Goal: Task Accomplishment & Management: Manage account settings

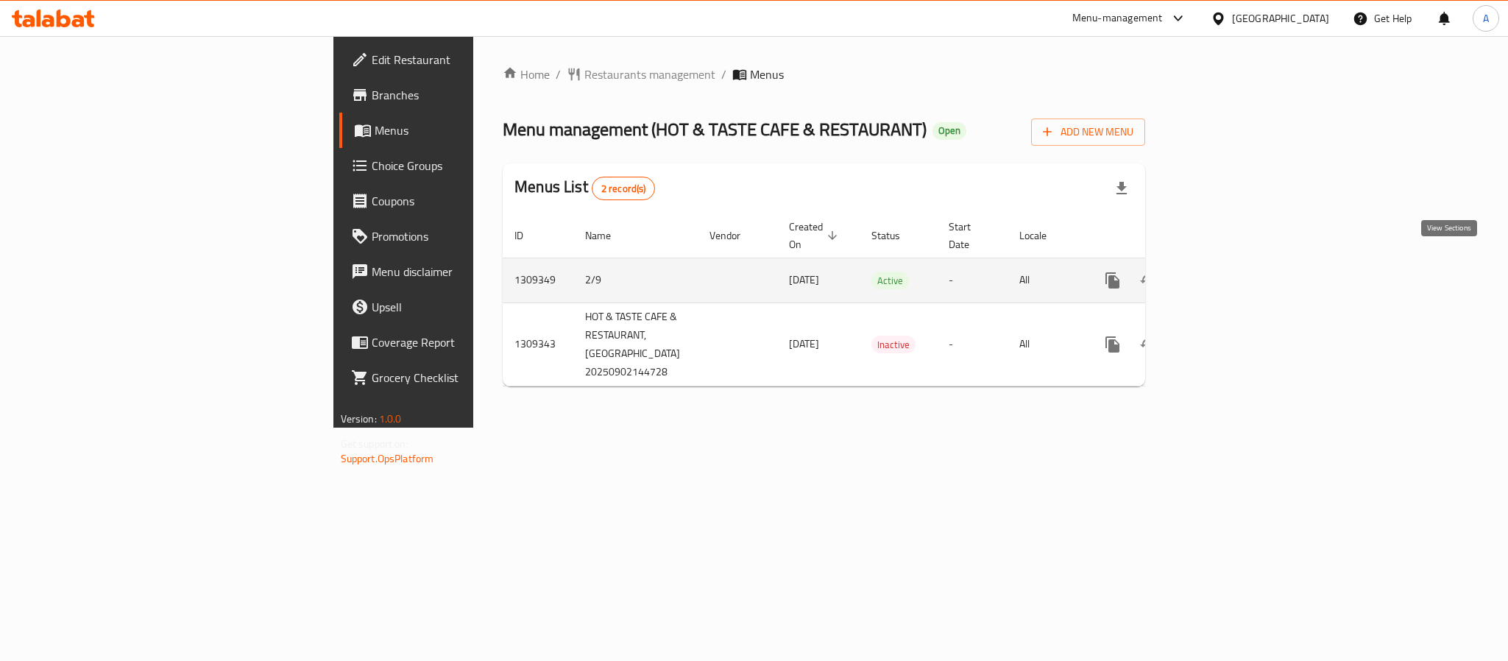
click at [1228, 272] on icon "enhanced table" at bounding box center [1219, 281] width 18 height 18
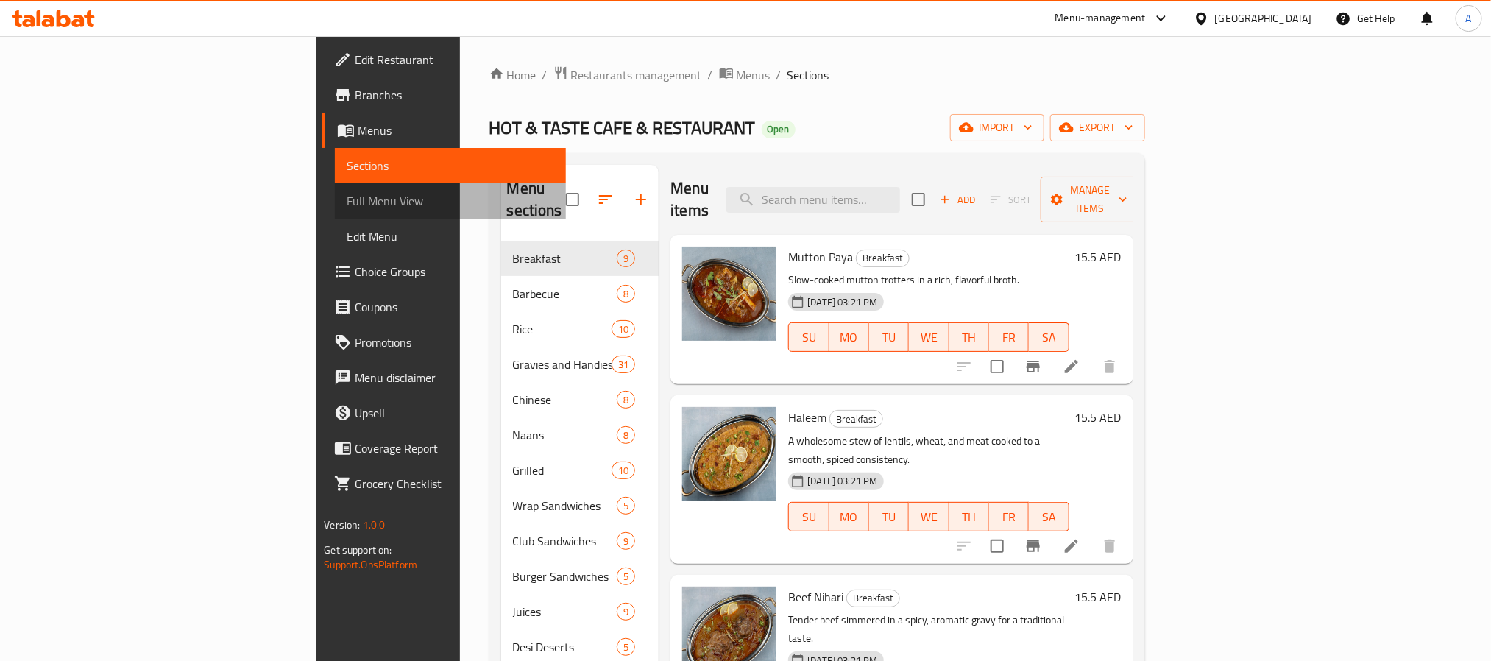
click at [347, 208] on span "Full Menu View" at bounding box center [450, 201] width 207 height 18
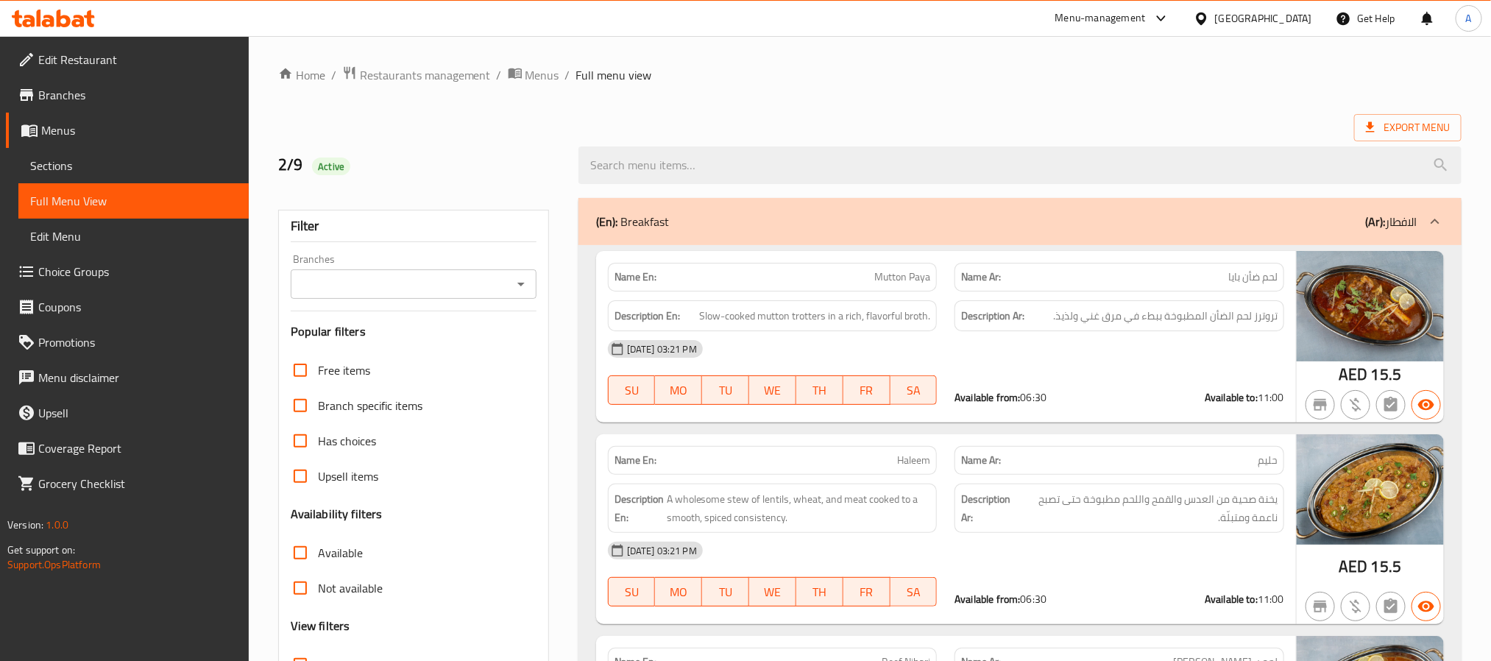
click at [378, 272] on div "Branches" at bounding box center [414, 283] width 246 height 29
click at [409, 292] on input "Branches" at bounding box center [401, 284] width 213 height 21
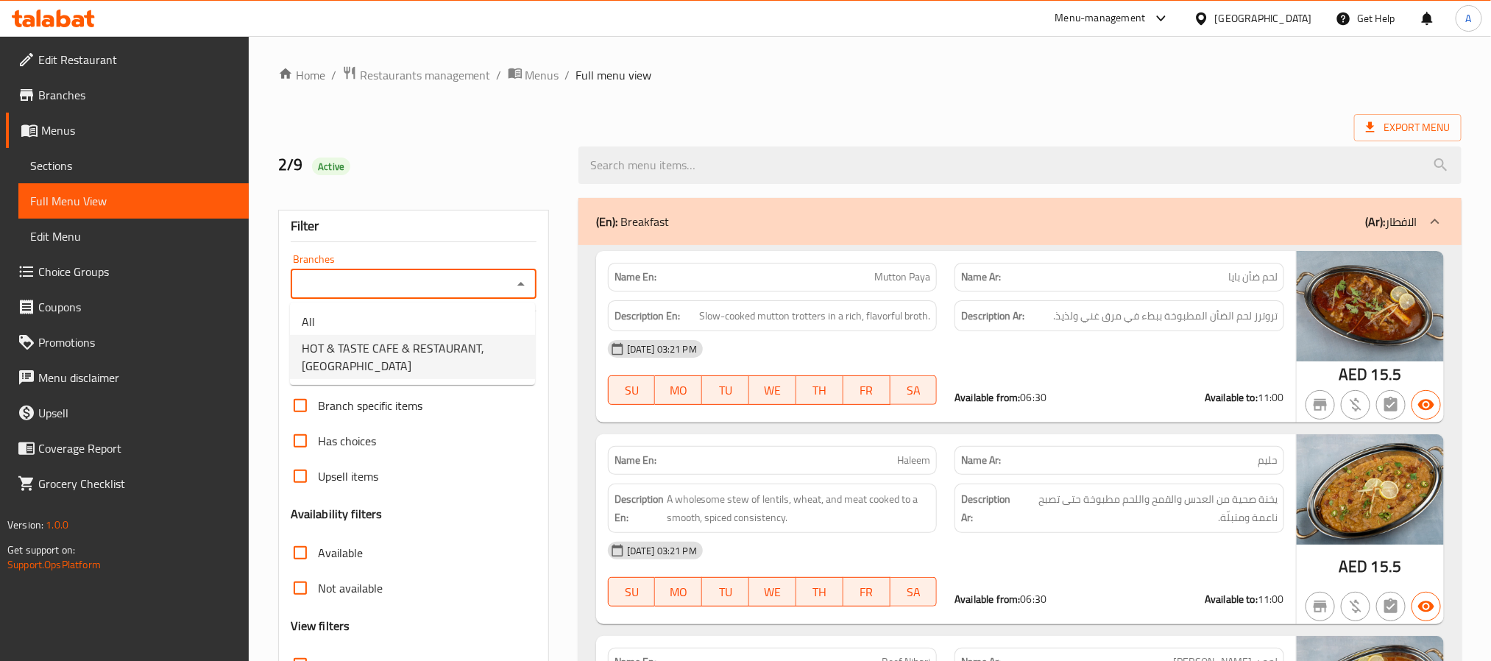
click at [413, 339] on span "HOT & TASTE CAFE & RESTAURANT, Al Jaddaf" at bounding box center [413, 356] width 222 height 35
type input "HOT & TASTE CAFE & RESTAURANT, Al Jaddaf"
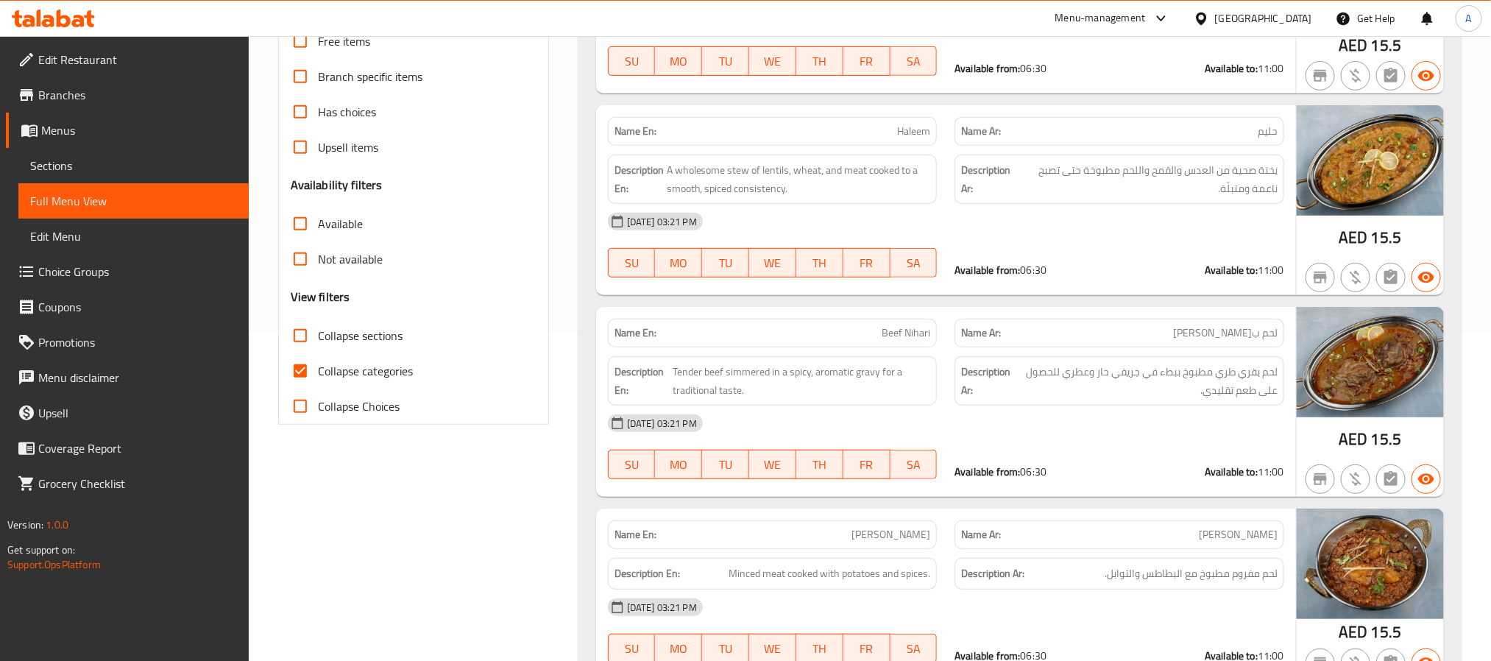
scroll to position [331, 0]
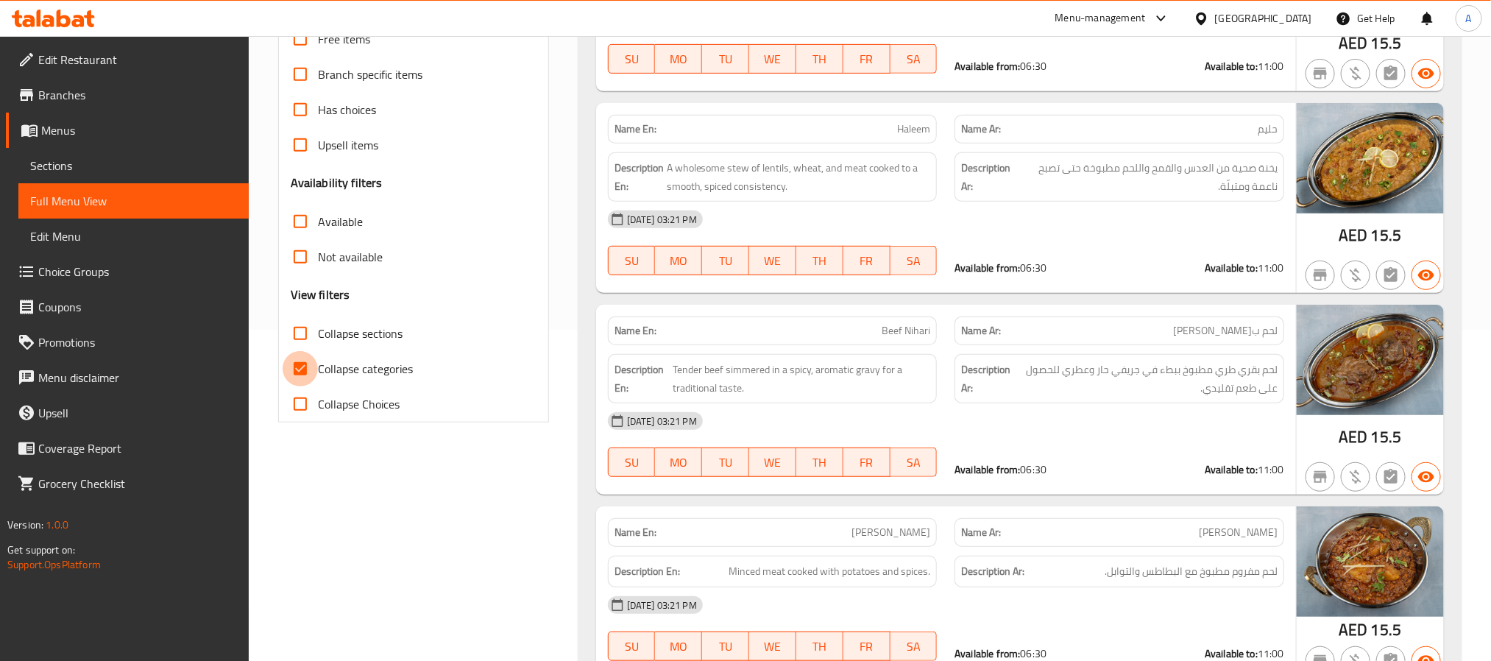
drag, startPoint x: 300, startPoint y: 370, endPoint x: 360, endPoint y: 318, distance: 78.8
click at [299, 369] on input "Collapse categories" at bounding box center [300, 368] width 35 height 35
checkbox input "false"
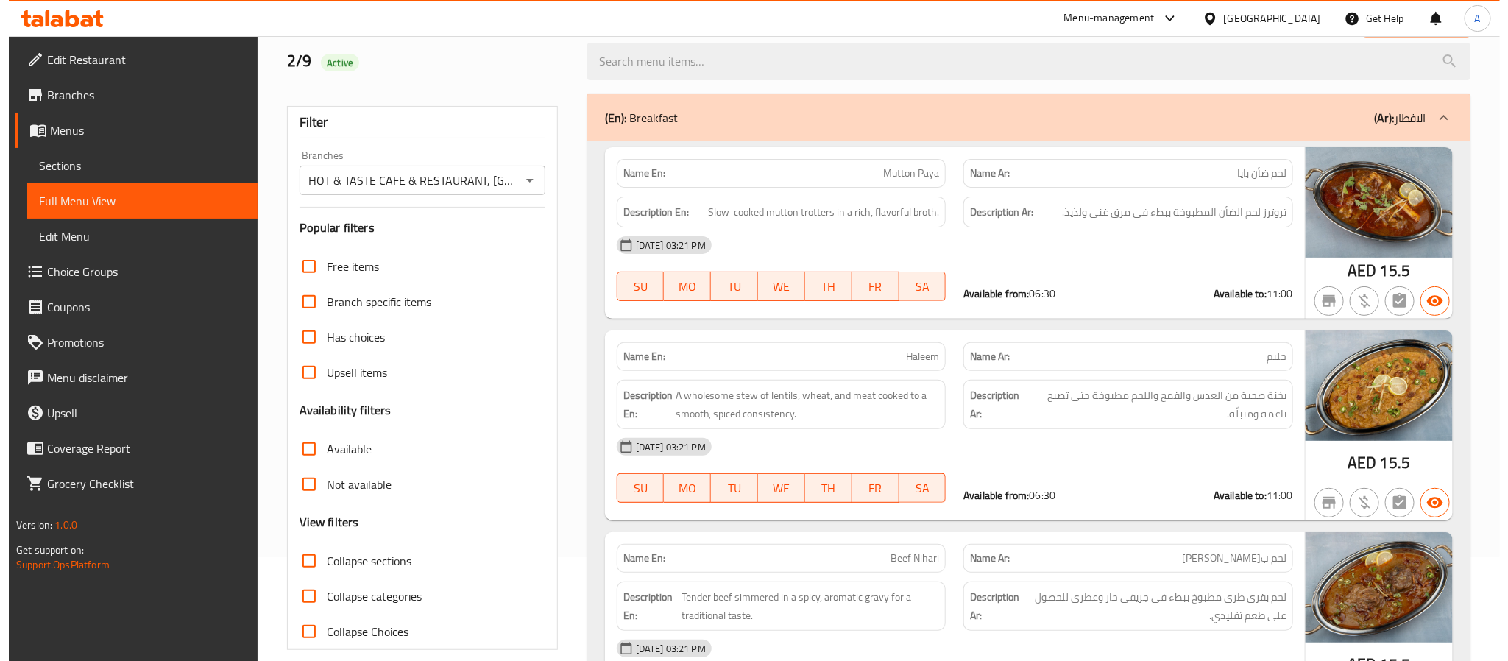
scroll to position [0, 0]
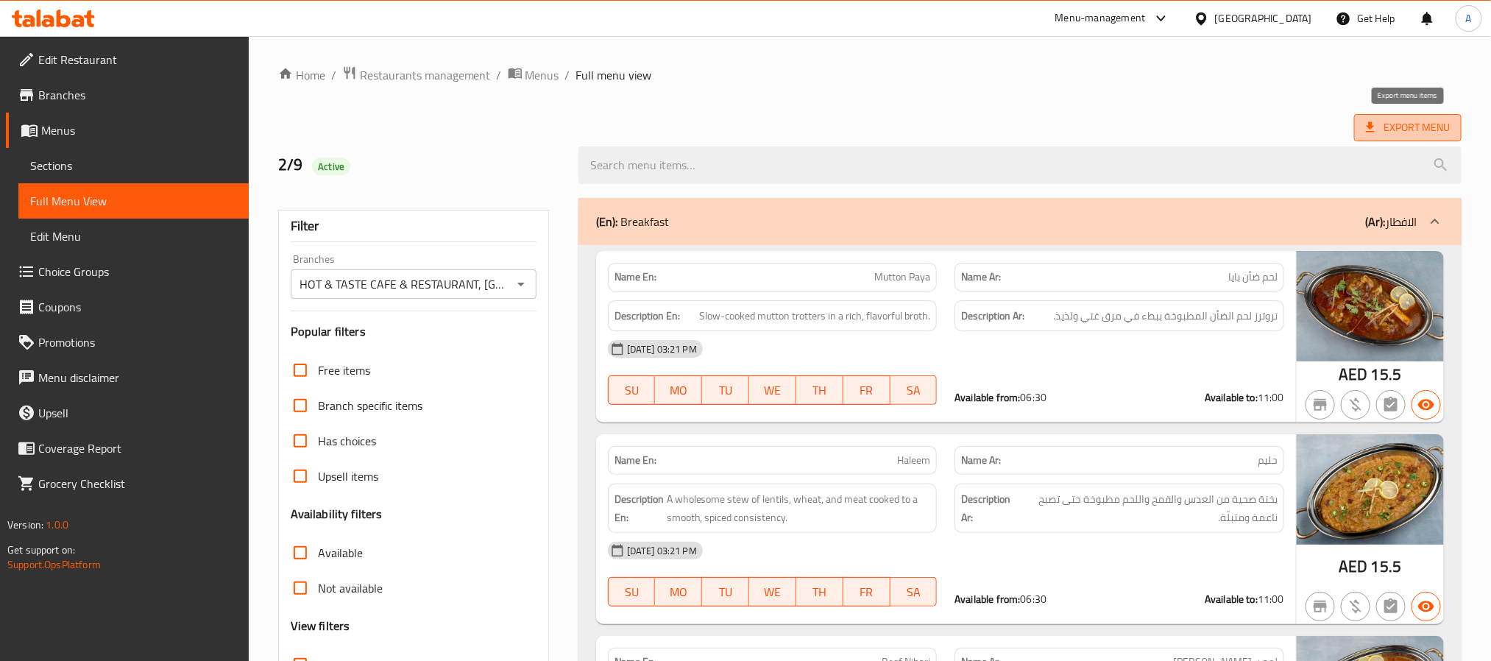
click at [1366, 138] on span "Export Menu" at bounding box center [1408, 127] width 107 height 27
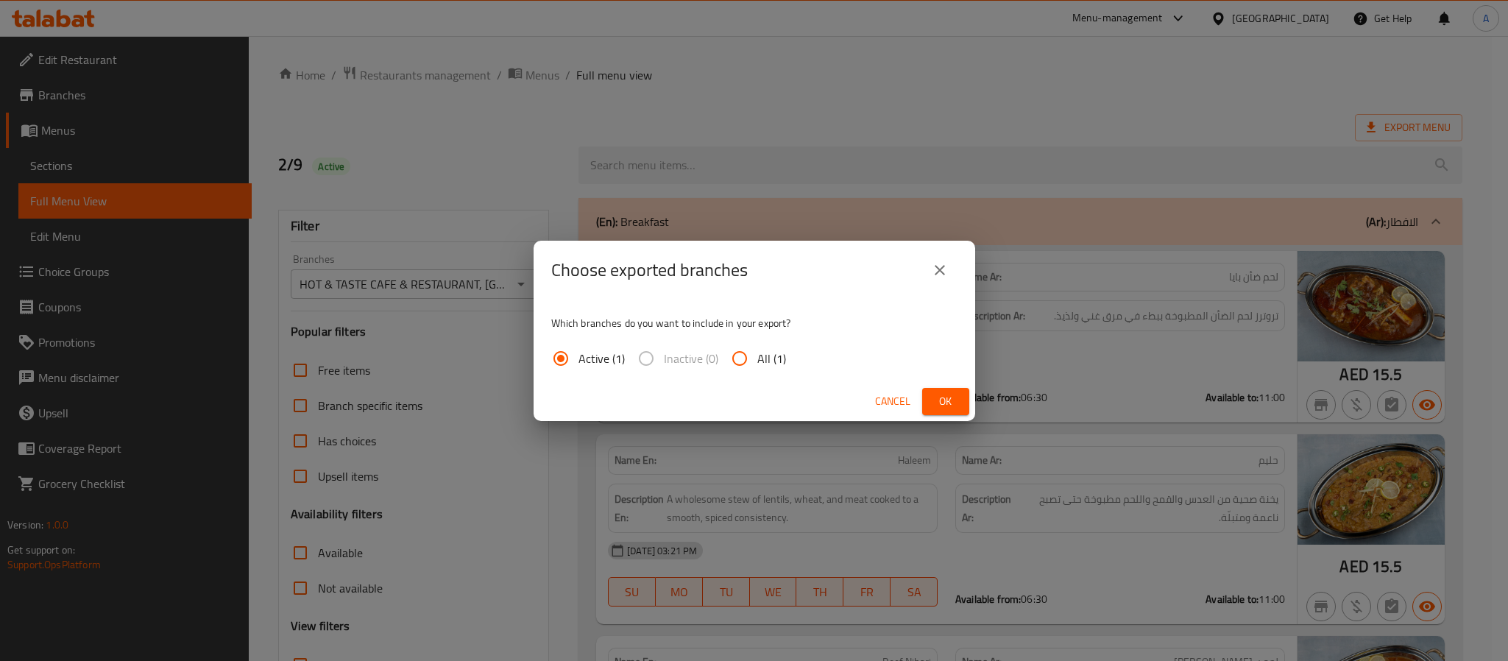
click at [772, 361] on span "All (1)" at bounding box center [772, 359] width 29 height 18
click at [758, 361] on input "All (1)" at bounding box center [739, 358] width 35 height 35
radio input "true"
click at [968, 396] on button "Ok" at bounding box center [945, 401] width 47 height 27
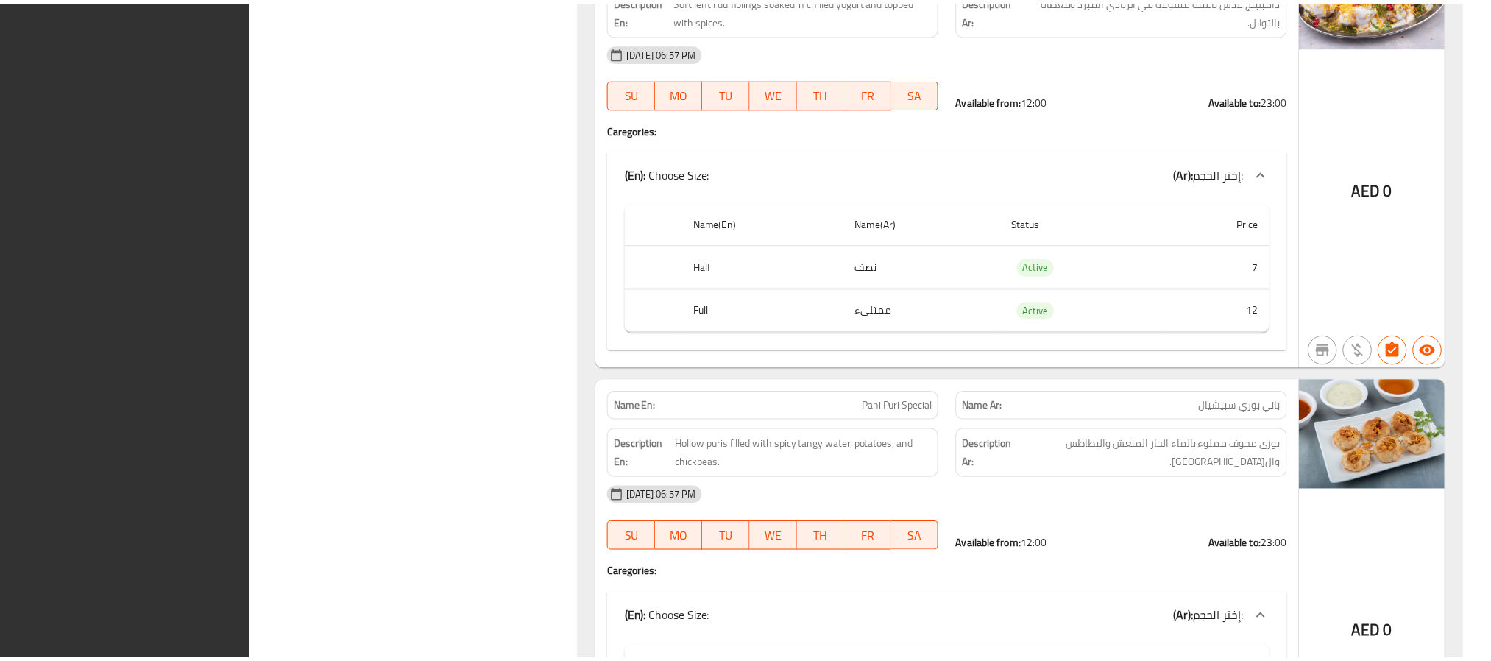
scroll to position [27472, 0]
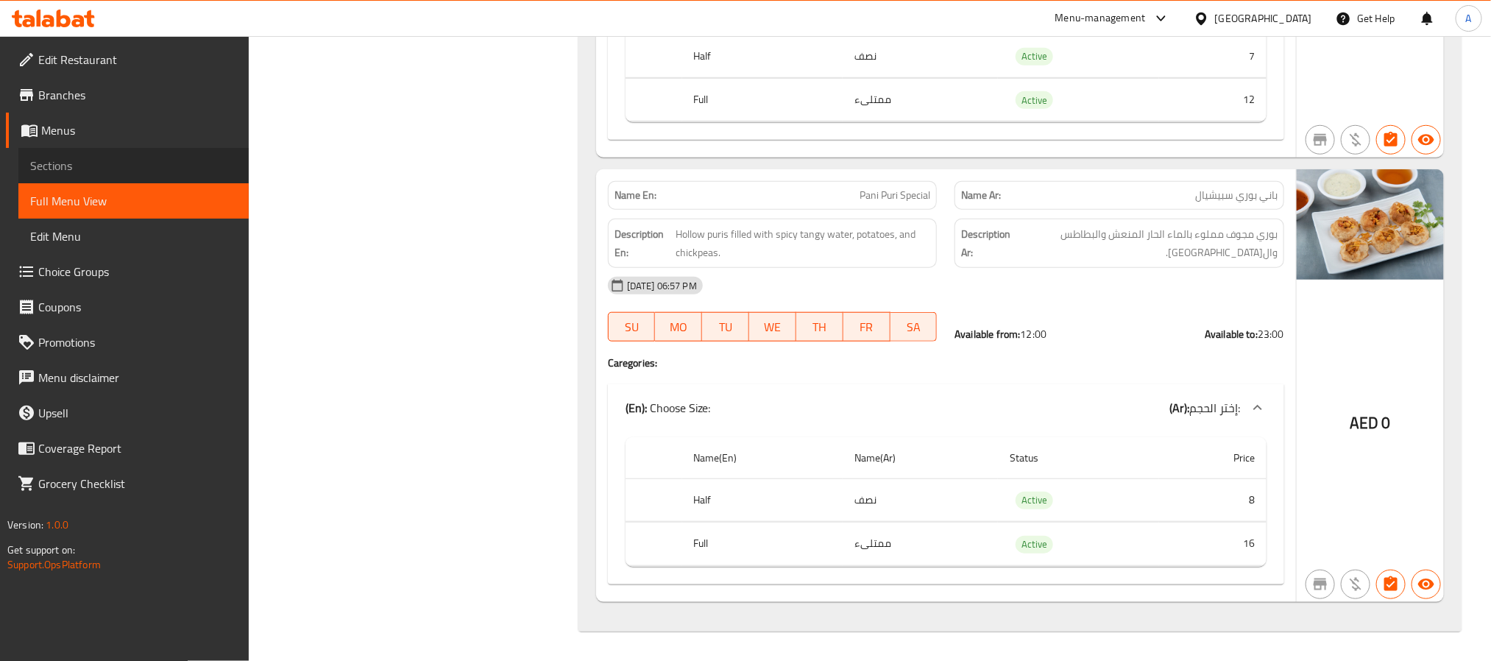
click at [188, 157] on span "Sections" at bounding box center [133, 166] width 207 height 18
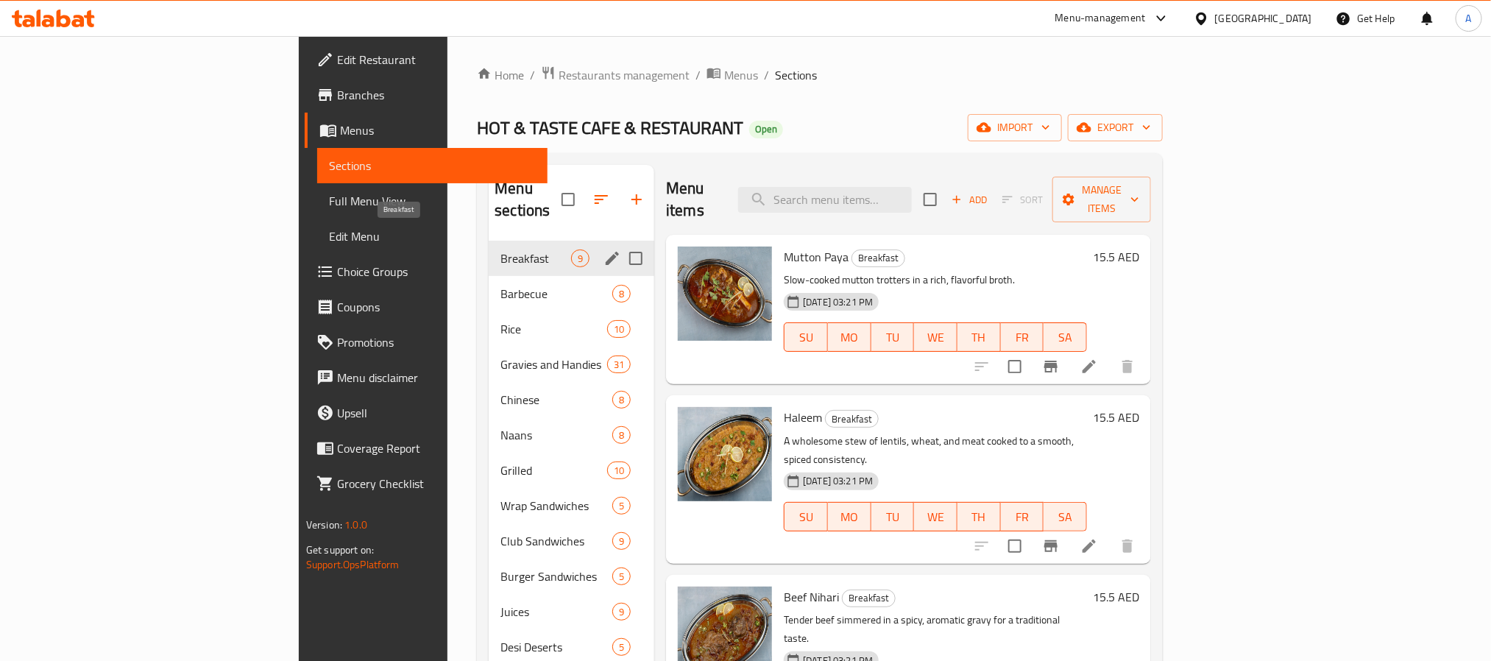
click at [501, 250] on span "Breakfast" at bounding box center [536, 259] width 71 height 18
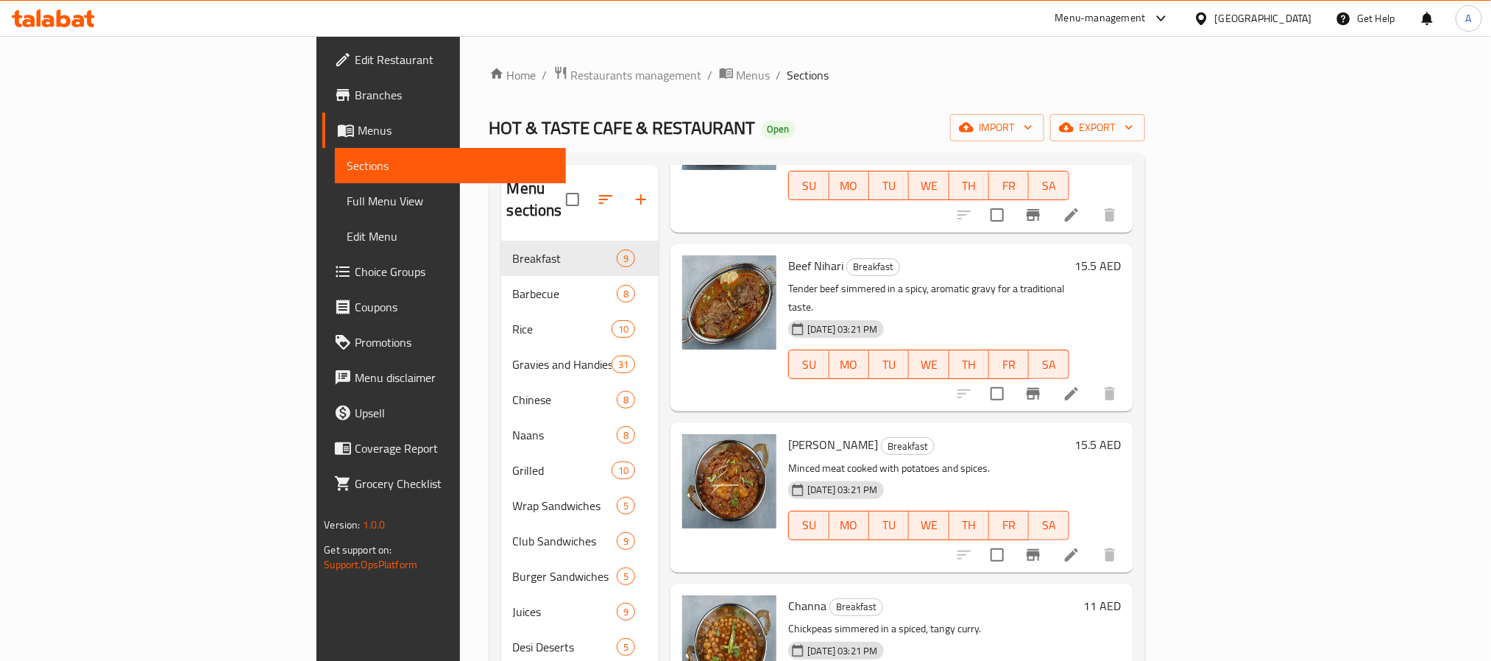
scroll to position [442, 0]
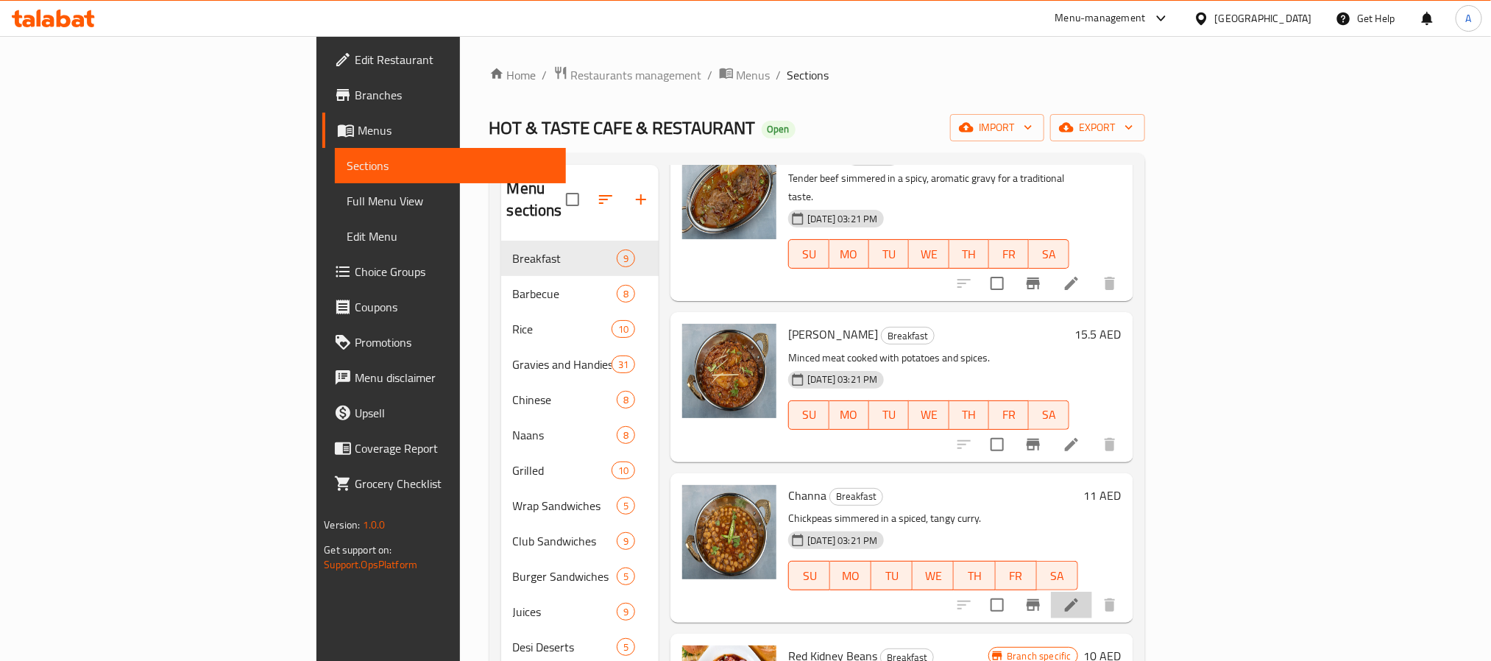
click at [1092, 592] on li at bounding box center [1071, 605] width 41 height 27
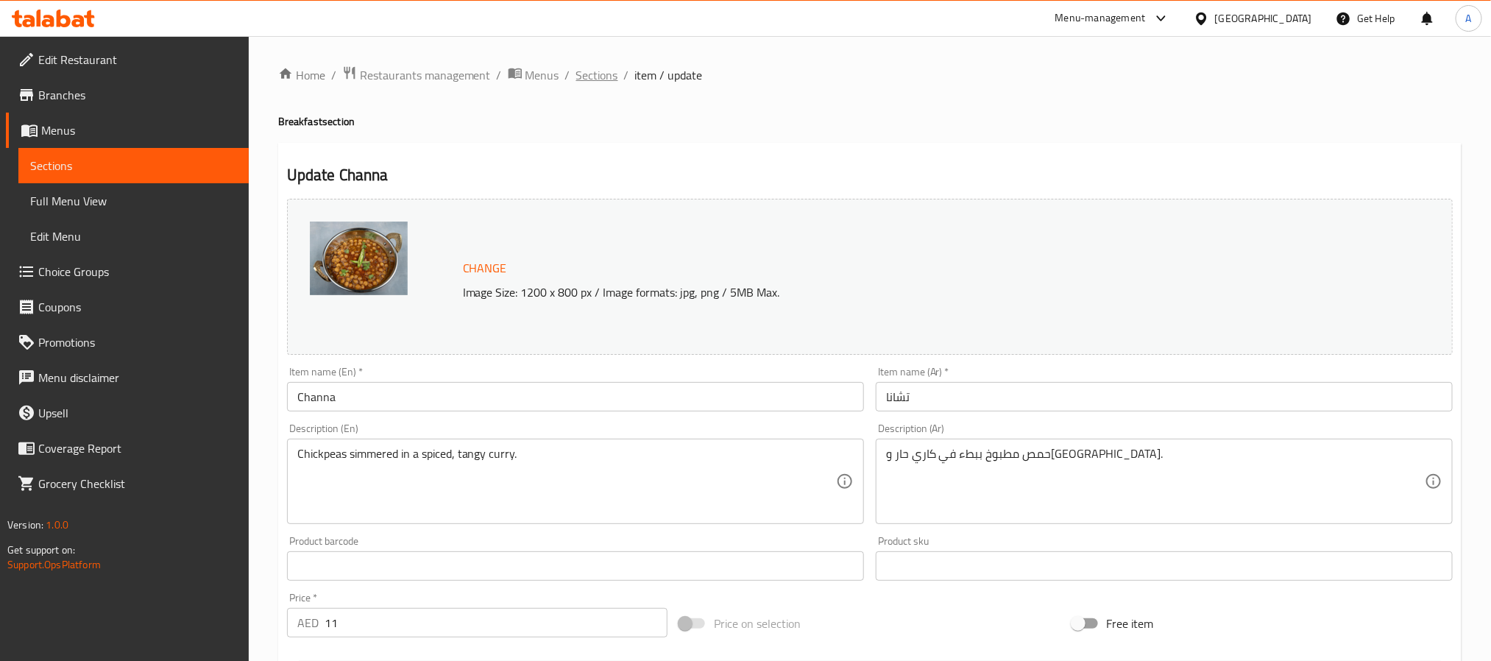
click at [593, 71] on span "Sections" at bounding box center [597, 75] width 42 height 18
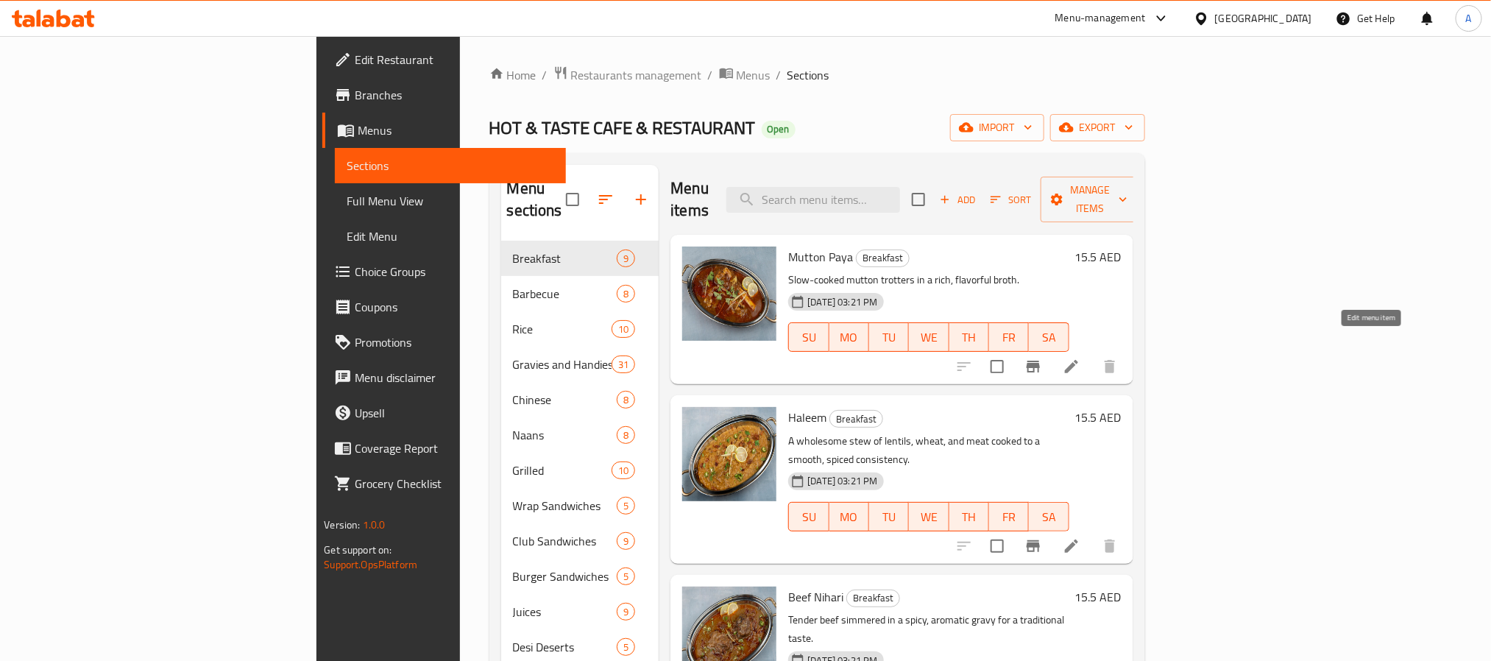
click at [1078, 360] on icon at bounding box center [1071, 366] width 13 height 13
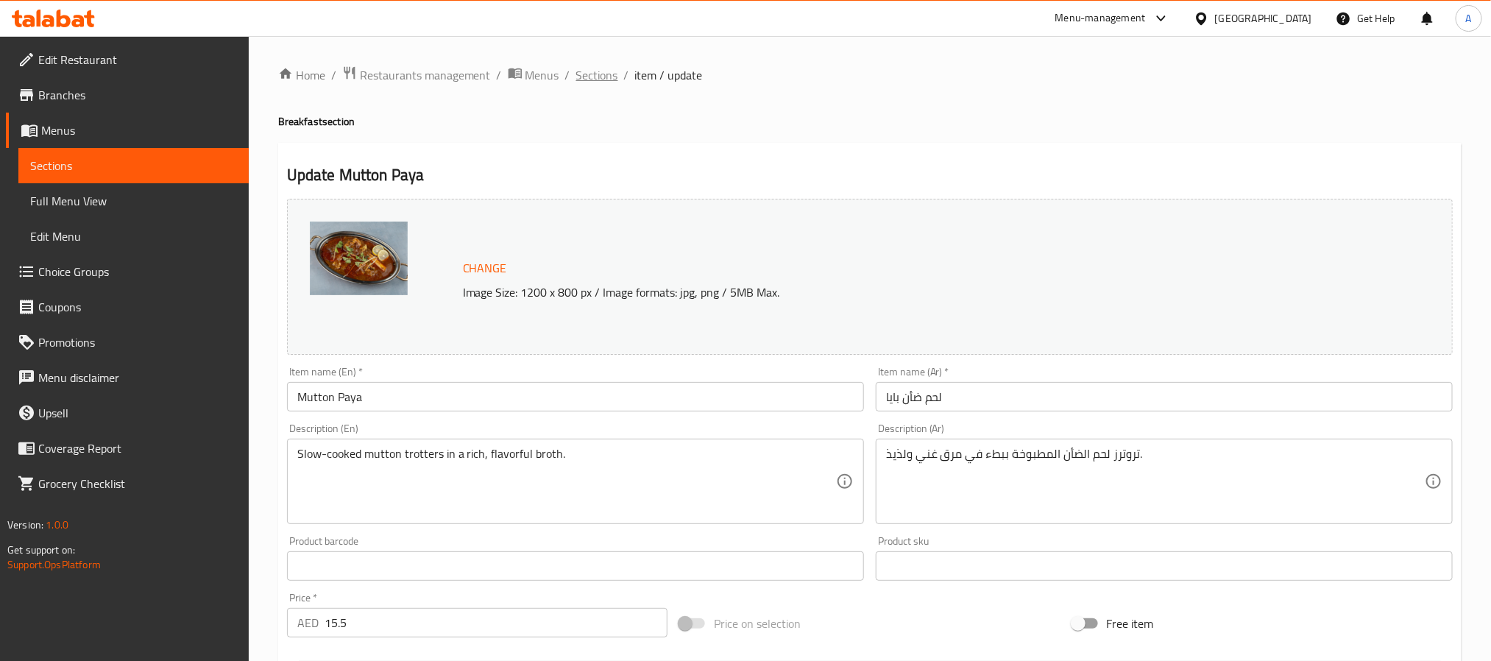
click at [601, 80] on span "Sections" at bounding box center [597, 75] width 42 height 18
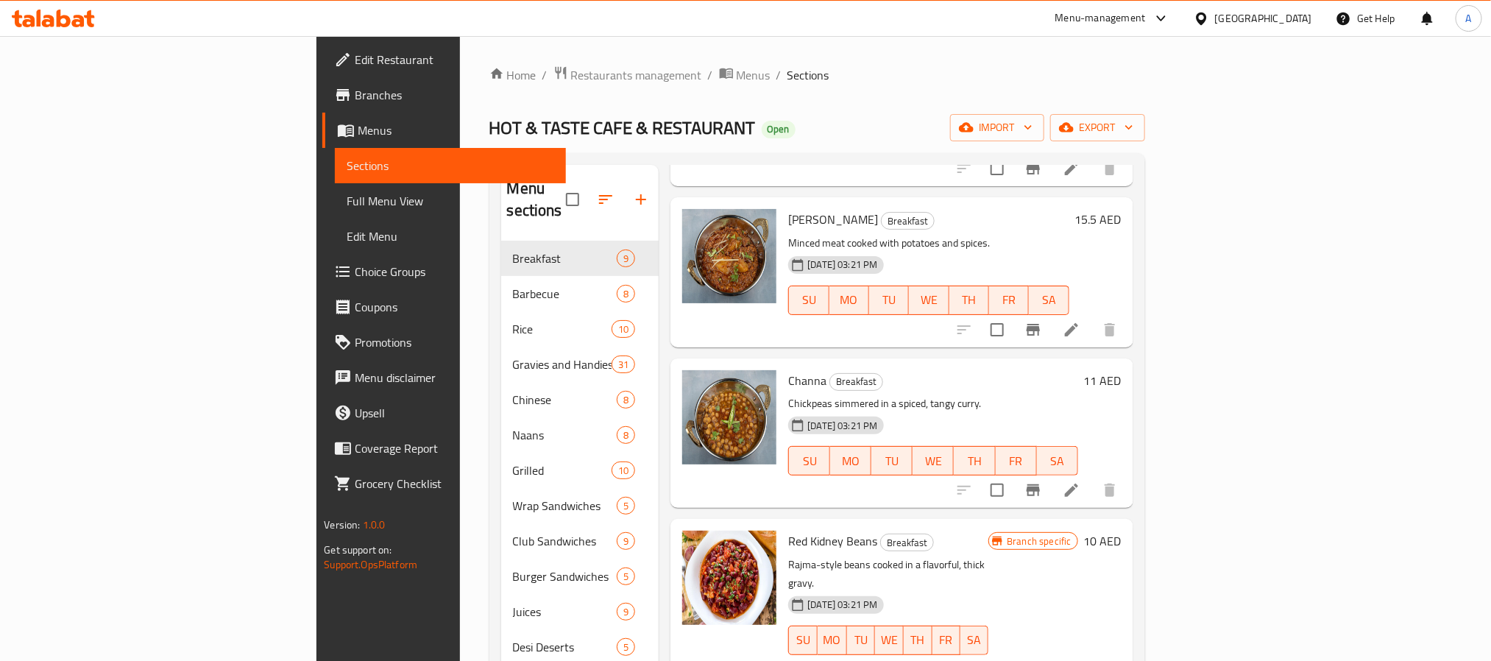
scroll to position [552, 0]
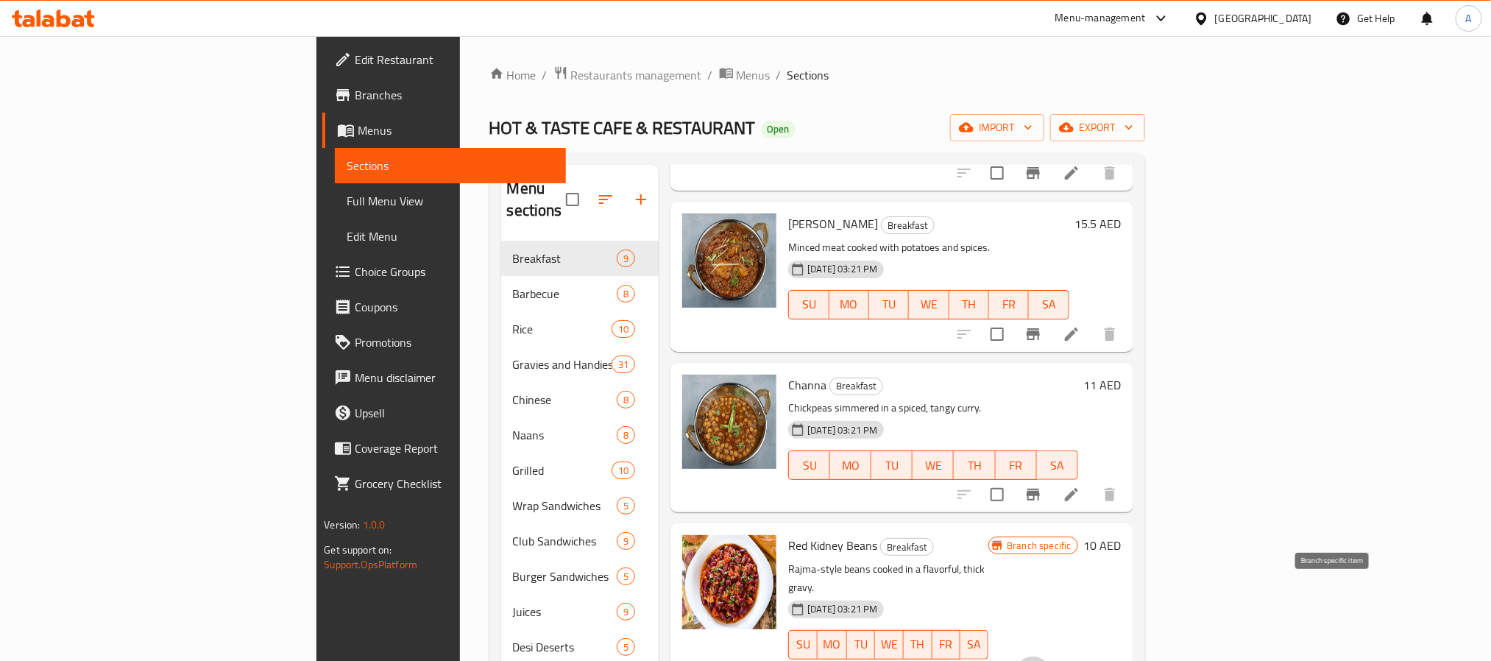
click at [1042, 660] on icon "Branch-specific-item" at bounding box center [1034, 674] width 18 height 18
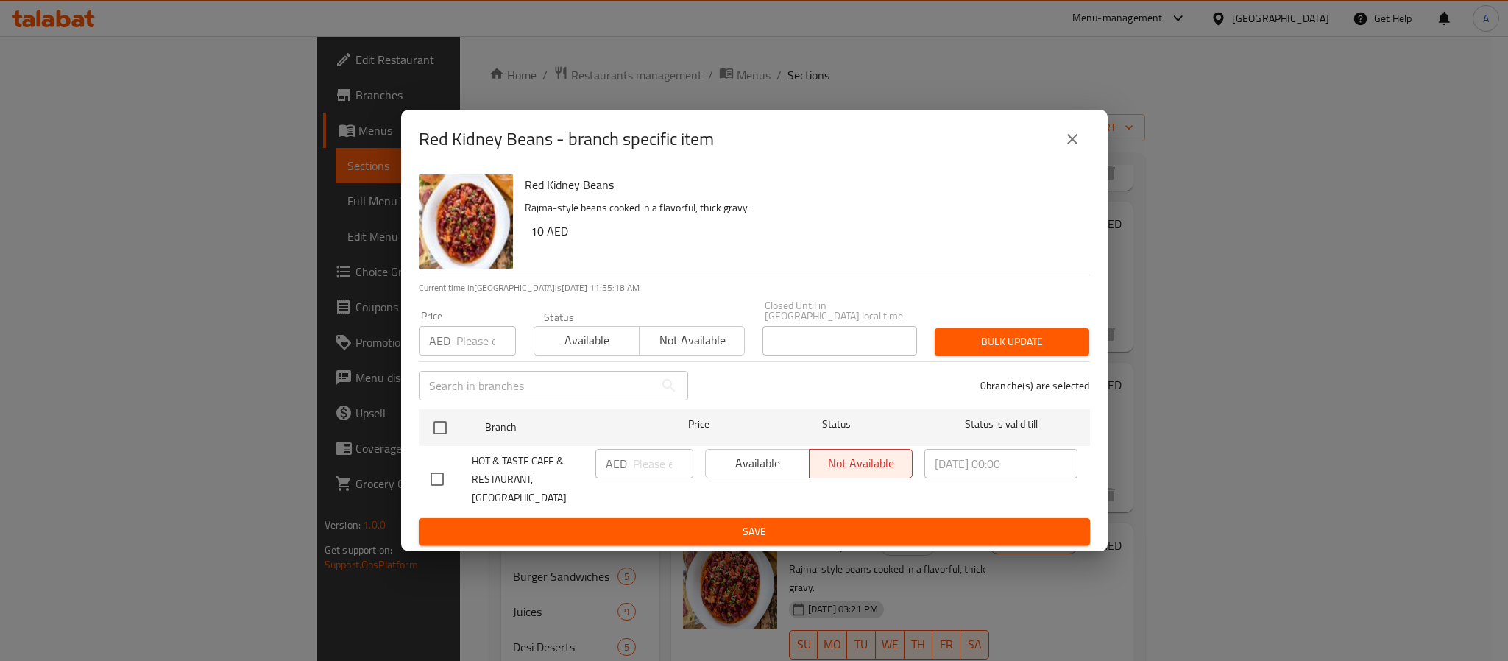
click at [1070, 148] on icon "close" at bounding box center [1073, 139] width 18 height 18
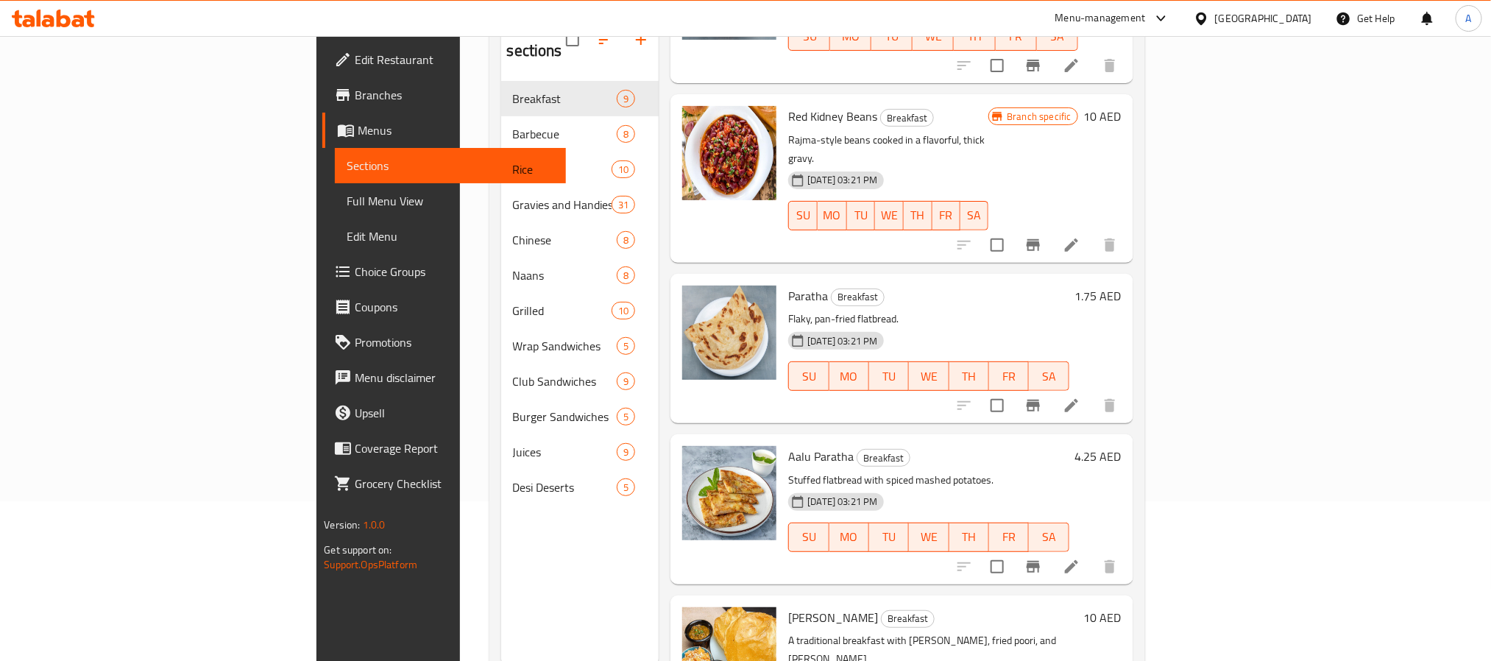
scroll to position [206, 0]
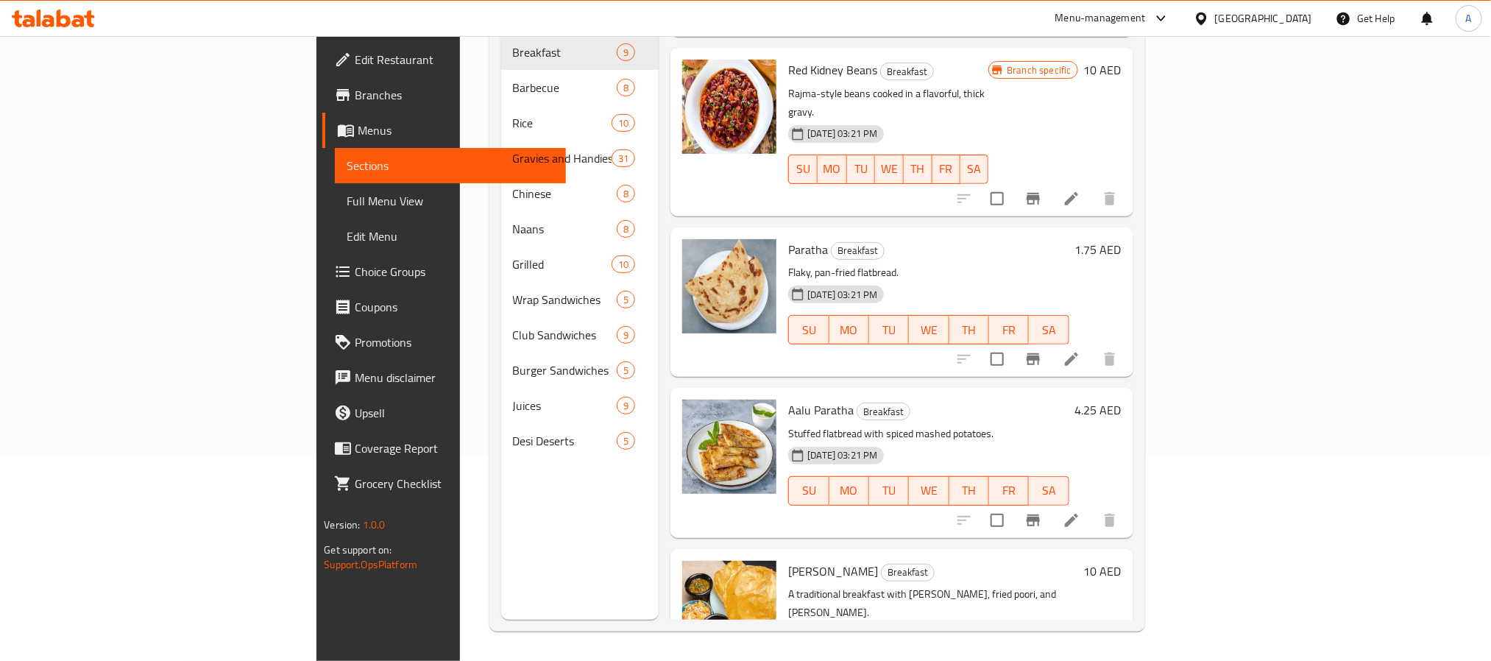
type button "2"
click at [913, 655] on button "TU" at bounding box center [892, 669] width 41 height 29
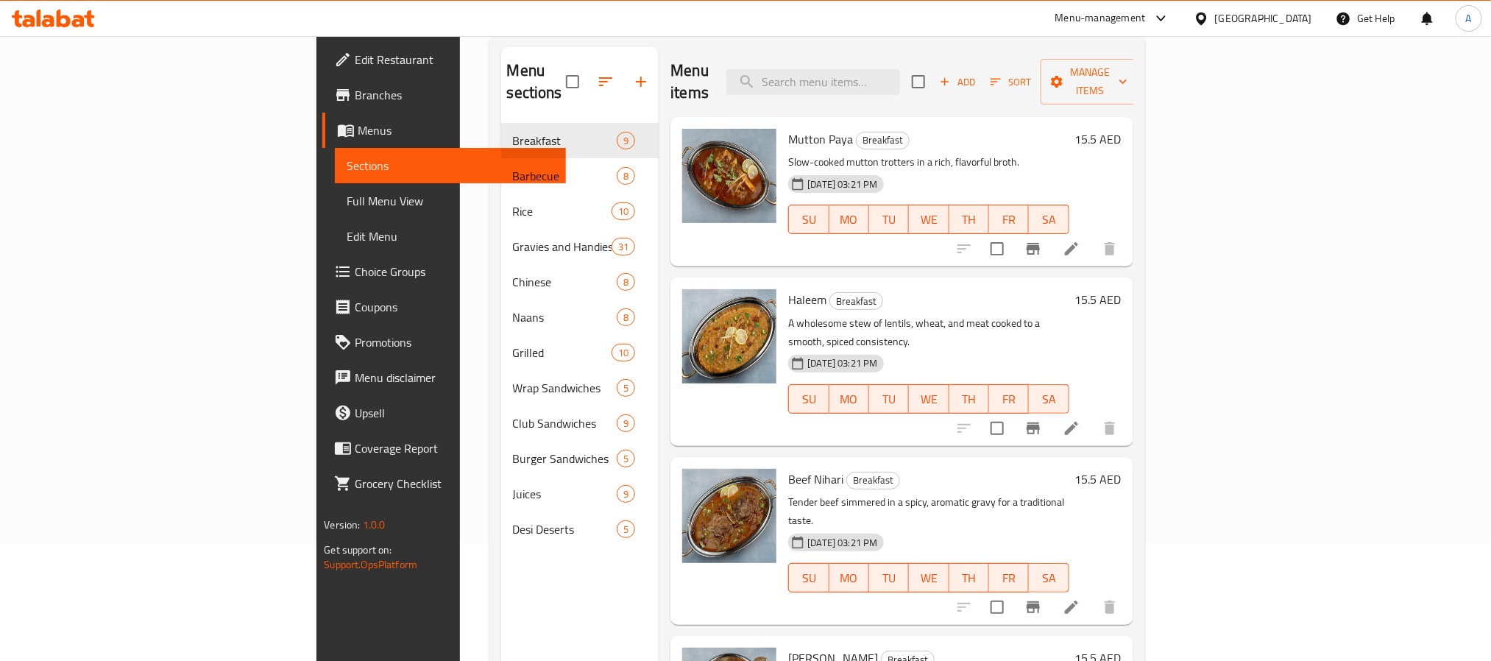
scroll to position [0, 0]
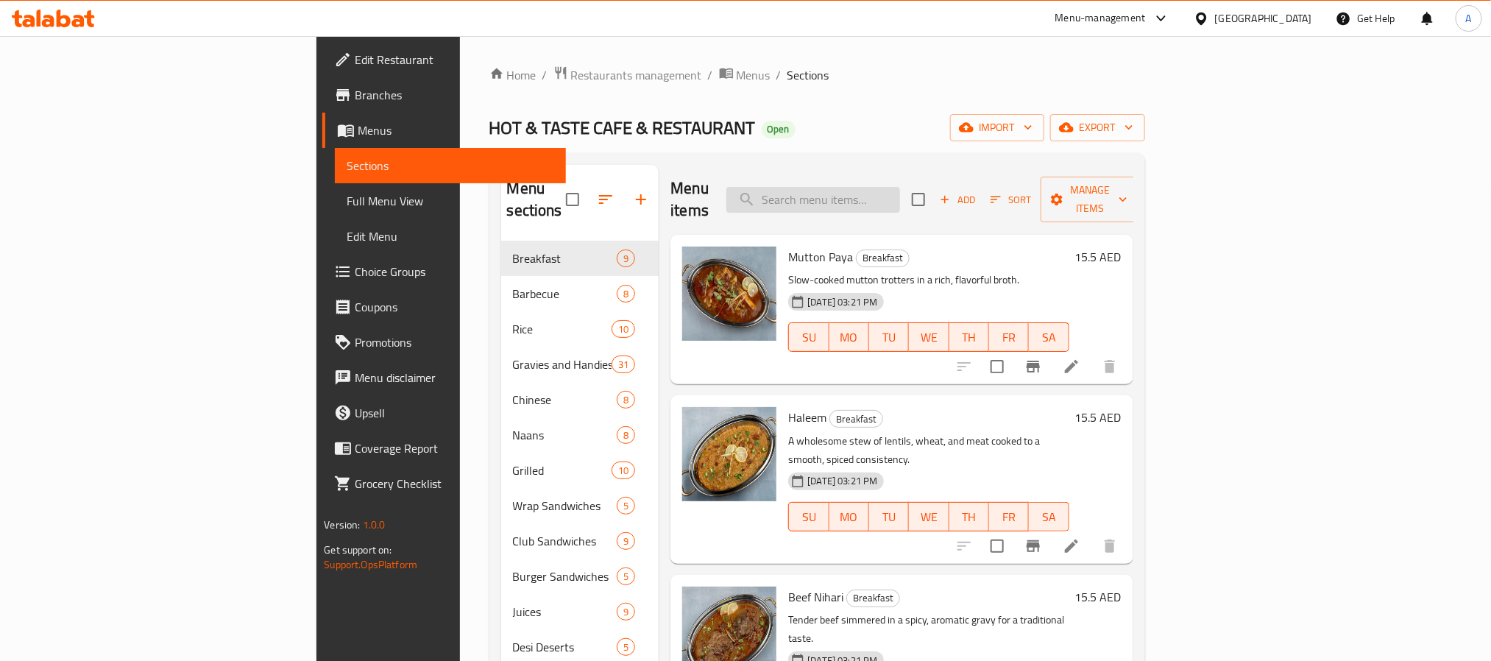
click at [900, 187] on input "search" at bounding box center [814, 200] width 174 height 26
paste input "Tandoori Roti"
type input "Tandoori Roti"
click at [978, 197] on span "Add" at bounding box center [958, 199] width 40 height 17
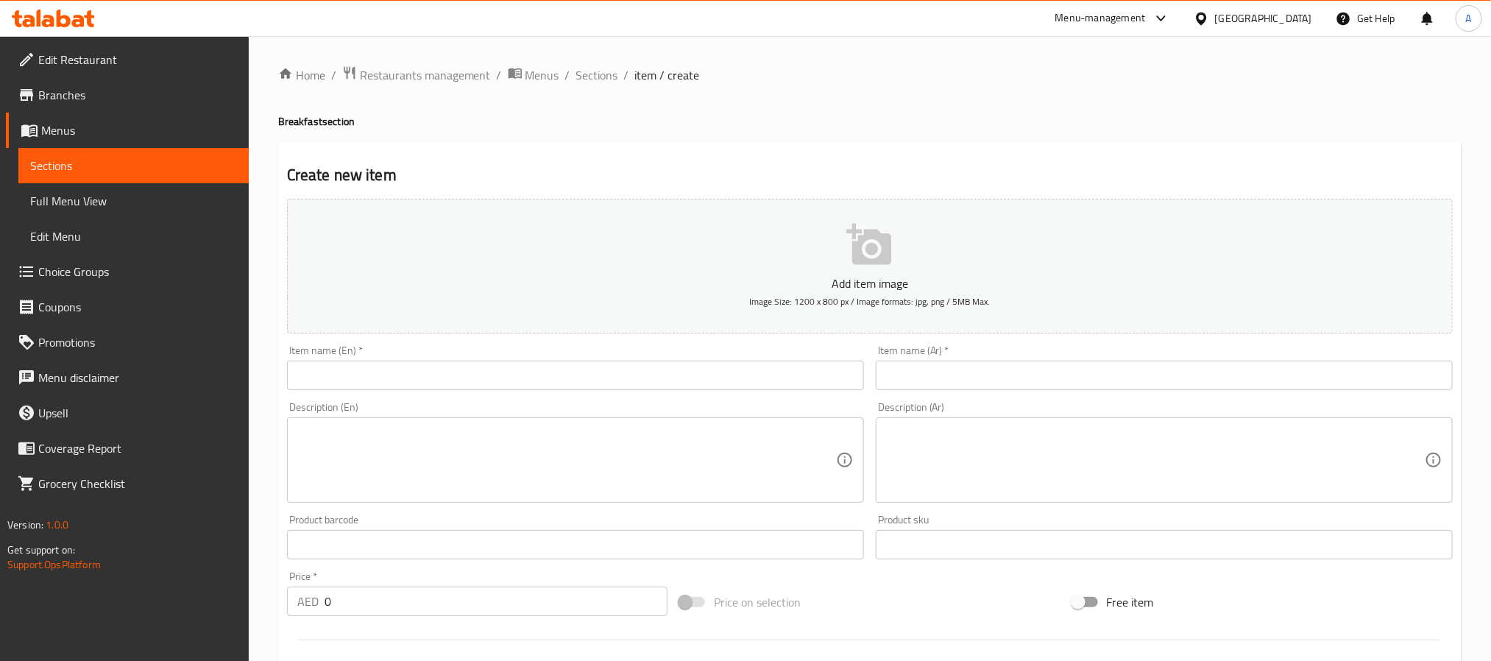
click at [534, 354] on div "Item name (En)   * Item name (En) *" at bounding box center [575, 367] width 577 height 45
click at [534, 365] on input "text" at bounding box center [575, 375] width 577 height 29
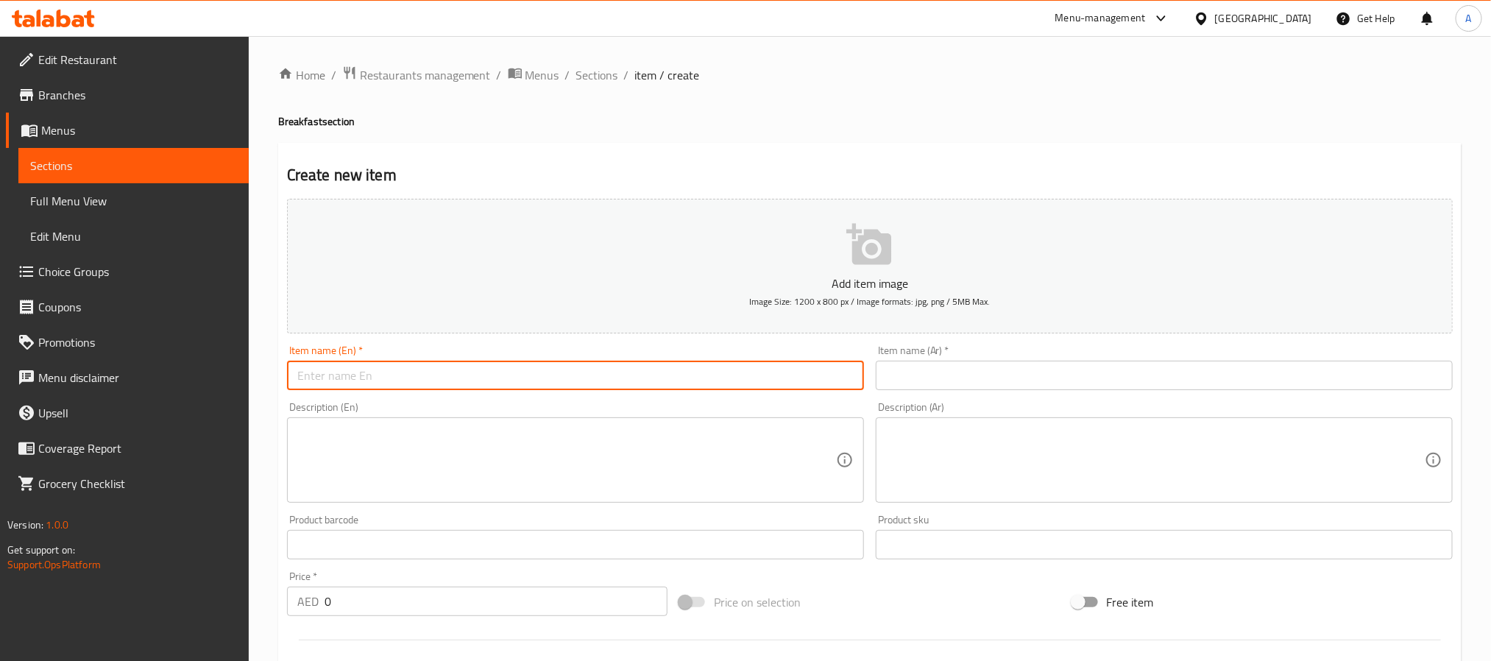
paste input "Tandoori Roti"
click at [351, 373] on input "Tandoori Roti" at bounding box center [575, 375] width 577 height 29
type input "Tandoori Roti"
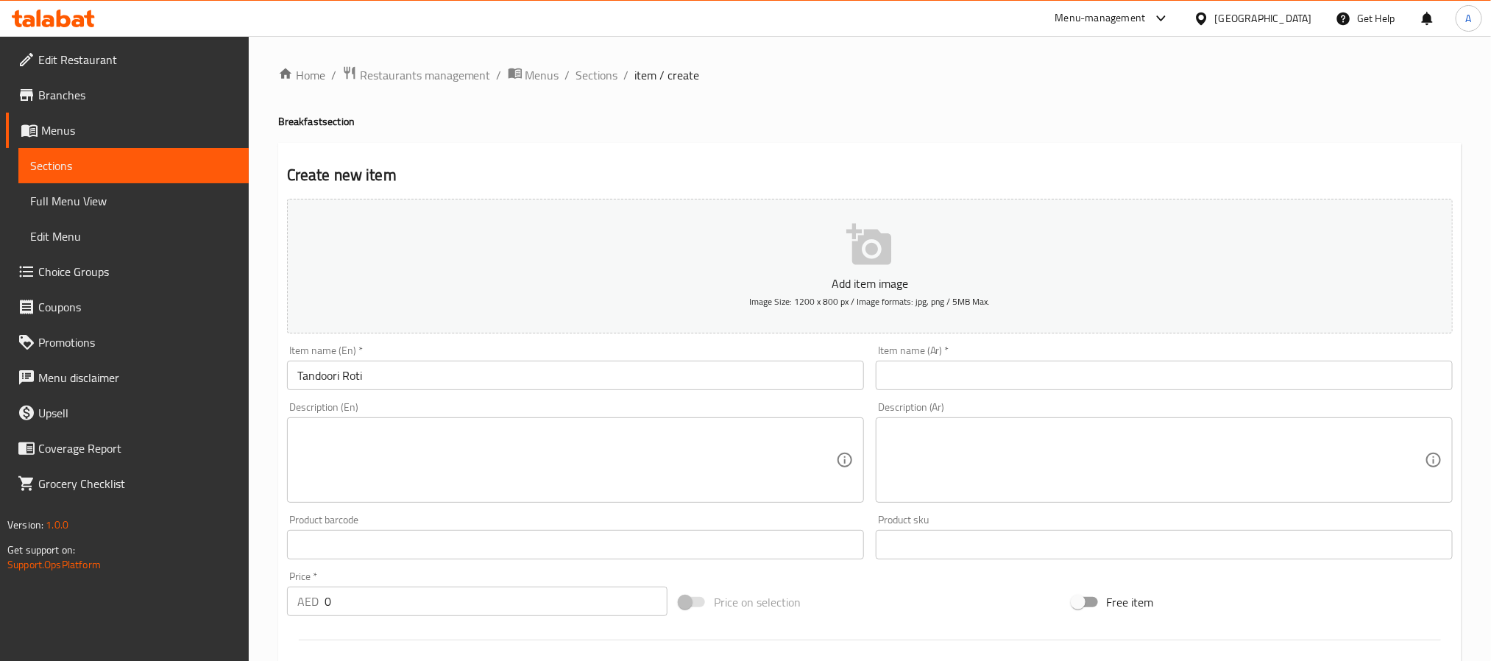
click at [426, 393] on div "Item name (En)   * Tandoori Roti Item name (En) *" at bounding box center [575, 367] width 589 height 57
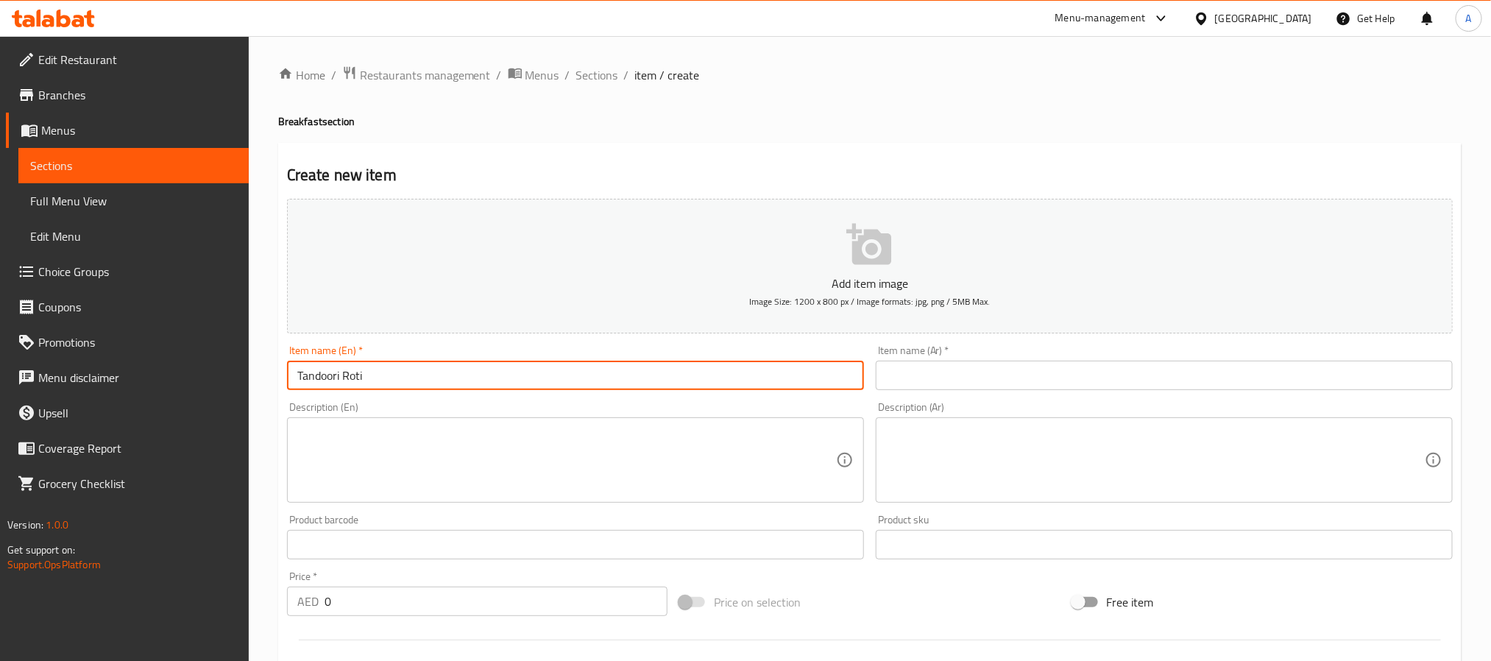
click at [426, 378] on input "Tandoori Roti" at bounding box center [575, 375] width 577 height 29
click at [1030, 400] on div "Description (Ar) Description (Ar)" at bounding box center [1164, 452] width 589 height 113
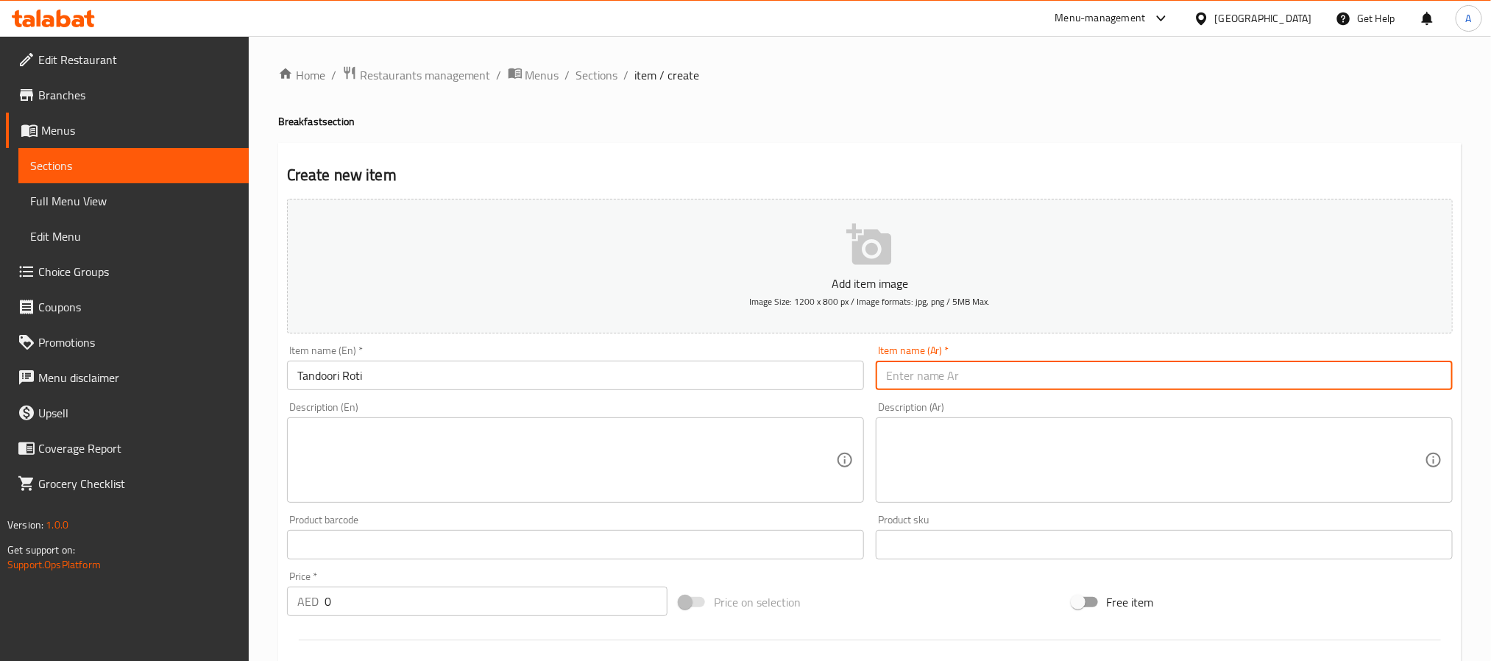
click at [1028, 383] on input "text" at bounding box center [1164, 375] width 577 height 29
paste input "تندوري روتي"
type input "تندوري روتي"
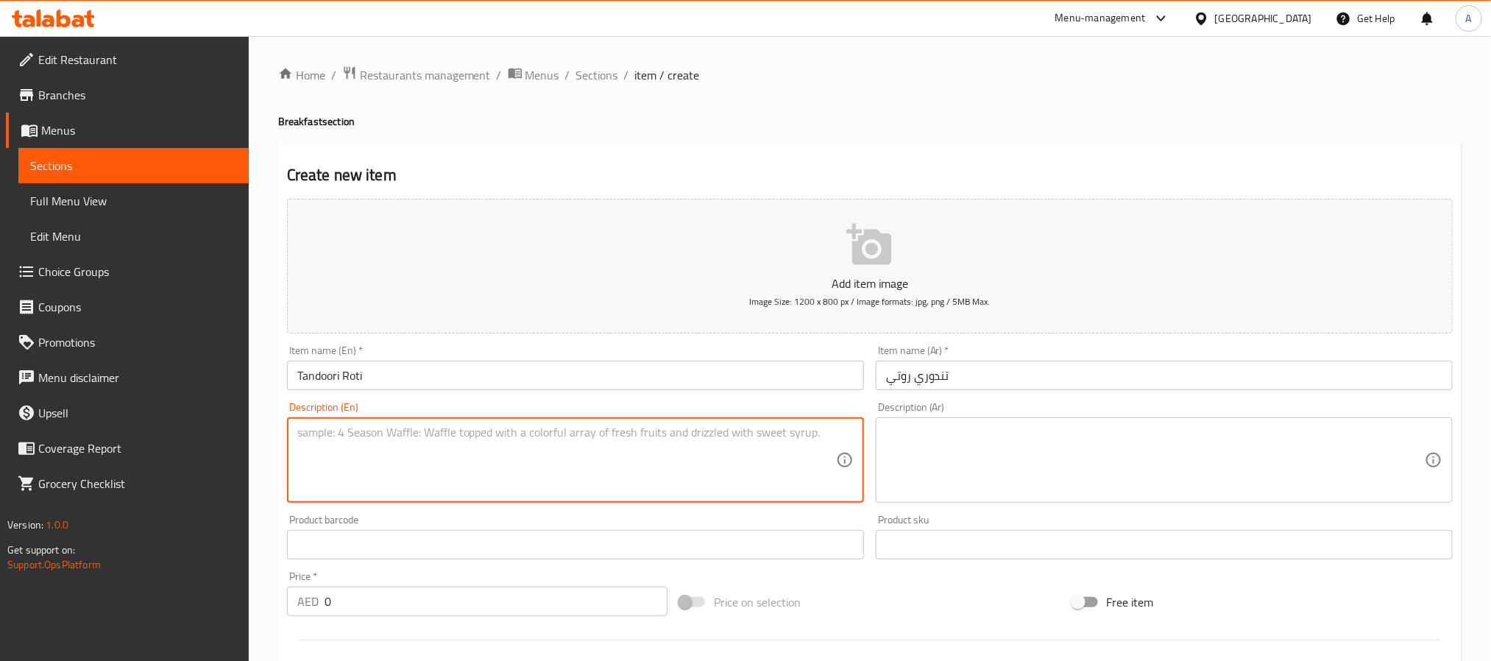
click at [544, 462] on textarea at bounding box center [566, 461] width 539 height 70
paste textarea "Soft, clay-oven baked flatbread"
type textarea "Soft, clay-oven baked flatbread"
click at [1039, 464] on textarea at bounding box center [1155, 461] width 539 height 70
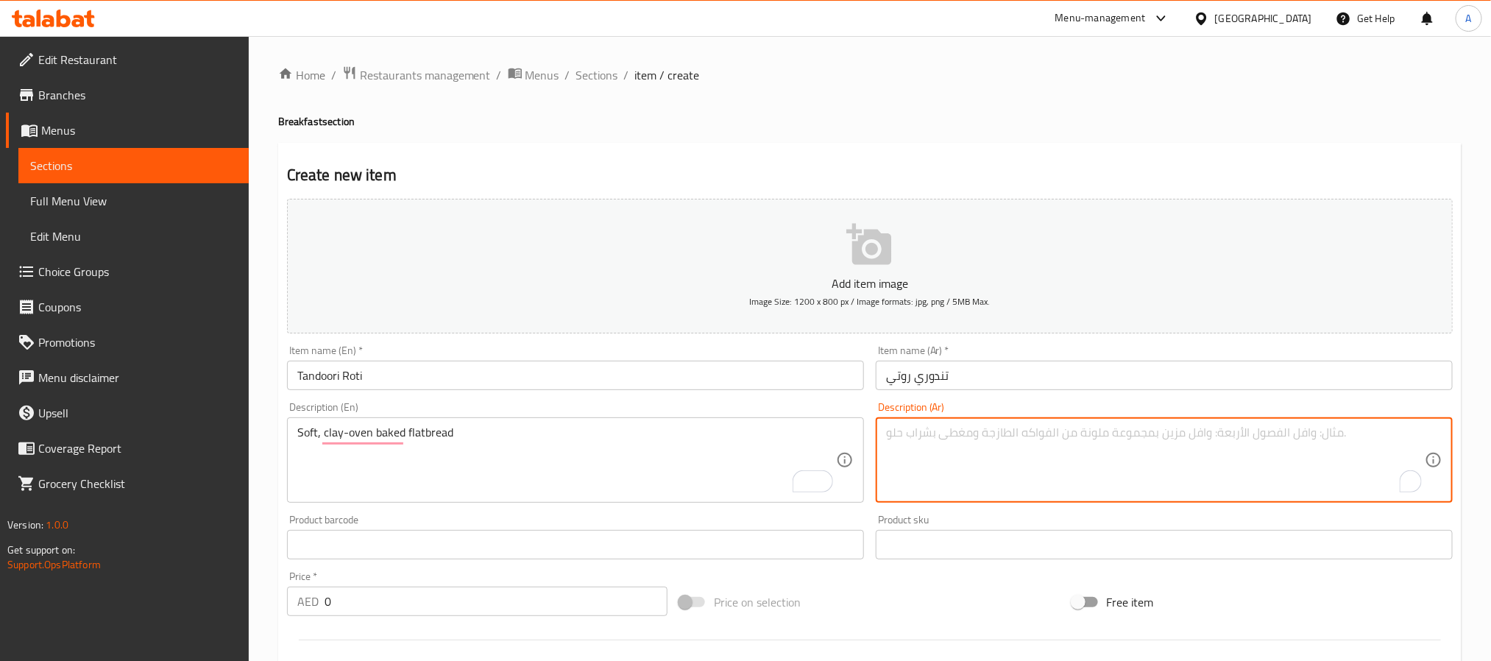
paste textarea "خبز مسطح ناعم مخبوز في فرن طيني"
type textarea "خبز مسطح ناعم مخبوز في فرن طيني"
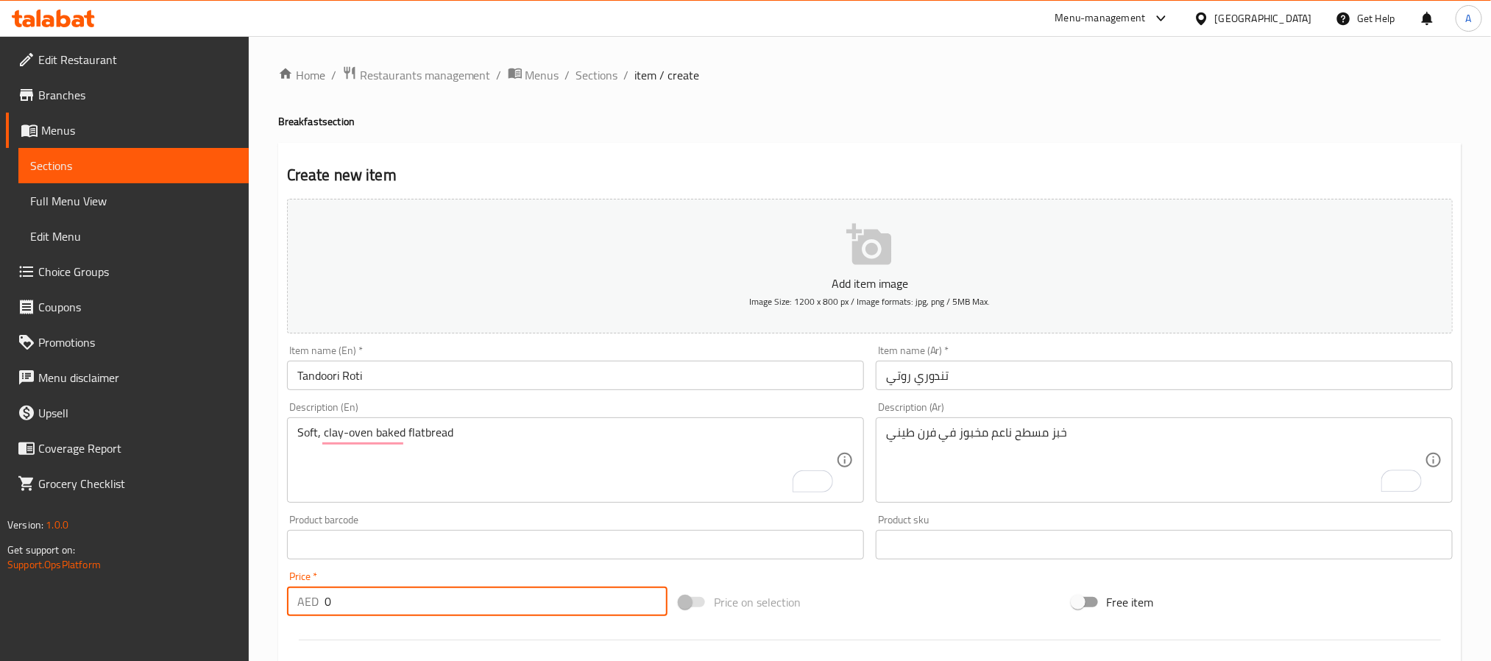
drag, startPoint x: 374, startPoint y: 592, endPoint x: 290, endPoint y: 592, distance: 83.9
click at [290, 592] on div "AED 0 Price *" at bounding box center [477, 601] width 381 height 29
type input "10"
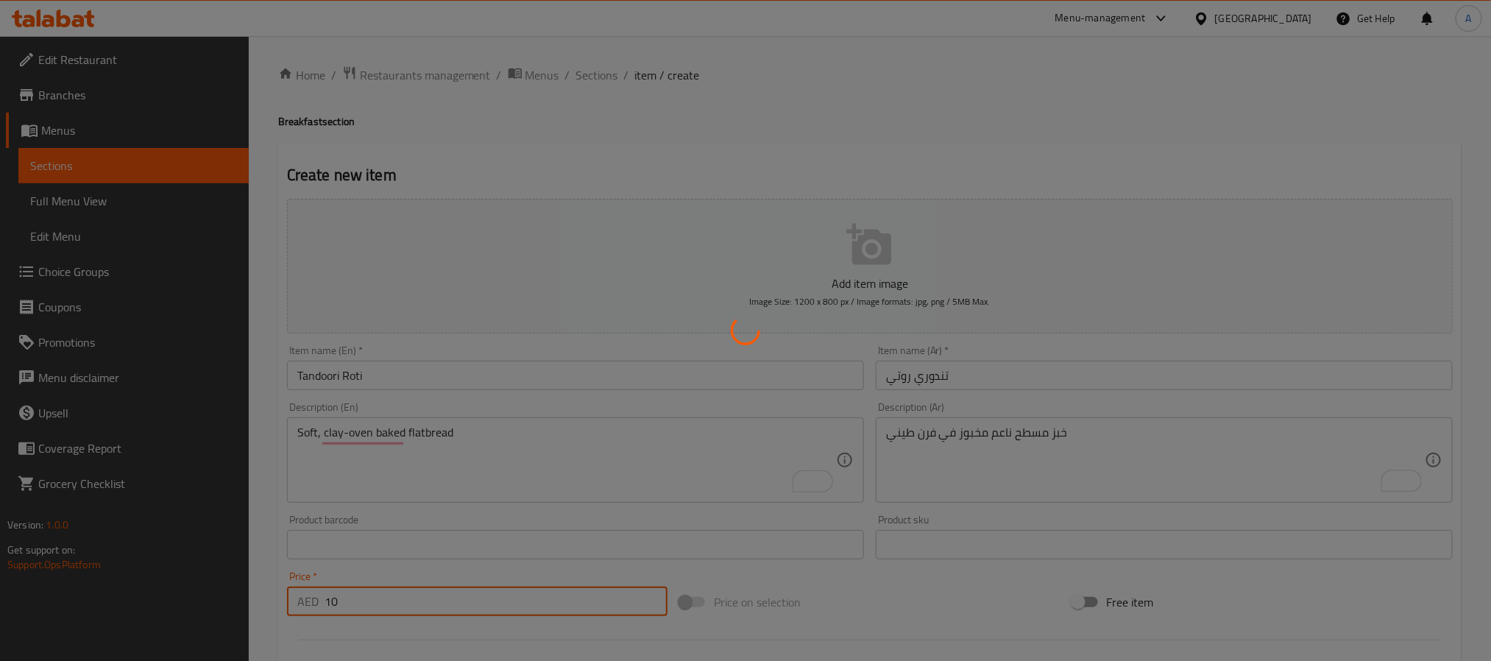
type input "0"
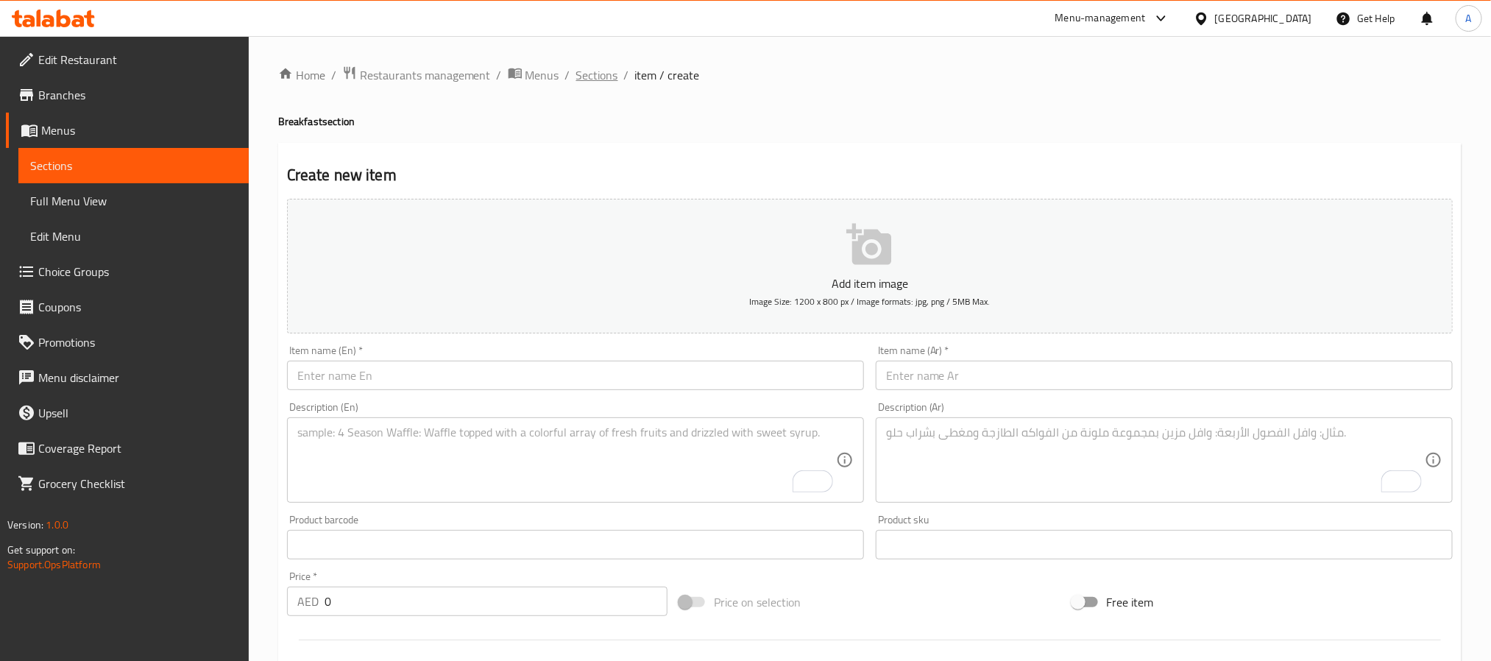
click at [576, 73] on span "Sections" at bounding box center [597, 75] width 42 height 18
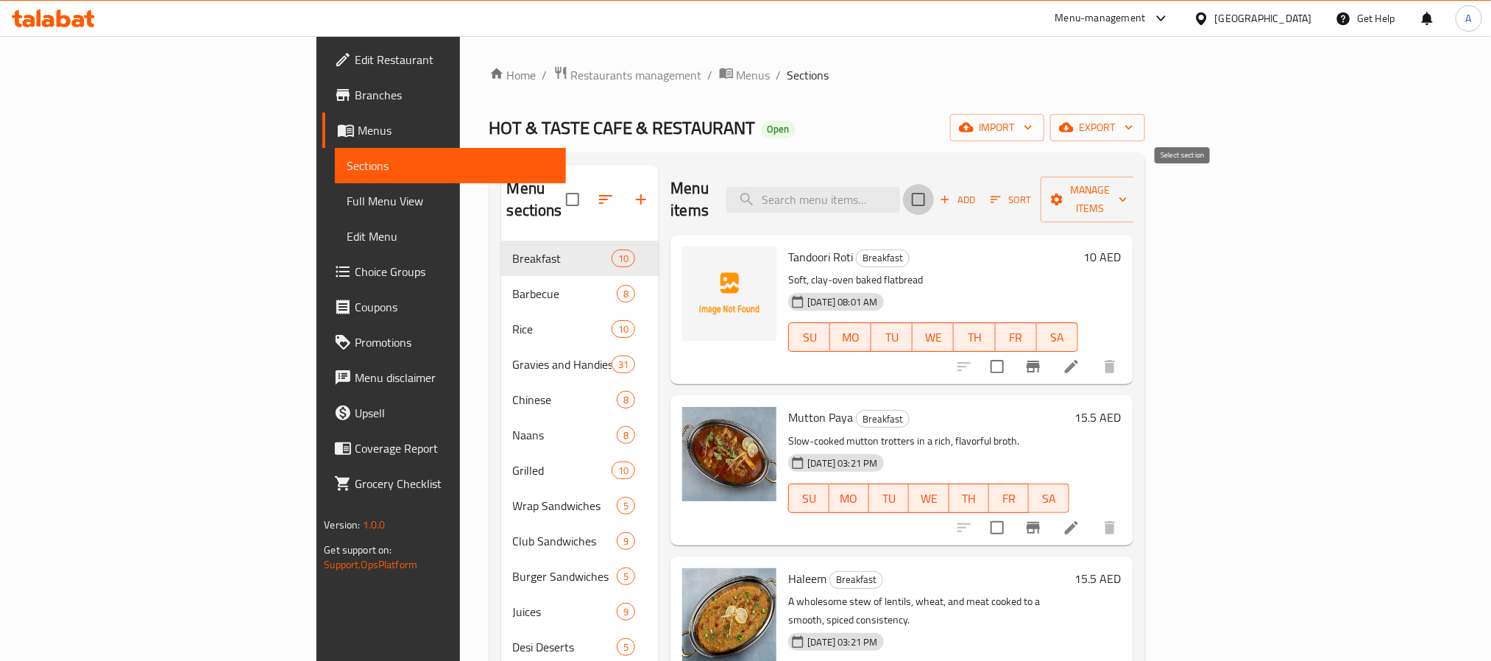
click at [934, 193] on input "checkbox" at bounding box center [918, 199] width 31 height 31
checkbox input "true"
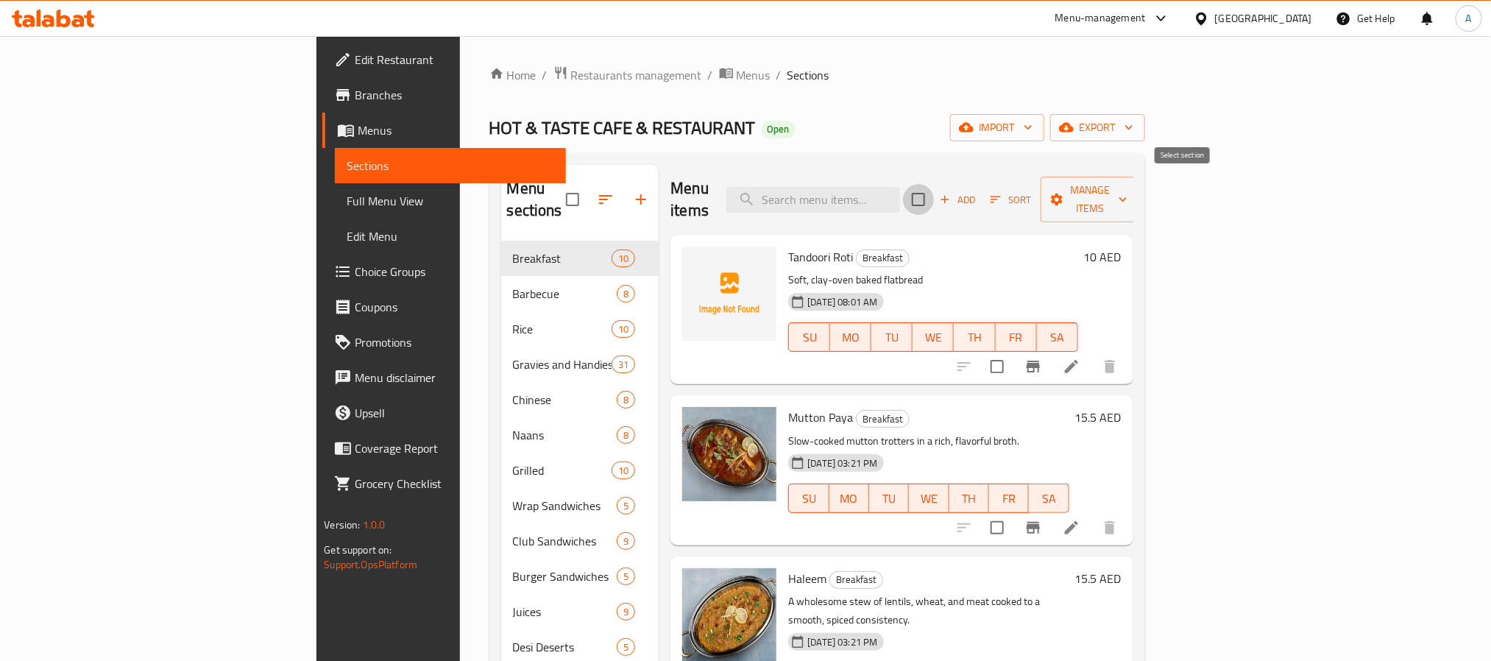
checkbox input "true"
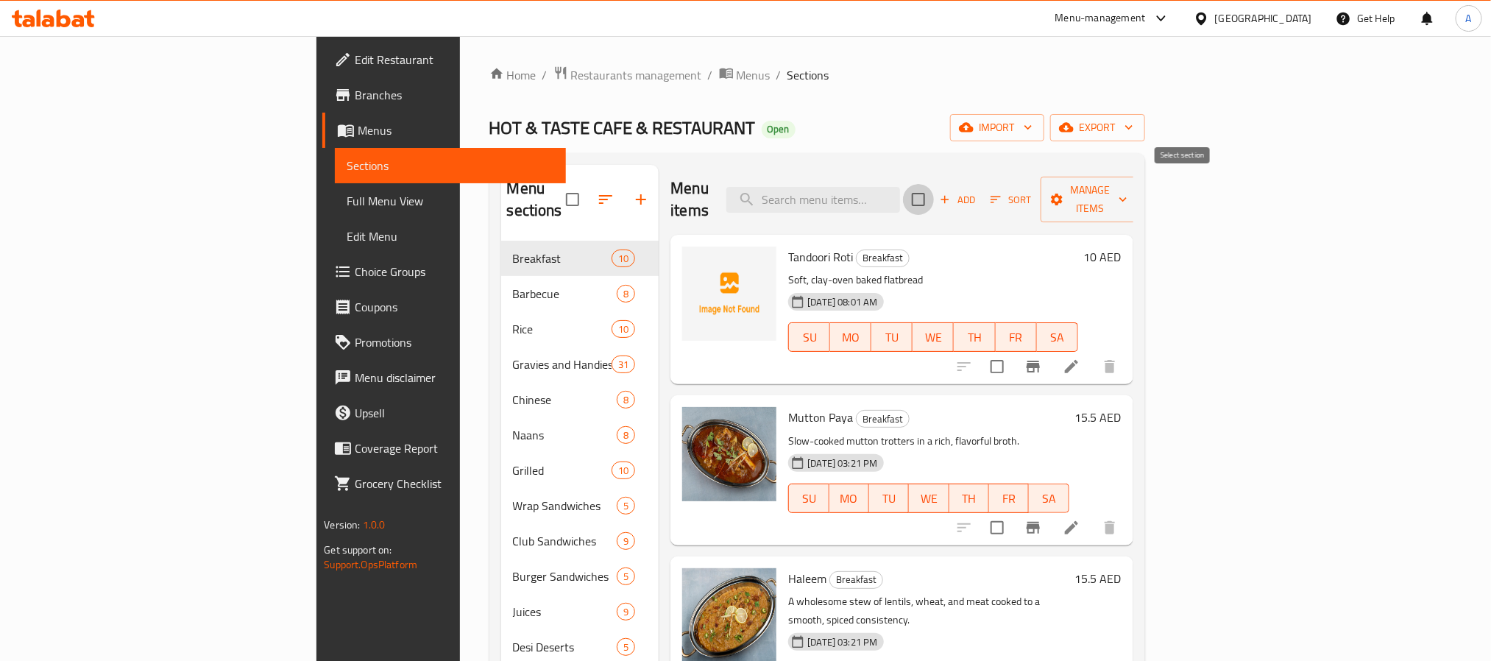
checkbox input "true"
click at [1128, 186] on span "Manage items" at bounding box center [1090, 199] width 75 height 37
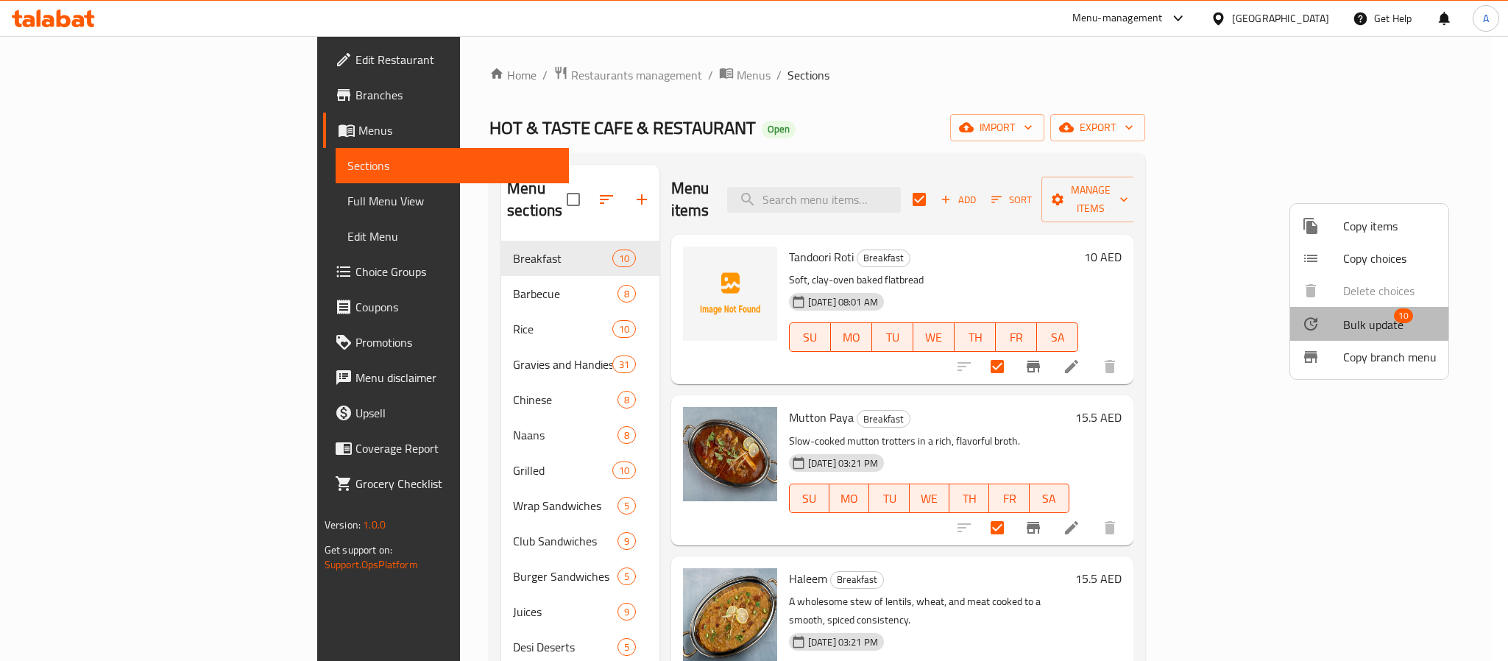
click at [1363, 316] on span "Bulk update" at bounding box center [1374, 325] width 60 height 18
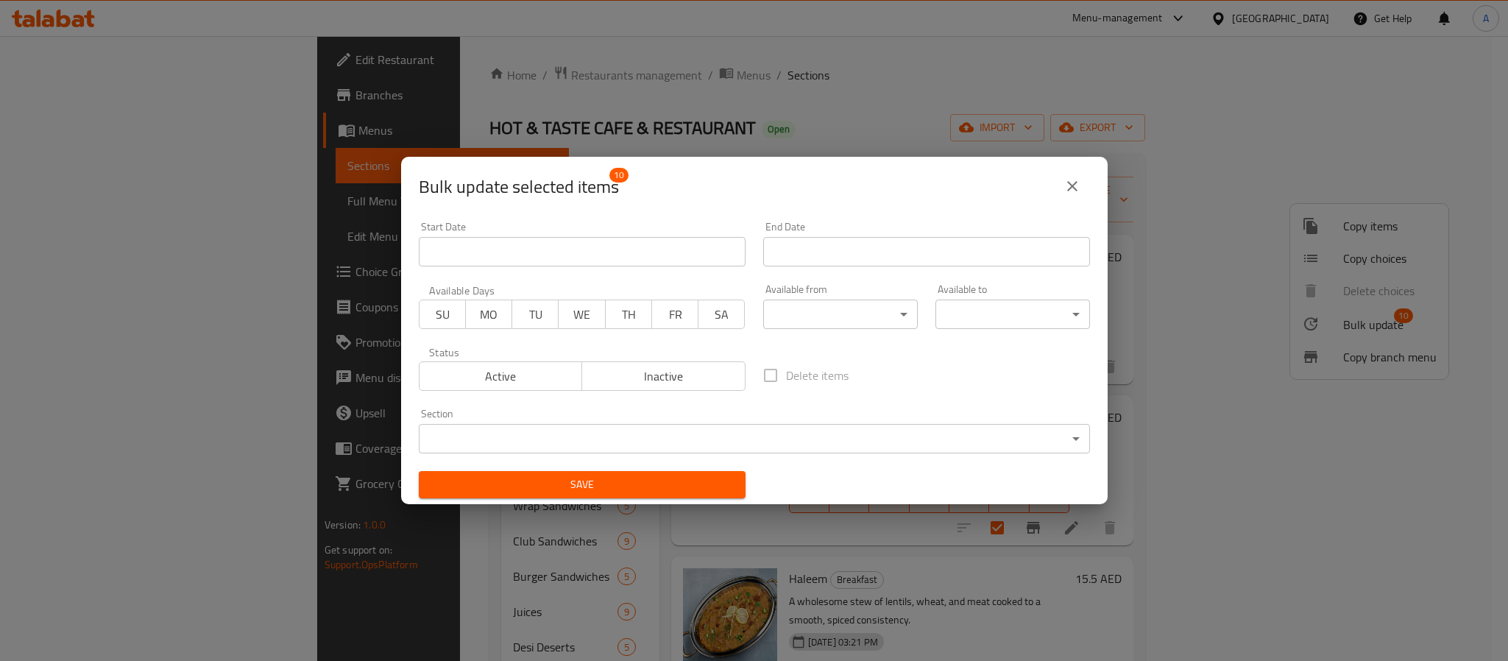
click at [789, 307] on body "​ Menu-management United Arab Emirates Get Help A Edit Restaurant Branches Menu…" at bounding box center [754, 348] width 1508 height 625
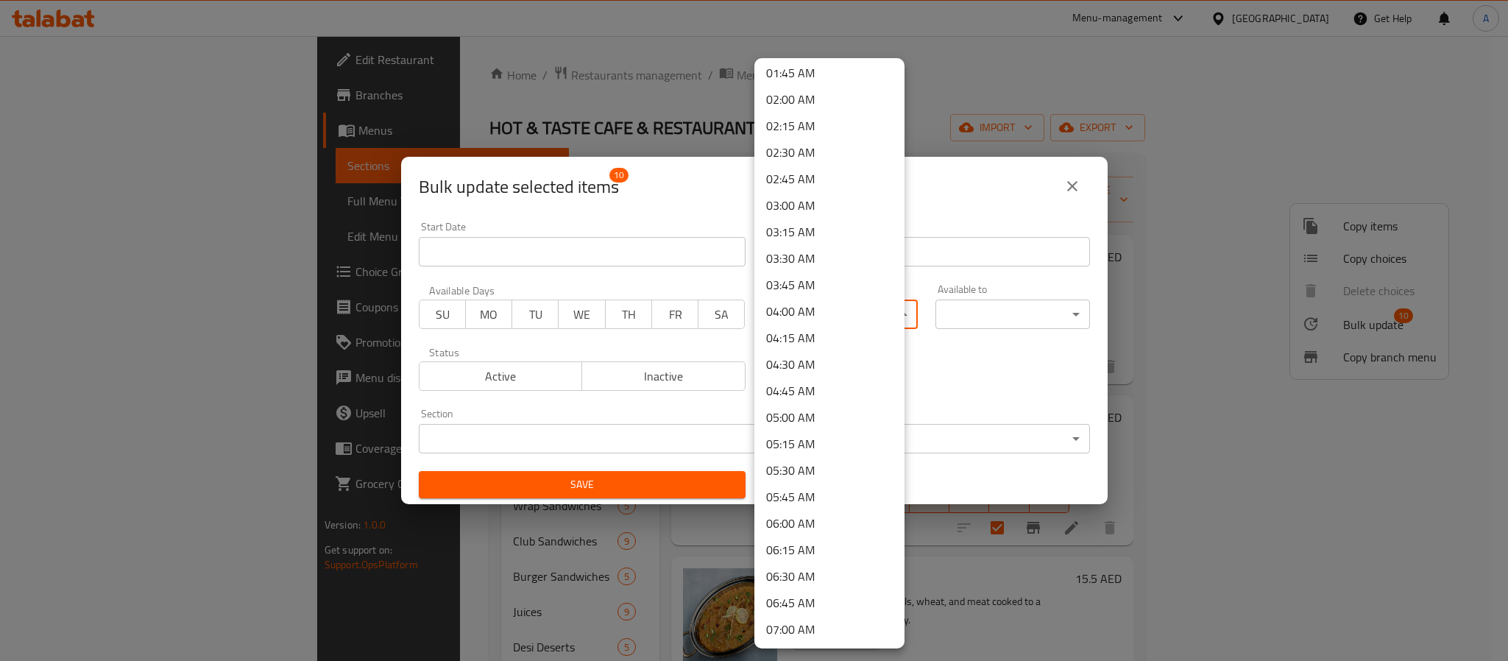
scroll to position [221, 0]
click at [797, 543] on li "06:30 AM" at bounding box center [830, 545] width 150 height 27
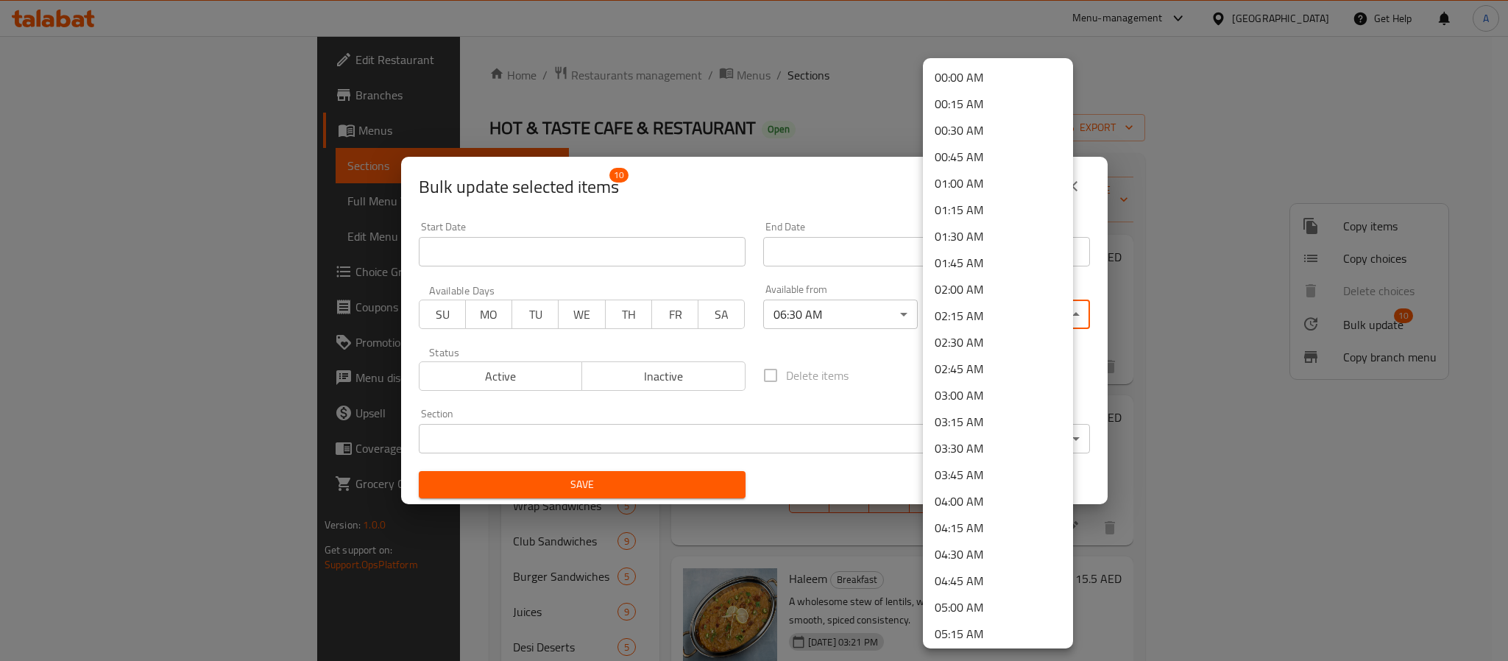
click at [978, 309] on body "​ Menu-management United Arab Emirates Get Help A Edit Restaurant Branches Menu…" at bounding box center [754, 348] width 1508 height 625
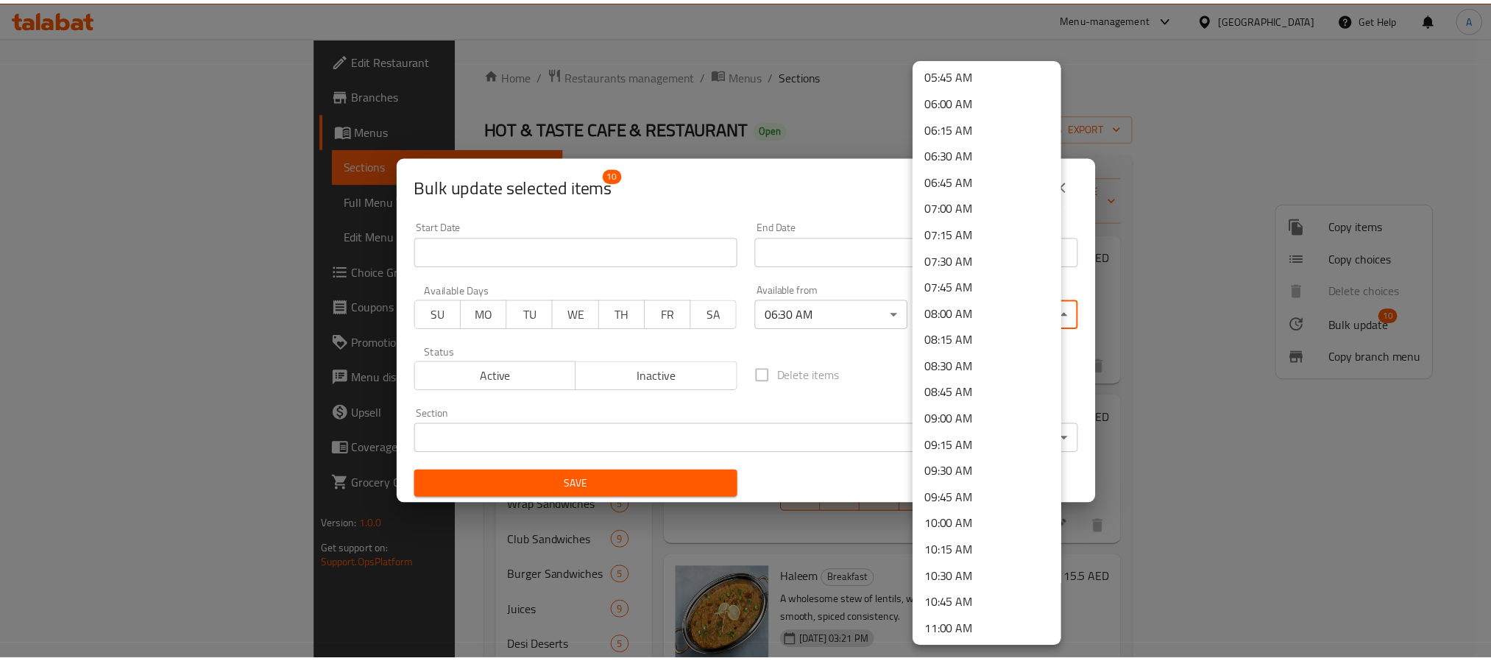
scroll to position [663, 0]
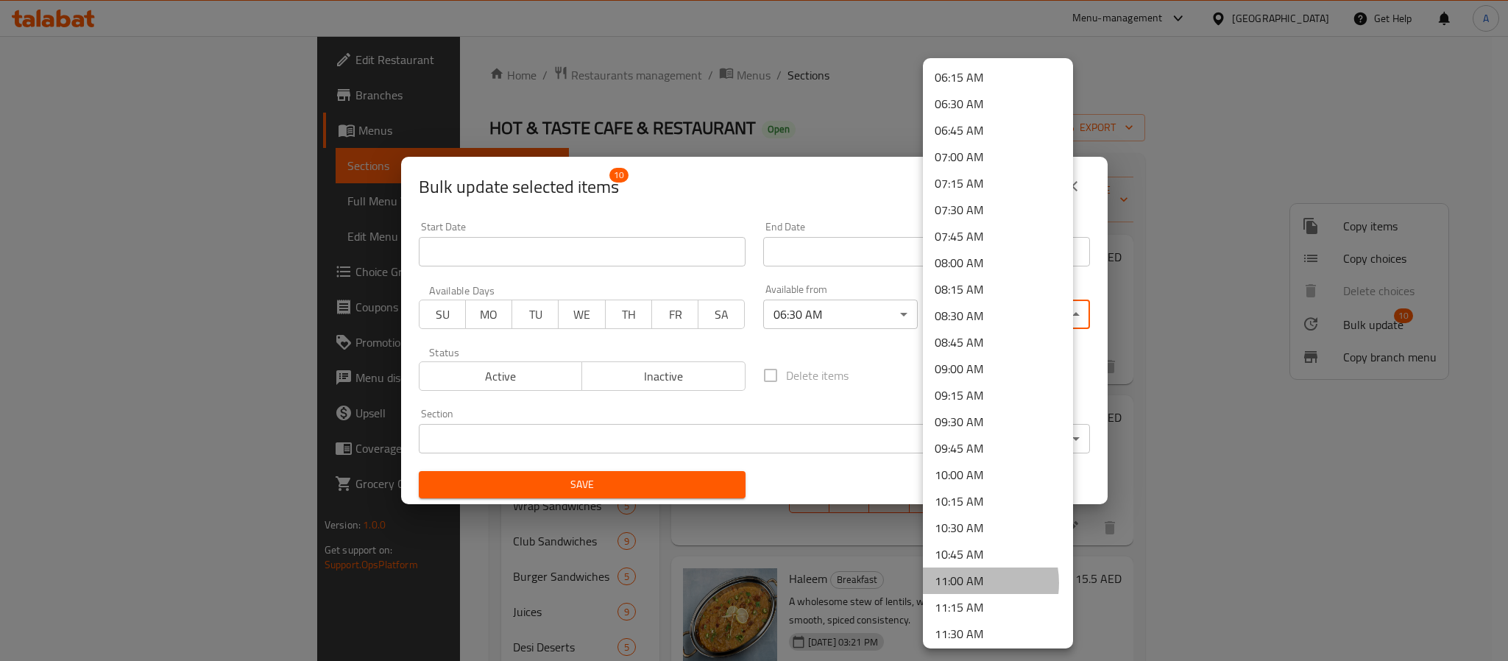
click at [965, 583] on li "11:00 AM" at bounding box center [998, 581] width 150 height 27
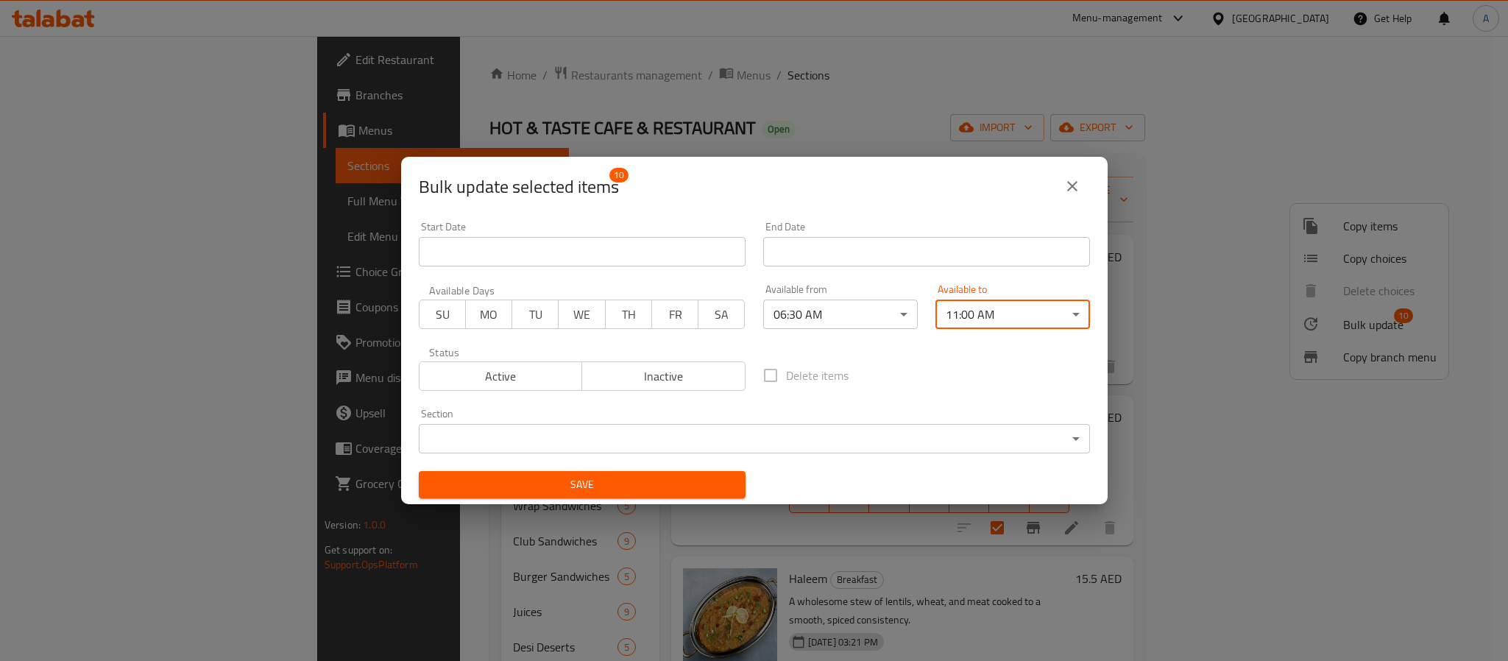
click at [656, 489] on span "Save" at bounding box center [582, 485] width 303 height 18
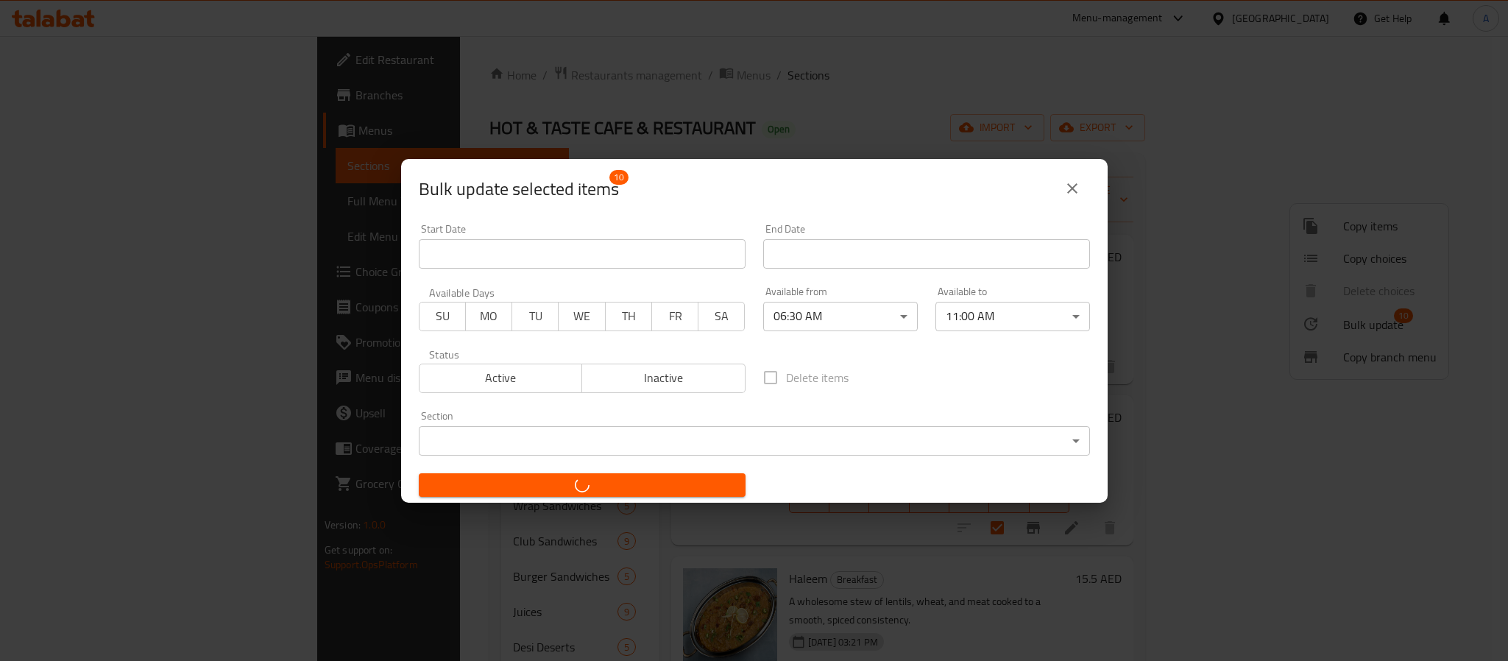
checkbox input "false"
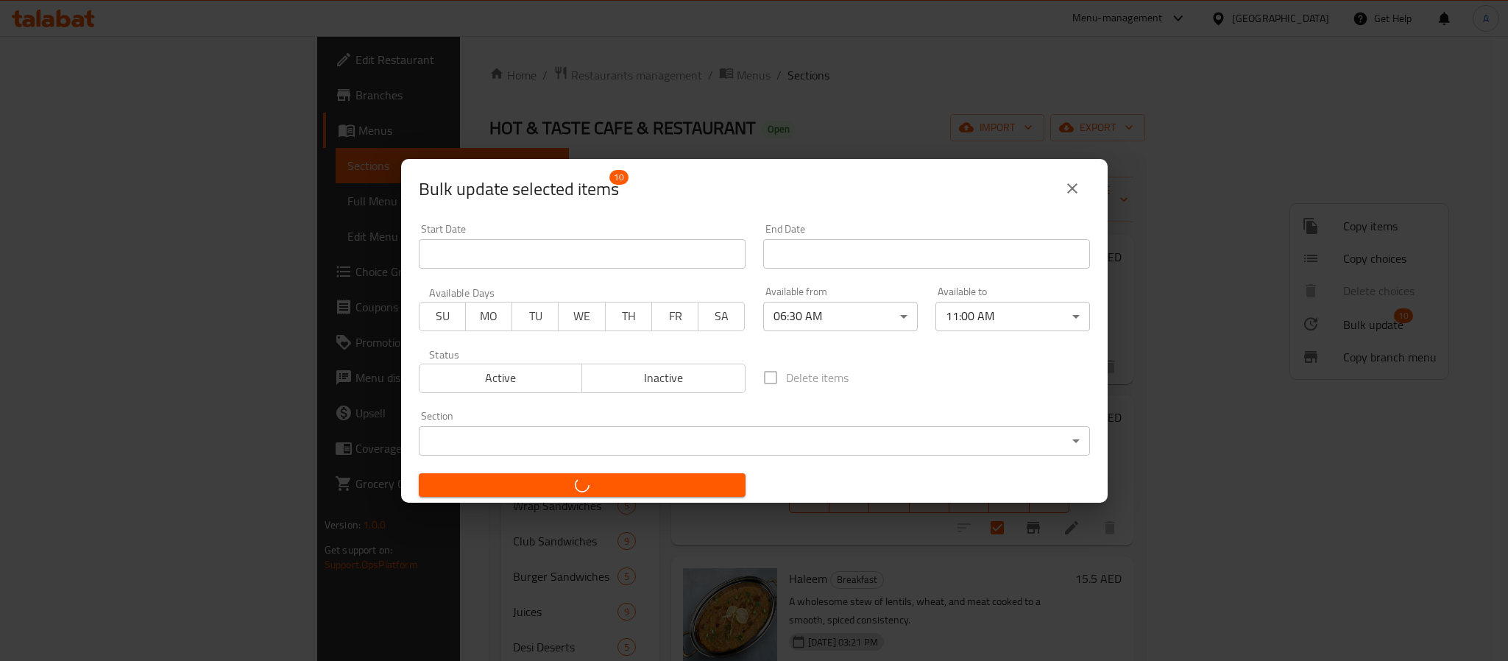
checkbox input "false"
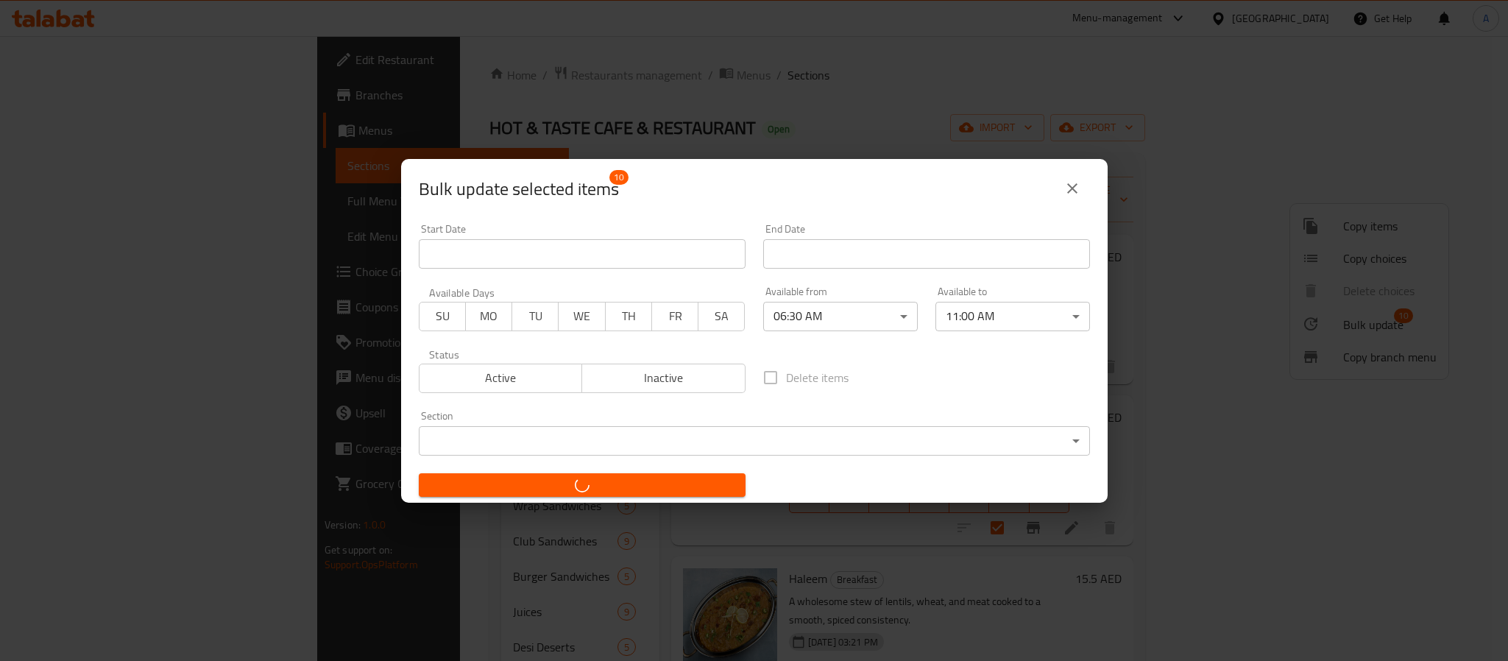
checkbox input "false"
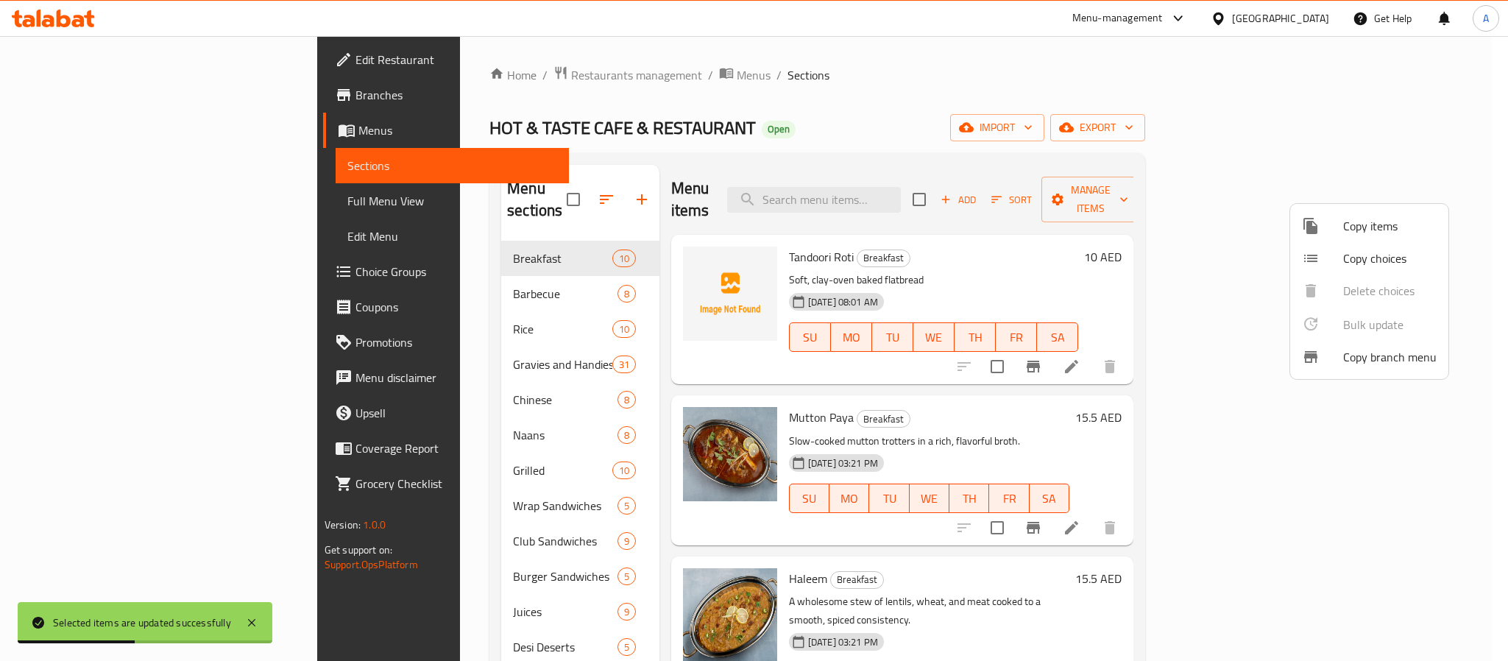
click at [919, 384] on div at bounding box center [754, 330] width 1508 height 661
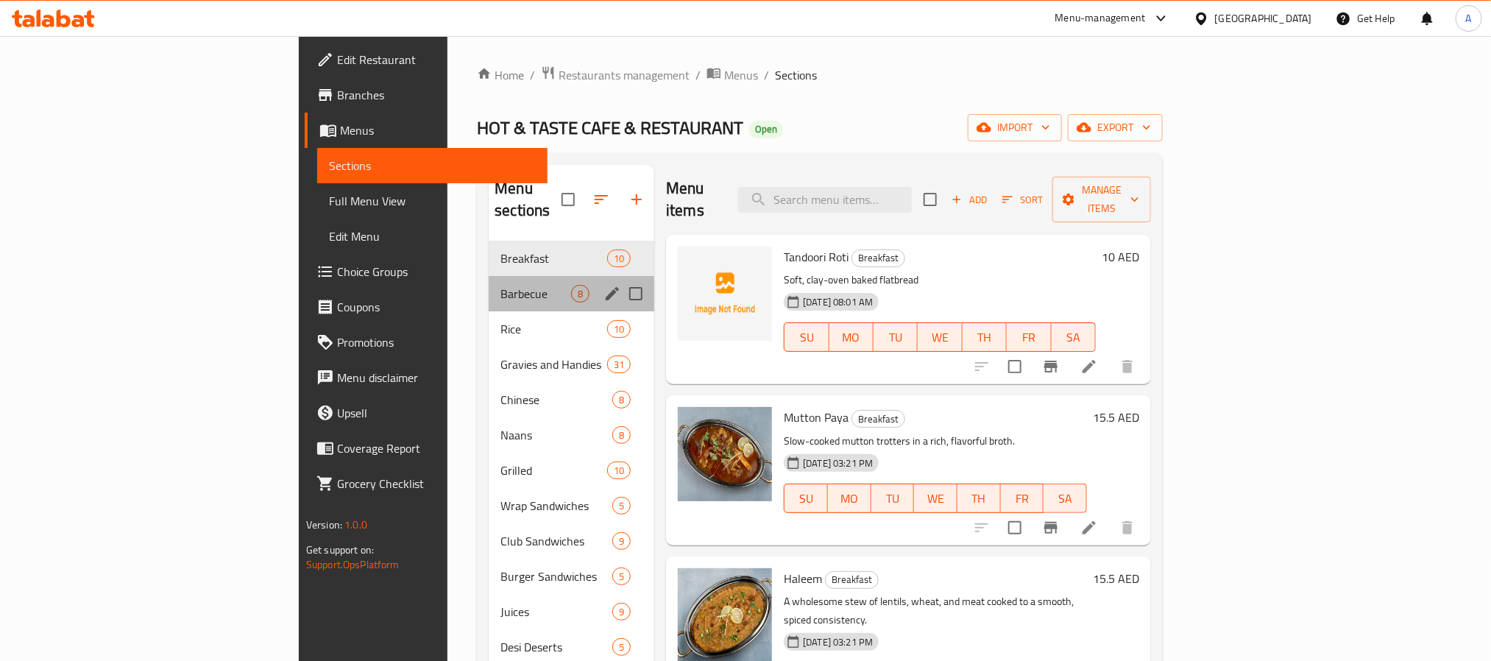
click at [489, 276] on div "Barbecue 8" at bounding box center [572, 293] width 166 height 35
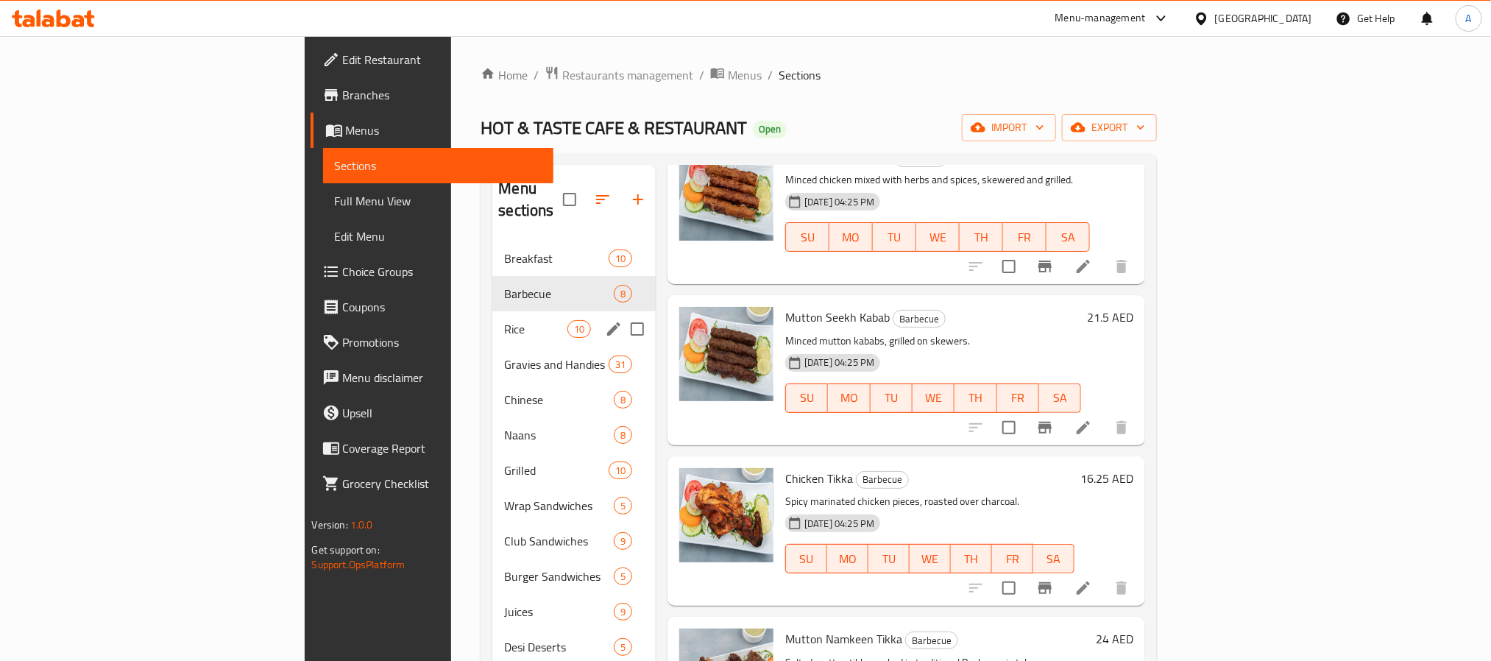
click at [492, 318] on div "Rice 10" at bounding box center [573, 328] width 163 height 35
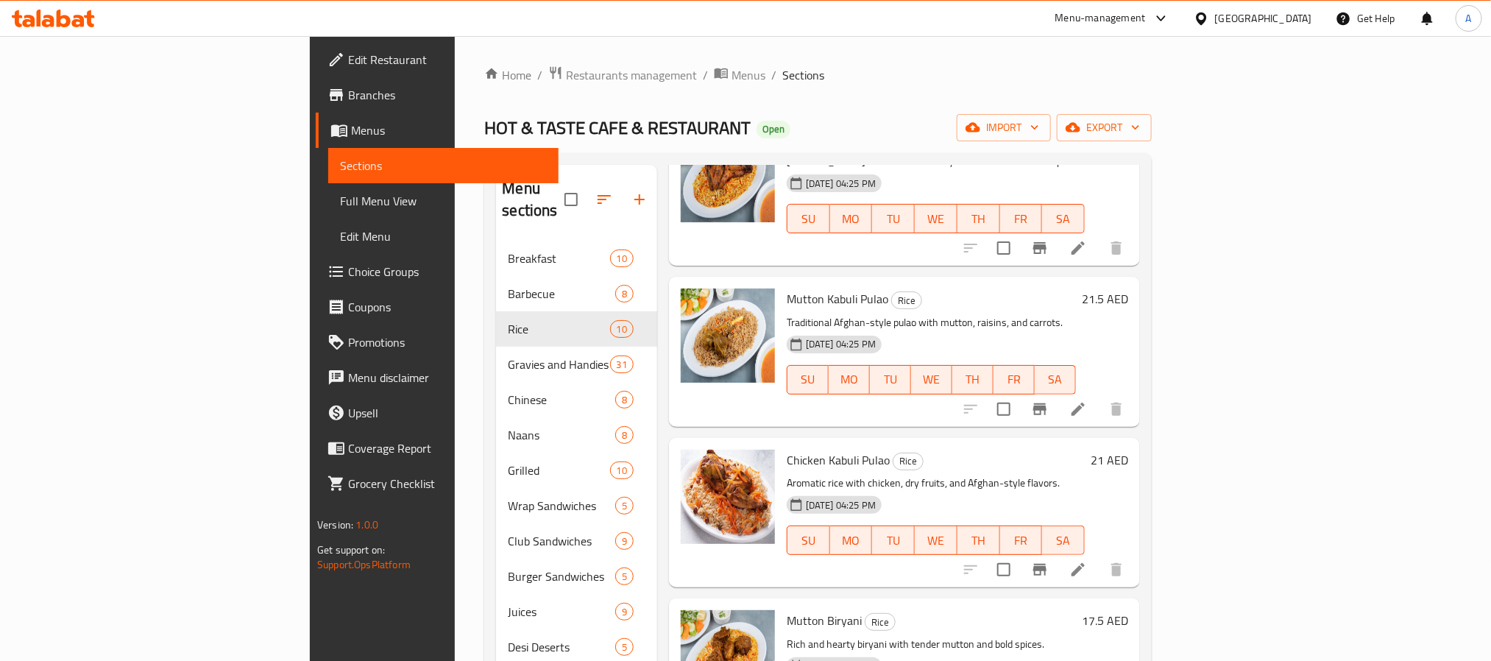
click at [811, 289] on h6 "Mutton Kabuli Pulao Rice" at bounding box center [931, 299] width 289 height 21
click at [892, 292] on span "Rice" at bounding box center [906, 300] width 29 height 17
copy span "Rice"
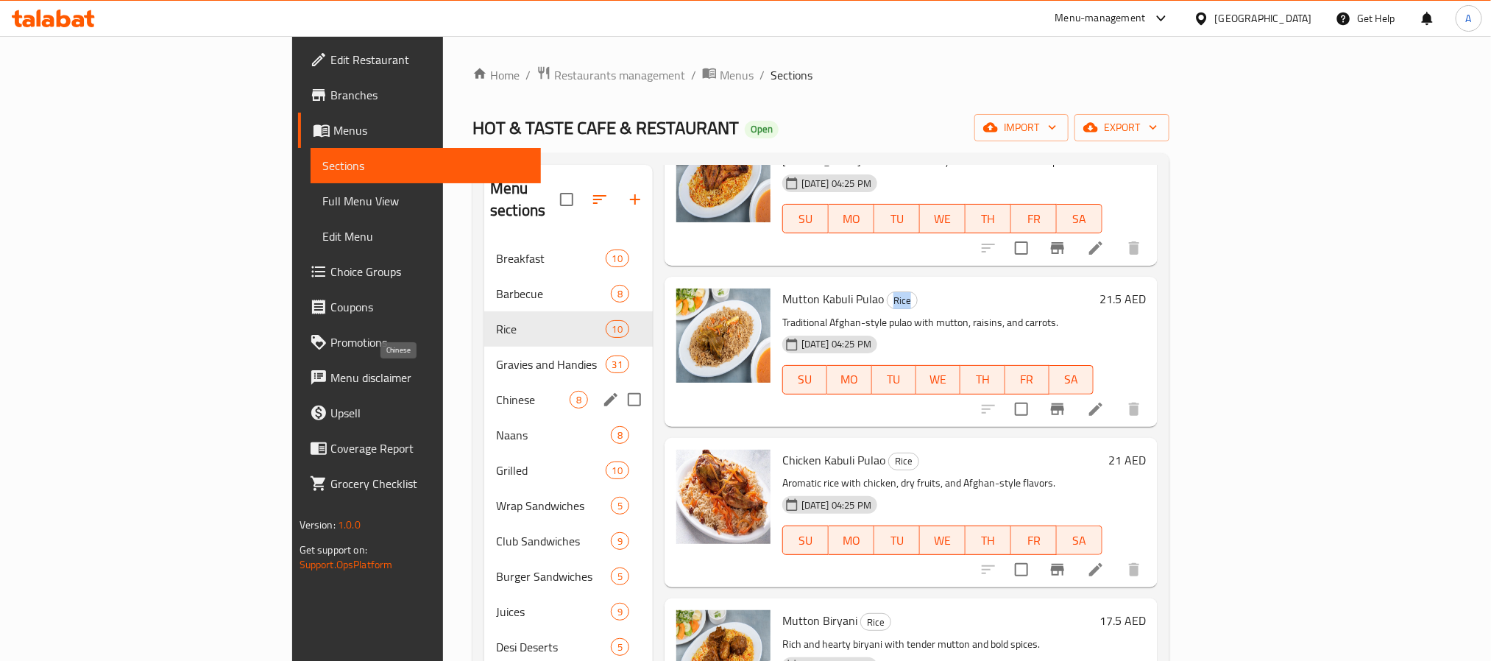
click at [496, 391] on span "Chinese" at bounding box center [533, 400] width 74 height 18
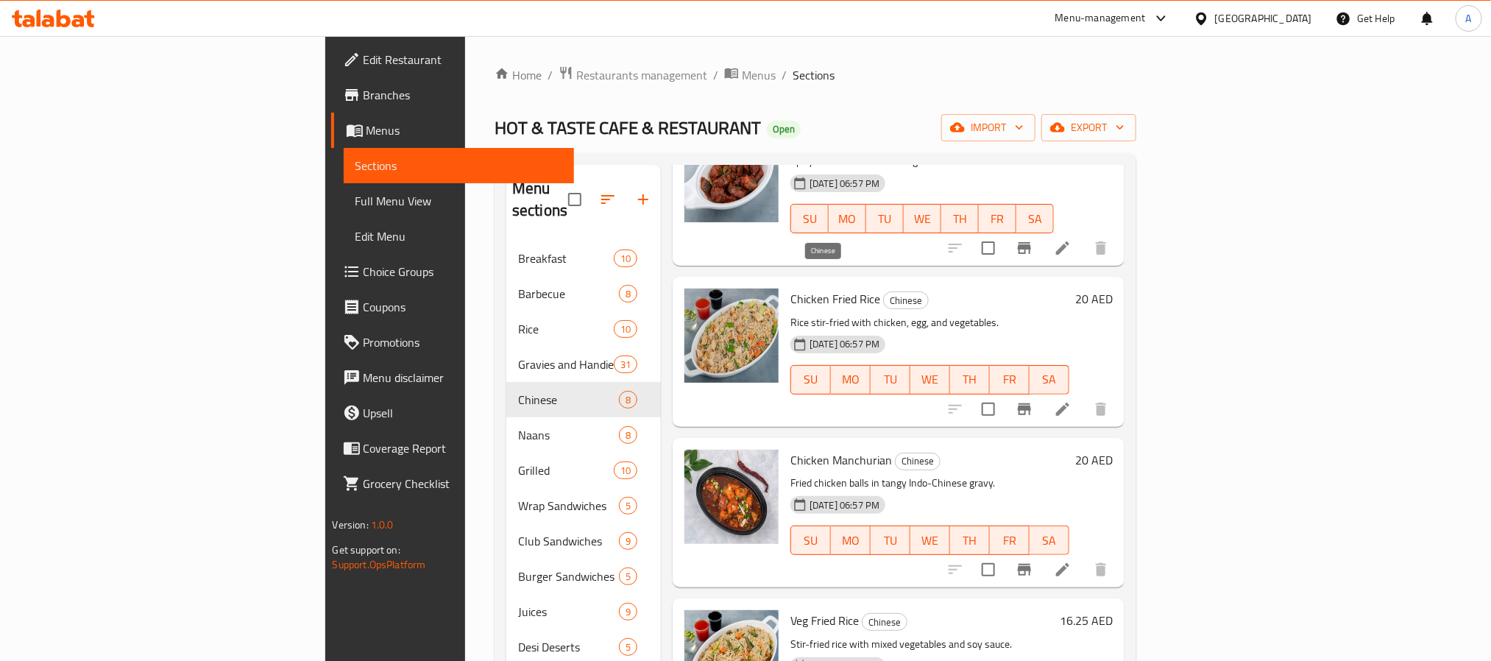
click at [884, 292] on span "Chinese" at bounding box center [906, 300] width 44 height 17
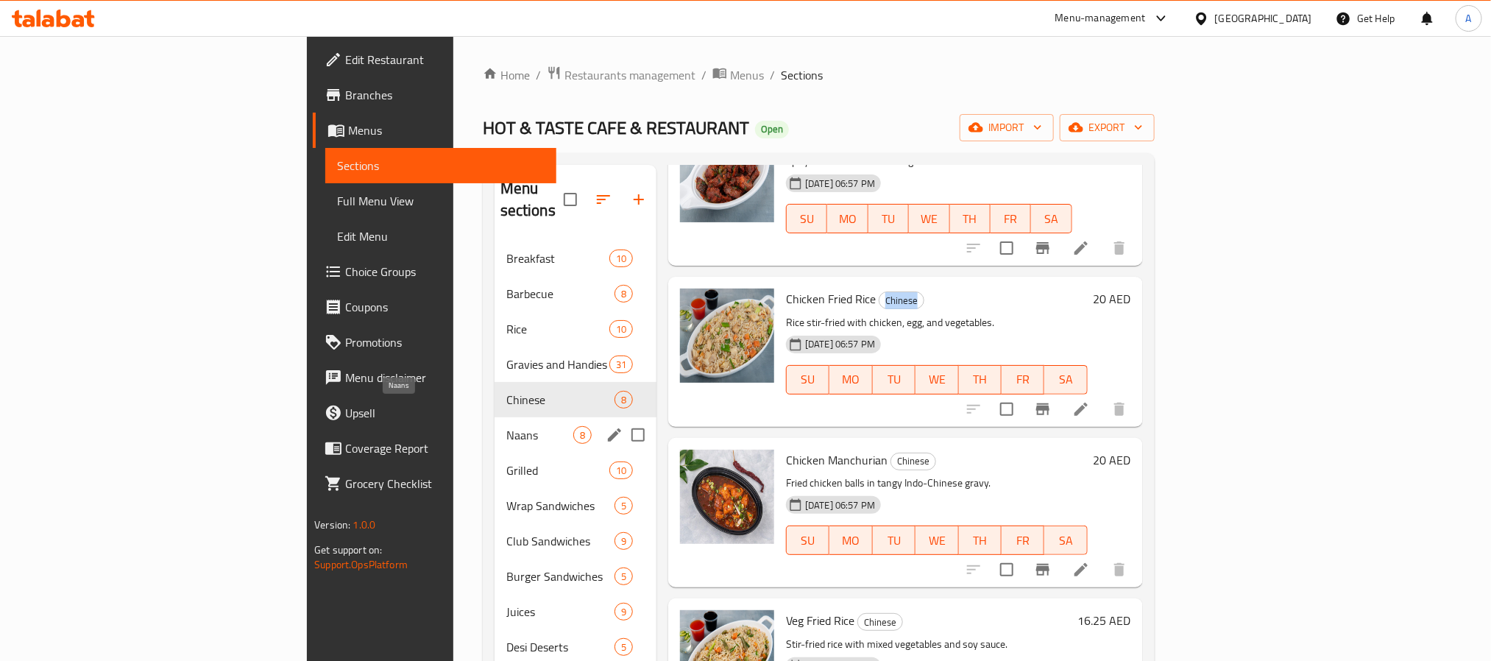
click at [506, 426] on span "Naans" at bounding box center [539, 435] width 67 height 18
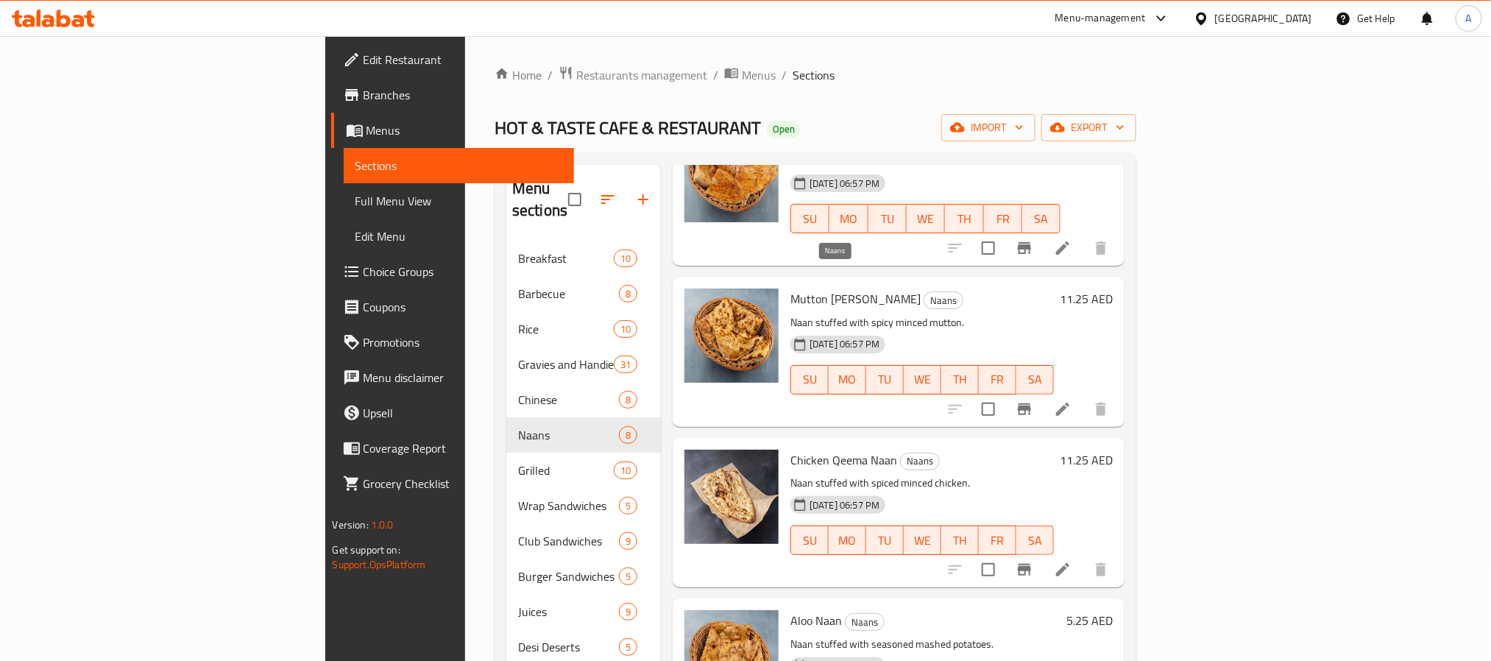
click at [925, 292] on span "Naans" at bounding box center [944, 300] width 38 height 17
copy span "Naans"
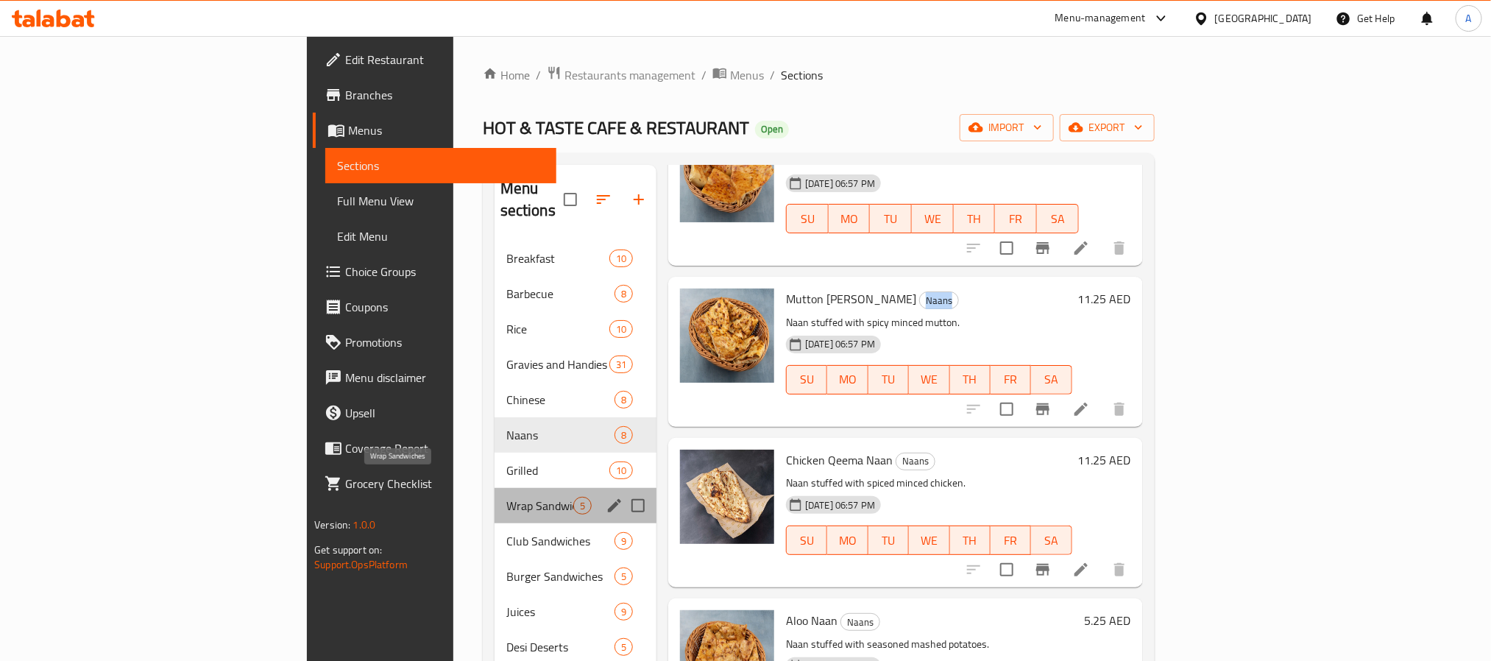
click at [506, 497] on span "Wrap Sandwiches" at bounding box center [539, 506] width 67 height 18
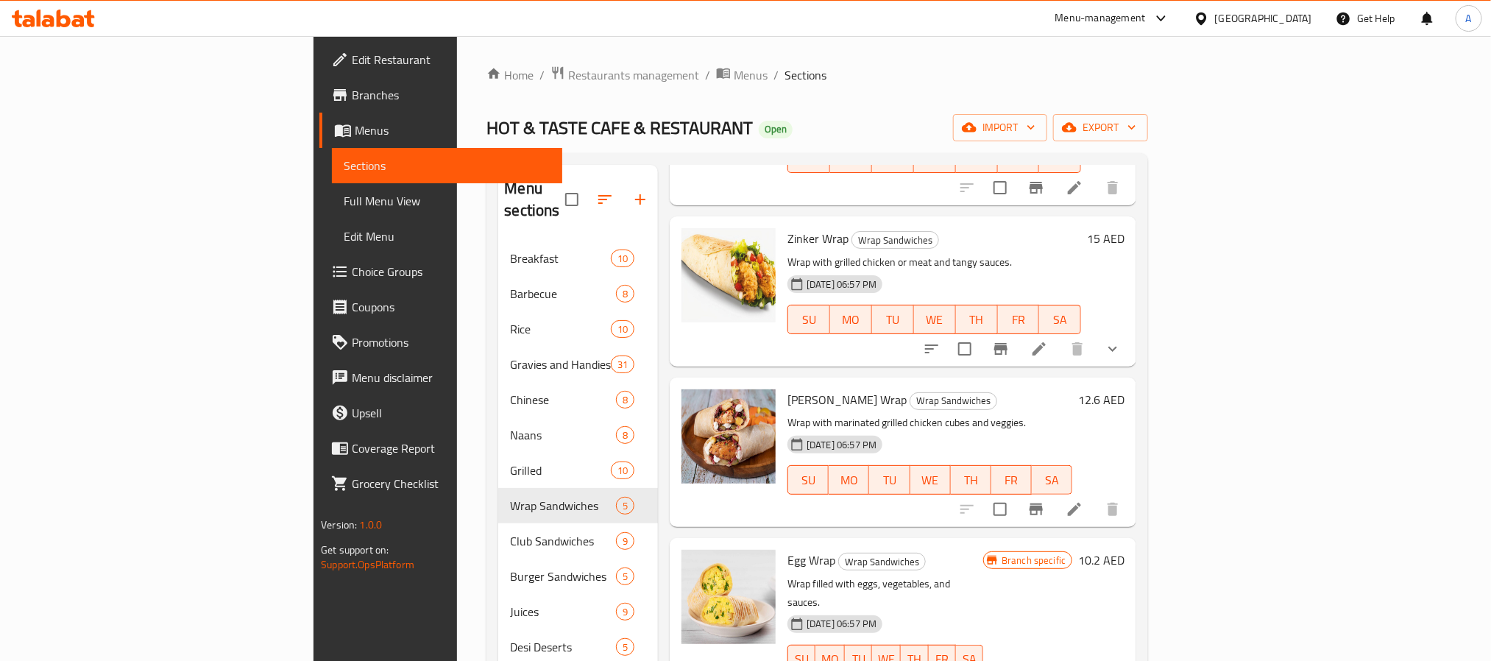
click at [875, 389] on h6 "Sheesh Tawook Wrap Wrap Sandwiches" at bounding box center [930, 399] width 285 height 21
click at [911, 392] on span "Wrap Sandwiches" at bounding box center [954, 400] width 86 height 17
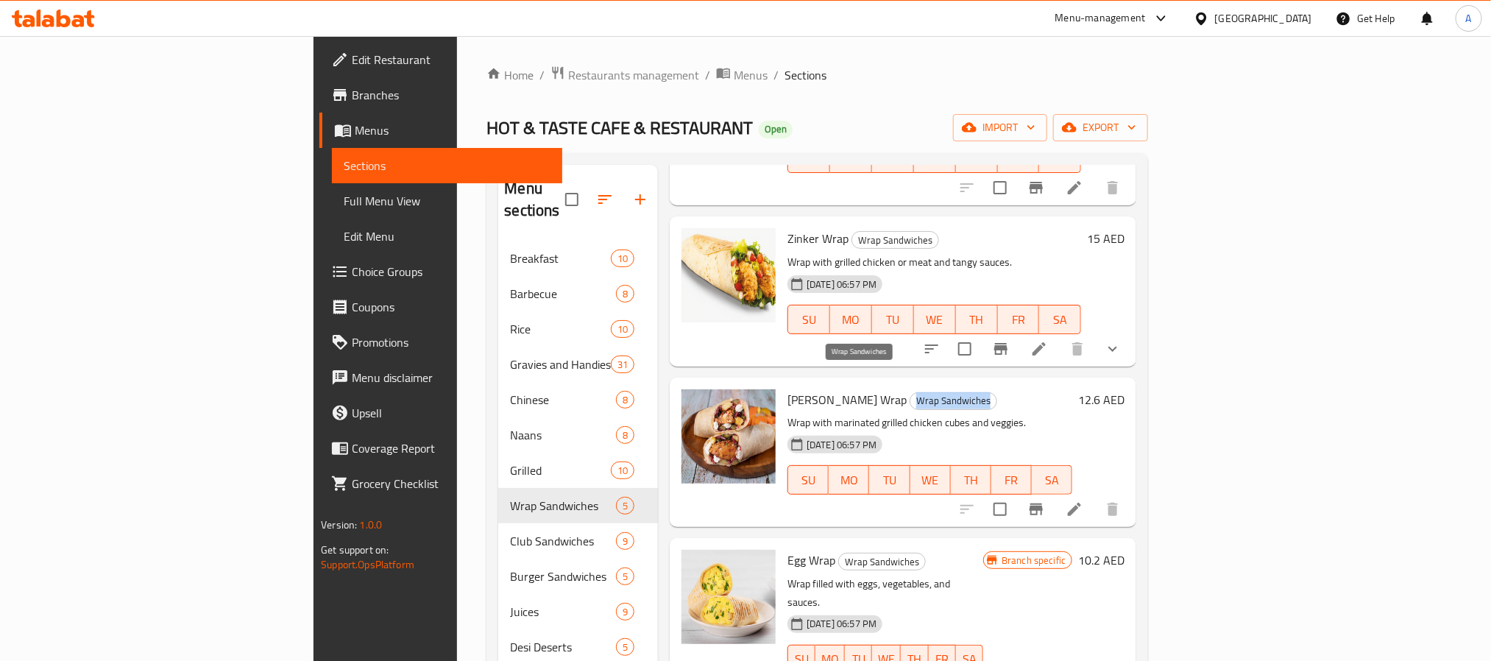
click at [911, 392] on span "Wrap Sandwiches" at bounding box center [954, 400] width 86 height 17
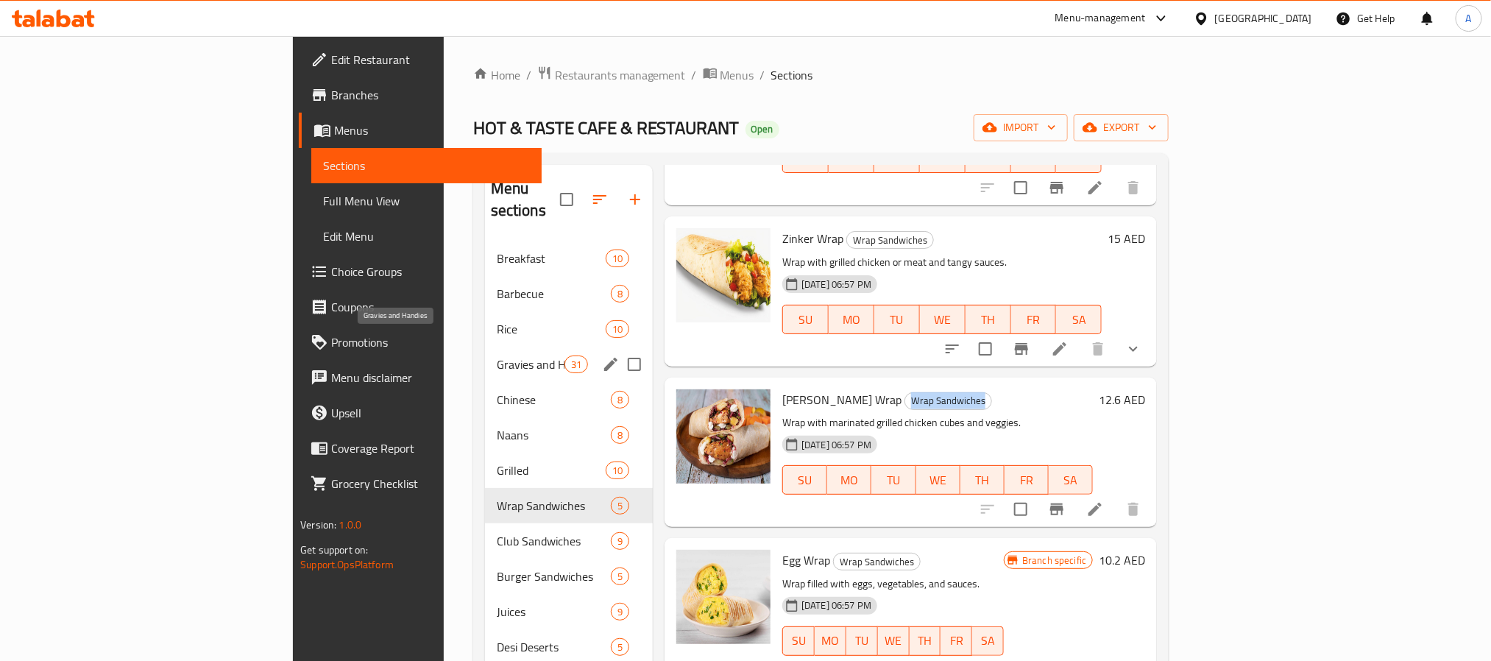
copy span "Wrap Sandwiches"
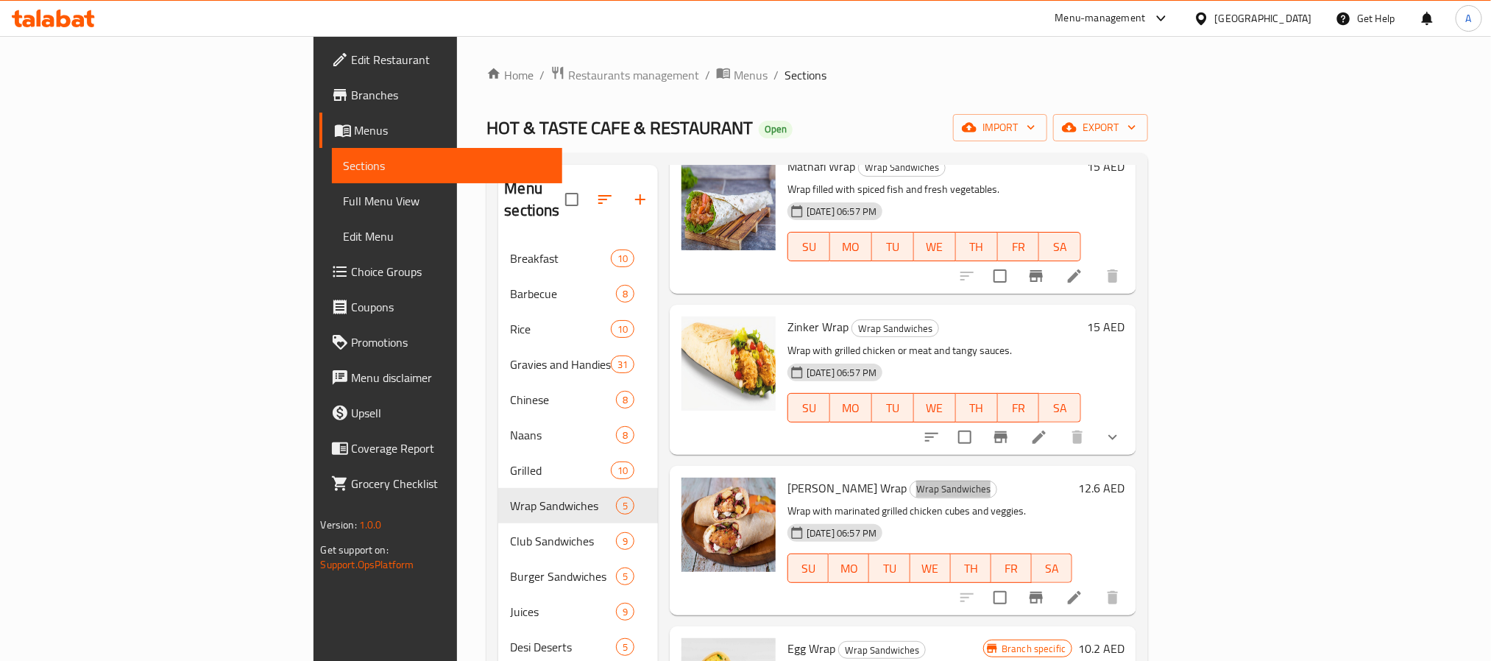
scroll to position [0, 0]
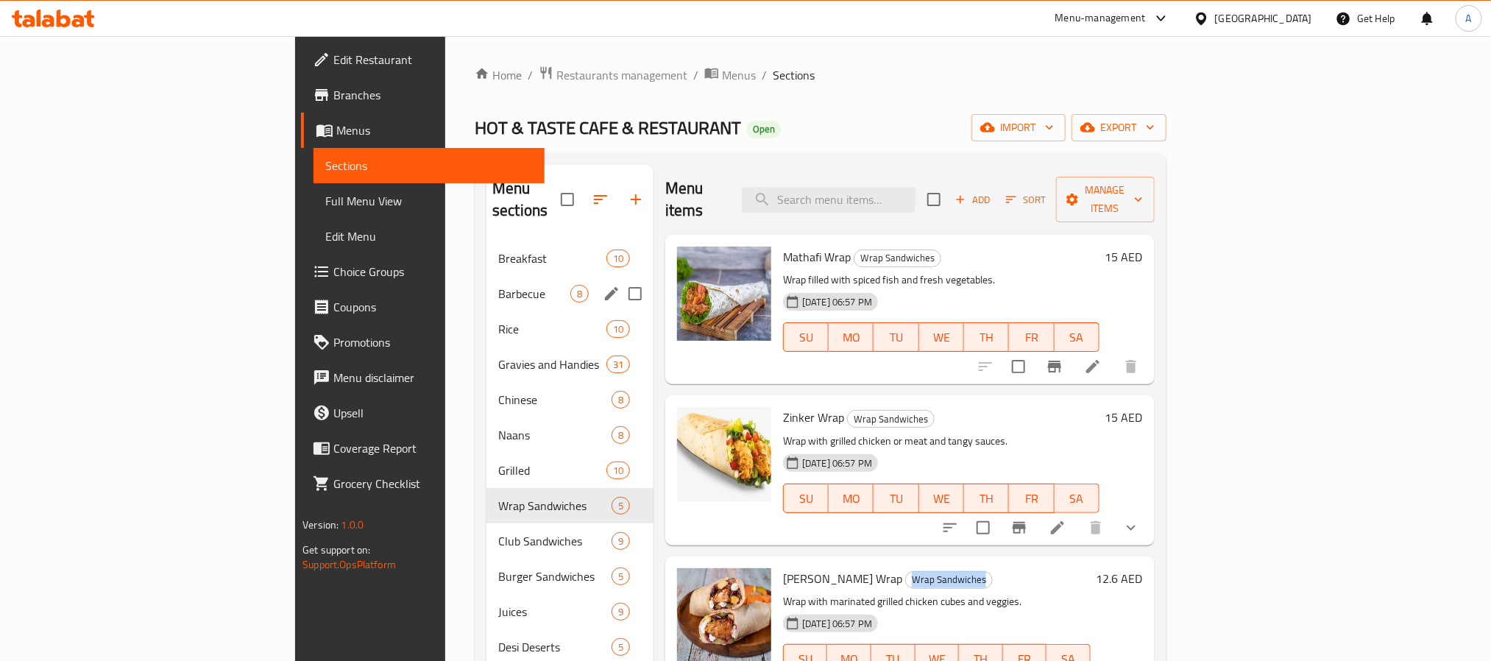
click at [498, 285] on span "Barbecue" at bounding box center [534, 294] width 72 height 18
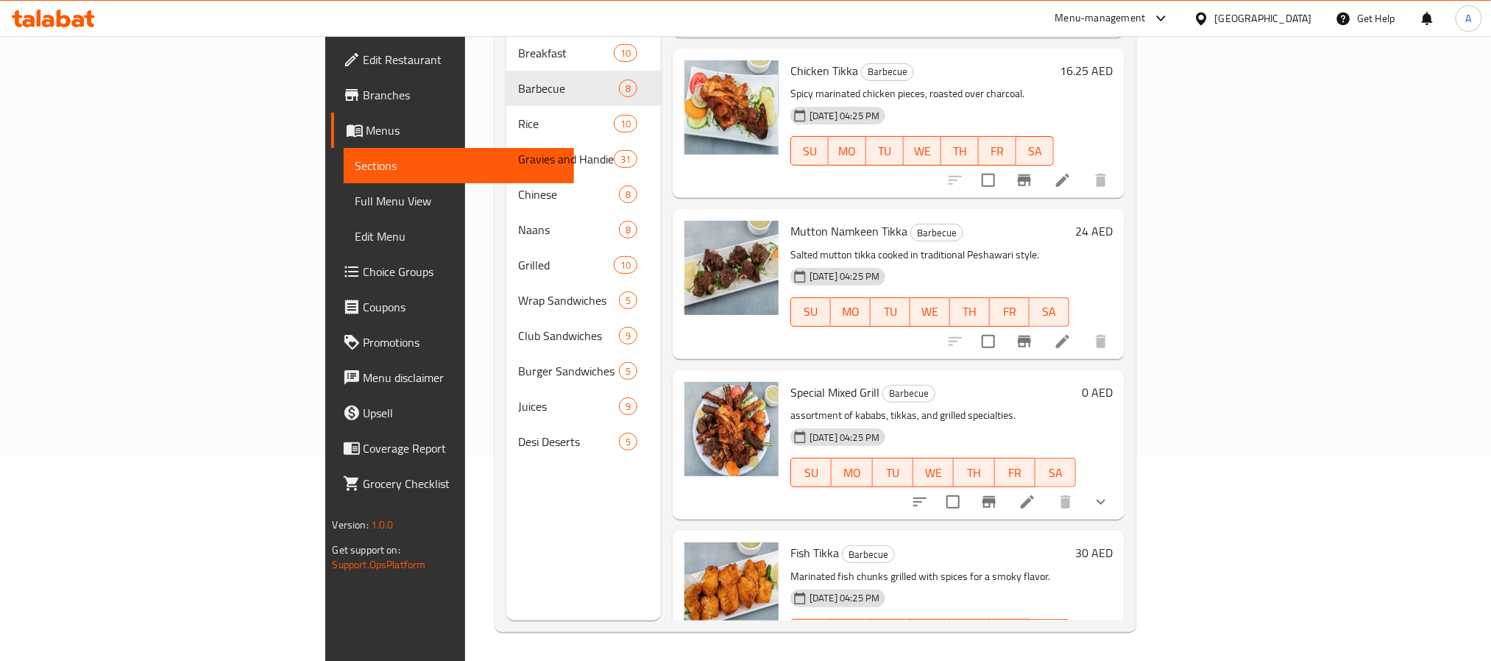
scroll to position [206, 0]
click at [1110, 492] on icon "show more" at bounding box center [1101, 501] width 18 height 18
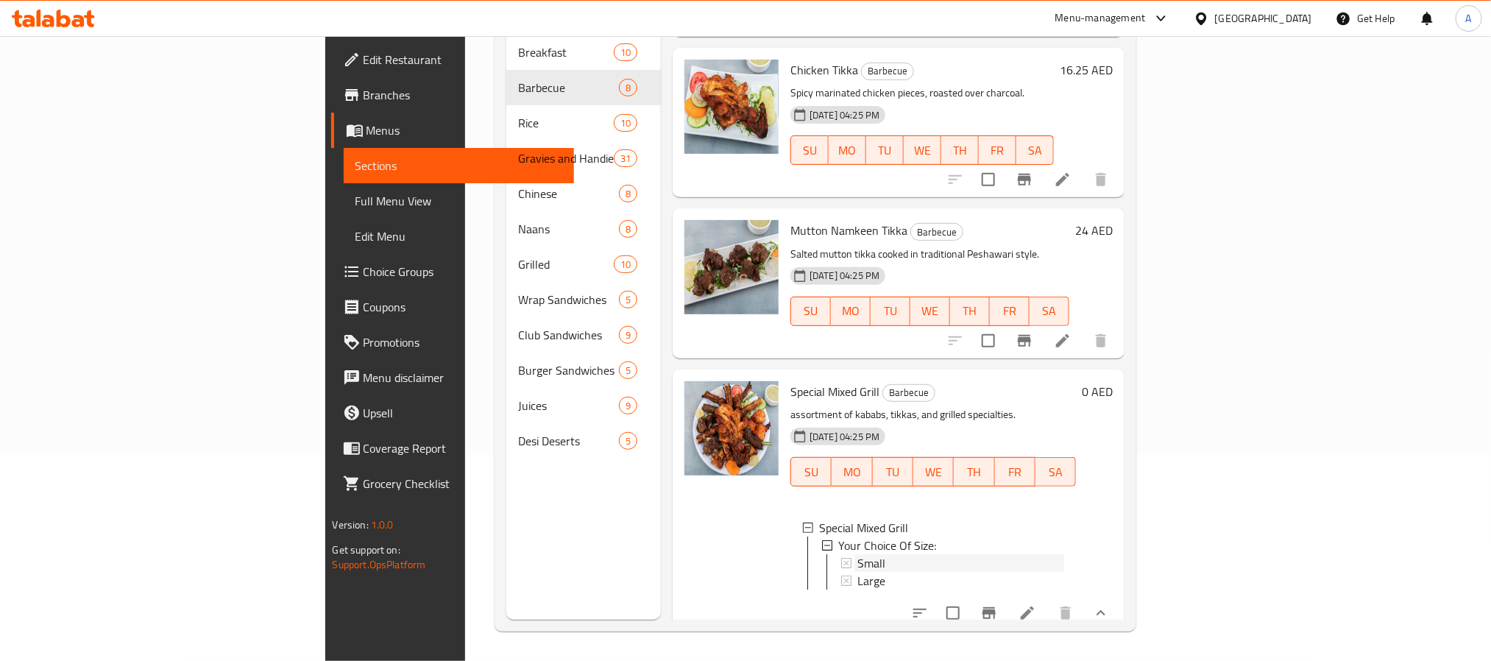
click at [858, 554] on span "Small" at bounding box center [872, 563] width 28 height 18
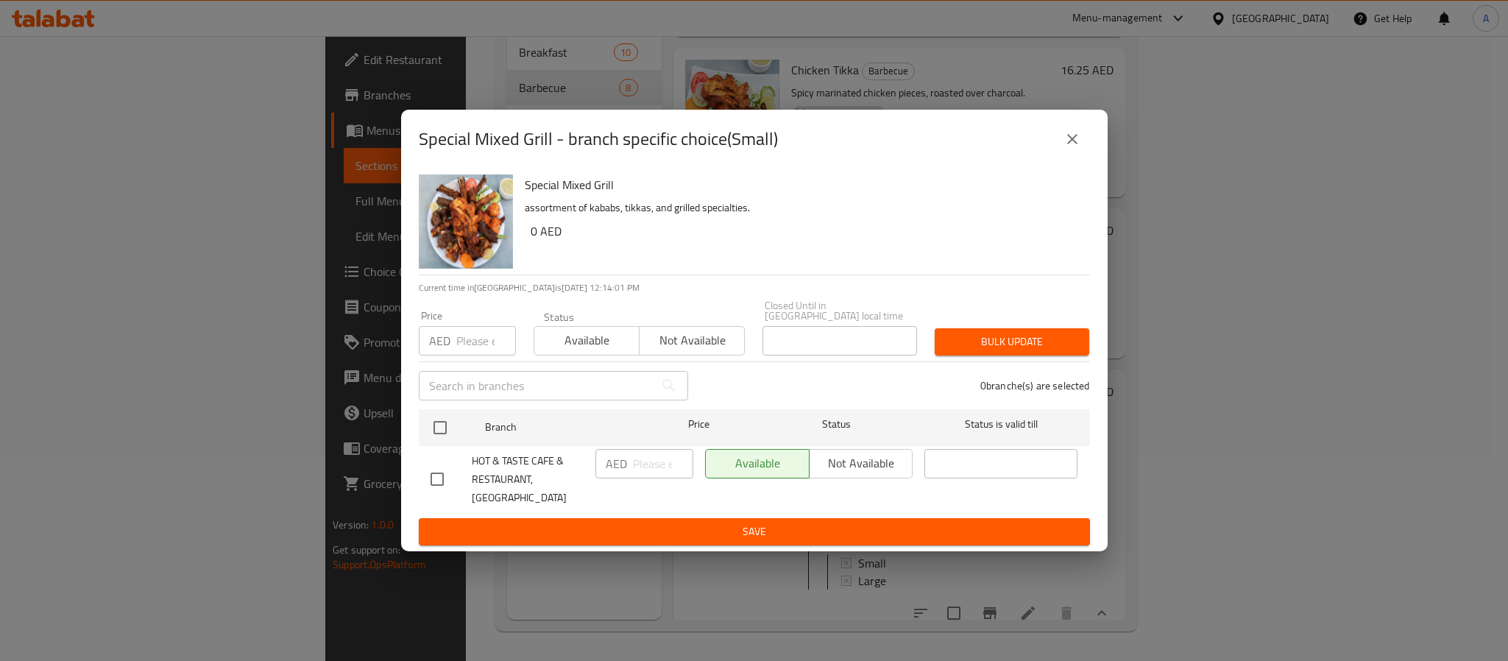
click at [1080, 148] on icon "close" at bounding box center [1073, 139] width 18 height 18
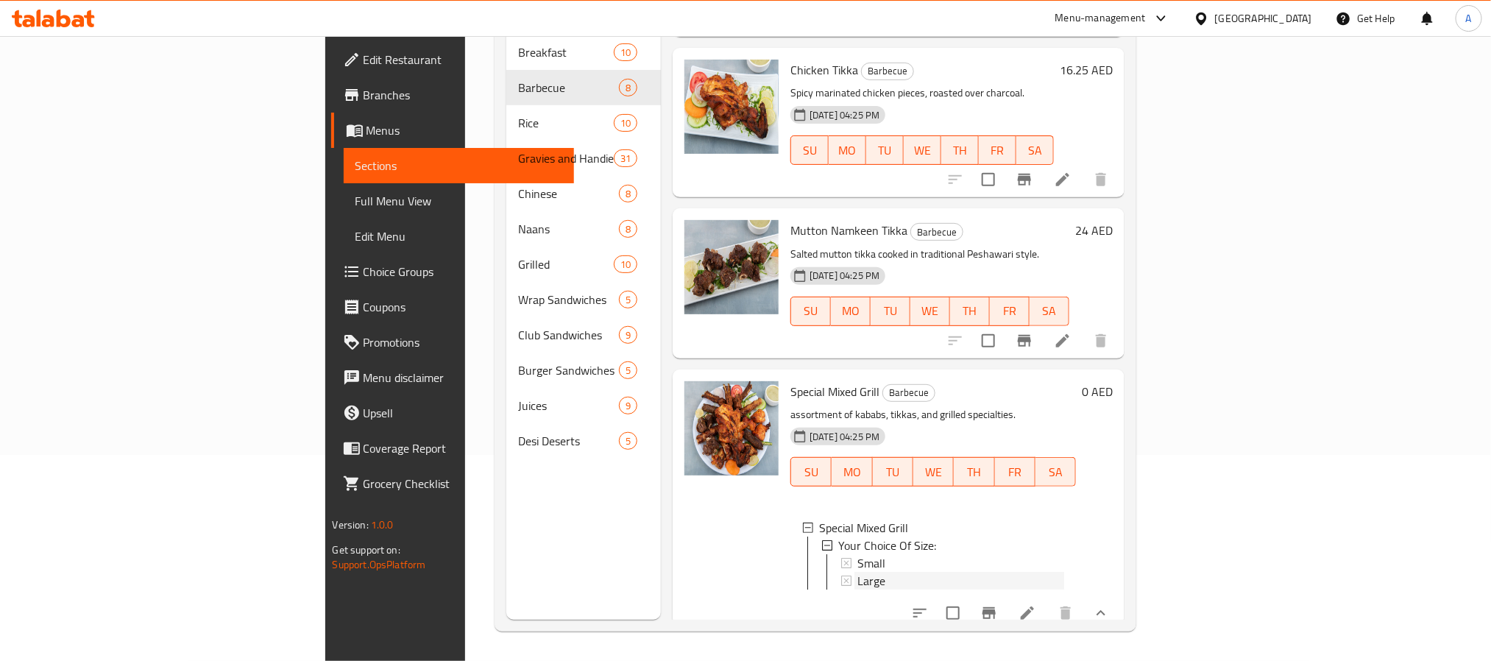
click at [858, 572] on div "Large" at bounding box center [961, 581] width 207 height 18
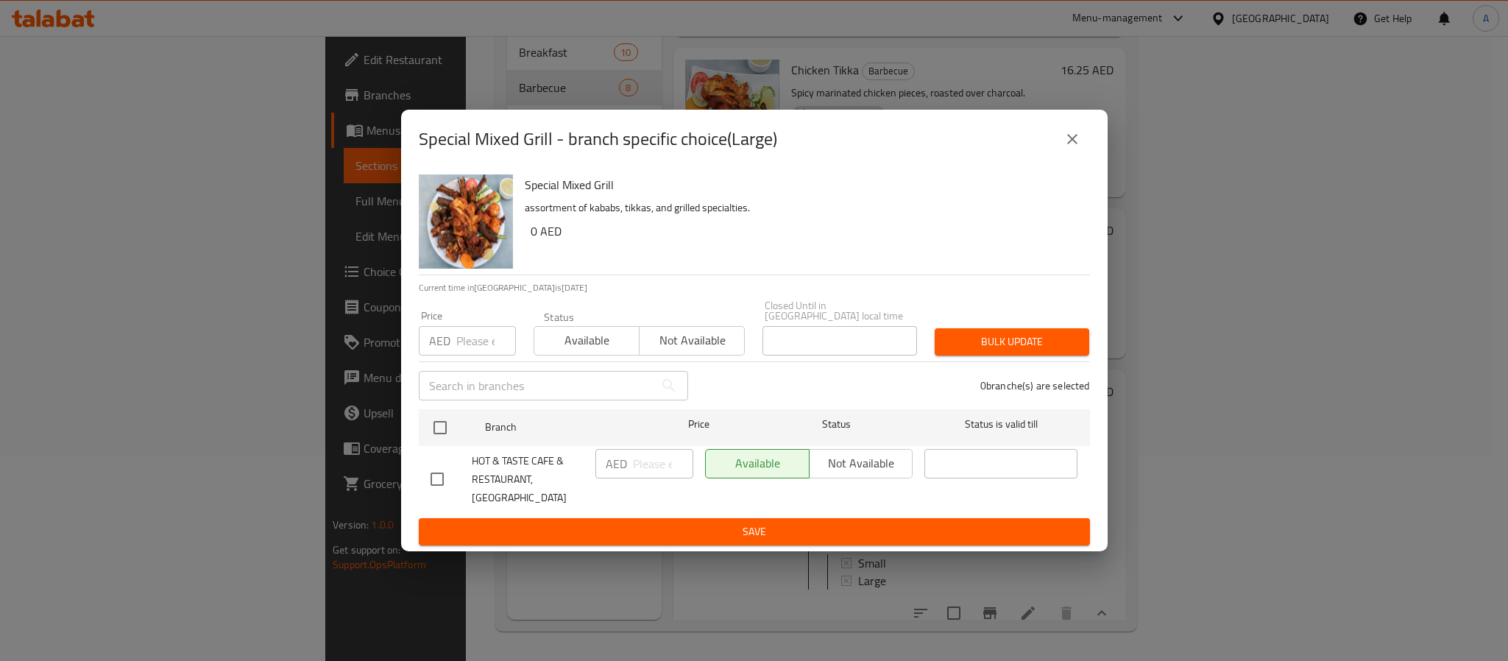
click at [1067, 138] on button "close" at bounding box center [1072, 138] width 35 height 35
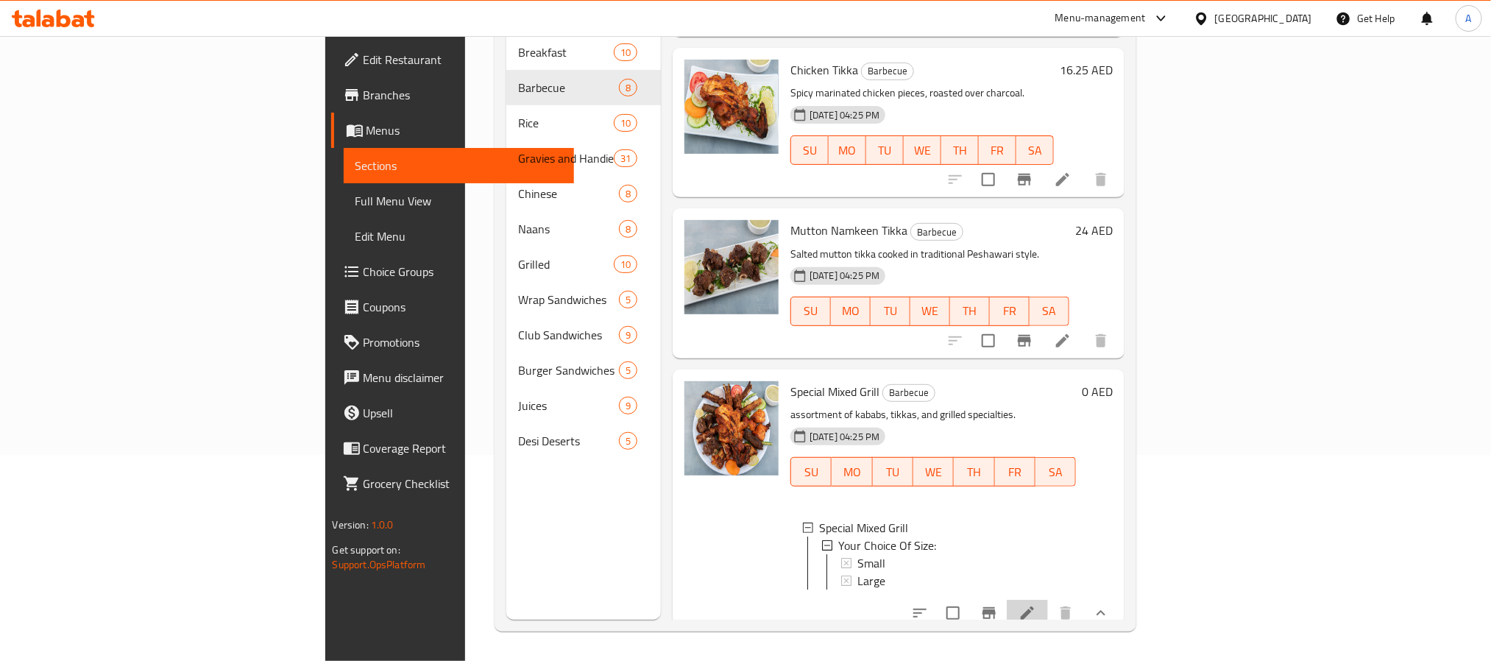
click at [1048, 600] on li at bounding box center [1027, 613] width 41 height 27
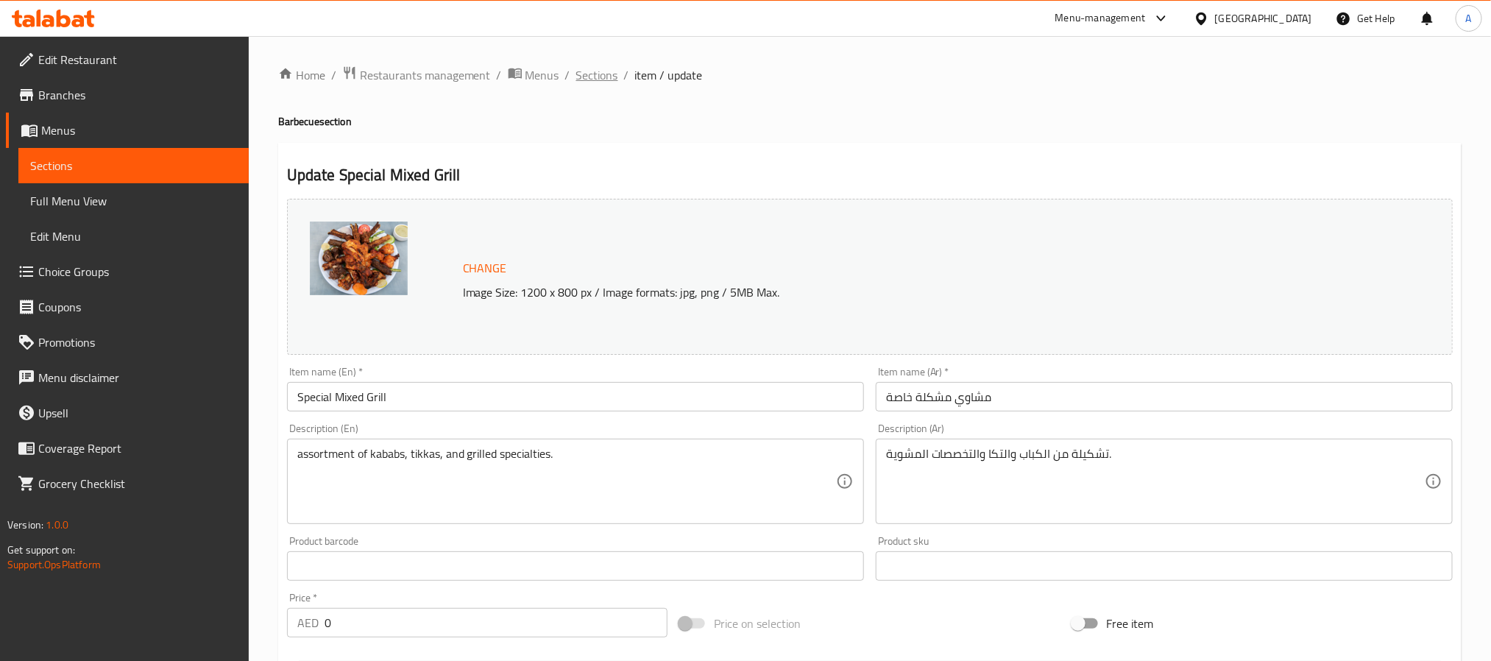
click at [593, 69] on span "Sections" at bounding box center [597, 75] width 42 height 18
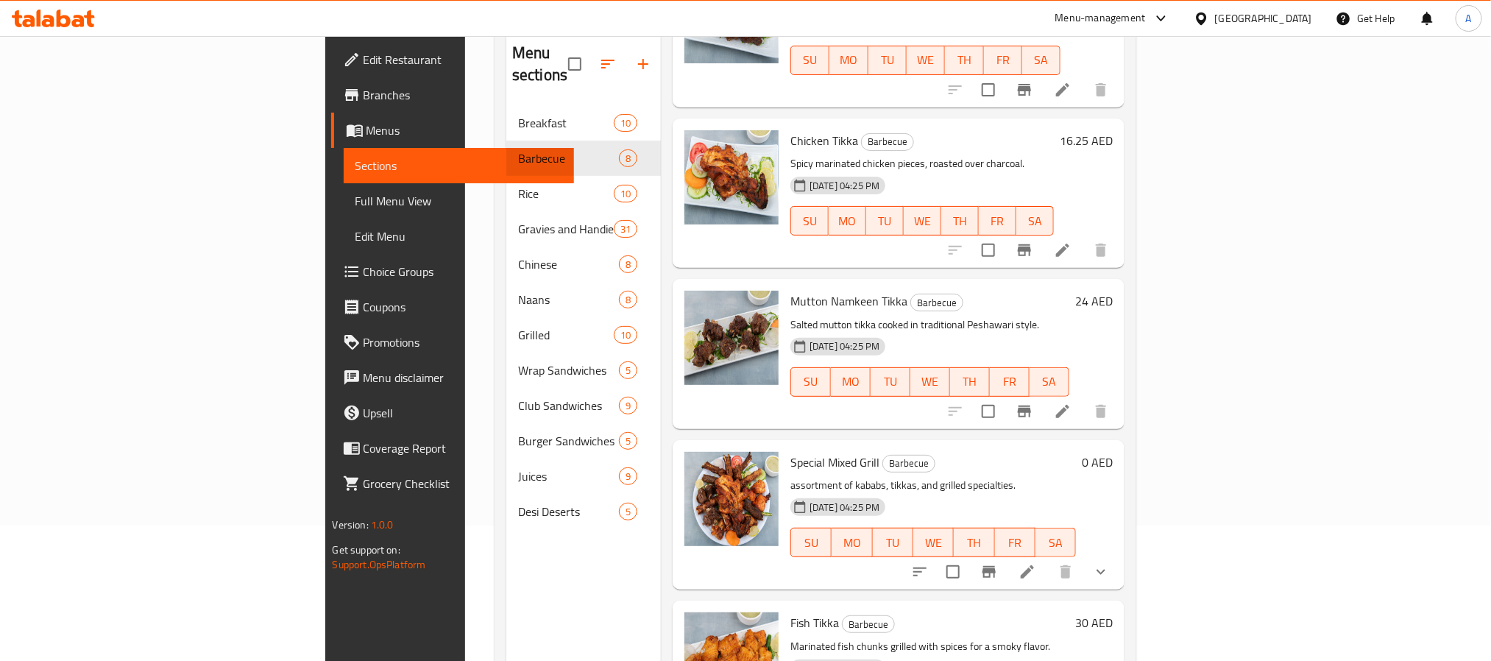
scroll to position [206, 0]
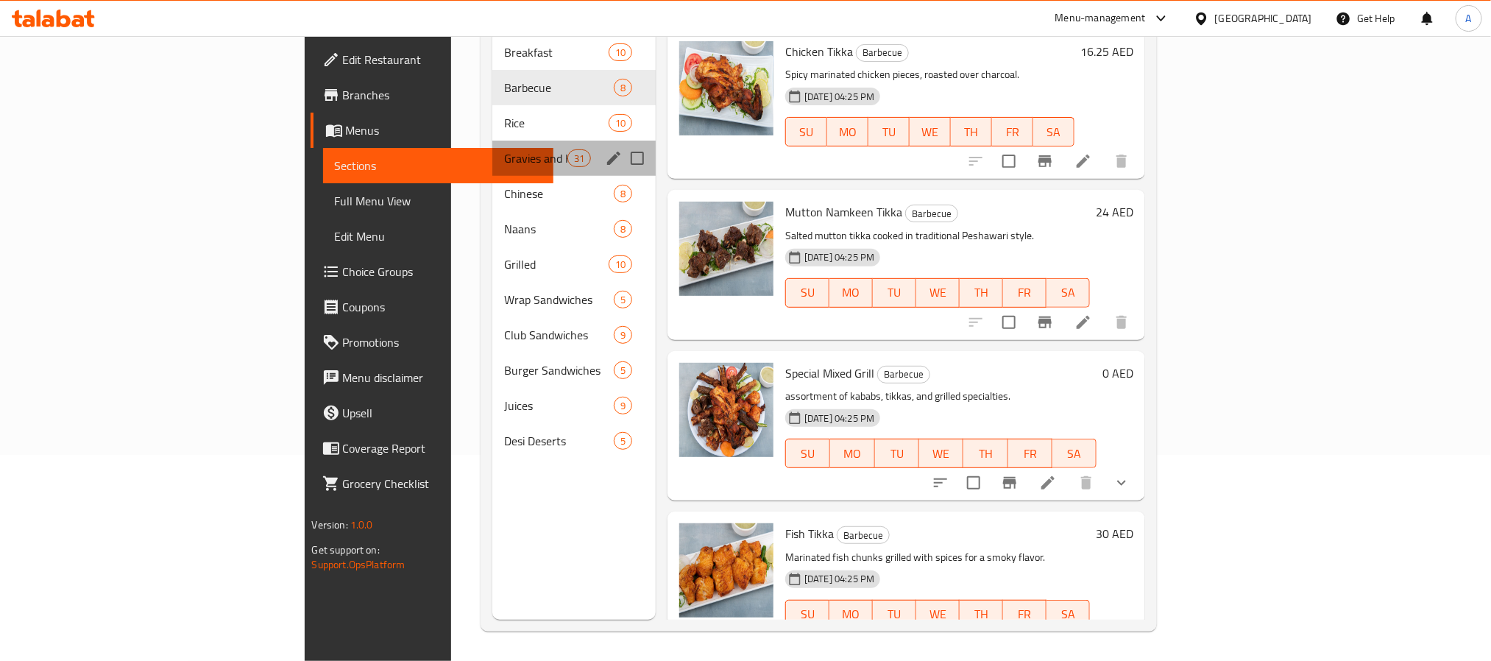
click at [492, 141] on div "Gravies and Handies 31" at bounding box center [573, 158] width 163 height 35
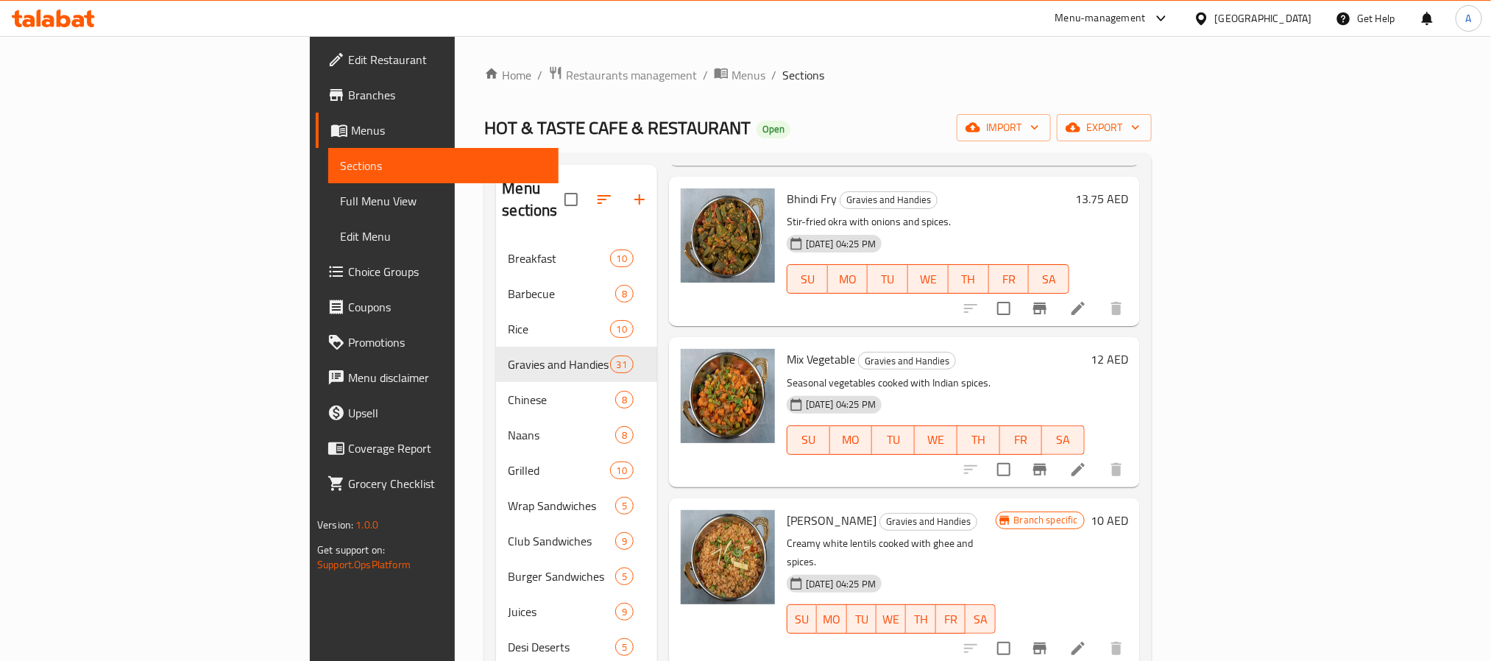
scroll to position [773, 0]
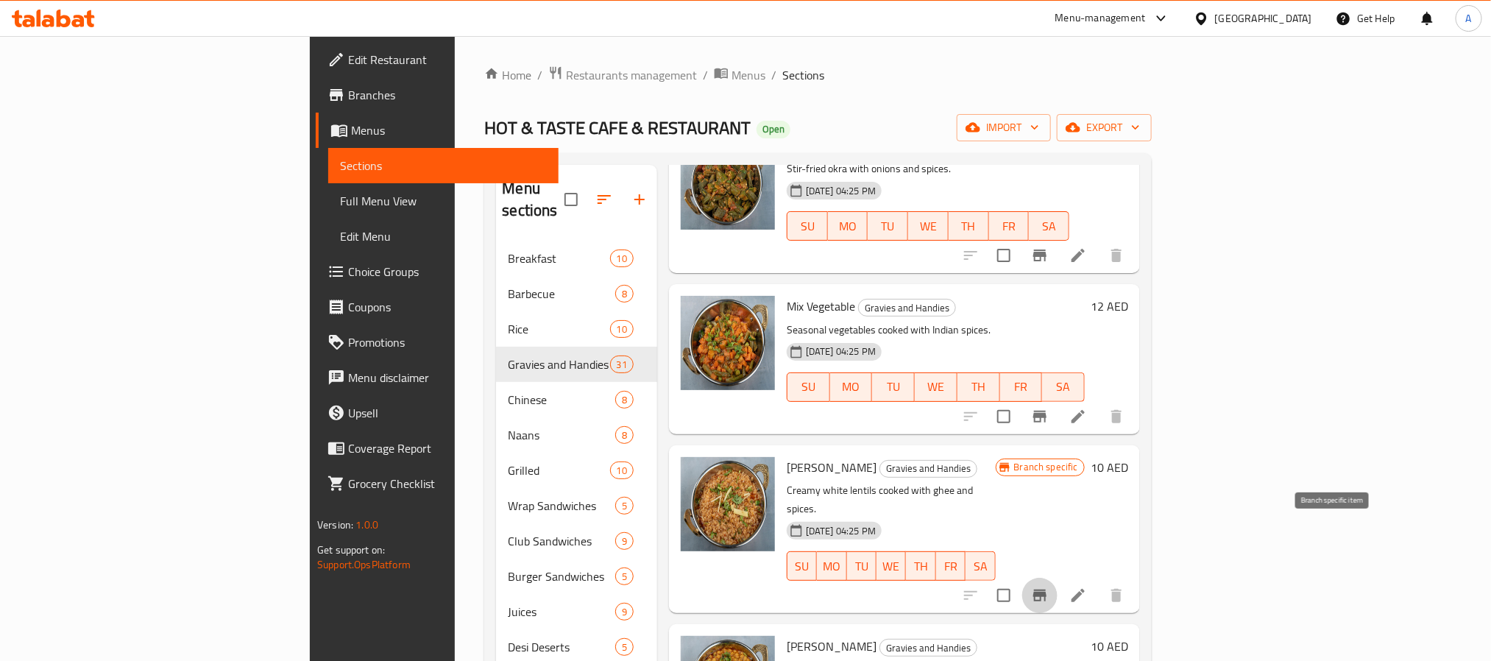
click at [1049, 587] on icon "Branch-specific-item" at bounding box center [1040, 596] width 18 height 18
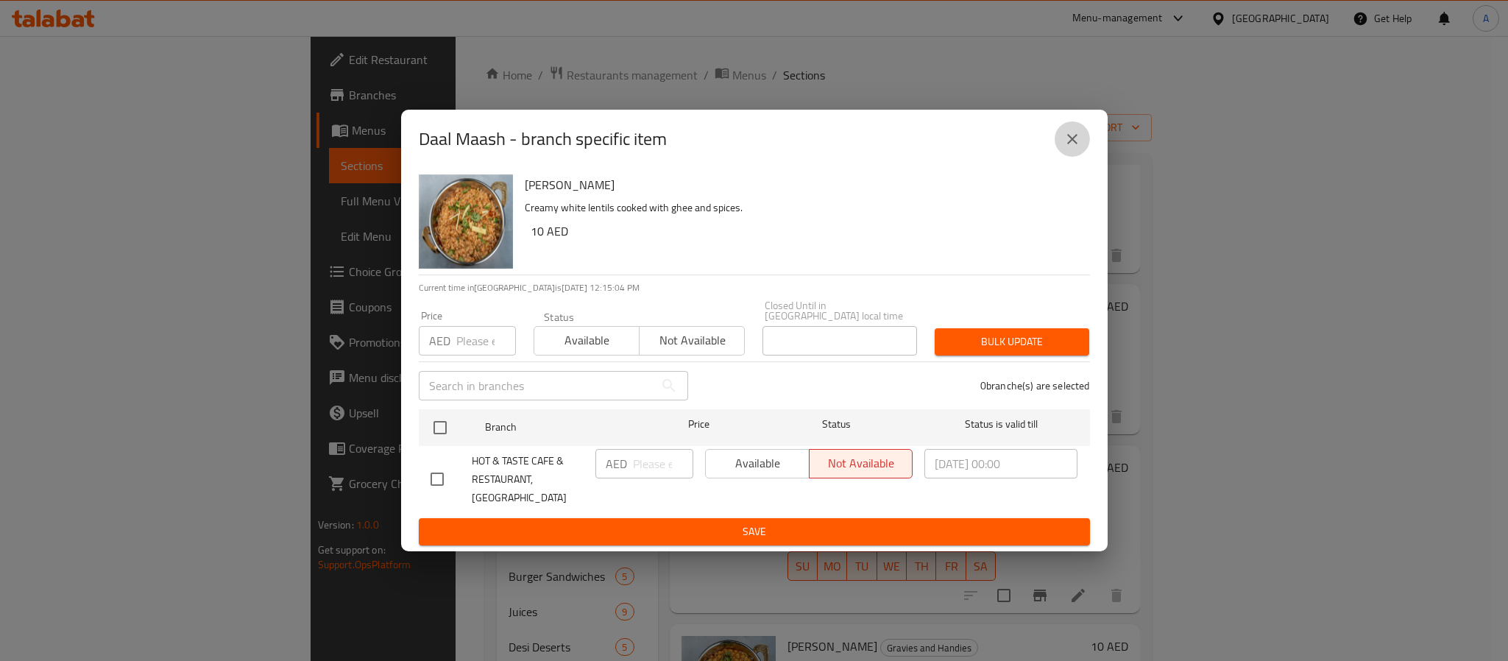
click at [1065, 157] on button "close" at bounding box center [1072, 138] width 35 height 35
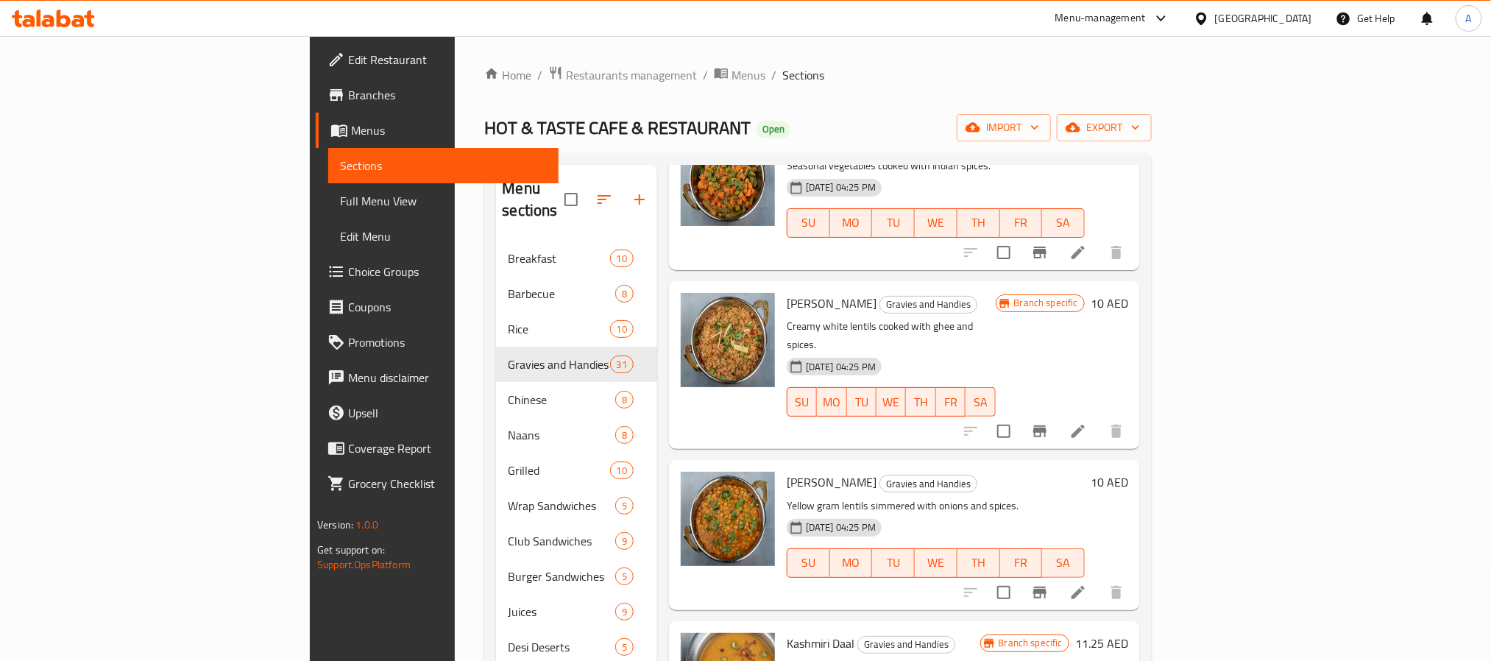
scroll to position [994, 0]
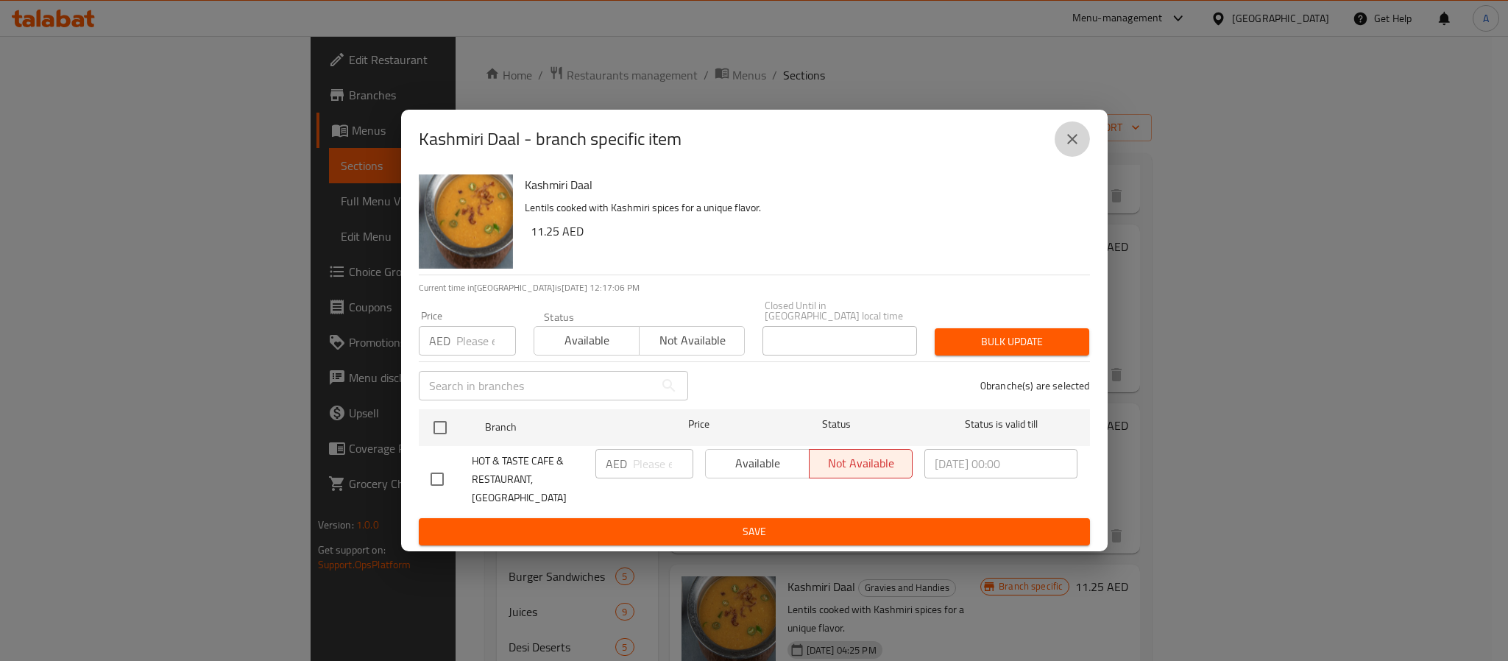
click at [1082, 146] on button "close" at bounding box center [1072, 138] width 35 height 35
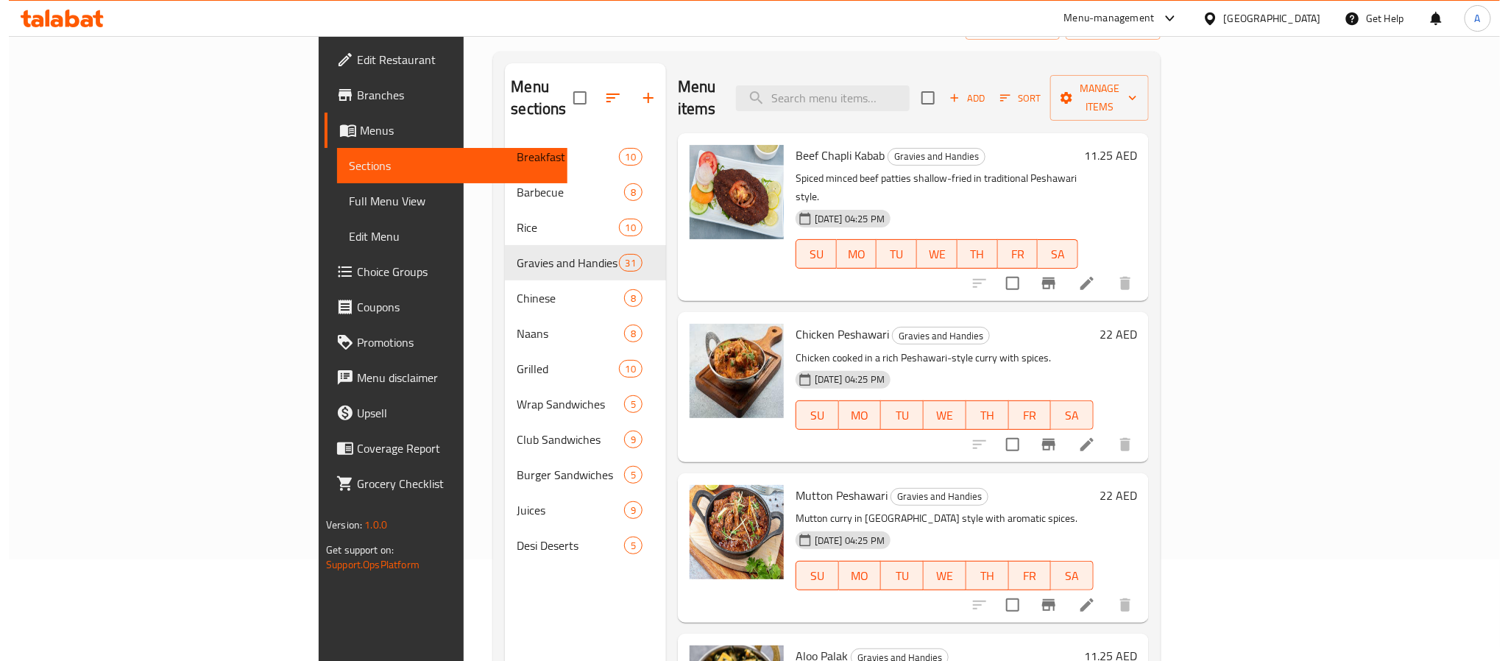
scroll to position [0, 0]
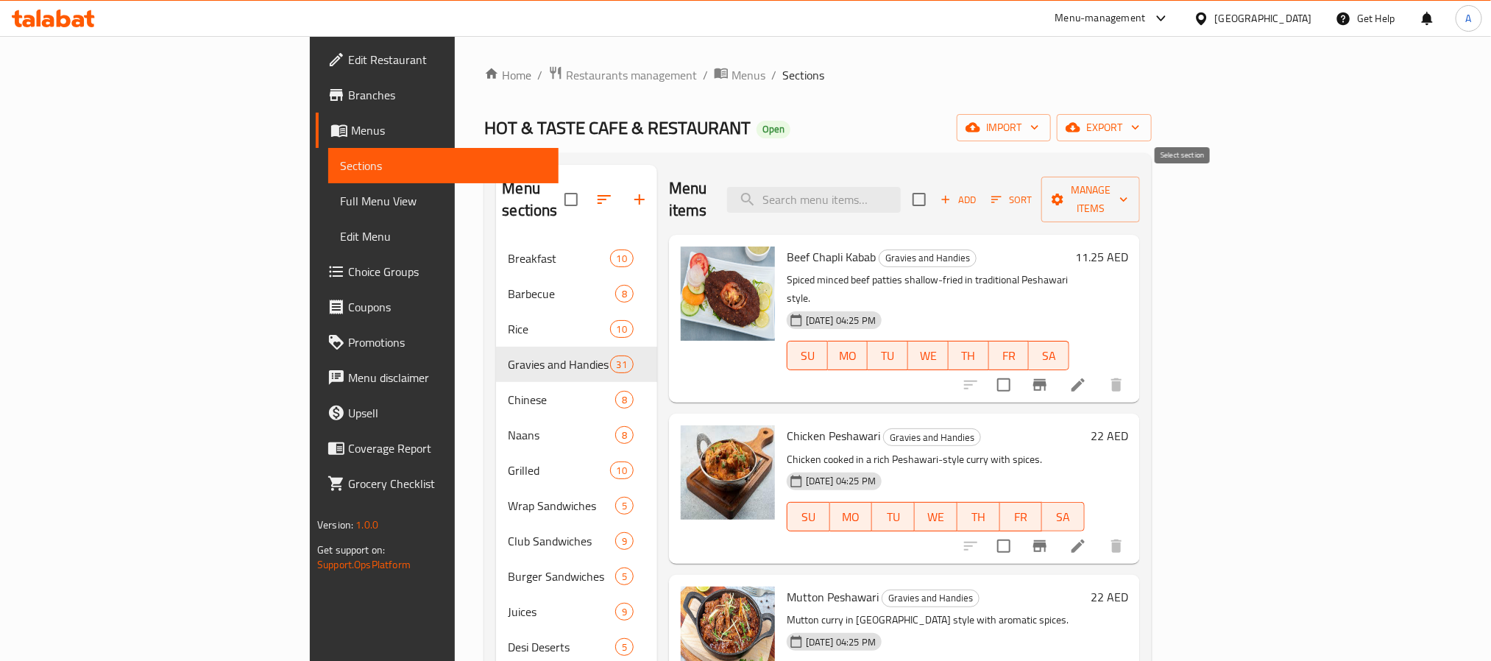
click at [935, 199] on input "checkbox" at bounding box center [919, 199] width 31 height 31
checkbox input "true"
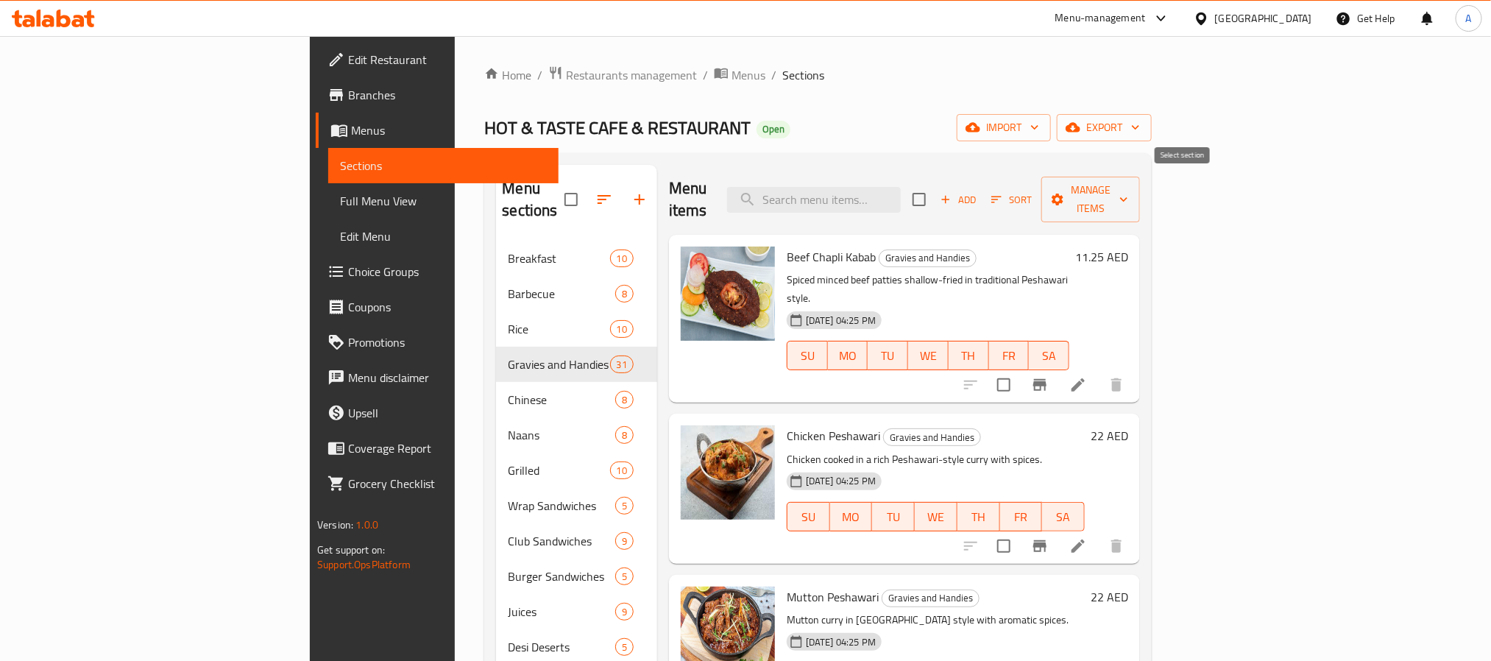
checkbox input "true"
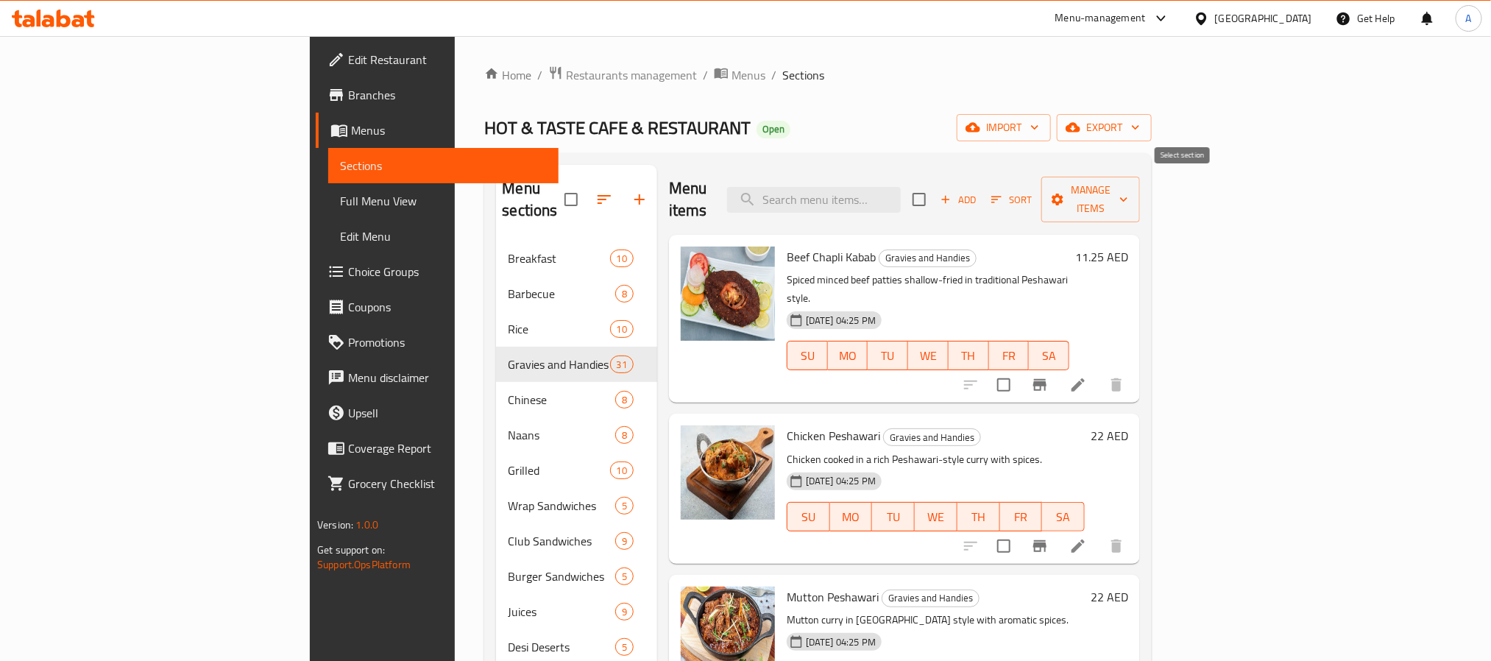
checkbox input "true"
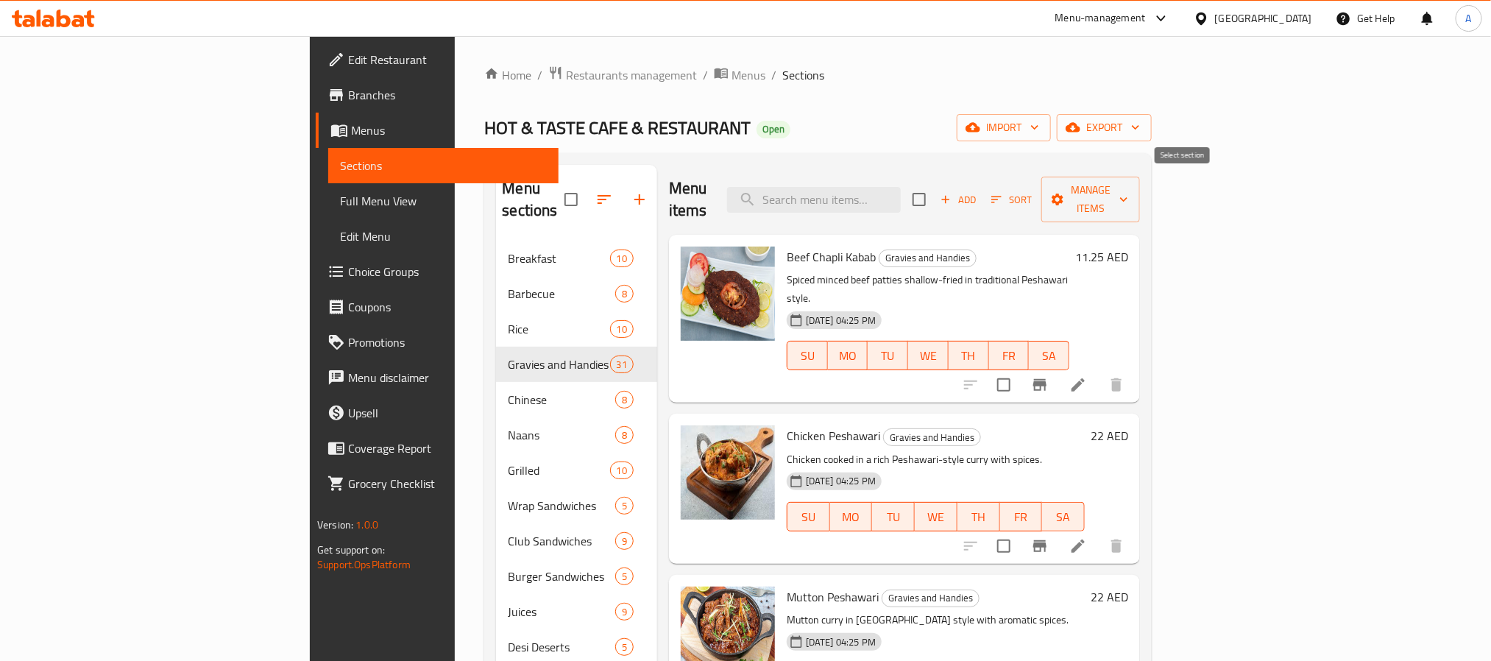
checkbox input "true"
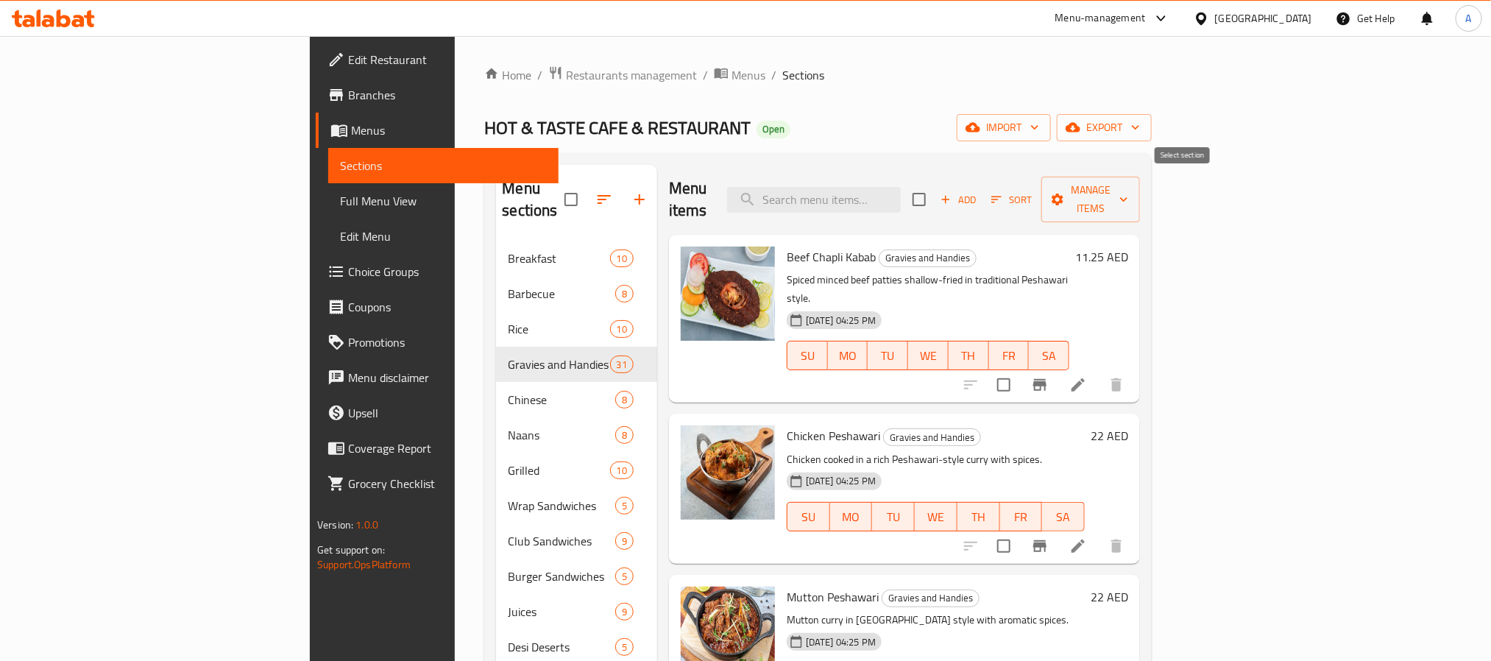
checkbox input "true"
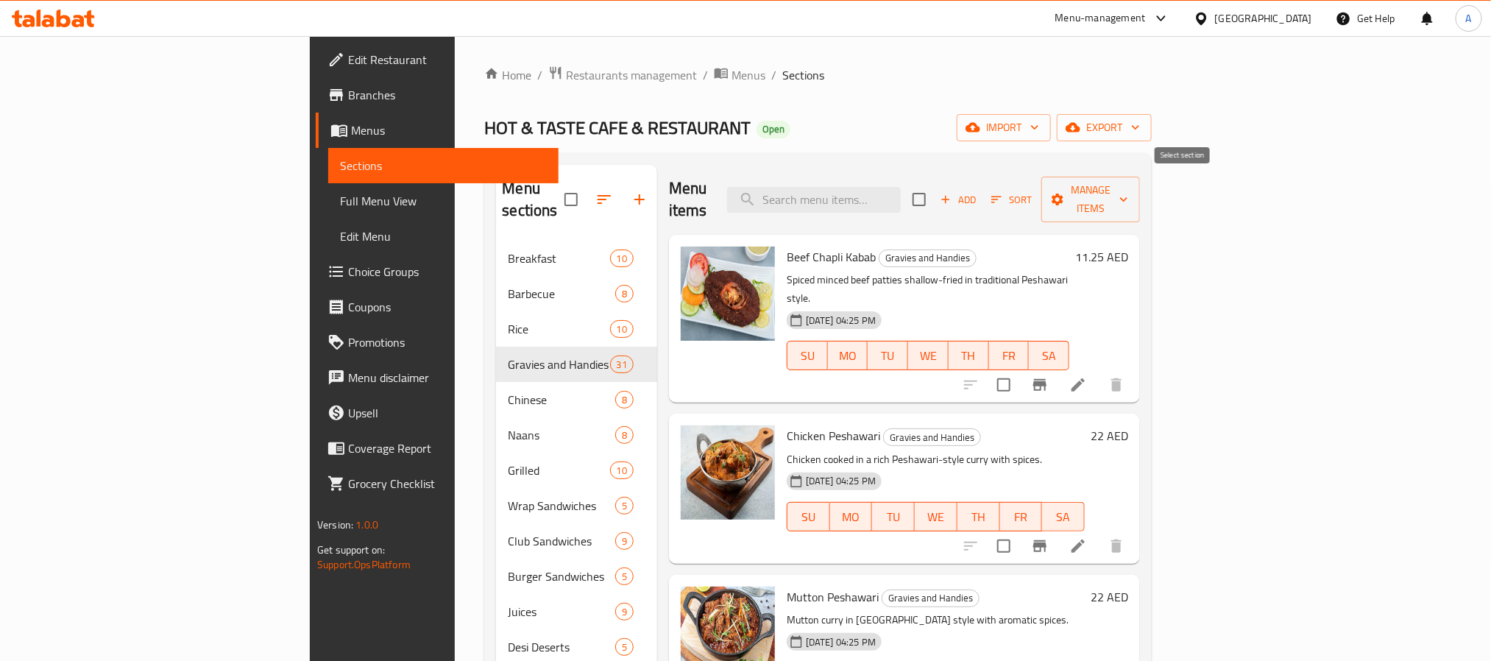
checkbox input "true"
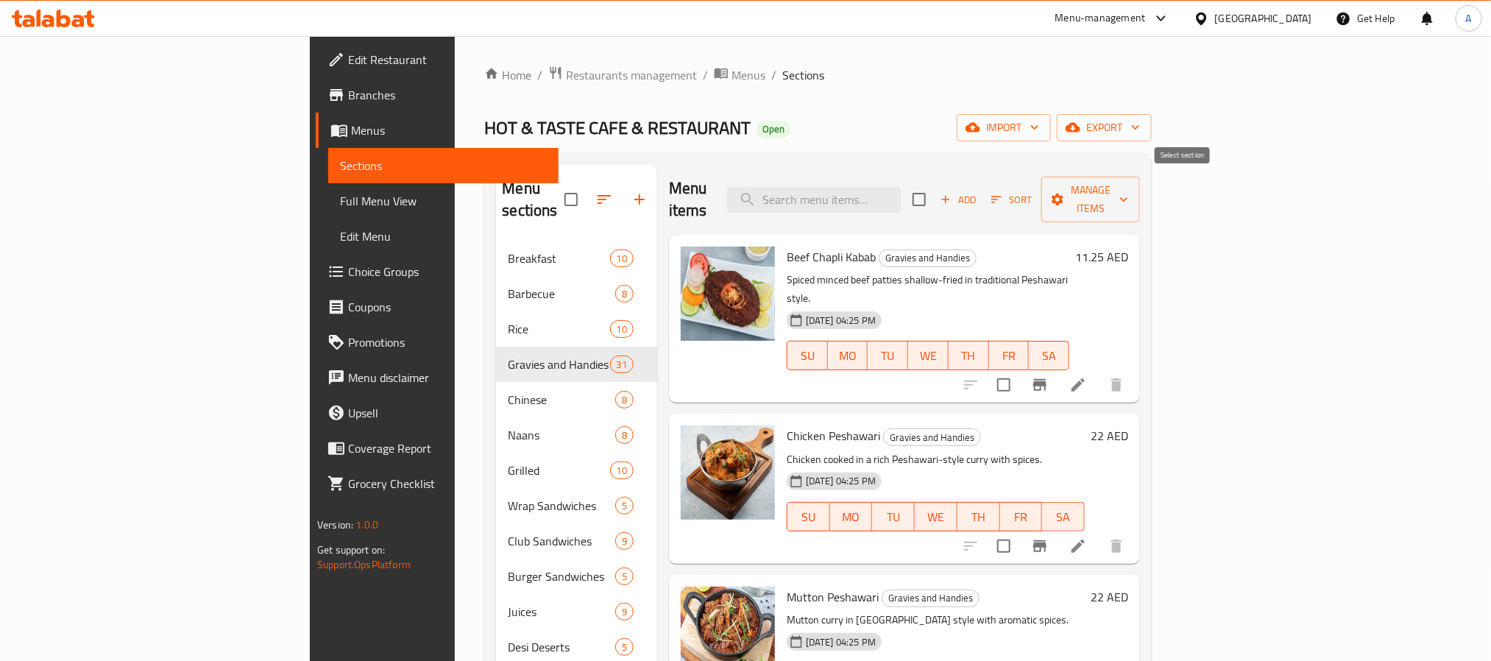
checkbox input "true"
click at [1129, 181] on span "Manage items" at bounding box center [1090, 199] width 75 height 37
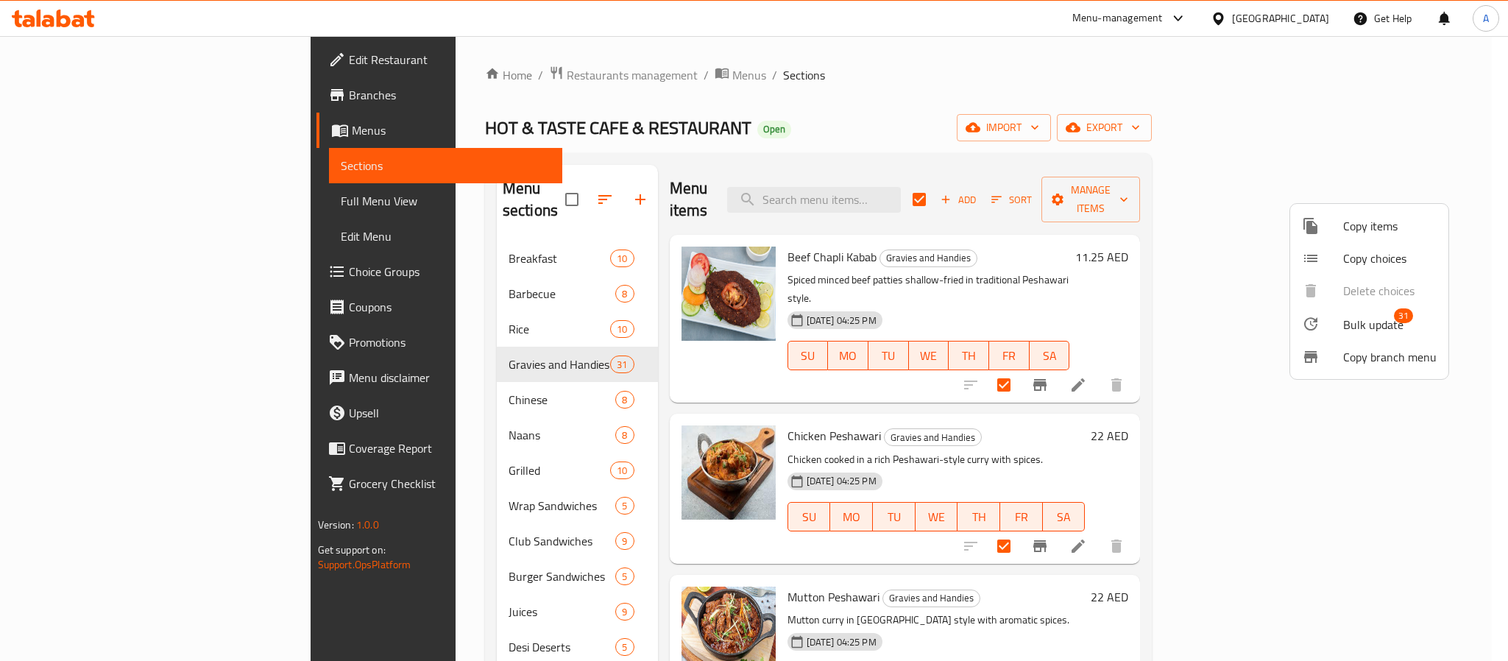
click at [1368, 322] on span "Bulk update" at bounding box center [1374, 325] width 60 height 18
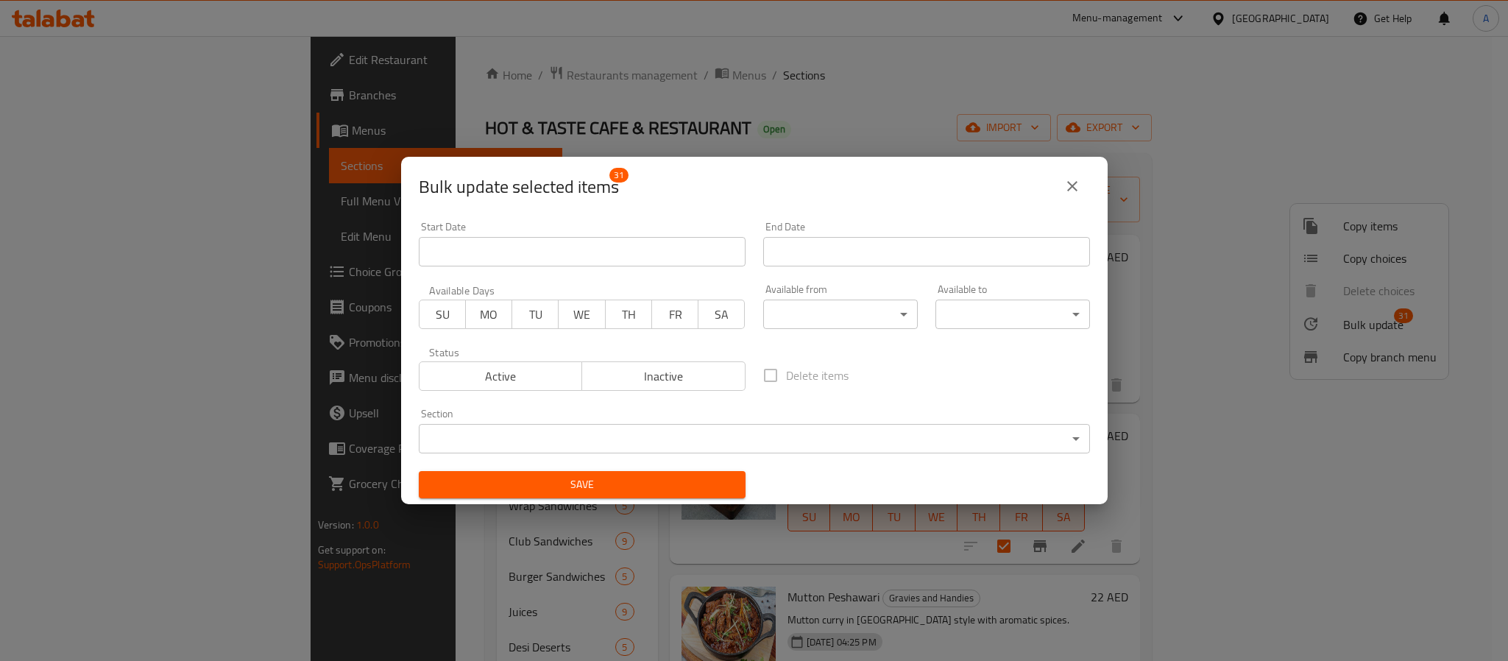
click at [833, 314] on body "​ Menu-management United Arab Emirates Get Help A Edit Restaurant Branches Menu…" at bounding box center [754, 348] width 1508 height 625
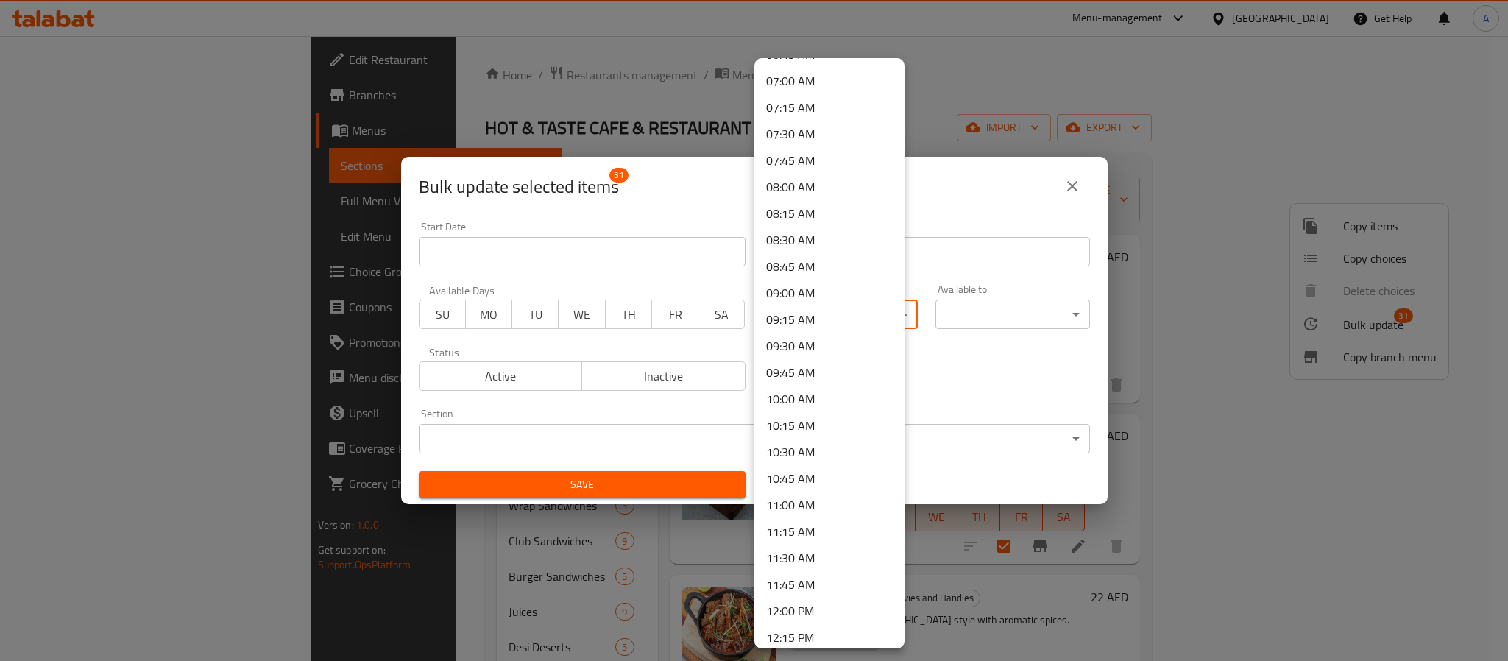
scroll to position [773, 0]
click at [798, 574] on li "12:00 PM" at bounding box center [830, 576] width 150 height 27
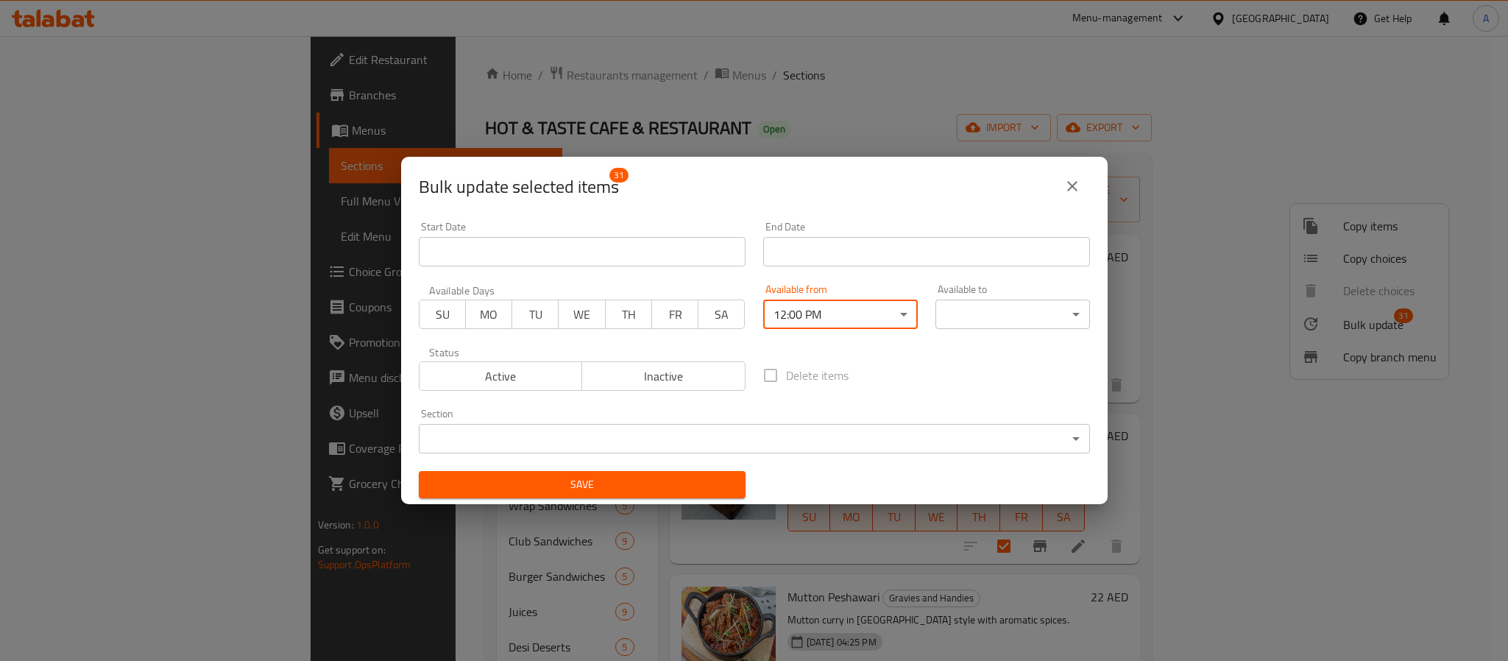
click at [981, 312] on body "​ Menu-management United Arab Emirates Get Help A Edit Restaurant Branches Menu…" at bounding box center [754, 348] width 1508 height 625
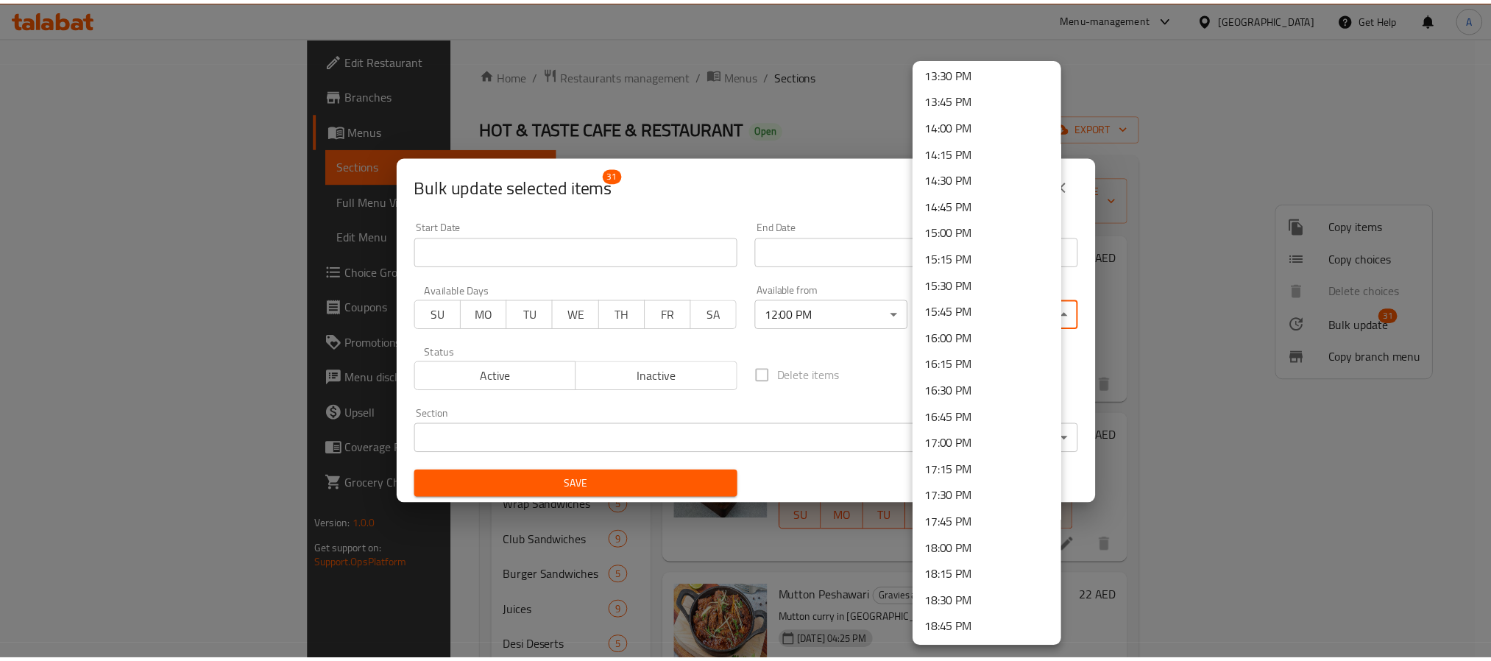
scroll to position [1991, 0]
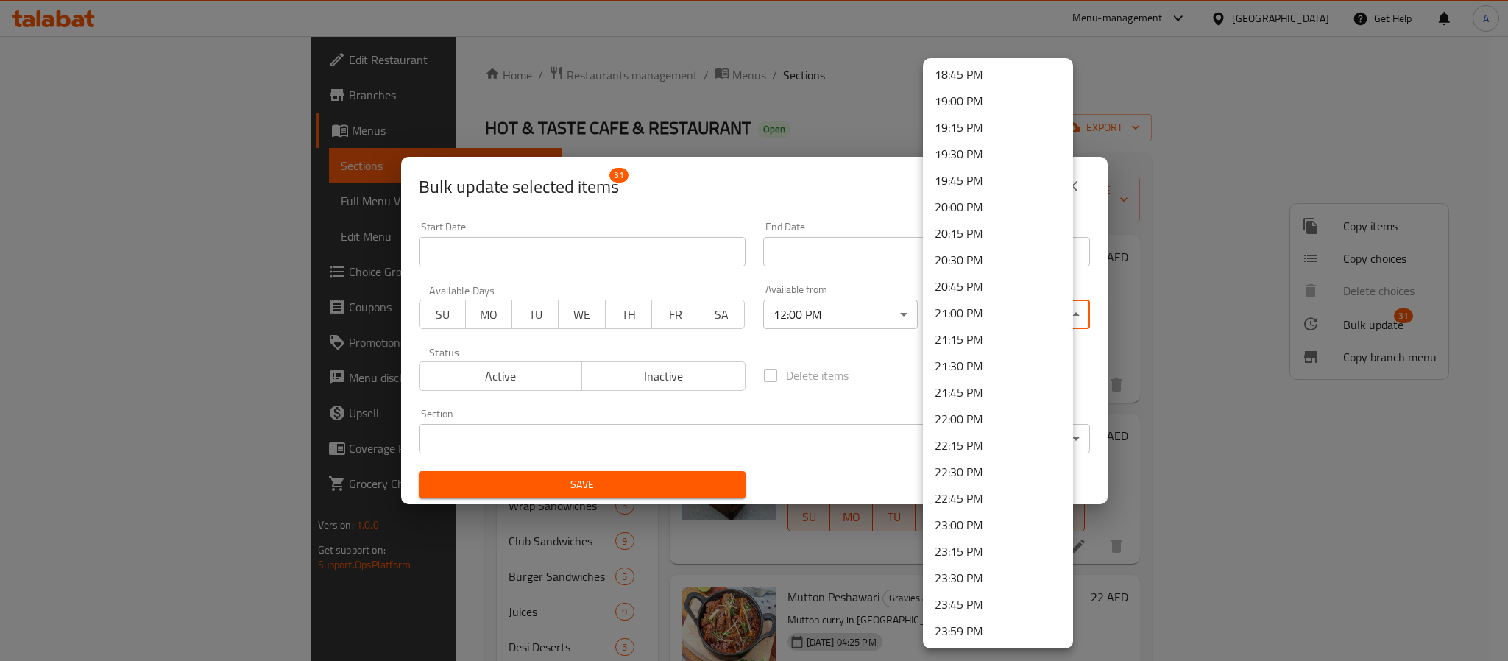
click at [965, 522] on li "23:00 PM" at bounding box center [998, 525] width 150 height 27
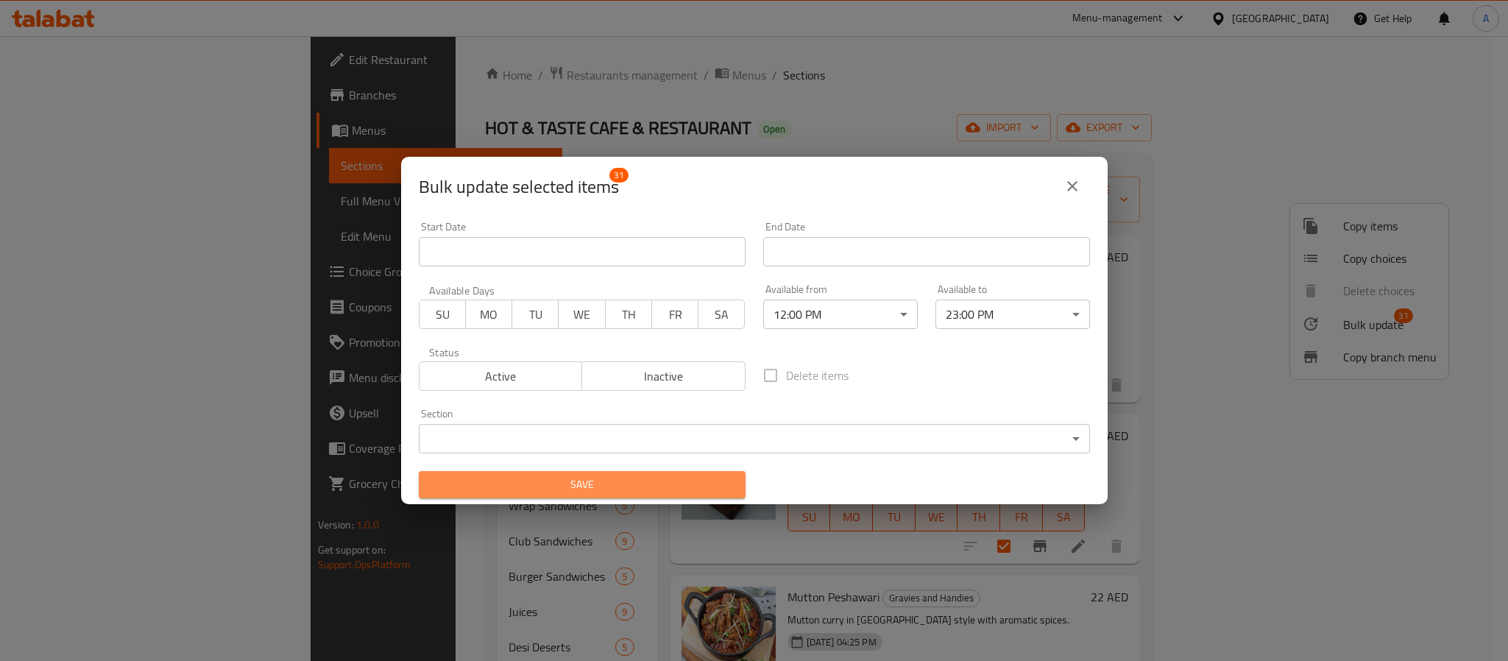
click at [700, 476] on span "Save" at bounding box center [582, 485] width 303 height 18
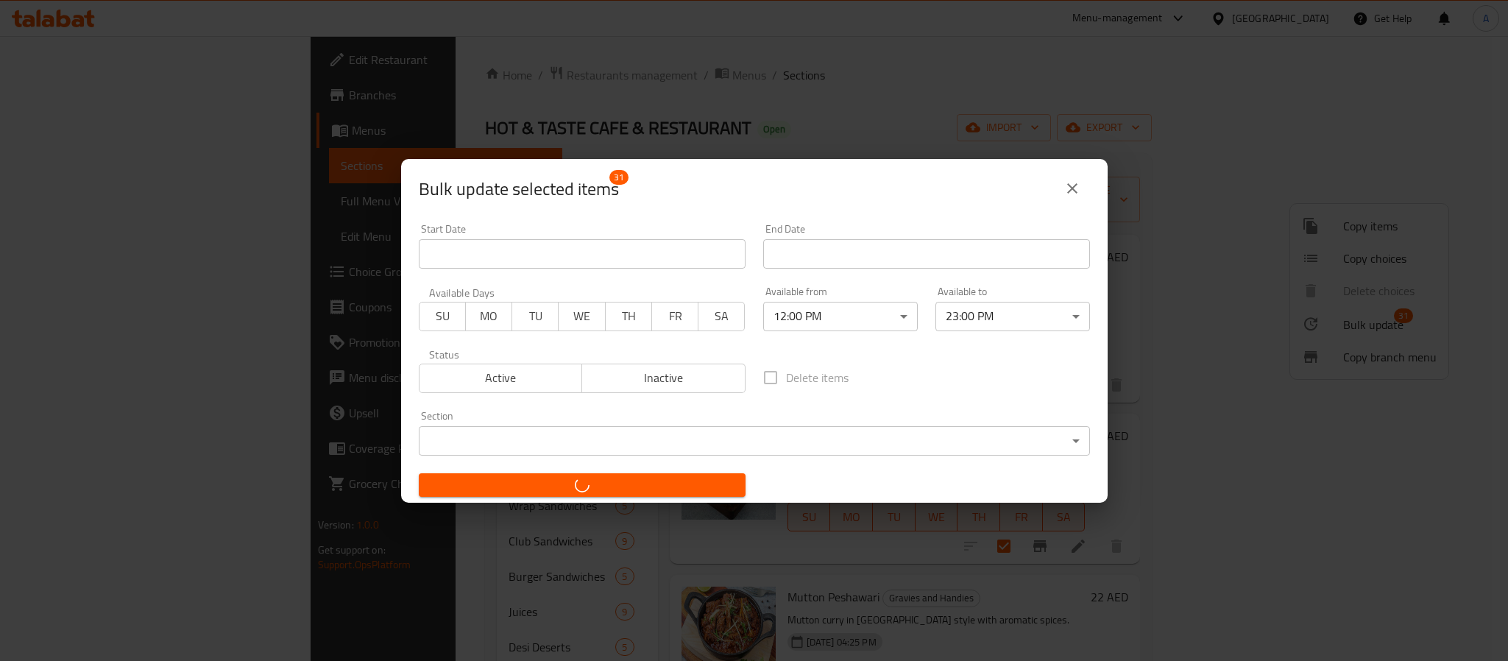
checkbox input "false"
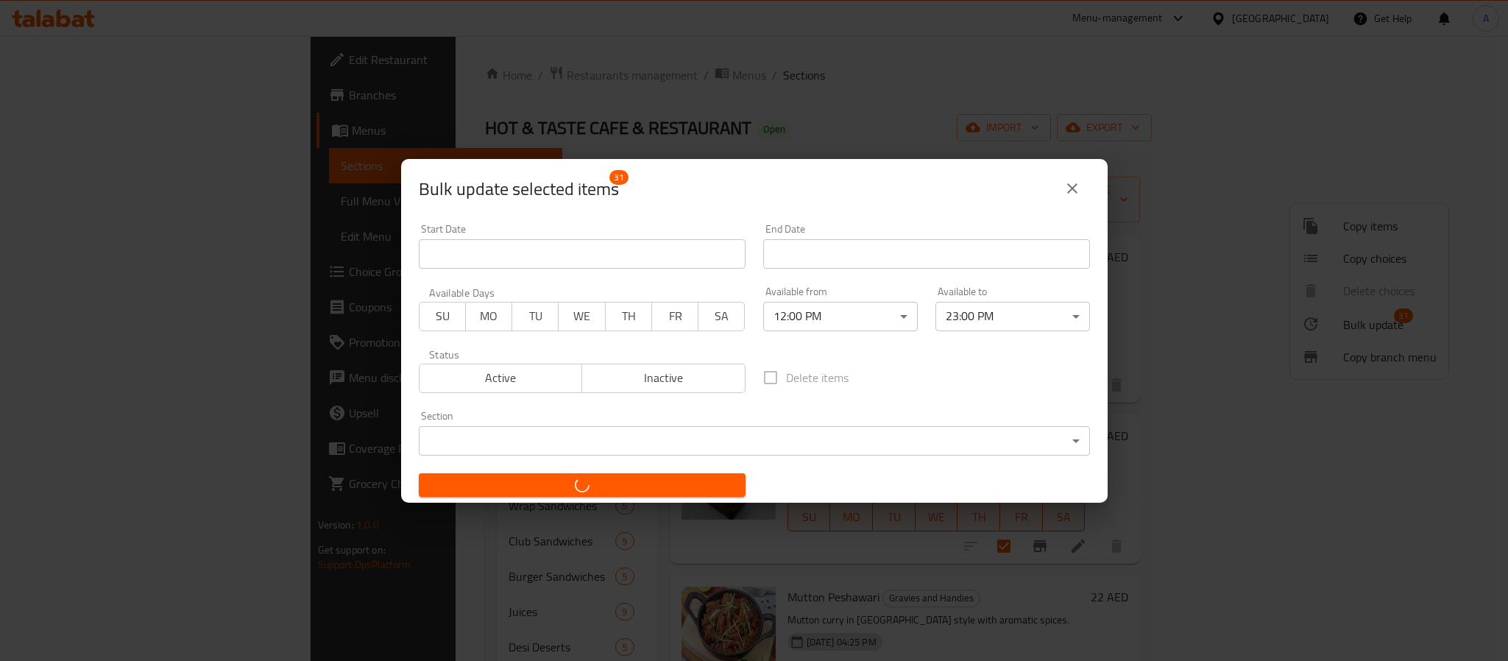
checkbox input "false"
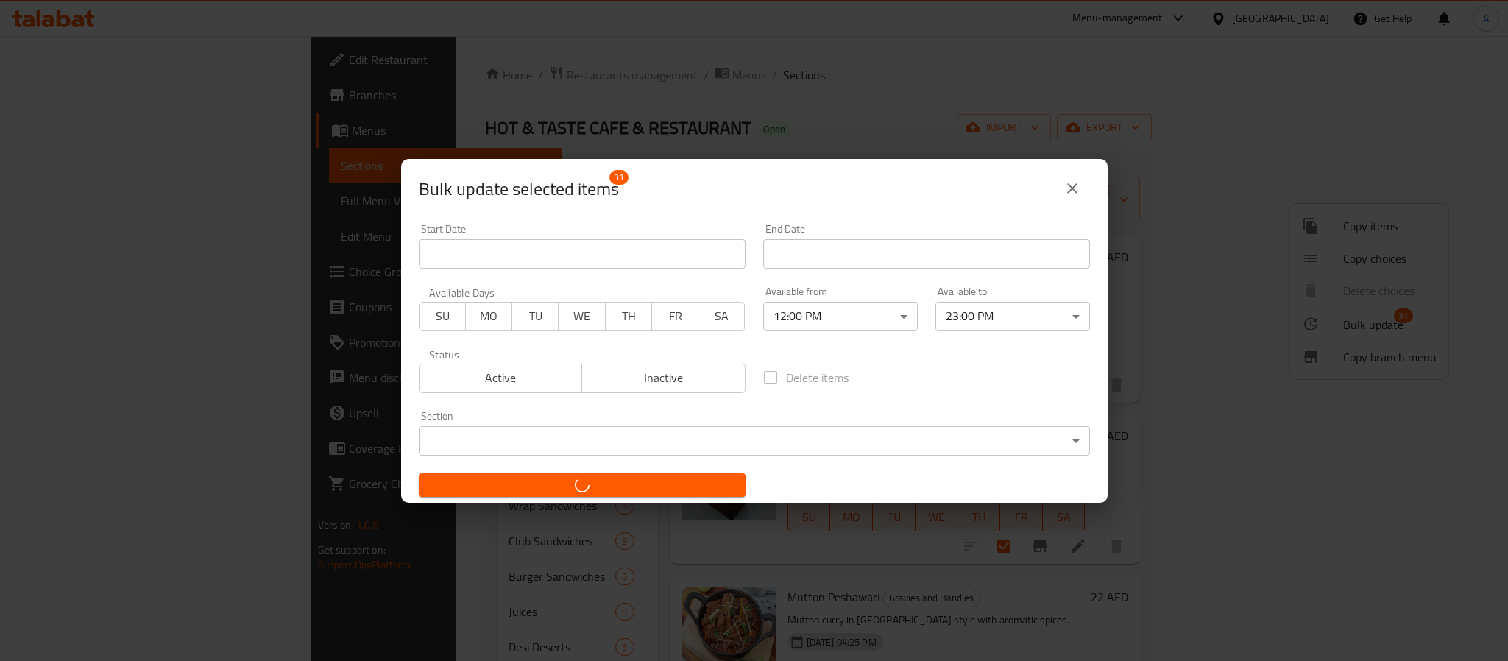
checkbox input "false"
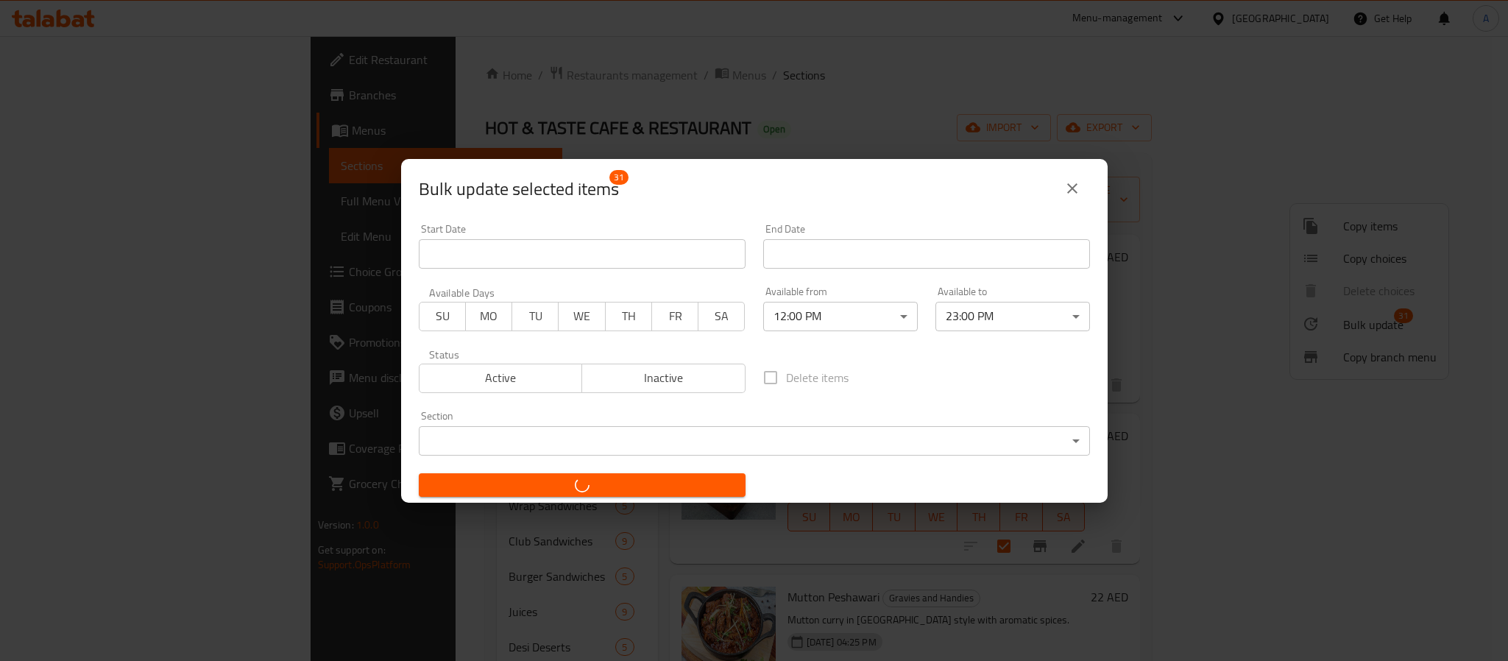
checkbox input "false"
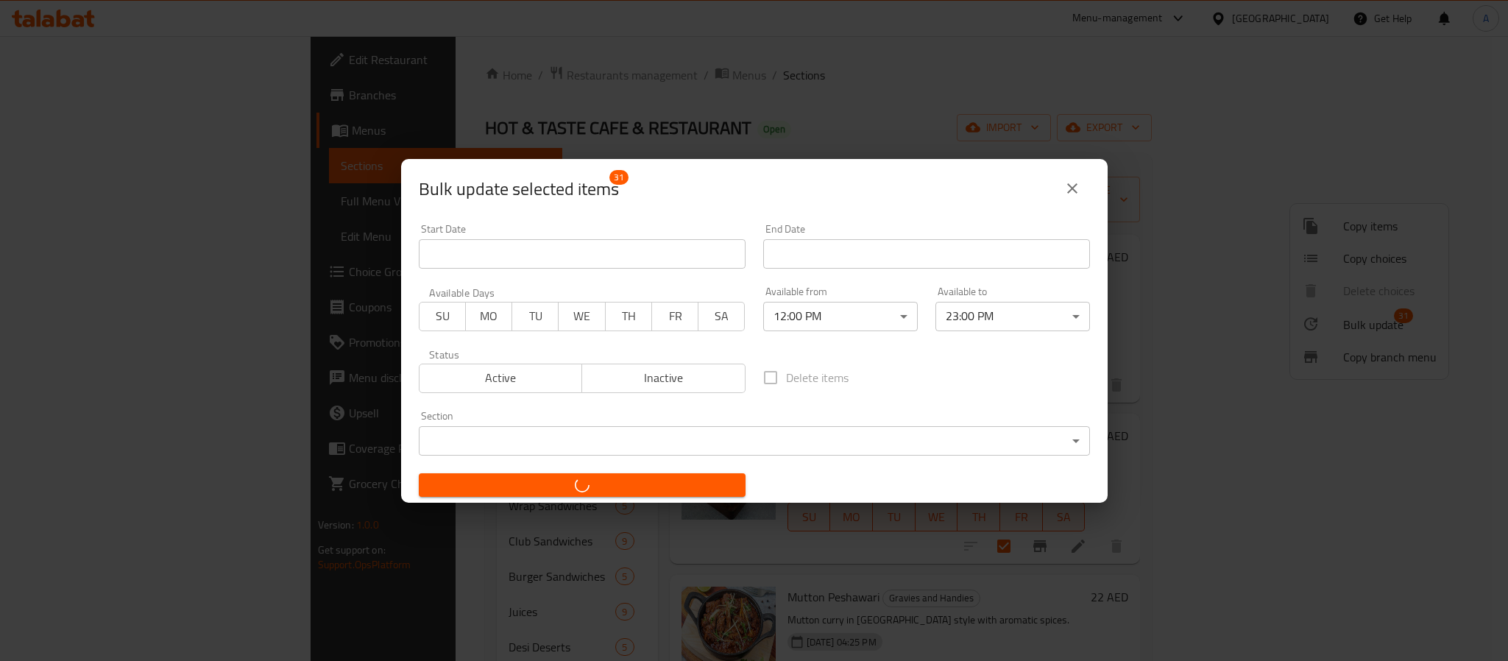
checkbox input "false"
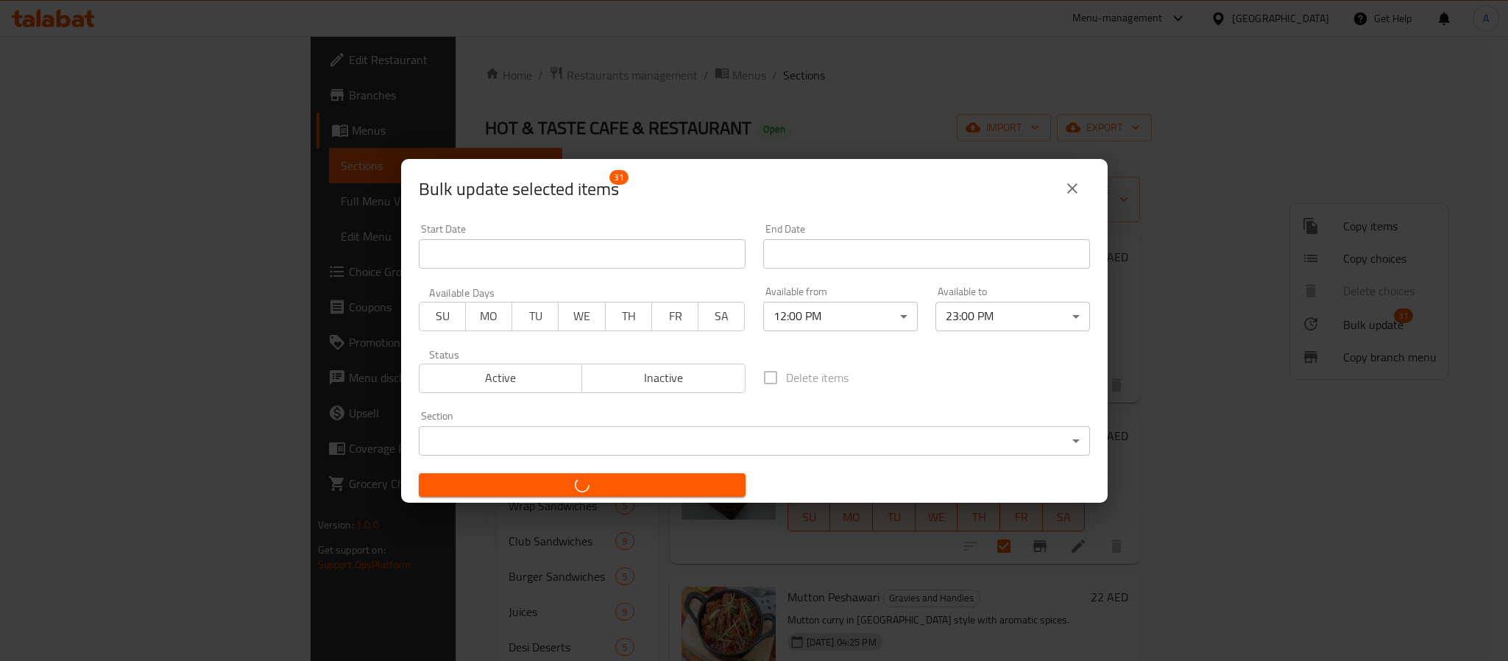
checkbox input "false"
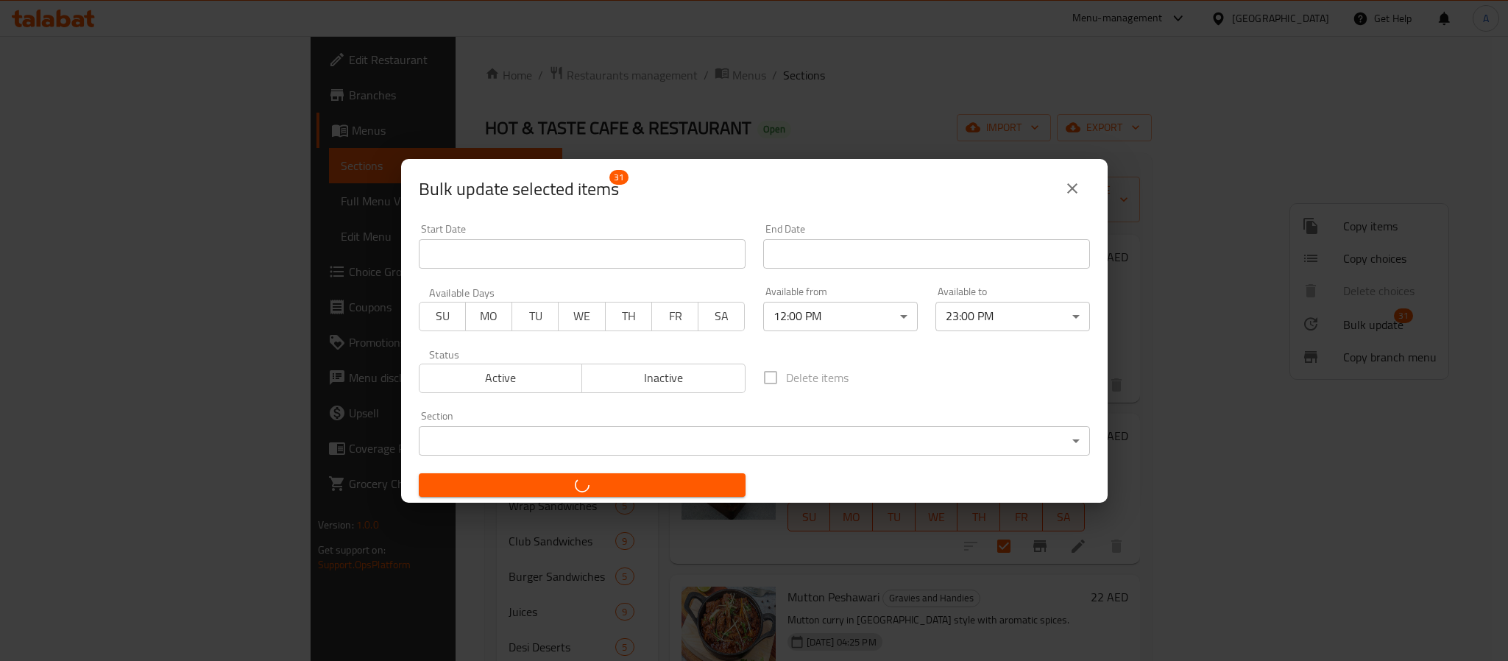
checkbox input "false"
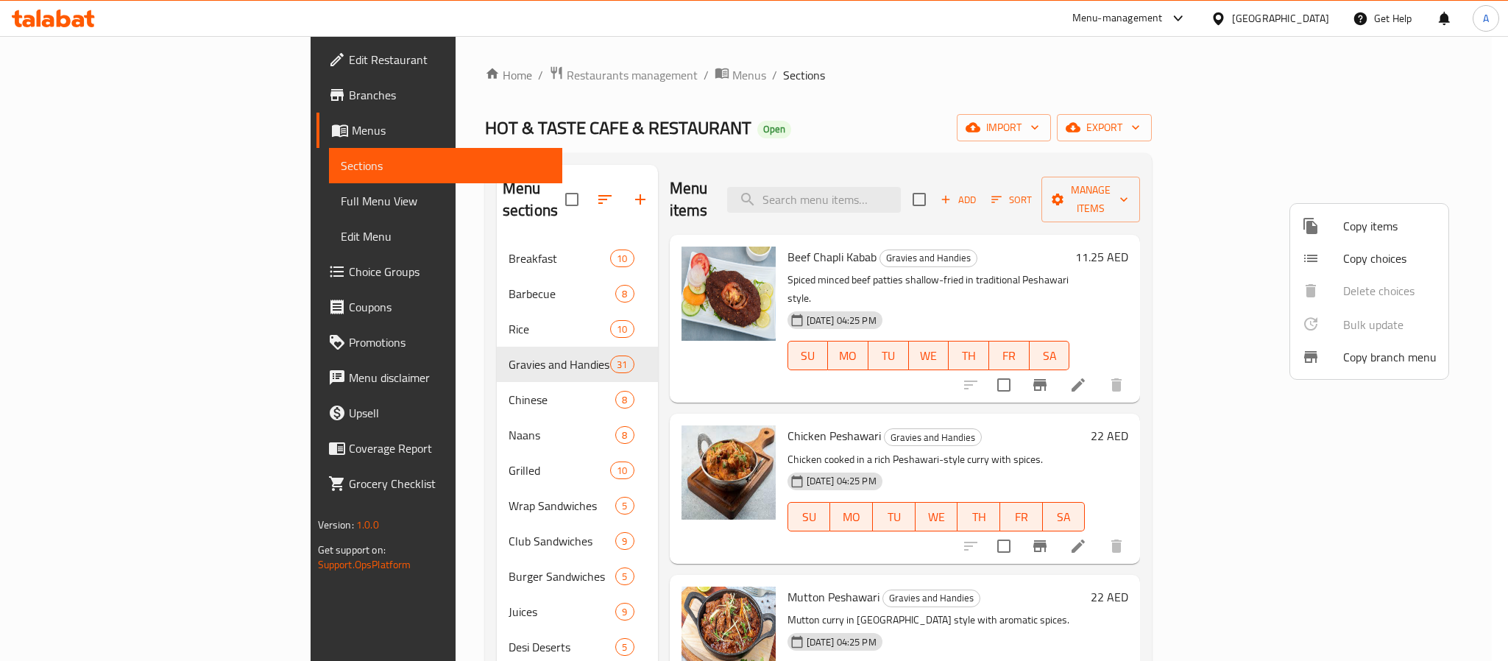
click at [384, 459] on div at bounding box center [754, 330] width 1508 height 661
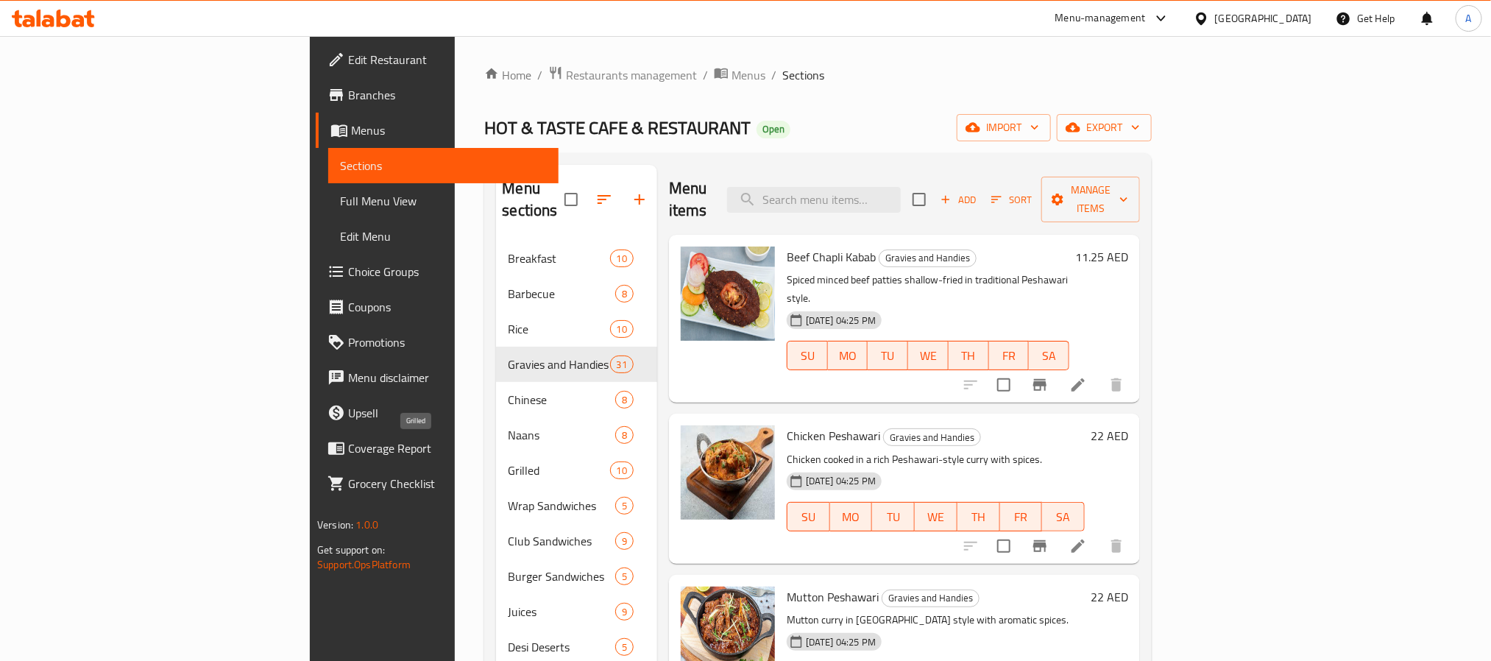
click at [508, 462] on span "Grilled" at bounding box center [559, 471] width 102 height 18
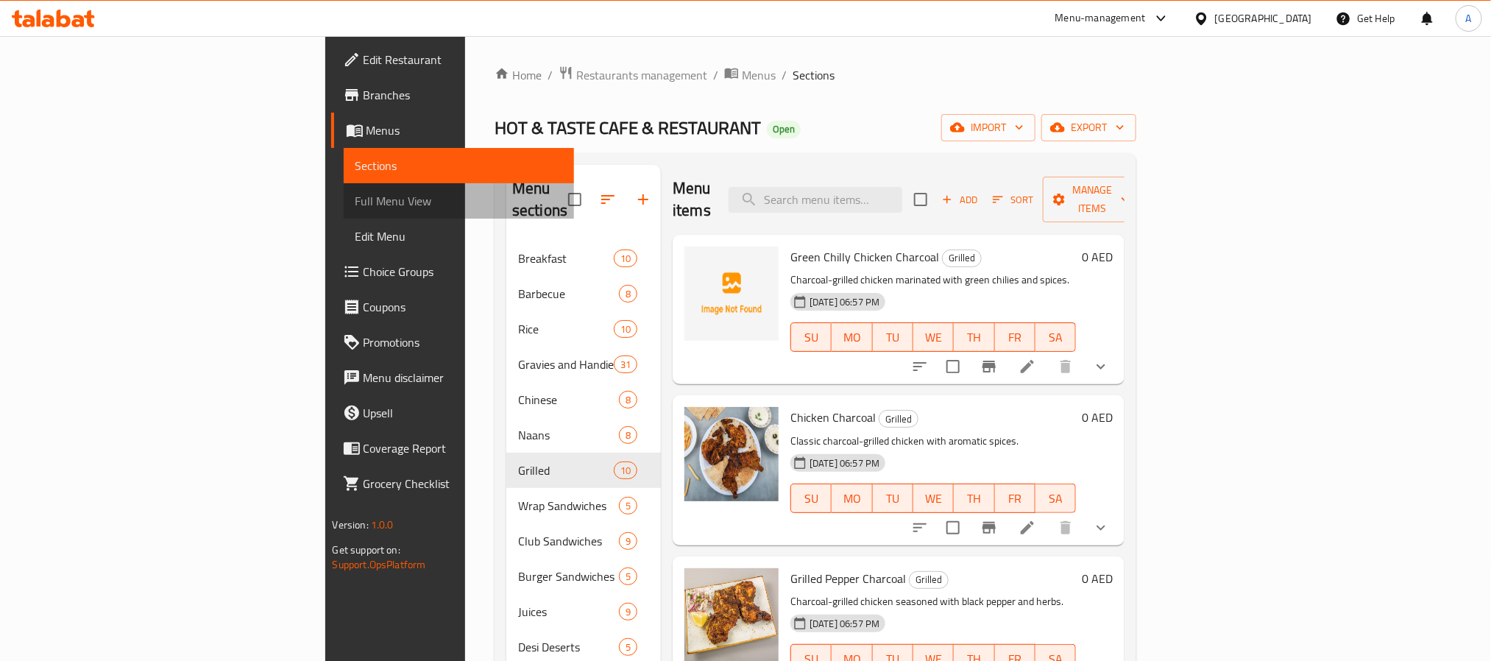
click at [356, 208] on span "Full Menu View" at bounding box center [459, 201] width 207 height 18
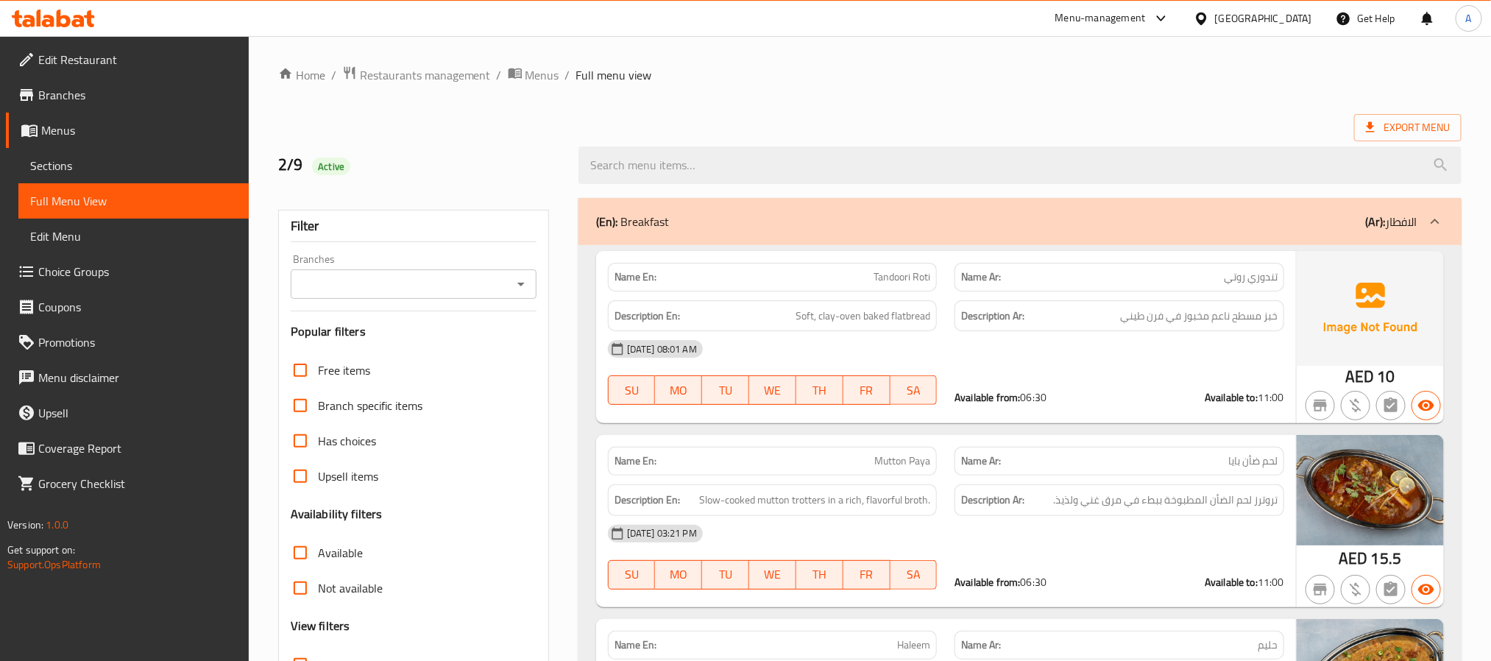
click at [442, 278] on input "Branches" at bounding box center [401, 284] width 213 height 21
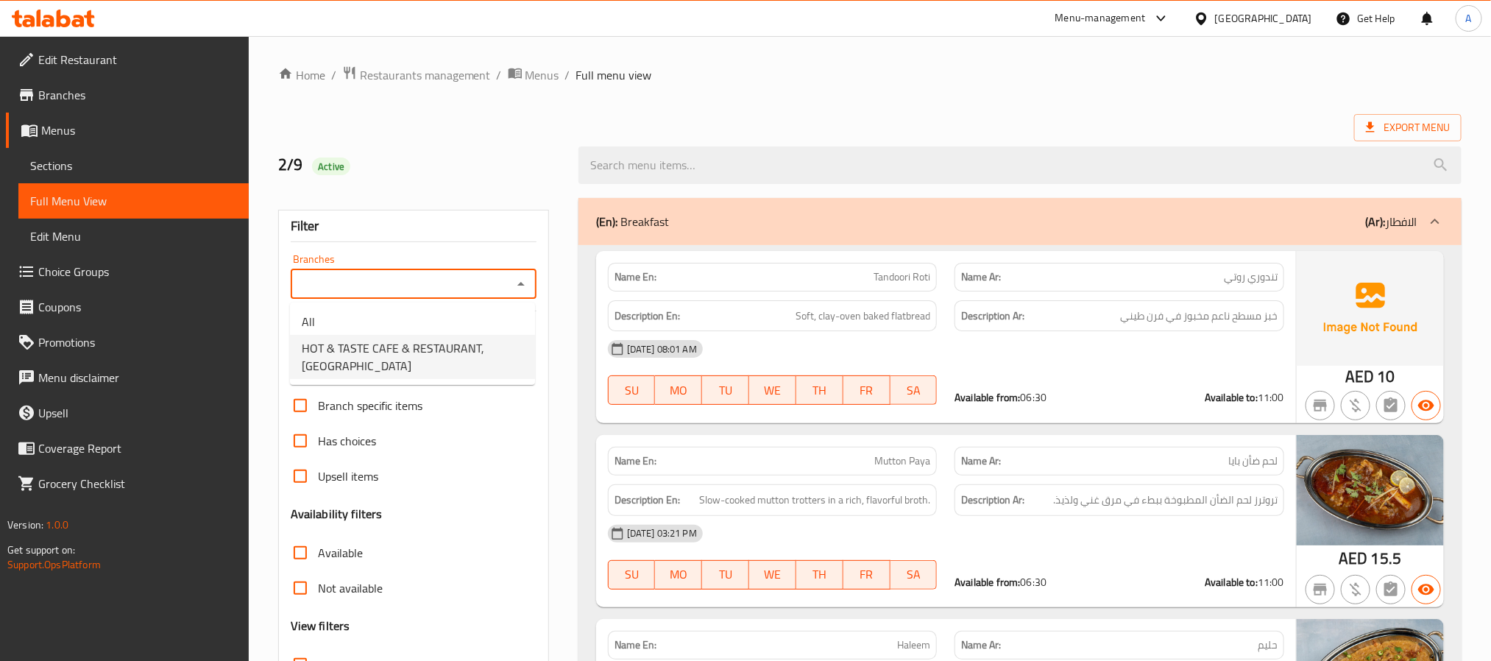
click at [439, 365] on span "HOT & TASTE CAFE & RESTAURANT, Al Jaddaf" at bounding box center [413, 356] width 222 height 35
type input "HOT & TASTE CAFE & RESTAURANT, Al Jaddaf"
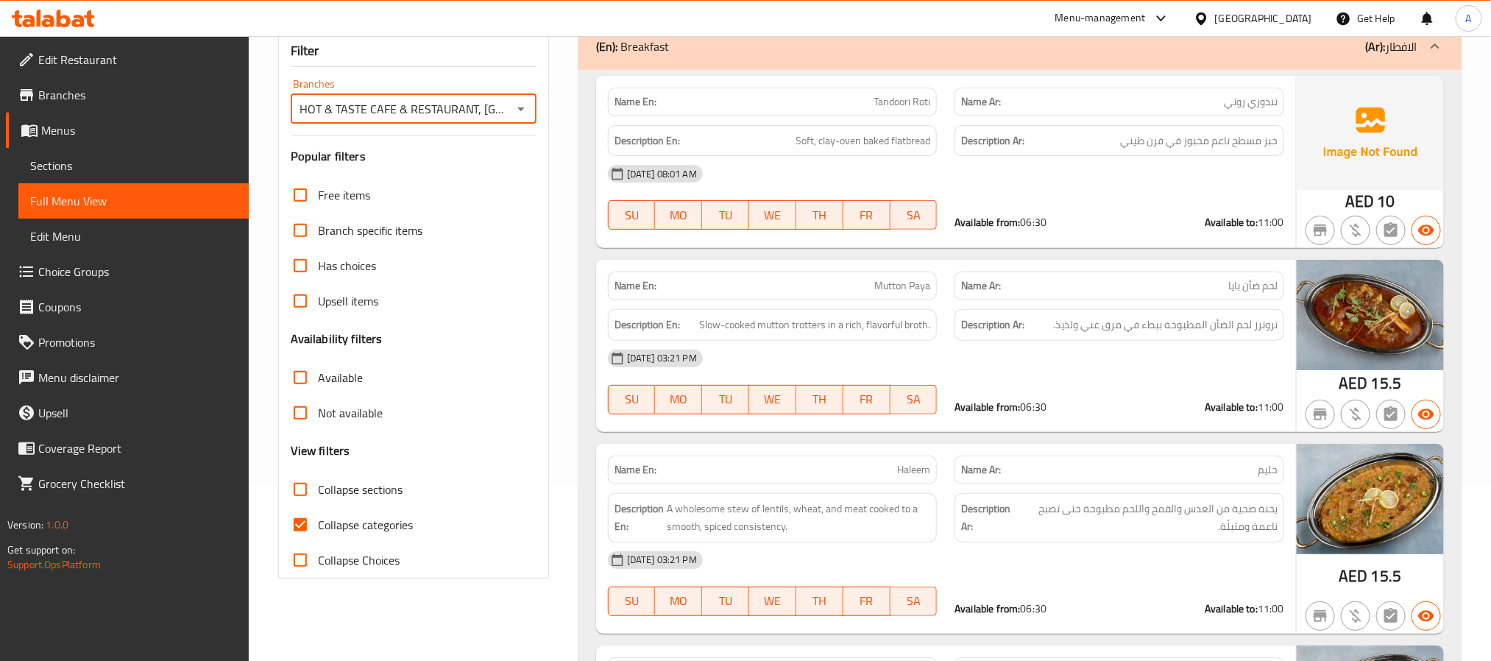
scroll to position [221, 0]
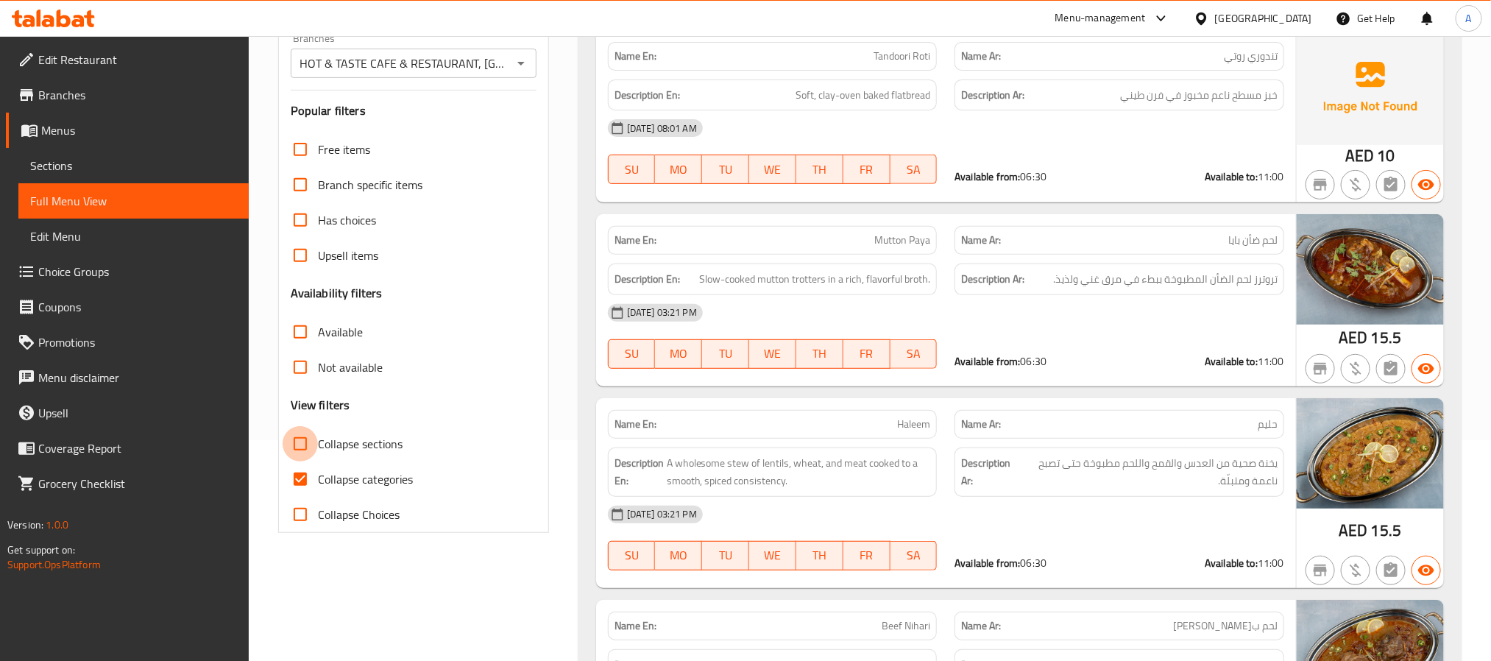
click at [294, 439] on input "Collapse sections" at bounding box center [300, 443] width 35 height 35
checkbox input "true"
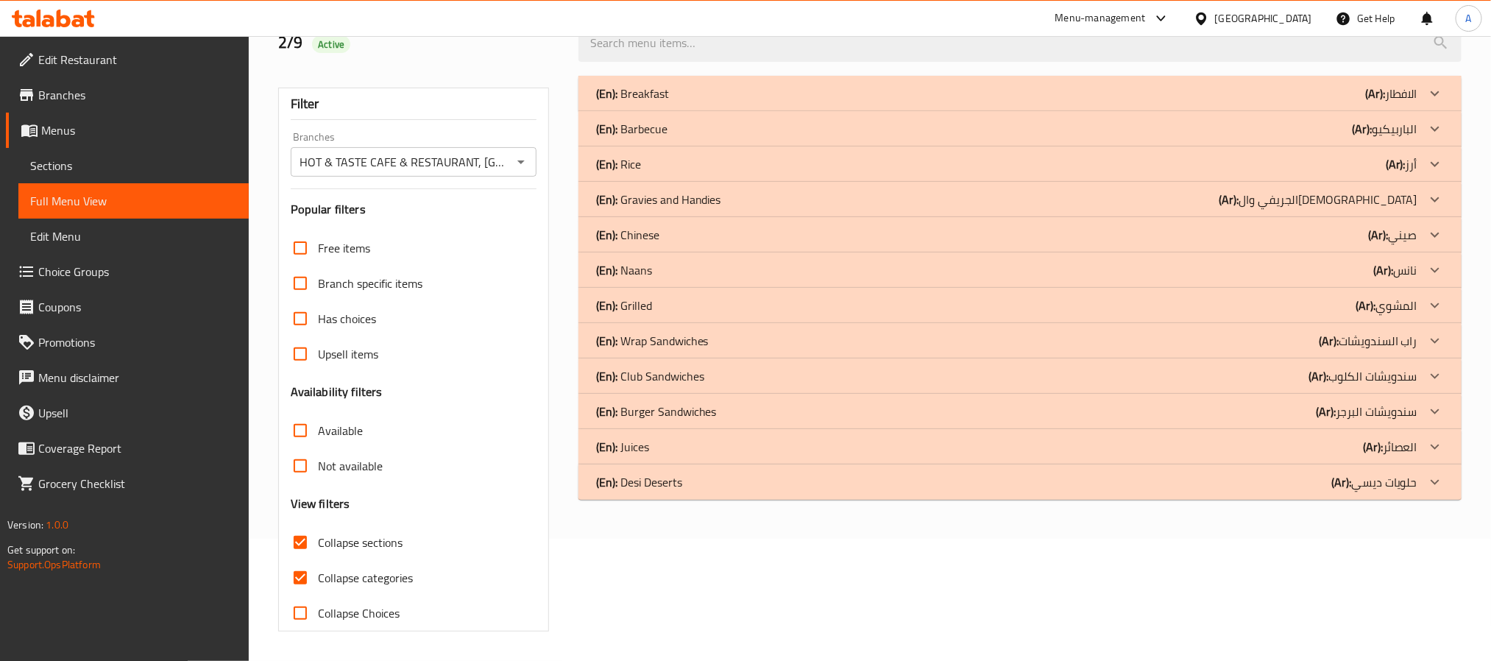
scroll to position [124, 0]
click at [299, 486] on div "Free items Branch specific items Has choices Upsell items Availability filters …" at bounding box center [414, 430] width 246 height 400
click at [286, 579] on input "Collapse categories" at bounding box center [300, 577] width 35 height 35
checkbox input "false"
click at [716, 297] on div "(En): Grilled (Ar): المشوي" at bounding box center [1007, 306] width 822 height 18
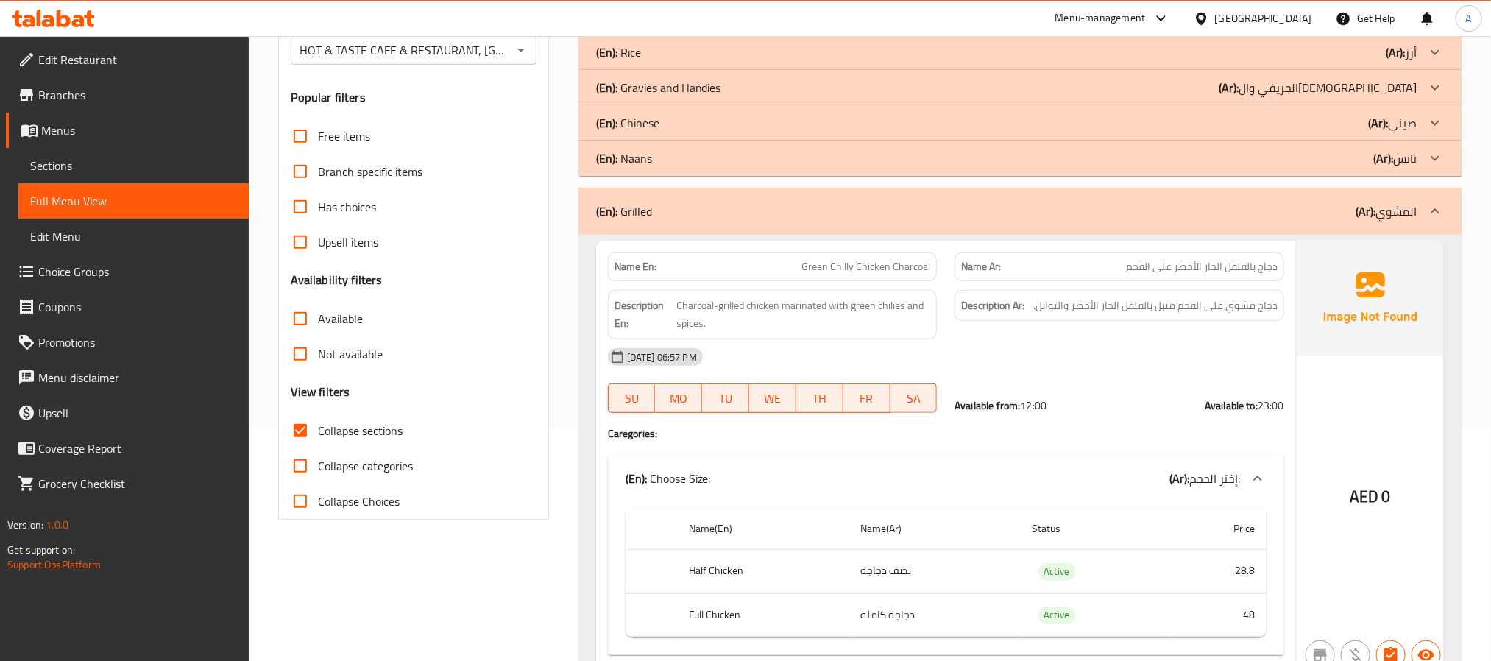
scroll to position [13, 0]
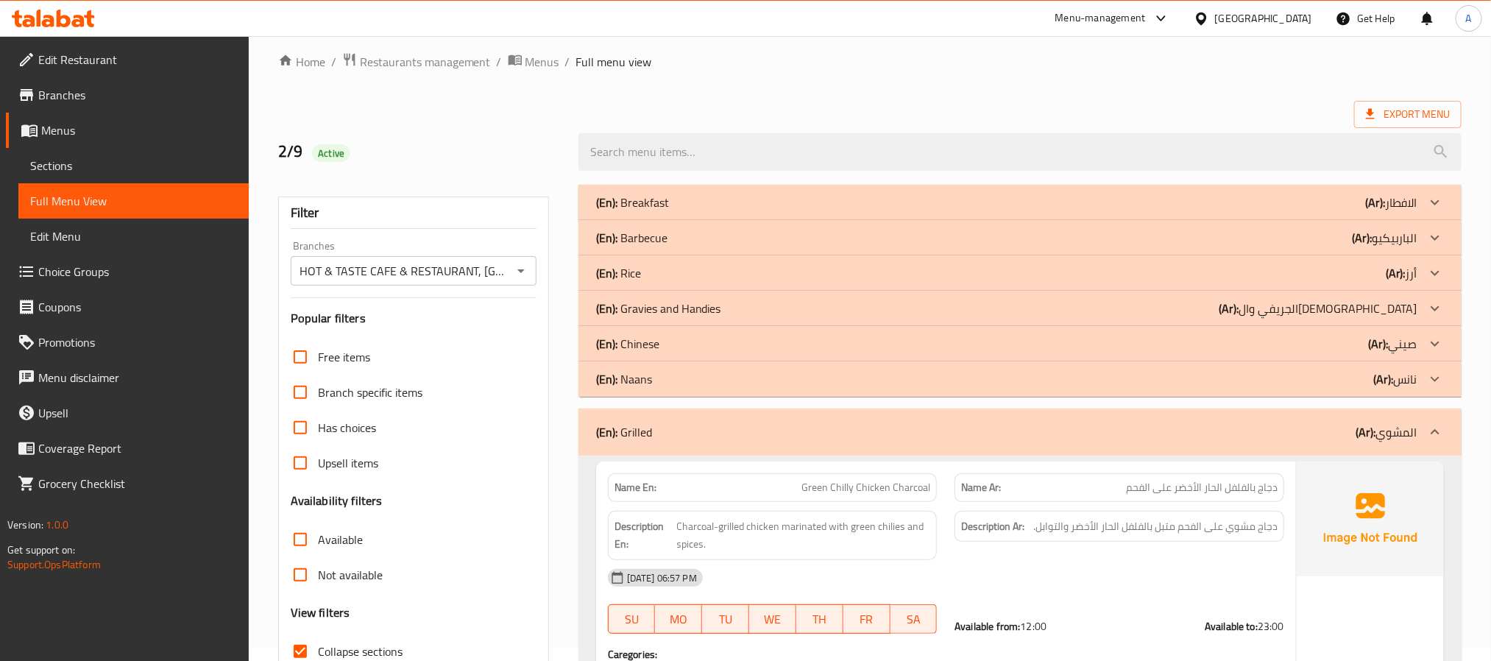
click at [850, 422] on div "(En): Grilled (Ar): المشوي" at bounding box center [1020, 432] width 883 height 47
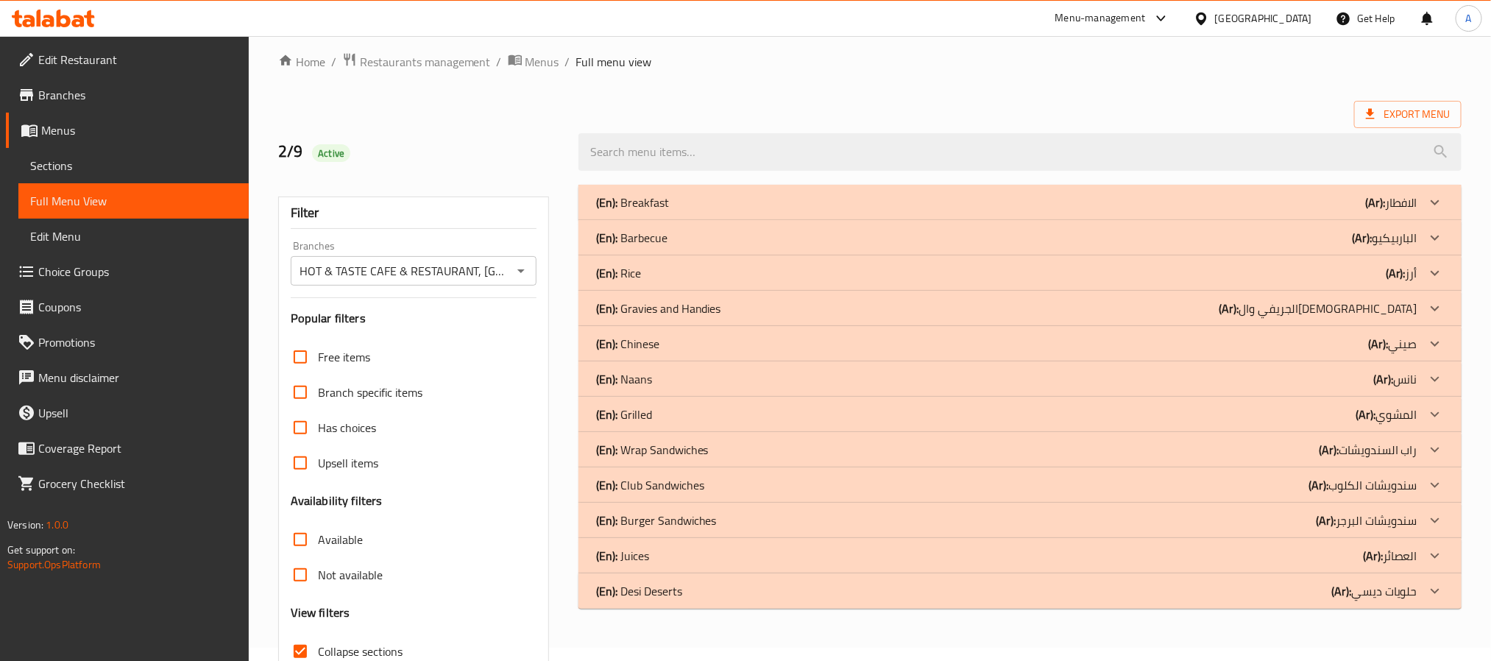
click at [696, 487] on p "(En): Club Sandwiches" at bounding box center [650, 485] width 108 height 18
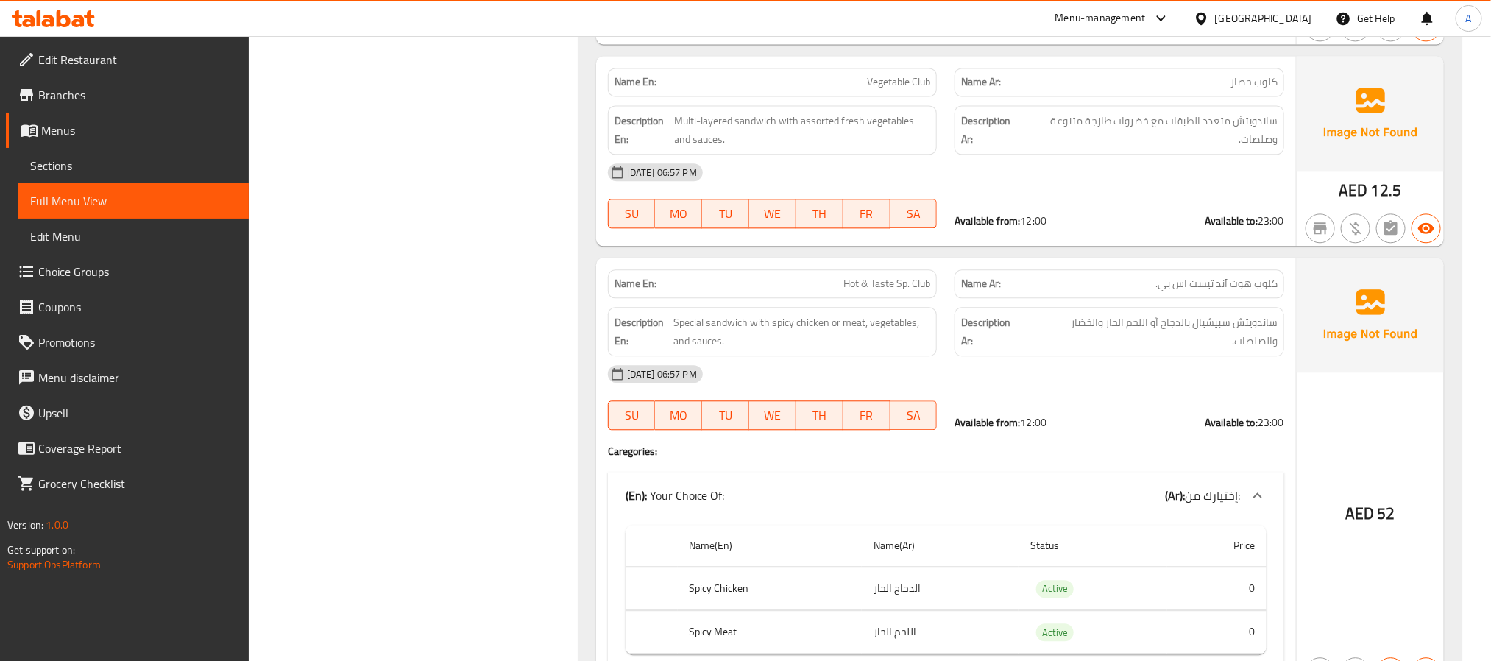
scroll to position [1701, 0]
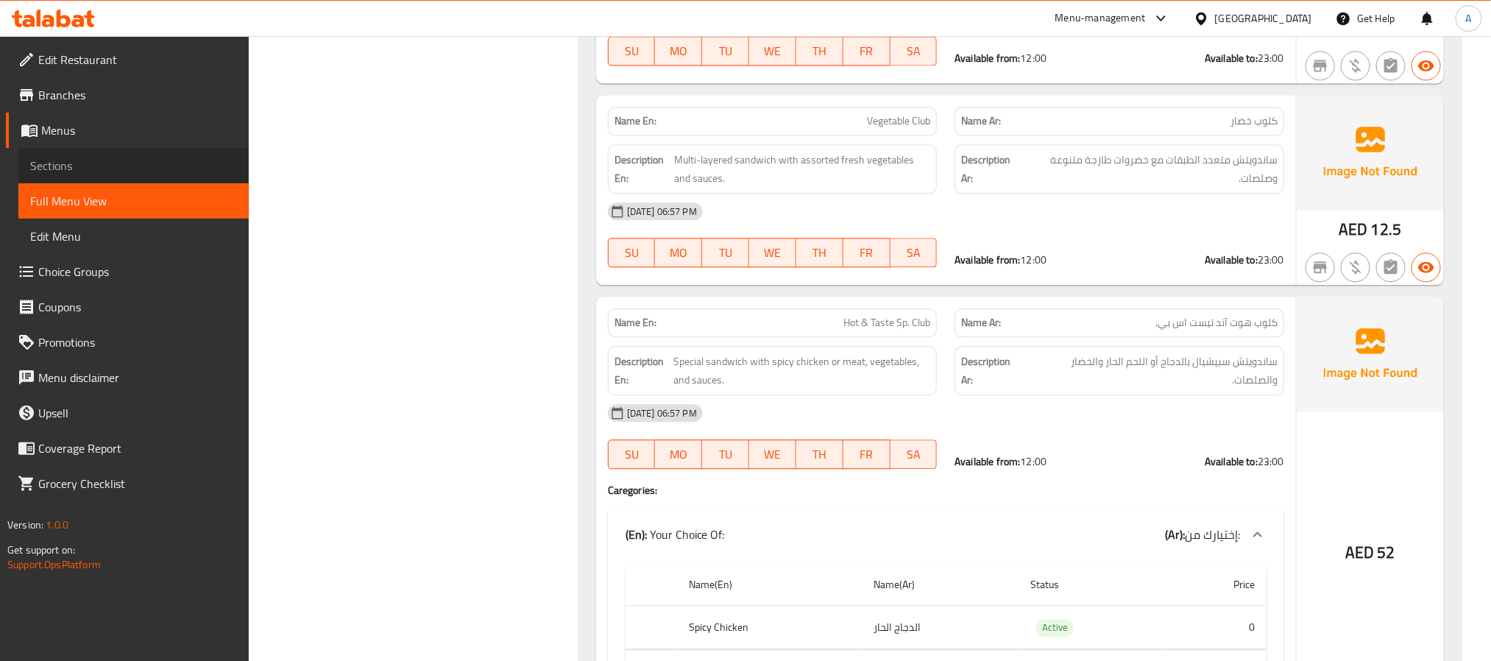
click at [86, 163] on span "Sections" at bounding box center [133, 166] width 207 height 18
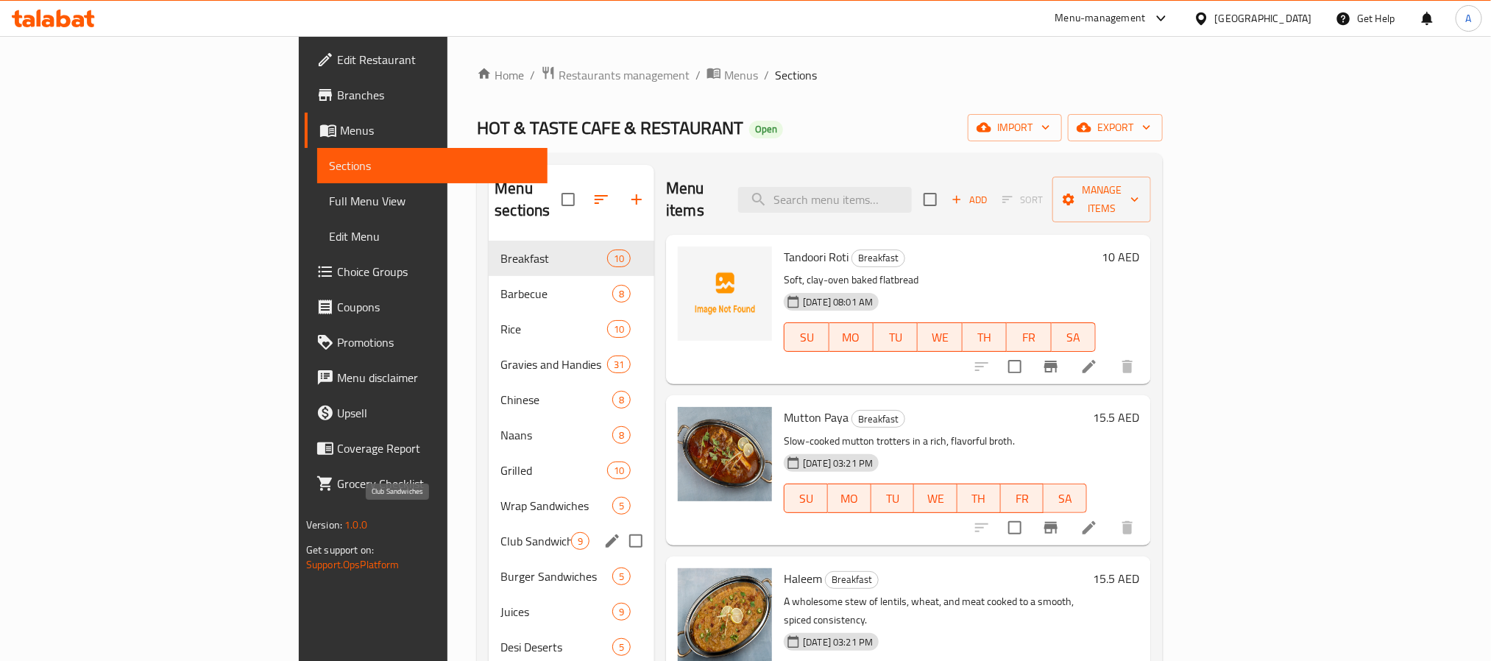
click at [501, 532] on span "Club Sandwiches" at bounding box center [536, 541] width 71 height 18
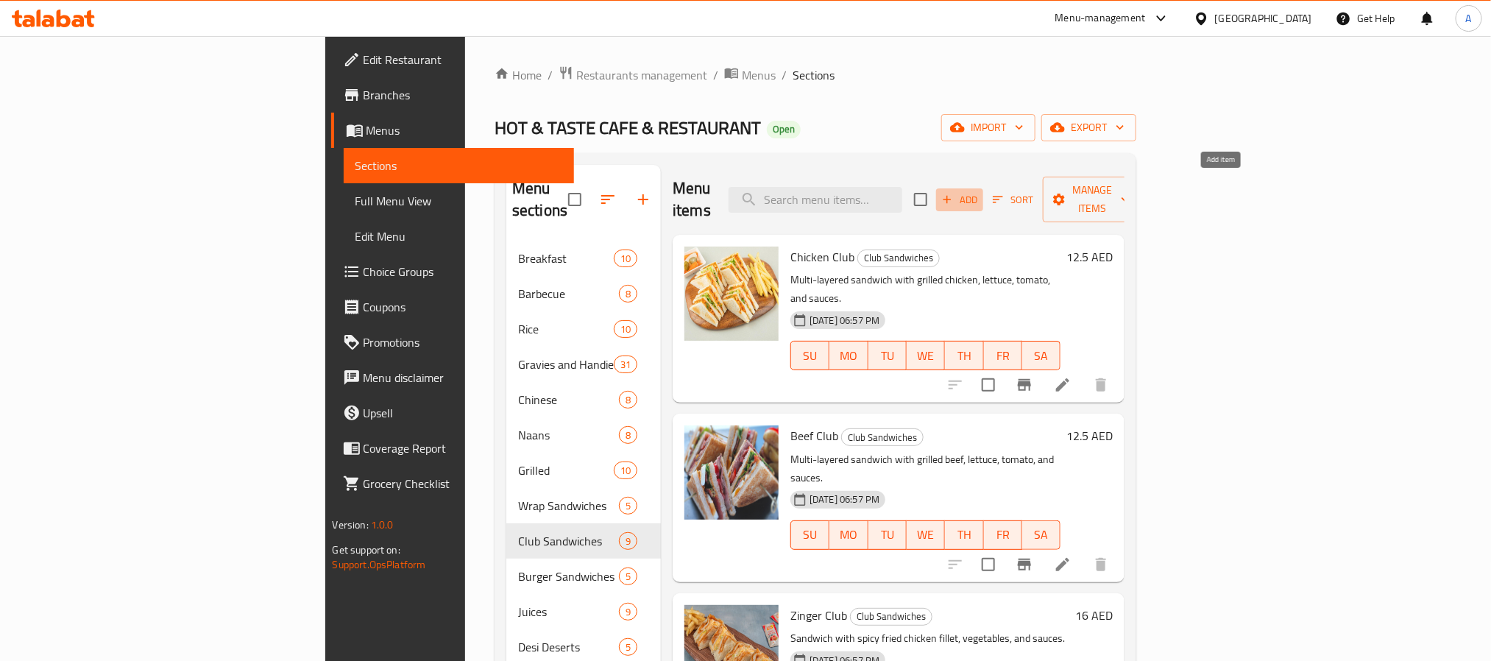
click at [980, 192] on span "Add" at bounding box center [960, 199] width 40 height 17
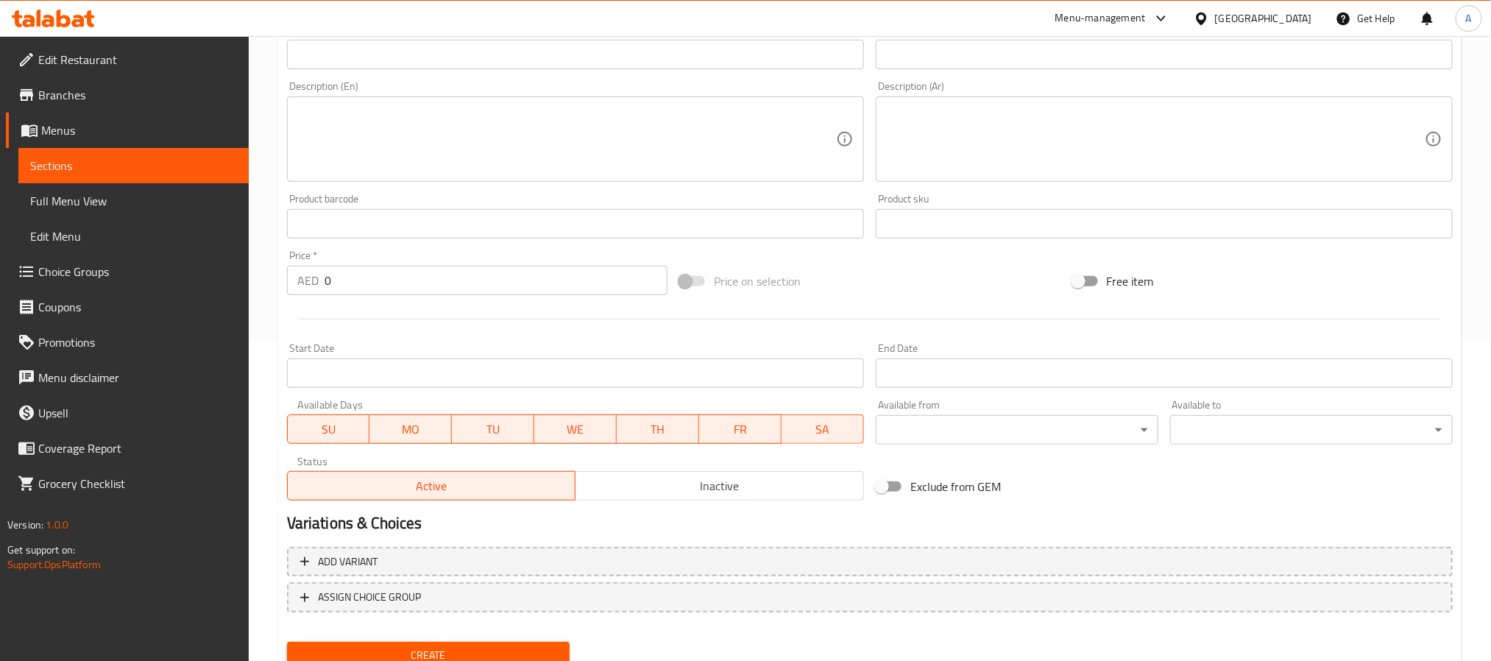
scroll to position [267, 0]
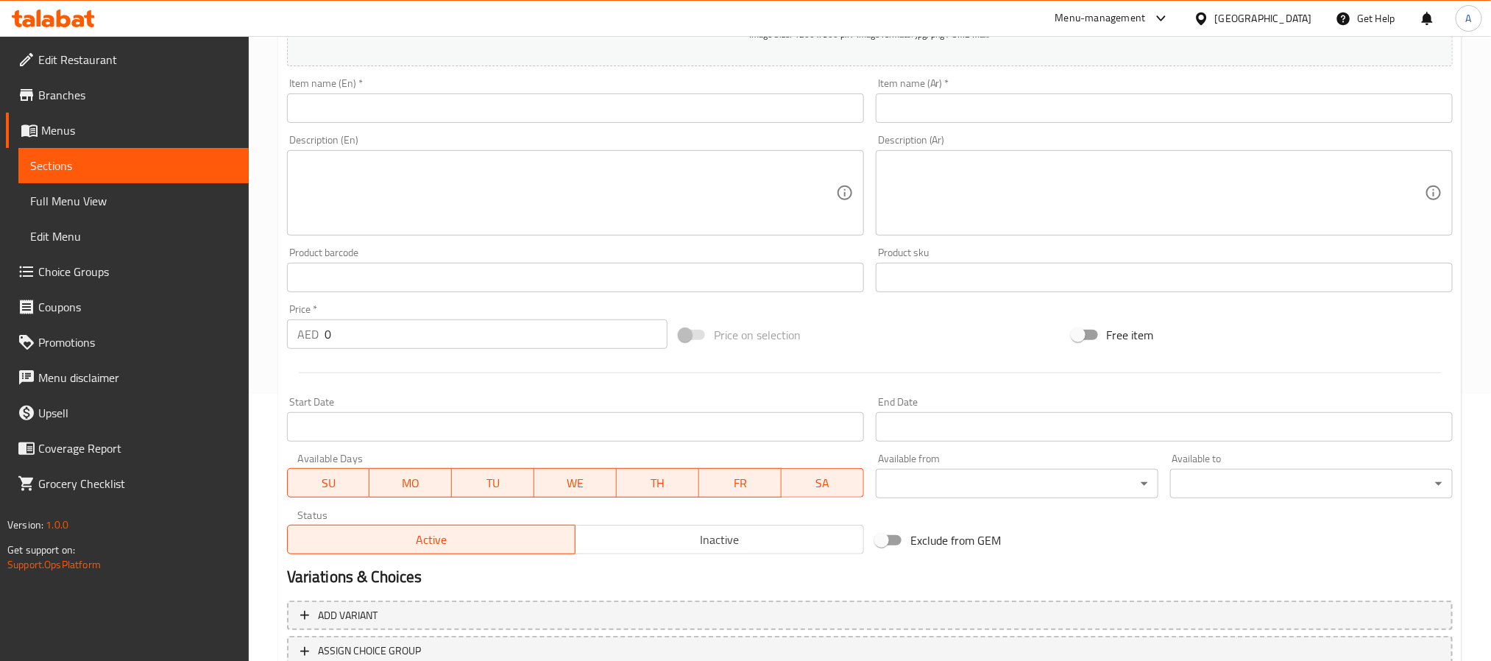
click at [444, 109] on input "text" at bounding box center [575, 107] width 577 height 29
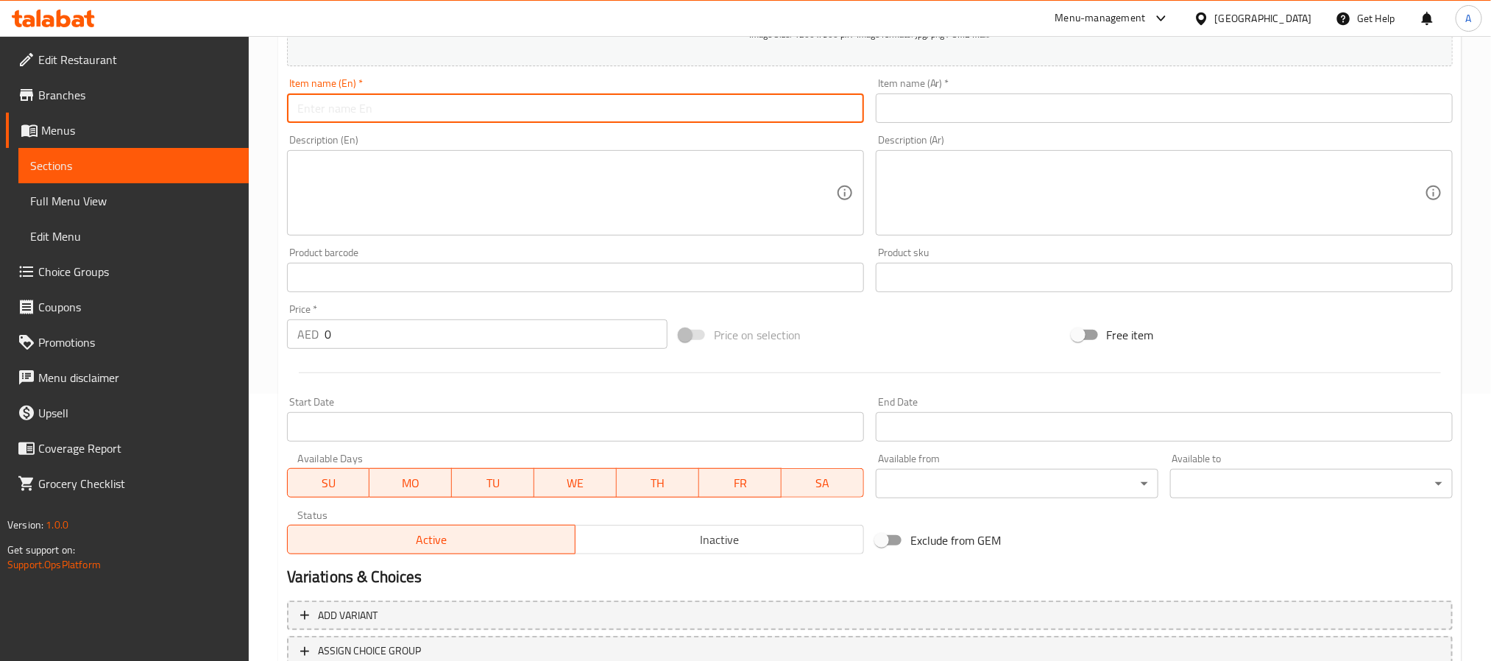
paste input "Family Club"
type input "Family Club"
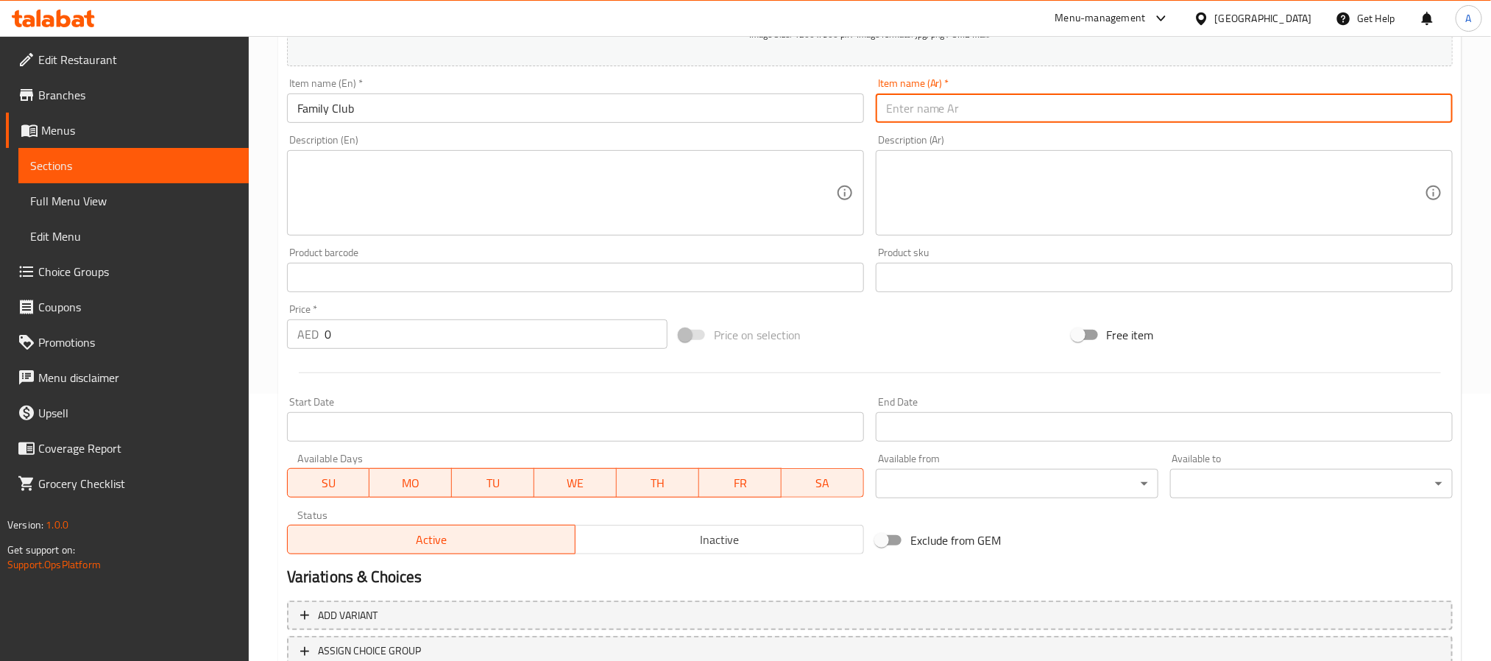
click at [997, 102] on input "text" at bounding box center [1164, 107] width 577 height 29
type input "فاملي كلوب"
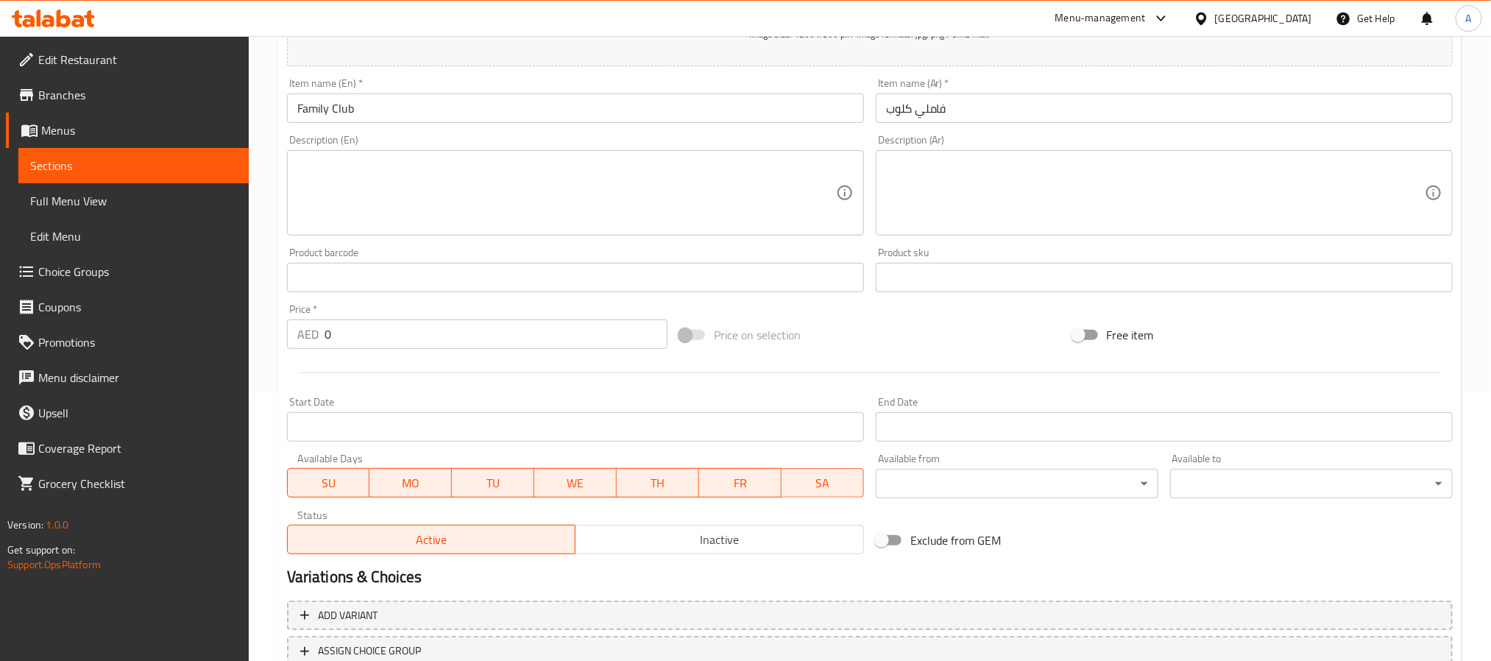
click at [665, 180] on textarea at bounding box center [566, 193] width 539 height 70
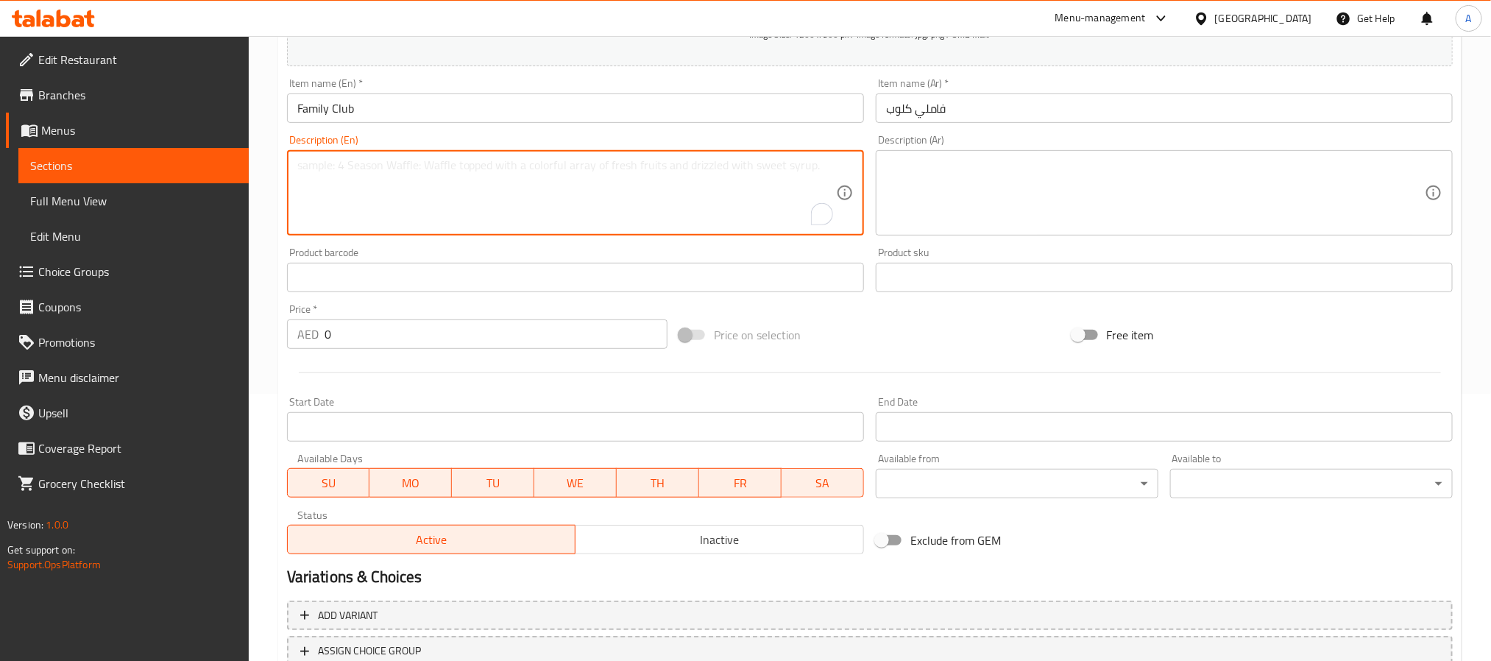
paste textarea "Large sandwich or combo suitable for sharing, with mixed fillings."
click at [403, 161] on textarea "Large sandwich or combo suitable for sharing, with mixed fillings." at bounding box center [566, 193] width 539 height 70
paste textarea "To enrich screen reader interactions, please activate Accessibility in Grammarl…"
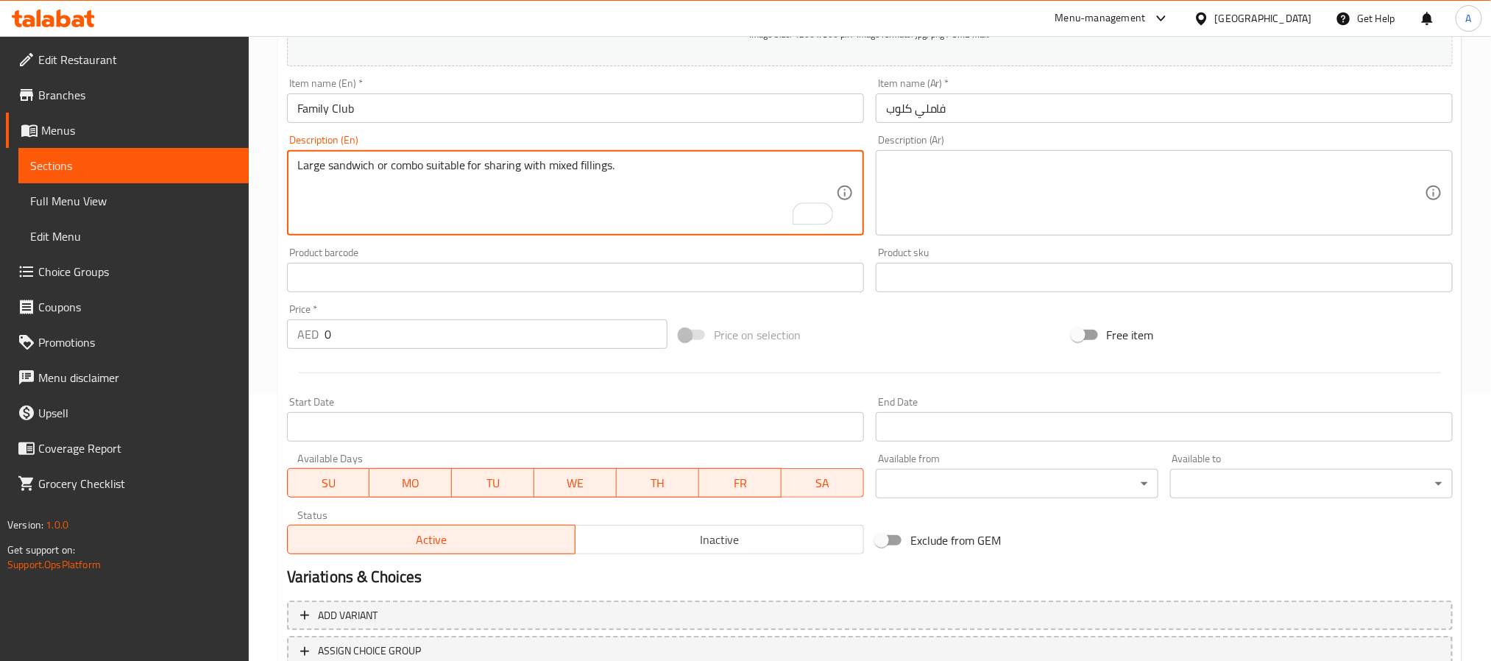
type textarea "Large sandwich or combo suitable for sharing with mixed fillings."
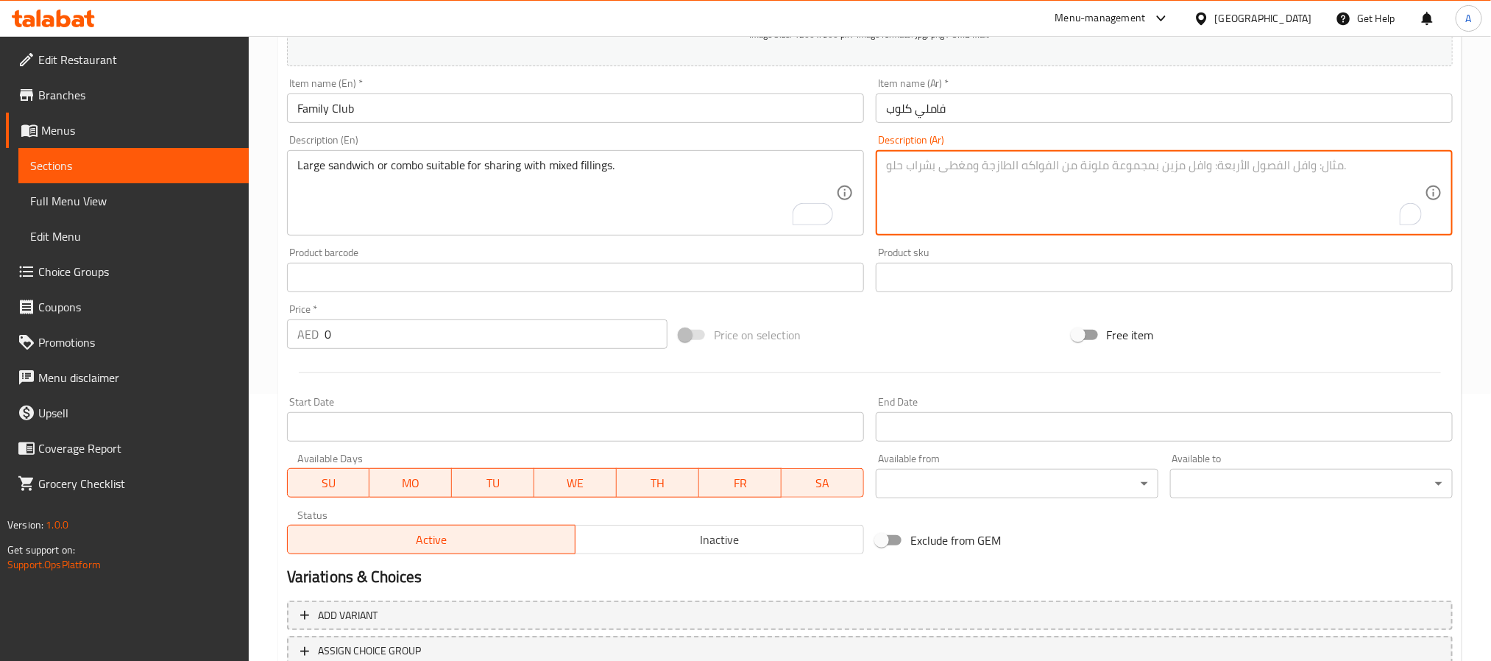
click at [1076, 208] on textarea "To enrich screen reader interactions, please activate Accessibility in Grammarl…" at bounding box center [1155, 193] width 539 height 70
paste textarea "ساندويتش كبير أو كومبو مناسب للمشاركة مع حشوات مختلطة."
type textarea "ساندويتش كبير أو كومبو مناسب للمشاركة مع حشوات مختلطة."
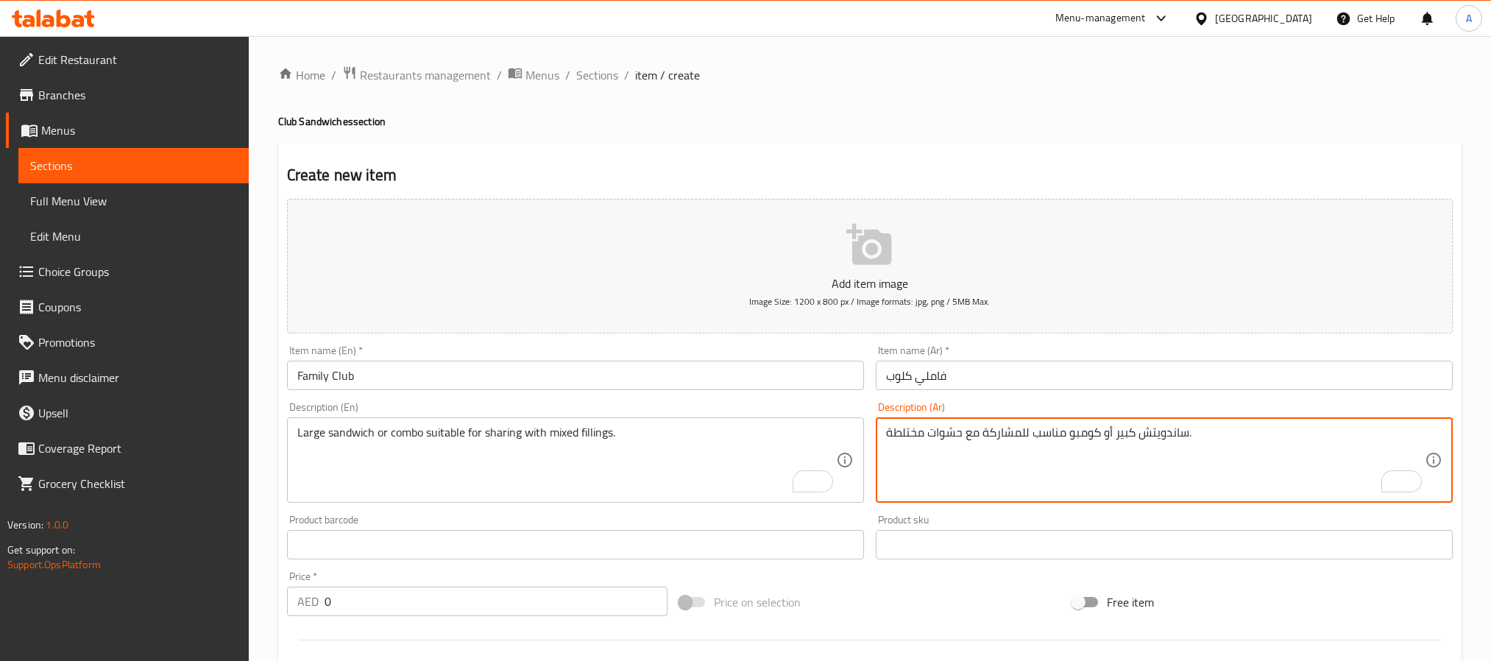
scroll to position [267, 0]
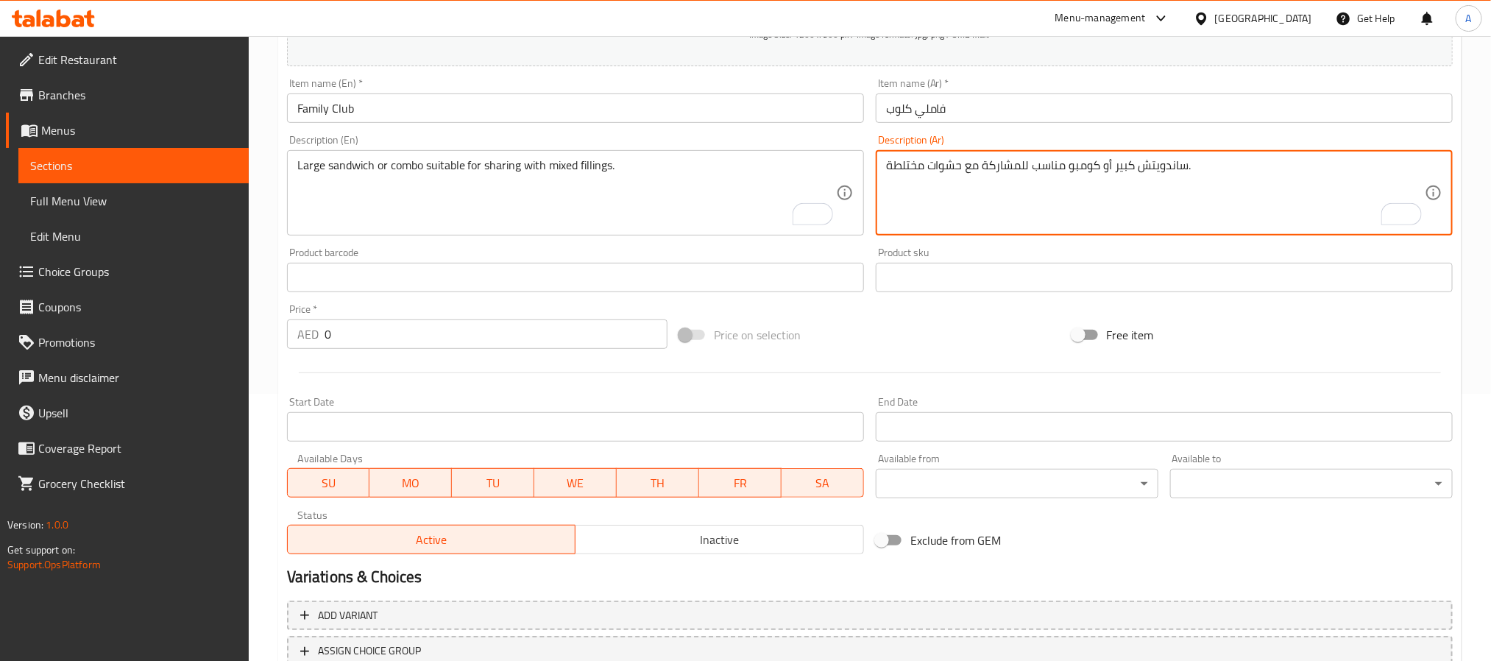
type textarea "ساندويتش كبير أو كومبو مناسب للمشاركة مع حشوات مختلطة."
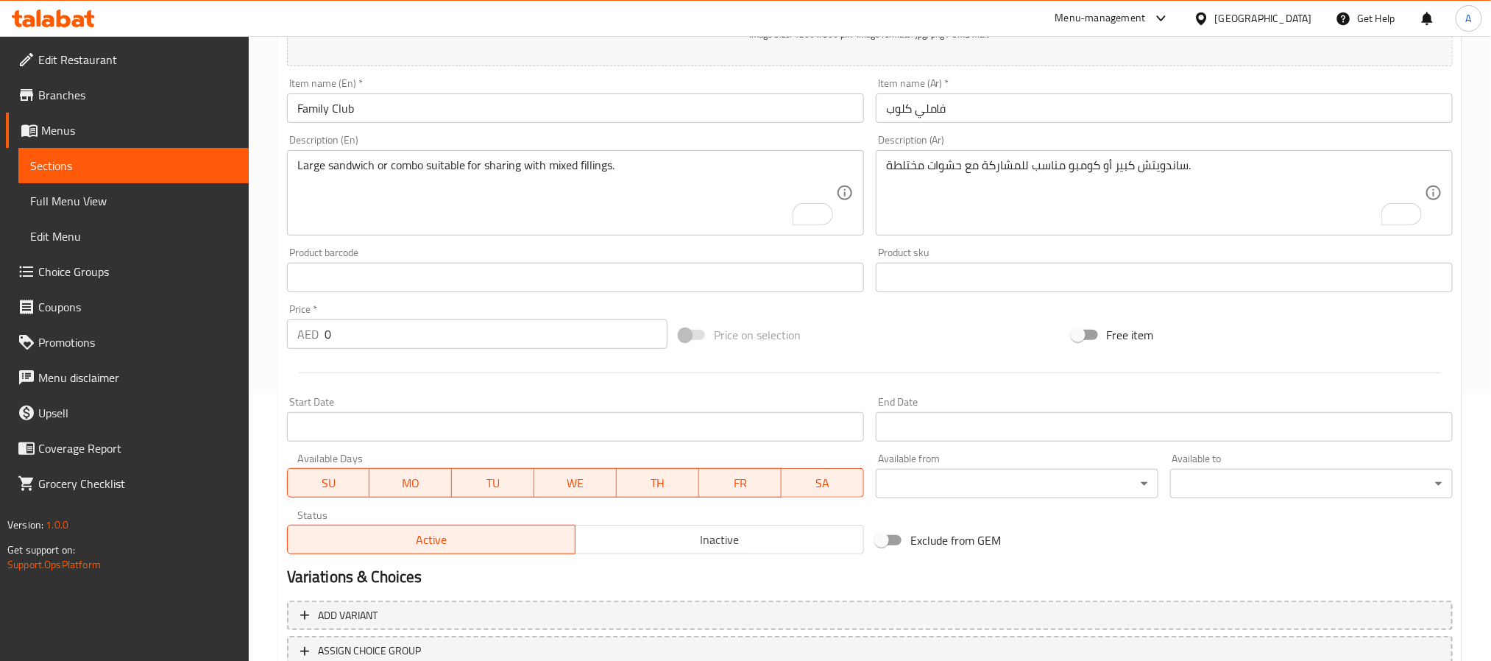
scroll to position [378, 0]
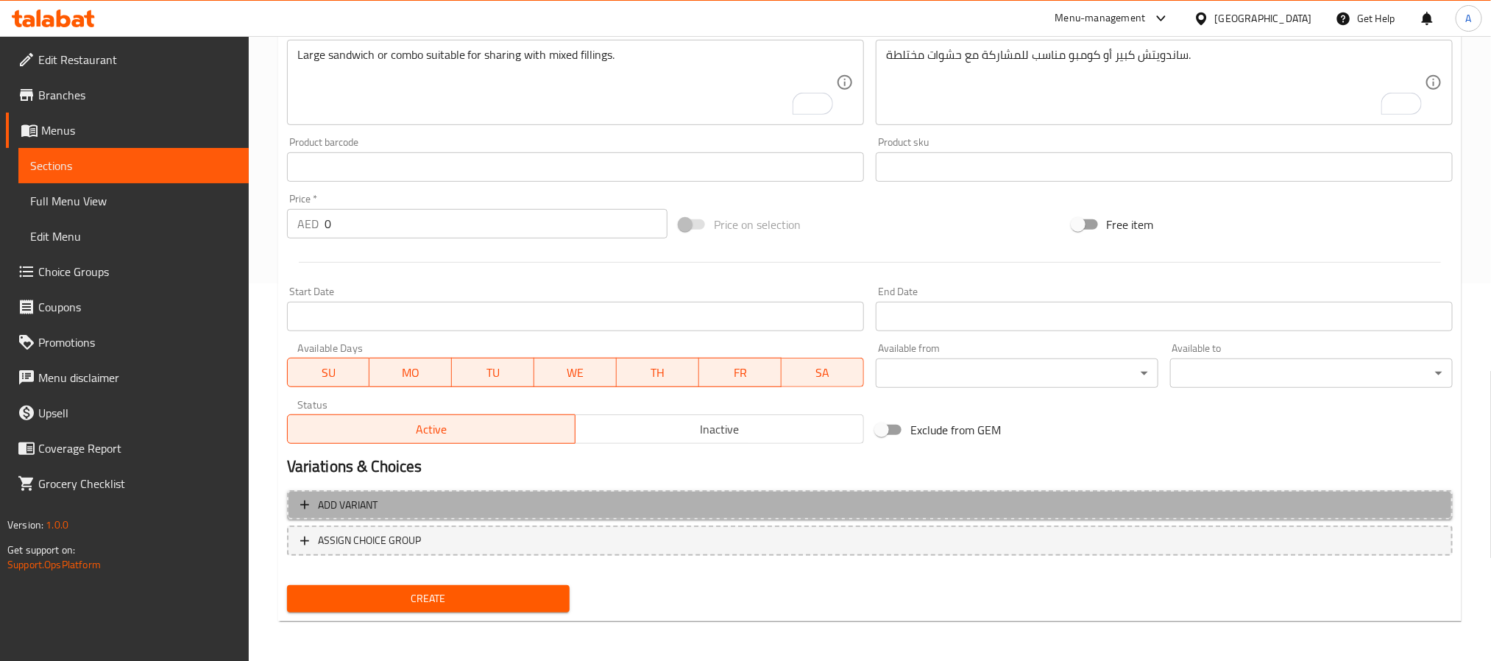
click at [627, 515] on button "Add variant" at bounding box center [870, 505] width 1166 height 30
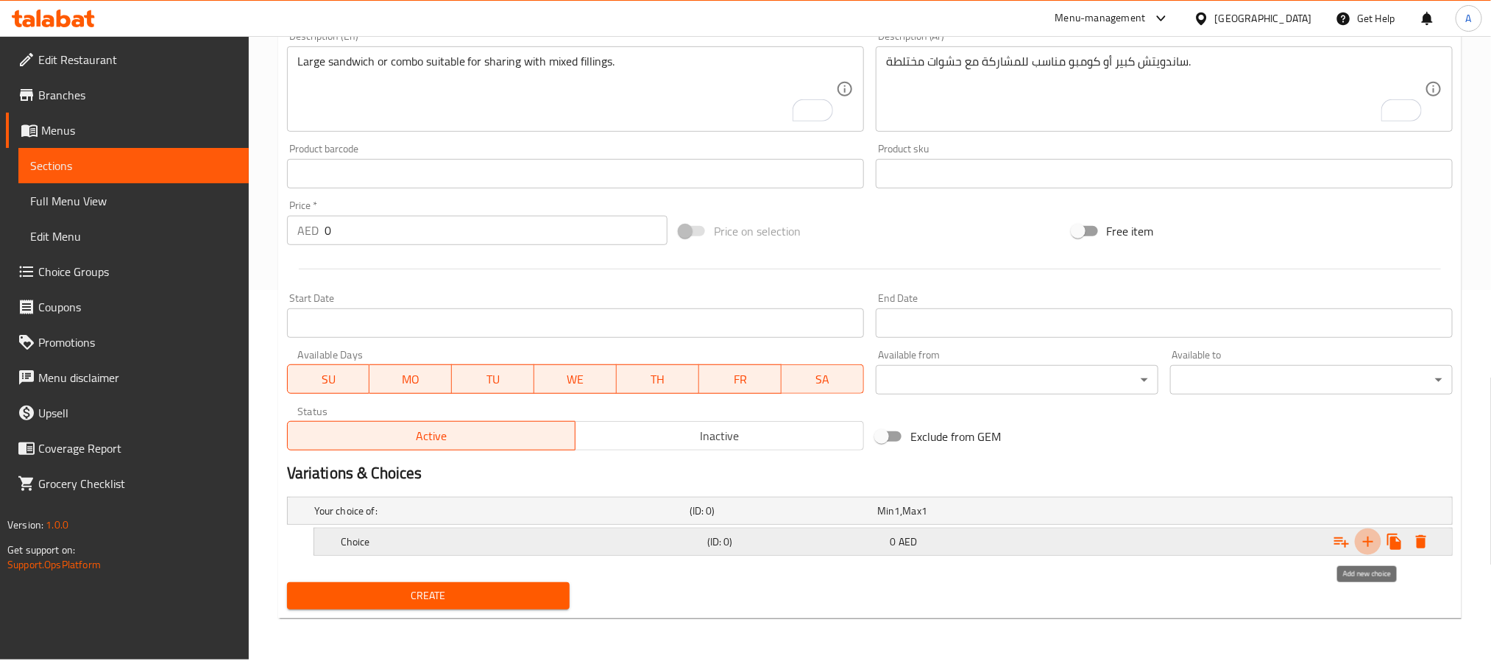
click at [1363, 544] on icon "Expand" at bounding box center [1369, 542] width 18 height 18
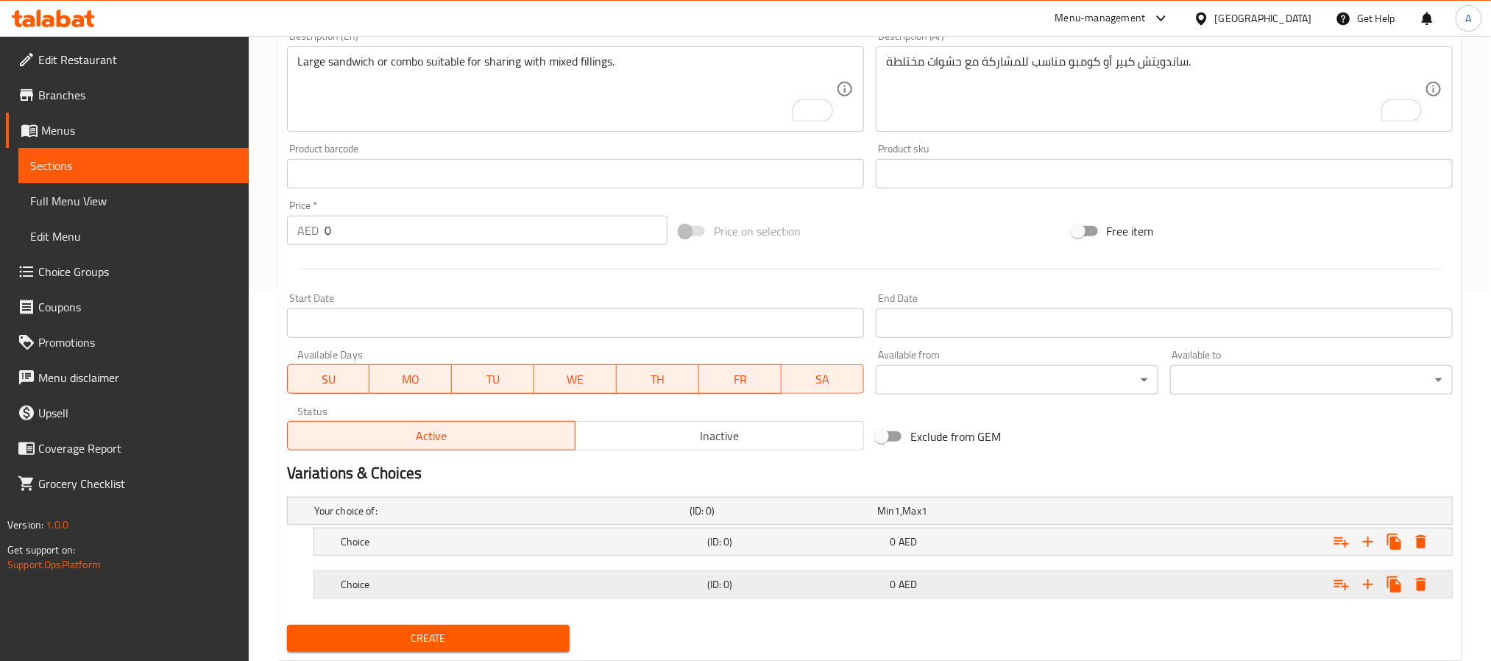
click at [974, 576] on div "0 AED" at bounding box center [979, 584] width 183 height 21
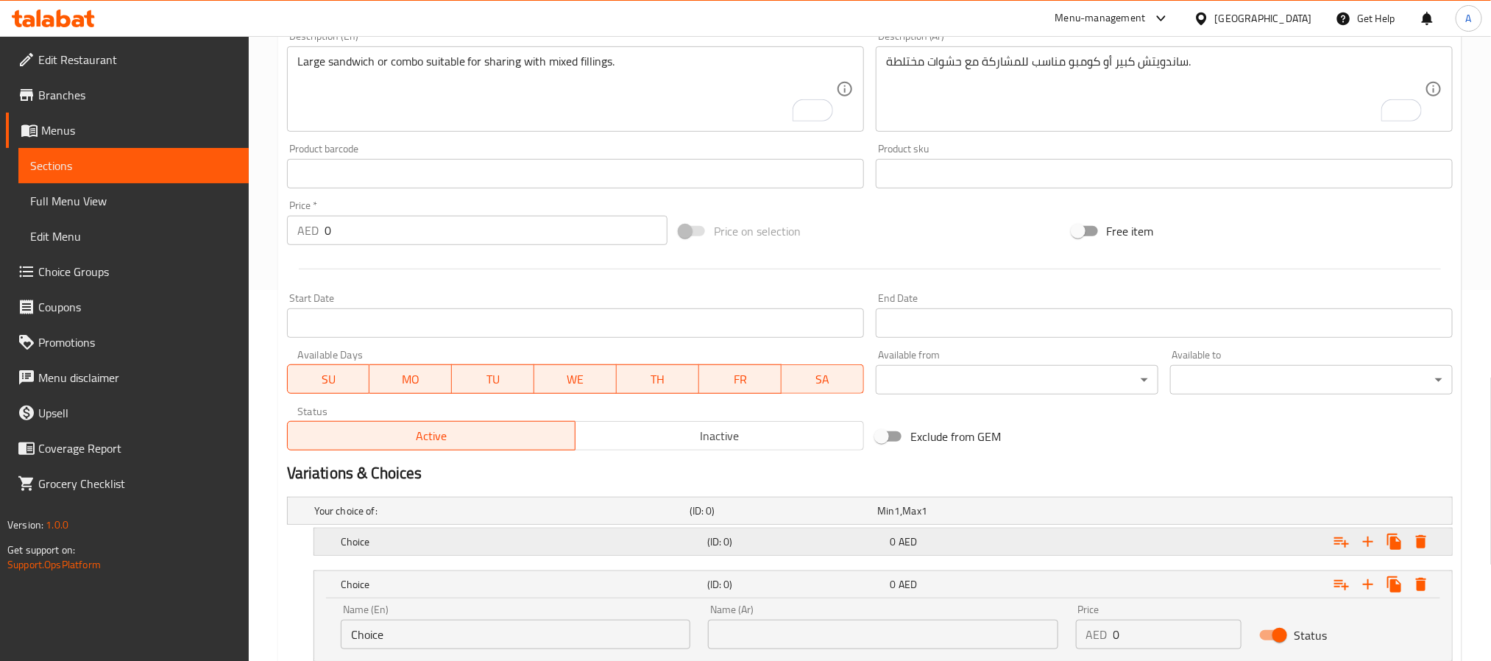
click at [961, 553] on div "Choice (ID: 0) 0 AED" at bounding box center [888, 542] width 1100 height 32
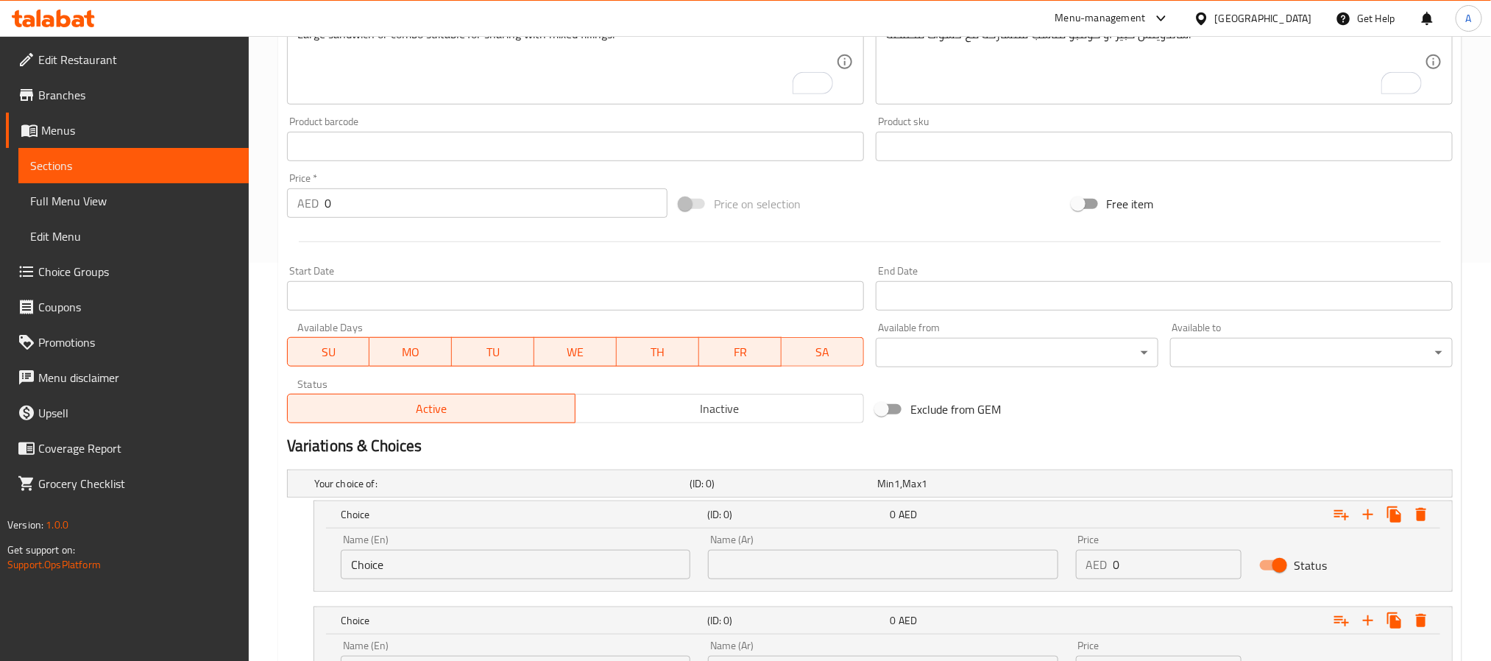
scroll to position [319, 0]
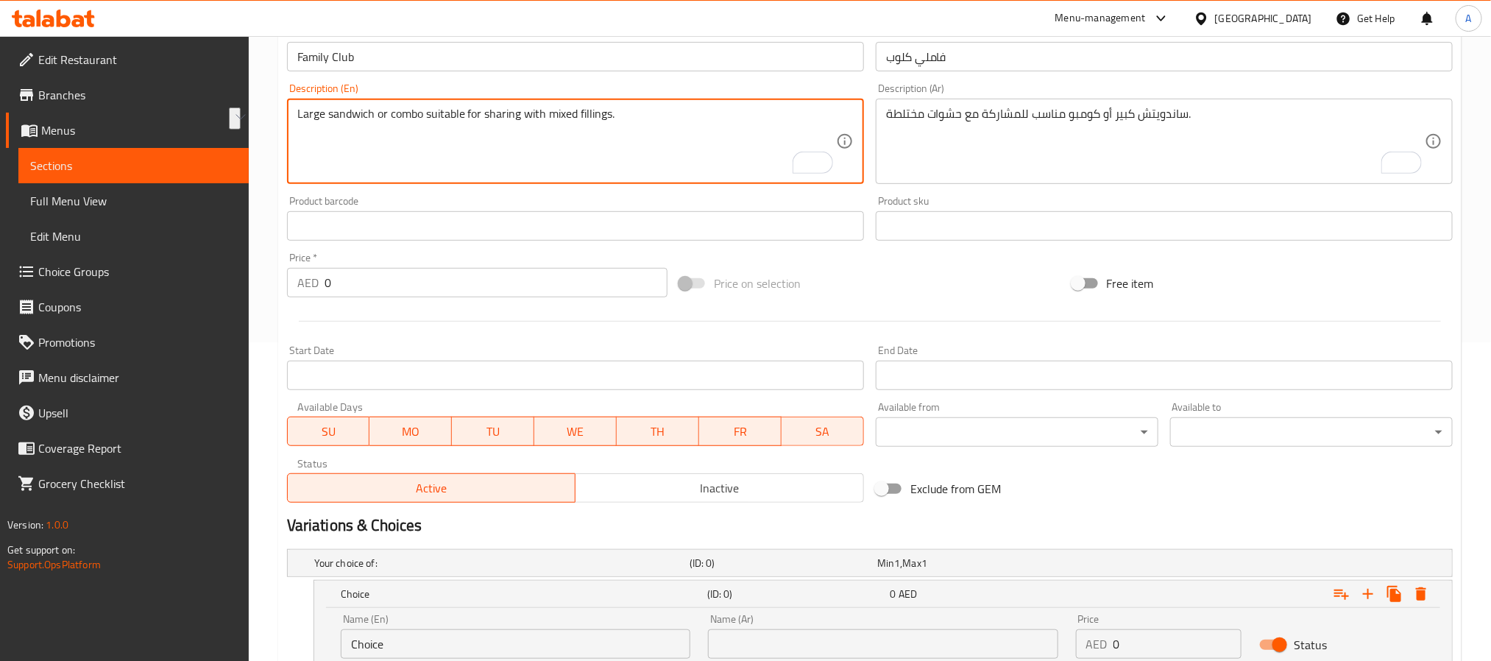
drag, startPoint x: 311, startPoint y: 118, endPoint x: 403, endPoint y: 124, distance: 91.5
click at [403, 124] on textarea "Large sandwich or combo suitable for sharing with mixed fillings." at bounding box center [566, 142] width 539 height 70
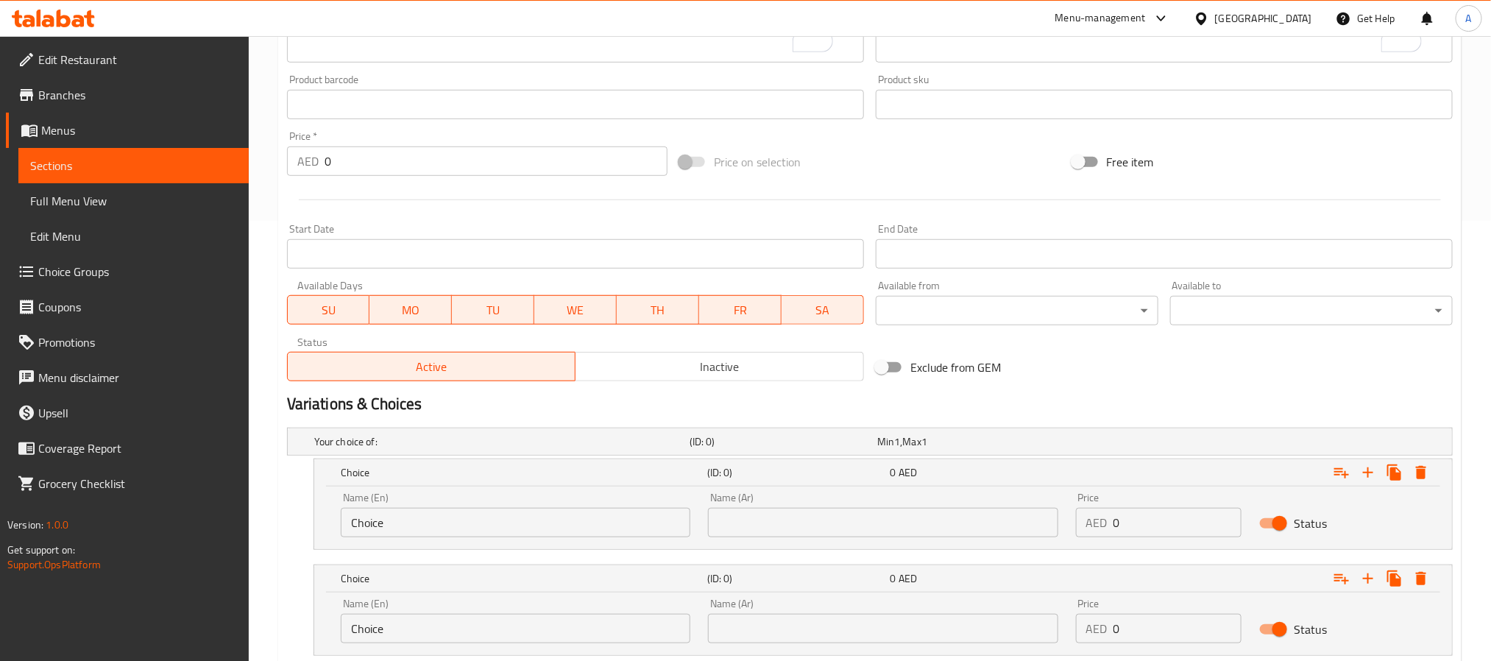
scroll to position [540, 0]
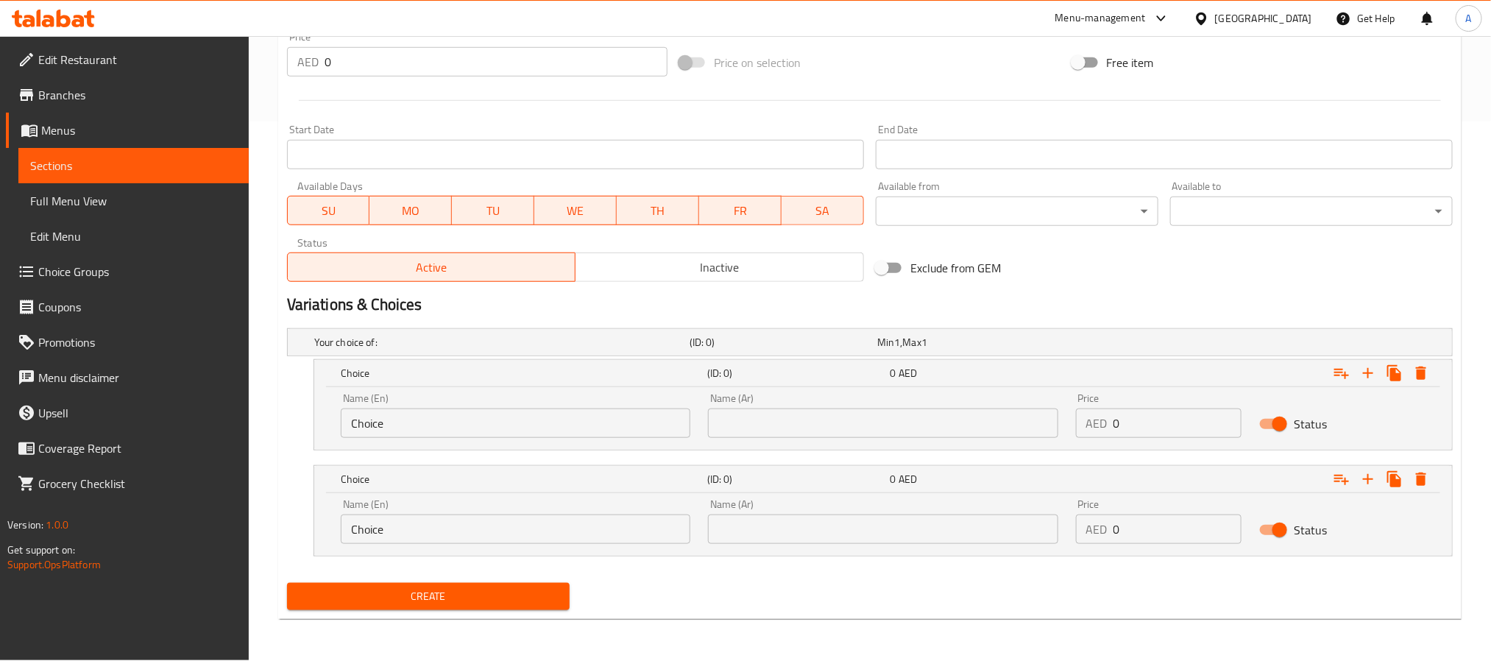
click at [512, 435] on input "Choice" at bounding box center [516, 423] width 350 height 29
paste input "Large Sandwich Or Combo"
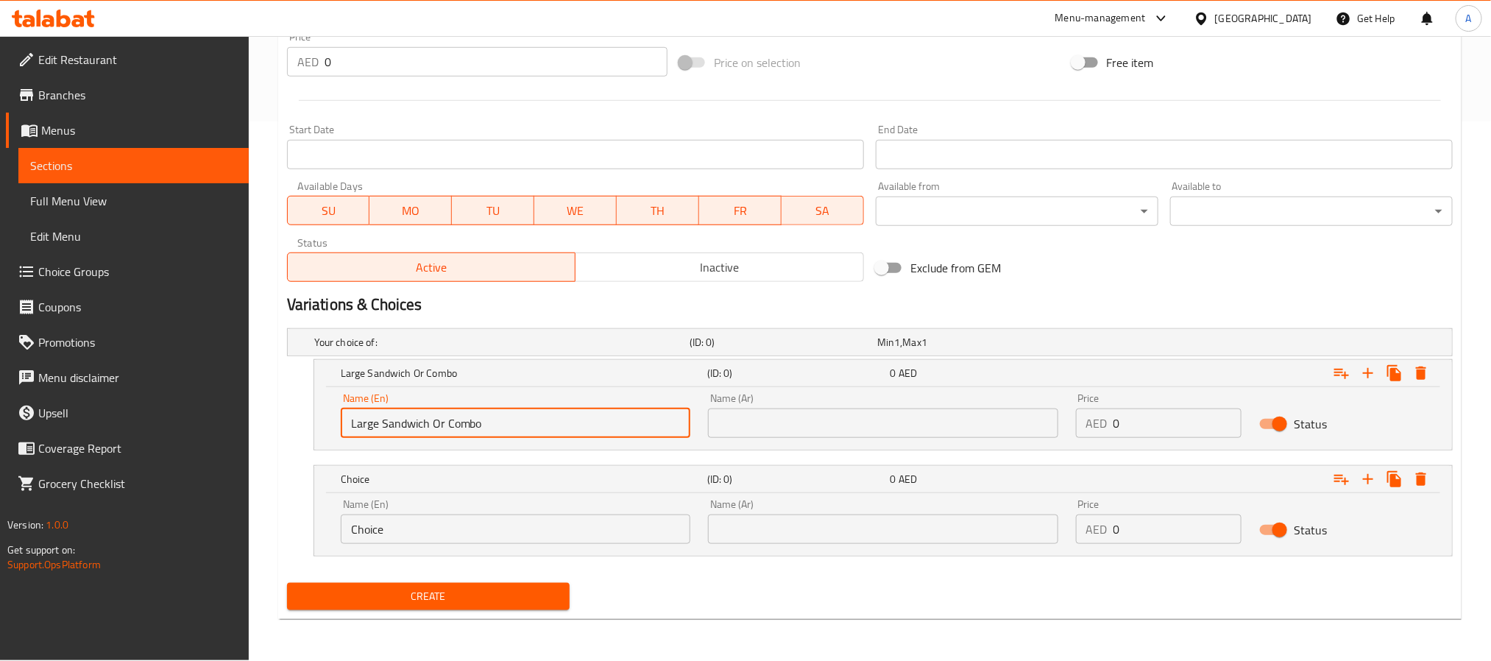
click at [451, 422] on input "Large Sandwich Or Combo" at bounding box center [516, 423] width 350 height 29
type input "Large Sandwich Or"
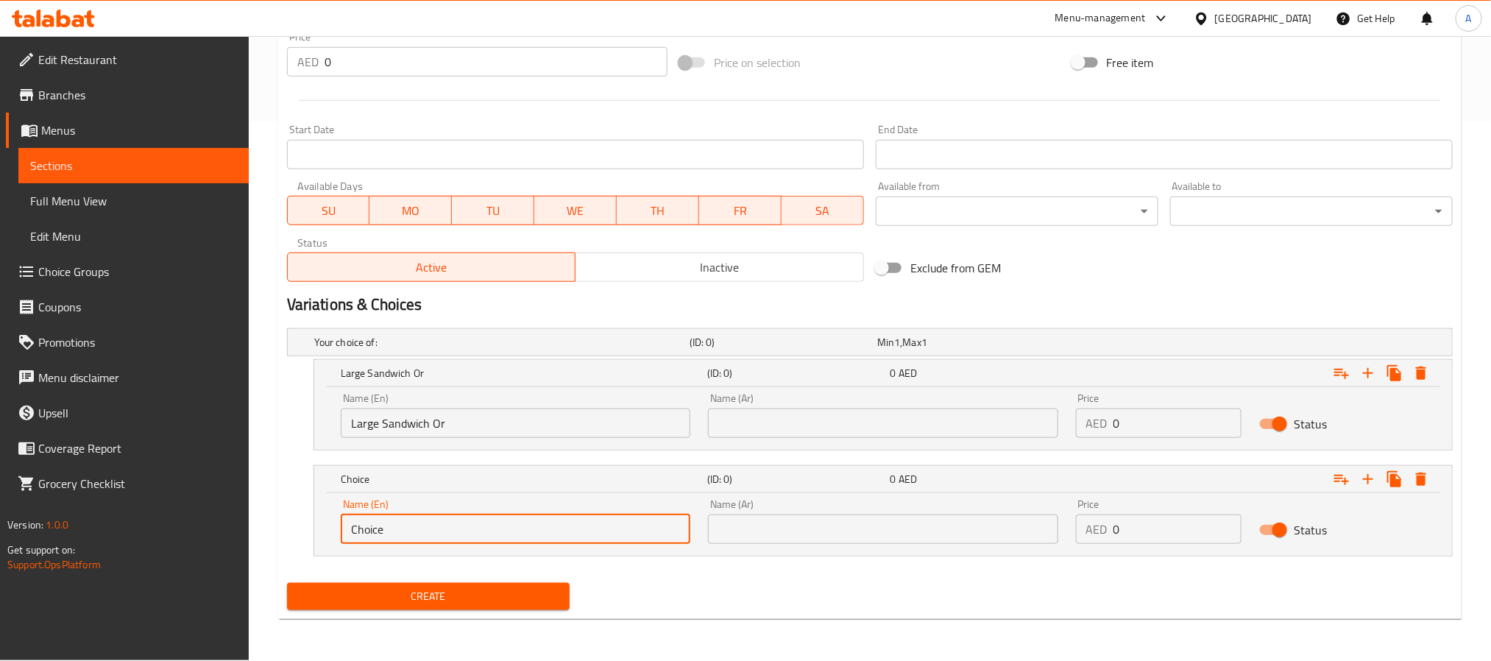
click at [422, 529] on input "Choice" at bounding box center [516, 529] width 350 height 29
paste input "ombo"
type input "Combo"
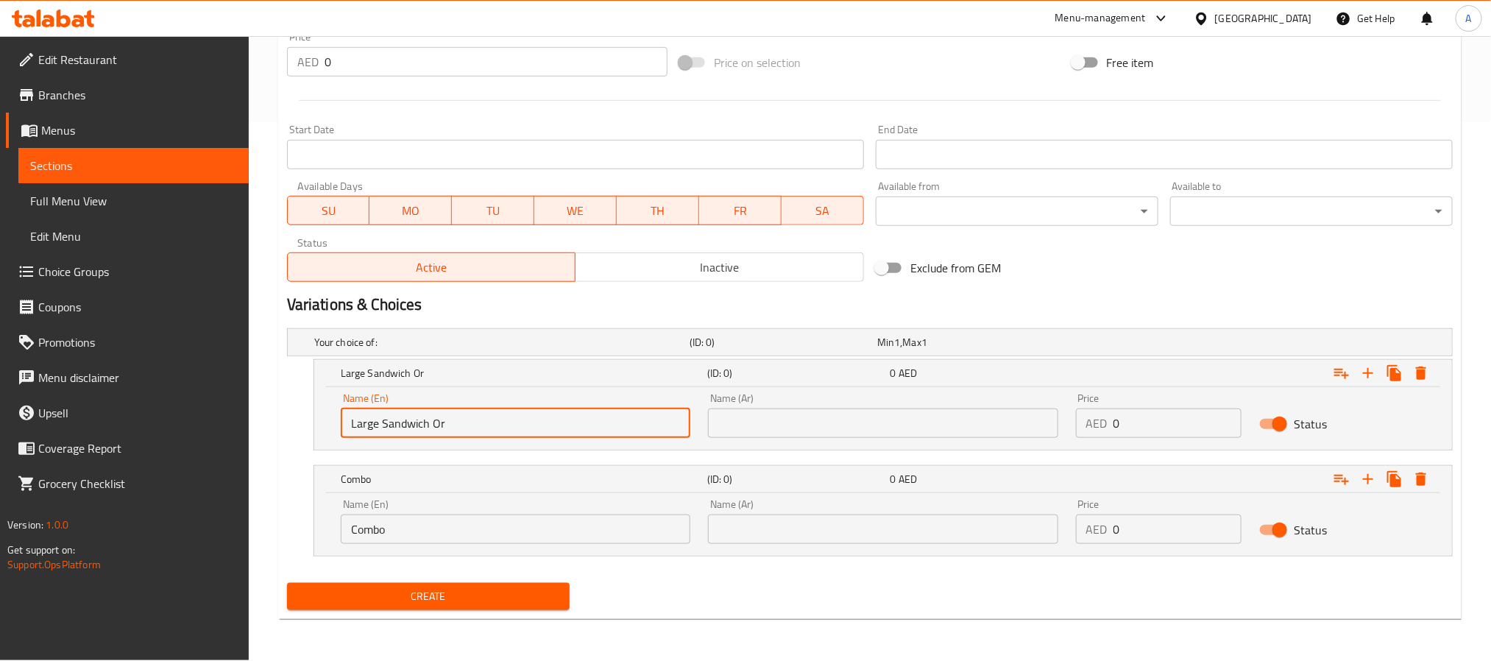
drag, startPoint x: 429, startPoint y: 422, endPoint x: 473, endPoint y: 426, distance: 43.7
click at [473, 426] on input "Large Sandwich Or" at bounding box center [516, 423] width 350 height 29
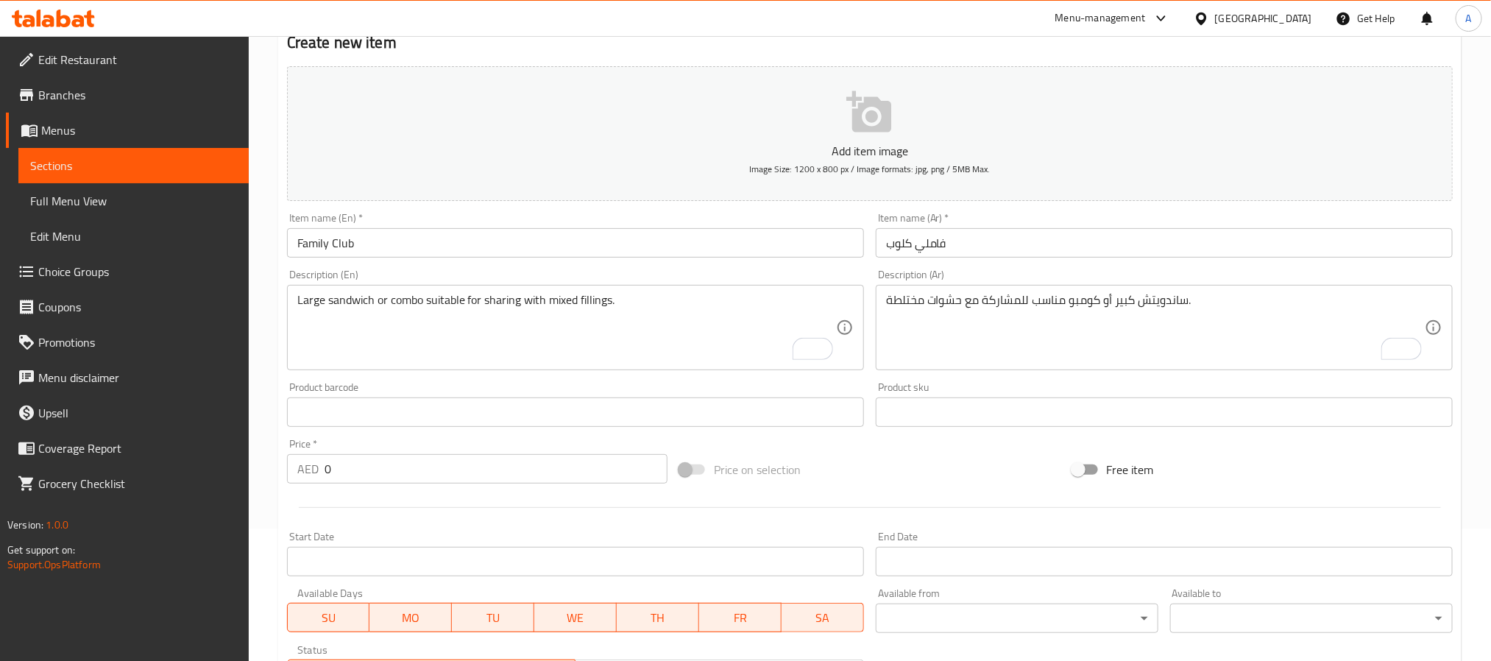
scroll to position [98, 0]
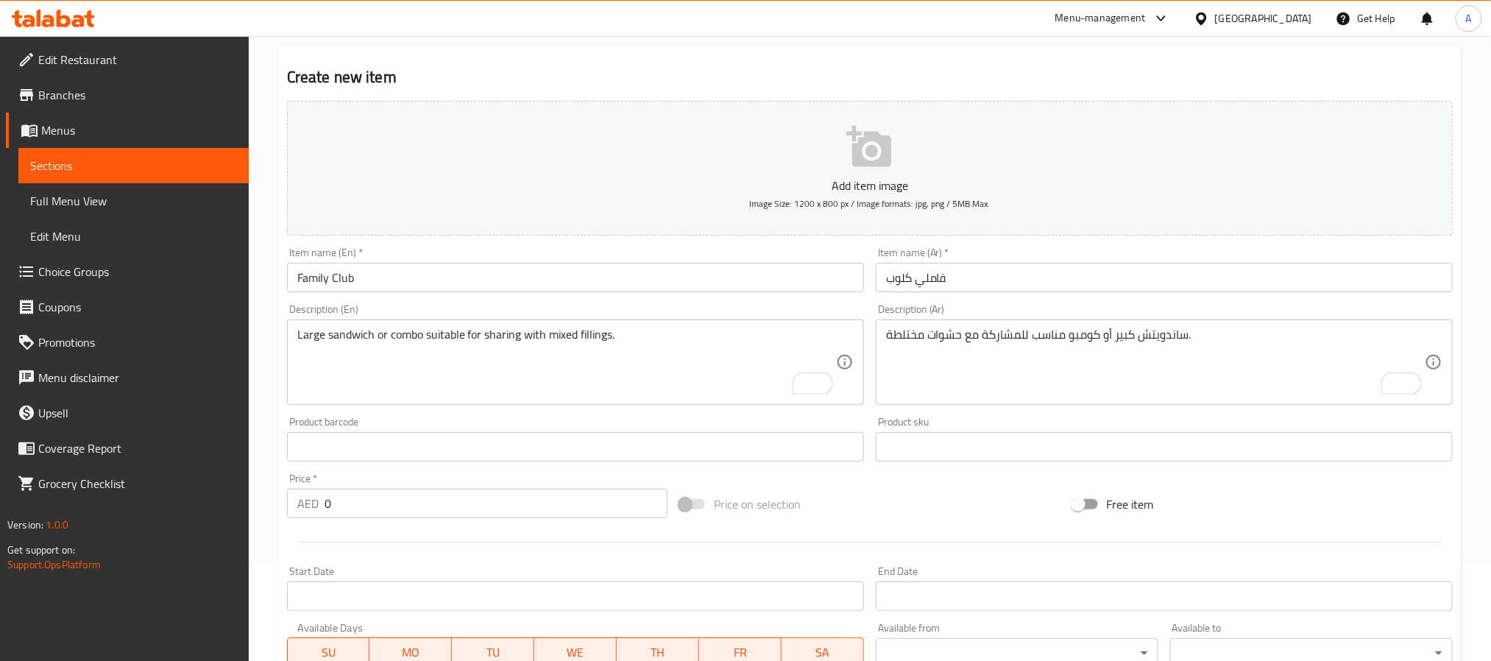
type input "Large Sandwich"
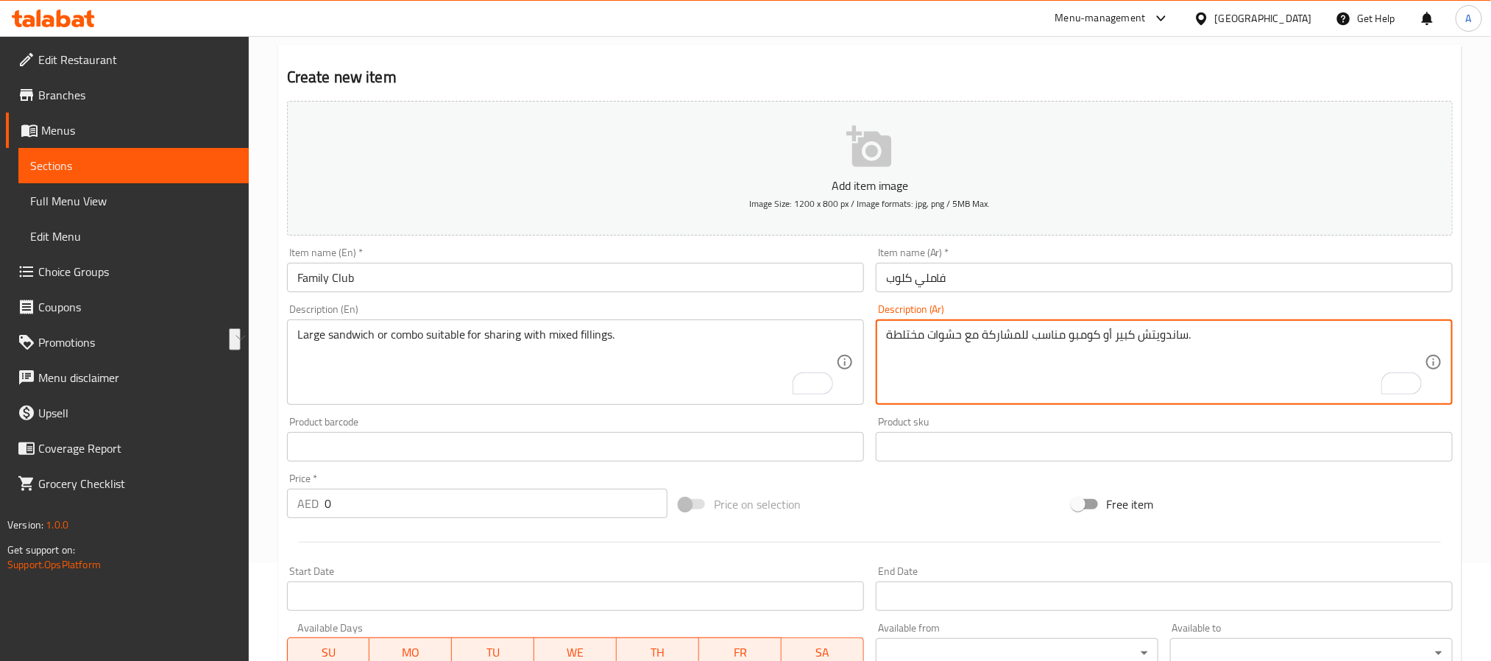
drag, startPoint x: 1069, startPoint y: 340, endPoint x: 1186, endPoint y: 340, distance: 117.1
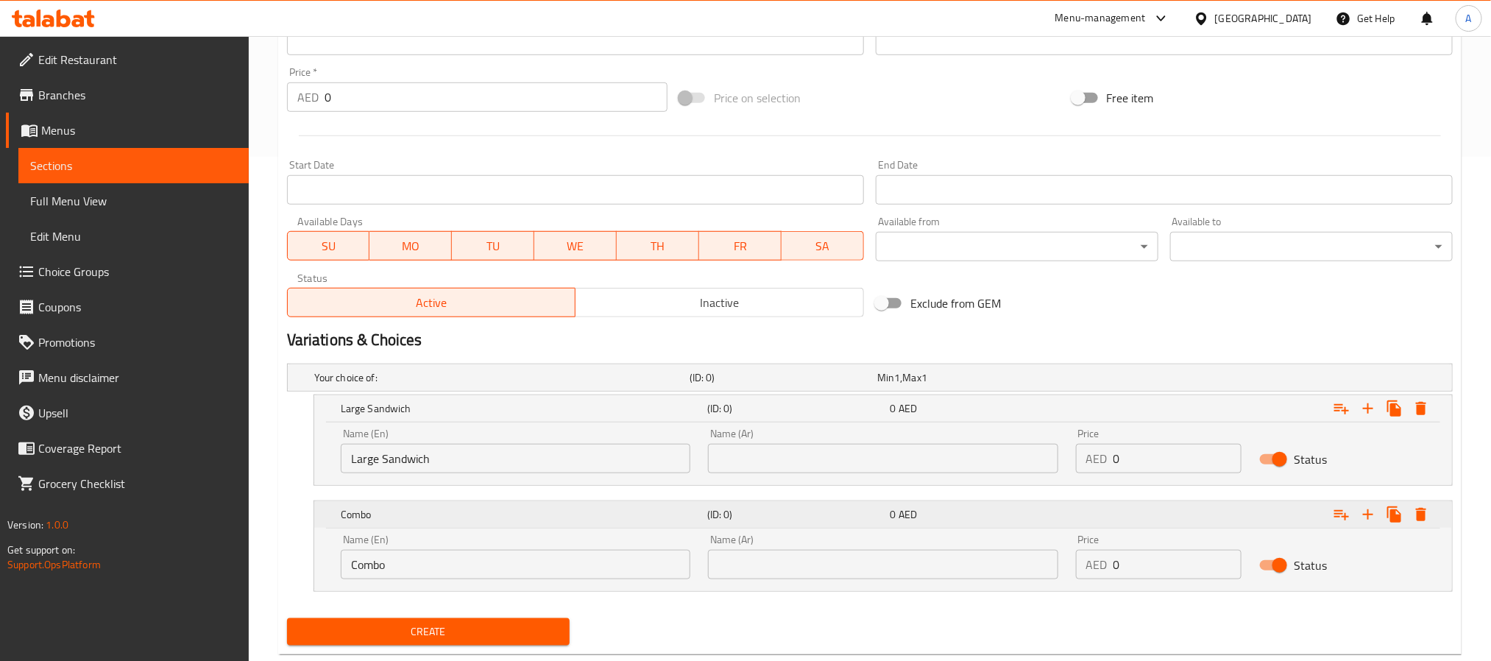
scroll to position [540, 0]
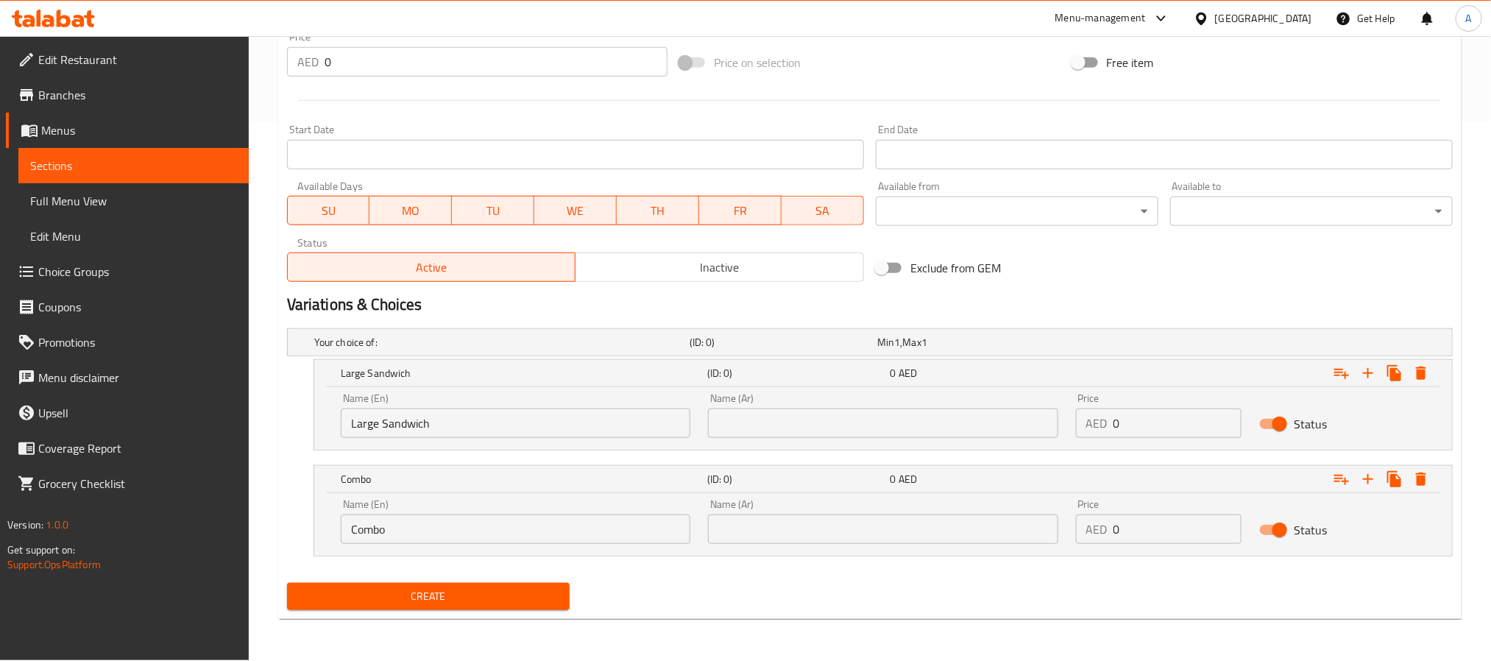
click at [904, 431] on input "text" at bounding box center [883, 423] width 350 height 29
paste input "ساندويتش كبير أو كومبو"
click at [730, 427] on input "ساندويتش كبير أو كومبو" at bounding box center [883, 423] width 350 height 29
type input "ساندويتش كبير أو"
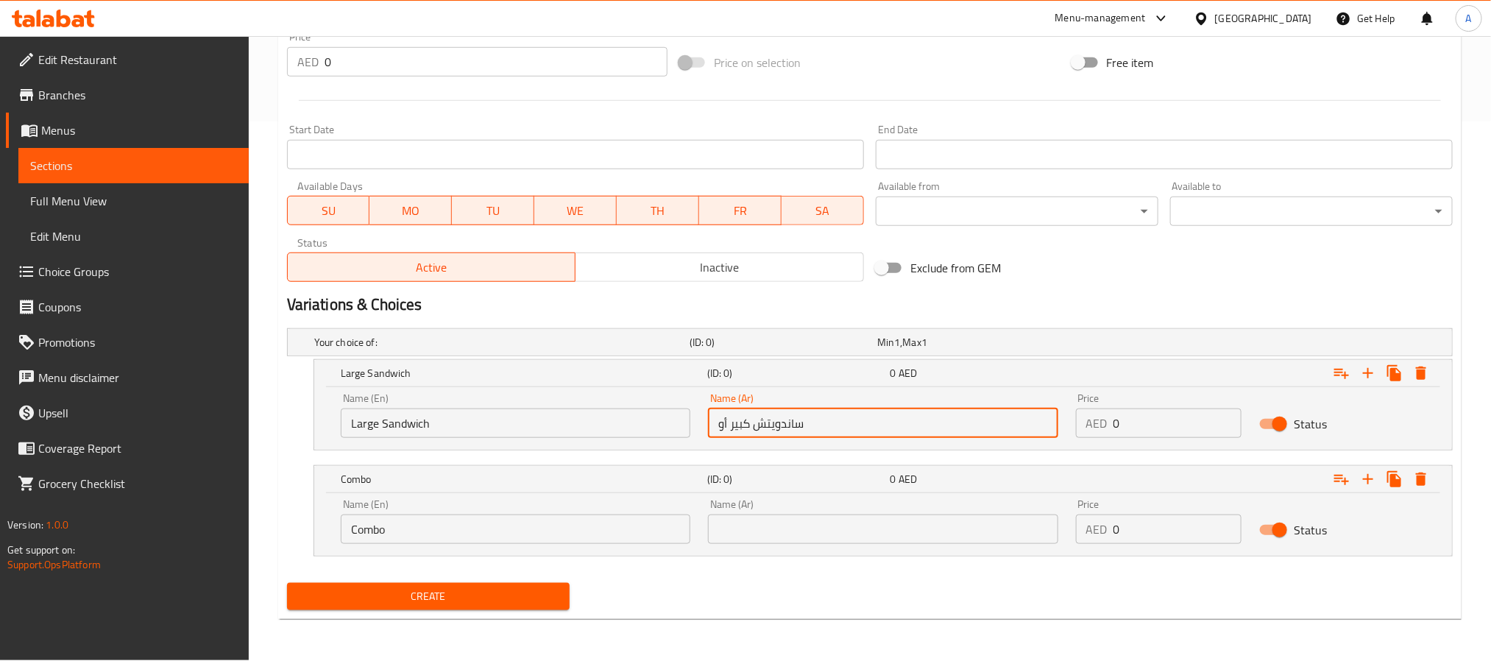
click at [765, 537] on input "text" at bounding box center [883, 529] width 350 height 29
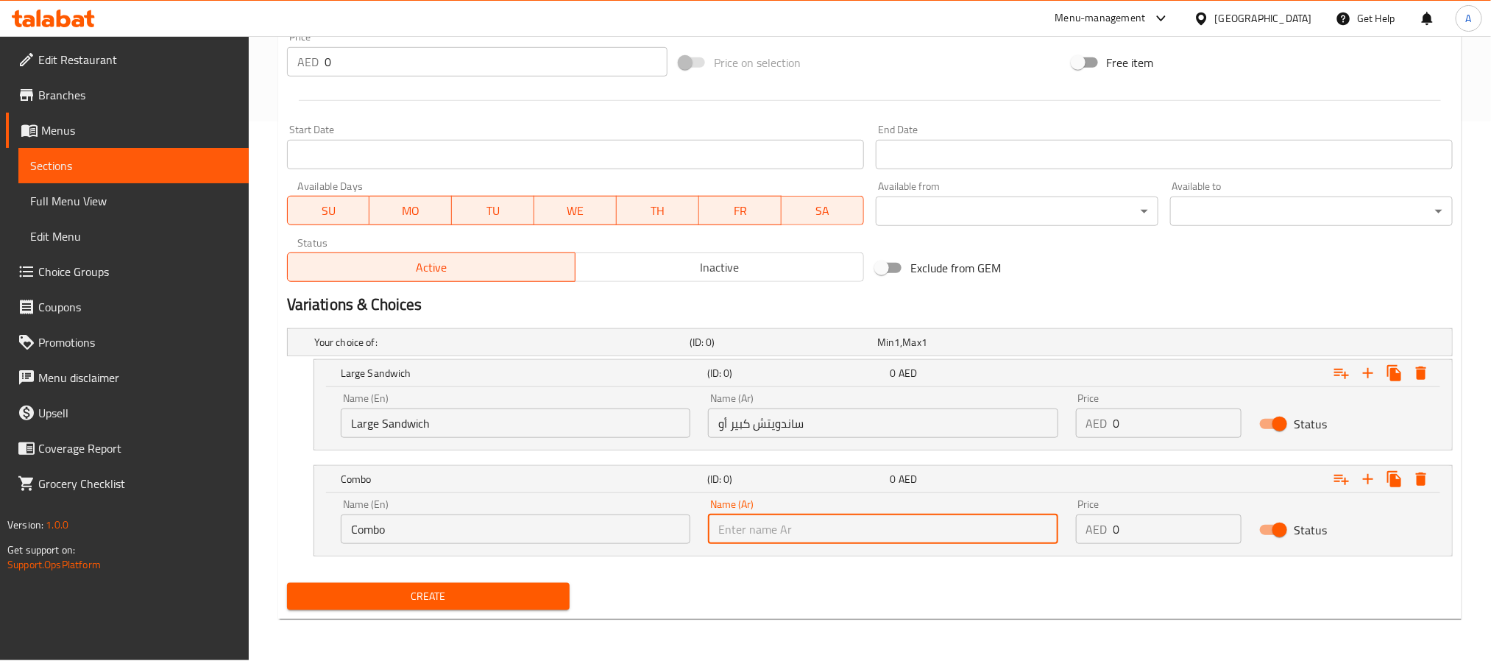
paste input "كومبو"
type input "كومبو"
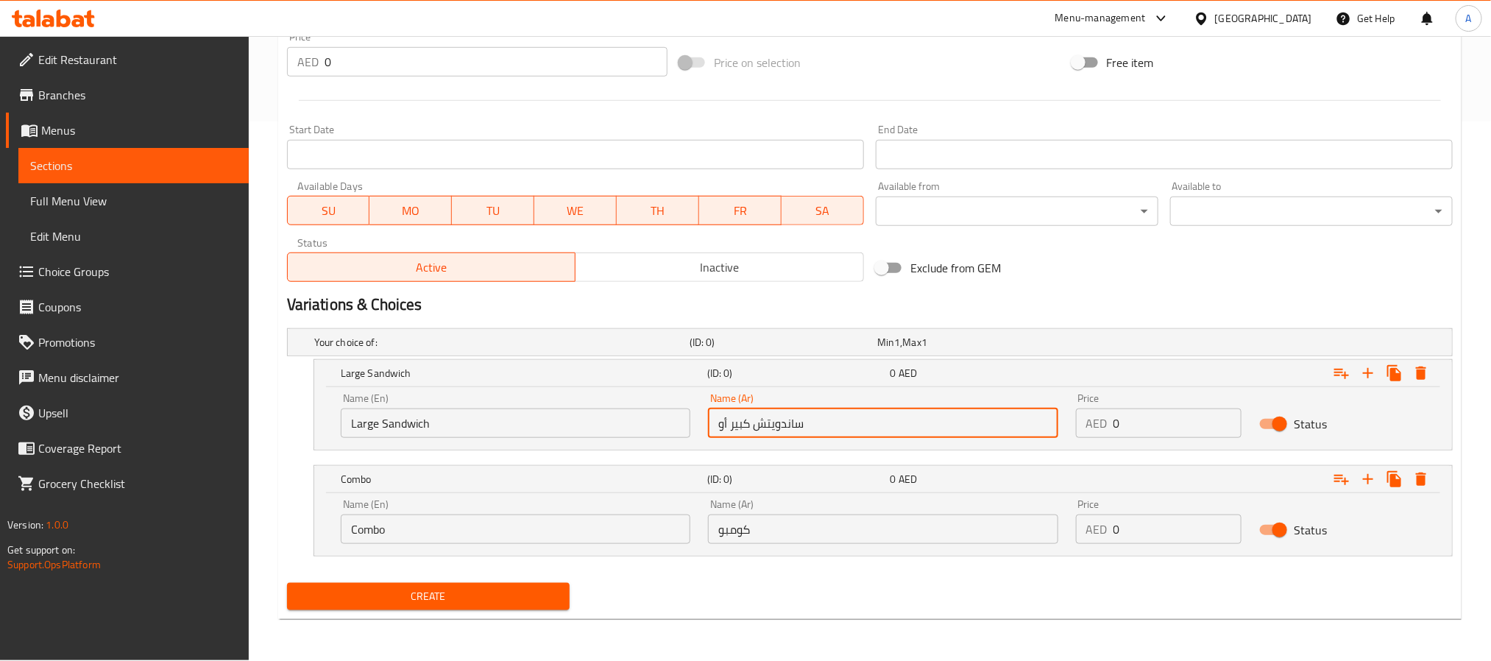
drag, startPoint x: 730, startPoint y: 431, endPoint x: 699, endPoint y: 429, distance: 31.0
click at [699, 429] on div "Name (Ar) ساندويتش كبير أو Name (Ar)" at bounding box center [882, 415] width 367 height 63
type input "ساندويتش كبير"
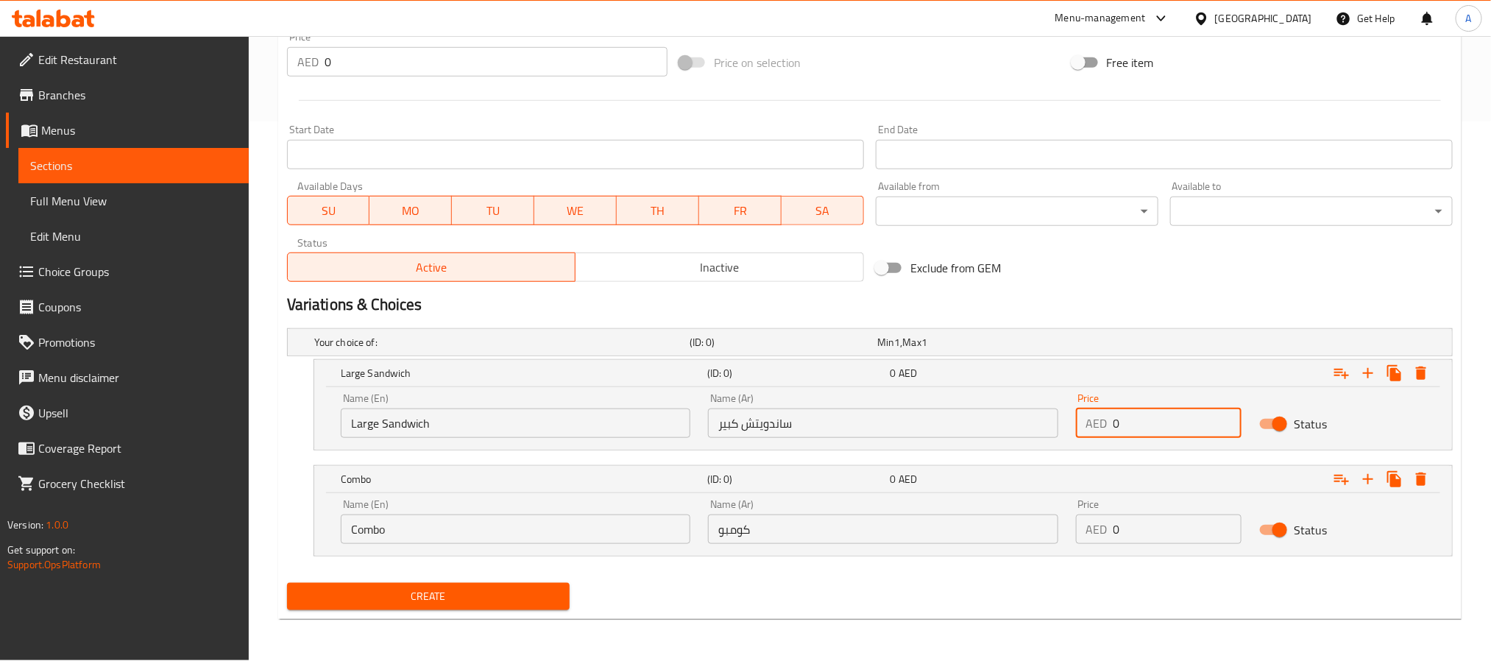
drag, startPoint x: 1144, startPoint y: 427, endPoint x: 1083, endPoint y: 426, distance: 61.1
click at [1083, 426] on div "AED 0 Price" at bounding box center [1159, 423] width 166 height 29
paste input "38.0"
type input "38.00"
drag, startPoint x: 1135, startPoint y: 519, endPoint x: 1083, endPoint y: 526, distance: 52.7
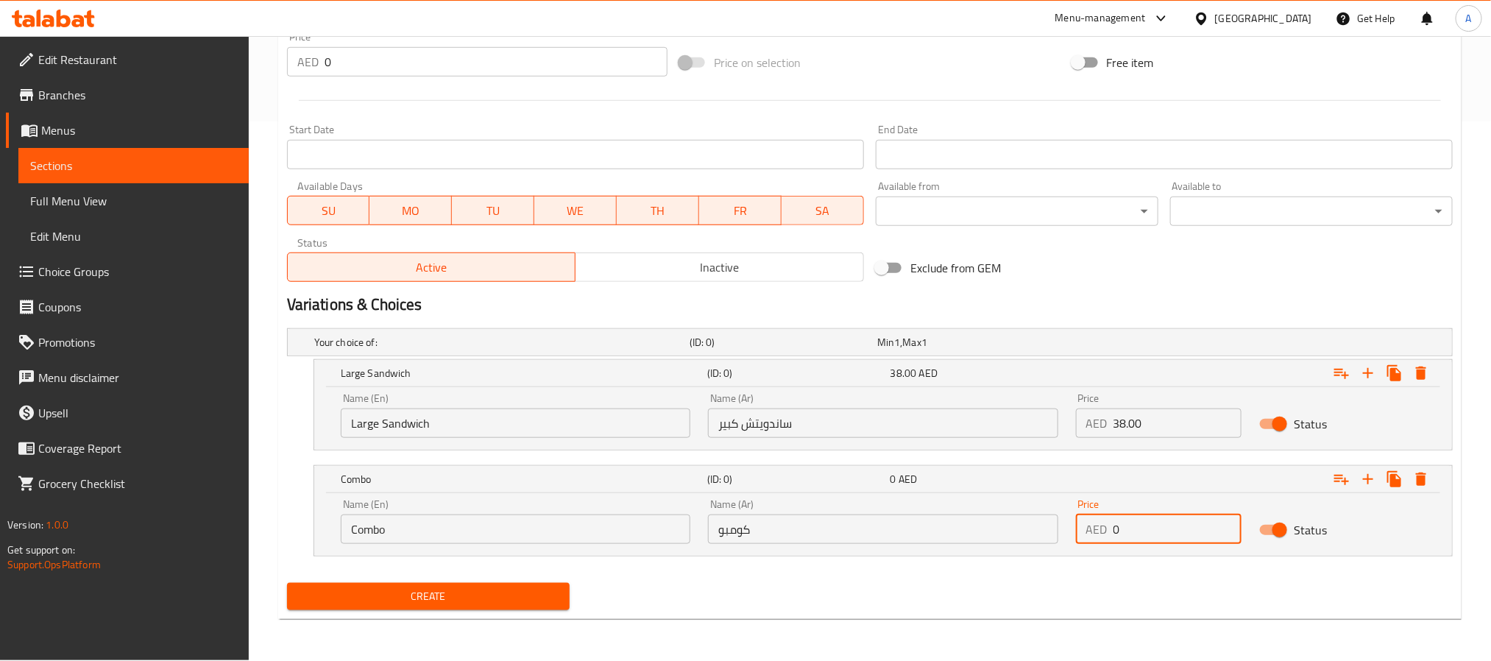
click at [1083, 526] on div "AED 0 Price" at bounding box center [1159, 529] width 166 height 29
paste input "38.0"
type input "38.00"
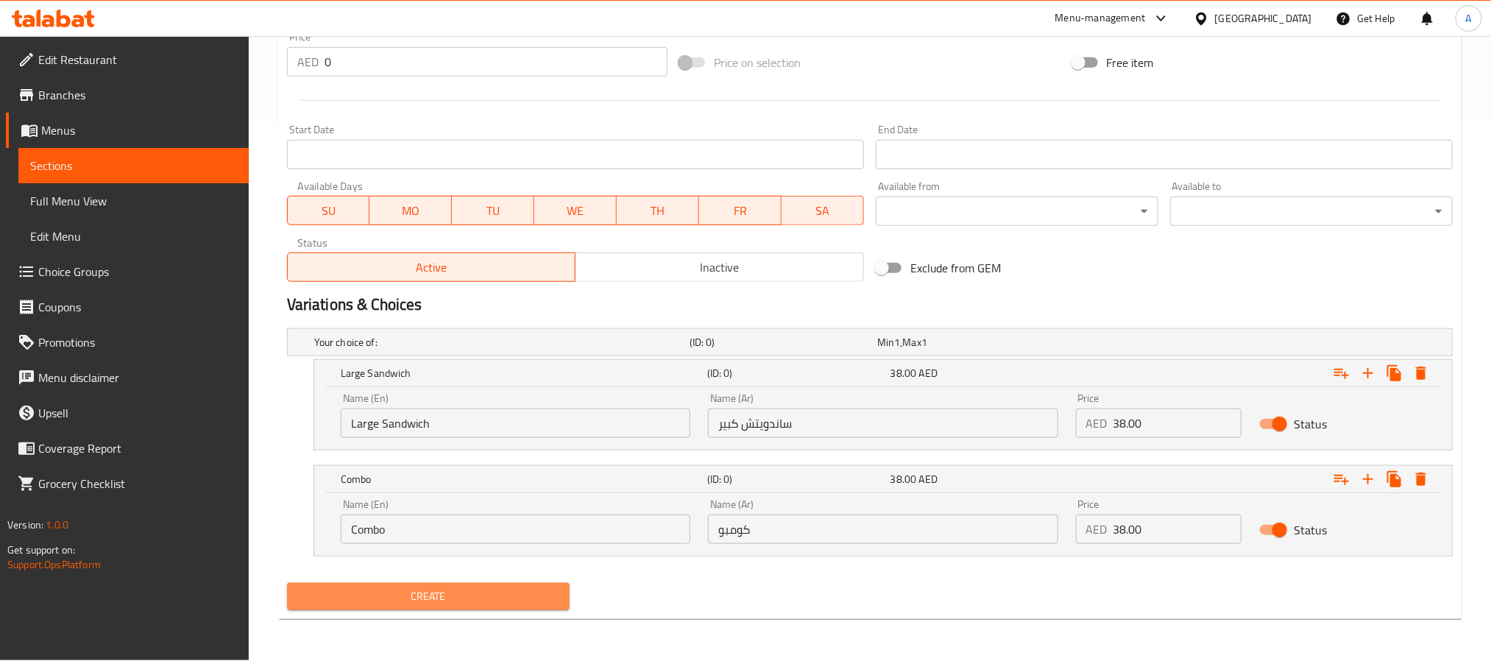
click at [460, 594] on span "Create" at bounding box center [428, 596] width 259 height 18
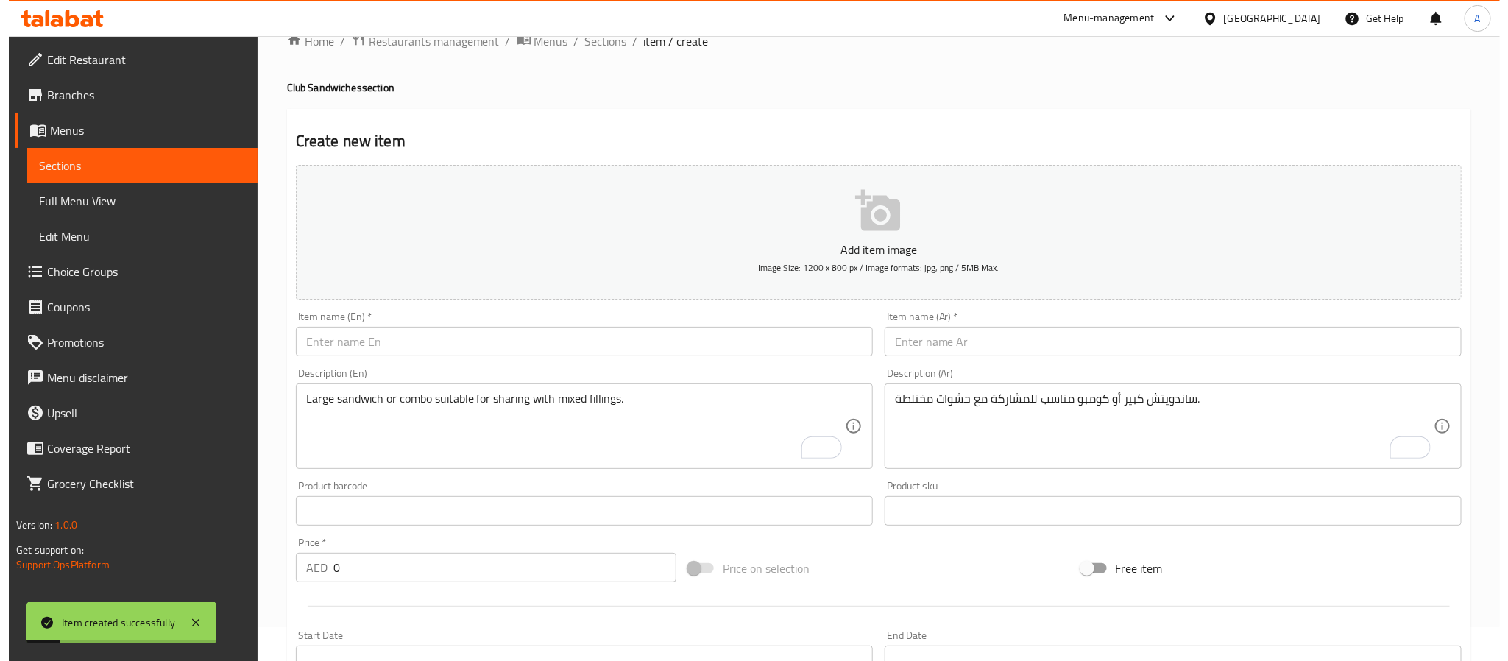
scroll to position [0, 0]
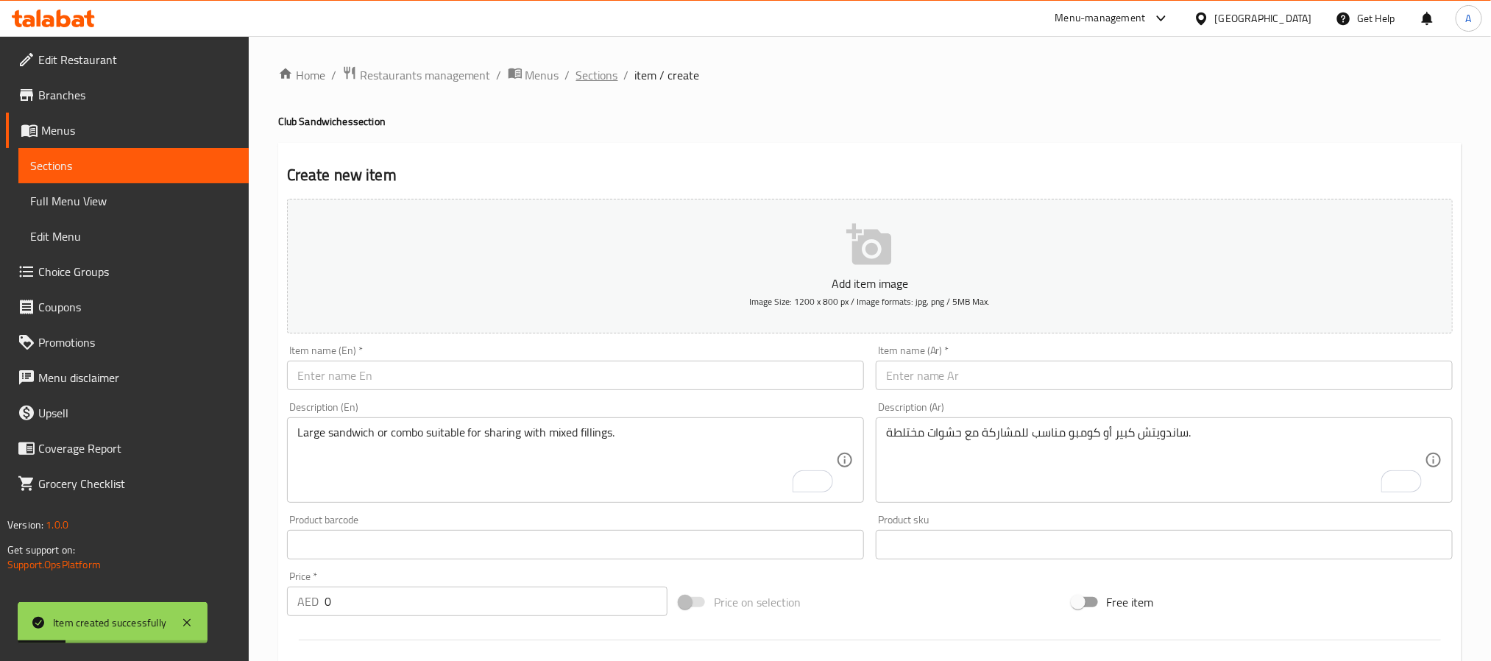
click at [582, 80] on span "Sections" at bounding box center [597, 75] width 42 height 18
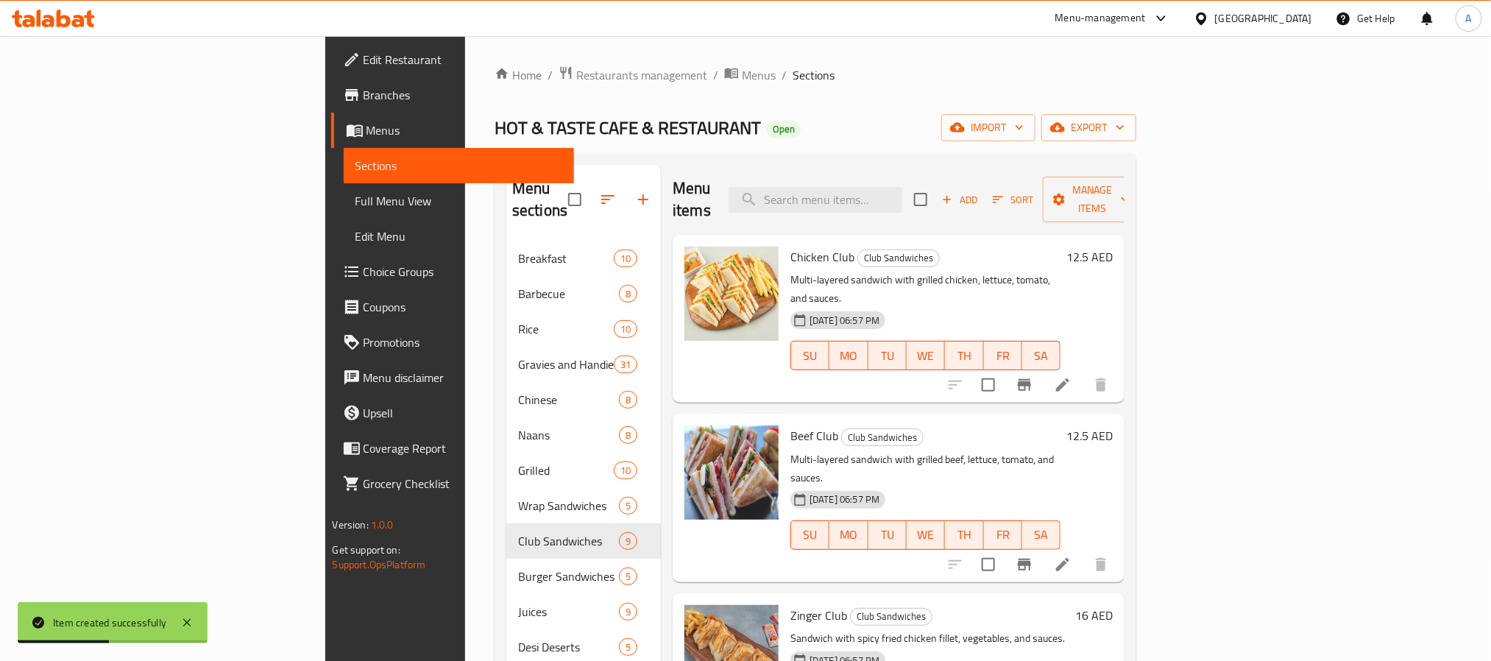
click at [1125, 188] on div "Menu items Add Sort Manage items" at bounding box center [899, 200] width 452 height 70
click at [936, 195] on input "checkbox" at bounding box center [920, 199] width 31 height 31
checkbox input "true"
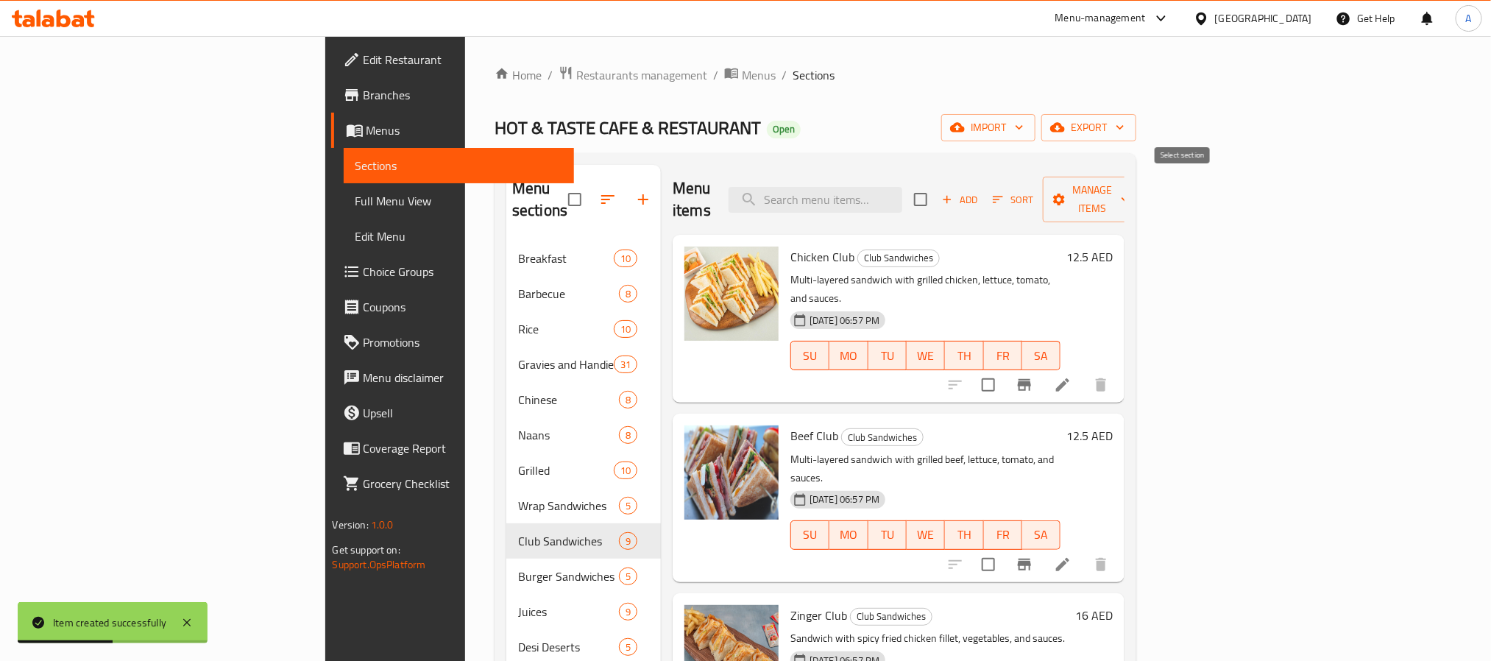
checkbox input "true"
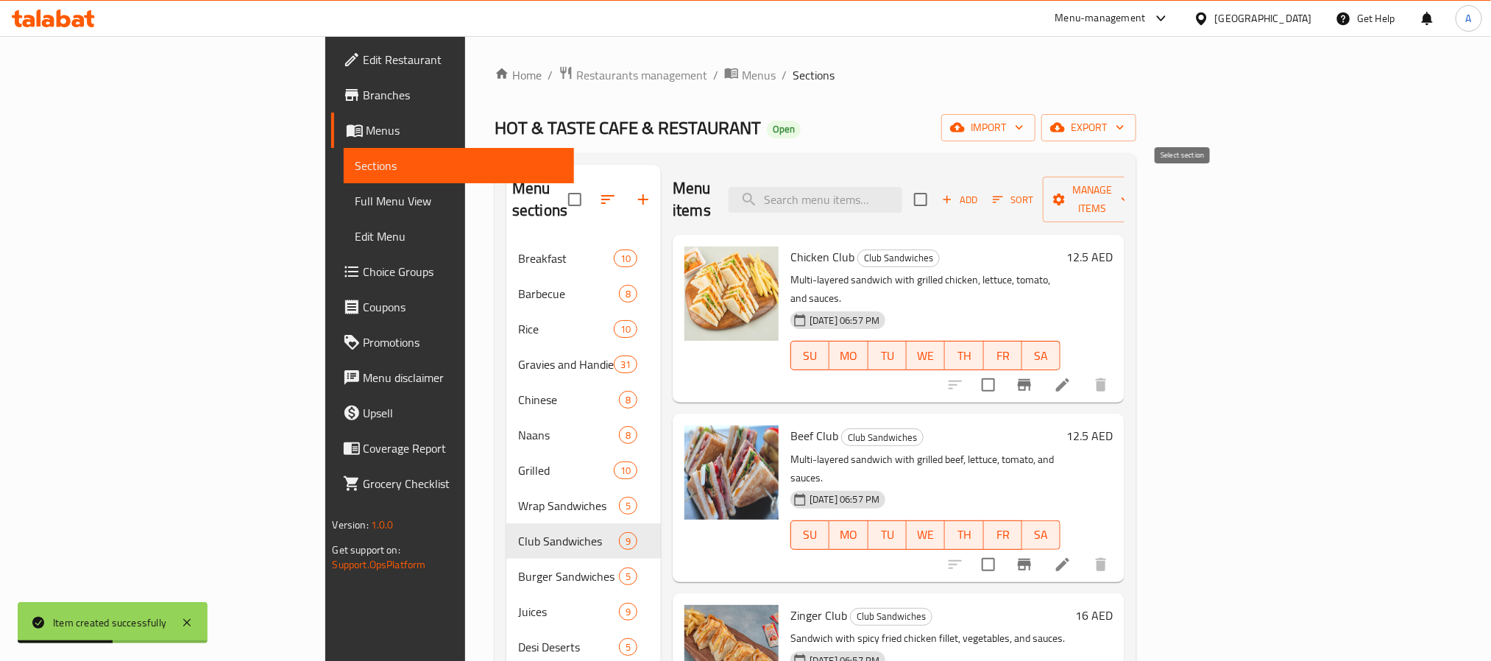
checkbox input "true"
click at [1130, 183] on span "Manage items" at bounding box center [1092, 199] width 75 height 37
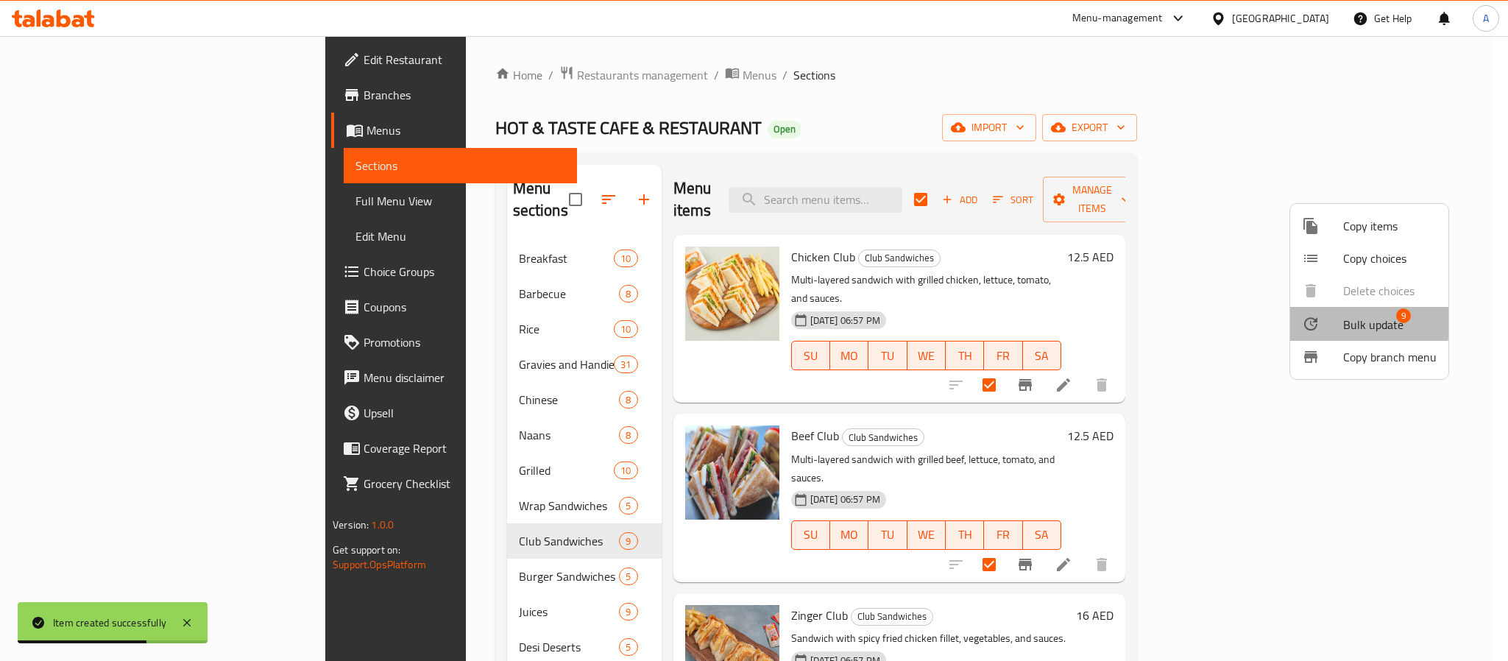
click at [1347, 321] on span "Bulk update" at bounding box center [1374, 325] width 60 height 18
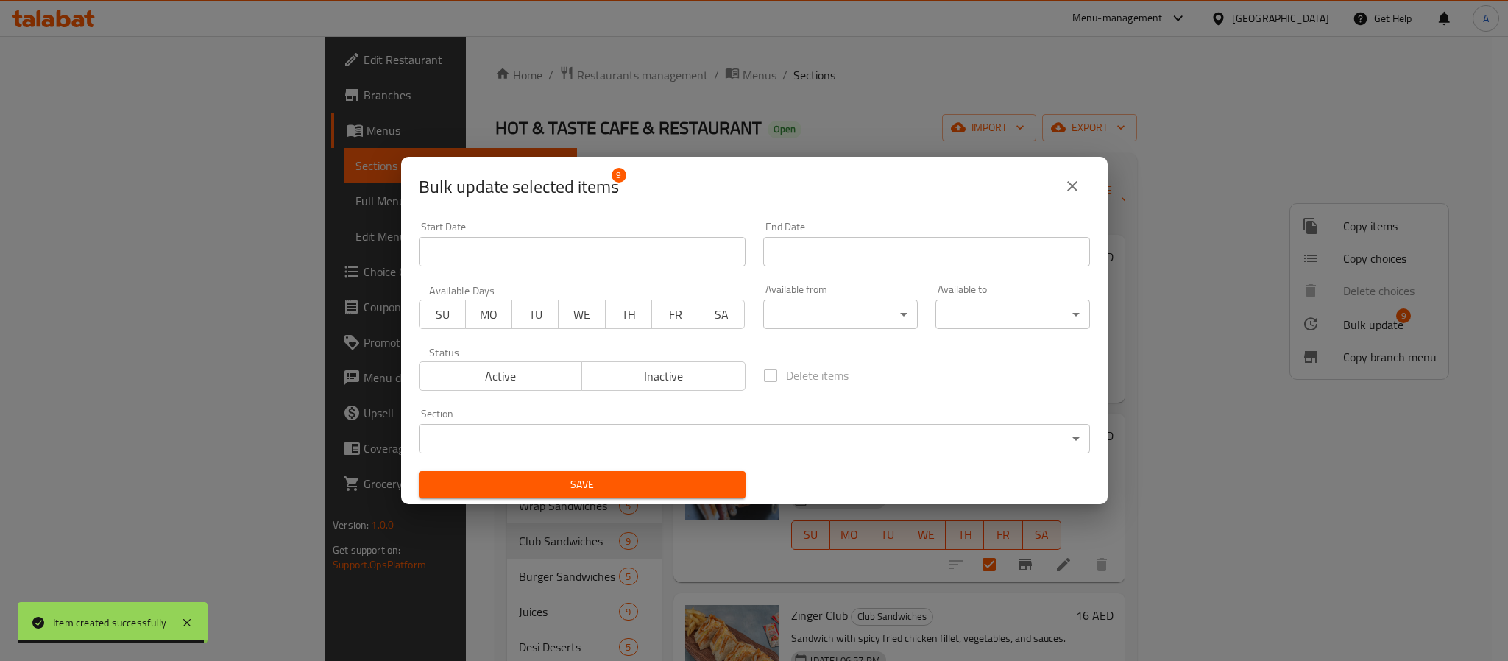
click at [826, 322] on body "Item created successfully ​ Menu-management United Arab Emirates Get Help A Edi…" at bounding box center [754, 348] width 1508 height 625
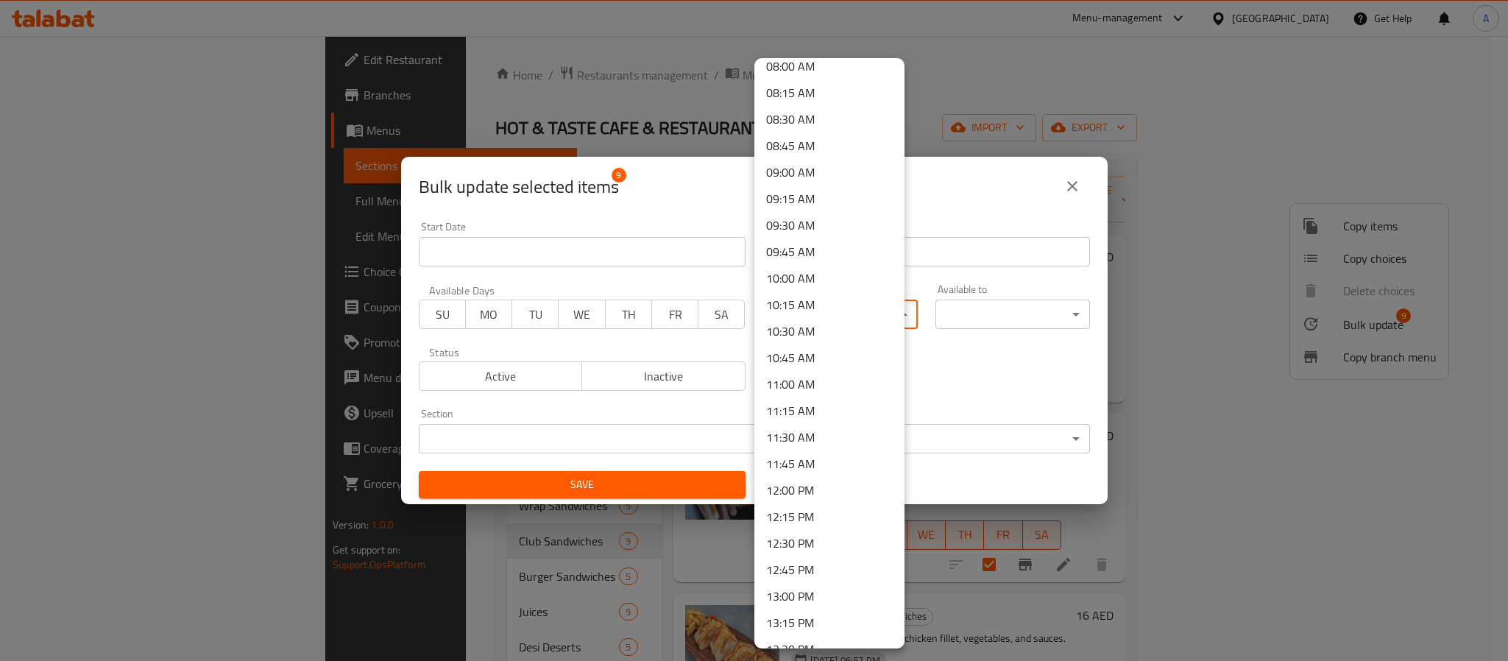
scroll to position [994, 0]
checkbox input "false"
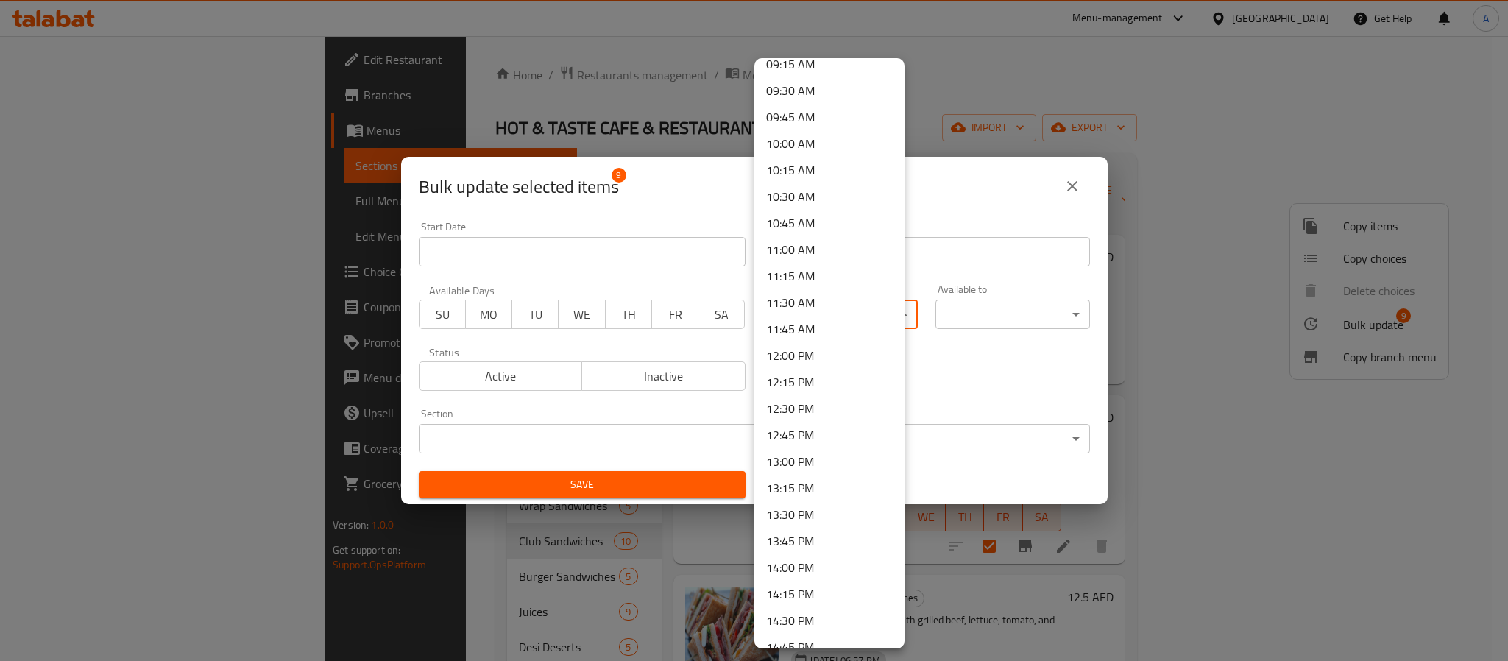
click at [809, 350] on li "12:00 PM" at bounding box center [830, 355] width 150 height 27
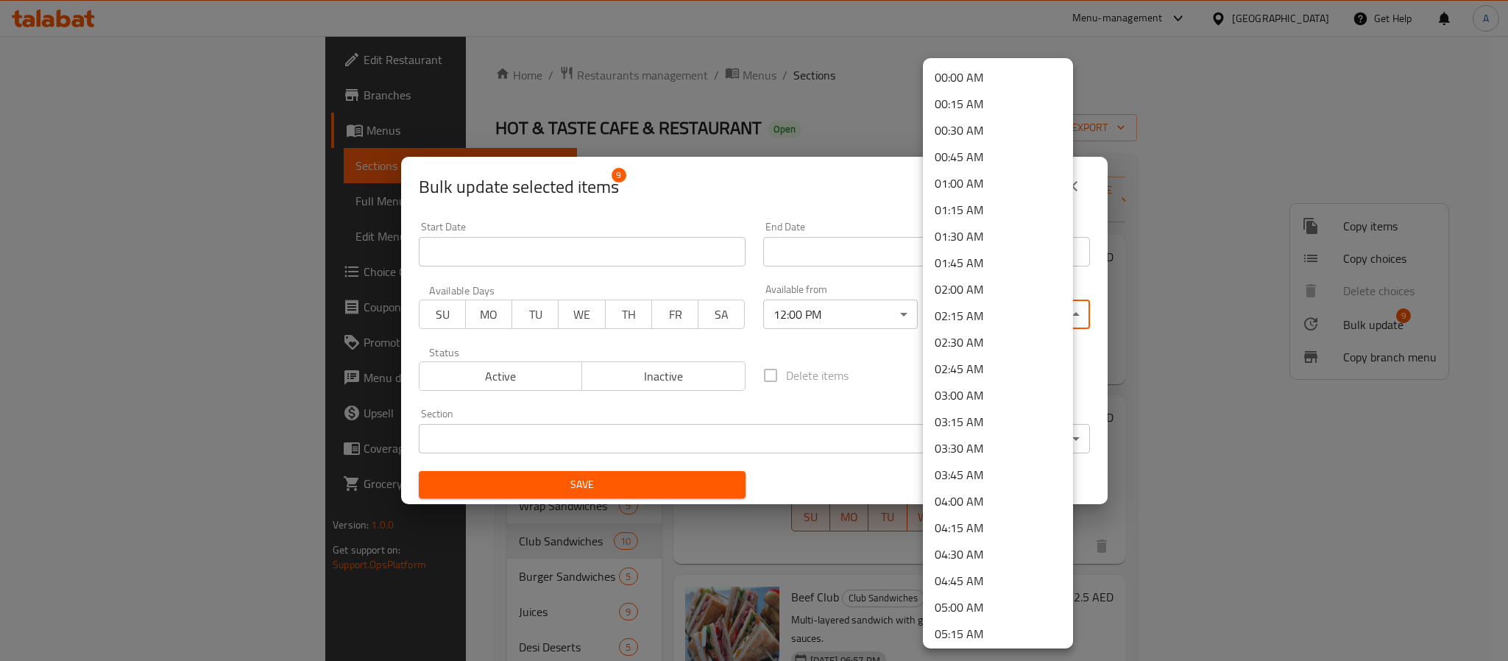
click at [963, 319] on body "​ Menu-management United Arab Emirates Get Help A Edit Restaurant Branches Menu…" at bounding box center [754, 348] width 1508 height 625
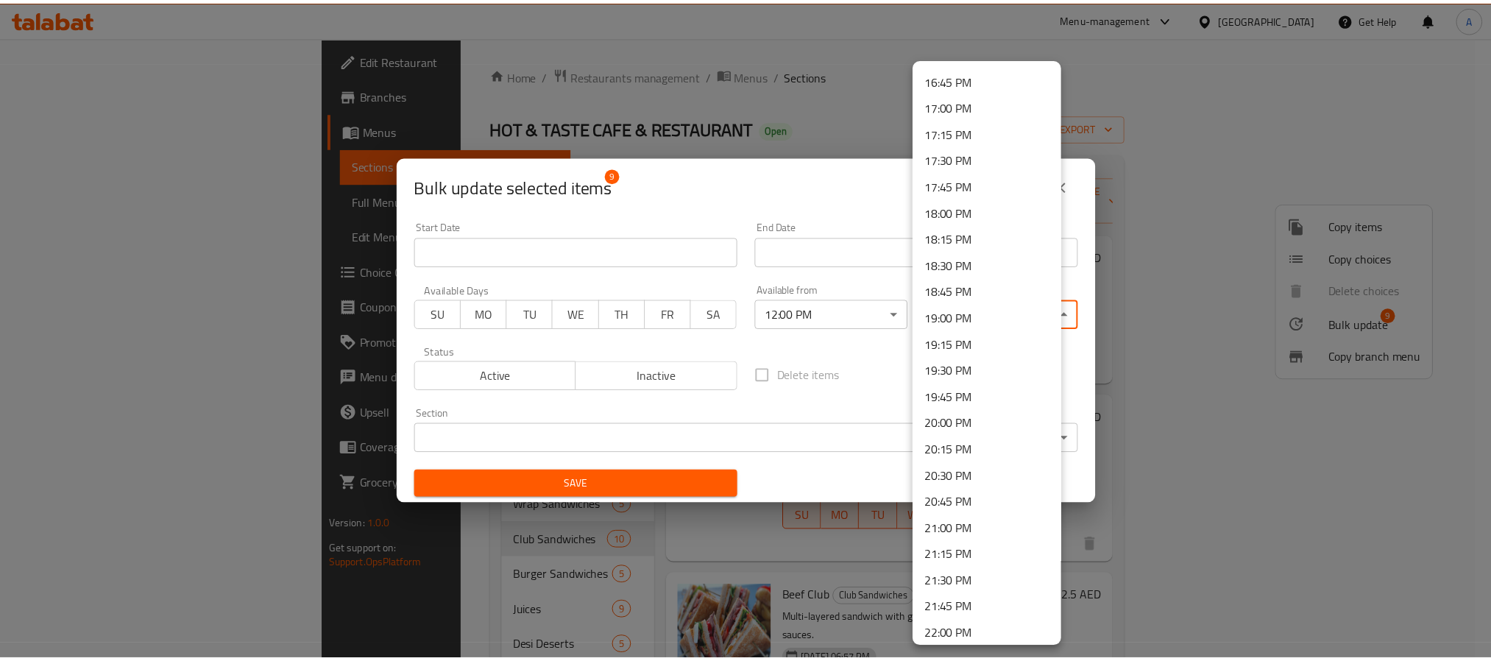
scroll to position [1991, 0]
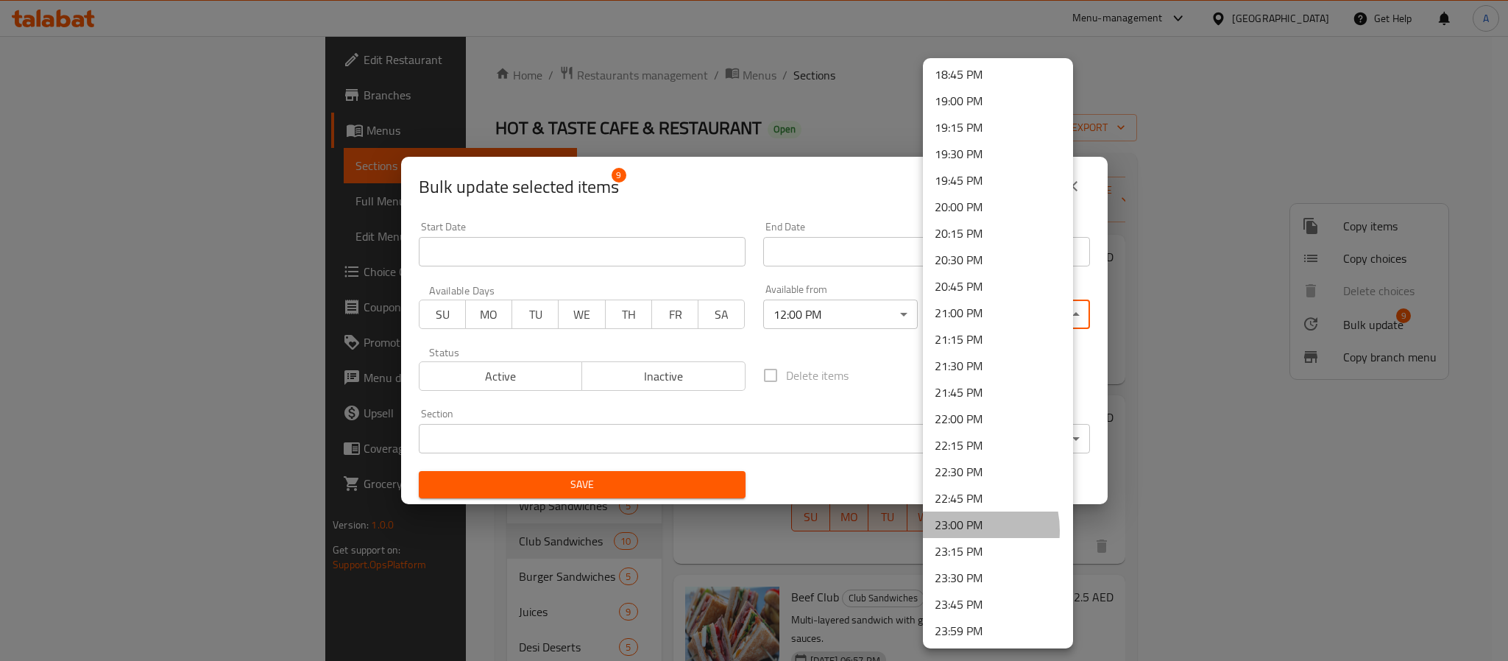
click at [957, 530] on li "23:00 PM" at bounding box center [998, 525] width 150 height 27
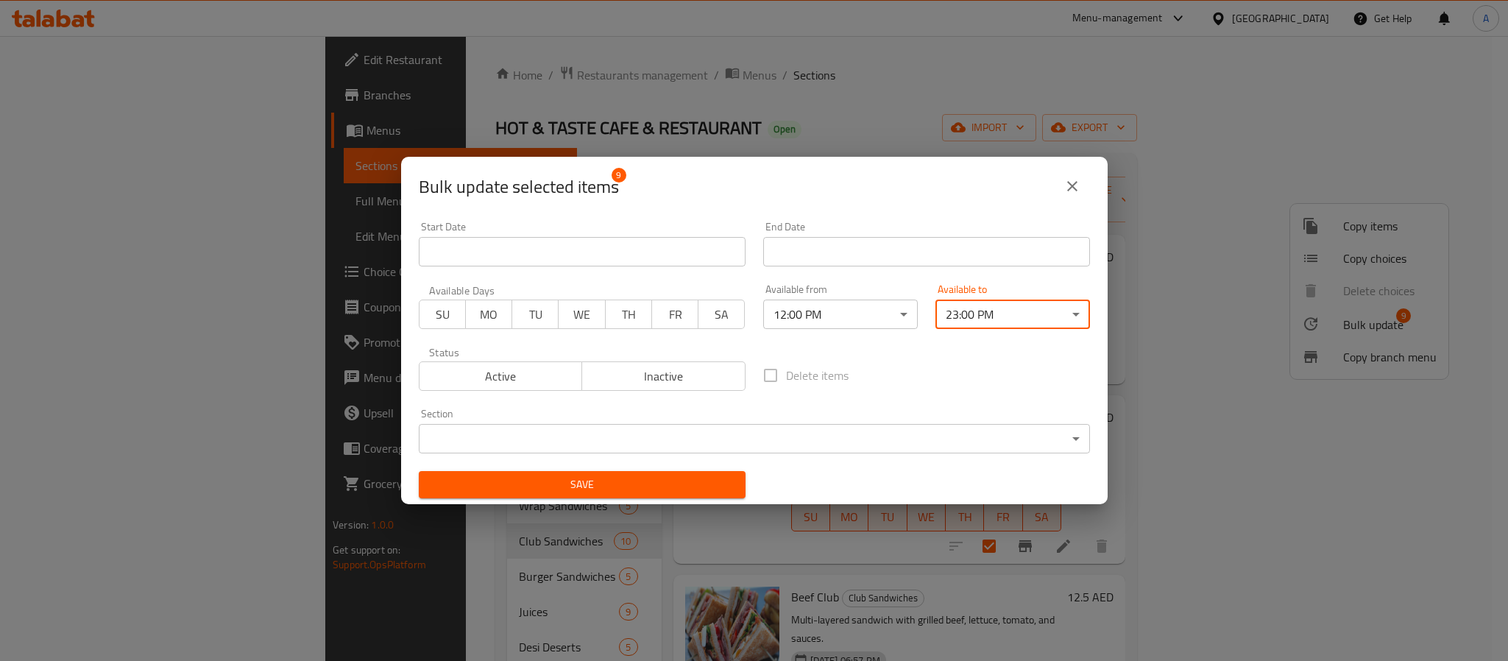
click at [628, 479] on span "Save" at bounding box center [582, 485] width 303 height 18
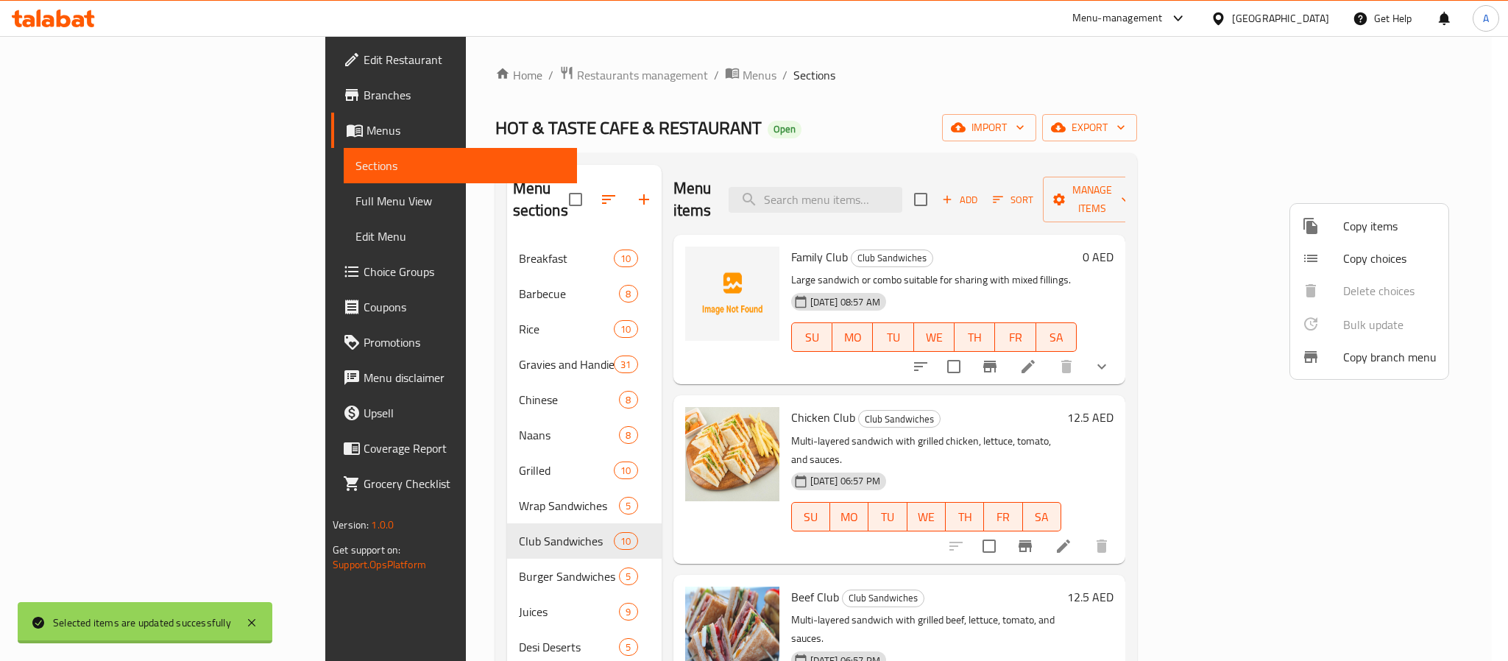
checkbox input "false"
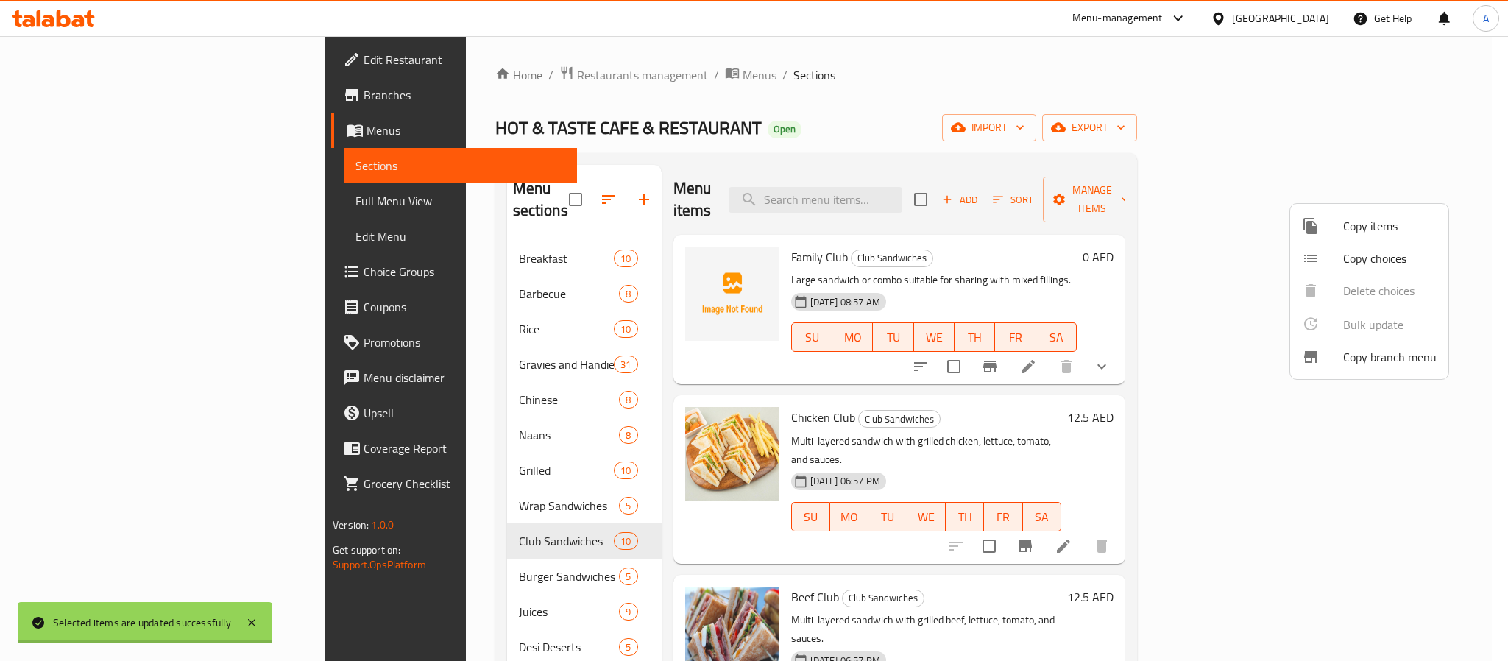
checkbox input "false"
click at [385, 548] on div at bounding box center [754, 330] width 1508 height 661
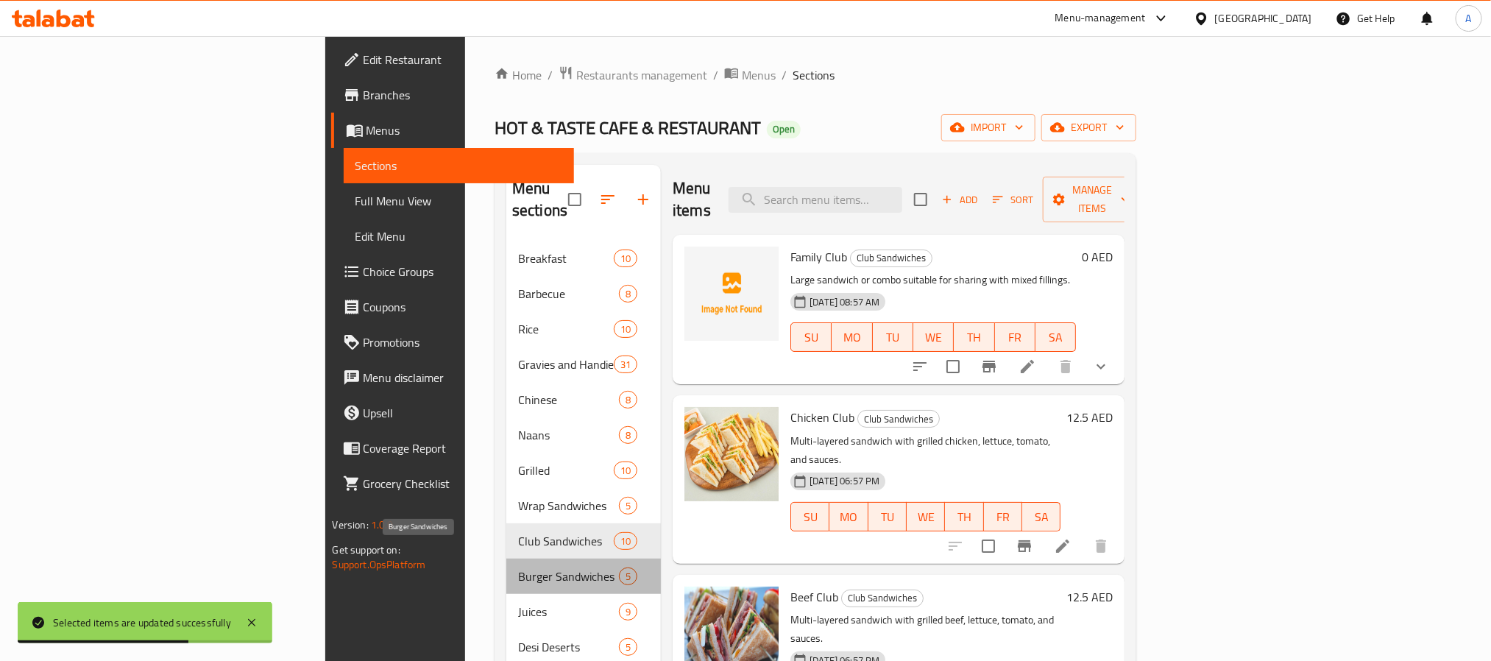
click at [518, 568] on span "Burger Sandwiches" at bounding box center [568, 577] width 101 height 18
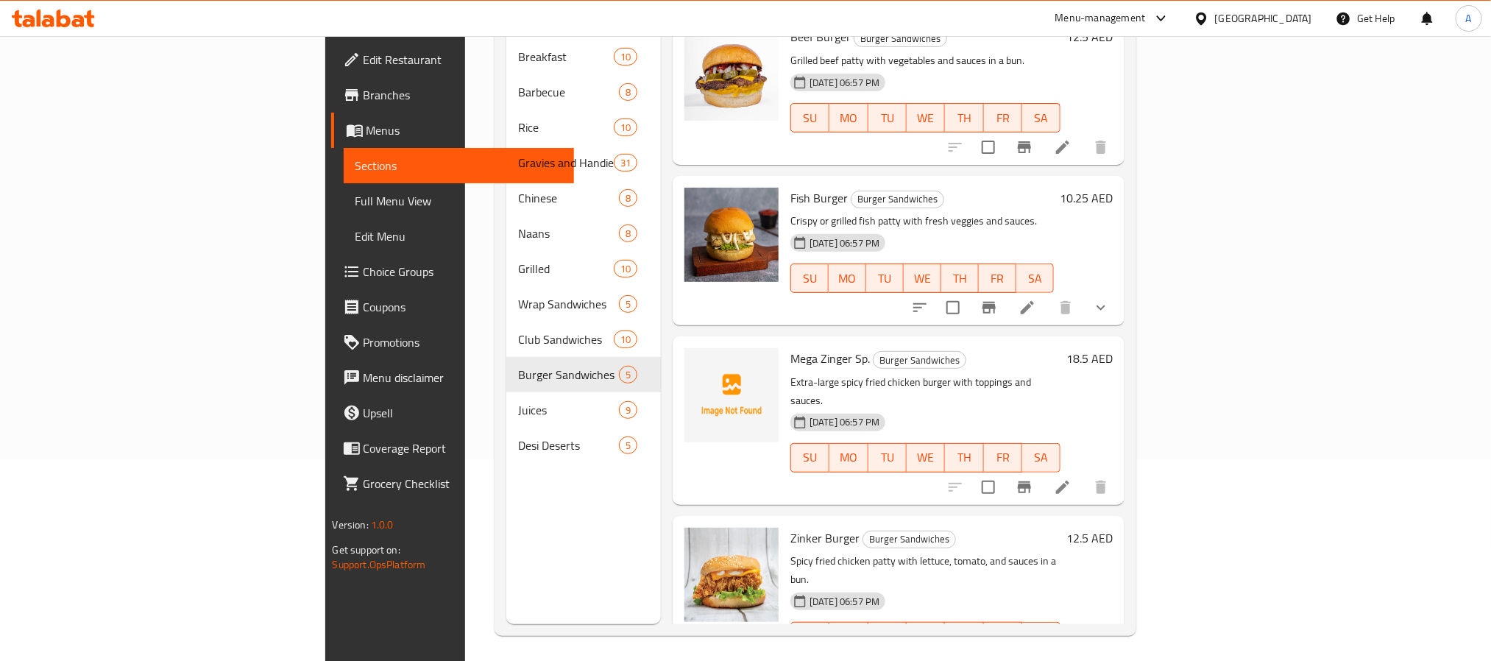
scroll to position [206, 0]
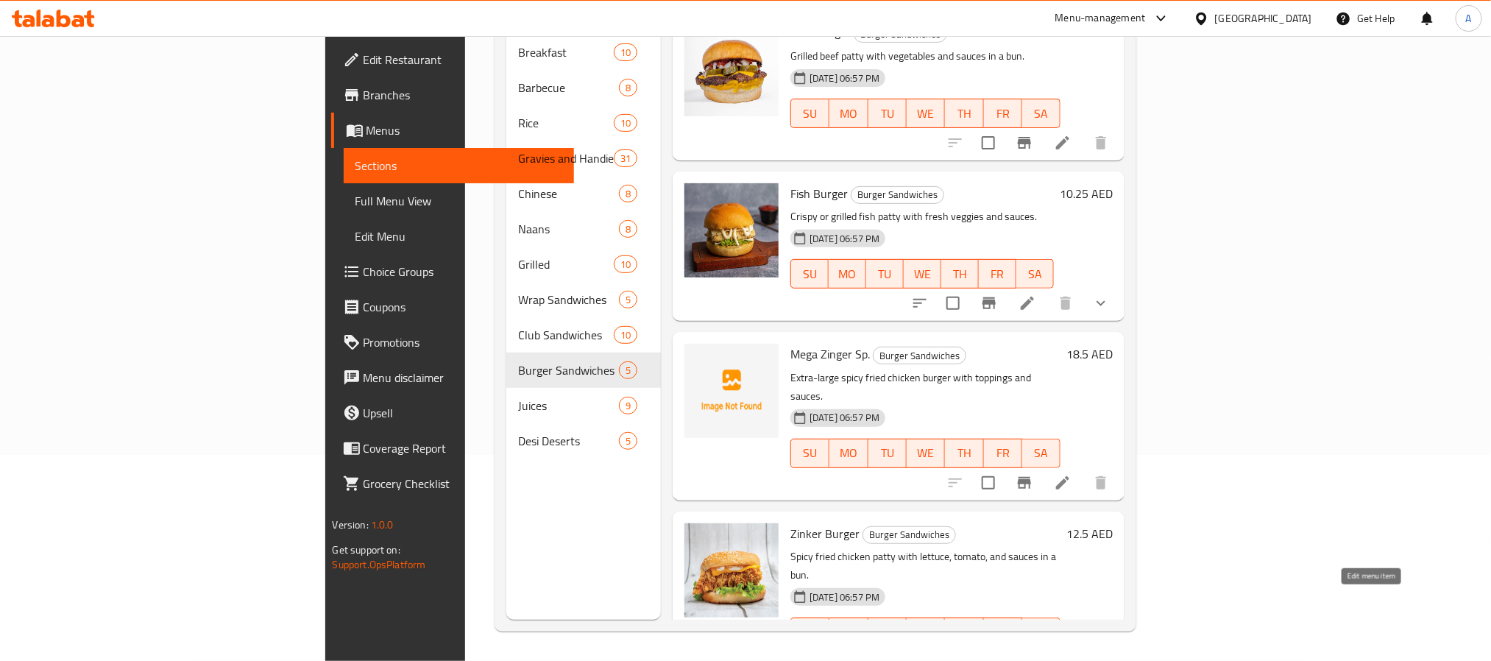
click at [1070, 655] on icon at bounding box center [1062, 661] width 13 height 13
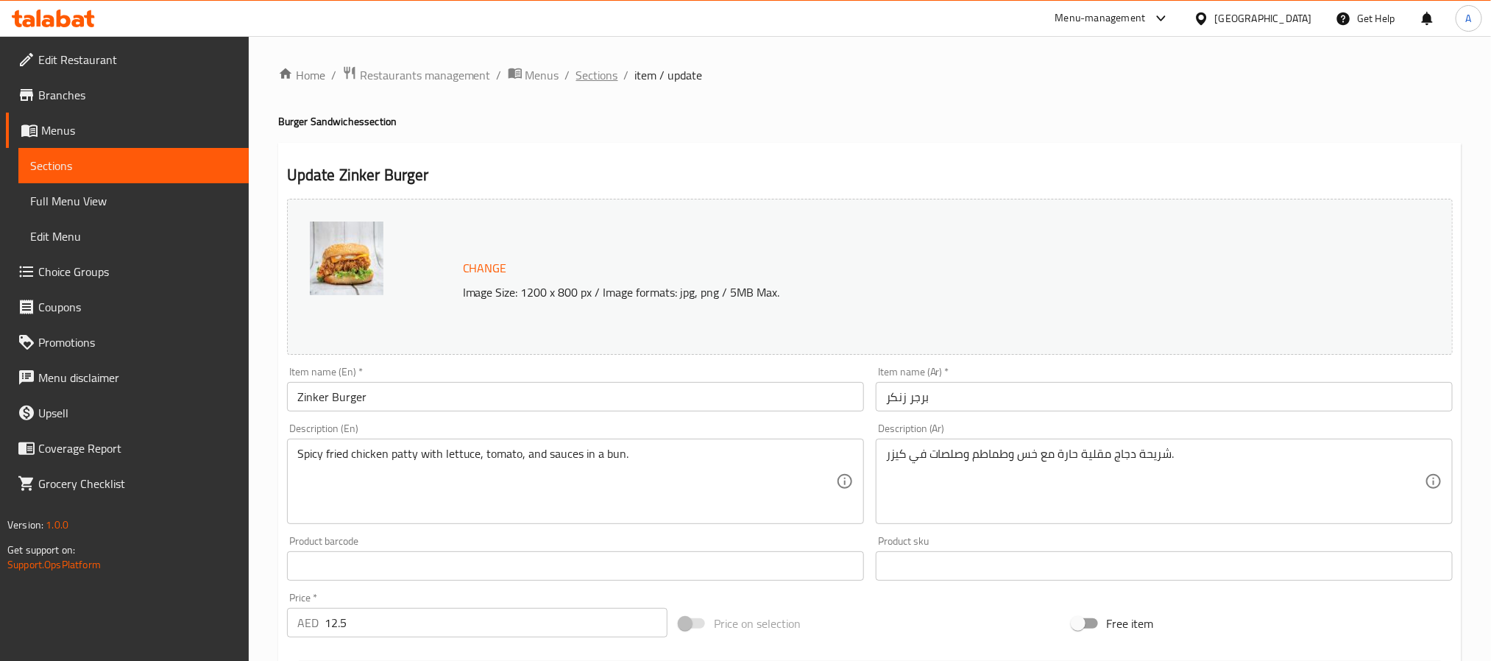
click at [608, 73] on span "Sections" at bounding box center [597, 75] width 42 height 18
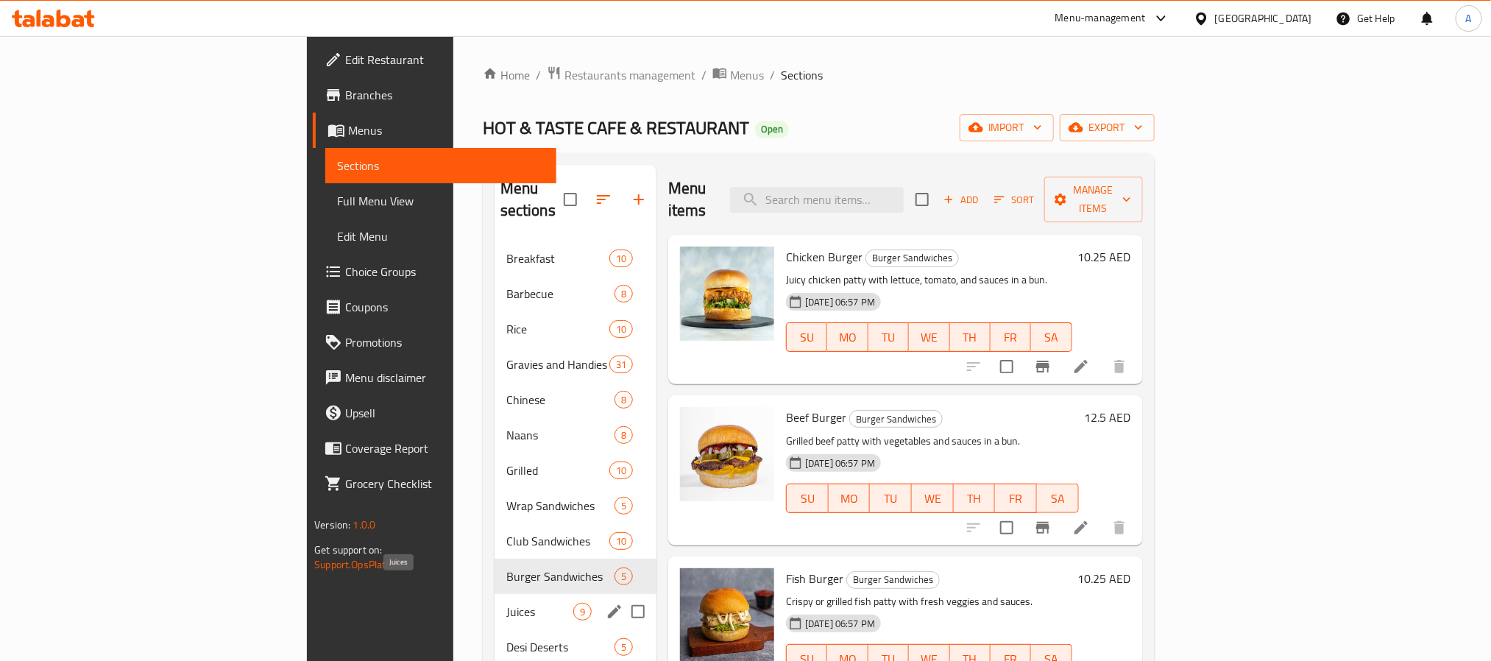
click at [506, 603] on span "Juices" at bounding box center [539, 612] width 67 height 18
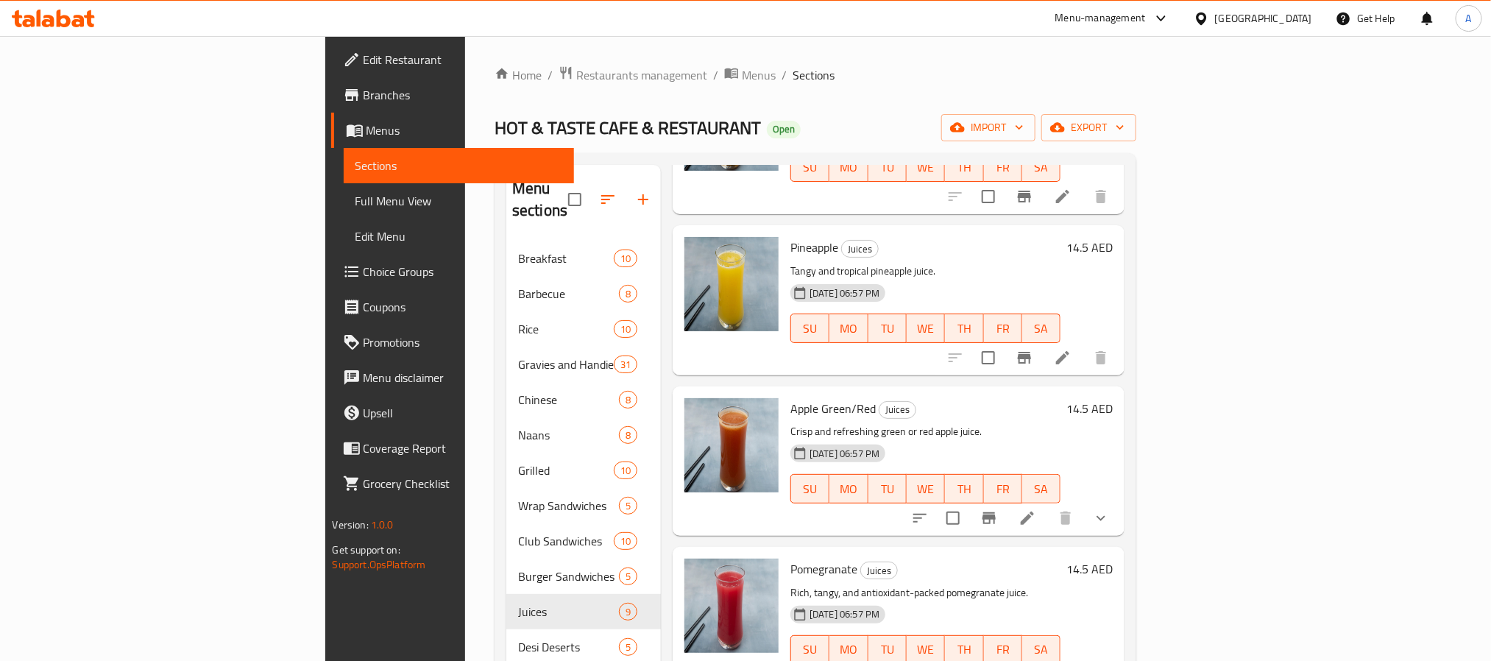
scroll to position [221, 0]
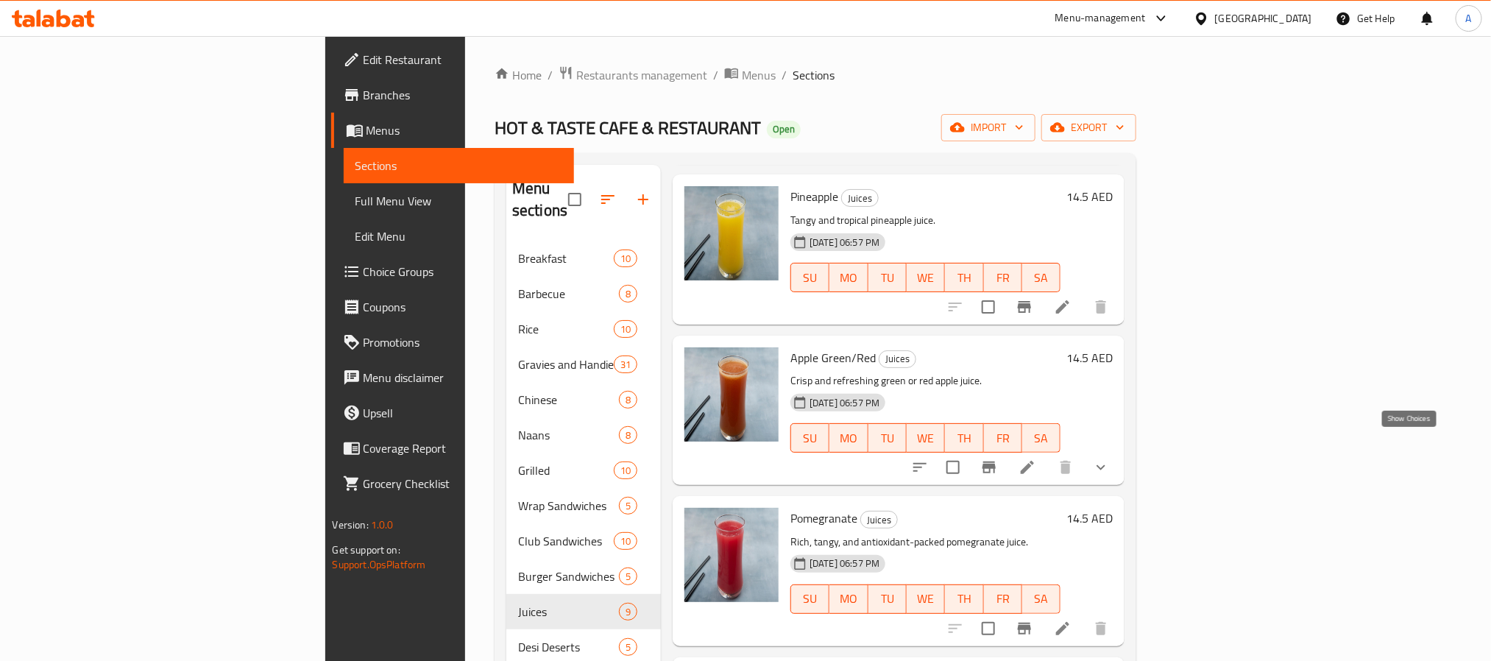
click at [1110, 459] on icon "show more" at bounding box center [1101, 468] width 18 height 18
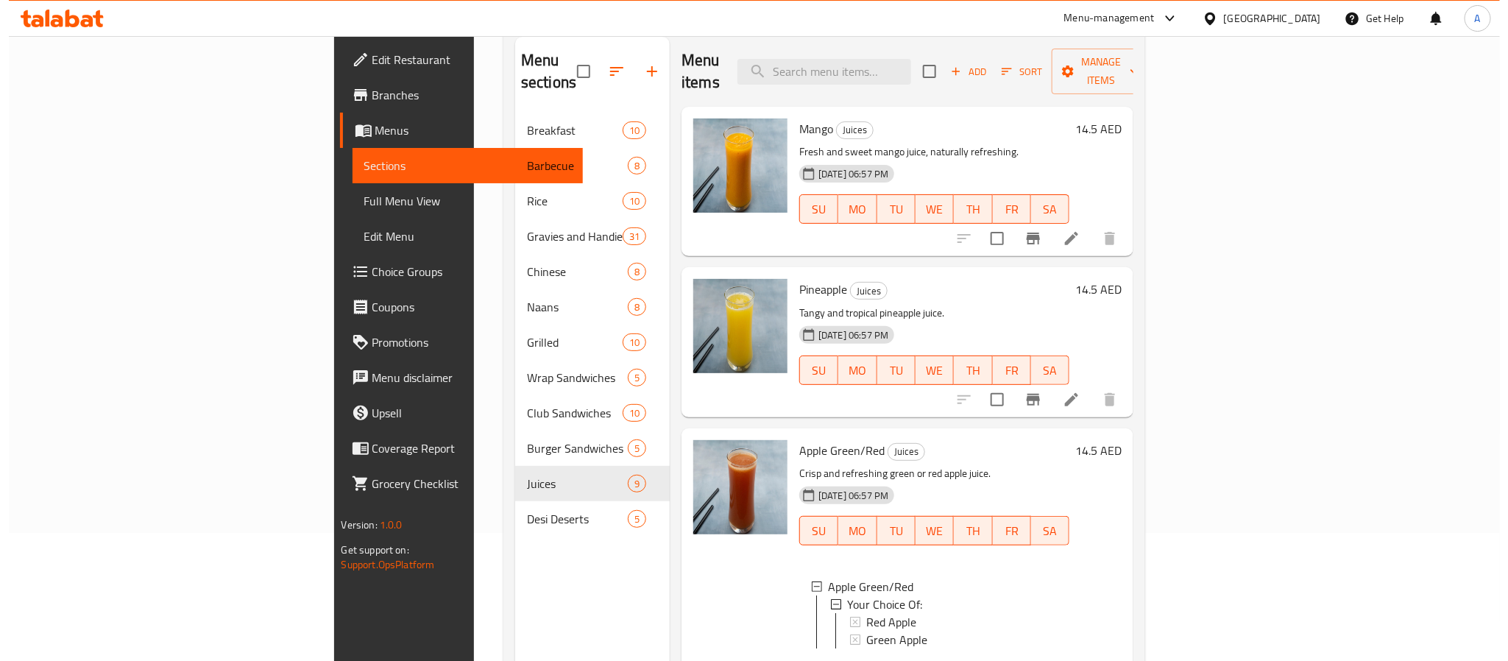
scroll to position [0, 0]
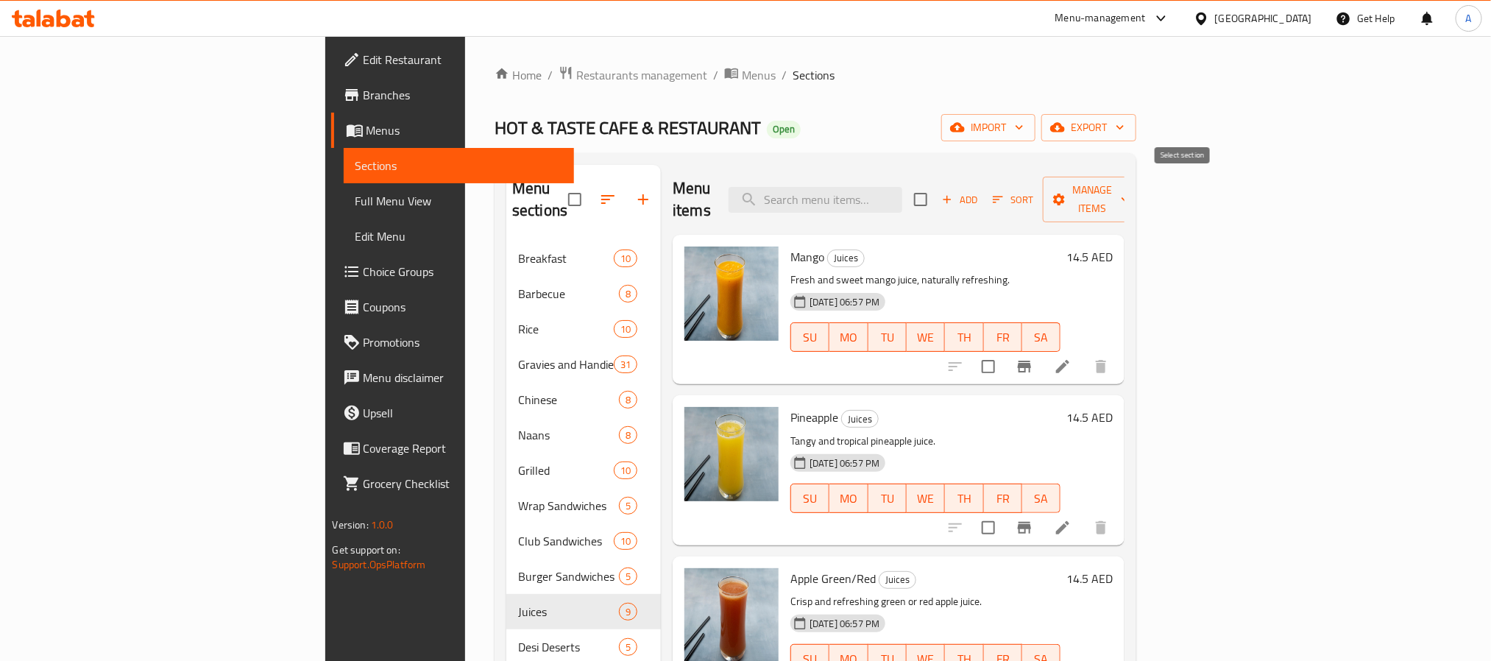
click at [936, 193] on input "checkbox" at bounding box center [920, 199] width 31 height 31
checkbox input "true"
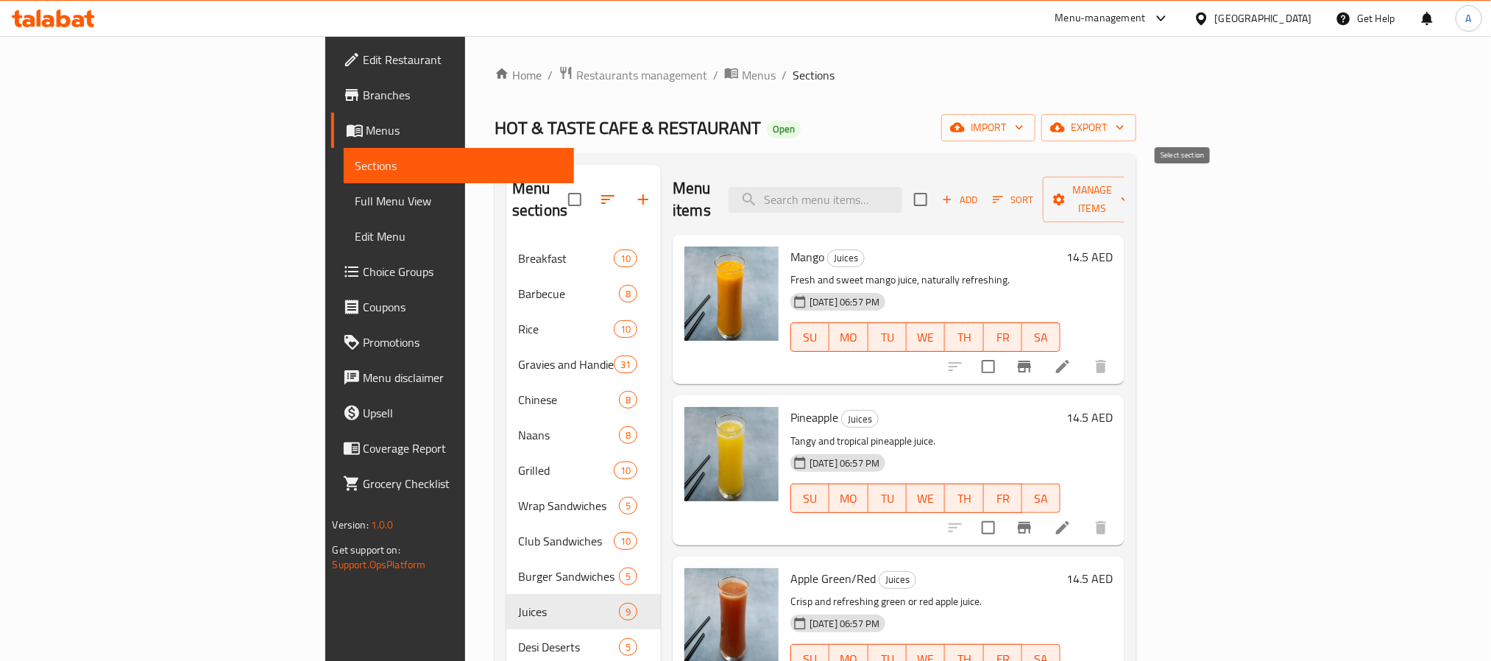
checkbox input "true"
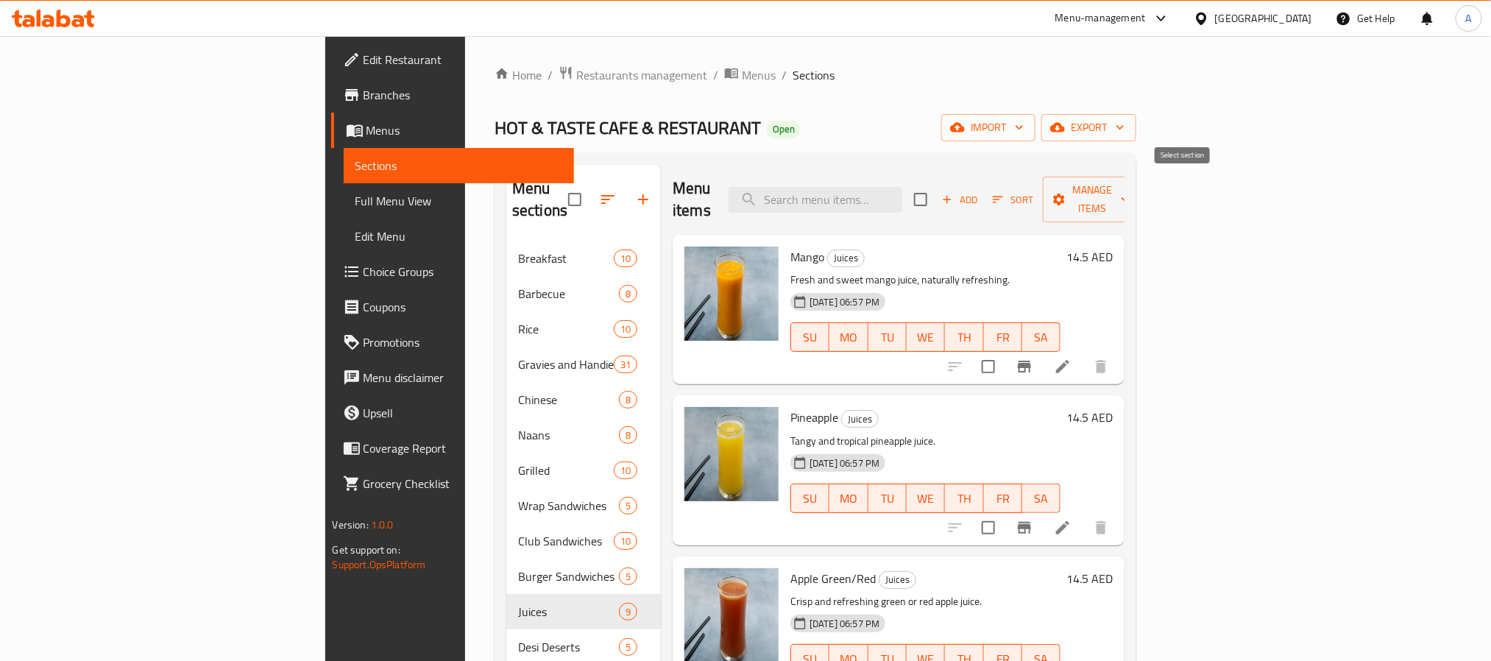
checkbox input "true"
click at [1130, 190] on span "Manage items" at bounding box center [1092, 199] width 75 height 37
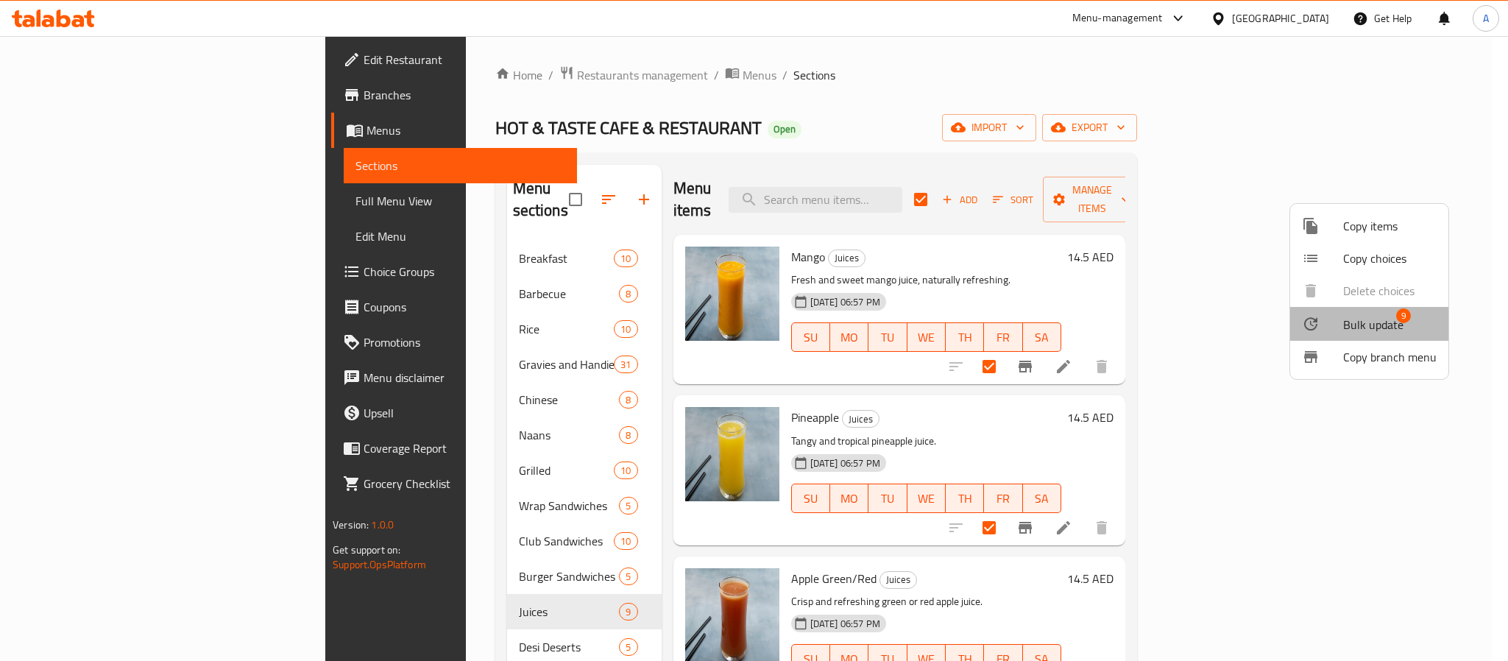
click at [1371, 317] on span "Bulk update" at bounding box center [1374, 325] width 60 height 18
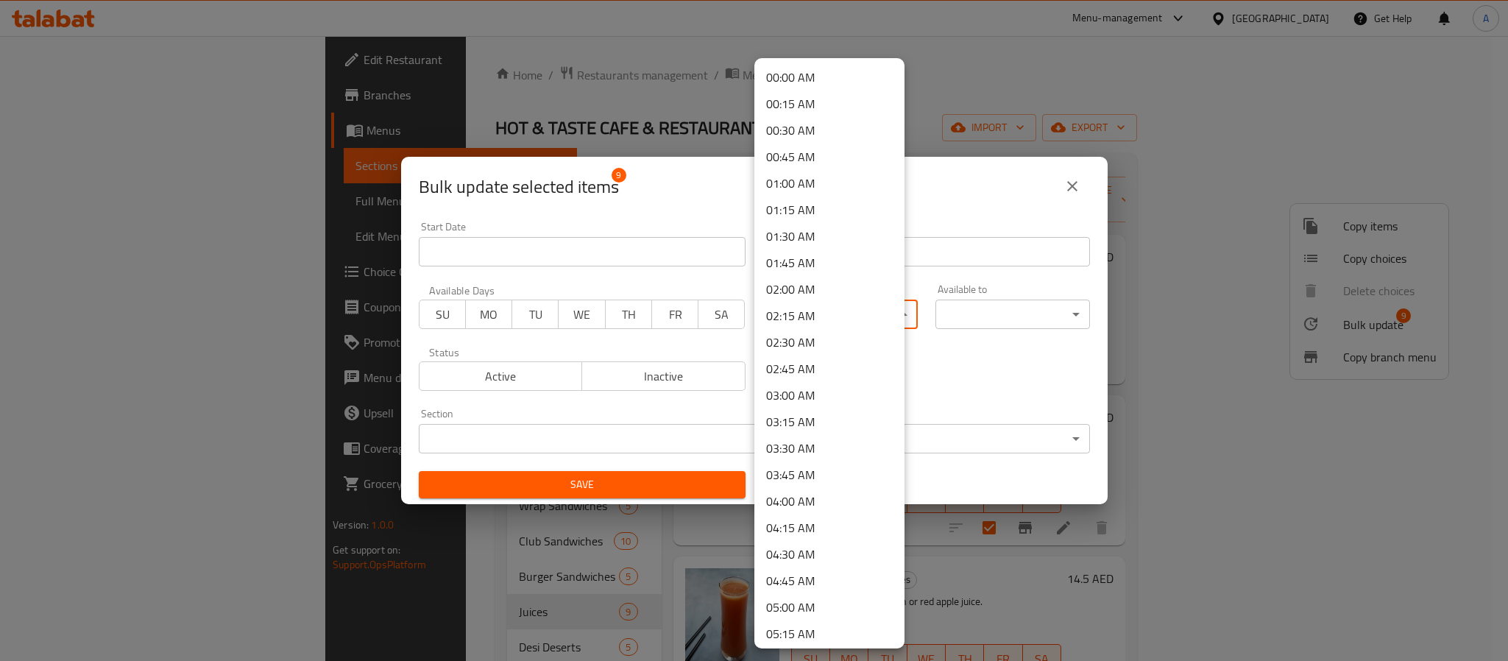
click at [780, 303] on body "​ Menu-management United Arab Emirates Get Help A Edit Restaurant Branches Menu…" at bounding box center [754, 348] width 1508 height 625
click at [819, 564] on li "12:00 PM" at bounding box center [830, 576] width 150 height 27
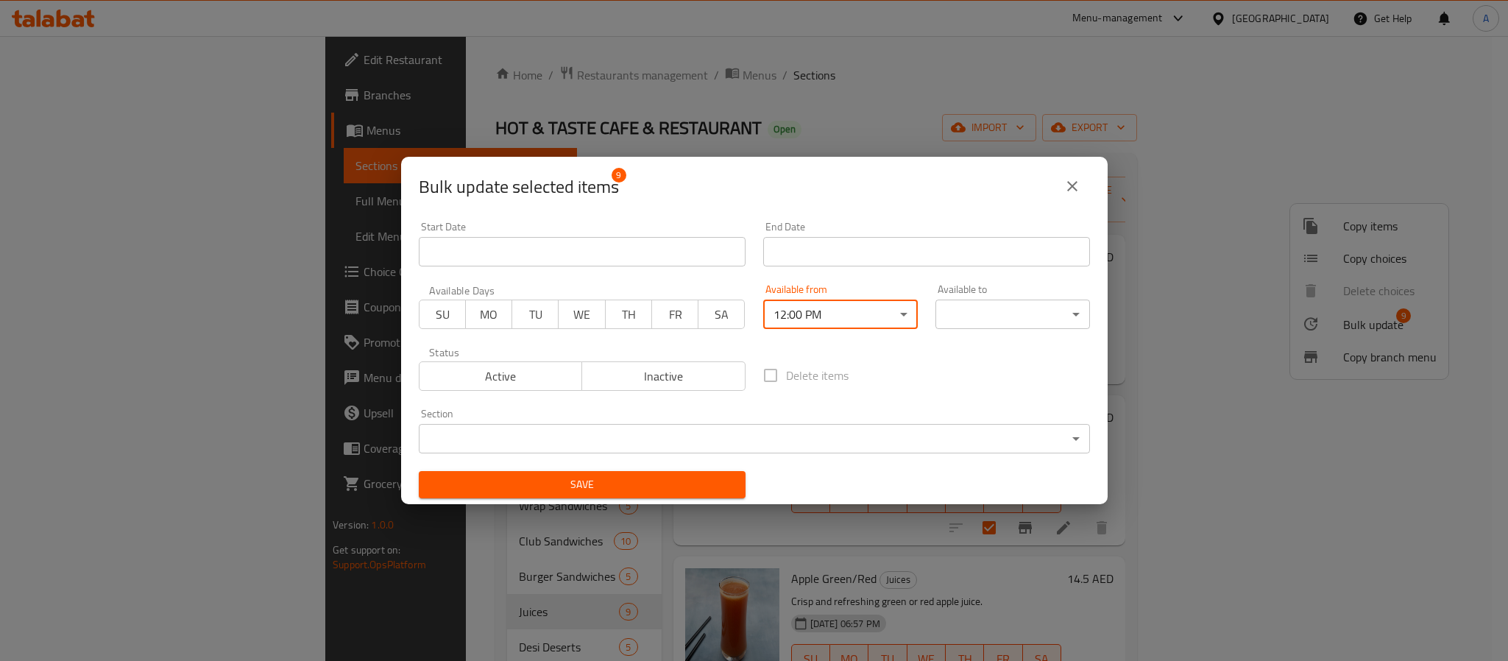
click at [997, 289] on div "Available to ​ ​" at bounding box center [1013, 306] width 155 height 45
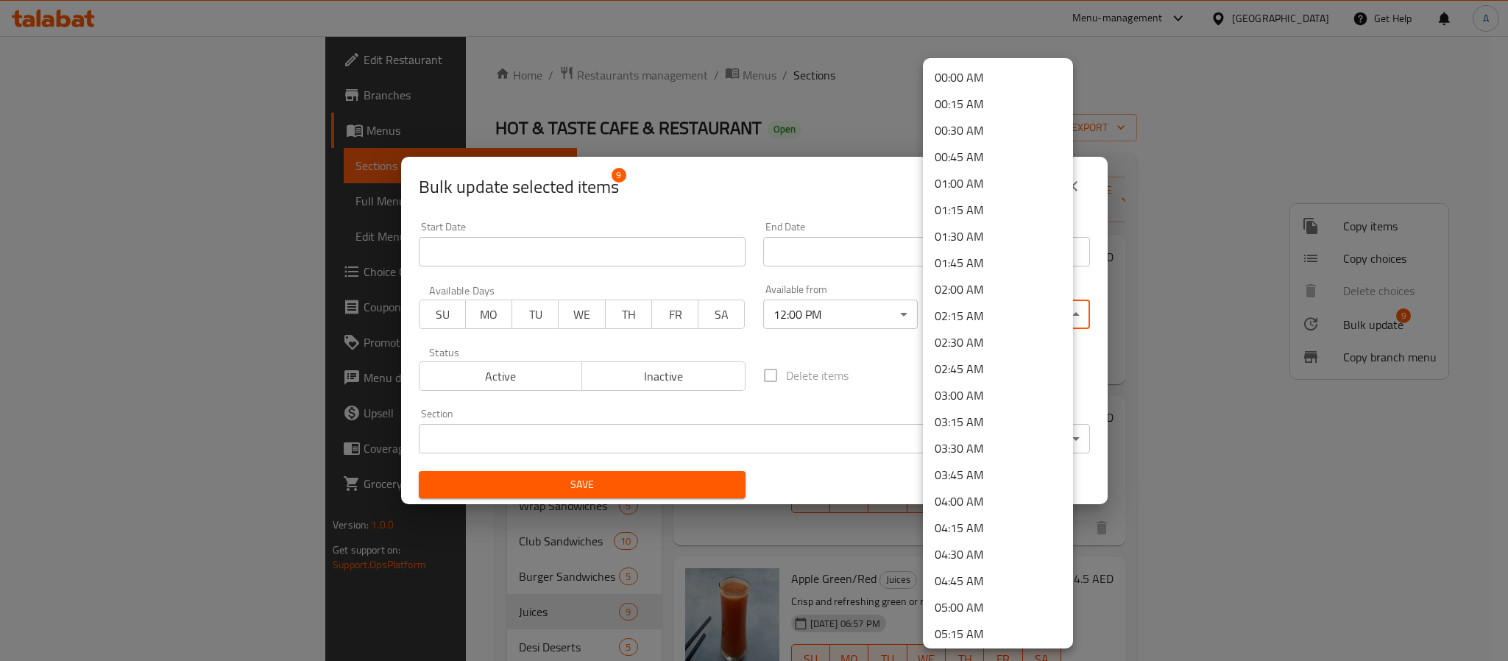
click at [1001, 309] on body "​ Menu-management United Arab Emirates Get Help A Edit Restaurant Branches Menu…" at bounding box center [754, 348] width 1508 height 625
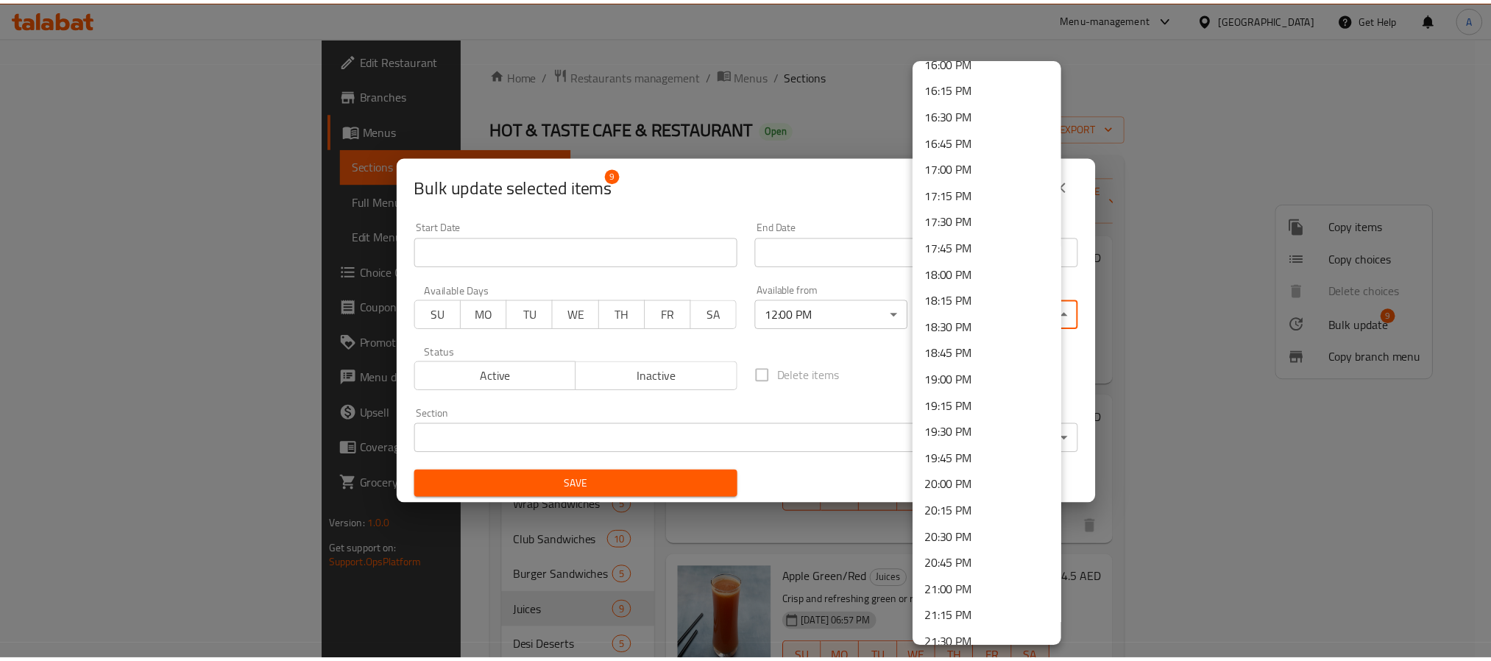
scroll to position [1991, 0]
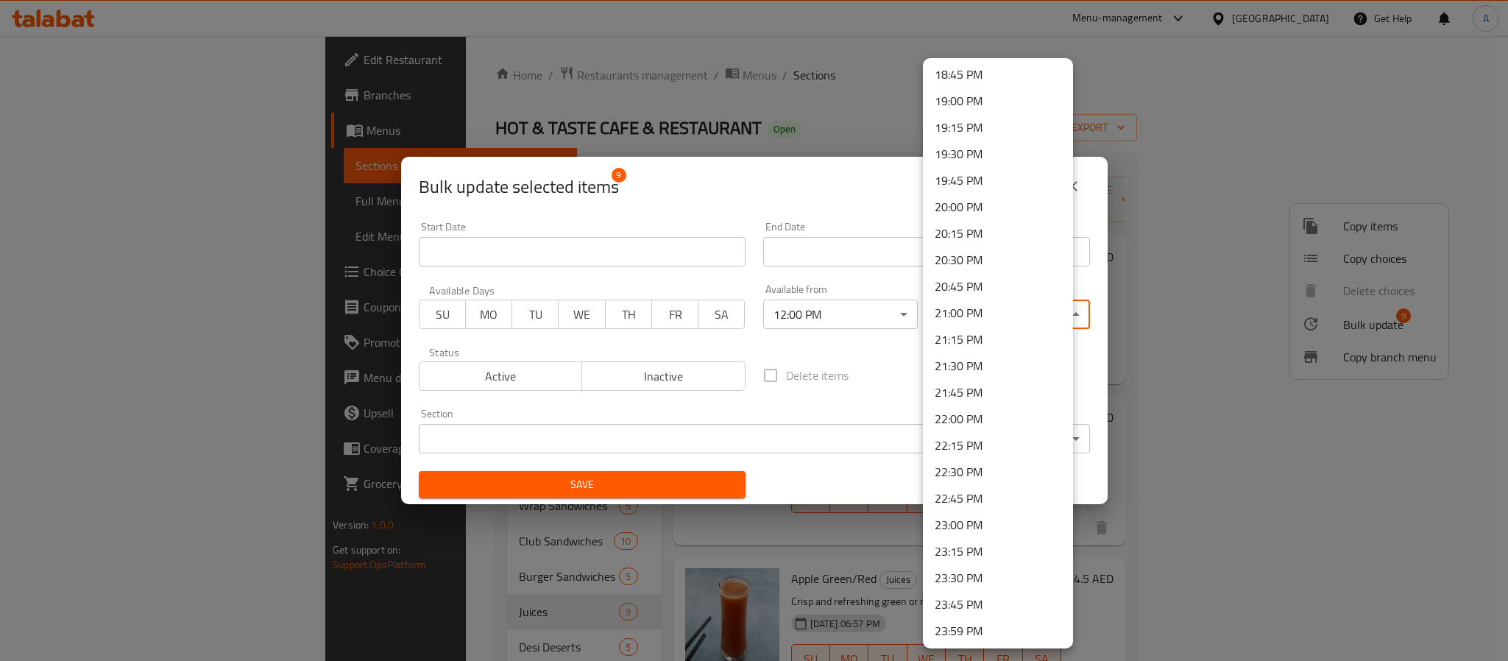
click at [989, 530] on li "23:00 PM" at bounding box center [998, 525] width 150 height 27
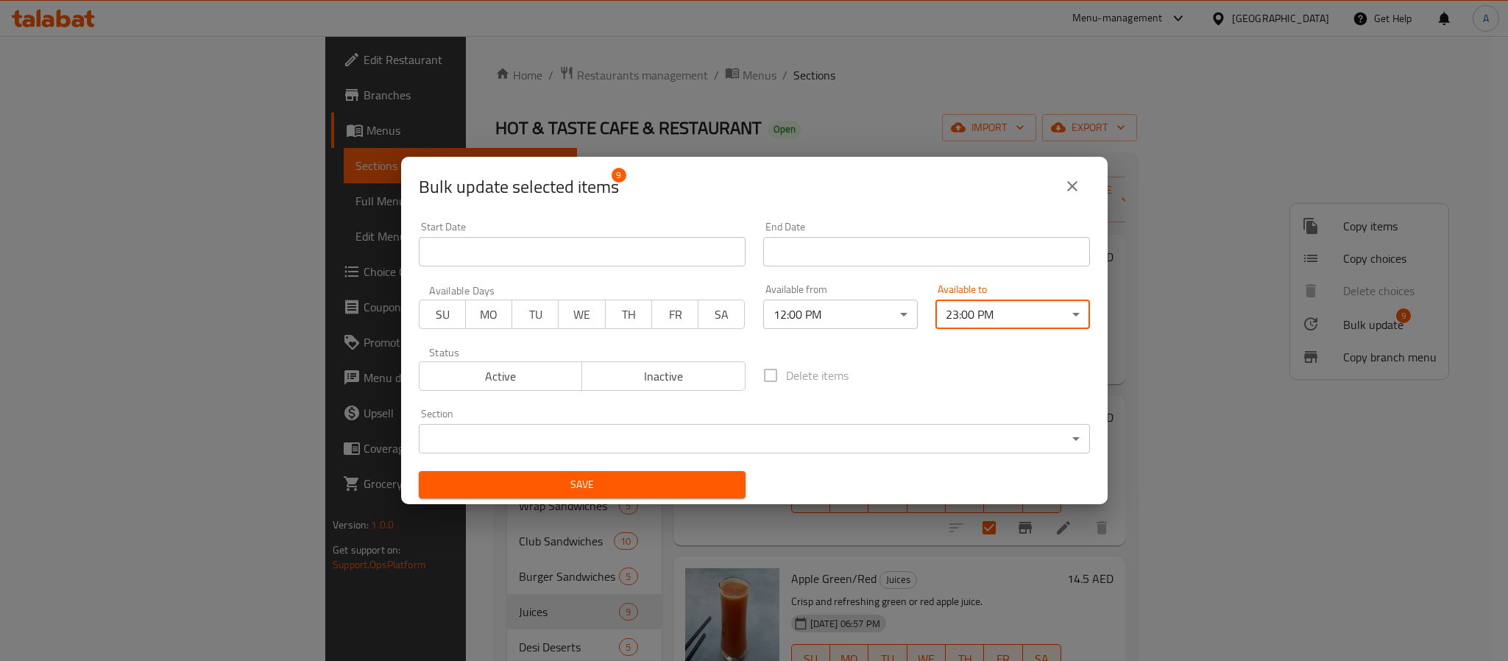
click at [674, 484] on span "Save" at bounding box center [582, 485] width 303 height 18
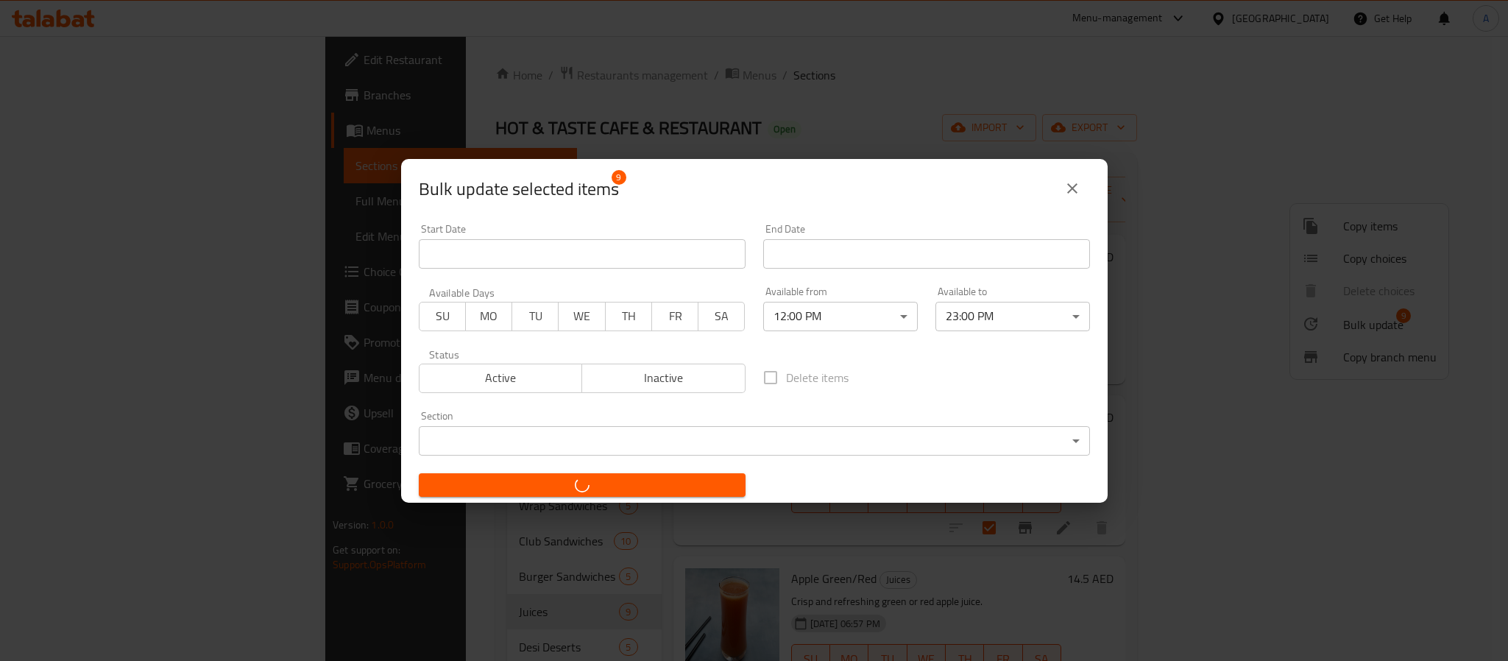
checkbox input "false"
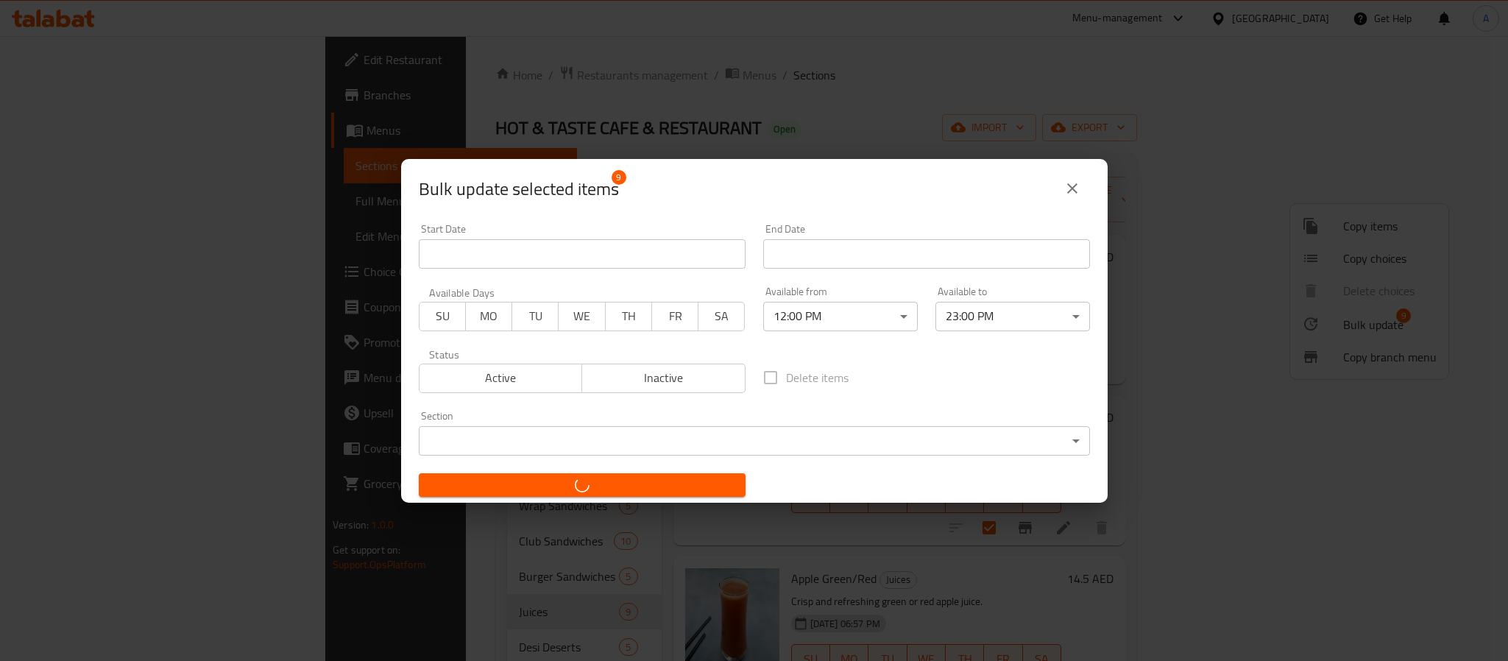
checkbox input "false"
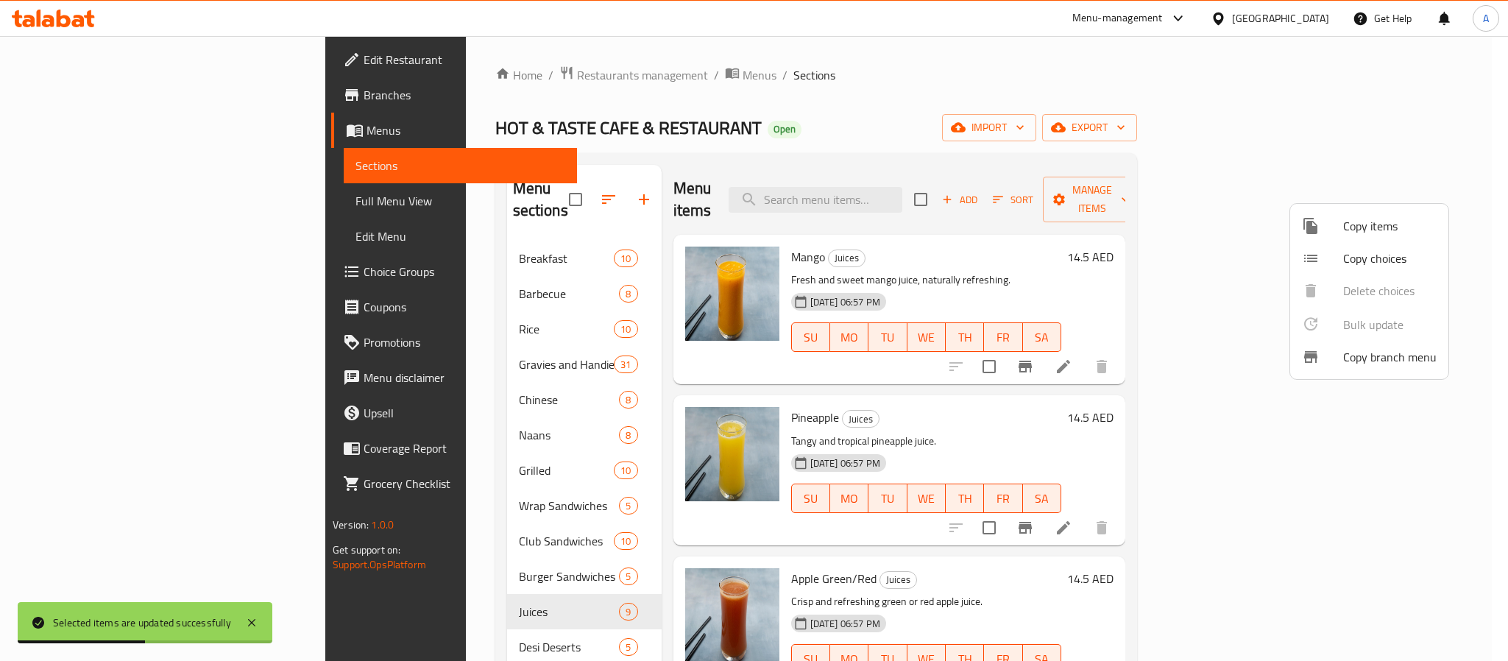
click at [333, 627] on div at bounding box center [754, 330] width 1508 height 661
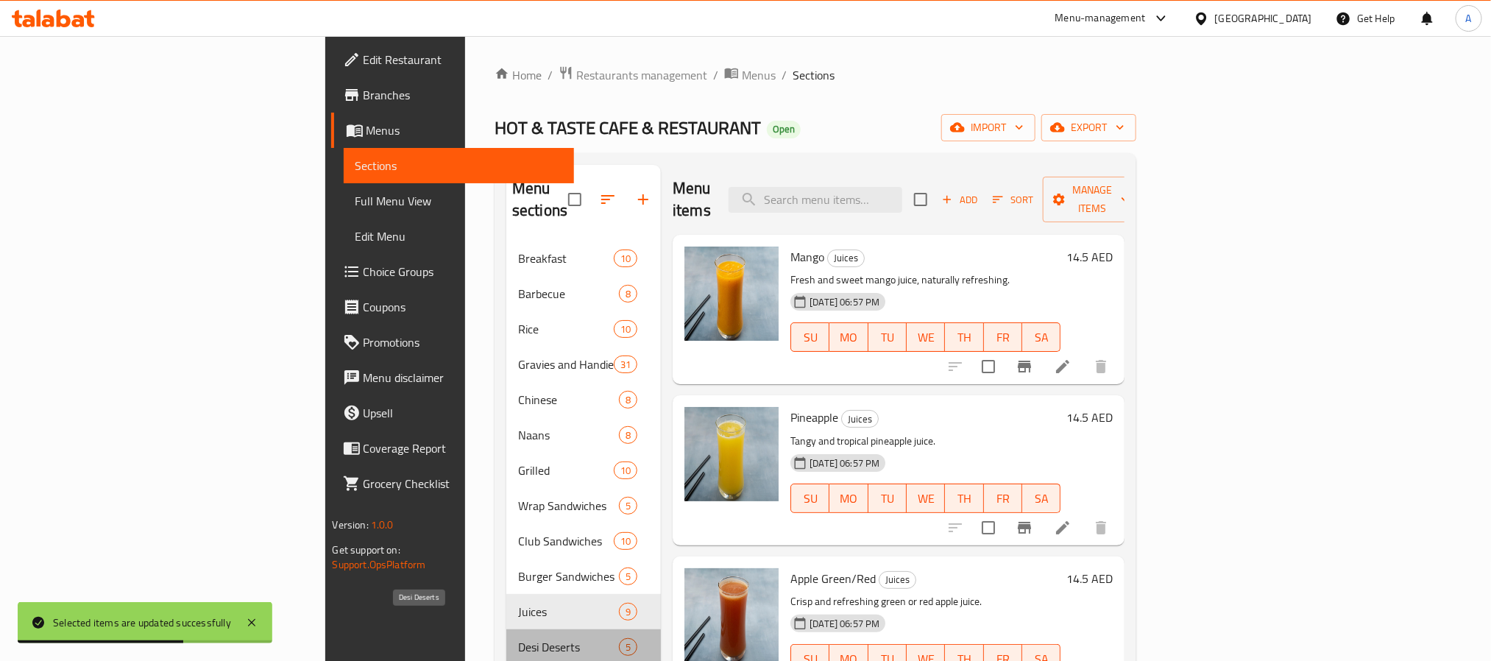
click at [518, 638] on span "Desi Deserts" at bounding box center [568, 647] width 101 height 18
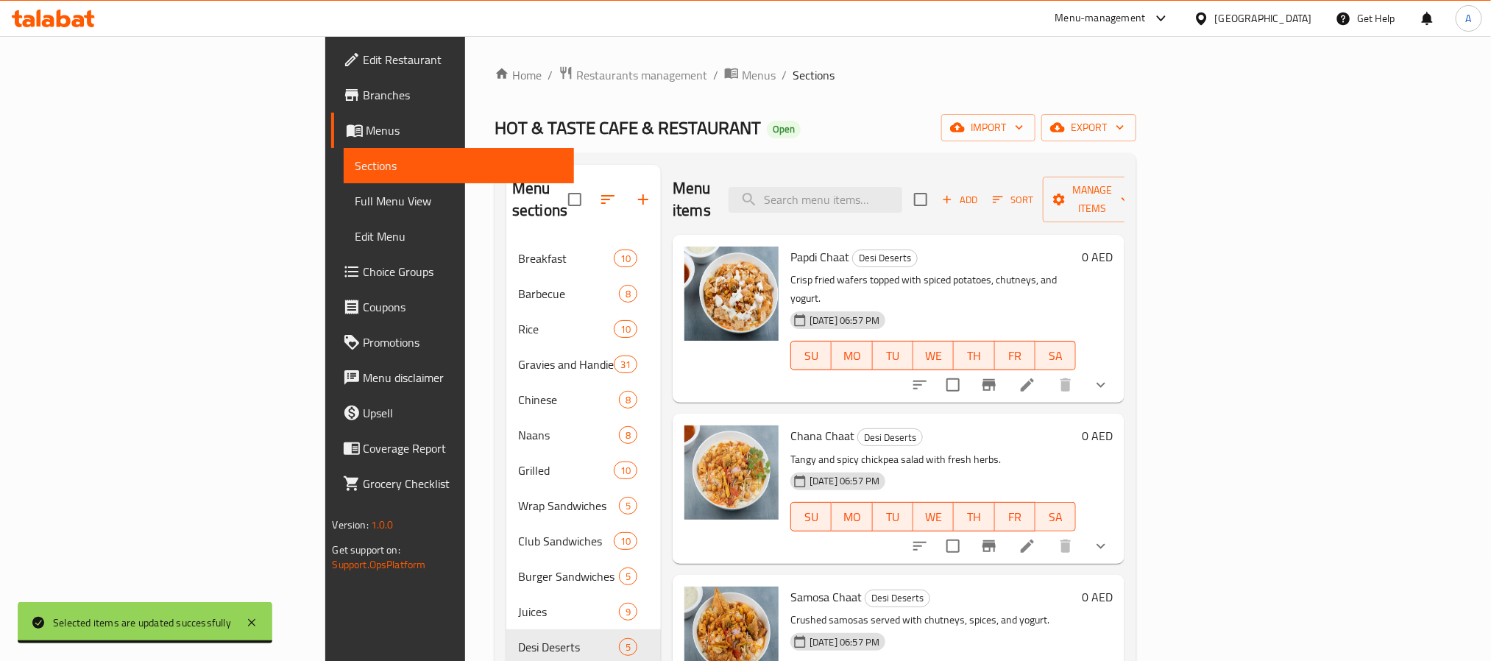
click at [356, 197] on span "Full Menu View" at bounding box center [459, 201] width 207 height 18
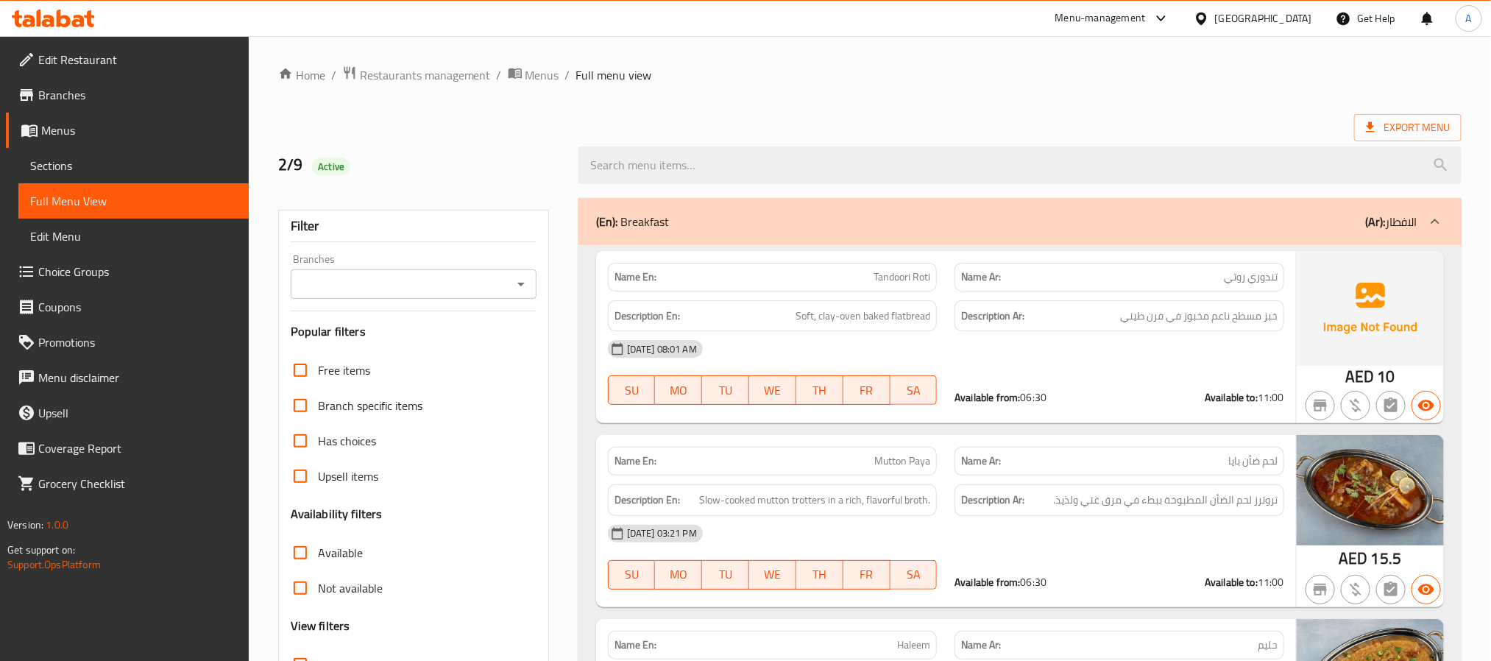
click at [400, 285] on input "Branches" at bounding box center [401, 284] width 213 height 21
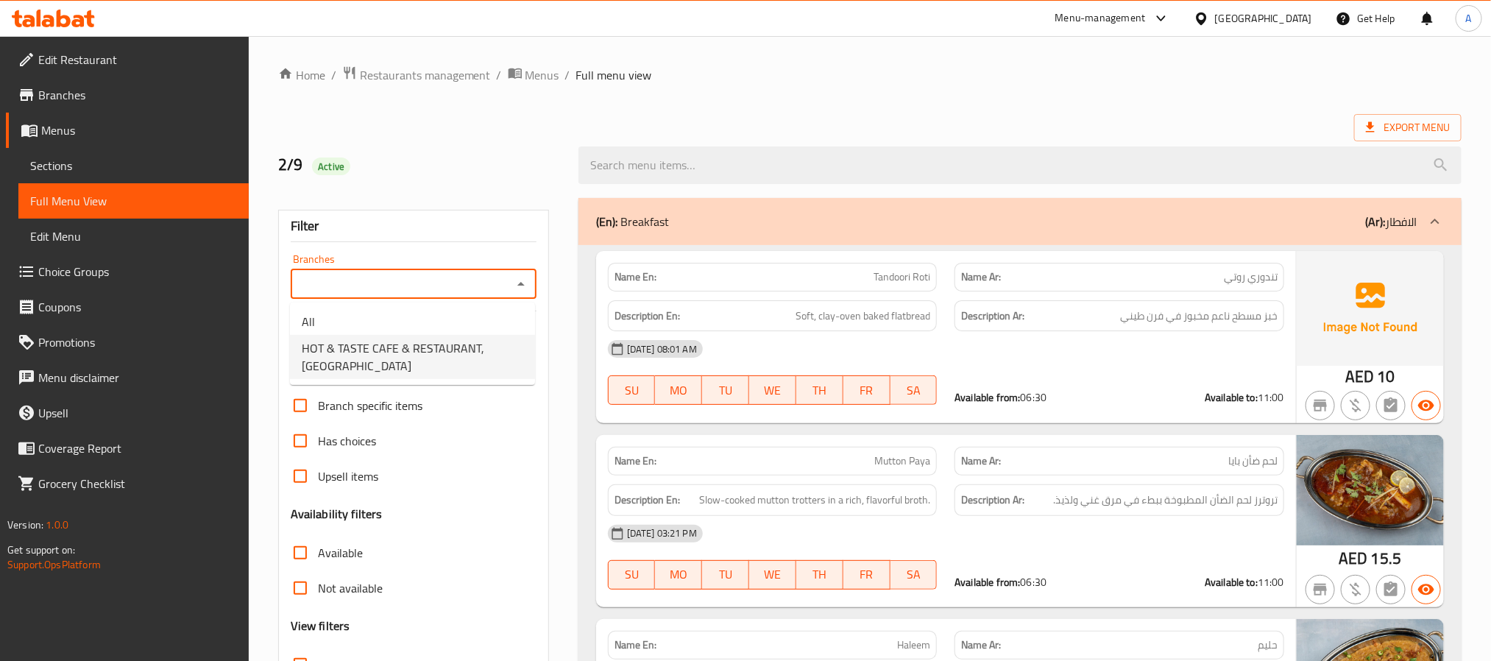
click at [389, 360] on span "HOT & TASTE CAFE & RESTAURANT, Al Jaddaf" at bounding box center [413, 356] width 222 height 35
type input "HOT & TASTE CAFE & RESTAURANT, Al Jaddaf"
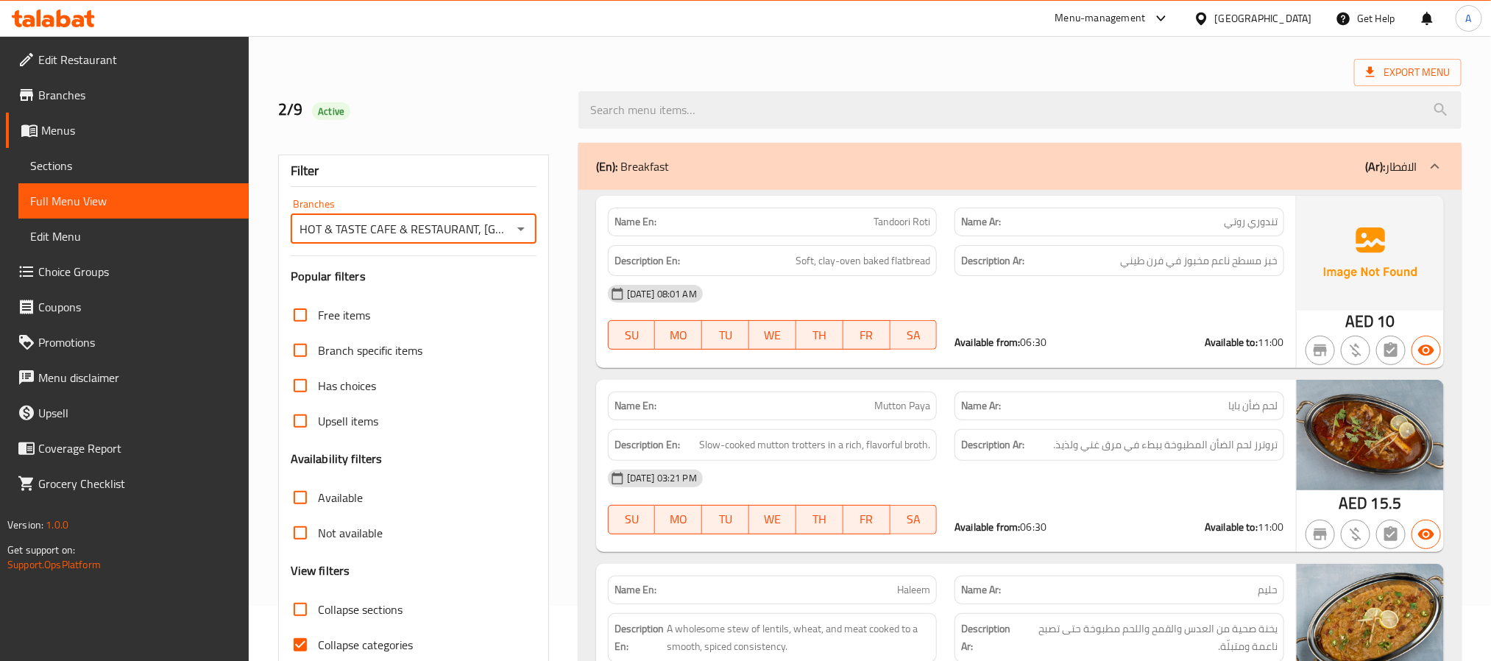
scroll to position [124, 0]
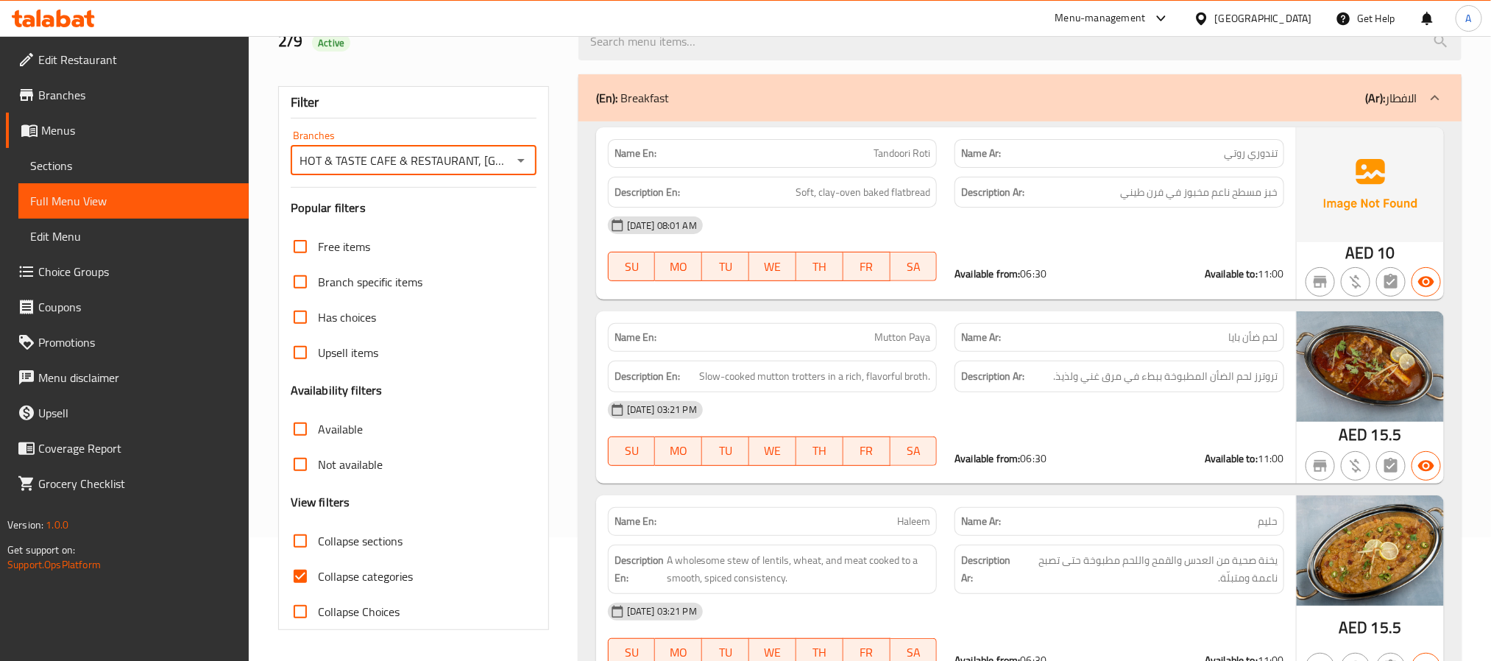
click at [309, 542] on input "Collapse sections" at bounding box center [300, 540] width 35 height 35
checkbox input "true"
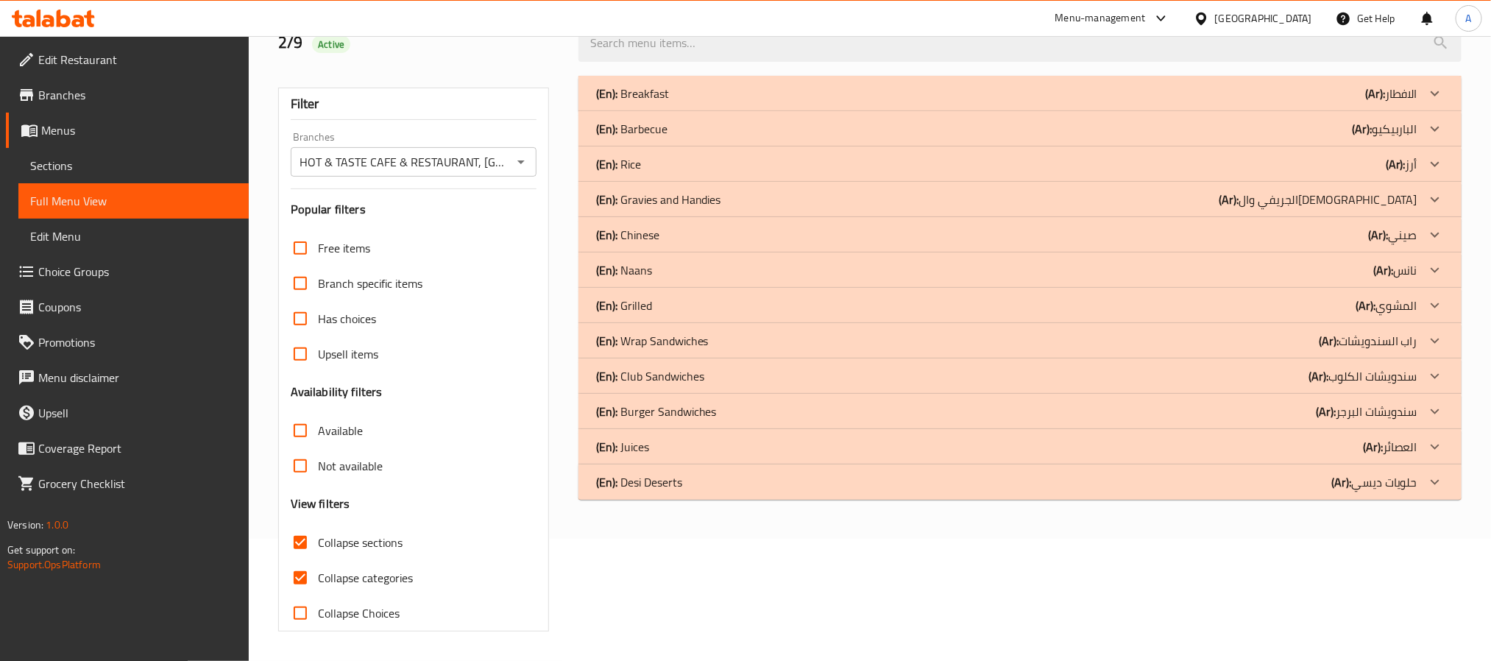
click at [299, 576] on input "Collapse categories" at bounding box center [300, 577] width 35 height 35
checkbox input "false"
click at [720, 477] on div "(En): Desi Deserts (Ar): حلويات ديسي" at bounding box center [1007, 482] width 822 height 18
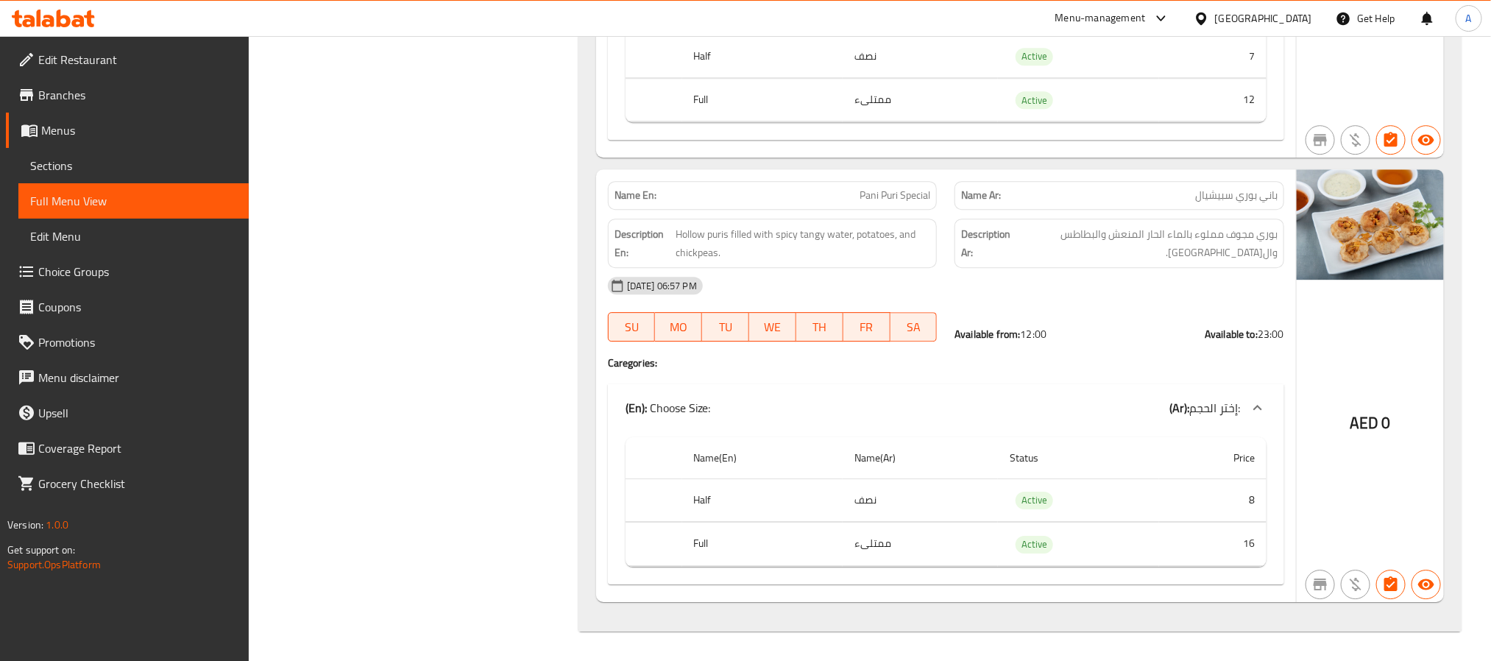
scroll to position [2251, 0]
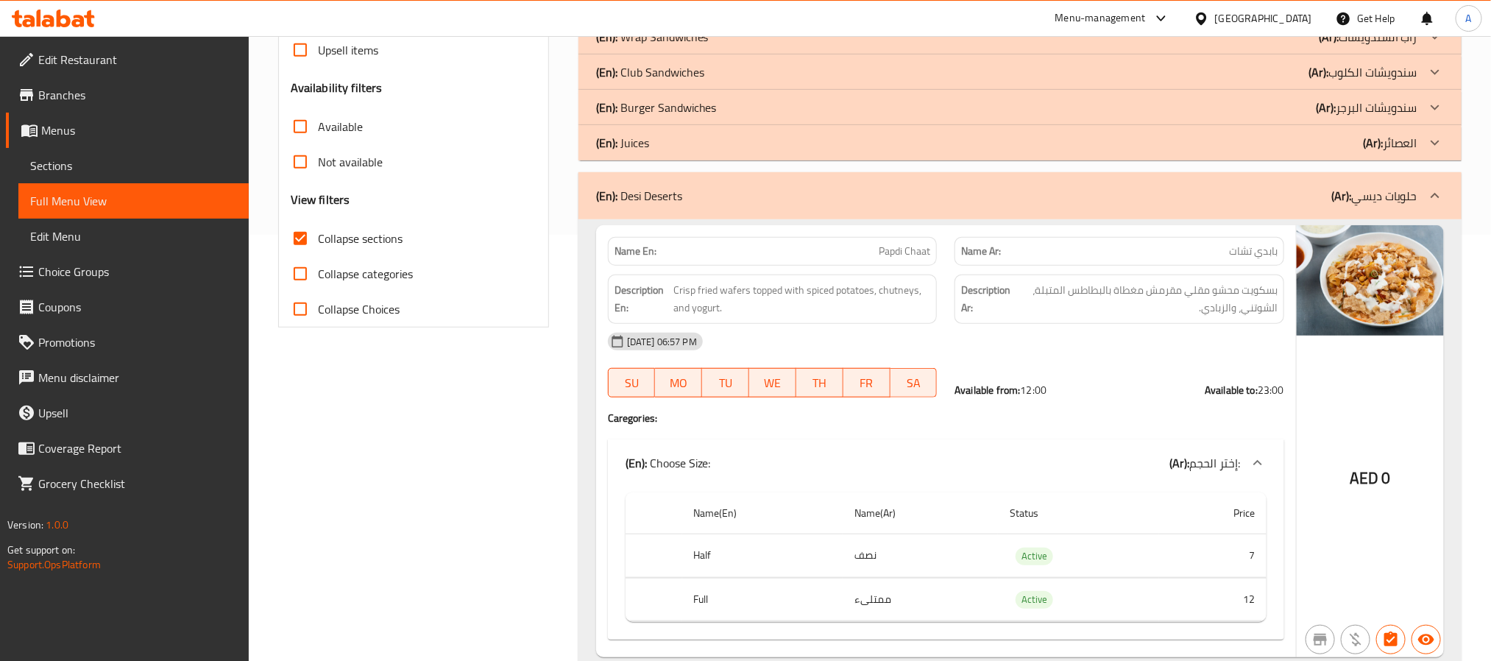
scroll to position [442, 0]
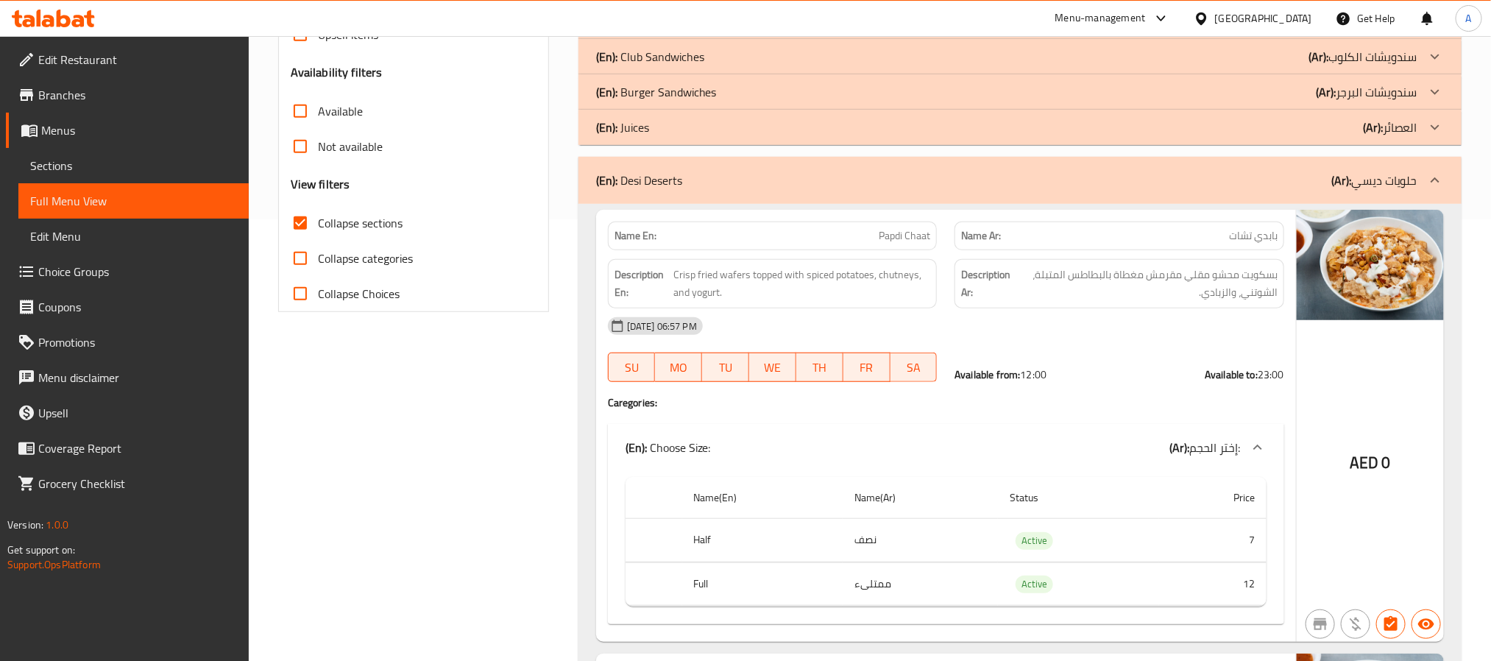
click at [301, 223] on input "Collapse sections" at bounding box center [300, 222] width 35 height 35
checkbox input "false"
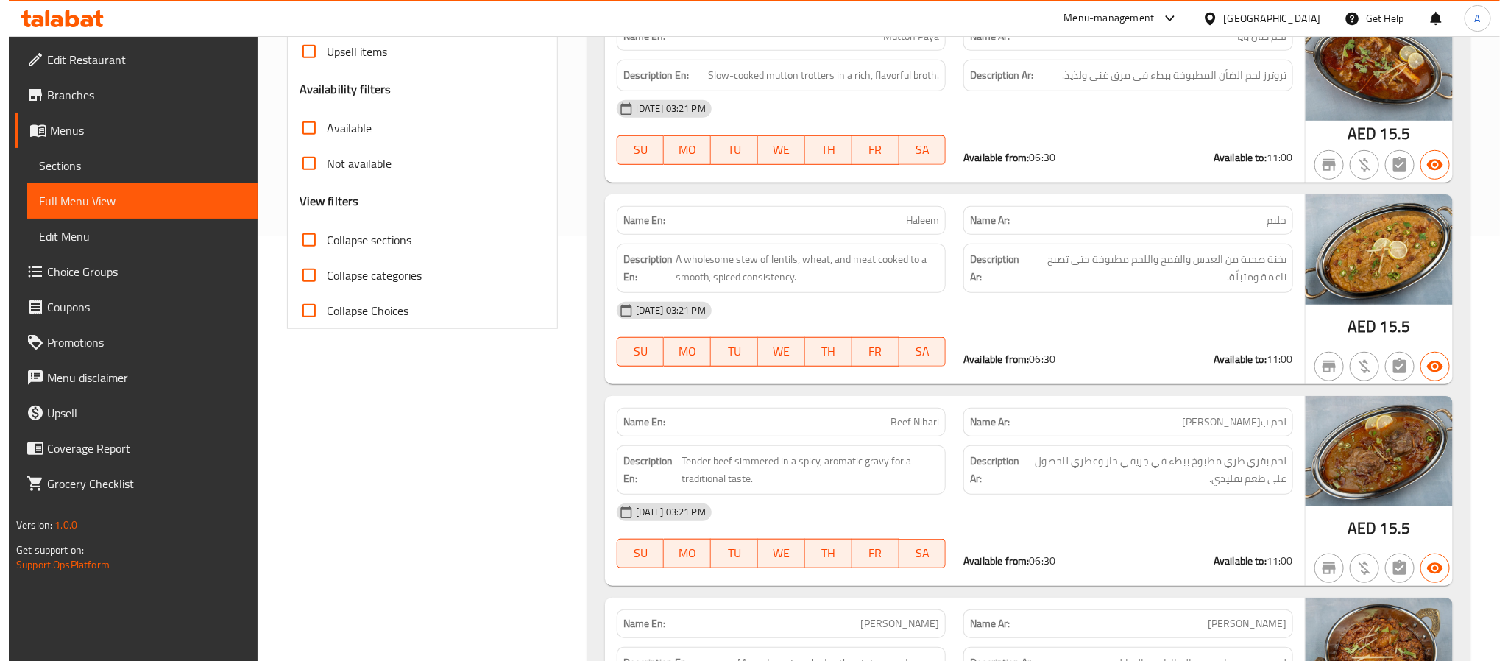
scroll to position [0, 0]
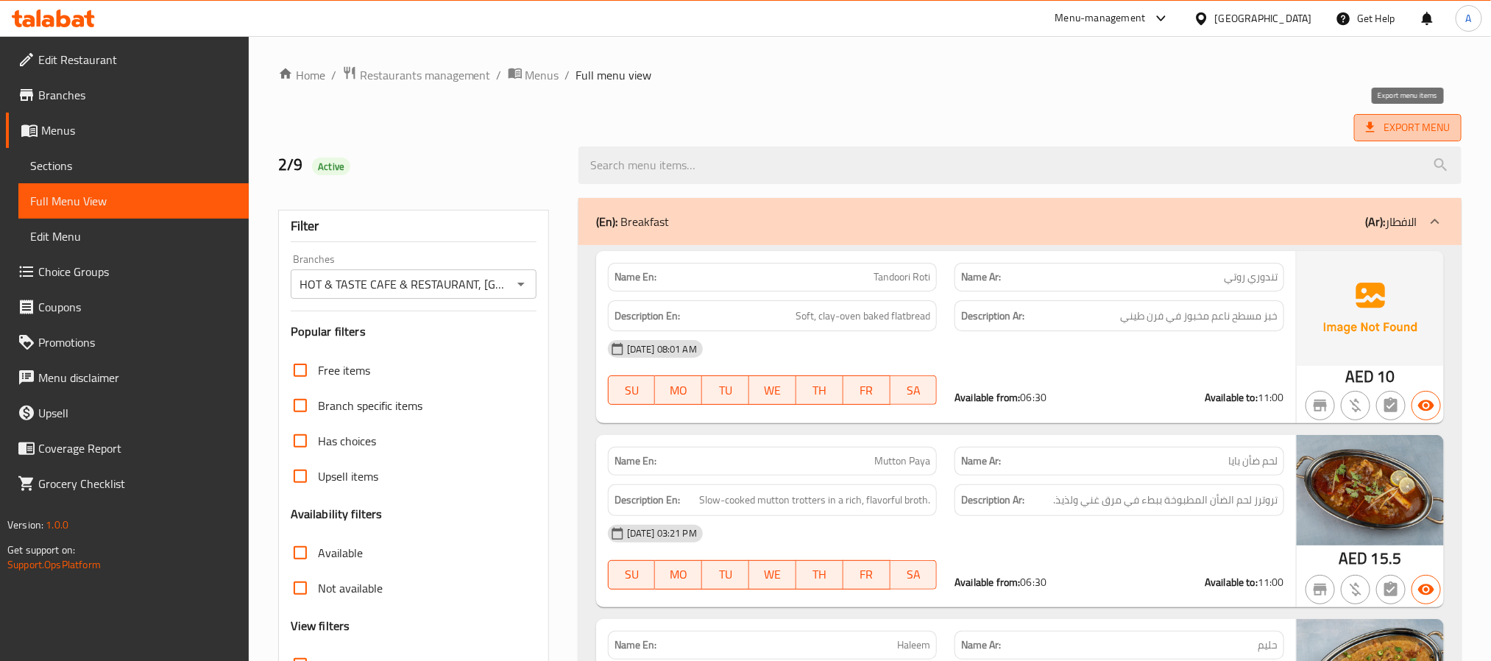
click at [1370, 115] on span "Export Menu" at bounding box center [1408, 127] width 107 height 27
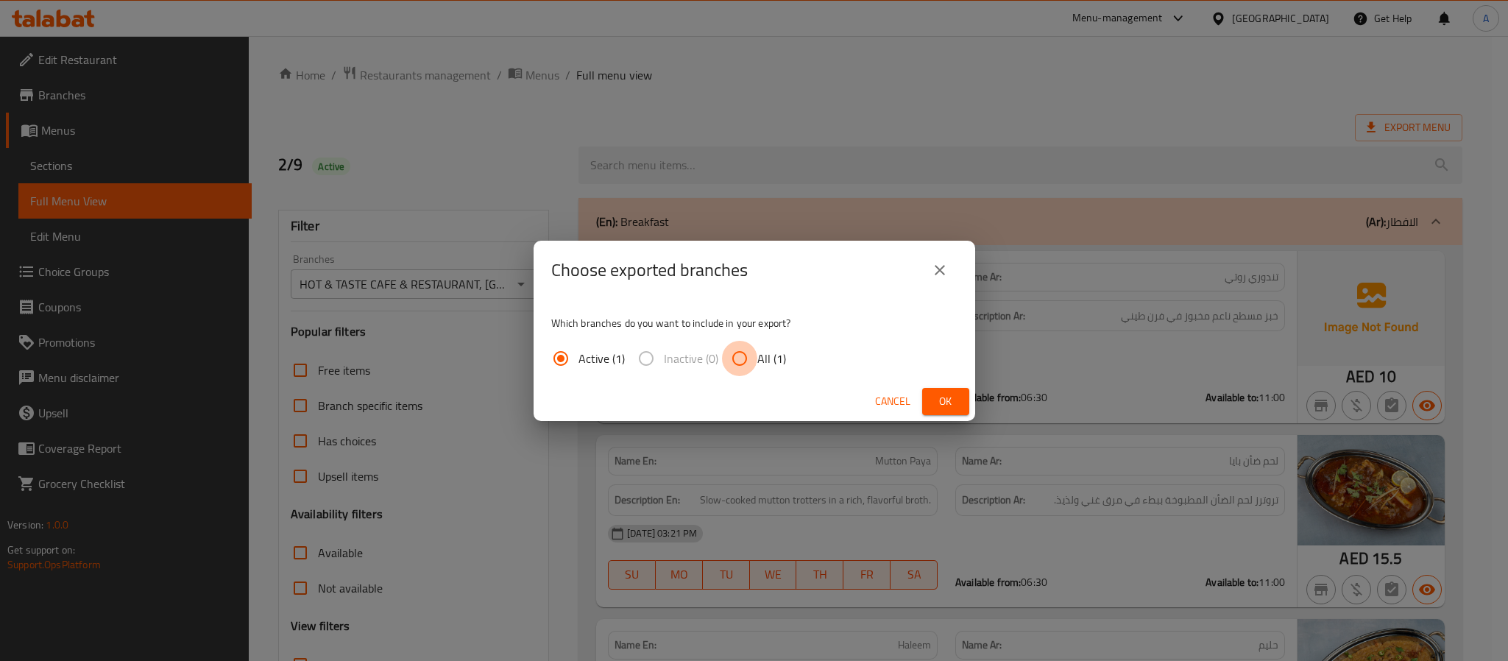
click at [745, 354] on input "All (1)" at bounding box center [739, 358] width 35 height 35
radio input "true"
click at [955, 404] on span "Ok" at bounding box center [946, 401] width 24 height 18
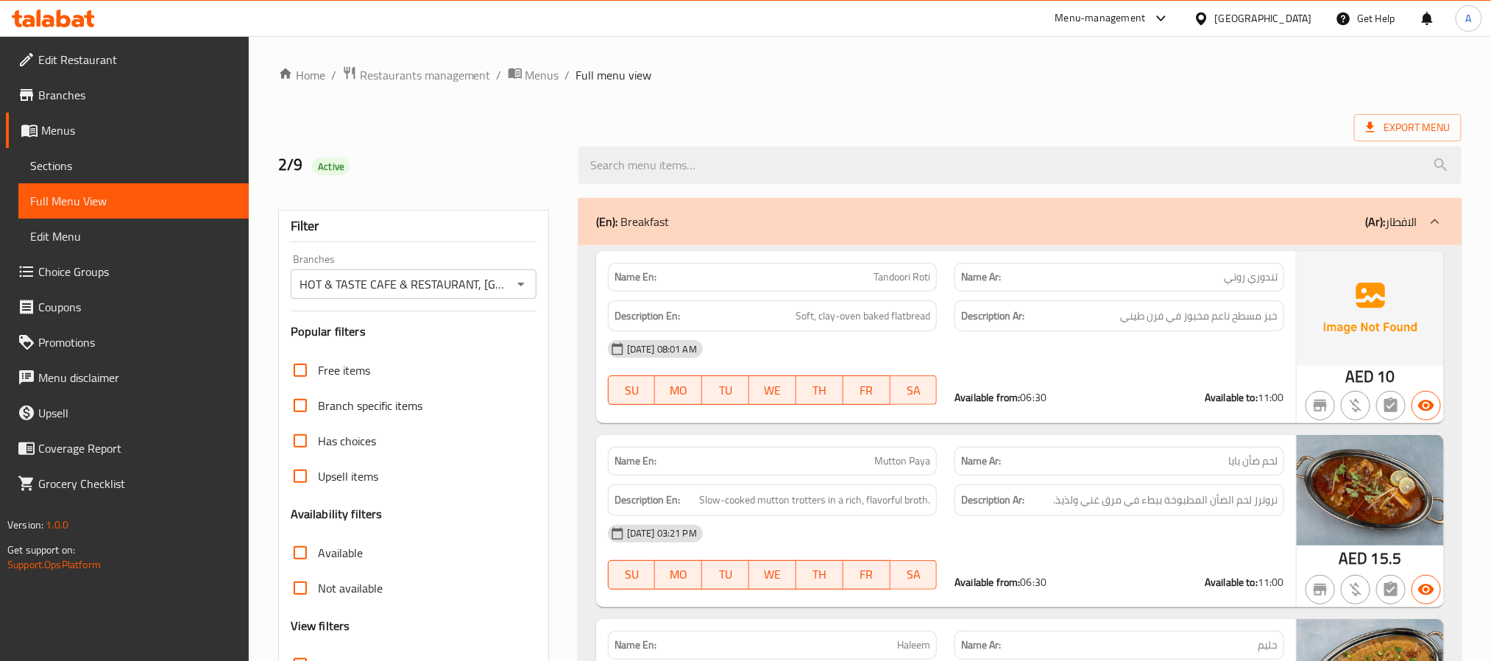
click at [844, 68] on ol "Home / Restaurants management / Menus / Full menu view" at bounding box center [870, 75] width 1184 height 19
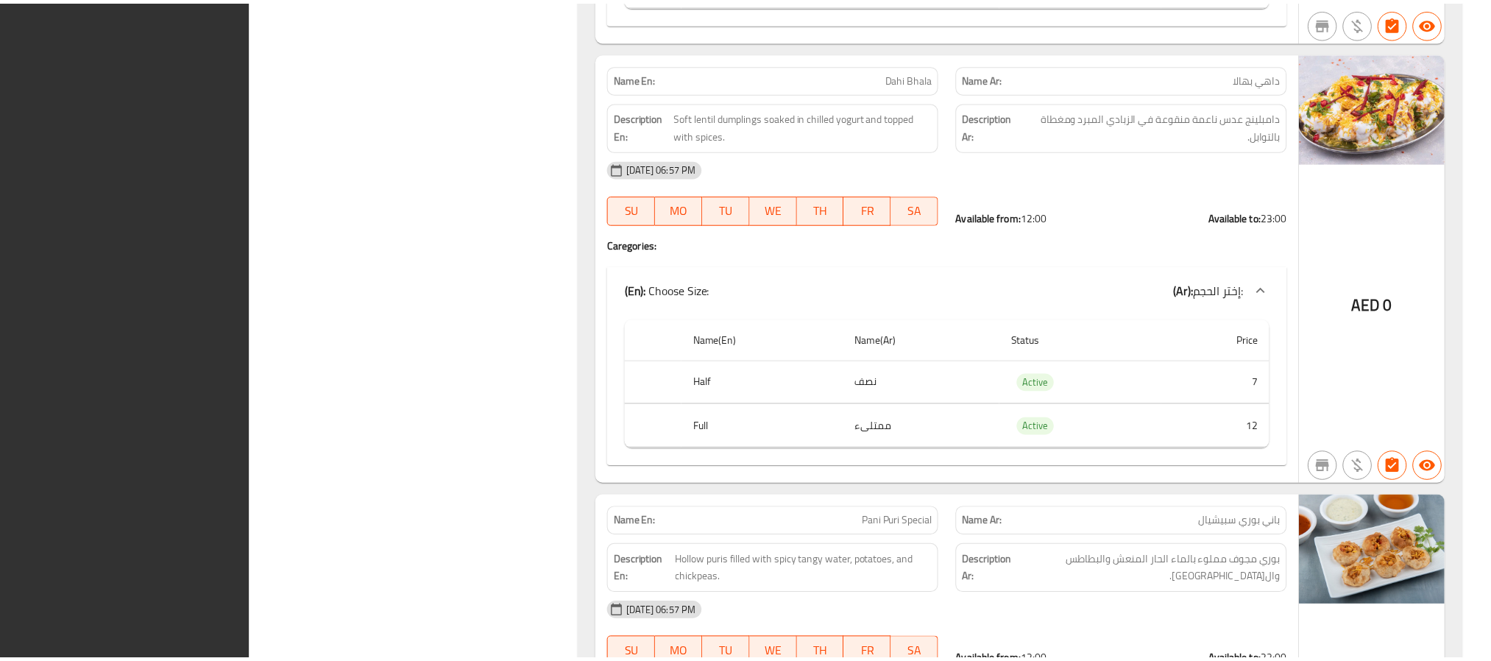
scroll to position [28104, 0]
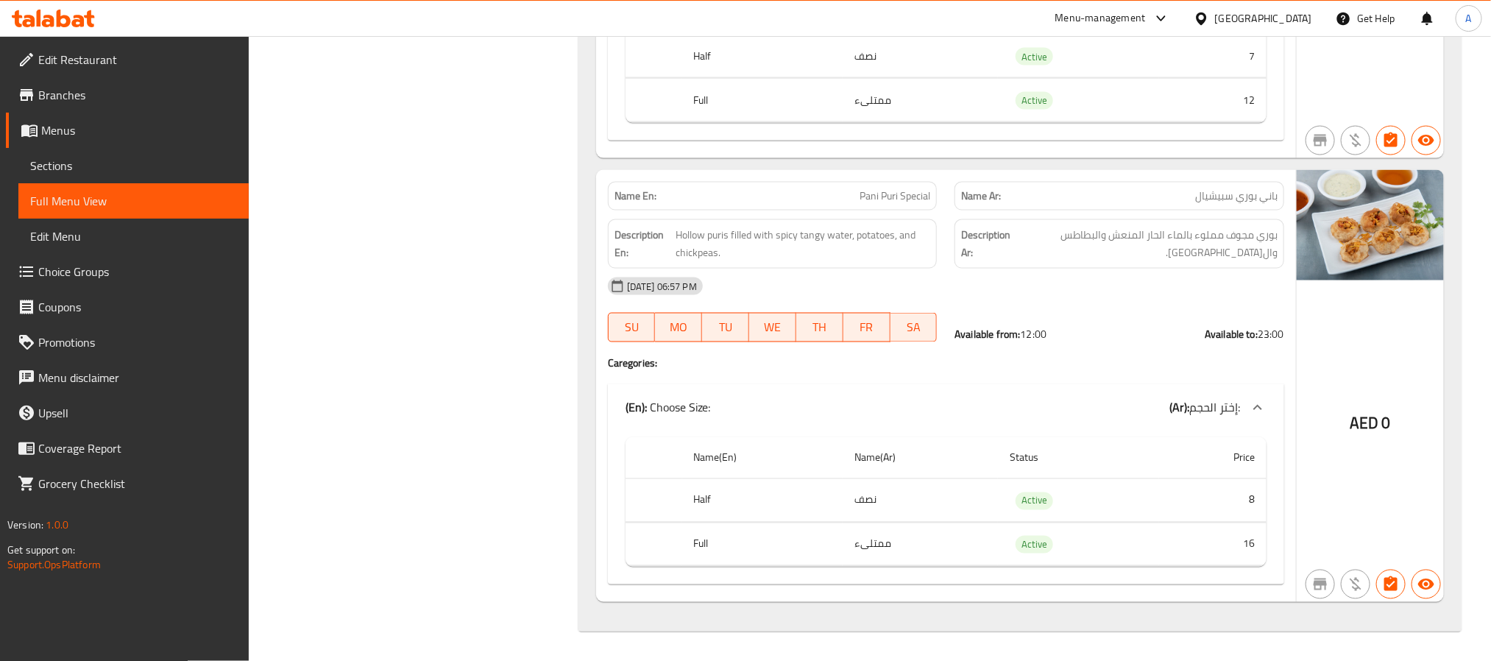
click at [1222, 18] on div "United Arab Emirates" at bounding box center [1263, 18] width 97 height 16
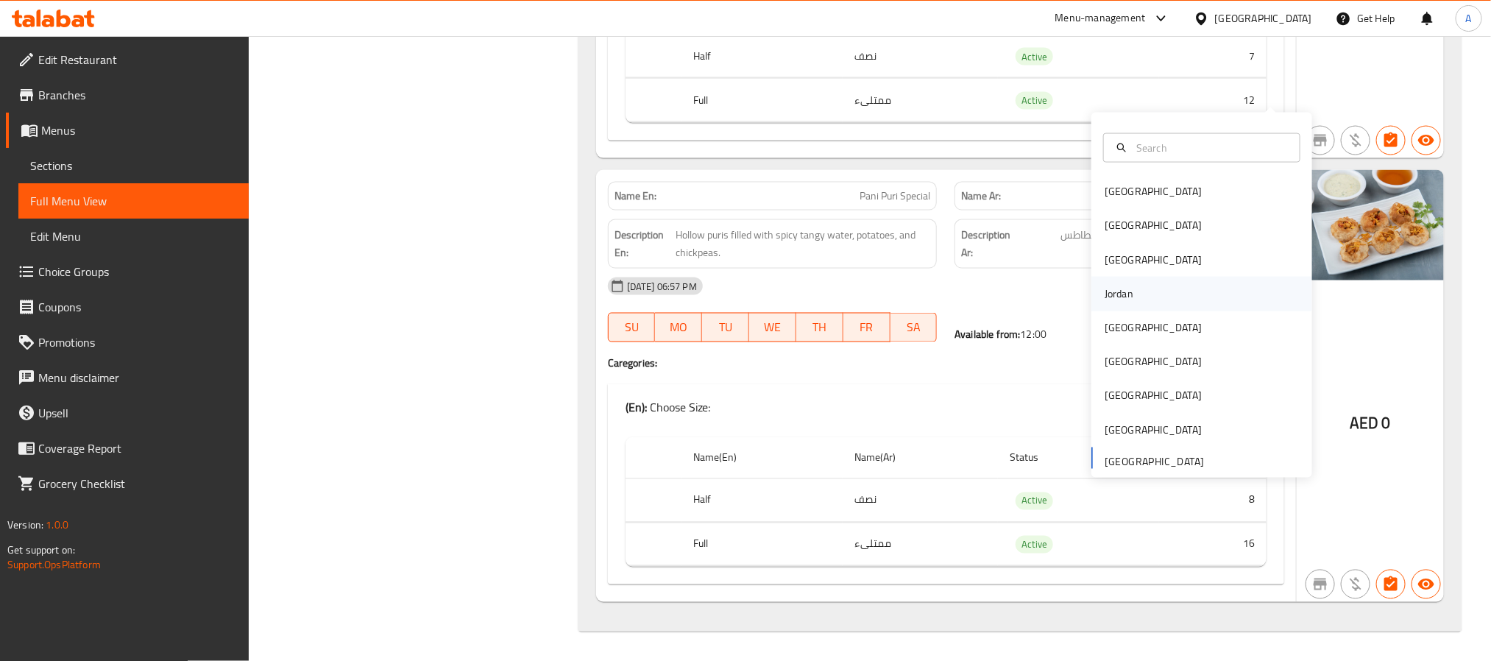
click at [1118, 277] on div "Jordan" at bounding box center [1119, 294] width 52 height 34
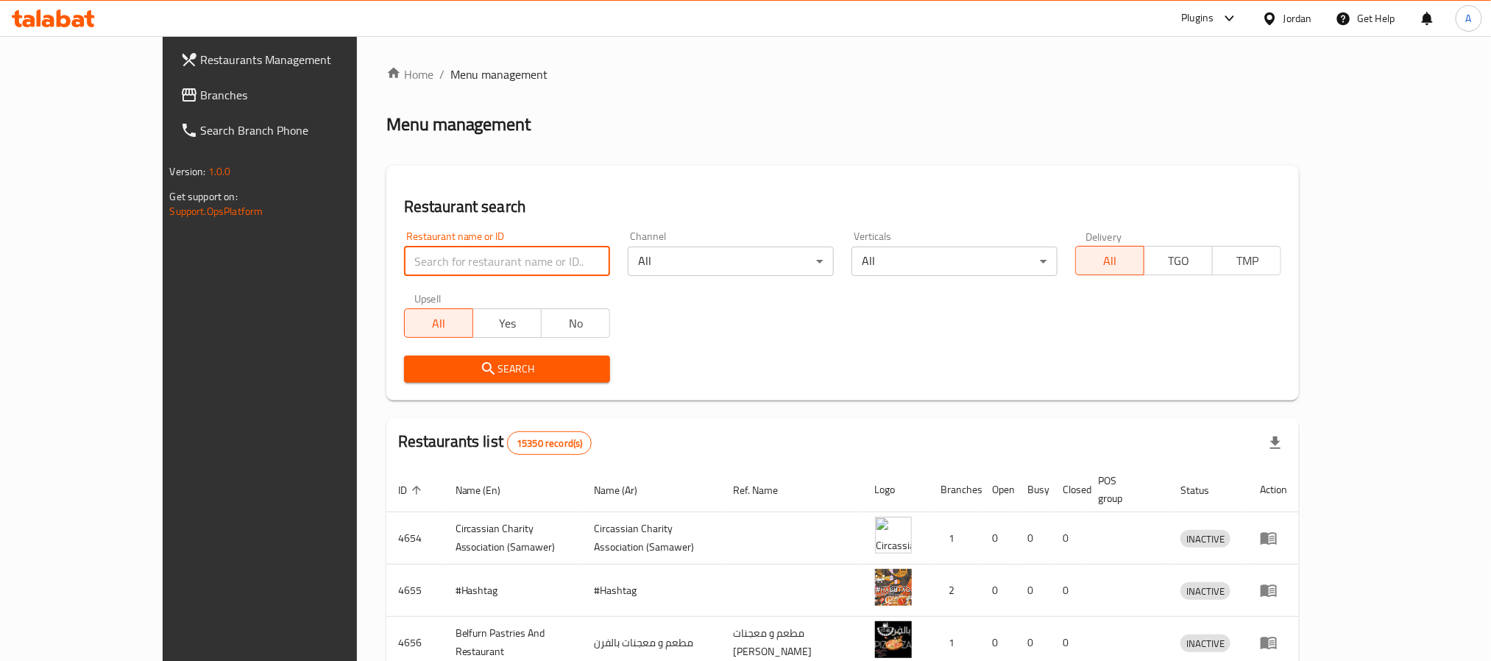
click at [497, 265] on input "search" at bounding box center [507, 261] width 206 height 29
paste input "755872"
type input "755872"
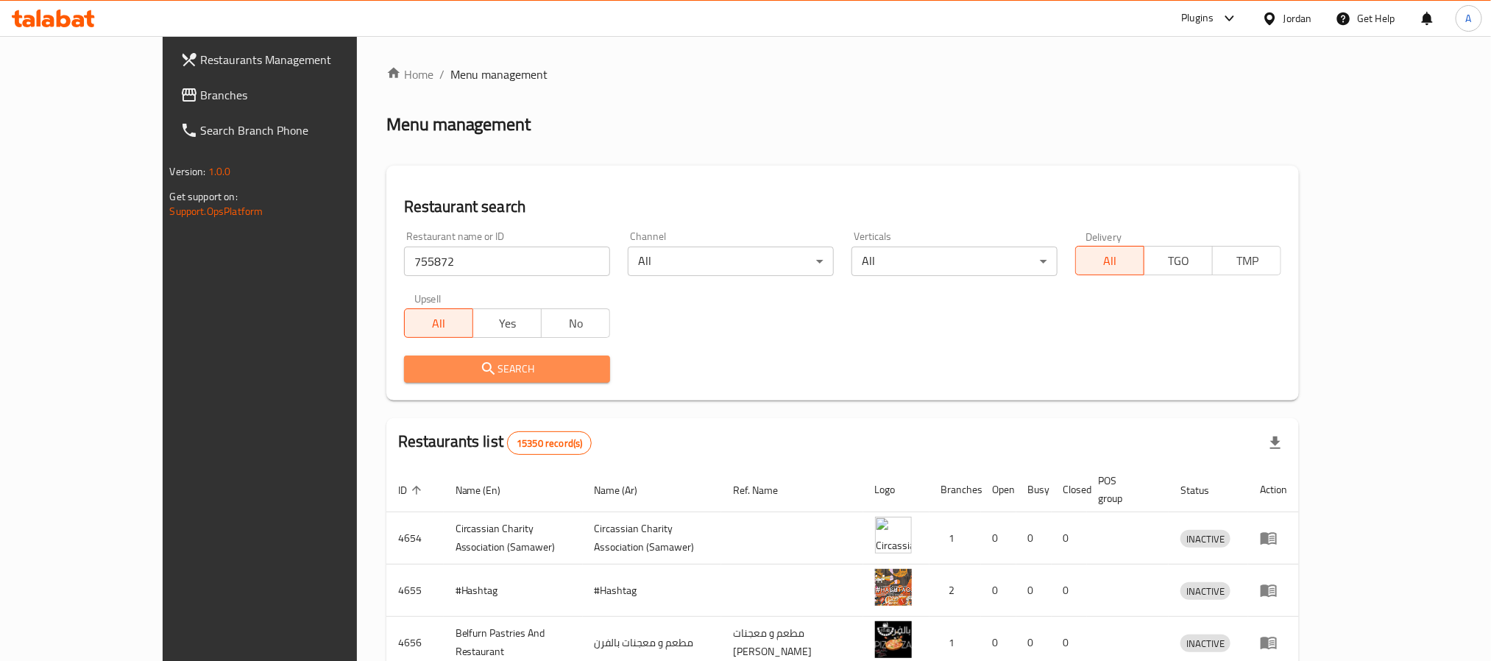
click at [484, 356] on button "Search" at bounding box center [507, 369] width 206 height 27
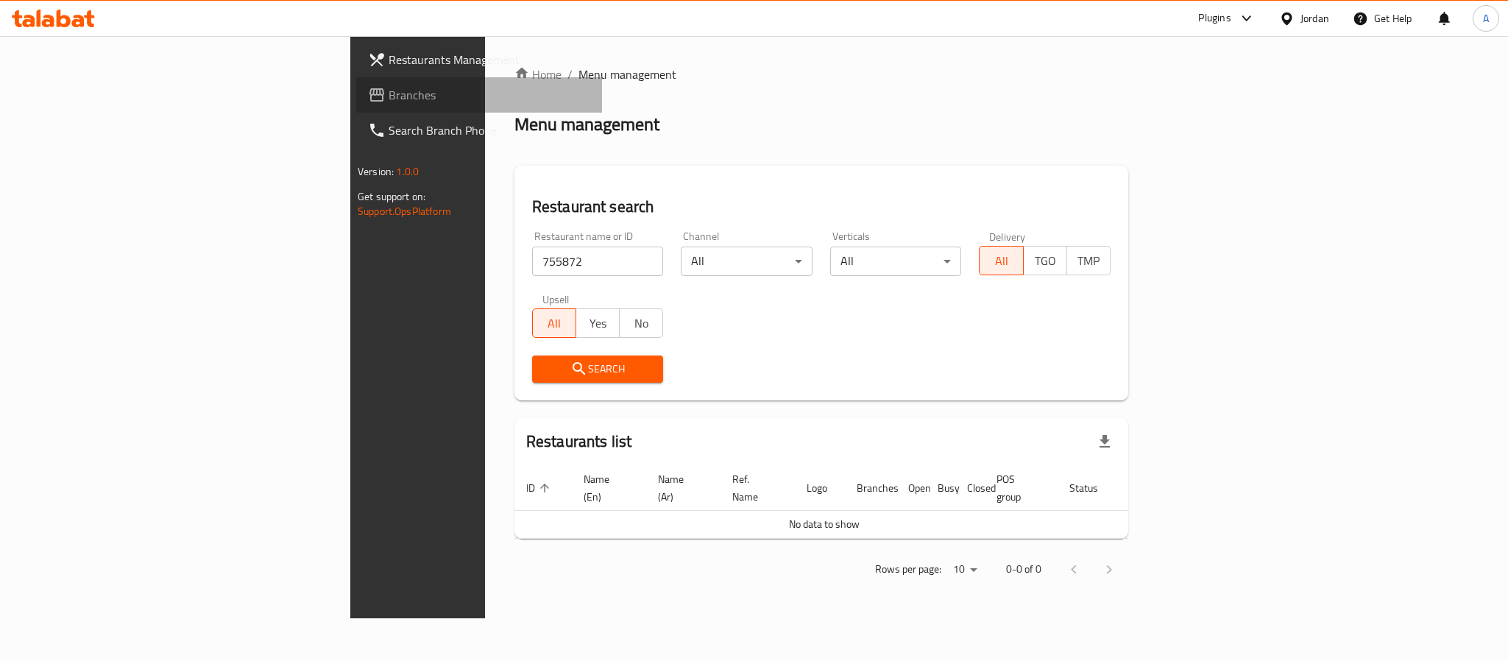
click at [389, 86] on span "Branches" at bounding box center [490, 95] width 202 height 18
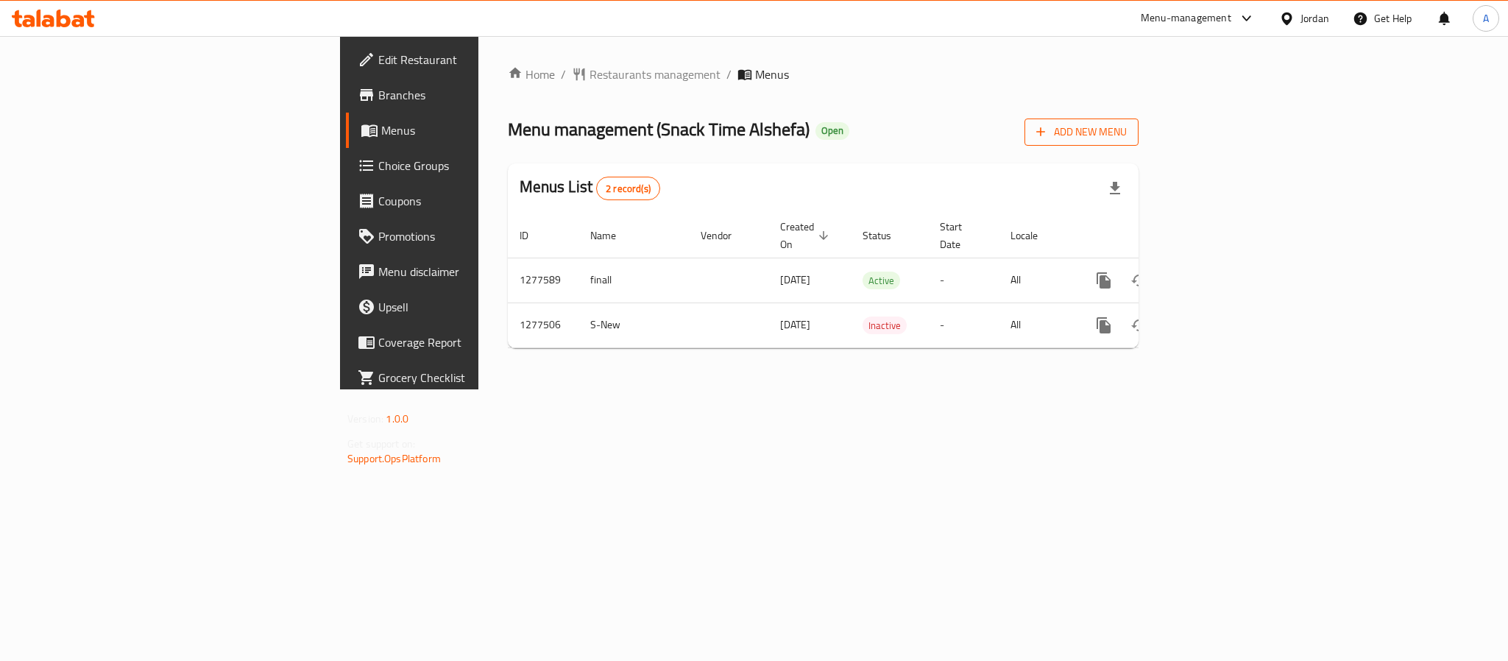
click at [1127, 128] on span "Add New Menu" at bounding box center [1082, 132] width 91 height 18
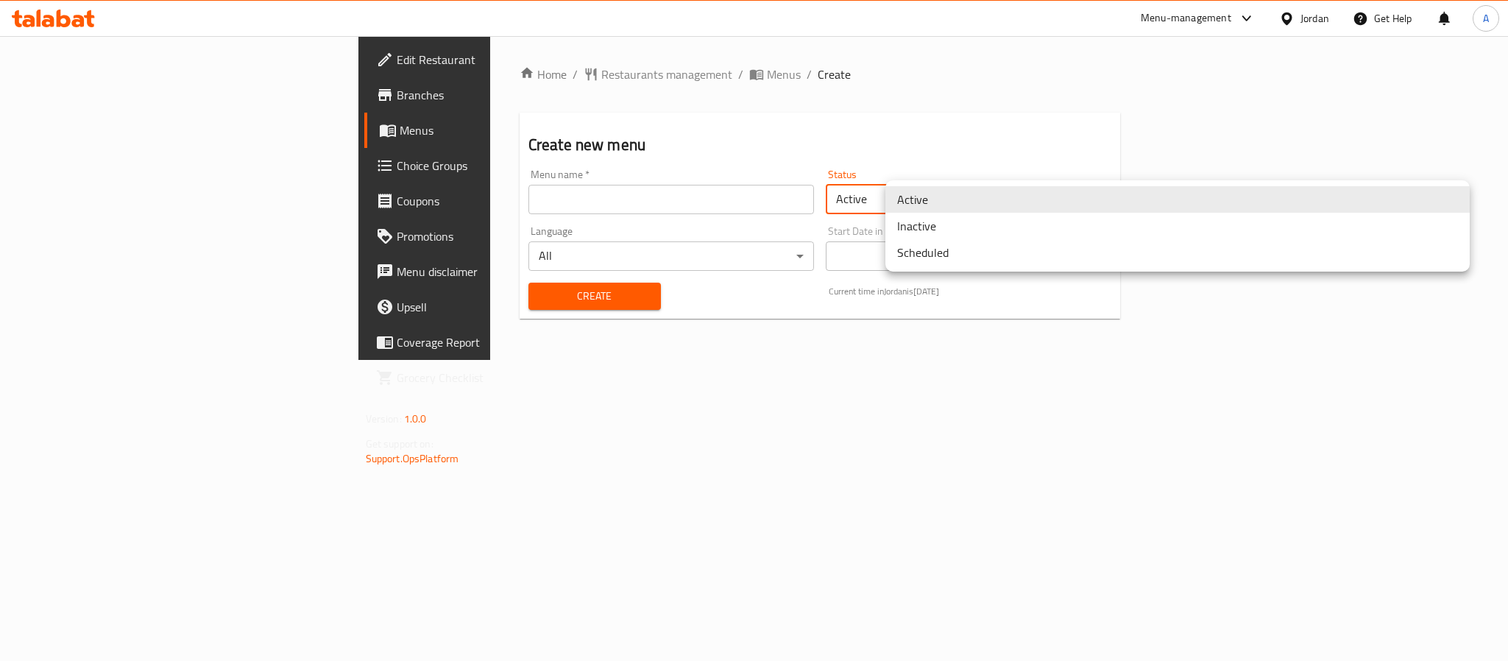
click at [928, 204] on body "​ Menu-management Jordan Get Help A Edit Restaurant Branches Menus Choice Group…" at bounding box center [754, 348] width 1508 height 625
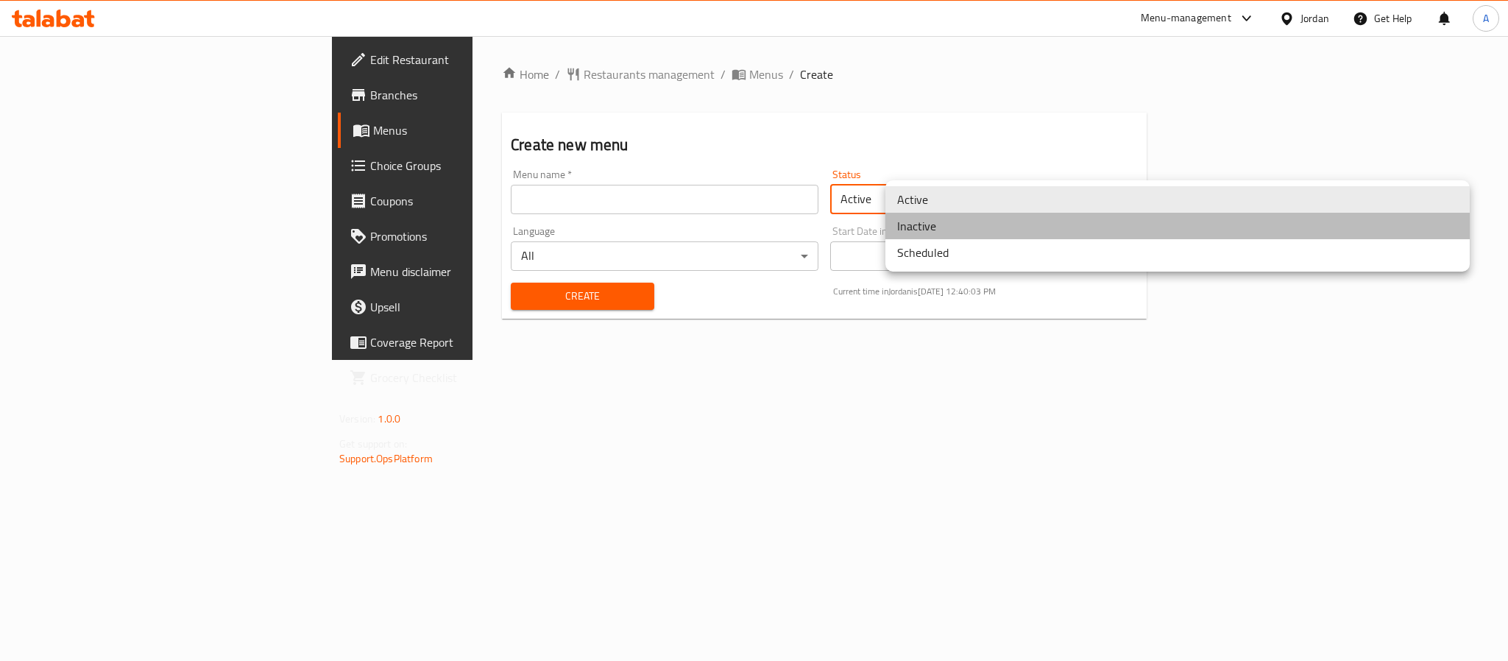
click at [931, 227] on li "Inactive" at bounding box center [1178, 226] width 585 height 27
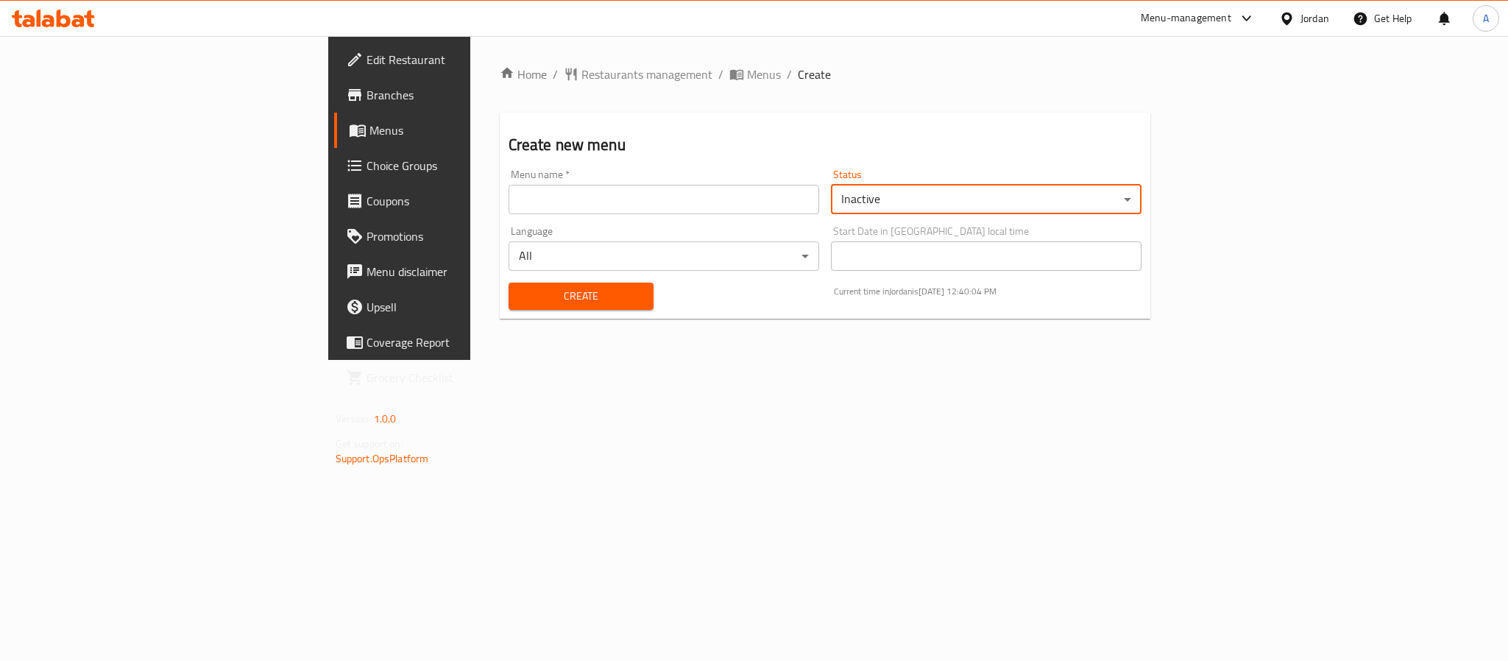
click at [789, 172] on div "Menu name   * Menu name *" at bounding box center [664, 191] width 311 height 45
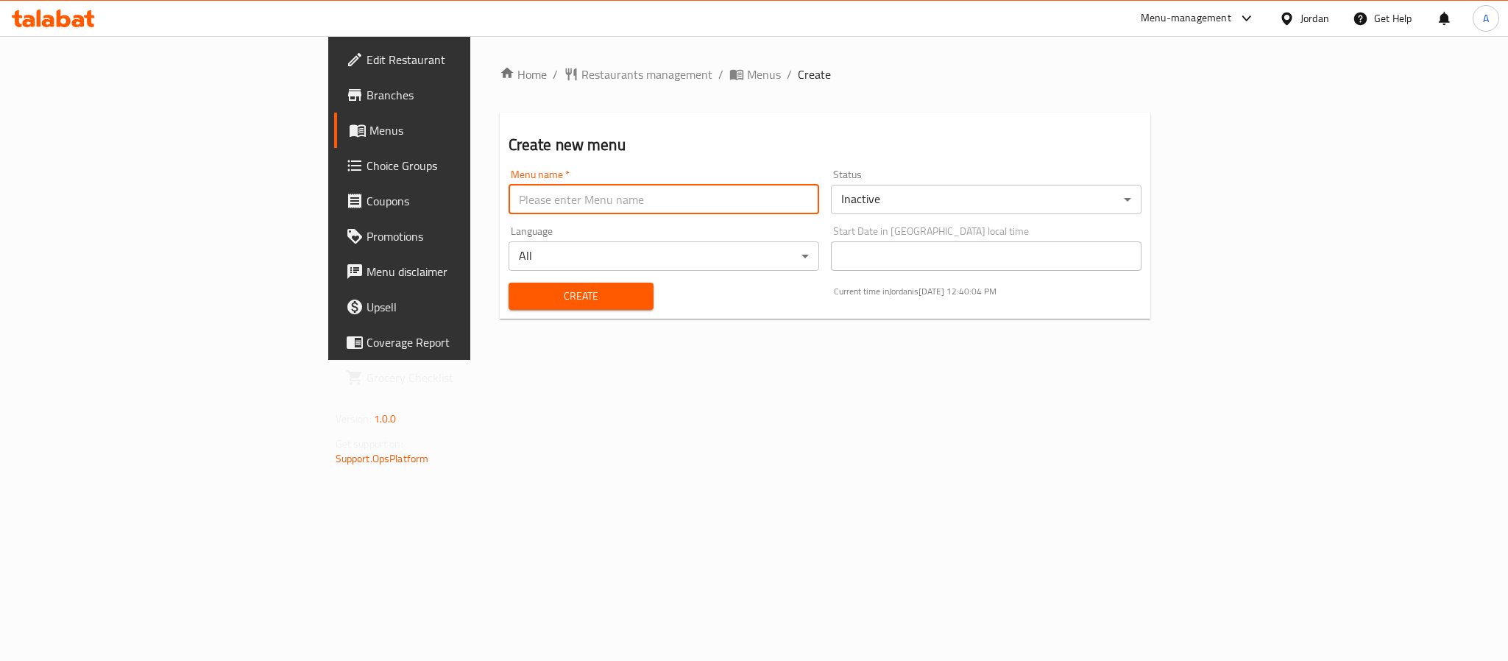
click at [782, 197] on input "text" at bounding box center [664, 199] width 311 height 29
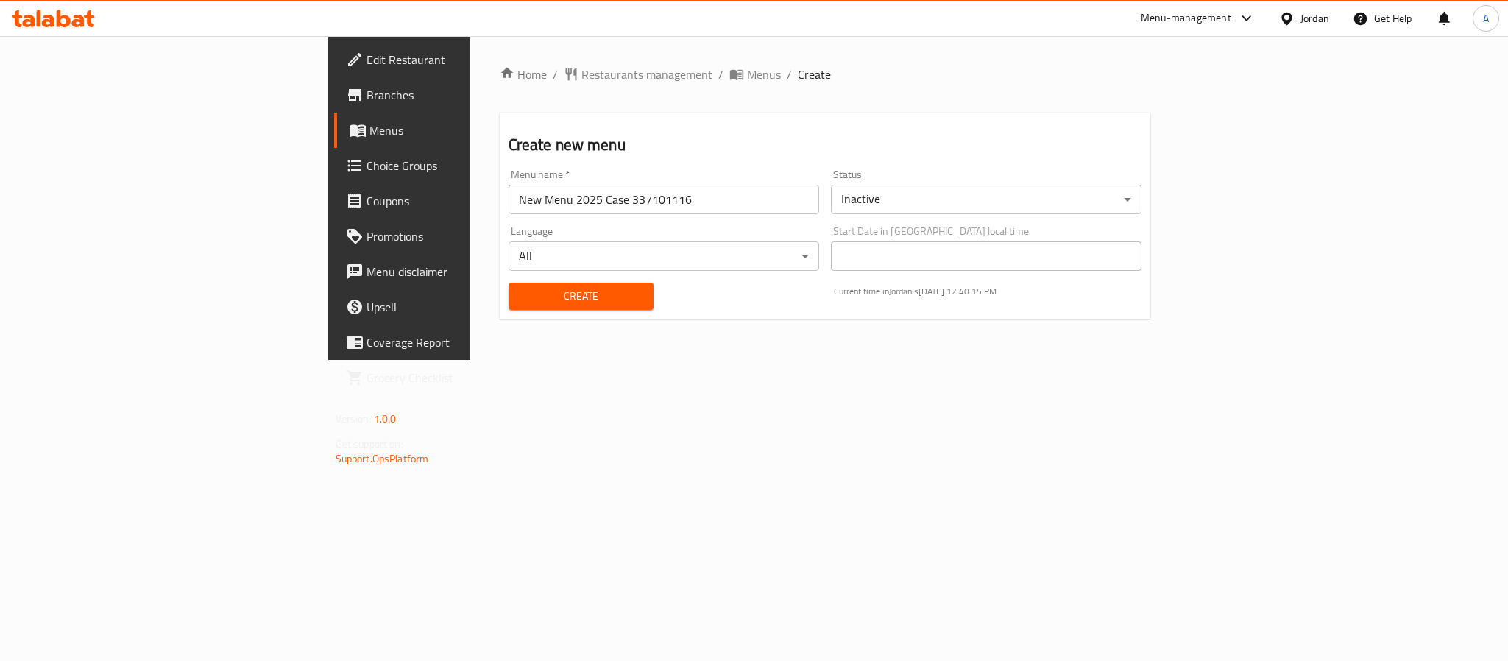
click at [509, 202] on input "New Menu 2025 Case 337101116" at bounding box center [664, 199] width 311 height 29
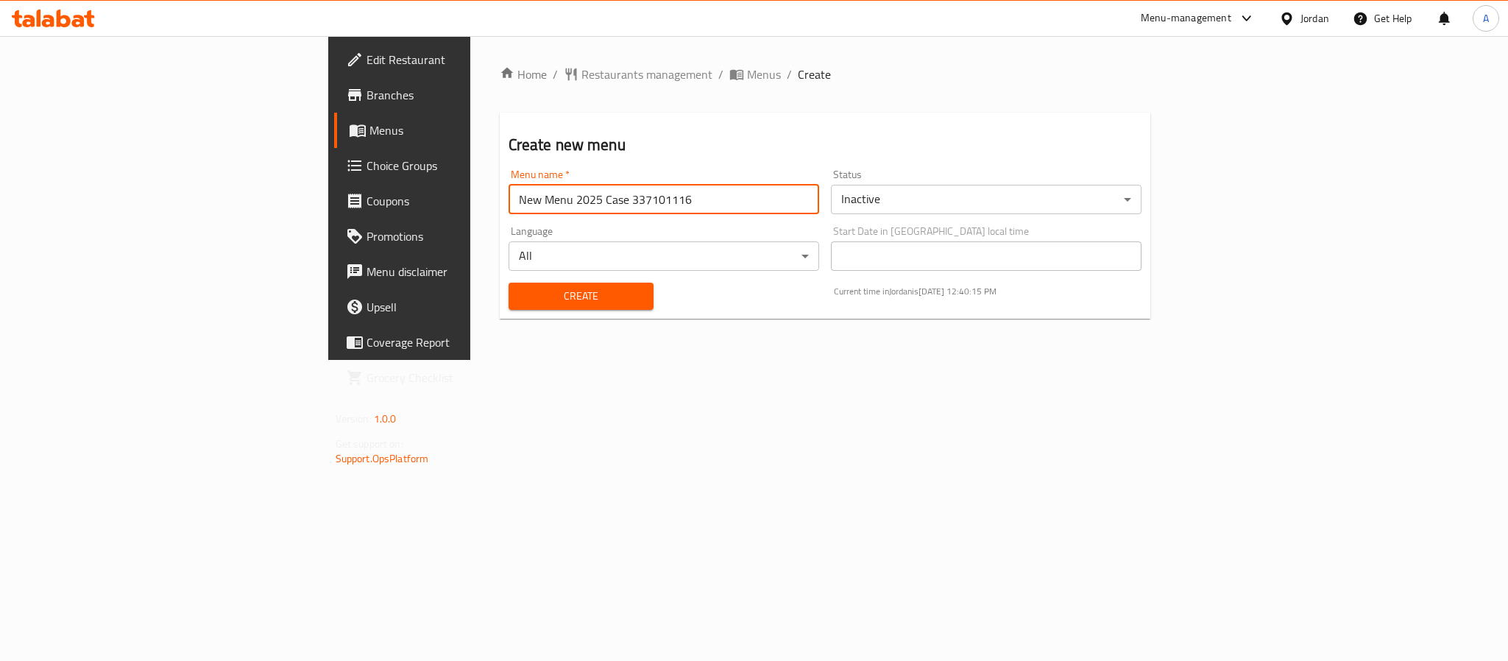
click at [509, 202] on input "New Menu 2025 Case 337101116" at bounding box center [664, 199] width 311 height 29
paste input "41694409"
type input "New Menu 2025 Case 341694409"
click at [520, 290] on span "Create" at bounding box center [580, 296] width 121 height 18
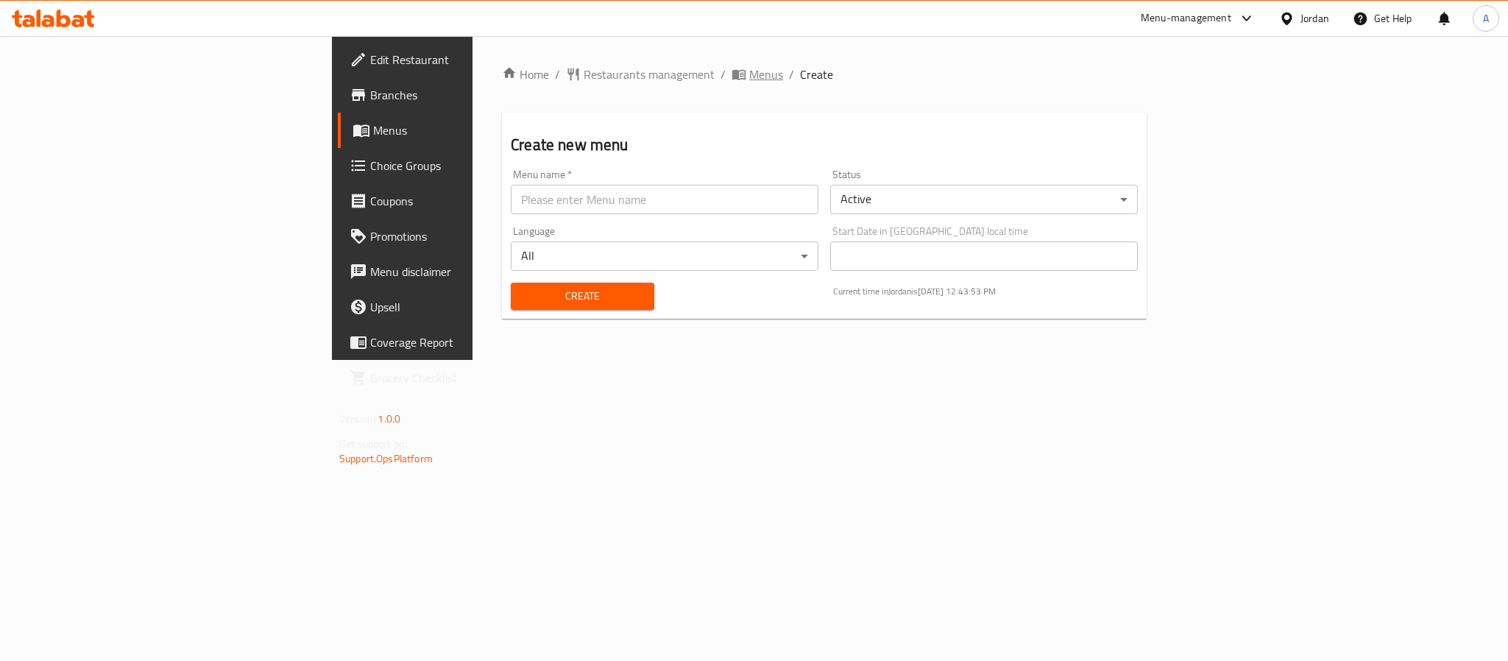
click at [749, 68] on span "Menus" at bounding box center [766, 75] width 34 height 18
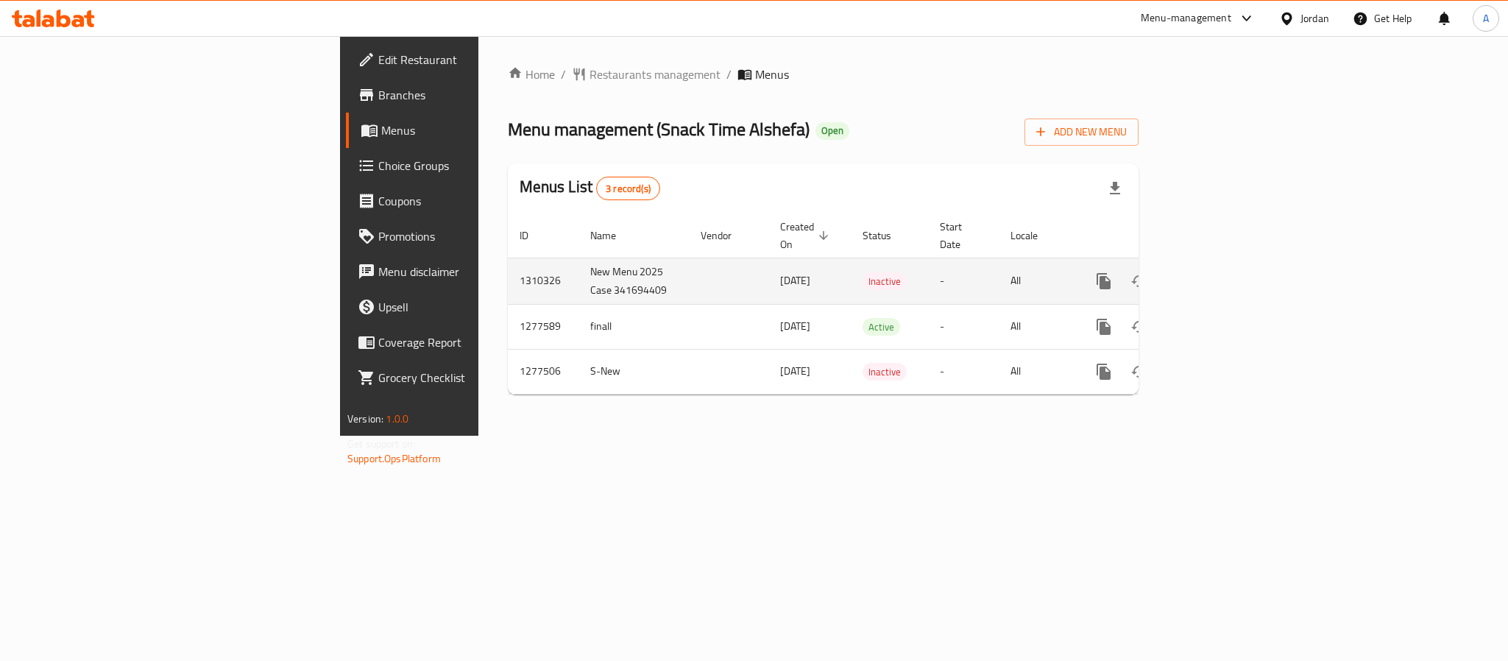
click at [579, 258] on td "New Menu 2025 Case 341694409" at bounding box center [634, 281] width 110 height 46
copy td "New Menu 2025 Case 341694409"
click at [1228, 269] on link "enhanced table" at bounding box center [1210, 281] width 35 height 35
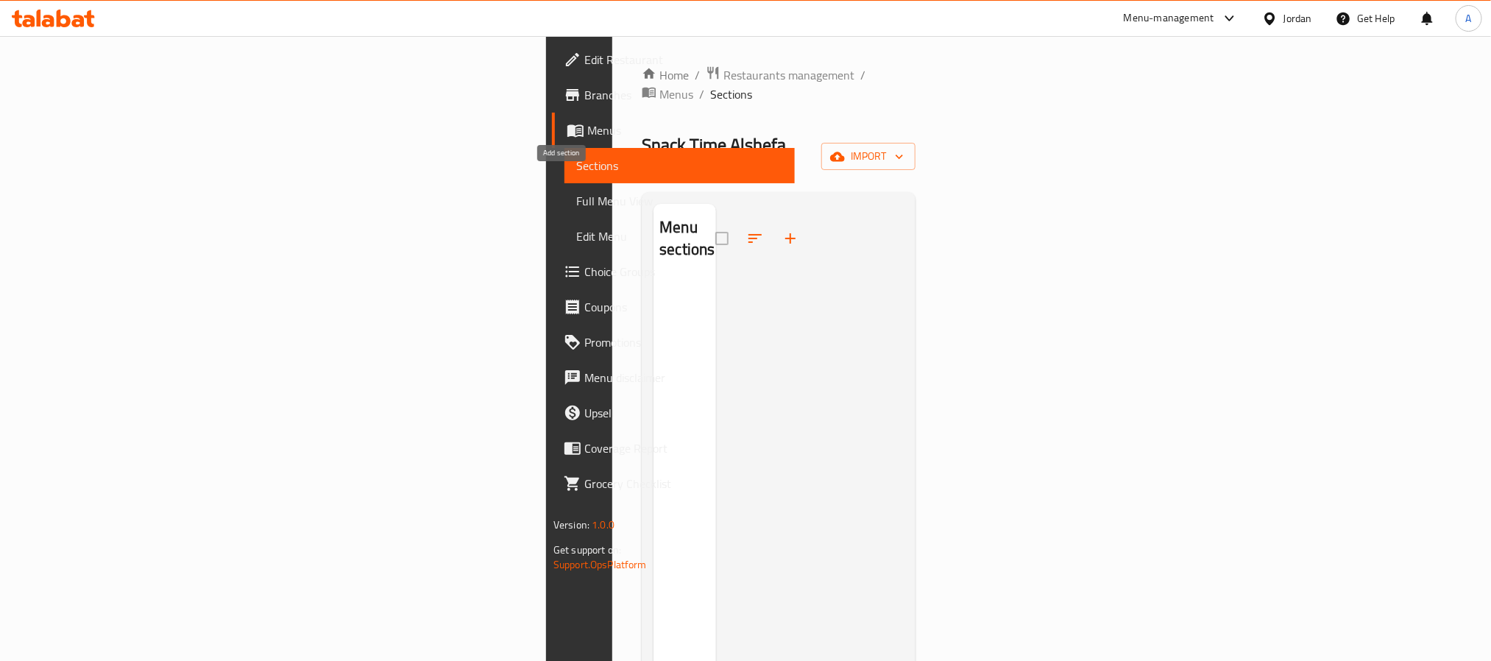
click at [782, 230] on icon "button" at bounding box center [791, 239] width 18 height 18
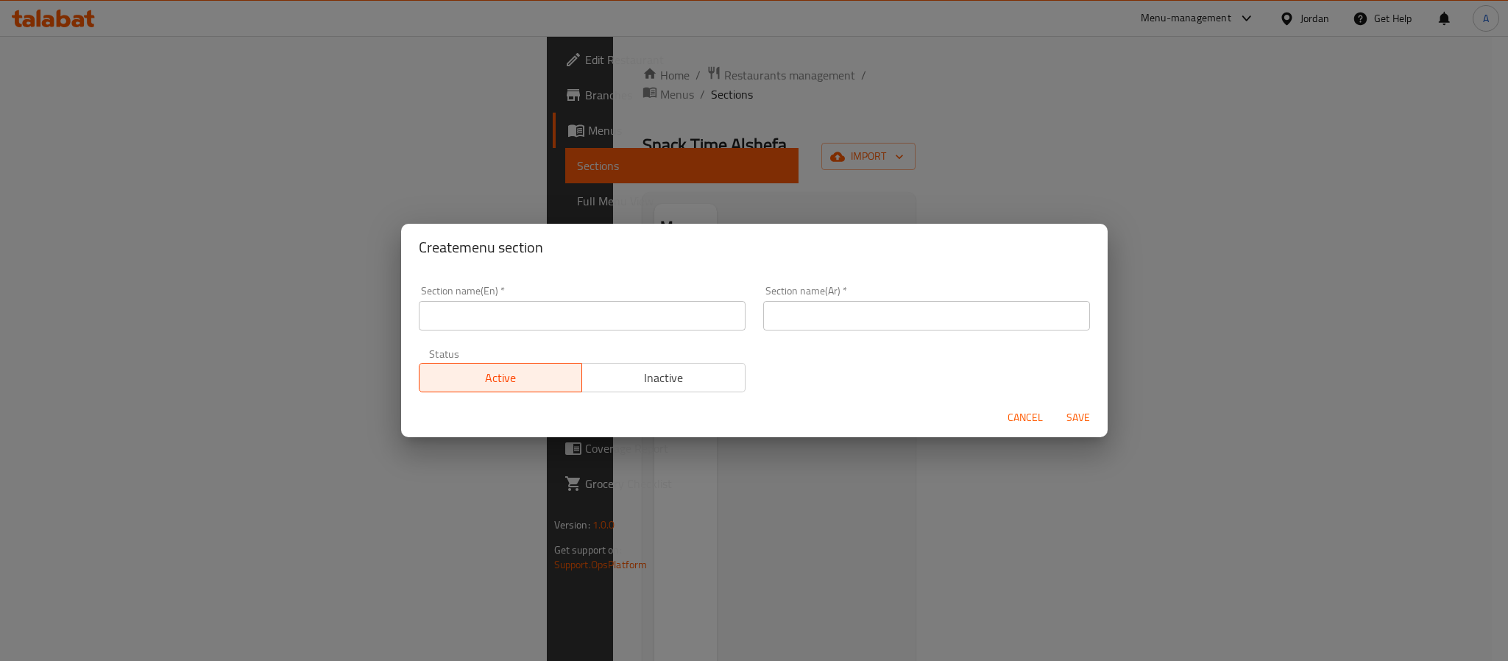
click at [868, 317] on input "text" at bounding box center [926, 315] width 327 height 29
paste input "وجبات الأبطال الصغار"
type input "وجبات الأبطال الصغار"
click at [583, 327] on input "text" at bounding box center [582, 315] width 327 height 29
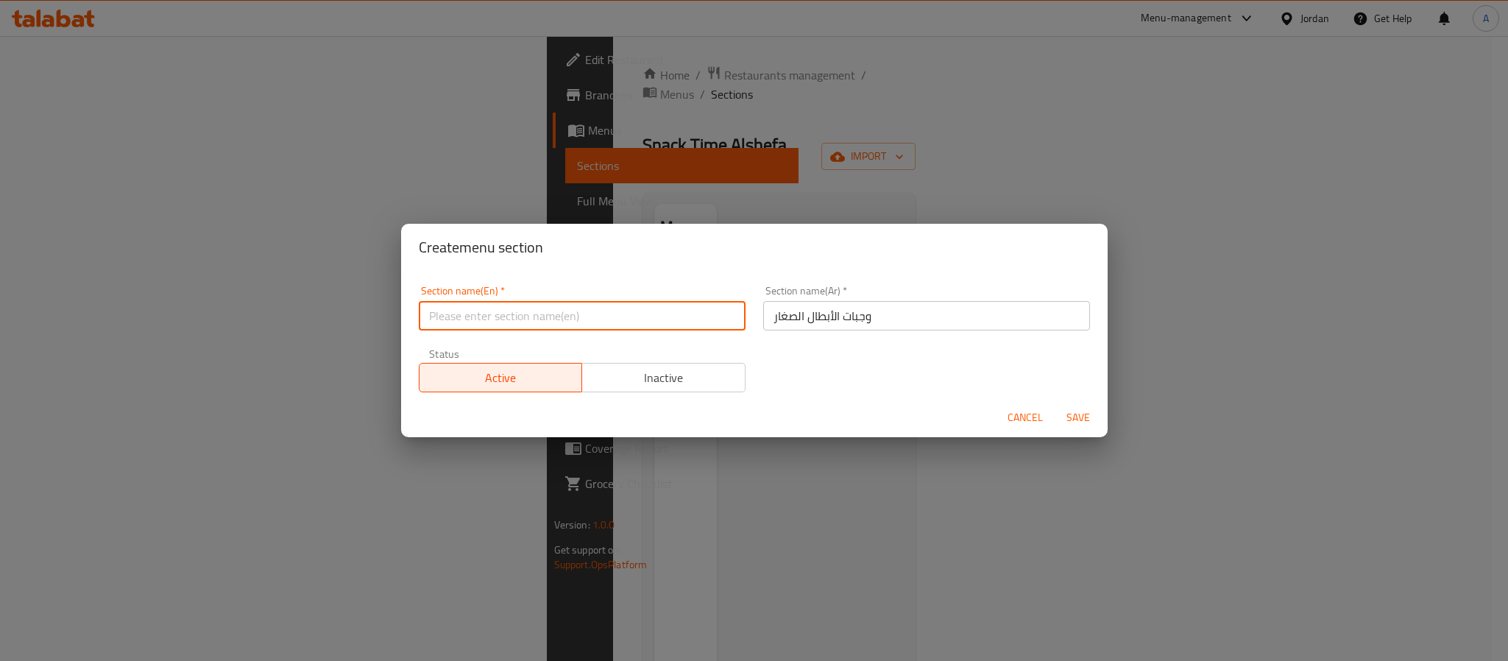
paste input "Little Heroes Meals"
type input "Little Heroes Meals"
click at [1093, 412] on span "Save" at bounding box center [1078, 418] width 35 height 18
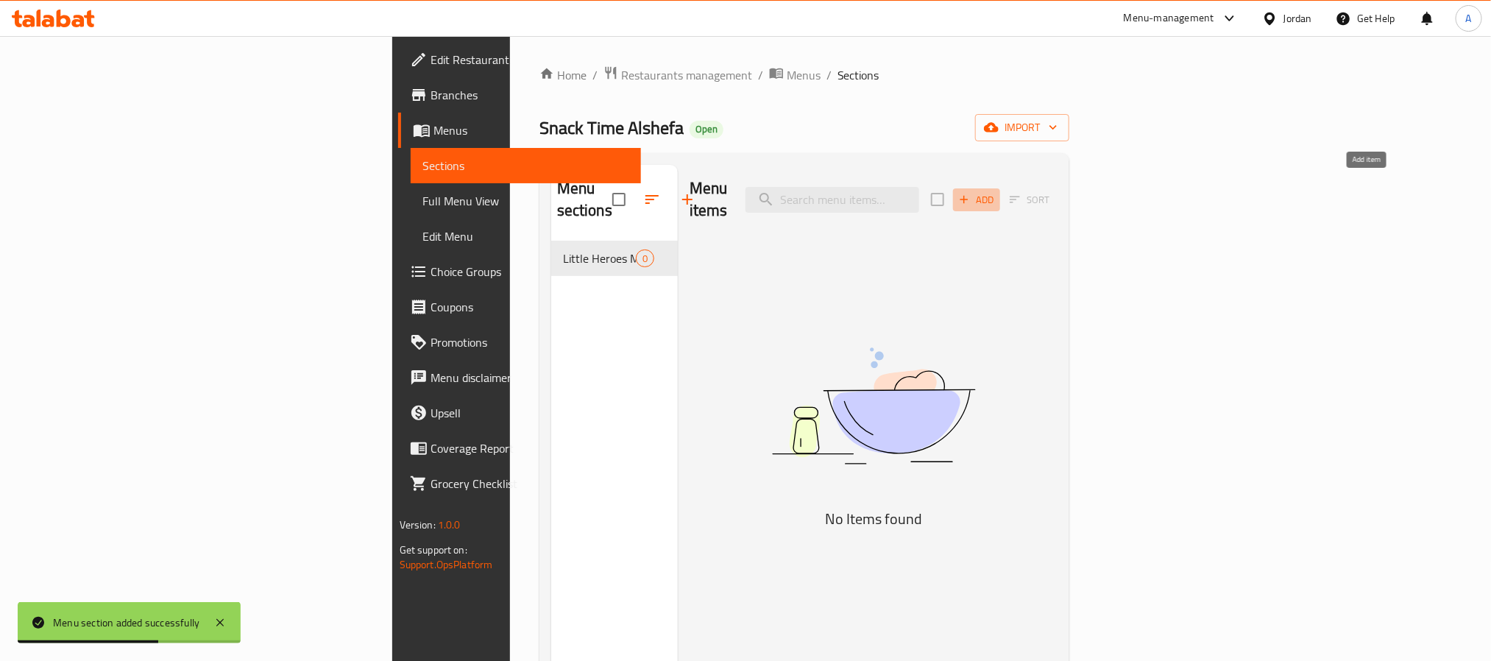
click at [997, 194] on span "Add" at bounding box center [977, 199] width 40 height 17
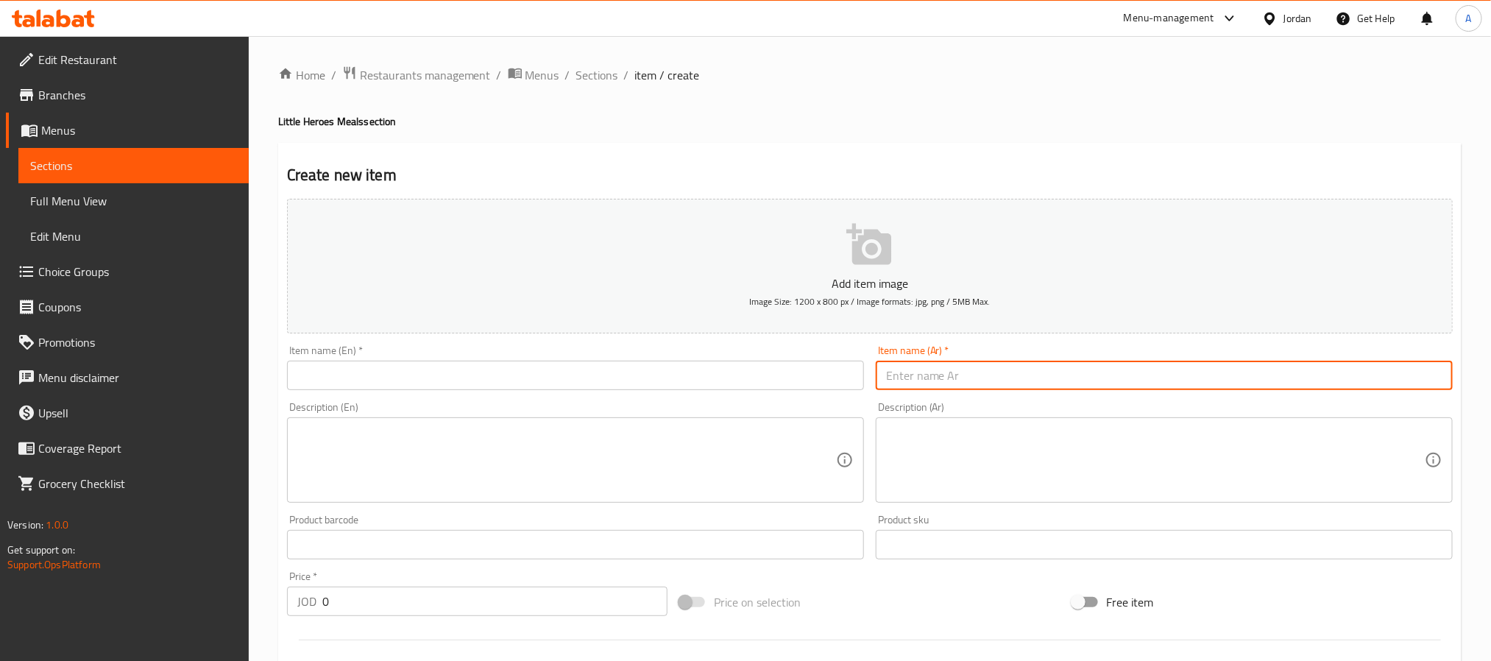
click at [1027, 371] on input "text" at bounding box center [1164, 375] width 577 height 29
paste input "برغر جونيور"
type input "برغر جونيور"
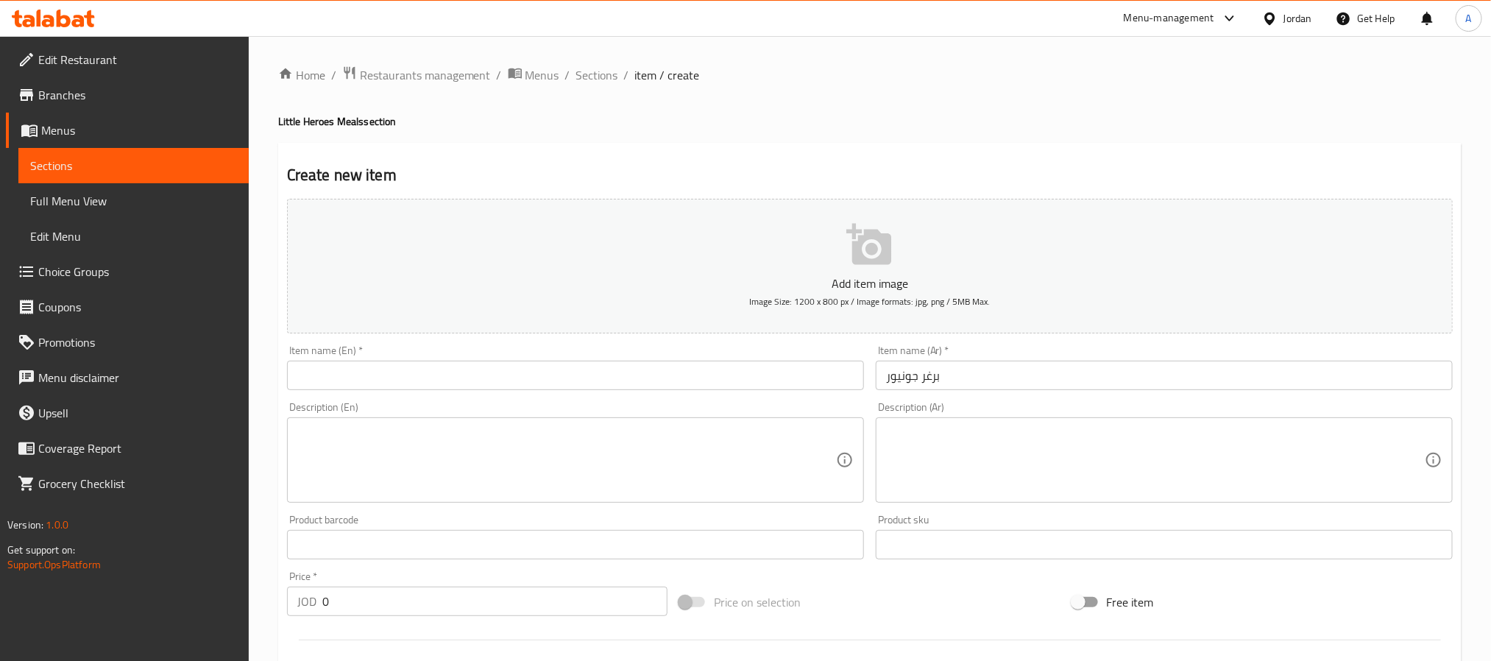
click at [378, 356] on div "Item name (En)   * Item name (En) *" at bounding box center [575, 367] width 577 height 45
click at [378, 369] on input "text" at bounding box center [575, 375] width 577 height 29
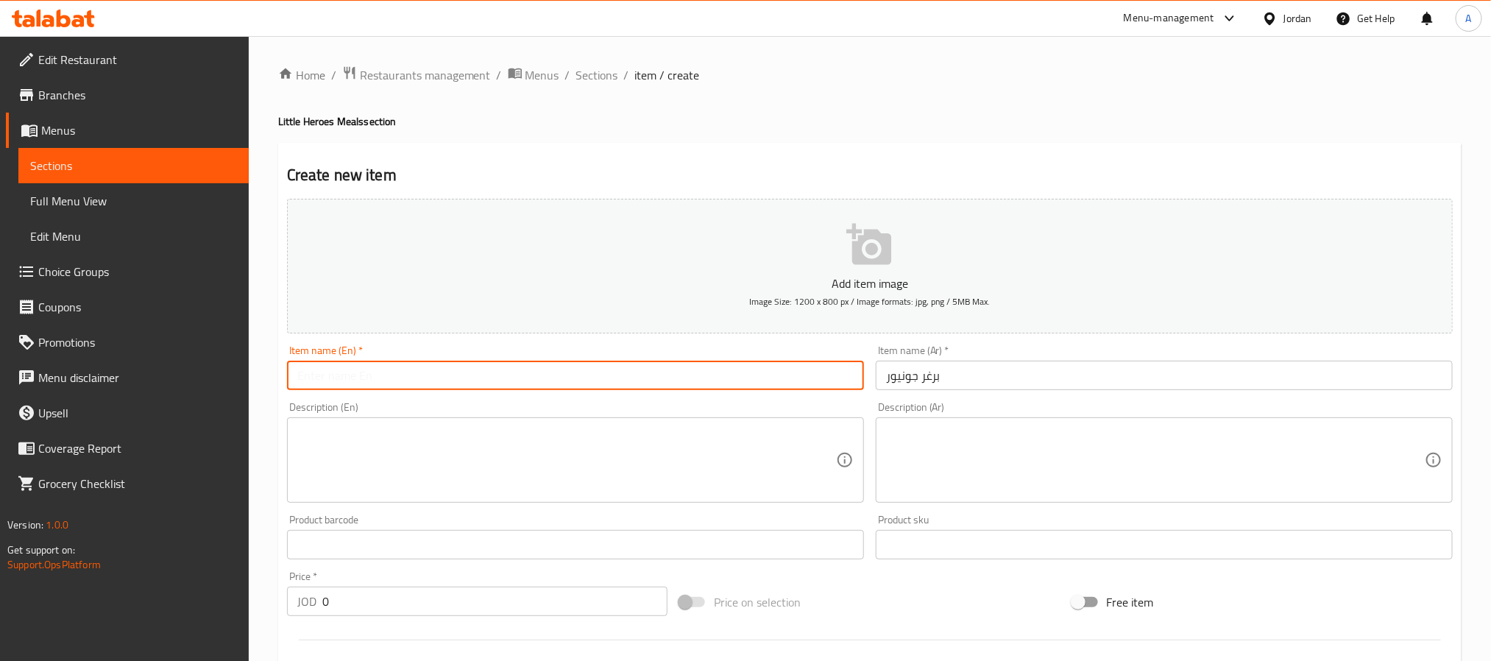
paste input "Junior Burger"
type input "Junior Burger"
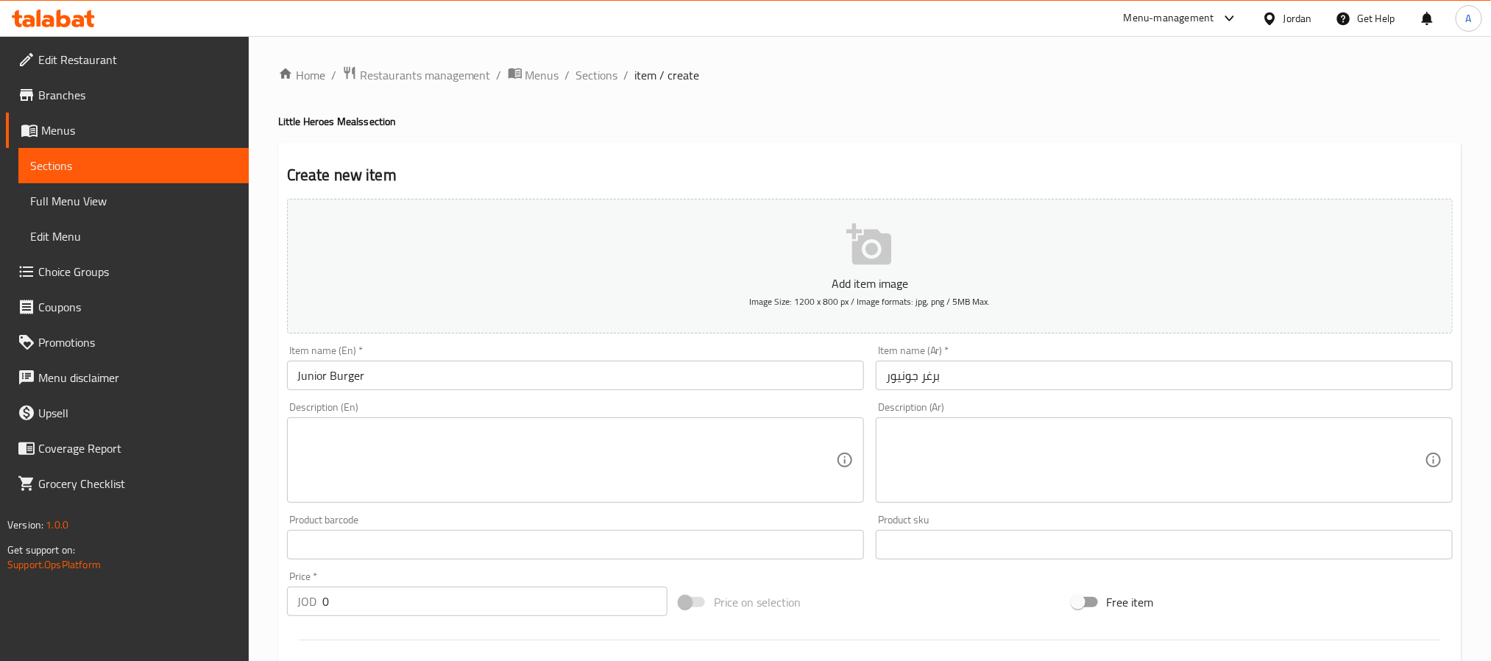
click at [961, 424] on div "Description (Ar)" at bounding box center [1164, 459] width 577 height 85
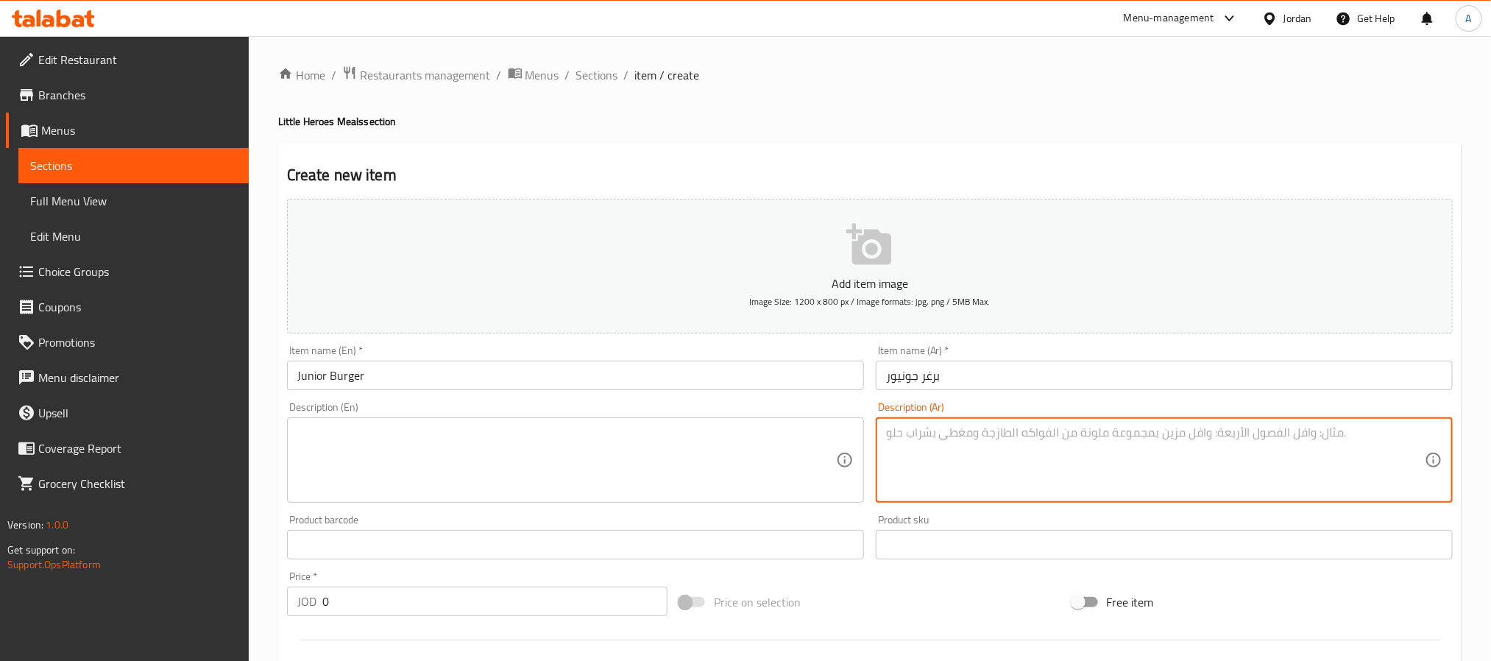
paste textarea "برغر جونيور لحم أو دجاج، 3 قطع نجت، بطاطا و عصير"
type textarea "برغر جونيور لحم أو دجاج، 3 قطع نجت، بطاطا و عصير"
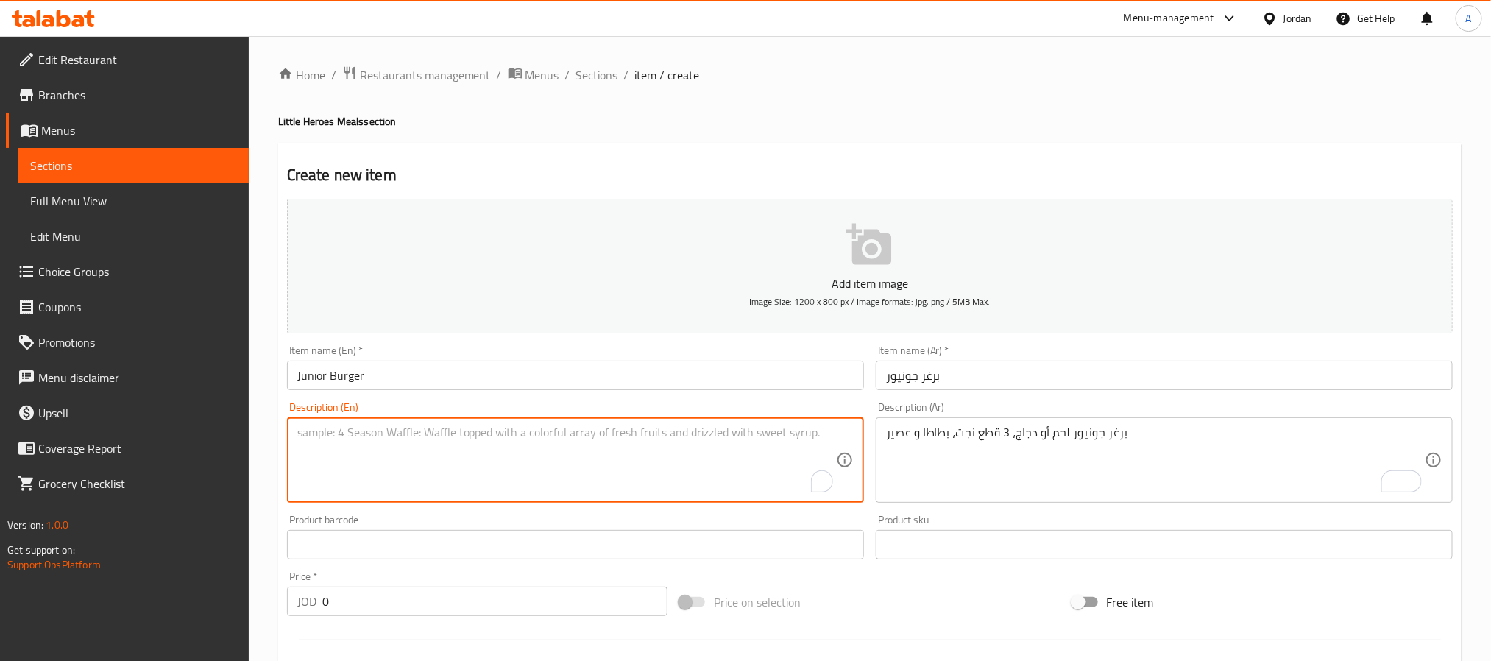
click at [521, 445] on textarea "To enrich screen reader interactions, please activate Accessibility in Grammarl…" at bounding box center [566, 461] width 539 height 70
paste textarea "Junior burger beef or chicken, 3 nuggets, fries and juice"
type textarea "Junior burger beef or chicken, 3 nuggets, fries and juice"
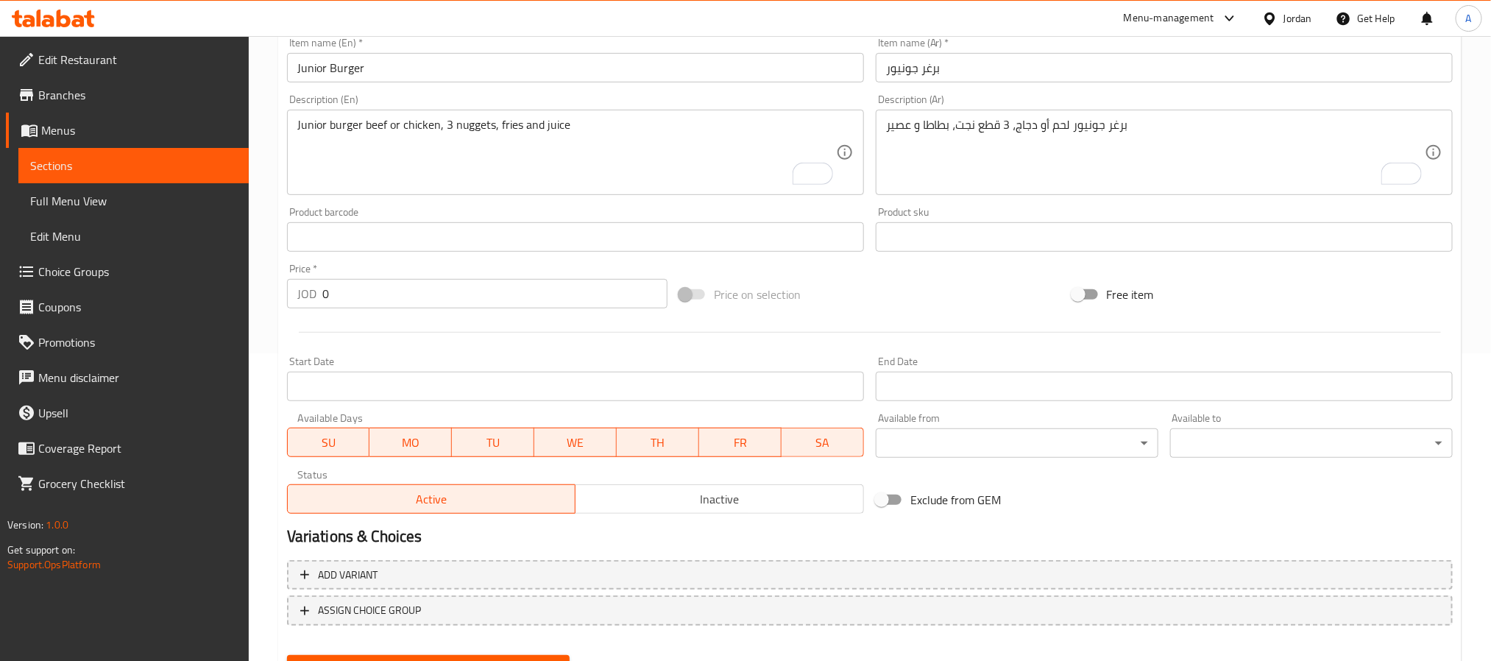
scroll to position [378, 0]
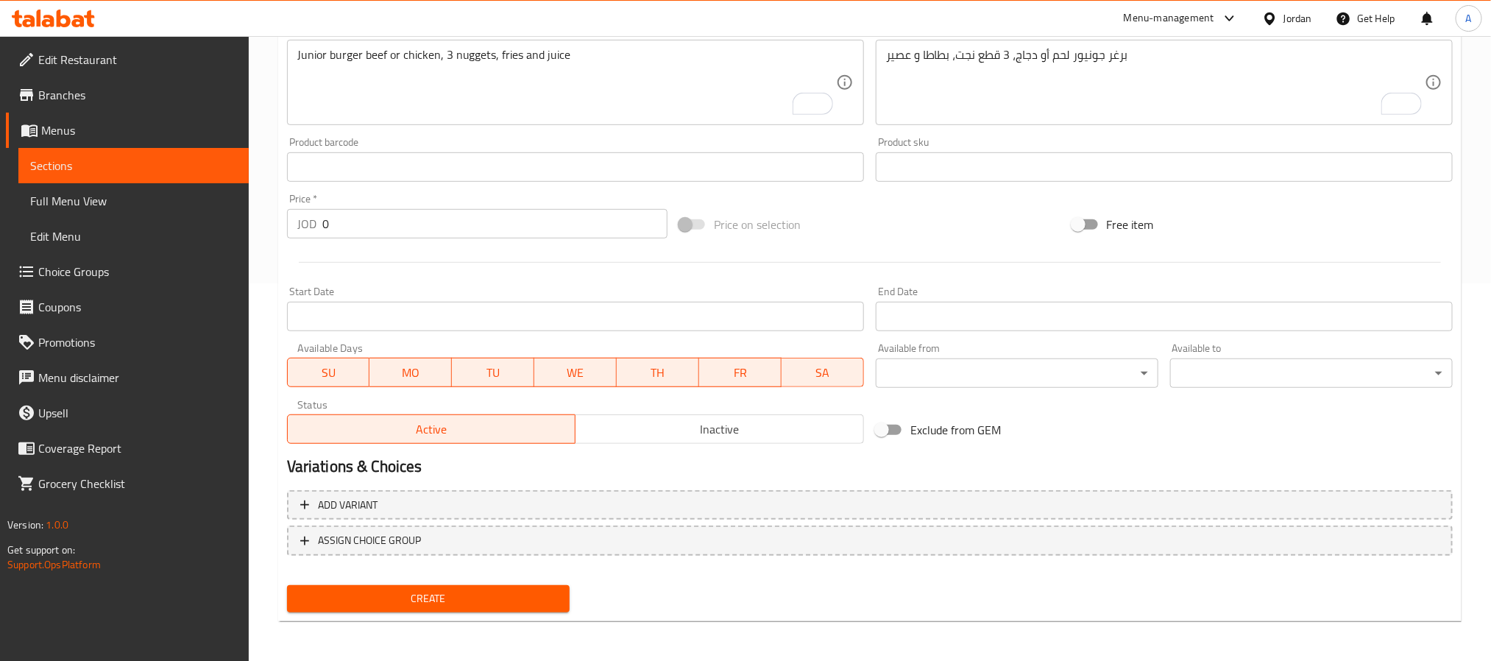
click at [378, 236] on input "0" at bounding box center [494, 223] width 345 height 29
paste input "3.75"
click at [378, 236] on input "03.75" at bounding box center [494, 223] width 345 height 29
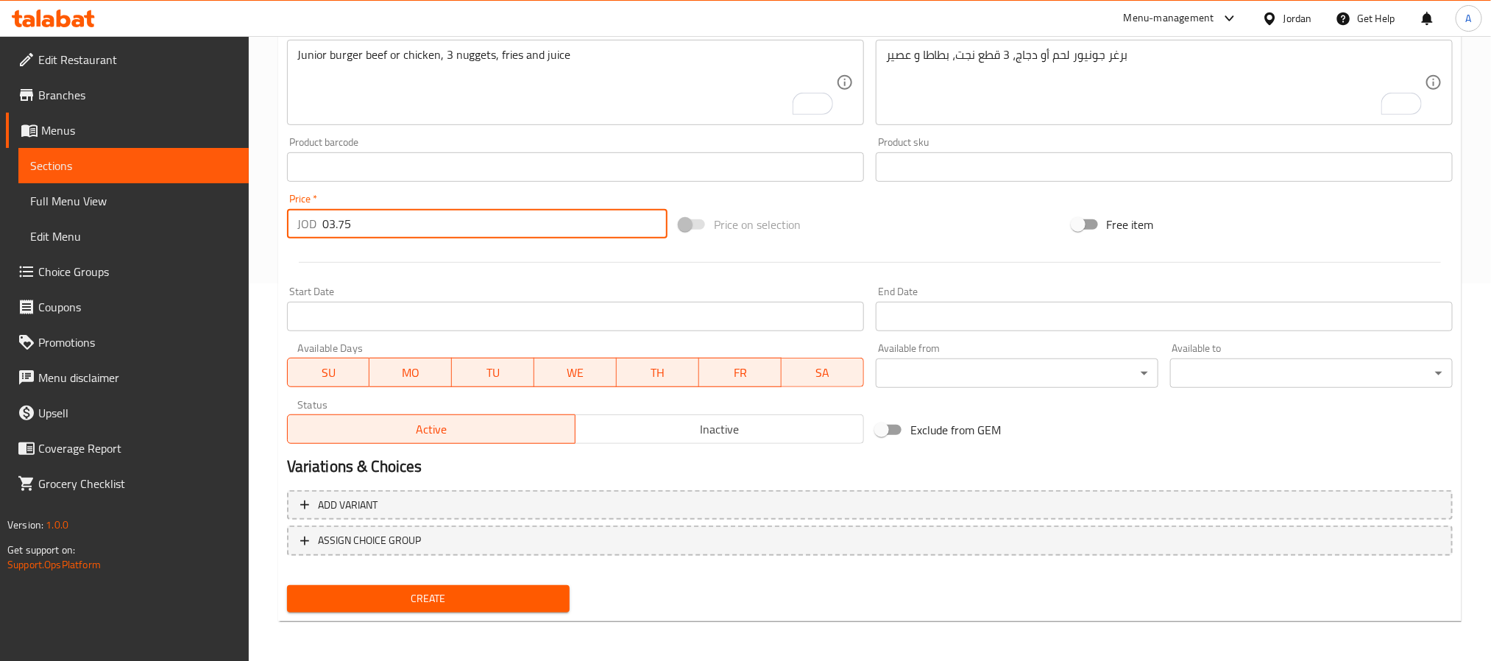
click at [378, 236] on input "03.75" at bounding box center [494, 223] width 345 height 29
paste input "number"
type input "3.75"
click at [287, 585] on button "Create" at bounding box center [428, 598] width 283 height 27
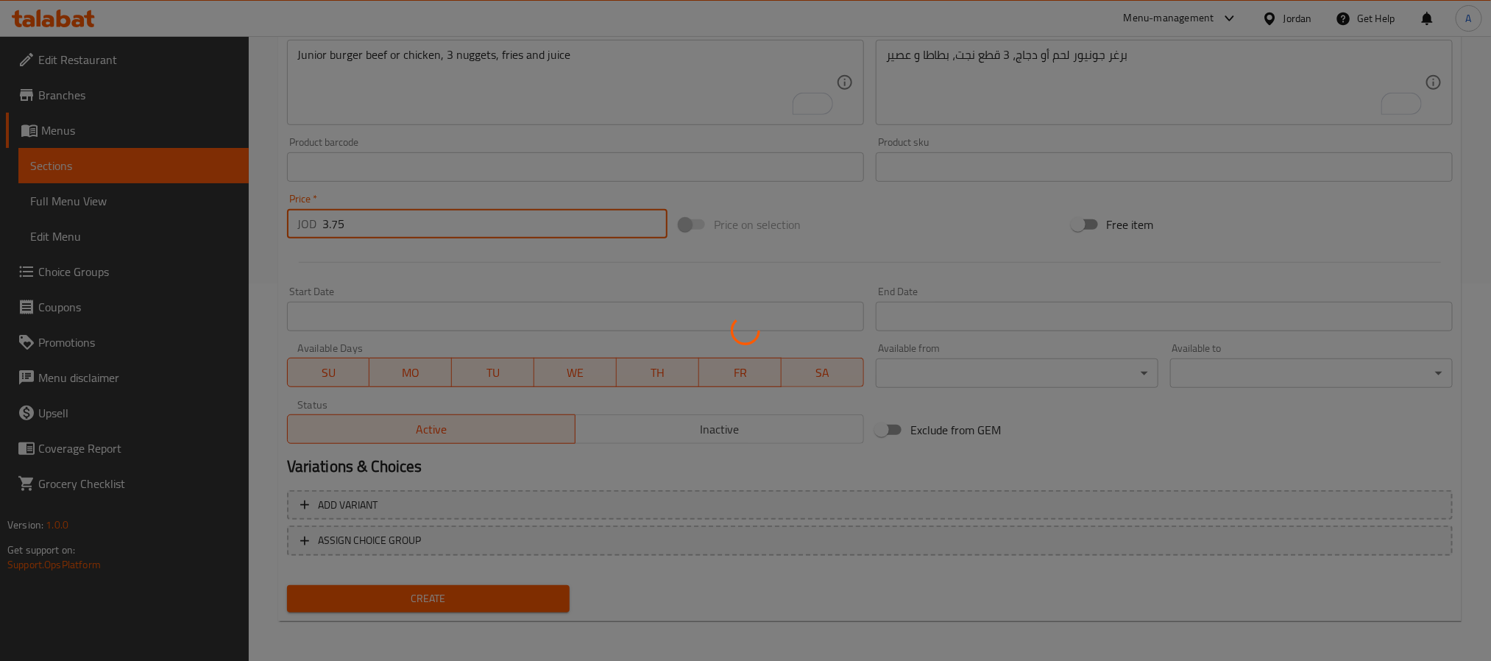
type input "0"
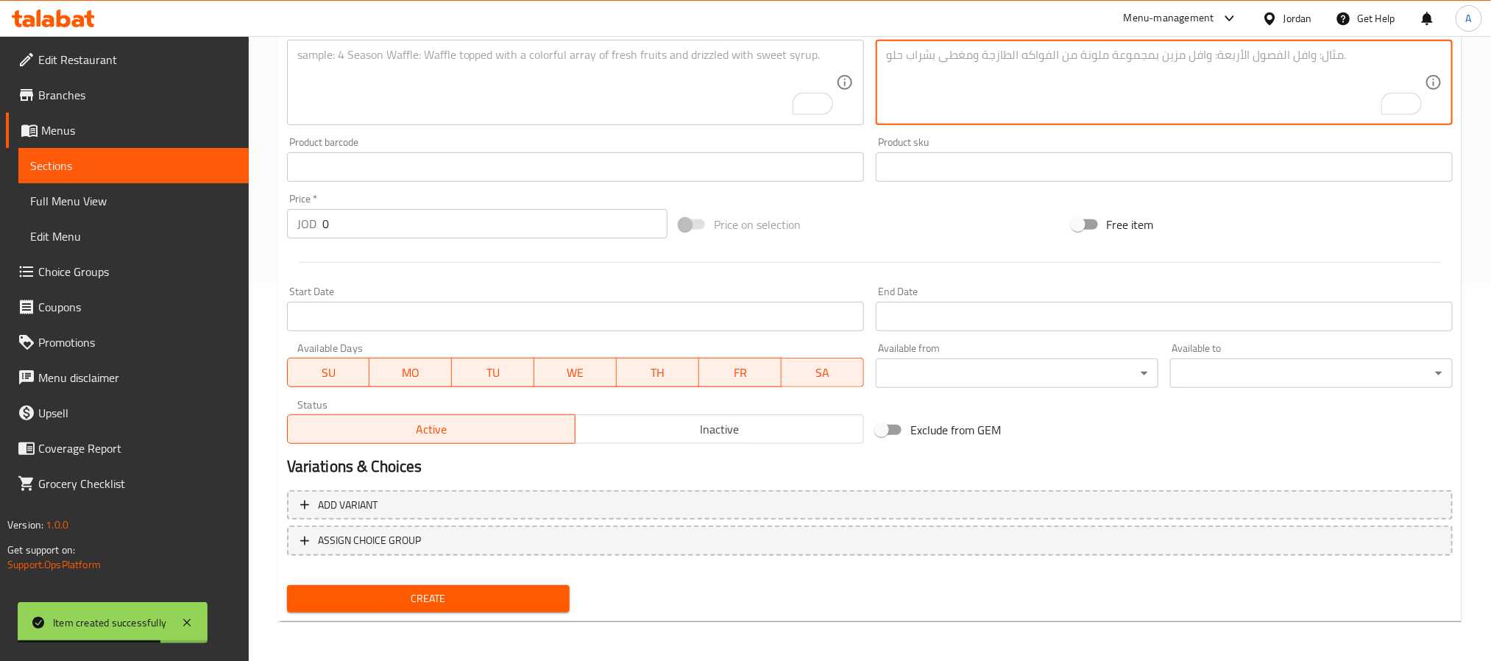
click at [915, 78] on textarea "To enrich screen reader interactions, please activate Accessibility in Grammarl…" at bounding box center [1155, 83] width 539 height 70
paste textarea "2 هوت دوج جونيور، 3 قطع نجت، بطاطا و عصير"
type textarea "2 هوت دوج جونيور، 3 قطع نجت، بطاطا و عصير"
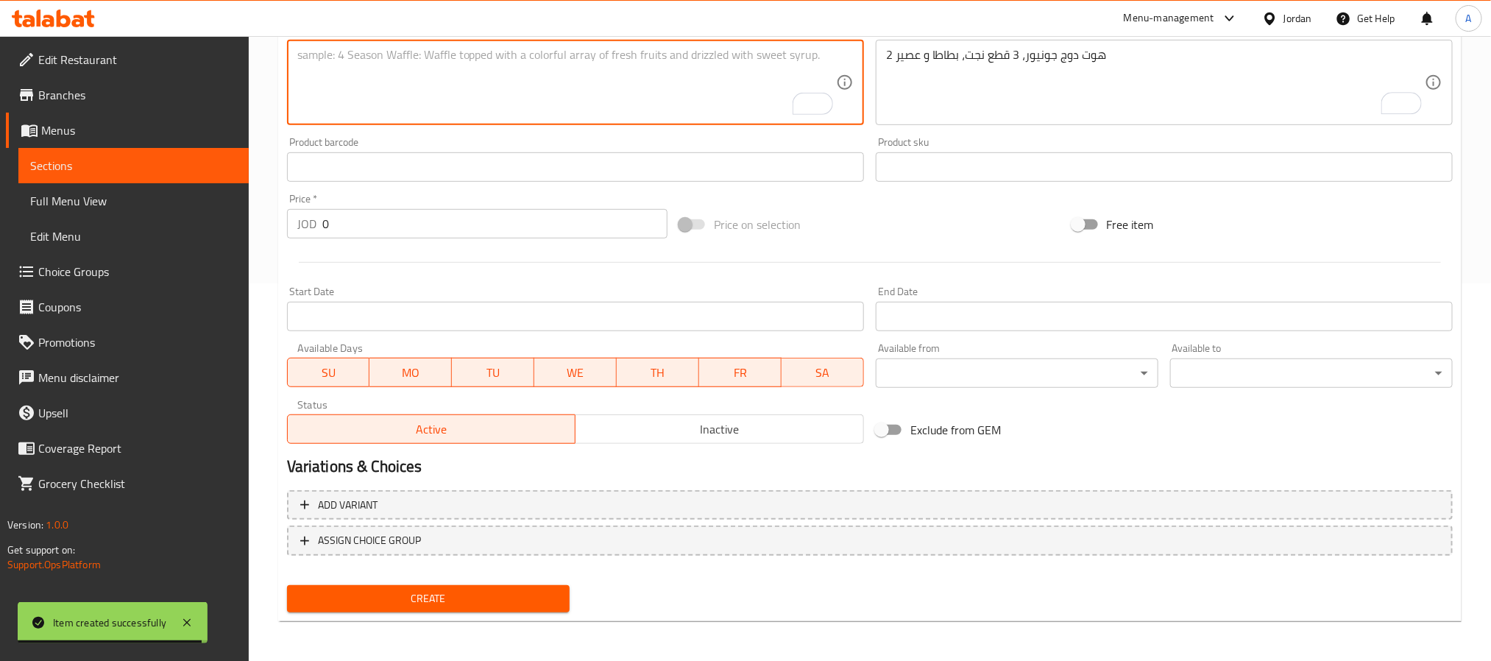
click at [417, 93] on textarea "To enrich screen reader interactions, please activate Accessibility in Grammarl…" at bounding box center [566, 83] width 539 height 70
click at [392, 100] on textarea "To enrich screen reader interactions, please activate Accessibility in Grammarl…" at bounding box center [566, 83] width 539 height 70
paste textarea "2 junior hot dogs, 3 nuggets, fries and juice"
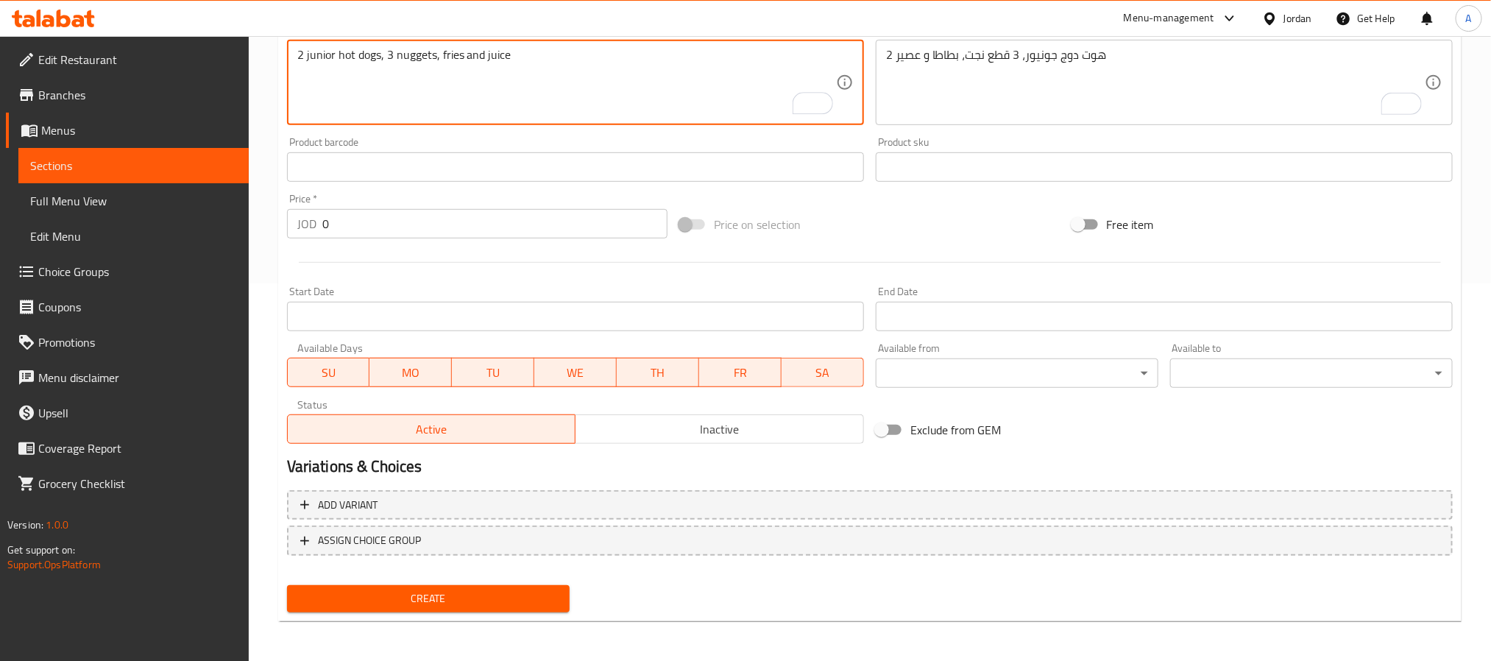
type textarea "2 junior hot dogs, 3 nuggets, fries and juice"
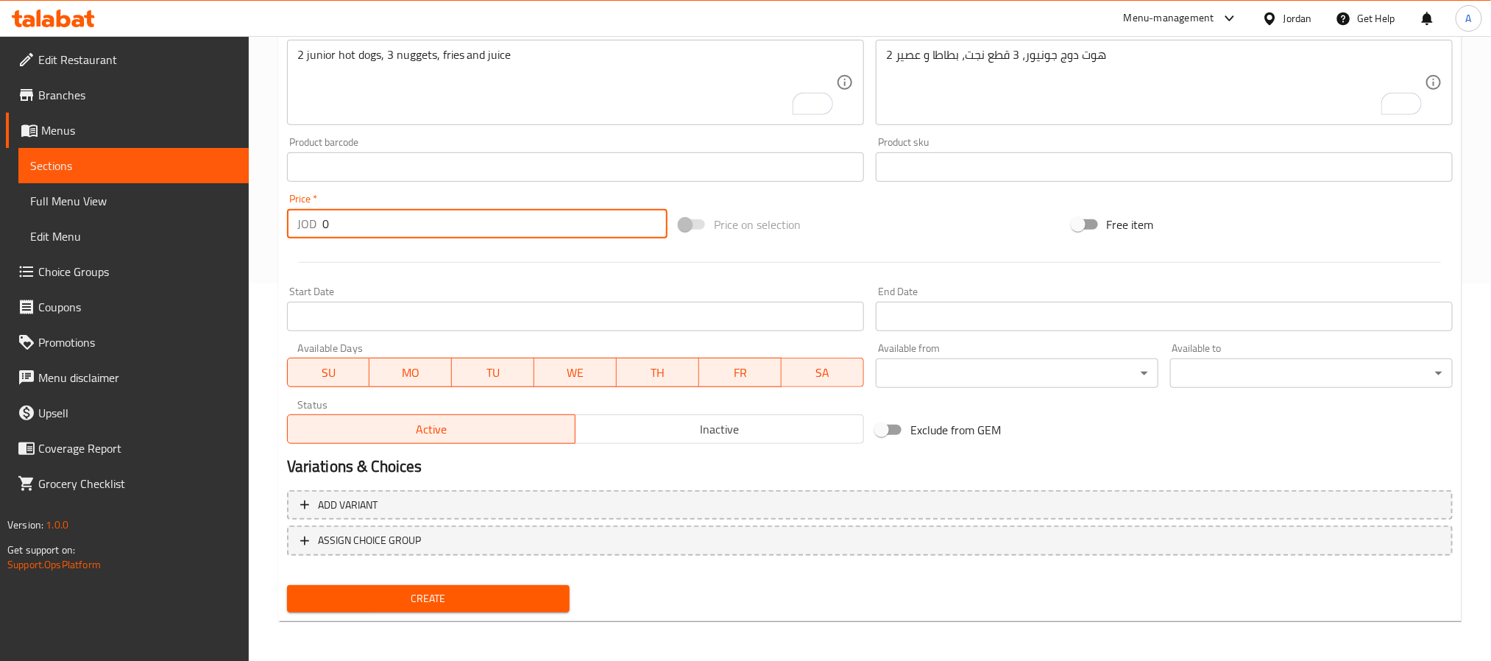
drag, startPoint x: 376, startPoint y: 227, endPoint x: 300, endPoint y: 233, distance: 76.0
click at [300, 233] on div "JOD 0 Price *" at bounding box center [477, 223] width 381 height 29
paste input "3.75"
type input "3.75"
click at [287, 585] on button "Create" at bounding box center [428, 598] width 283 height 27
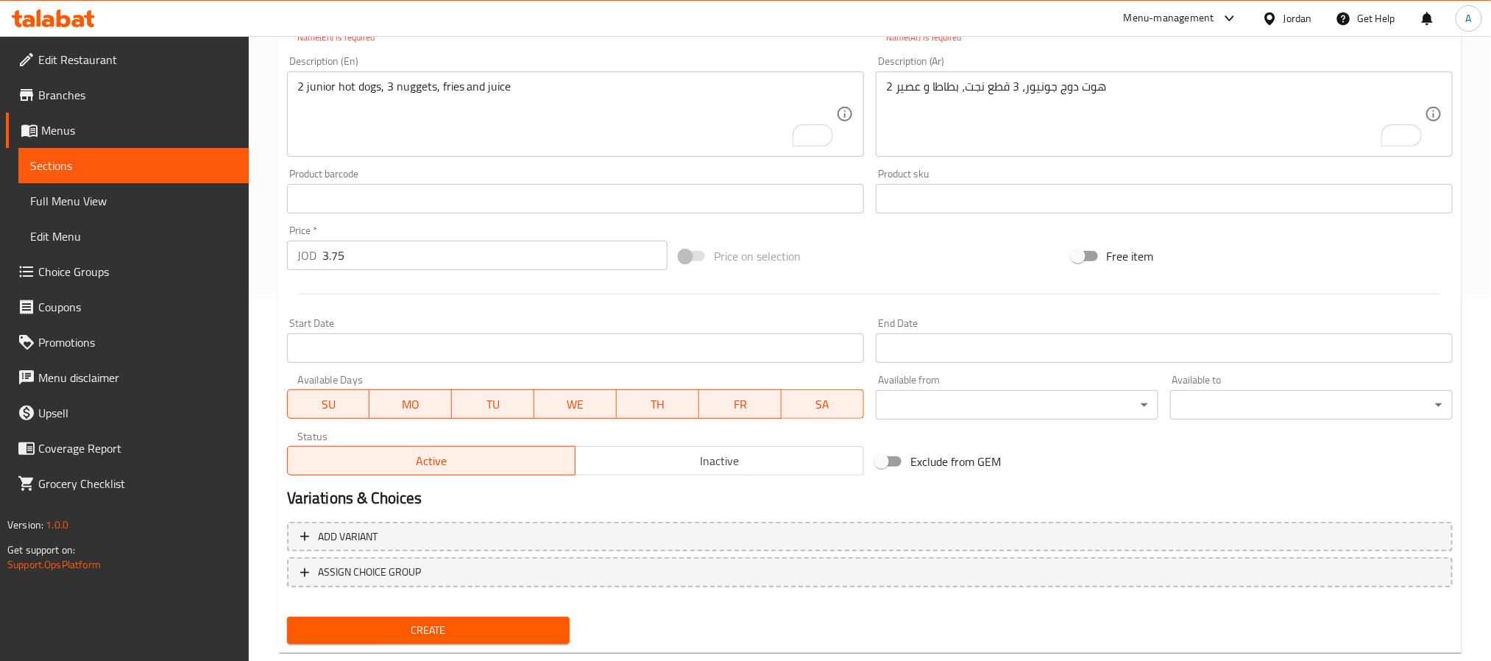
scroll to position [141, 0]
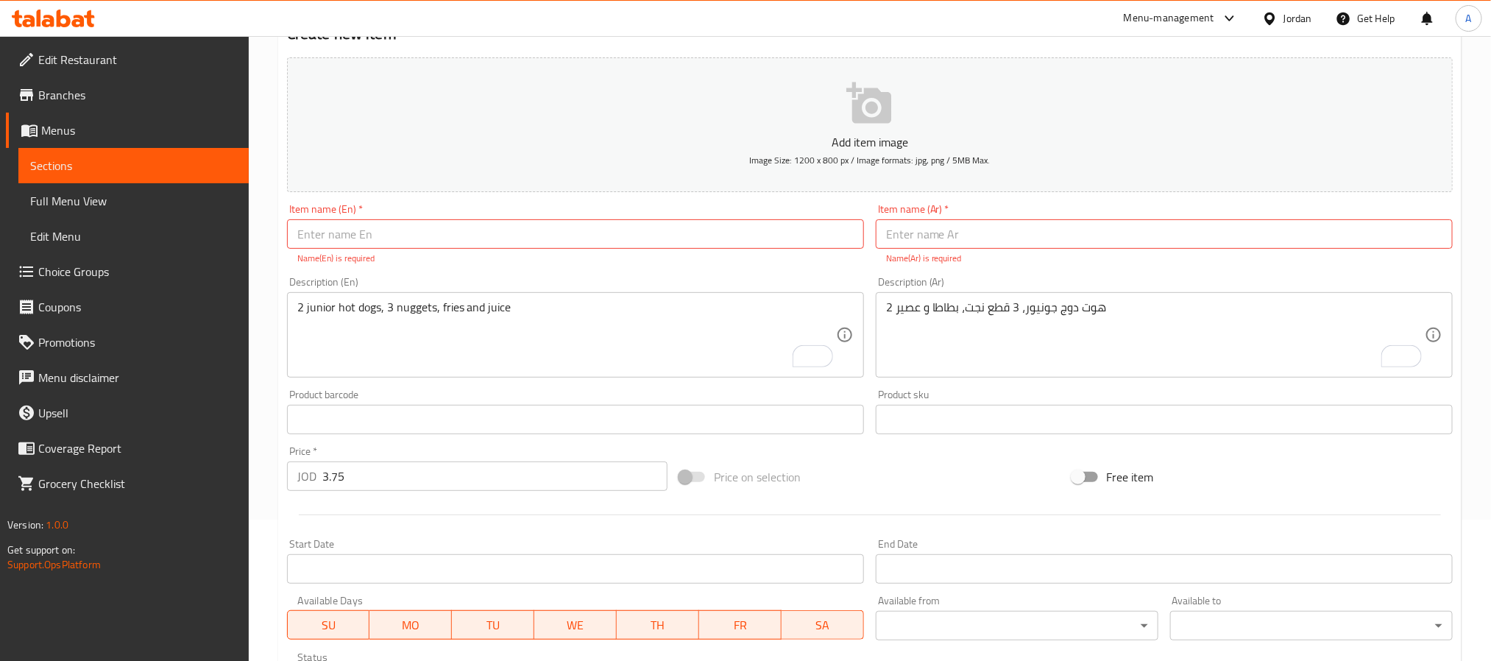
click at [961, 216] on div "Item name (Ar)   * Item name (Ar) * Name(Ar) is required" at bounding box center [1164, 234] width 577 height 61
click at [961, 230] on input "text" at bounding box center [1164, 233] width 577 height 29
paste input "2 هوت دوج جونيور"
type input "2 هوت دوج جونيور"
click at [386, 239] on input "text" at bounding box center [575, 233] width 577 height 29
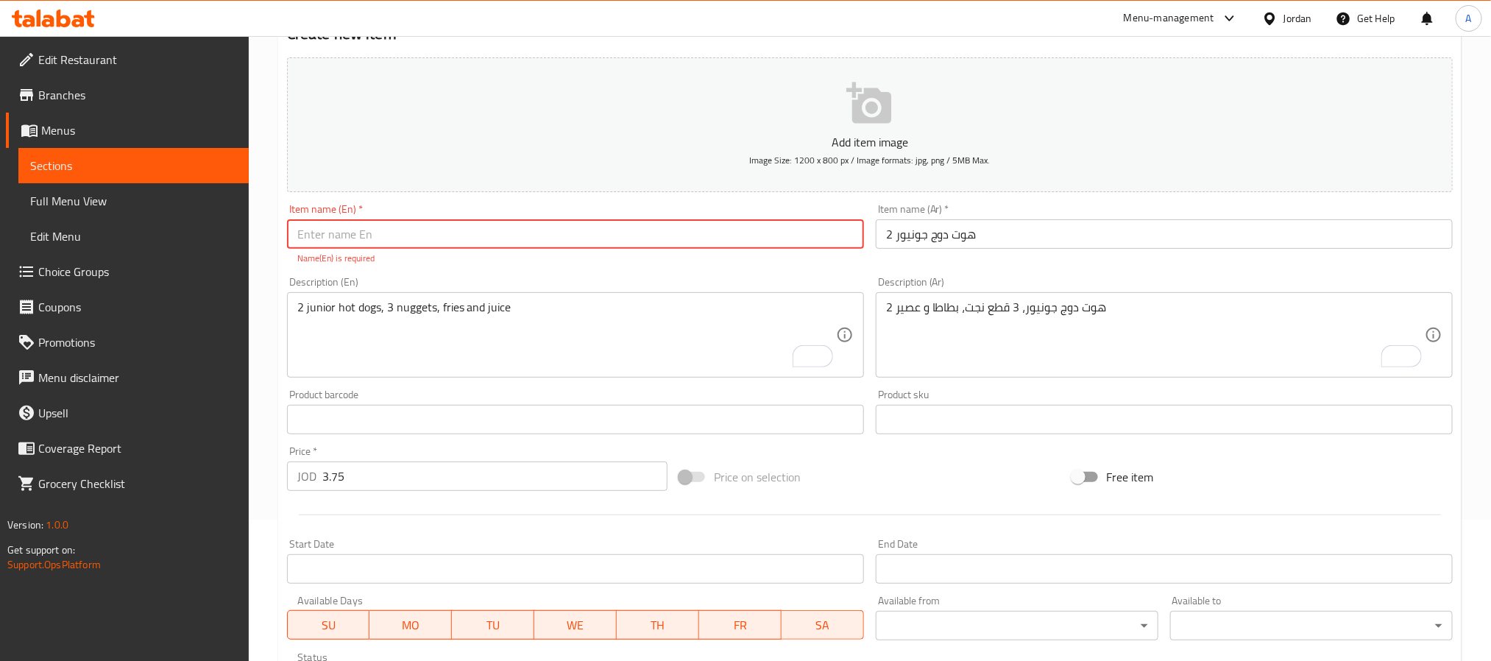
paste input "2 Junior Hot Dog"
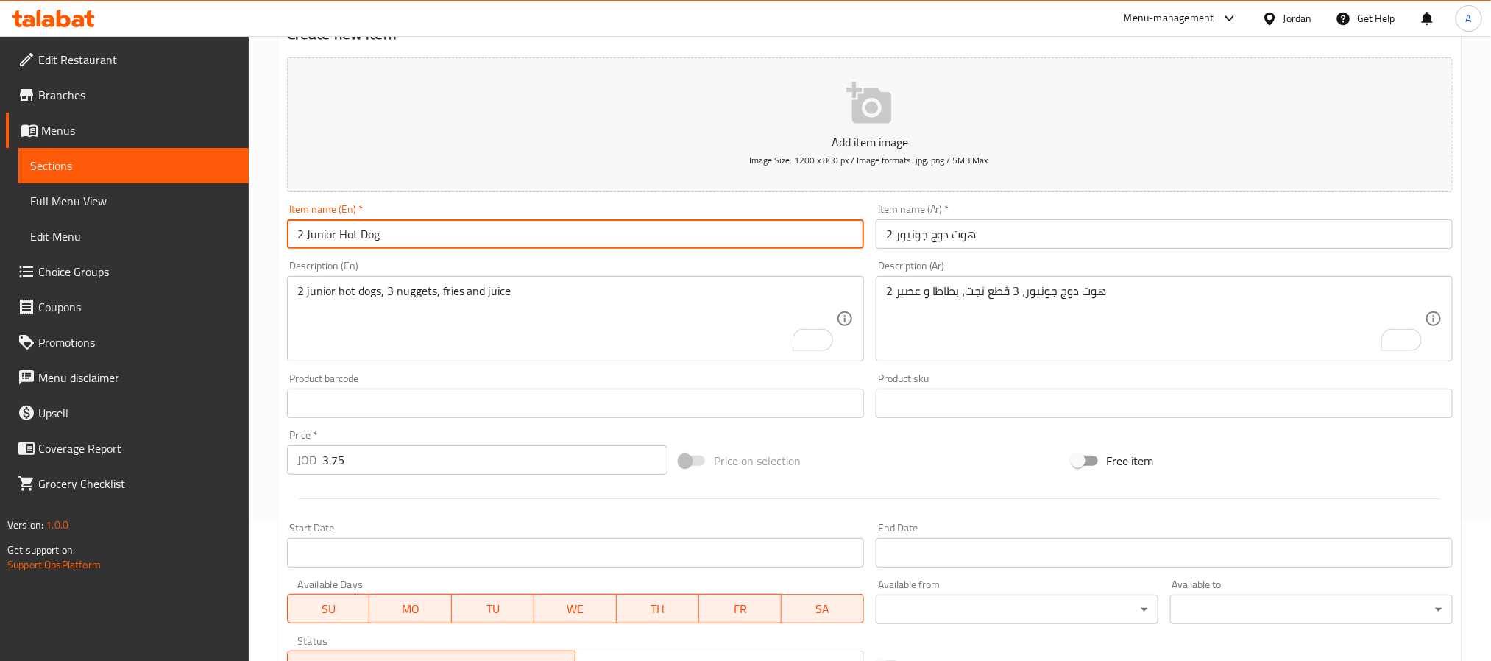
type input "2 Junior Hot Dog"
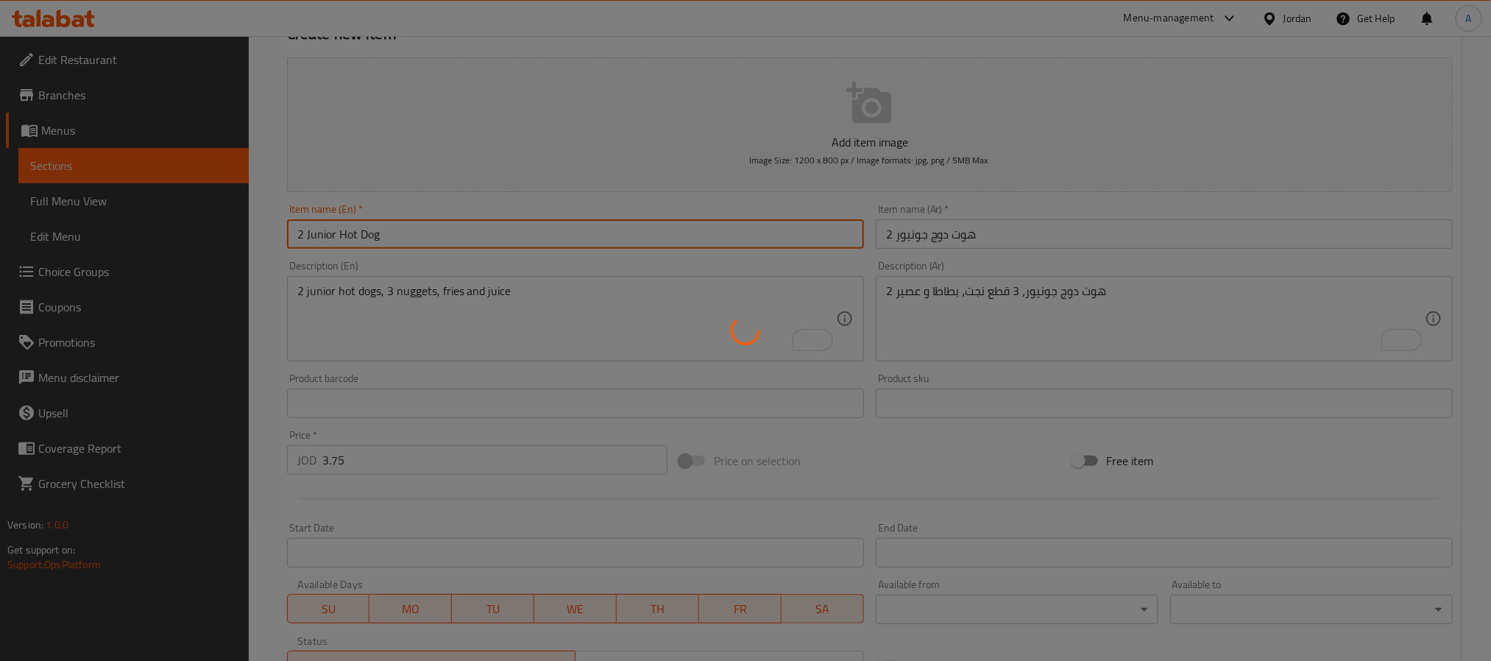
type input "0"
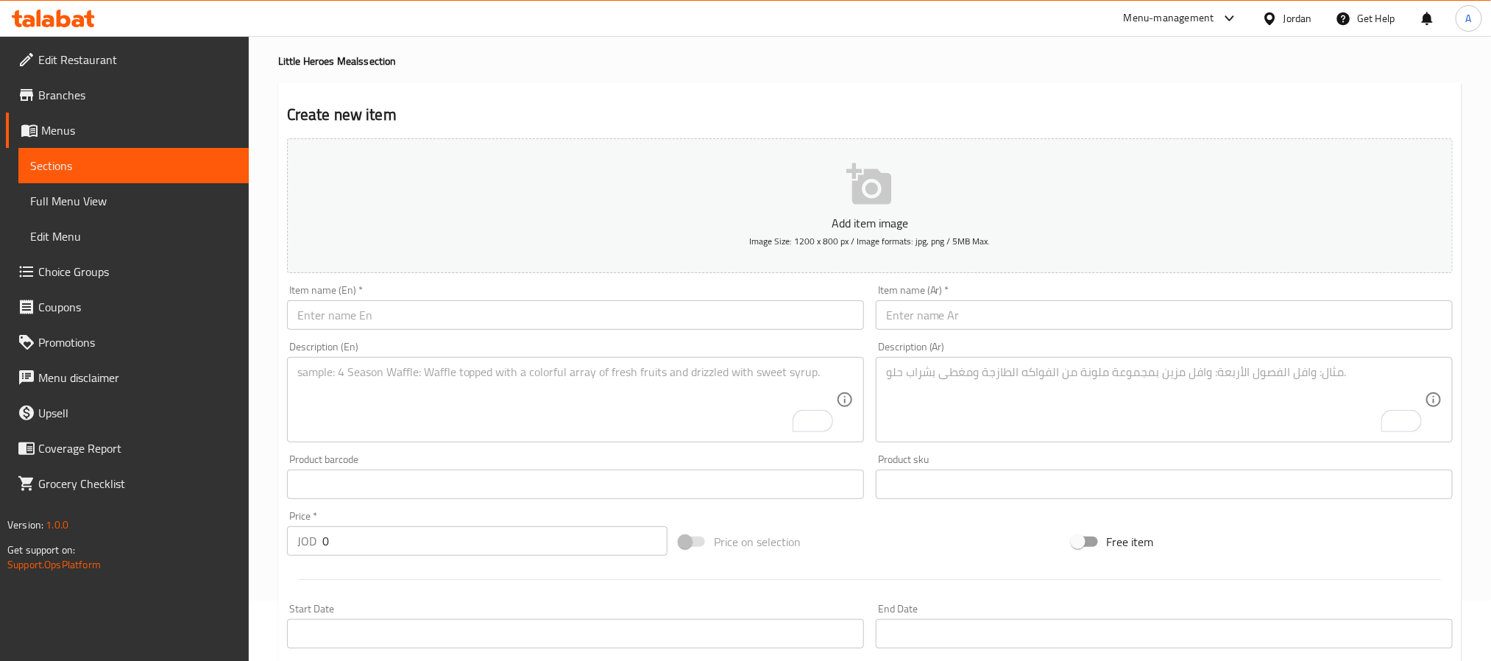
scroll to position [31, 0]
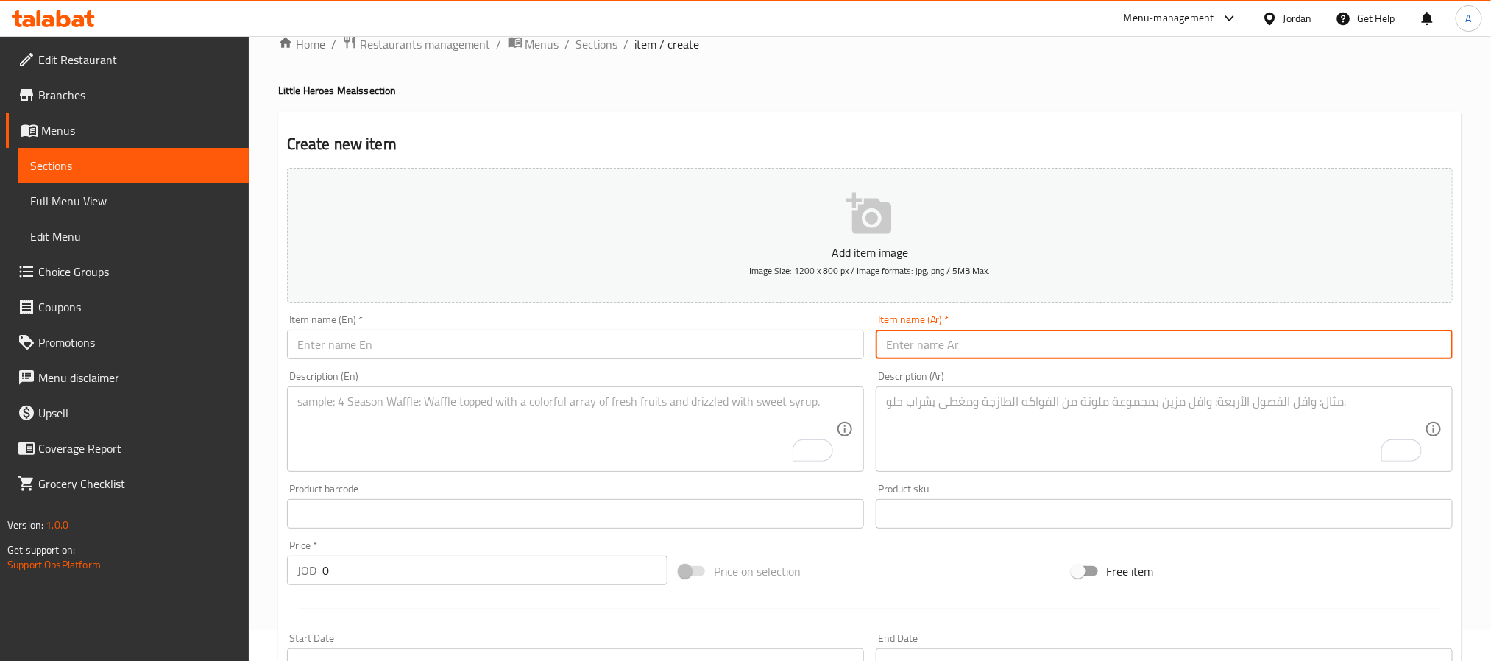
click at [1090, 358] on input "text" at bounding box center [1164, 344] width 577 height 29
paste input "الوجبة العائلية"
type input "الوجبة العائلية"
click at [356, 330] on input "text" at bounding box center [575, 344] width 577 height 29
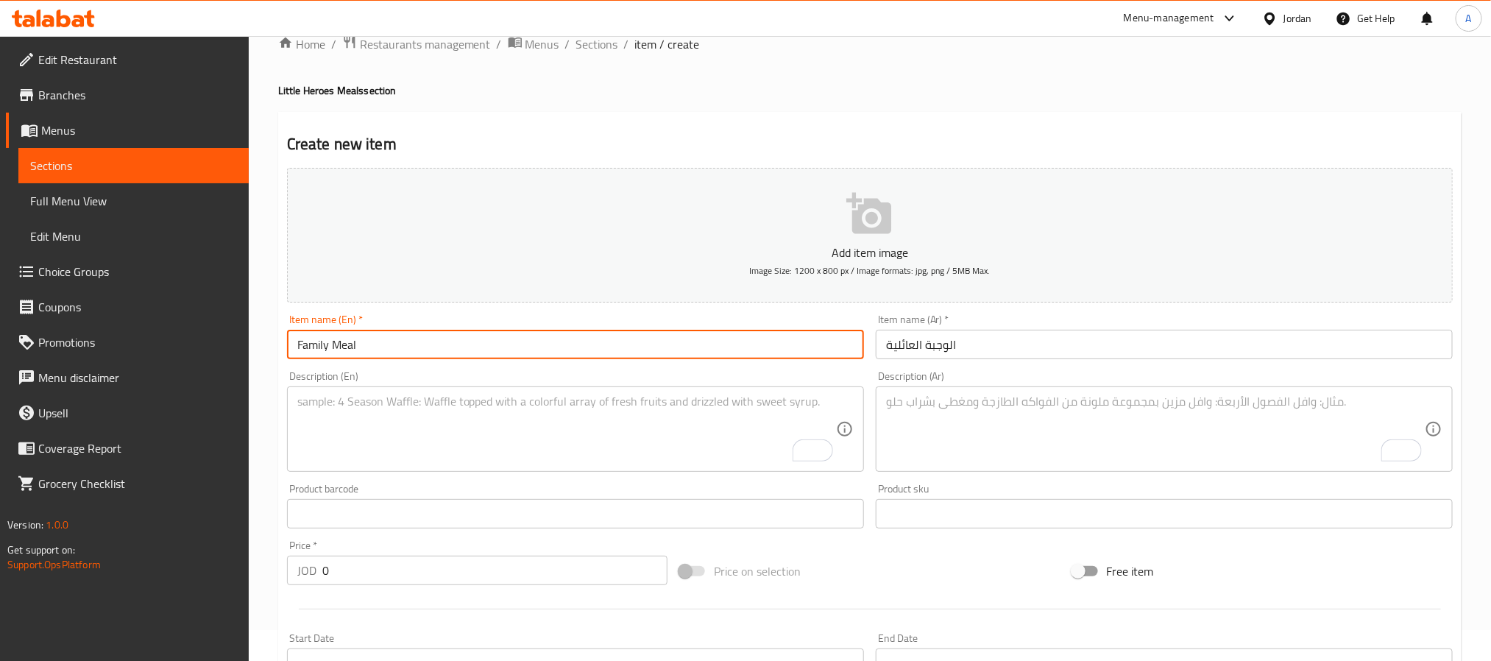
type input "Family Meal"
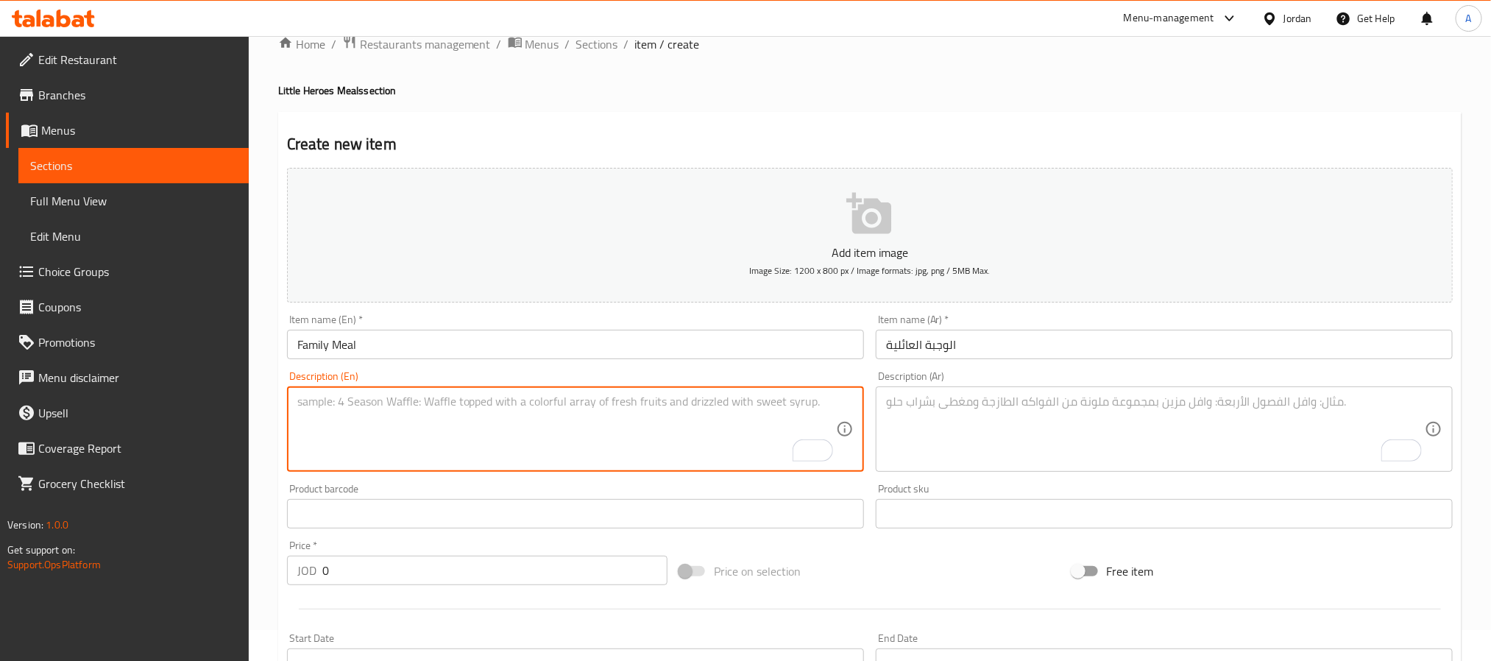
click at [561, 444] on textarea "To enrich screen reader interactions, please activate Accessibility in Grammarl…" at bounding box center [566, 430] width 539 height 70
paste textarea "2 beef burgers, 2 chicken burgers, 2 junior burgers, 2 junior burgers, 2 large …"
type textarea "2 beef burgers, 2 chicken burgers, 2 junior burgers, 2 junior burgers, 2 large …"
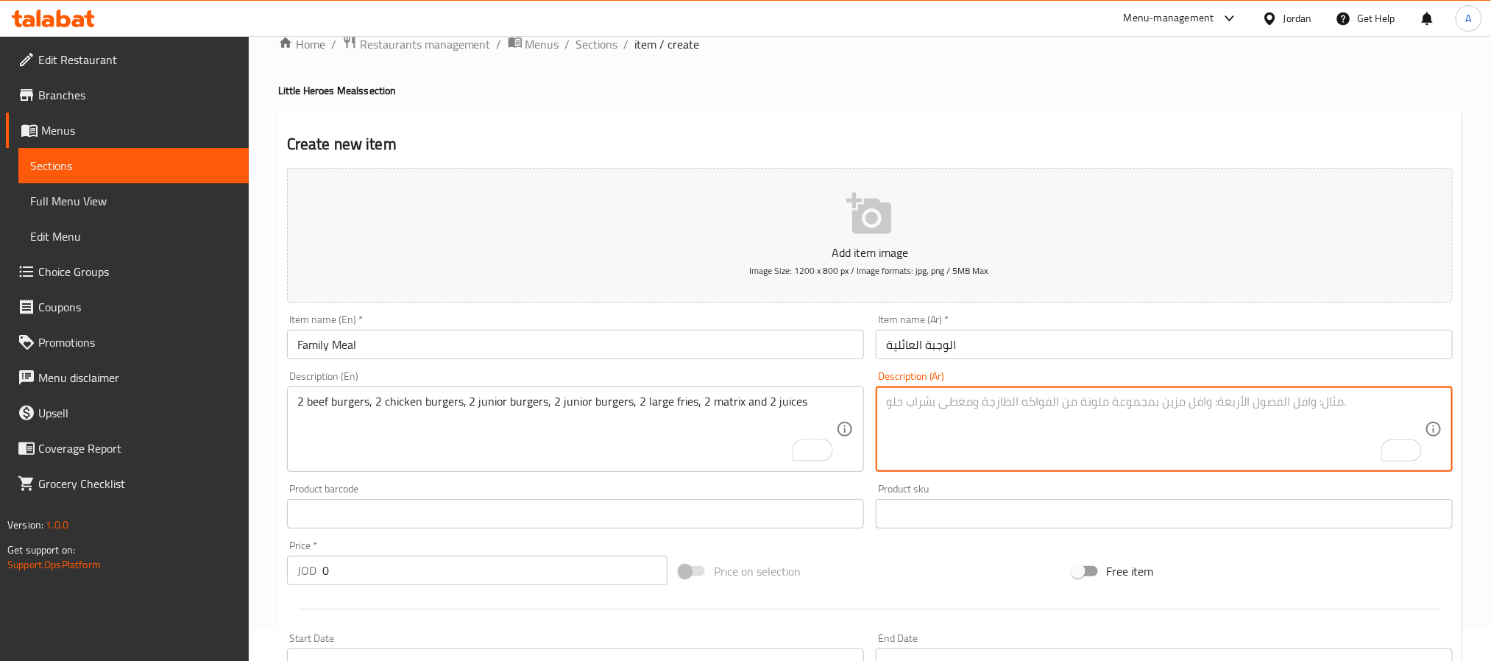
click at [936, 416] on textarea "To enrich screen reader interactions, please activate Accessibility in Grammarl…" at bounding box center [1155, 430] width 539 height 70
paste textarea "2 برجر لحم، 2 برغر دجاج، 2 برجر جونيور، 2 برجر جونيور، 2 بطاطا كبير، 2 ماتركس و…"
type textarea "2 برجر لحم، 2 برغر دجاج، 2 برجر جونيور، 2 برجر جونيور، 2 بطاطا كبير، 2 ماتركس و…"
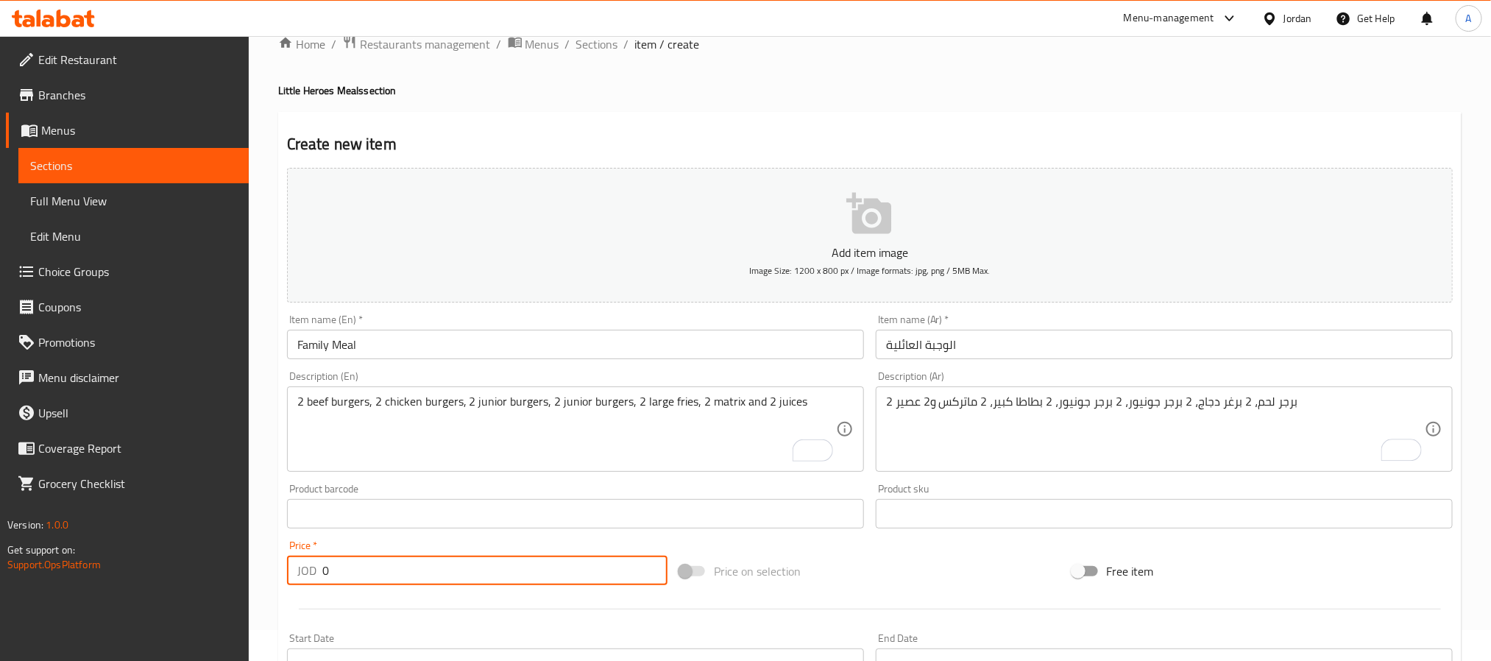
drag, startPoint x: 359, startPoint y: 574, endPoint x: 277, endPoint y: 566, distance: 82.1
click at [278, 566] on div "Create new item Add item image Image Size: 1200 x 800 px / Image formats: jpg, …" at bounding box center [870, 540] width 1184 height 857
type input "20"
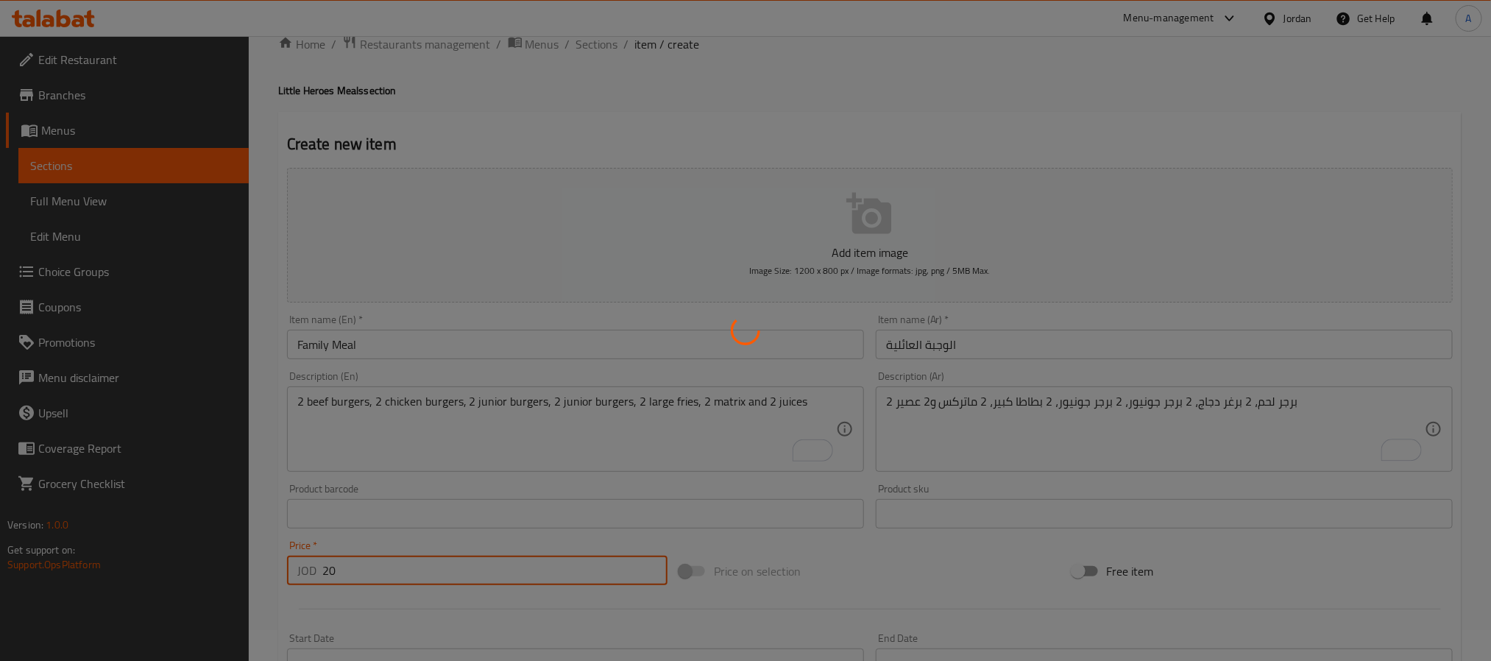
type input "0"
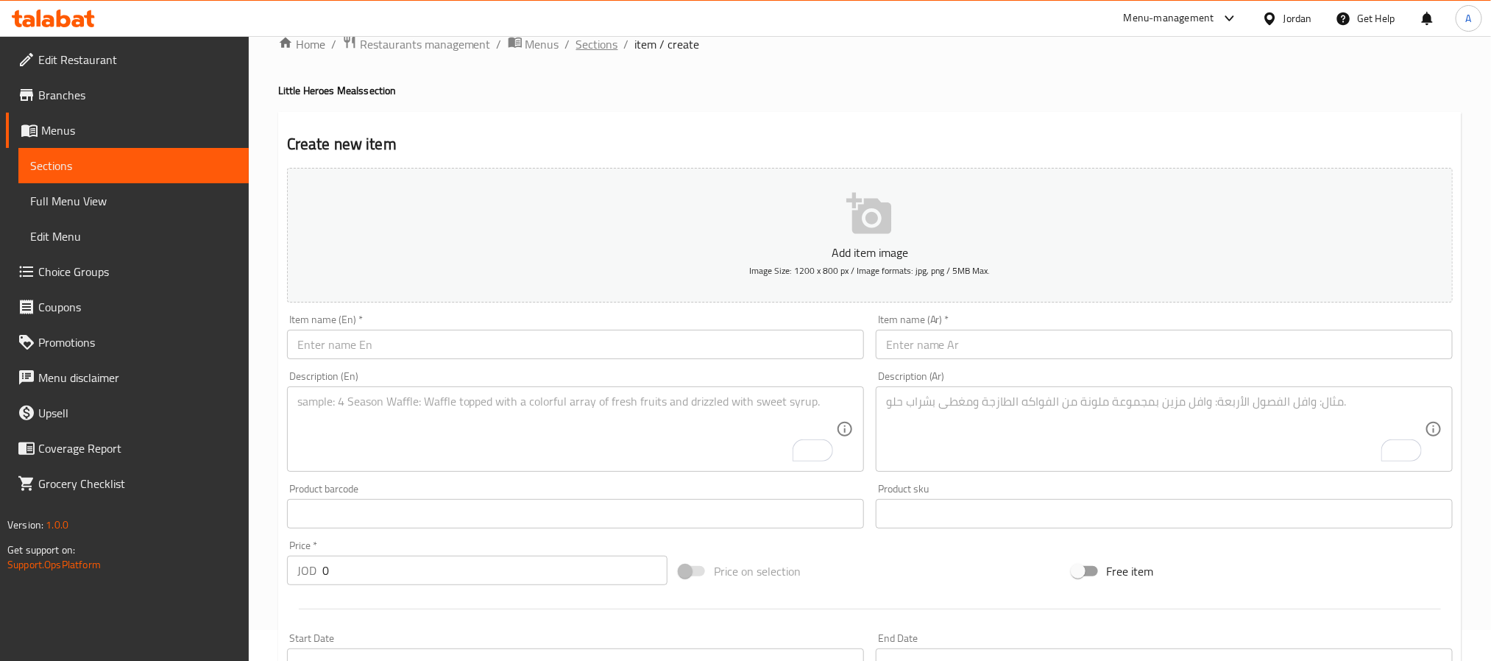
click at [601, 45] on span "Sections" at bounding box center [597, 44] width 42 height 18
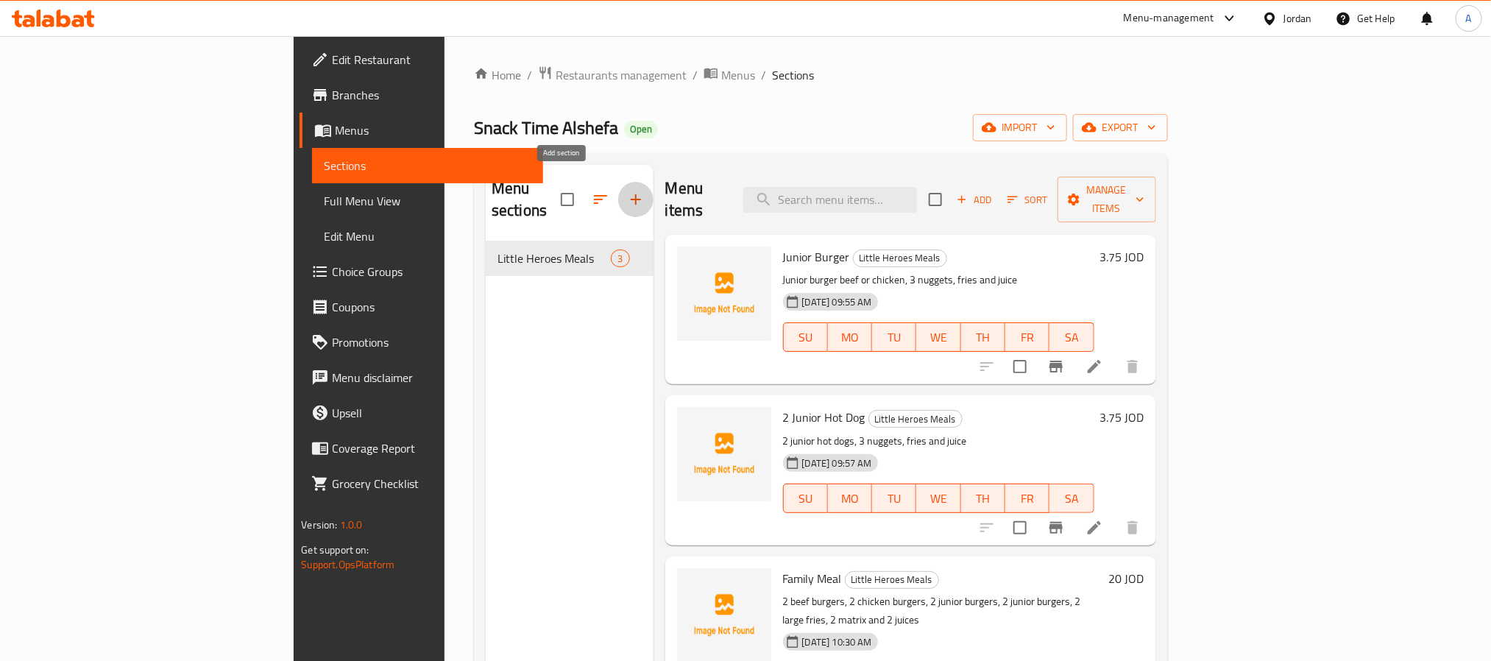
click at [627, 191] on icon "button" at bounding box center [636, 200] width 18 height 18
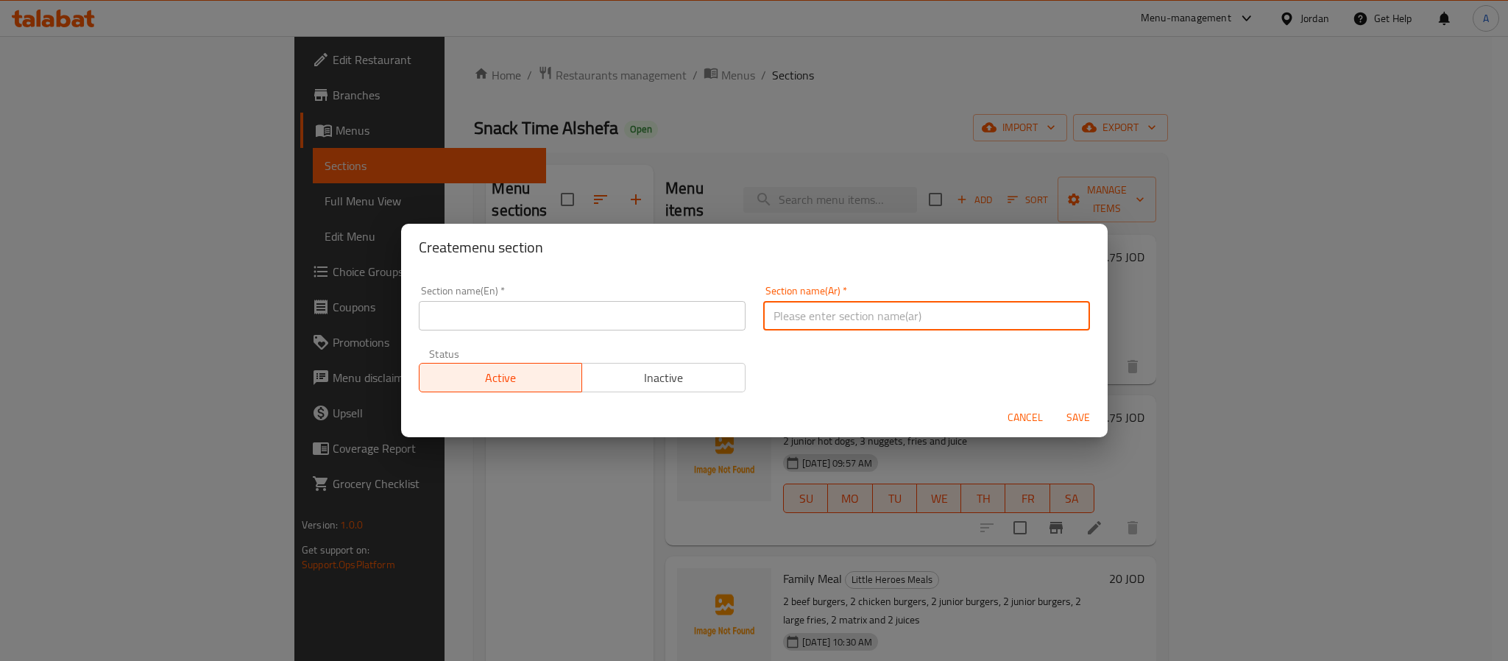
click at [805, 311] on input "text" at bounding box center [926, 315] width 327 height 29
click at [802, 314] on input "ستربس" at bounding box center [926, 315] width 327 height 29
type input "ستربس"
click at [532, 314] on input "text" at bounding box center [582, 315] width 327 height 29
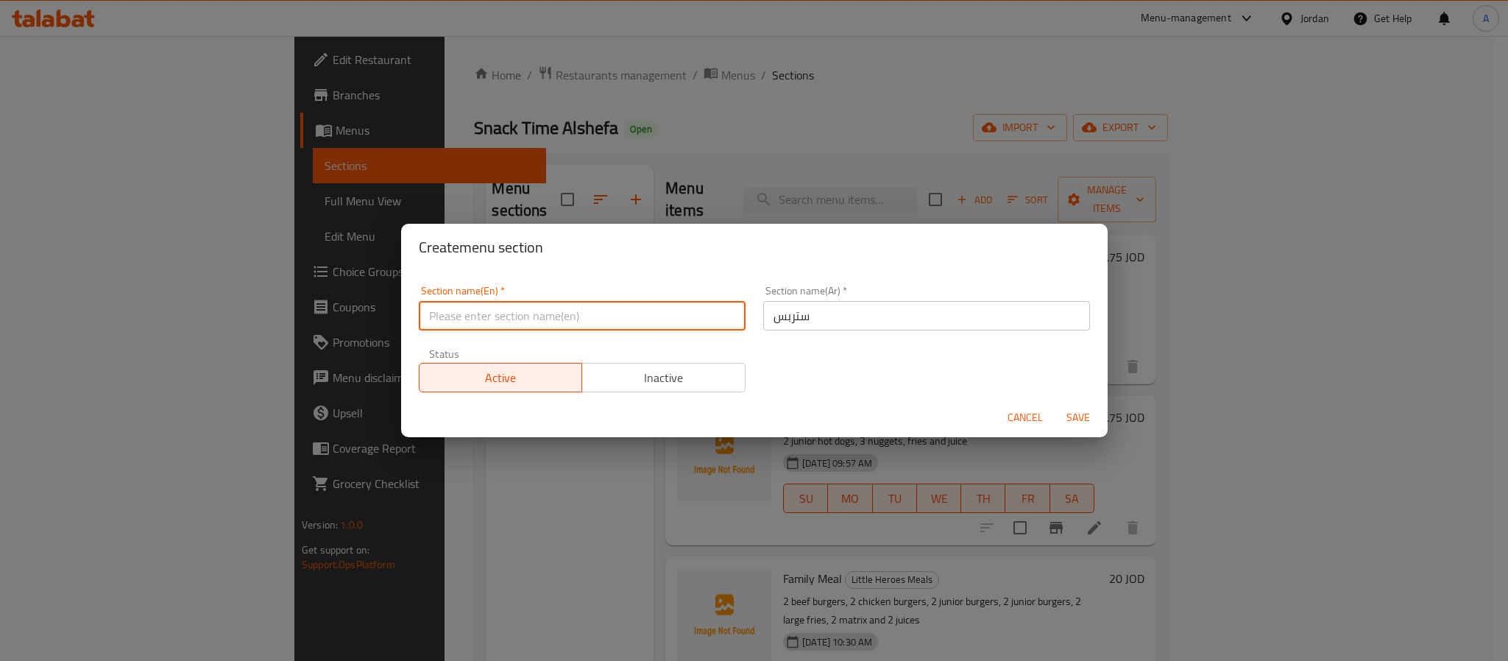
paste input "Strips"
type input "Strips"
drag, startPoint x: 1107, startPoint y: 416, endPoint x: 1090, endPoint y: 417, distance: 17.7
click at [1096, 417] on div "Create menu section Section name(En)   * Strips Section name(En) * Section name…" at bounding box center [754, 330] width 1508 height 661
click at [1089, 417] on span "Save" at bounding box center [1078, 418] width 35 height 18
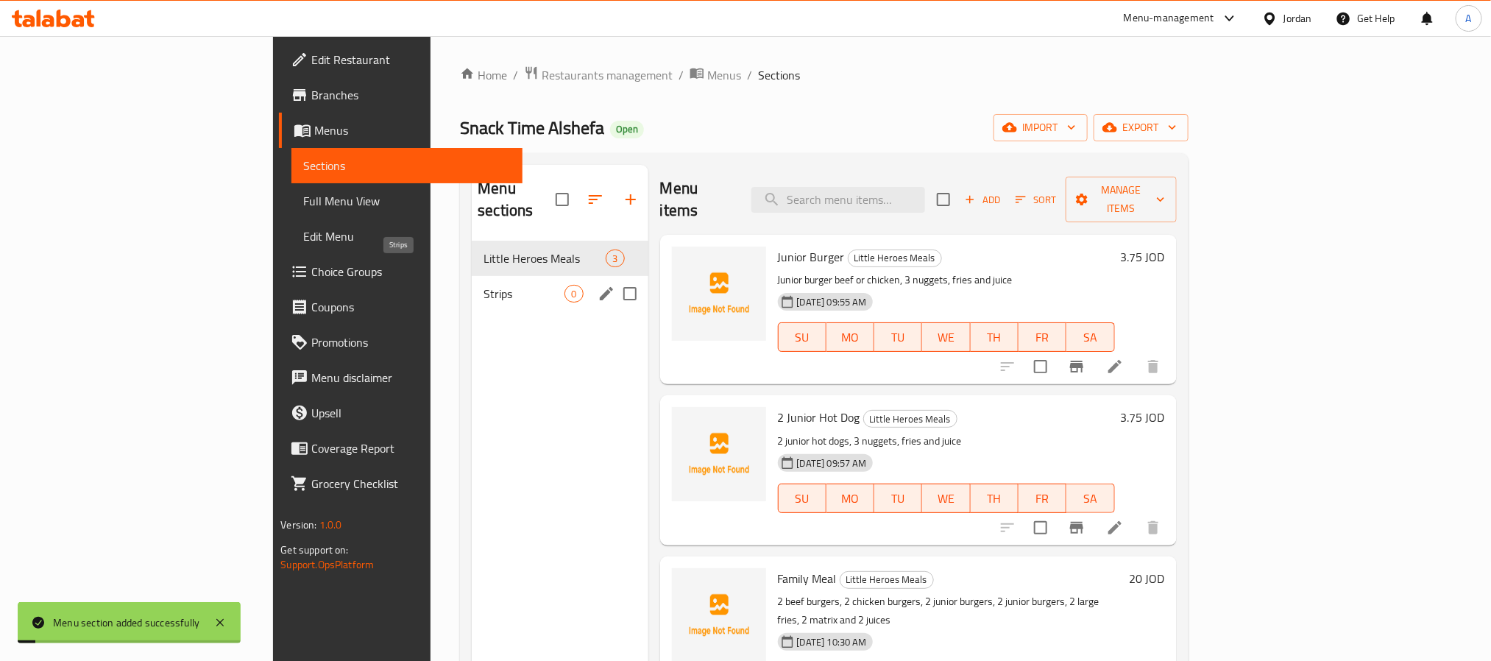
click at [484, 285] on span "Strips" at bounding box center [524, 294] width 81 height 18
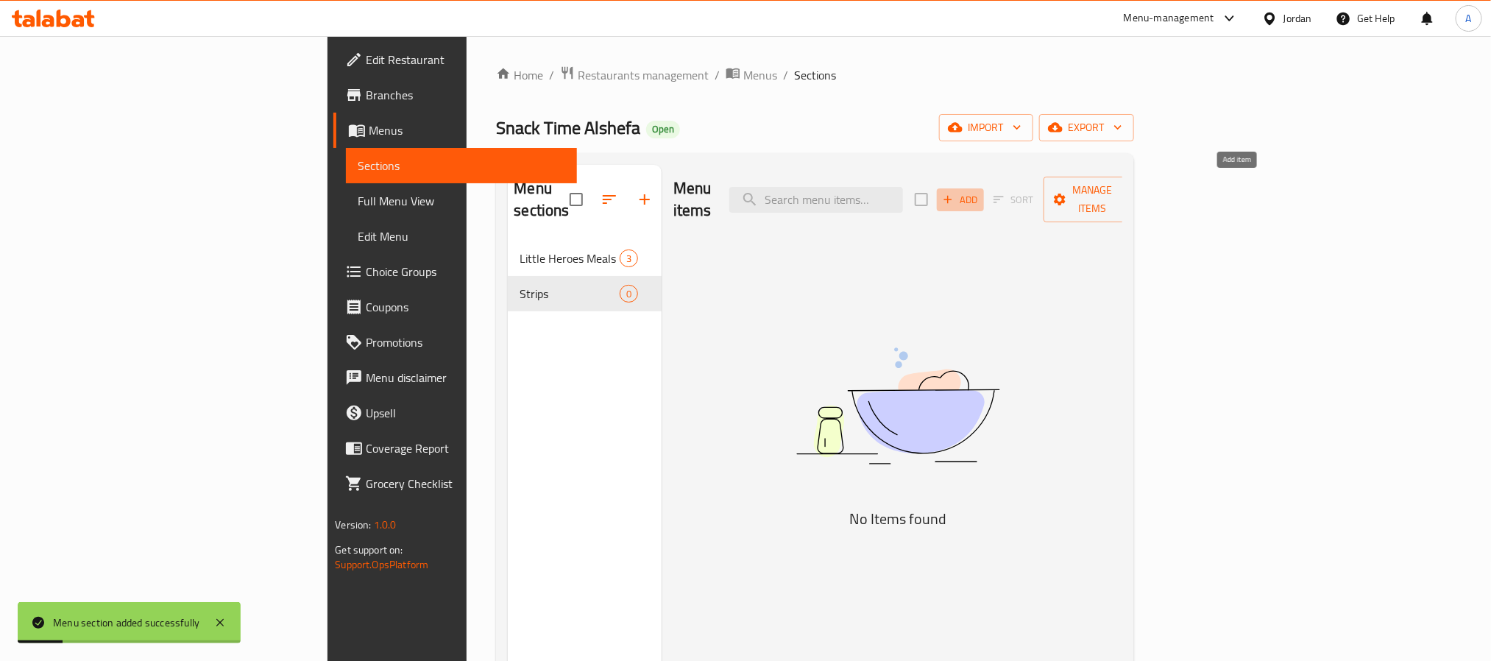
click at [953, 196] on icon "button" at bounding box center [949, 200] width 8 height 8
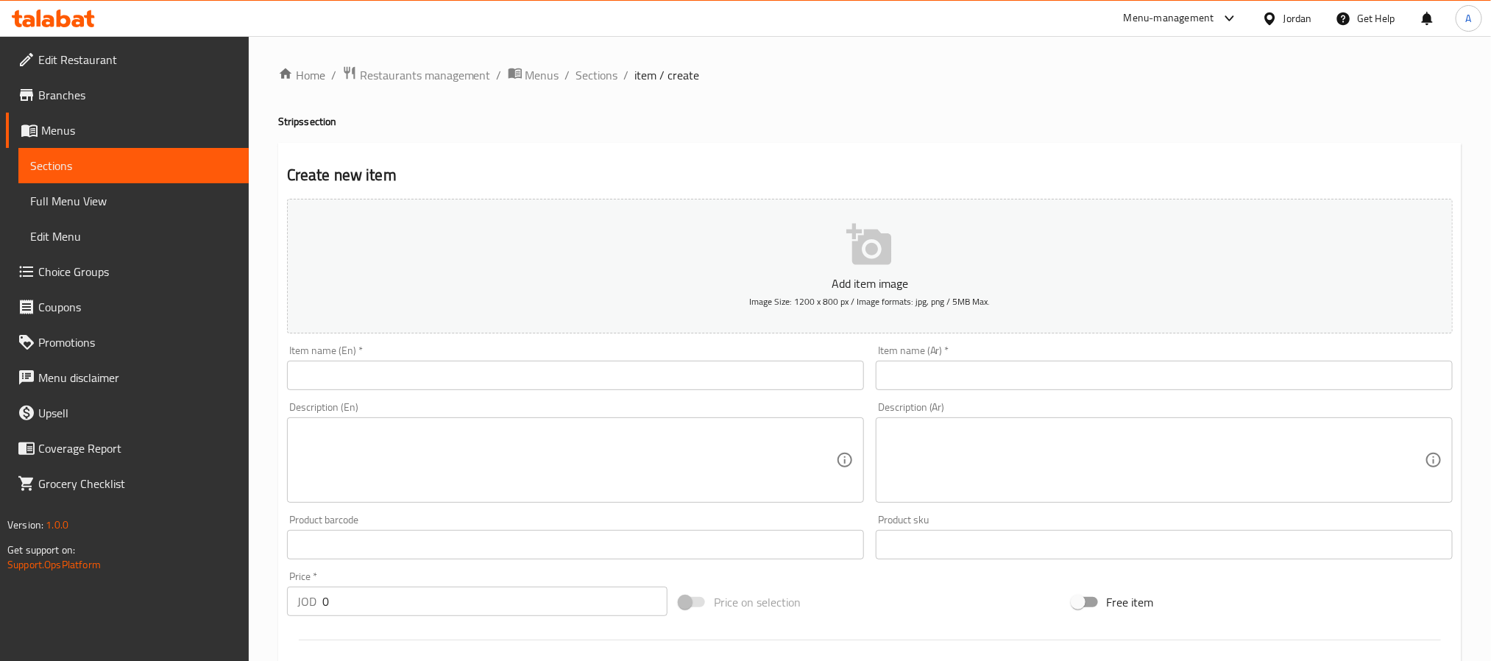
click at [999, 356] on div "Item name (Ar)   * Item name (Ar) *" at bounding box center [1164, 367] width 577 height 45
click at [1003, 380] on input "text" at bounding box center [1164, 375] width 577 height 29
paste input "ستربس"
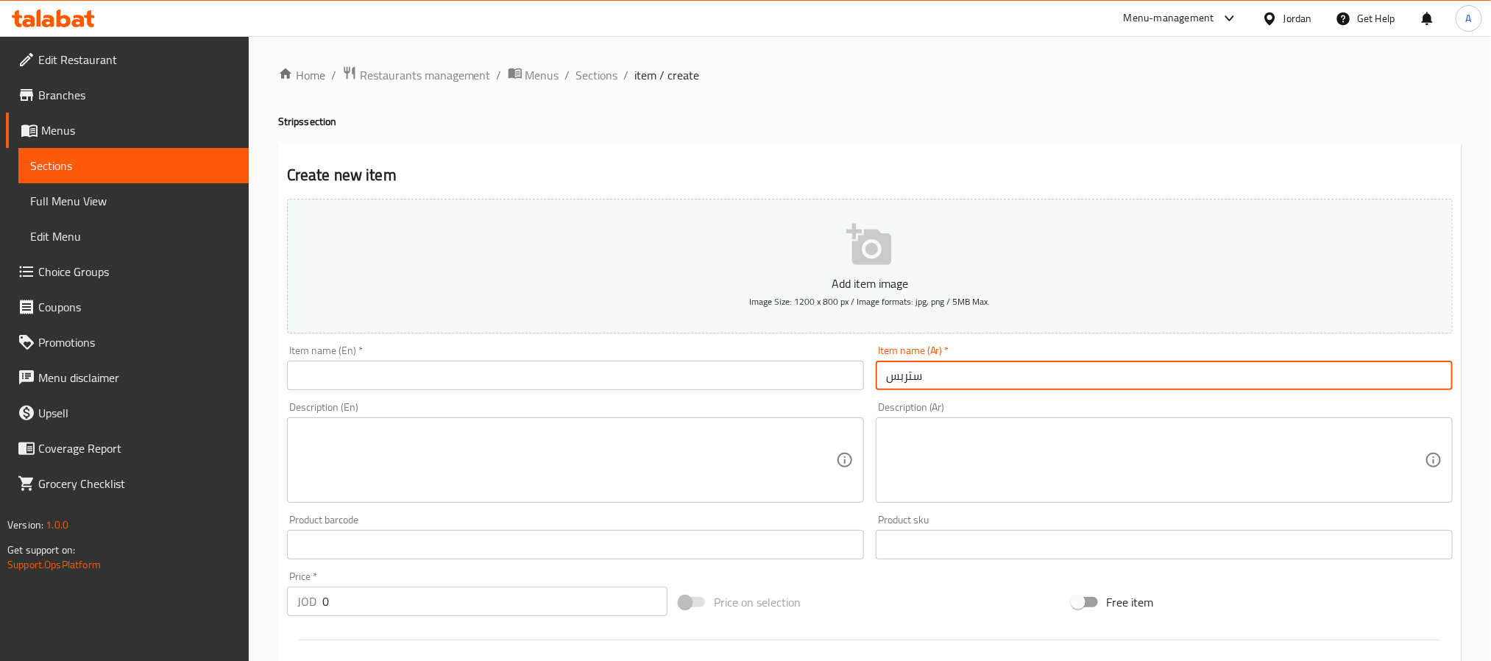
click at [987, 367] on input "ستربس" at bounding box center [1164, 375] width 577 height 29
paste input "3 قطع"
type input "ستربس 3 قطع"
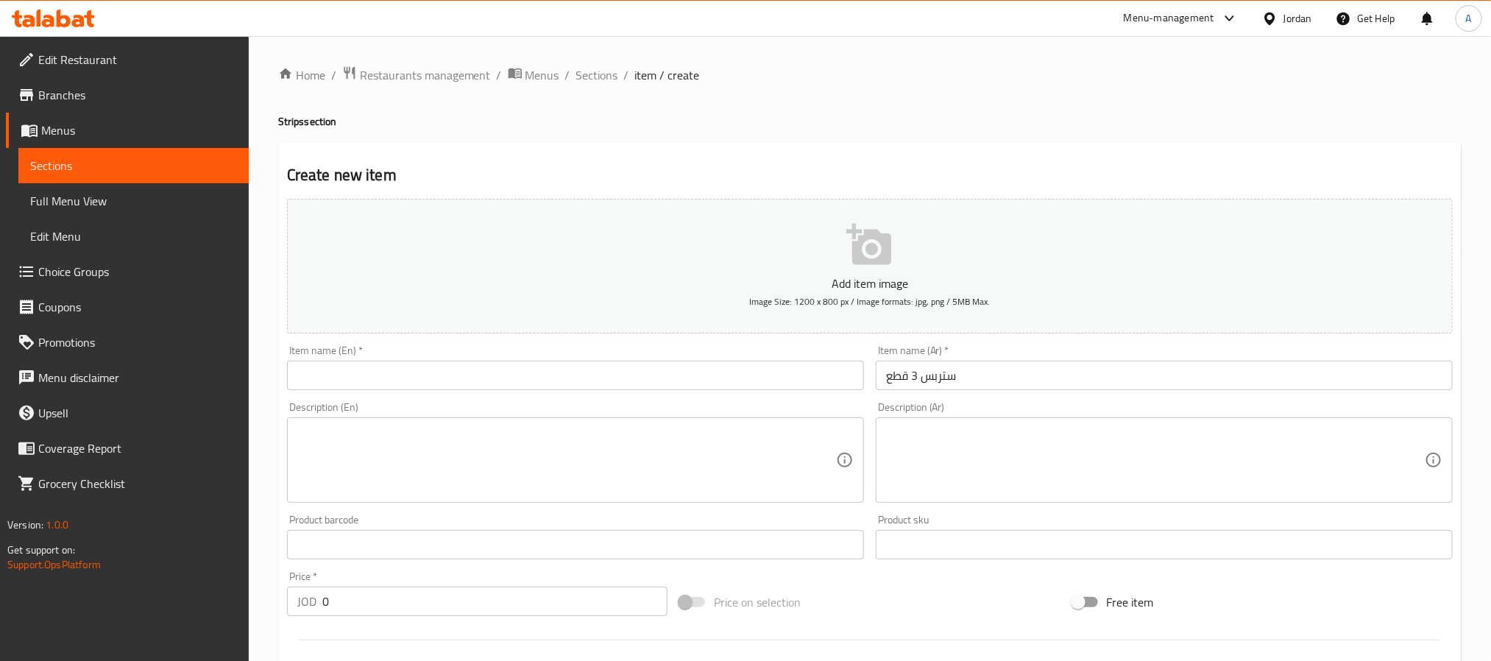
click at [296, 128] on h4 "Strips section" at bounding box center [870, 121] width 1184 height 15
copy h4 "Strips"
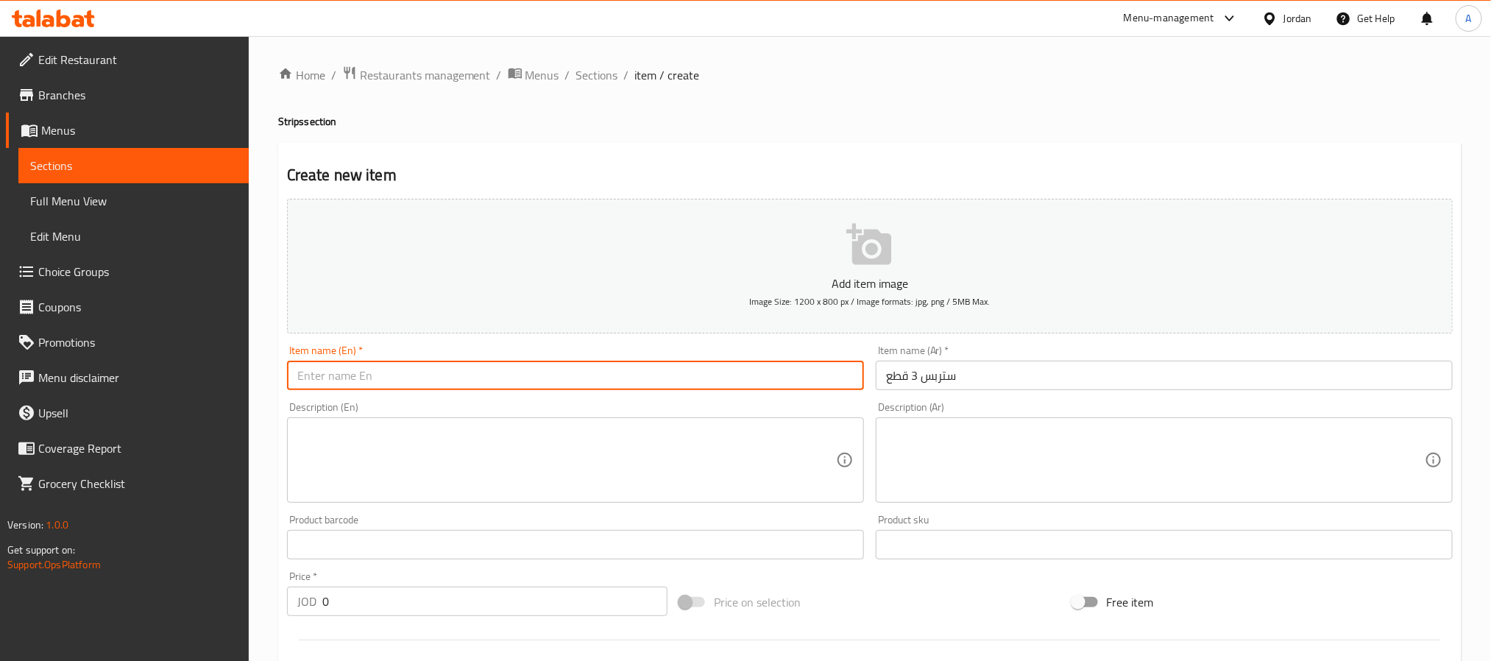
click at [359, 389] on input "text" at bounding box center [575, 375] width 577 height 29
paste input "Strips"
click at [453, 367] on input "Strips 3" at bounding box center [575, 375] width 577 height 29
paste input "pieces"
click at [345, 378] on input "Strips 3 pieces" at bounding box center [575, 375] width 577 height 29
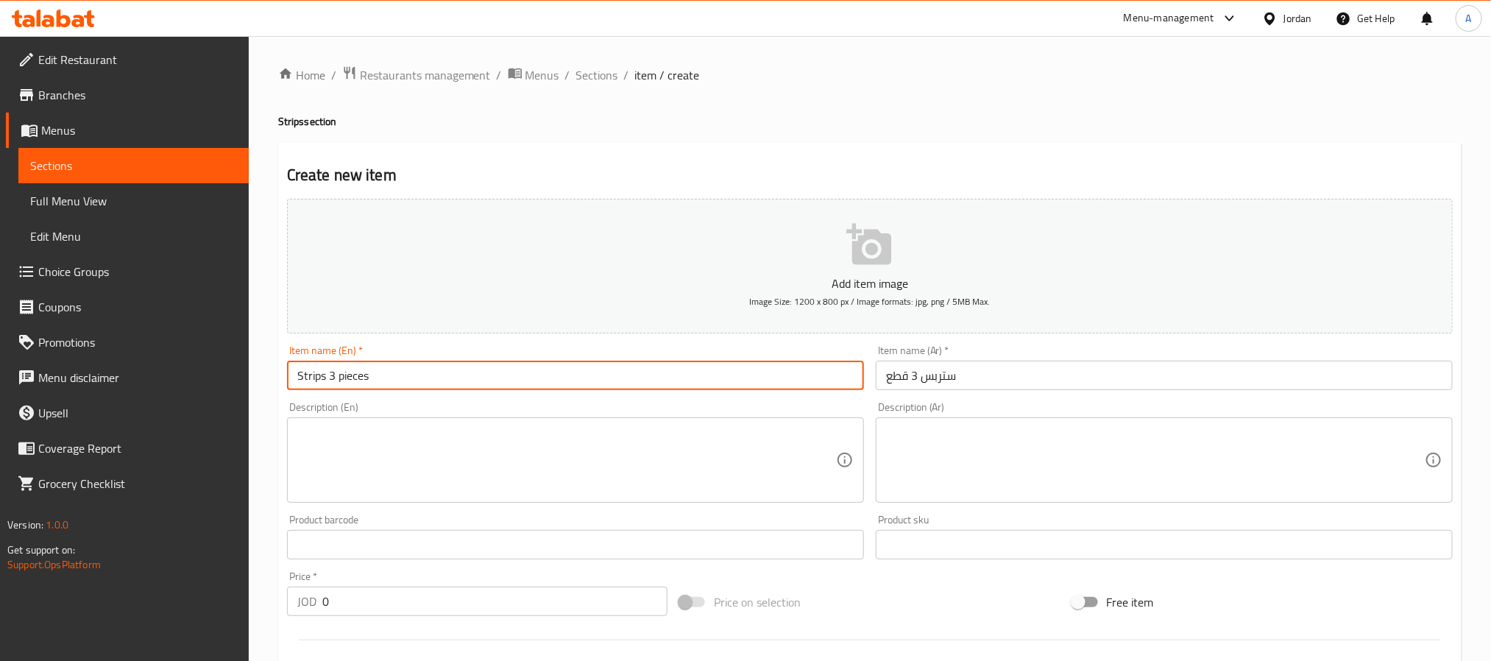
click at [345, 378] on input "Strips 3 pieces" at bounding box center [575, 375] width 577 height 29
click at [484, 375] on input "Strips 3 pieces" at bounding box center [575, 375] width 577 height 29
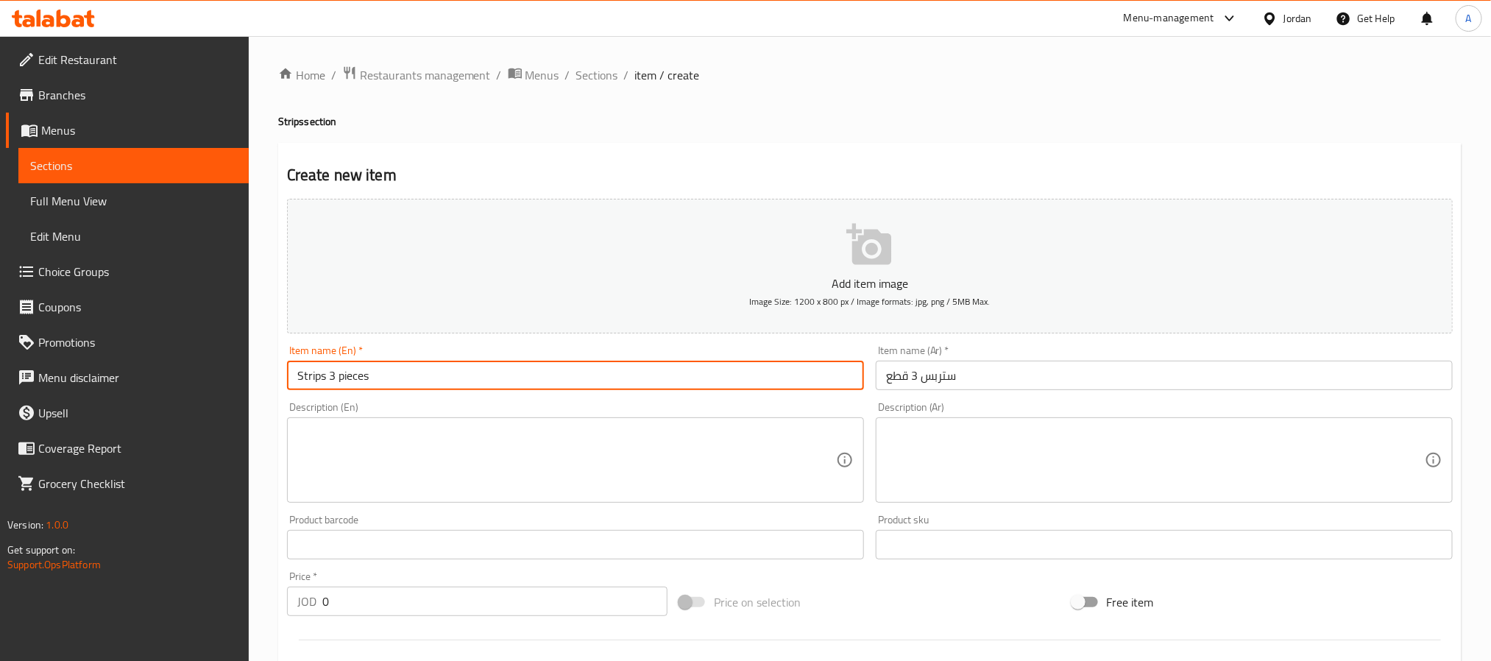
paste input "P"
type input "Strips 3 Pieces"
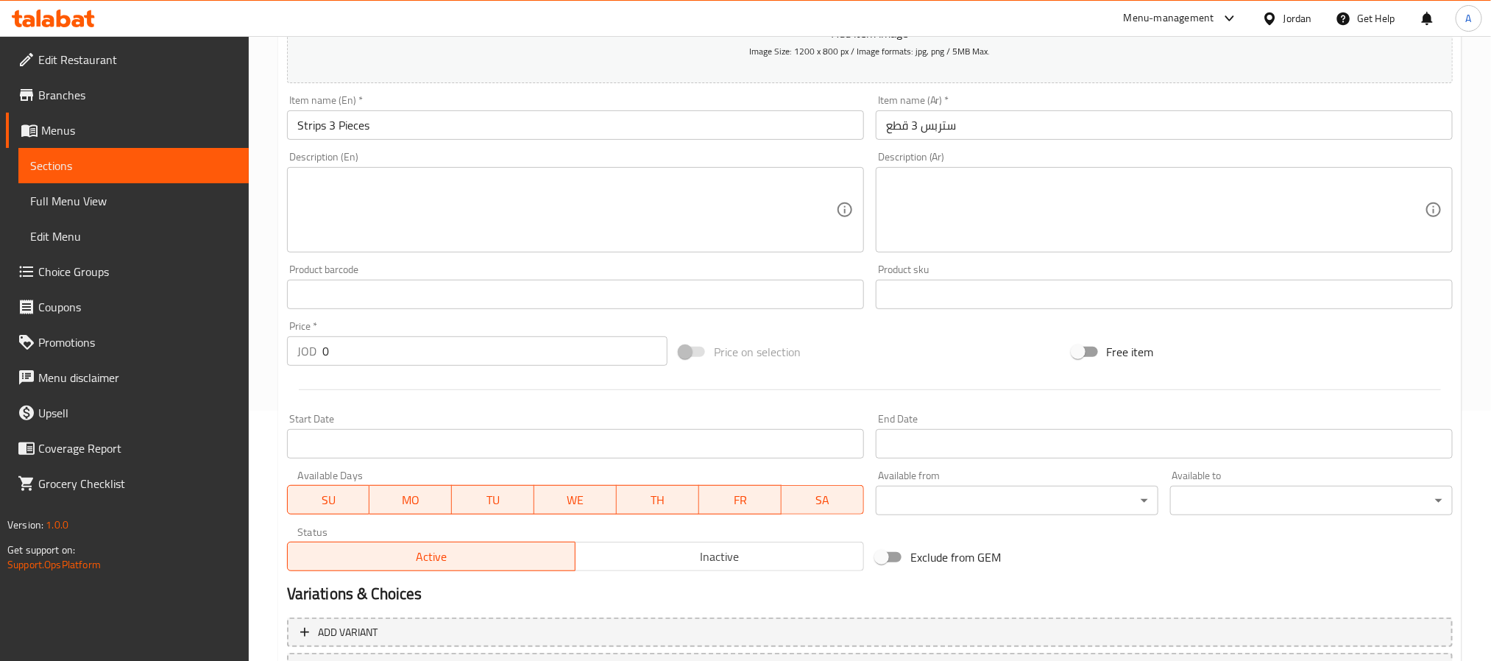
scroll to position [331, 0]
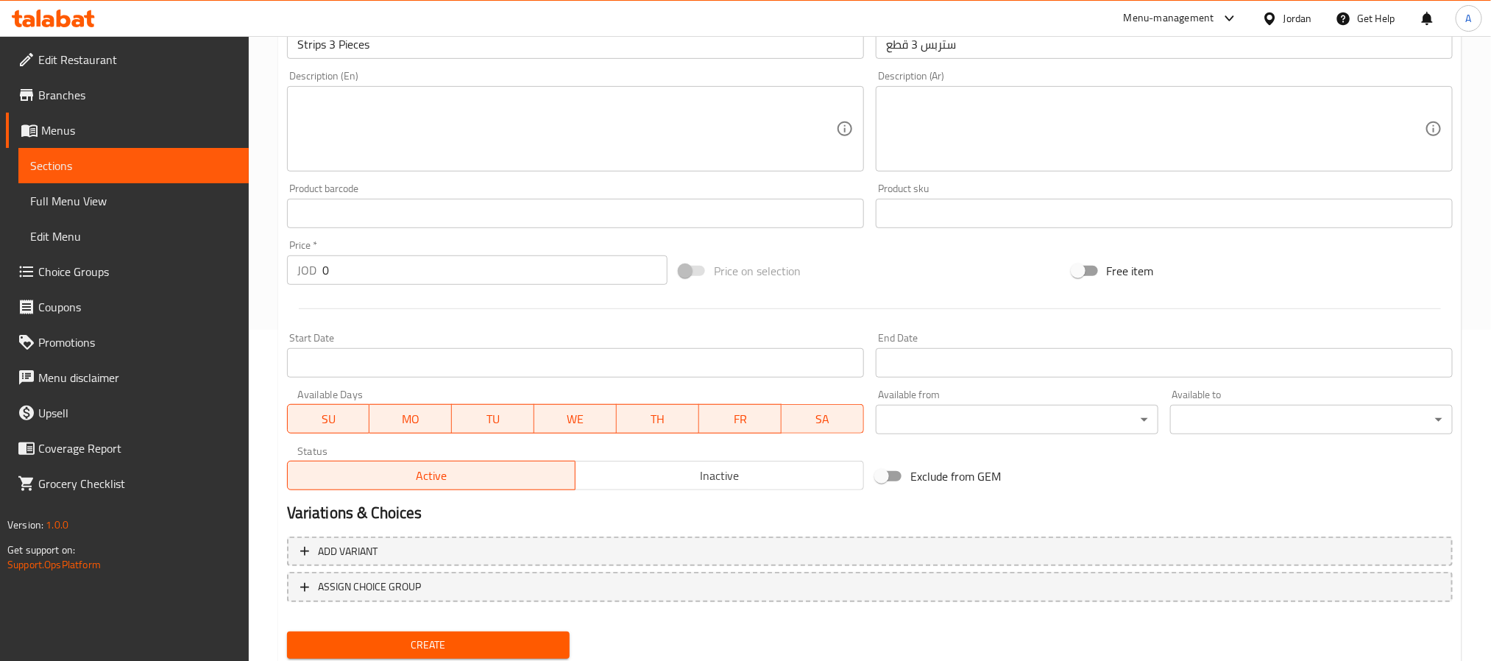
click at [1030, 144] on textarea at bounding box center [1155, 129] width 539 height 70
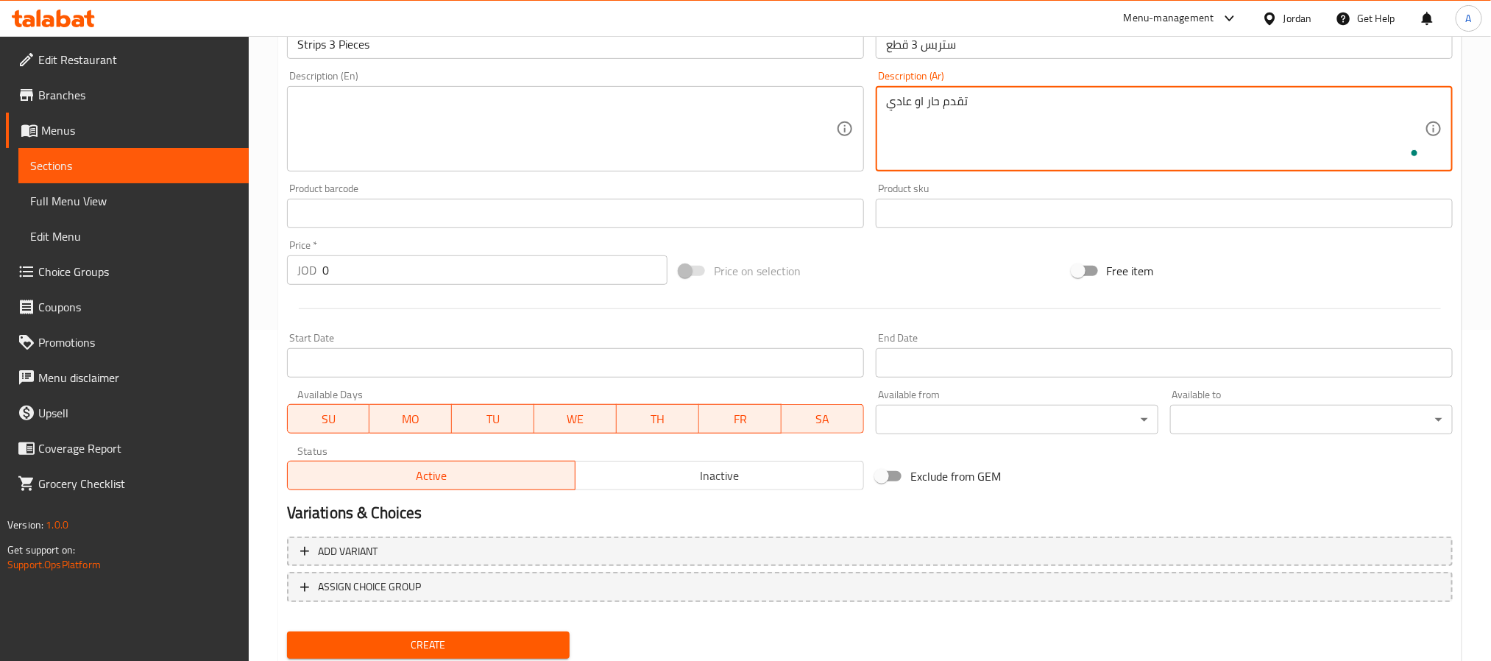
click at [1030, 144] on textarea "تقدم حار او عادي" at bounding box center [1155, 129] width 539 height 70
type textarea "تقدم حار او عادي"
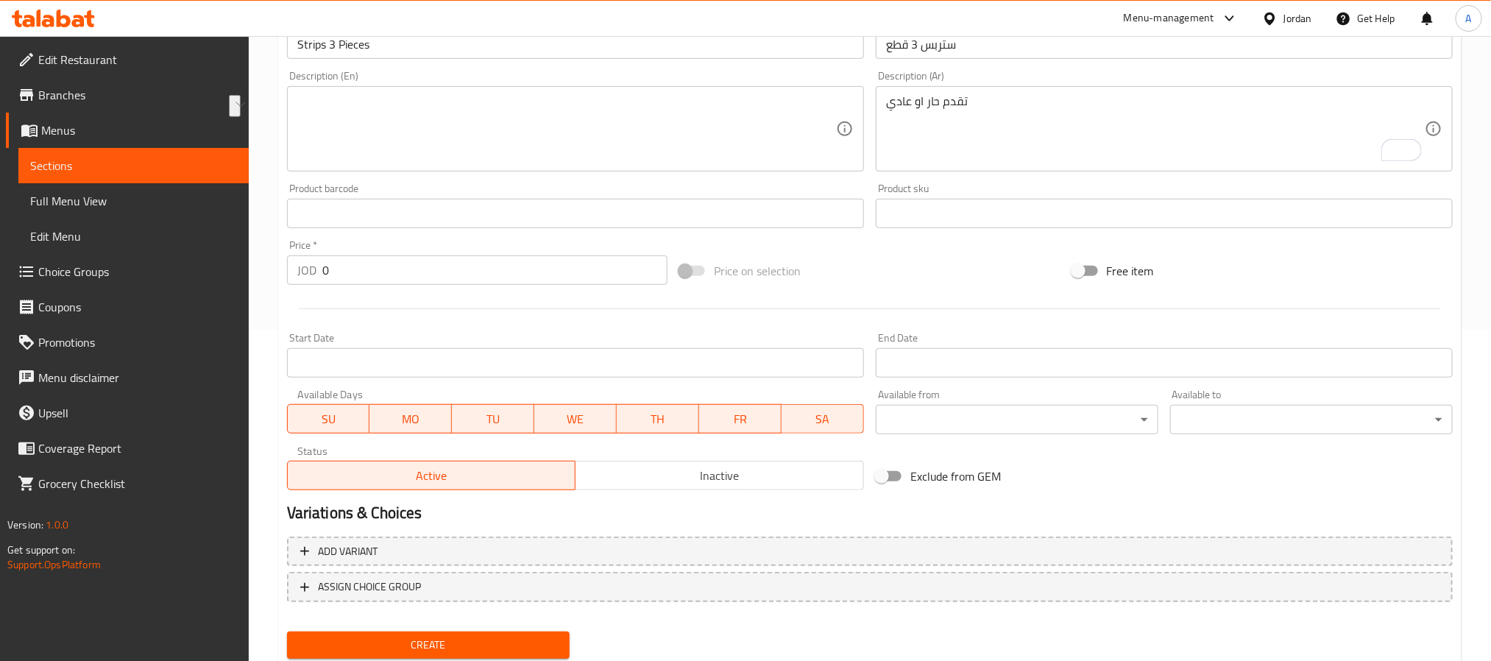
click at [470, 85] on div "Description (En) Description (En)" at bounding box center [575, 121] width 577 height 101
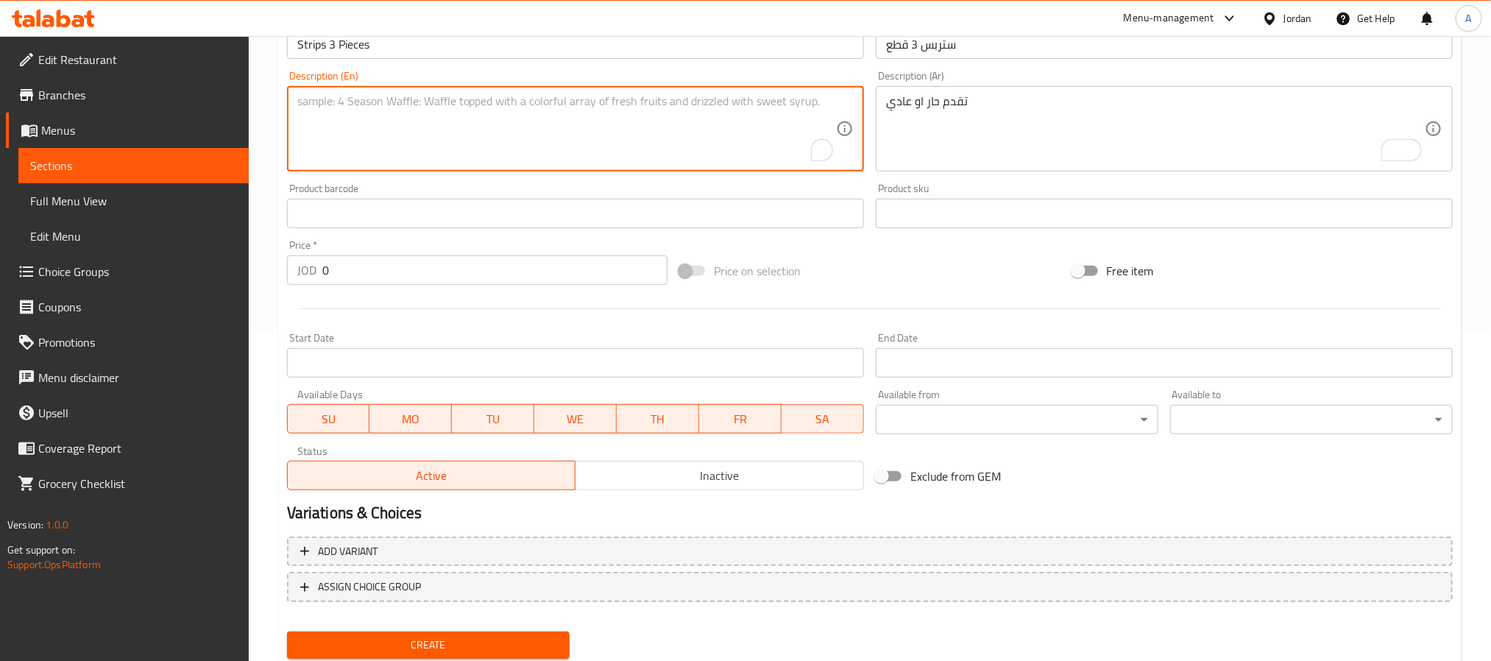
click at [465, 115] on textarea "To enrich screen reader interactions, please activate Accessibility in Grammarl…" at bounding box center [566, 129] width 539 height 70
paste textarea "Served hot or plain"
click at [378, 102] on textarea "Served hot or plain" at bounding box center [566, 129] width 539 height 70
click at [341, 111] on textarea "Served hot or normal" at bounding box center [566, 129] width 539 height 70
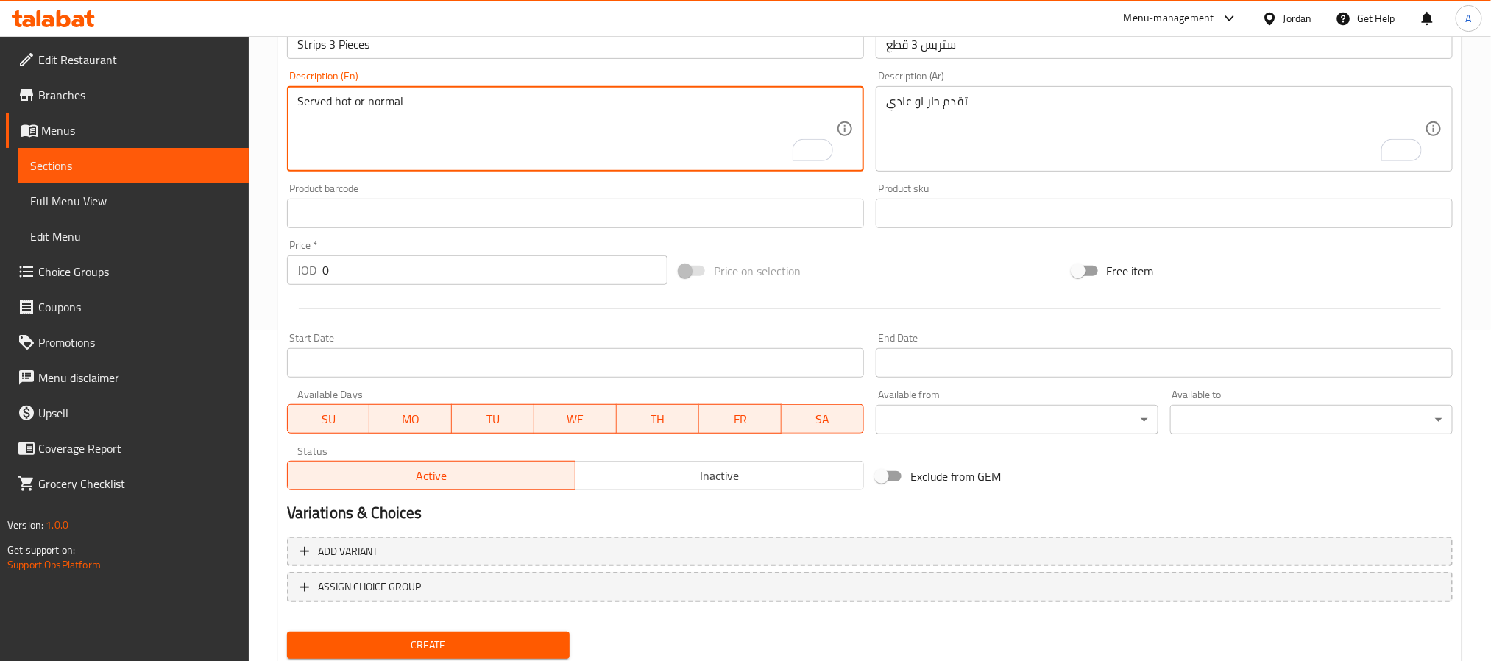
click at [341, 111] on textarea "Served hot or normal" at bounding box center [566, 129] width 539 height 70
paste textarea "Spicy"
click at [378, 116] on textarea "Served Spicy or normal" at bounding box center [566, 129] width 539 height 70
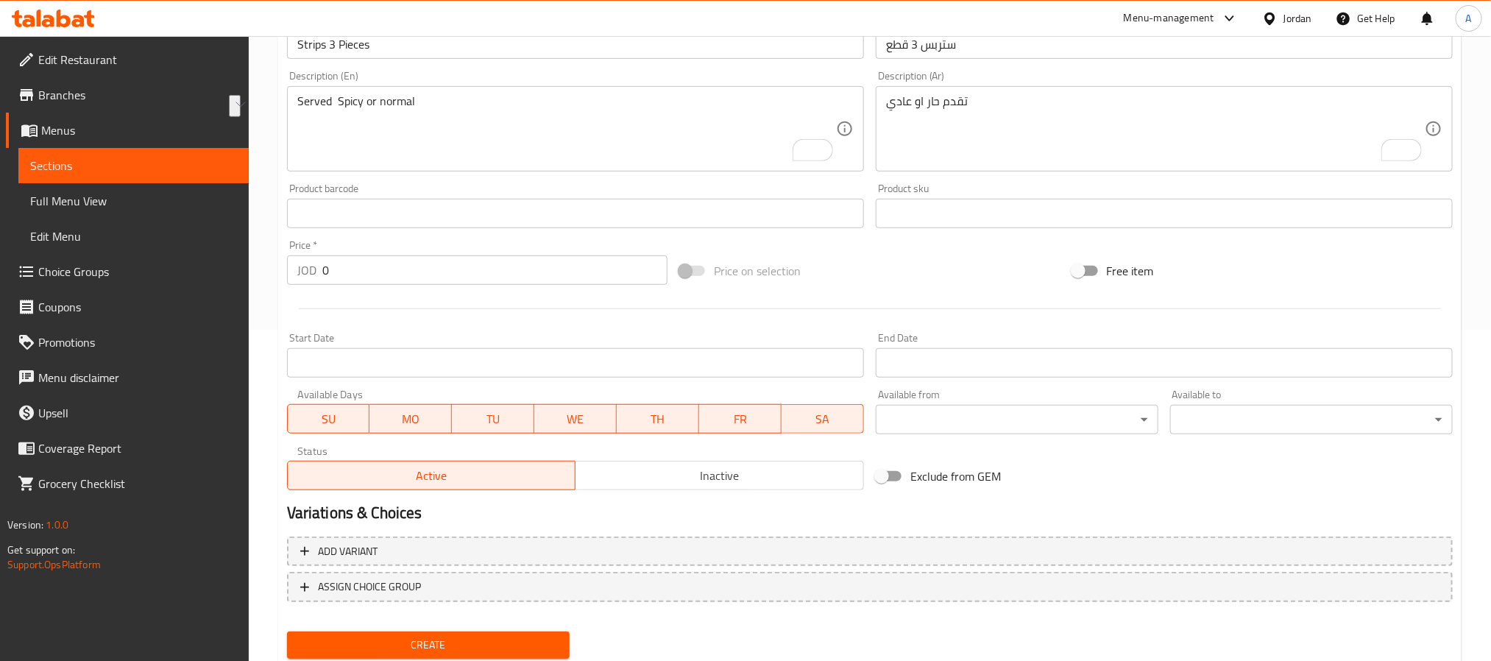
click at [439, 106] on textarea "Served Spicy or normal" at bounding box center [566, 129] width 539 height 70
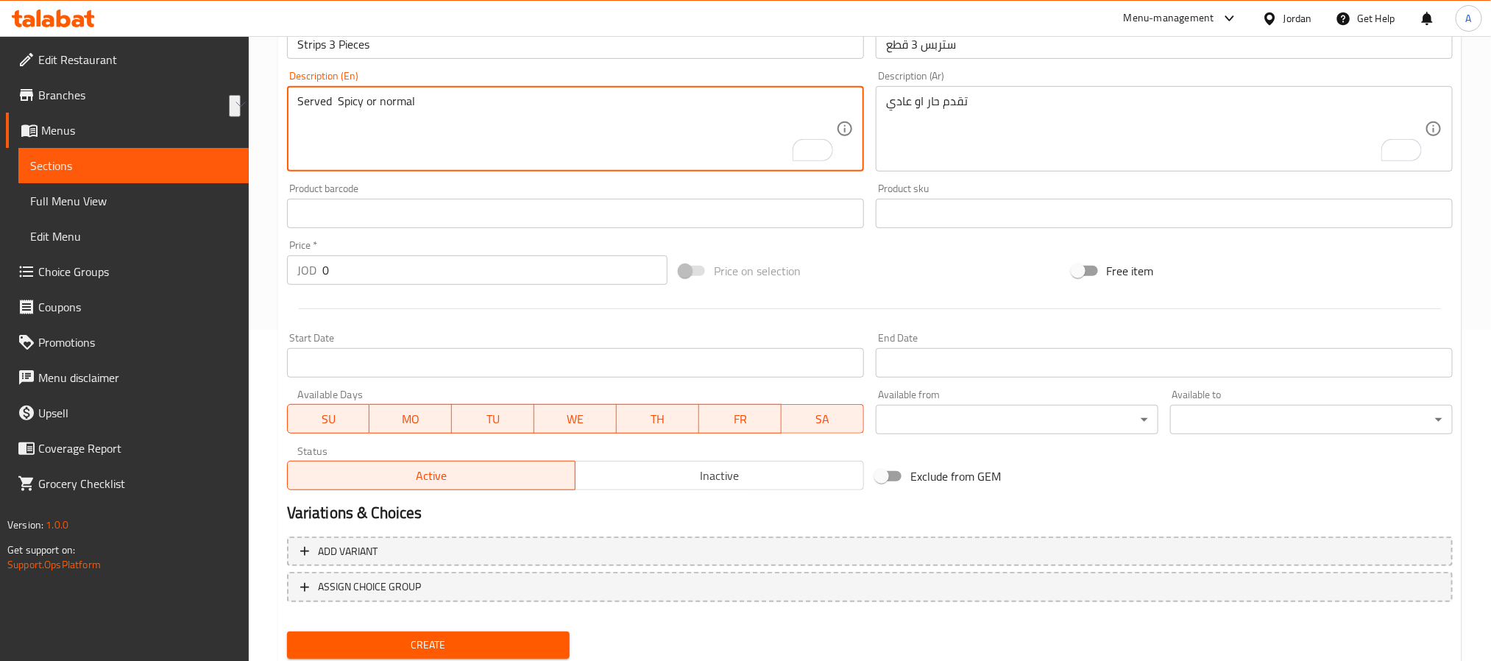
click at [439, 106] on textarea "Served Spicy or normal" at bounding box center [566, 129] width 539 height 70
paste textarea "s"
drag, startPoint x: 338, startPoint y: 106, endPoint x: 329, endPoint y: 104, distance: 9.1
click at [329, 104] on textarea "Served spicy or normal" at bounding box center [566, 129] width 539 height 70
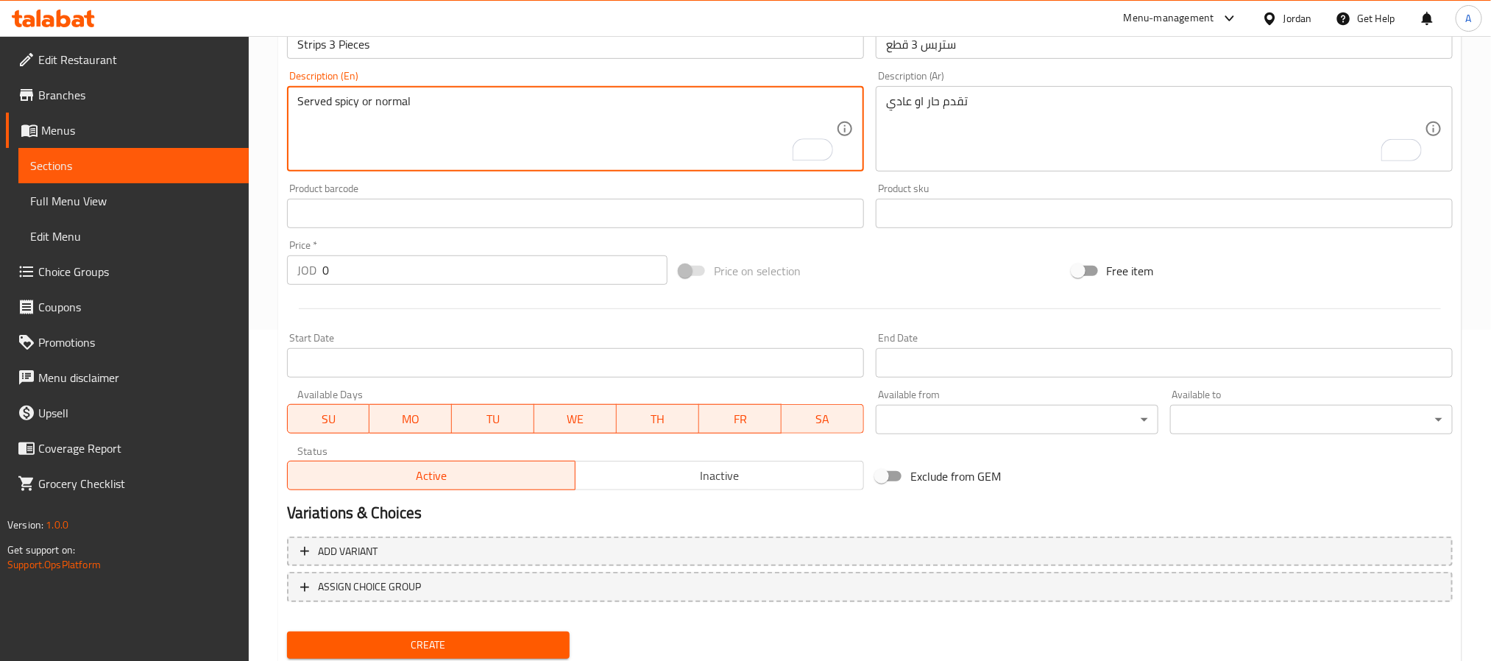
type textarea "Served spicy or normal"
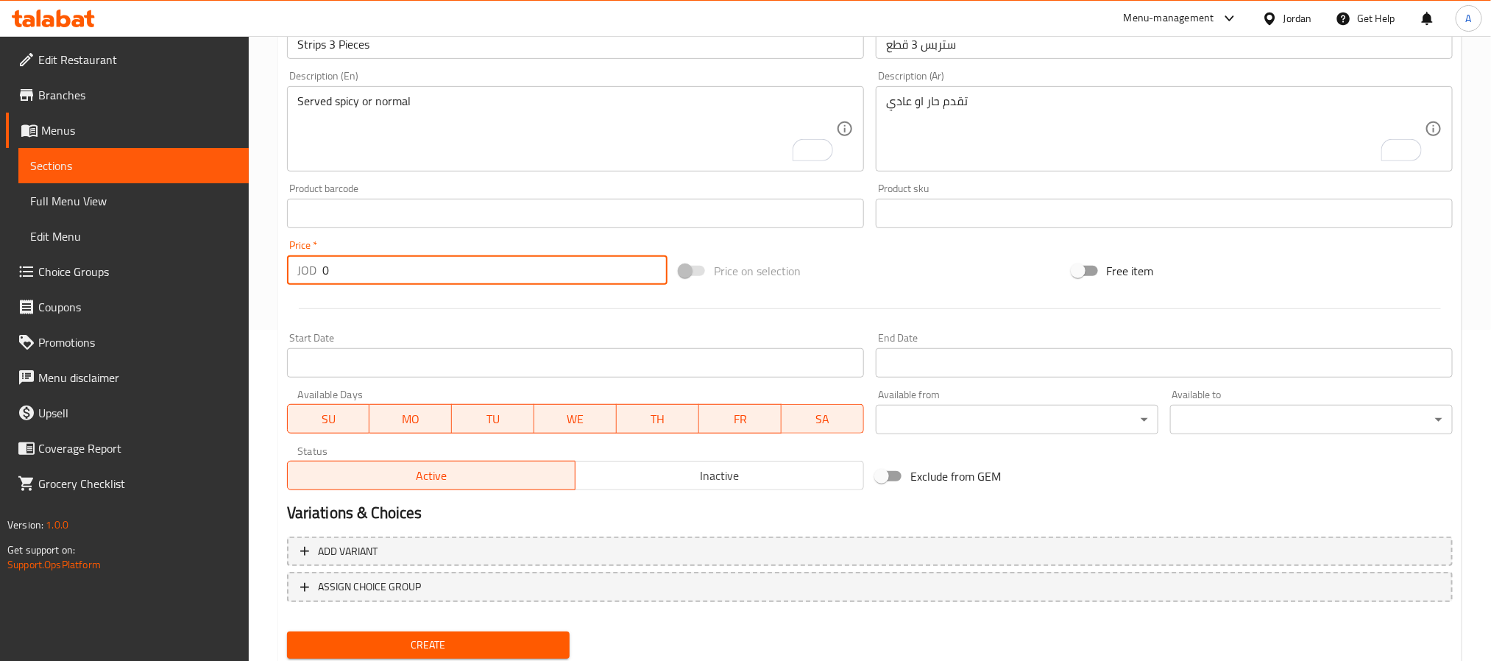
drag, startPoint x: 342, startPoint y: 277, endPoint x: 297, endPoint y: 276, distance: 45.6
click at [297, 276] on div "JOD 0 Price *" at bounding box center [477, 269] width 381 height 29
paste input "2.5"
type input "2.50"
click at [287, 632] on button "Create" at bounding box center [428, 645] width 283 height 27
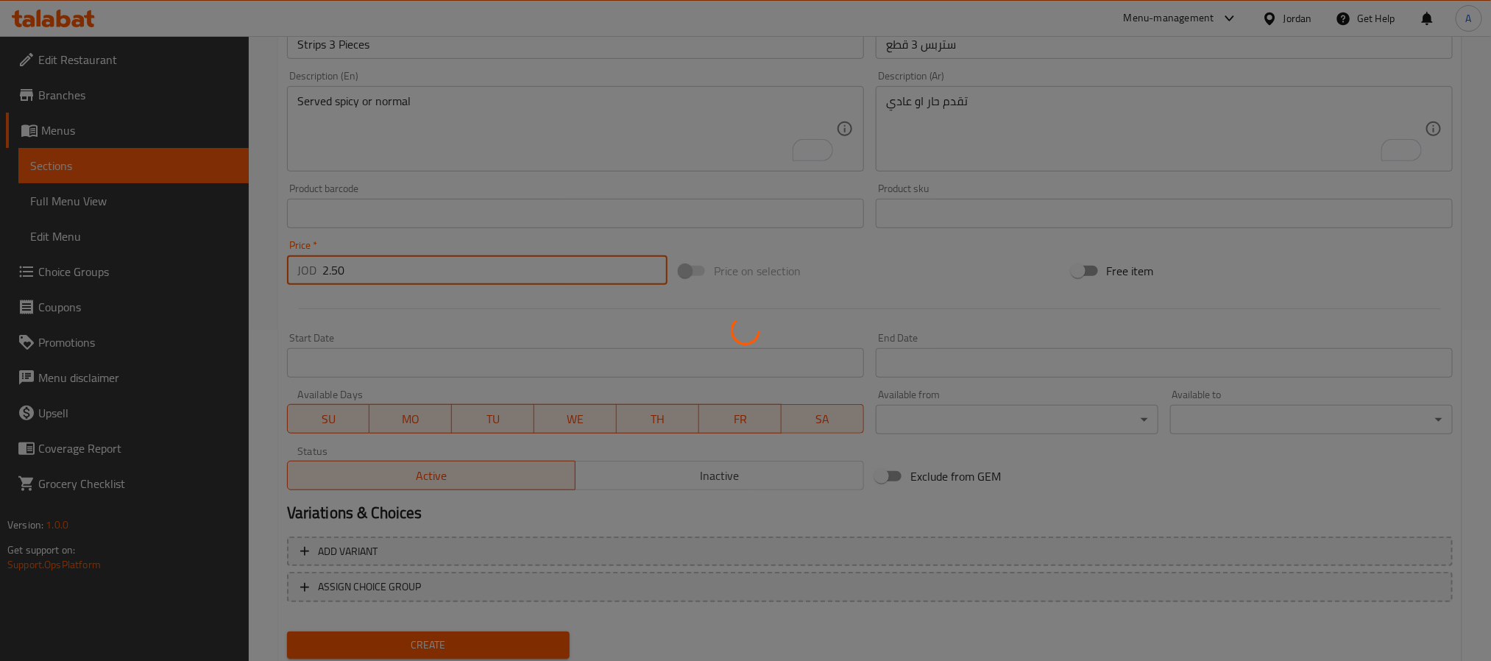
type input "0"
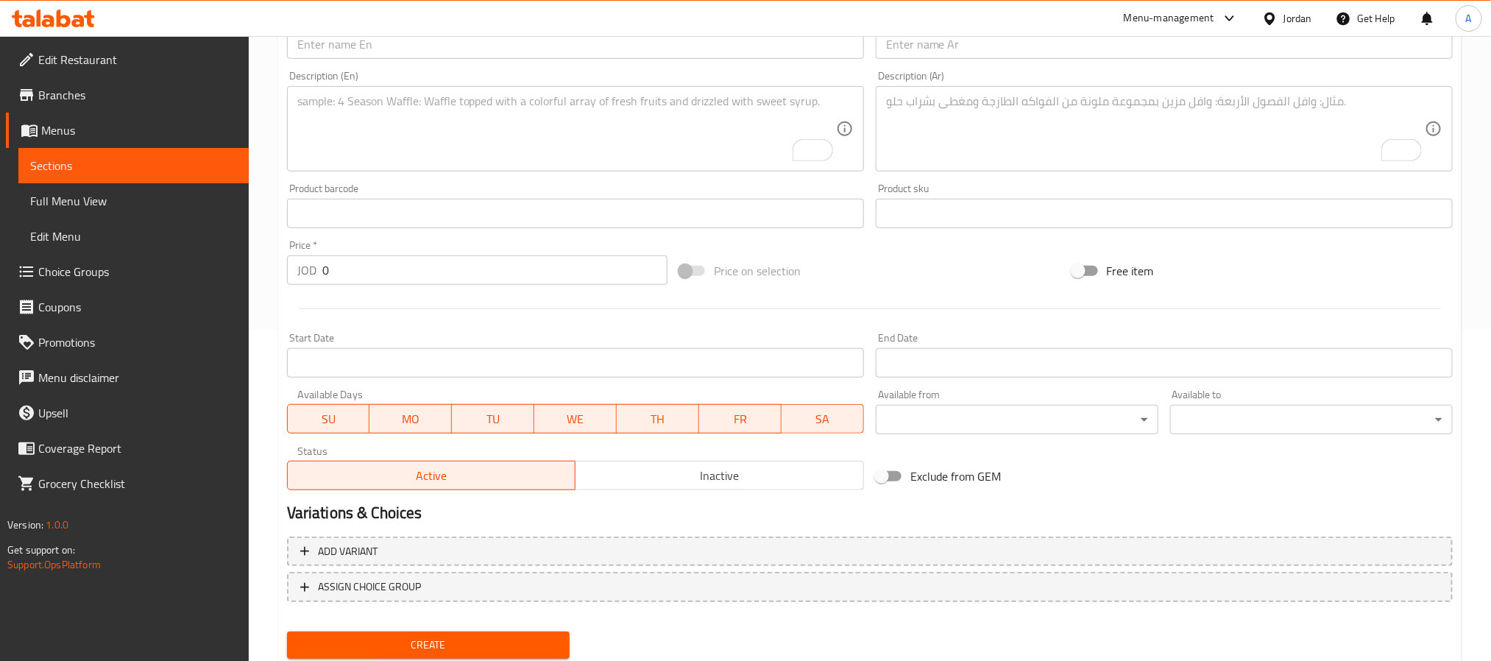
click at [963, 60] on div "Item name (Ar)   * Item name (Ar) *" at bounding box center [1164, 36] width 589 height 57
click at [966, 54] on input "text" at bounding box center [1164, 43] width 577 height 29
paste input "ستربس"
click at [917, 49] on input "ستربس 3 قطع" at bounding box center [1164, 43] width 577 height 29
click at [917, 49] on input "ستربس 5 قطع" at bounding box center [1164, 43] width 577 height 29
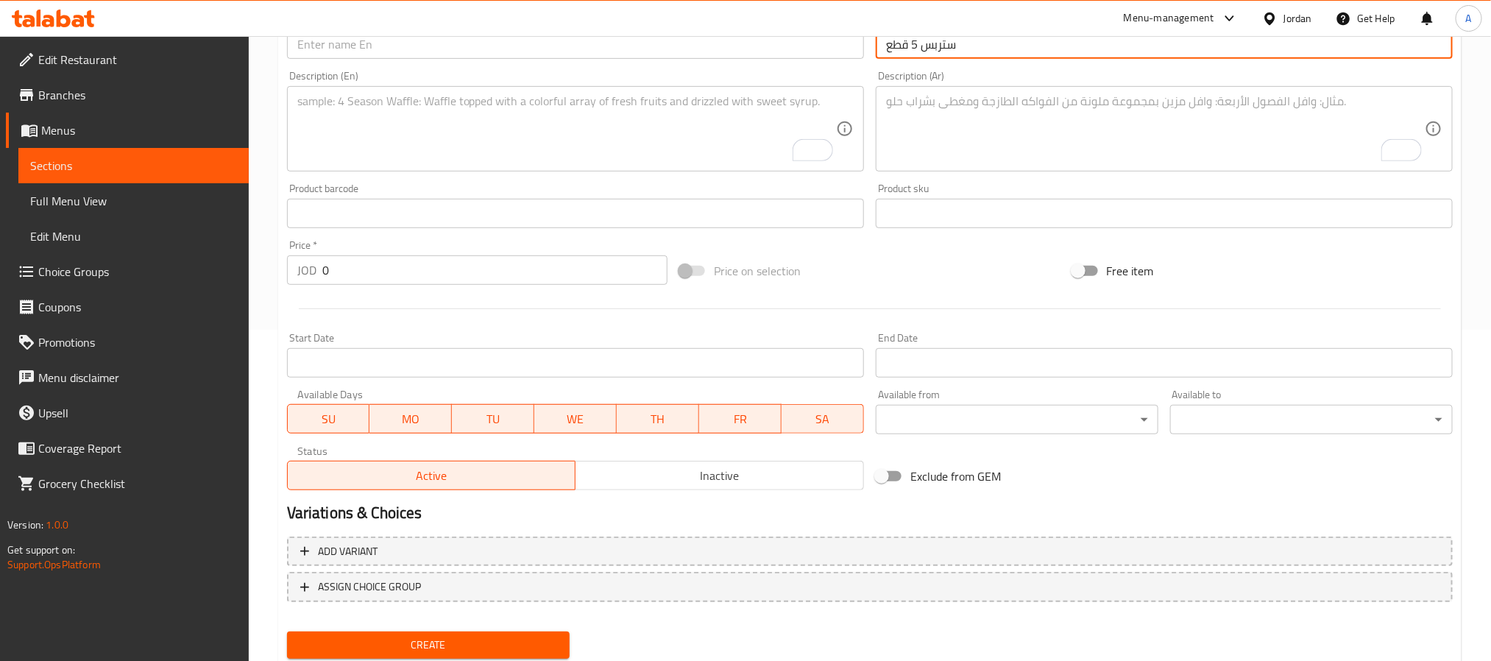
click at [917, 49] on input "ستربس 5 قطع" at bounding box center [1164, 43] width 577 height 29
type input "ستربس 5 قطع"
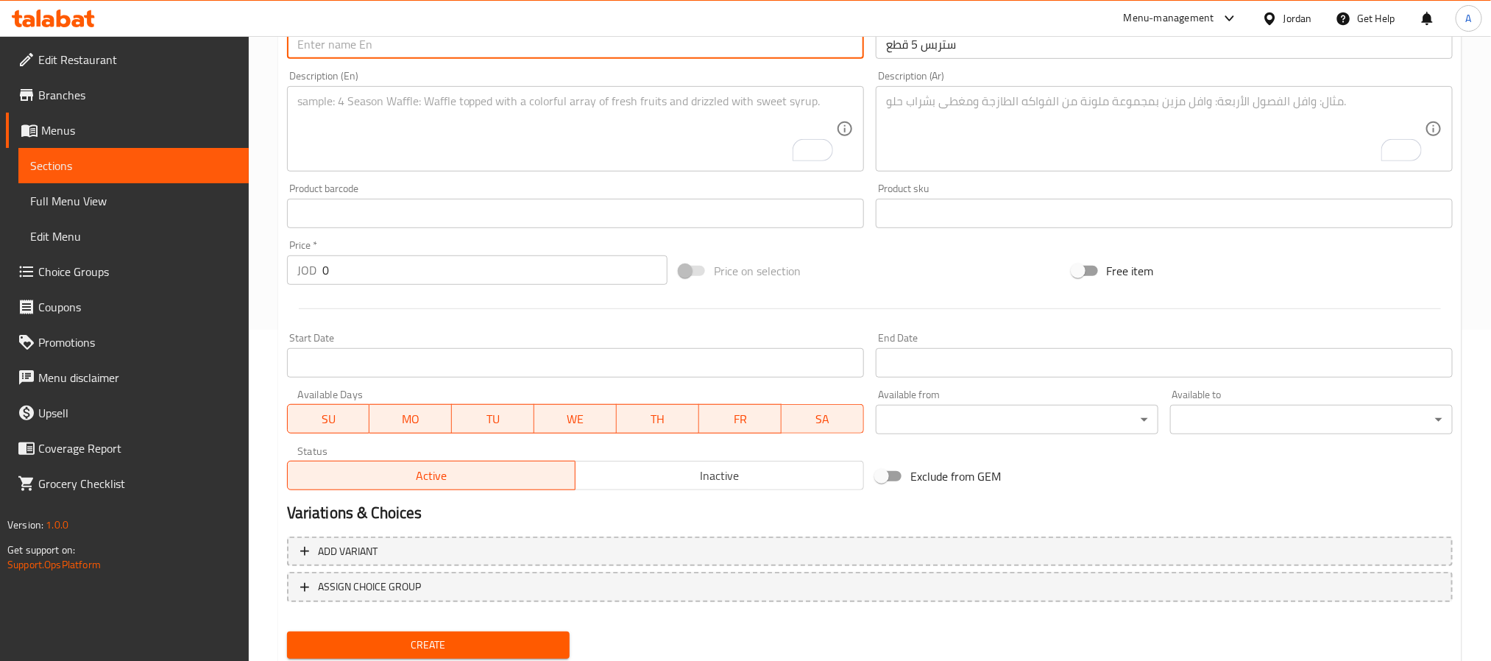
click at [398, 51] on input "text" at bounding box center [575, 43] width 577 height 29
paste input "Strips 5 Pieces"
type input "Strips 5 Pieces"
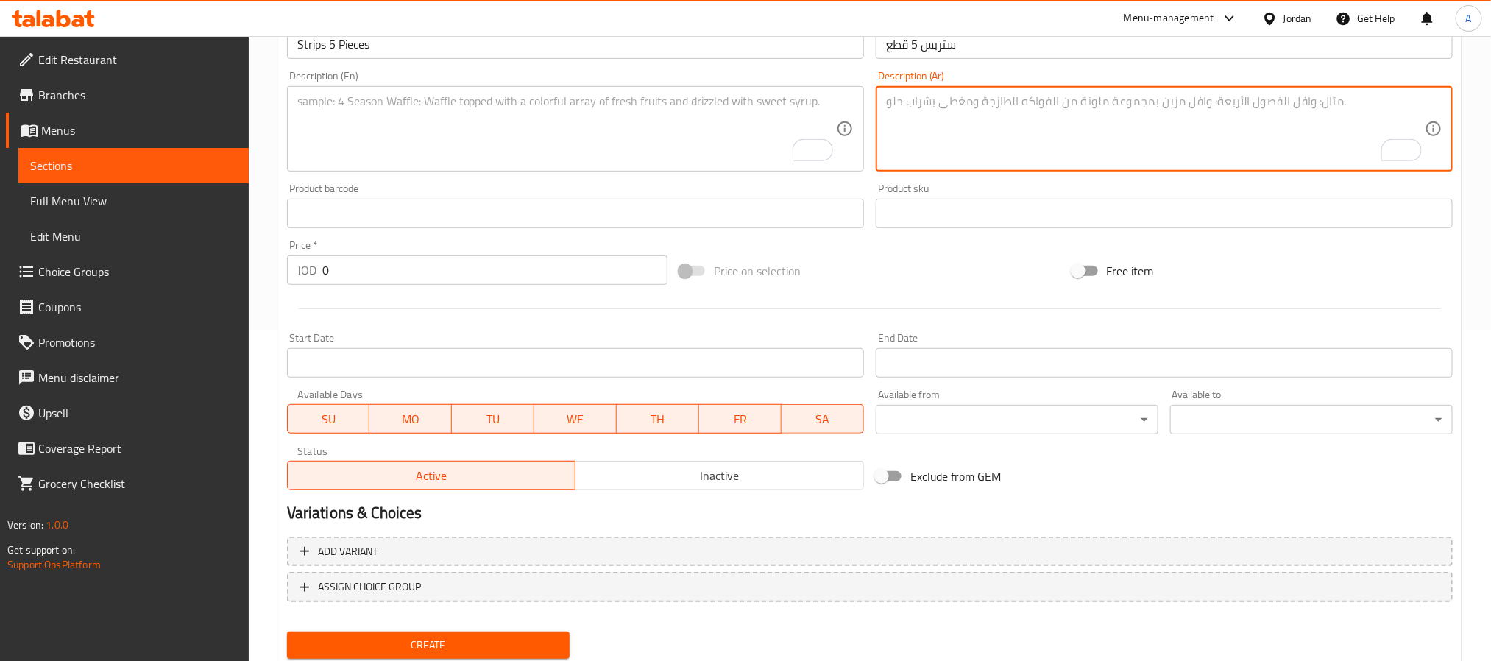
click at [1037, 152] on textarea "To enrich screen reader interactions, please activate Accessibility in Grammarl…" at bounding box center [1155, 129] width 539 height 70
paste textarea "تقدم حار او عادي"
type textarea "تقدم حار او عادي"
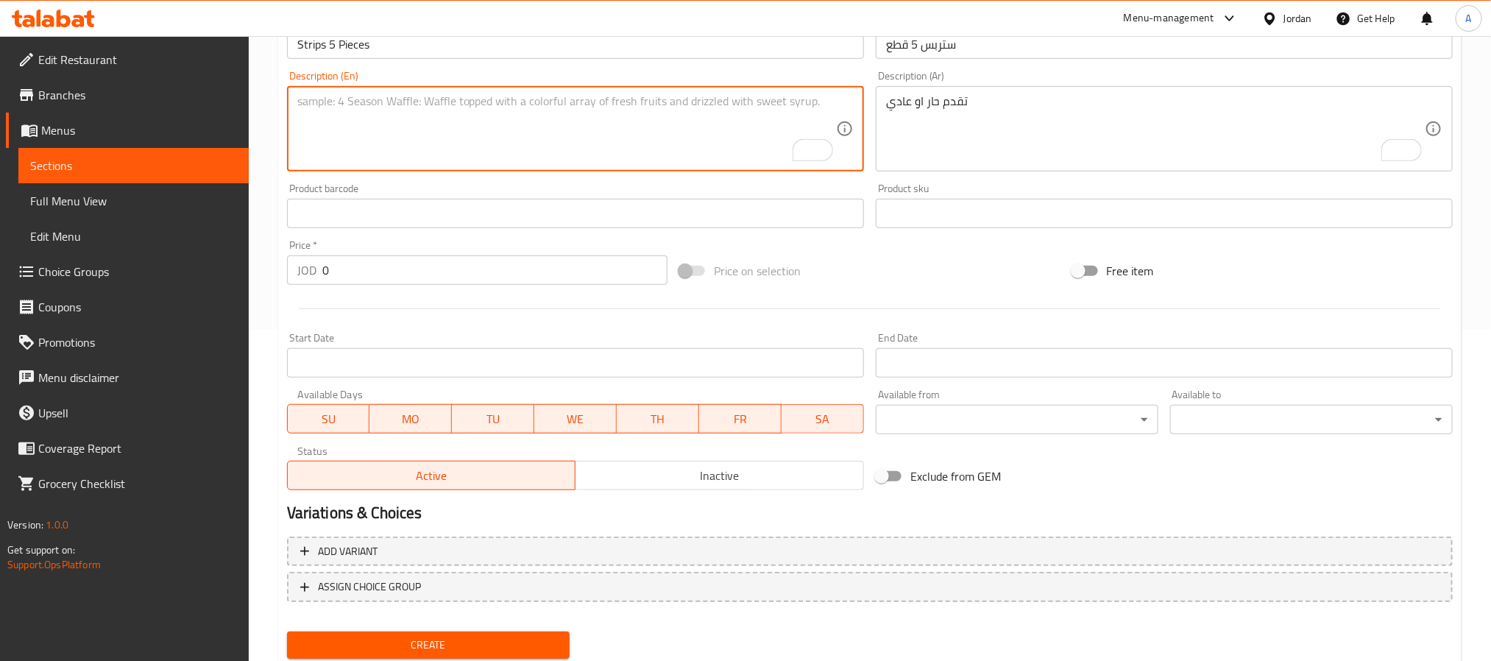
click at [468, 126] on textarea "To enrich screen reader interactions, please activate Accessibility in Grammarl…" at bounding box center [566, 129] width 539 height 70
paste textarea "Served spicy or normal"
type textarea "Served spicy or normal"
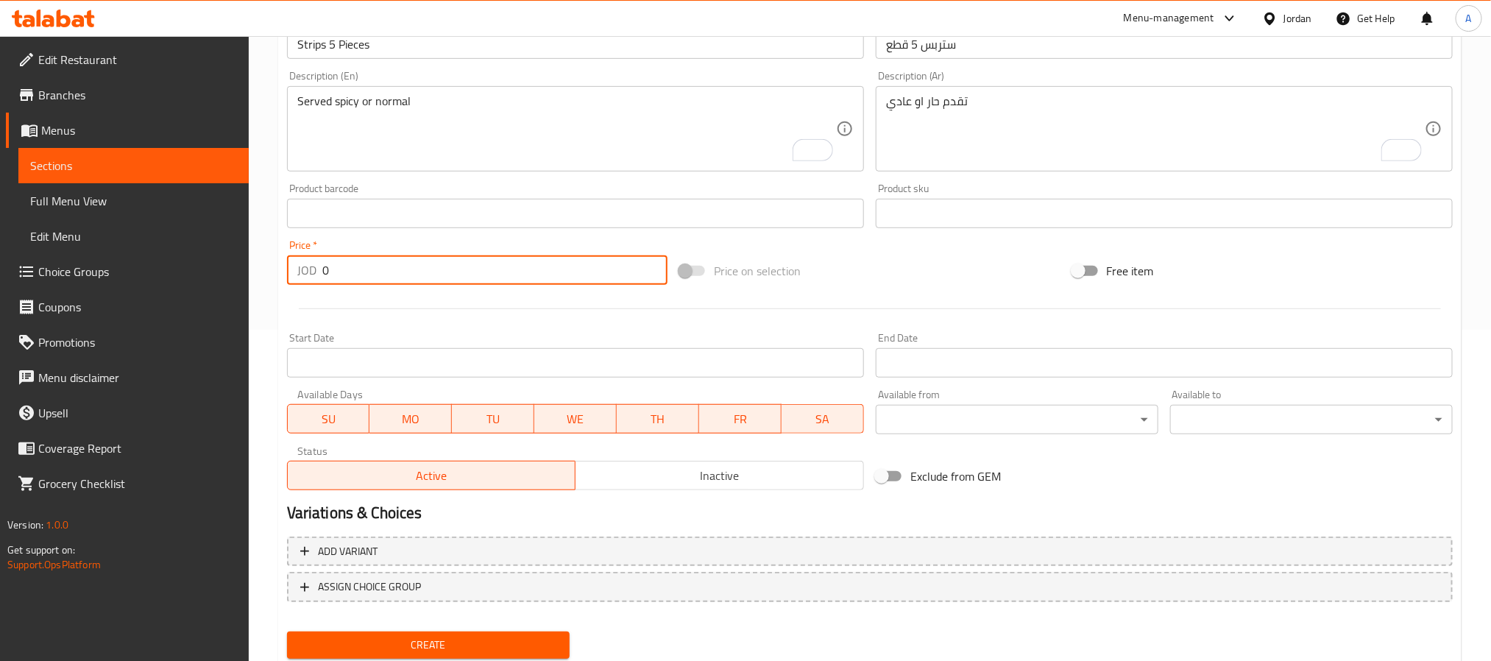
drag, startPoint x: 347, startPoint y: 272, endPoint x: 300, endPoint y: 285, distance: 48.0
click at [300, 285] on div "JOD 0 Price *" at bounding box center [477, 269] width 381 height 29
paste input "4.25"
type input "4.25"
click at [287, 632] on button "Create" at bounding box center [428, 645] width 283 height 27
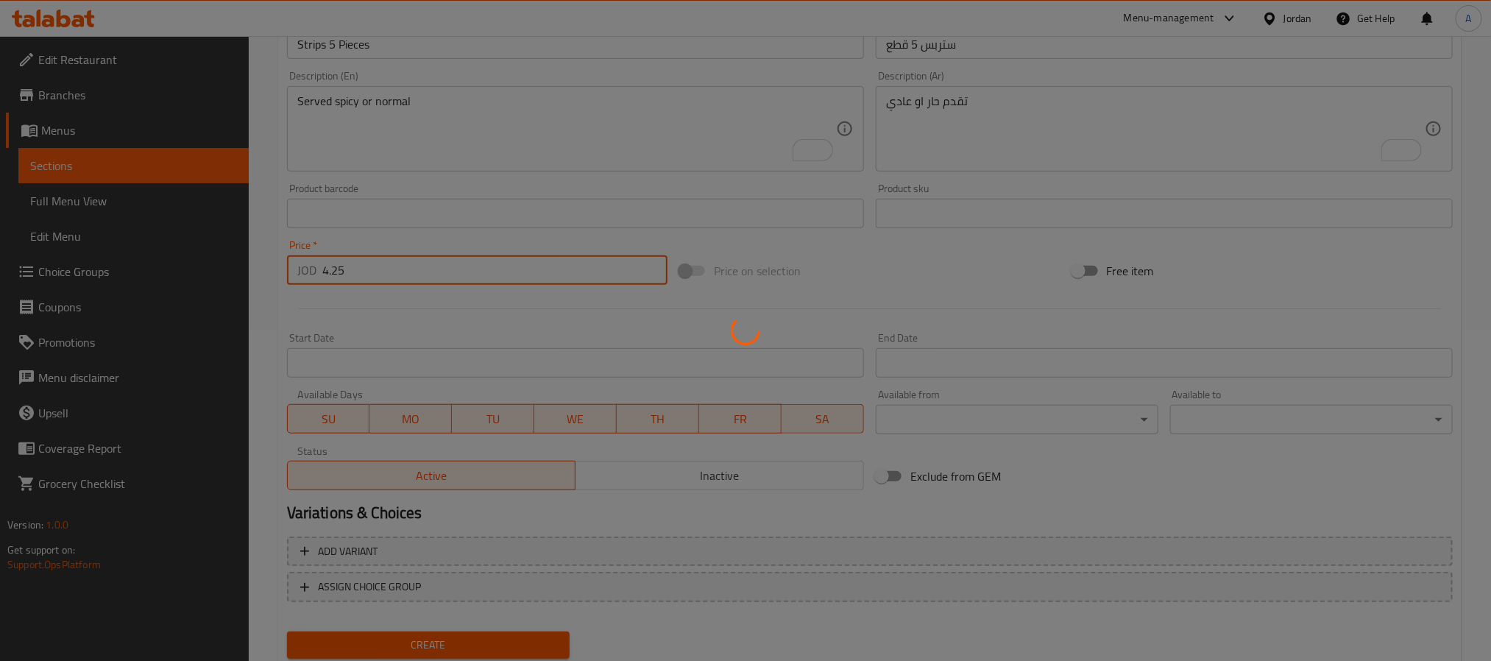
type input "0"
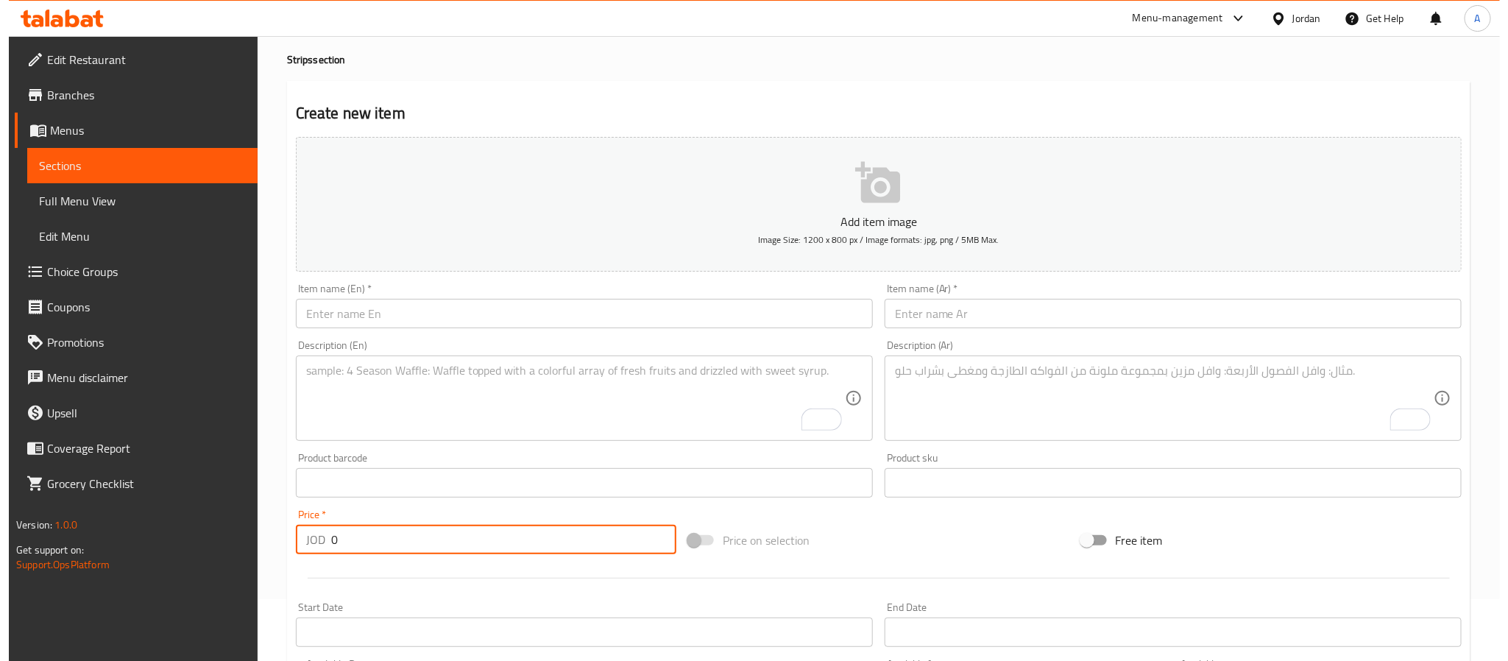
scroll to position [0, 0]
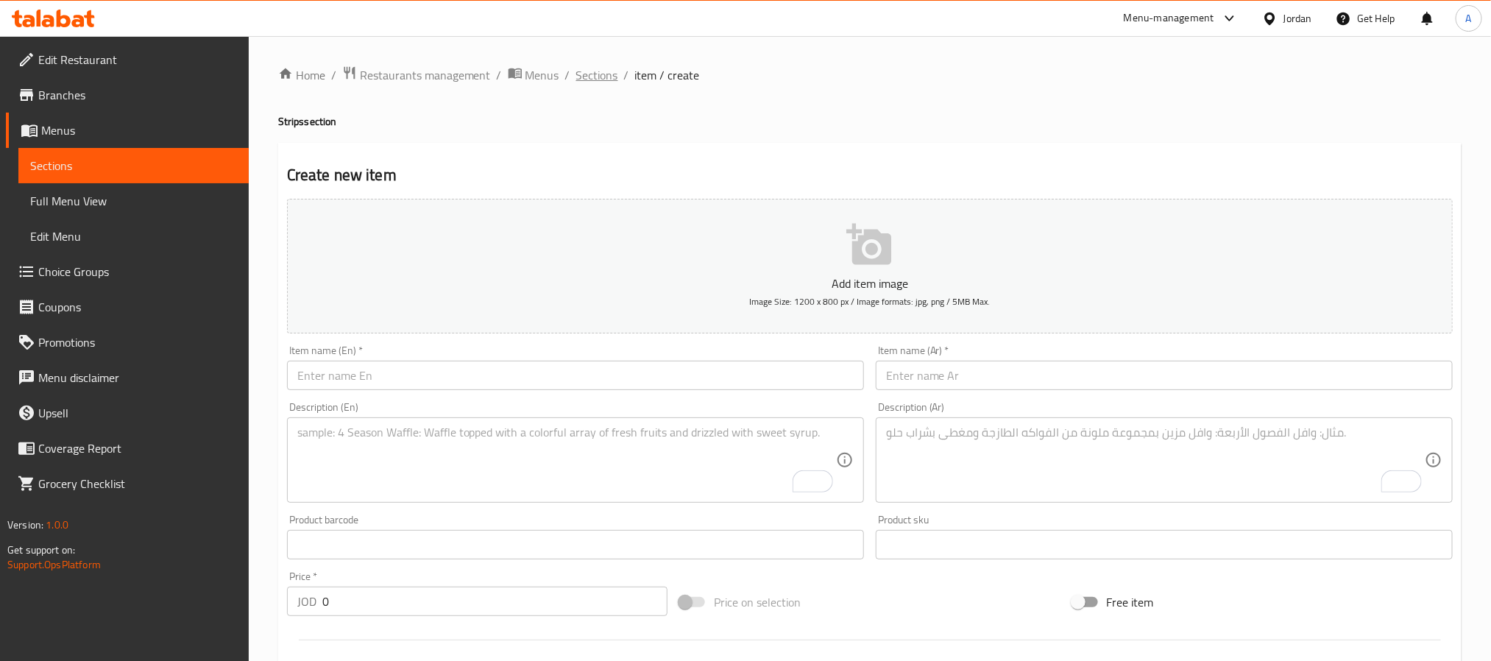
click at [586, 78] on span "Sections" at bounding box center [597, 75] width 42 height 18
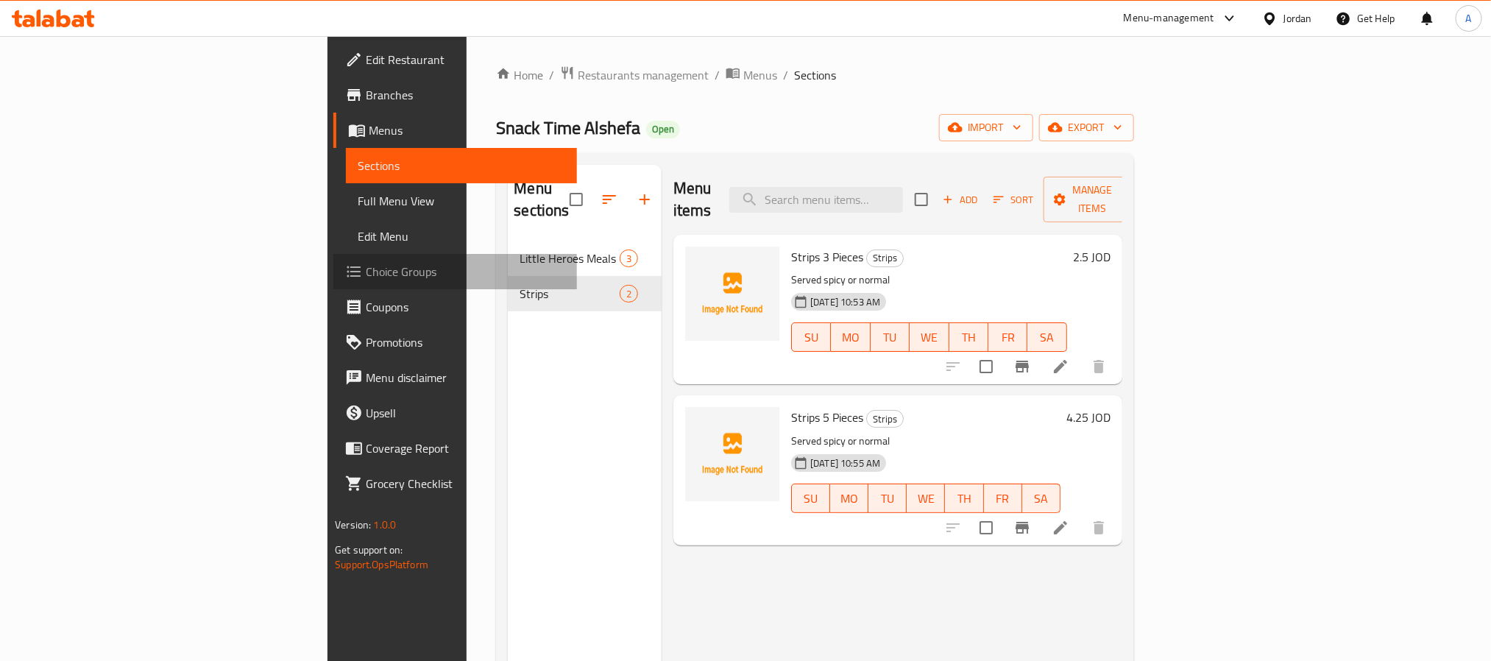
click at [366, 269] on span "Choice Groups" at bounding box center [465, 272] width 199 height 18
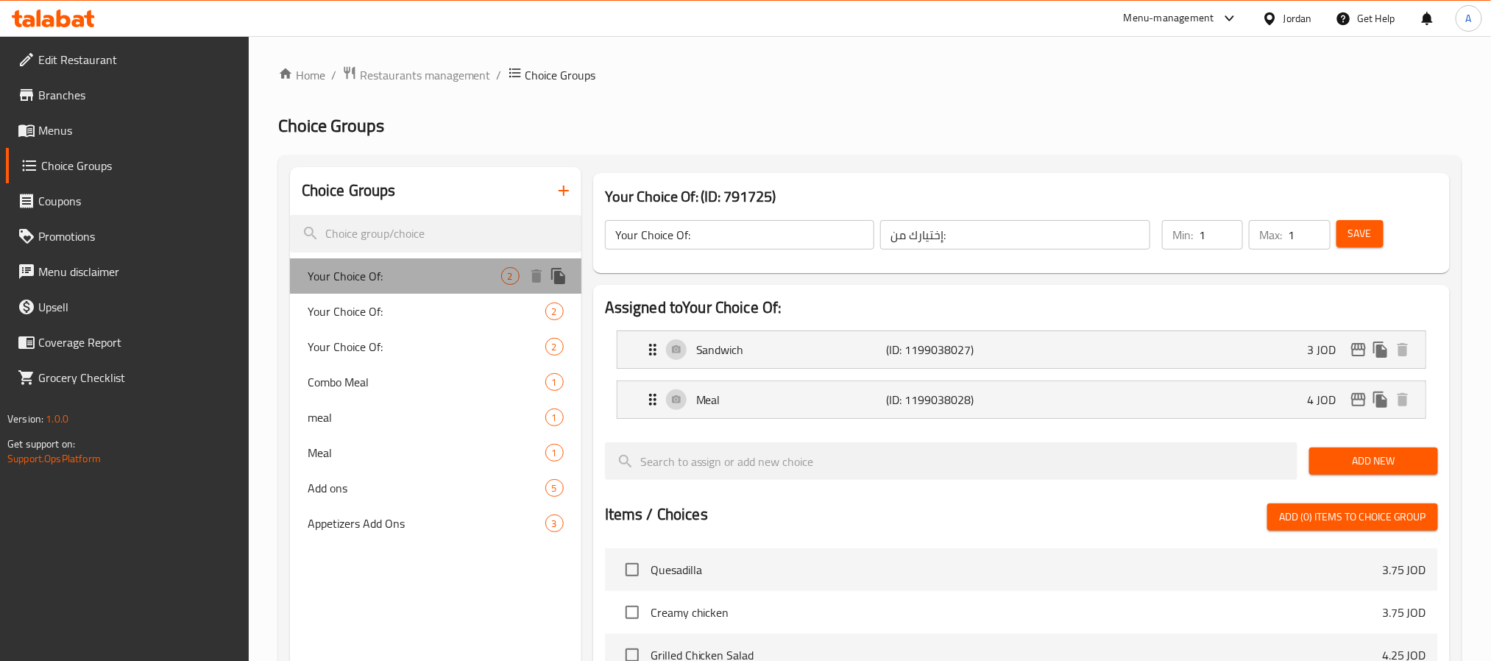
click at [428, 287] on div "Your Choice Of: 2" at bounding box center [436, 275] width 292 height 35
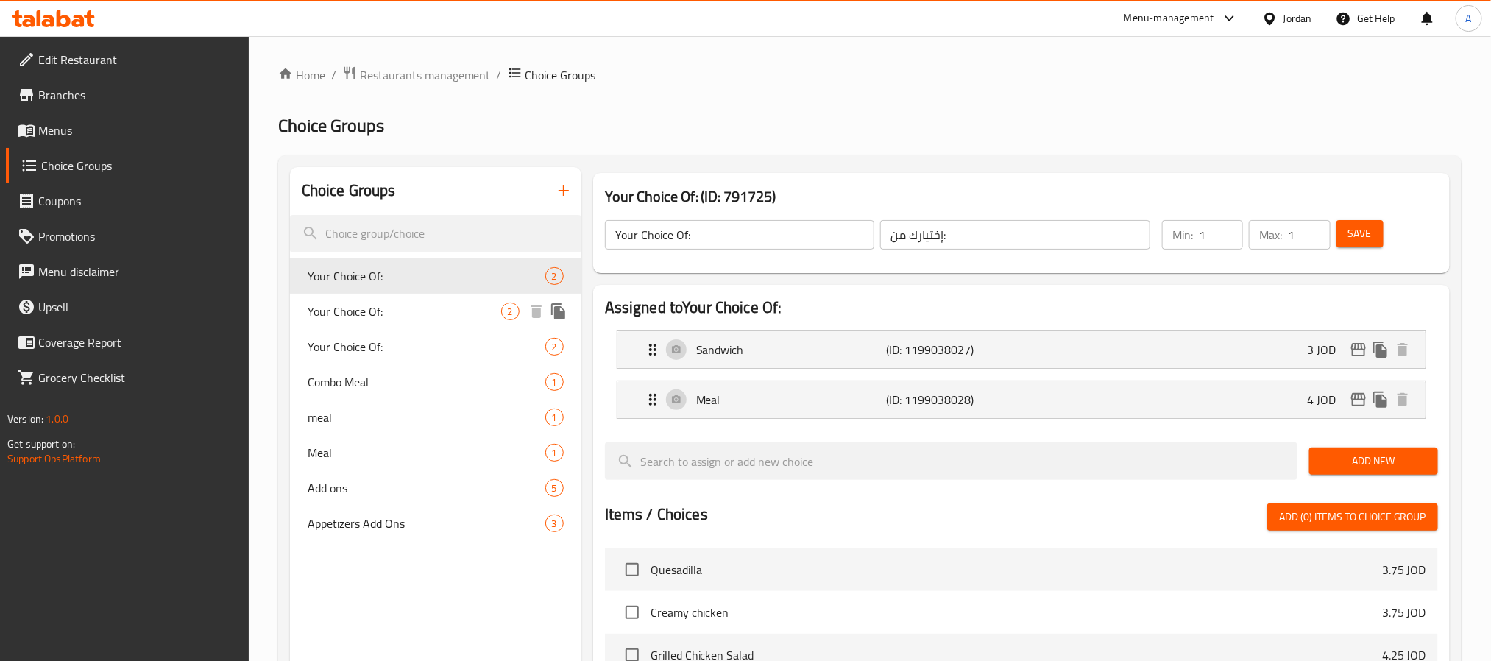
click at [425, 314] on span "Your Choice Of:" at bounding box center [405, 312] width 194 height 18
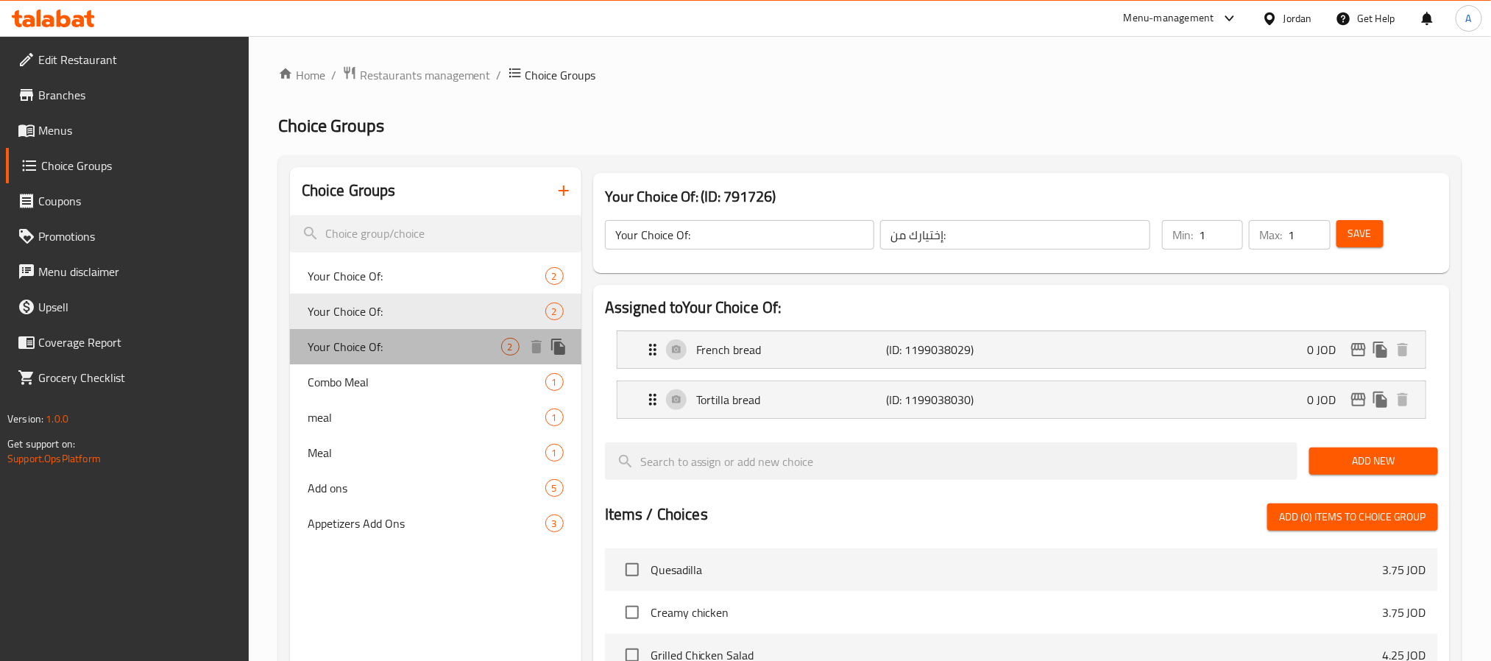
click at [424, 332] on div "Your Choice Of: 2" at bounding box center [436, 346] width 292 height 35
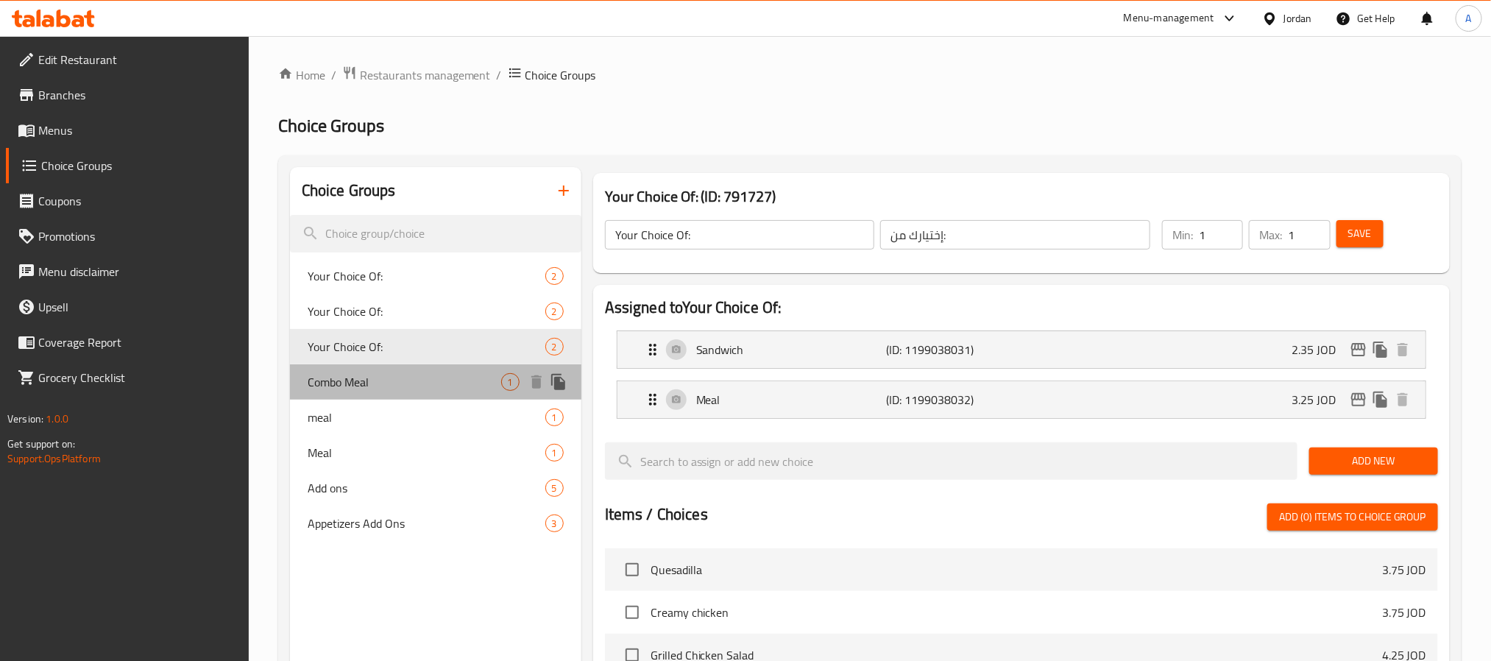
click at [429, 370] on div "Combo Meal 1" at bounding box center [436, 381] width 292 height 35
type input "Combo Meal"
type input "وجبة كامبو"
type input "0"
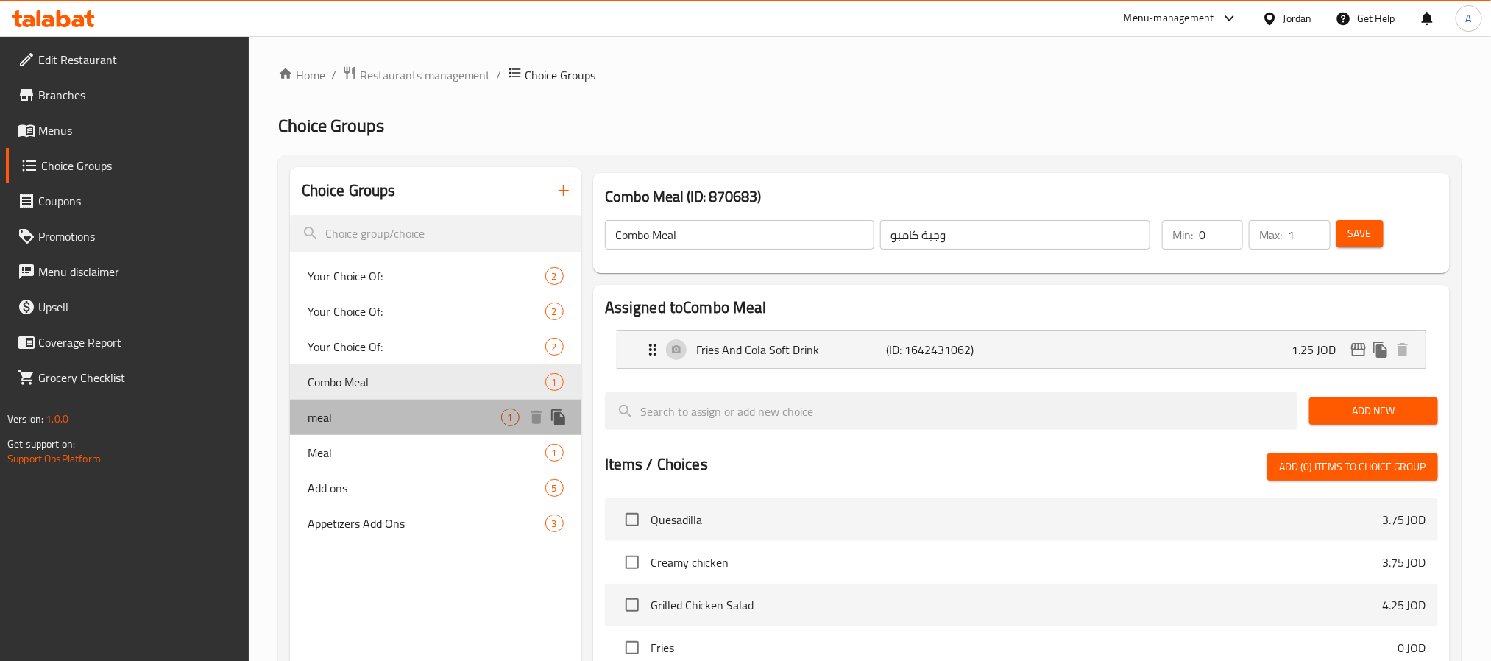
click at [369, 409] on span "meal" at bounding box center [405, 418] width 194 height 18
type input "meal"
type input "وجبة"
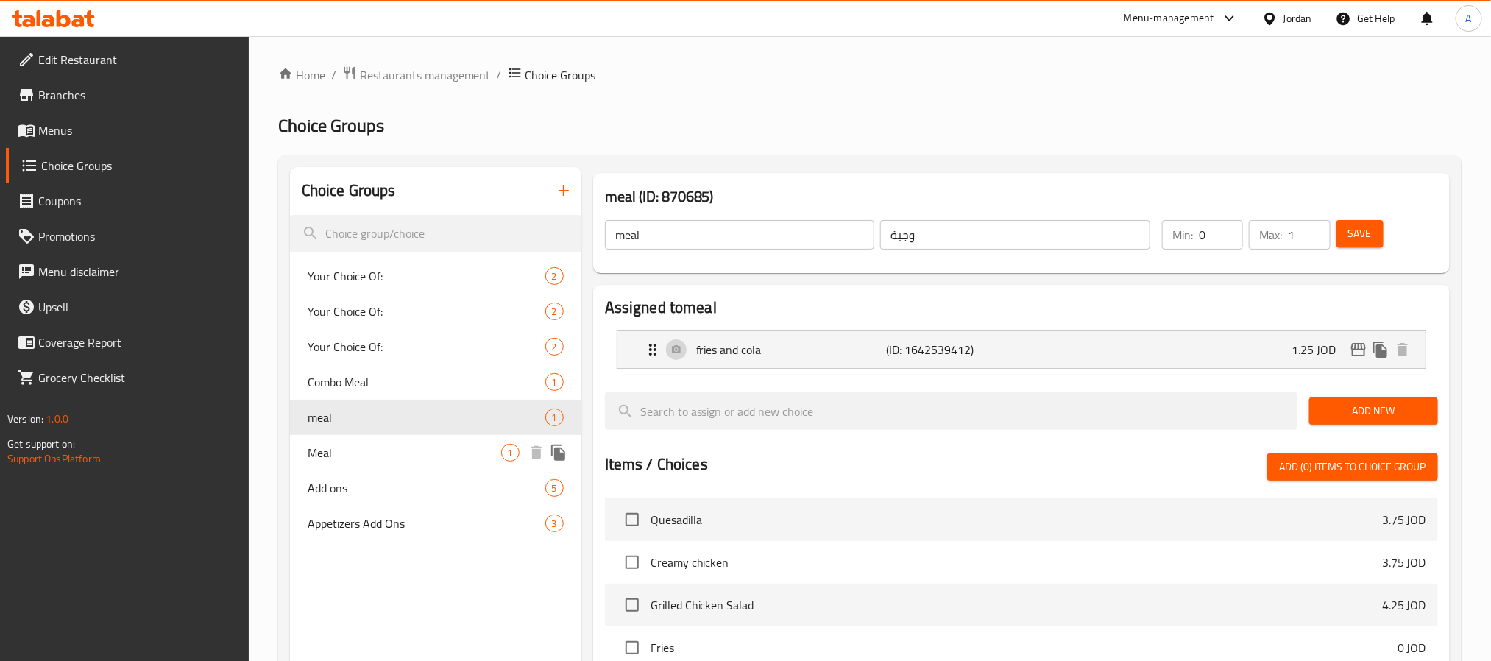
click at [364, 446] on span "Meal" at bounding box center [405, 453] width 194 height 18
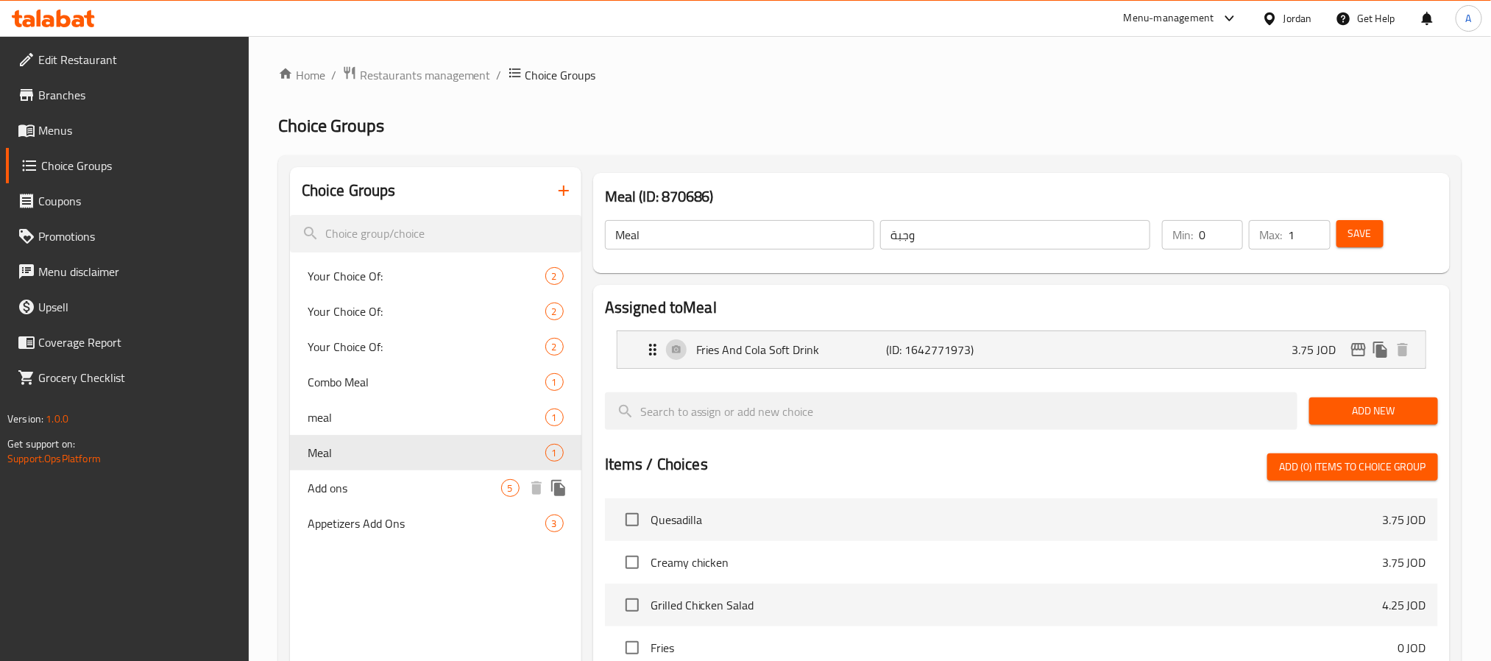
click at [367, 479] on span "Add ons" at bounding box center [405, 488] width 194 height 18
type input "Add ons"
type input "اضافات"
type input "0"
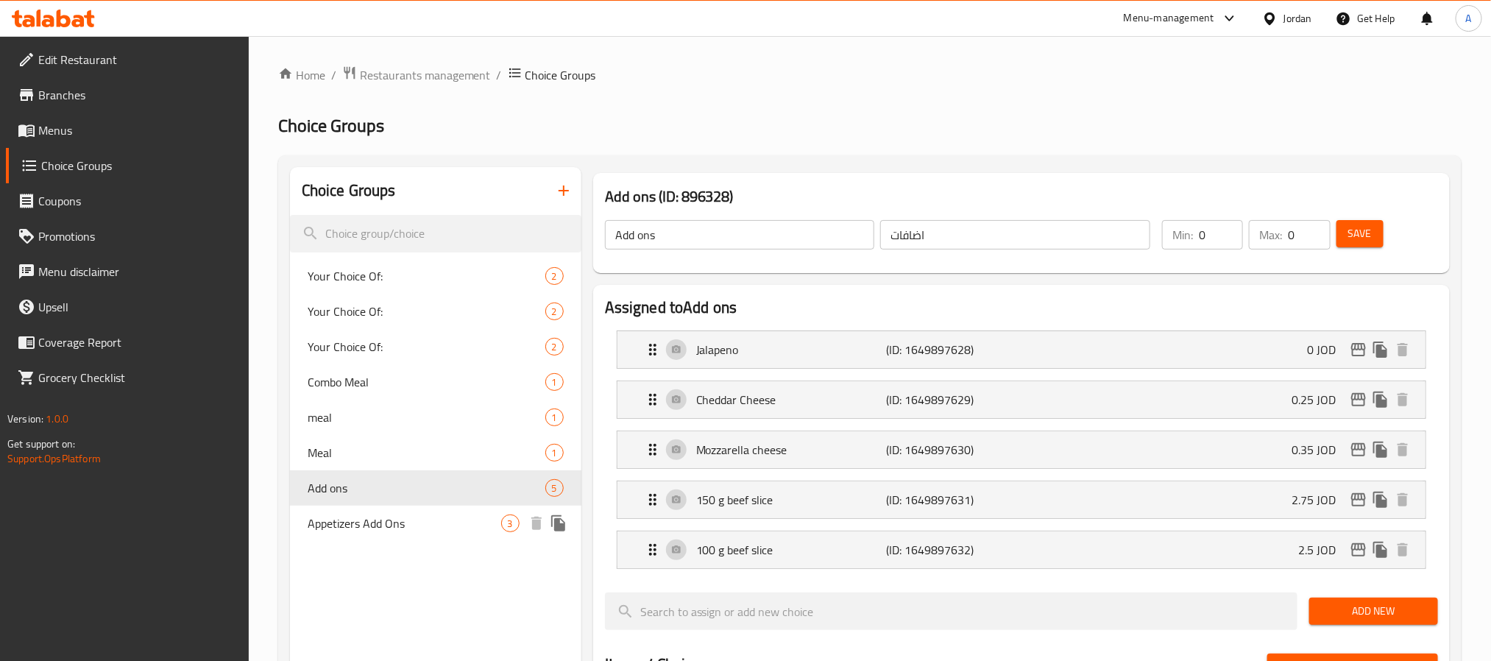
click at [363, 522] on span "Appetizers Add Ons" at bounding box center [405, 524] width 194 height 18
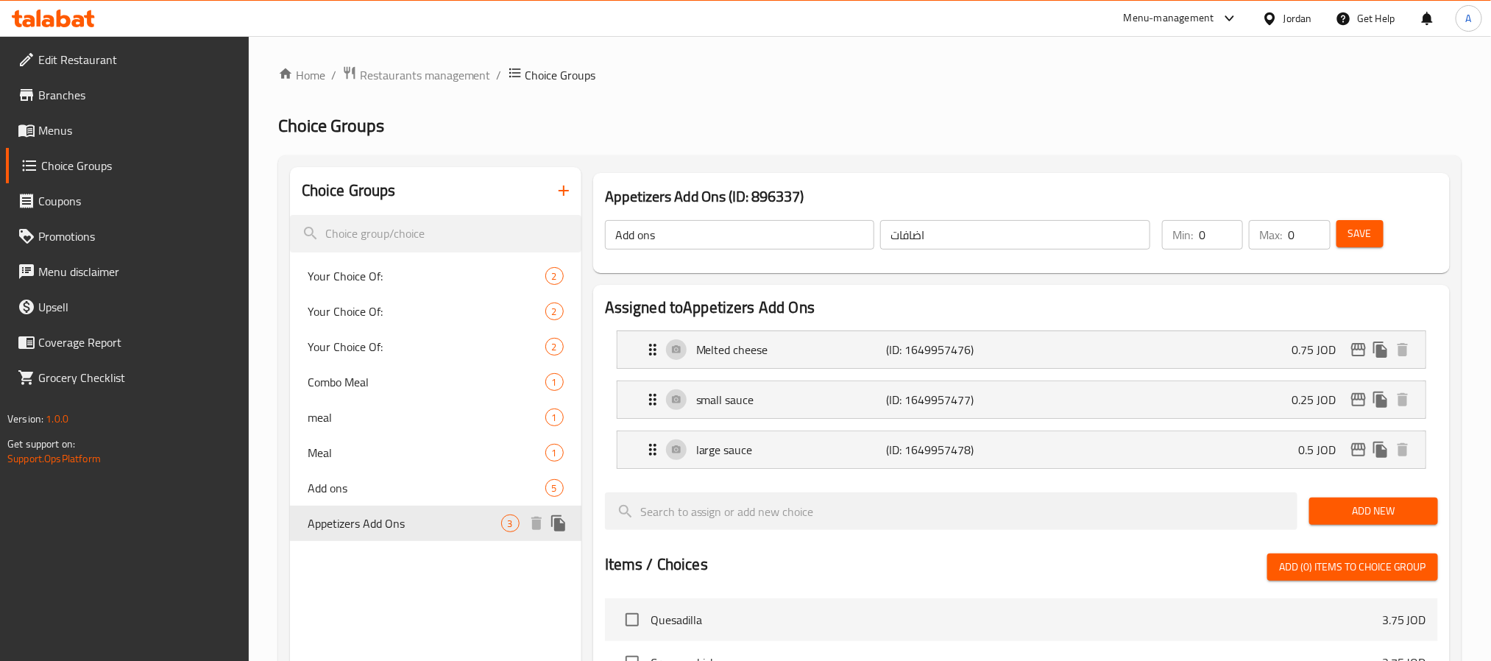
type input "Appetizers Add Ons"
type input "اضافات"
click at [557, 194] on icon "button" at bounding box center [564, 191] width 18 height 18
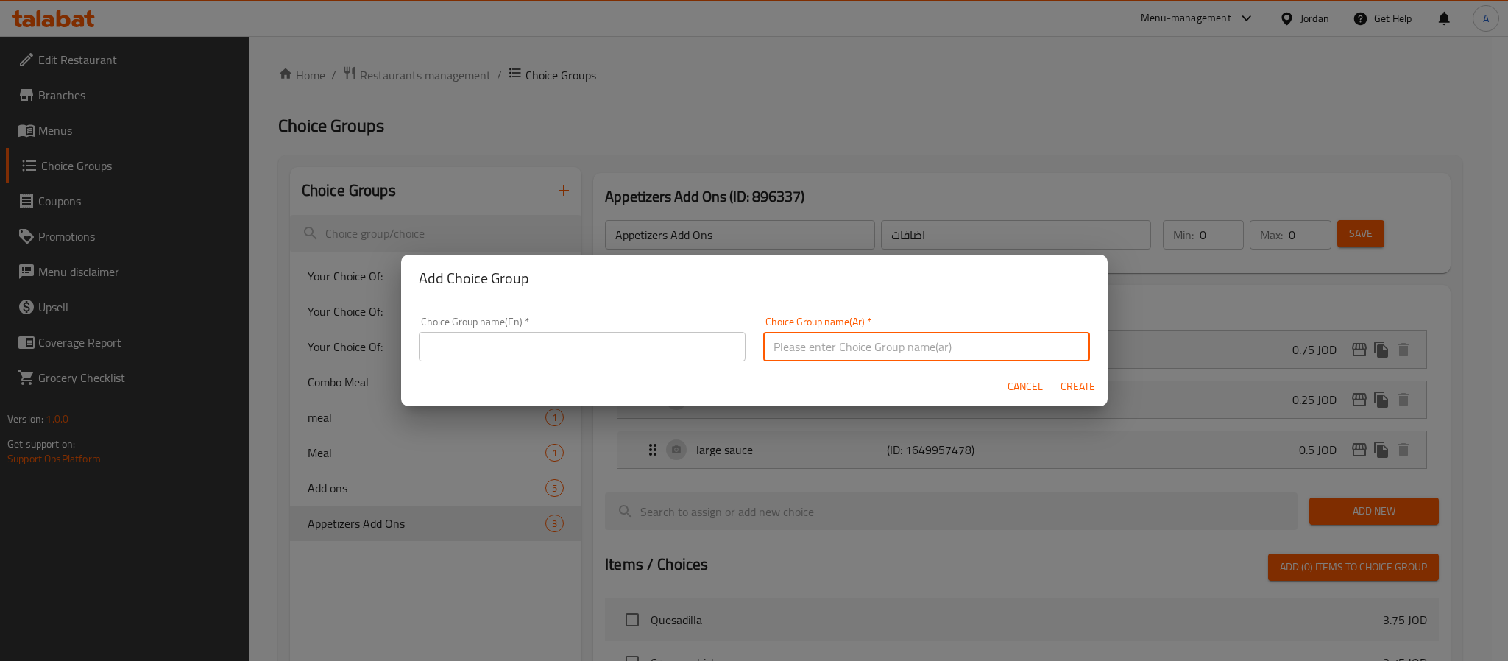
click at [893, 343] on input "text" at bounding box center [926, 346] width 327 height 29
type input "اختيارك من الصوص"
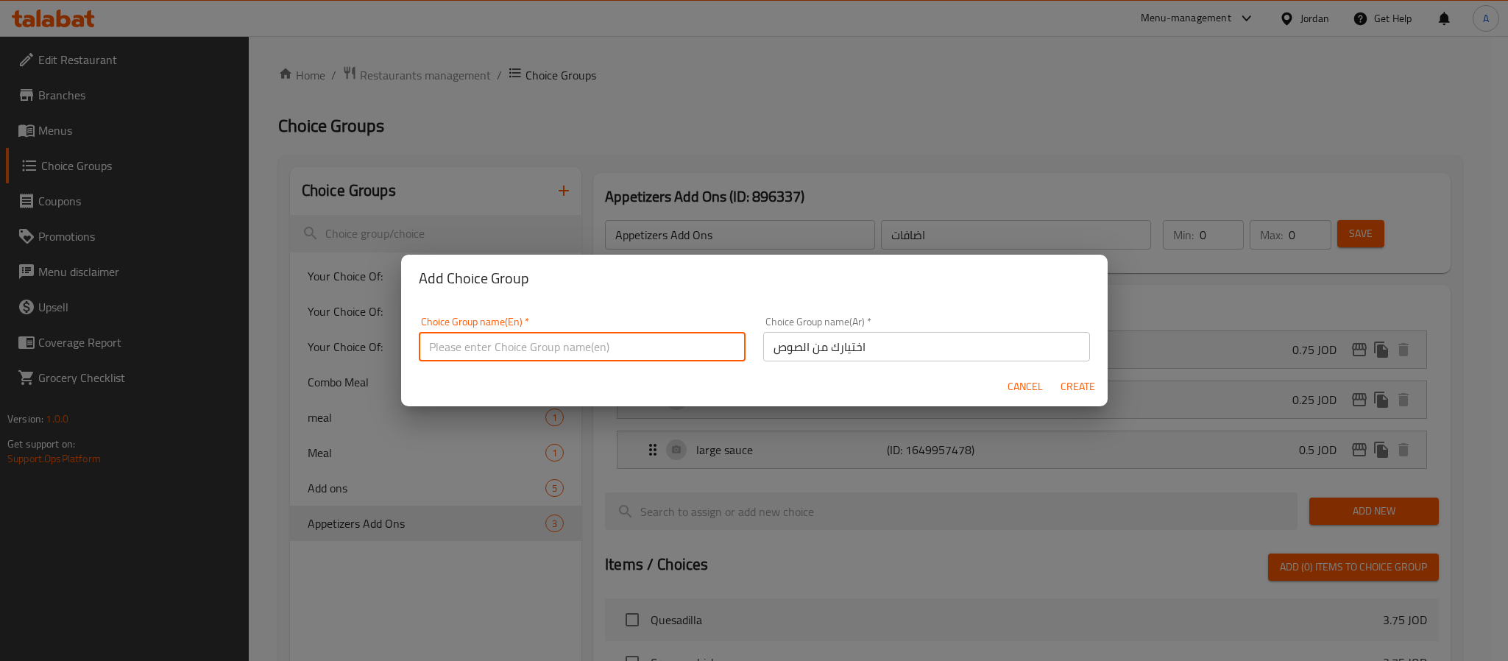
click at [678, 336] on input "text" at bounding box center [582, 346] width 327 height 29
type input "Your Choice Of Sauce"
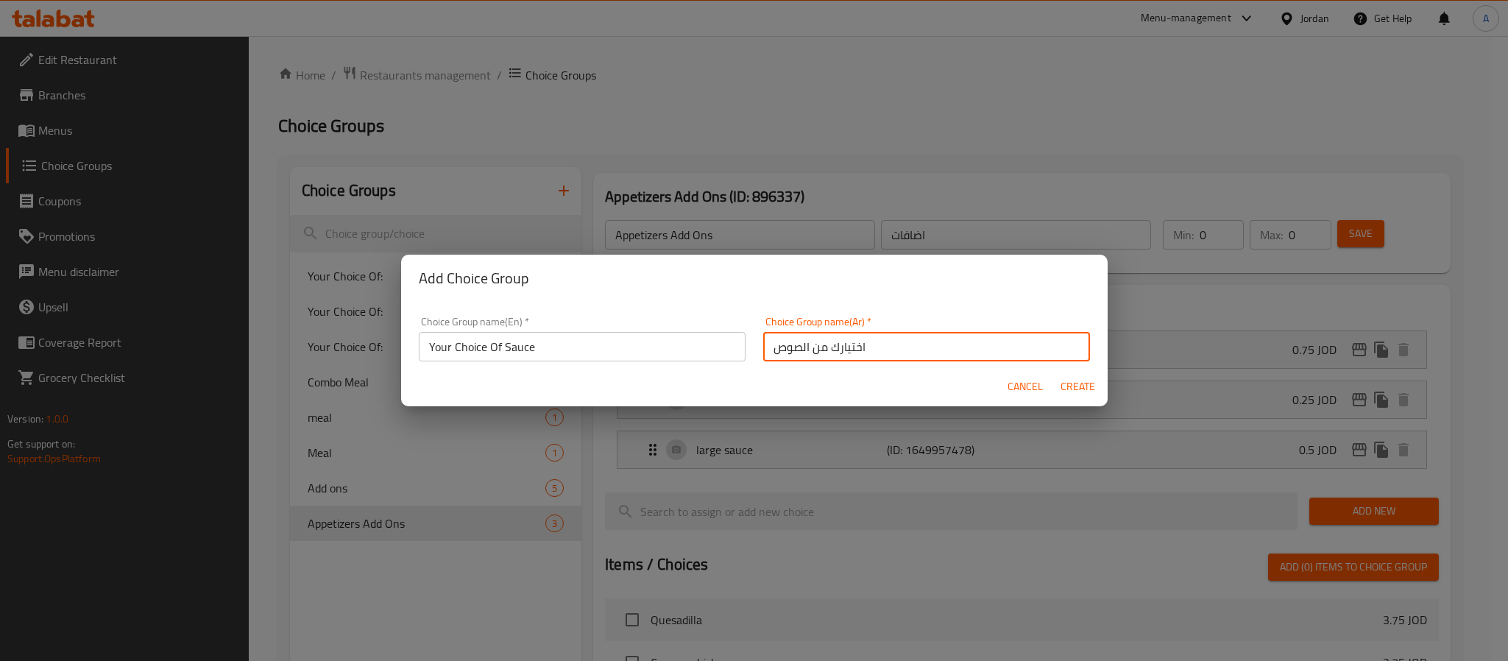
click at [922, 345] on input "اختيارك من الصوص" at bounding box center [926, 346] width 327 height 29
click at [919, 345] on input "اختيارك من الصوص" at bounding box center [926, 346] width 327 height 29
click at [777, 338] on input "اختيارك من الصوص الاول" at bounding box center [926, 346] width 327 height 29
click at [877, 345] on input "اختيارك من الصوص الأول" at bounding box center [926, 346] width 327 height 29
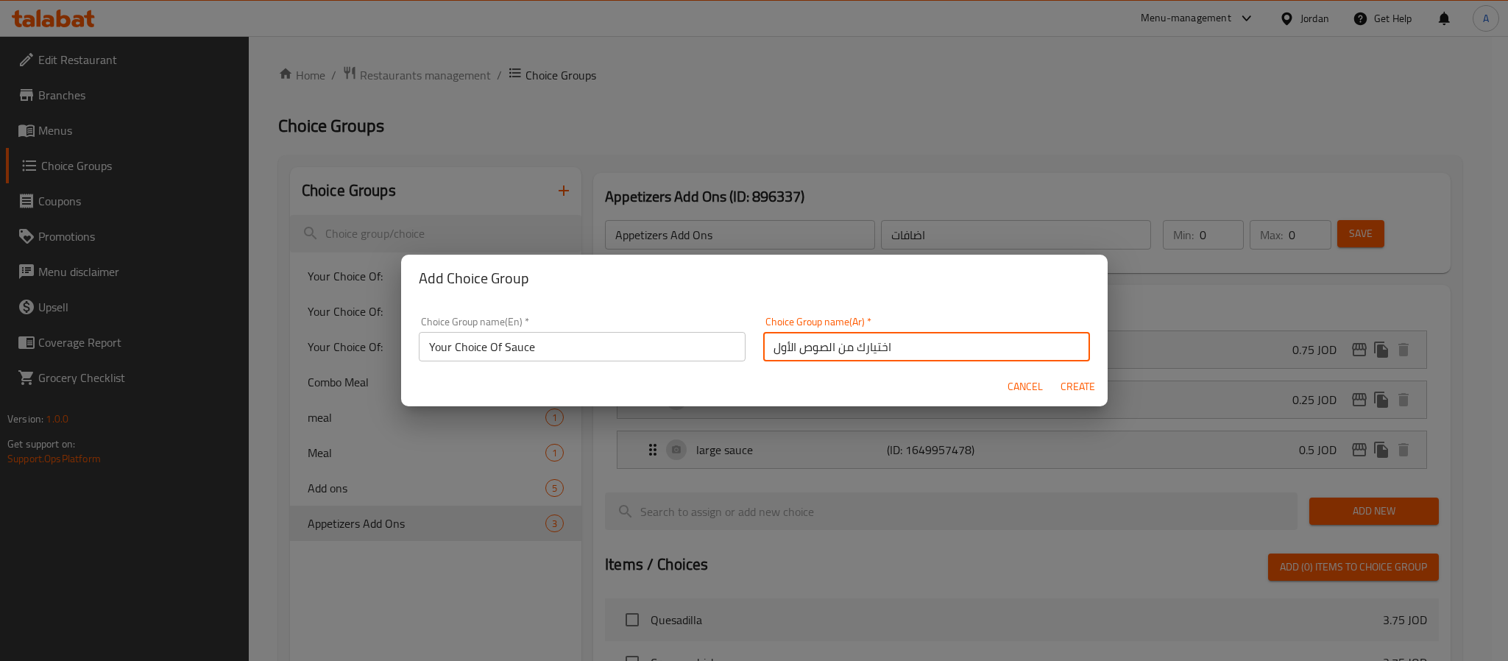
click at [877, 345] on input "اختيارك من الصوص الأول" at bounding box center [926, 346] width 327 height 29
type input "اختيارك من الصوص الأول"
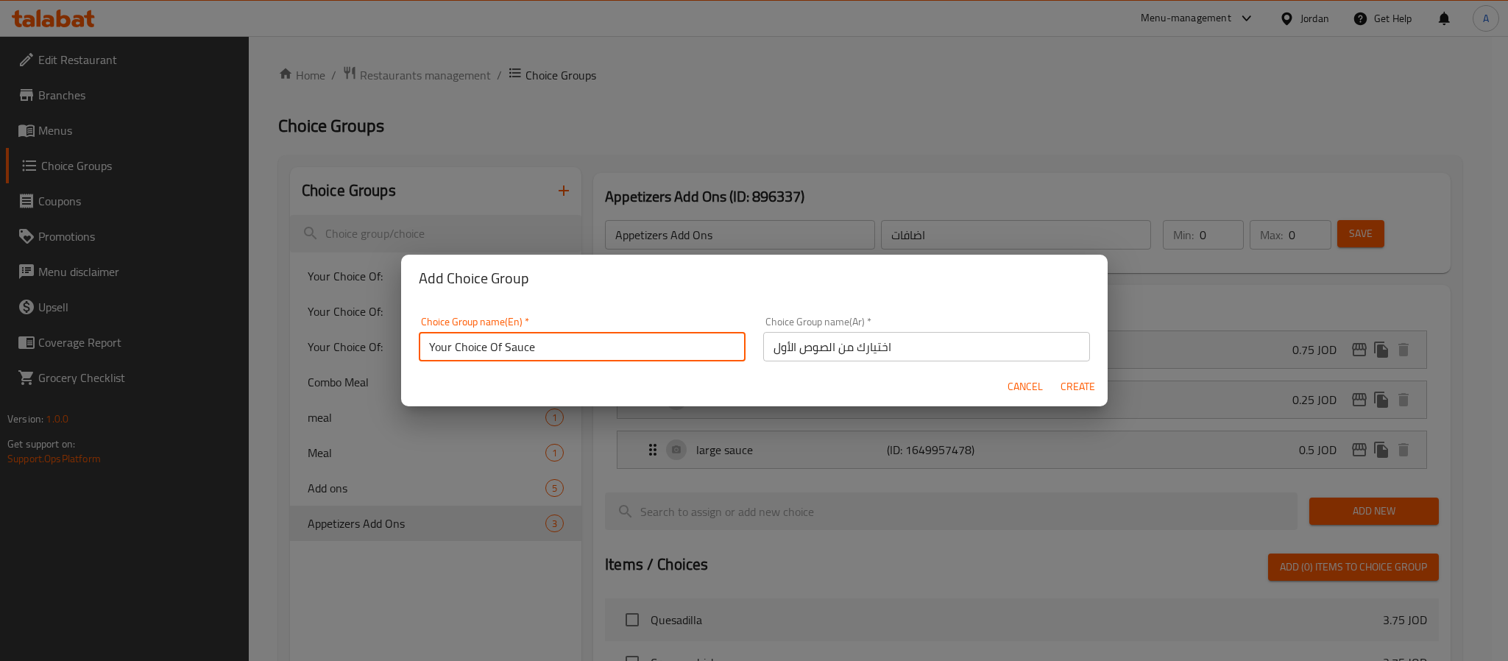
click at [583, 350] on input "Your Choice Of Sauce" at bounding box center [582, 346] width 327 height 29
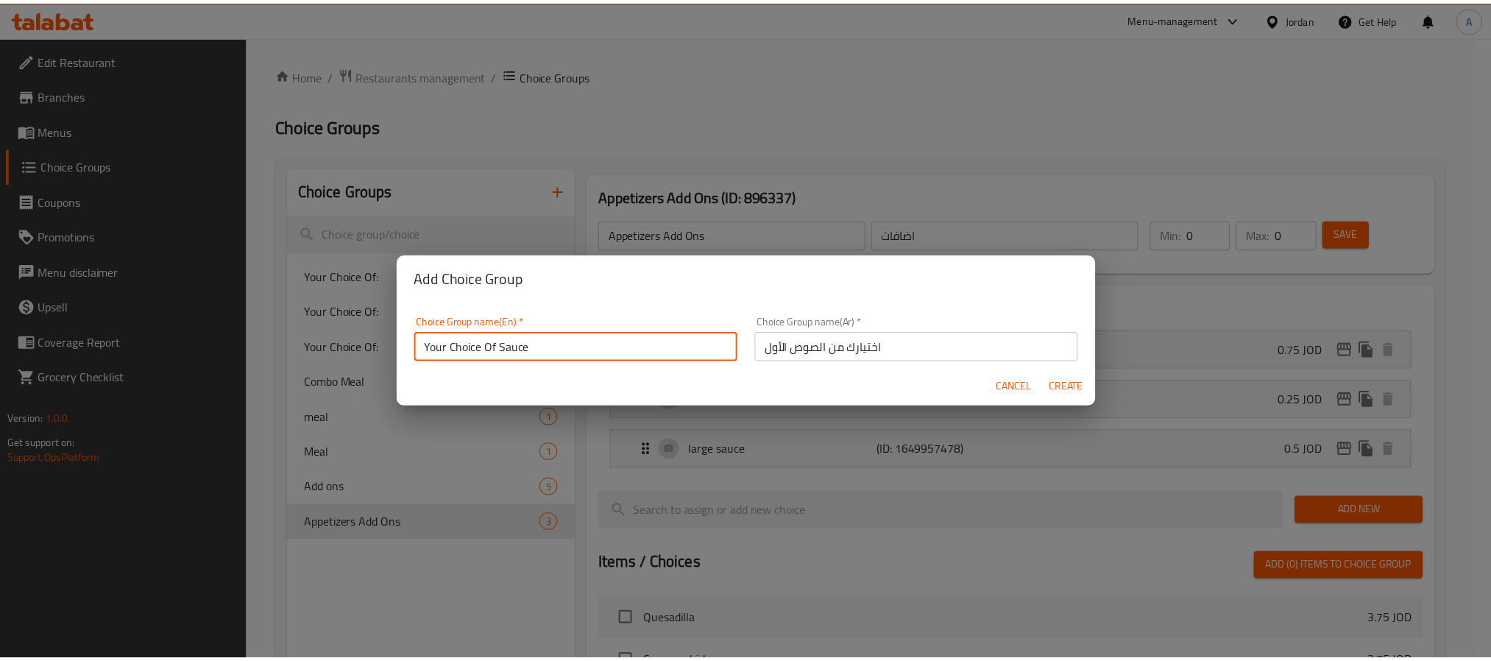
scroll to position [3, 0]
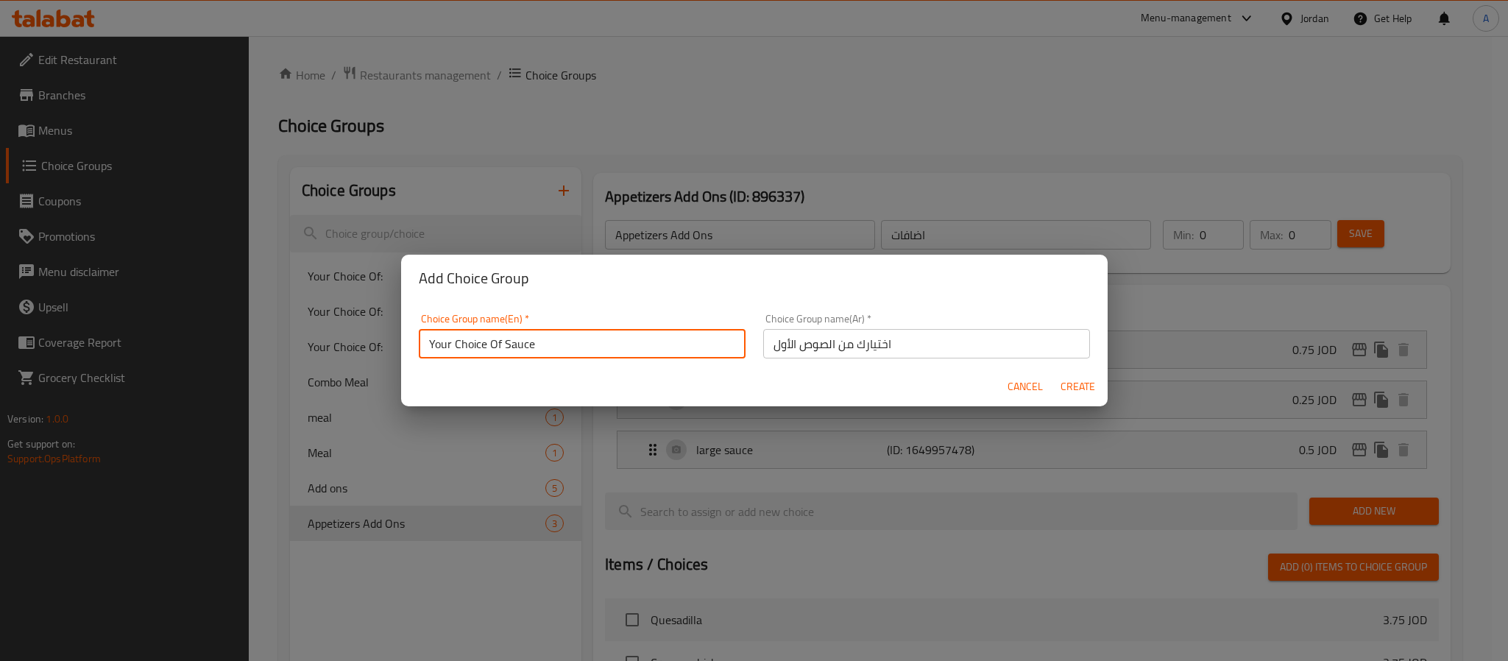
click at [583, 350] on input "Your Choice Of Sauce" at bounding box center [582, 343] width 327 height 29
paste input "First"
click at [583, 350] on input "Your Choice Of First Sauce" at bounding box center [582, 343] width 327 height 29
type input "Your Choice Of First Sauce"
click at [1072, 384] on span "Create" at bounding box center [1078, 387] width 35 height 18
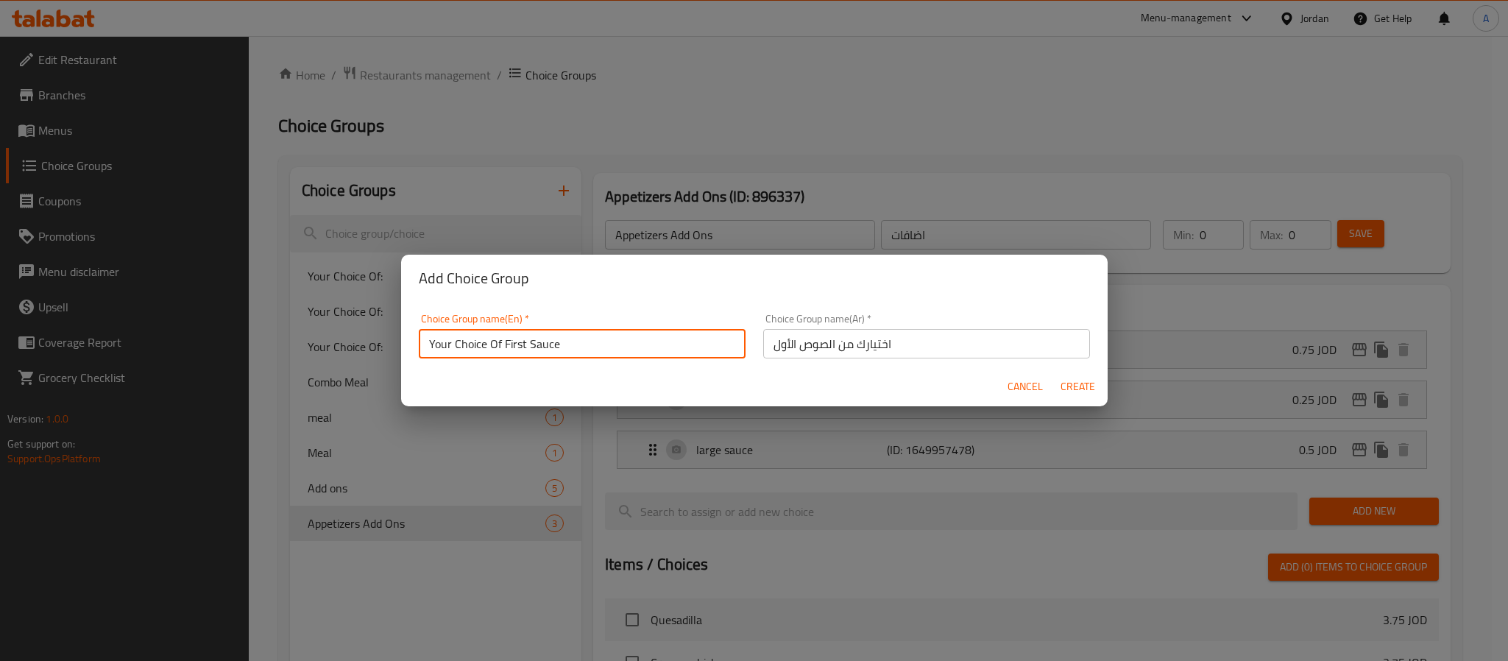
type input "Your Choice Of First Sauce"
type input "اختيارك من الصوص الأول"
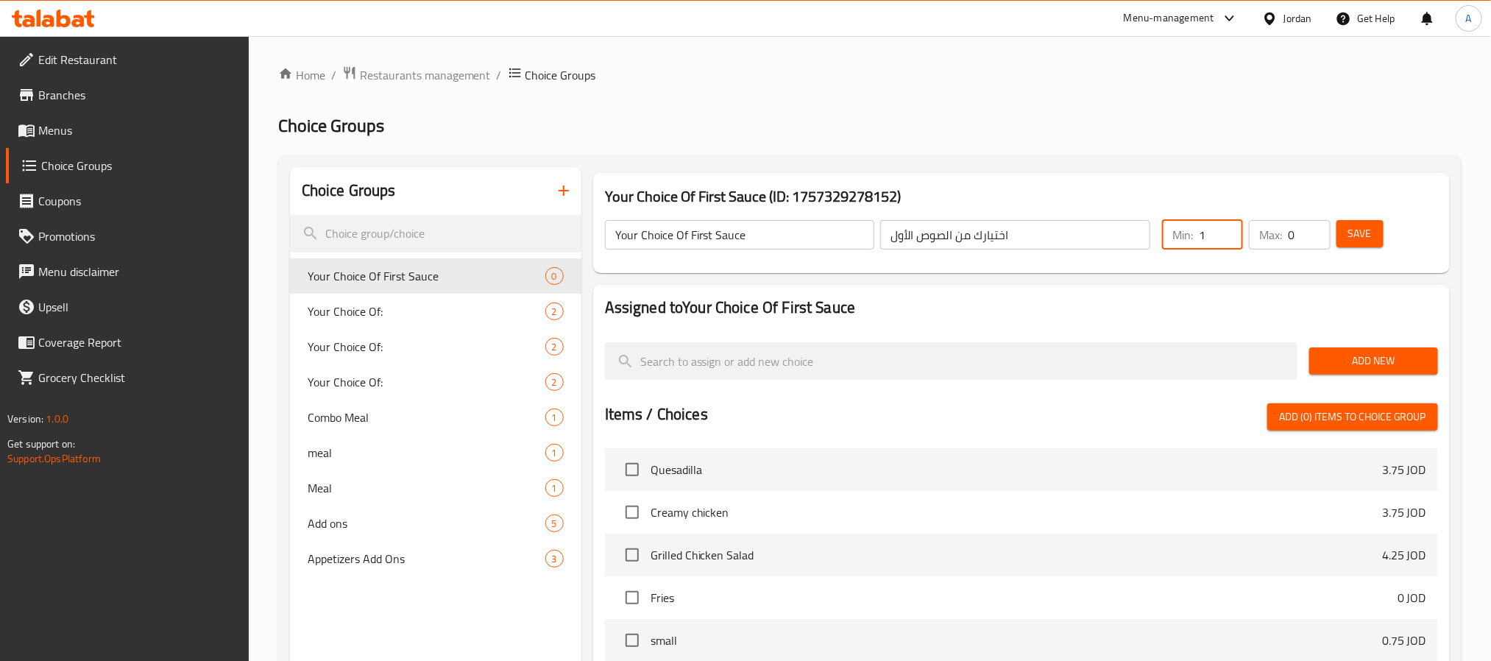
type input "1"
click at [1230, 226] on input "1" at bounding box center [1221, 234] width 44 height 29
type input "1"
click at [1315, 230] on input "1" at bounding box center [1309, 234] width 42 height 29
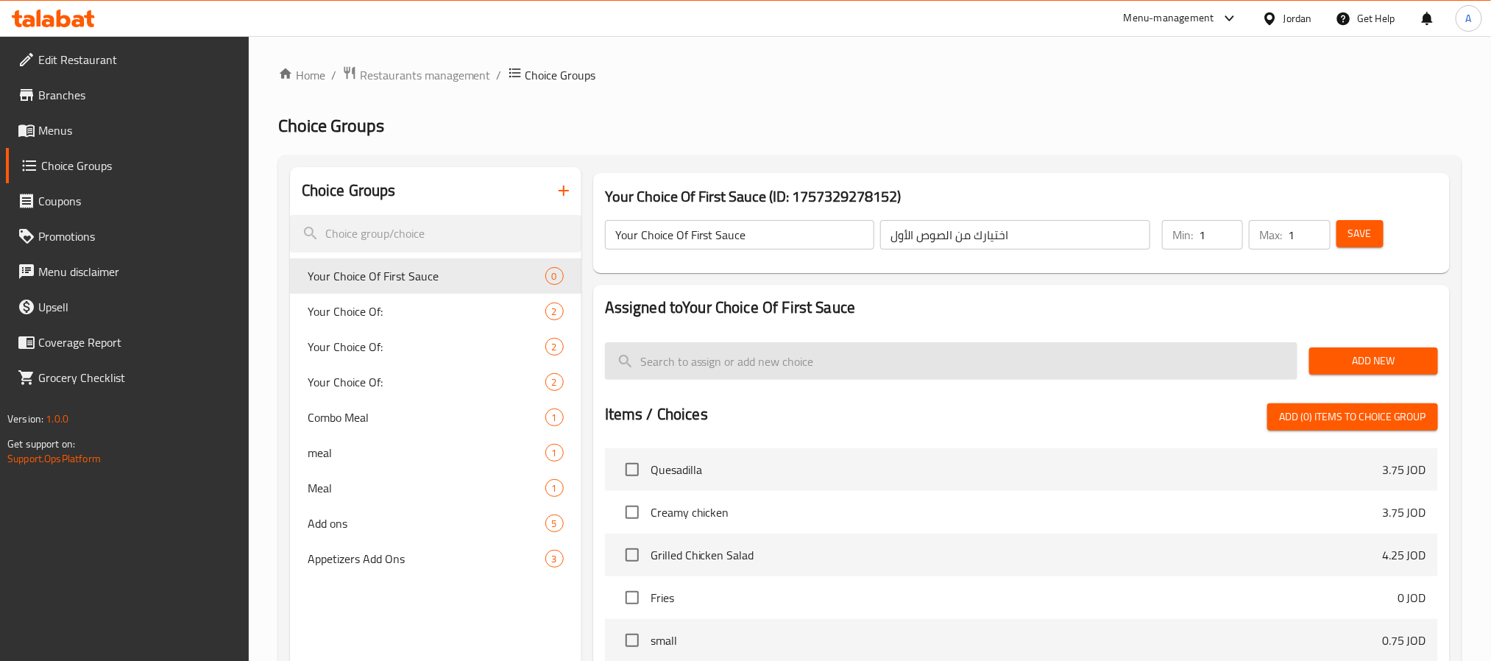
click at [873, 358] on input "search" at bounding box center [951, 361] width 693 height 38
paste input "صوص خاص"
type input "صوص خاص"
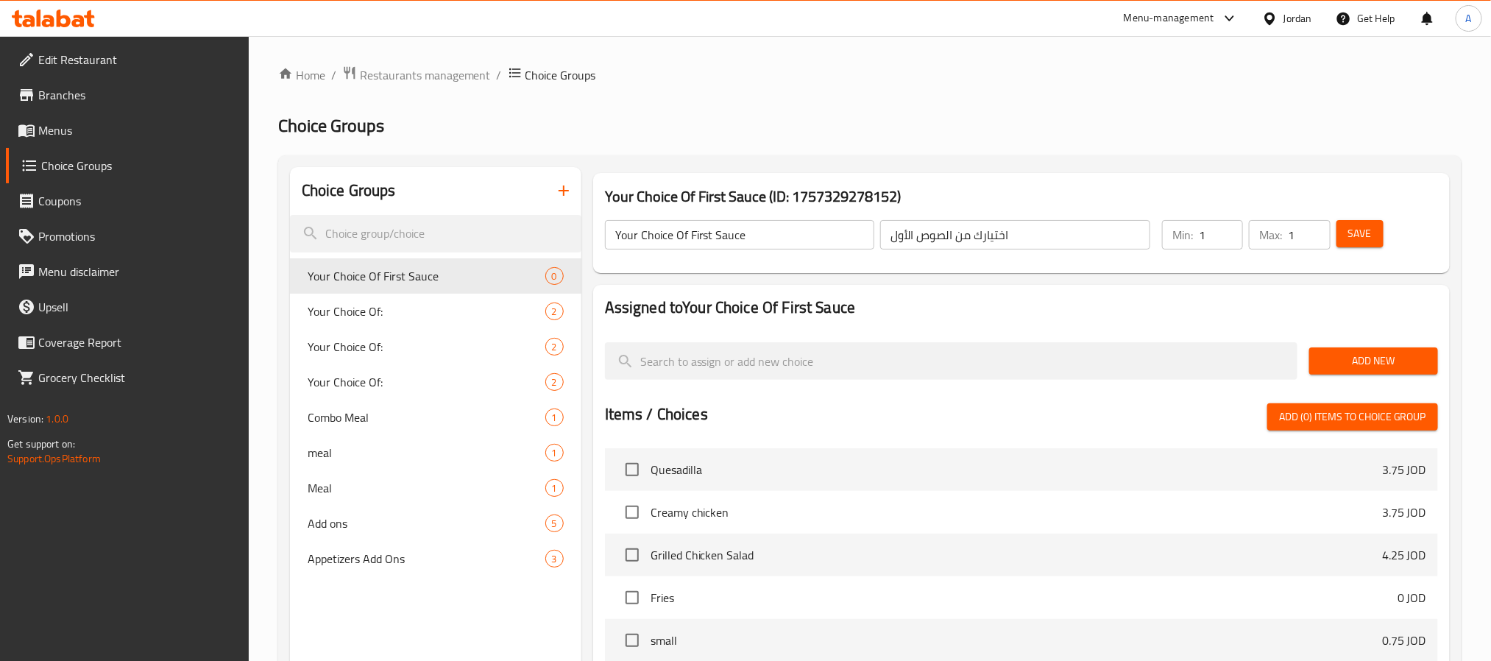
click at [1347, 359] on span "Add New" at bounding box center [1373, 361] width 105 height 18
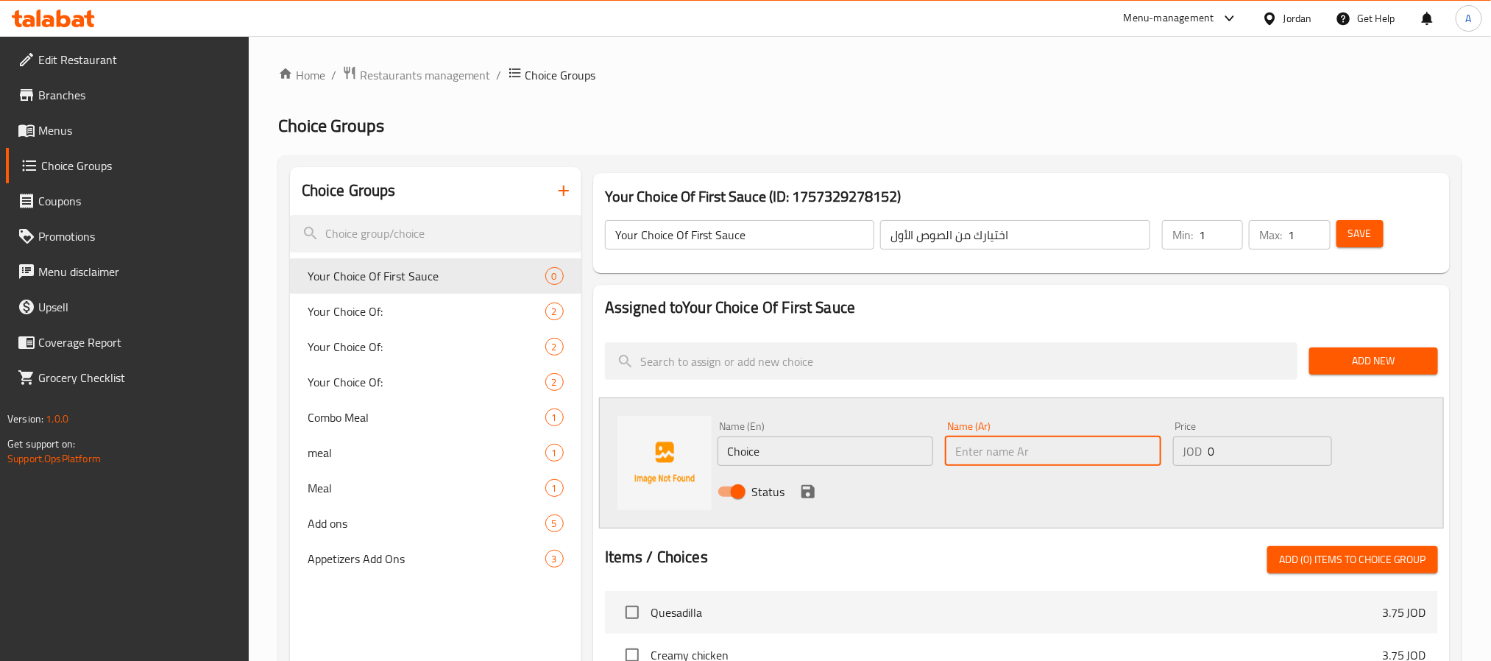
click at [1071, 449] on input "text" at bounding box center [1053, 451] width 216 height 29
paste input "صوص خاص"
type input "صوص خاص"
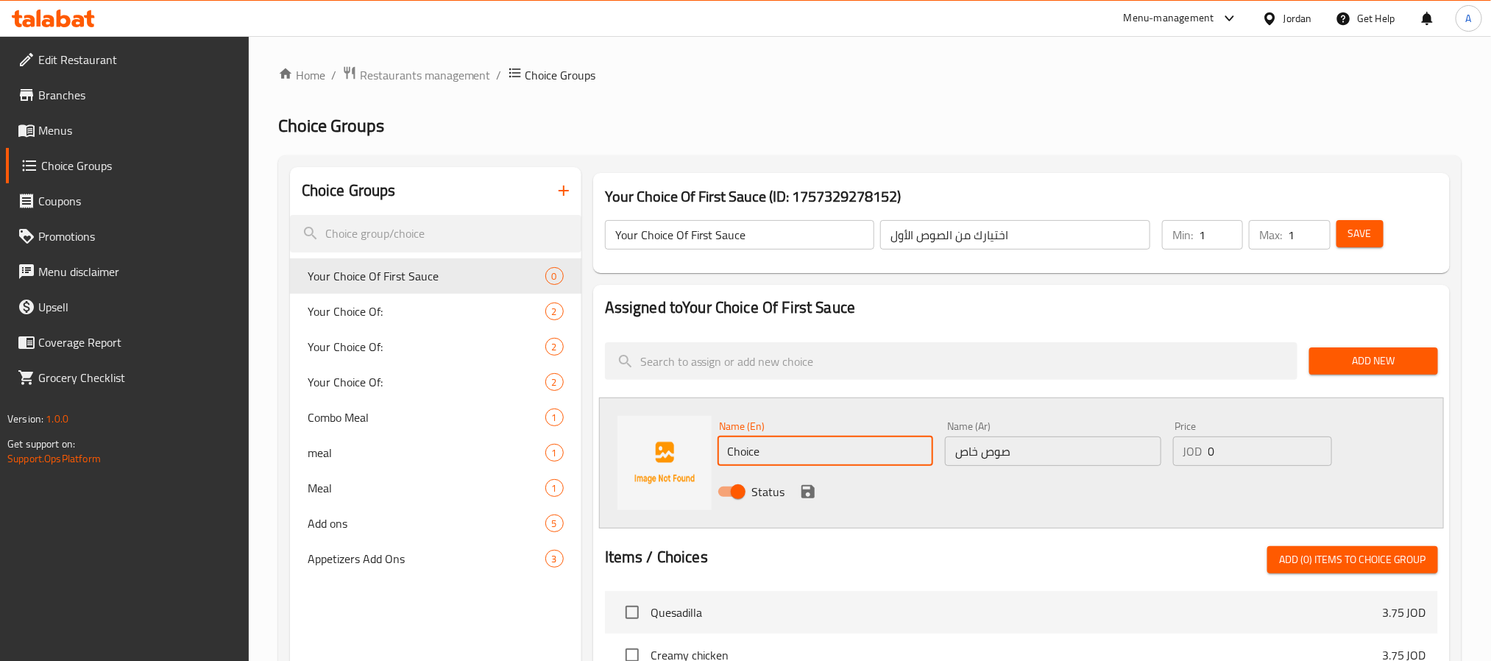
click at [827, 449] on input "Choice" at bounding box center [826, 451] width 216 height 29
paste input "Special Sau"
type input "Special Sauce"
click at [795, 498] on div "Status" at bounding box center [1054, 492] width 684 height 40
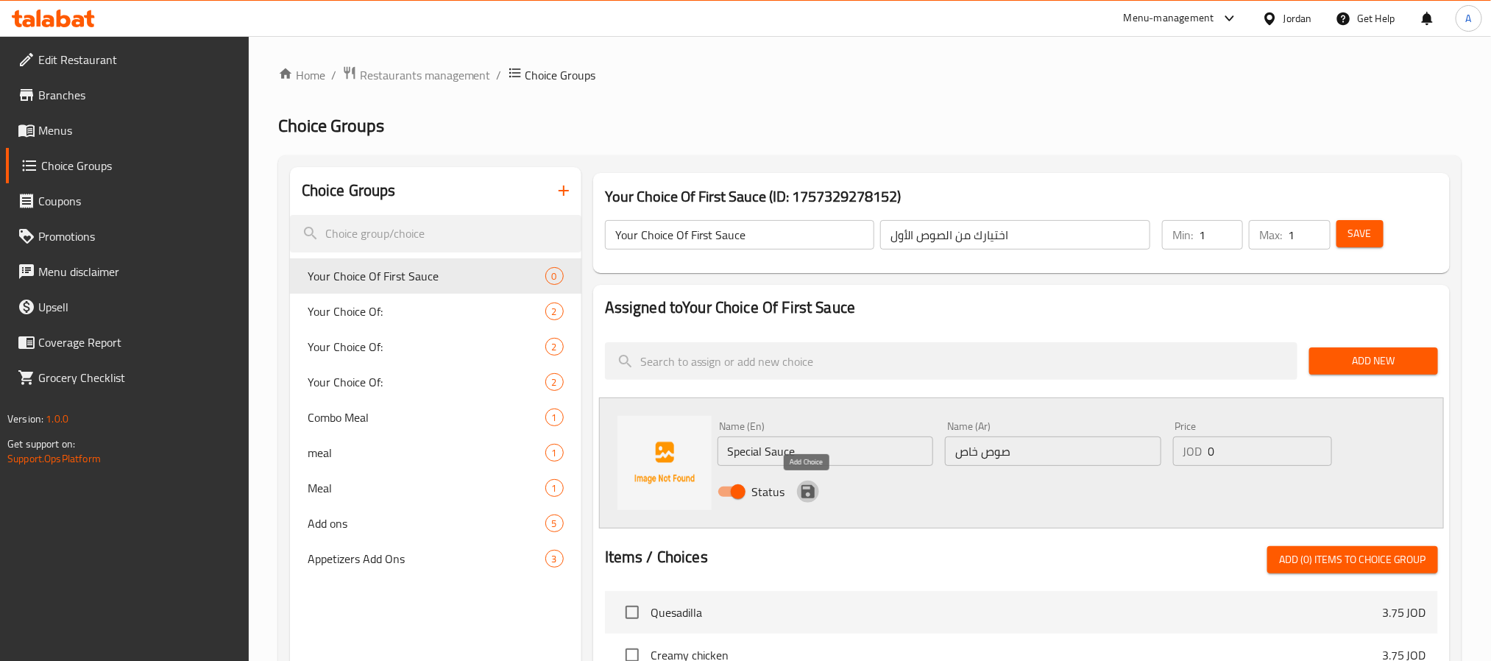
click at [799, 495] on icon "save" at bounding box center [808, 492] width 18 height 18
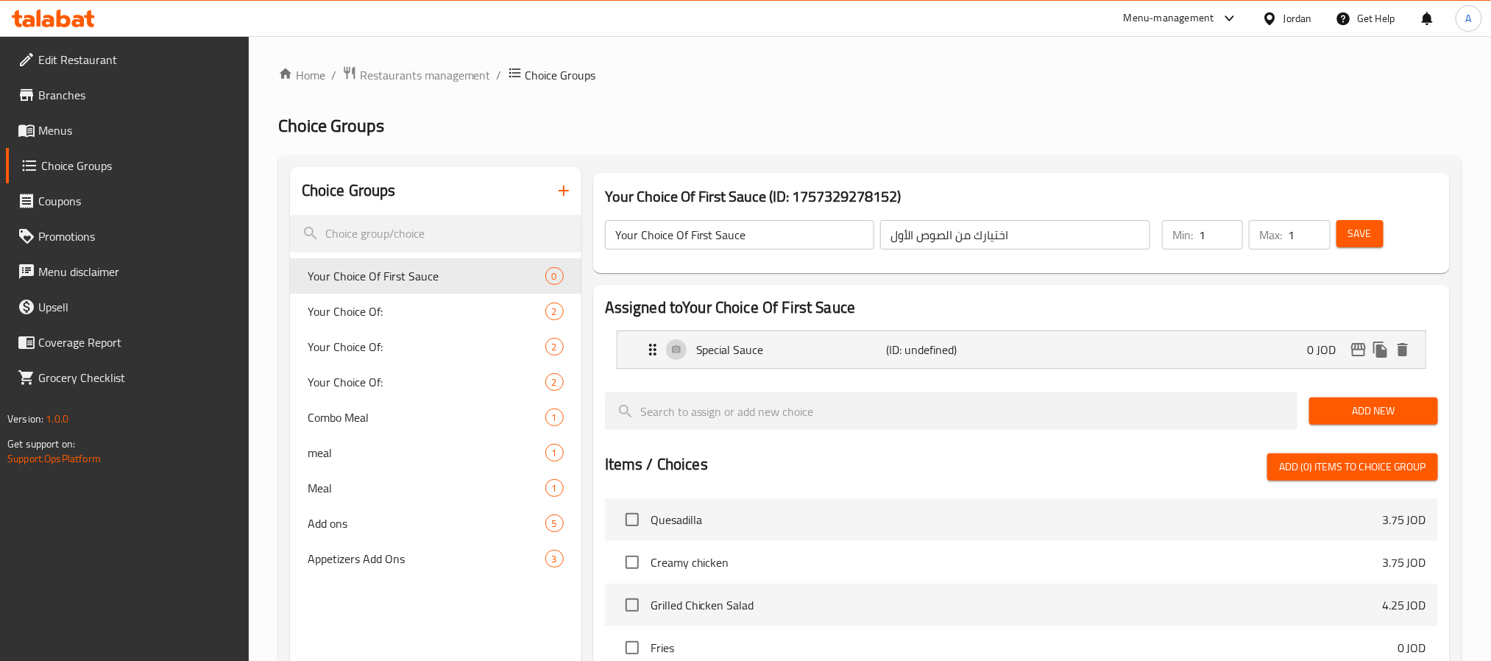
click at [1413, 406] on span "Add New" at bounding box center [1373, 411] width 105 height 18
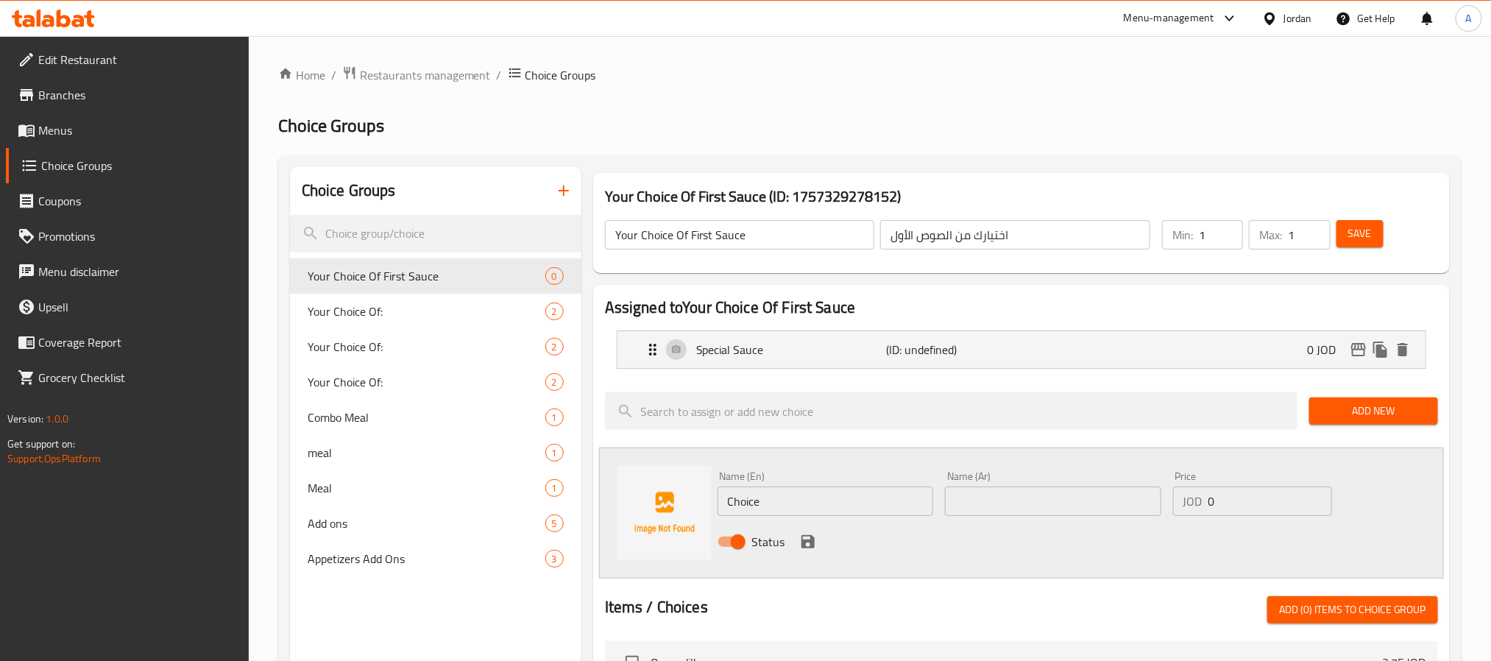
click at [1019, 502] on input "text" at bounding box center [1053, 501] width 216 height 29
paste input "صوص حار"
type input "صوص حار"
click at [769, 498] on input "Choice" at bounding box center [826, 501] width 216 height 29
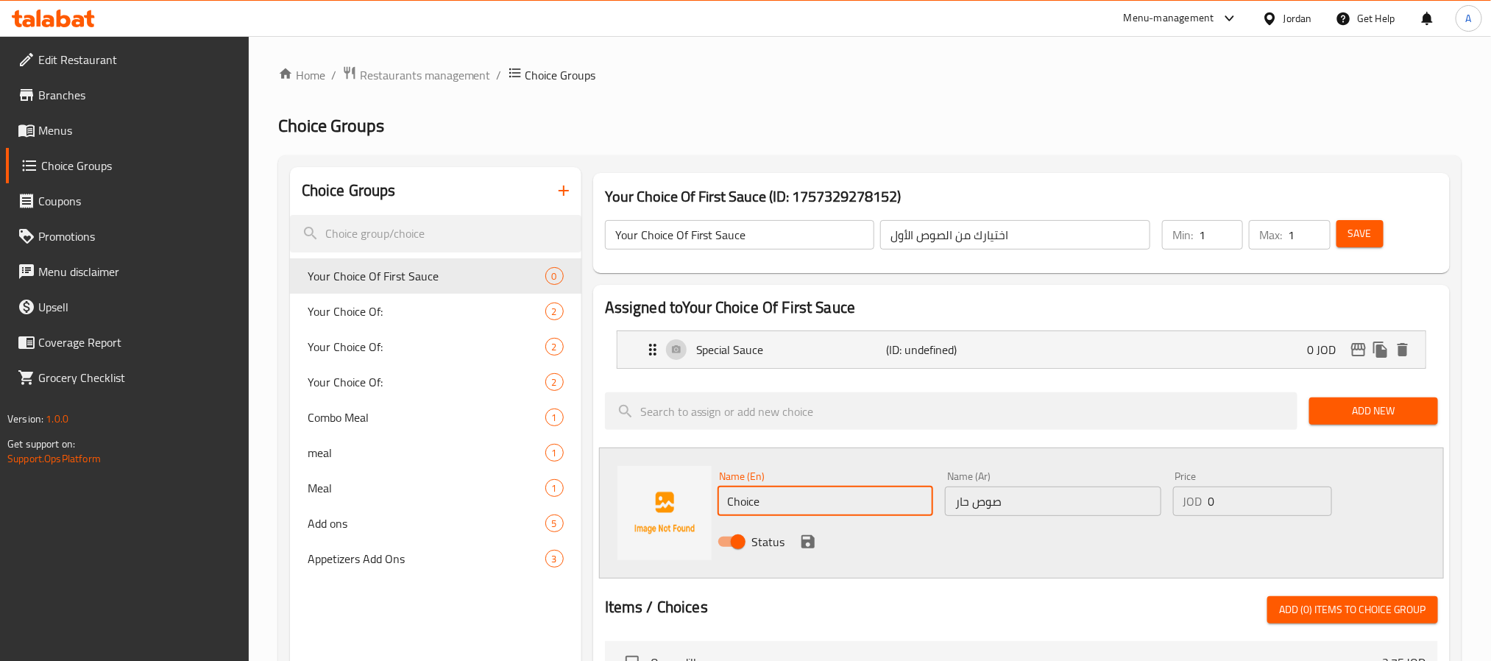
paste input "Hot Sau"
type input "Hot Sauce"
click at [786, 582] on div at bounding box center [1021, 579] width 833 height 12
click at [811, 542] on icon "save" at bounding box center [808, 541] width 13 height 13
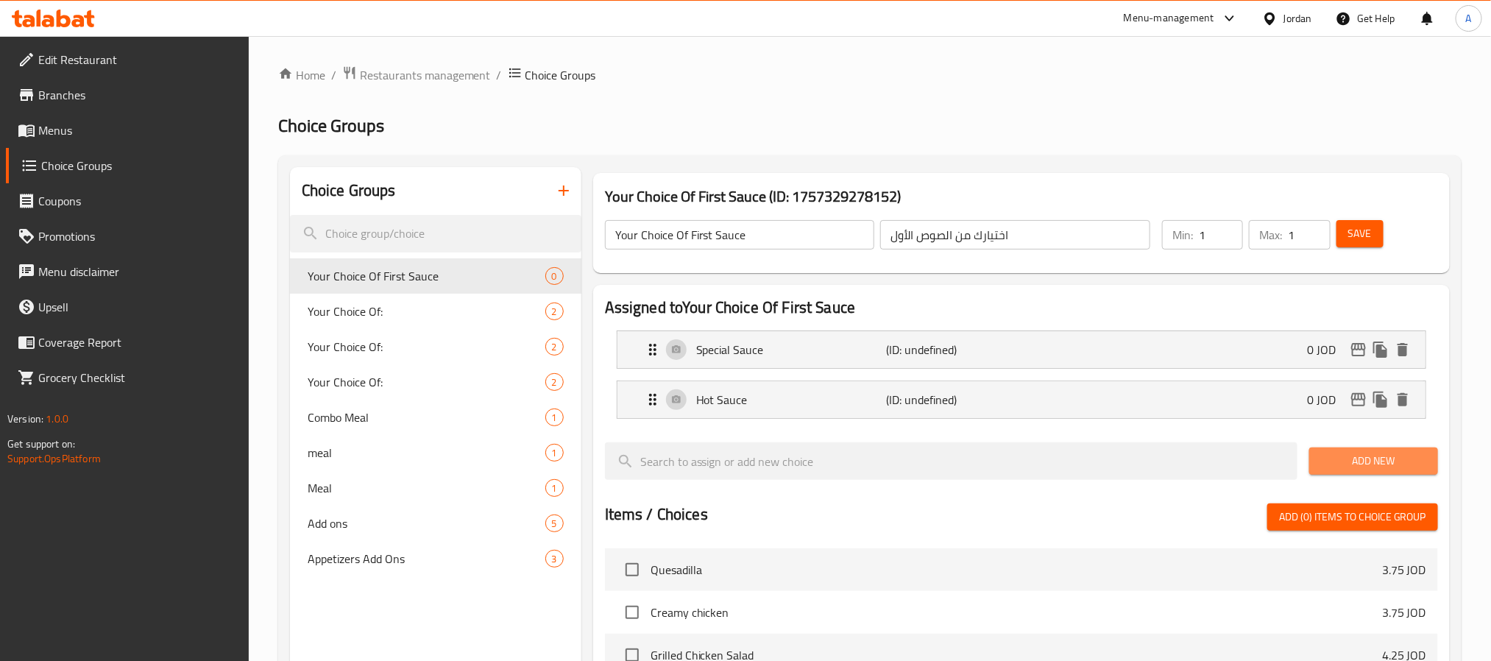
click at [1341, 466] on span "Add New" at bounding box center [1373, 461] width 105 height 18
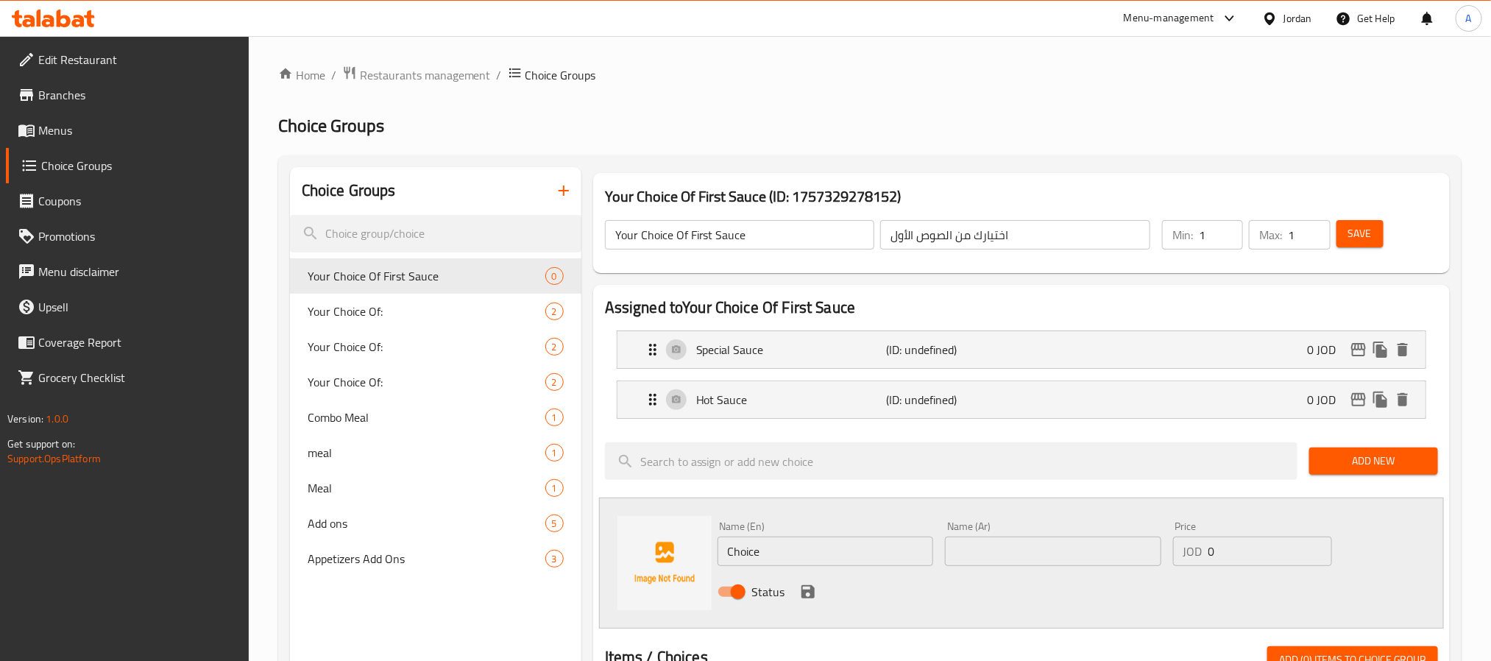
click at [1008, 571] on div "Name (Ar) Name (Ar)" at bounding box center [1053, 543] width 228 height 57
click at [1008, 551] on input "text" at bounding box center [1053, 551] width 216 height 29
paste input "مثومة"
type input "مثومة"
click at [816, 546] on input "Choice" at bounding box center [826, 551] width 216 height 29
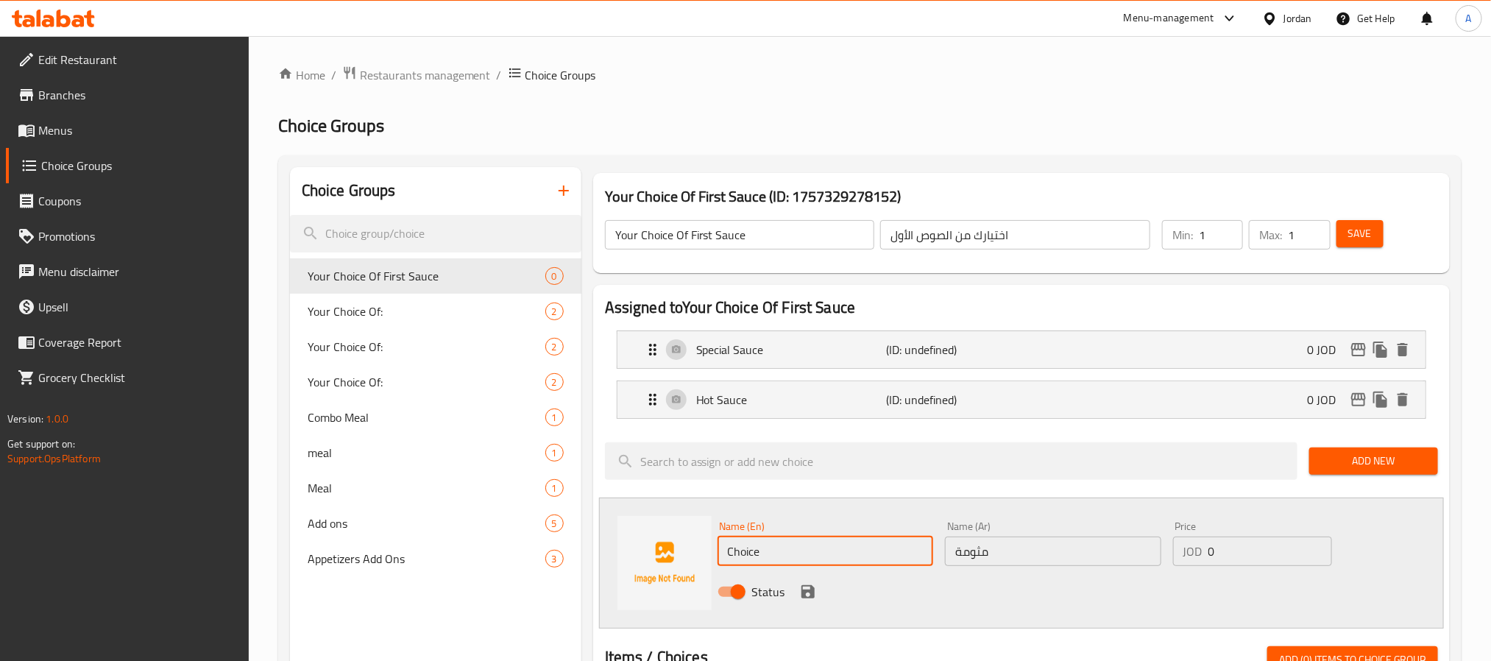
click at [816, 546] on input "Choice" at bounding box center [826, 551] width 216 height 29
paste input "Garlic Sau"
type input "Garlic Sauce"
click at [807, 594] on icon "save" at bounding box center [808, 592] width 18 height 18
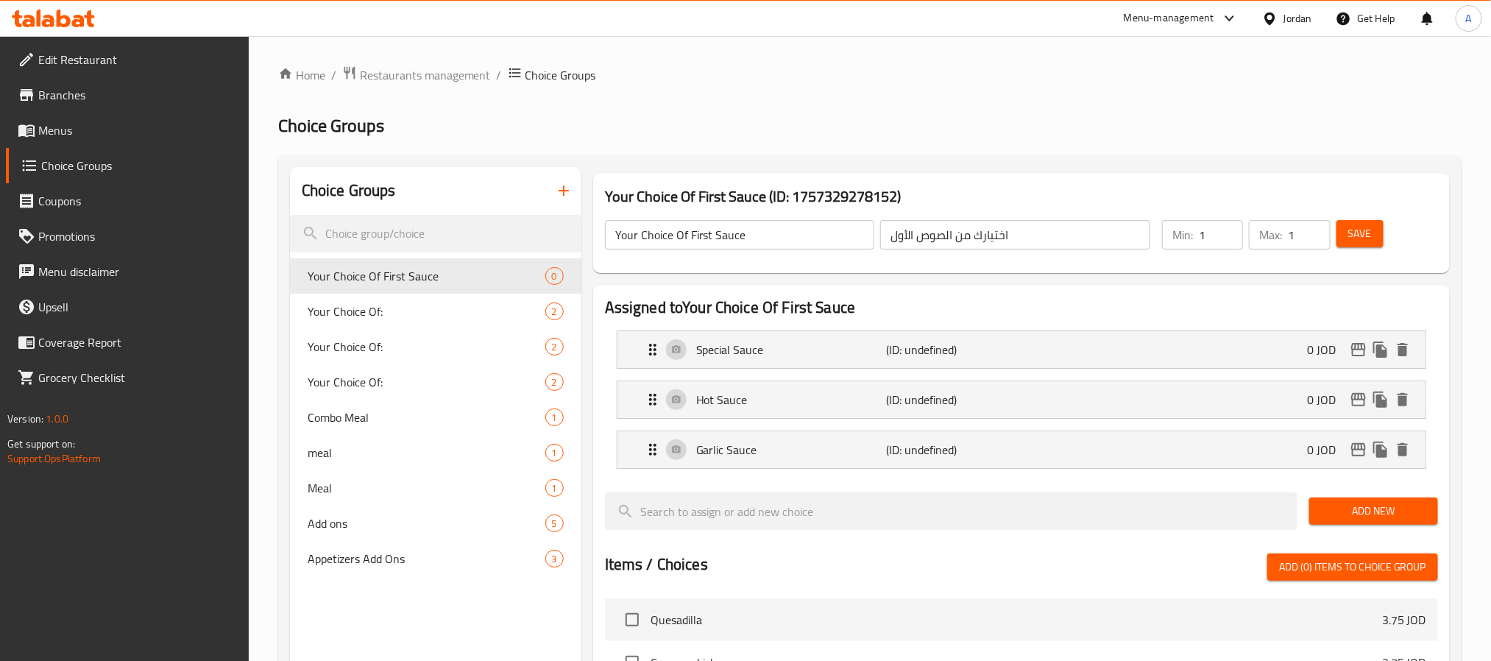
click at [1347, 515] on span "Add New" at bounding box center [1373, 511] width 105 height 18
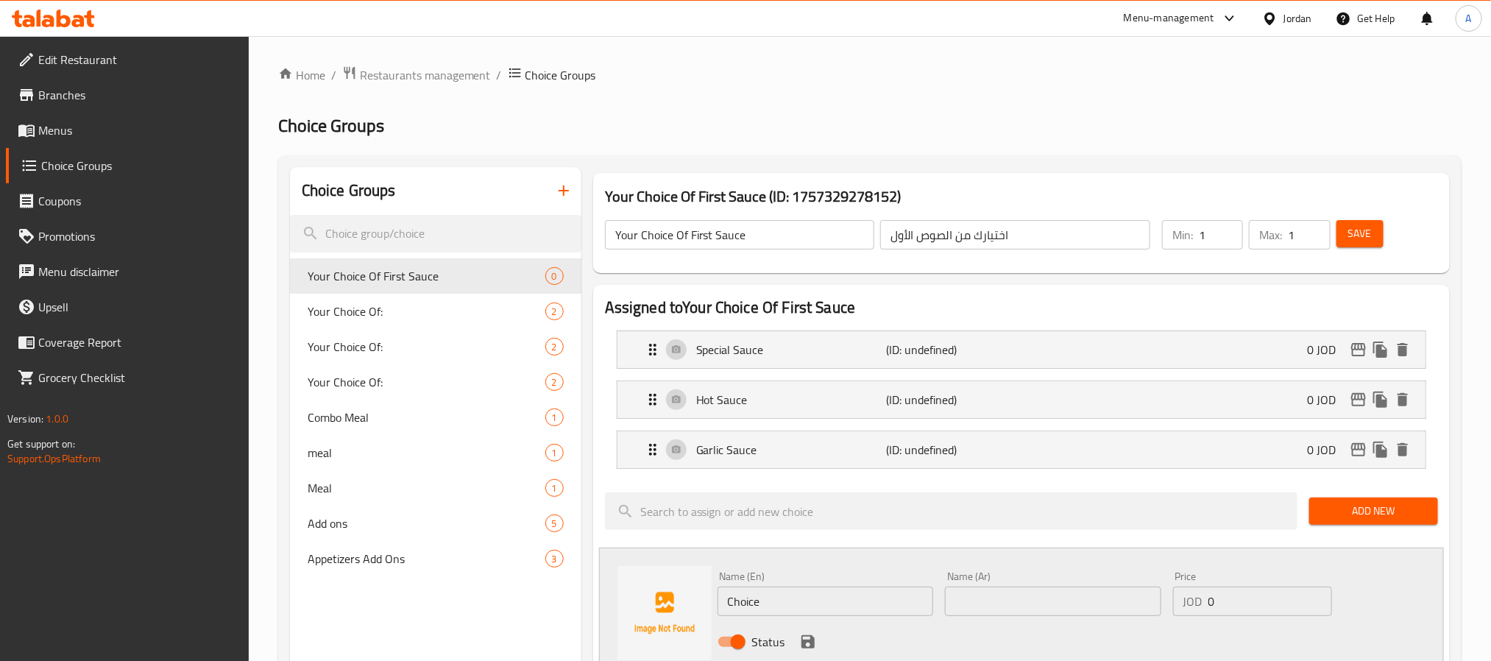
click at [1001, 614] on input "text" at bounding box center [1053, 601] width 216 height 29
paste input "جبنة سائلة"
type input "جبنة سائلة"
click at [826, 601] on input "Choice" at bounding box center [826, 601] width 216 height 29
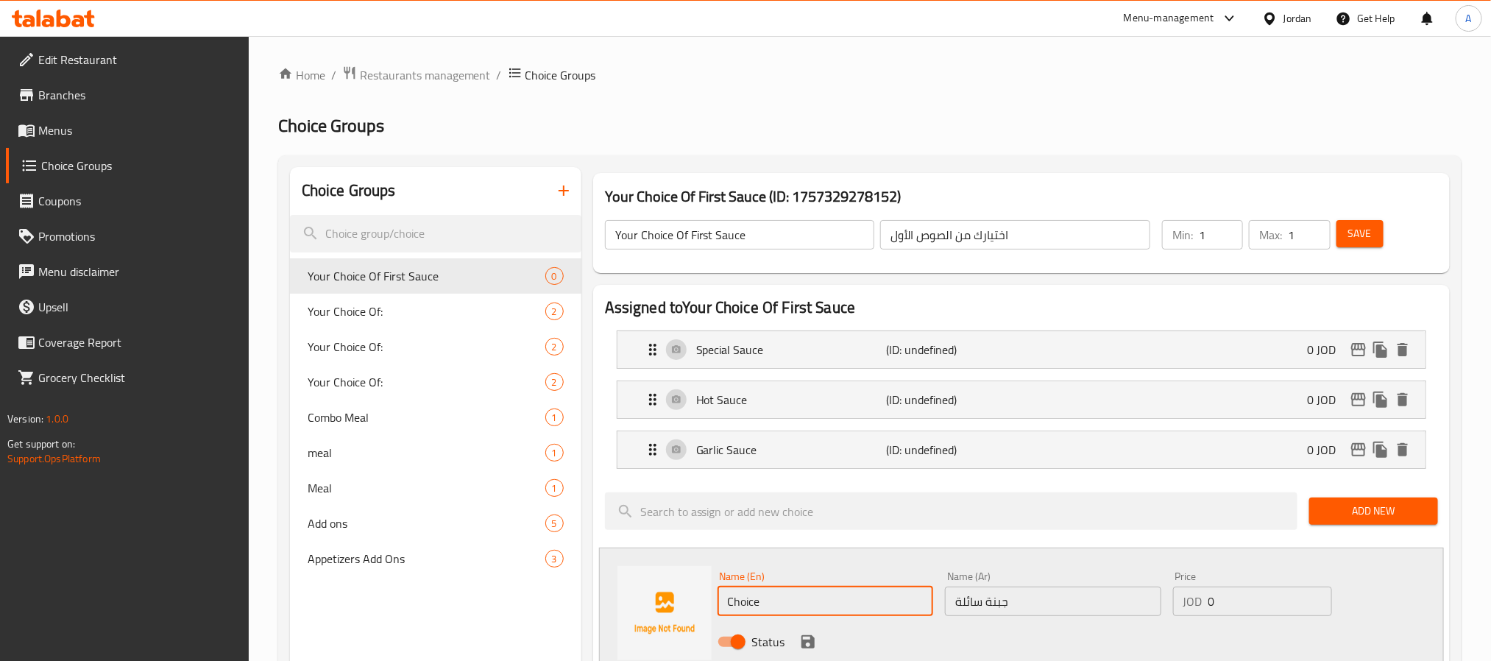
paste input "Liquid Chees"
type input "Liquid Cheese"
click at [800, 648] on icon "save" at bounding box center [808, 642] width 18 height 18
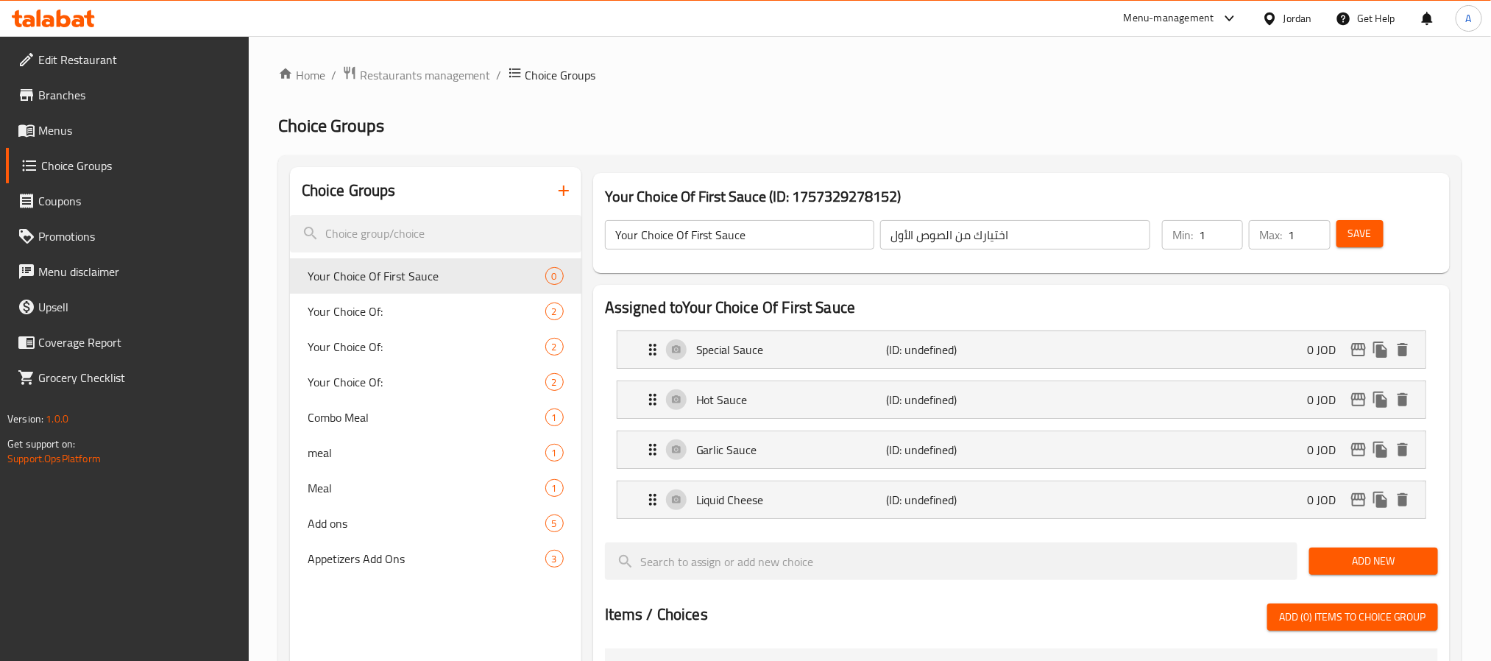
click at [1355, 233] on span "Save" at bounding box center [1361, 234] width 24 height 18
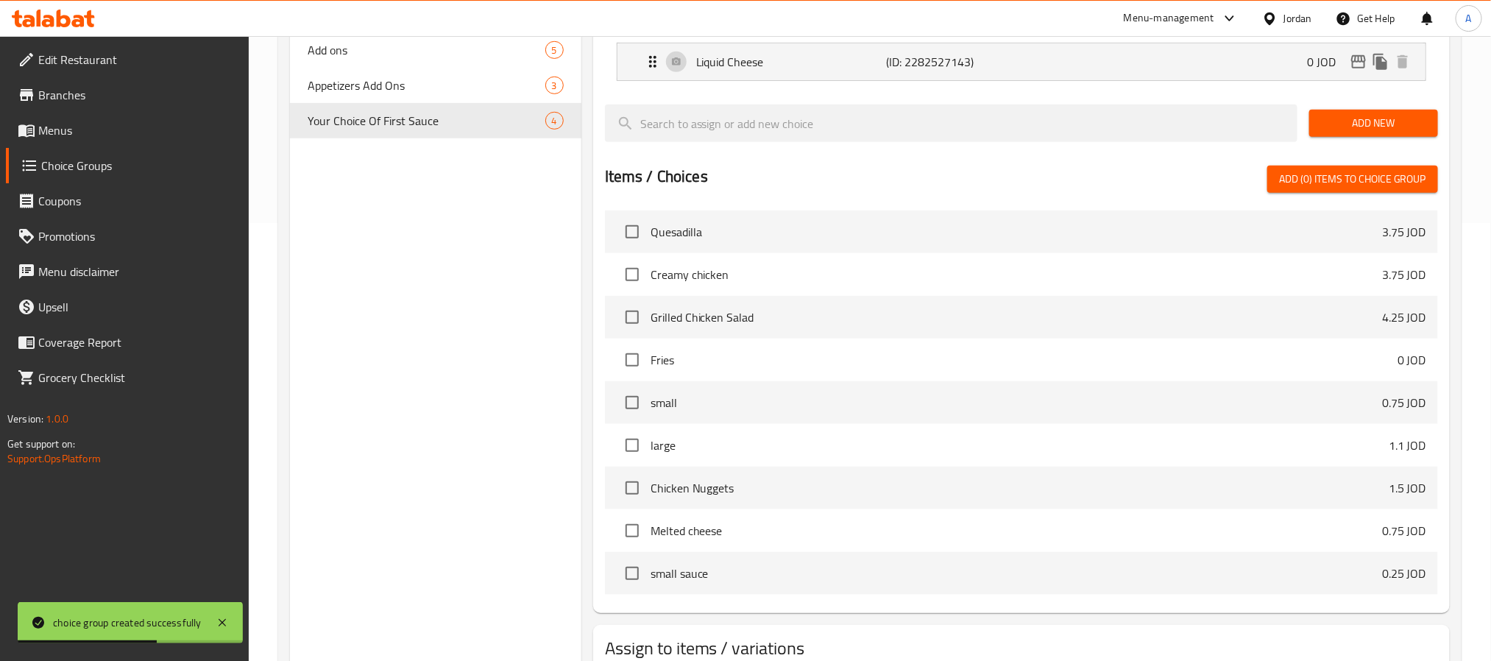
scroll to position [542, 0]
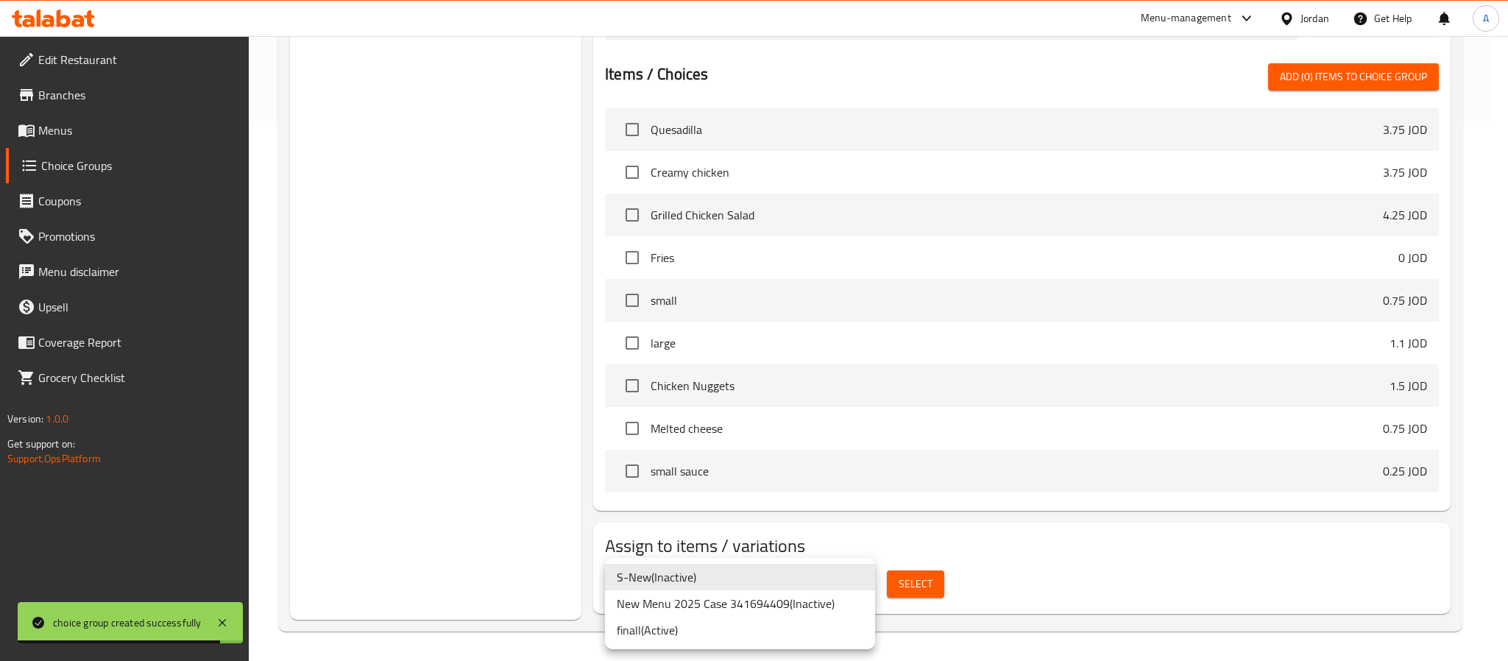
click at [672, 597] on li "New Menu 2025 Case 341694409 ( Inactive )" at bounding box center [740, 603] width 270 height 27
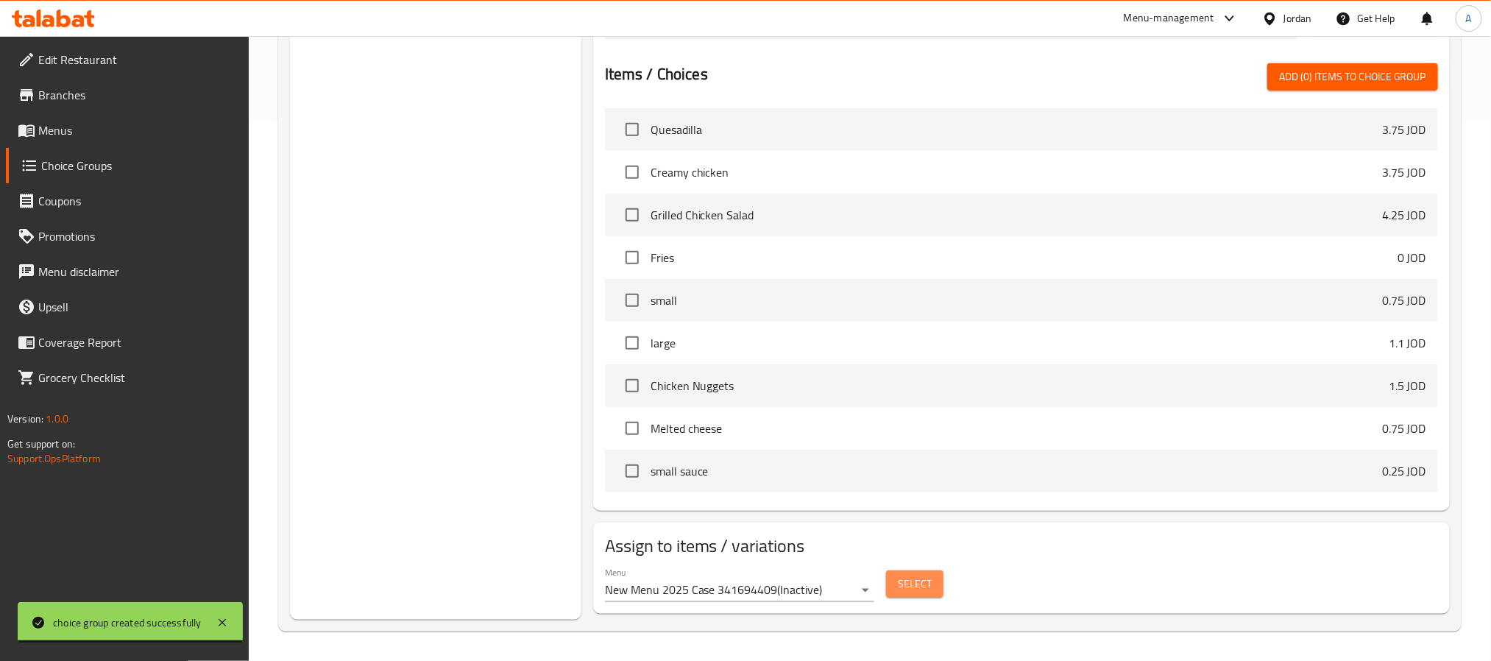
click at [908, 582] on span "Select" at bounding box center [915, 584] width 34 height 18
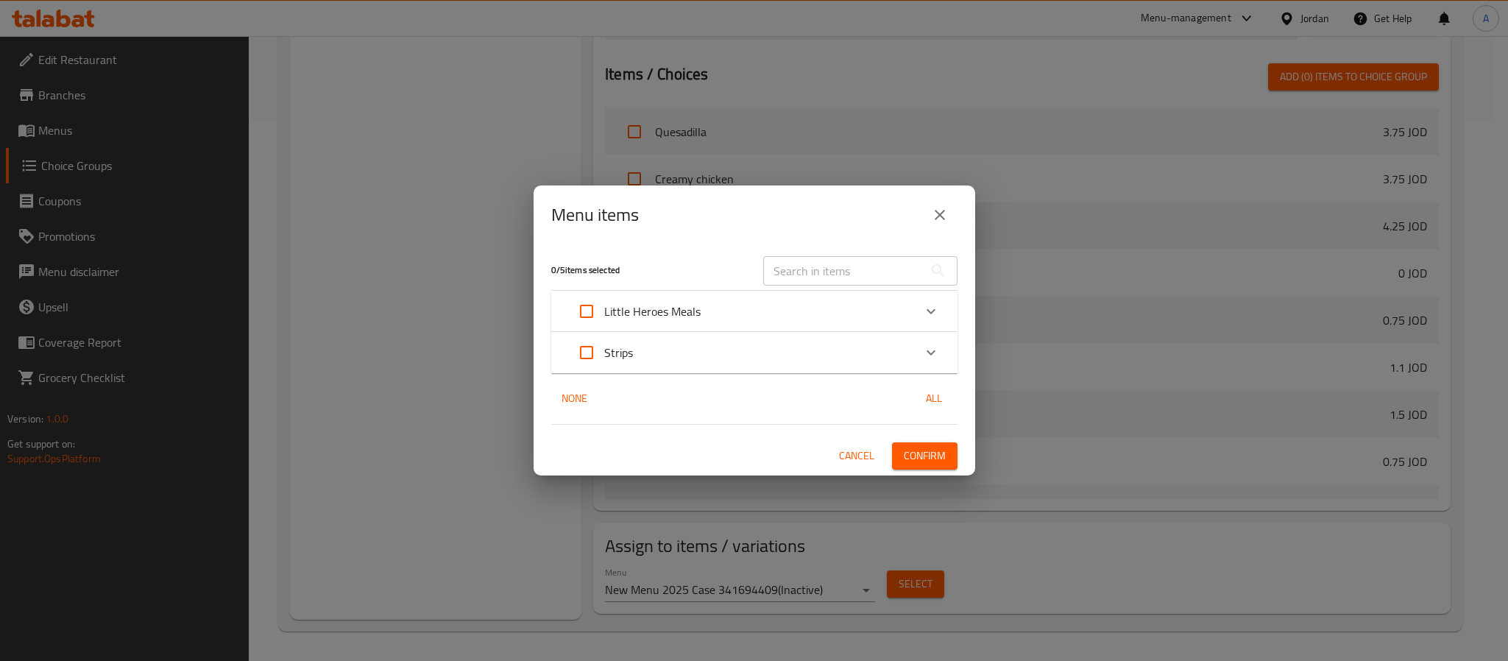
click at [711, 345] on div "Strips" at bounding box center [741, 352] width 345 height 35
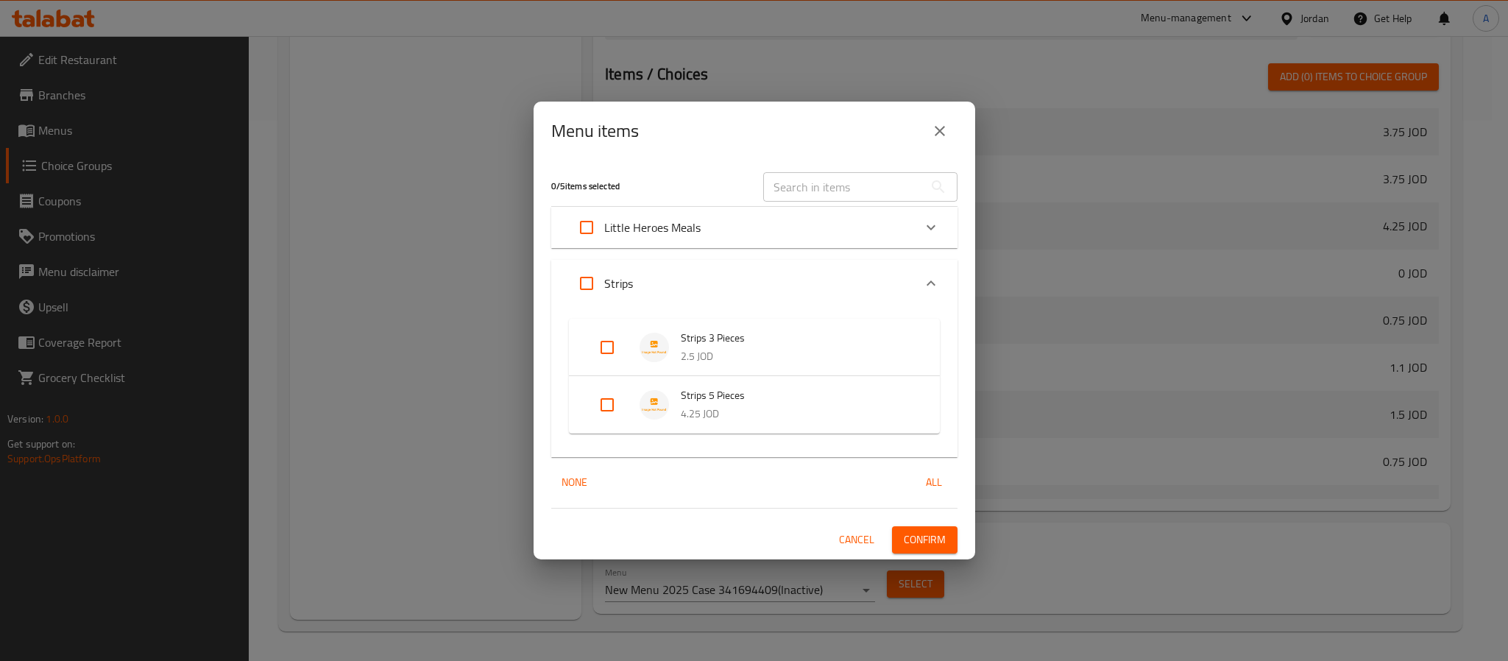
click at [601, 343] on input "Expand" at bounding box center [607, 347] width 35 height 35
checkbox input "true"
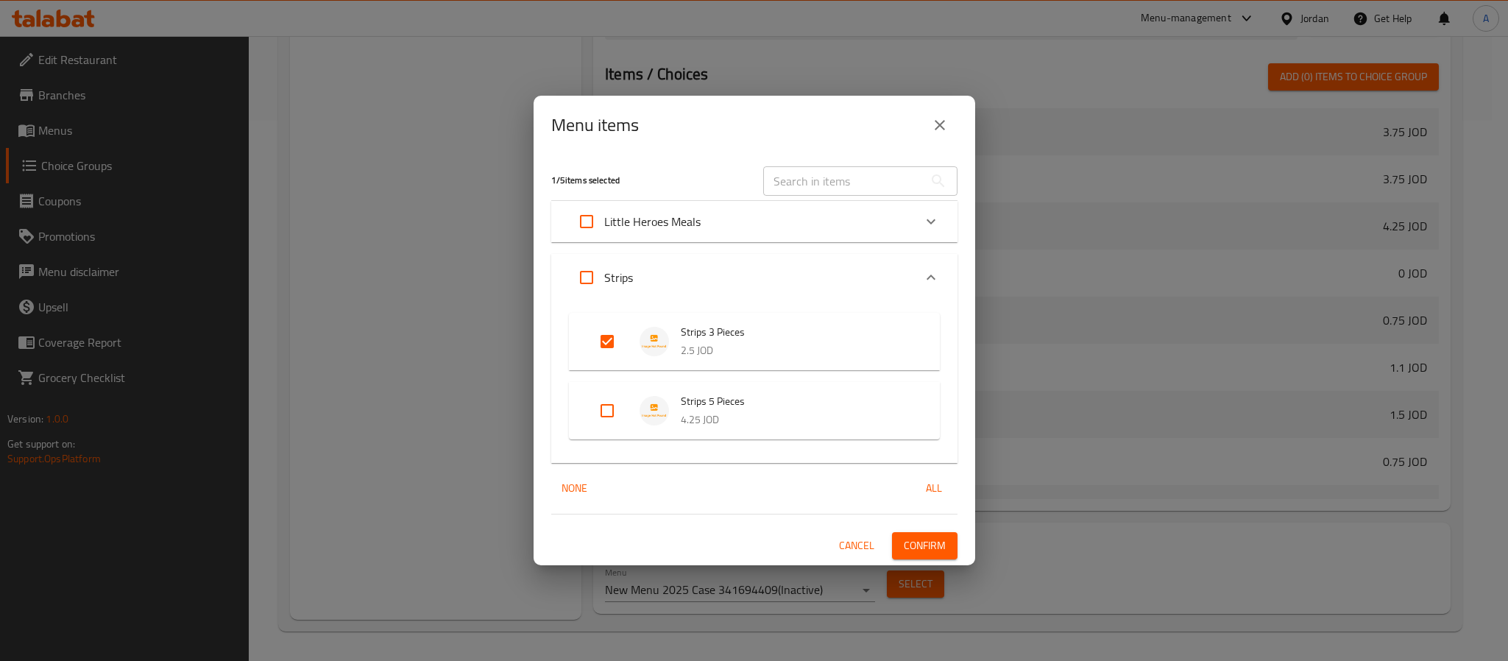
click at [610, 409] on input "Expand" at bounding box center [607, 410] width 35 height 35
checkbox input "true"
click at [913, 550] on span "Confirm" at bounding box center [925, 546] width 42 height 18
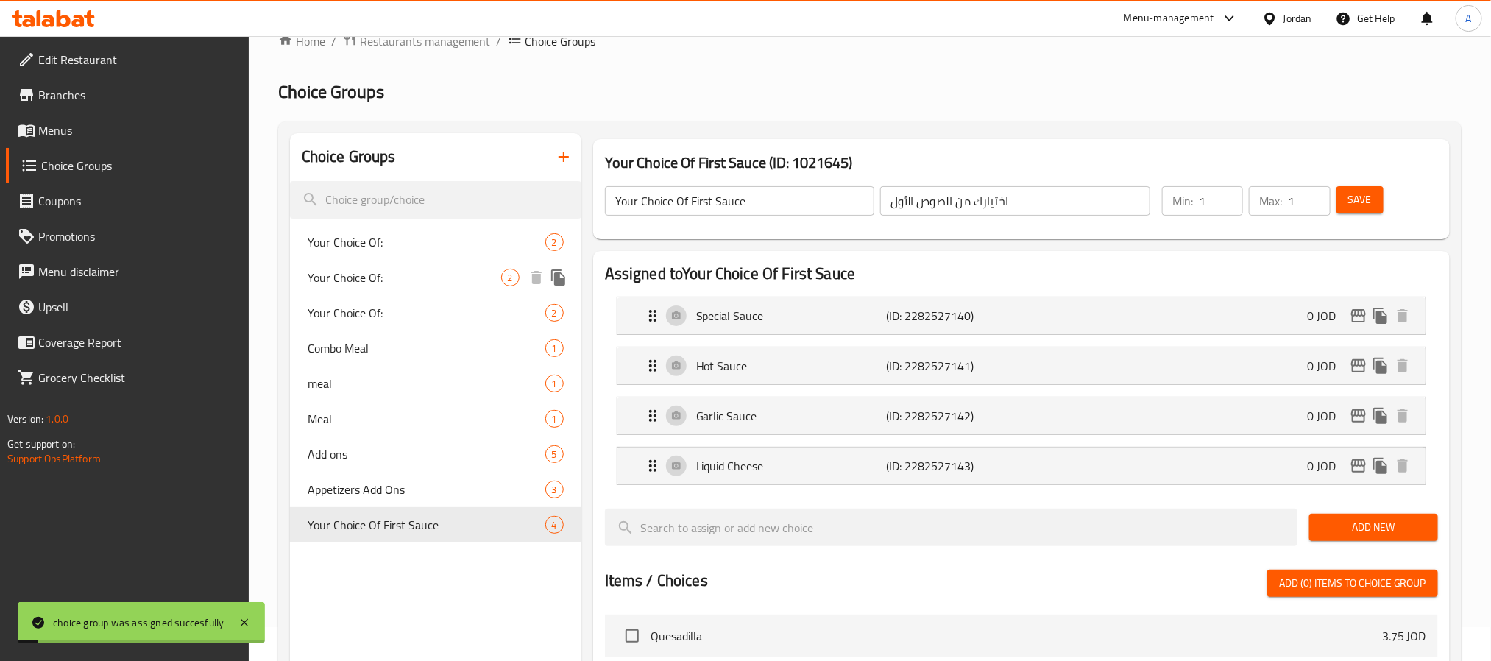
scroll to position [0, 0]
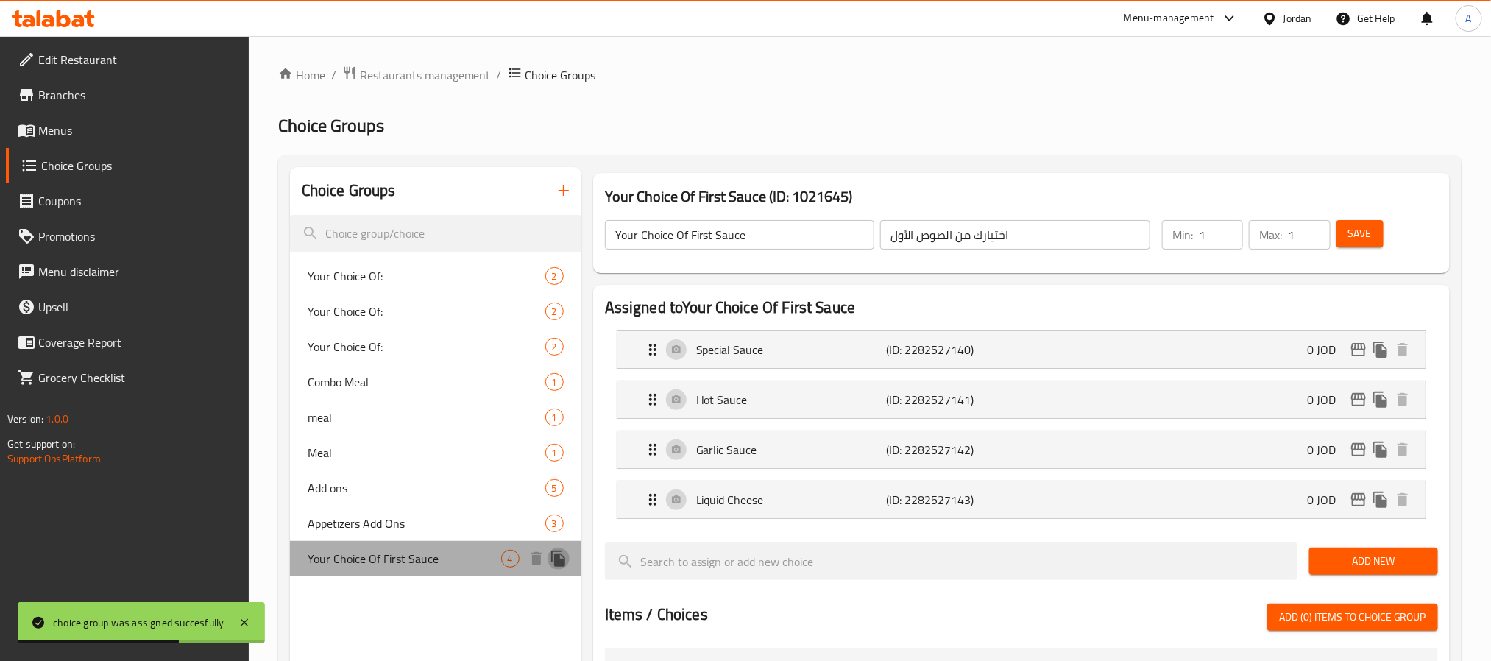
click at [554, 557] on icon "duplicate" at bounding box center [558, 559] width 14 height 16
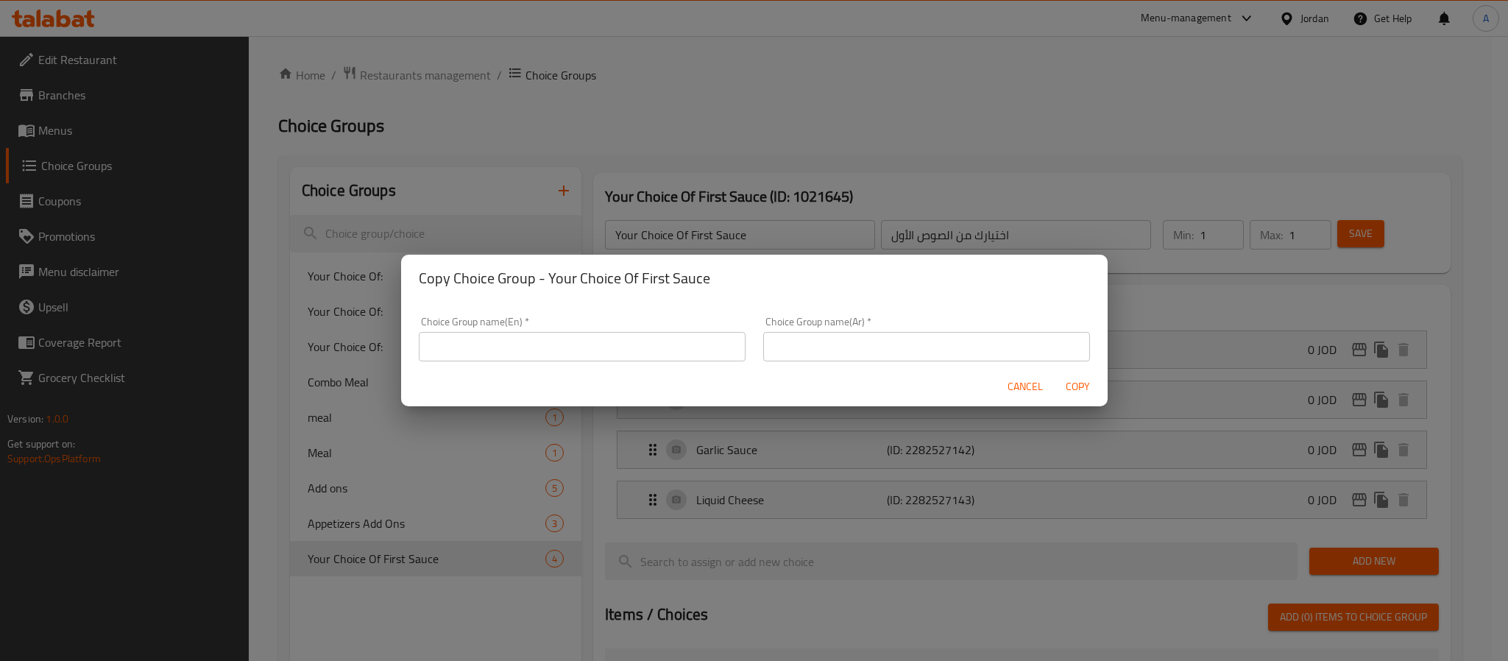
click at [917, 340] on input "text" at bounding box center [926, 346] width 327 height 29
paste input "إختيارك من الصوص الثاني"
type input "إختيارك من الصوص الثاني"
click at [546, 360] on input "text" at bounding box center [582, 346] width 327 height 29
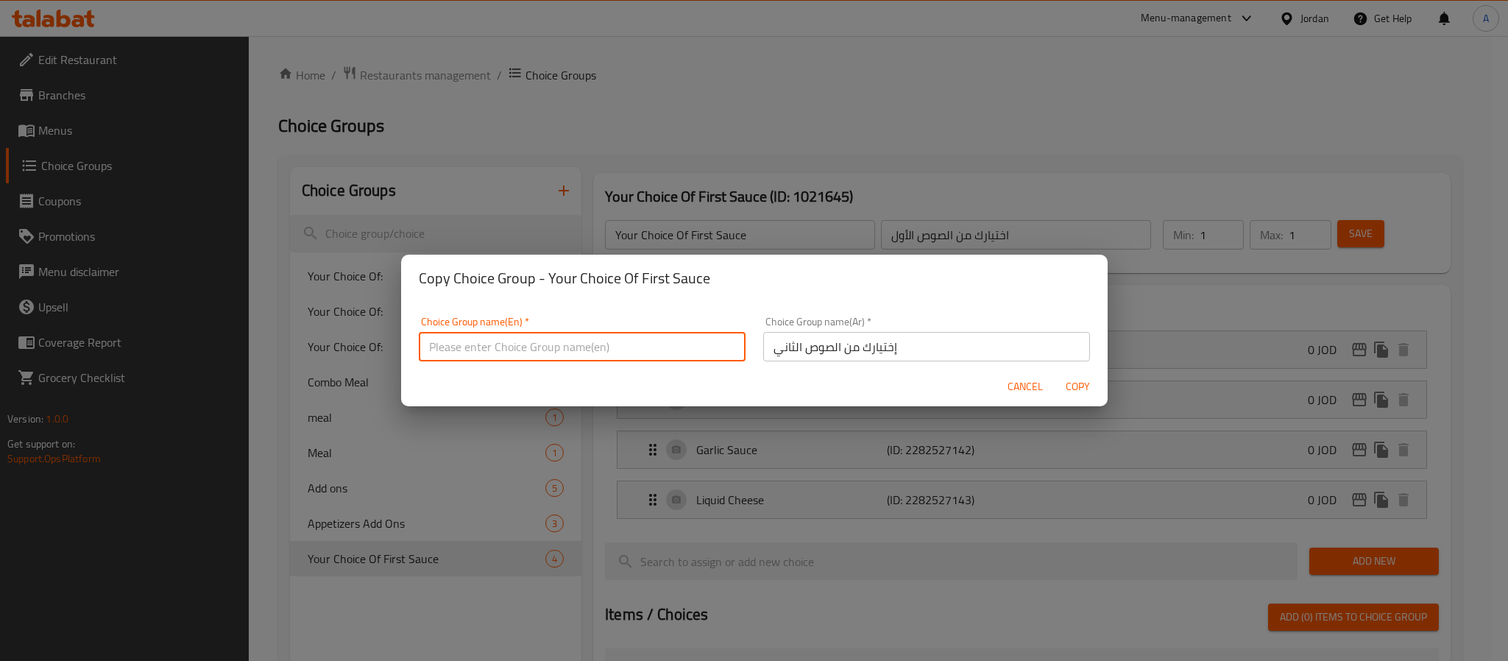
paste input "Your Choice Of Second Sauce"
type input "Your Choice Of Second Sauce"
click at [1085, 386] on span "Copy" at bounding box center [1078, 387] width 35 height 18
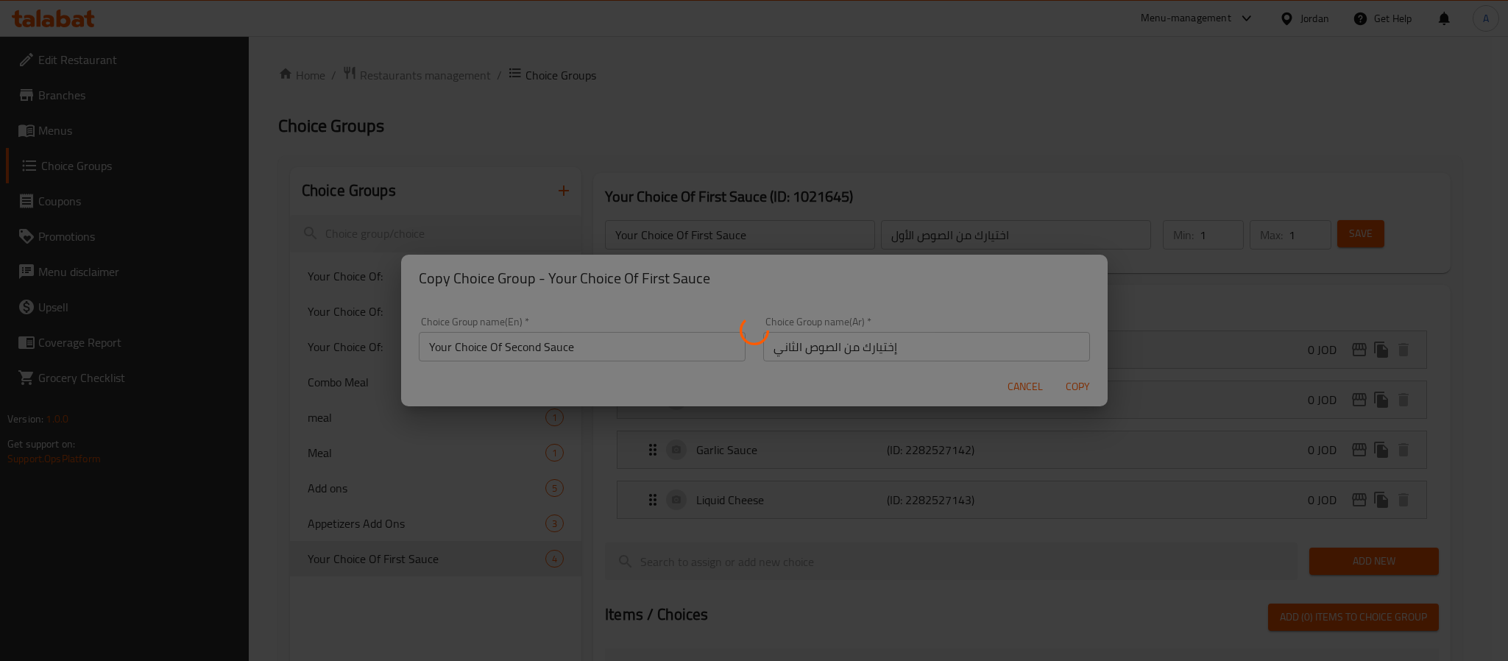
type input "Your Choice Of Second Sauce"
type input "إختيارك من الصوص الثاني"
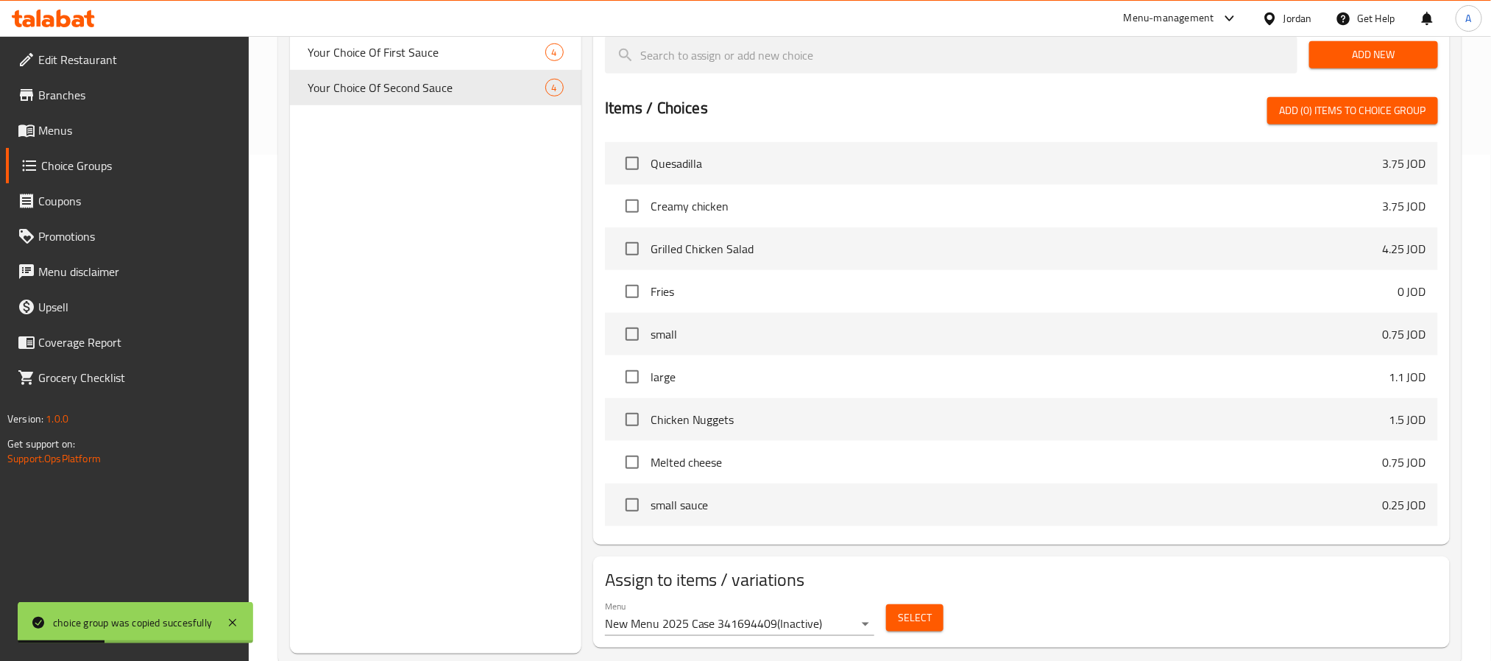
scroll to position [542, 0]
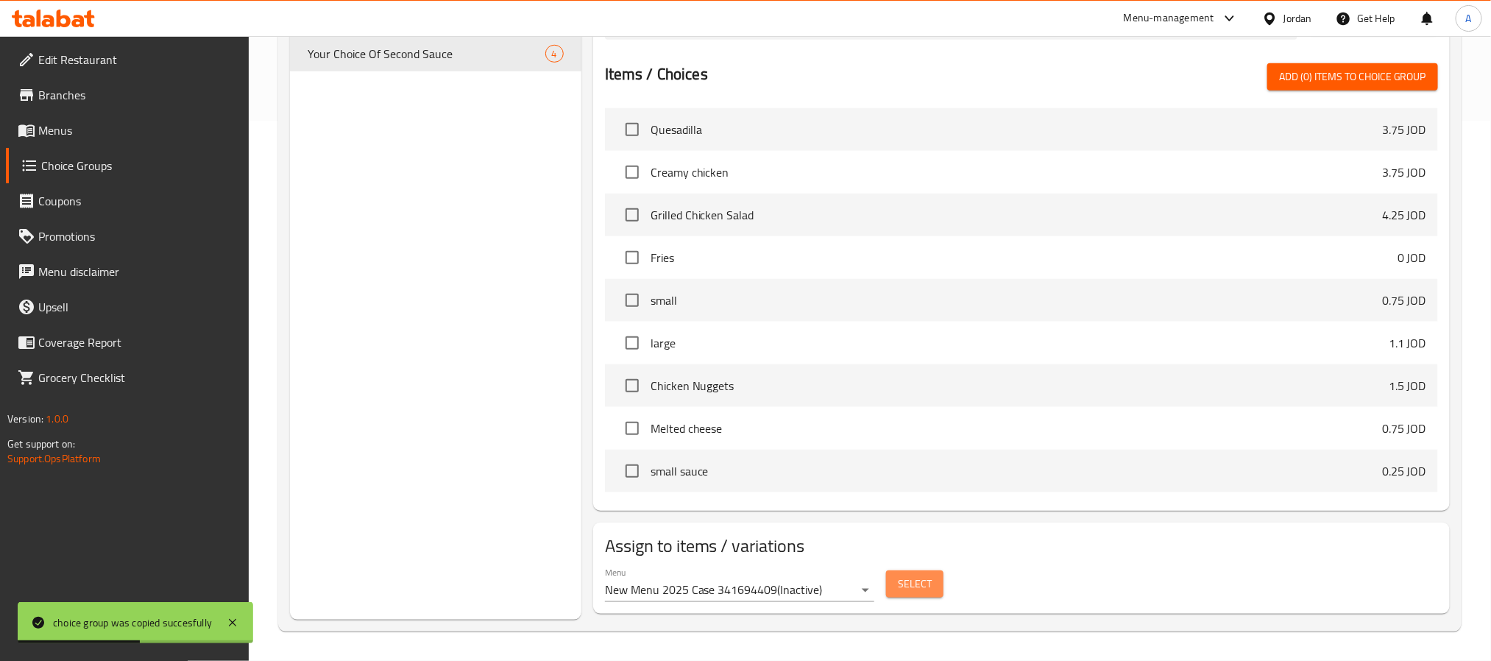
click at [902, 590] on span "Select" at bounding box center [915, 584] width 34 height 18
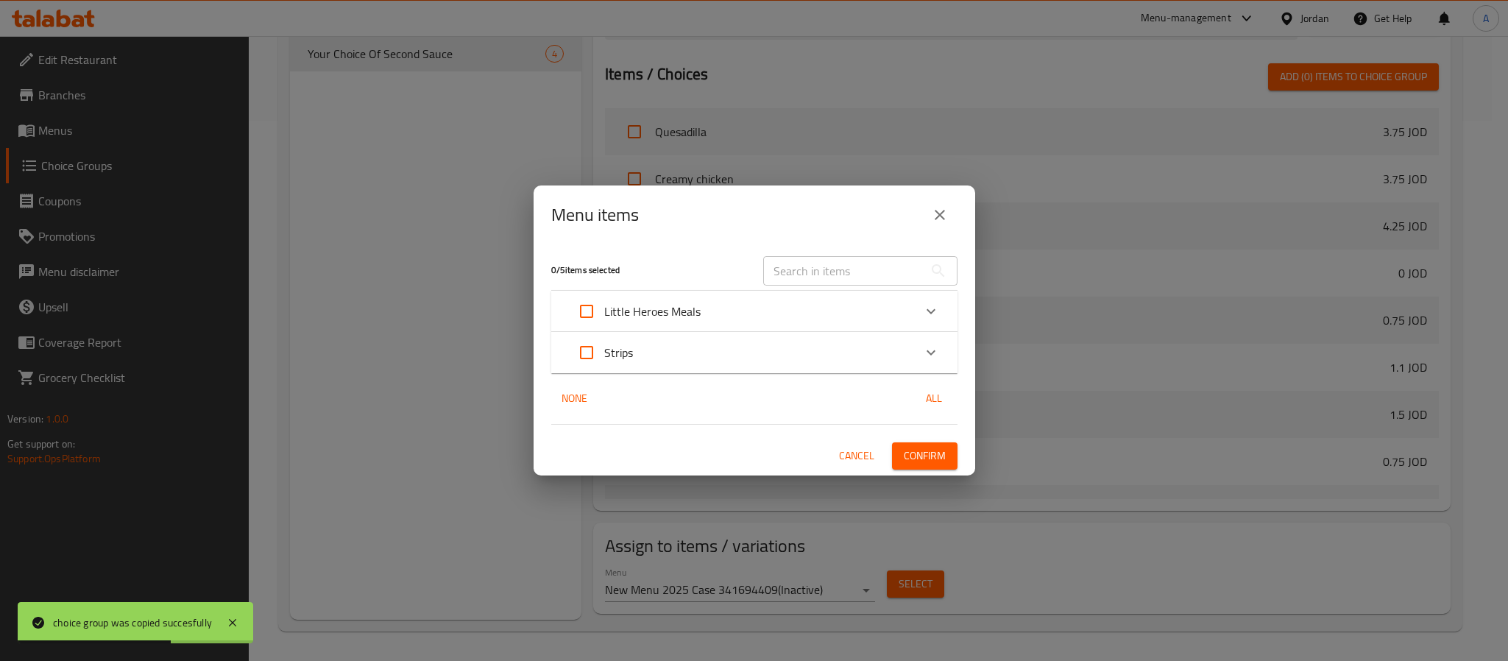
click at [721, 360] on div "Strips" at bounding box center [741, 352] width 345 height 35
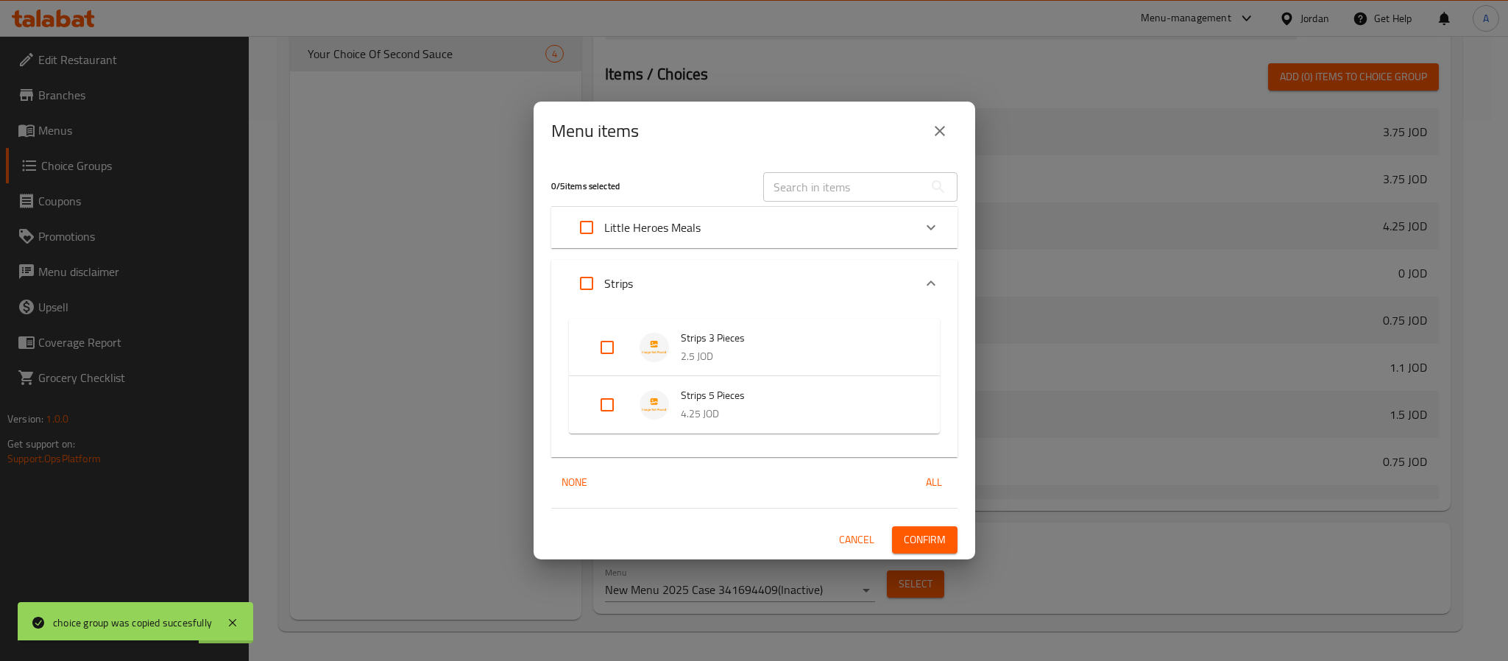
click at [627, 412] on div "Expand" at bounding box center [619, 404] width 41 height 35
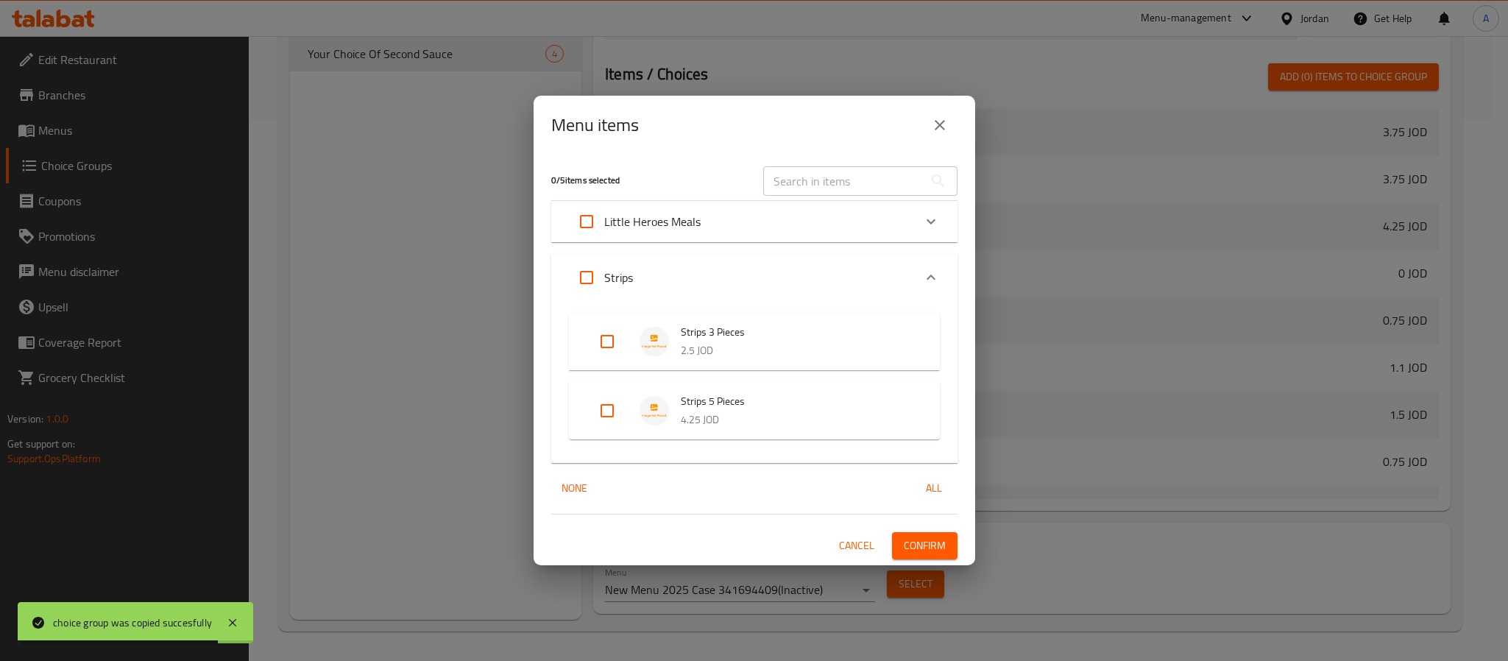
click at [617, 409] on input "Expand" at bounding box center [607, 410] width 35 height 35
checkbox input "true"
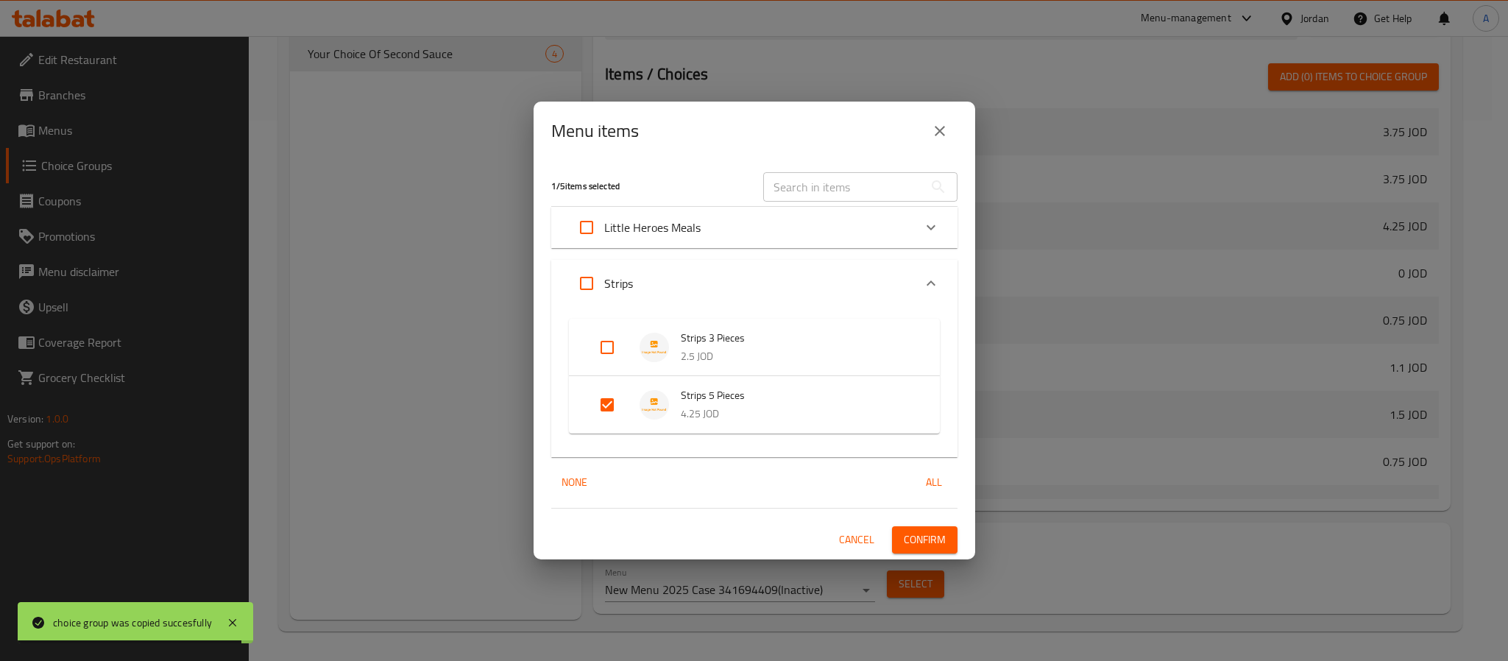
click at [915, 554] on div "1 / 5 items selected ​ Little Heroes Meals Junior Burger 3.75 JOD 2 Junior Hot …" at bounding box center [755, 359] width 442 height 399
click at [921, 534] on span "Confirm" at bounding box center [925, 540] width 42 height 18
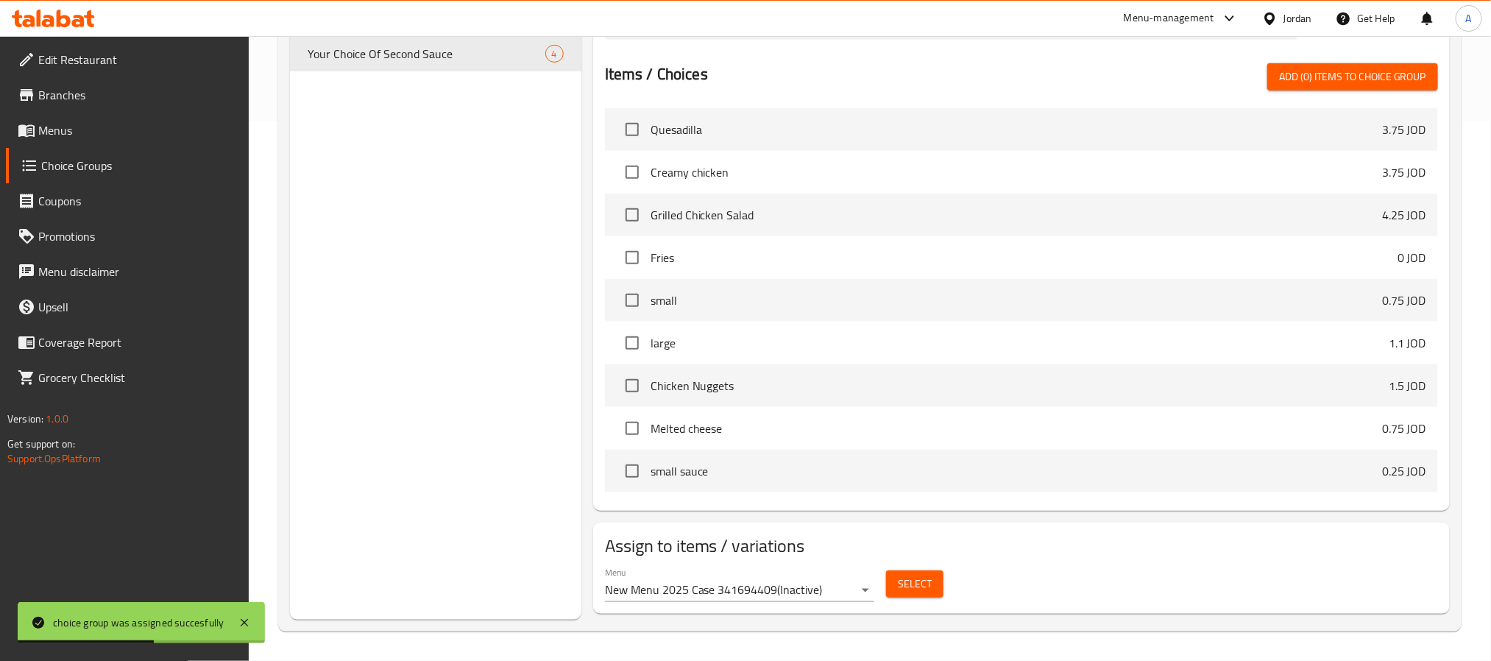
click at [86, 131] on span "Menus" at bounding box center [137, 130] width 199 height 18
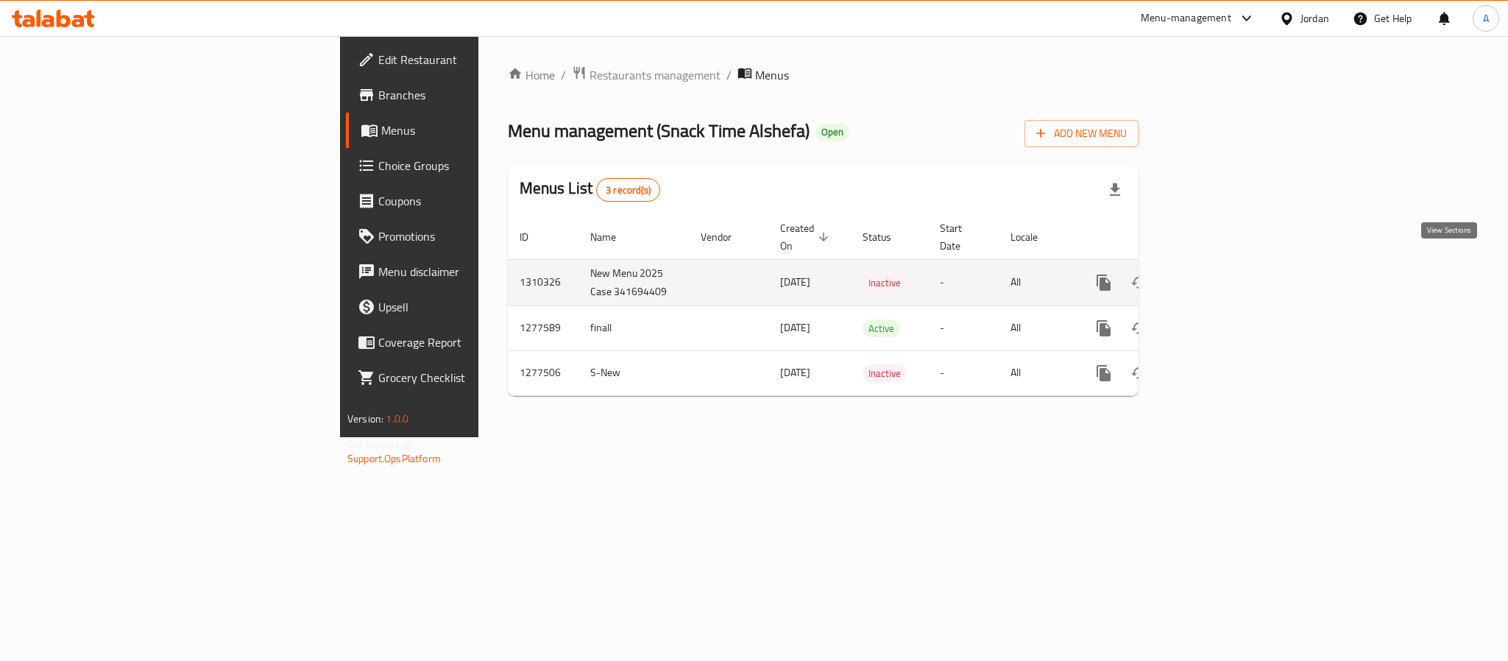
click at [1228, 265] on link "enhanced table" at bounding box center [1210, 282] width 35 height 35
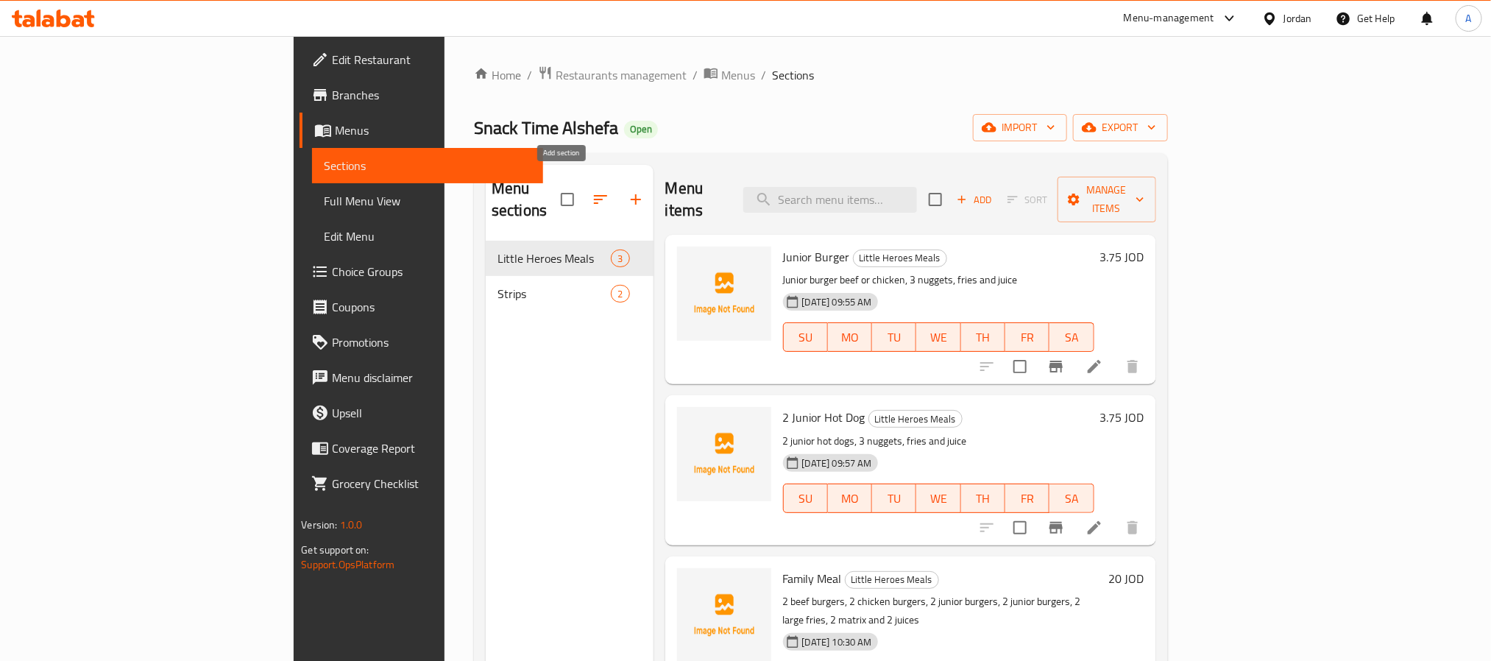
click at [627, 191] on icon "button" at bounding box center [636, 200] width 18 height 18
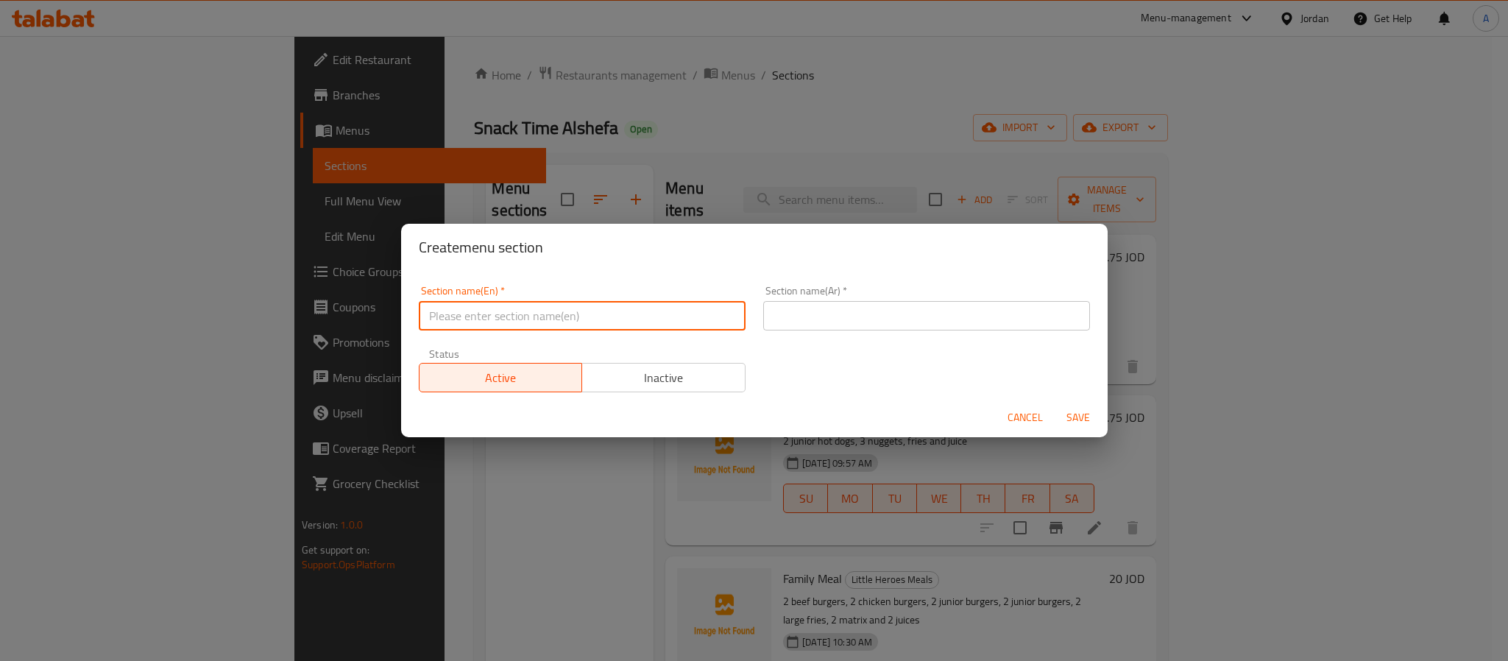
click at [619, 307] on input "text" at bounding box center [582, 315] width 327 height 29
type input "Sauces"
click at [755, 312] on div "Section name(Ar)   * Section name(Ar) *" at bounding box center [927, 308] width 345 height 63
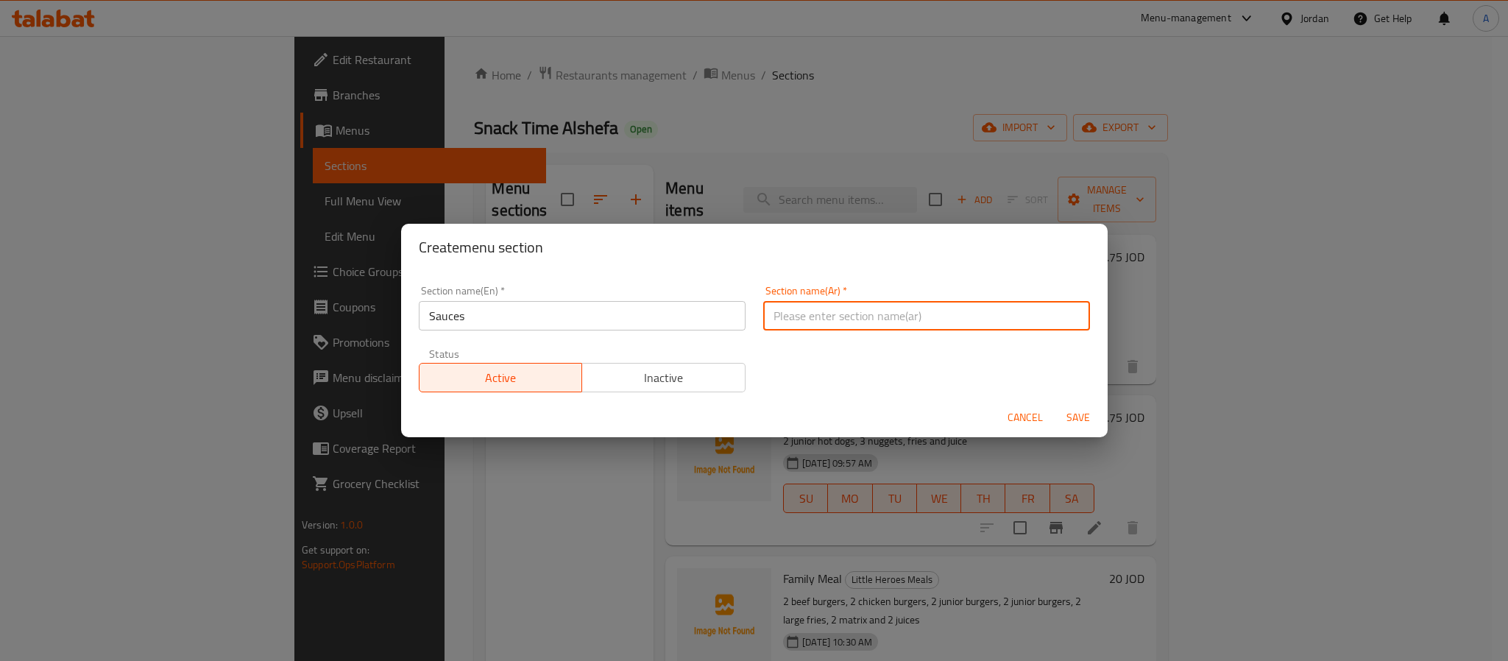
click at [780, 318] on input "text" at bounding box center [926, 315] width 327 height 29
type input "صوصات"
click at [1082, 418] on span "Save" at bounding box center [1078, 418] width 35 height 18
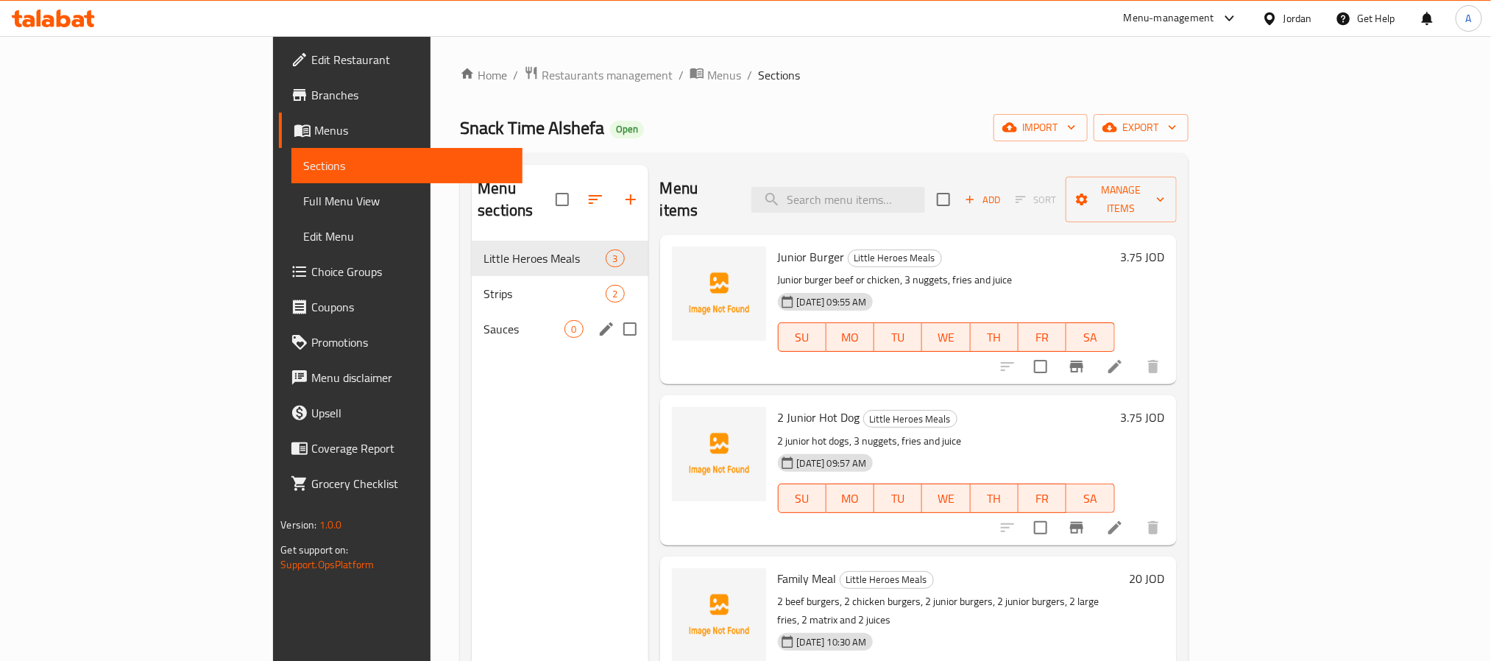
click at [484, 320] on span "Sauces" at bounding box center [524, 329] width 81 height 18
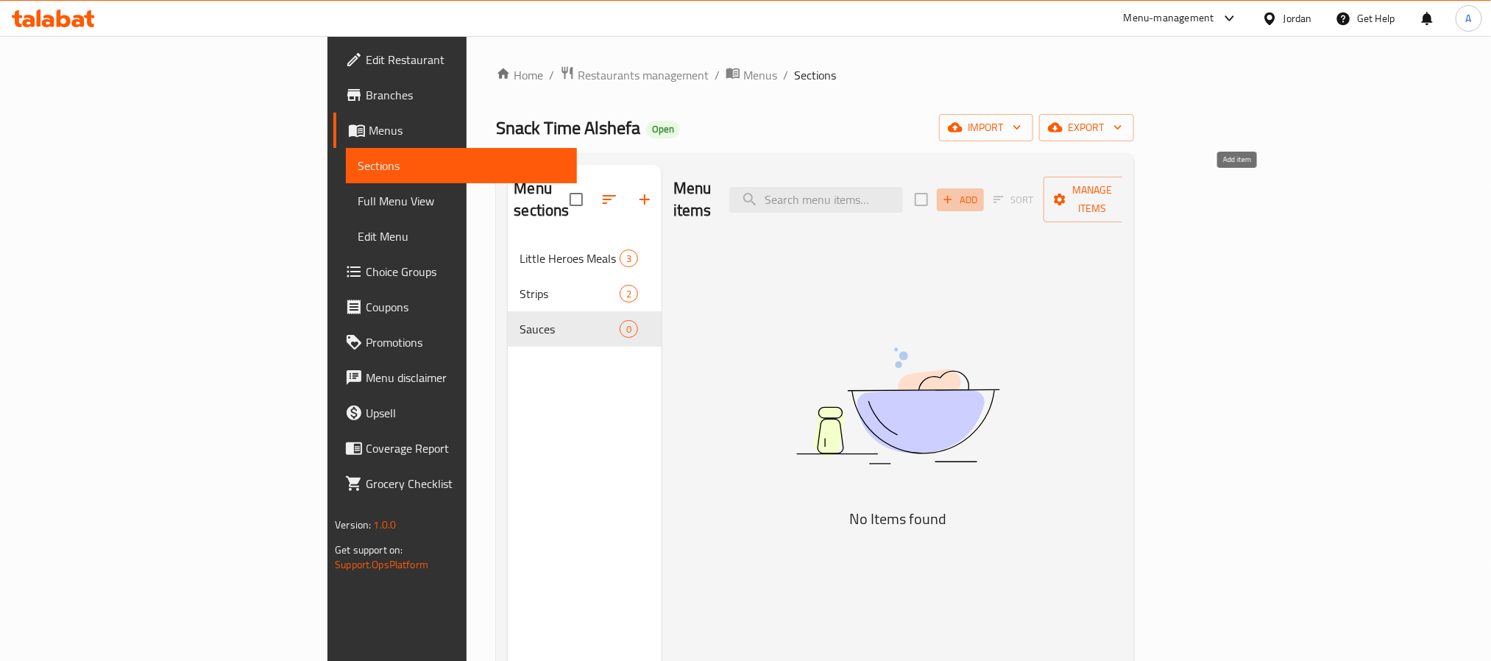
click at [981, 197] on span "Add" at bounding box center [961, 199] width 40 height 17
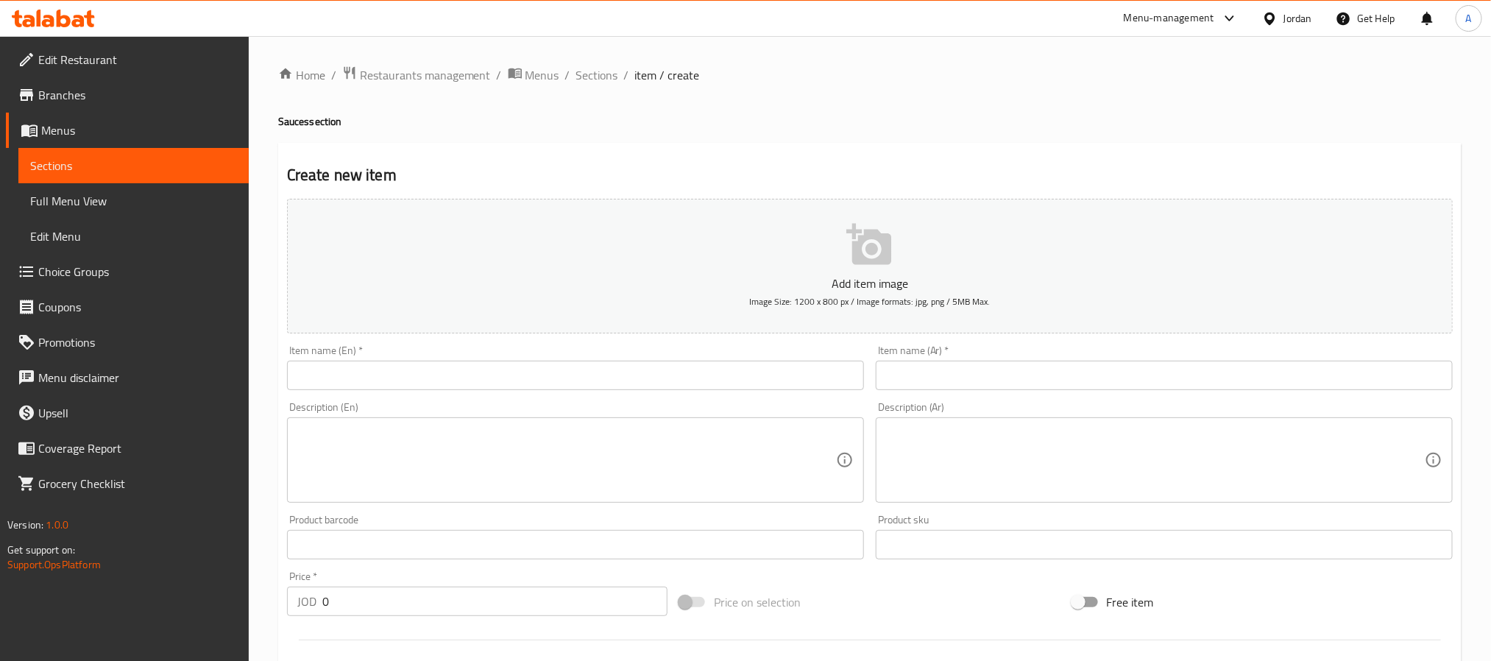
paste input "صوص خاص"
click at [1112, 381] on input "text" at bounding box center [1164, 375] width 577 height 29
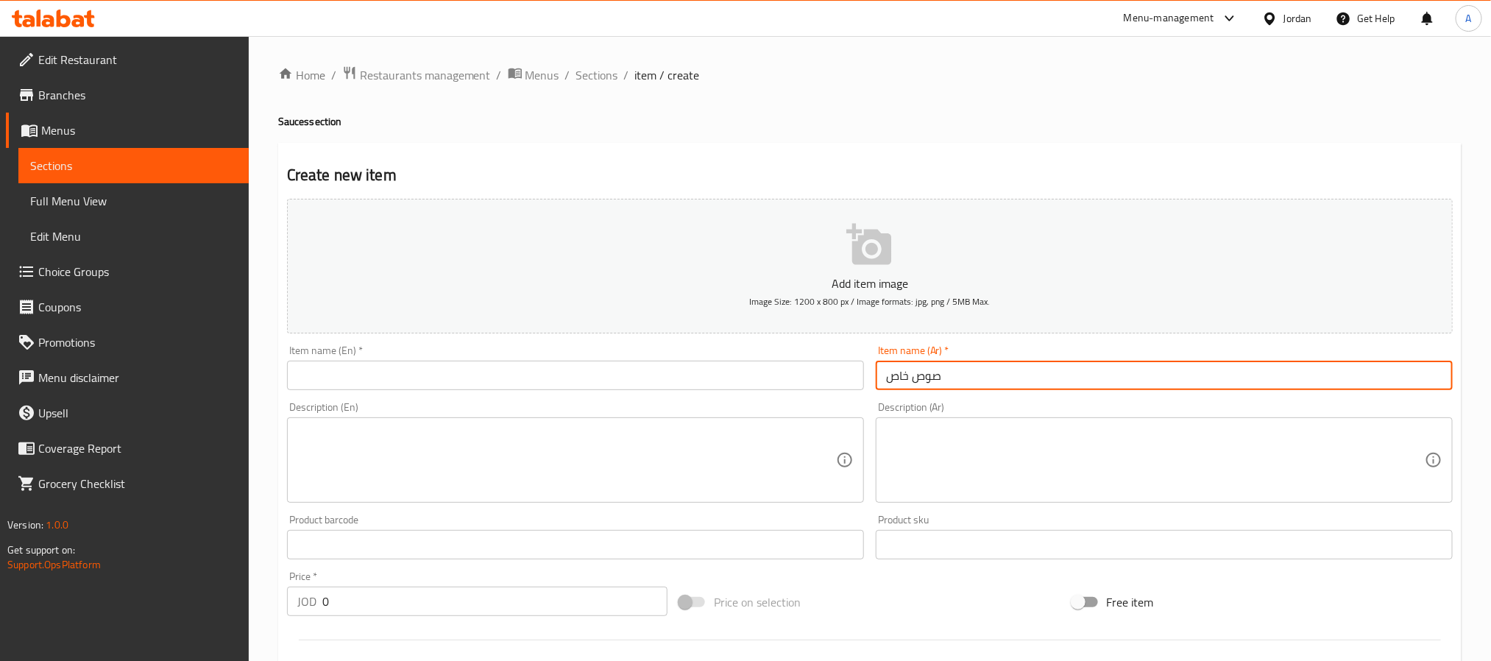
type input "صوص خاص"
click at [387, 393] on div "Item name (En)   * Item name (En) *" at bounding box center [575, 367] width 589 height 57
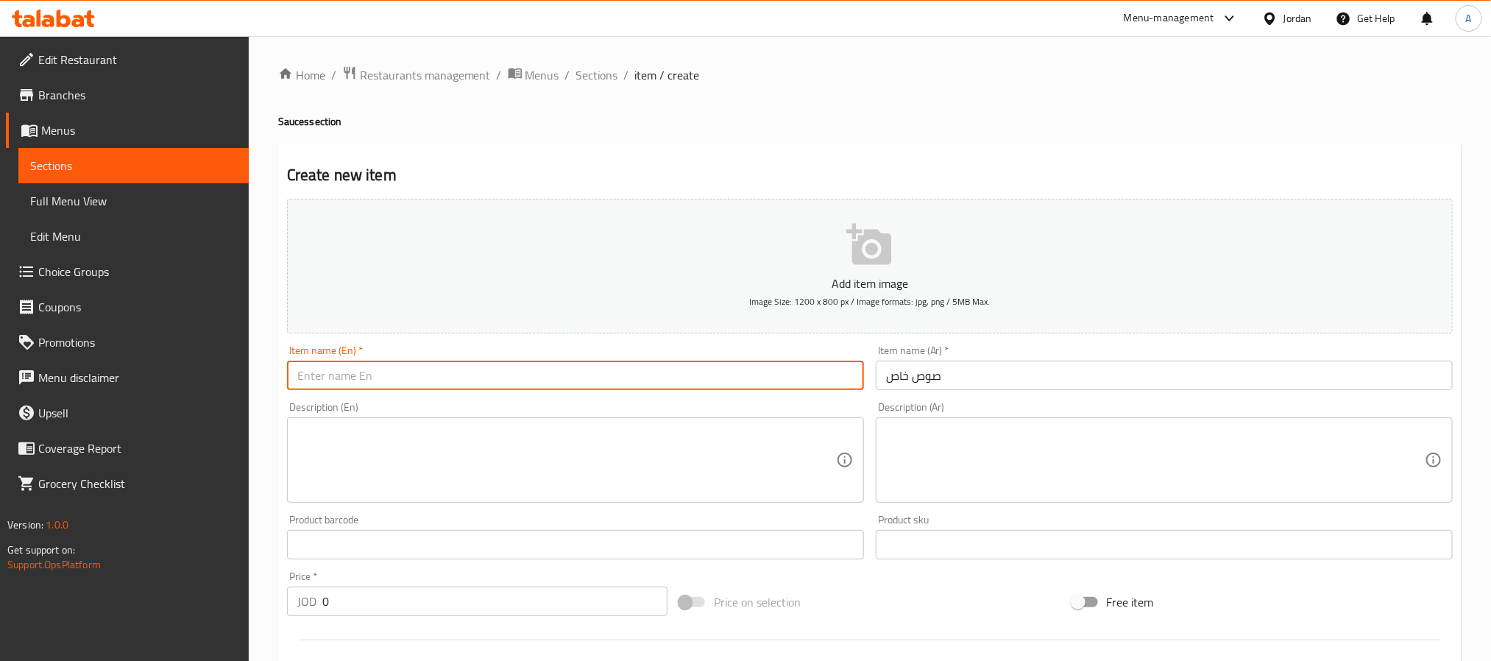
click at [387, 378] on input "text" at bounding box center [575, 375] width 577 height 29
paste input "Special Sauce"
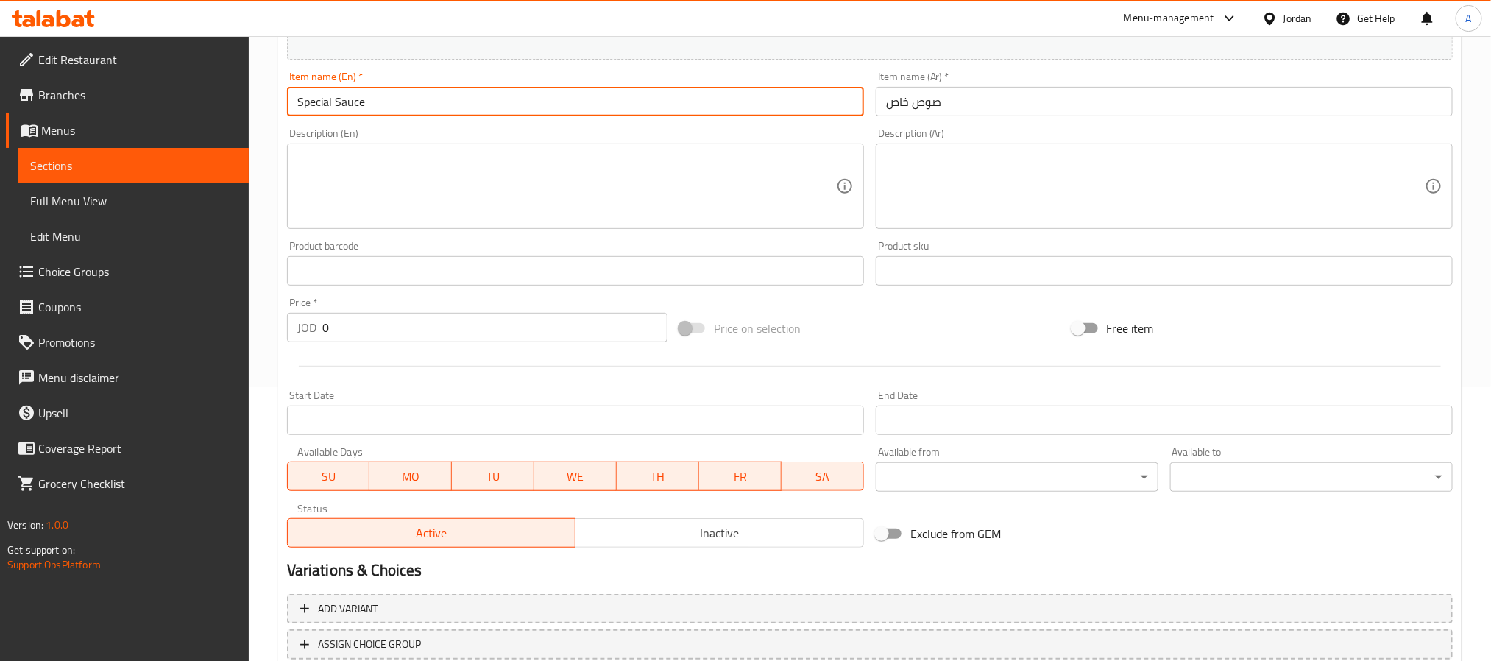
scroll to position [331, 0]
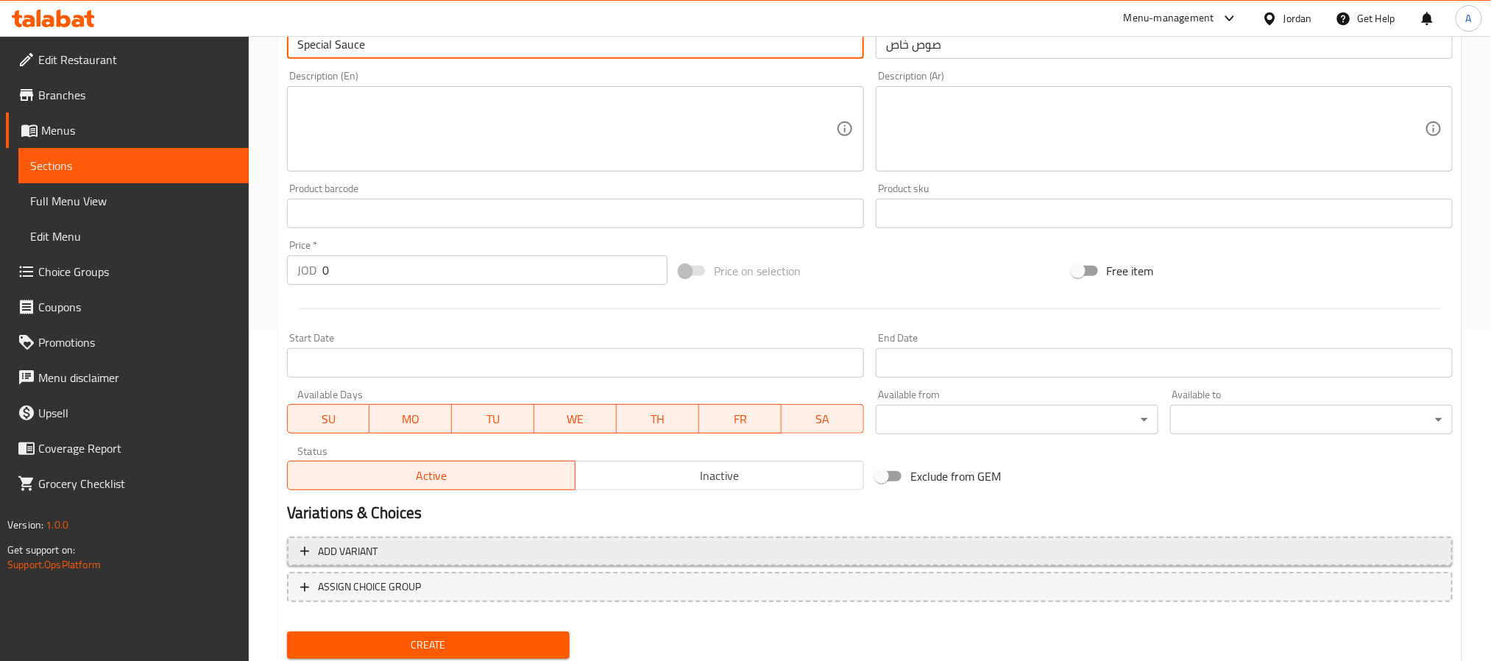
type input "Special Sauce"
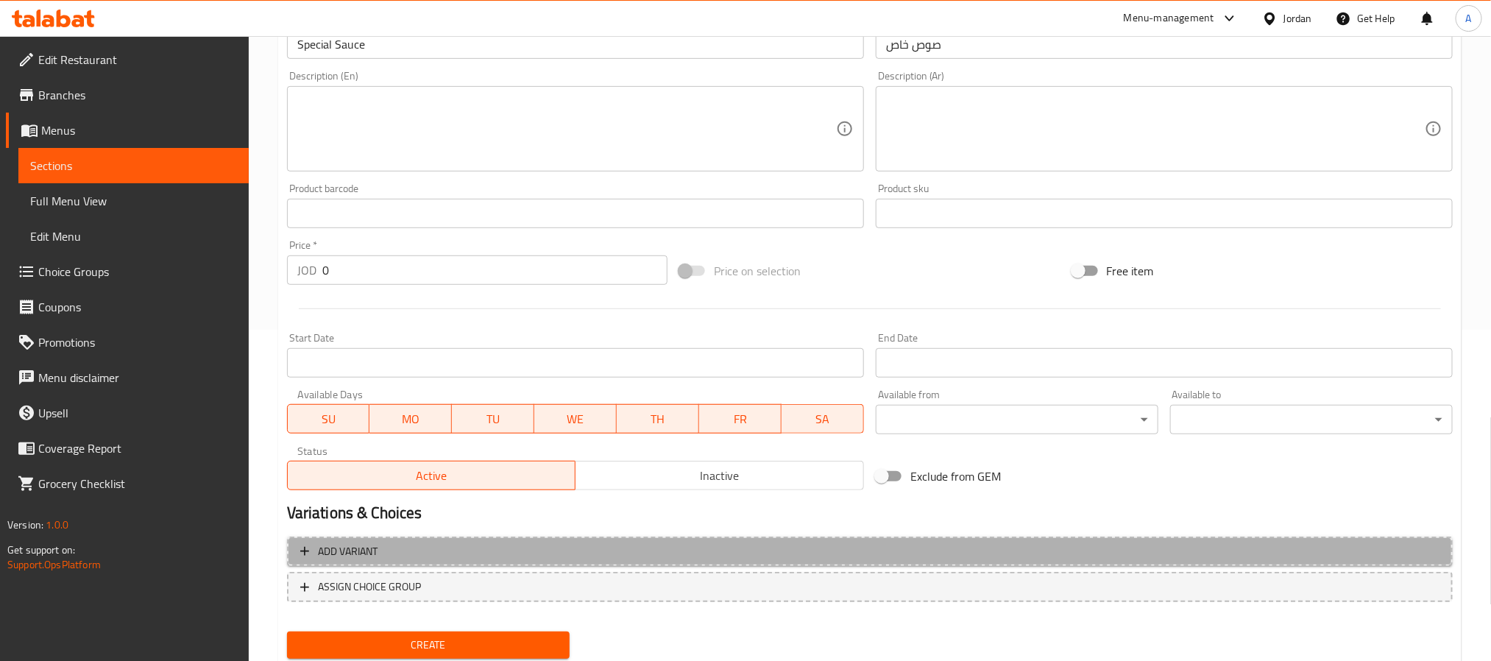
click at [724, 546] on span "Add variant" at bounding box center [870, 552] width 1140 height 18
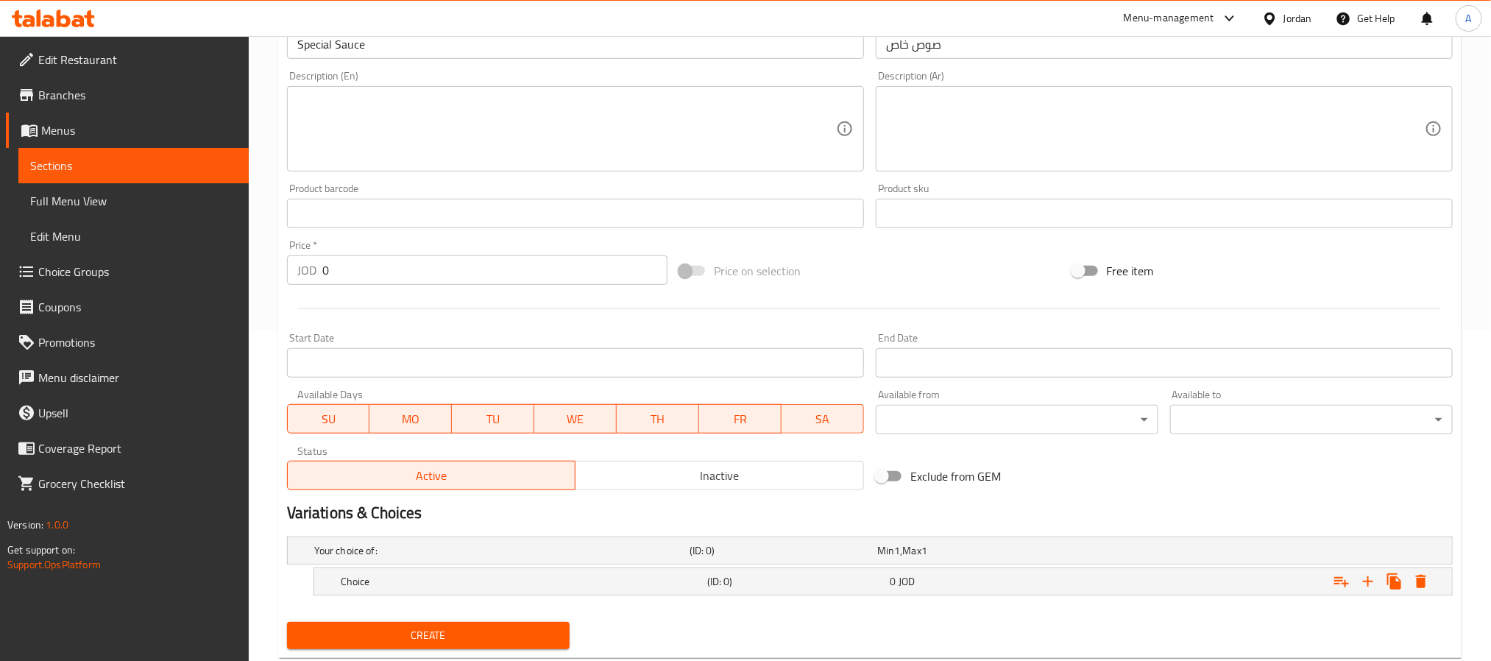
scroll to position [371, 0]
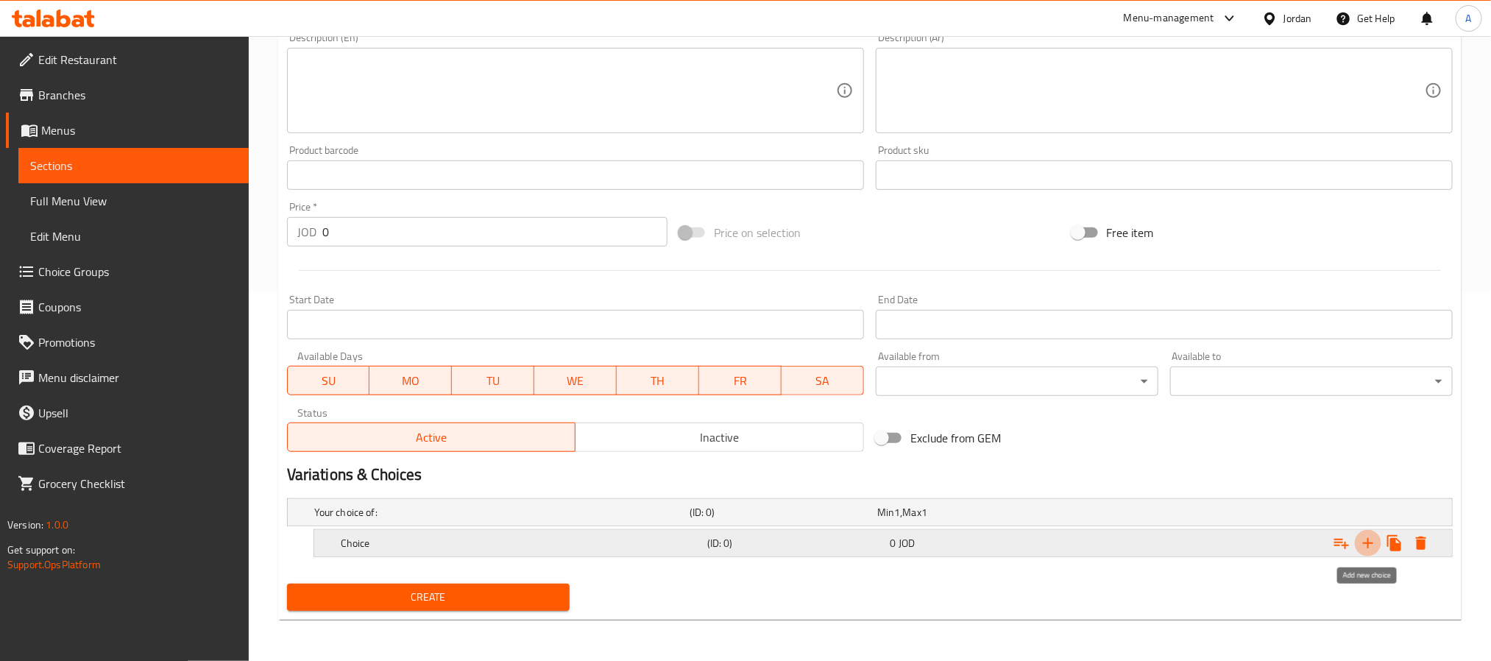
click at [1363, 543] on icon "Expand" at bounding box center [1369, 543] width 18 height 18
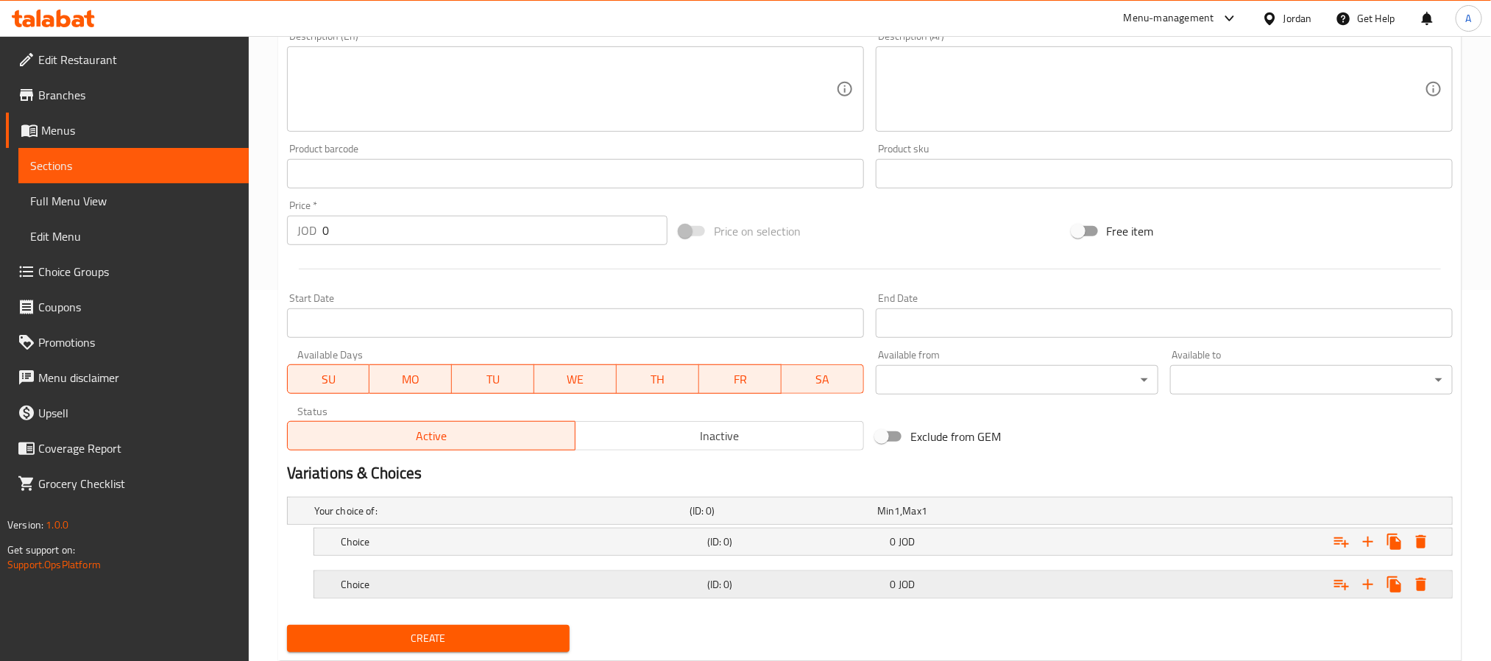
click at [1003, 592] on div "0 JOD" at bounding box center [979, 584] width 177 height 15
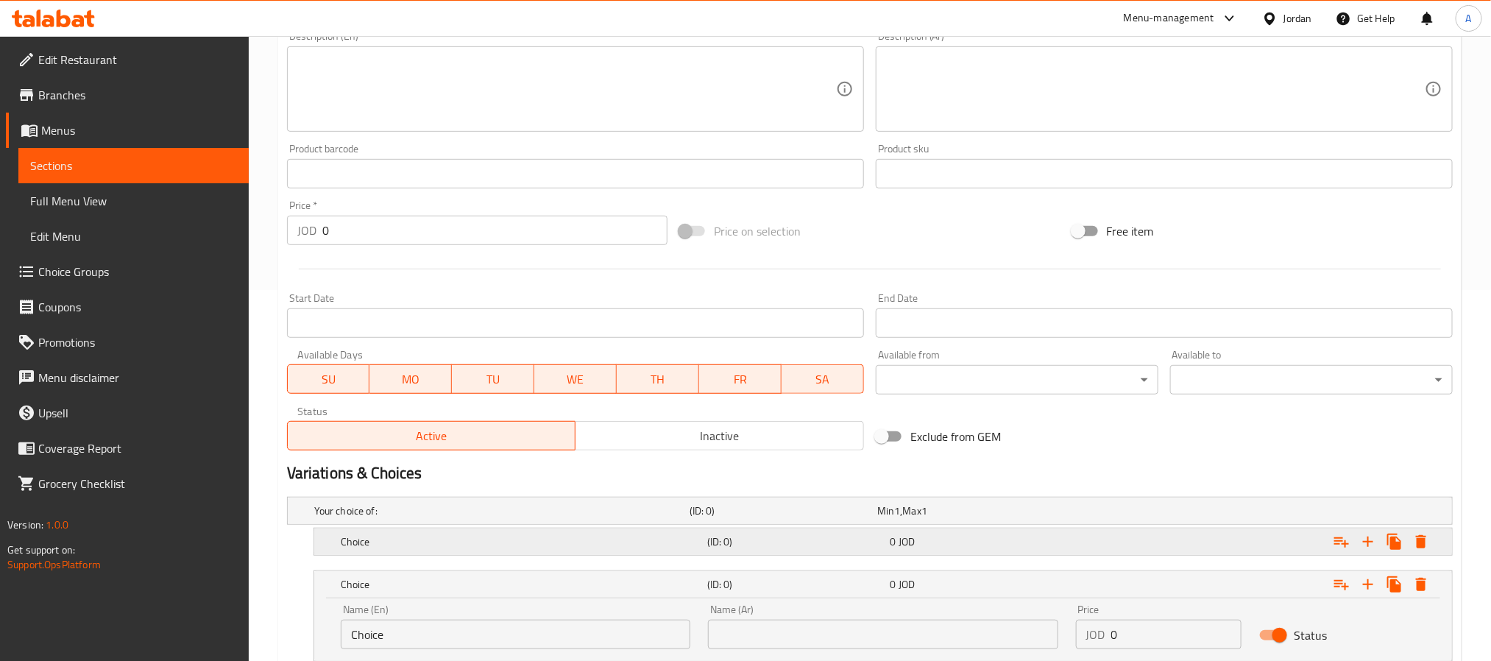
click at [972, 555] on div "Choice (ID: 0) 0 JOD" at bounding box center [888, 542] width 1100 height 32
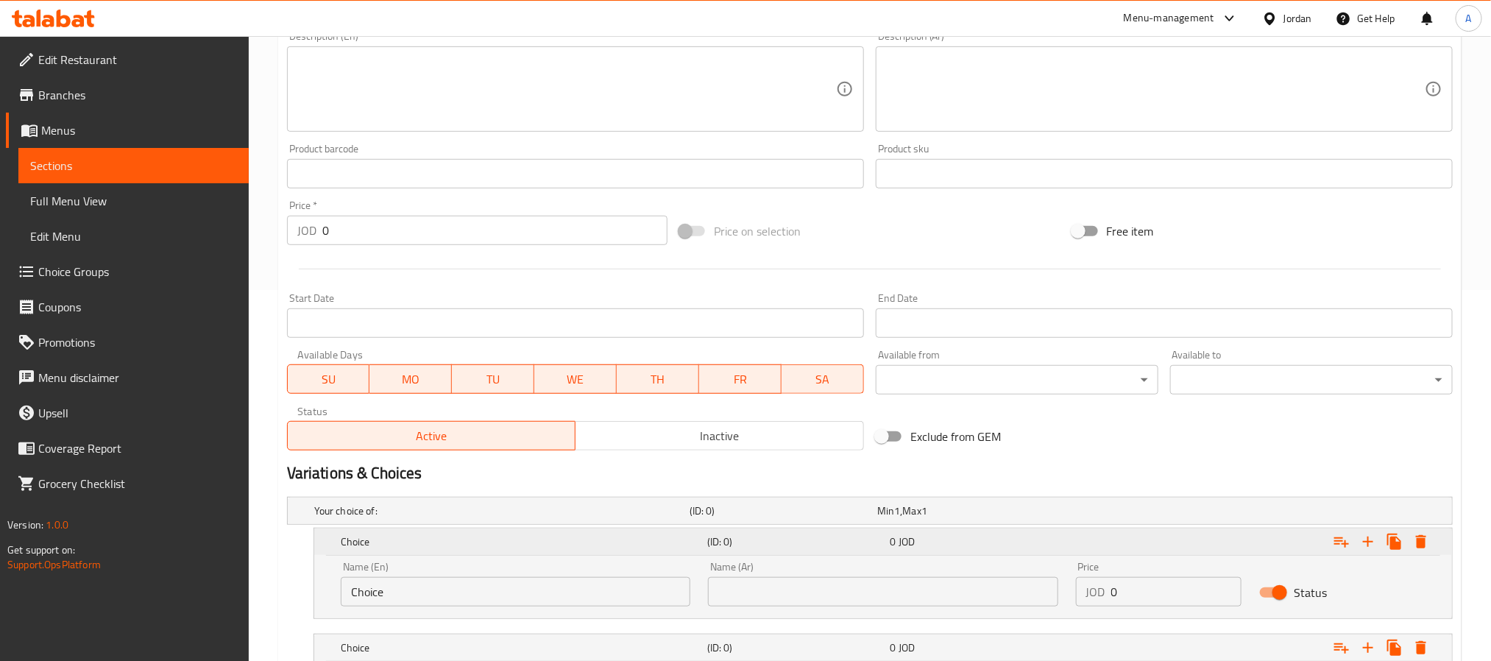
scroll to position [481, 0]
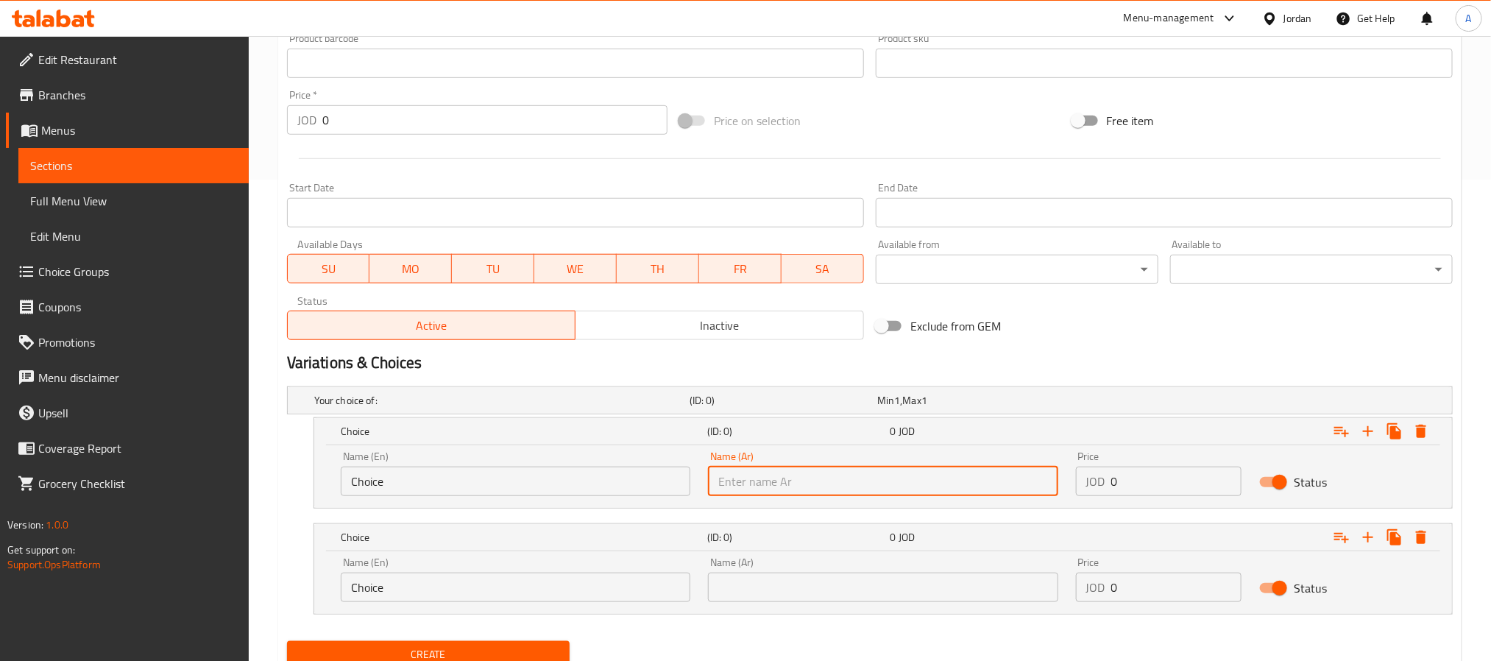
click at [822, 484] on input "text" at bounding box center [883, 481] width 350 height 29
type input "40"
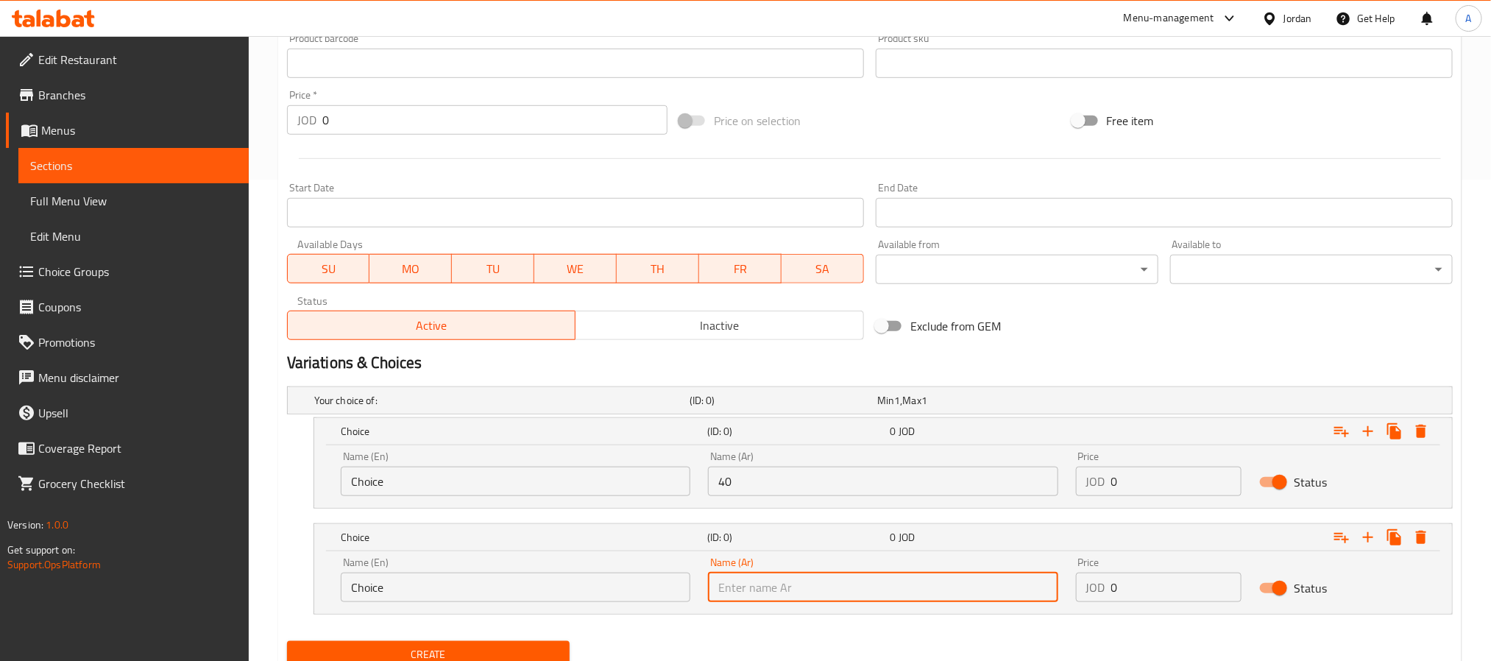
click at [788, 597] on input "text" at bounding box center [883, 587] width 350 height 29
type input "80"
click at [780, 487] on input "40" at bounding box center [883, 481] width 350 height 29
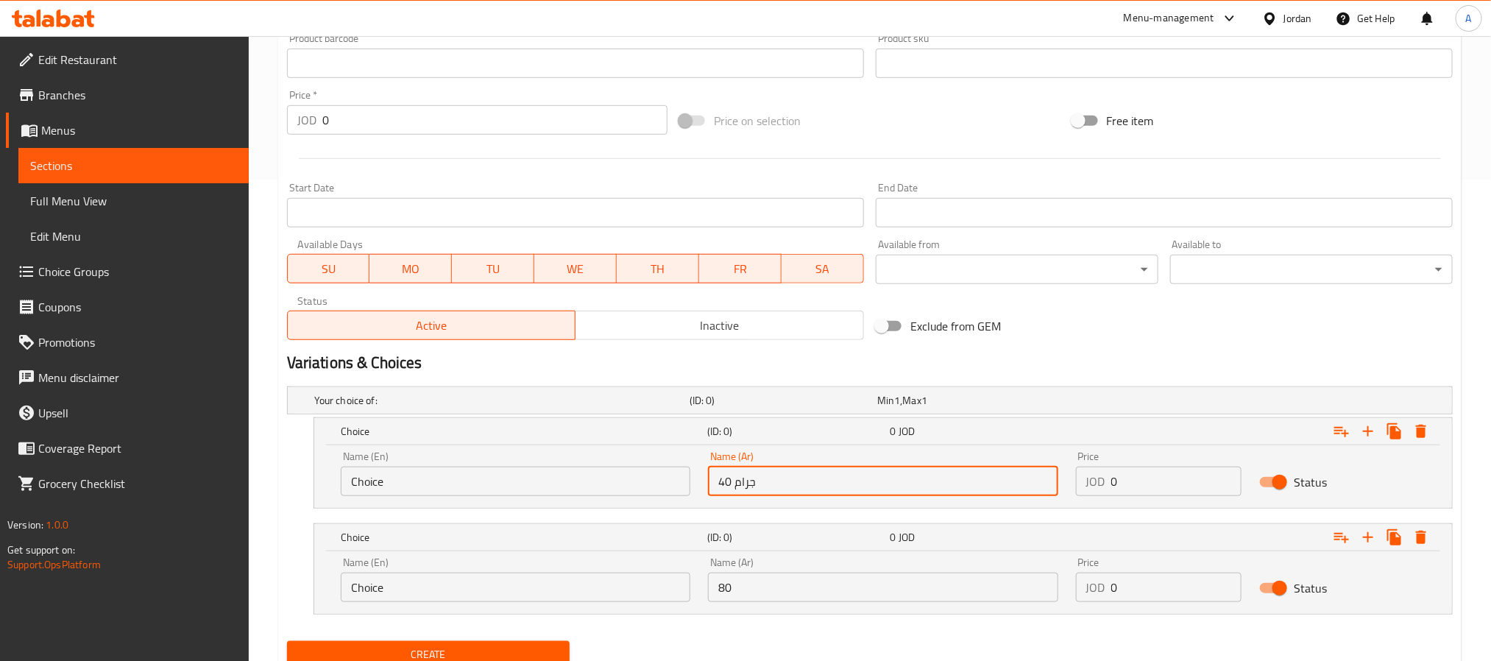
click at [741, 484] on input "40 جرام" at bounding box center [883, 481] width 350 height 29
type input "40 جرام"
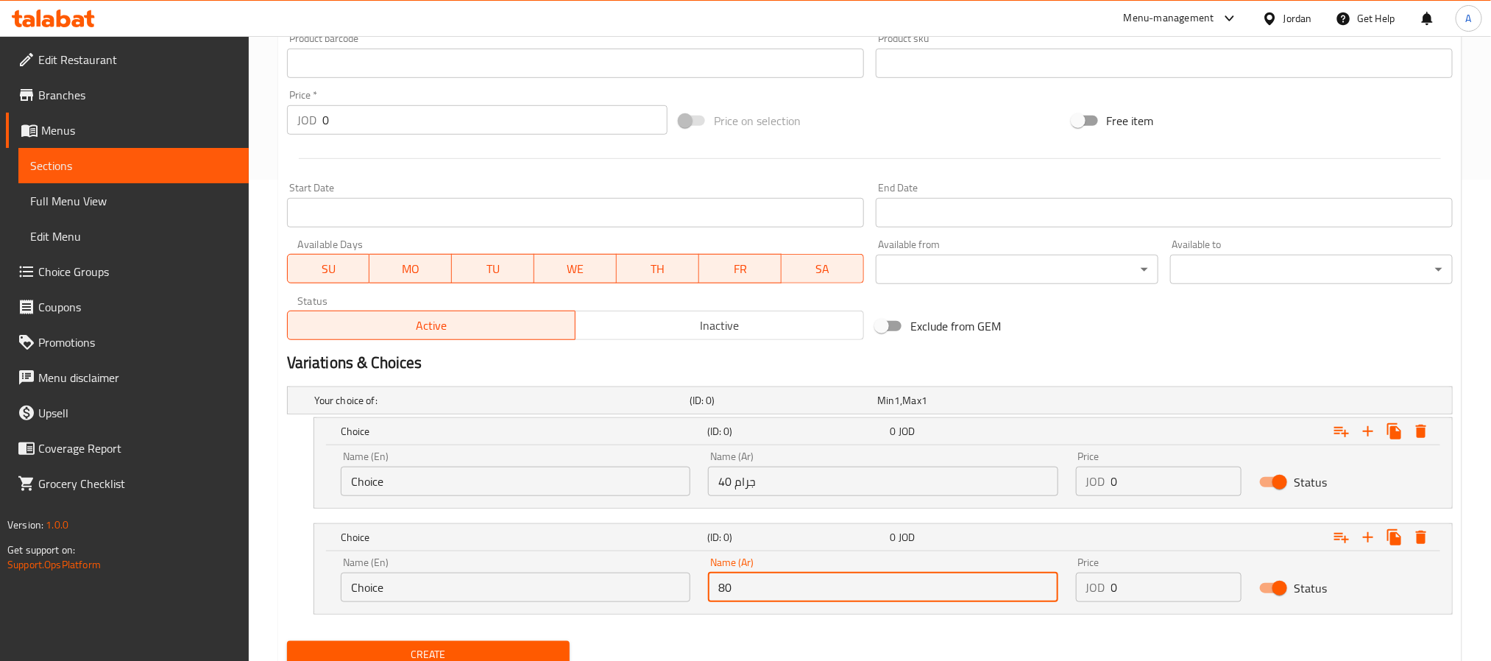
click at [796, 583] on input "80" at bounding box center [883, 587] width 350 height 29
paste input "جرام"
type input "80 جرام"
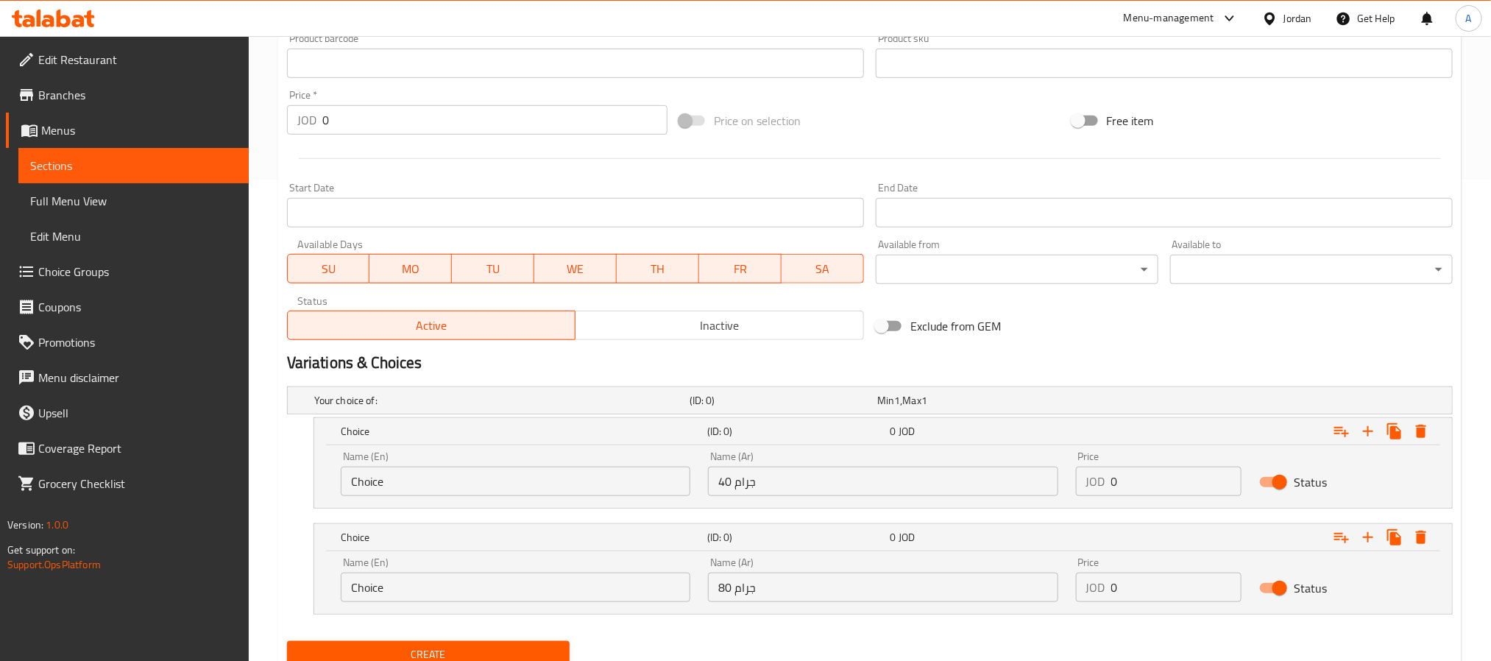
click at [462, 576] on input "Choice" at bounding box center [516, 587] width 350 height 29
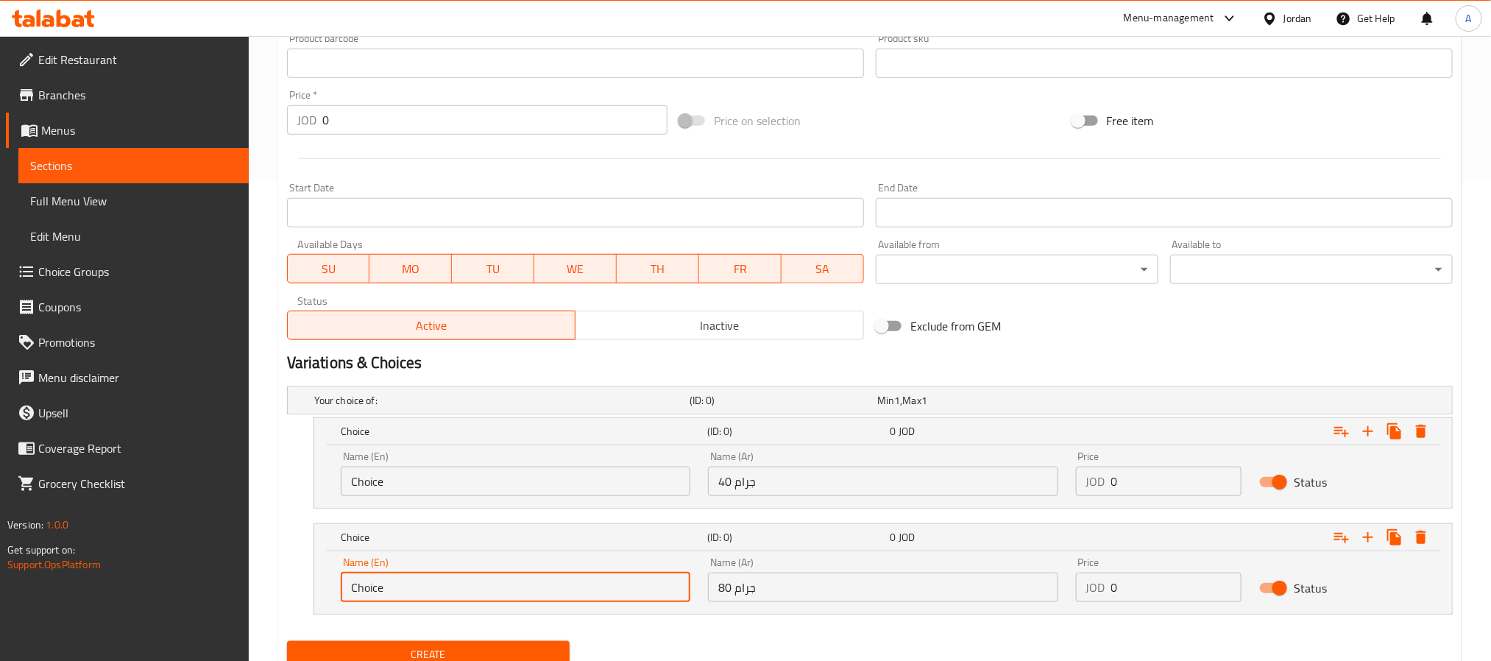
click at [462, 576] on input "Choice" at bounding box center [516, 587] width 350 height 29
paste input "80 Grams"
type input "80 Grams"
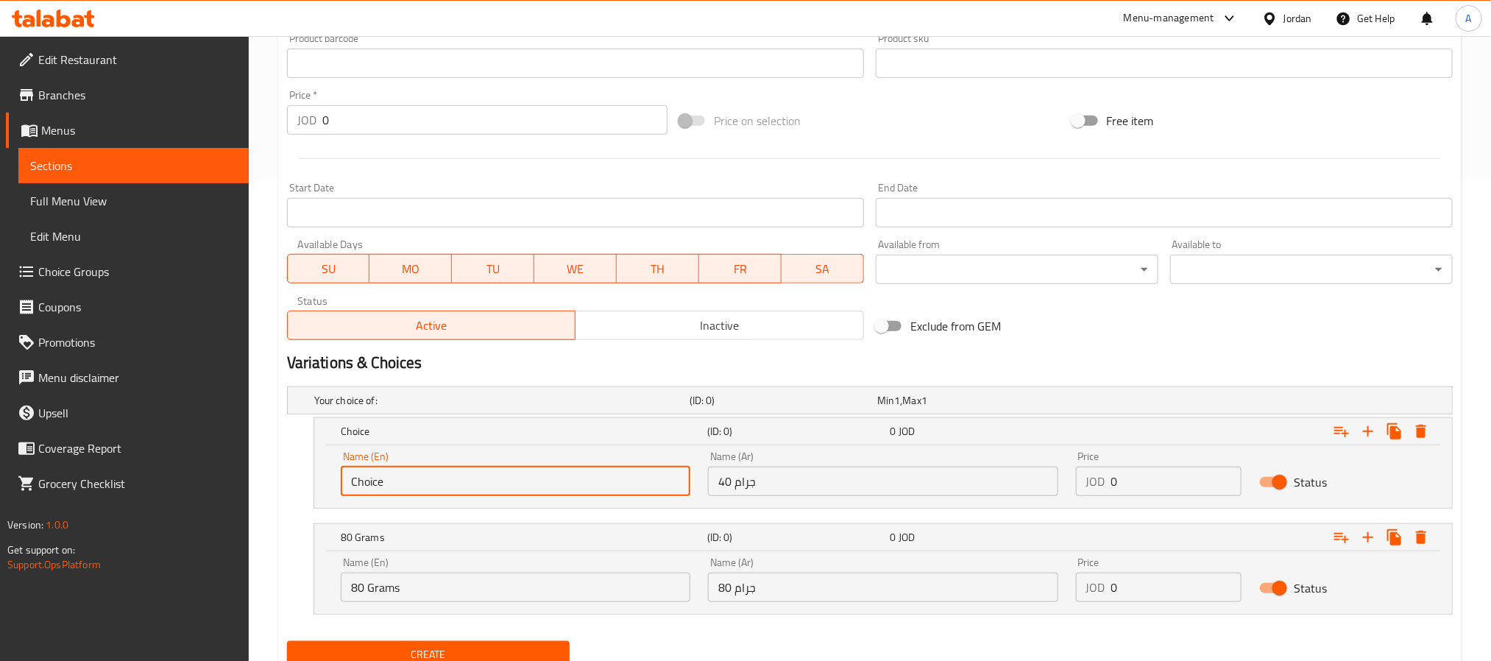
click at [427, 487] on input "Choice" at bounding box center [516, 481] width 350 height 29
paste input "80 Grams"
drag, startPoint x: 362, startPoint y: 478, endPoint x: 331, endPoint y: 480, distance: 31.0
click at [332, 480] on div "Name (En) 80 Grams Name (En)" at bounding box center [515, 473] width 367 height 63
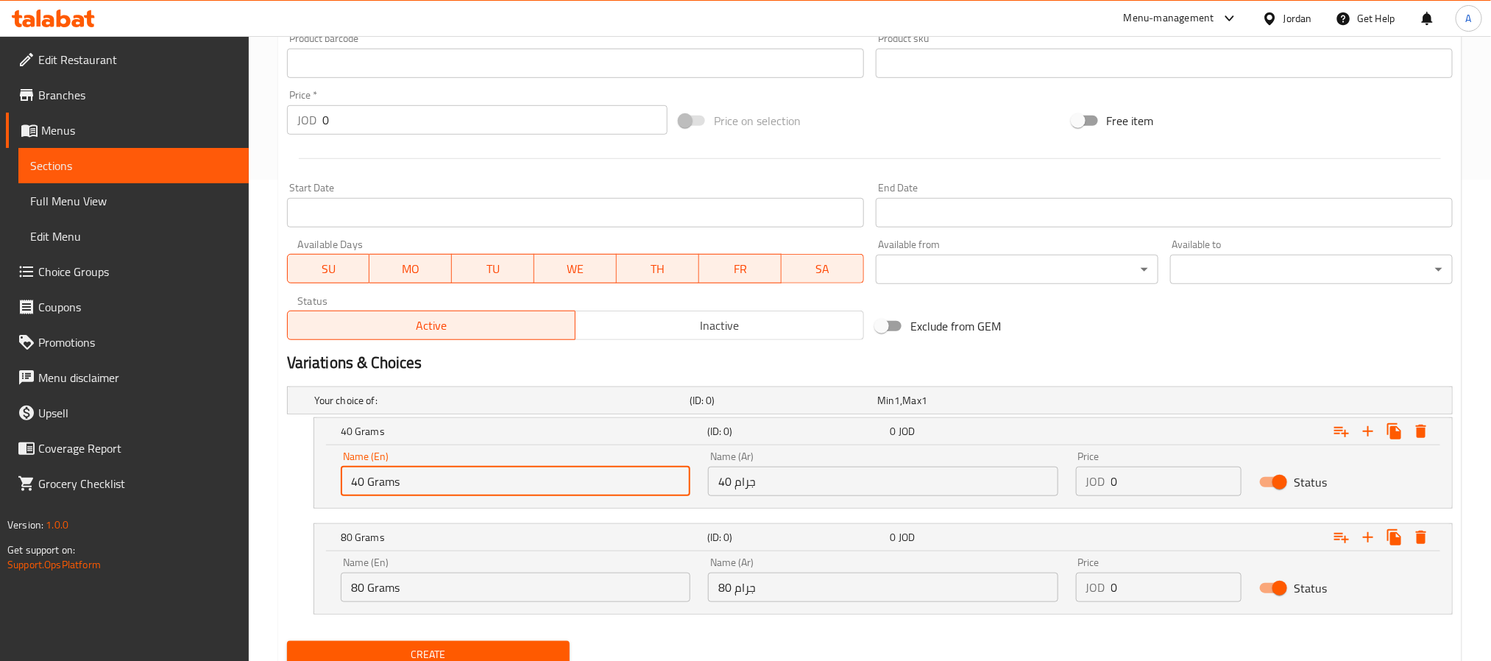
type input "40 Grams"
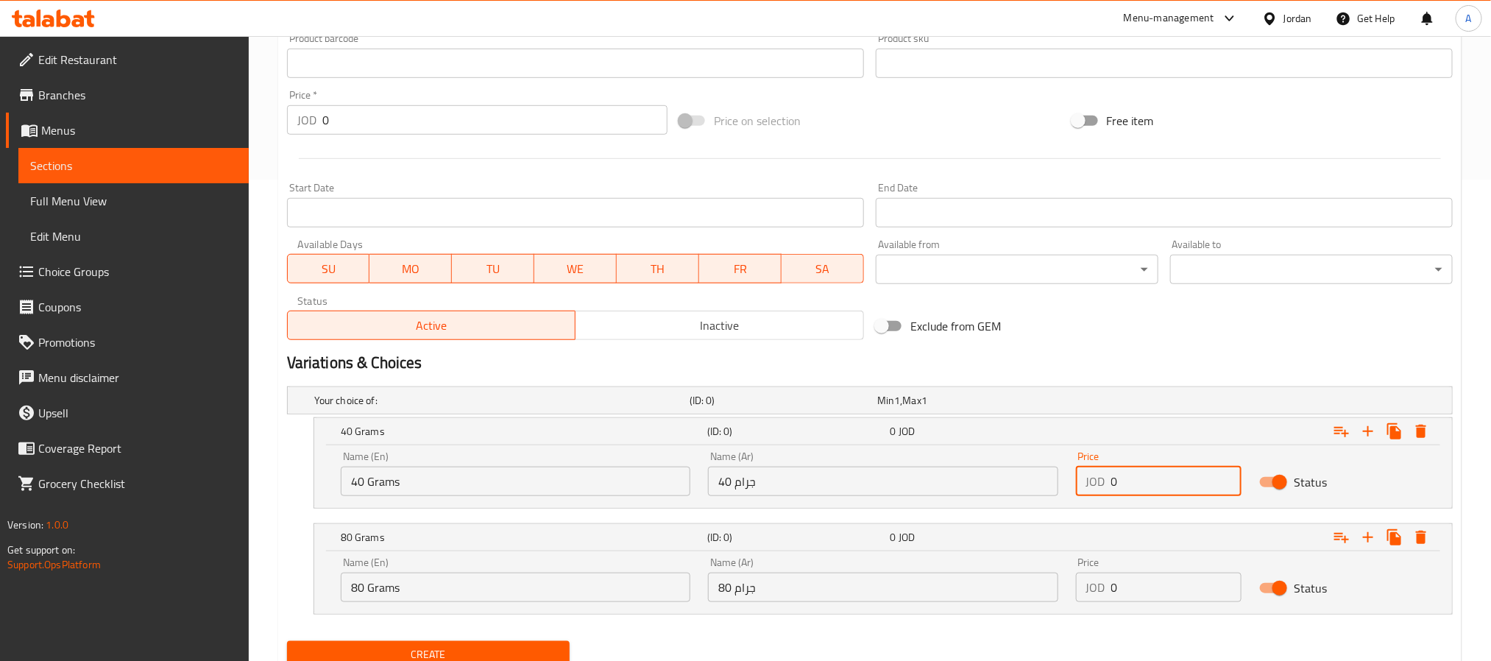
drag, startPoint x: 1160, startPoint y: 479, endPoint x: 1101, endPoint y: 480, distance: 59.6
click at [1101, 480] on div "JOD 0 Price" at bounding box center [1159, 481] width 166 height 29
paste input ".35"
type input "0.35"
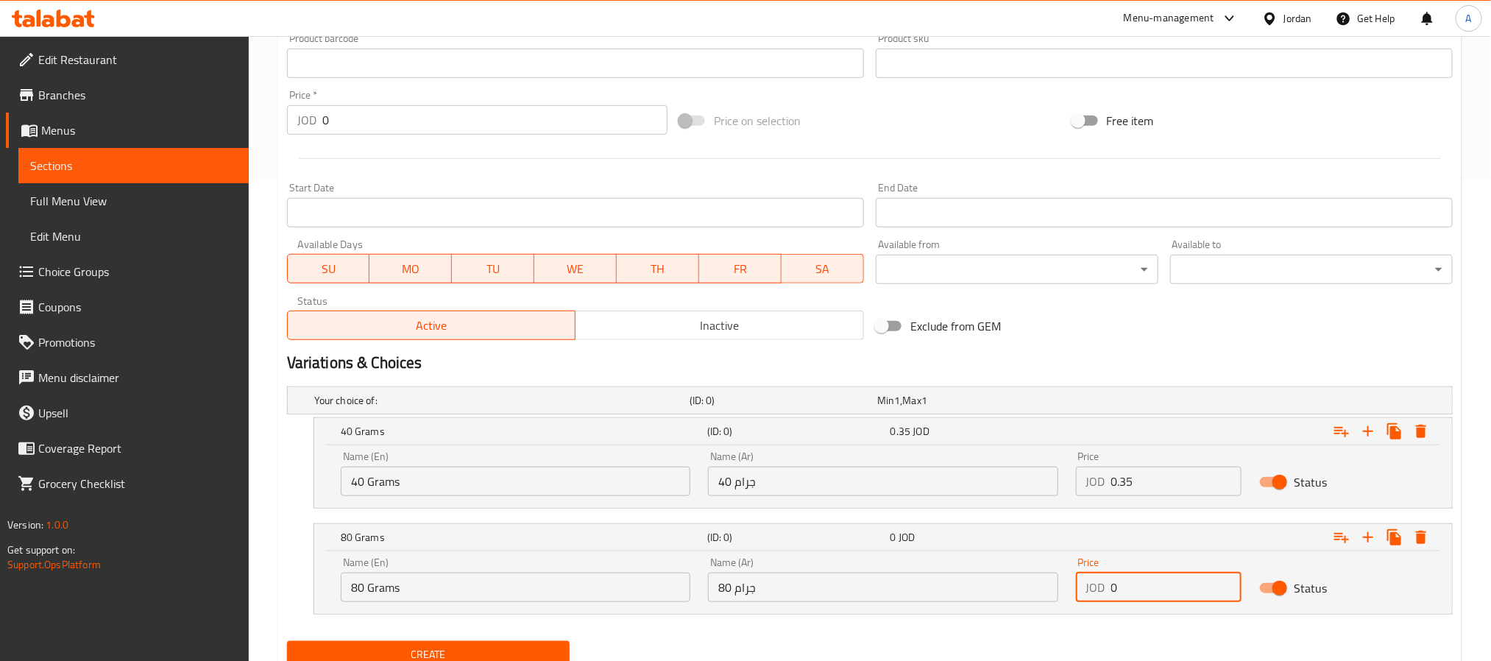
drag, startPoint x: 1165, startPoint y: 586, endPoint x: 1090, endPoint y: 590, distance: 75.2
click at [1090, 590] on div "JOD 0 Price" at bounding box center [1159, 587] width 166 height 29
paste input ".70"
type input "0.70"
click at [287, 641] on button "Create" at bounding box center [428, 654] width 283 height 27
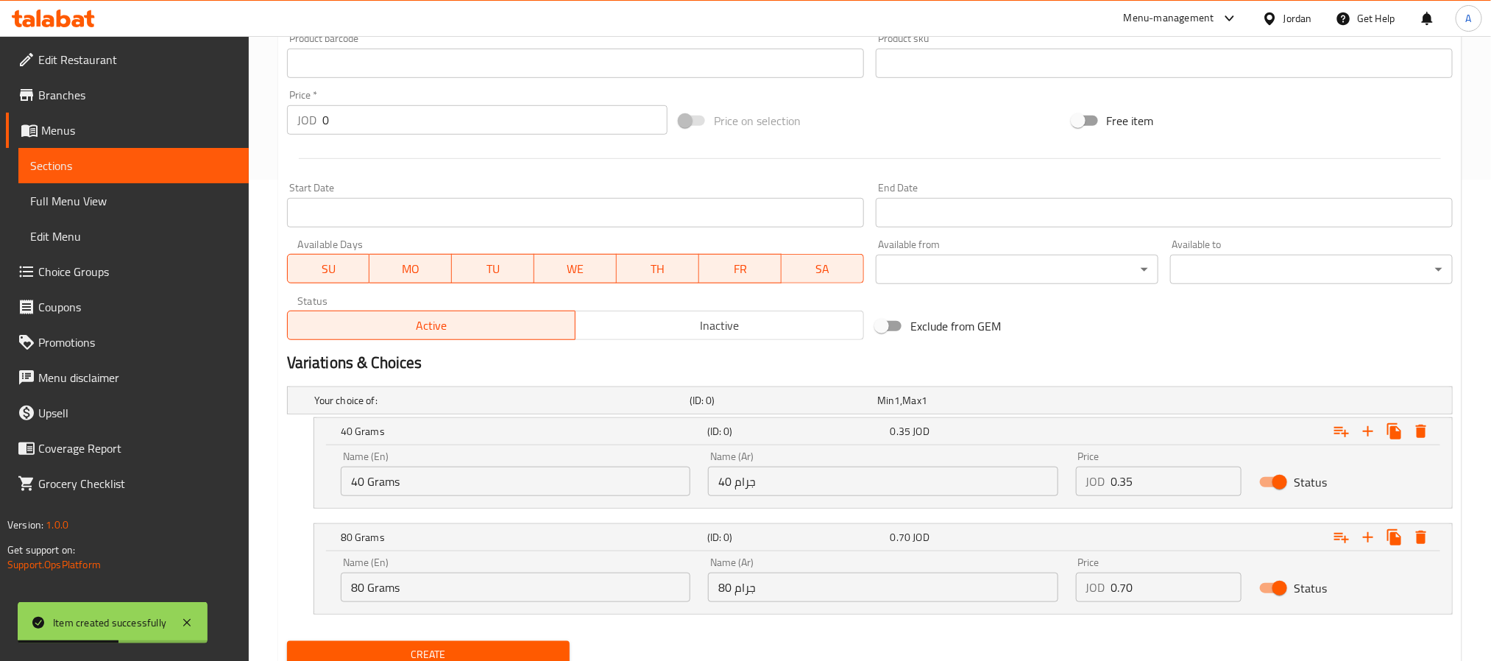
scroll to position [261, 0]
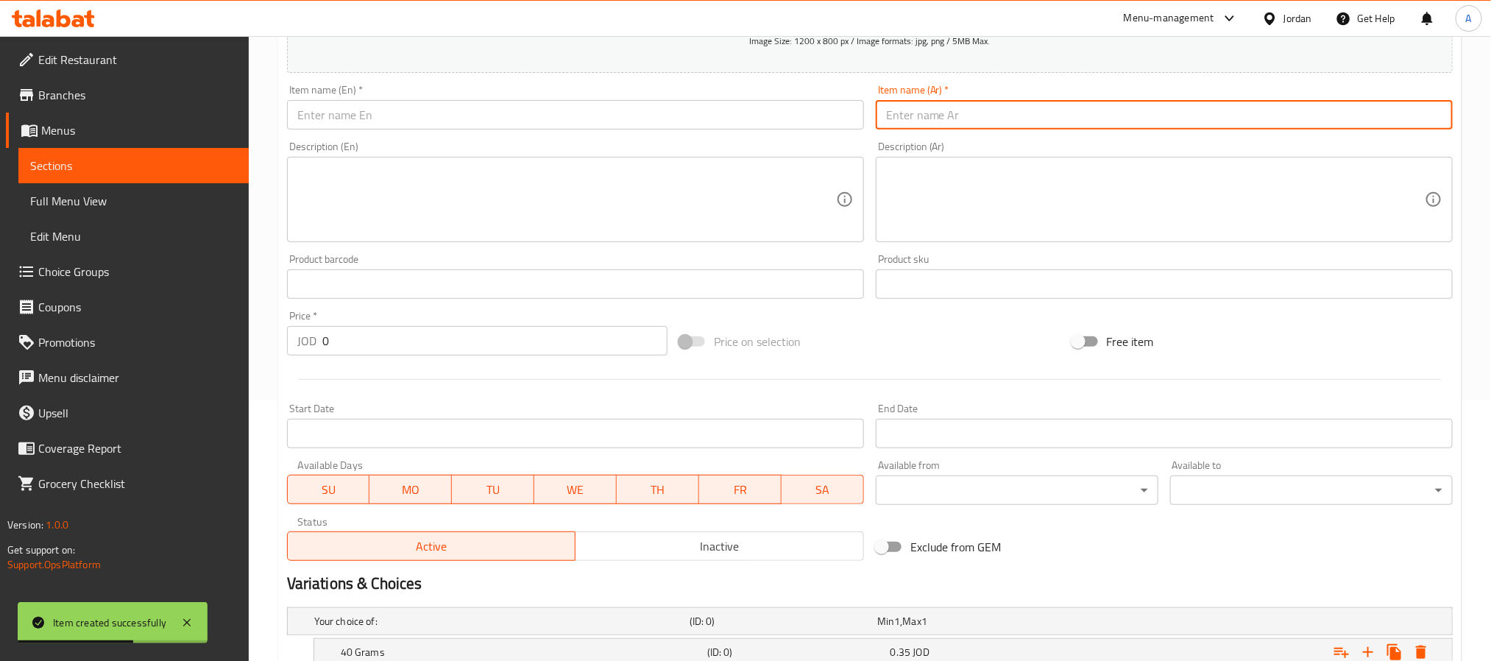
click at [984, 122] on input "text" at bounding box center [1164, 114] width 577 height 29
paste input "صوص حار"
type input "صوص حار"
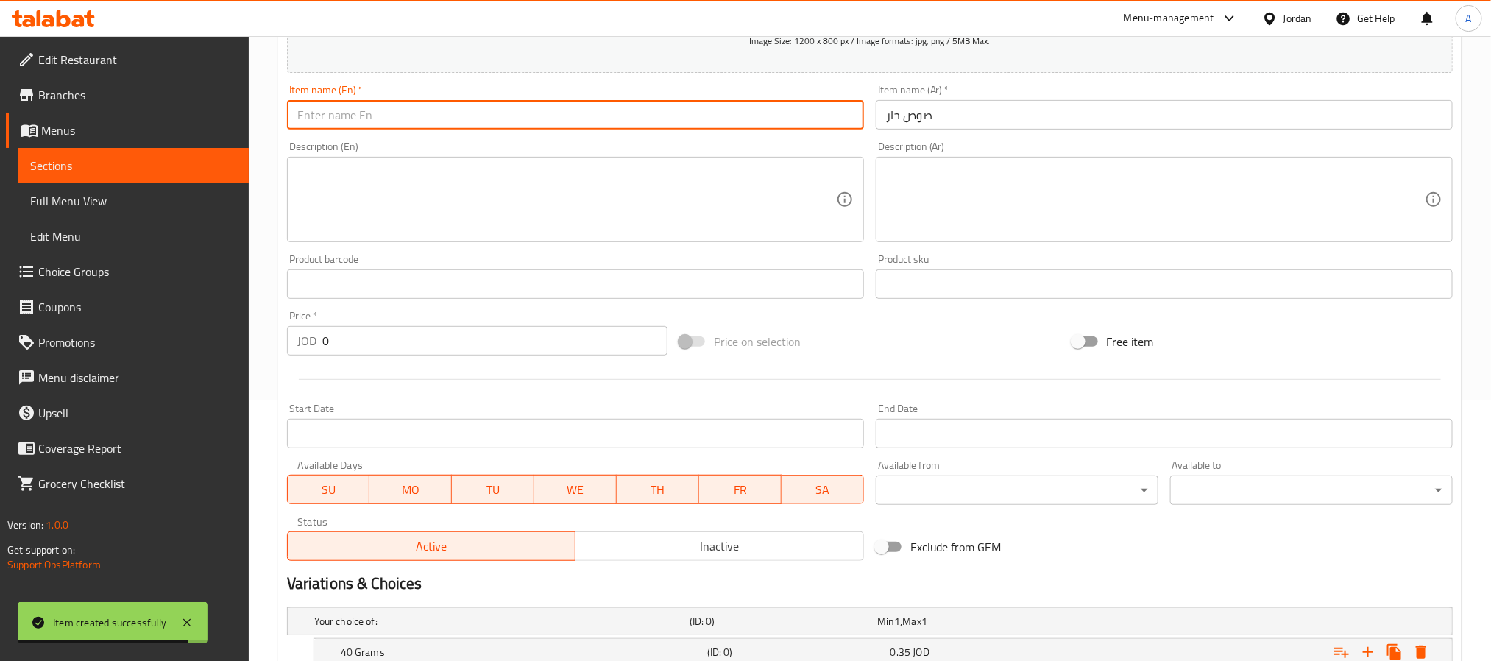
click at [398, 118] on input "text" at bounding box center [575, 114] width 577 height 29
paste input "Hot Sauce"
type input "Hot Sauce"
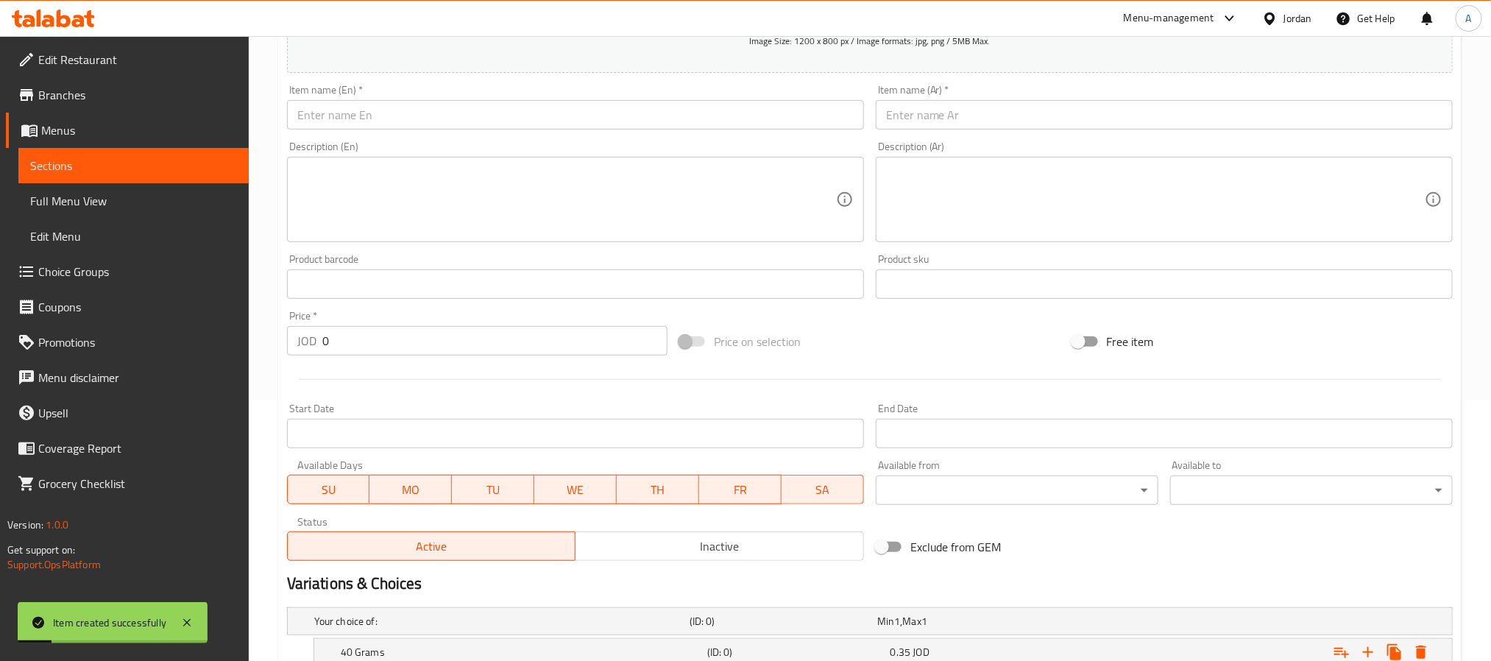
click at [1003, 126] on input "text" at bounding box center [1164, 114] width 577 height 29
paste input "مثومة"
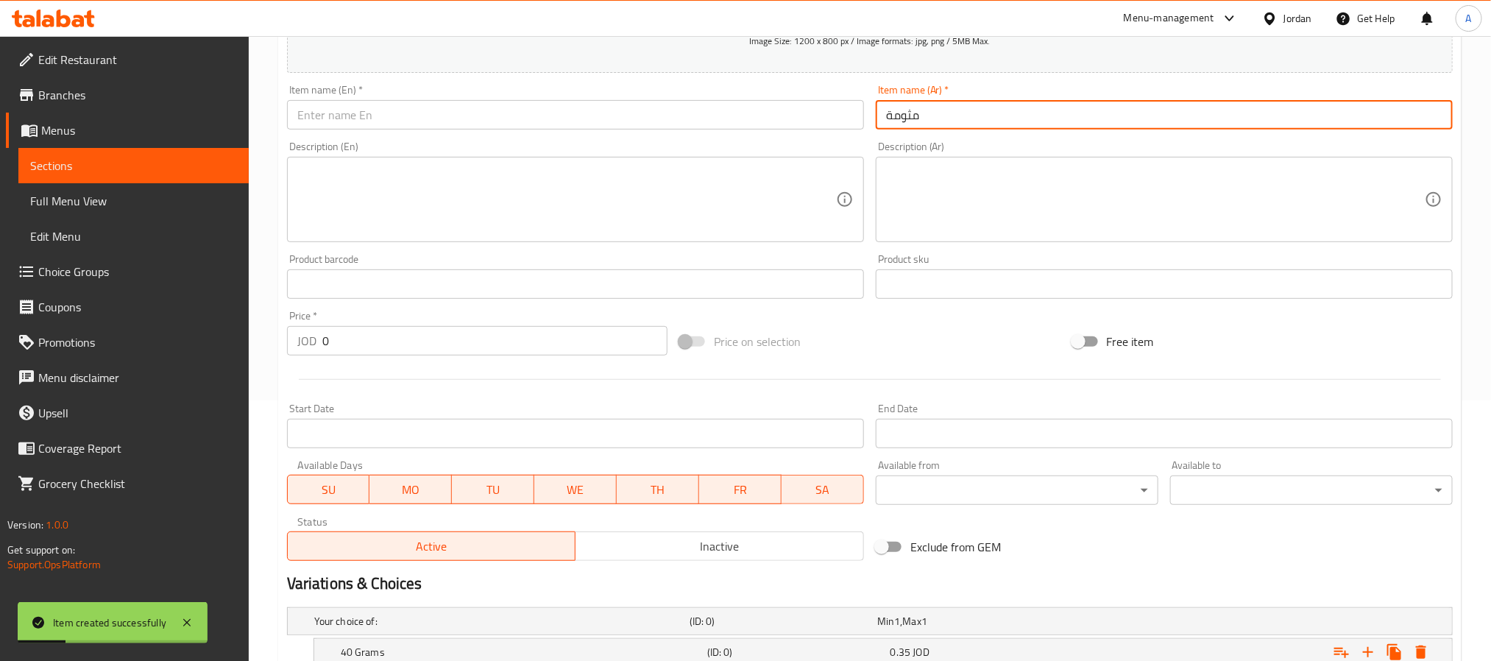
type input "مثومة"
click at [393, 122] on input "text" at bounding box center [575, 114] width 577 height 29
paste input "Garlic"
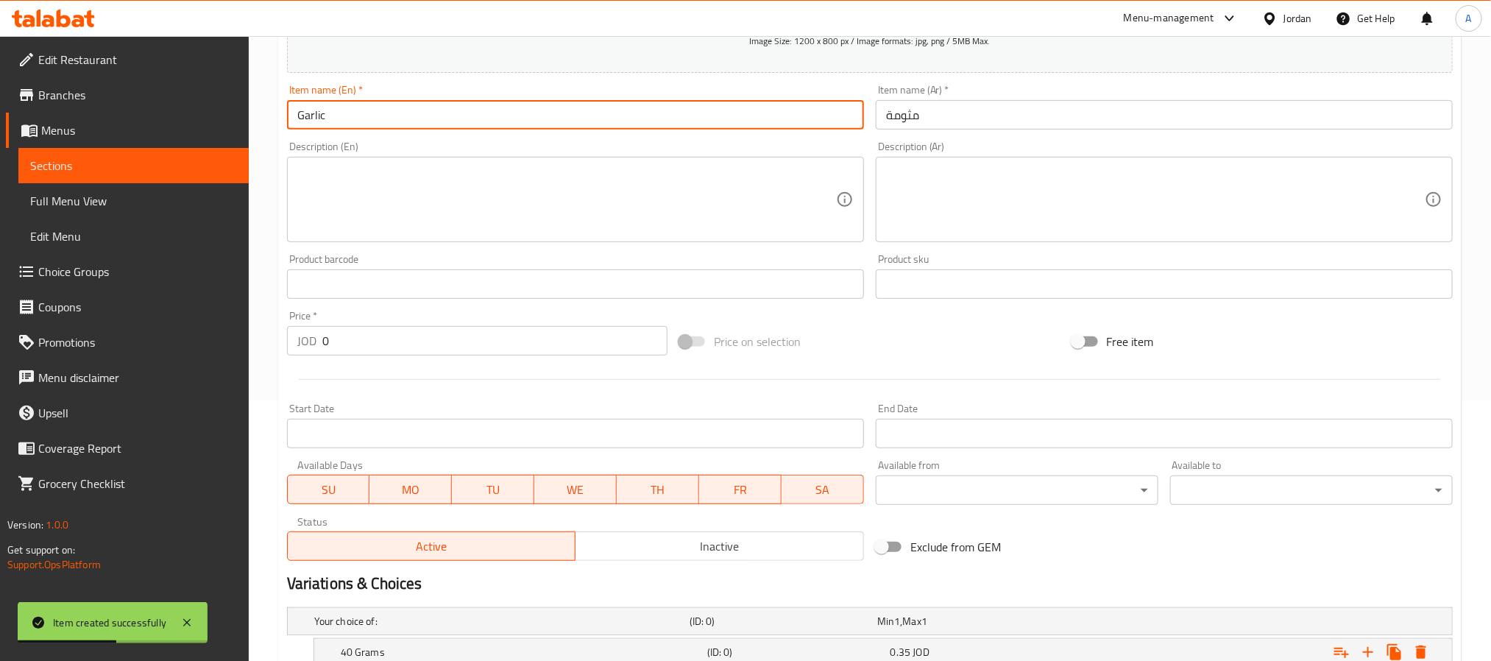
type input "Garlic"
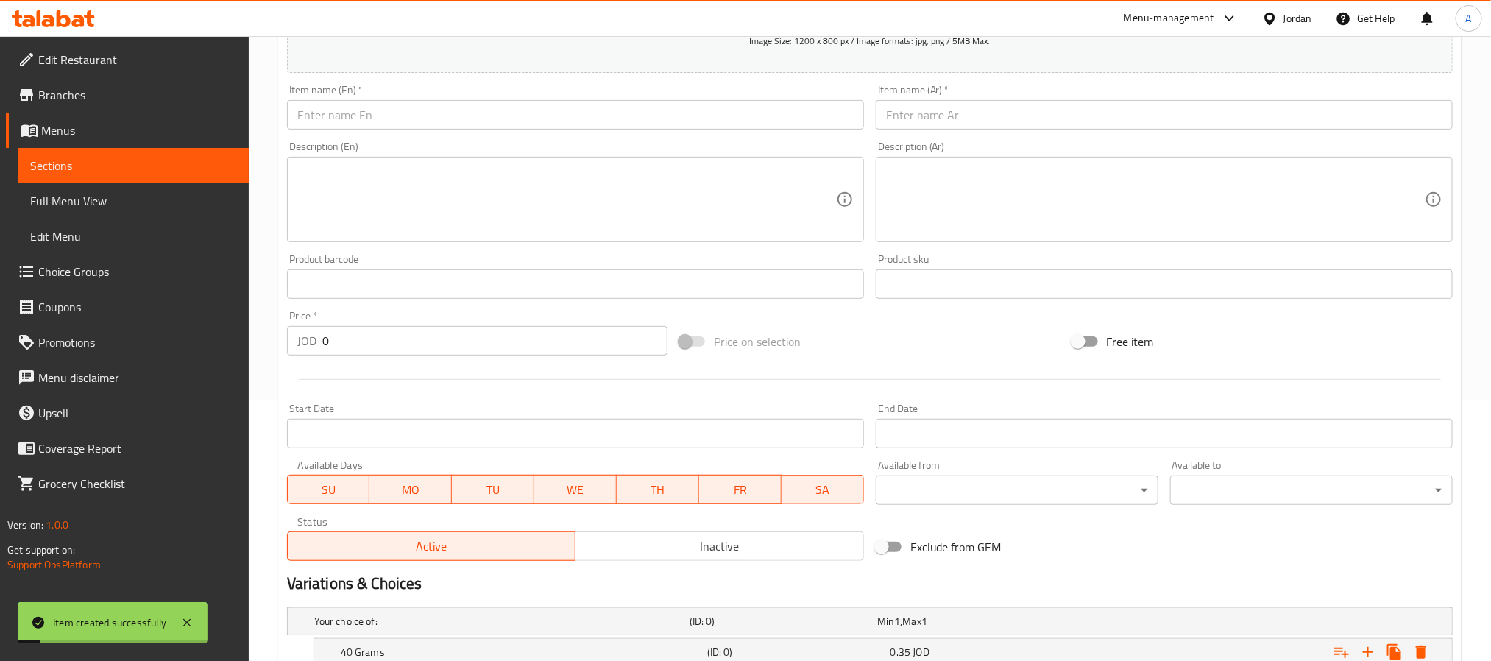
click at [1008, 119] on input "text" at bounding box center [1164, 114] width 577 height 29
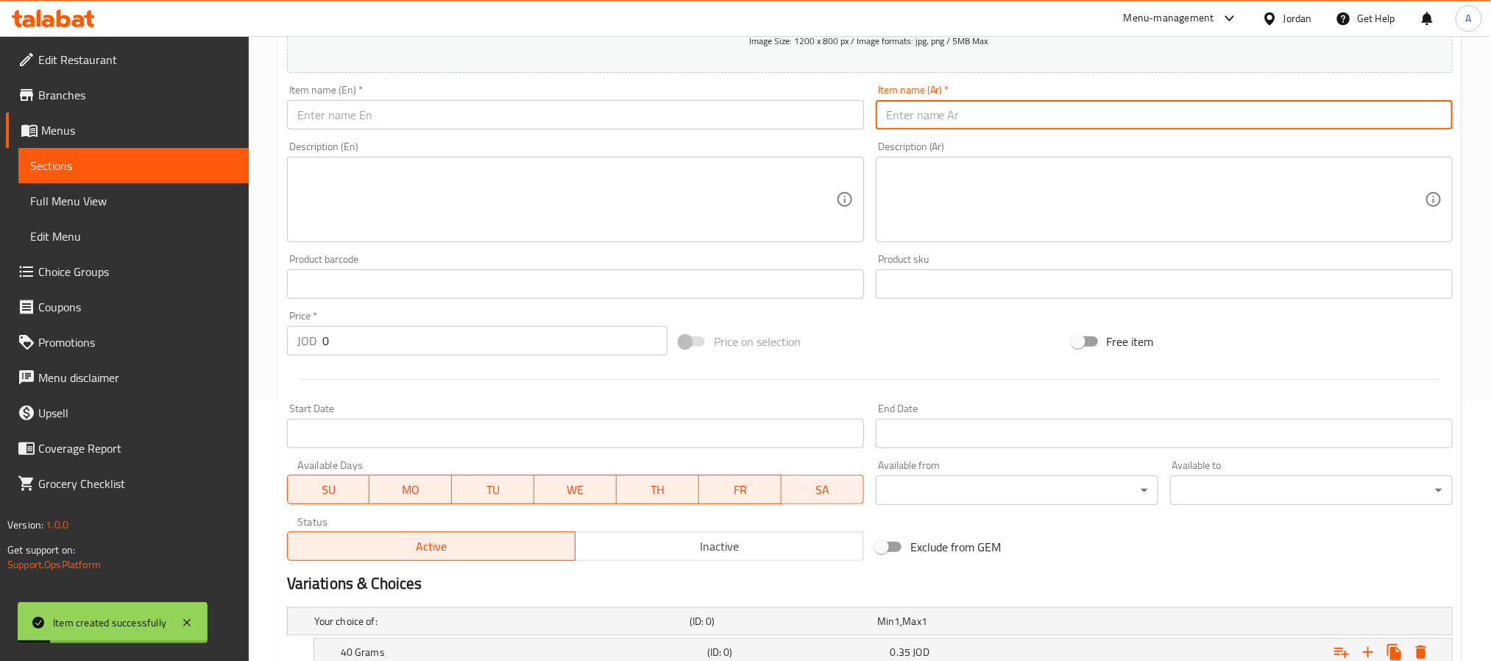
paste input "جبنة سائلة"
type input "جبنة سائلة"
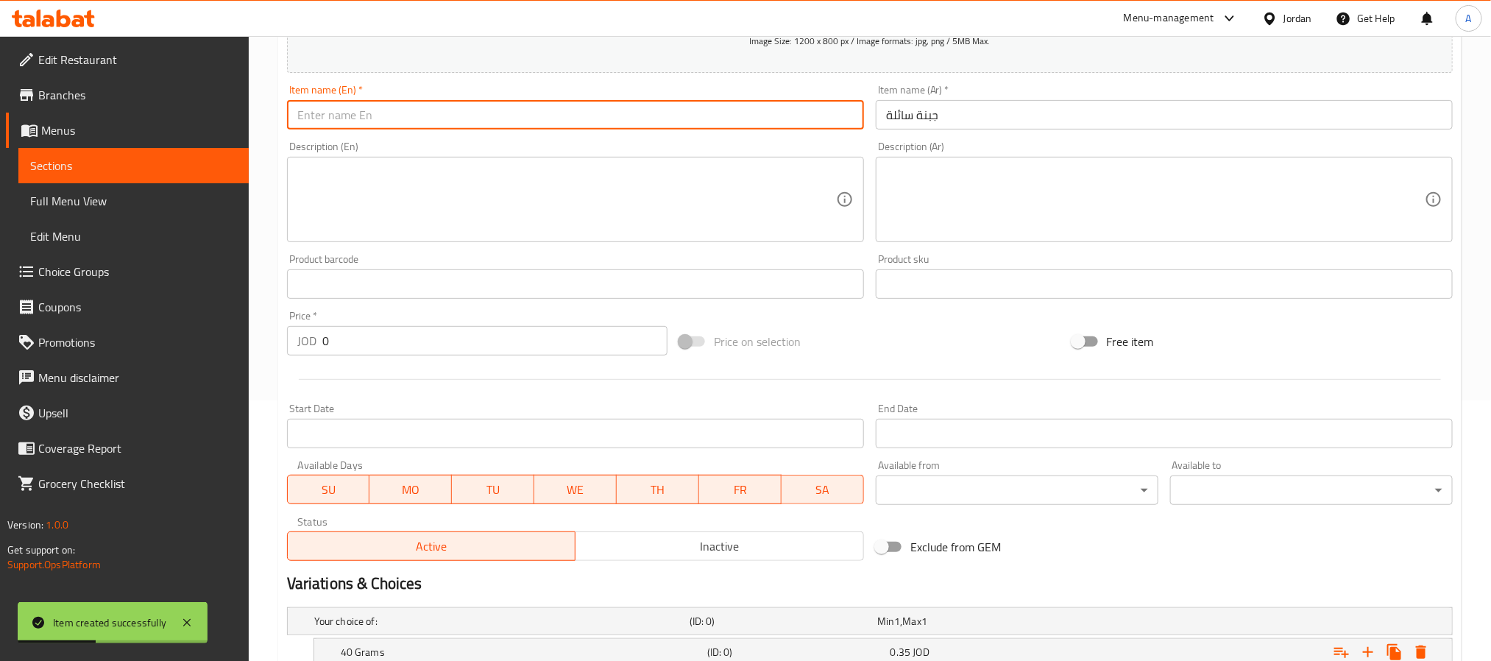
click at [371, 117] on input "text" at bounding box center [575, 114] width 577 height 29
paste input "Liquid Cheese"
type input "Liquid Cheese"
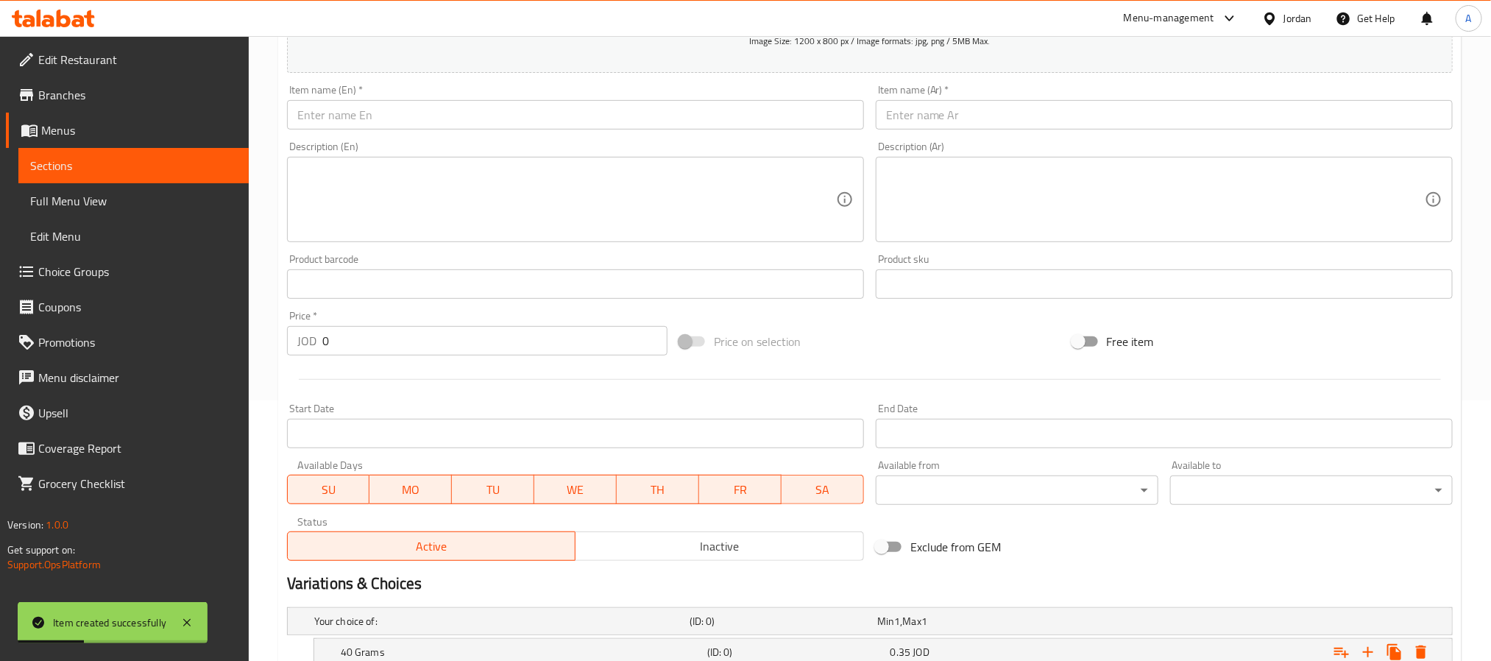
click at [1031, 97] on div "Item name (Ar)   * Item name (Ar) *" at bounding box center [1164, 107] width 577 height 45
click at [1028, 119] on input "text" at bounding box center [1164, 114] width 577 height 29
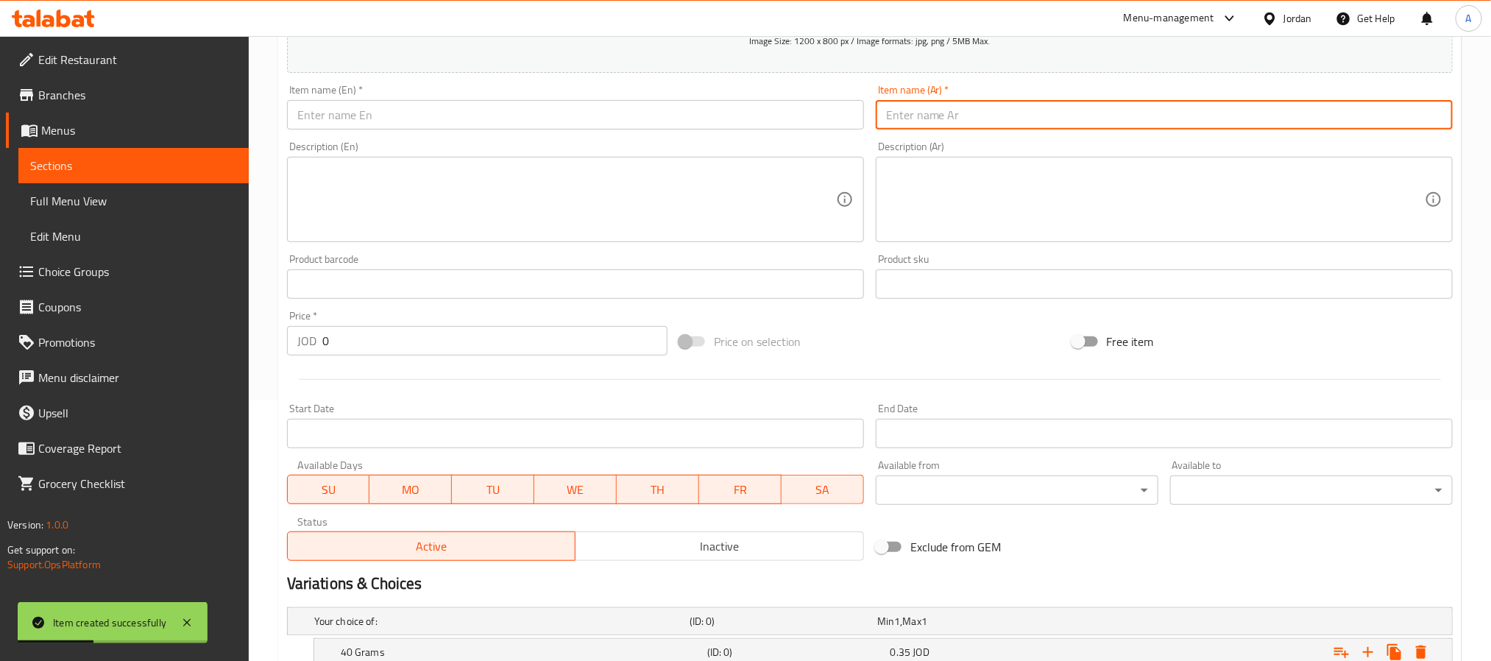
paste input "باربكيو صوص"
type input "باربكيو صوص"
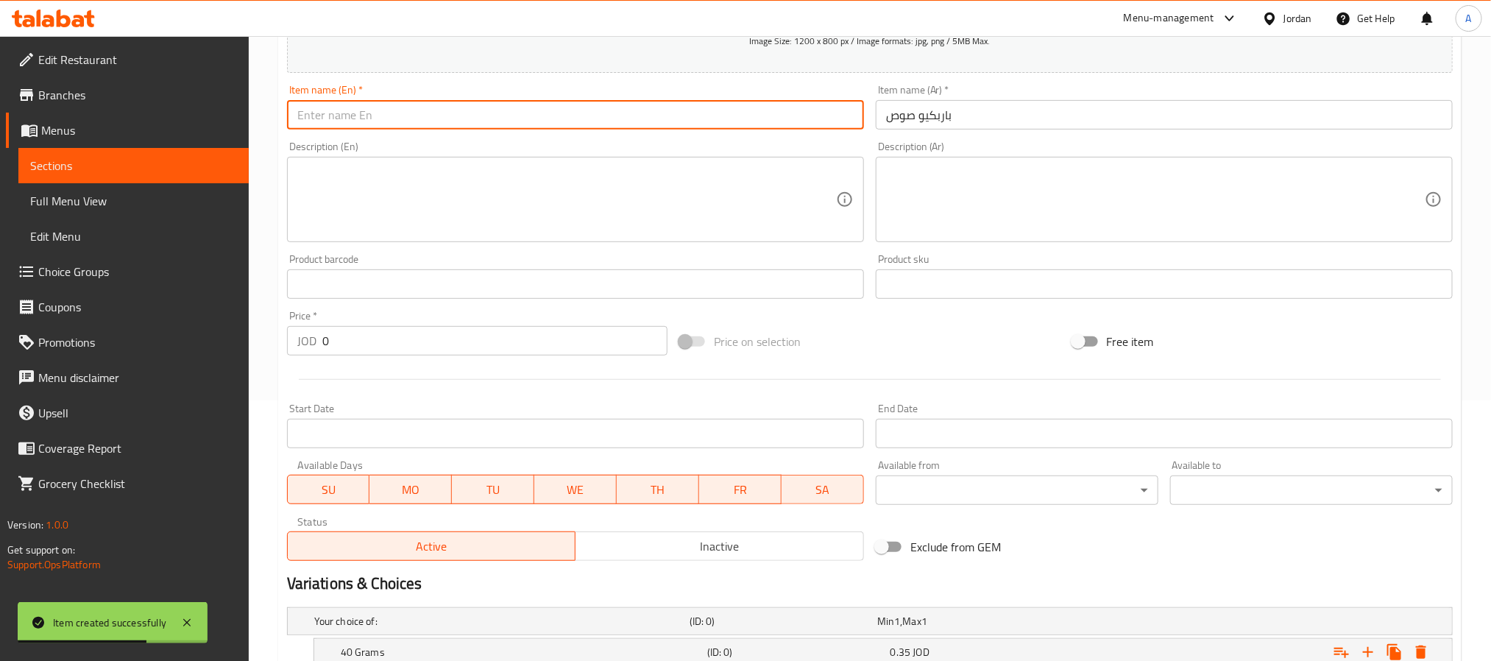
click at [431, 105] on input "text" at bounding box center [575, 114] width 577 height 29
paste input "Barbecue Sauce"
type input "Barbecue Sauce"
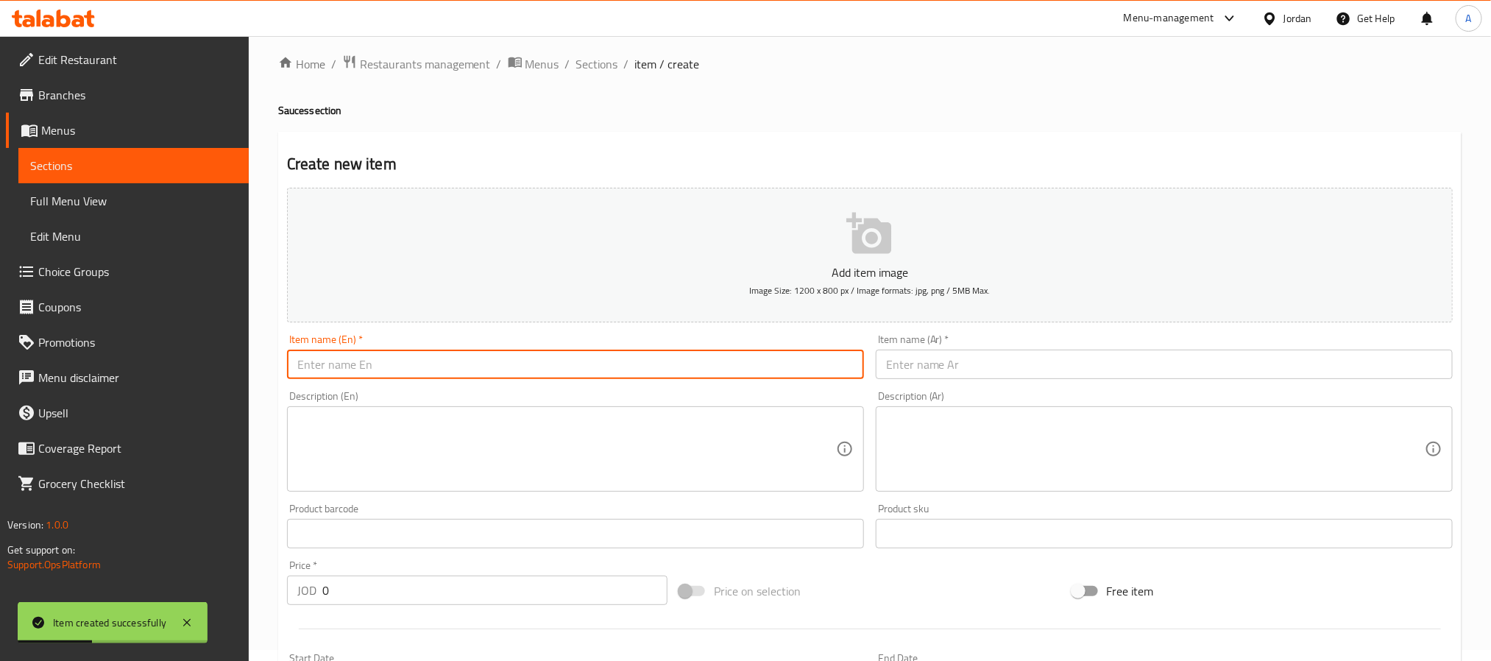
scroll to position [0, 0]
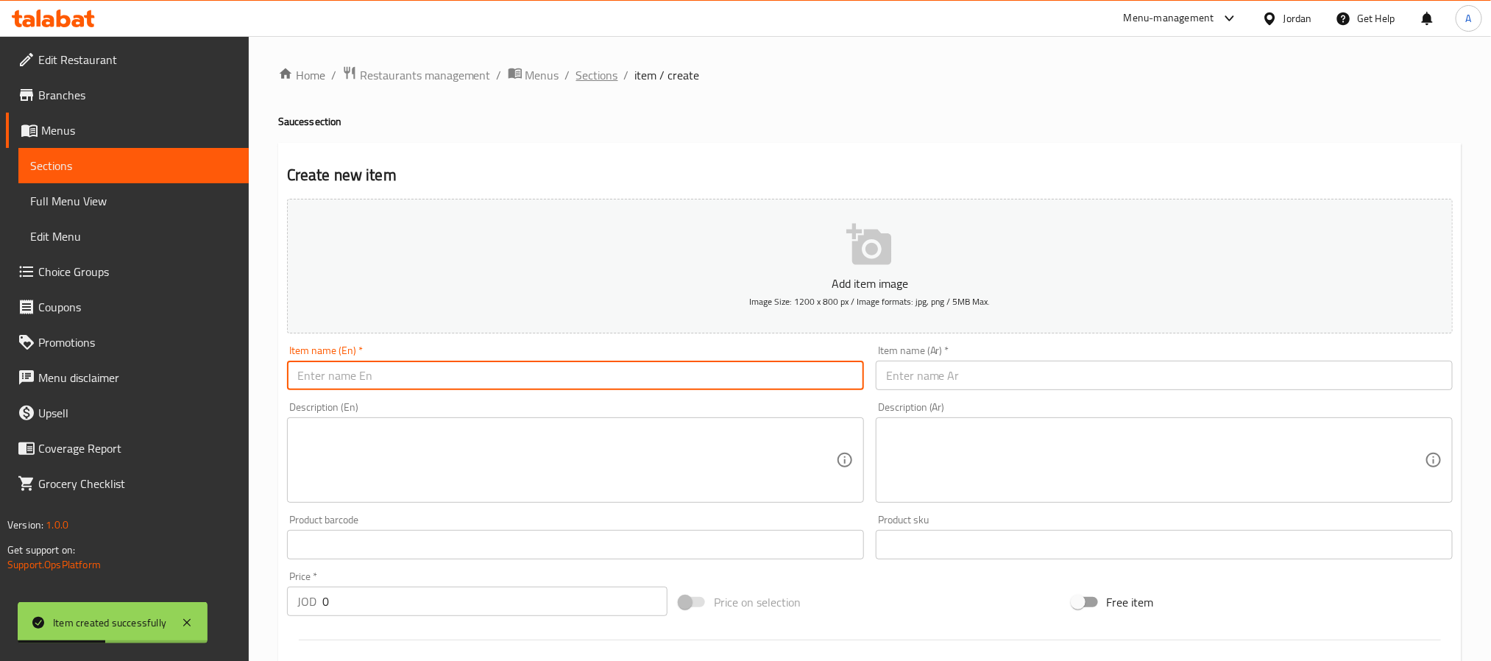
click at [606, 73] on span "Sections" at bounding box center [597, 75] width 42 height 18
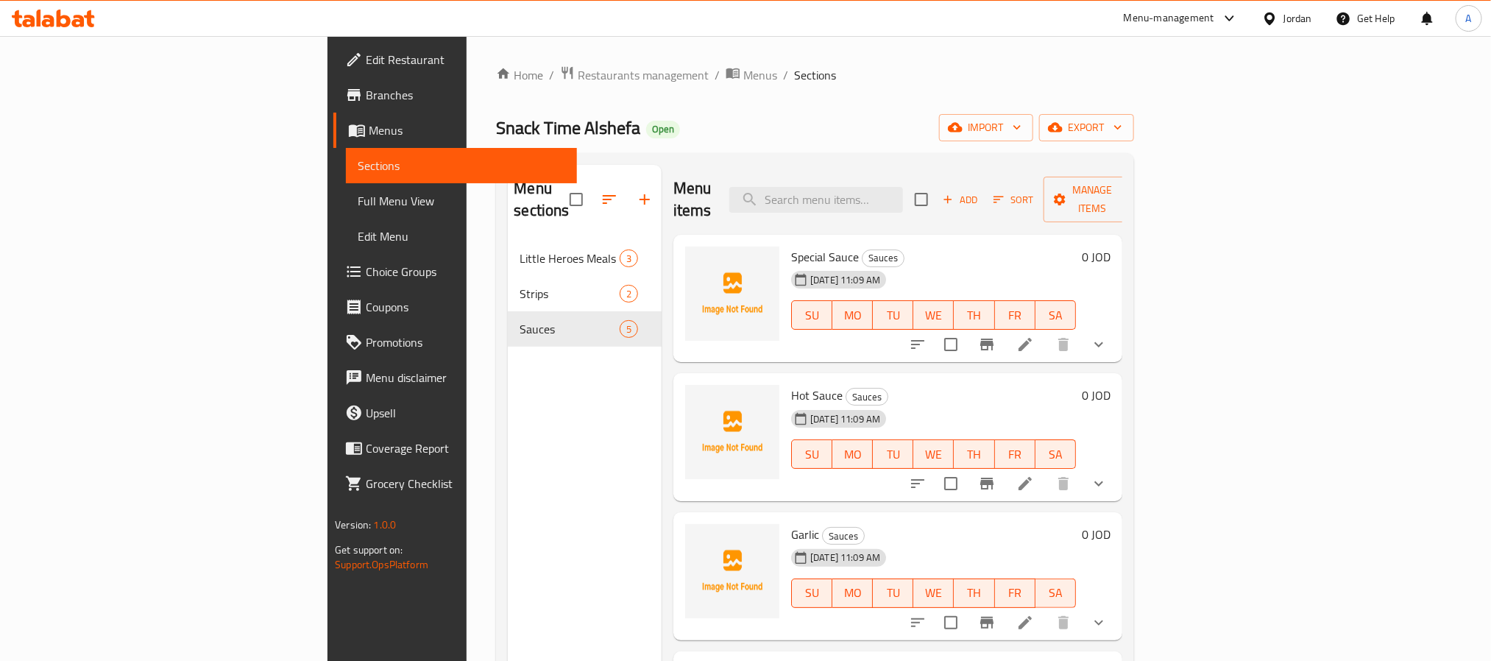
click at [627, 188] on button "button" at bounding box center [644, 199] width 35 height 35
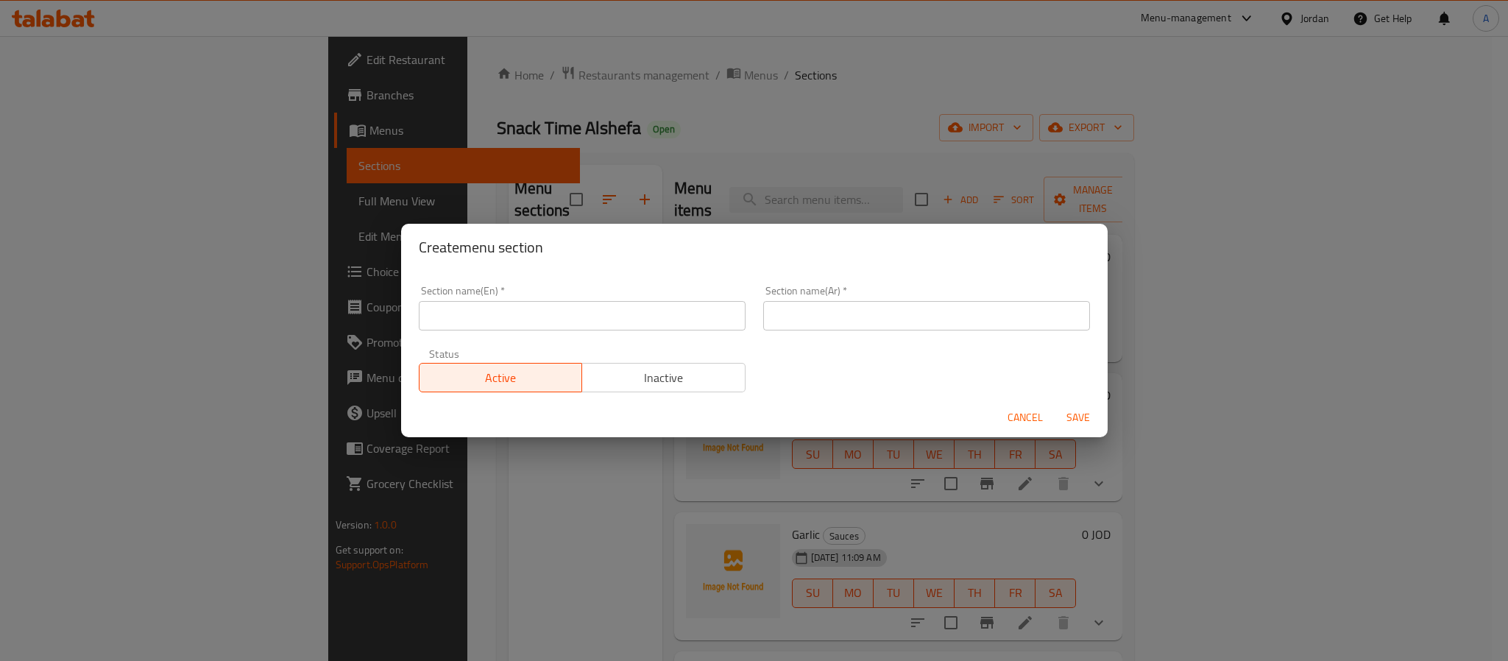
click at [617, 303] on input "text" at bounding box center [582, 315] width 327 height 29
type input "Sandwiches"
click at [897, 314] on input "text" at bounding box center [926, 315] width 327 height 29
type input "سندوتشات"
click at [1084, 420] on span "Save" at bounding box center [1078, 418] width 35 height 18
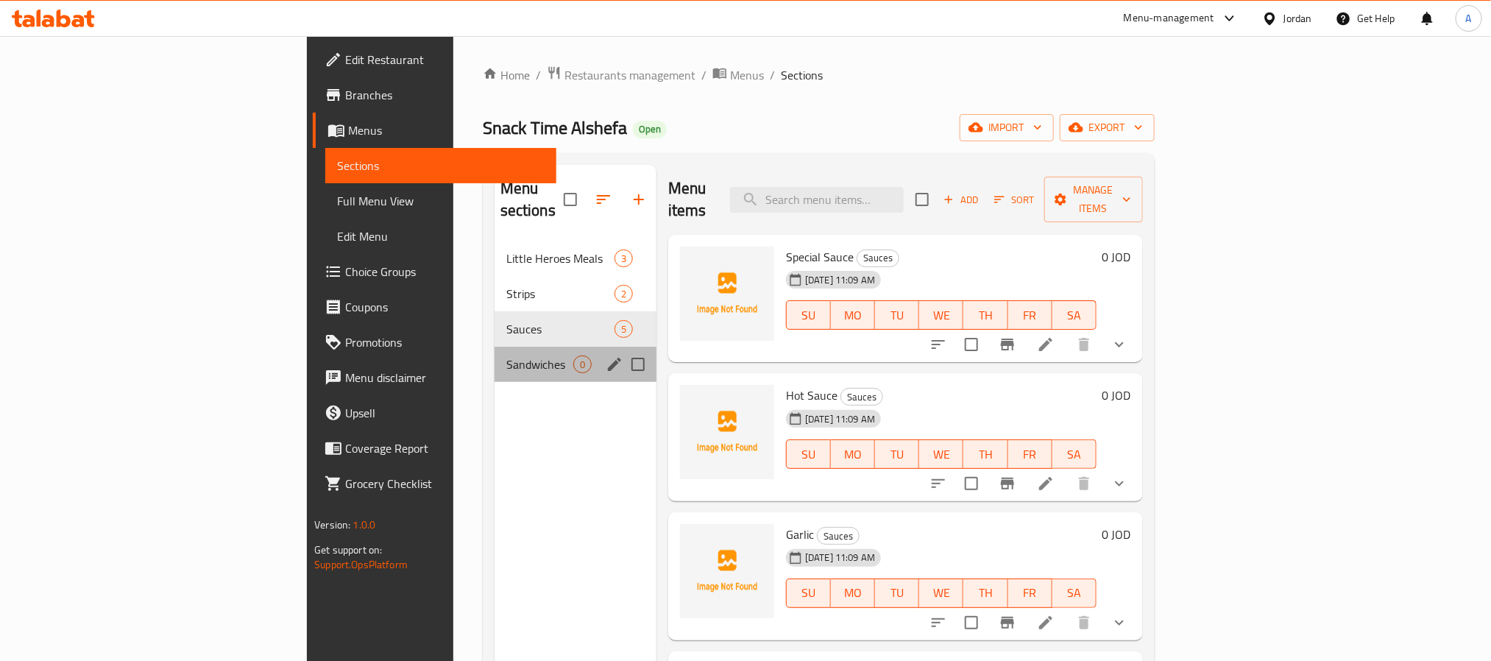
click at [495, 356] on div "Sandwiches 0" at bounding box center [576, 364] width 162 height 35
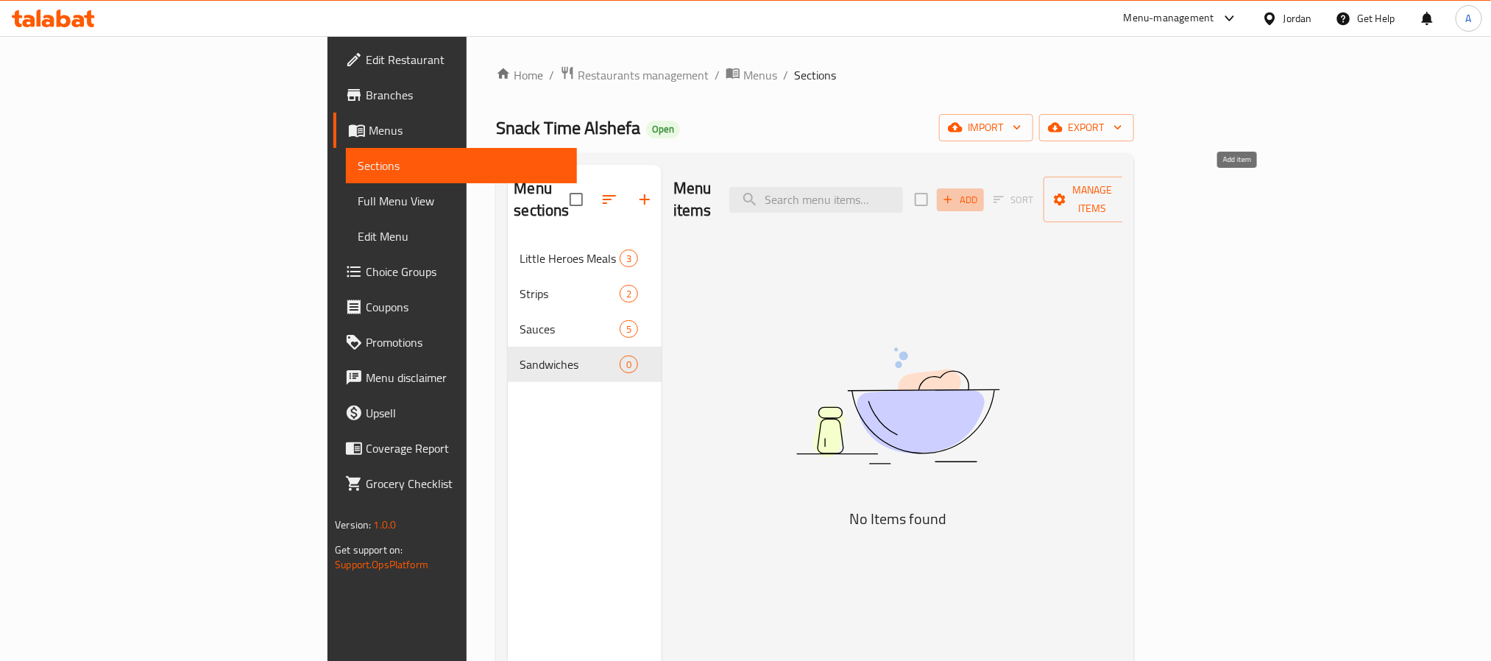
click at [981, 191] on span "Add" at bounding box center [961, 199] width 40 height 17
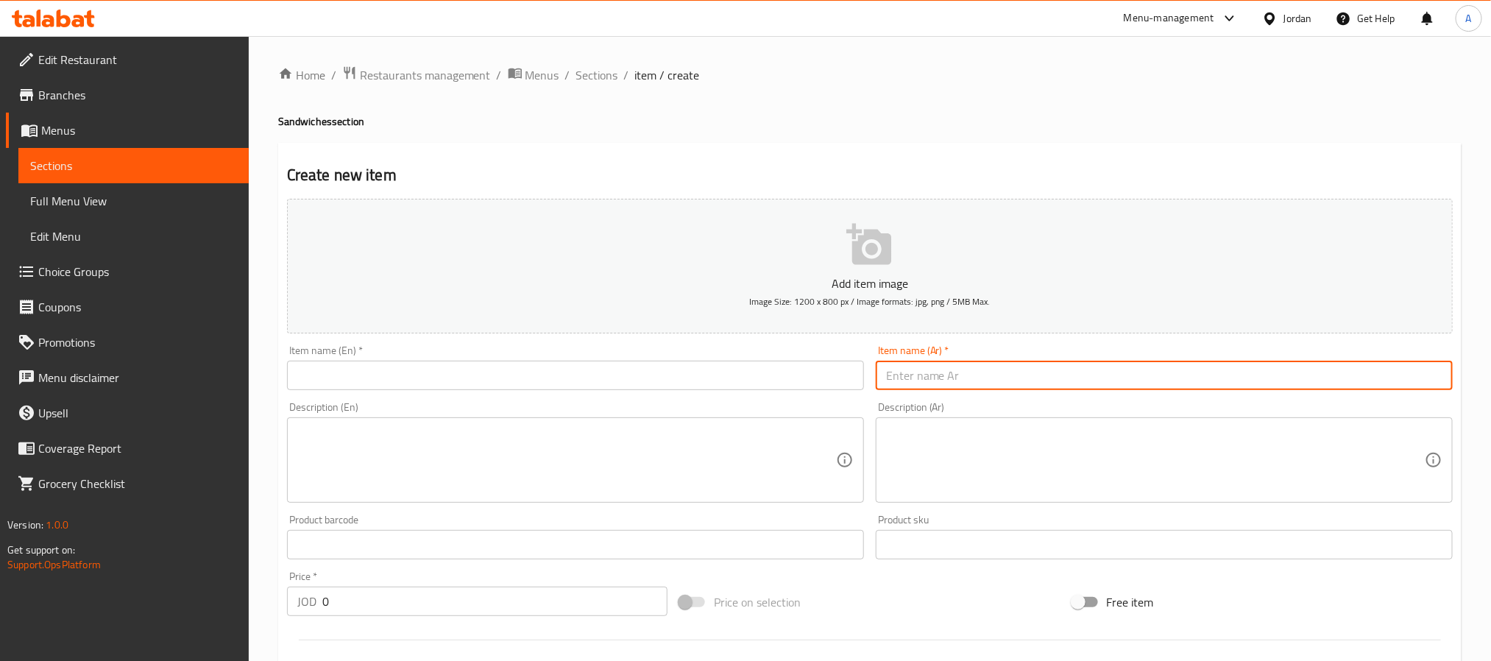
click at [1038, 382] on input "text" at bounding box center [1164, 375] width 577 height 29
paste input "تيركي"
type input "تيركي"
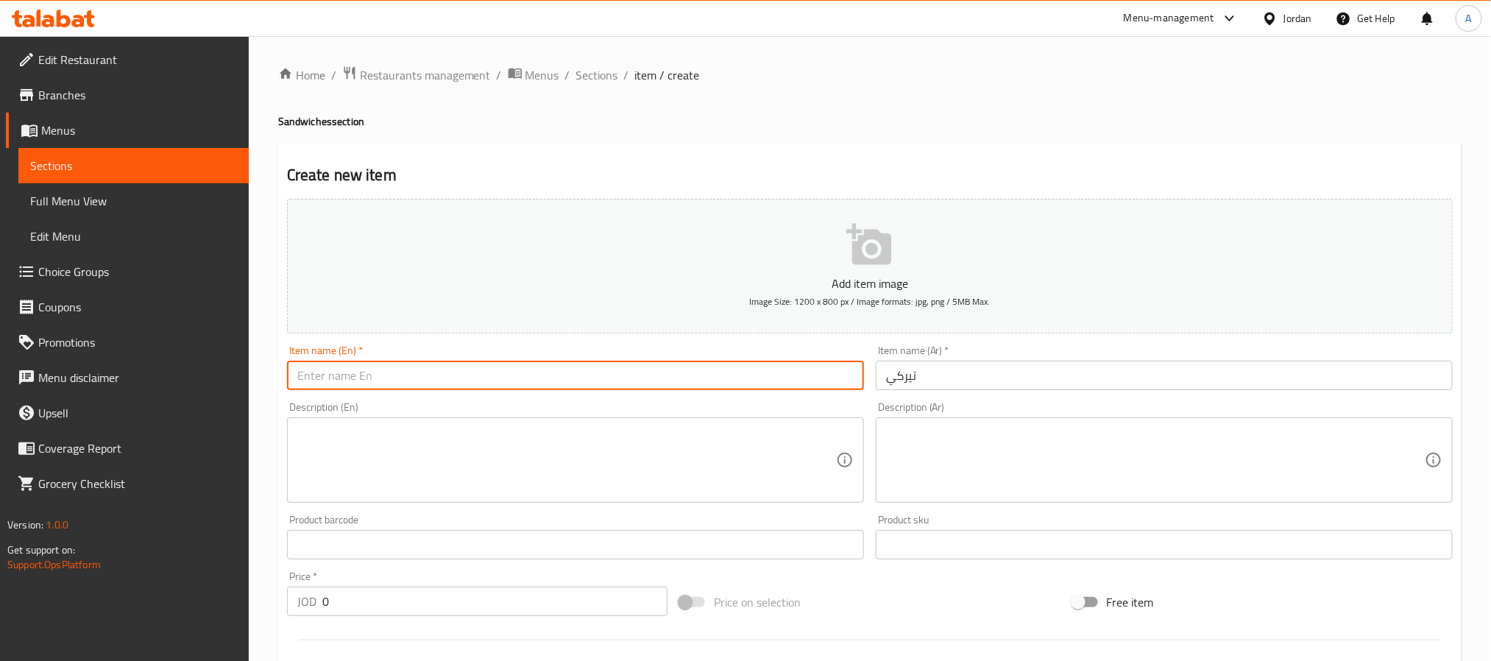
click at [502, 375] on input "text" at bounding box center [575, 375] width 577 height 29
paste input "Turkish"
type input "Turkish"
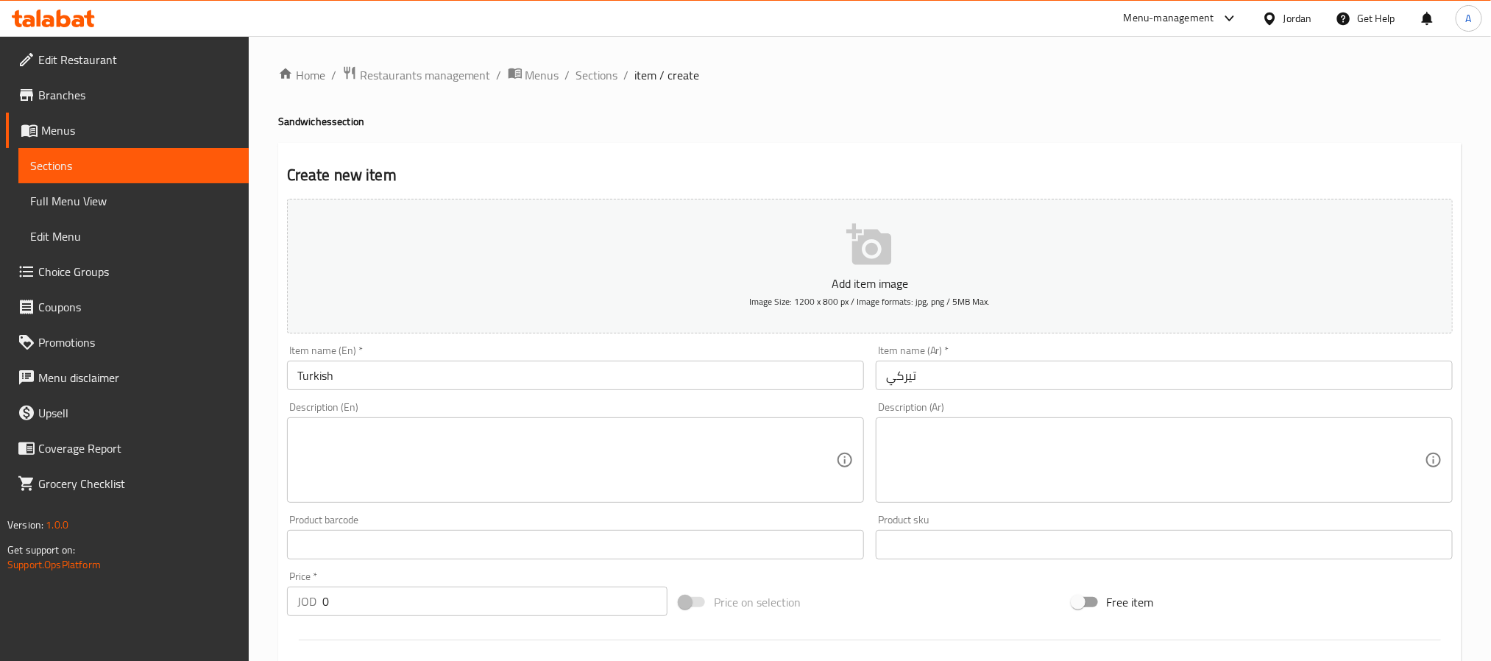
click at [1093, 422] on div "Description (Ar)" at bounding box center [1164, 459] width 577 height 85
paste textarea "[PERSON_NAME]، شدر، [PERSON_NAME]، مايونيز و خس"
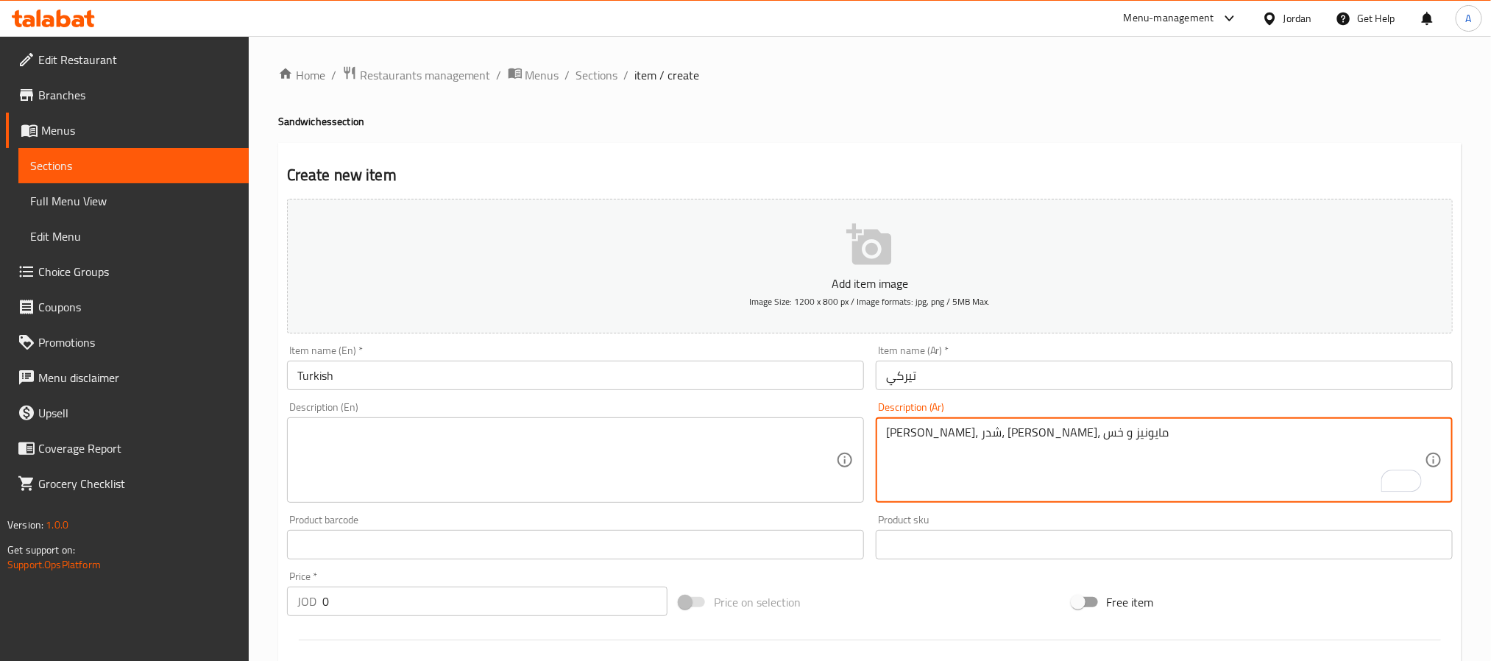
type textarea "[PERSON_NAME]، شدر، [PERSON_NAME]، مايونيز و خس"
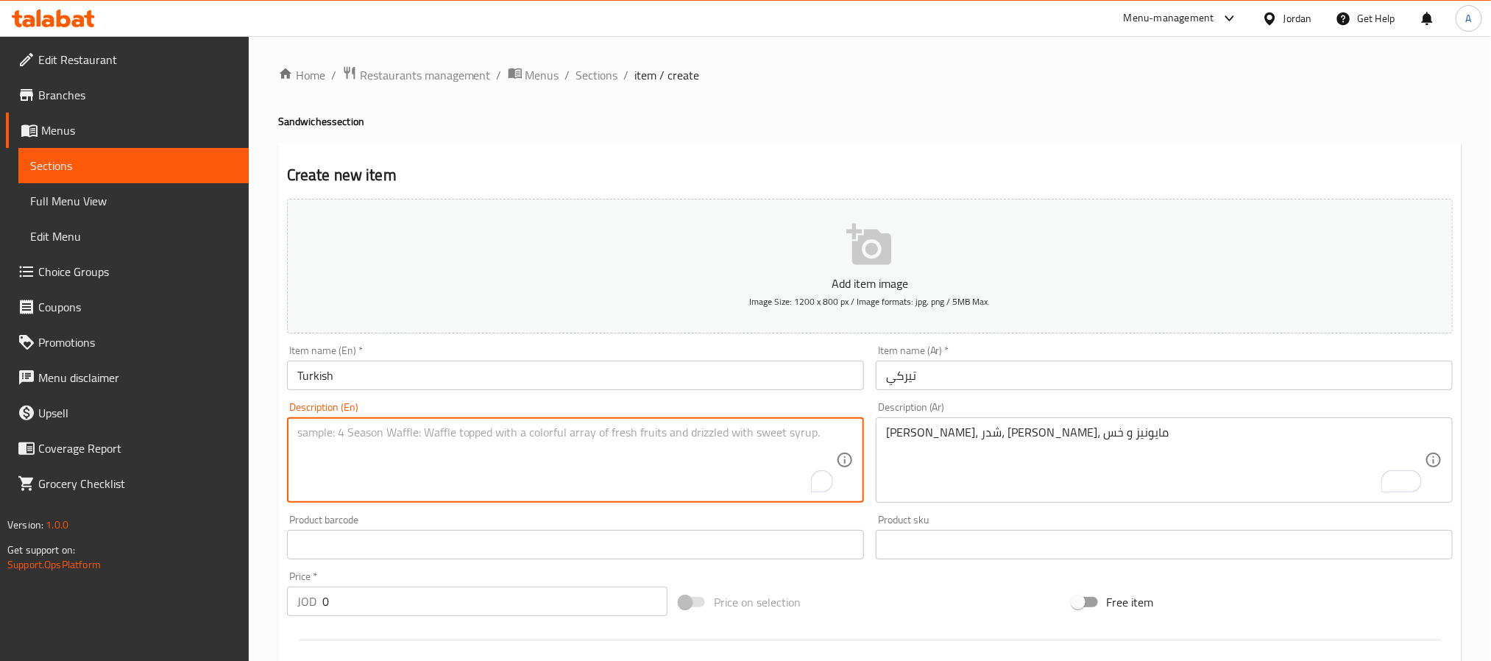
click at [420, 471] on textarea "To enrich screen reader interactions, please activate Accessibility in Grammarl…" at bounding box center [566, 461] width 539 height 70
paste textarea "[GEOGRAPHIC_DATA], cheddar, black olives, mayonnaise and lettuce"
type textarea "[GEOGRAPHIC_DATA], cheddar, black olives, mayonnaise and lettuce"
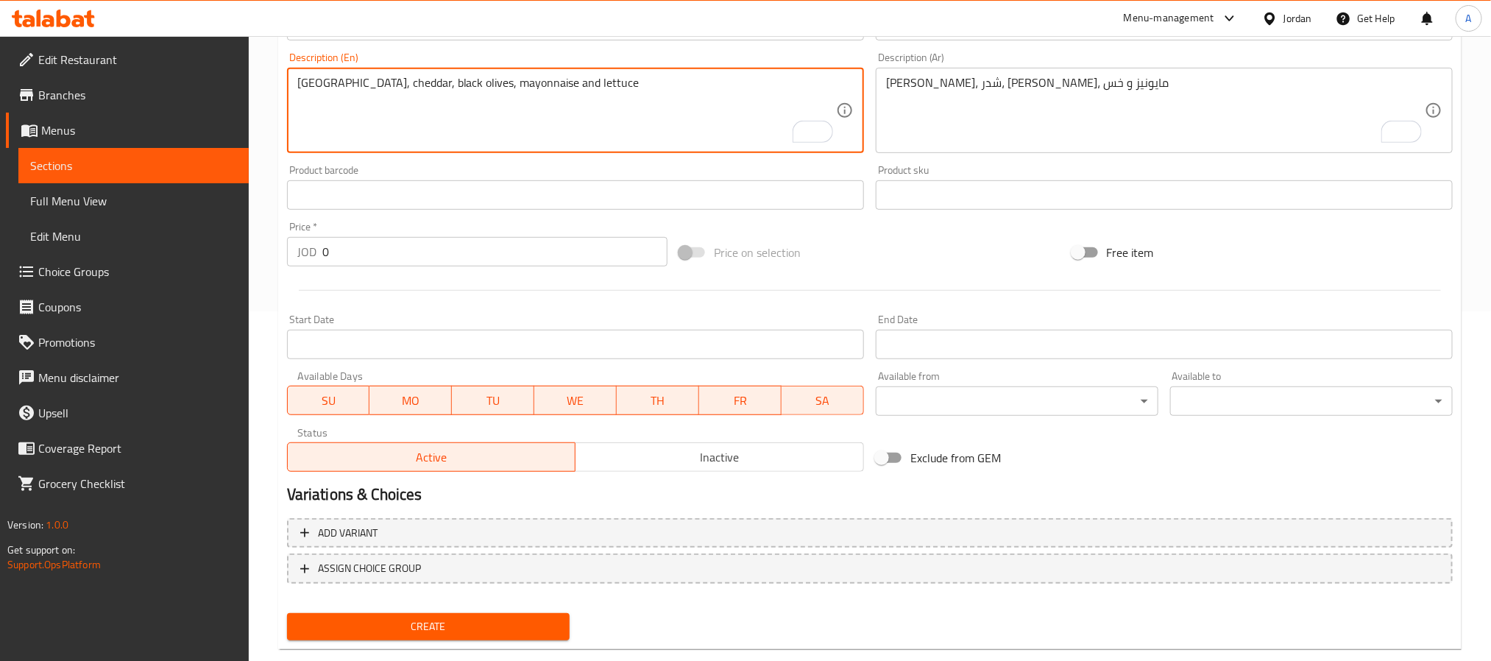
scroll to position [378, 0]
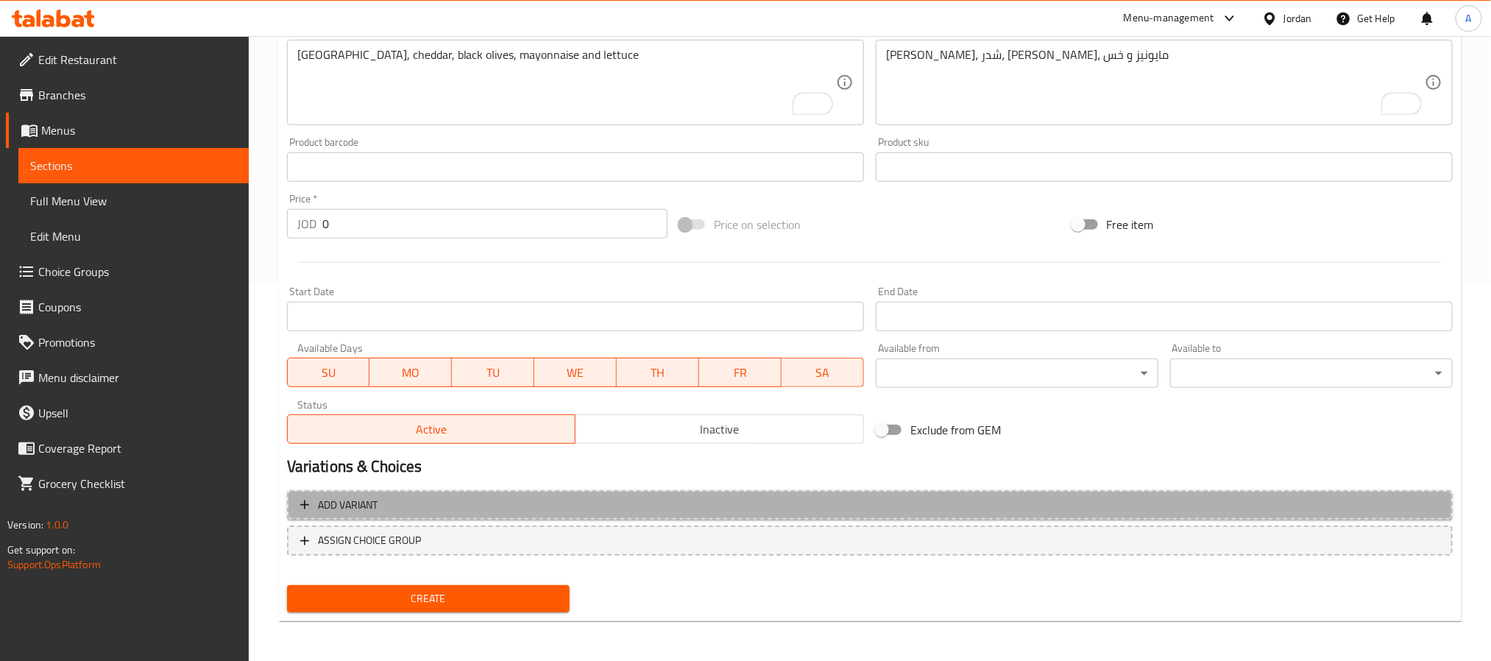
click at [663, 509] on span "Add variant" at bounding box center [870, 505] width 1140 height 18
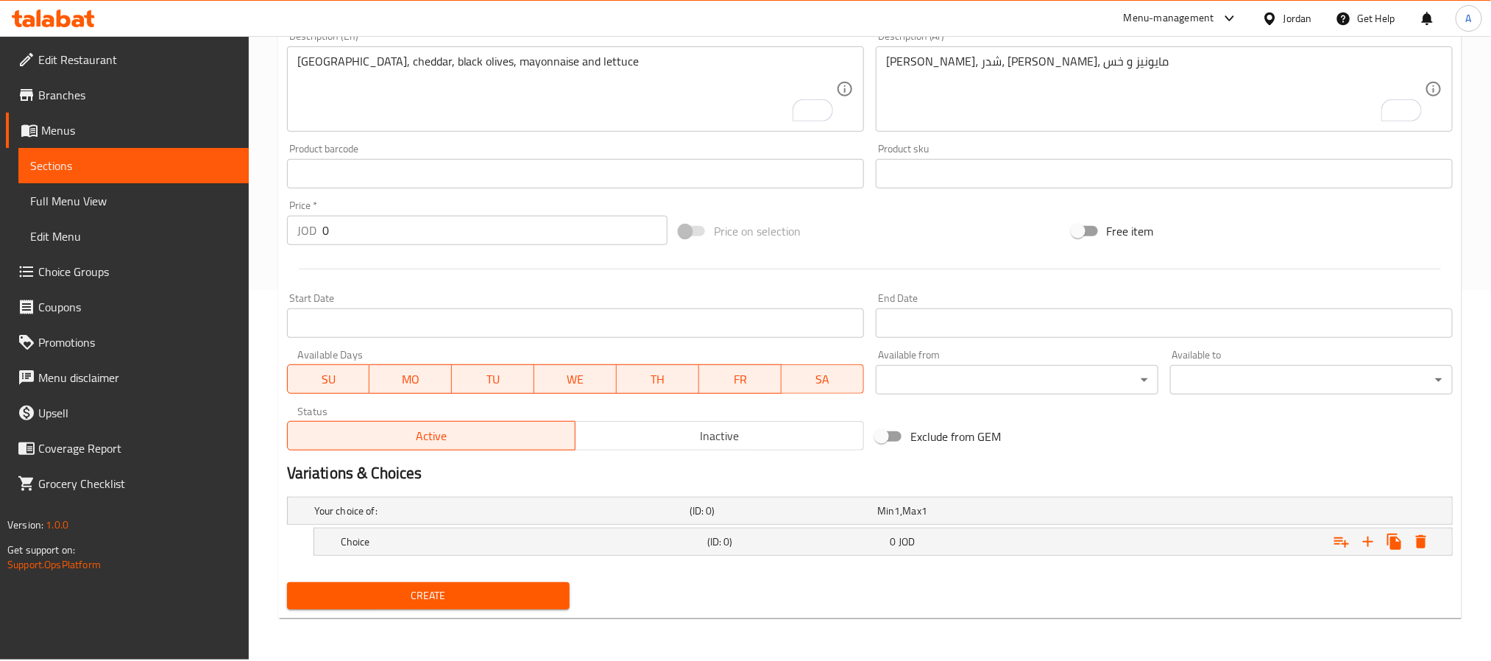
scroll to position [371, 0]
click at [1360, 543] on icon "Expand" at bounding box center [1369, 542] width 18 height 18
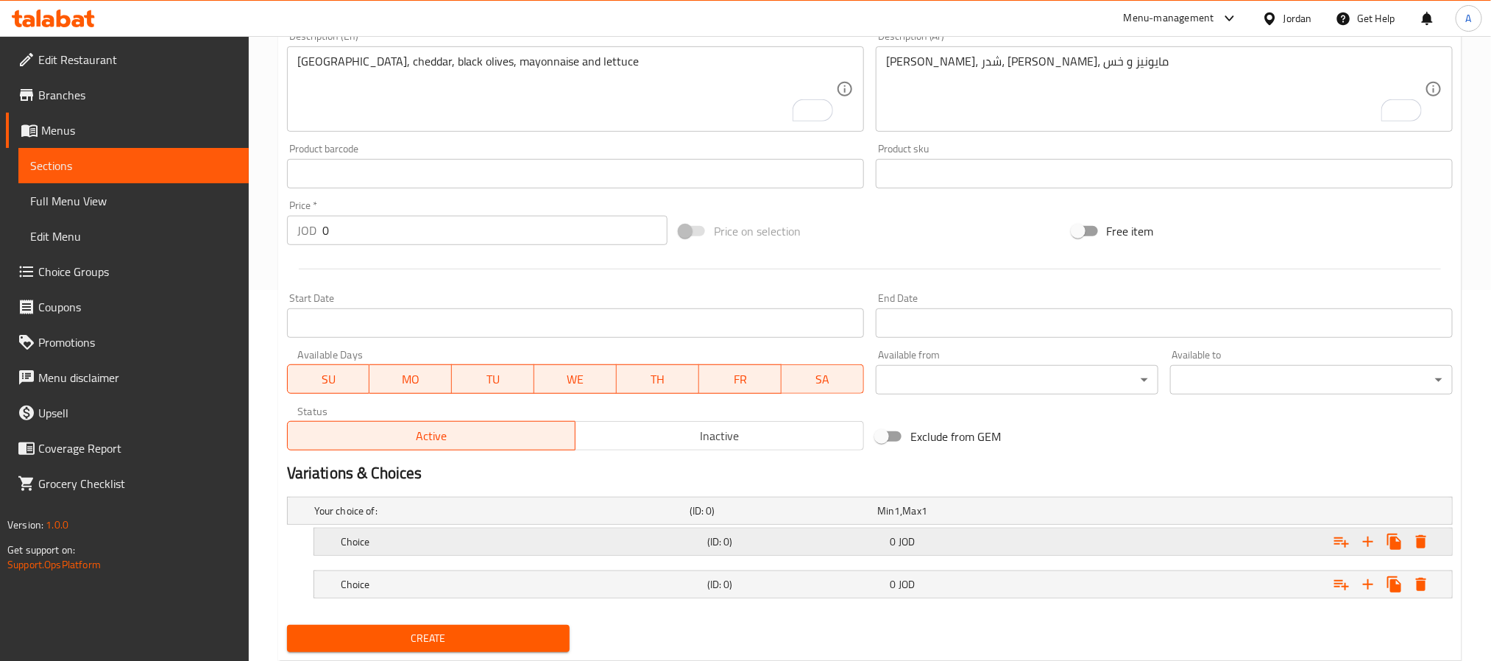
click at [926, 541] on div "0 JOD" at bounding box center [979, 541] width 177 height 15
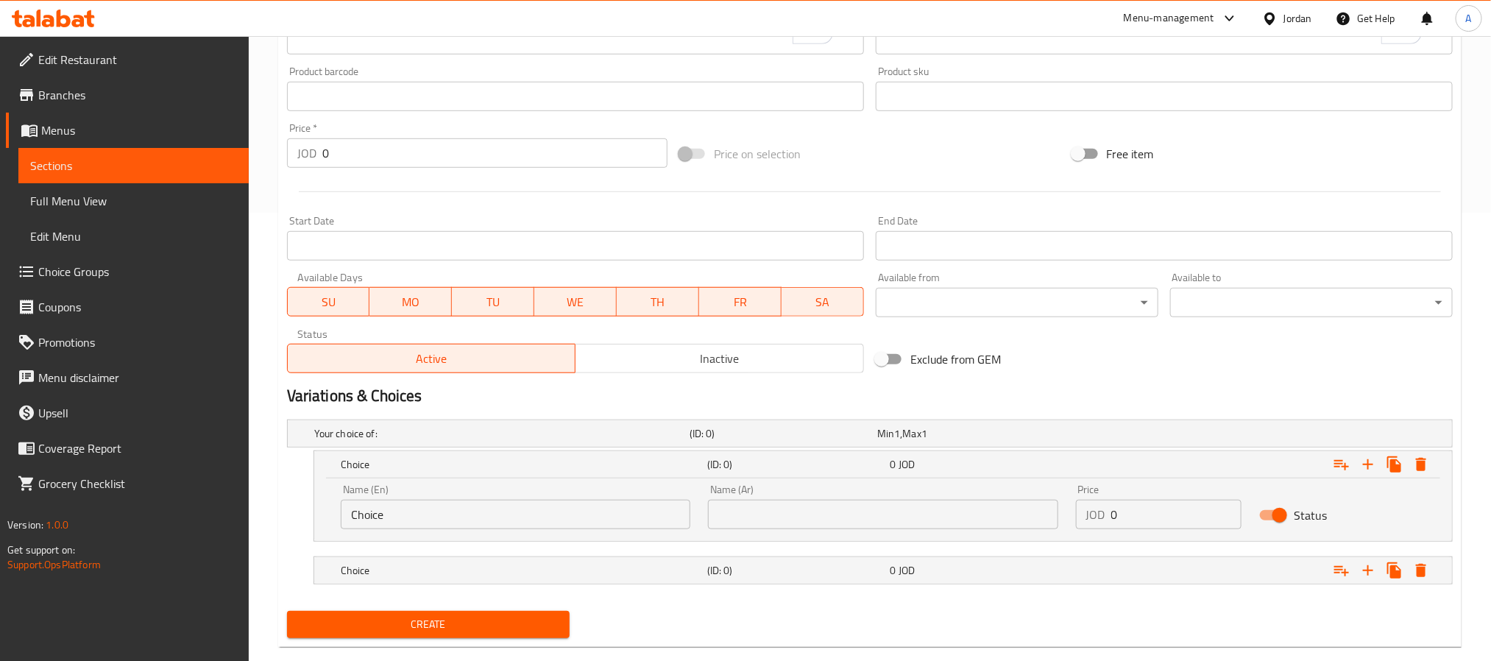
scroll to position [477, 0]
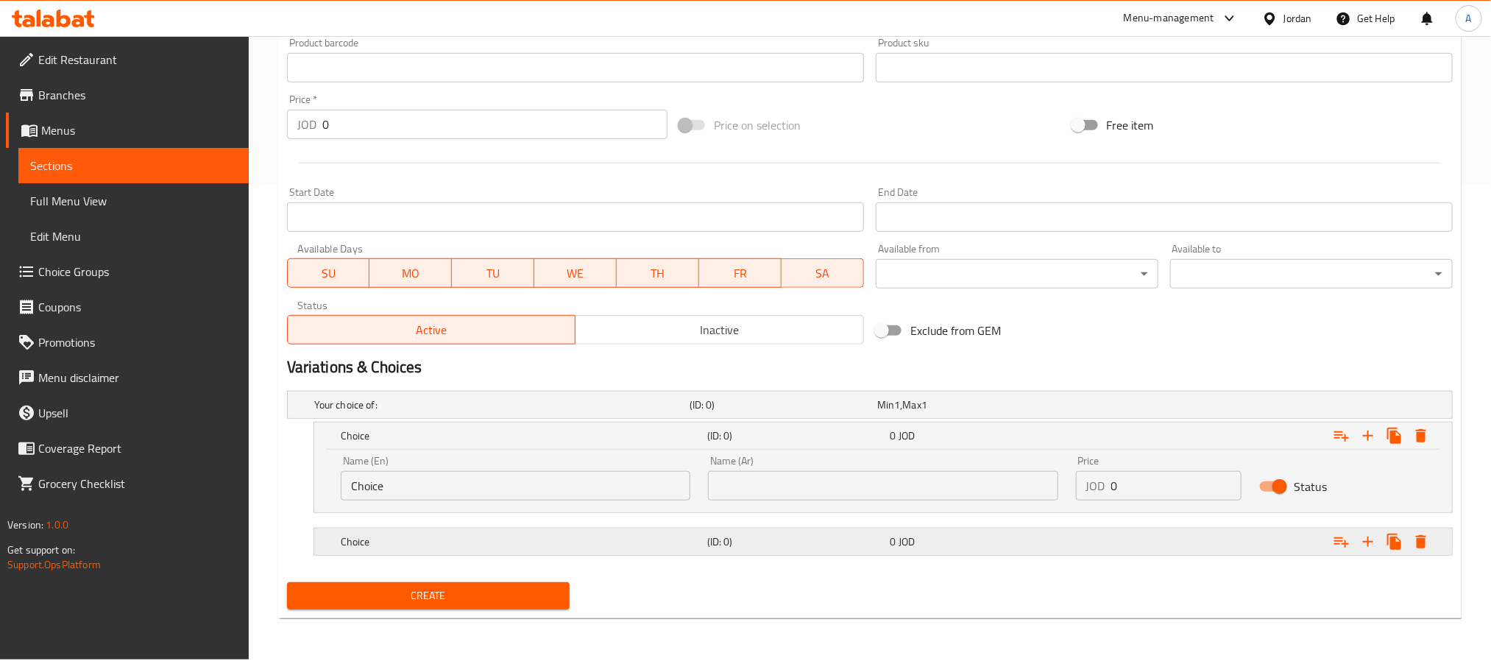
click at [904, 534] on span "JOD" at bounding box center [907, 541] width 16 height 19
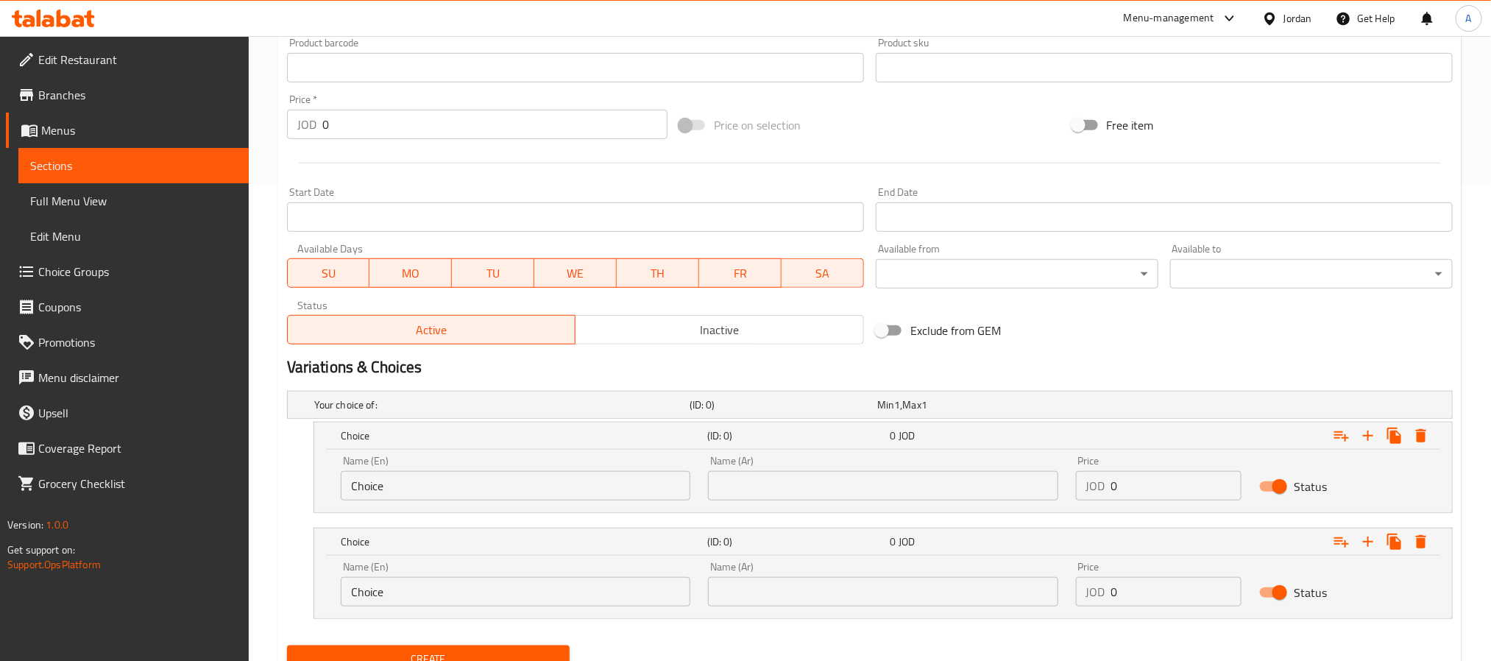
click at [897, 491] on input "text" at bounding box center [883, 485] width 350 height 29
paste input "ساندويش"
type input "ساندويش"
click at [879, 587] on input "text" at bounding box center [883, 591] width 350 height 29
paste input "وجبة"
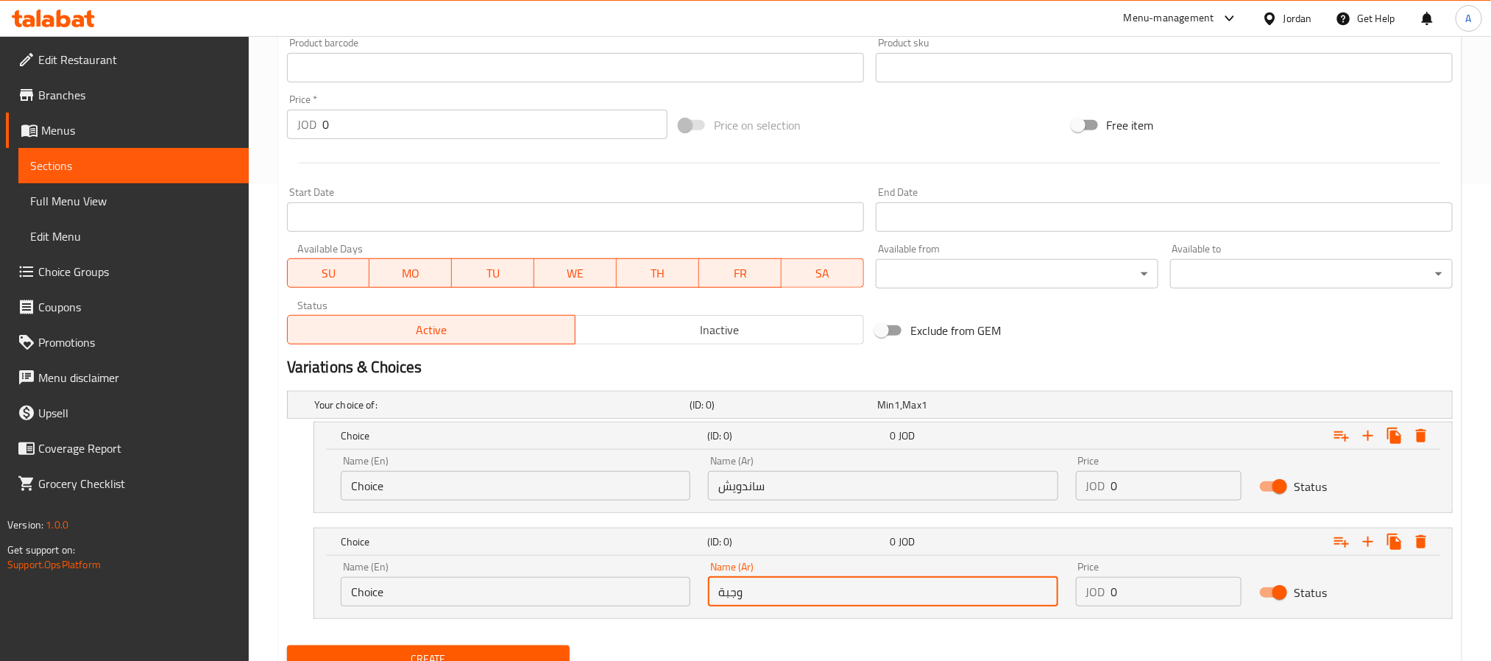
click at [844, 604] on input "وجبة" at bounding box center [883, 591] width 350 height 29
paste input "بطاطا صغيرة ومشروب غازي"
type input "وجبة بطاطا صغيرة ومشروب غازي"
click at [581, 583] on input "Choice" at bounding box center [516, 591] width 350 height 29
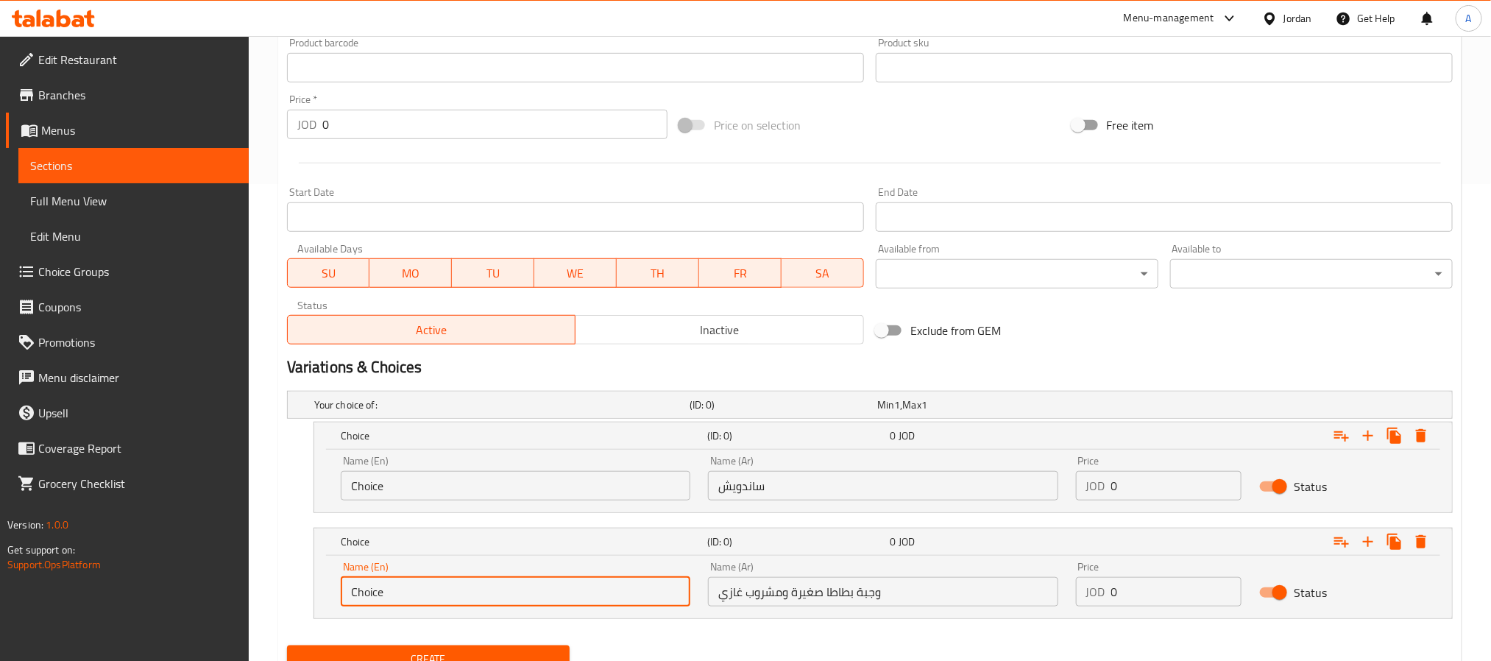
click at [582, 584] on input "Choice" at bounding box center [516, 591] width 350 height 29
paste input "Meal"
paste input "Small Fries And A Soft Drink"
type input "Meal Small Fries And A Soft Drink"
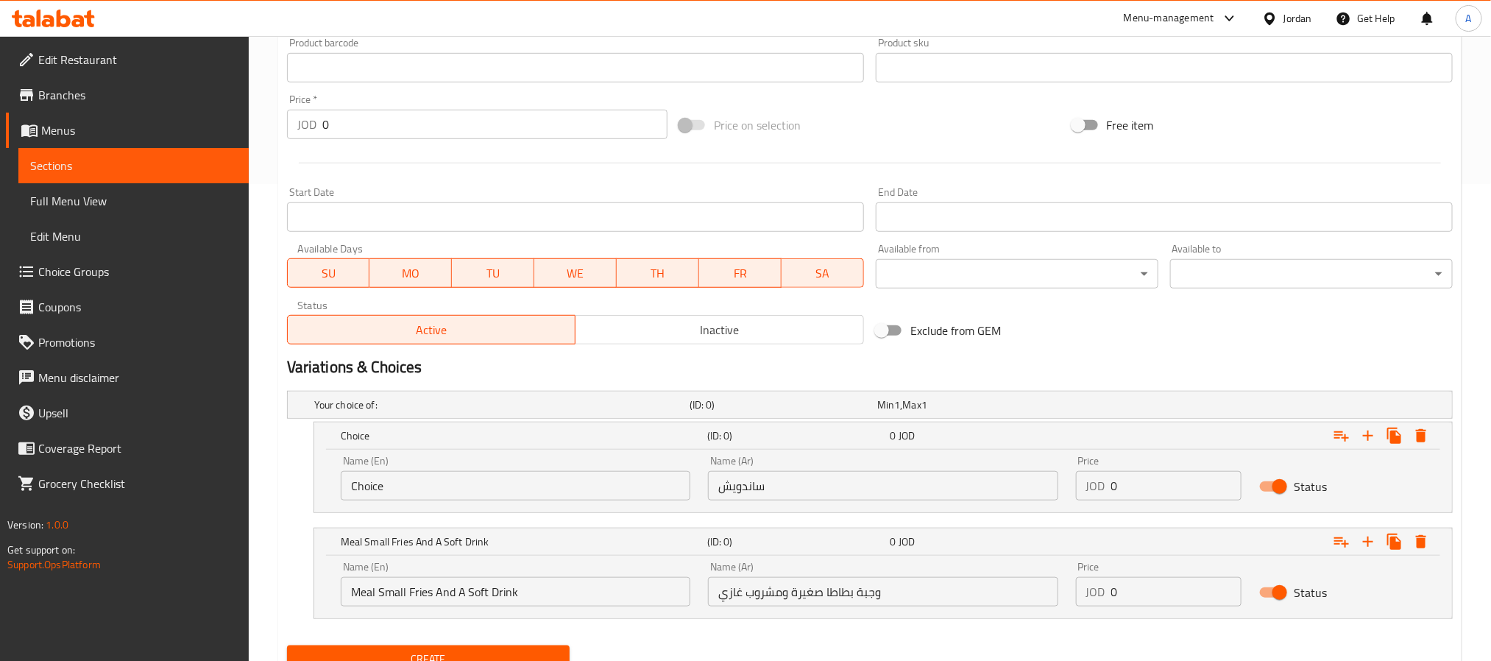
click at [506, 502] on div "Name (En) Choice Name (En)" at bounding box center [515, 478] width 367 height 63
click at [504, 492] on input "Choice" at bounding box center [516, 485] width 350 height 29
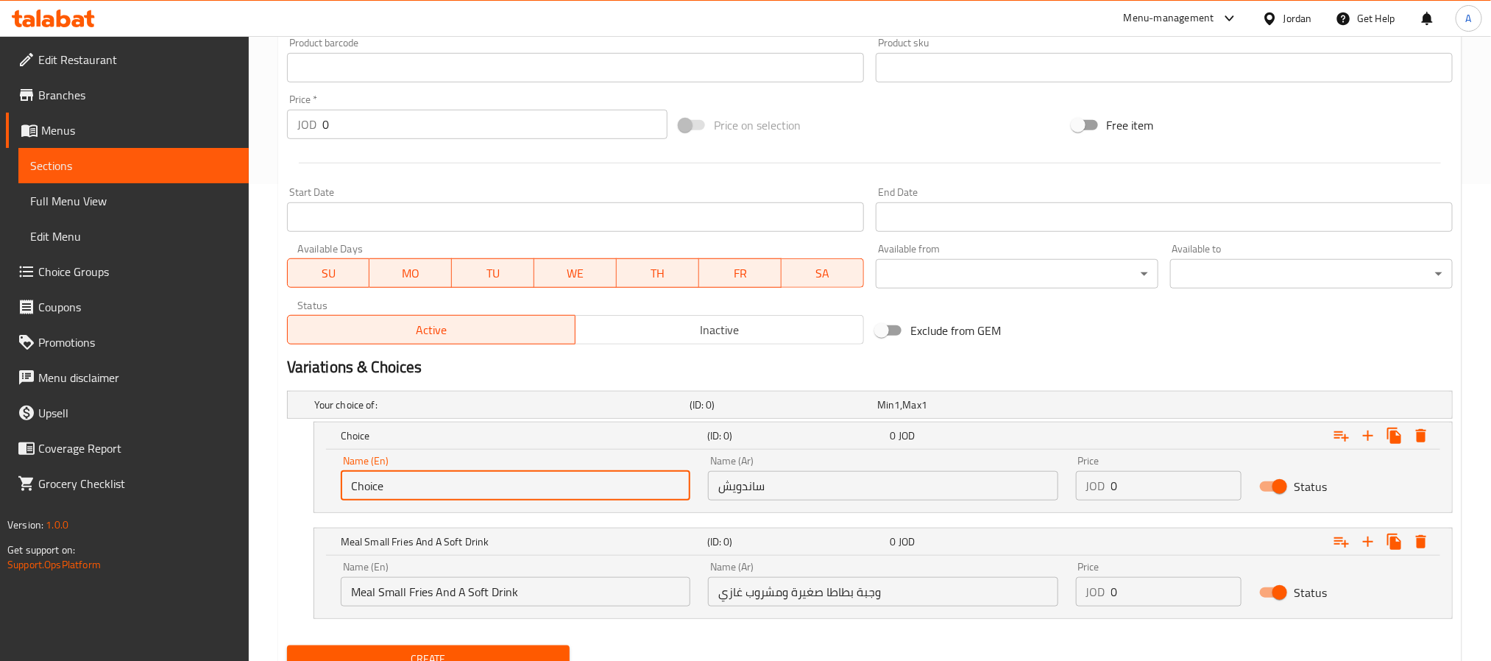
paste input "Sandwich"
type input "Sandwich"
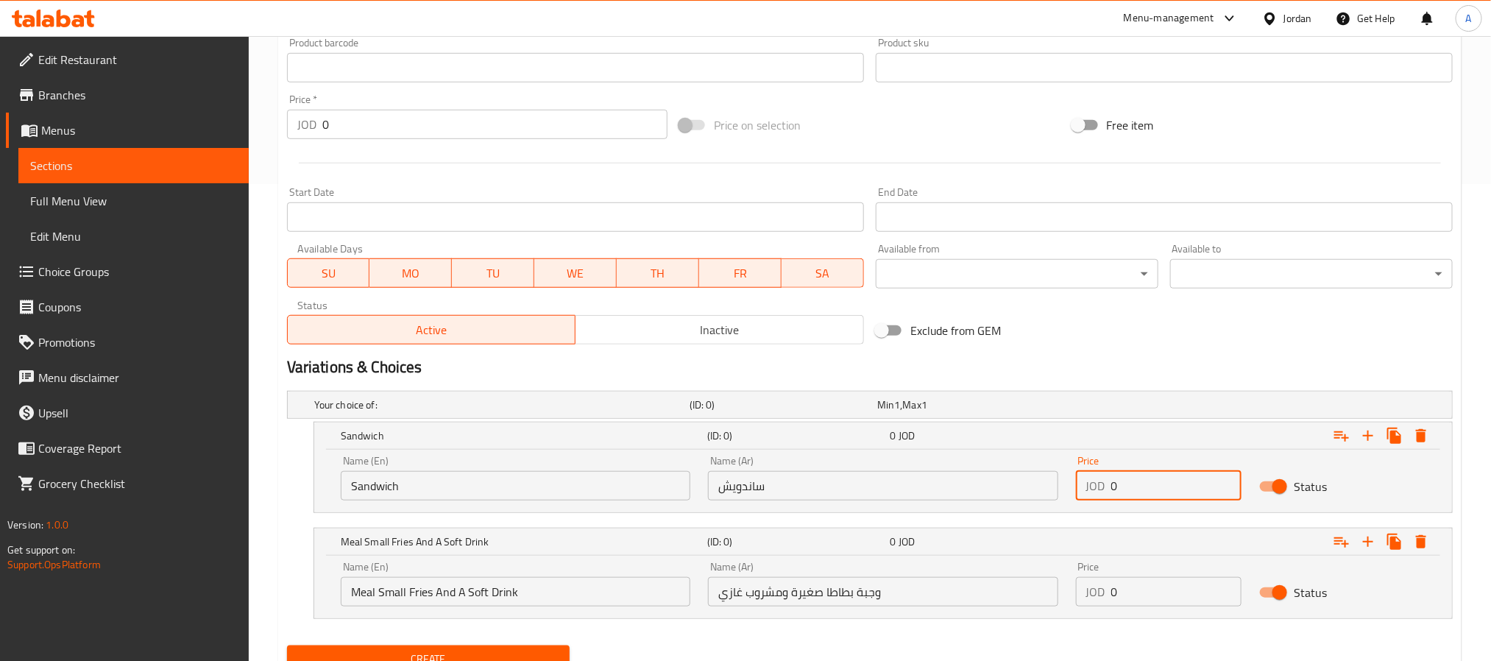
drag, startPoint x: 1126, startPoint y: 484, endPoint x: 1111, endPoint y: 488, distance: 16.1
click at [1112, 488] on input "0" at bounding box center [1177, 485] width 131 height 29
paste input "2.25"
type input "2.25"
drag, startPoint x: 1162, startPoint y: 597, endPoint x: 1056, endPoint y: 605, distance: 106.3
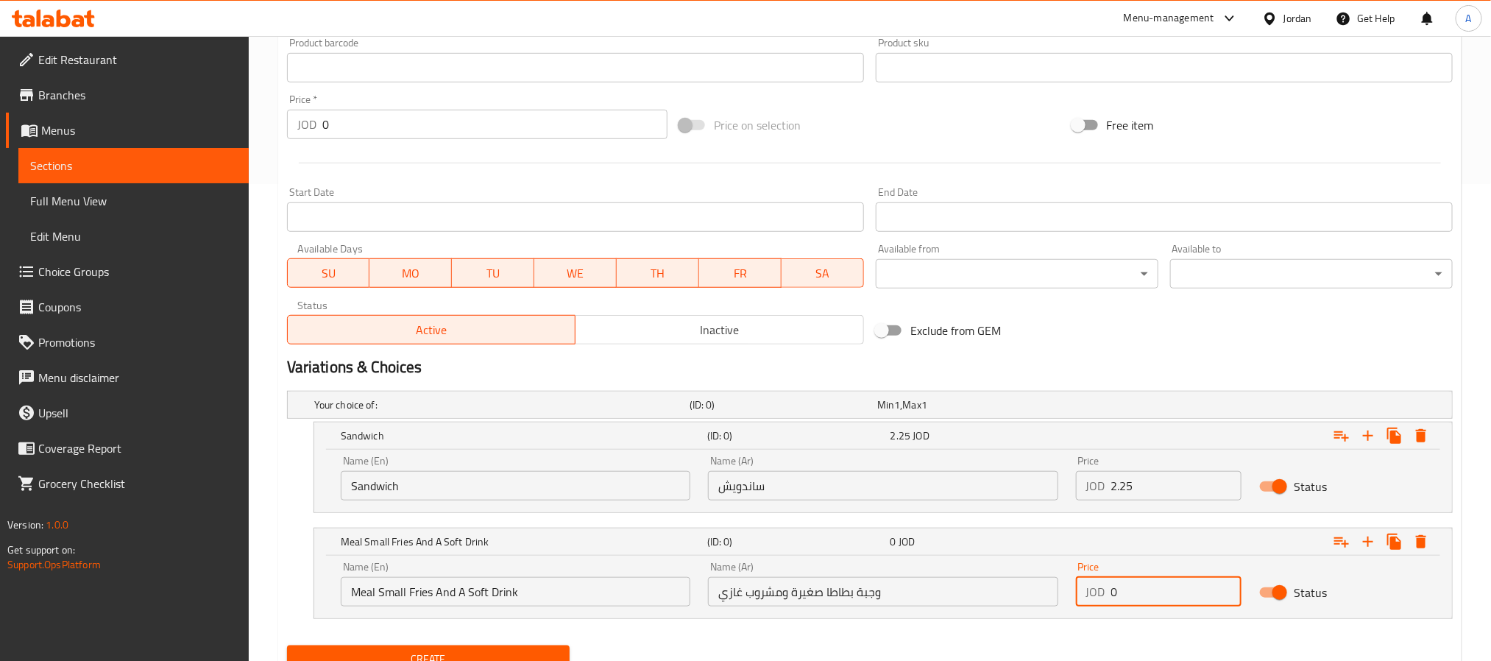
click at [1056, 605] on div "Name (En) Meal Small Fries And A Soft Drink Name (En) Name (Ar) وجبة بطاطا صغير…" at bounding box center [883, 584] width 1103 height 63
paste input "3.75"
type input "3.75"
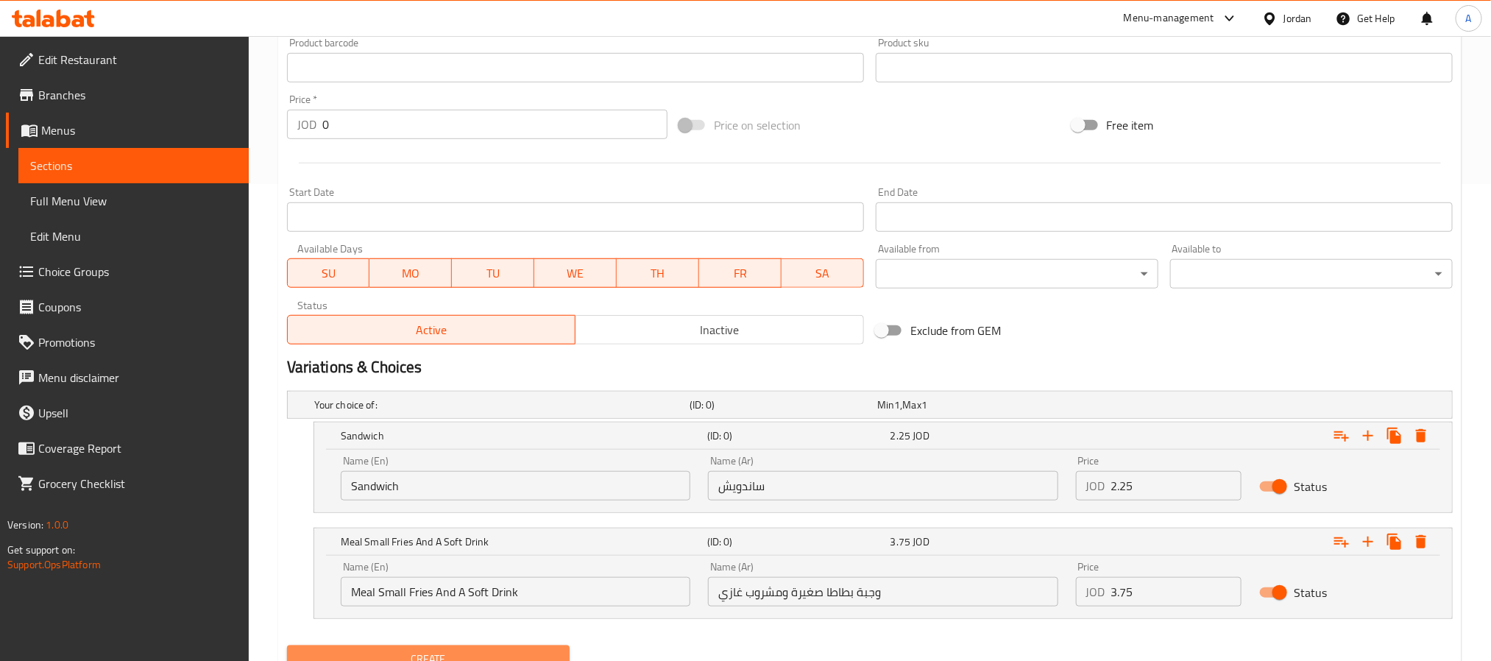
click at [530, 650] on button "Create" at bounding box center [428, 659] width 283 height 27
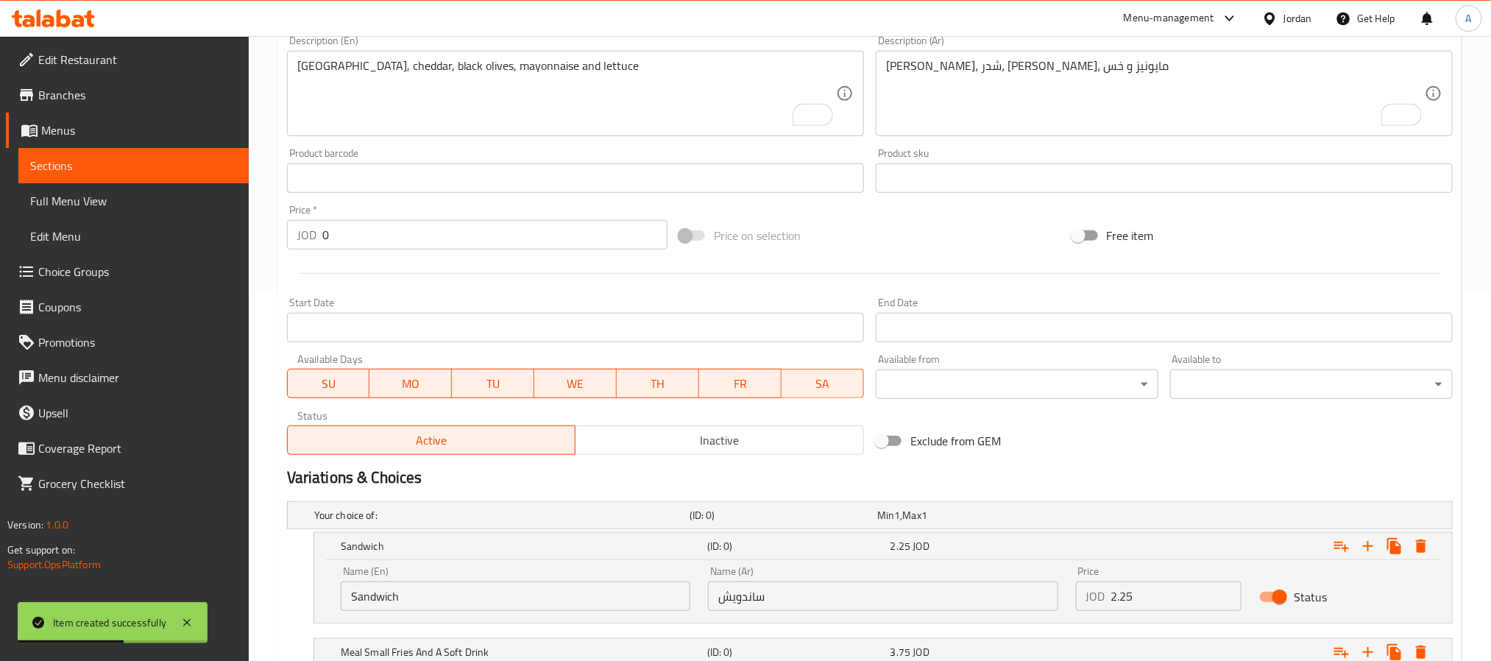
scroll to position [256, 0]
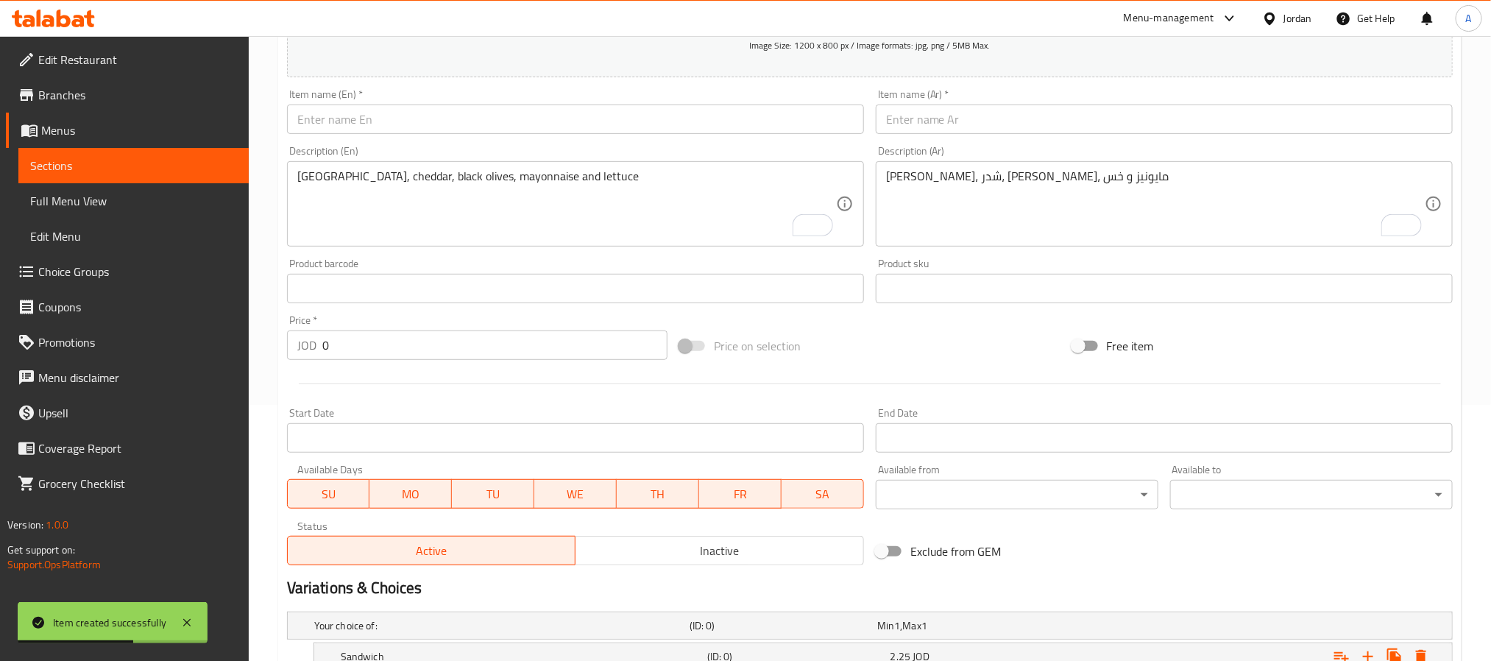
click at [995, 120] on input "text" at bounding box center [1164, 119] width 577 height 29
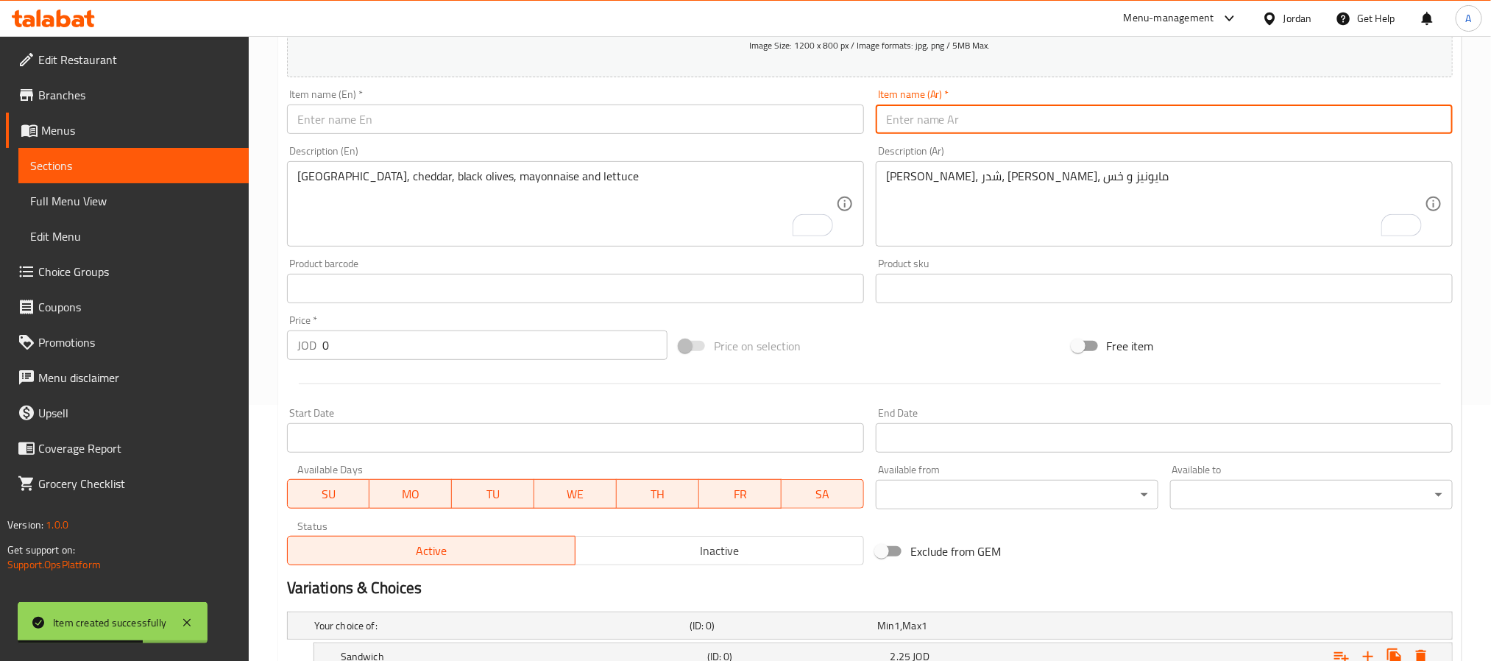
paste input "مكس أجبان"
type input "مكس أجبان"
click at [498, 130] on input "text" at bounding box center [575, 119] width 577 height 29
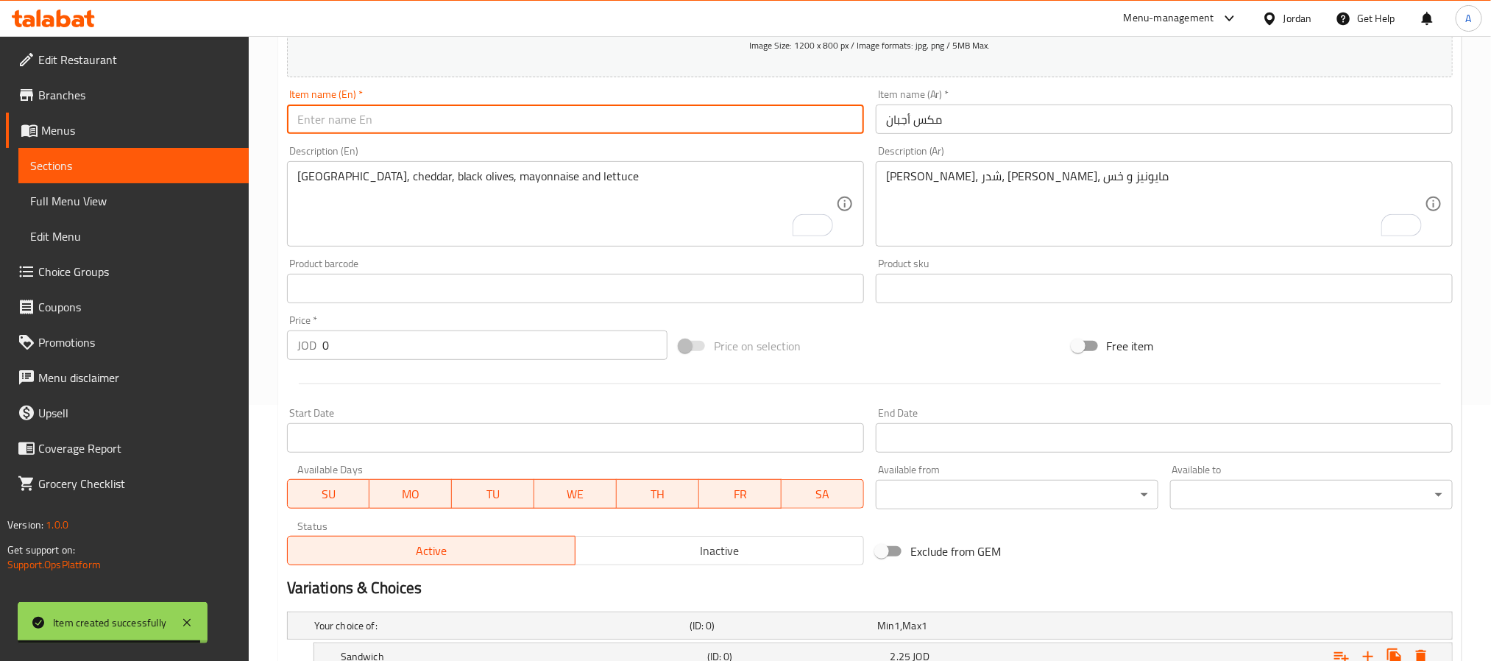
paste input "Mixed Cheeses"
type input "Mixed Cheeses"
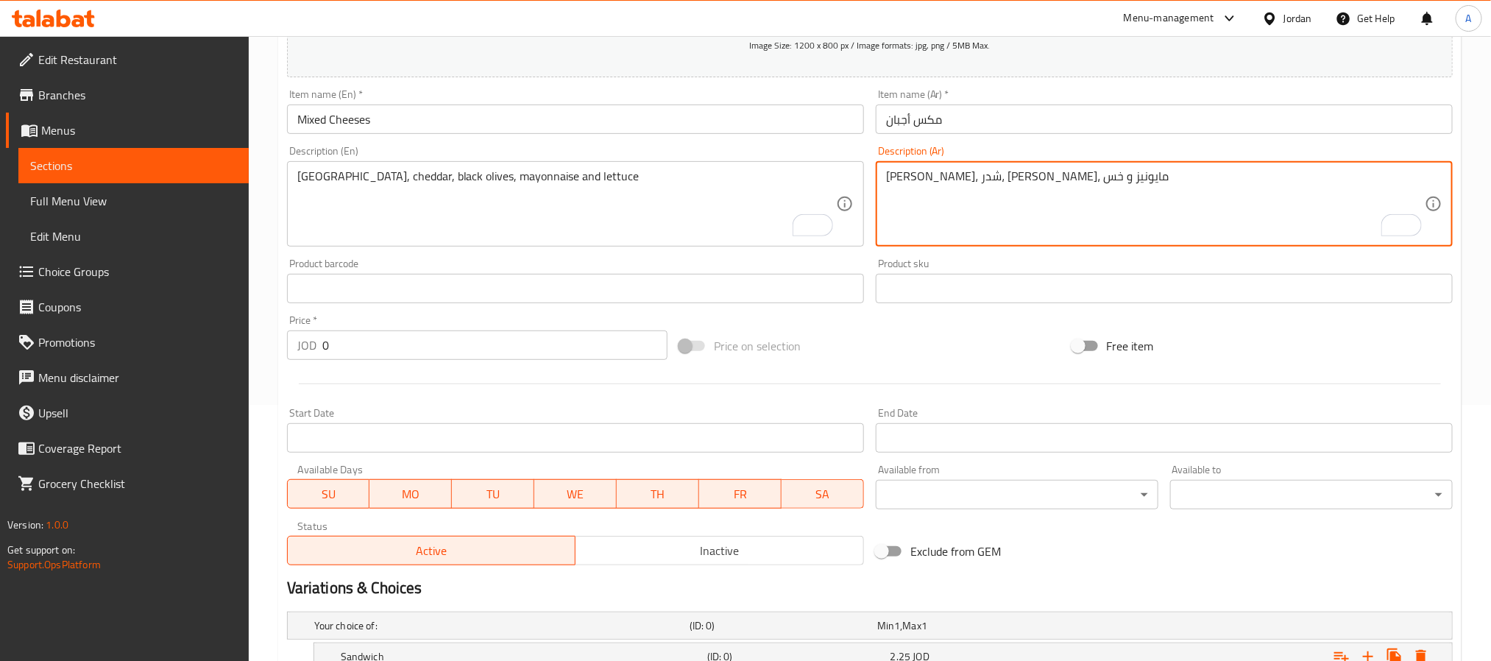
click at [1140, 221] on textarea "[PERSON_NAME]، شدر، [PERSON_NAME]، مايونيز و خس" at bounding box center [1155, 204] width 539 height 70
paste textarea "جبنة شدر - موزاريلا"
click at [930, 177] on textarea "جبنة شدر - موزاريلا" at bounding box center [1155, 204] width 539 height 70
type textarea "جبنة شدر و موزاريلا"
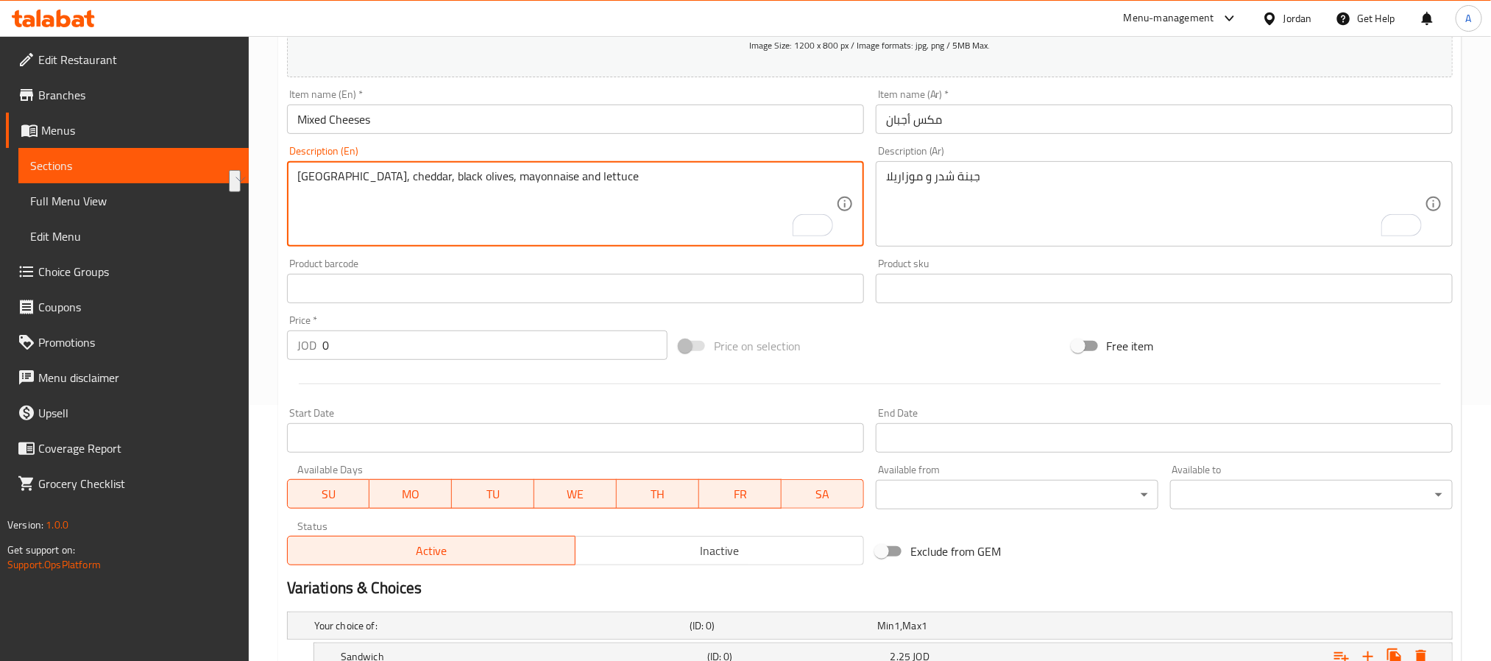
click at [484, 201] on textarea "[GEOGRAPHIC_DATA], cheddar, black olives, mayonnaise and lettuce" at bounding box center [566, 204] width 539 height 70
paste textarea "Cheddar and mozzarella cheese"
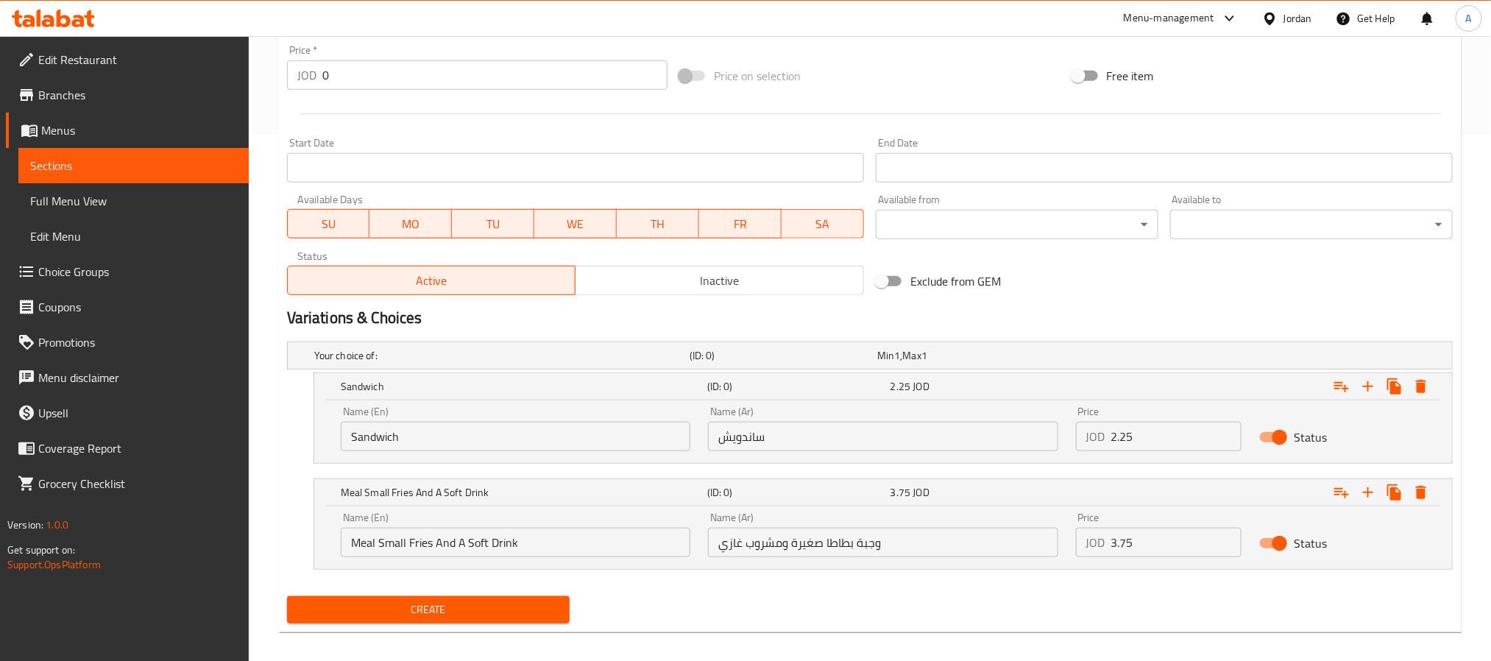
scroll to position [540, 0]
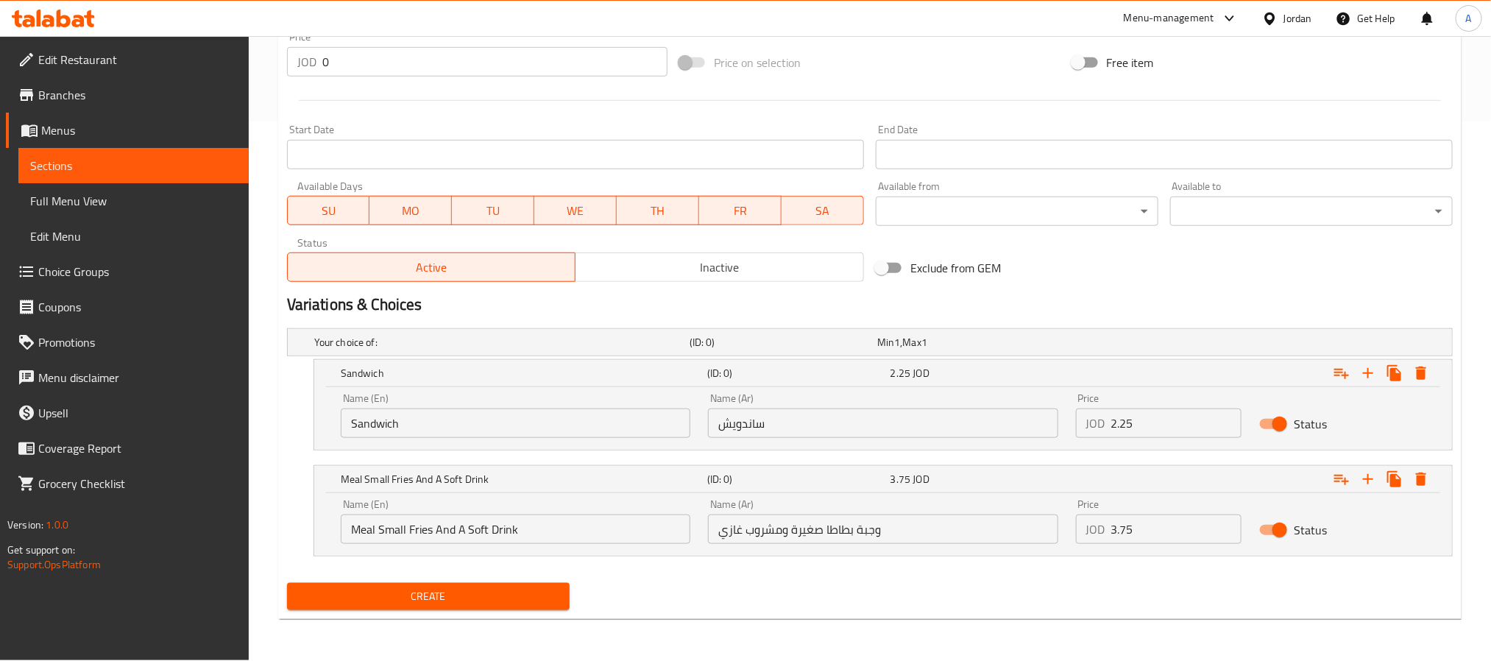
type textarea "Cheddar and mozzarella cheese"
drag, startPoint x: 1142, startPoint y: 433, endPoint x: 1096, endPoint y: 436, distance: 45.7
click at [1096, 436] on div "JOD 2.25 Price" at bounding box center [1159, 423] width 166 height 29
paste input "1.5"
type input "1.50"
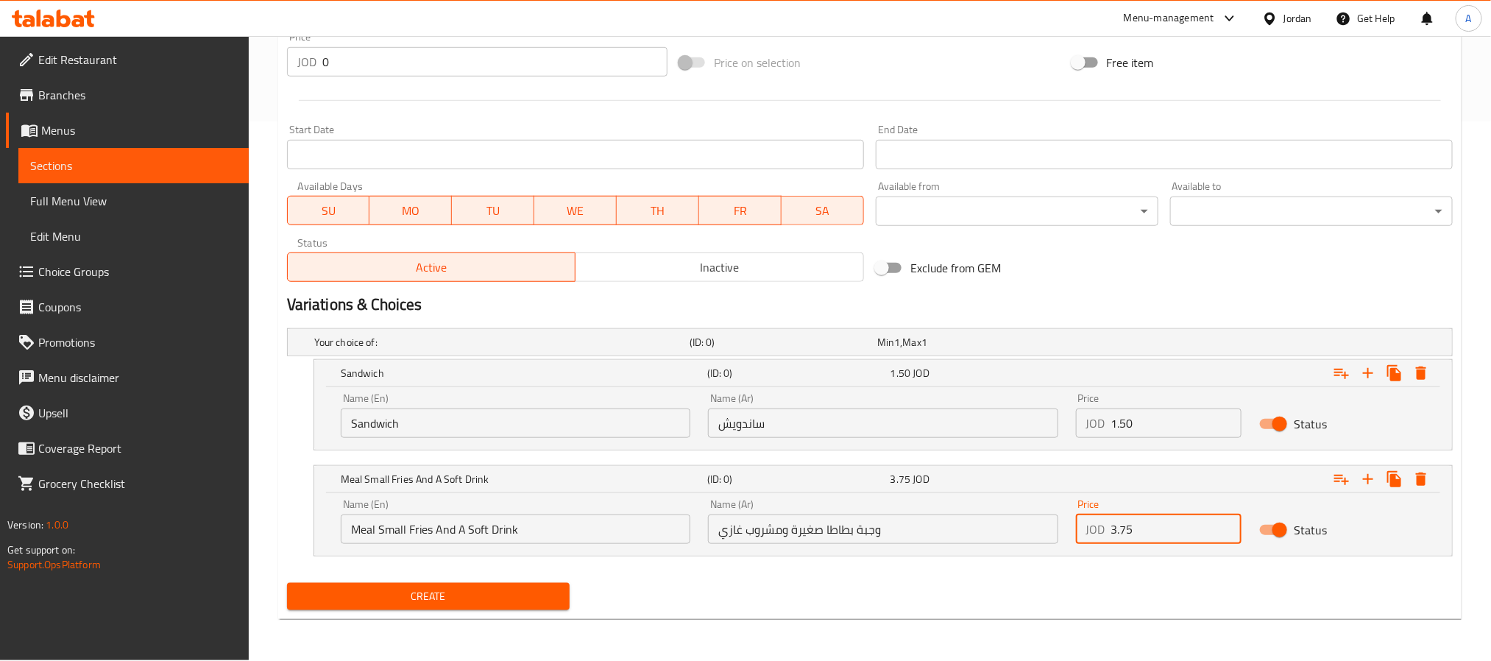
drag, startPoint x: 1175, startPoint y: 522, endPoint x: 1118, endPoint y: 540, distance: 59.4
click at [1118, 540] on input "3.75" at bounding box center [1177, 529] width 131 height 29
paste input "3.00"
drag, startPoint x: 1131, startPoint y: 531, endPoint x: 1085, endPoint y: 533, distance: 45.7
click at [1085, 533] on div "JOD 03.00 Price" at bounding box center [1159, 529] width 166 height 29
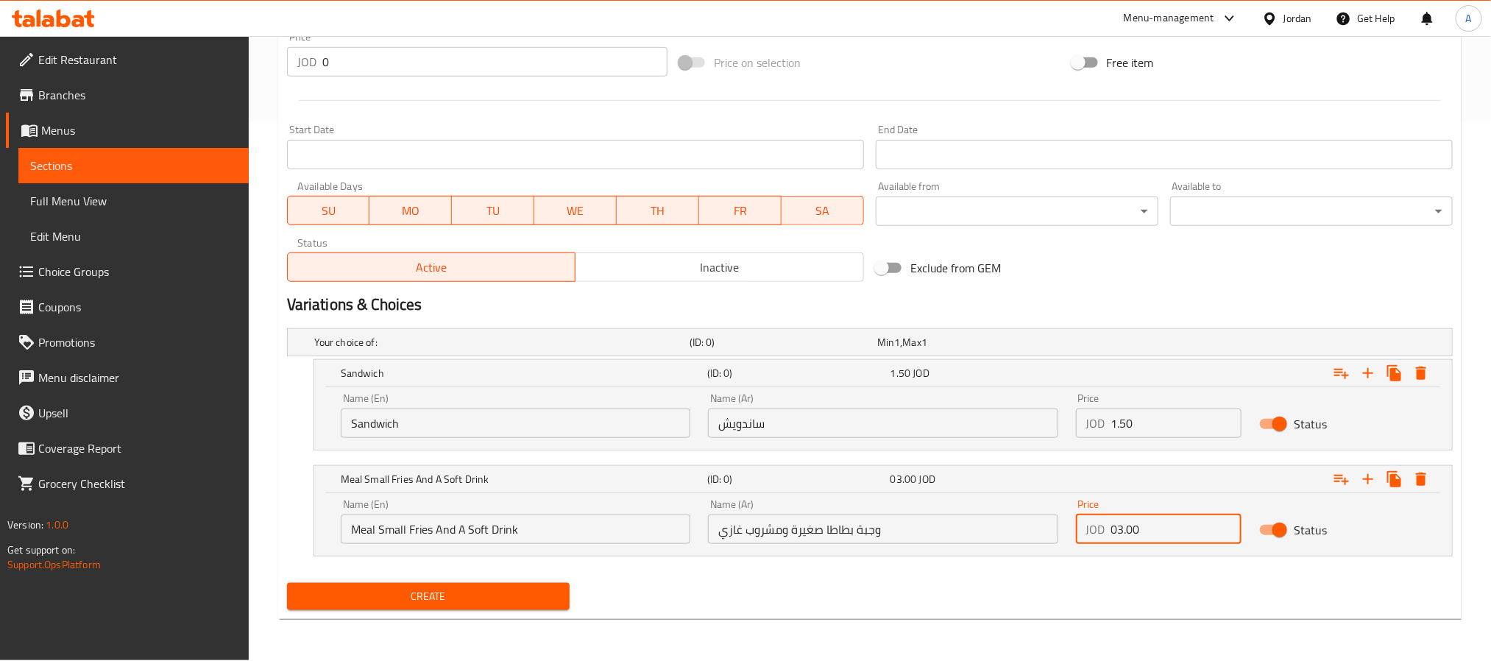
click at [1145, 534] on input "03.00" at bounding box center [1177, 529] width 131 height 29
paste input "number"
type input "3.00"
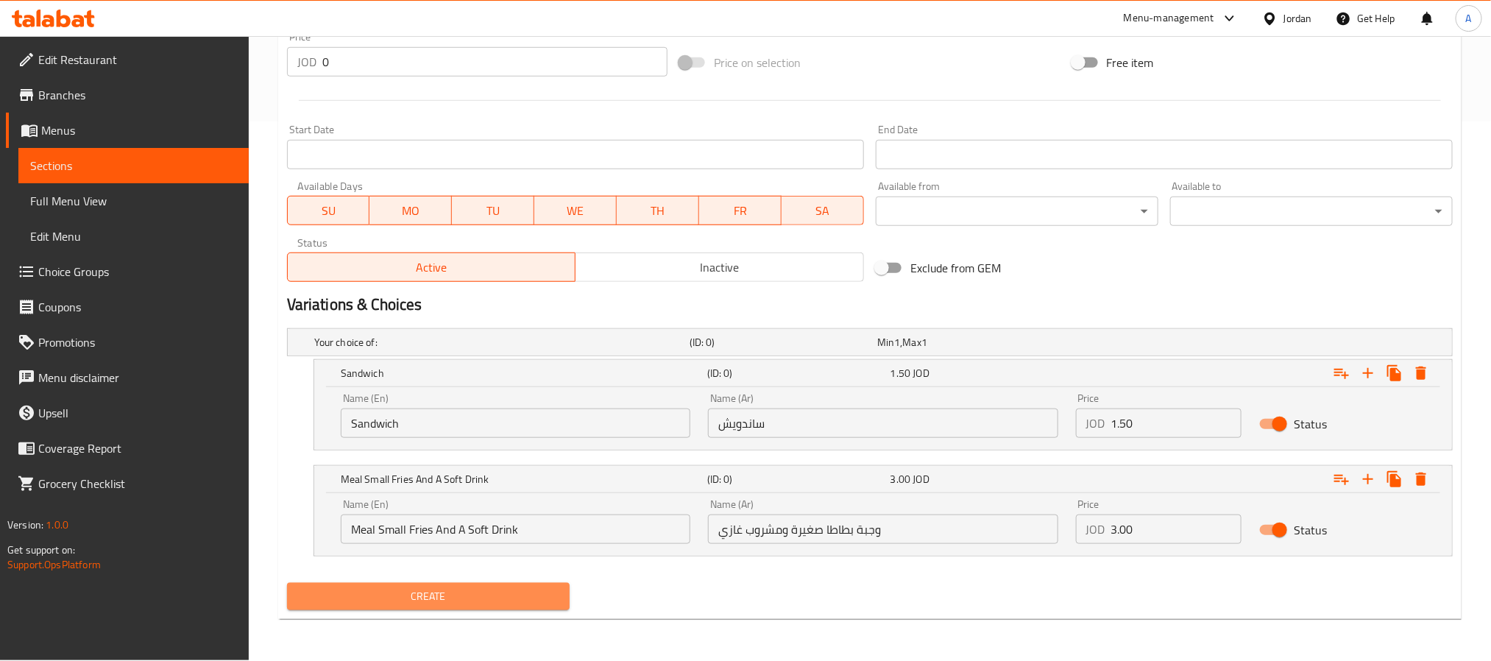
click at [493, 599] on span "Create" at bounding box center [428, 596] width 259 height 18
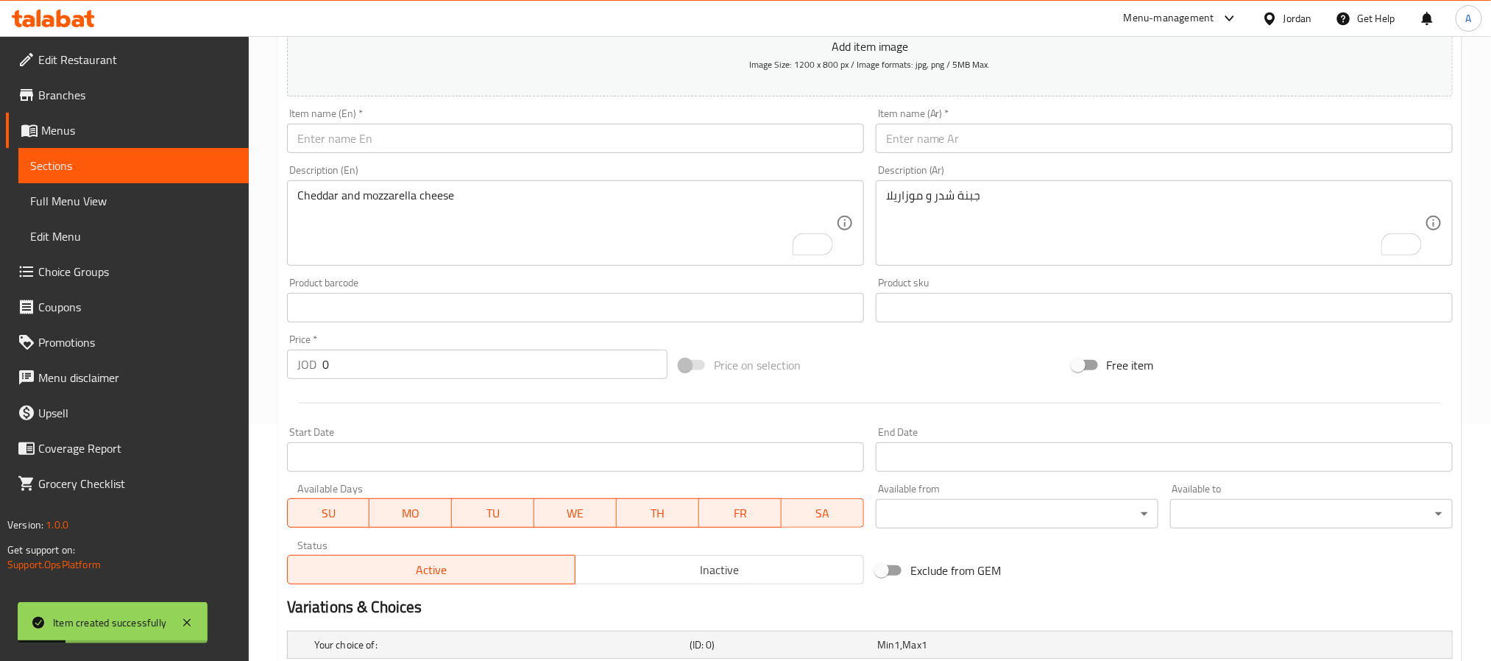
scroll to position [208, 0]
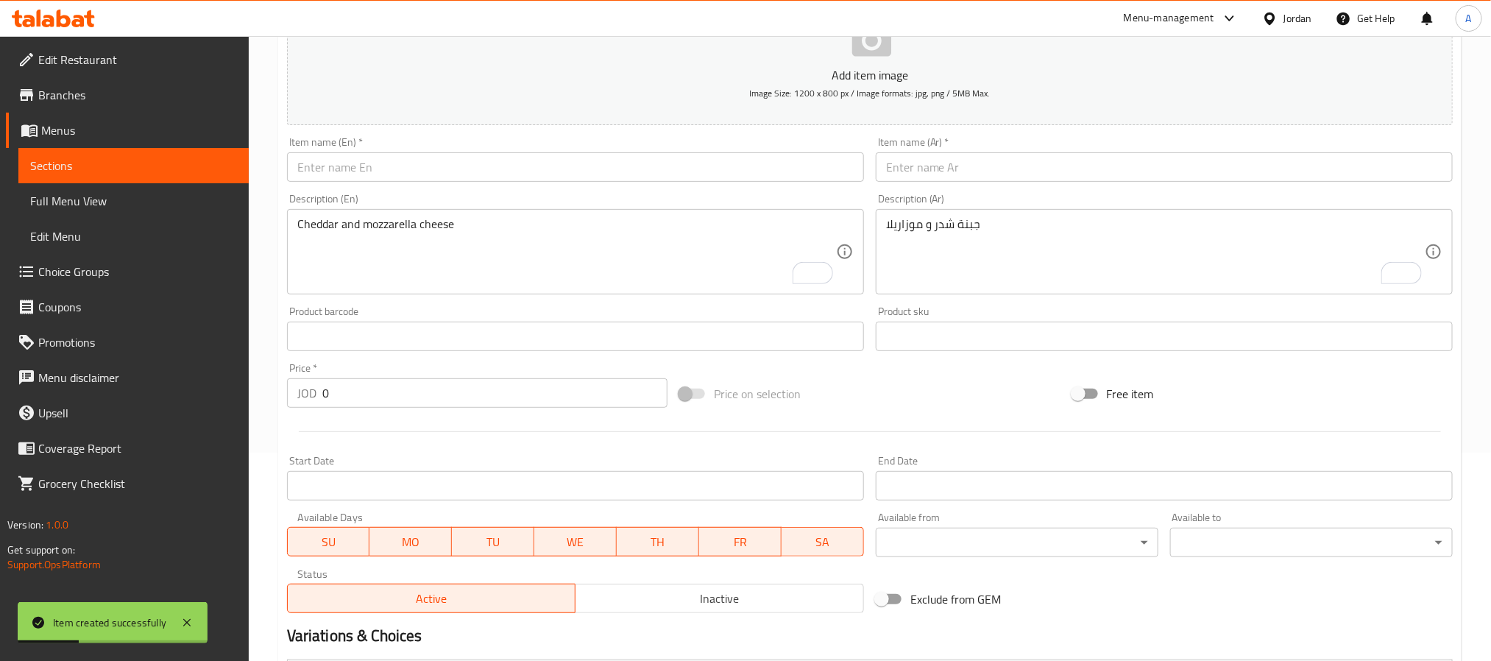
click at [1019, 158] on input "text" at bounding box center [1164, 166] width 577 height 29
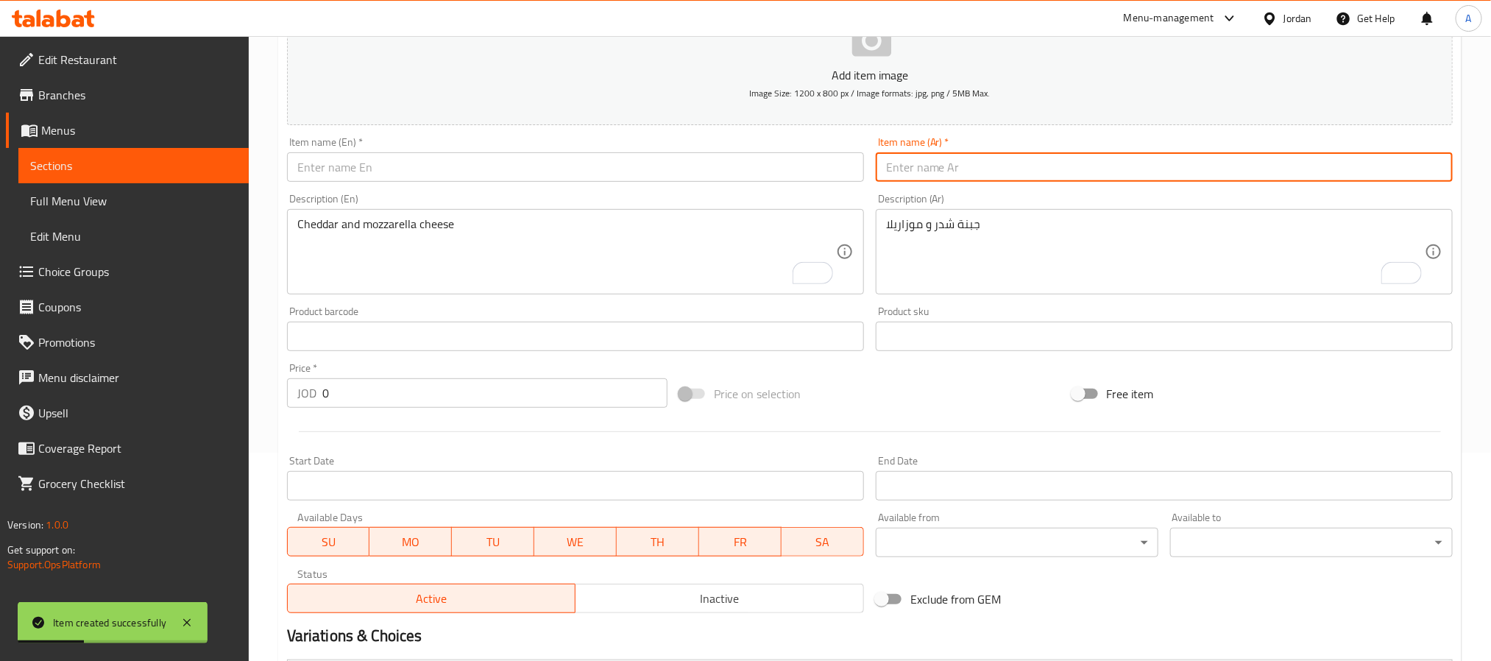
paste input "جبنة وبطاطا"
type input "جبنة وبطاطا"
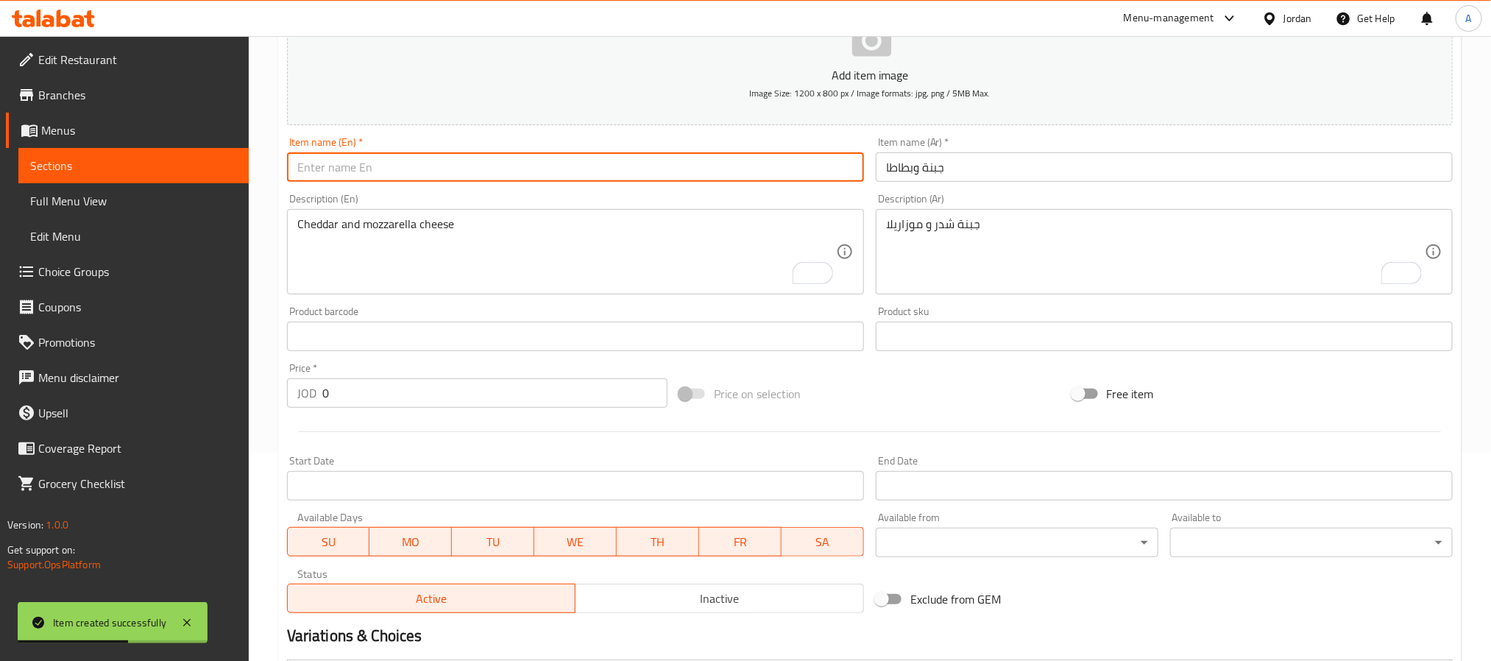
click at [495, 161] on input "text" at bounding box center [575, 166] width 577 height 29
paste input "Cheese And Potatoes"
type input "Cheese And Potatoes"
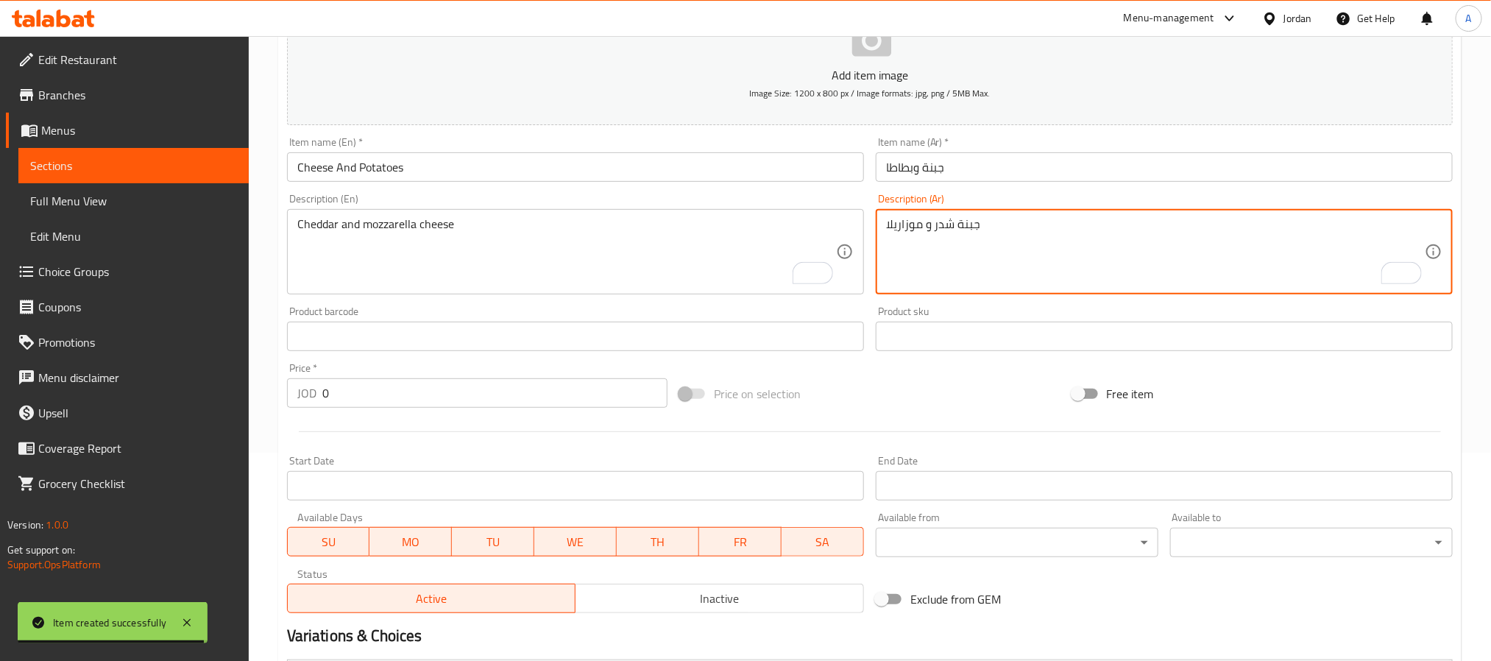
click at [908, 264] on textarea "جبنة شدر و موزاريلا" at bounding box center [1155, 252] width 539 height 70
paste textarea "بطاطا مقلية - جبنة شدر"
click at [939, 228] on textarea "بطاطا مقلية - جبنة شدر" at bounding box center [1155, 252] width 539 height 70
click at [964, 241] on textarea "بطاطا مقلية و جبنة شدر" at bounding box center [1155, 252] width 539 height 70
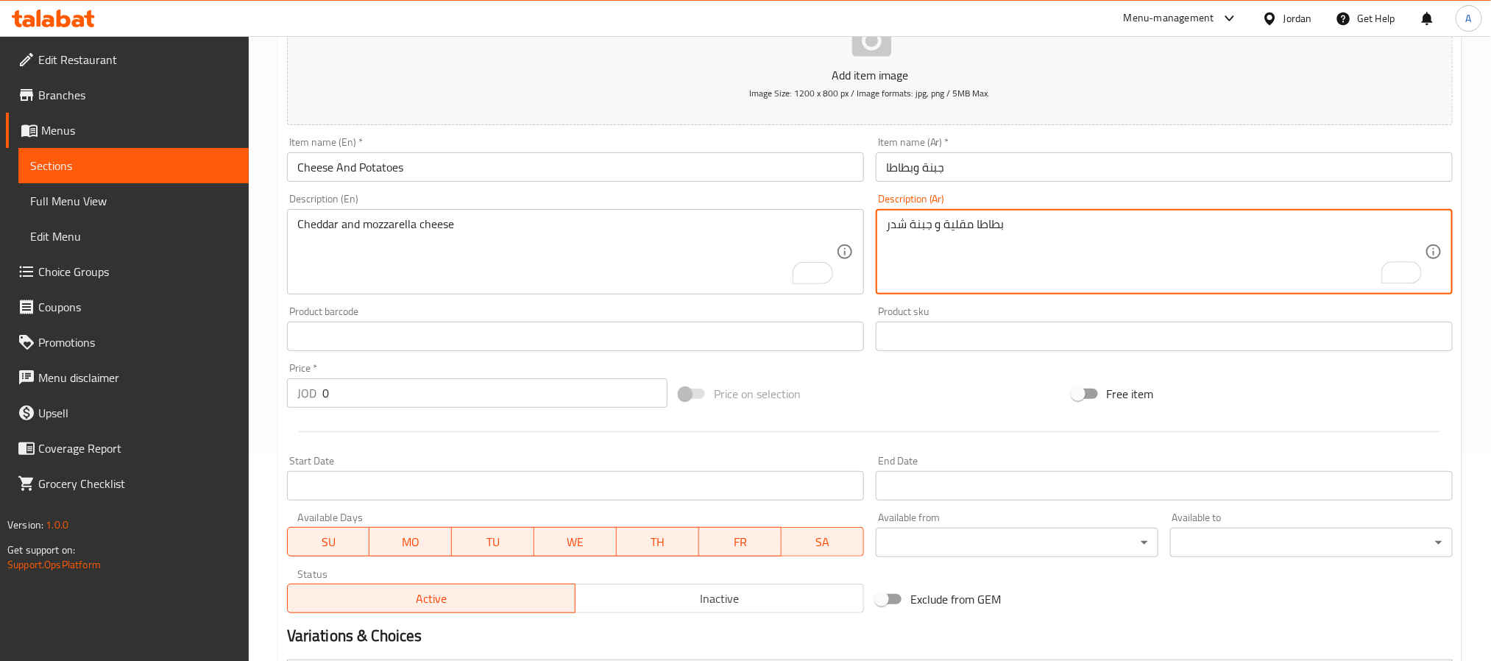
click at [964, 241] on textarea "بطاطا مقلية و جبنة شدر" at bounding box center [1155, 252] width 539 height 70
type textarea "بطاطا مقلية و جبنة شدر"
click at [434, 257] on textarea "Cheddar and mozzarella cheese" at bounding box center [566, 252] width 539 height 70
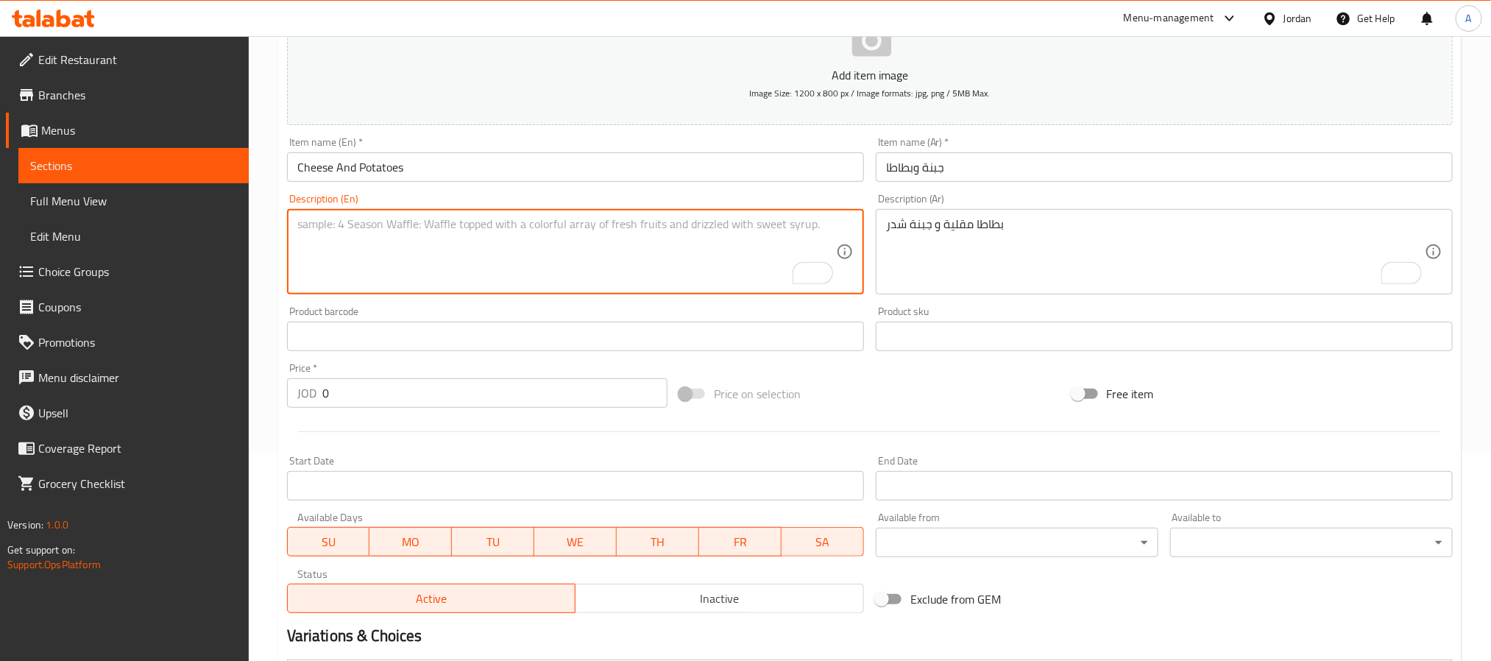
paste textarea "French fries and cheddar cheese"
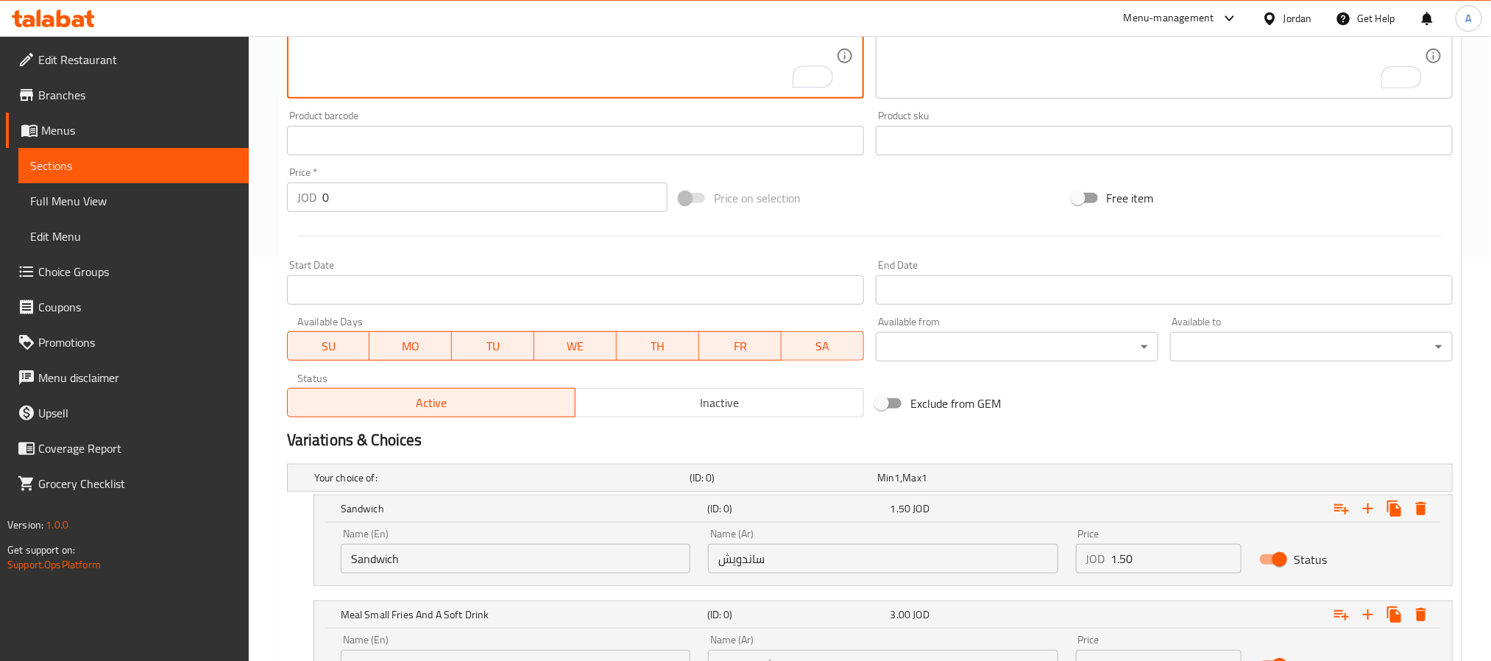
scroll to position [540, 0]
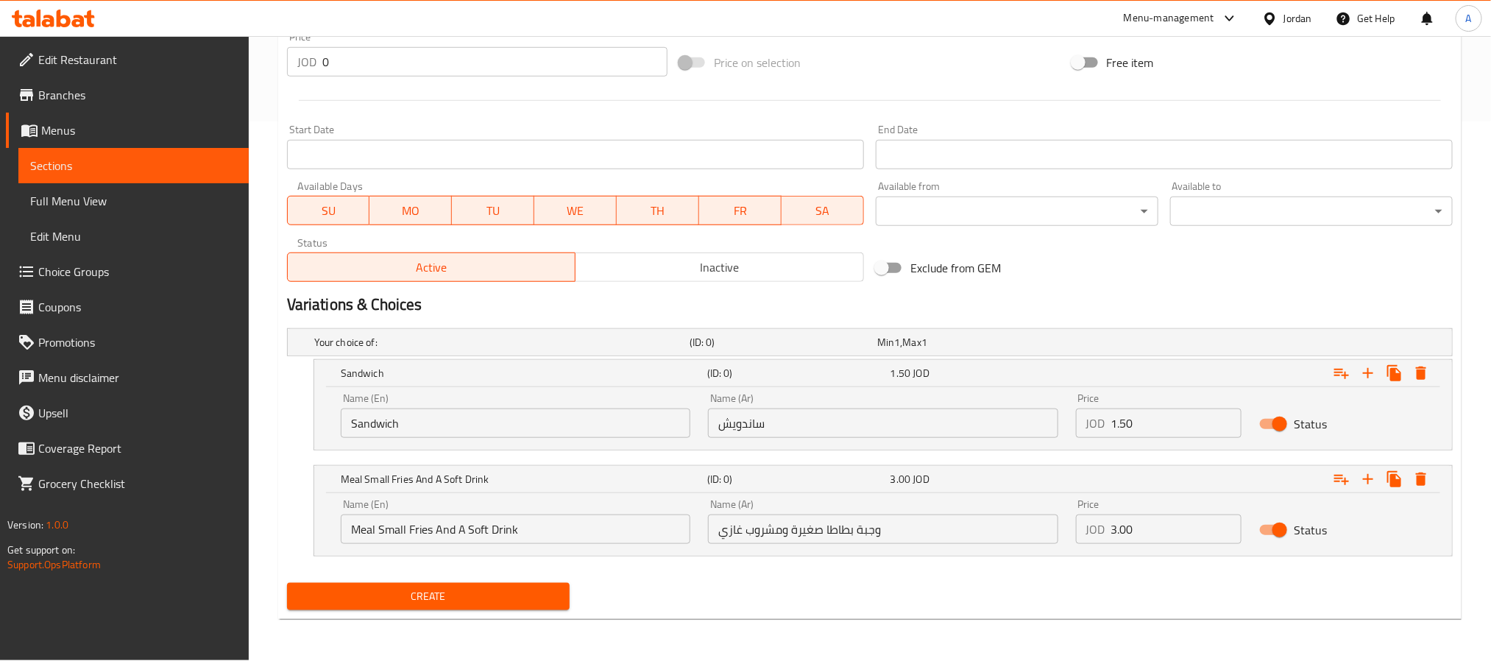
type textarea "French fries and cheddar cheese"
click at [437, 590] on span "Create" at bounding box center [428, 596] width 259 height 18
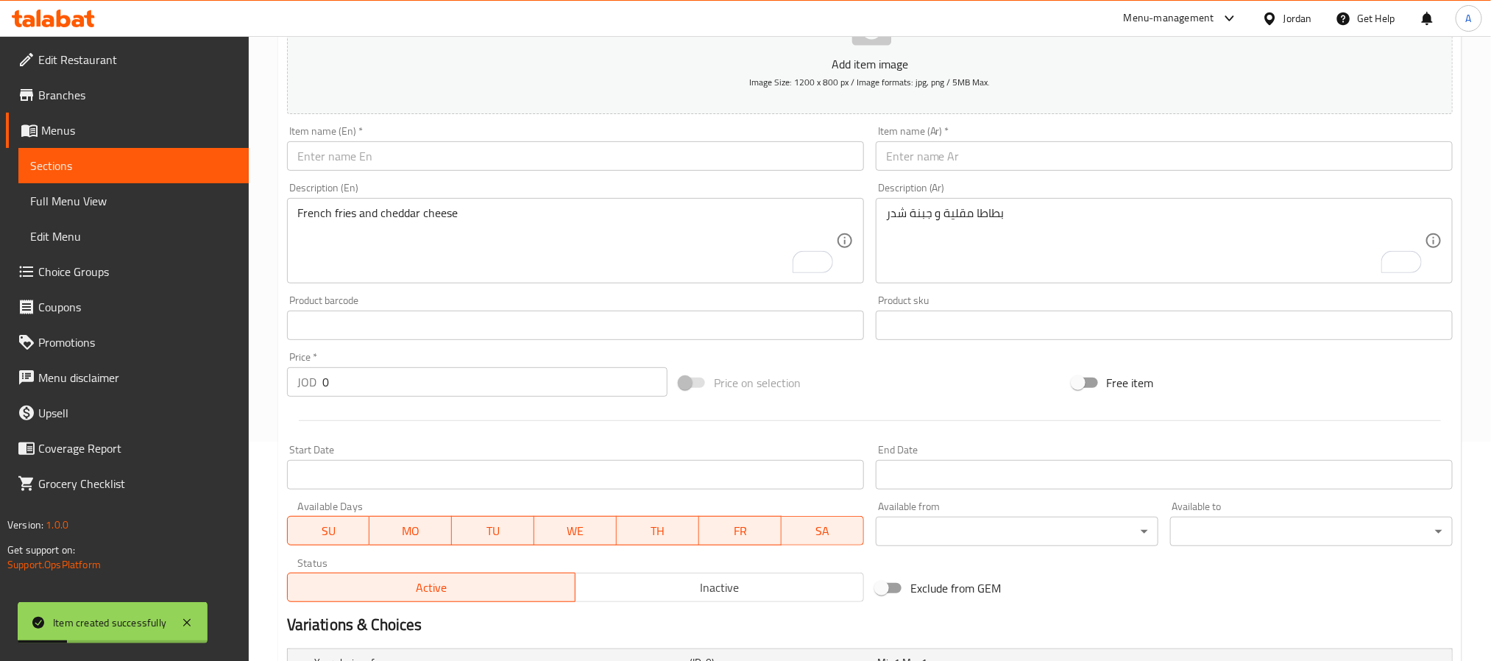
scroll to position [208, 0]
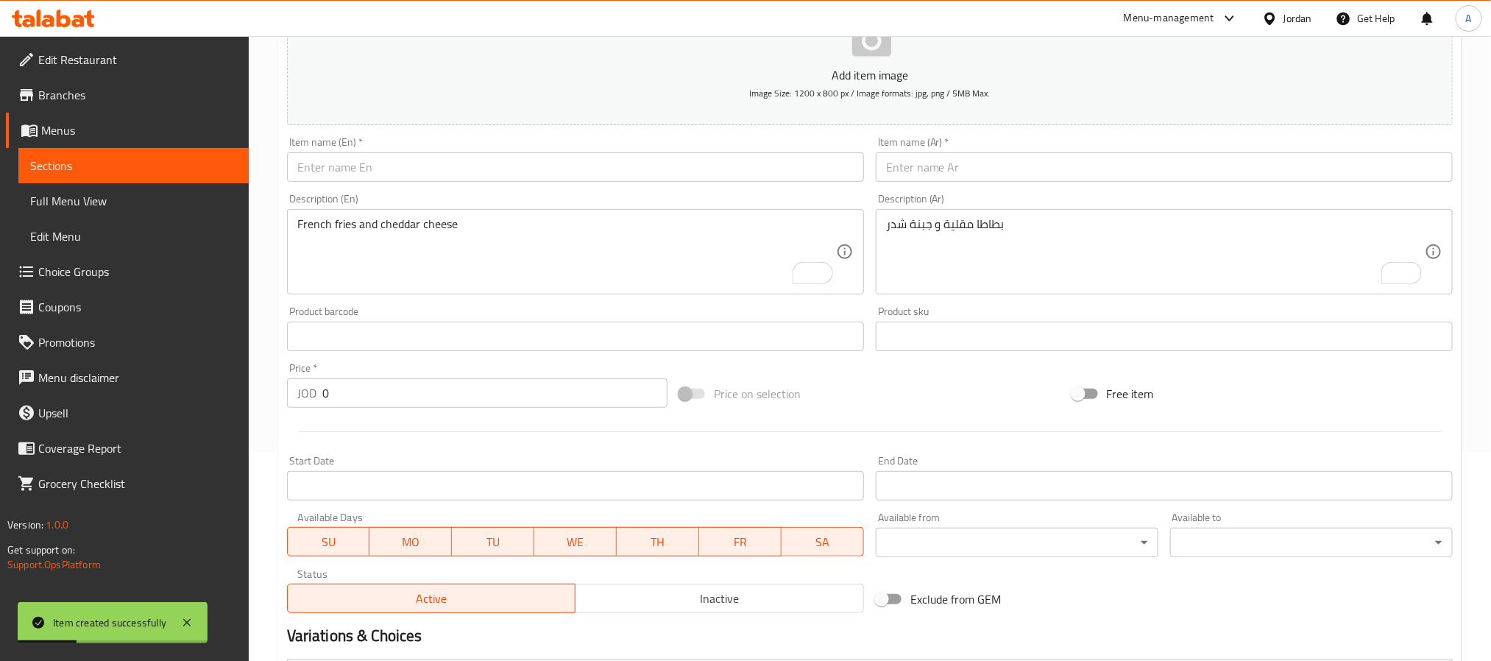
click at [919, 166] on input "text" at bounding box center [1164, 166] width 577 height 29
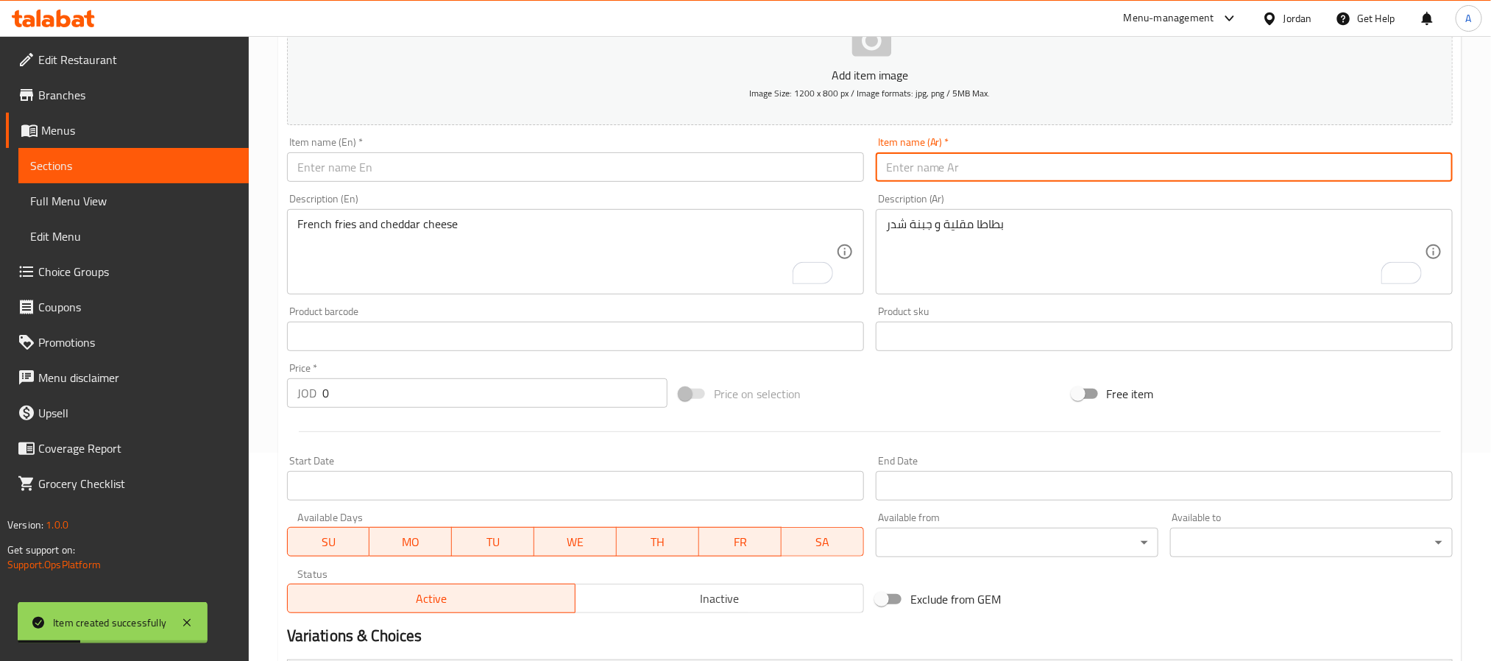
paste input "روست بيف"
type input "روست بيف"
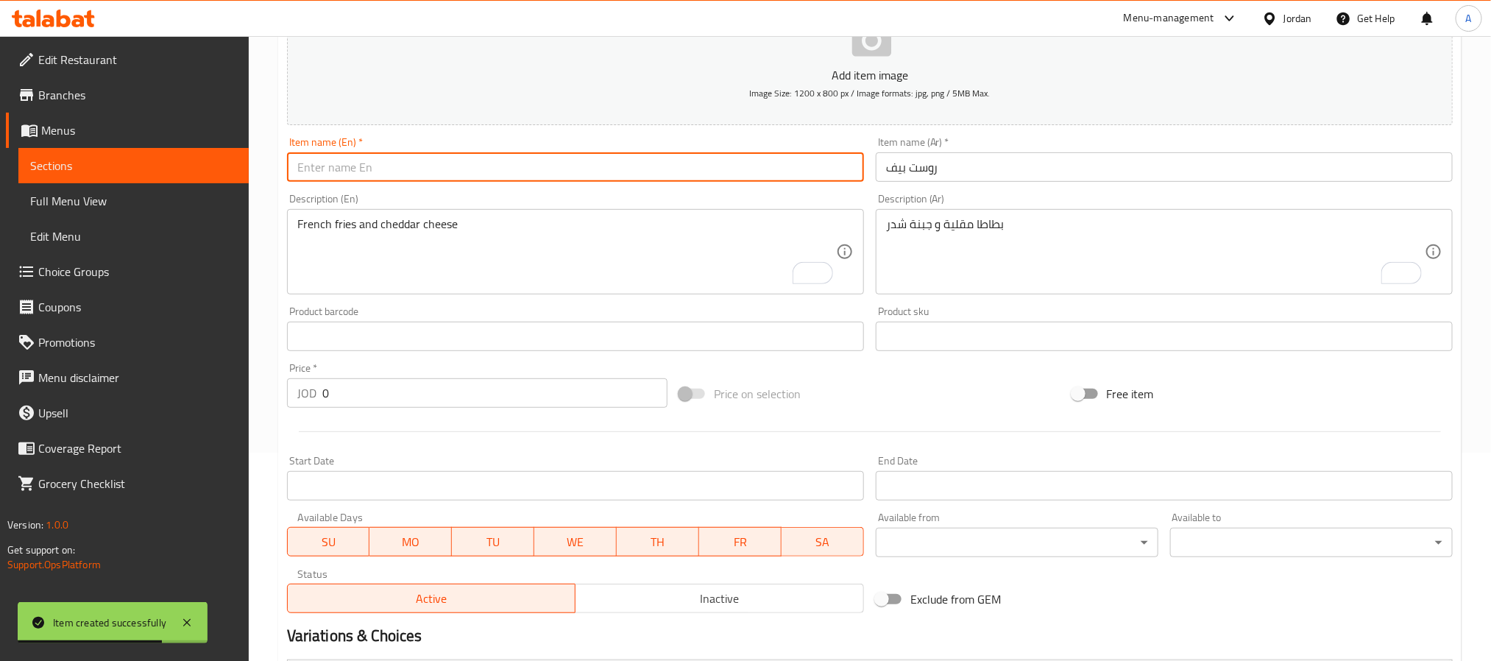
click at [413, 177] on input "text" at bounding box center [575, 166] width 577 height 29
paste input "Roast Beef"
type input "Roast Beef"
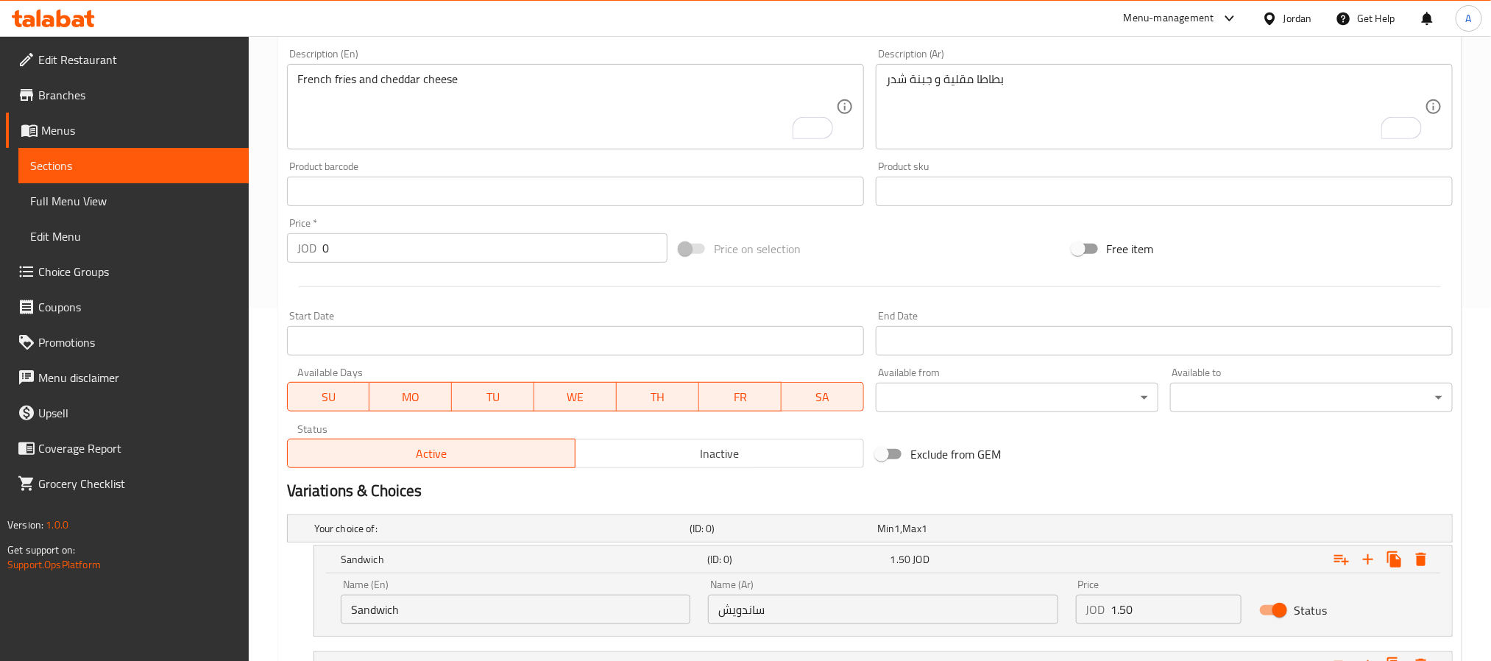
scroll to position [319, 0]
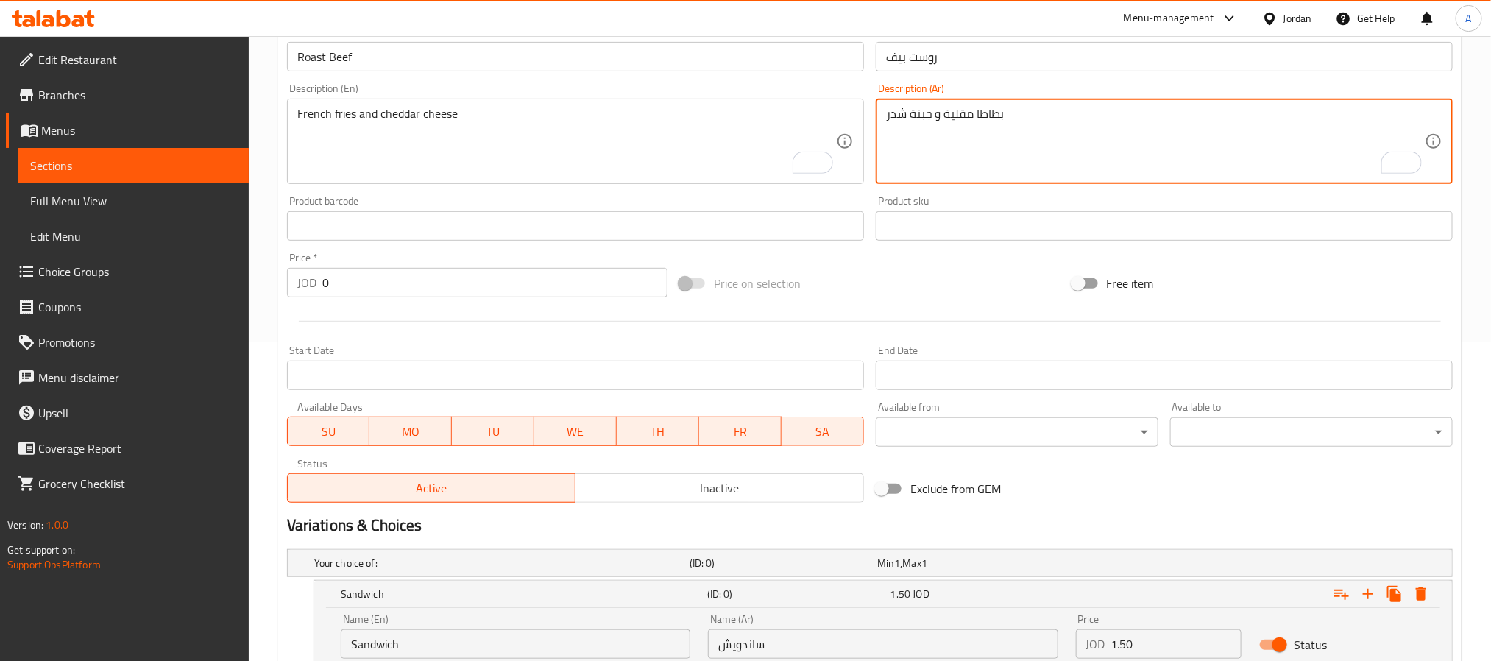
click at [1244, 166] on textarea "بطاطا مقلية و جبنة شدر" at bounding box center [1155, 142] width 539 height 70
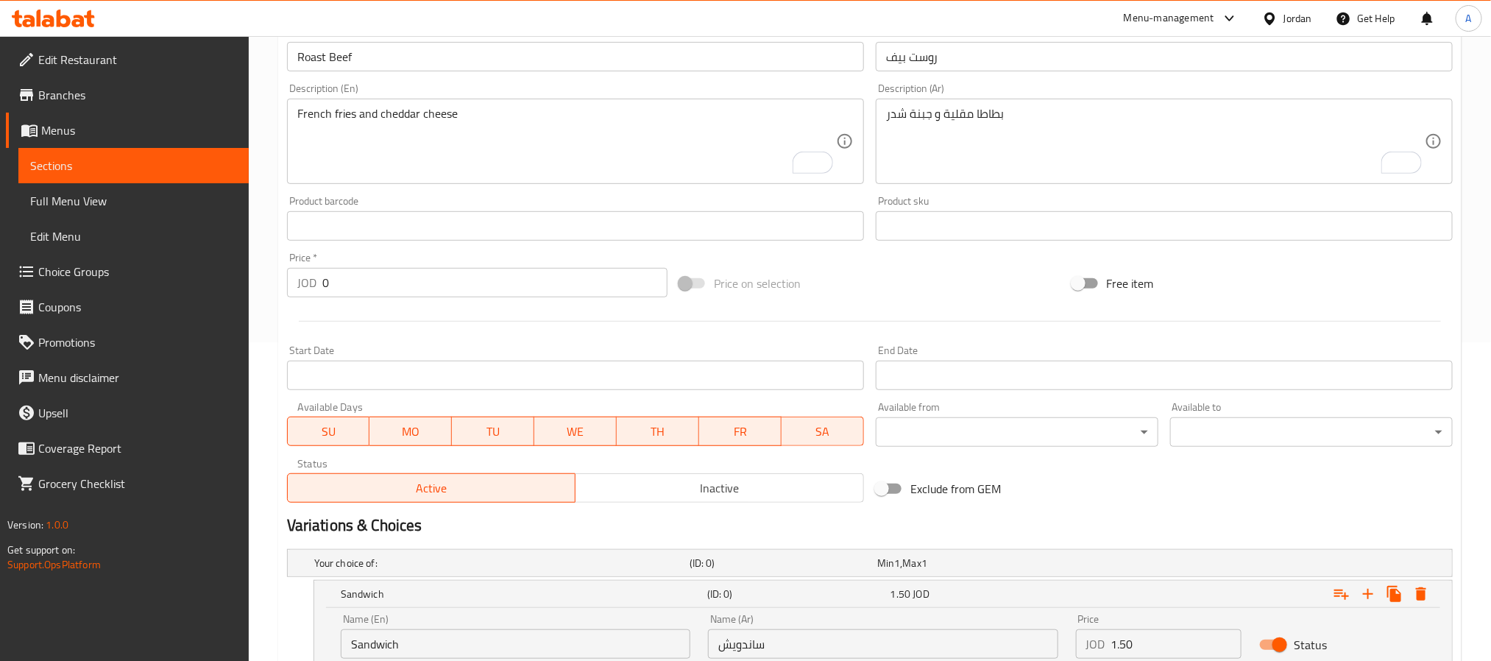
click at [1255, 144] on textarea "بطاطا مقلية و جبنة شدر" at bounding box center [1155, 142] width 539 height 70
paste textarea "روست بيف، مايونيز، خس و جبنة شدر"
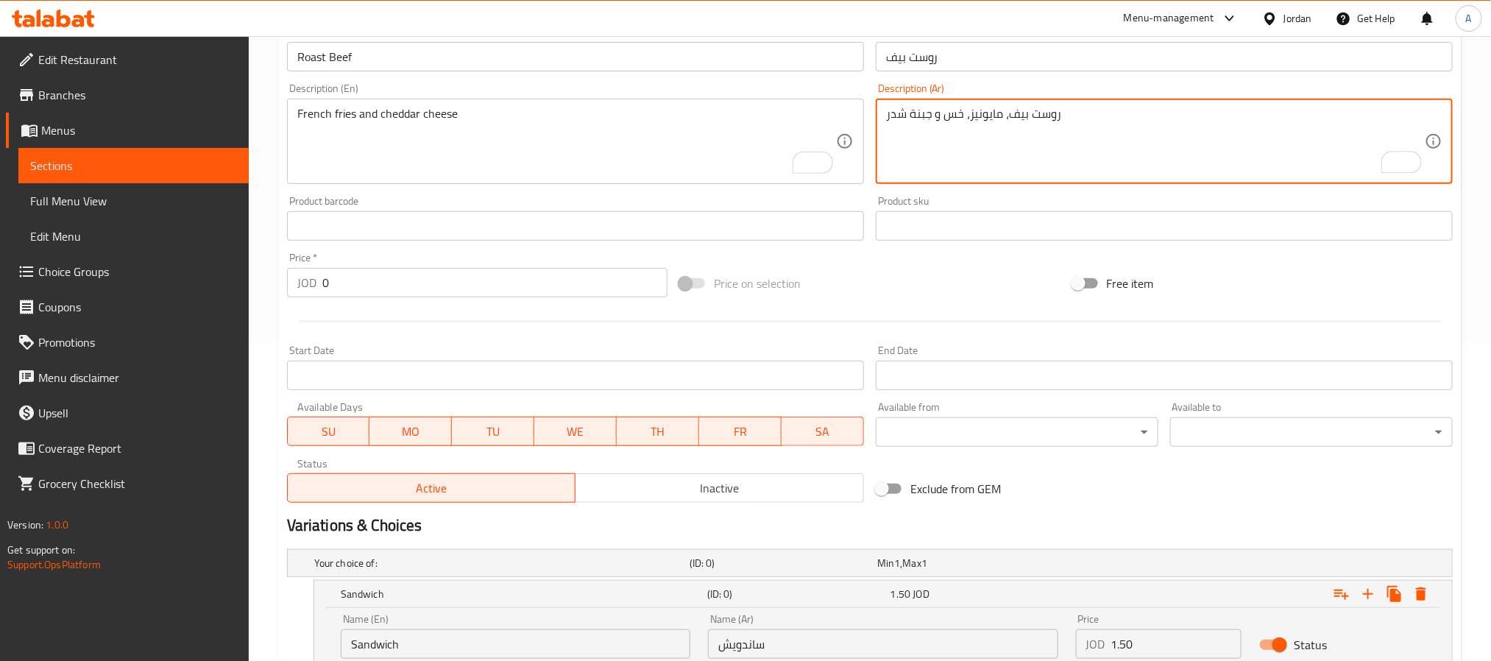
type textarea "روست بيف، مايونيز، خس و جبنة شدر"
click at [643, 150] on textarea "French fries and cheddar cheese" at bounding box center [566, 142] width 539 height 70
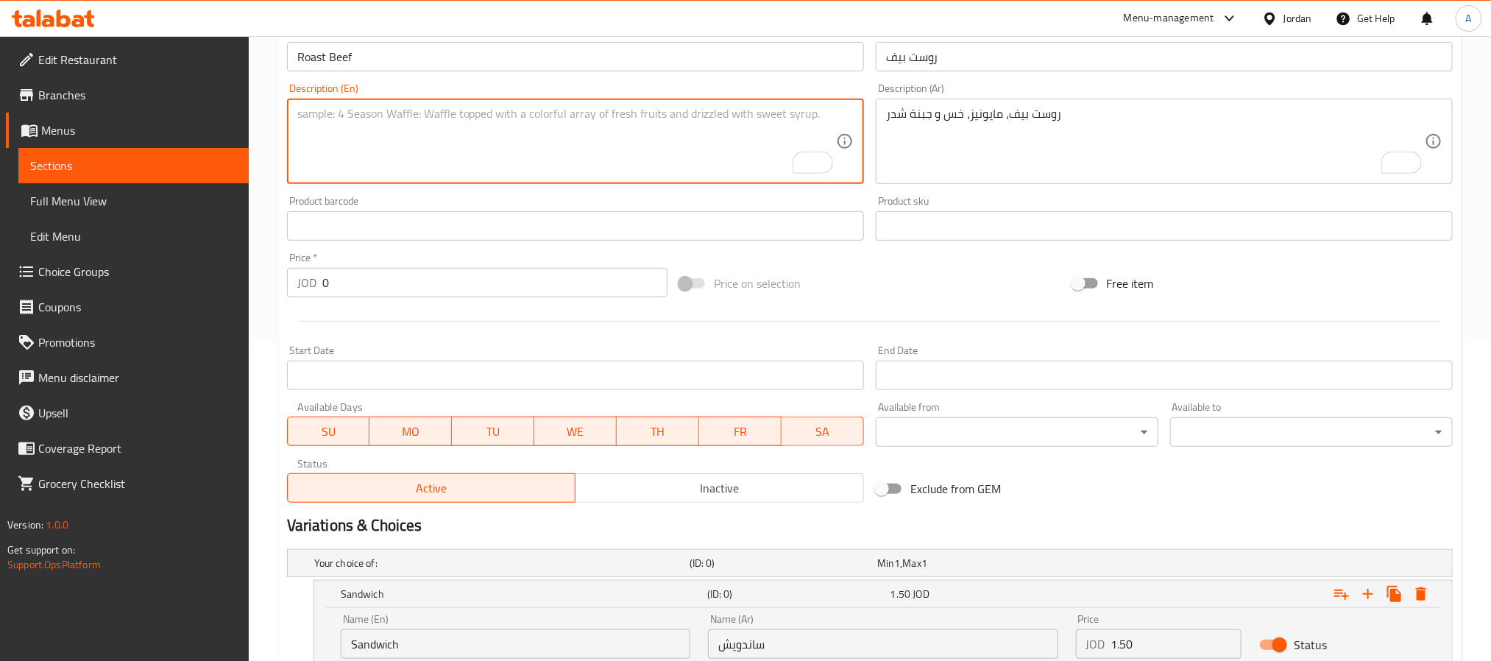
paste textarea "Roast beef, mayonnaise, lettuce and cheddar cheese"
type textarea "Roast beef, mayonnaise, lettuce and cheddar cheese"
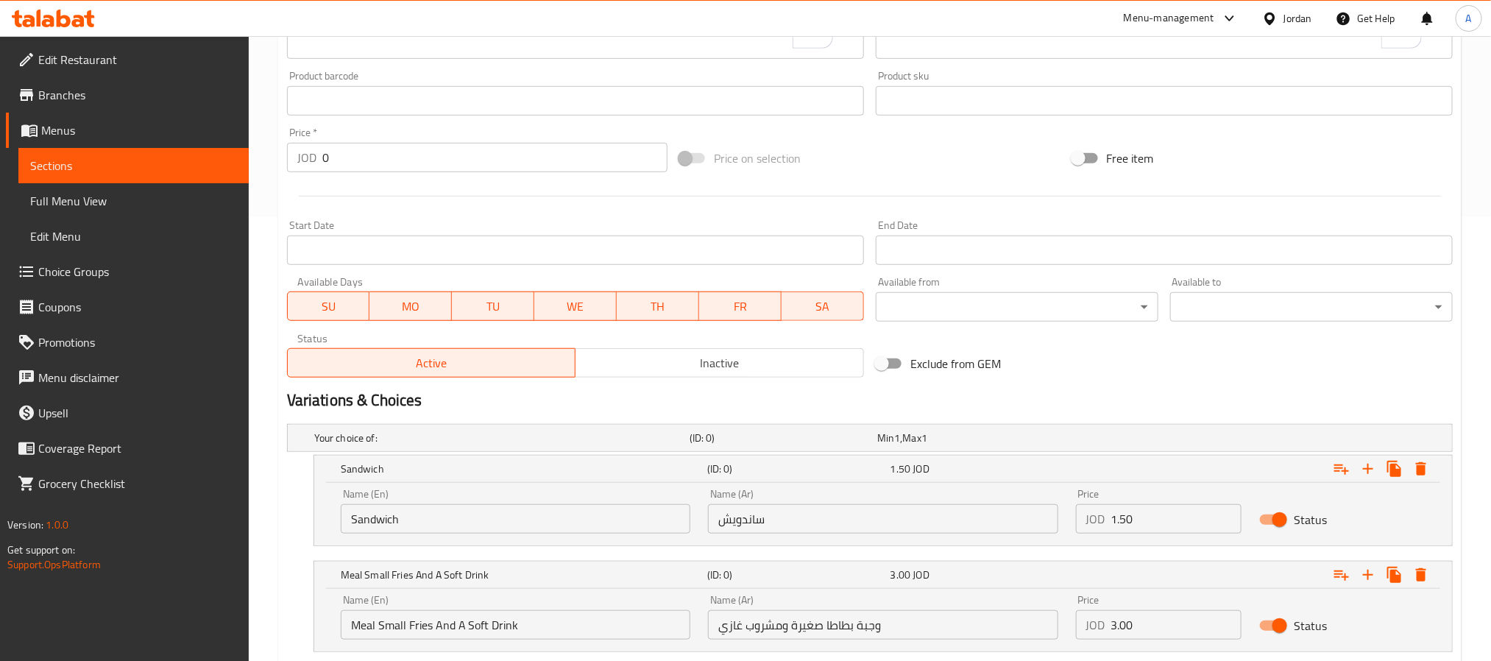
scroll to position [540, 0]
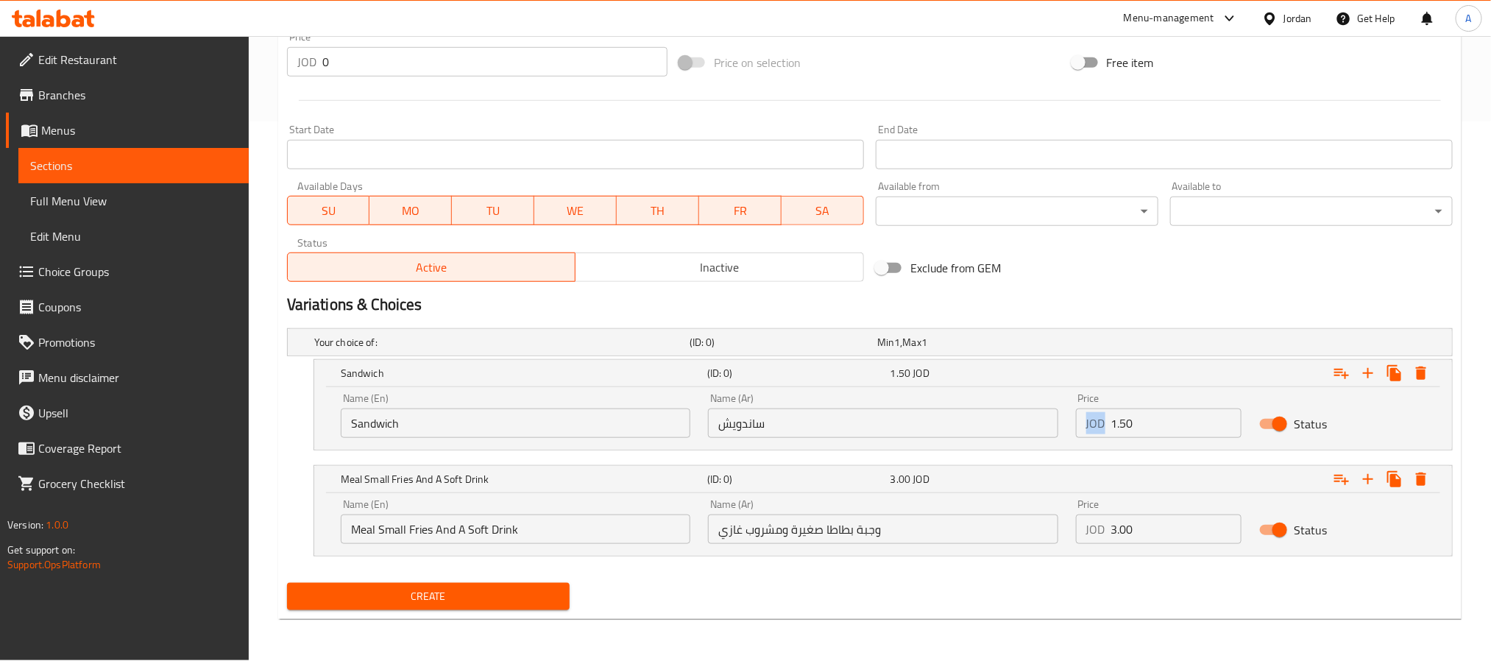
drag, startPoint x: 1140, startPoint y: 439, endPoint x: 1100, endPoint y: 436, distance: 40.7
click at [1100, 436] on div "Price JOD 1.50 Price" at bounding box center [1159, 415] width 184 height 63
click at [1153, 416] on input "1.50" at bounding box center [1177, 423] width 131 height 29
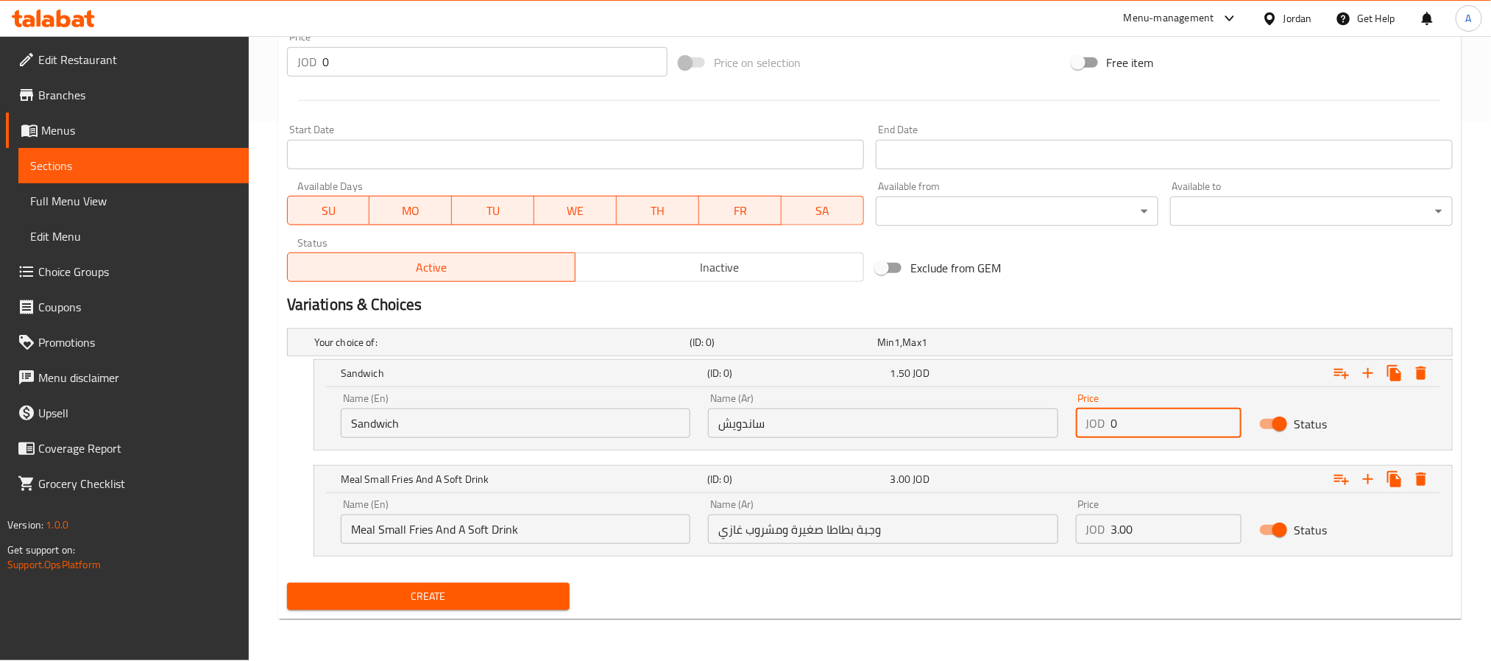
paste input "2.25"
type input "2.25"
drag, startPoint x: 1125, startPoint y: 520, endPoint x: 1098, endPoint y: 531, distance: 29.4
click at [1098, 531] on div "JOD 3.00 Price" at bounding box center [1159, 529] width 166 height 29
paste input "3.75"
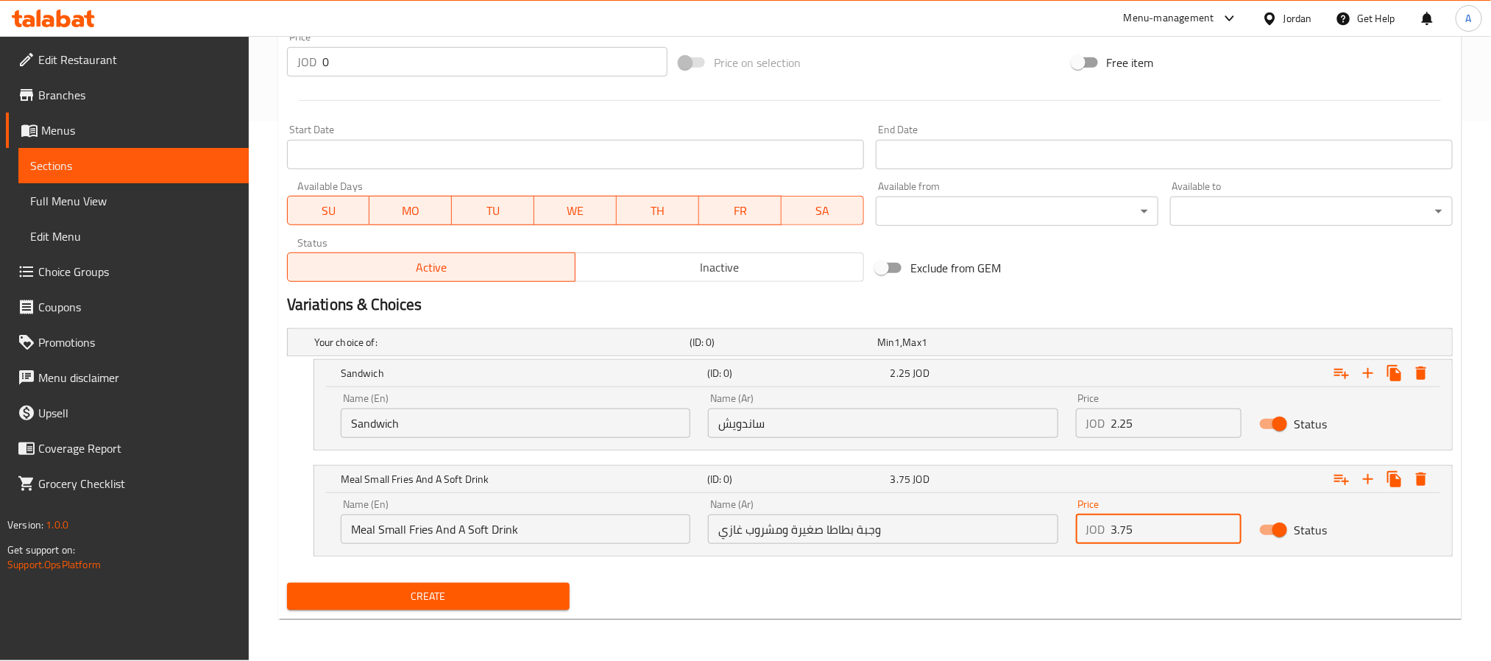
type input "3.75"
click at [287, 583] on button "Create" at bounding box center [428, 596] width 283 height 27
type input "0"
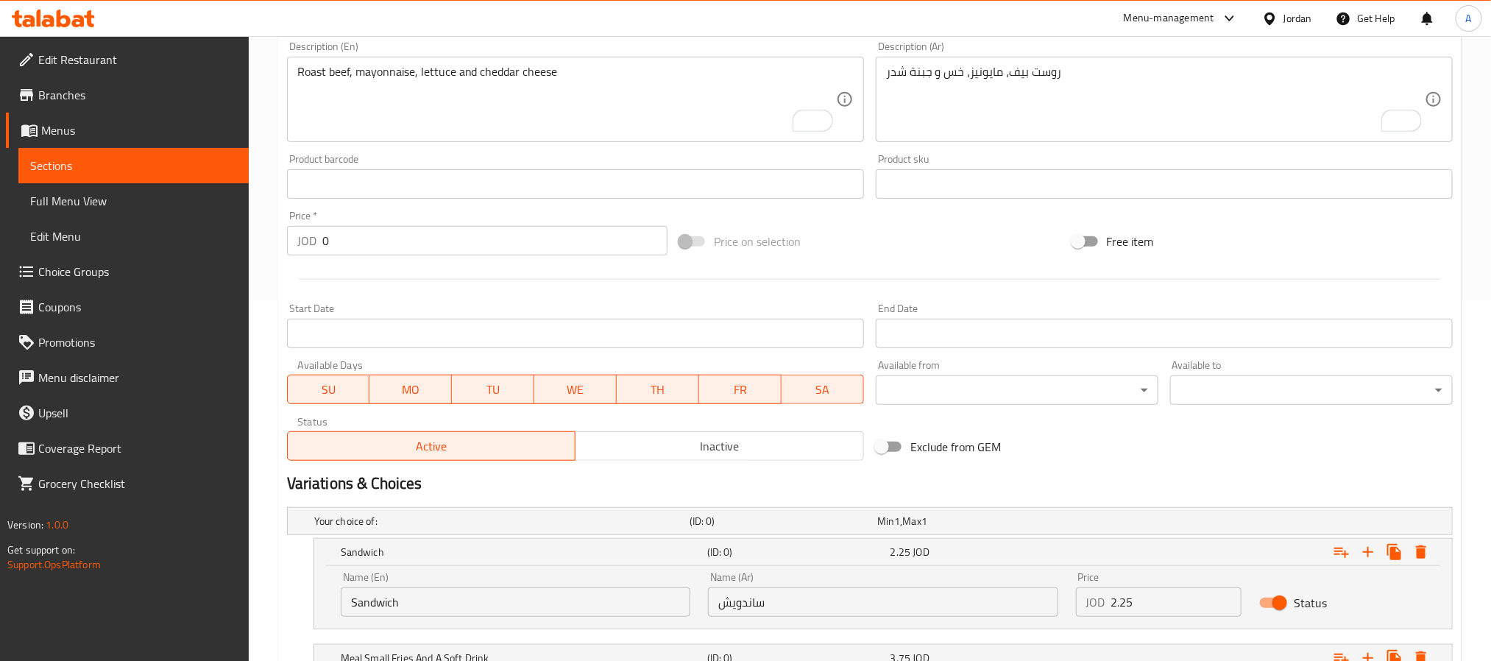
scroll to position [208, 0]
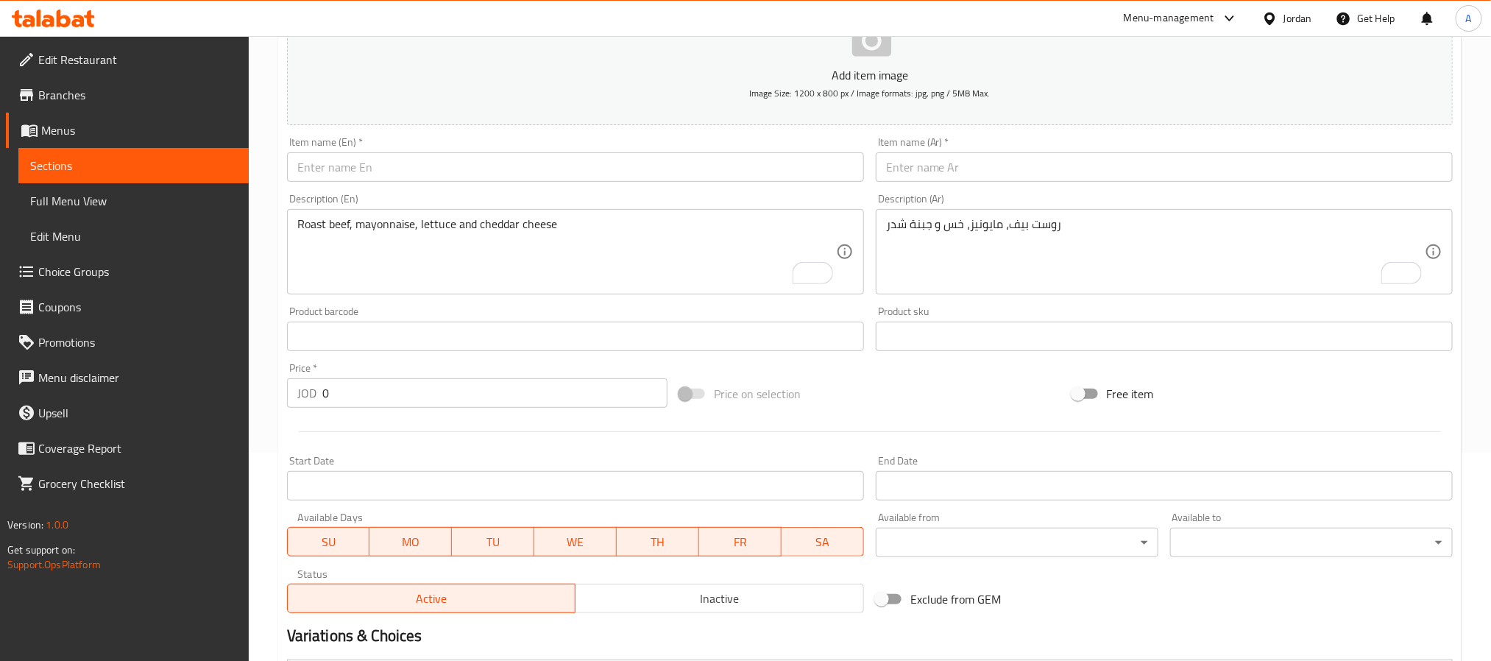
click at [961, 166] on input "text" at bounding box center [1164, 166] width 577 height 29
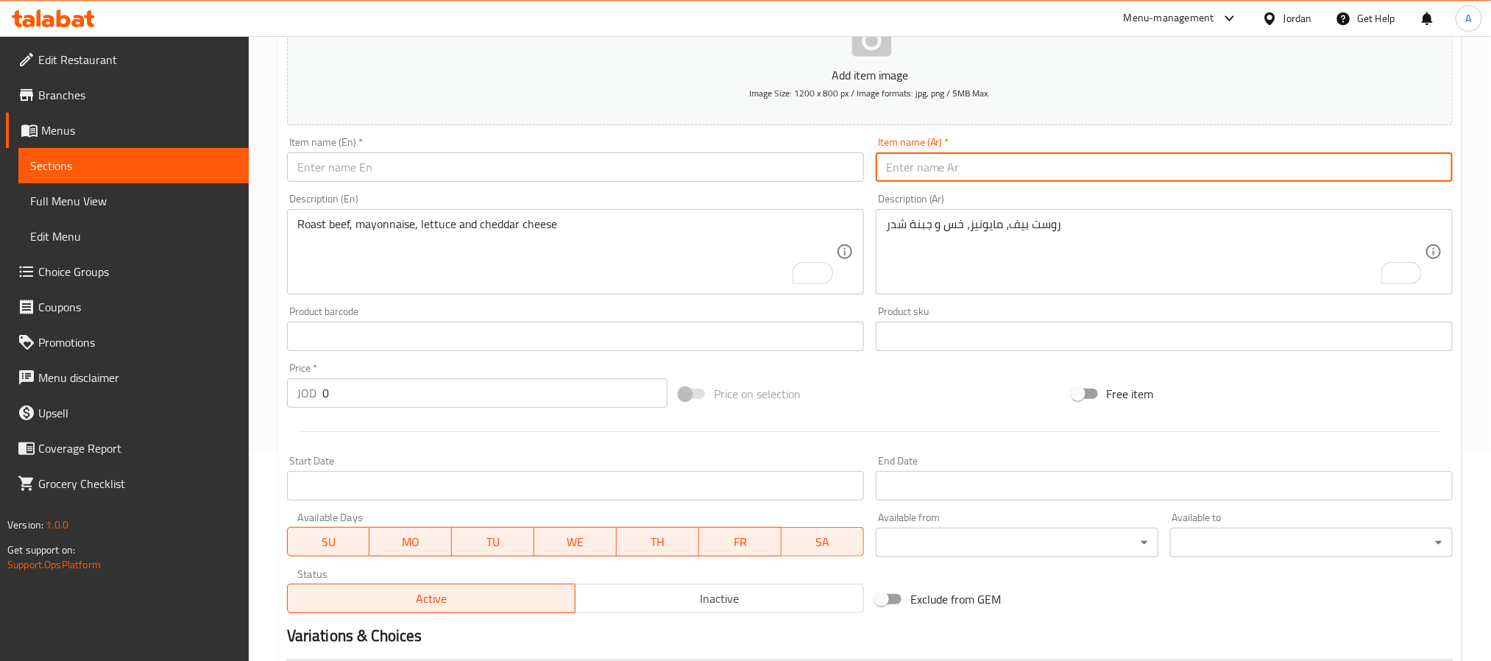
paste input "سبشل"
type input "سبشل"
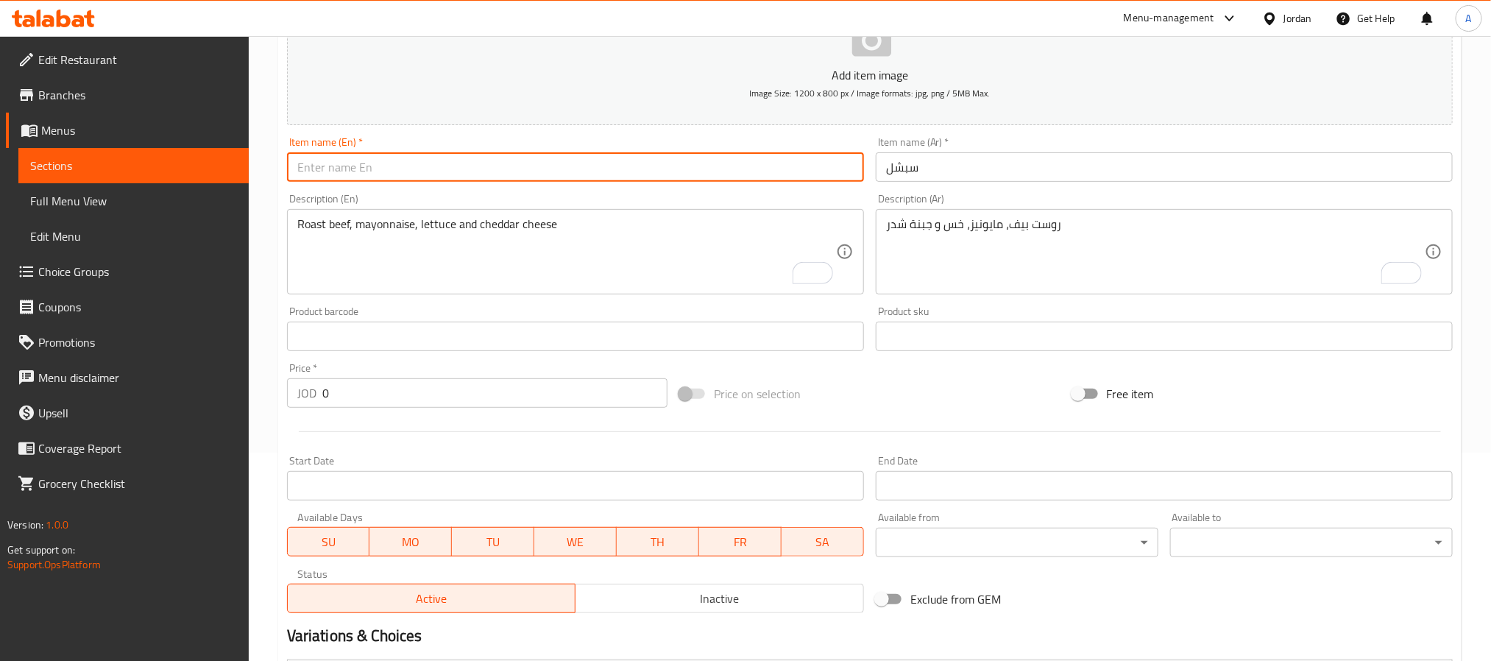
click at [473, 169] on input "text" at bounding box center [575, 166] width 577 height 29
paste input "Special"
type input "Special"
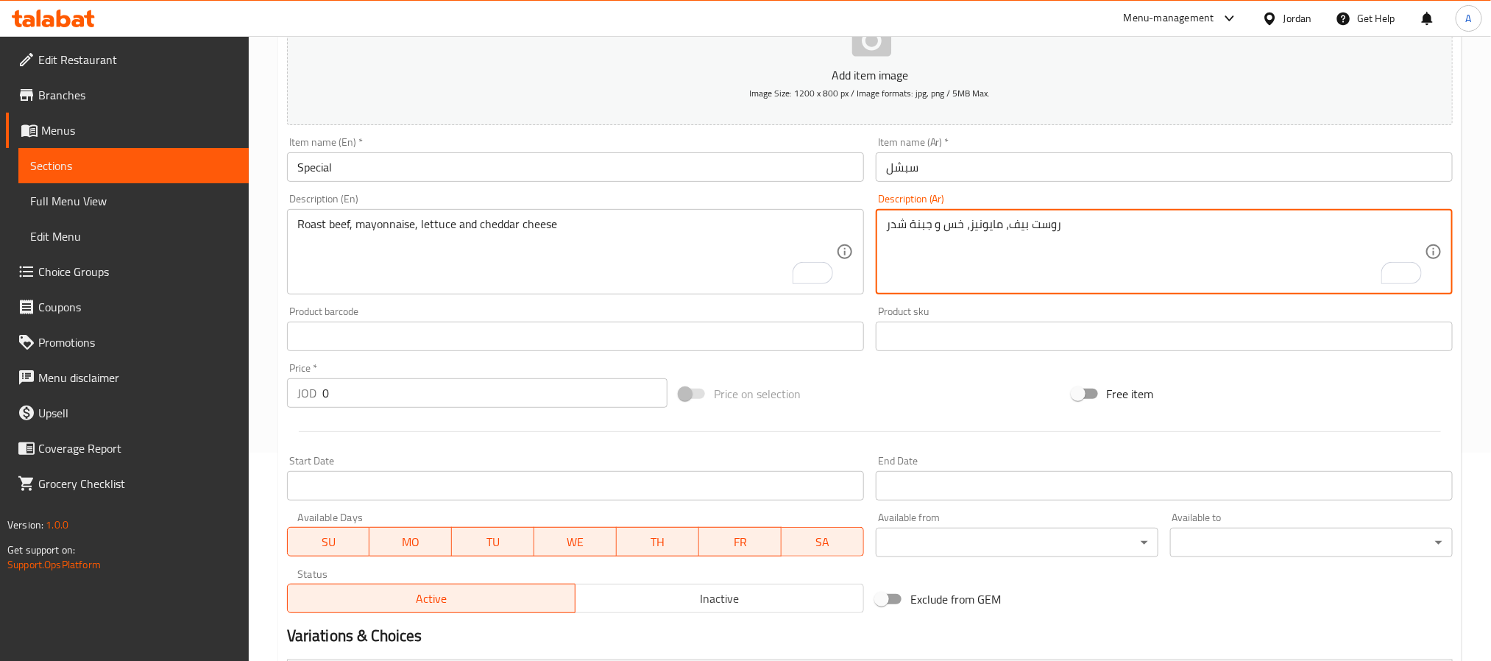
click at [1294, 241] on textarea "روست بيف، مايونيز، خس و جبنة شدر" at bounding box center [1155, 252] width 539 height 70
paste textarea "بصل، مخلل مقطع، صوص خاص، ذرة، شيبس و جبنة شدر"
type textarea "بصل، مخلل مقطع، صوص خاص، ذرة، شيبس و جبنة شدر"
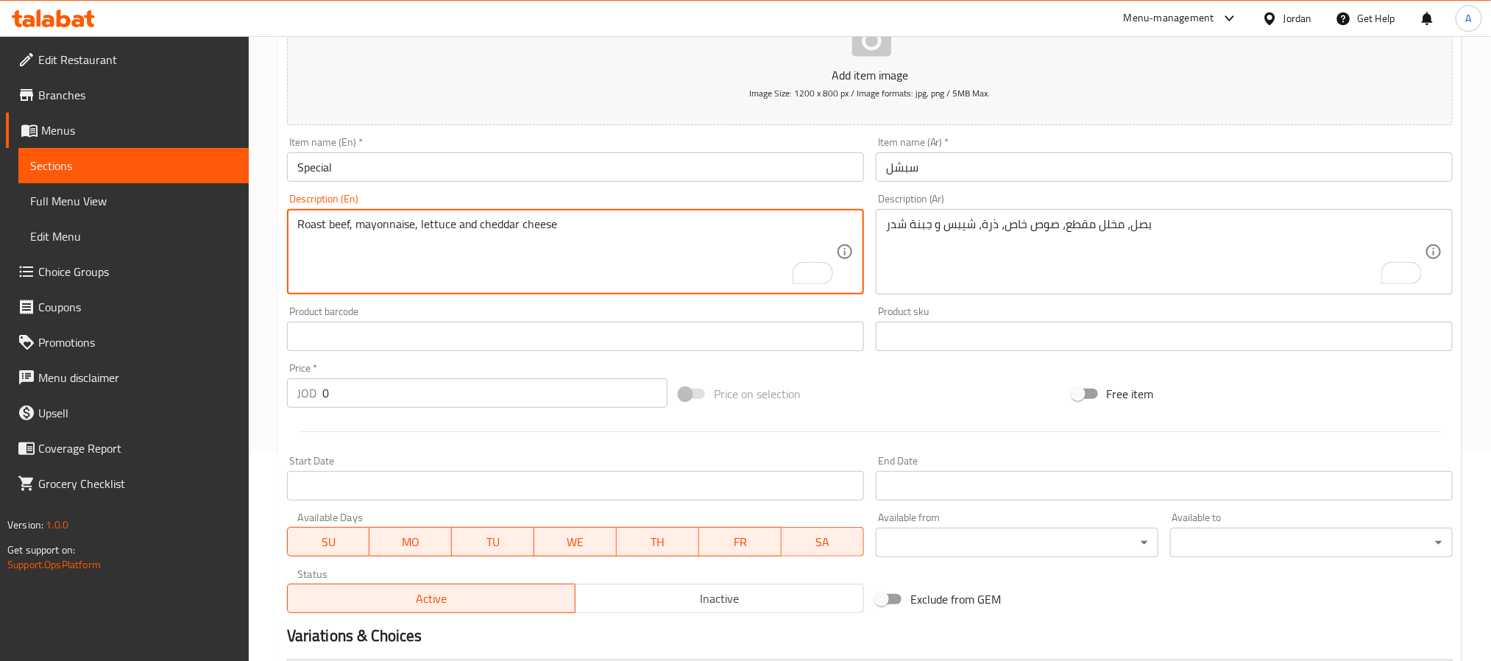
click at [425, 252] on textarea "Roast beef, mayonnaise, lettuce and cheddar cheese" at bounding box center [566, 252] width 539 height 70
paste textarea "Onions, sliced ​​pickles, special sauce, corn, chips and cheddar cheese"
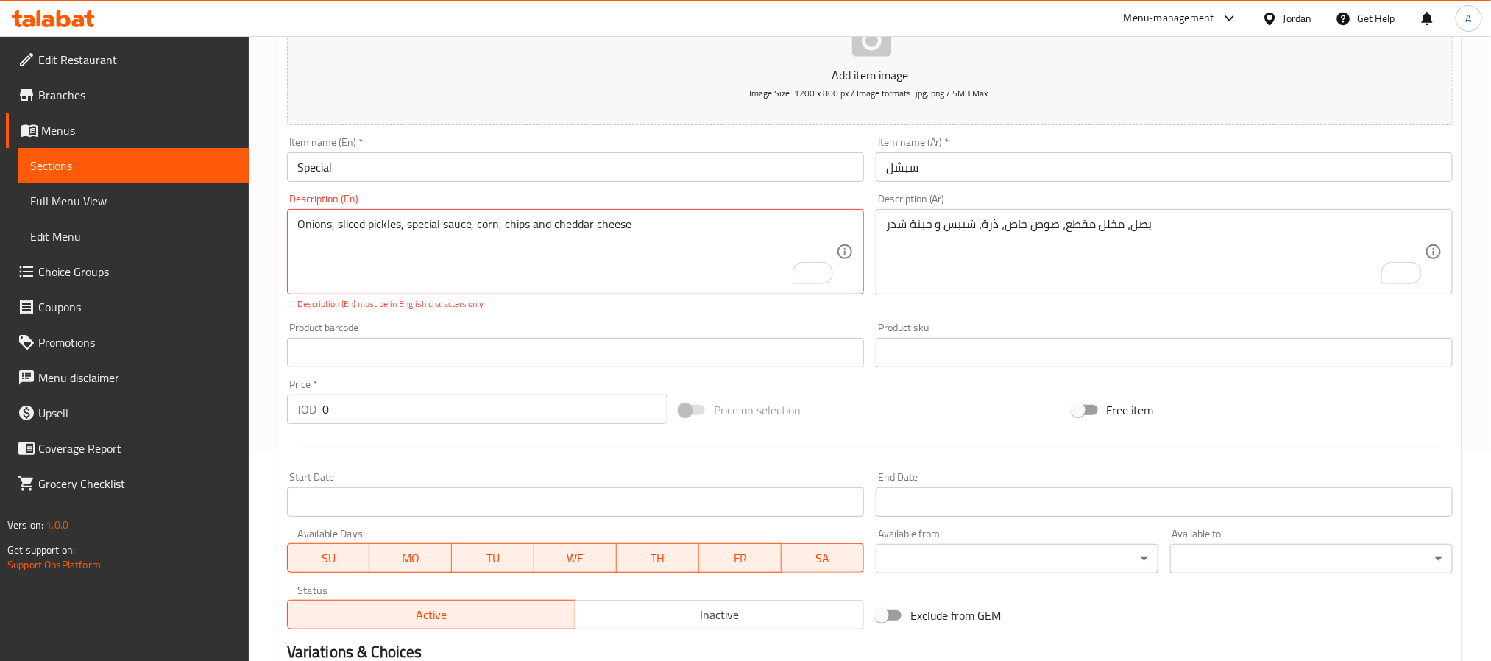
click at [462, 230] on textarea "Onions, sliced ​​pickles, special sauce, corn, chips and cheddar cheese" at bounding box center [566, 252] width 539 height 70
type textarea "Onions, sliced ​"
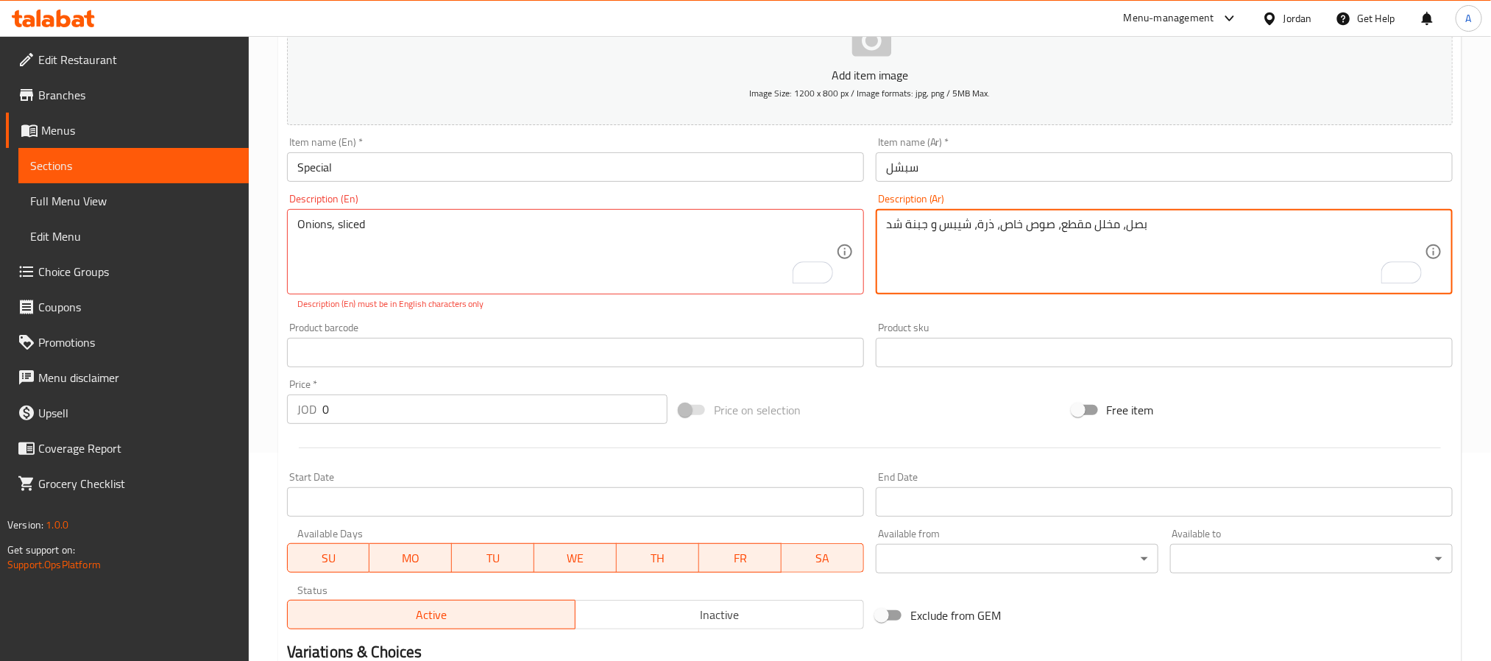
type textarea "بصل، مخلل مقطع، صوص خاص، ذرة، شيبس و جبنة شدر"
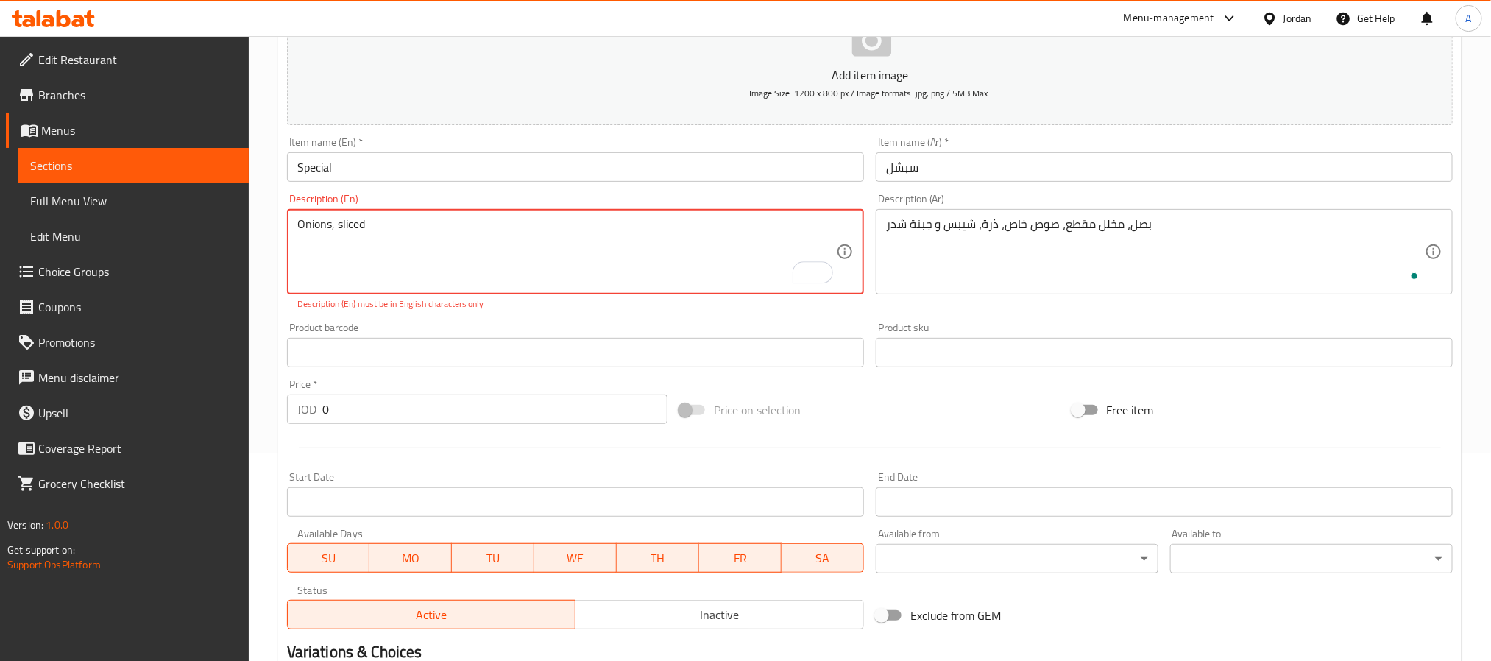
click at [616, 261] on textarea "Onions, sliced ​​" at bounding box center [566, 252] width 539 height 70
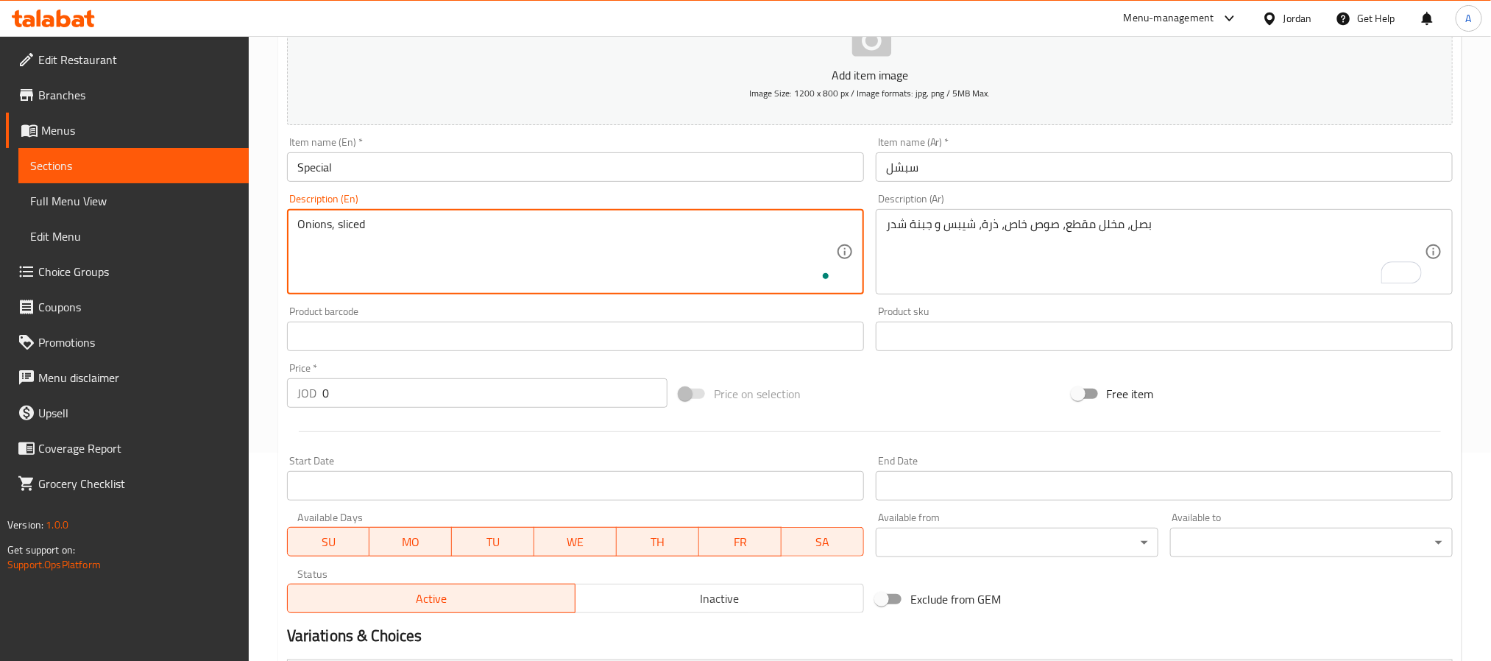
click at [597, 235] on textarea "Onions, sliced" at bounding box center [566, 252] width 539 height 70
paste textarea "​​pickles"
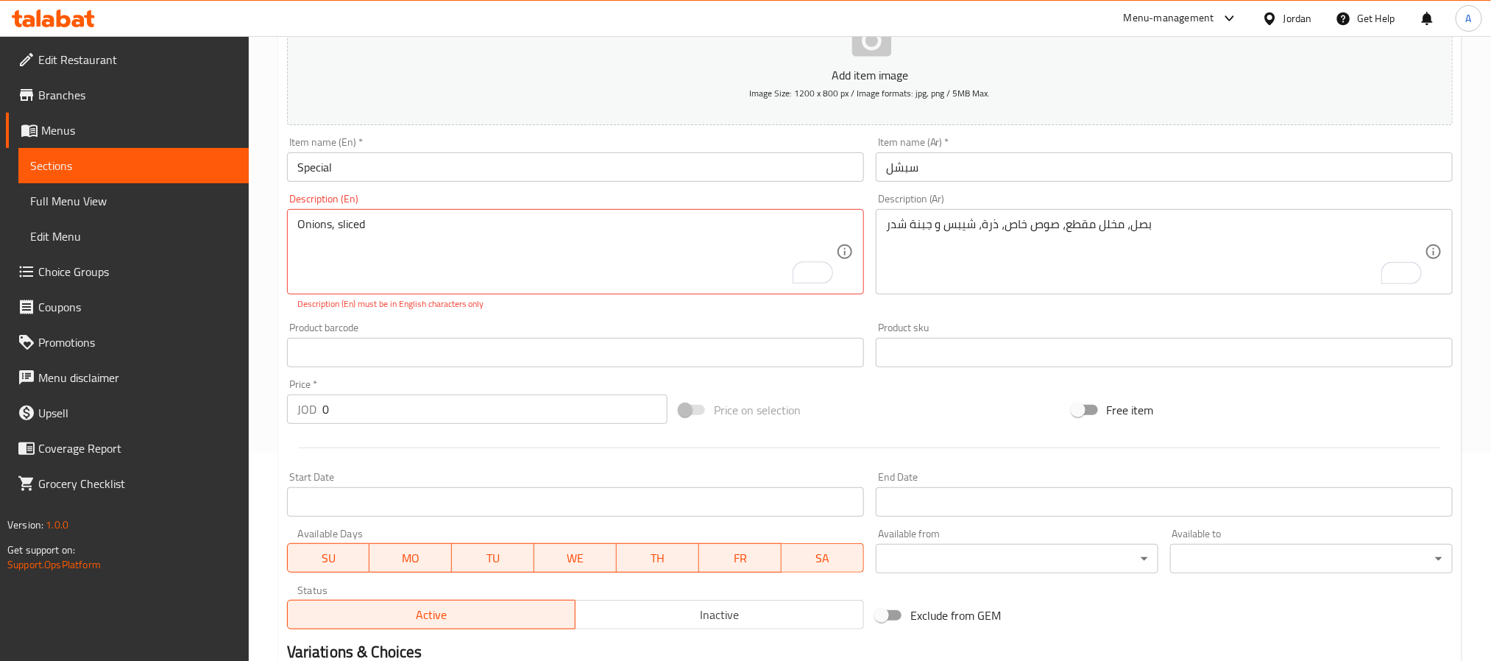
click at [500, 336] on div "Product barcode Product barcode" at bounding box center [575, 344] width 577 height 45
click at [500, 323] on div "Product barcode Product barcode" at bounding box center [575, 344] width 577 height 45
click at [476, 239] on textarea "Onions, sliced ​" at bounding box center [566, 252] width 539 height 70
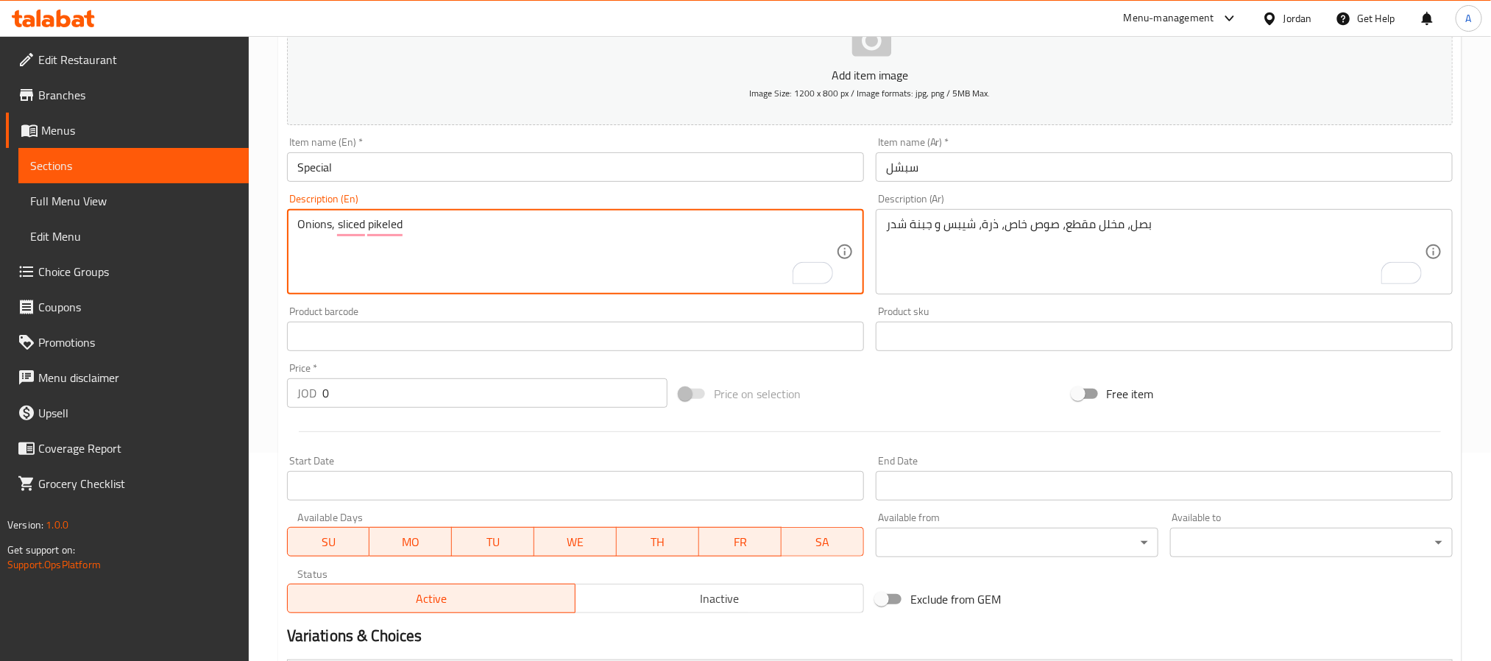
paste textarea ", special sauce, corn, chips and cheddar cheese"
click at [395, 272] on textarea "Onions, sliced pikeled, special sauce, corn, chips and cheddar cheese" at bounding box center [566, 252] width 539 height 70
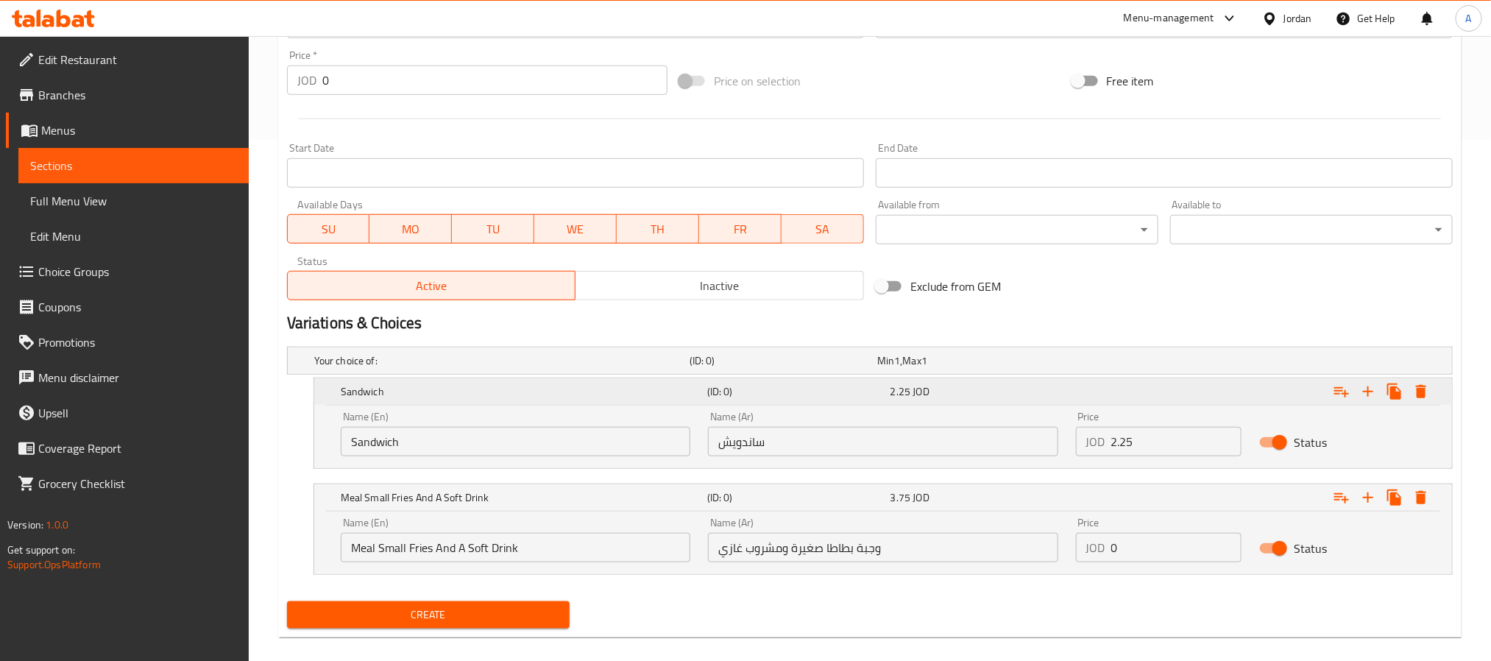
scroll to position [540, 0]
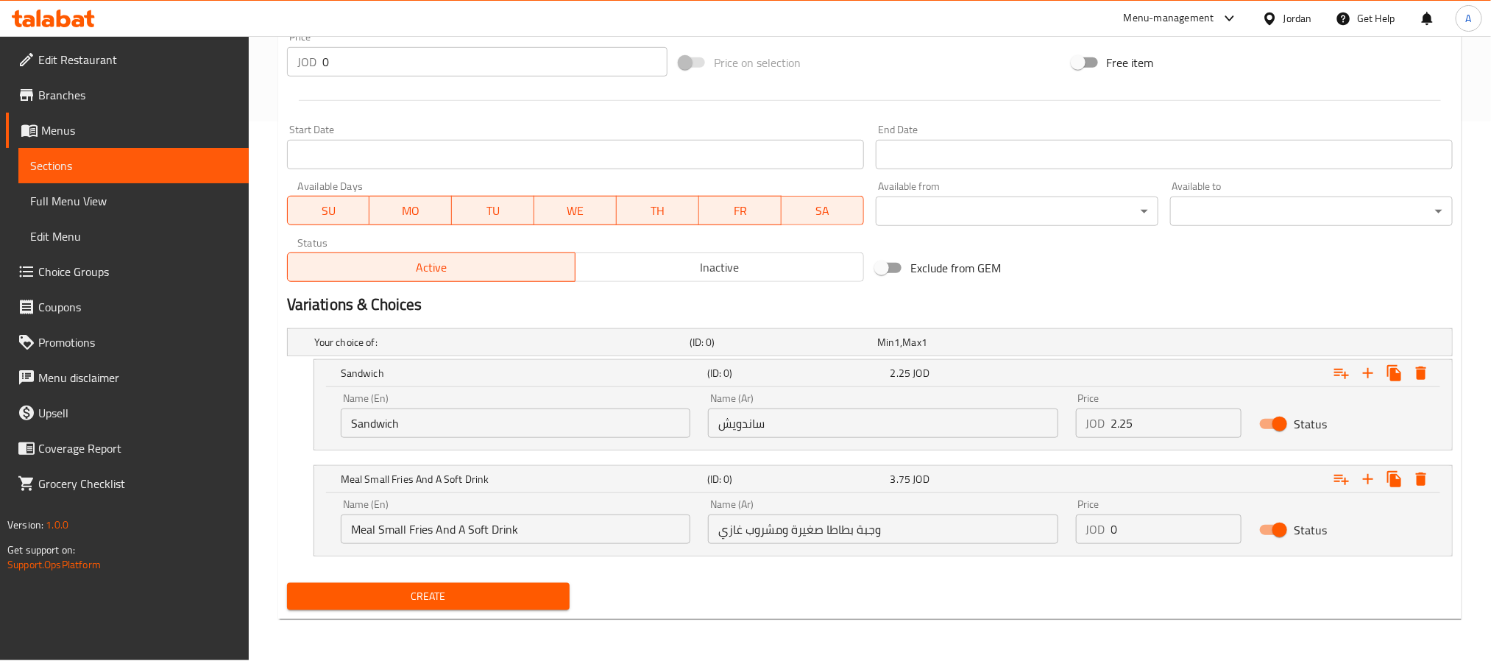
type textarea "Onions, sliced pikeled, special sauce, corn, chips and cheddar cheese"
drag, startPoint x: 1129, startPoint y: 429, endPoint x: 1098, endPoint y: 435, distance: 31.5
click at [1098, 435] on div "JOD 2.25 Price" at bounding box center [1159, 423] width 166 height 29
paste input "2.25"
type input "2.25"
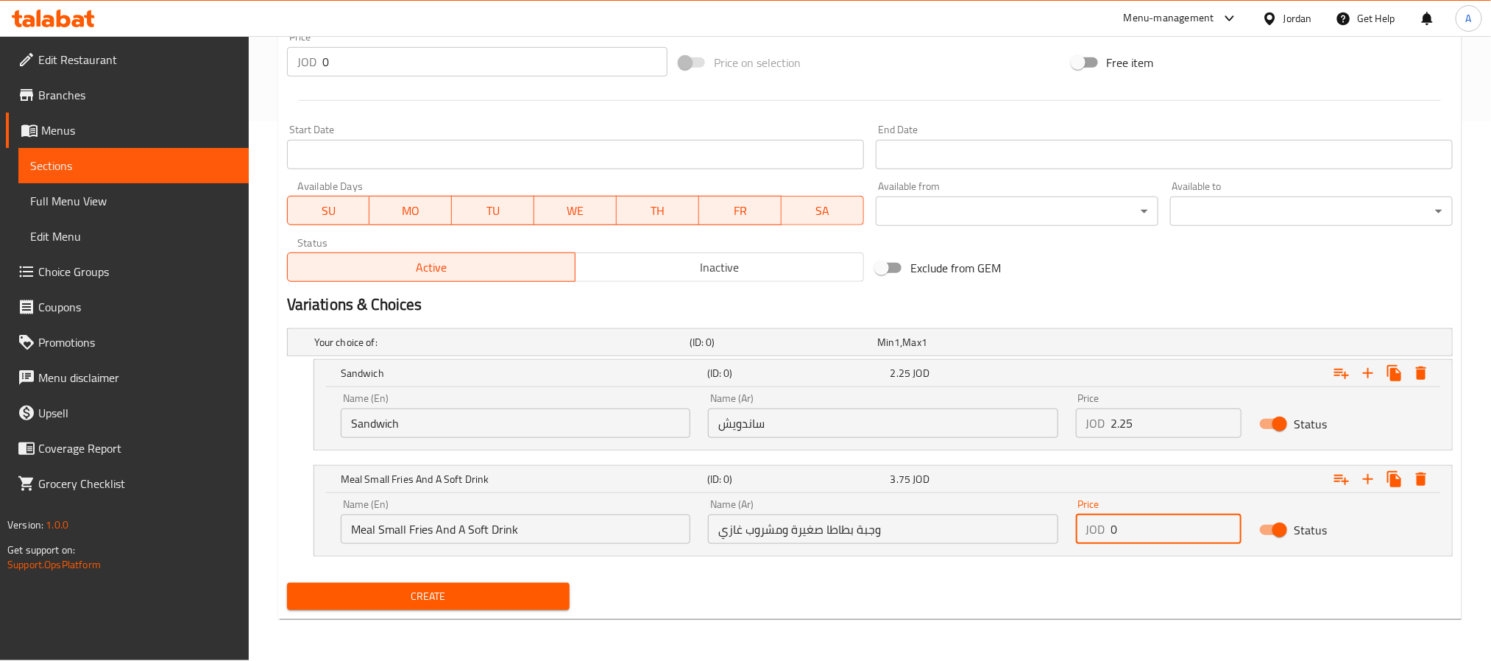
drag, startPoint x: 1135, startPoint y: 522, endPoint x: 1090, endPoint y: 522, distance: 45.6
click at [1090, 522] on div "JOD 0 Price" at bounding box center [1159, 529] width 166 height 29
paste input "3.75"
type input "3.75"
click at [287, 583] on button "Create" at bounding box center [428, 596] width 283 height 27
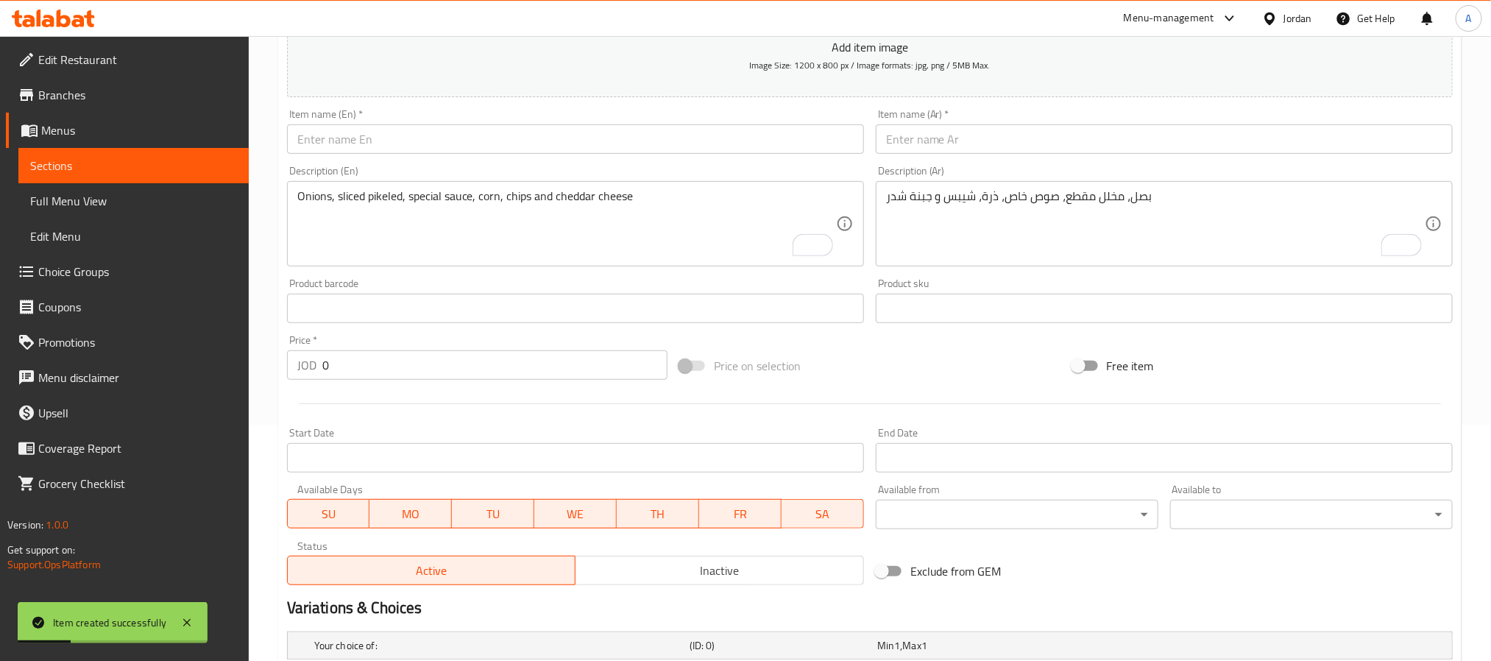
scroll to position [208, 0]
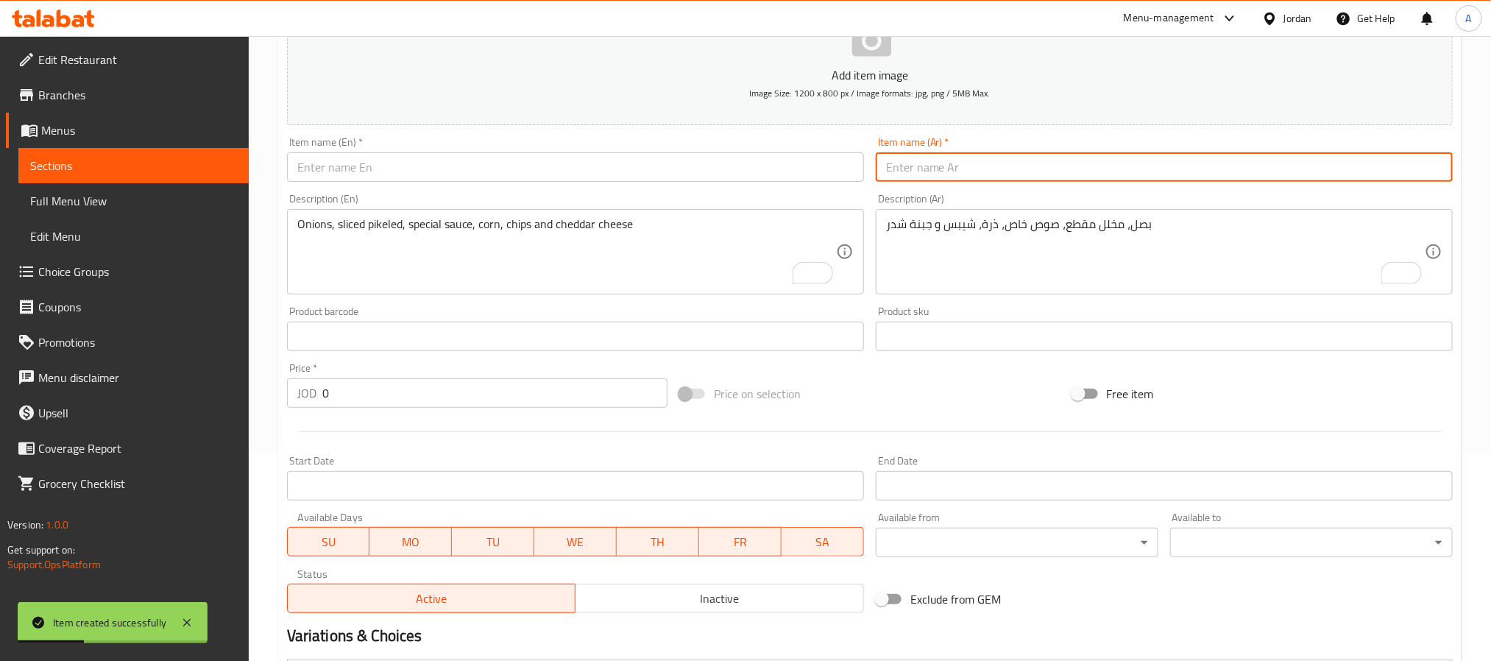
click at [989, 182] on input "text" at bounding box center [1164, 166] width 577 height 29
paste input "أمريكانو"
type input "أمريكانو"
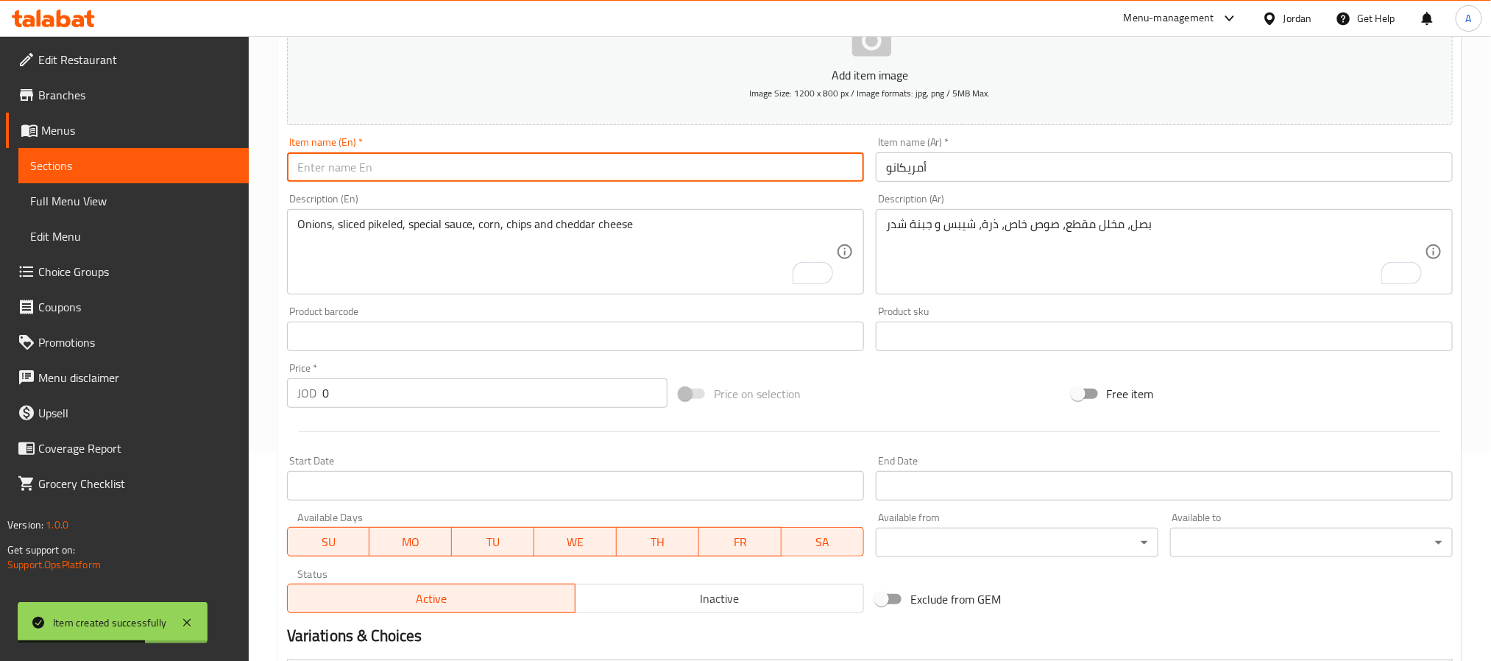
click at [370, 173] on input "text" at bounding box center [575, 166] width 577 height 29
paste input "Americano"
type input "Americano"
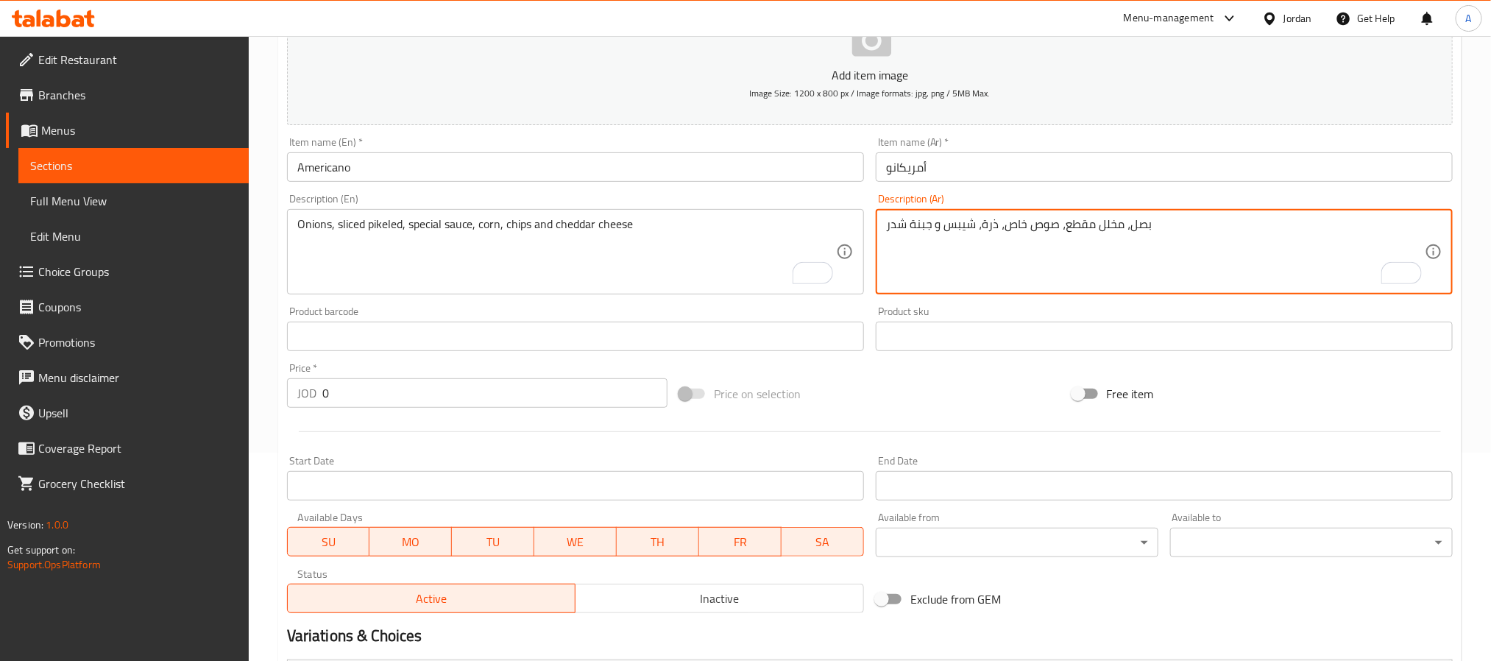
click at [1043, 246] on textarea "بصل، مخلل مقطع، صوص خاص، ذرة، شيبس و جبنة شدر" at bounding box center [1155, 252] width 539 height 70
paste textarea "بصل، مخلل مقطع، كتشب، ماسترد و جبنة شدر"
type textarea "بصل، مخلل مقطع، كتشب، ماسترد و جبنة شدر"
click at [393, 272] on textarea "To enrich screen reader interactions, please activate Accessibility in Grammarl…" at bounding box center [566, 252] width 539 height 70
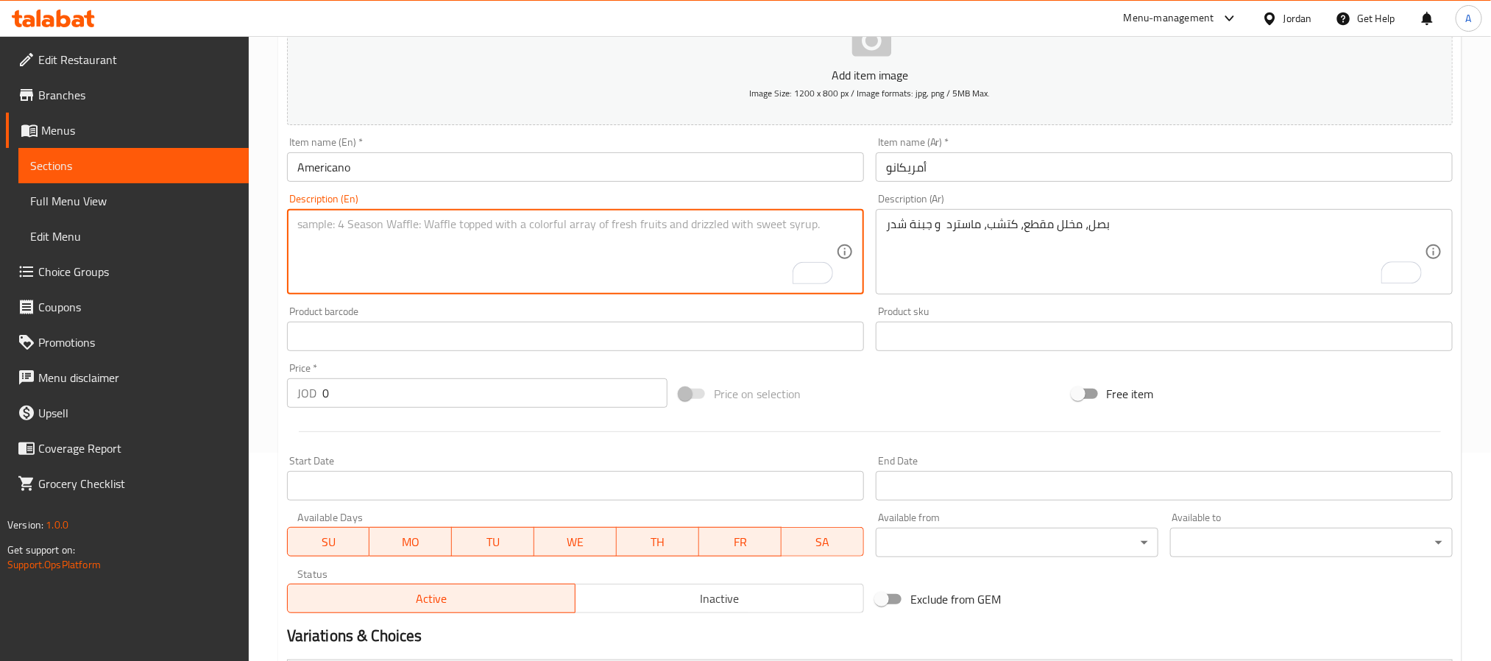
paste textarea "Onions, sliced ​​pickles, ketchup, mustard, and cheddar cheese"
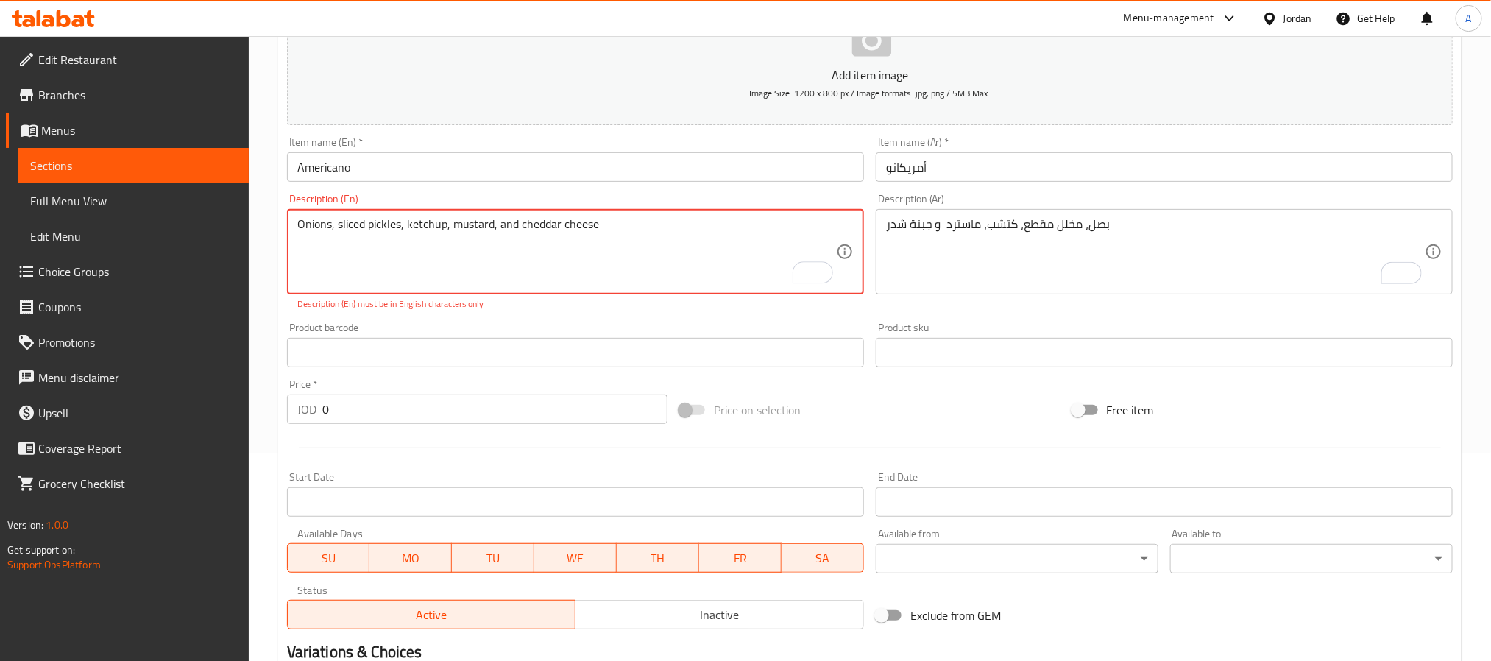
click at [370, 233] on textarea "Onions, sliced ​​pickles, ketchup, mustard, and cheddar cheese" at bounding box center [566, 252] width 539 height 70
click at [721, 236] on textarea "Onions, sliced ​​pickles, ketchup, mustard, and cheddar cheese" at bounding box center [566, 252] width 539 height 70
click at [332, 224] on textarea "Onions, sliced ​​pickles, ketchup, mustard, and cheddar cheese" at bounding box center [566, 252] width 539 height 70
click at [339, 224] on textarea "Onions, sliced ​​pickles, ketchup, mustard, and cheddar cheese" at bounding box center [566, 252] width 539 height 70
click at [367, 224] on textarea "Onions, sliced ​​pickles, ketchup, mustard, and cheddar cheese" at bounding box center [566, 252] width 539 height 70
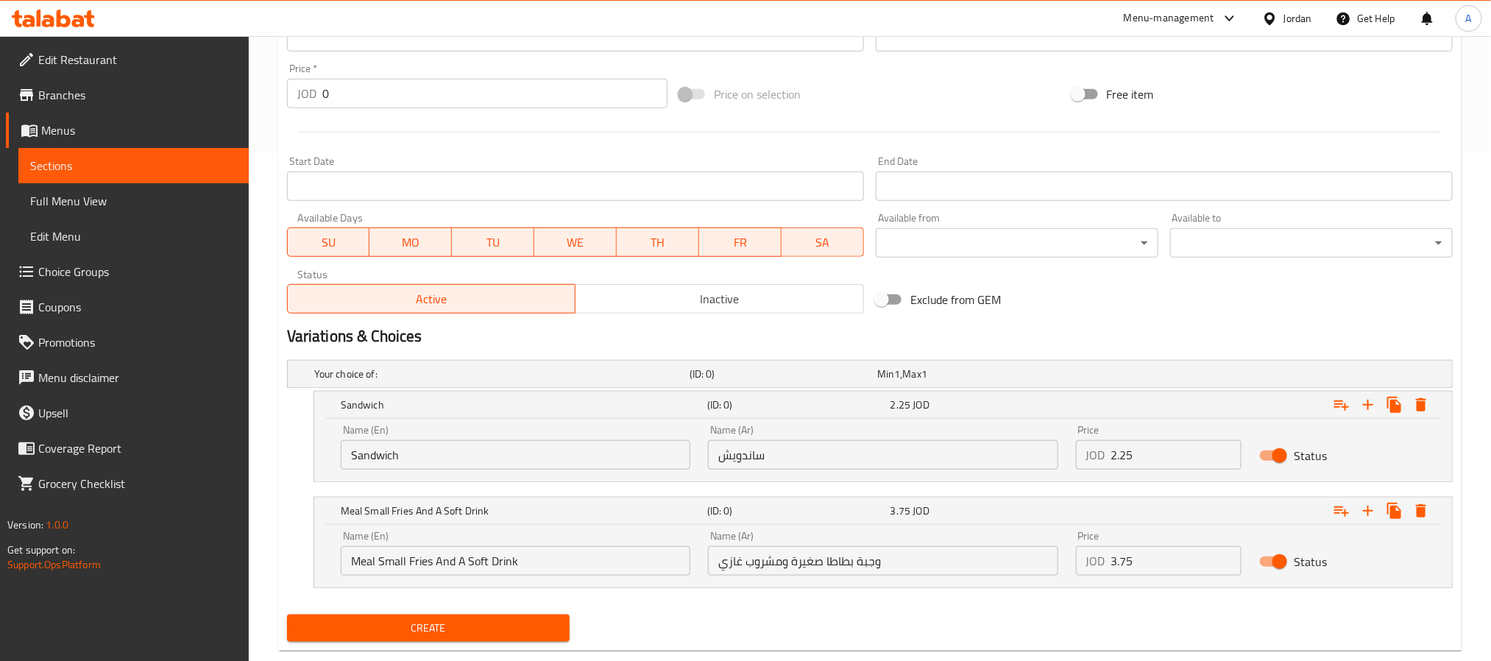
scroll to position [540, 0]
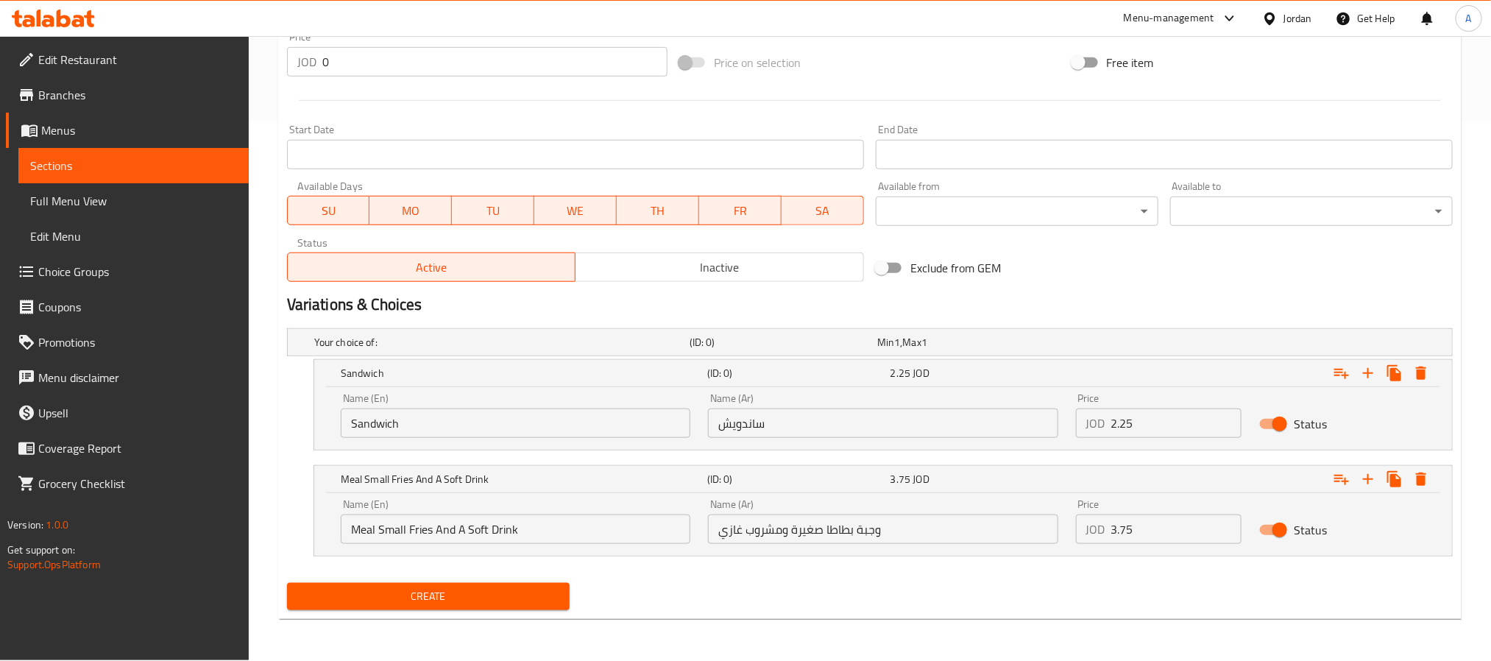
type textarea "Onions, sliced pickles, ketchup, mustard, and cheddar cheese"
click at [489, 573] on div "Your choice of: (ID: 0) Min 1 , Max 1 Name (En) Your choice of: Name (En) Name …" at bounding box center [870, 449] width 1178 height 255
click at [475, 594] on span "Create" at bounding box center [428, 596] width 259 height 18
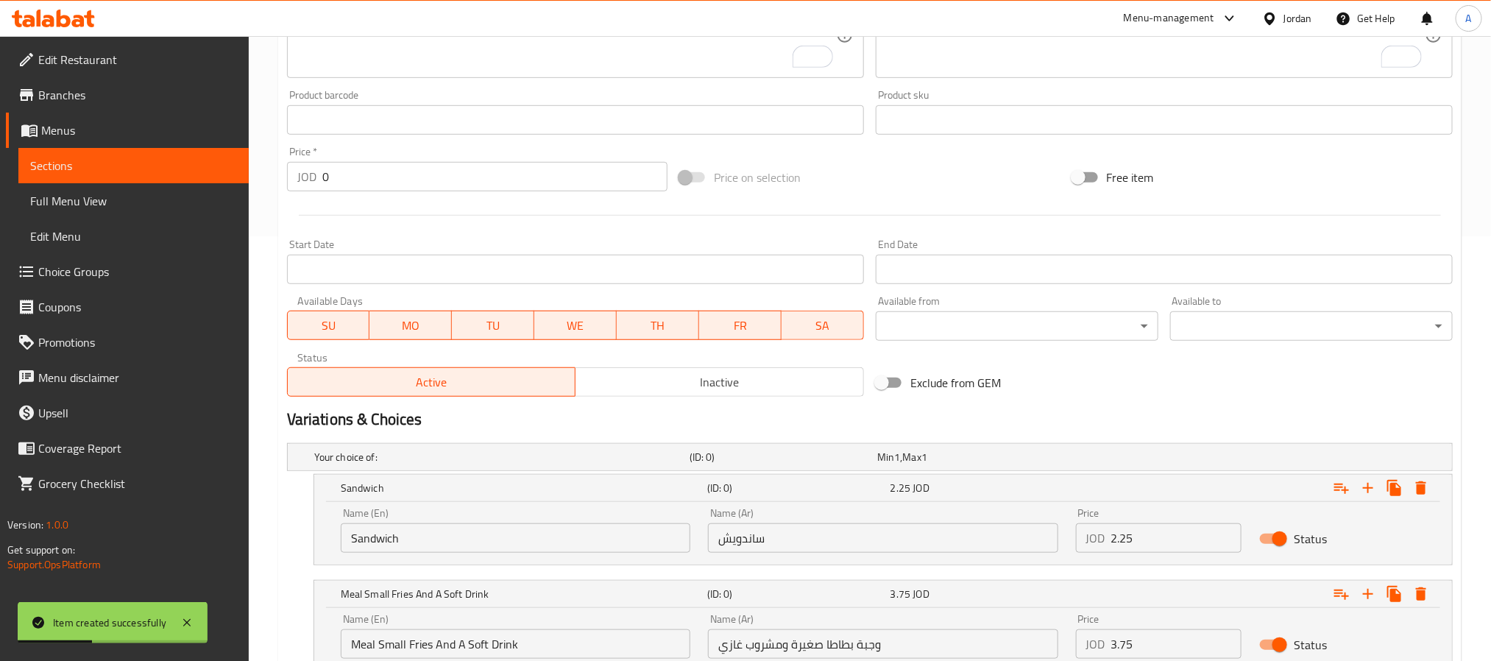
scroll to position [319, 0]
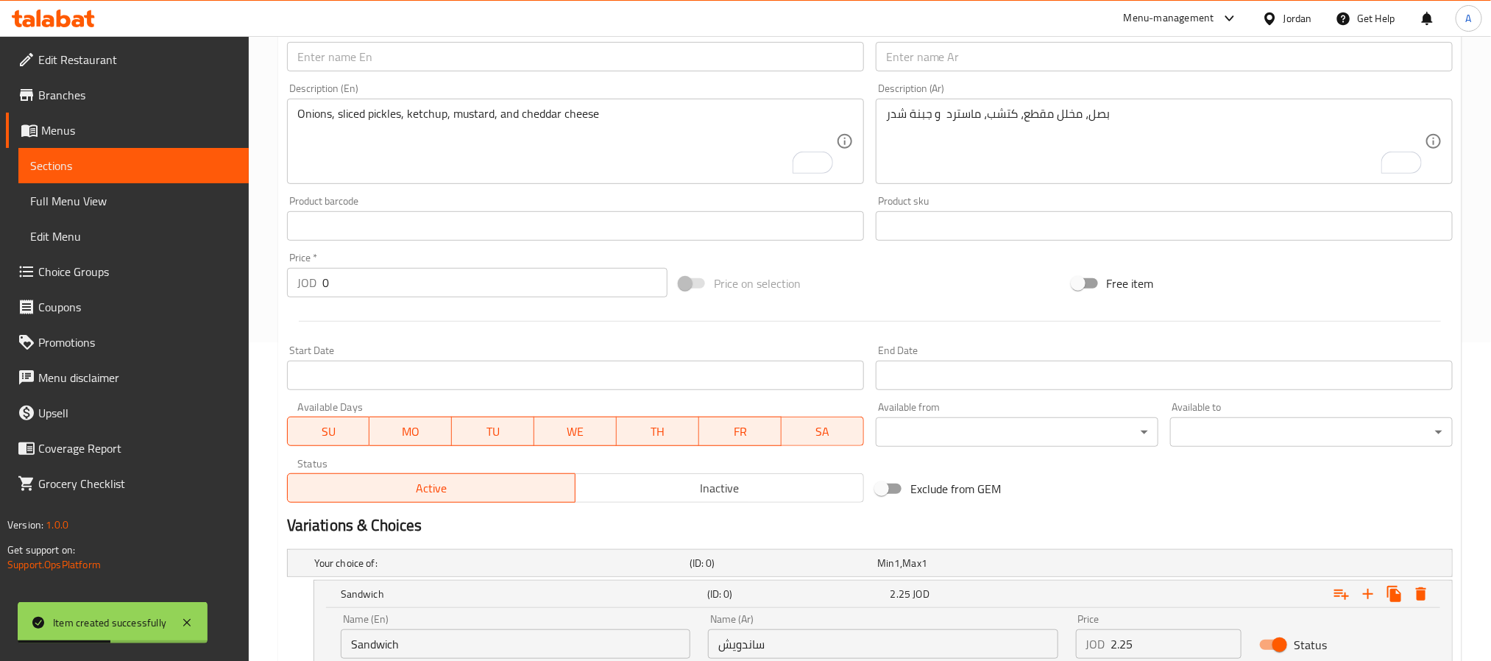
click at [378, 57] on input "text" at bounding box center [575, 56] width 577 height 29
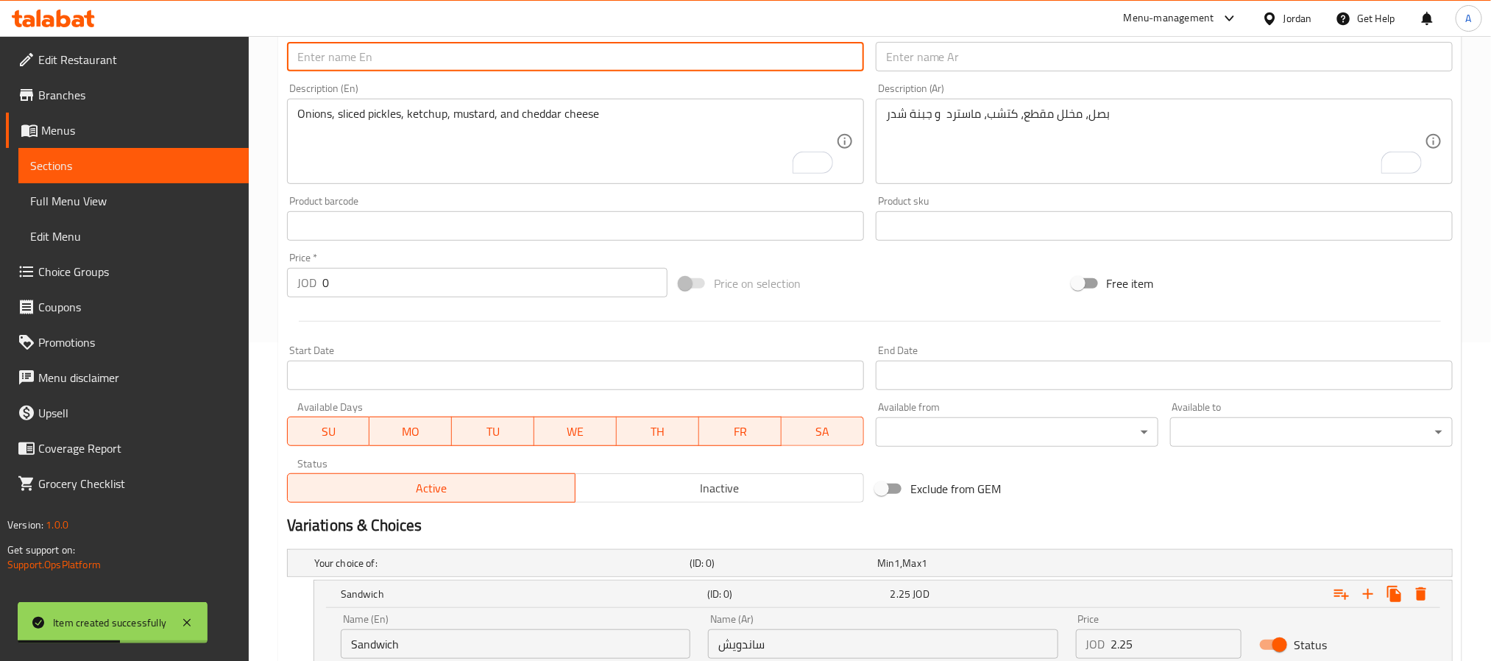
paste input "Mexican"
type input "Mexican"
click at [945, 139] on textarea "بصل، مخلل مقطع، كتشب، ماسترد و جبنة شدر" at bounding box center [1155, 142] width 539 height 70
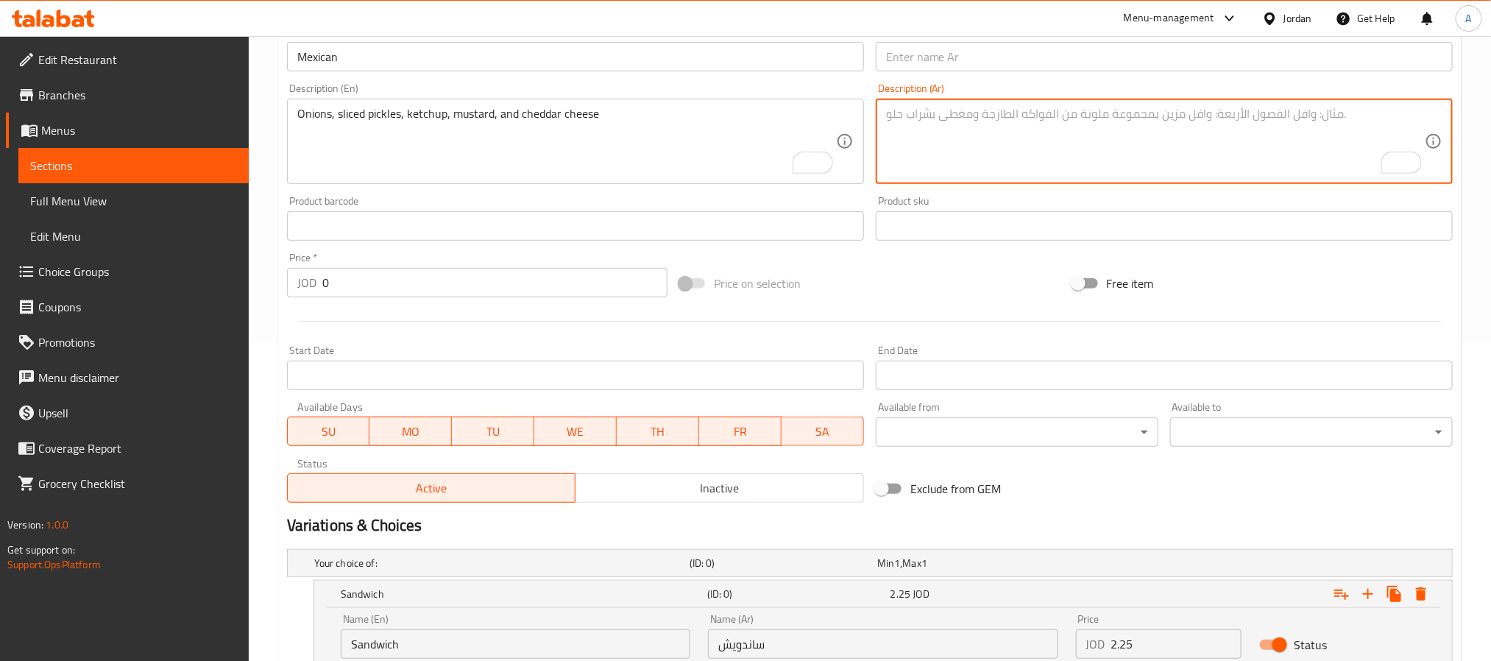
paste textarea "بصل، هلابينو مقطع، صوص خاص، شيبس و جبنة شدر"
type textarea "بصل، هلابينو مقطع، صوص خاص، شيبس و جبنة شدر"
click at [539, 150] on textarea "Onions, sliced pickles, ketchup, mustard, and cheddar cheese" at bounding box center [566, 142] width 539 height 70
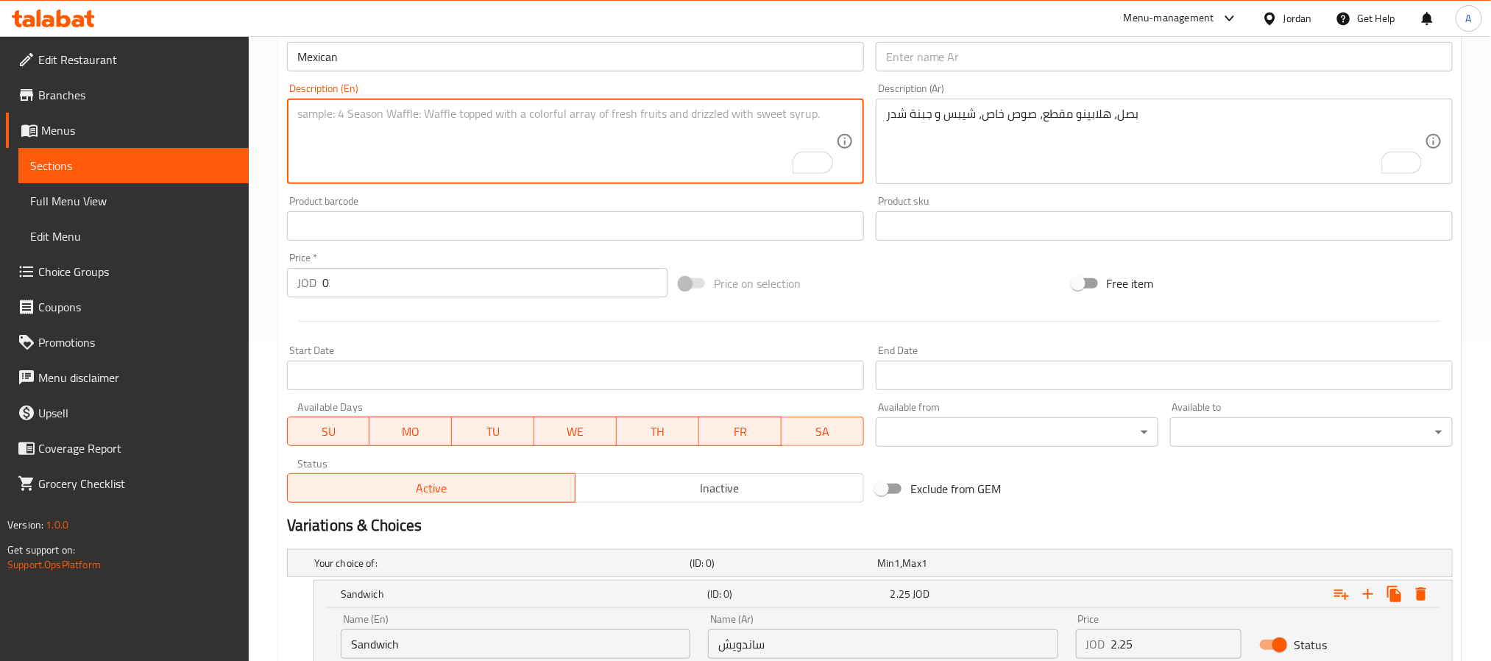
paste textarea "Onions, sliced ​​jalapenos, special sauce, chips and cheddar cheese"
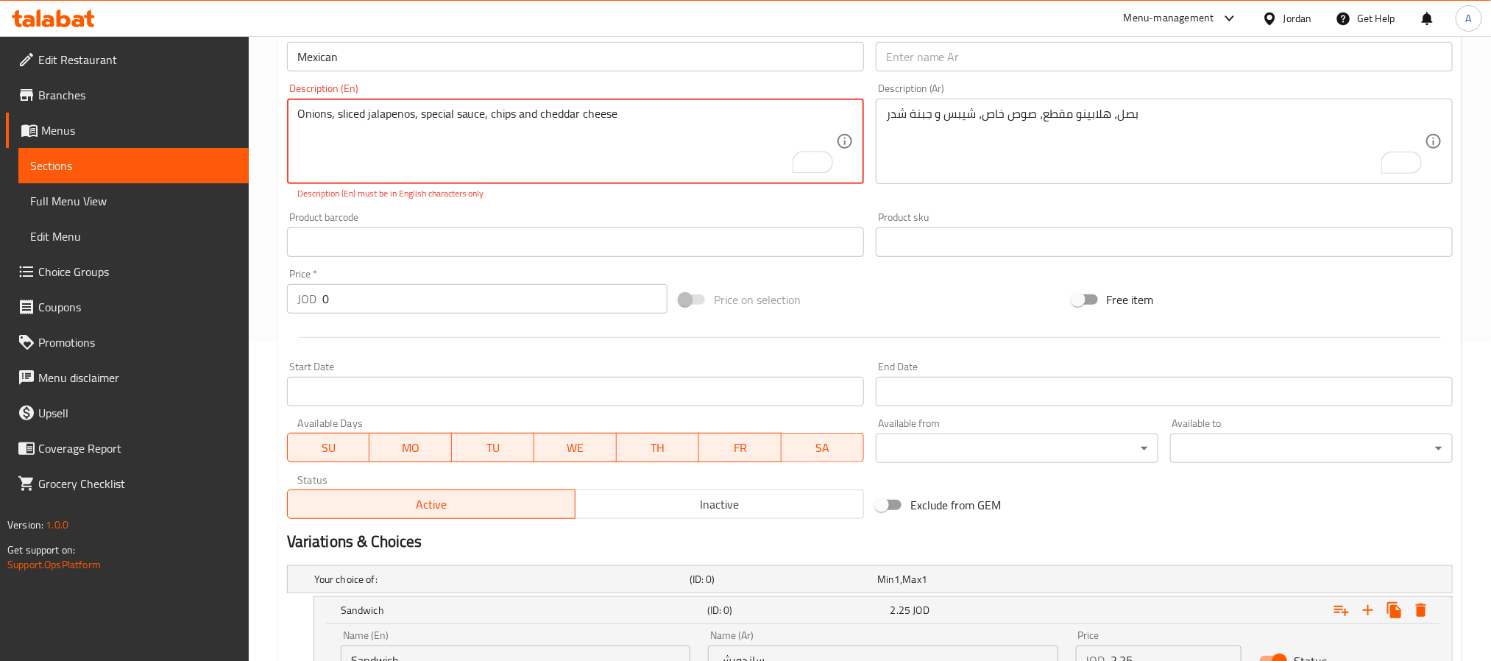
click at [365, 124] on textarea "Onions, sliced ​​jalapenos, special sauce, chips and cheddar cheese" at bounding box center [566, 142] width 539 height 70
click at [736, 126] on textarea "Onions, sliced ​​jalapenos, special sauce, chips and cheddar cheese" at bounding box center [566, 142] width 539 height 70
click at [364, 111] on textarea "Onions, sliced ​​jalapenos, special sauce, chips and cheddar cheese" at bounding box center [566, 142] width 539 height 70
click at [451, 115] on textarea "Onions, sliced ​​jalapenos, special sauce, chips and cheddar cheese" at bounding box center [566, 142] width 539 height 70
click at [667, 124] on textarea "Onions, sliced ​​jalapenos, special sauce, chips and cheddar cheese" at bounding box center [566, 142] width 539 height 70
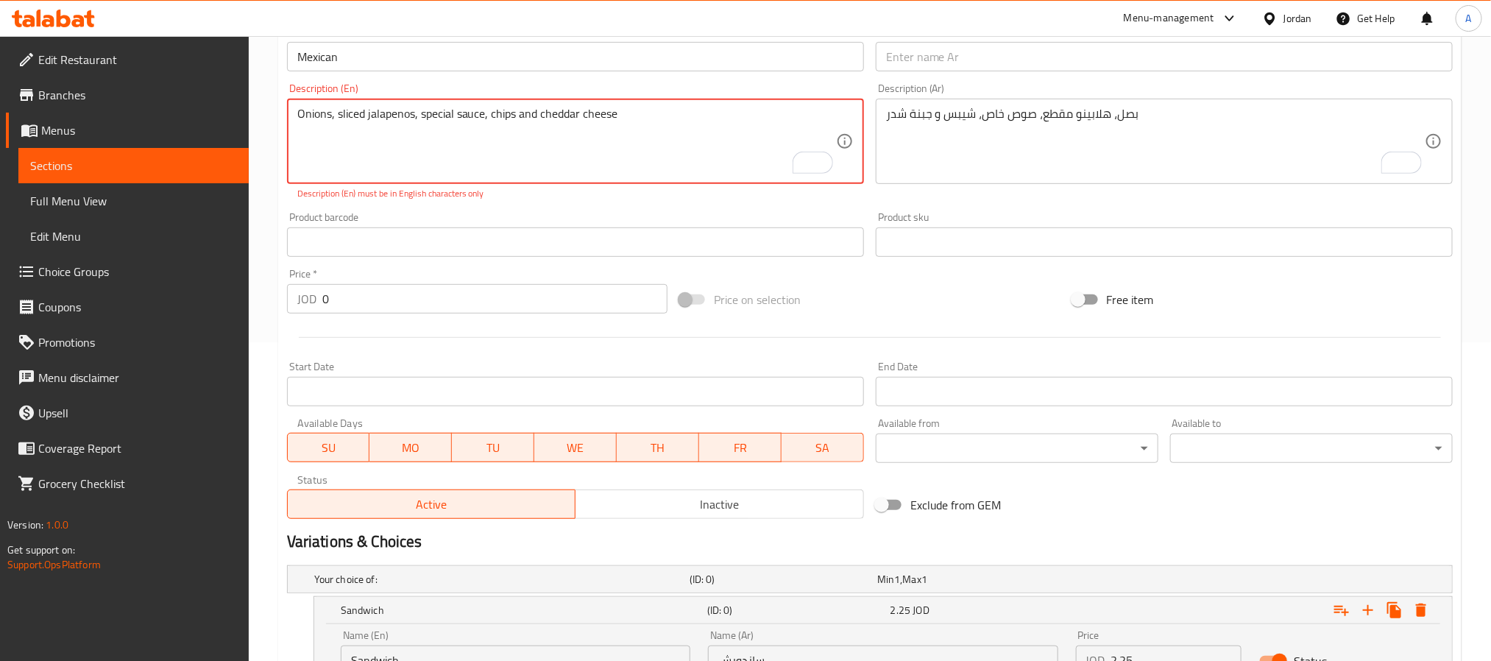
click at [579, 113] on textarea "Onions, sliced ​​jalapenos, special sauce, chips and cheddar cheese" at bounding box center [566, 142] width 539 height 70
click at [652, 115] on textarea "Onions, sliced ​​jalapenos, special sauce, chips and cheddar cheese" at bounding box center [566, 142] width 539 height 70
click at [487, 118] on textarea "Onions, sliced ​​jalapenos, special sauce, chips and cheddar cheese" at bounding box center [566, 142] width 539 height 70
click at [462, 117] on textarea "Onions, sliced ​​jalapenos, special sauce, chips and cheddar cheese" at bounding box center [566, 142] width 539 height 70
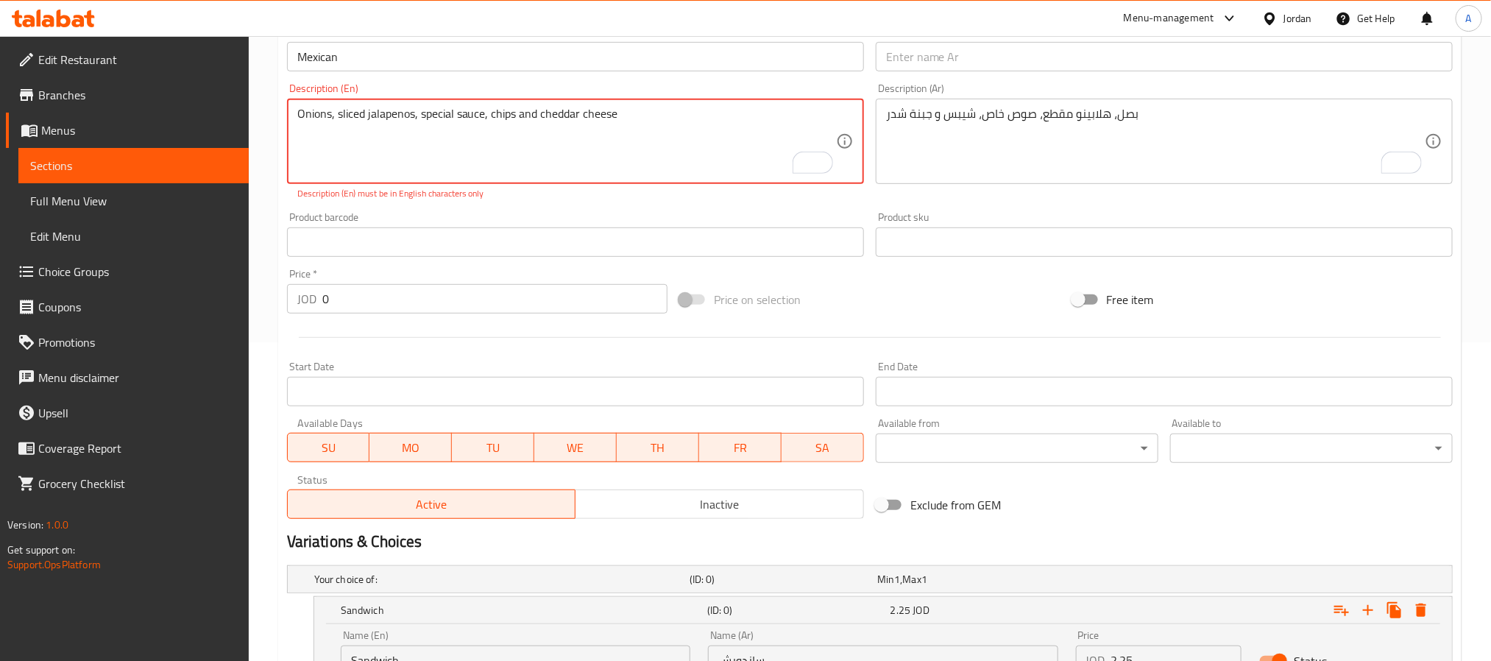
click at [462, 117] on textarea "Onions, sliced ​​jalapenos, special sauce, chips and cheddar cheese" at bounding box center [566, 142] width 539 height 70
paste textarea "To enrich screen reader interactions, please activate Accessibility in Grammarl…"
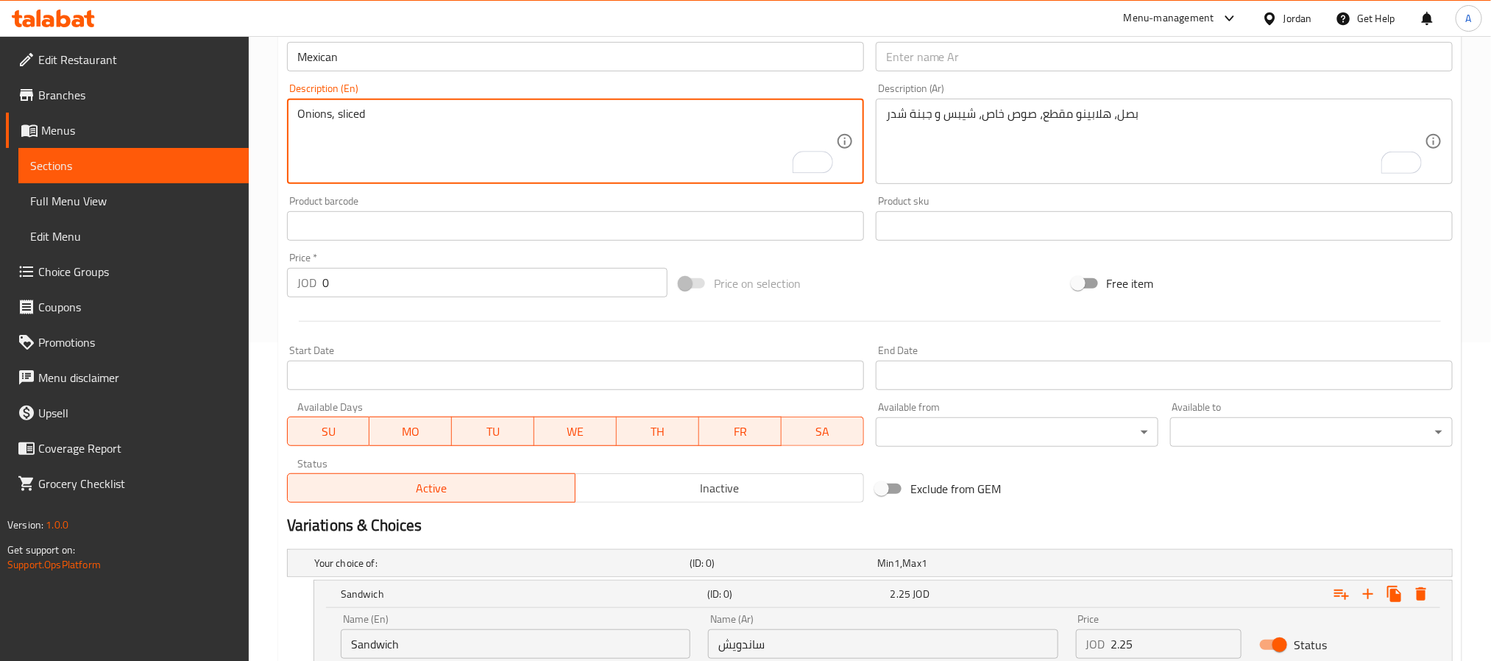
paste textarea "jalapenos"
paste textarea ", special sauce, chips and cheddar cheese"
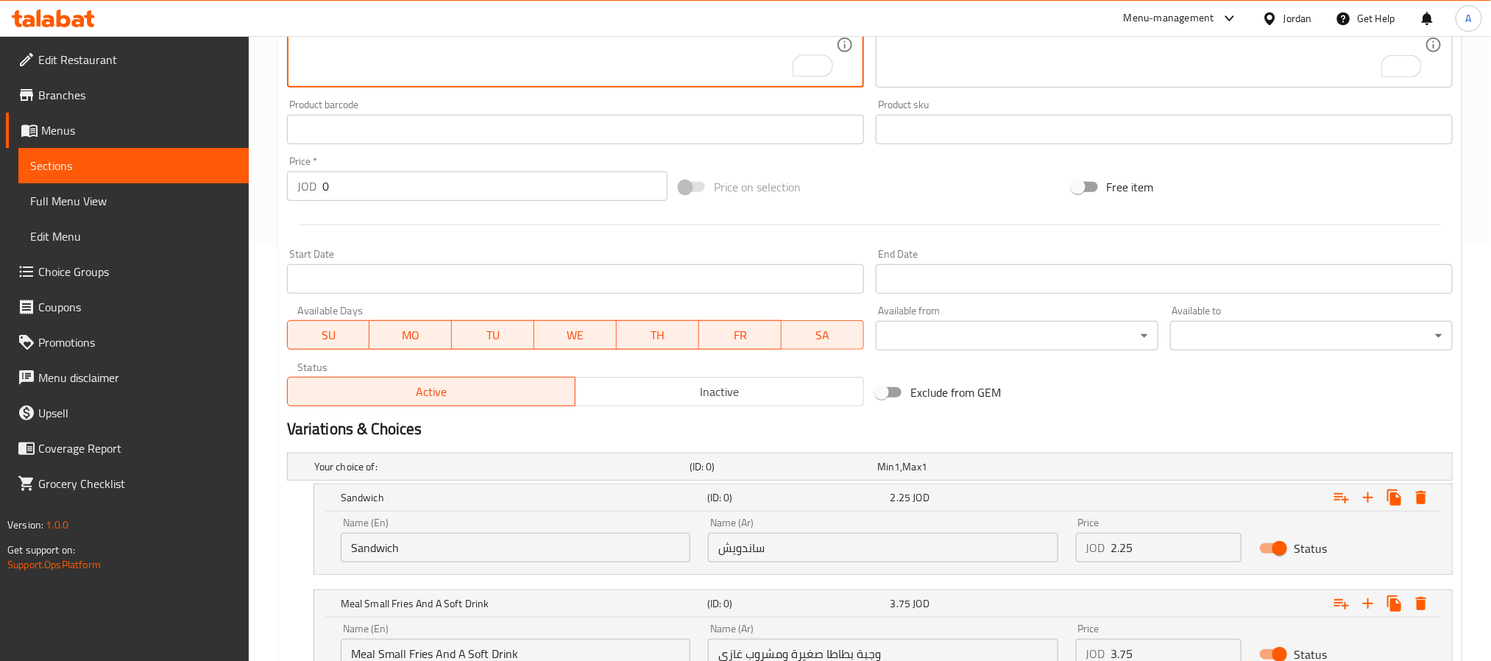
scroll to position [540, 0]
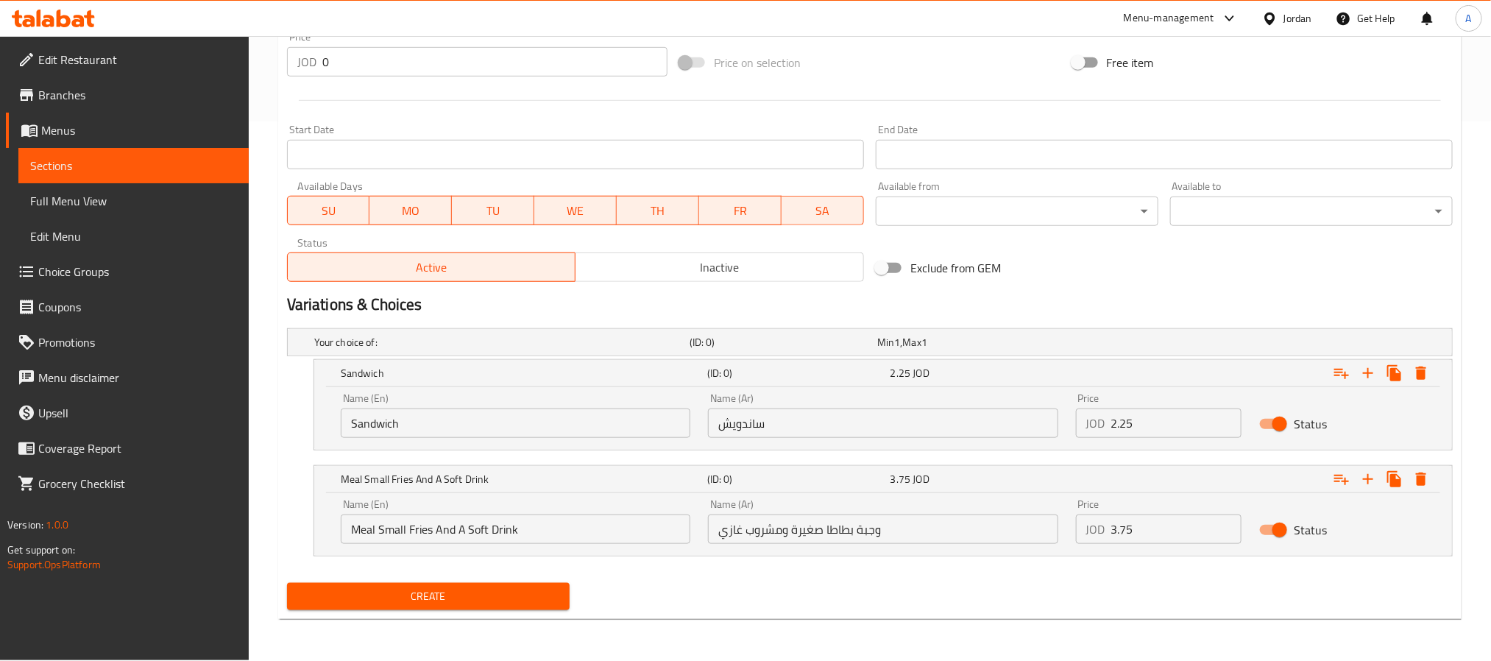
type textarea "Onions, sliced jalapenos, special sauce, chips and cheddar cheese"
click at [400, 595] on span "Create" at bounding box center [428, 596] width 259 height 18
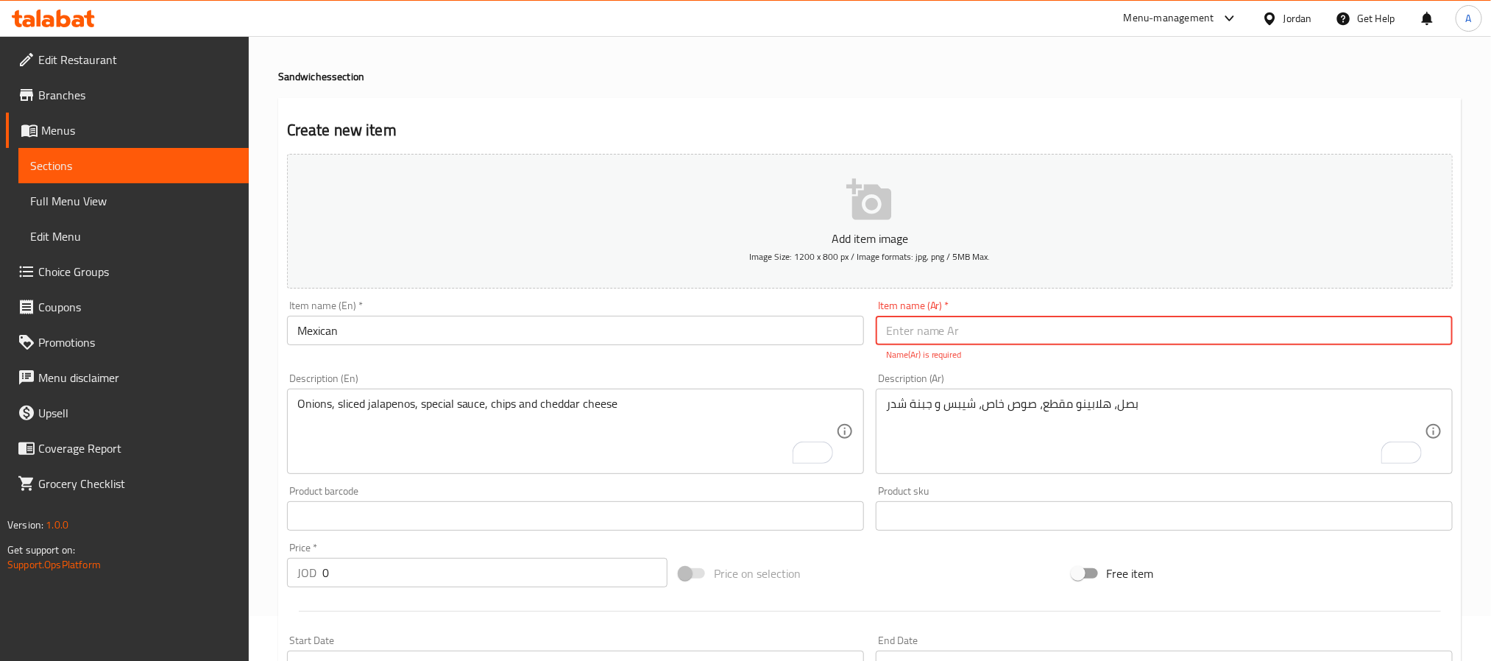
click at [1076, 336] on input "text" at bounding box center [1164, 330] width 577 height 29
paste input "مكسيكي"
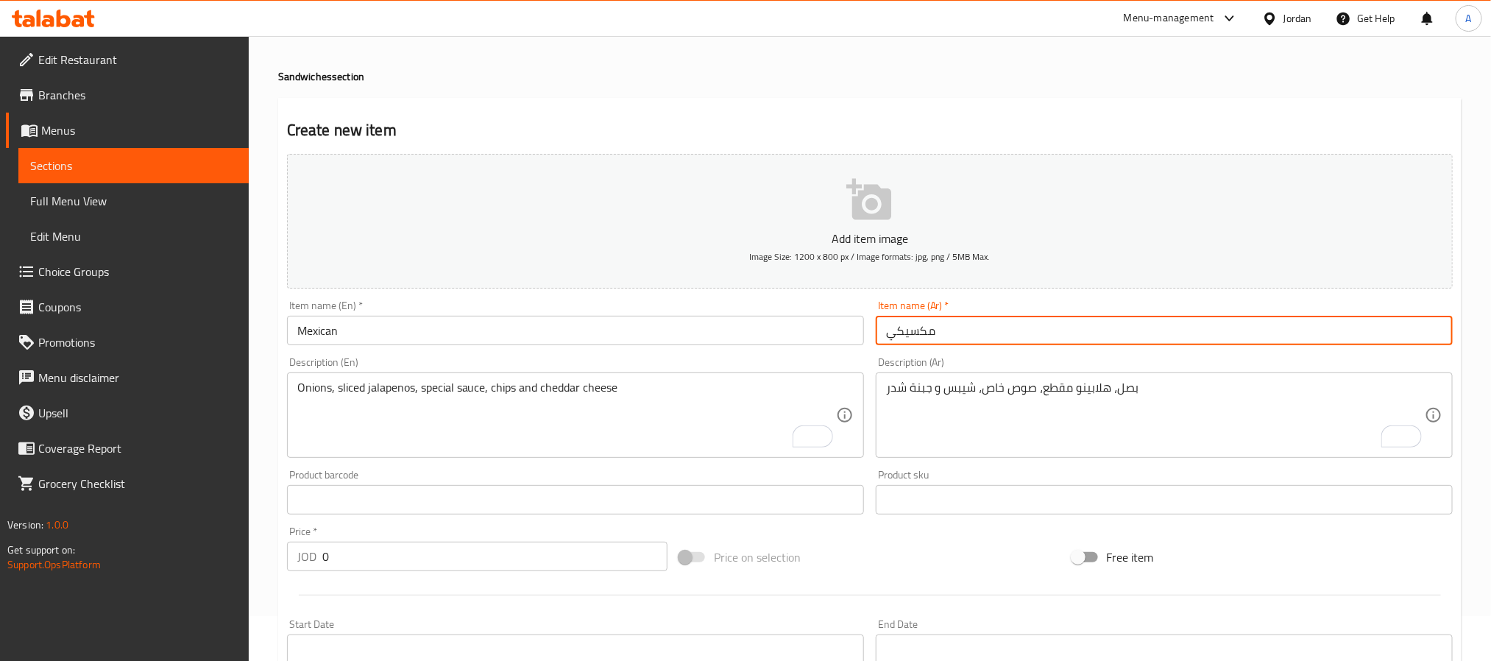
type input "مكسيكي"
click at [934, 333] on input "text" at bounding box center [1164, 330] width 577 height 29
paste input "جونيور"
type input "جونيور"
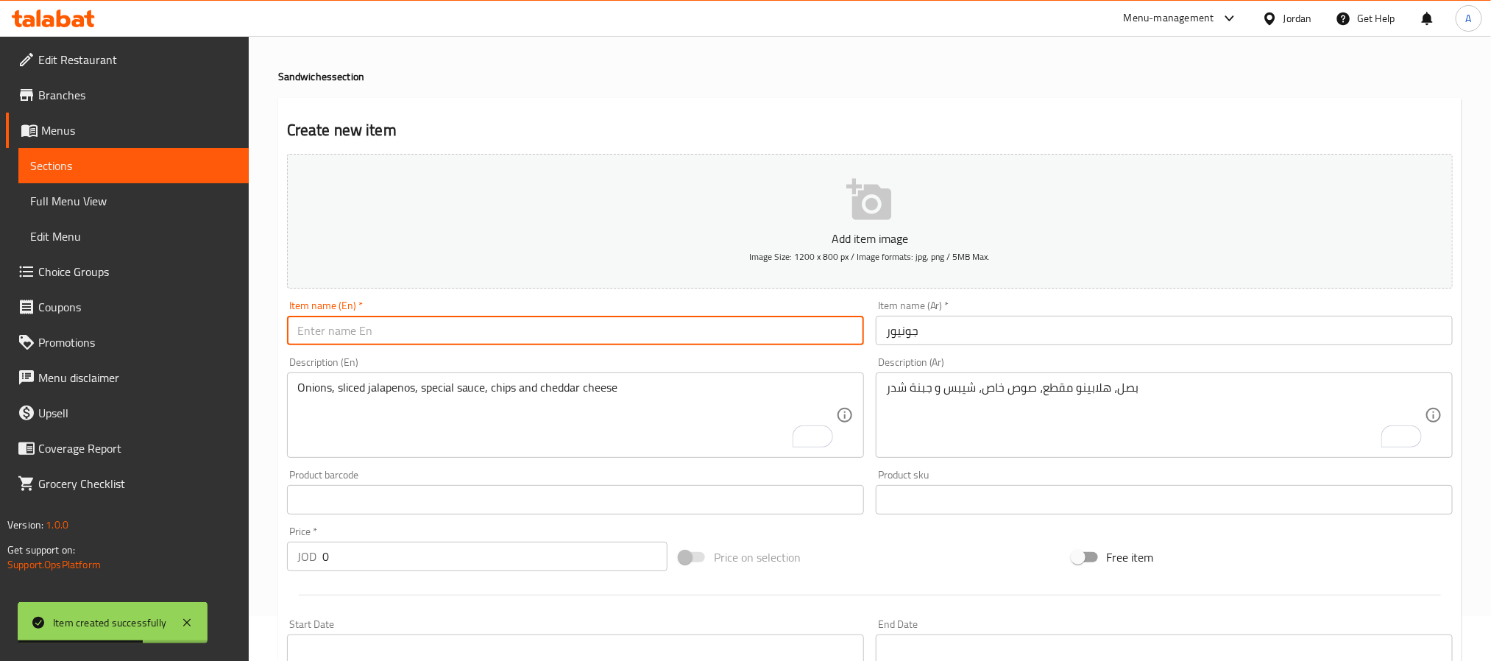
click at [375, 325] on input "text" at bounding box center [575, 330] width 577 height 29
paste input "Junior"
type input "Junior"
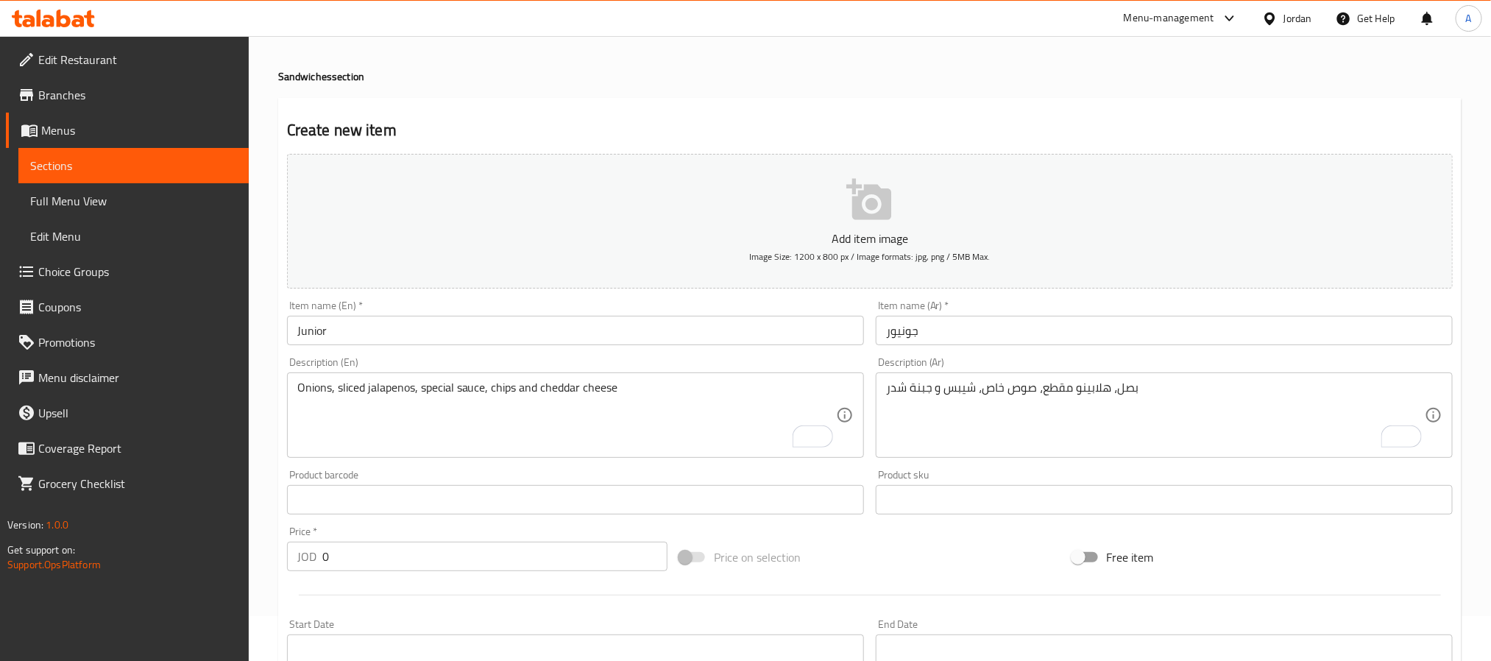
click at [944, 403] on textarea "بصل، هلابينو مقطع، صوص خاص، شيبس و جبنة شدر" at bounding box center [1155, 416] width 539 height 70
paste textarea "صوص خاص و شدر"
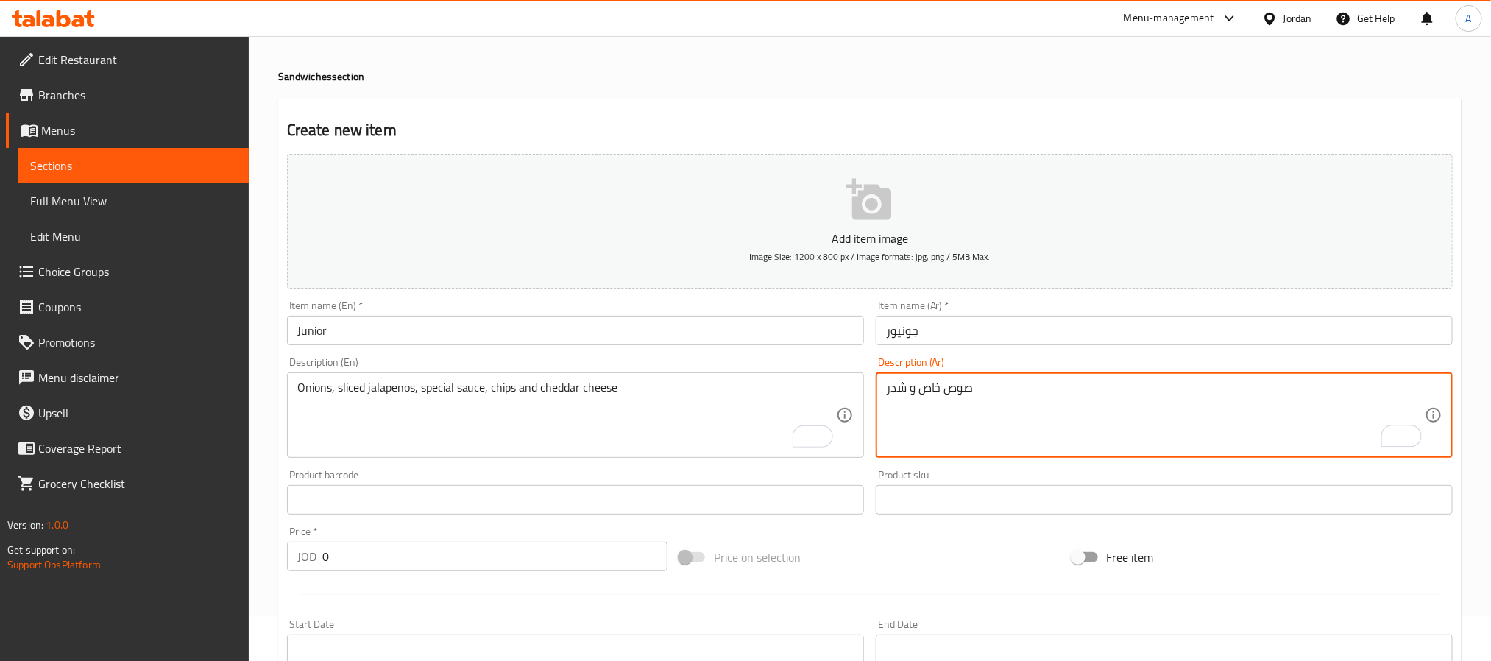
type textarea "صوص خاص و شدر"
click at [444, 405] on textarea "To enrich screen reader interactions, please activate Accessibility in Grammarl…" at bounding box center [566, 416] width 539 height 70
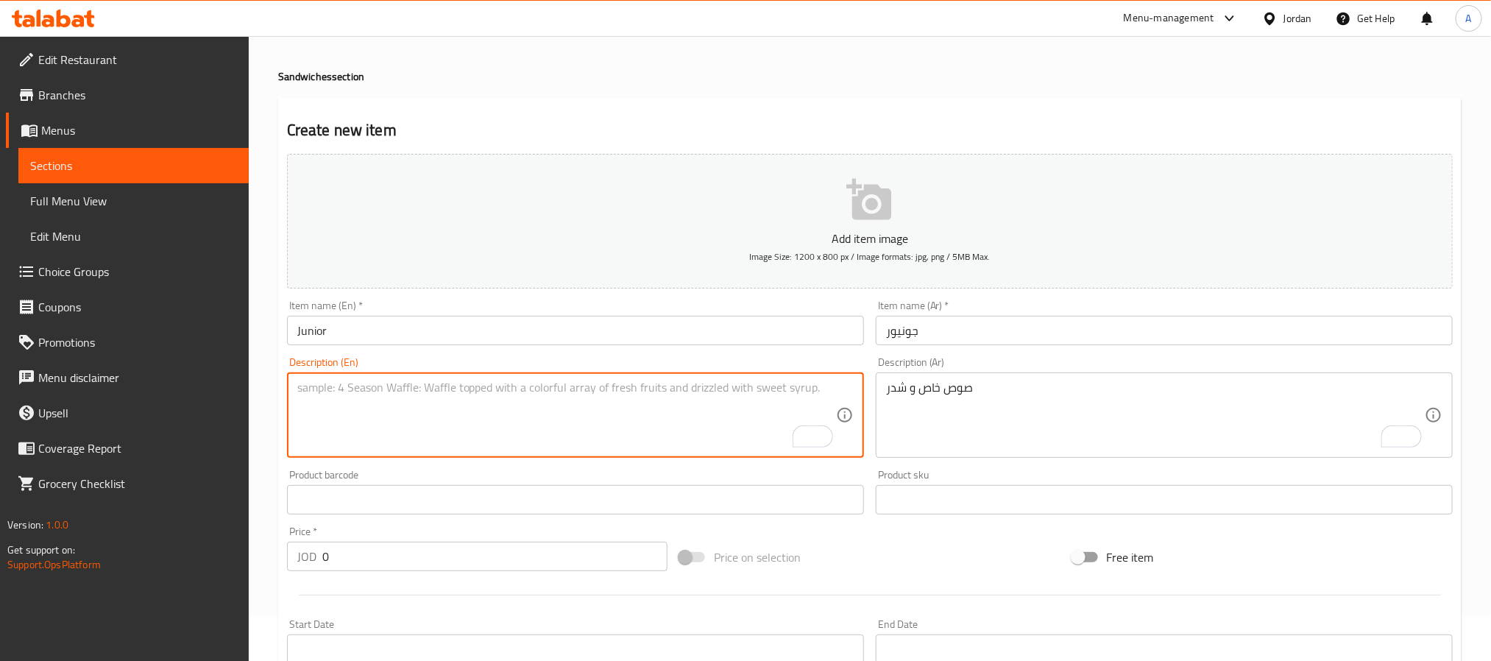
paste textarea "Special sauce and cheddar"
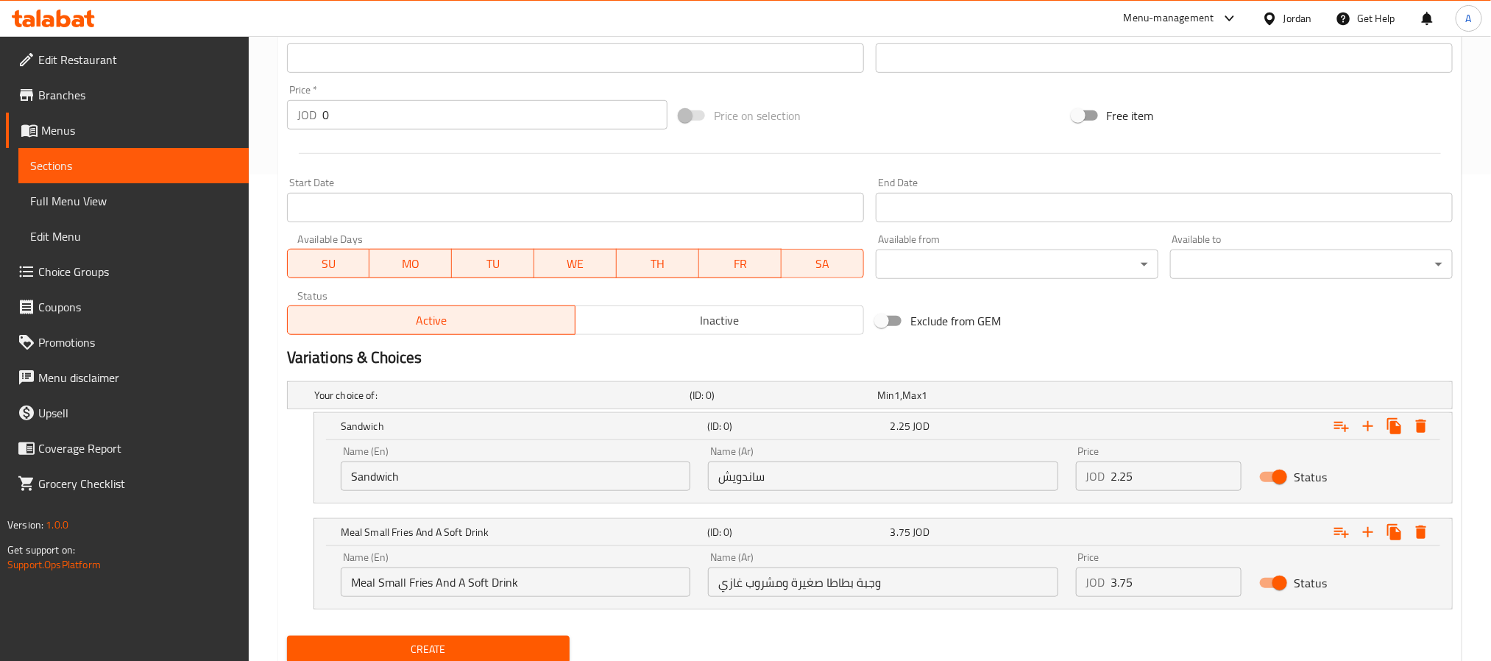
scroll to position [540, 0]
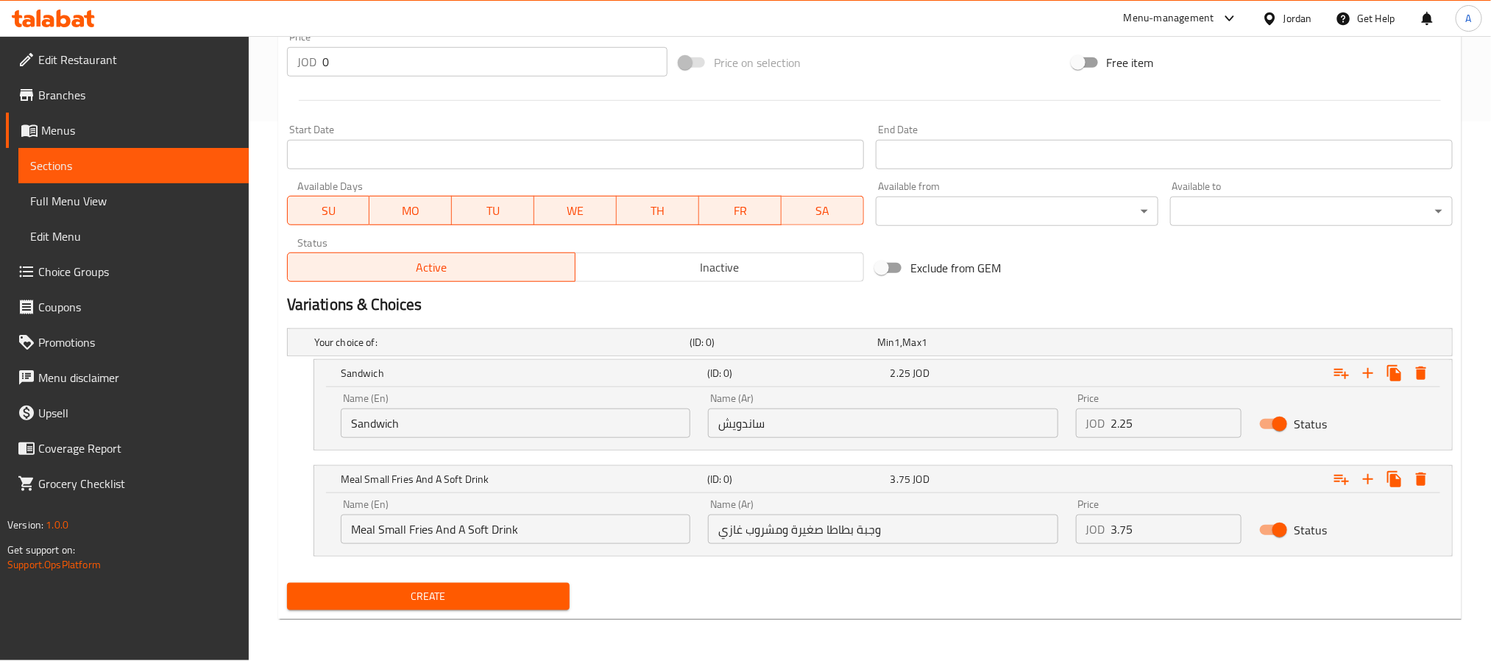
type textarea "Special sauce and cheddar"
drag, startPoint x: 1173, startPoint y: 429, endPoint x: 1105, endPoint y: 439, distance: 68.5
click at [1105, 439] on div "Price JOD 2.25 Price" at bounding box center [1159, 415] width 184 height 63
paste input "1.25"
type input "1.25"
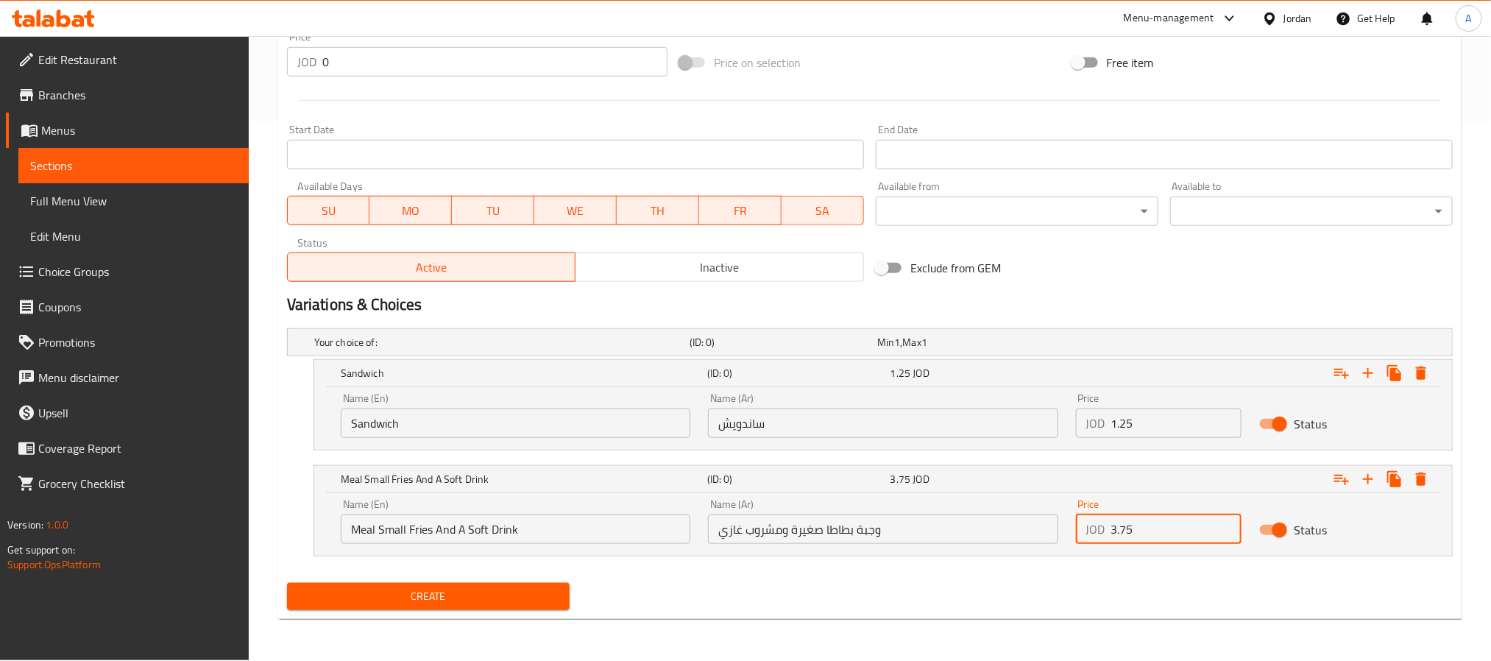
drag, startPoint x: 1156, startPoint y: 529, endPoint x: 1092, endPoint y: 537, distance: 64.6
click at [1092, 537] on div "JOD 3.75 Price" at bounding box center [1159, 529] width 166 height 29
paste input "2.75"
type input "2.75"
click at [287, 583] on button "Create" at bounding box center [428, 596] width 283 height 27
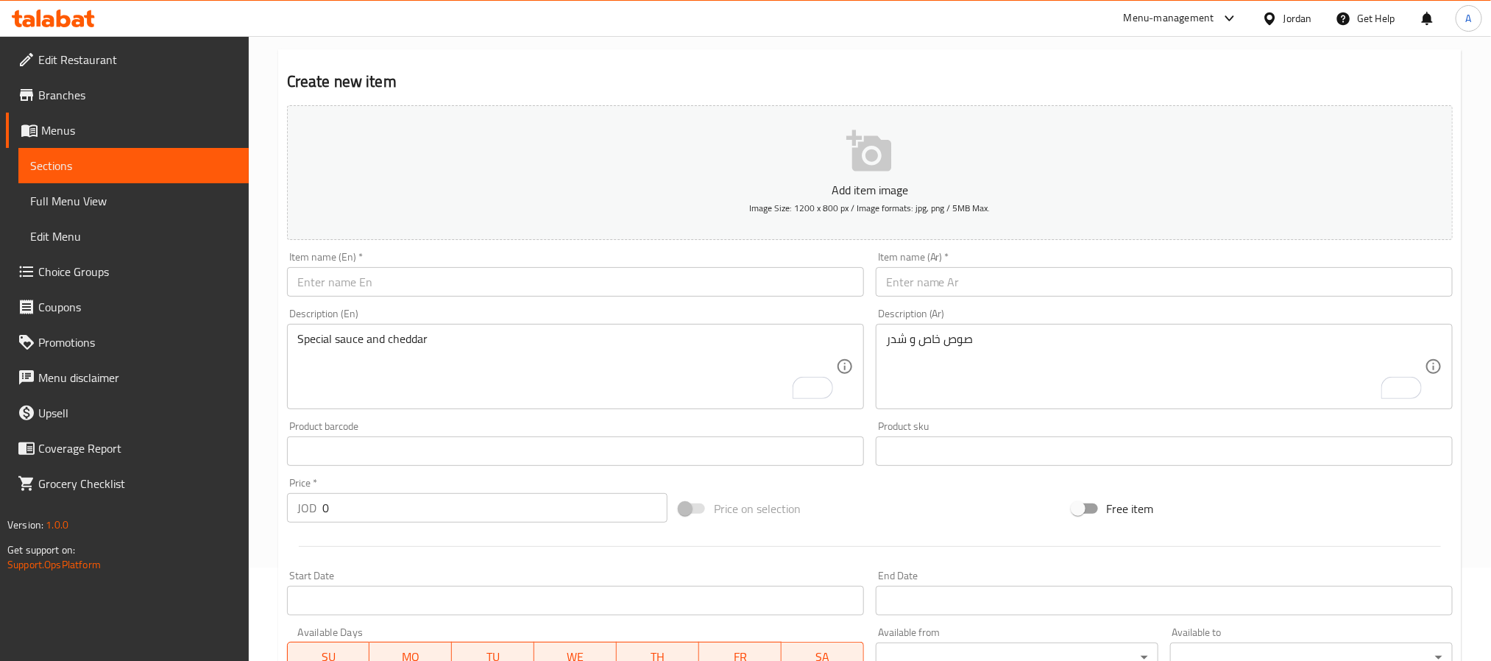
scroll to position [0, 0]
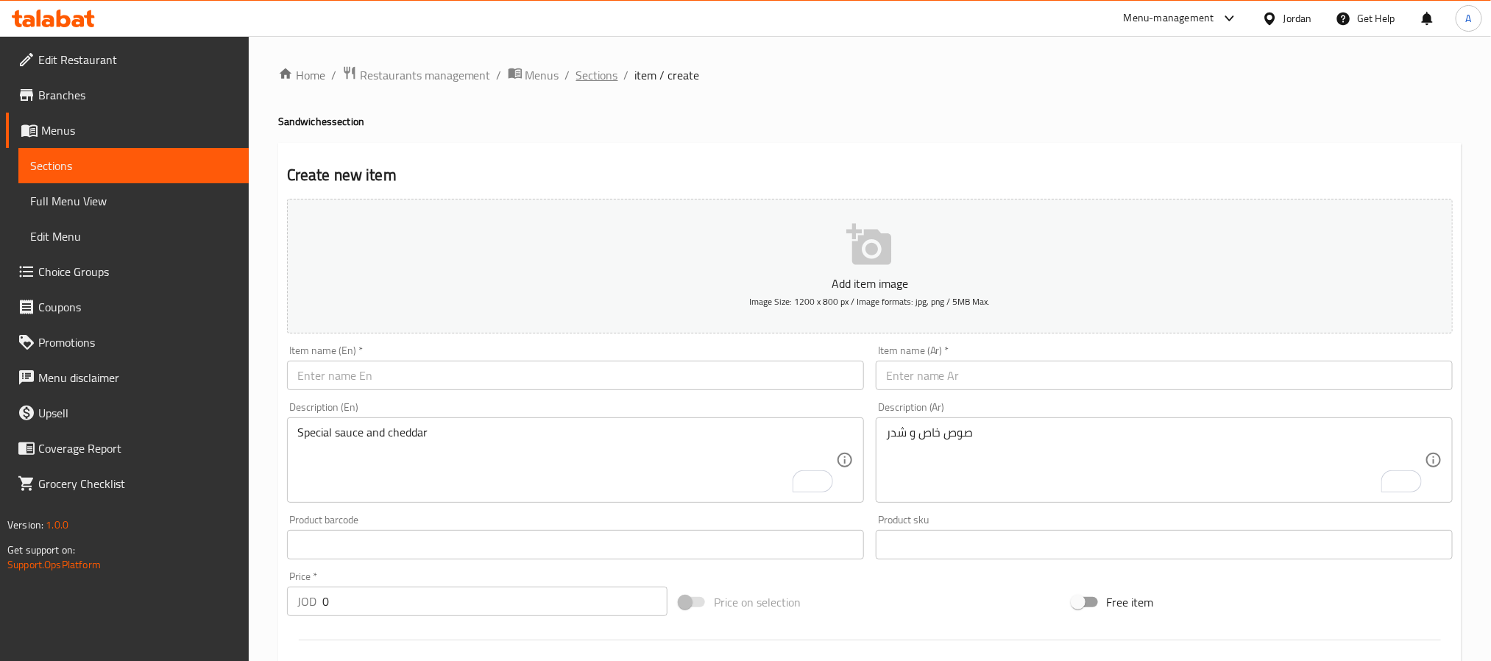
click at [610, 76] on span "Sections" at bounding box center [597, 75] width 42 height 18
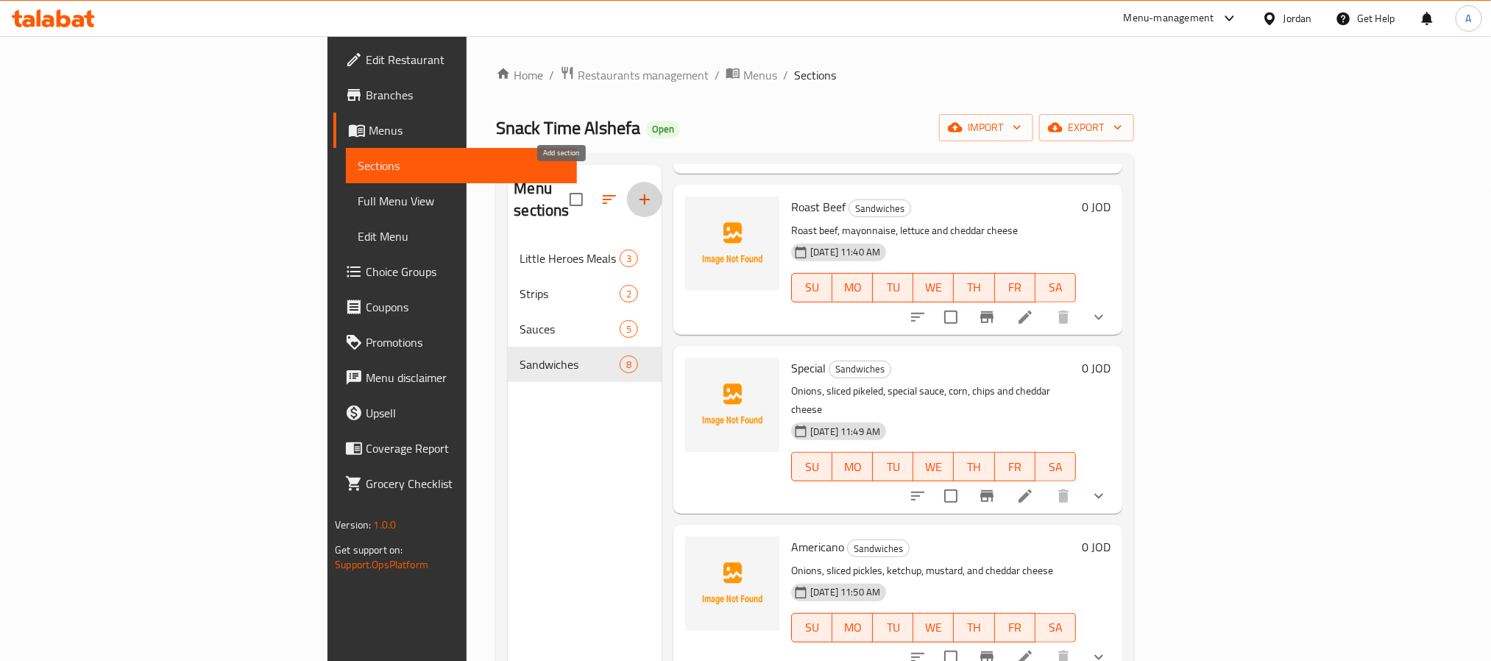
click at [627, 182] on button "button" at bounding box center [644, 199] width 35 height 35
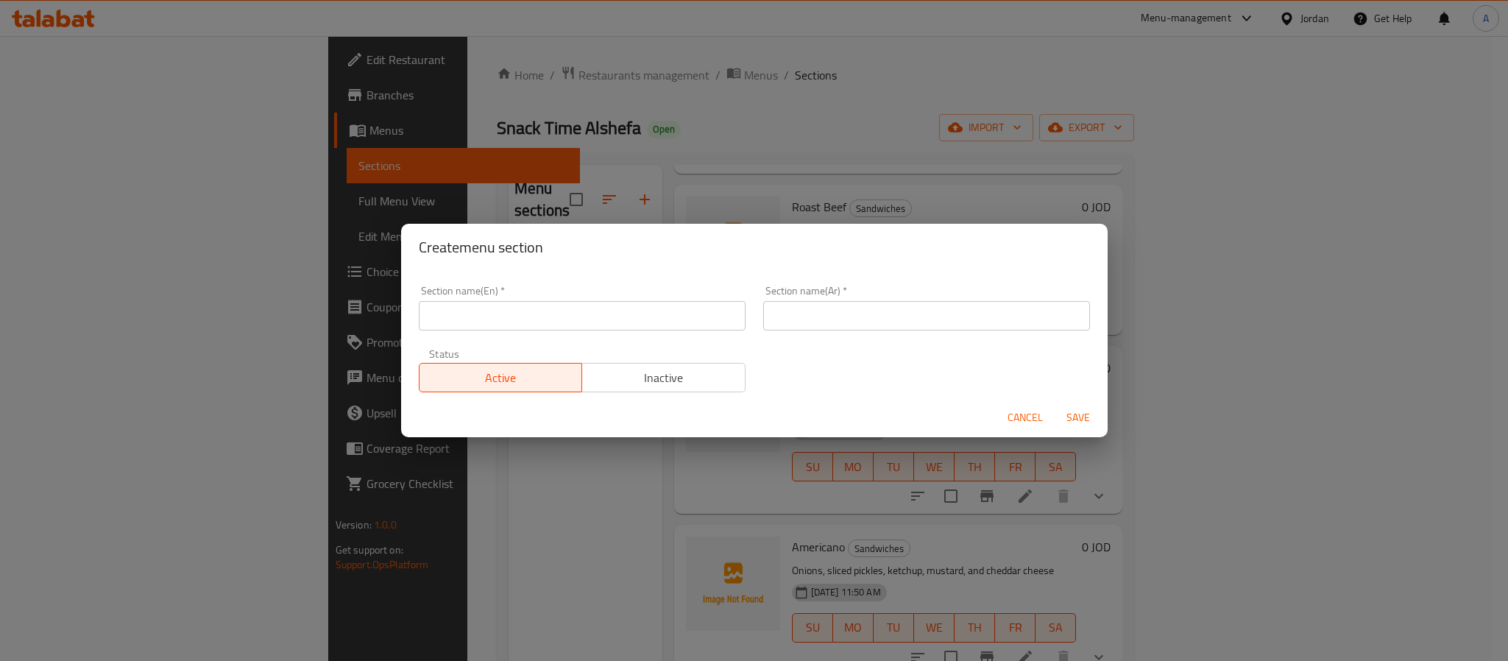
click at [826, 317] on input "text" at bounding box center [926, 315] width 327 height 29
type input "هوت دوج"
click at [597, 314] on input "text" at bounding box center [582, 315] width 327 height 29
type input "Hot Dog"
click at [1085, 431] on button "Save" at bounding box center [1078, 417] width 47 height 27
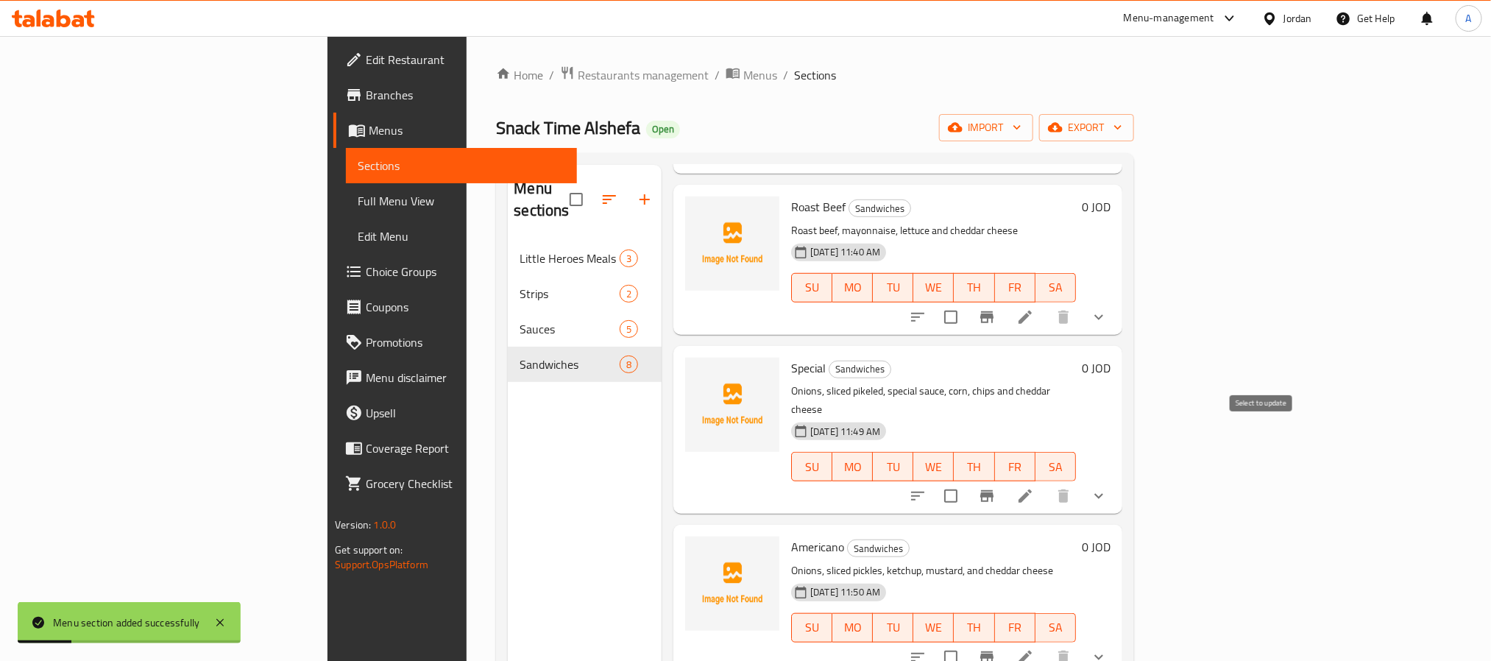
click at [967, 481] on input "checkbox" at bounding box center [951, 496] width 31 height 31
checkbox input "true"
click at [967, 642] on input "checkbox" at bounding box center [951, 657] width 31 height 31
checkbox input "true"
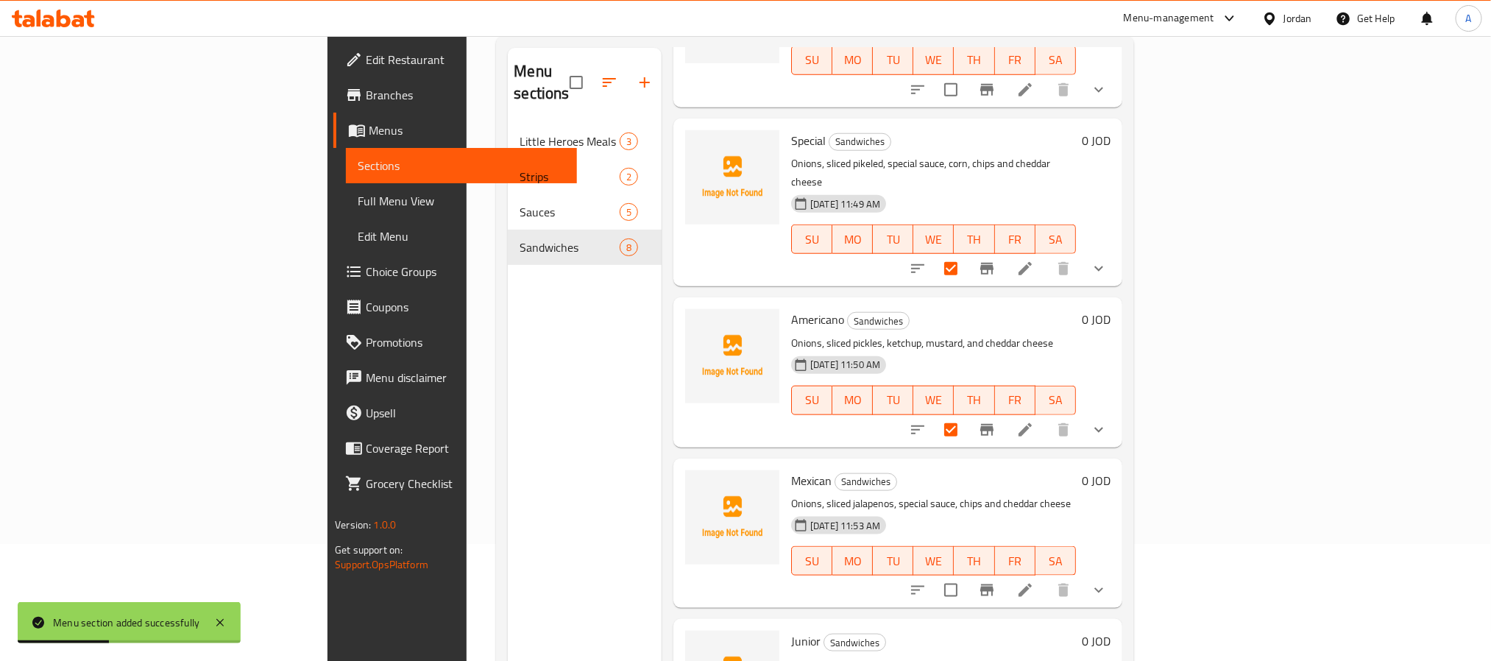
scroll to position [206, 0]
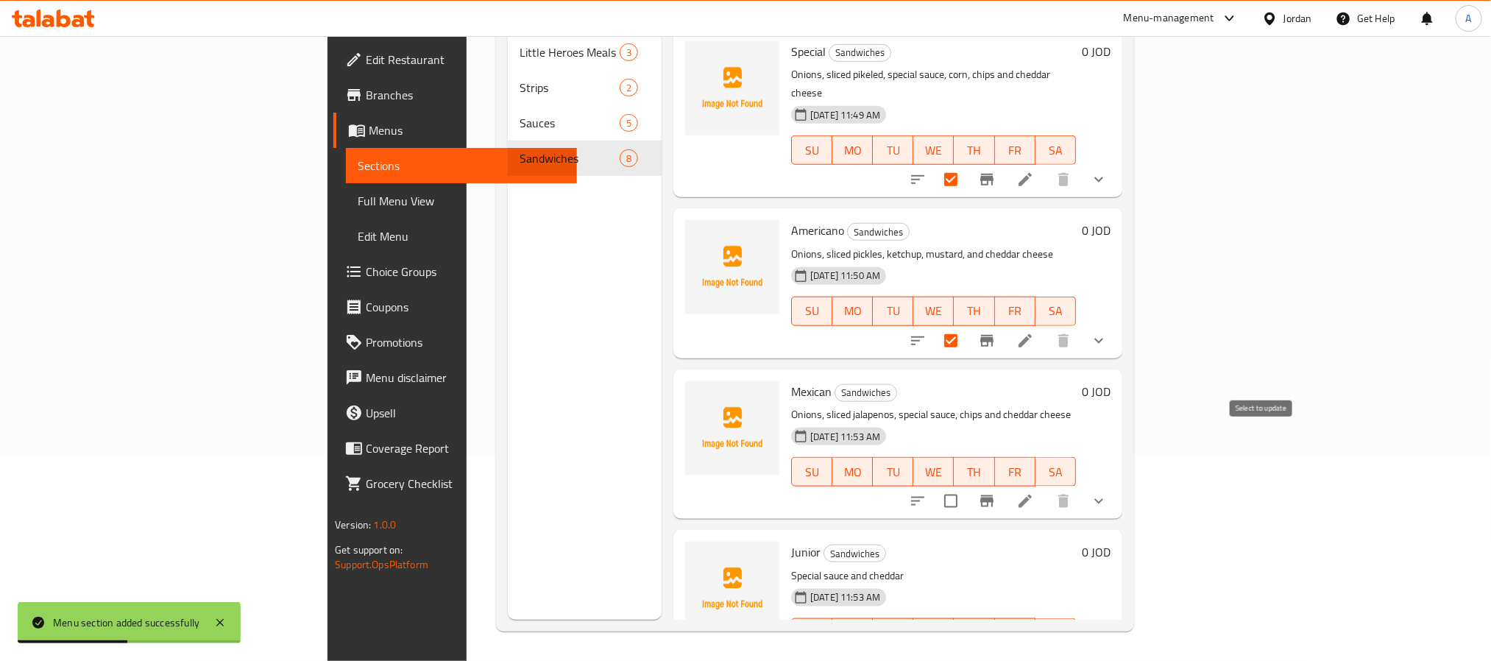
click at [967, 486] on input "checkbox" at bounding box center [951, 501] width 31 height 31
checkbox input "true"
click at [967, 647] on input "checkbox" at bounding box center [951, 662] width 31 height 31
checkbox input "true"
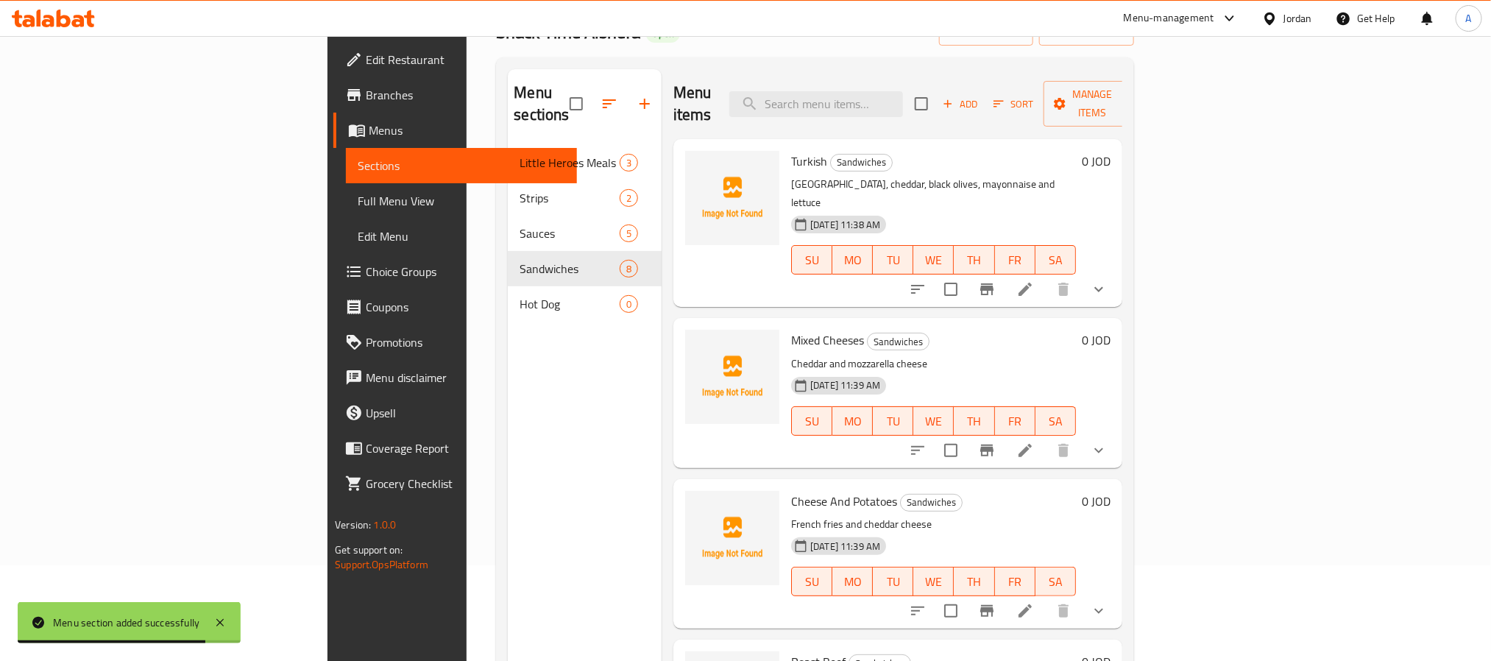
scroll to position [0, 0]
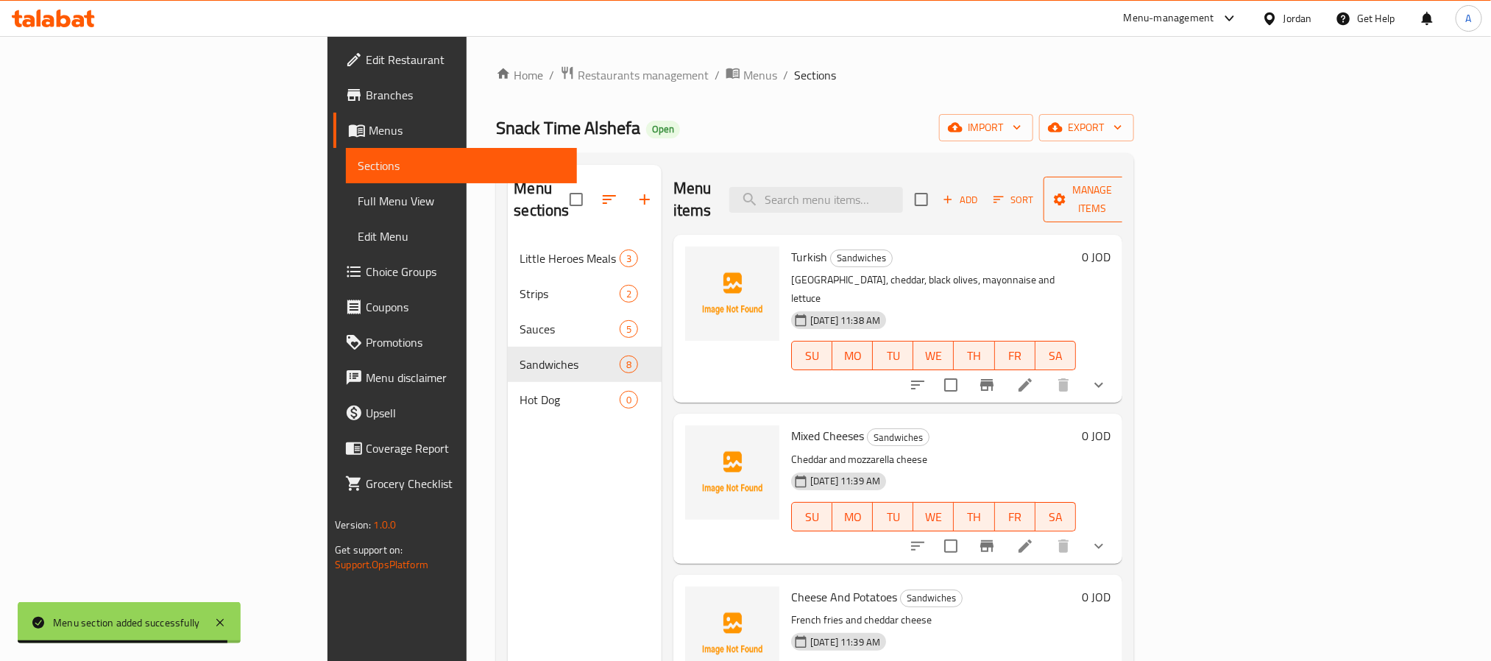
click at [1131, 194] on span "Manage items" at bounding box center [1093, 199] width 75 height 37
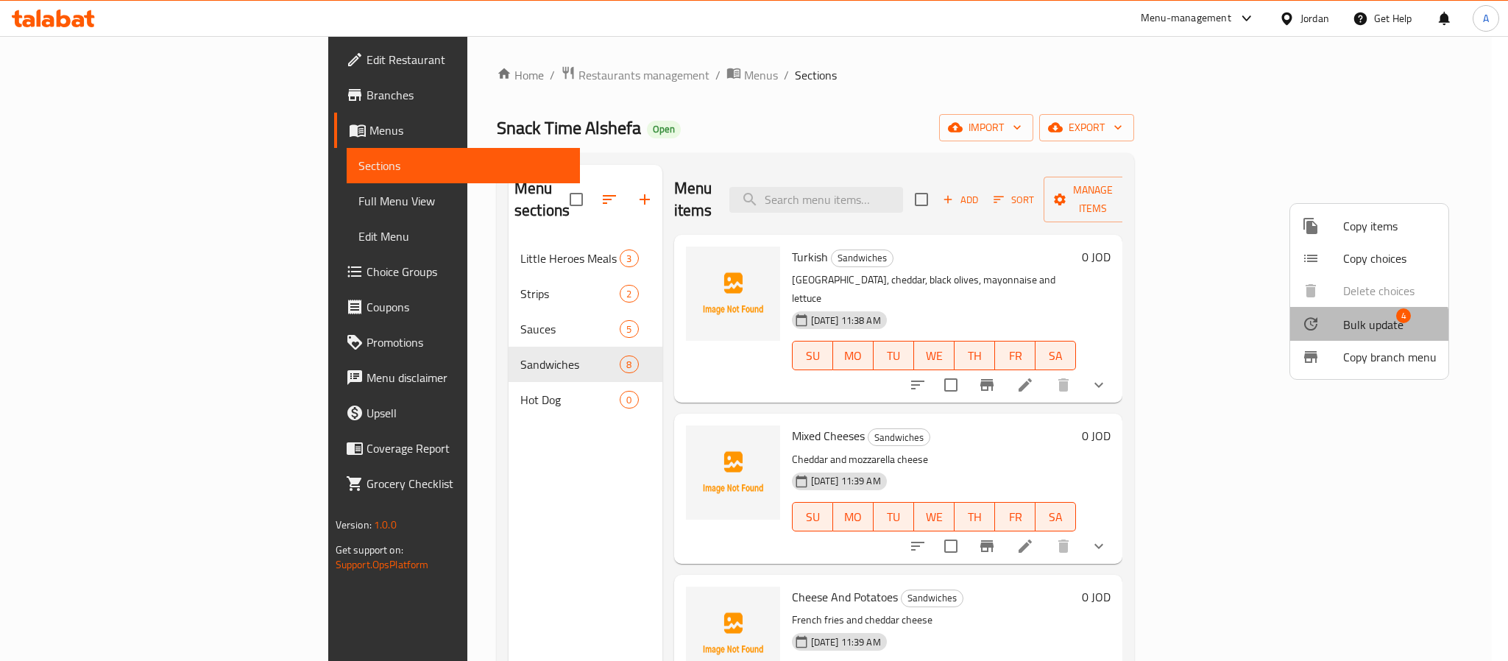
click at [1363, 329] on span "Bulk update" at bounding box center [1374, 325] width 60 height 18
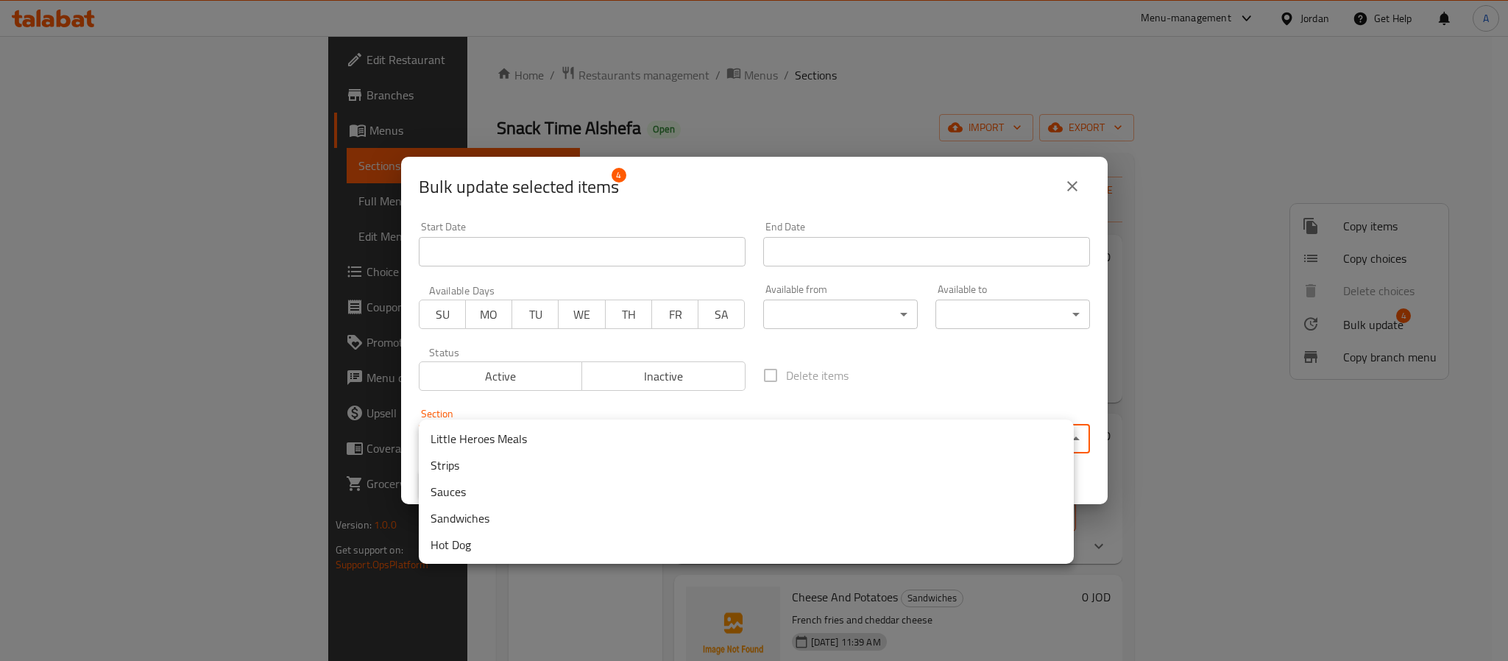
click at [806, 434] on body "​ Menu-management Jordan Get Help A Edit Restaurant Branches Menus Sections Ful…" at bounding box center [754, 348] width 1508 height 625
click at [544, 541] on li "Hot Dog" at bounding box center [746, 545] width 655 height 27
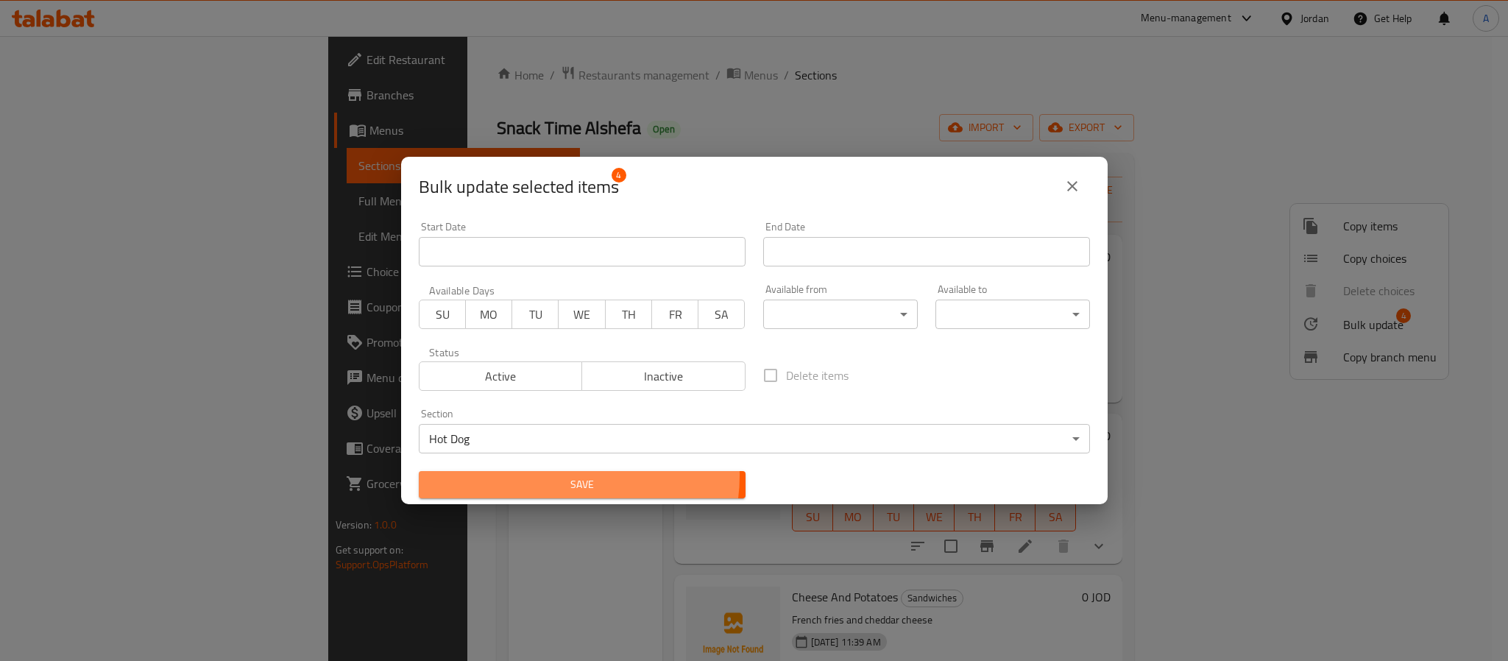
click at [554, 476] on span "Save" at bounding box center [582, 485] width 303 height 18
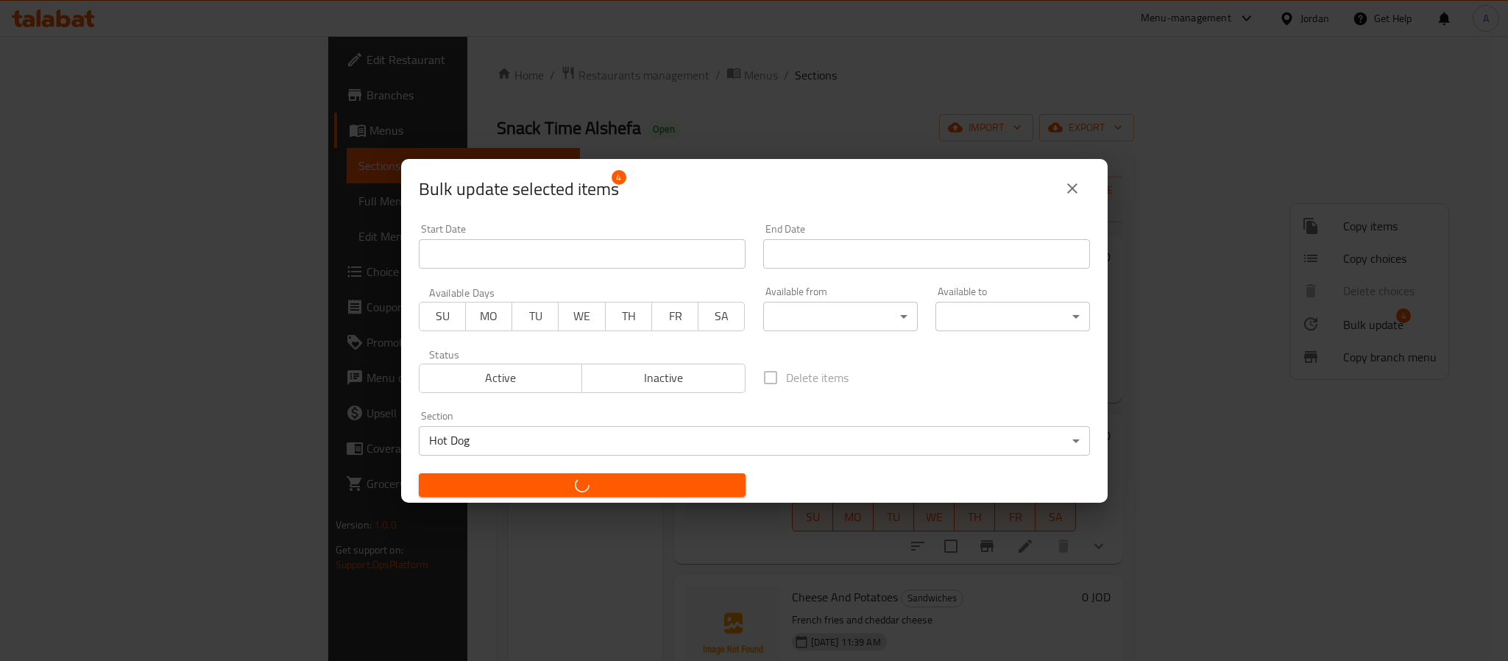
checkbox input "false"
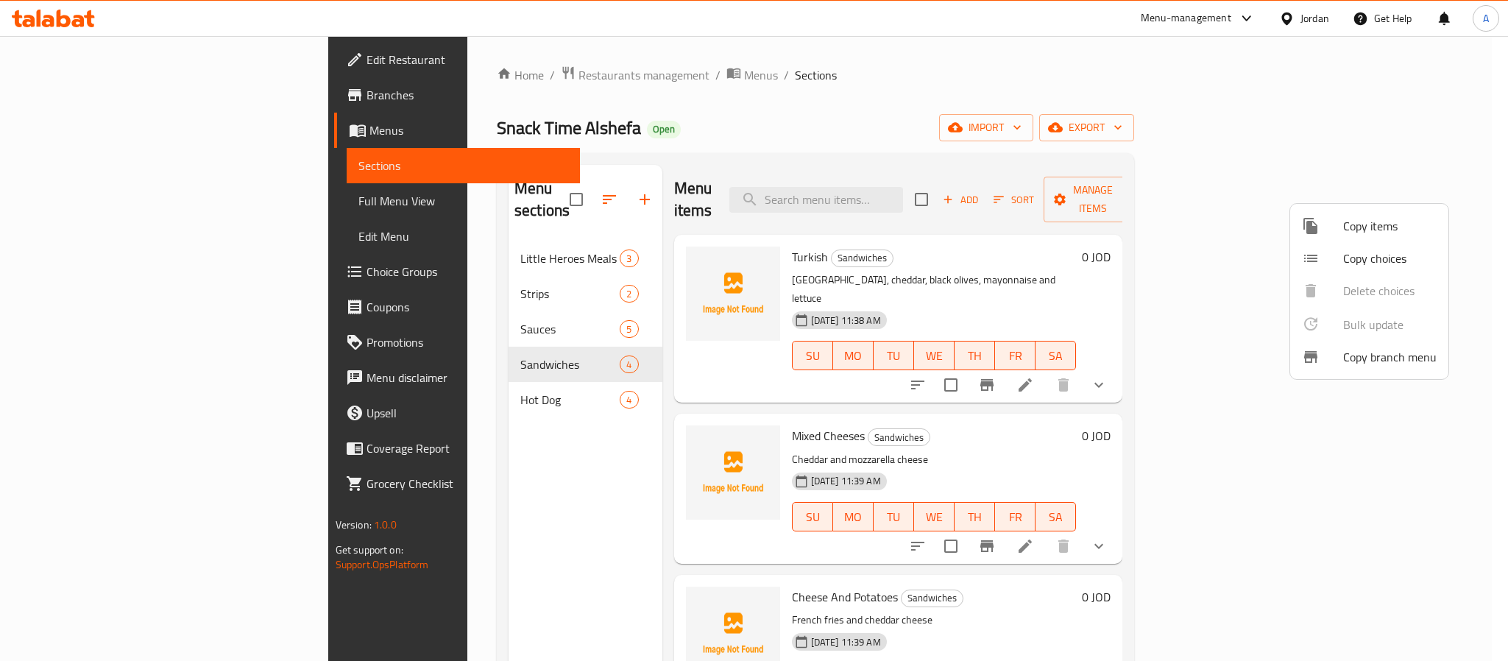
click at [559, 186] on div at bounding box center [754, 330] width 1508 height 661
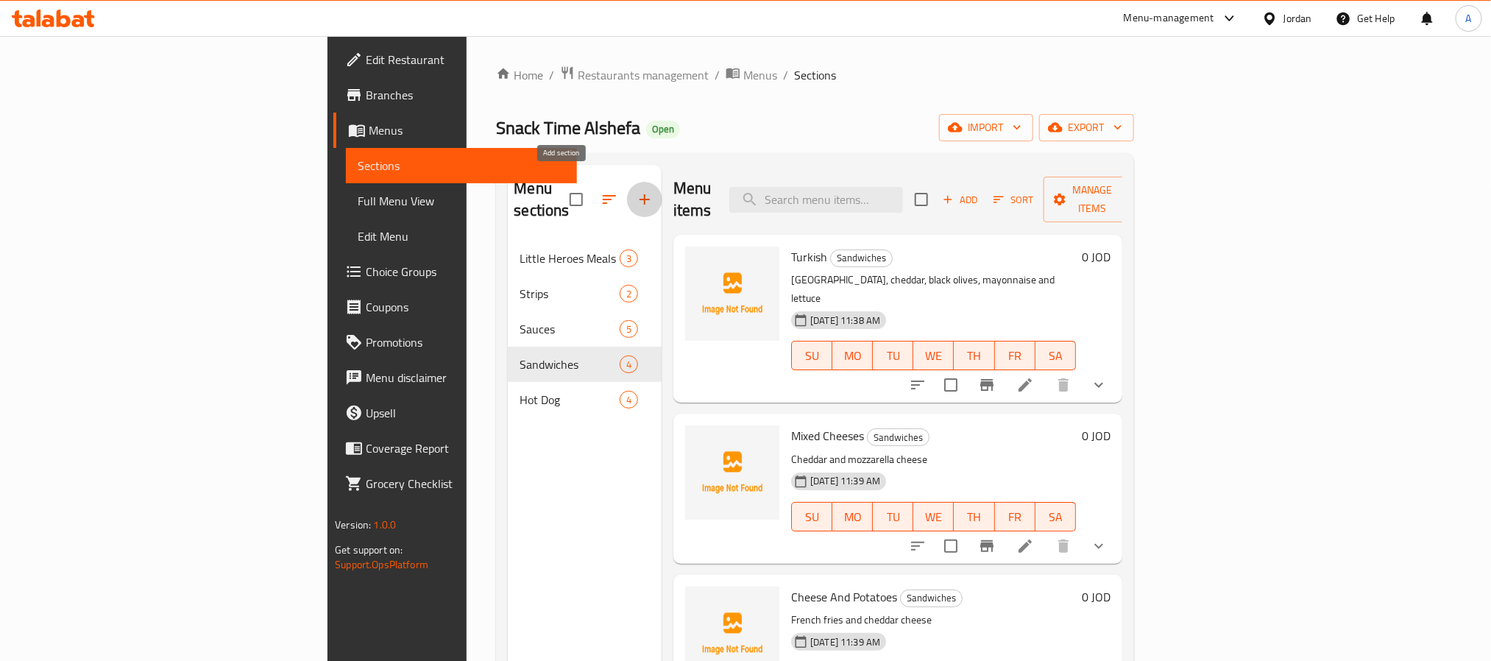
click at [636, 192] on icon "button" at bounding box center [645, 200] width 18 height 18
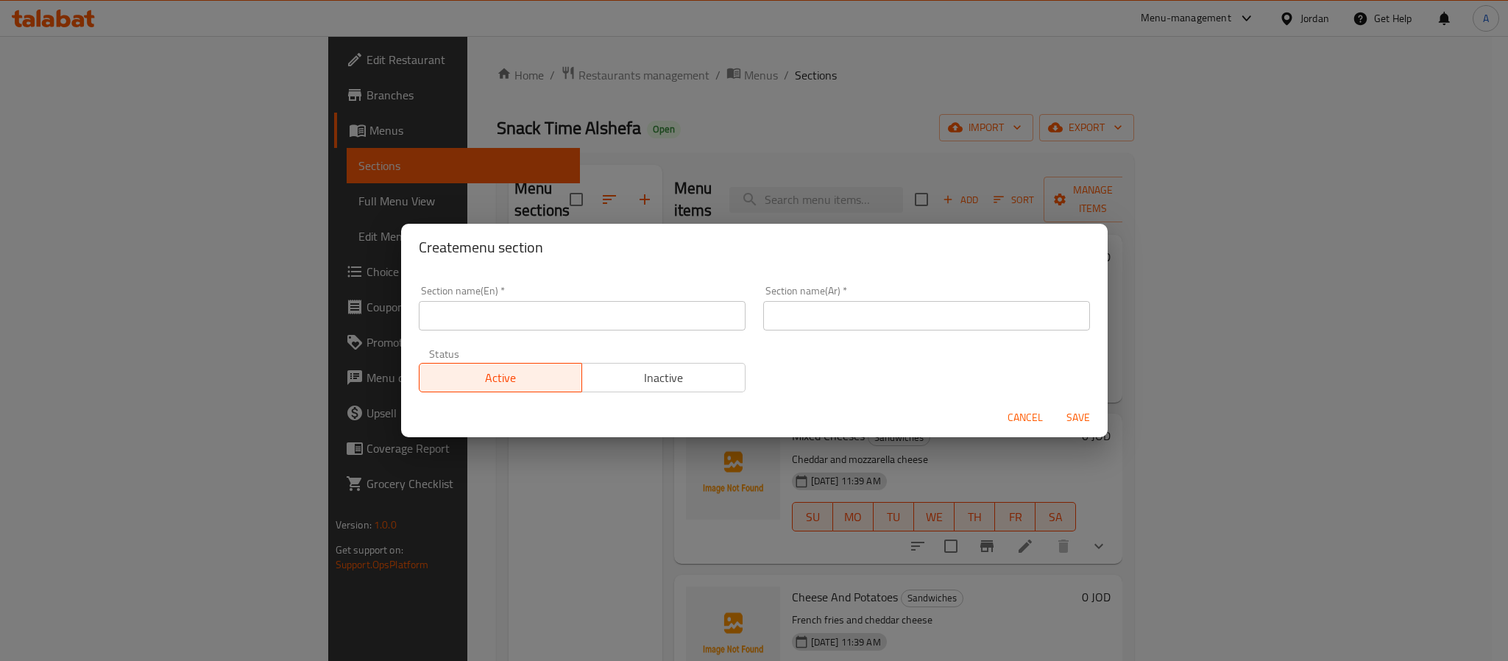
click at [935, 331] on div "Section name(Ar)   * Section name(Ar) *" at bounding box center [927, 308] width 345 height 63
click at [932, 312] on input "text" at bounding box center [926, 315] width 327 height 29
type input "مقبلات"
click at [679, 321] on input "text" at bounding box center [582, 315] width 327 height 29
type input "Appetizer"
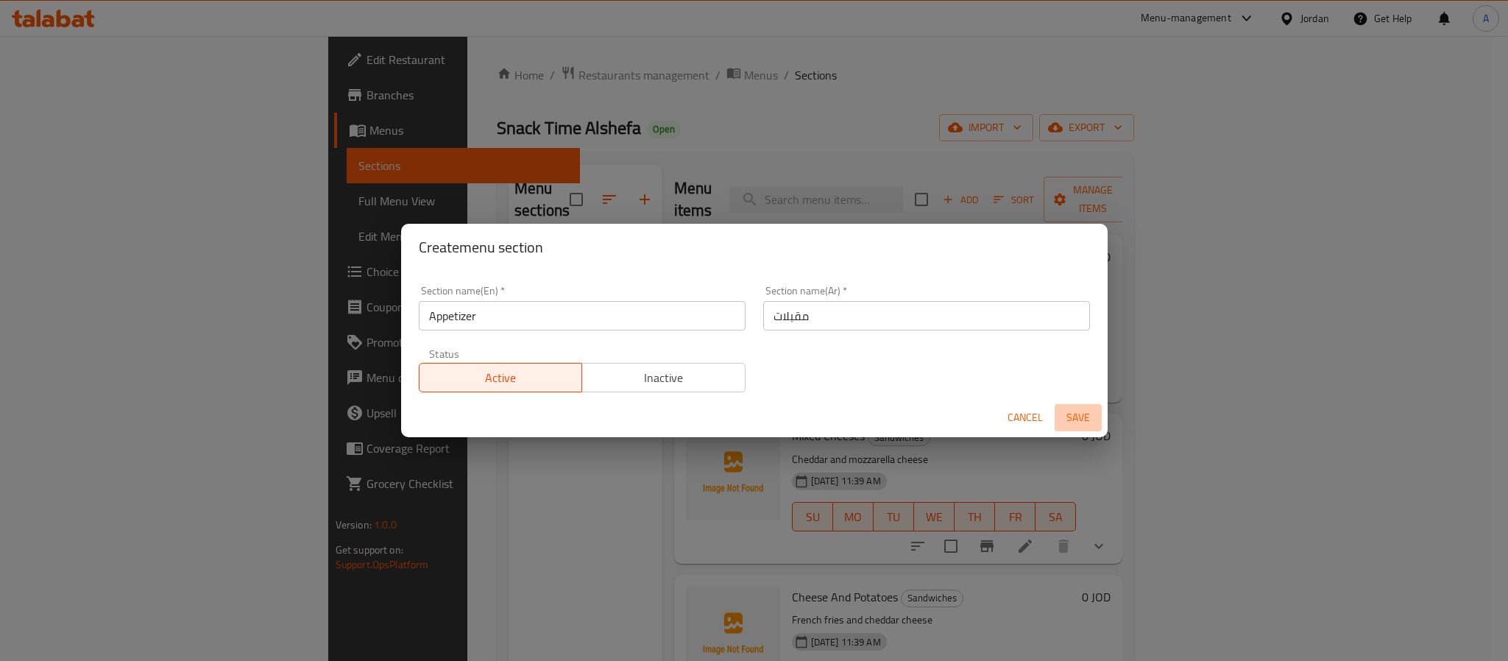
click at [1083, 420] on span "Save" at bounding box center [1078, 418] width 35 height 18
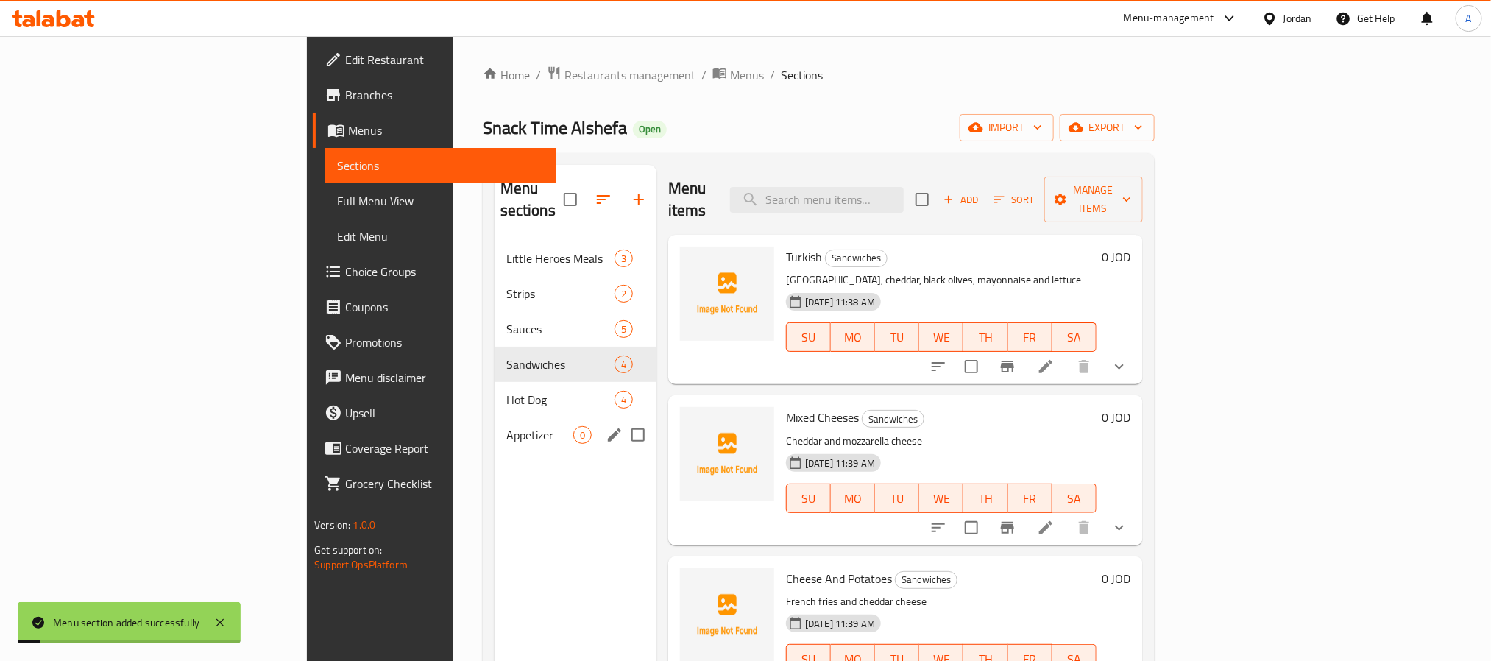
click at [495, 417] on div "Appetizer 0" at bounding box center [576, 434] width 162 height 35
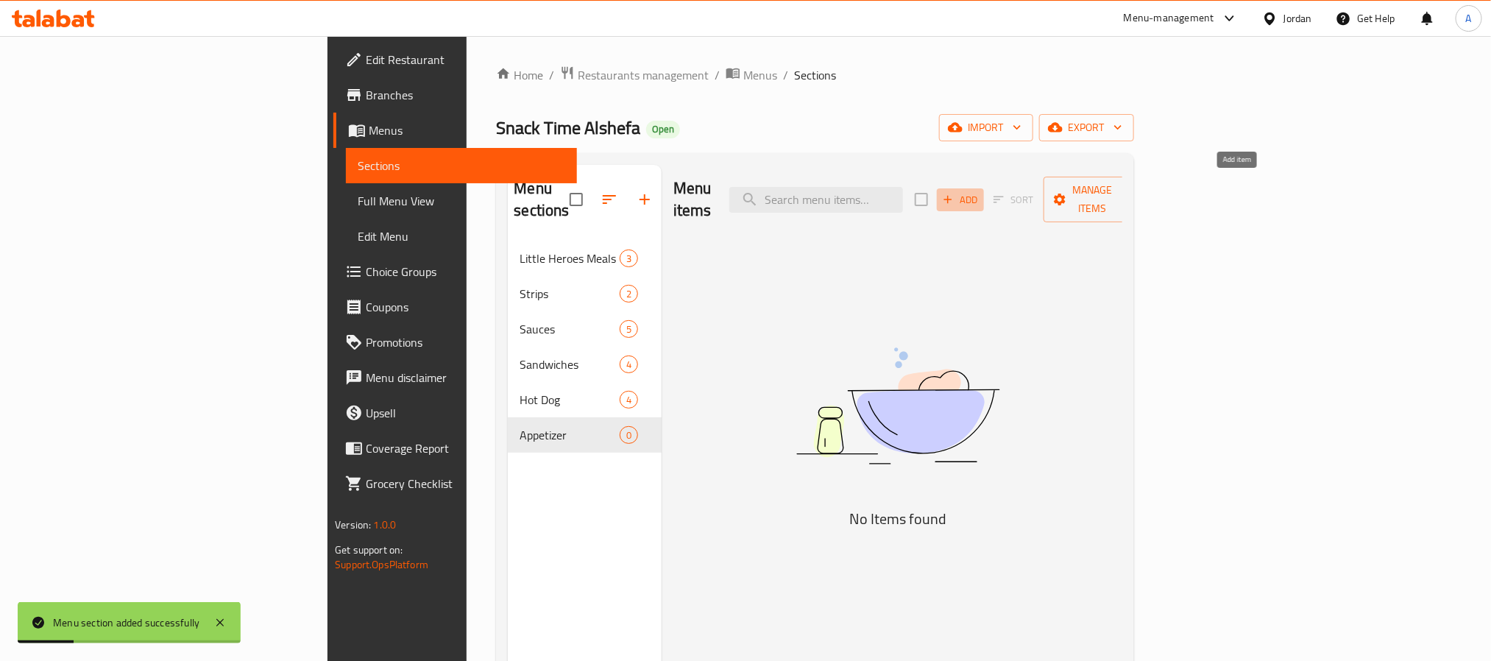
click at [981, 191] on span "Add" at bounding box center [961, 199] width 40 height 17
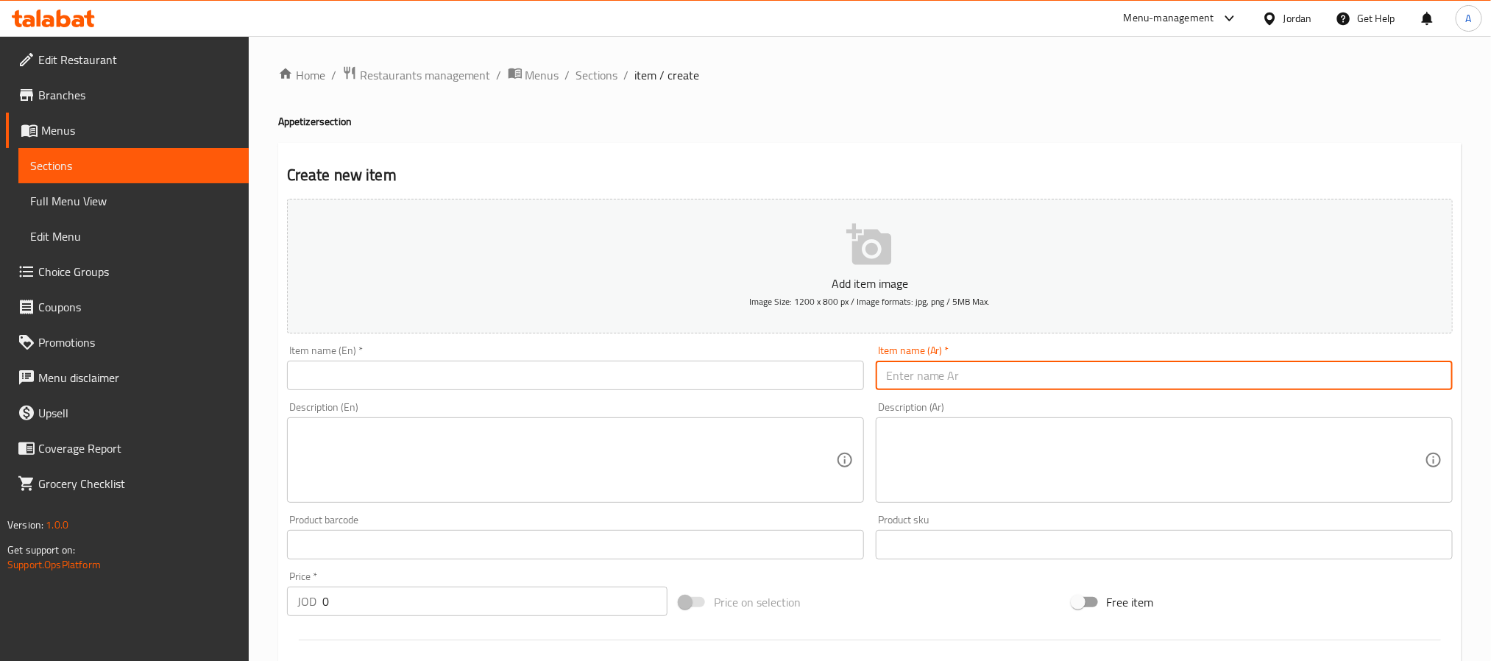
click at [1209, 389] on input "text" at bounding box center [1164, 375] width 577 height 29
paste input "كرنشي فرايز"
type input "كرنشي فرايز"
click at [479, 389] on input "text" at bounding box center [575, 375] width 577 height 29
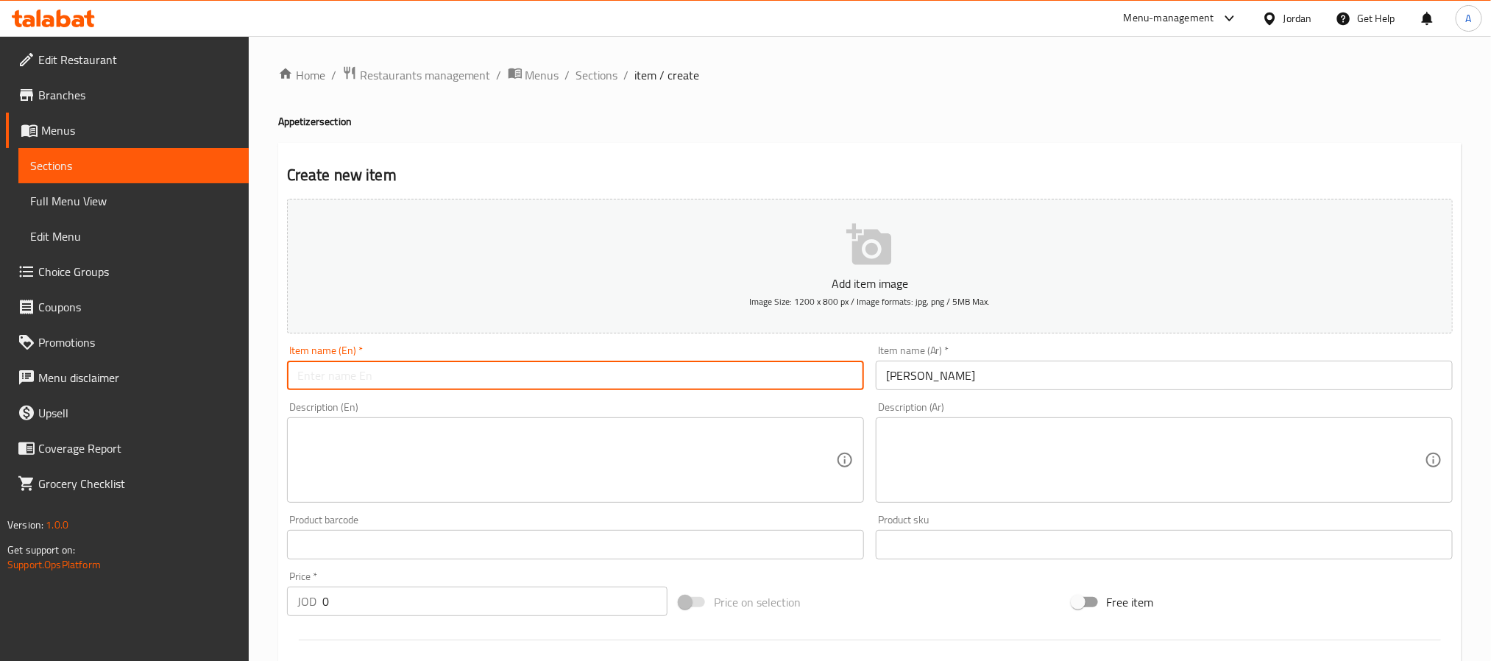
paste input "Crunchy Fries"
type input "Crunchy Fries"
click at [1003, 449] on textarea at bounding box center [1155, 461] width 539 height 70
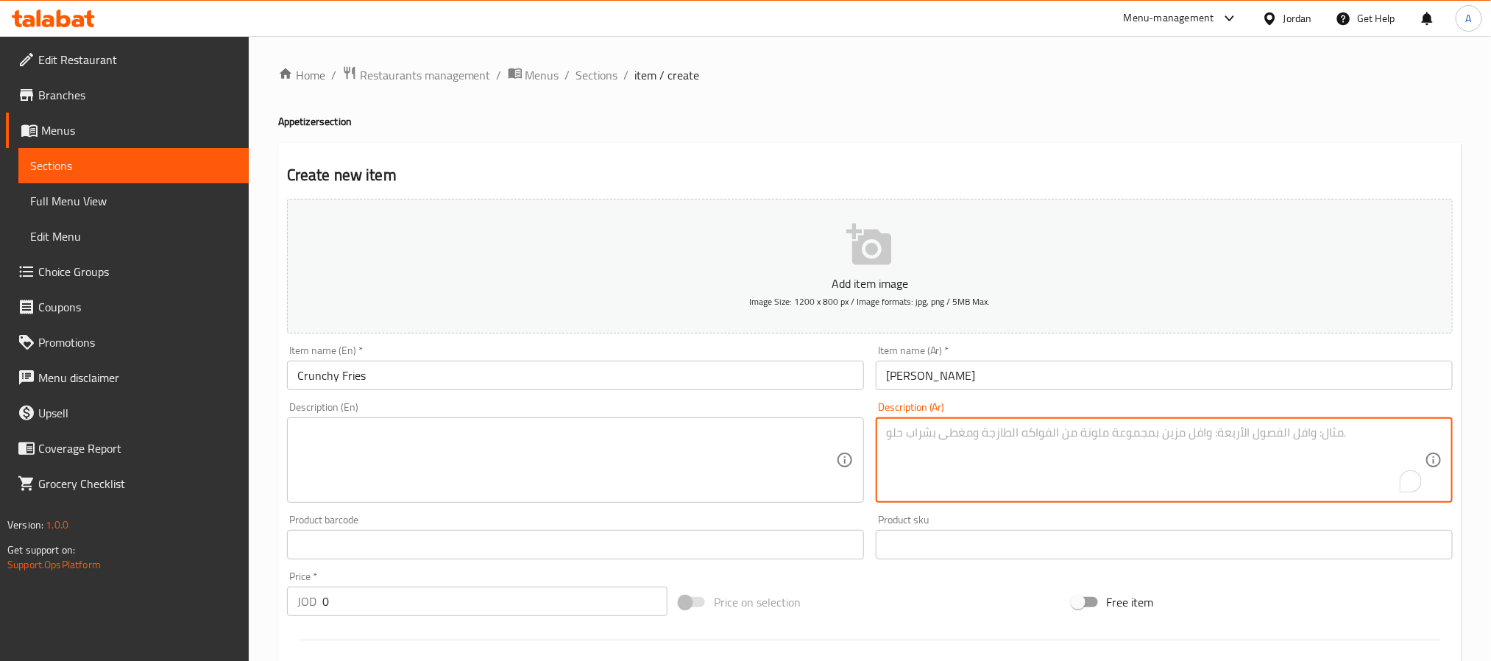
paste textarea "بطاطا مقلية، قطع زنجر أو تندر، صوص جبنة، باربكيو صوص و صوص خاص"
type textarea "بطاطا مقلية، قطع زنجر أو تندر، صوص جبنة، باربكيو صوص و صوص خاص"
click at [442, 433] on textarea at bounding box center [566, 461] width 539 height 70
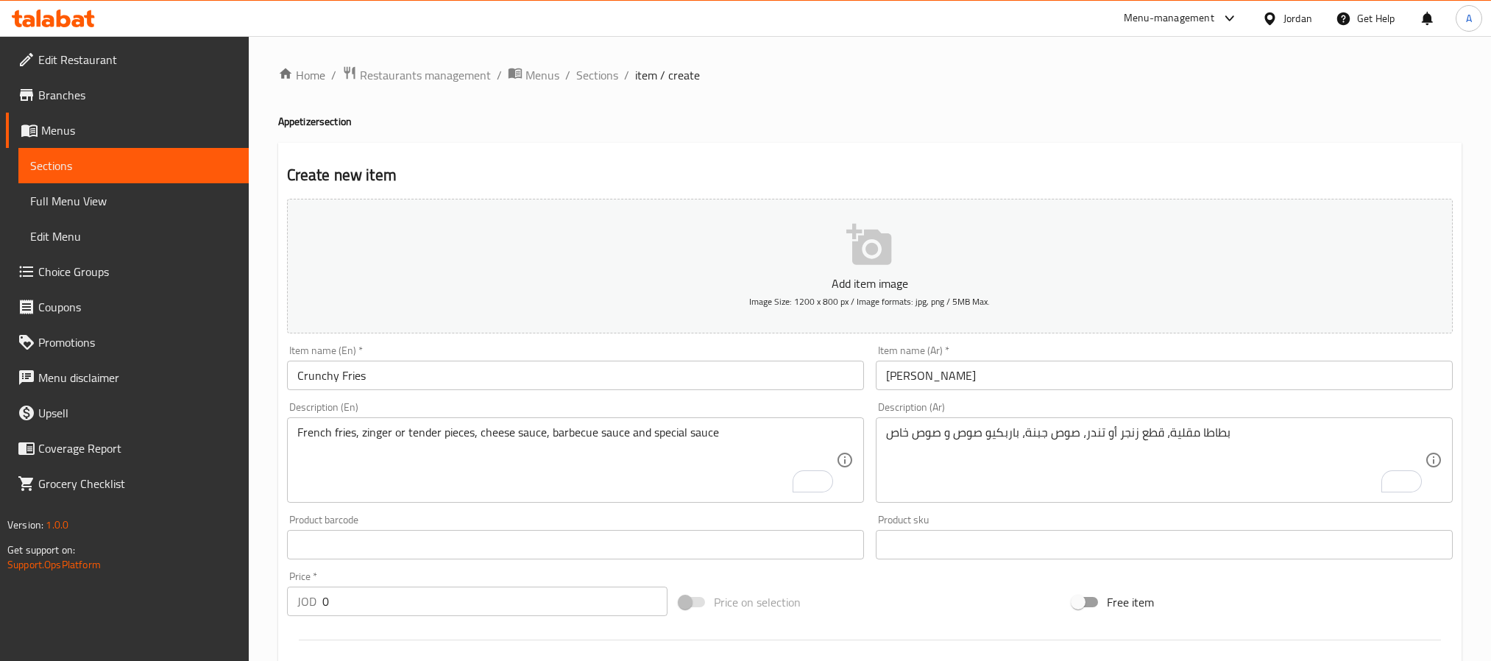
scroll to position [371, 0]
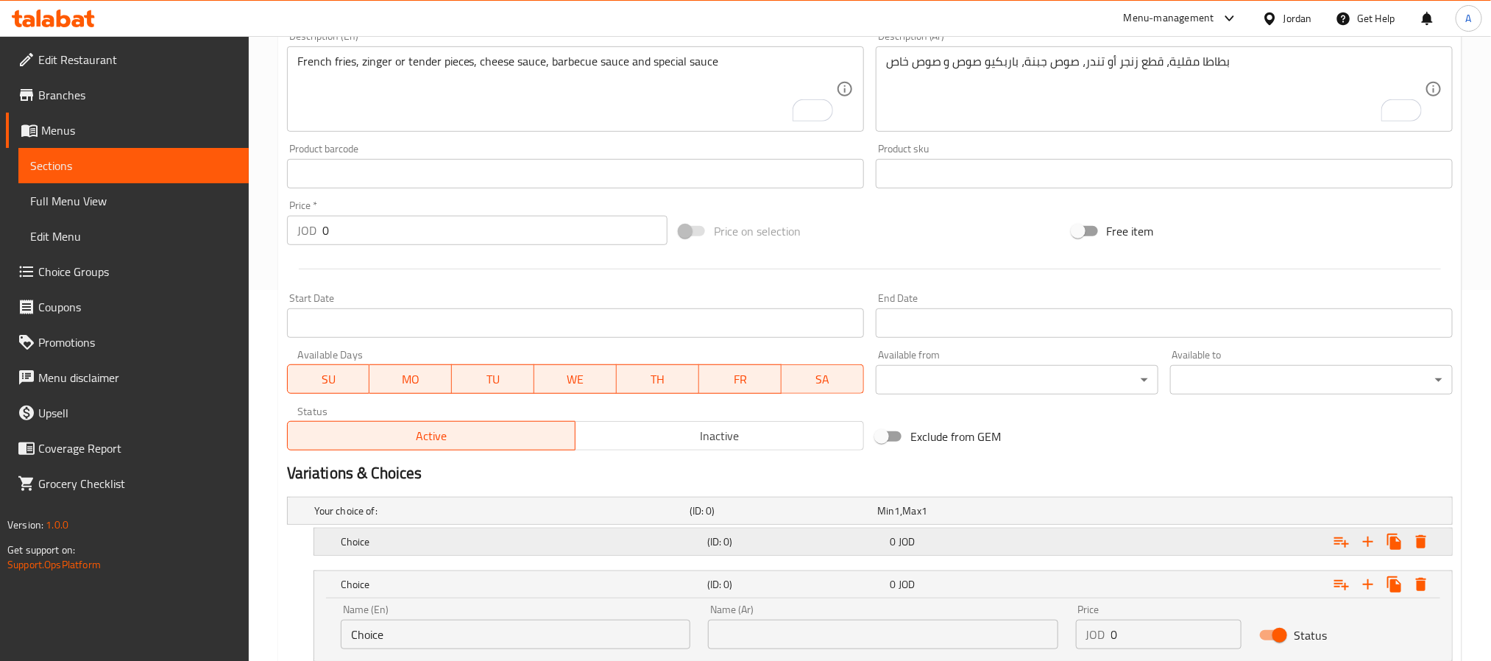
click at [789, 539] on h5 "(ID: 0)" at bounding box center [795, 541] width 177 height 15
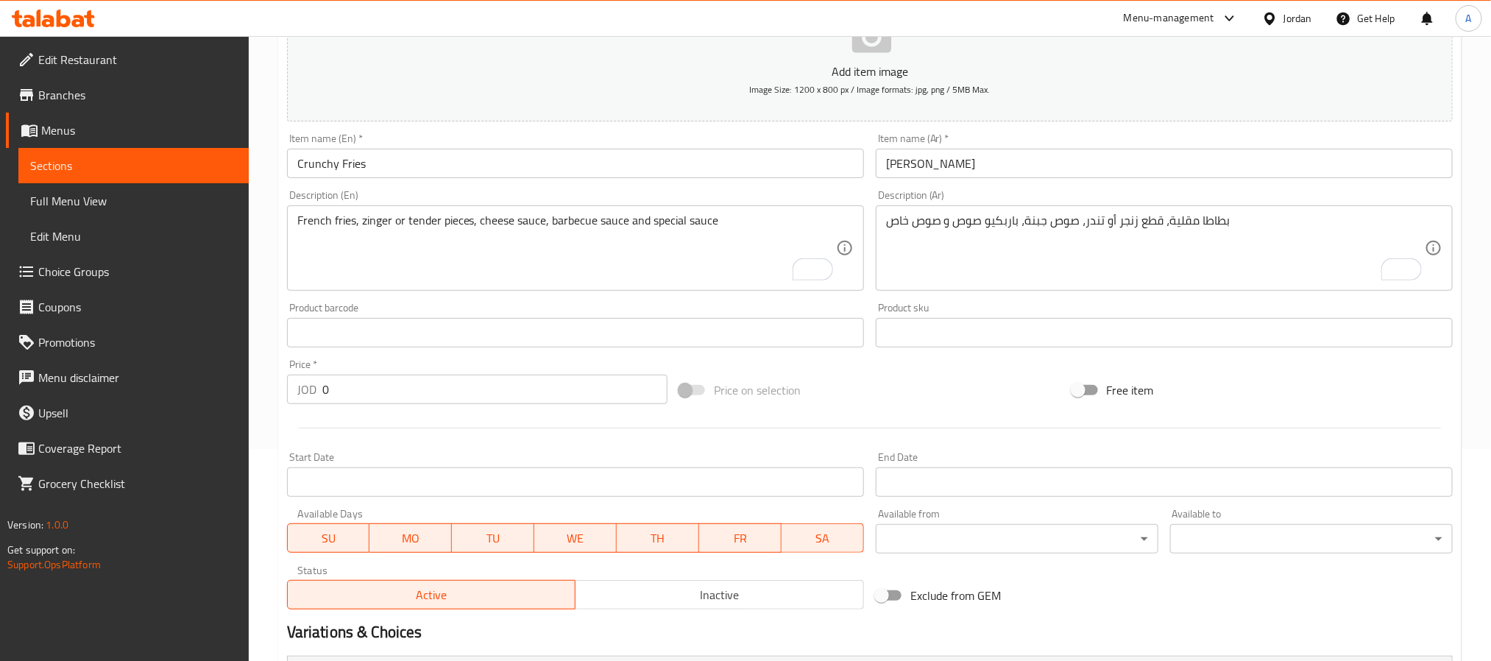
scroll to position [208, 0]
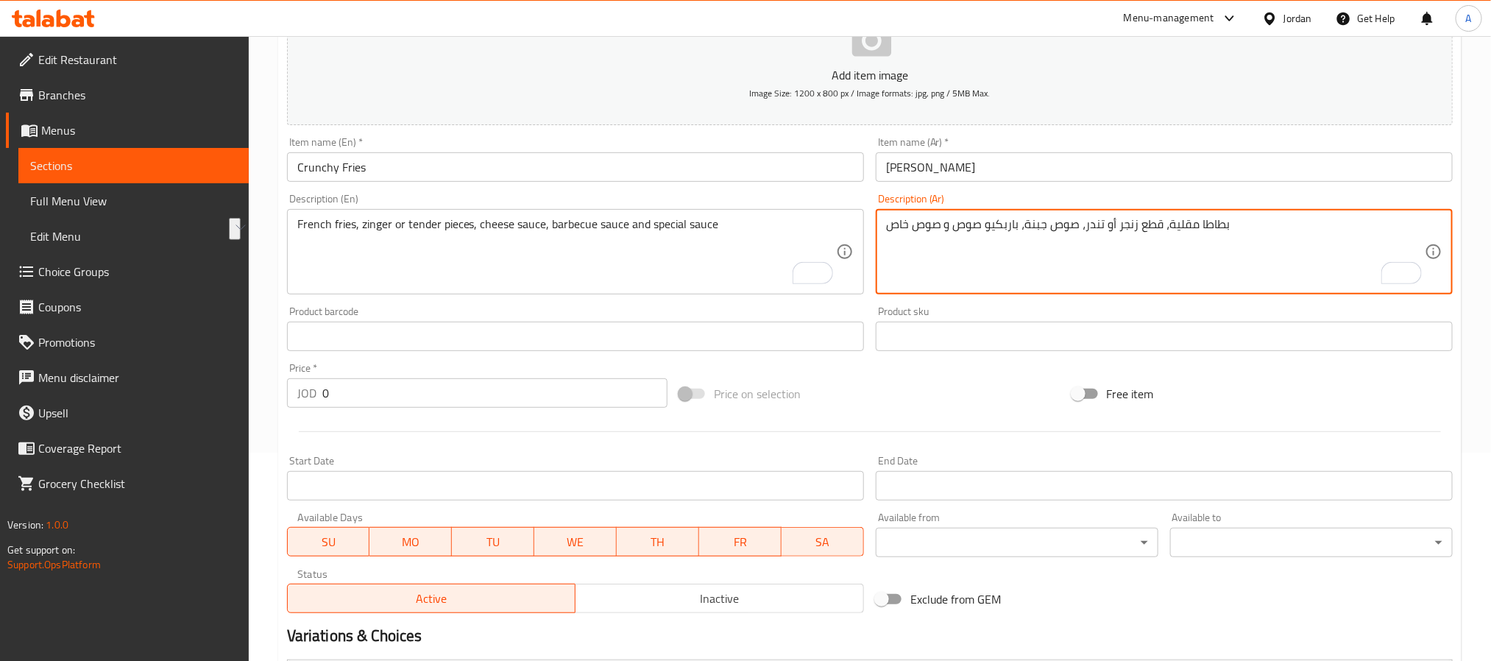
drag, startPoint x: 1082, startPoint y: 228, endPoint x: 1133, endPoint y: 225, distance: 50.9
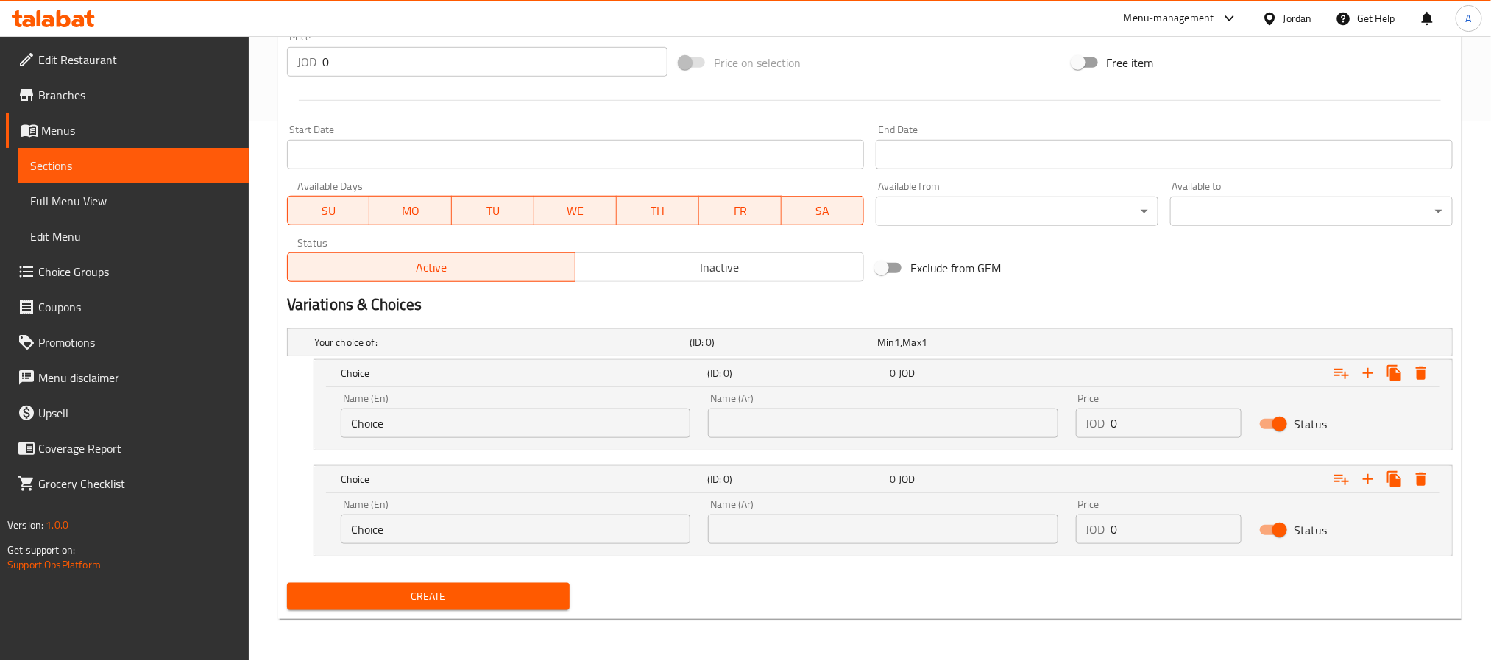
click at [939, 420] on input "text" at bounding box center [883, 423] width 350 height 29
paste input "زنجر أو تندر"
click at [721, 424] on input "زنجر أو تندر" at bounding box center [883, 423] width 350 height 29
type input "زنجر أو"
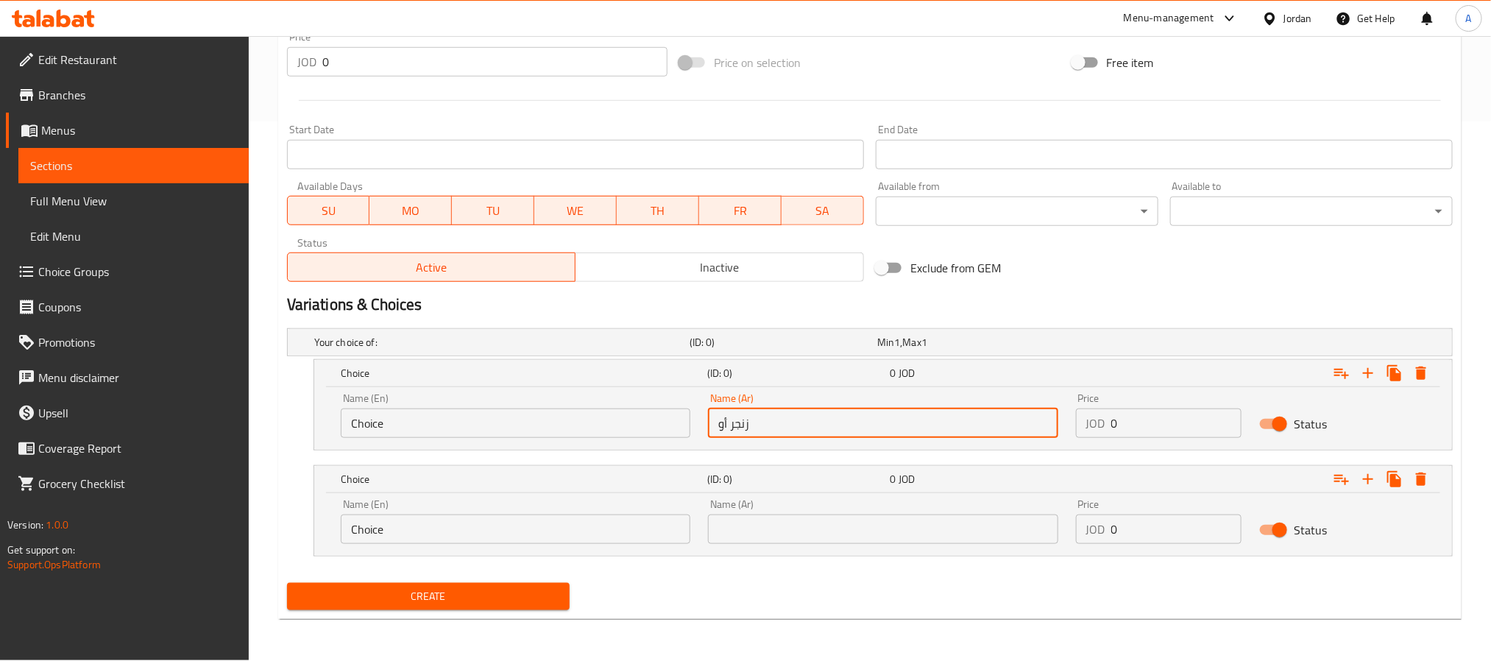
click at [787, 537] on input "text" at bounding box center [883, 529] width 350 height 29
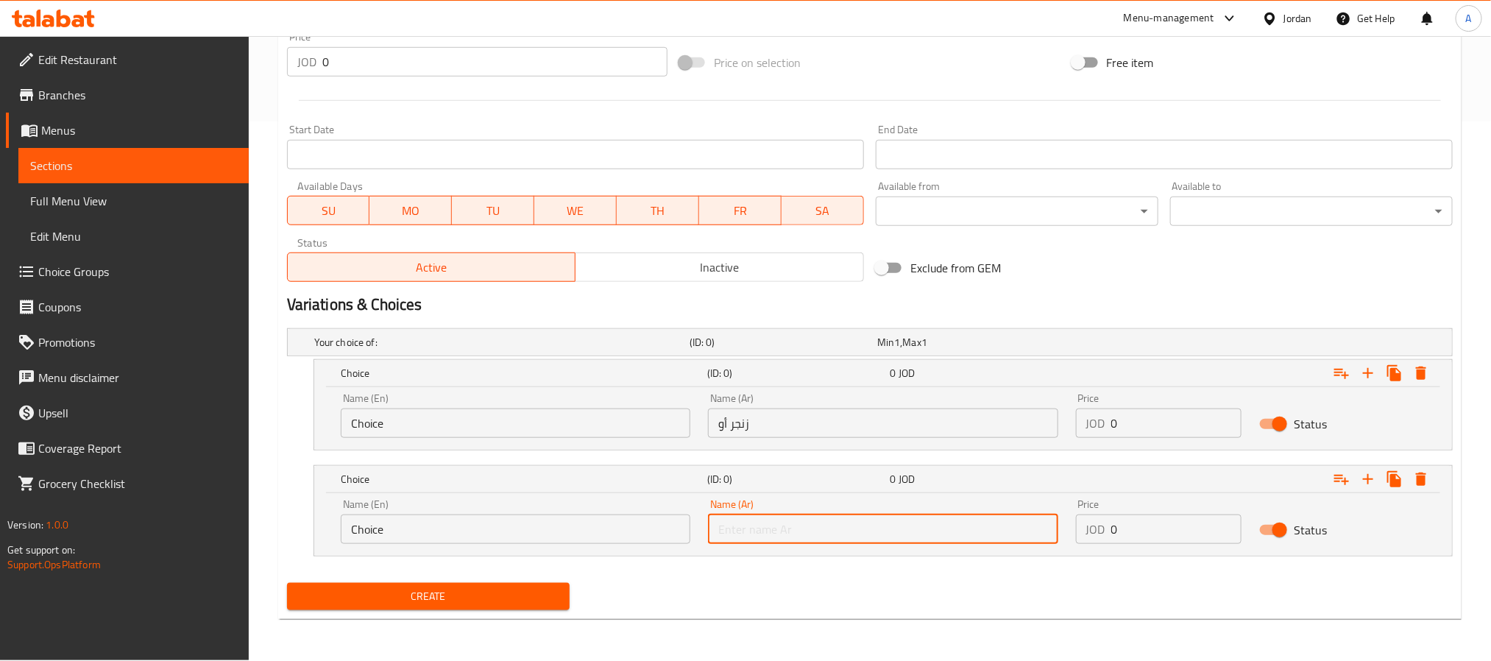
paste input "تندر"
type input "تندر"
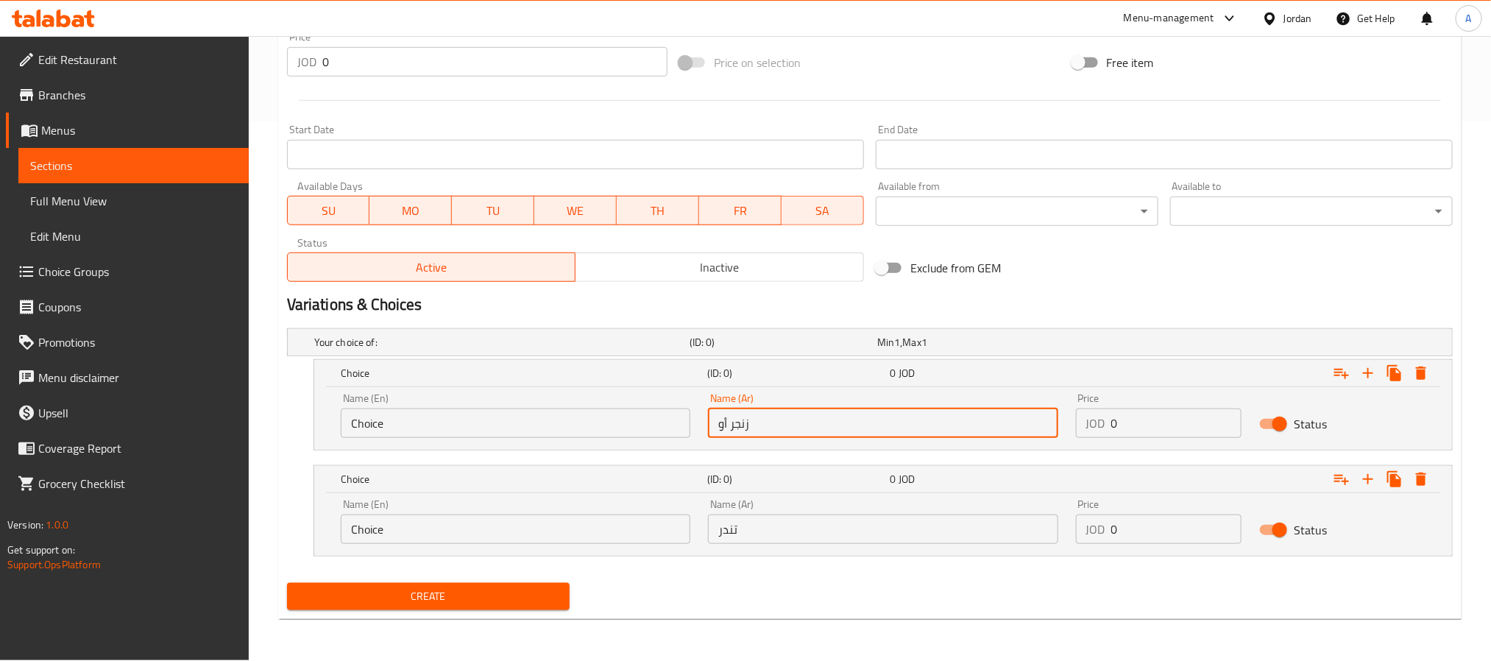
click at [723, 427] on input "زنجر أو" at bounding box center [883, 423] width 350 height 29
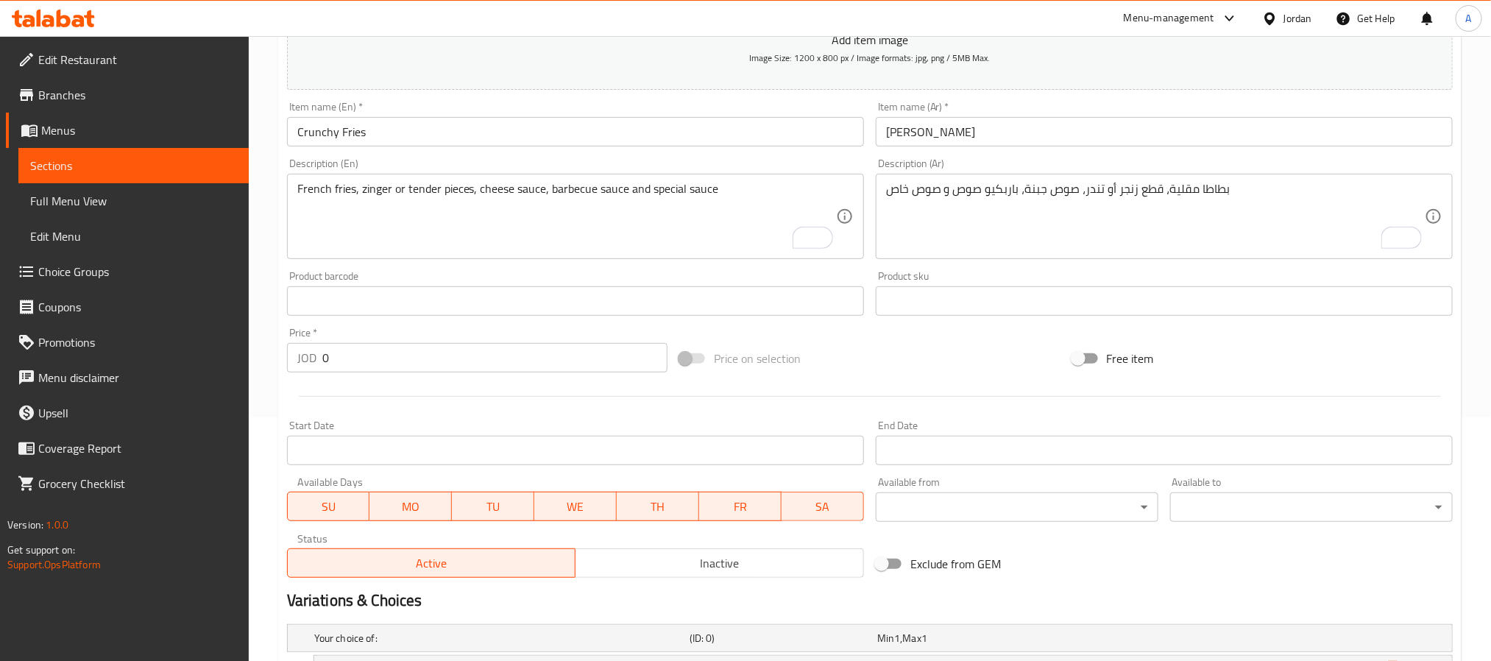
scroll to position [208, 0]
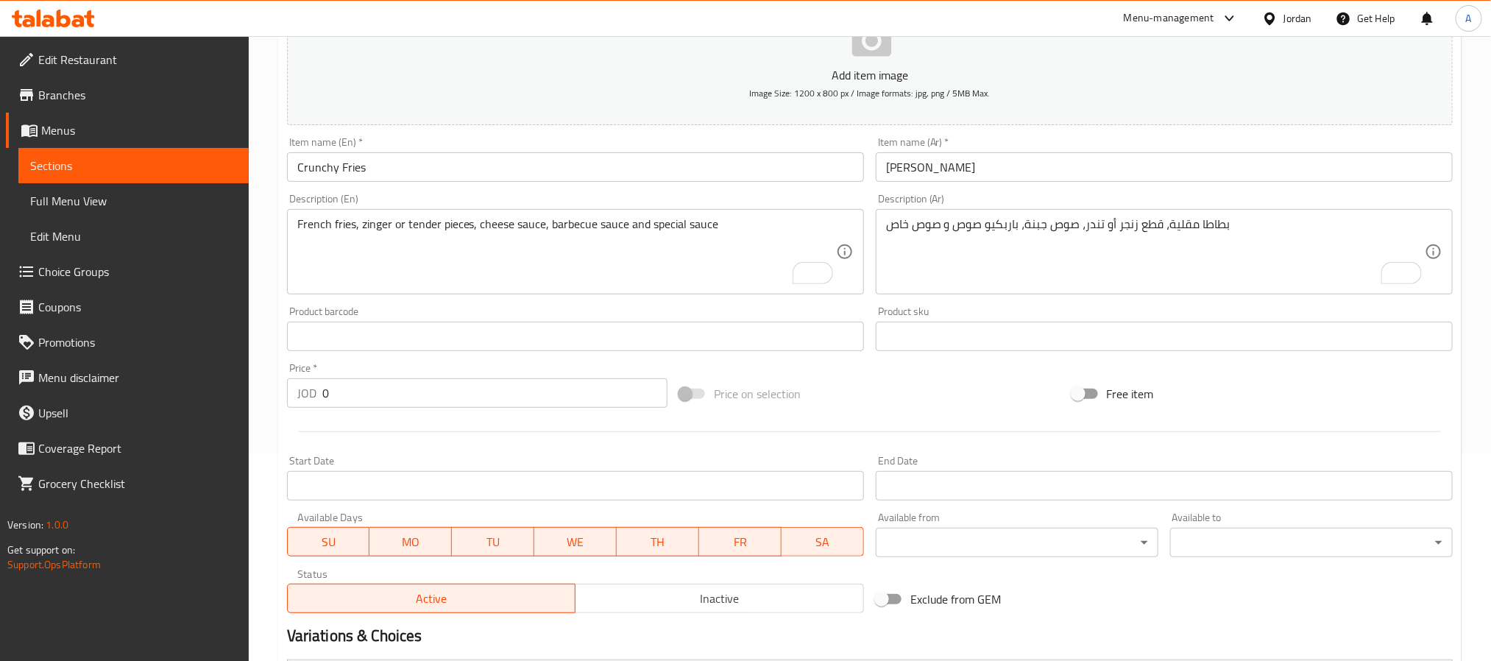
type input "زنجر"
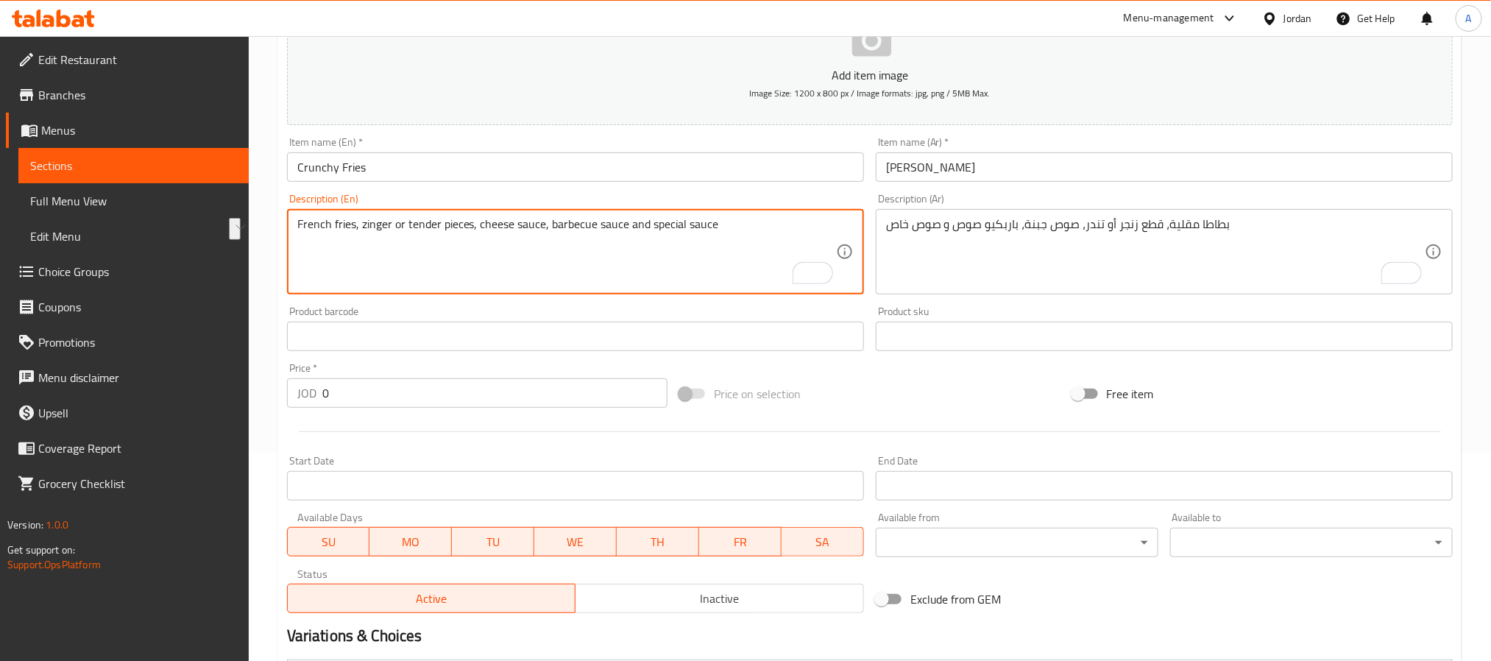
drag, startPoint x: 374, startPoint y: 223, endPoint x: 415, endPoint y: 222, distance: 41.3
click at [415, 222] on textarea "French fries, zinger or tender pieces, cheese sauce, barbecue sauce and special…" at bounding box center [566, 252] width 539 height 70
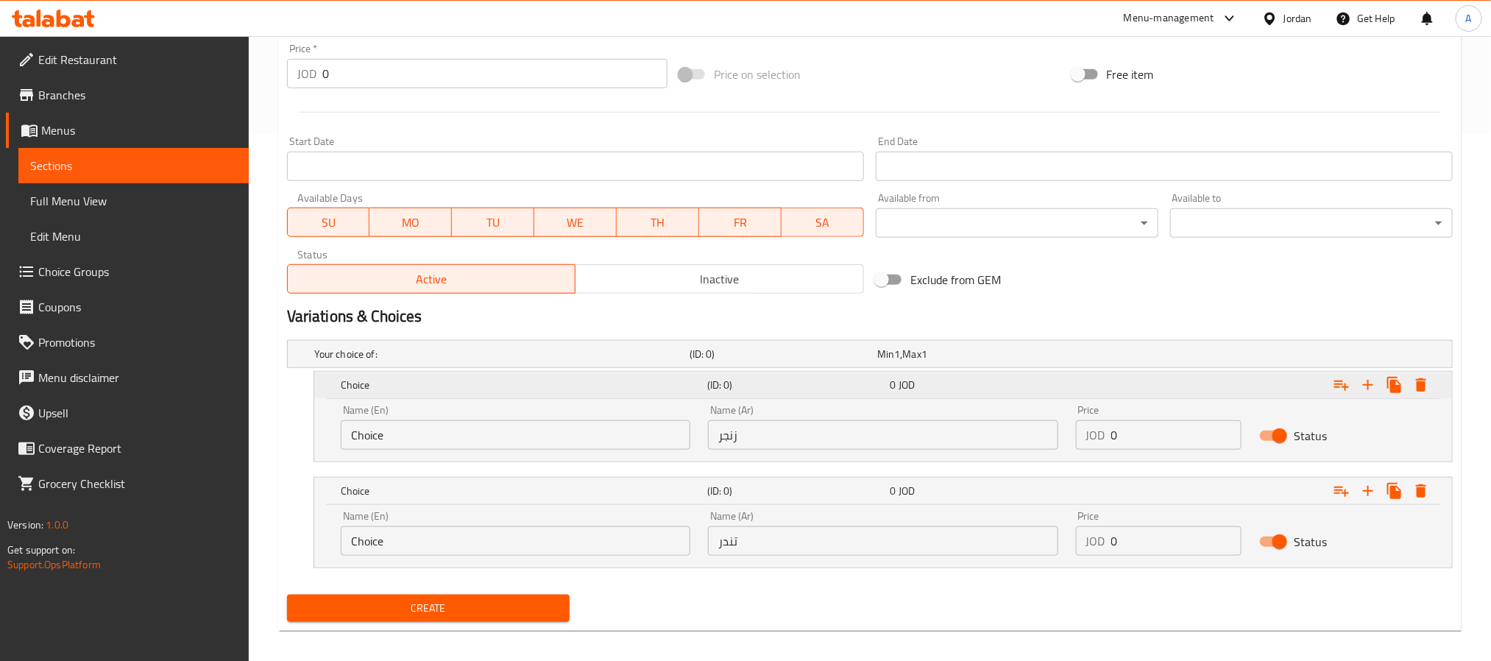
scroll to position [540, 0]
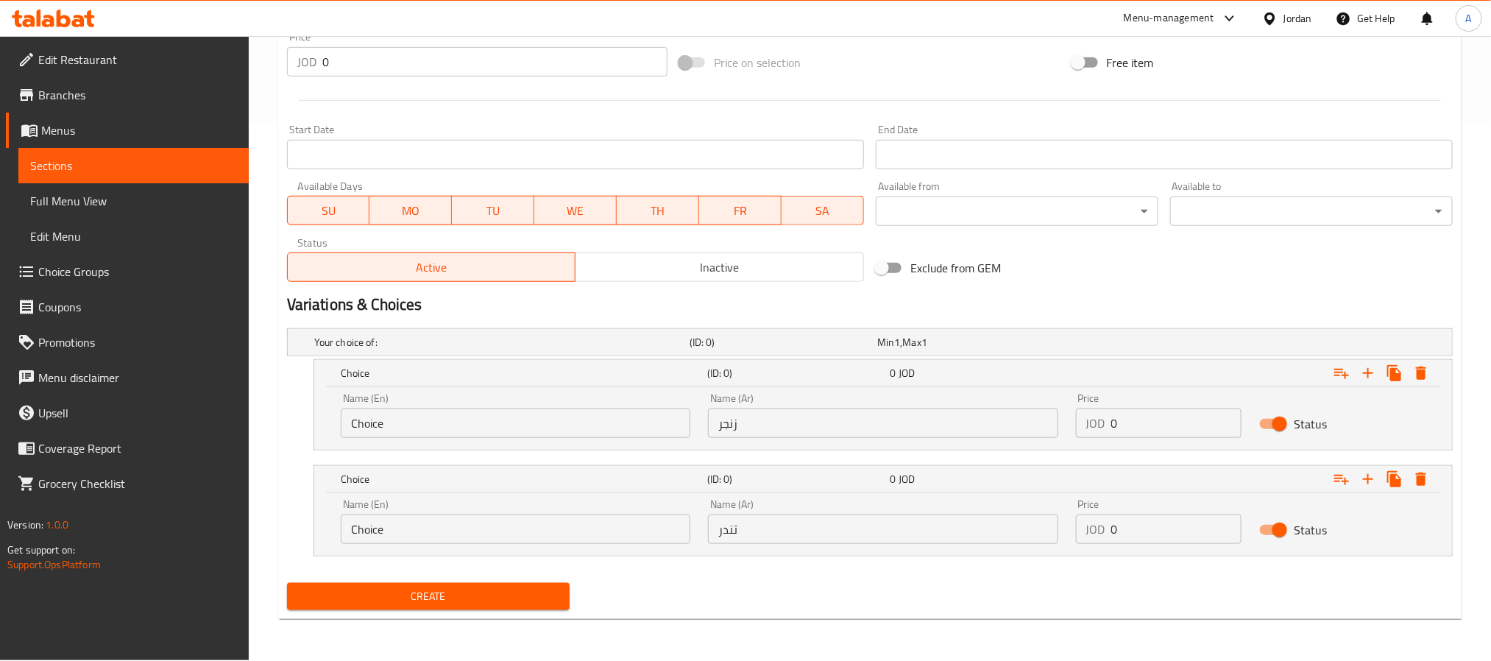
click at [453, 420] on input "Choice" at bounding box center [516, 423] width 350 height 29
paste input "Zinger Or Tender"
click at [405, 423] on input "Zinger Or Tender" at bounding box center [516, 423] width 350 height 29
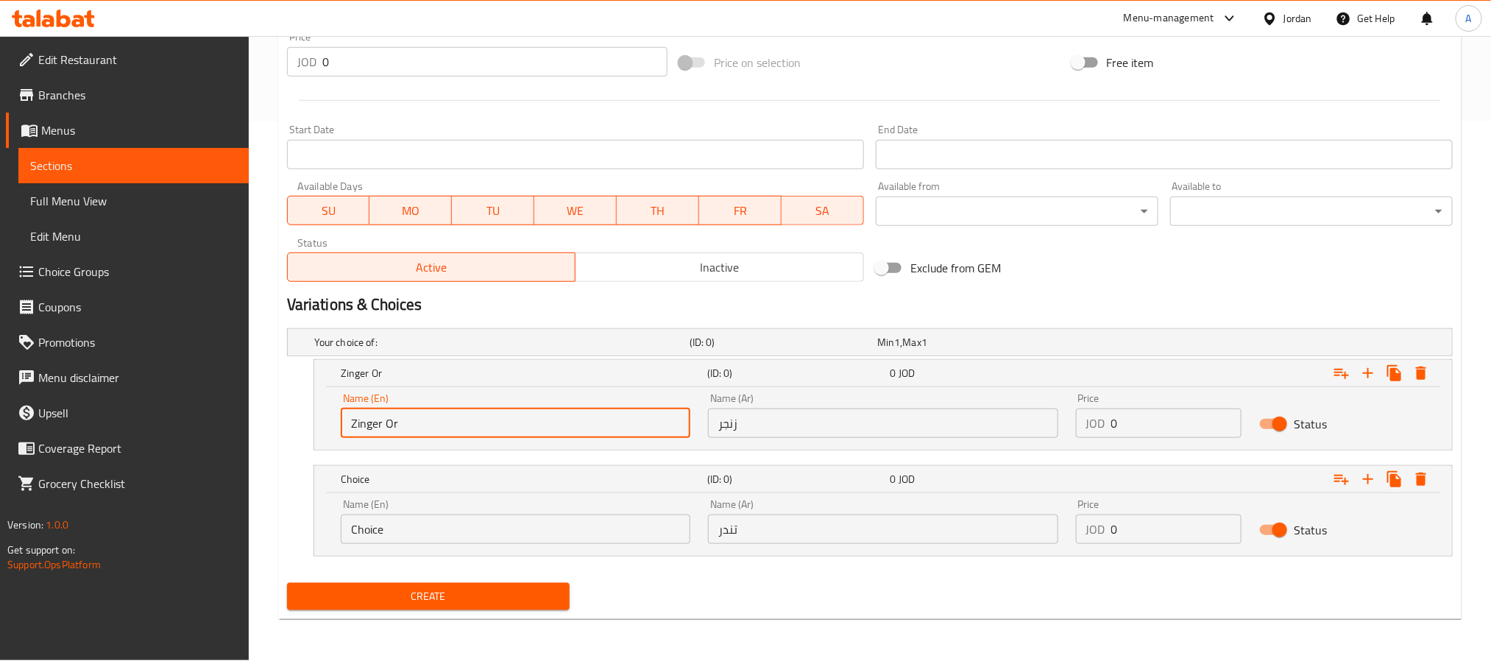
type input "Zinger Or"
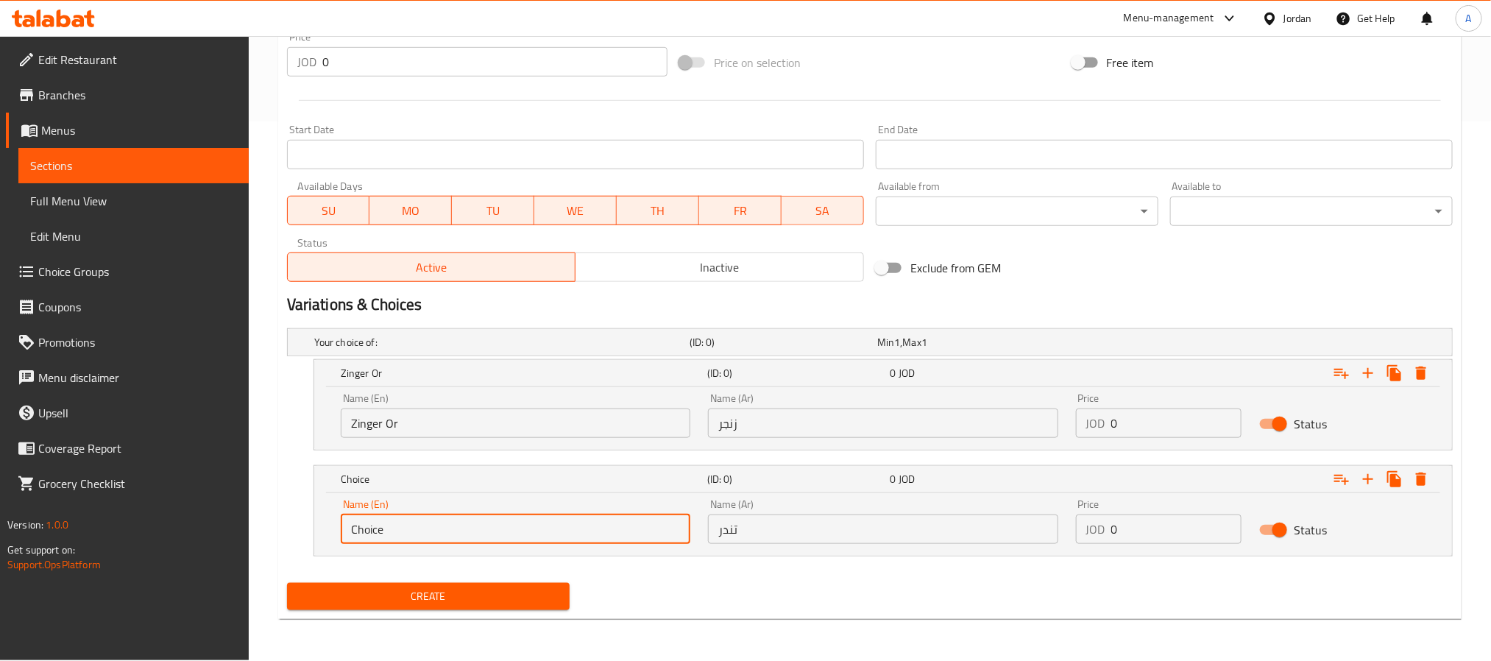
click at [378, 541] on input "Choice" at bounding box center [516, 529] width 350 height 29
paste input "Tender"
type input "Tender"
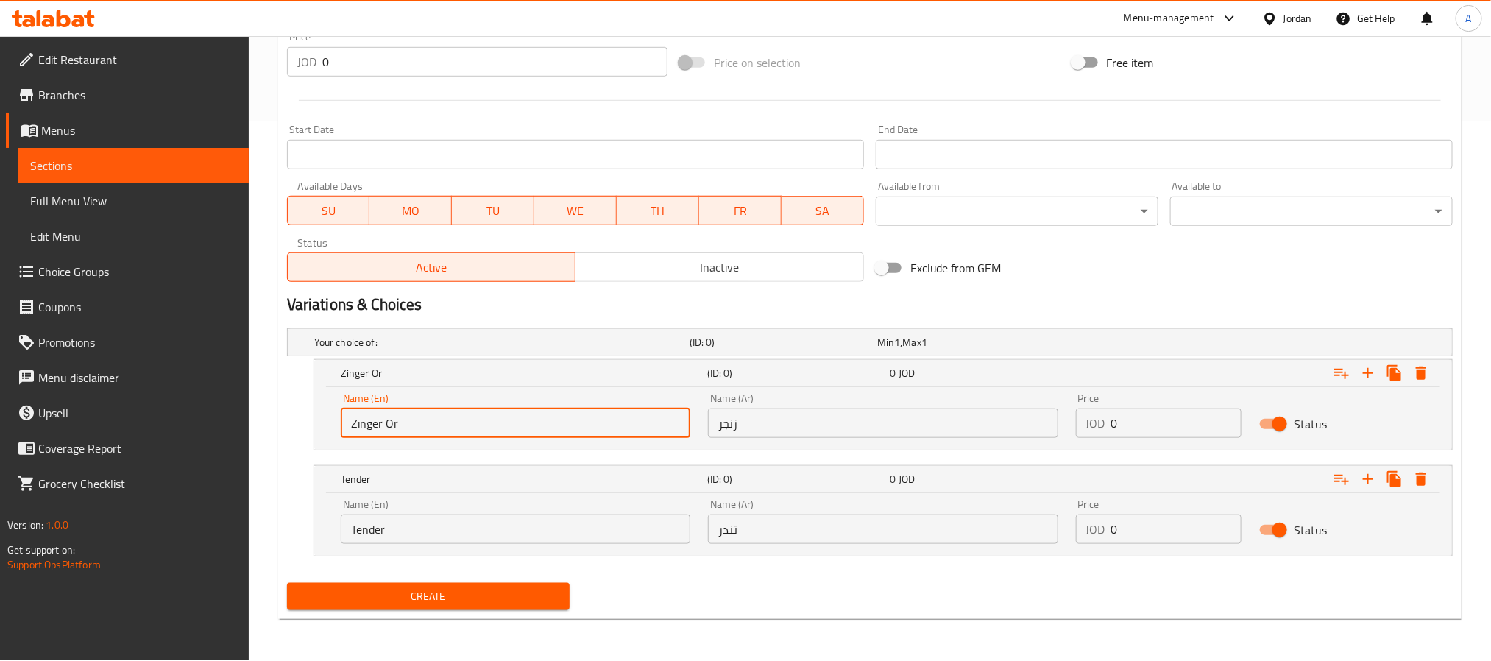
drag, startPoint x: 402, startPoint y: 427, endPoint x: 381, endPoint y: 428, distance: 21.4
click at [381, 428] on input "Zinger Or" at bounding box center [516, 423] width 350 height 29
type input "Zinger"
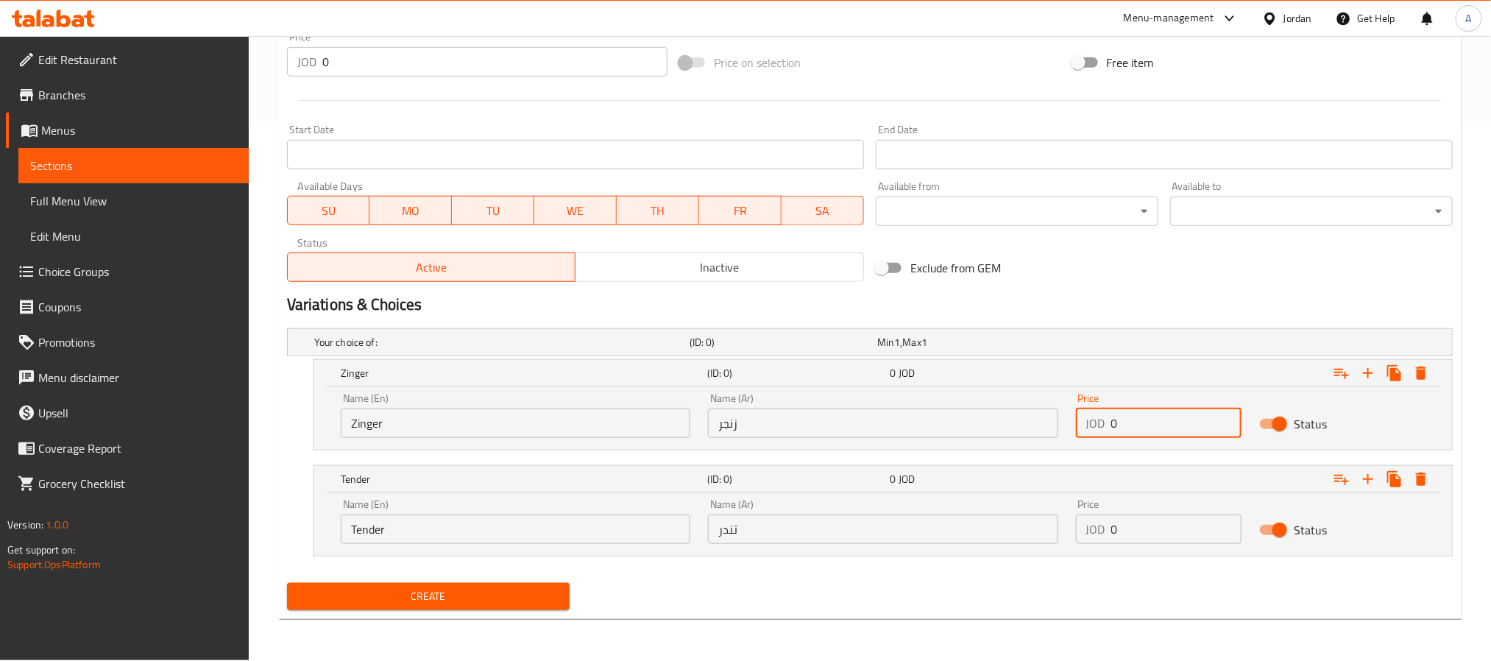
drag, startPoint x: 1140, startPoint y: 418, endPoint x: 1067, endPoint y: 428, distance: 73.6
click at [1067, 428] on div "Price JOD 0 Price" at bounding box center [1159, 415] width 184 height 63
paste input "3.75"
type input "3.75"
drag, startPoint x: 1144, startPoint y: 522, endPoint x: 1060, endPoint y: 529, distance: 84.2
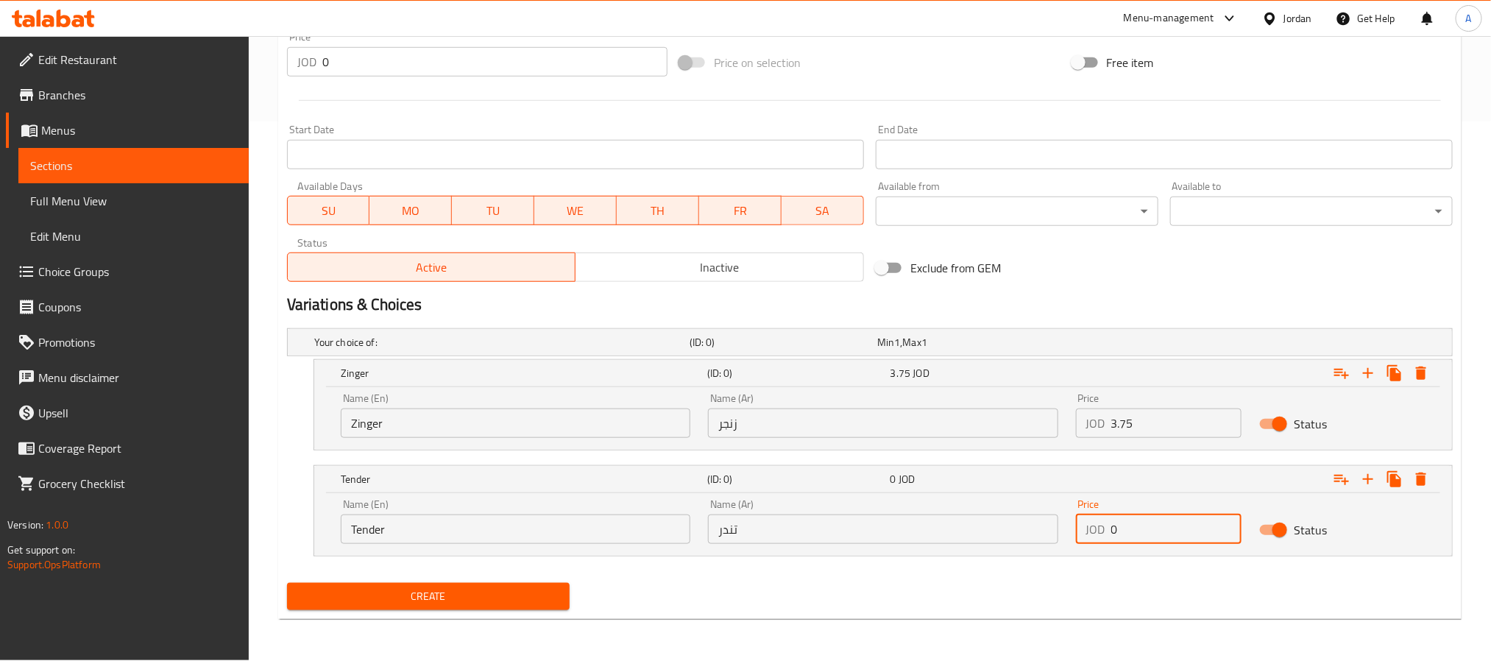
click at [1060, 529] on div "Name (En) Tender Name (En) Name (Ar) تندر Name (Ar) Price JOD 0 Price Status" at bounding box center [883, 521] width 1103 height 63
paste input "3.75"
type input "3.75"
click at [287, 583] on button "Create" at bounding box center [428, 596] width 283 height 27
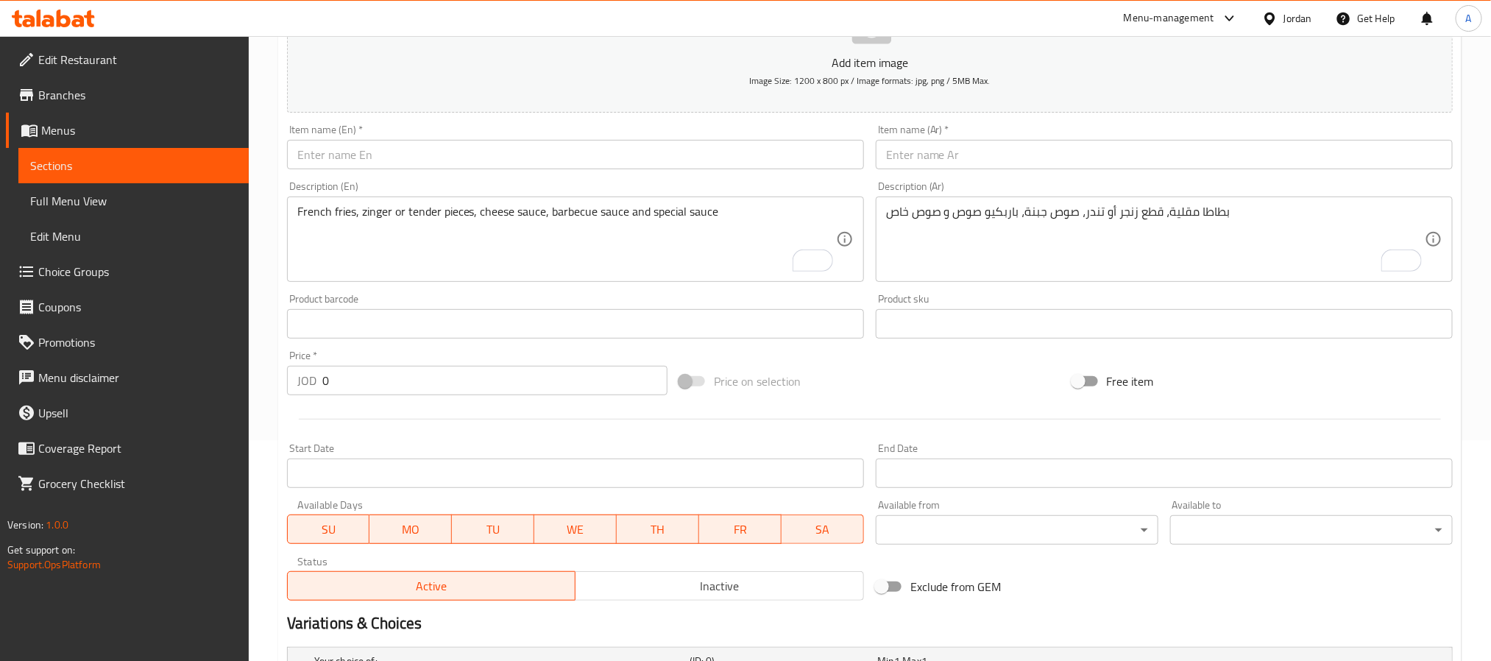
scroll to position [208, 0]
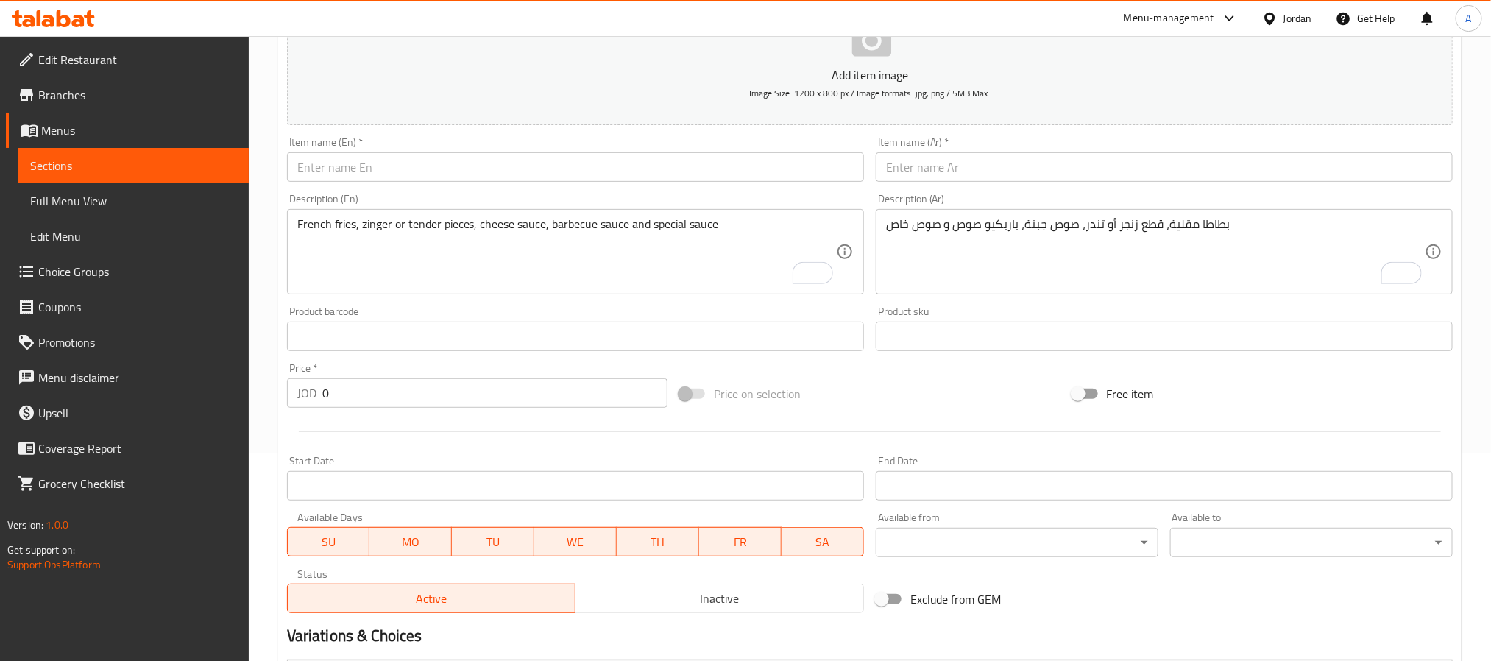
click at [1011, 151] on div "Item name (Ar)   * Item name (Ar) *" at bounding box center [1164, 159] width 577 height 45
click at [1008, 179] on input "text" at bounding box center [1164, 166] width 577 height 29
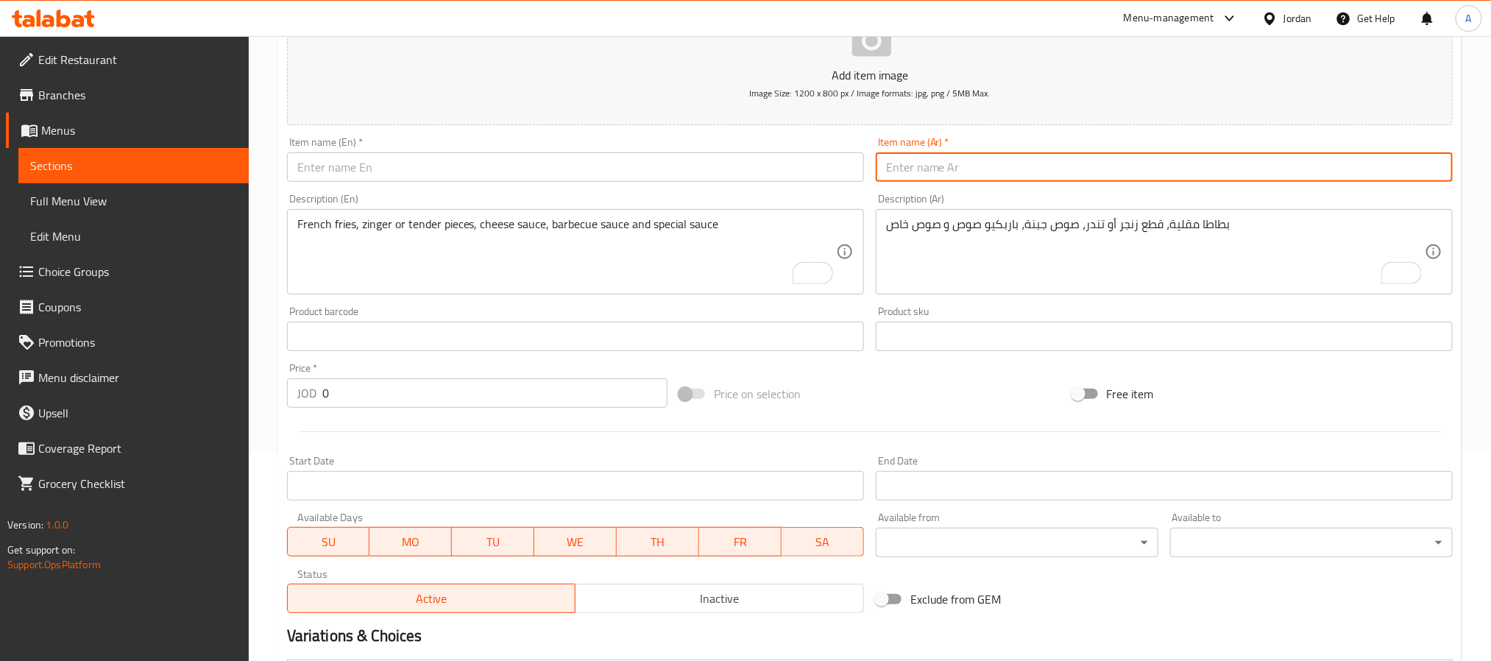
paste input "سلطة الدجاج المشوي"
type input "سلطة الدجاج المشوي"
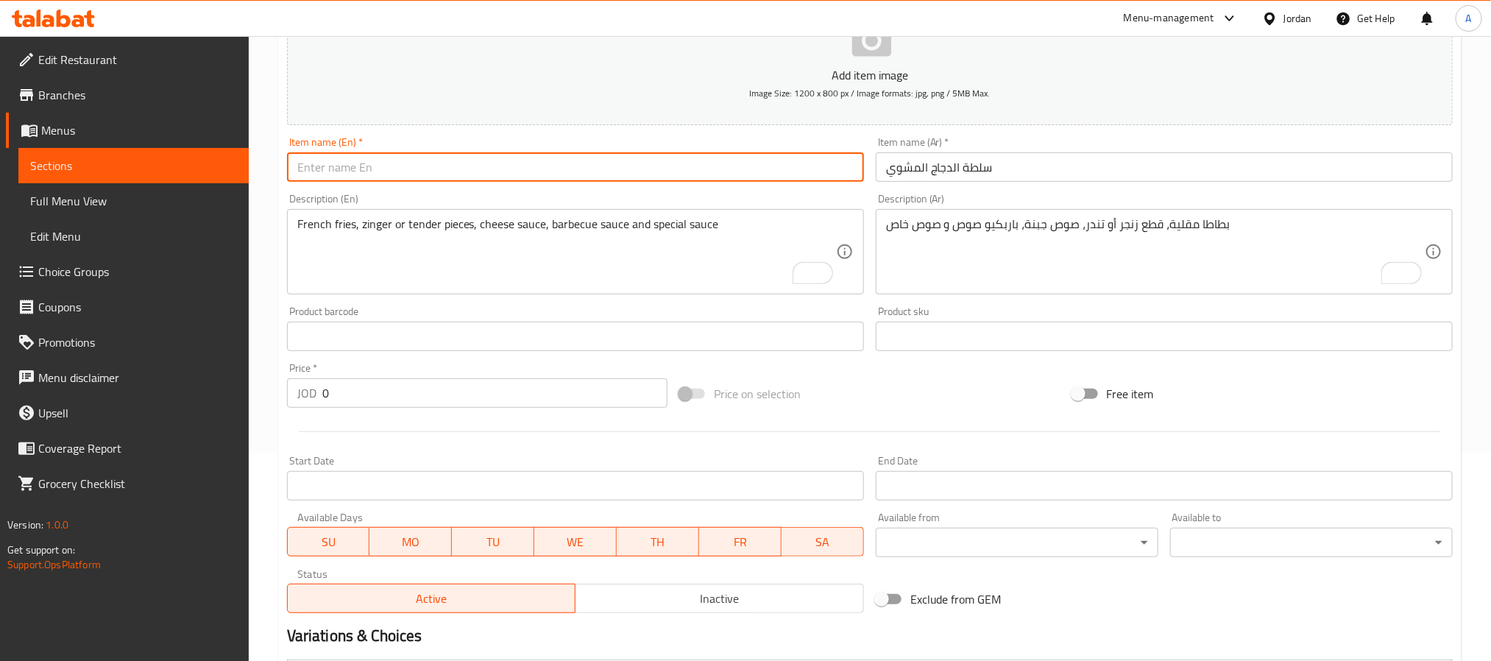
click at [360, 171] on input "text" at bounding box center [575, 166] width 577 height 29
paste input "Grilled Chicken Salad"
type input "Grilled Chicken Salad"
click at [1224, 281] on textarea "To enrich screen reader interactions, please activate Accessibility in Grammarl…" at bounding box center [1155, 252] width 539 height 70
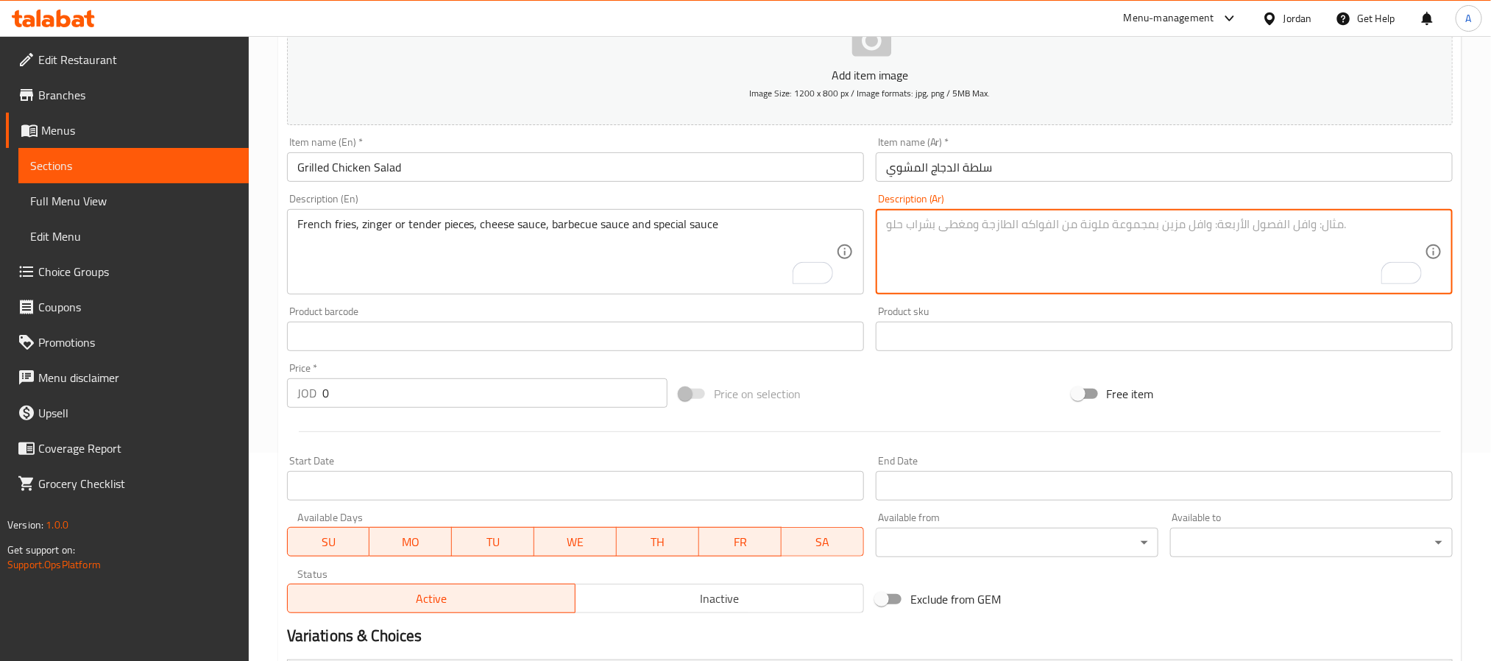
paste textarea "قطعة مختارة من صدر الدجاج المشوي، بصل، بندورة، خس، فلفل حلو، ذرة، زيتون أسود و …"
type textarea "قطعة مختارة من صدر الدجاج المشوي، بصل، بندورة، خس، فلفل حلو، ذرة، زيتون أسود و …"
click at [481, 277] on textarea "French fries, zinger or tender pieces, cheese sauce, barbecue sauce and special…" at bounding box center [566, 252] width 539 height 70
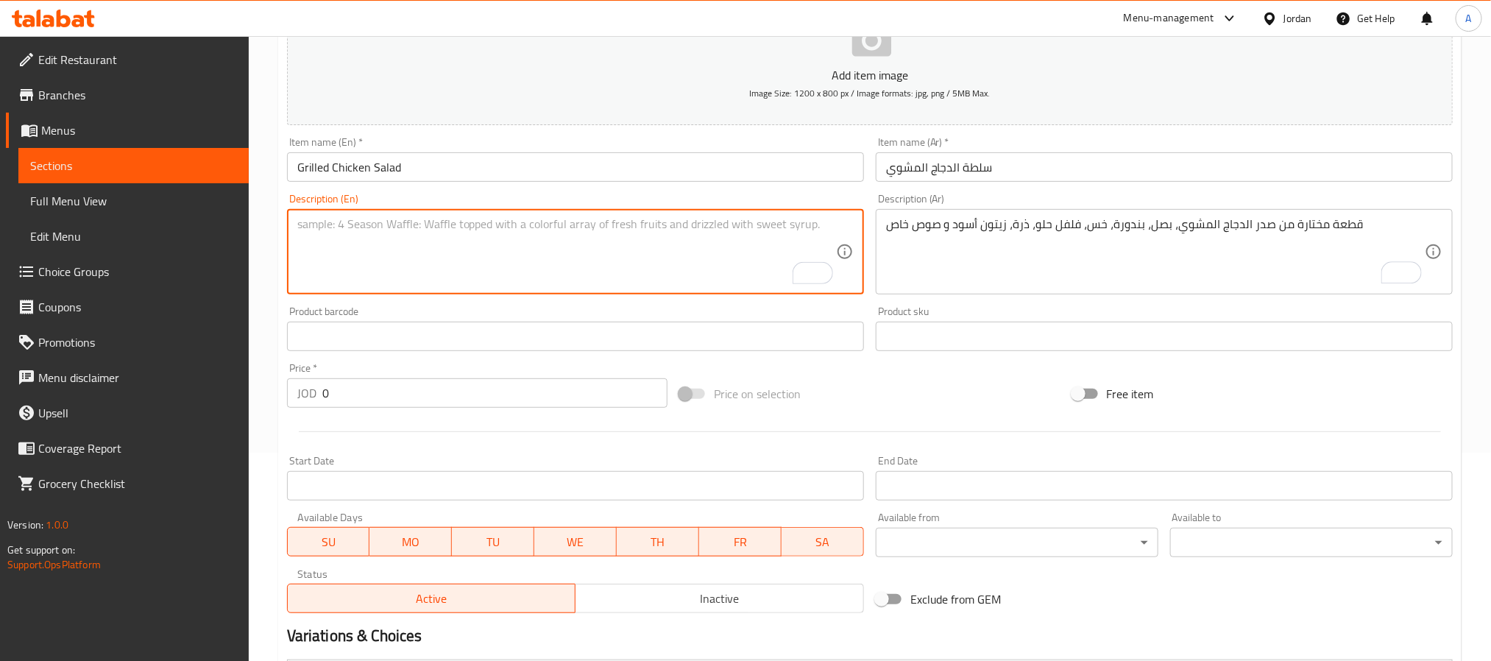
paste textarea "Selected piece of grilled chicken breast, onions, tomatoes, lettuce, sweet pepp…"
type textarea "Selected piece of grilled chicken breast, onions, tomatoes, lettuce, sweet pepp…"
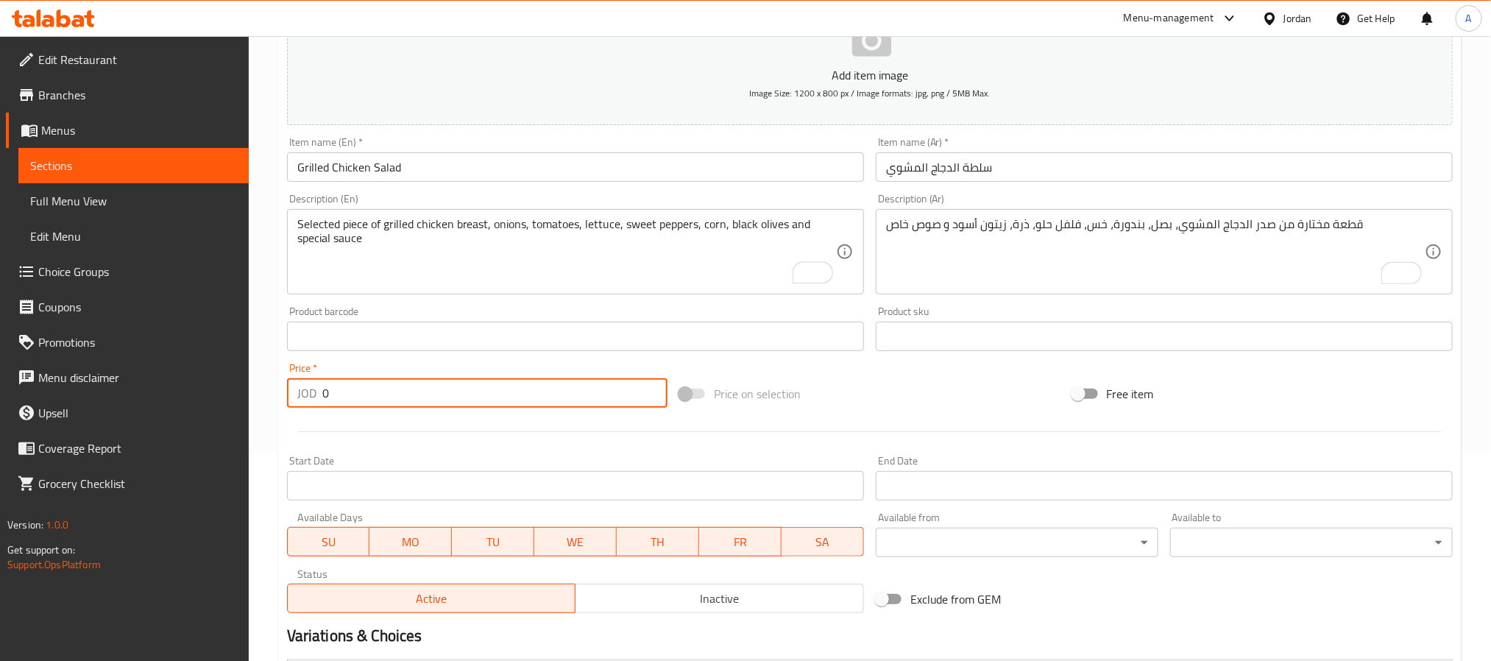
paste input "4.5"
drag, startPoint x: 343, startPoint y: 396, endPoint x: 276, endPoint y: 398, distance: 67.0
click at [276, 398] on div "Home / Restaurants management / Menus / Sections / item / create Appetizer sect…" at bounding box center [870, 410] width 1243 height 1164
type input "4.50"
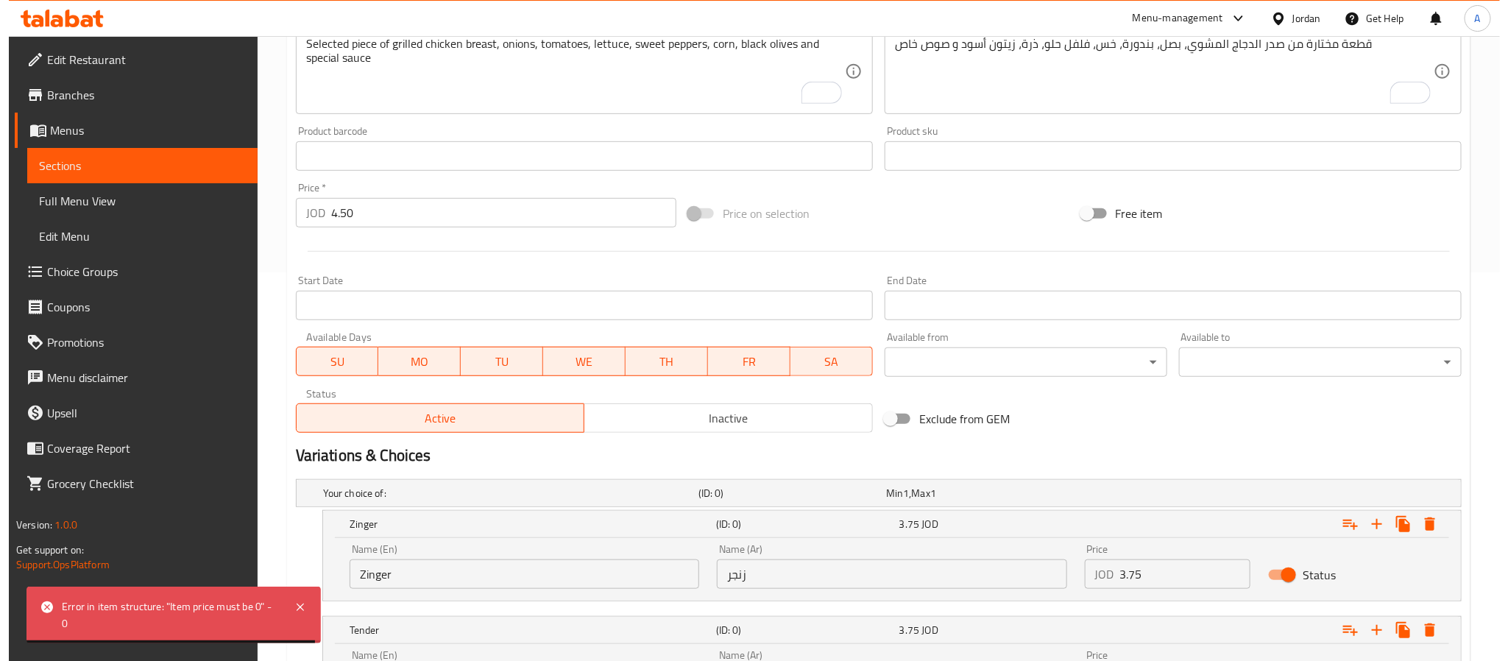
scroll to position [540, 0]
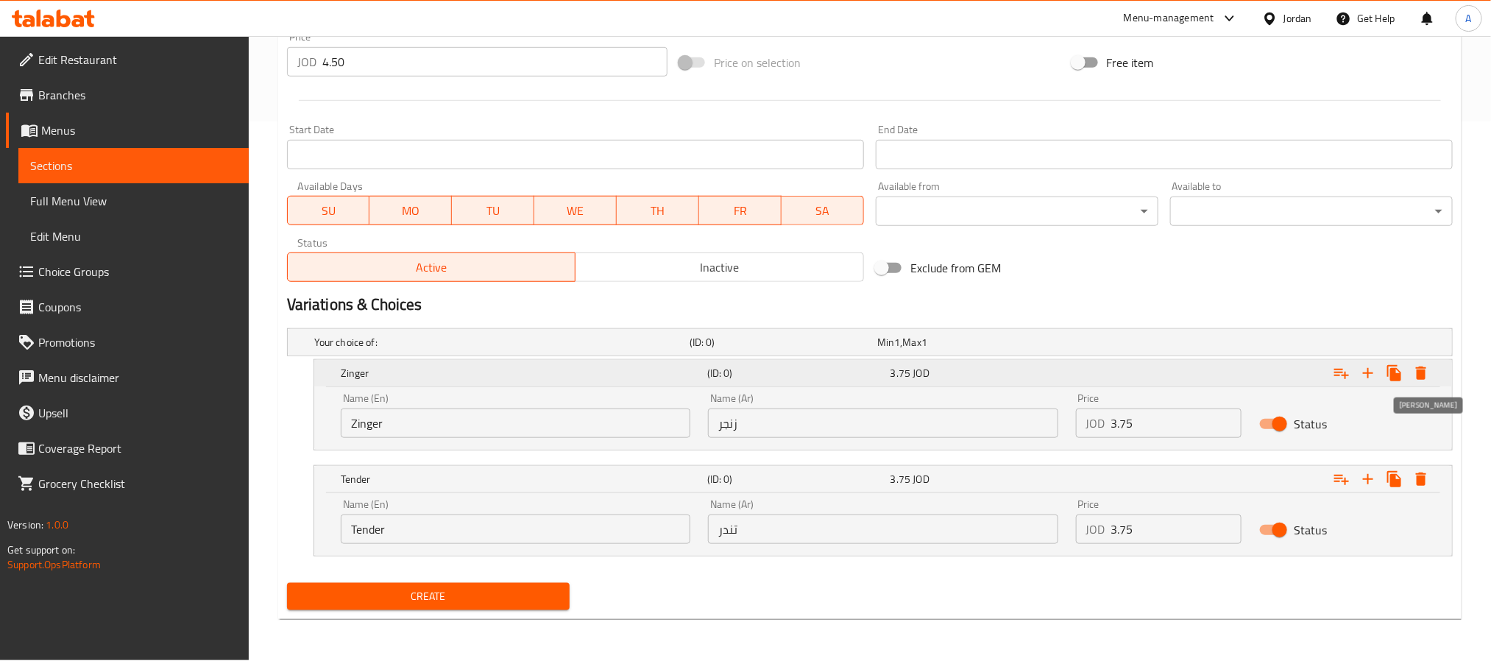
click at [1420, 373] on icon "Expand" at bounding box center [1421, 373] width 10 height 13
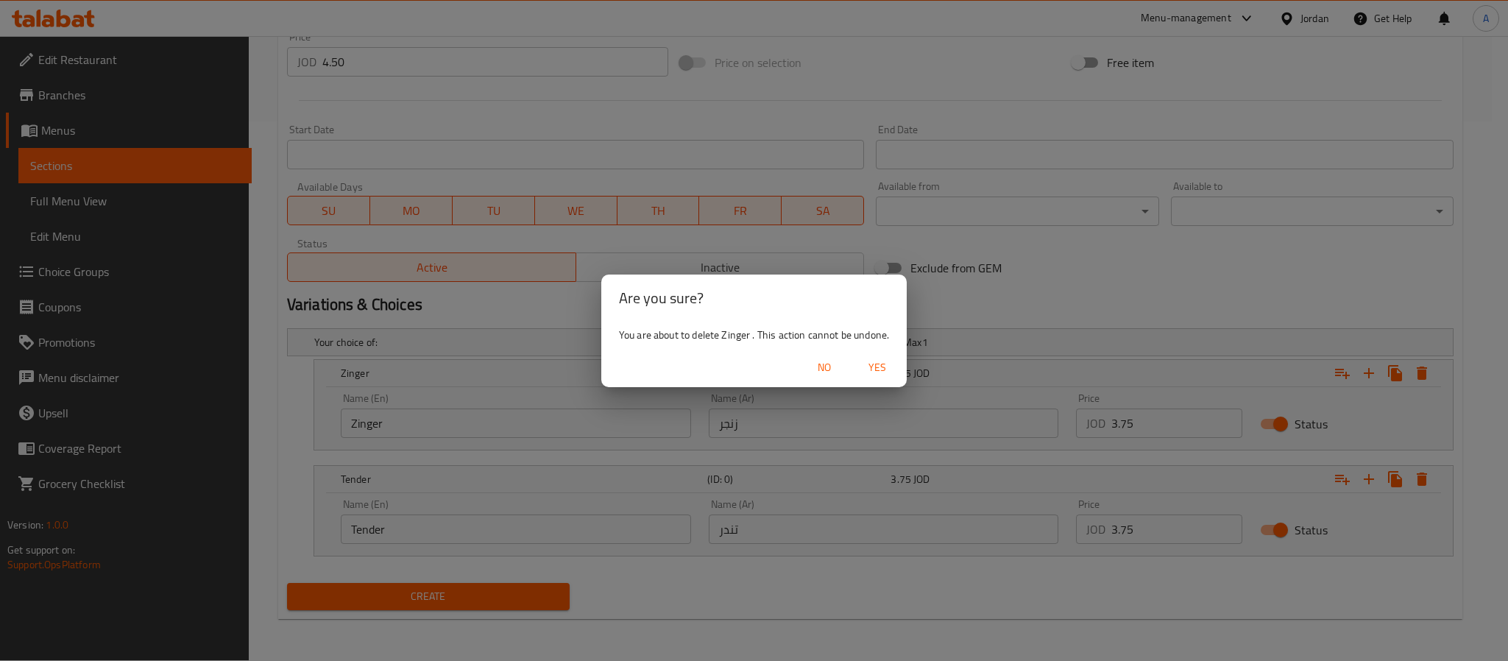
click at [869, 365] on span "Yes" at bounding box center [877, 368] width 35 height 18
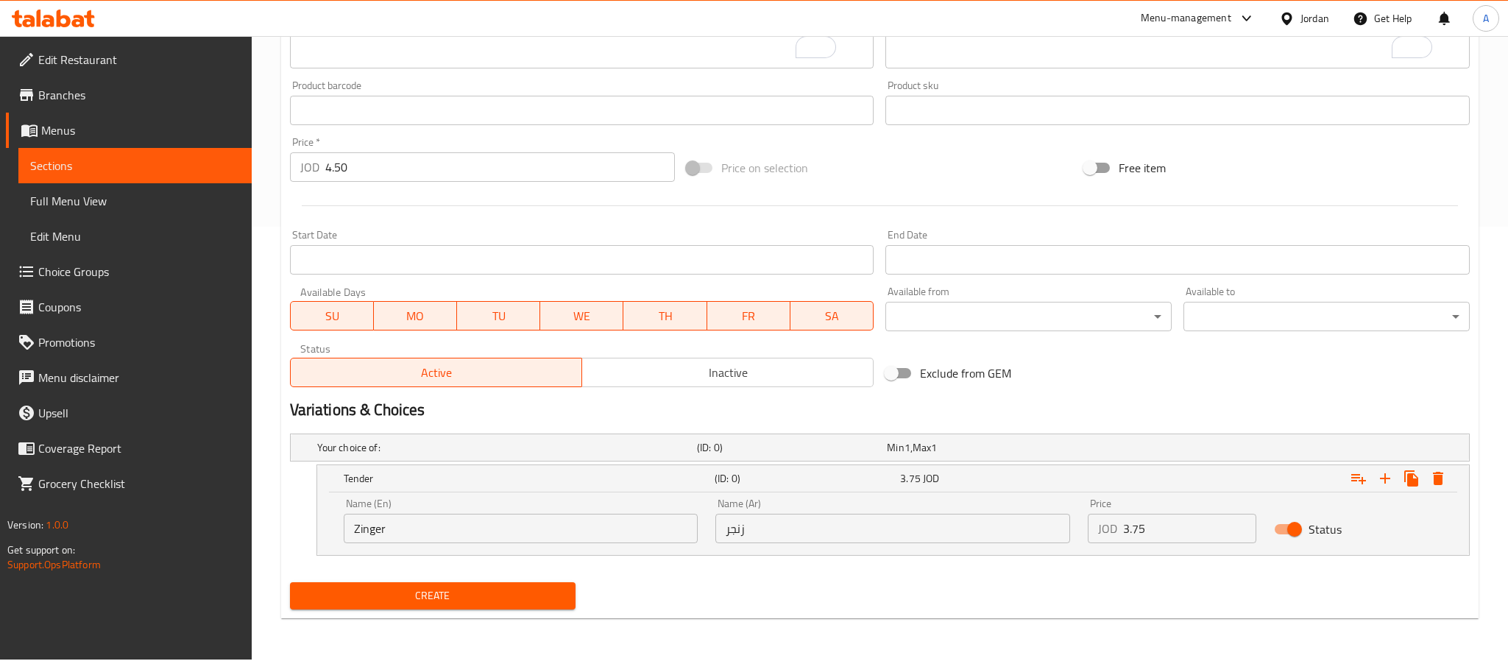
scroll to position [434, 0]
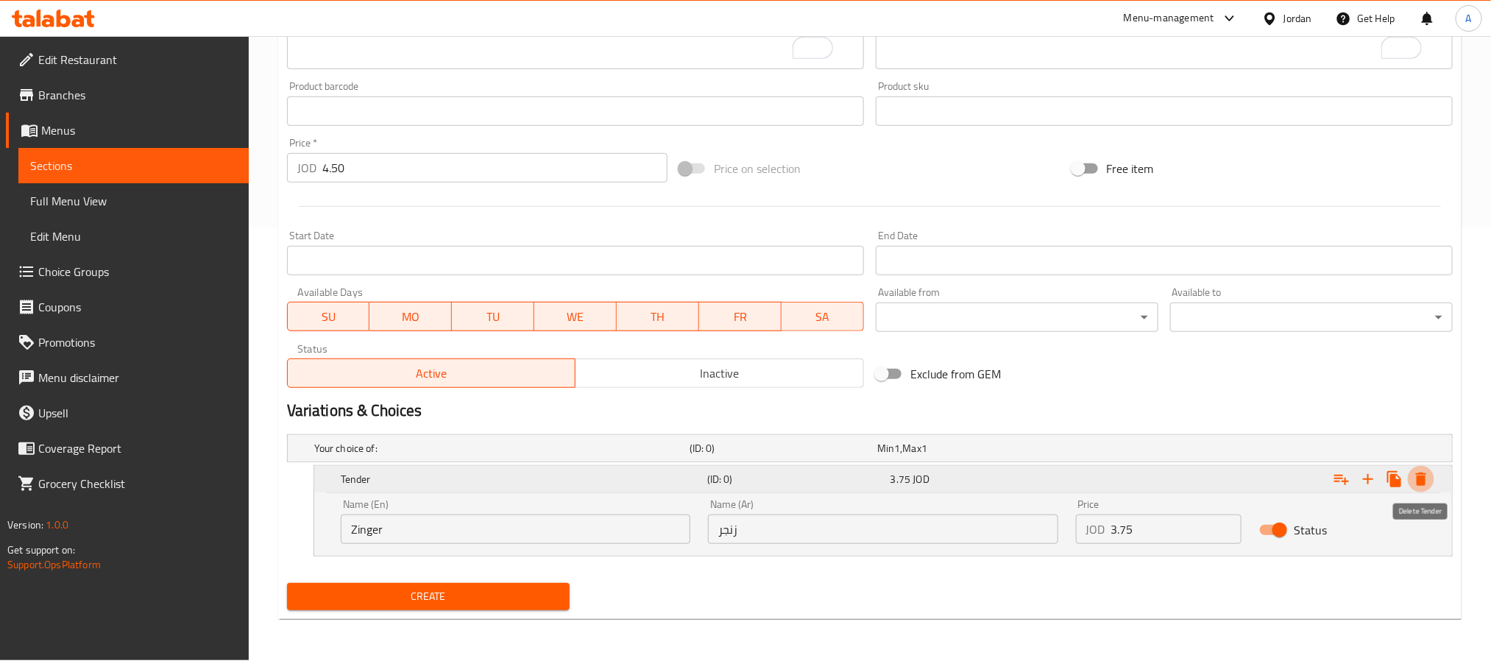
click at [1424, 478] on icon "Expand" at bounding box center [1421, 479] width 10 height 13
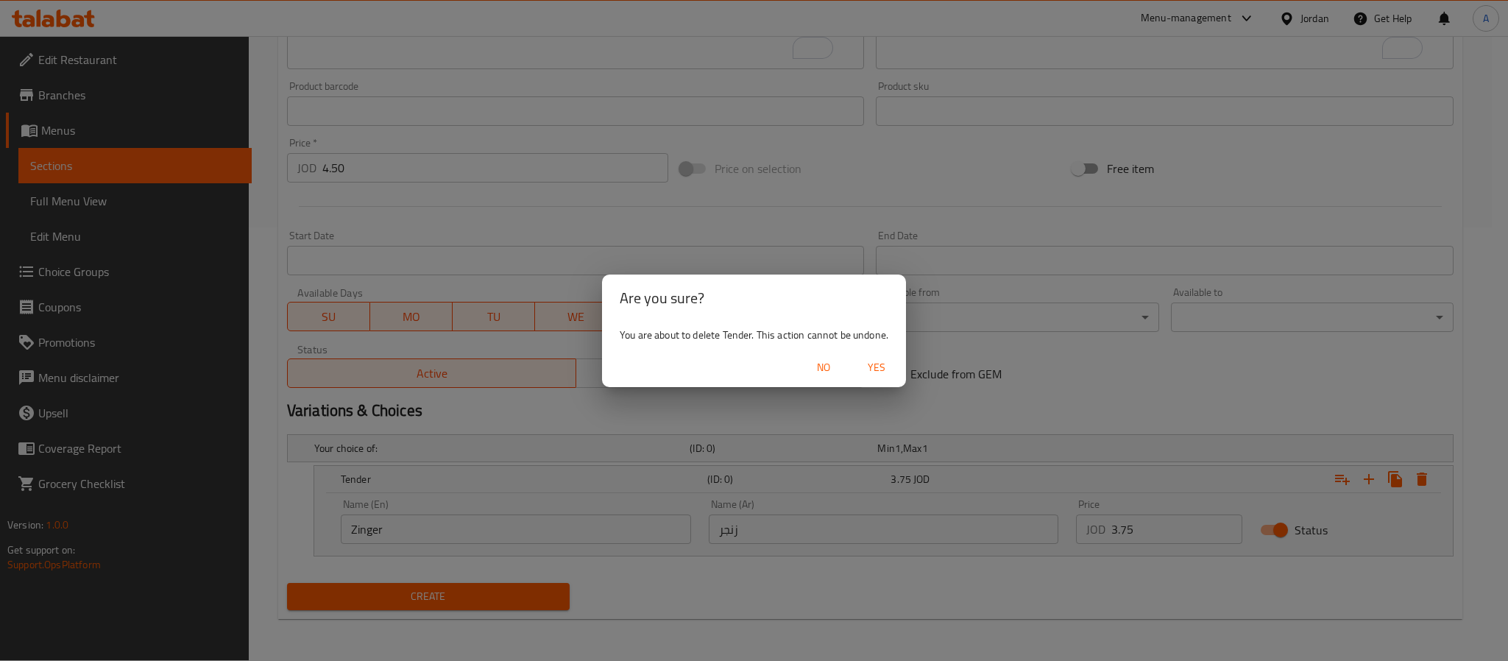
click at [868, 360] on span "Yes" at bounding box center [876, 368] width 35 height 18
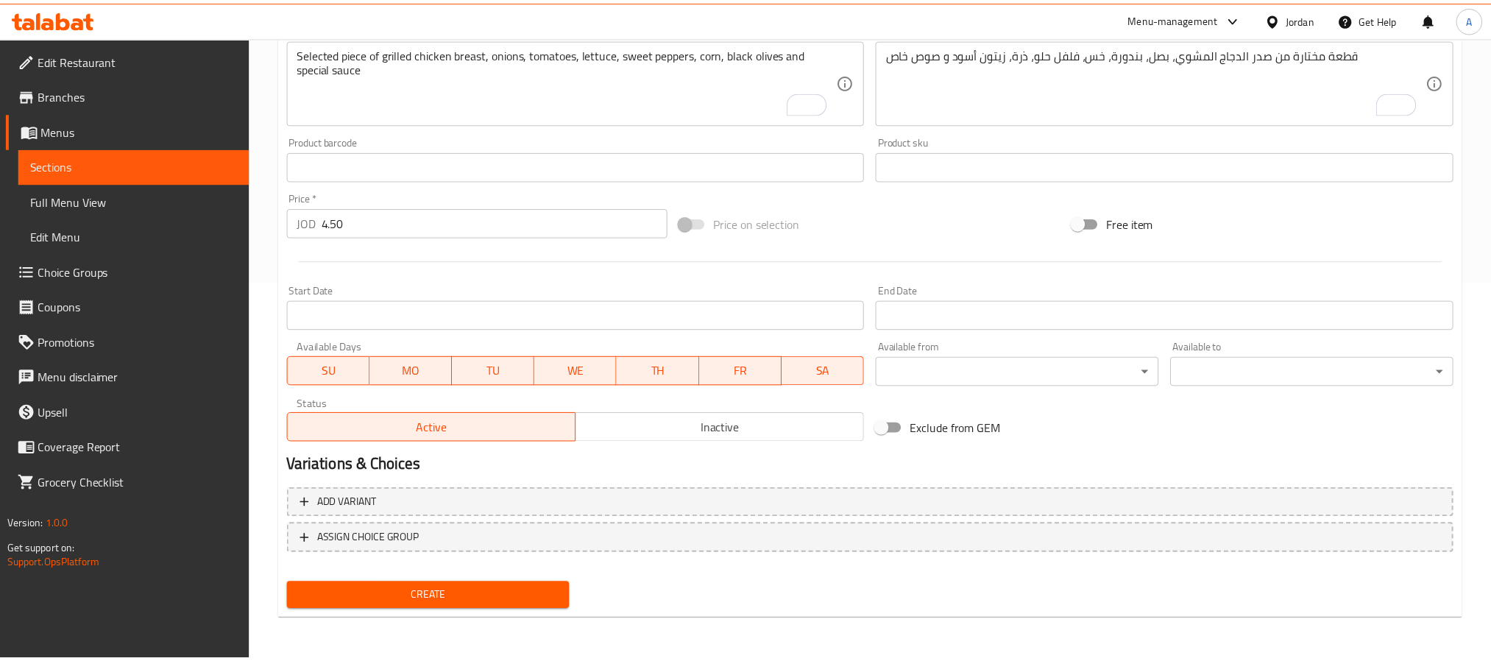
scroll to position [378, 0]
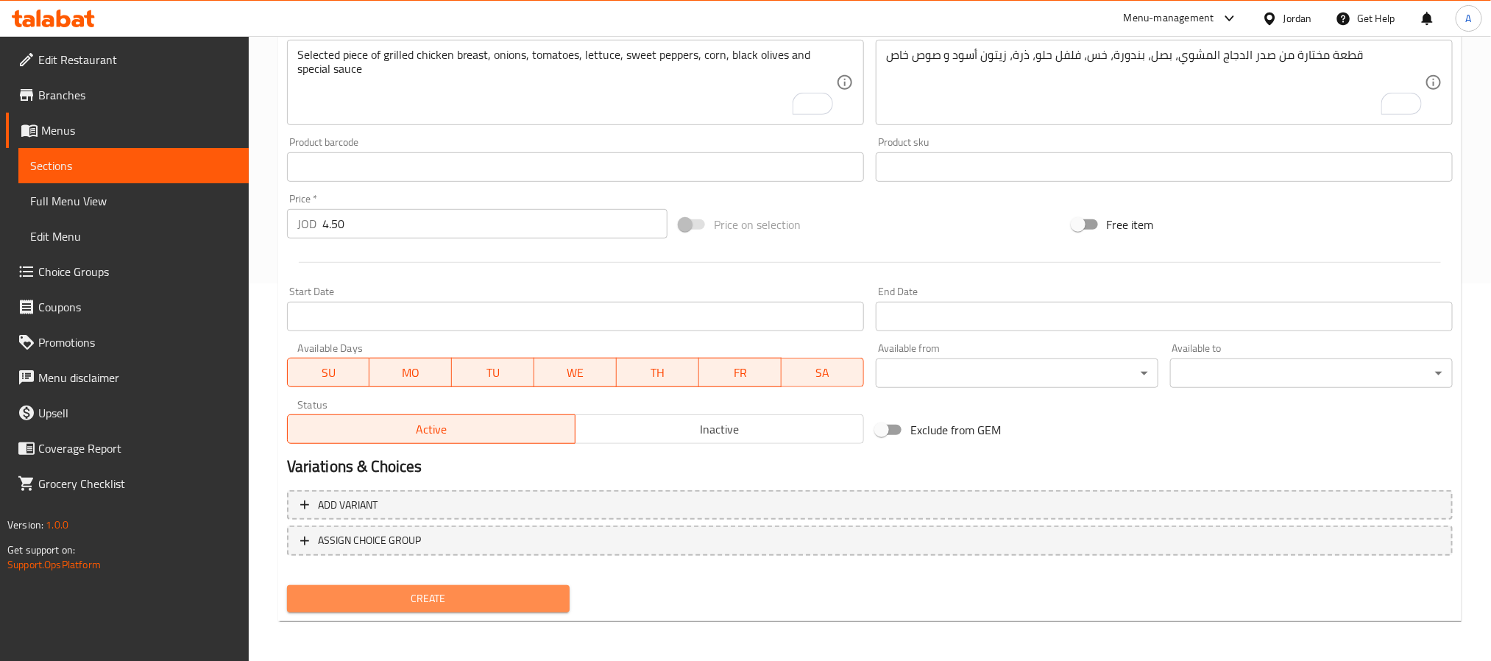
click at [537, 599] on span "Create" at bounding box center [428, 599] width 259 height 18
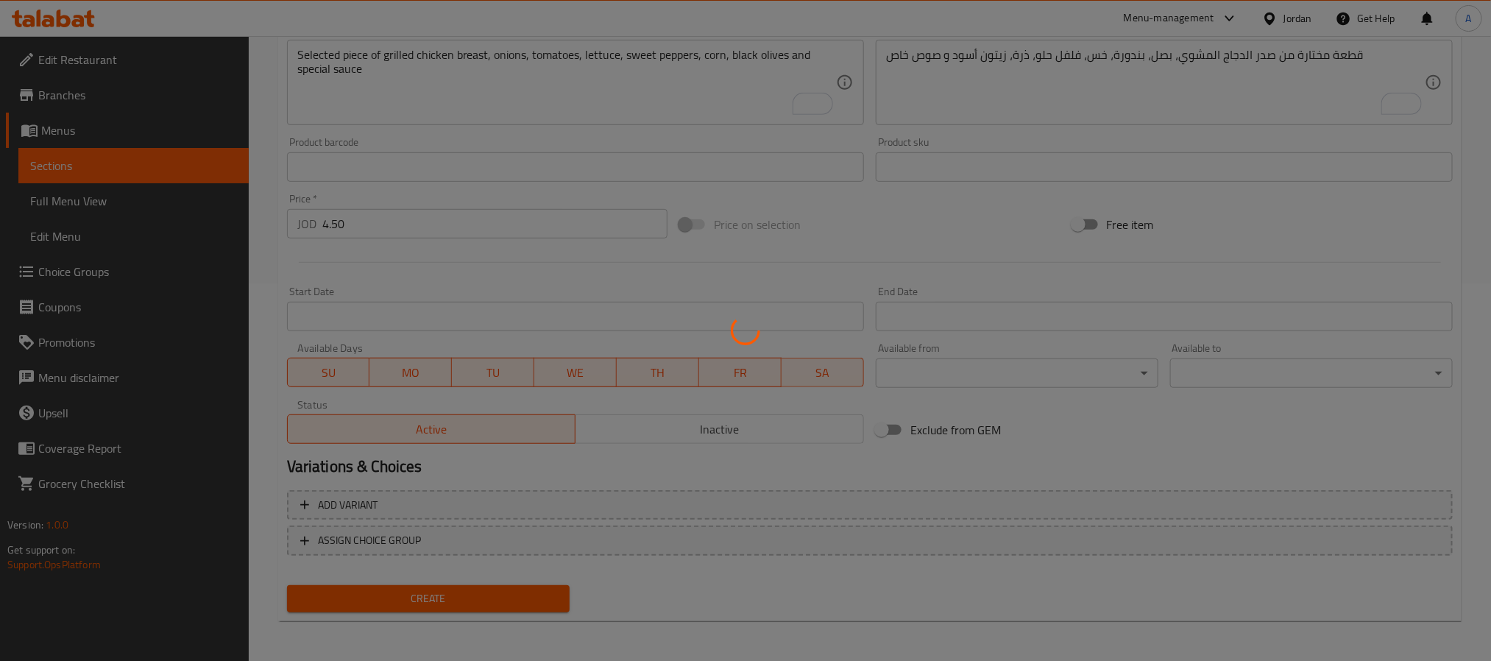
type input "0"
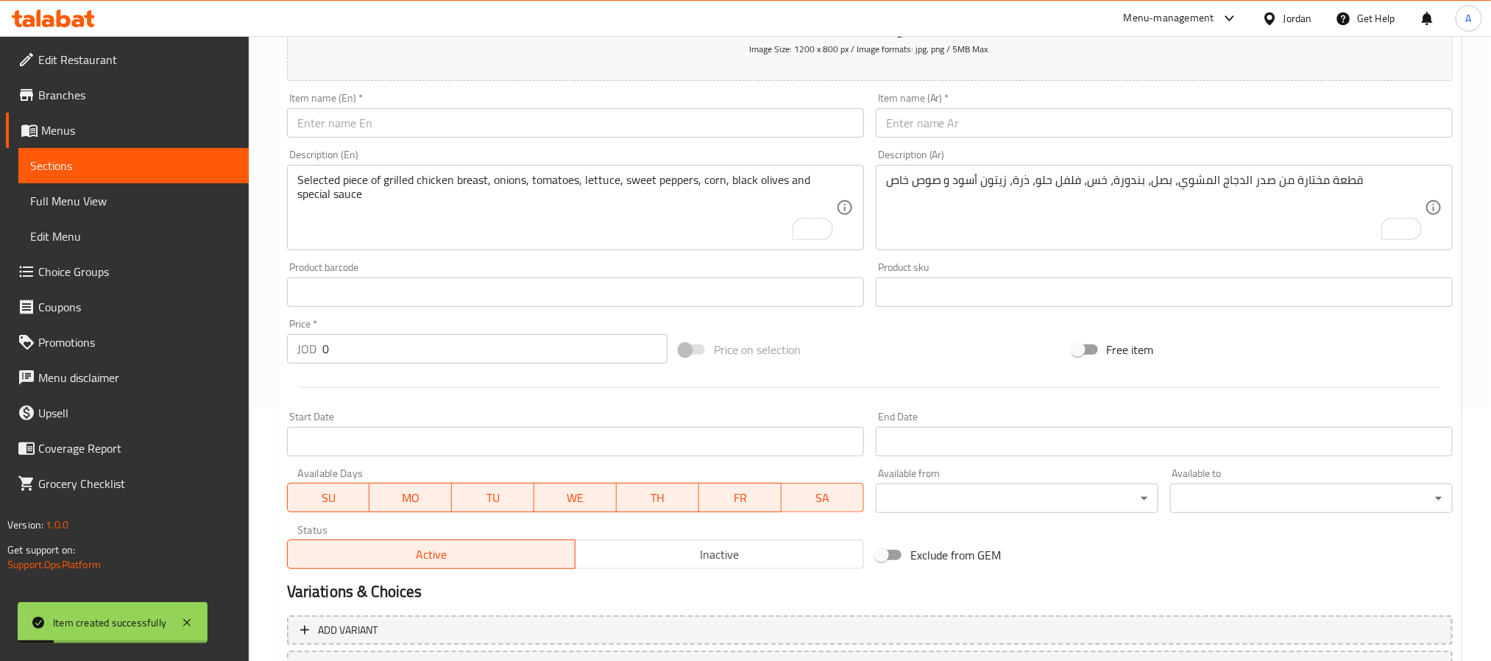
scroll to position [157, 0]
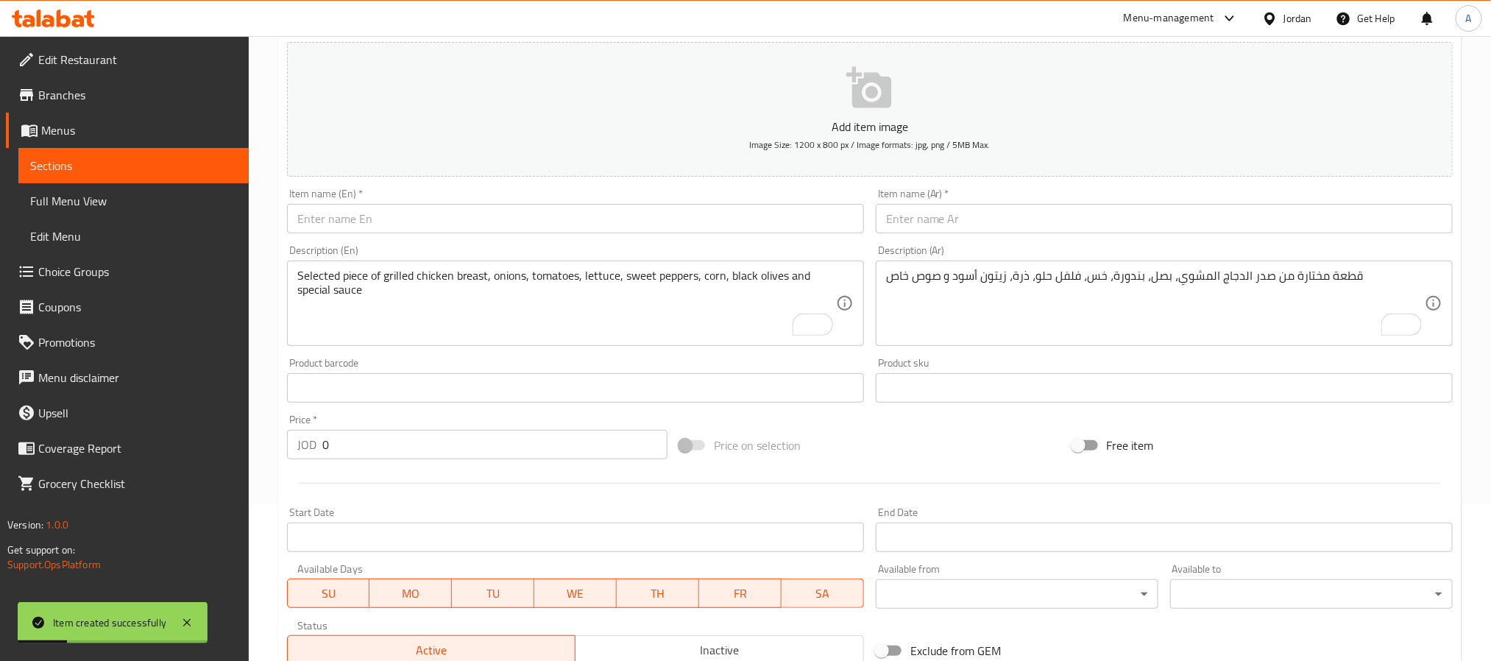
click at [941, 230] on input "text" at bounding box center [1164, 218] width 577 height 29
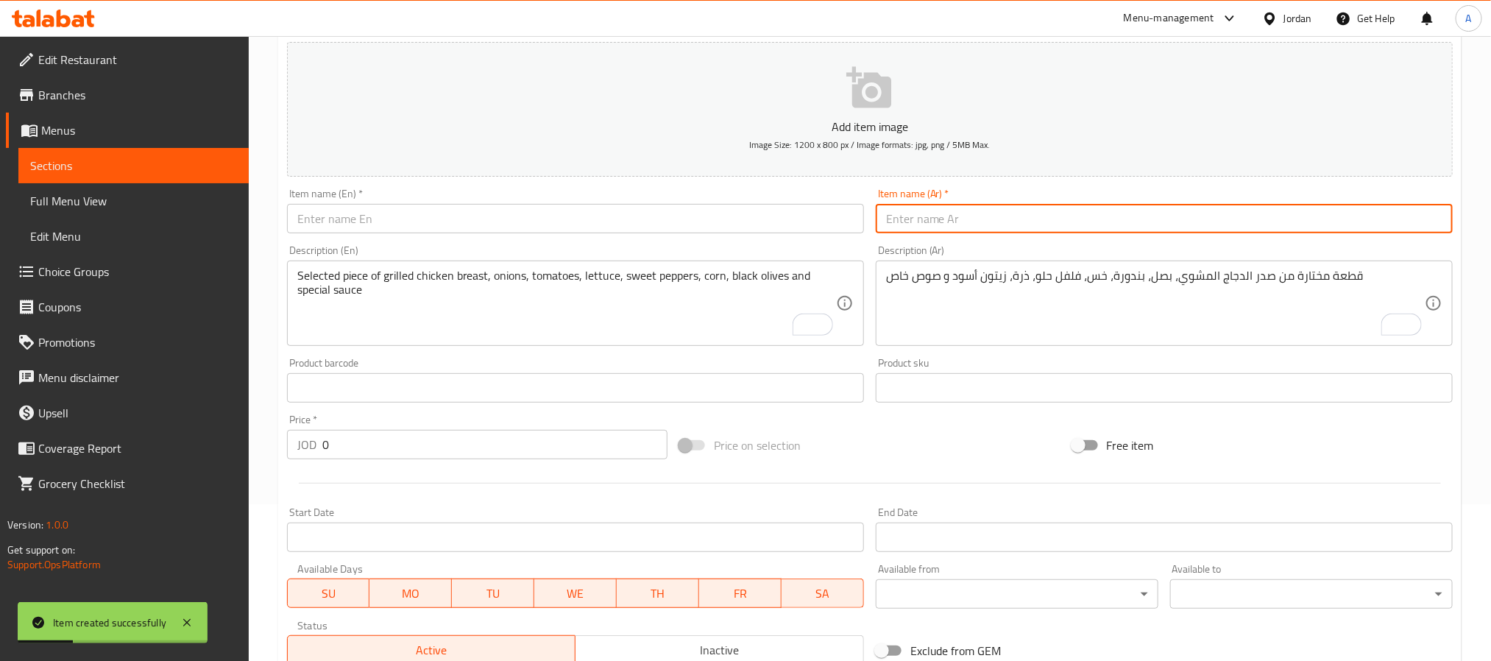
paste input "كاساديا"
type input "كاساديا"
click at [465, 225] on input "text" at bounding box center [575, 218] width 577 height 29
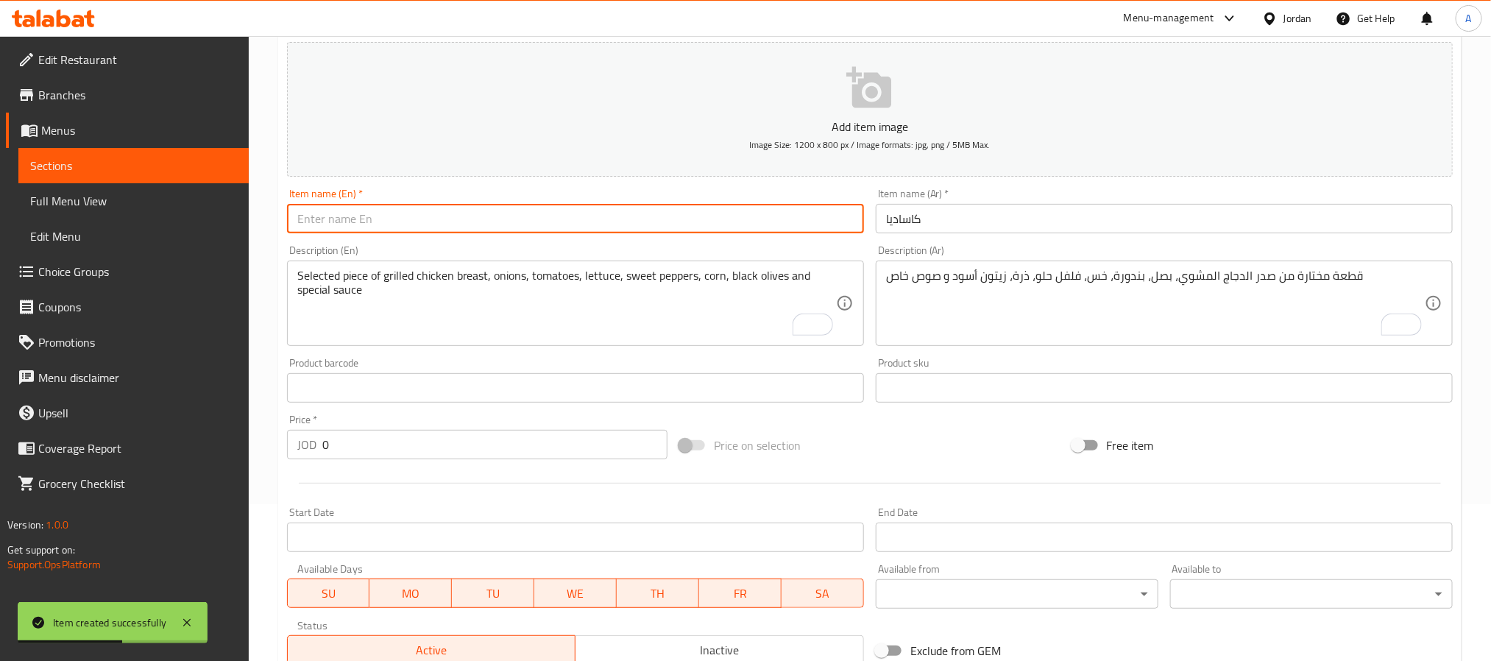
paste input "Quesadilla"
type input "Quesadilla"
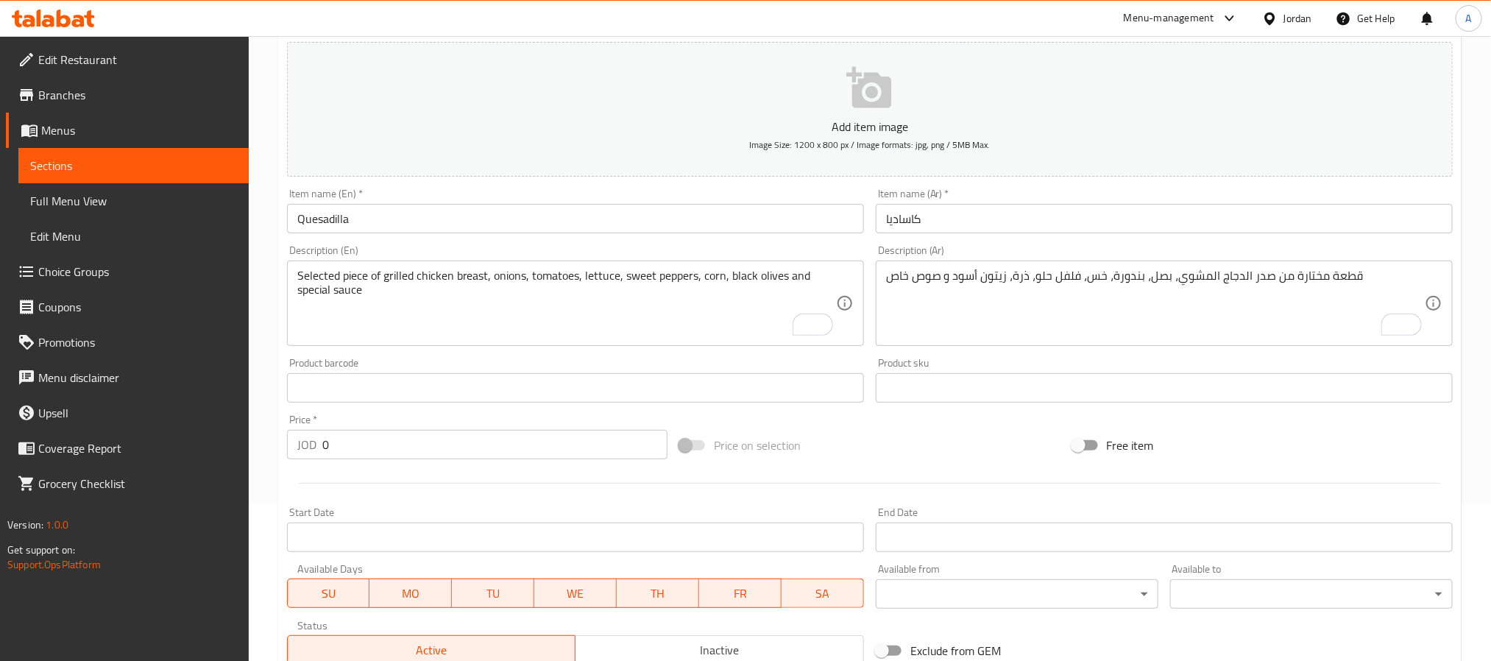
click at [981, 343] on div "قطعة مختارة من صدر الدجاج المشوي، بصل، بندورة، خس، فلفل حلو، ذرة، زيتون أسود و …" at bounding box center [1164, 303] width 577 height 85
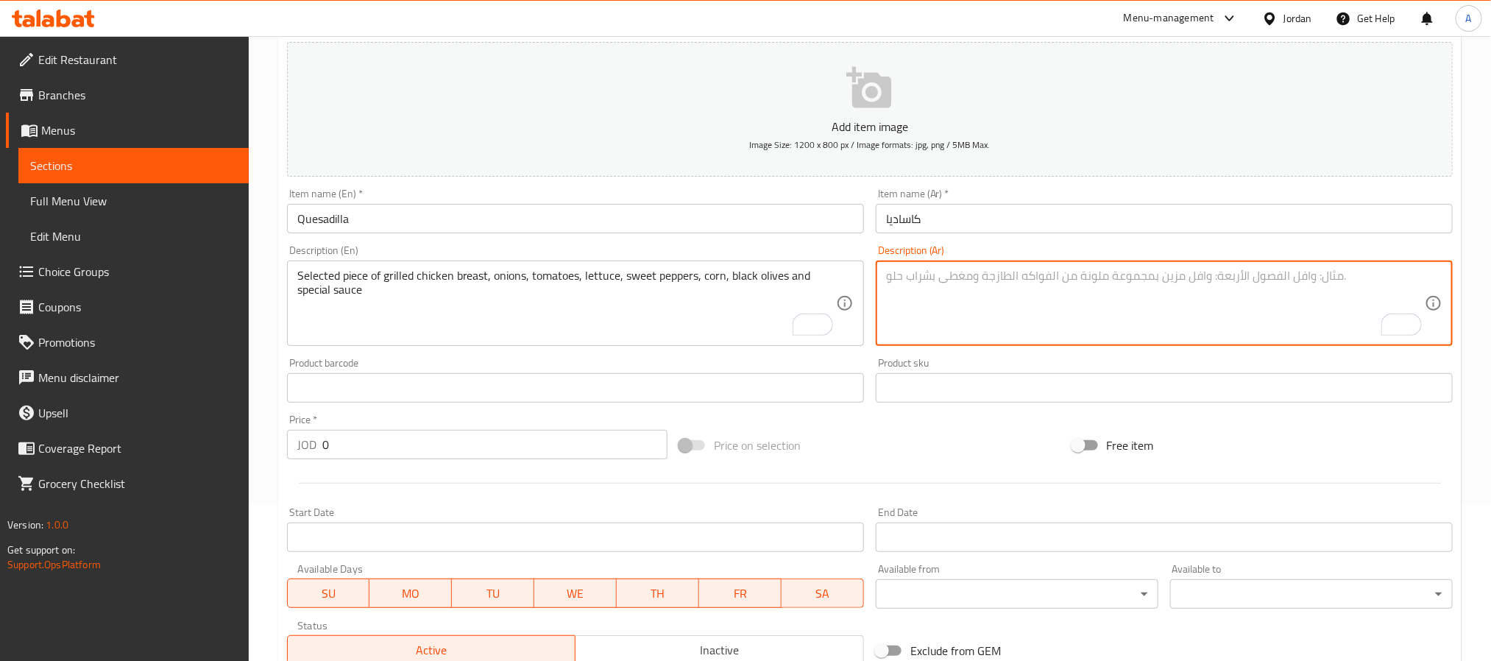
paste textarea "قطع دجاج مع فطر، بصل، فلفل حلو، شرائح زيتون، ذرة، موزاريلا وإكسترا شدر"
type textarea "قطع دجاج مع فطر، بصل، فلفل حلو، شرائح زيتون، ذرة، موزاريلا وإكسترا شدر"
click at [444, 278] on textarea "To enrich screen reader interactions, please activate Accessibility in Grammarl…" at bounding box center [566, 304] width 539 height 70
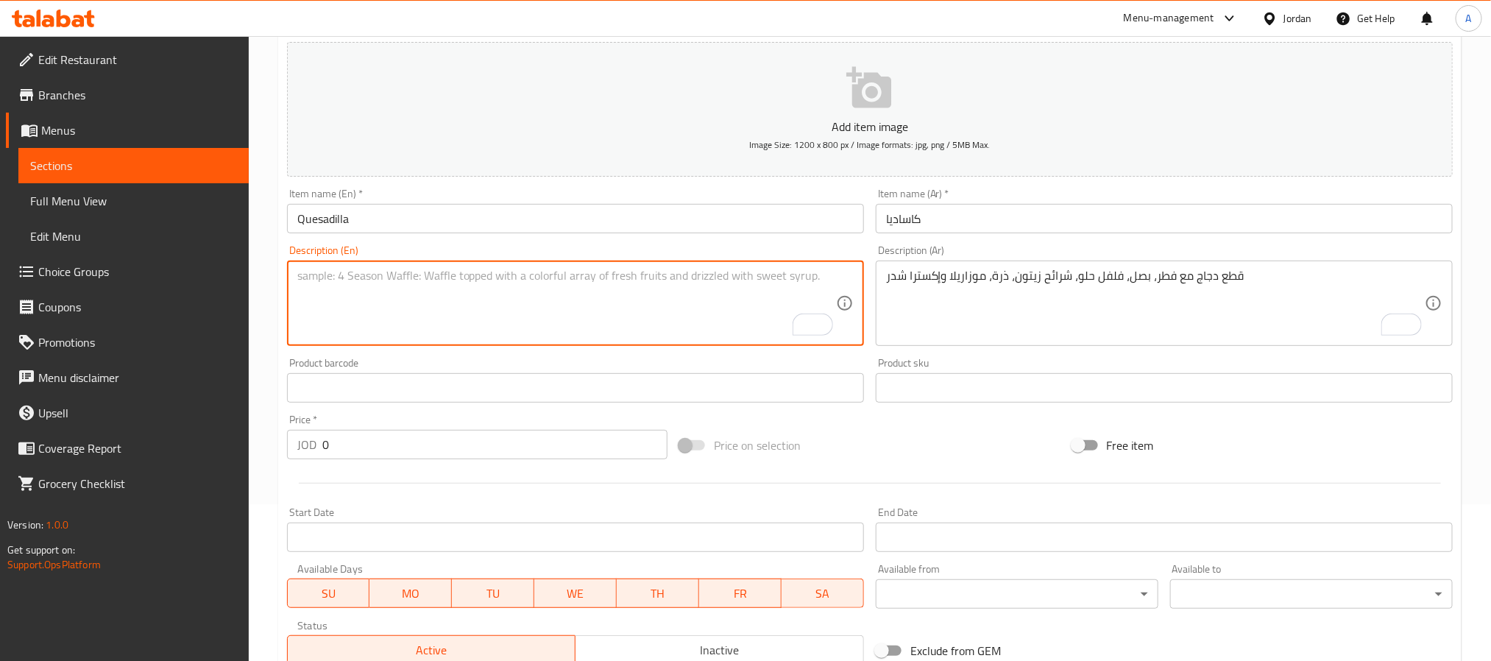
paste textarea "Chicken pieces with mushrooms, onions, sweet peppers, olive slices, corn, mozza…"
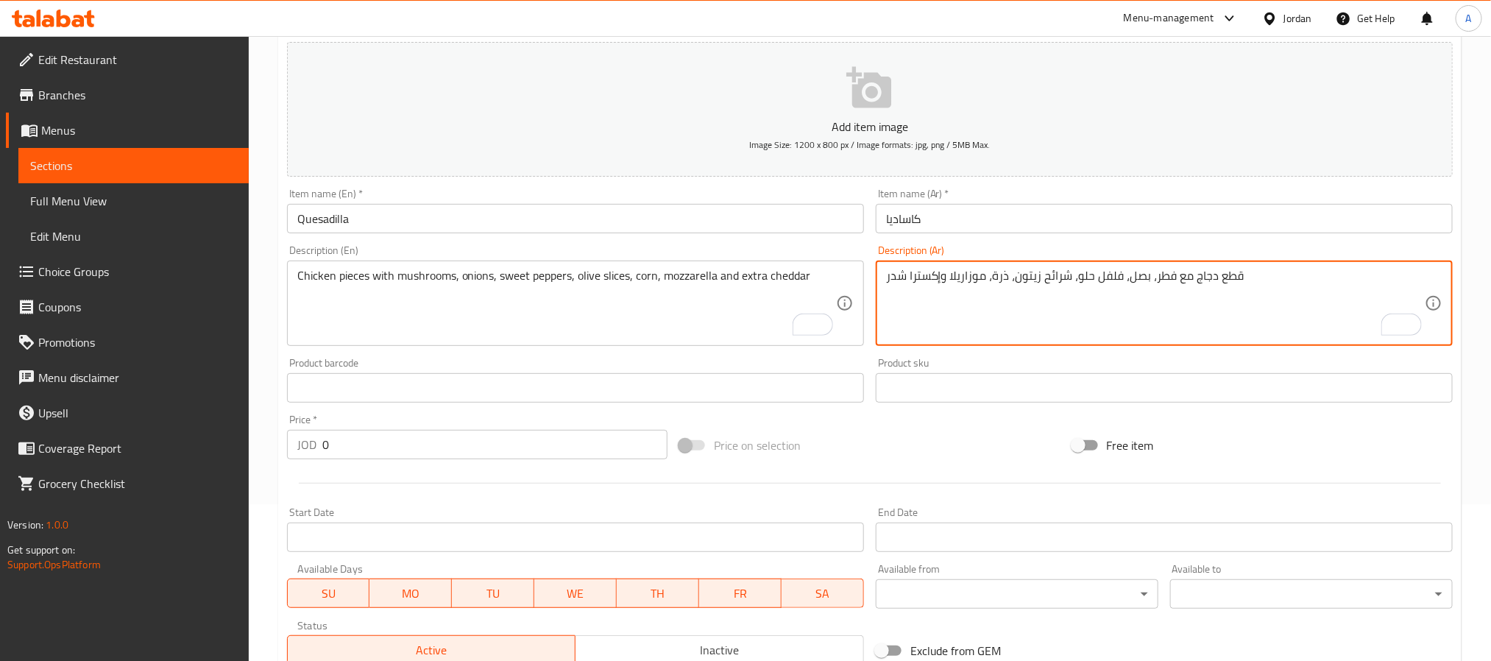
drag, startPoint x: 1096, startPoint y: 272, endPoint x: 1118, endPoint y: 272, distance: 22.1
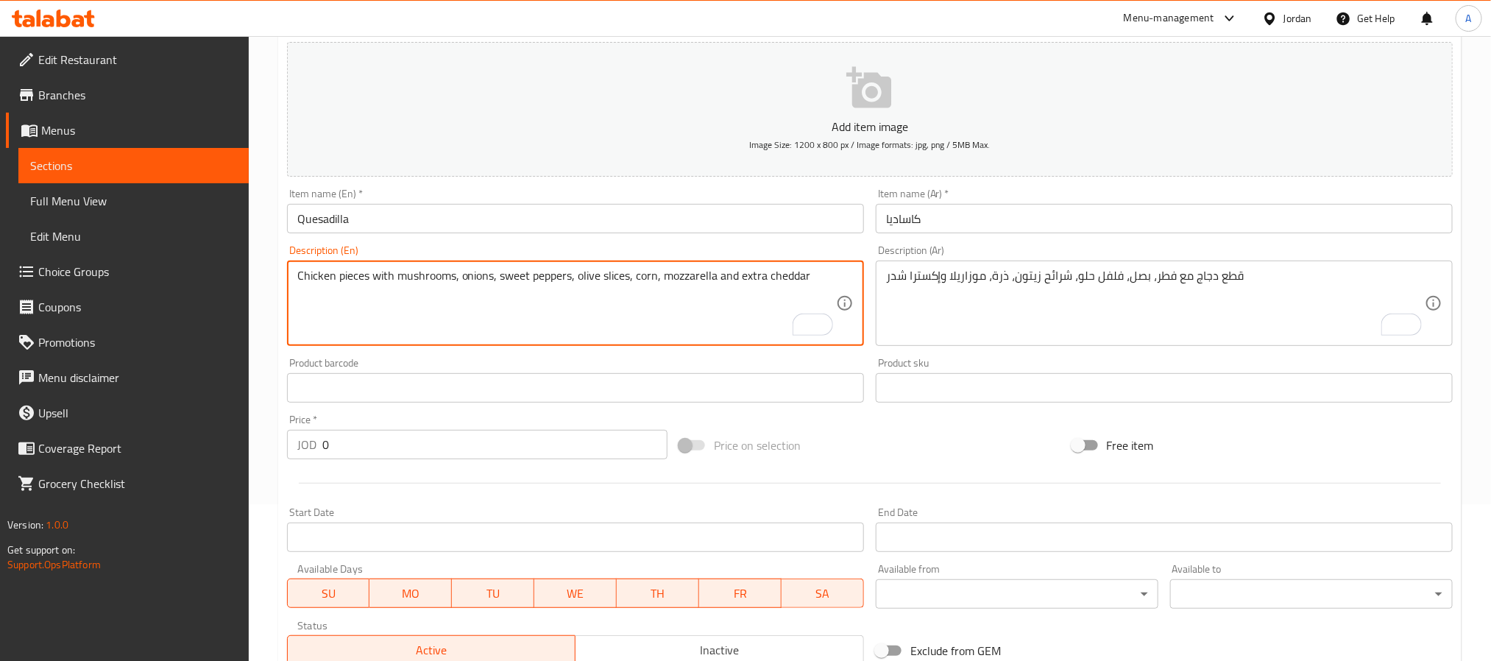
drag, startPoint x: 508, startPoint y: 280, endPoint x: 533, endPoint y: 275, distance: 25.7
click at [533, 275] on textarea "Chicken pieces with mushrooms, onions, sweet peppers, olive slices, corn, mozza…" at bounding box center [566, 304] width 539 height 70
paste textarea "Bell Pepper"
click at [557, 270] on textarea "Chicken pieces with mushrooms, onions, Bell Pepper, olive slices, corn, mozzare…" at bounding box center [566, 304] width 539 height 70
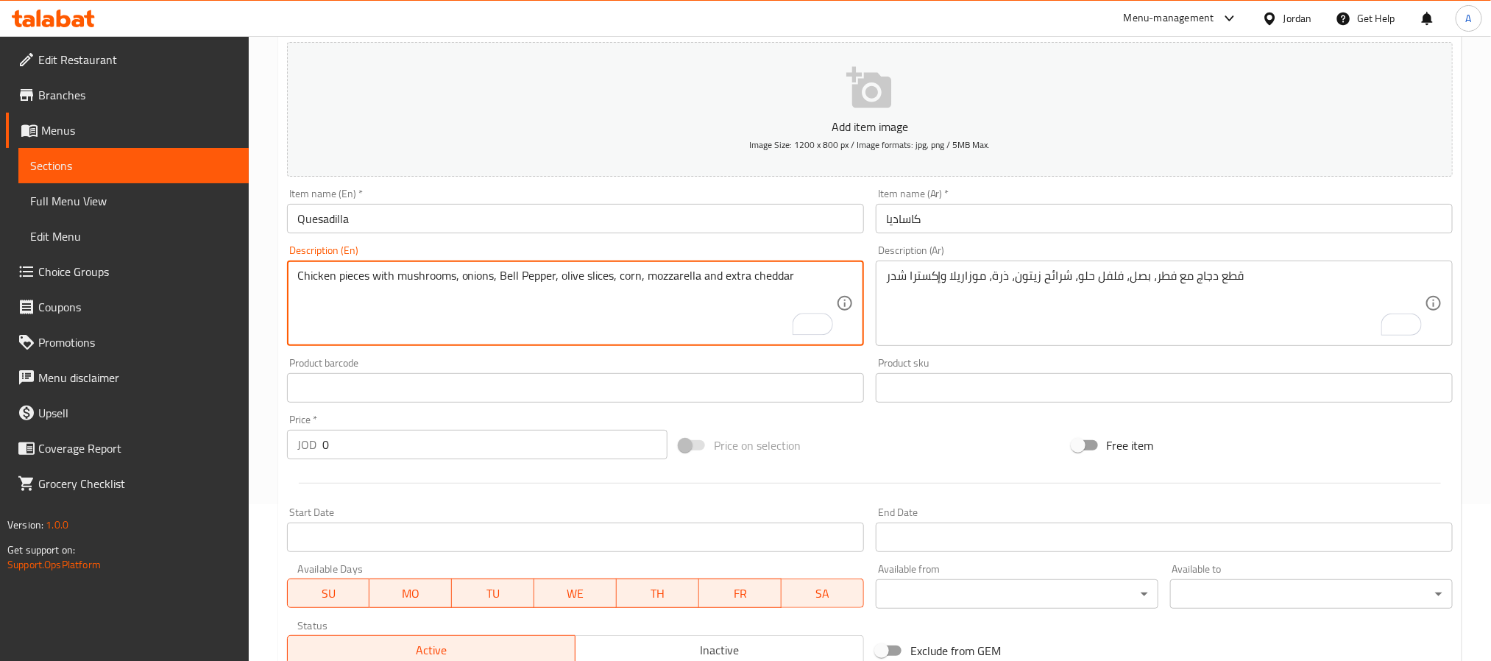
click at [557, 270] on textarea "Chicken pieces with mushrooms, onions, Bell Pepper, olive slices, corn, mozzare…" at bounding box center [566, 304] width 539 height 70
click at [504, 287] on textarea "Chicken pieces with mushrooms, onions, Bell Pepper, olive slices, corn, mozzare…" at bounding box center [566, 304] width 539 height 70
paste textarea "bell p"
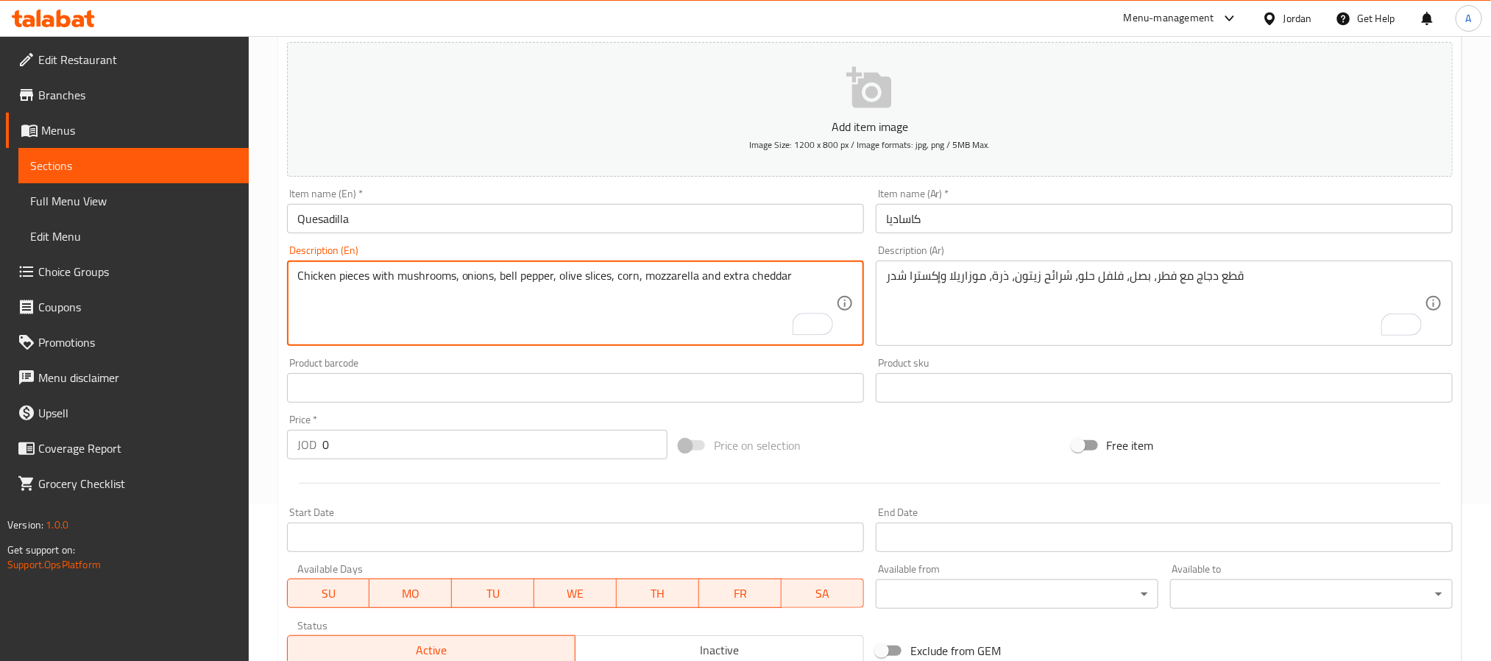
type textarea "Chicken pieces with mushrooms, onions, bell pepper, olive slices, corn, mozzare…"
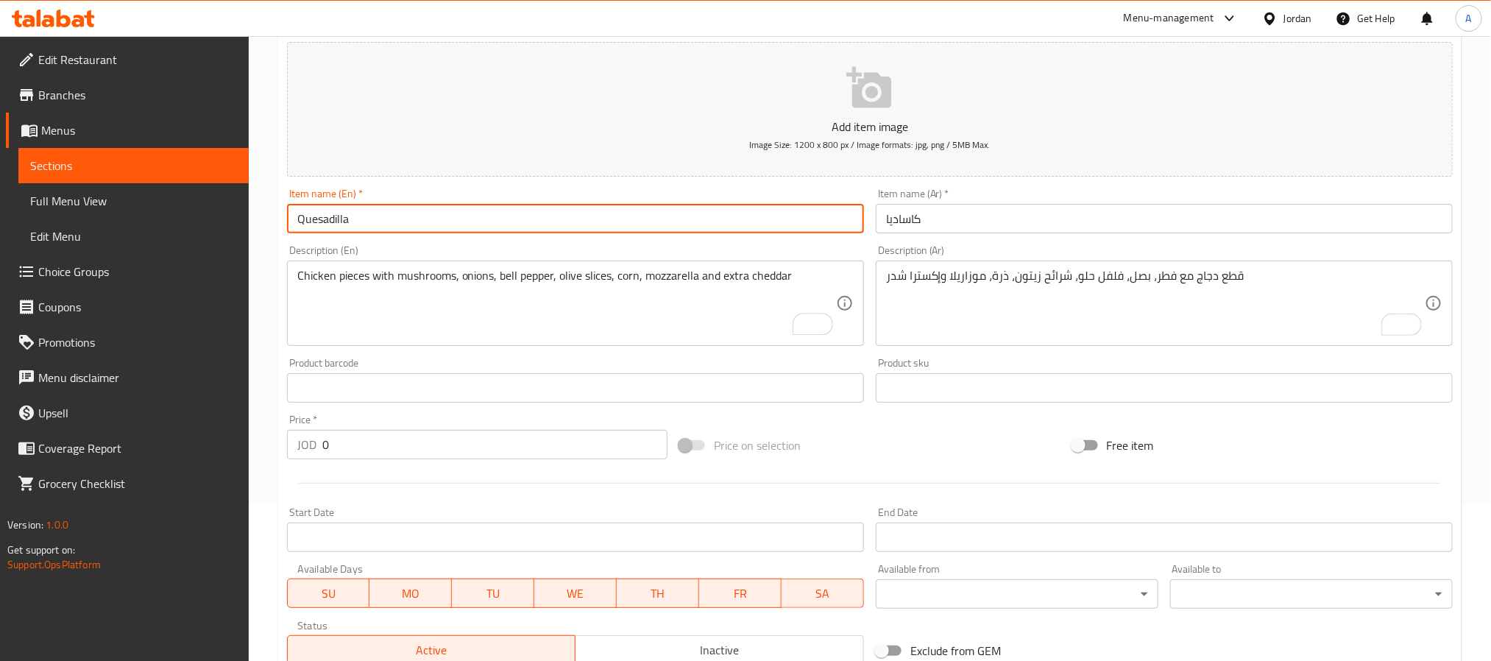
click at [459, 225] on input "Quesadilla" at bounding box center [575, 218] width 577 height 29
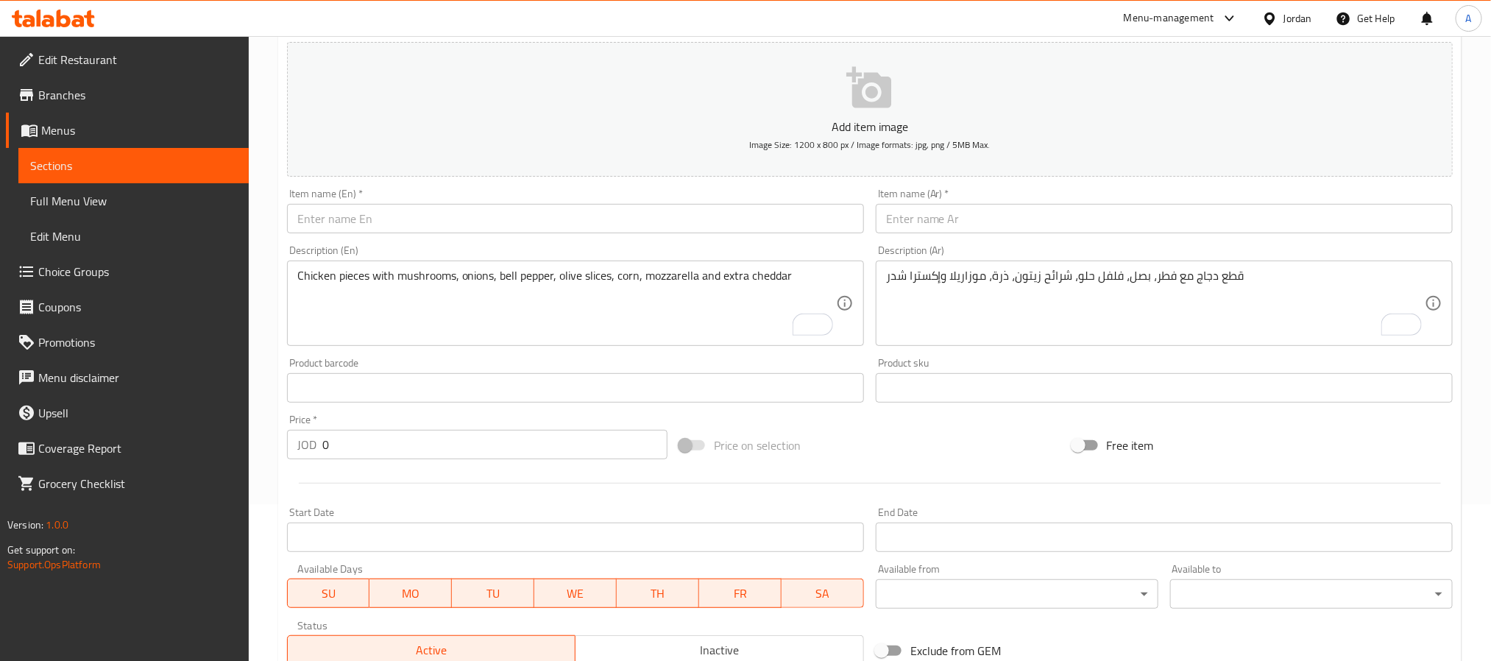
click at [1160, 239] on div "Description (Ar) قطع دجاج مع فطر، بصل، فلفل حلو، شرائح زيتون، ذرة، موزاريلا وإك…" at bounding box center [1164, 295] width 589 height 113
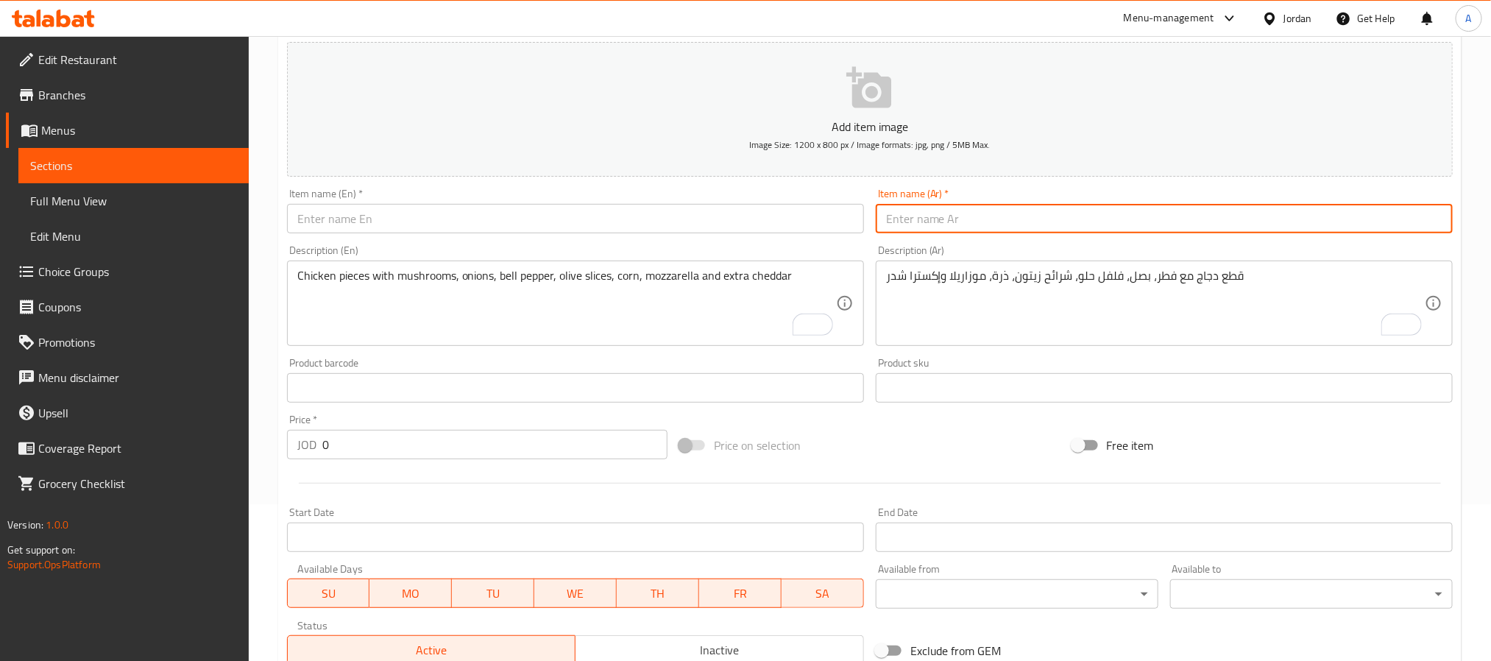
click at [1156, 225] on input "text" at bounding box center [1164, 218] width 577 height 29
paste input "دجاج بالكريمة"
type input "دجاج بالكريمة"
click at [445, 232] on input "text" at bounding box center [575, 218] width 577 height 29
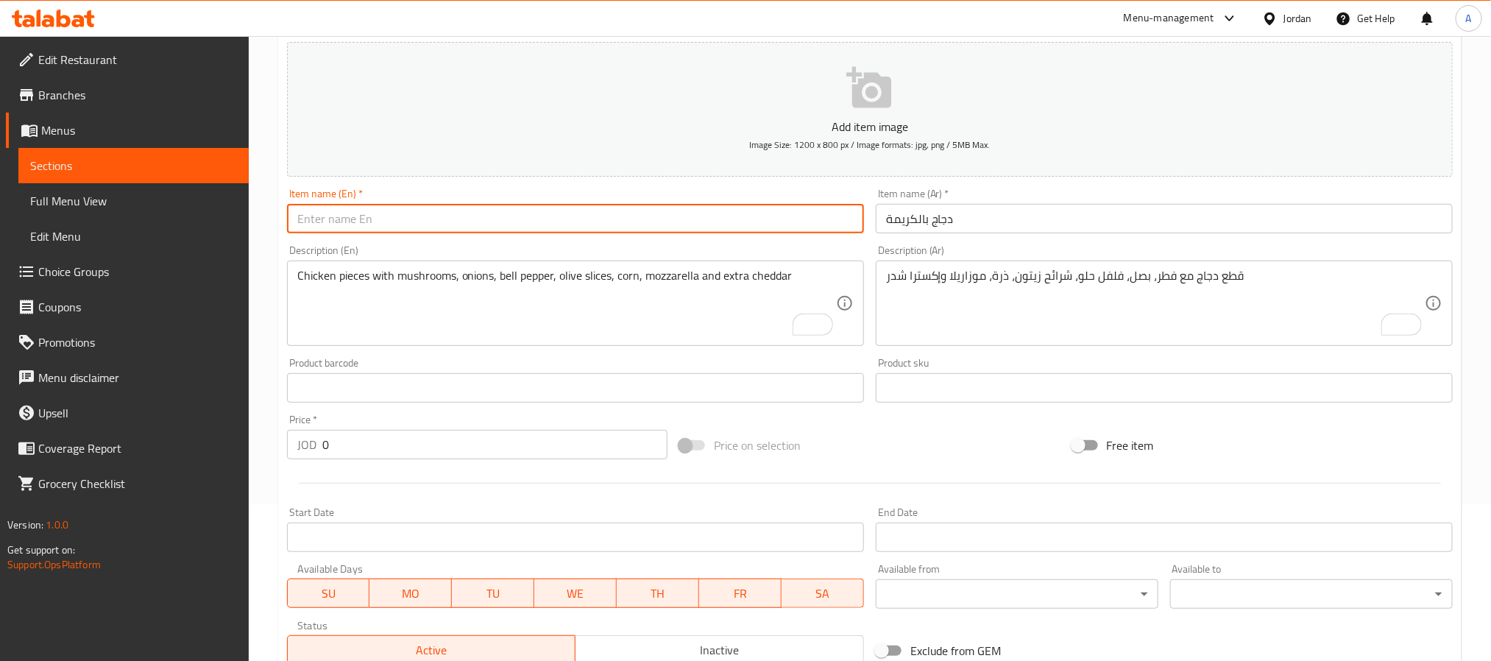
paste input "Chicken With Cream"
type input "Chicken With Cream"
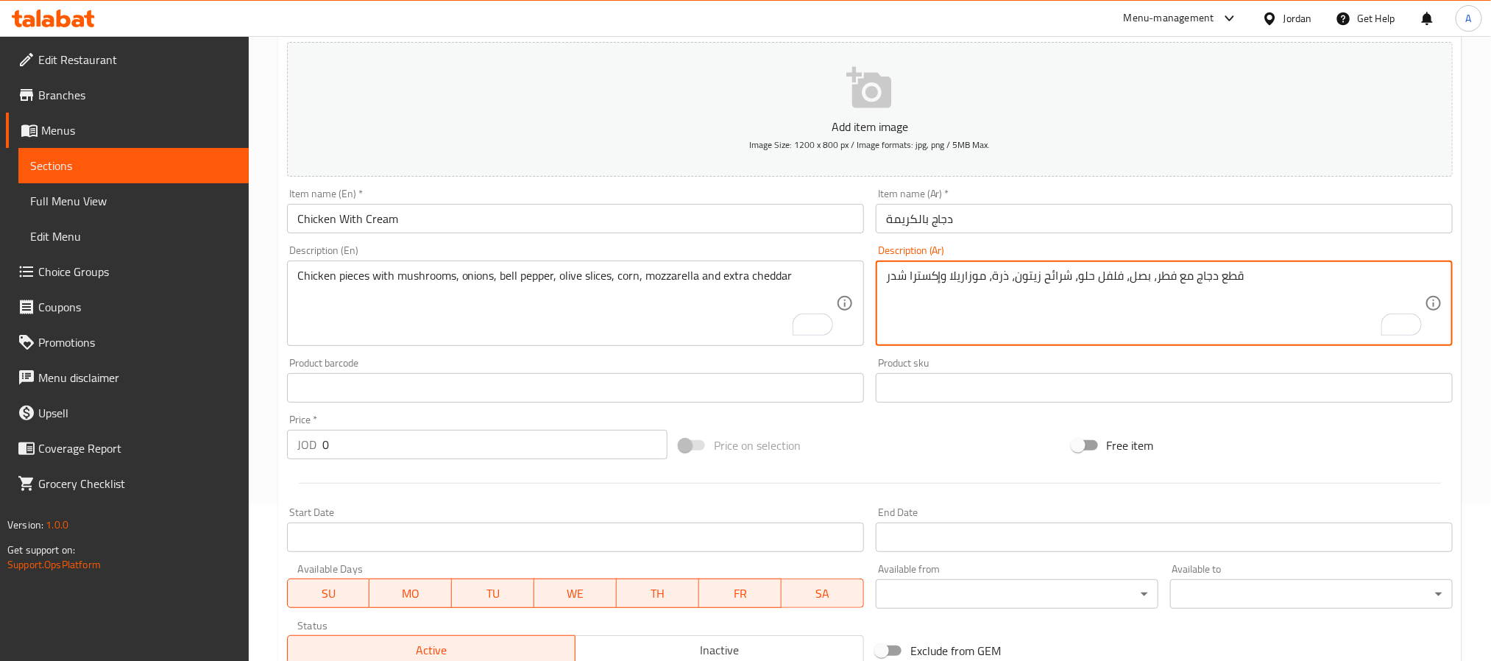
drag, startPoint x: 1226, startPoint y: 297, endPoint x: 1224, endPoint y: 280, distance: 16.3
click at [1224, 283] on textarea "قطع دجاج مع فطر، بصل، فلفل حلو، شرائح زيتون، ذرة، موزاريلا وإكسترا شدر" at bounding box center [1155, 304] width 539 height 70
paste textarea "قطع دجاج، فطر، بصل، فلفل، ذرة، كريمة وموزاريلا"
type textarea "قطع دجاج، فطر، بصل، فلفل، ذرة، كريمة وموزاريلا"
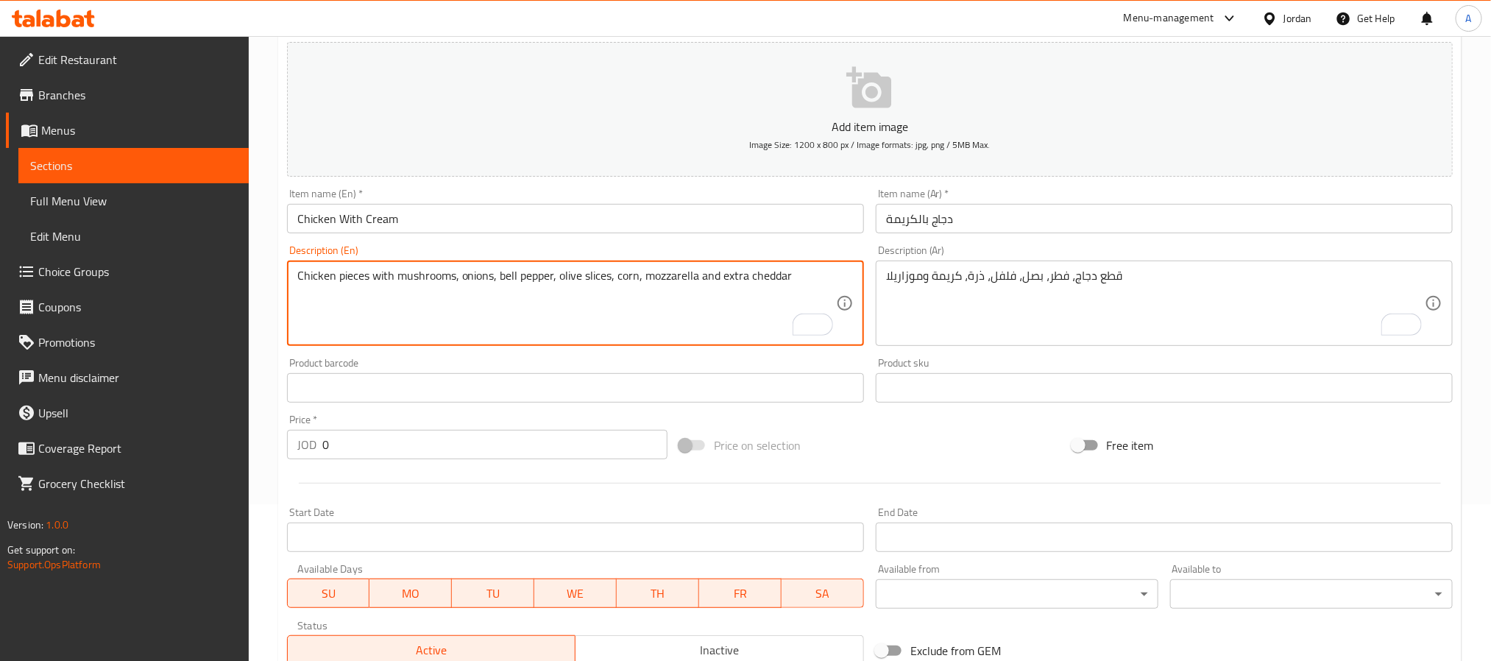
click at [458, 318] on textarea "Chicken pieces with mushrooms, onions, bell pepper, olive slices, corn, mozzare…" at bounding box center [566, 304] width 539 height 70
paste textarea "Chicken pieces, mushrooms, onions, peppers, corn, cream and mozzarella"
type textarea "Chicken pieces, mushrooms, onions, peppers, corn, cream and mozzarella"
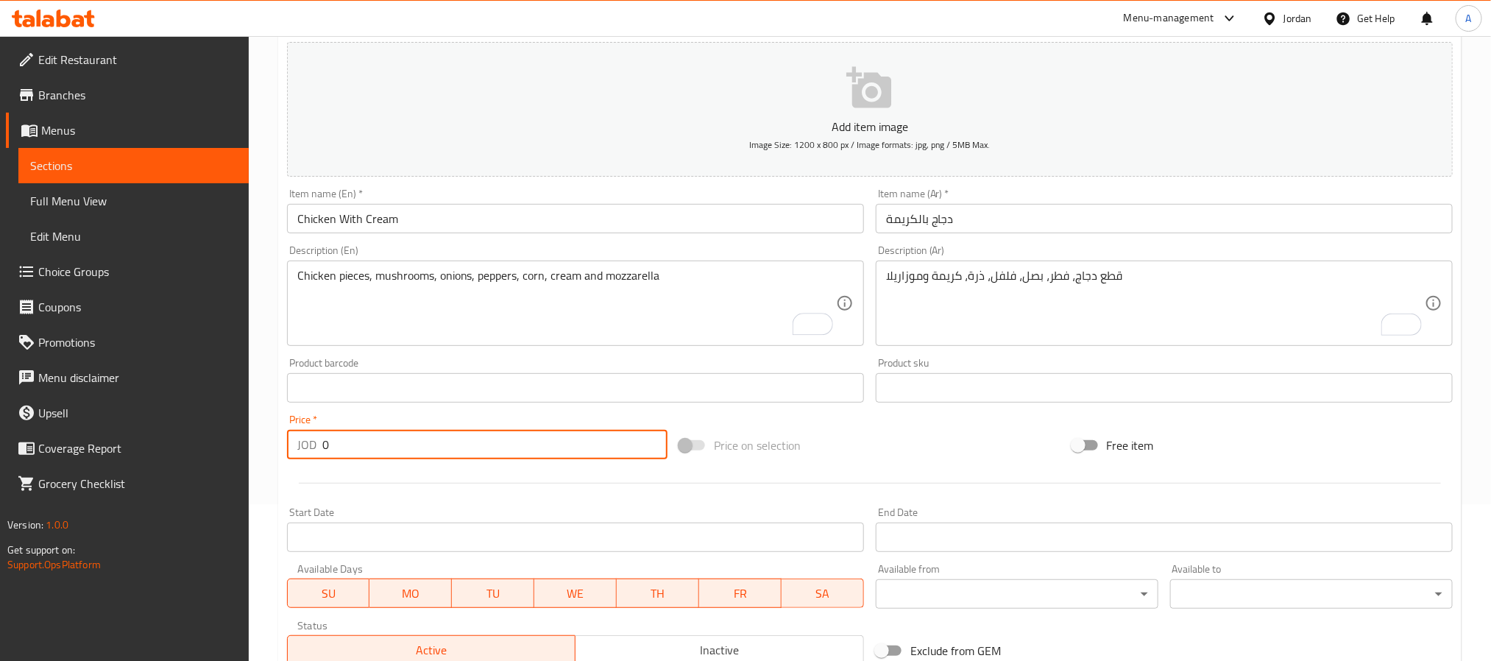
drag, startPoint x: 347, startPoint y: 451, endPoint x: 289, endPoint y: 457, distance: 58.5
click at [289, 457] on div "JOD 0 Price *" at bounding box center [477, 444] width 381 height 29
paste input "4.0"
type input "4.00"
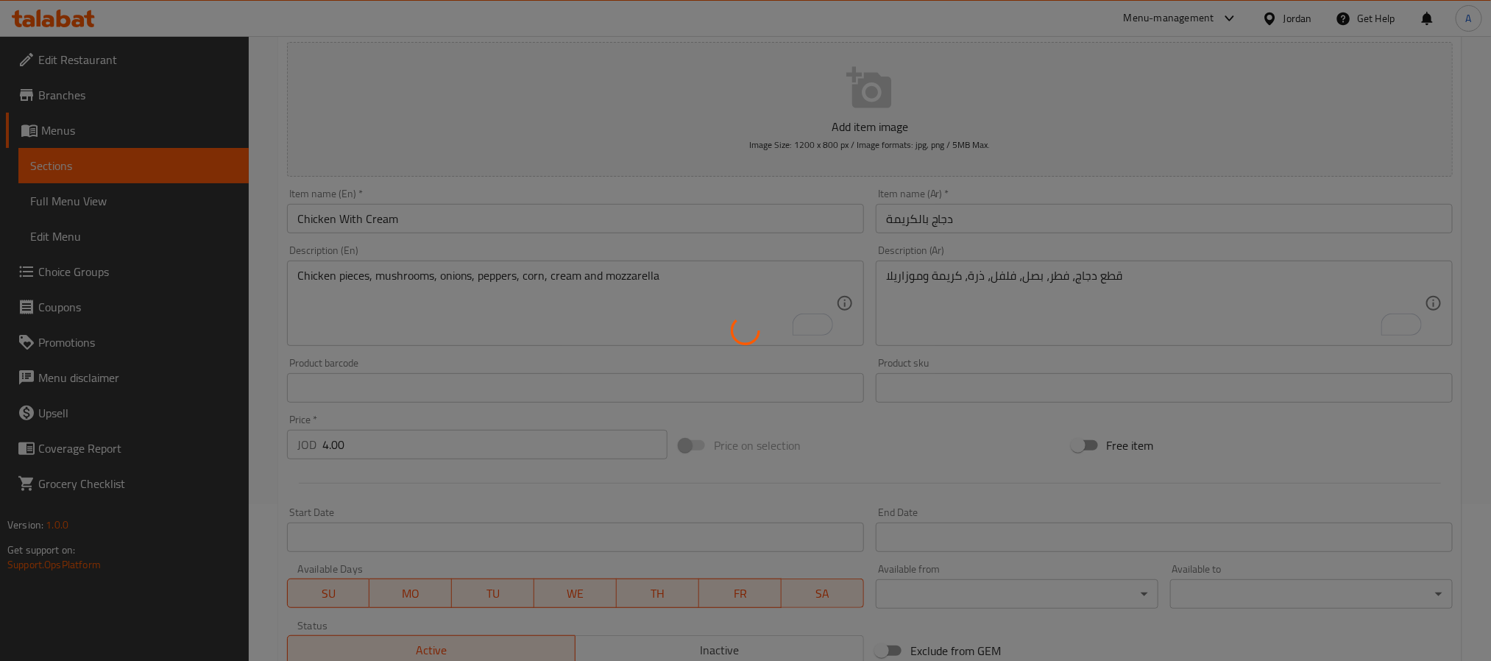
type input "0"
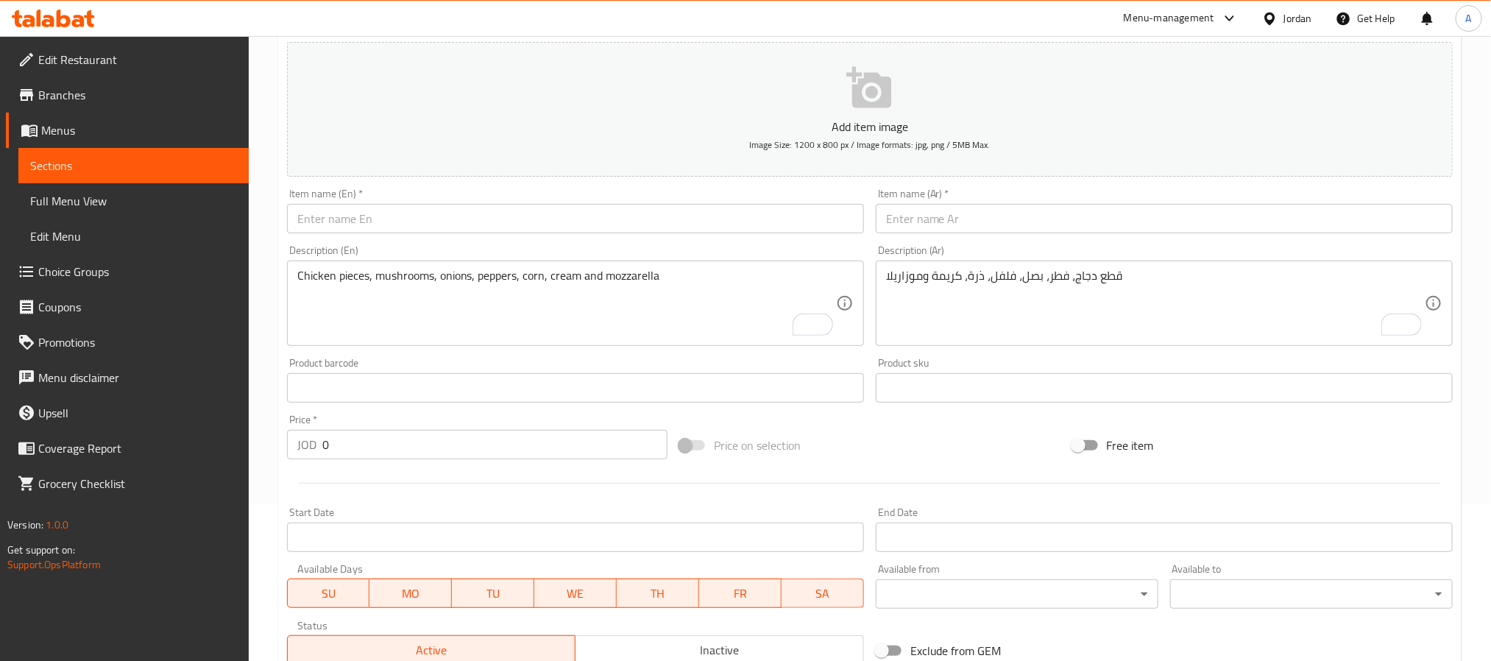
click at [972, 219] on input "text" at bounding box center [1164, 218] width 577 height 29
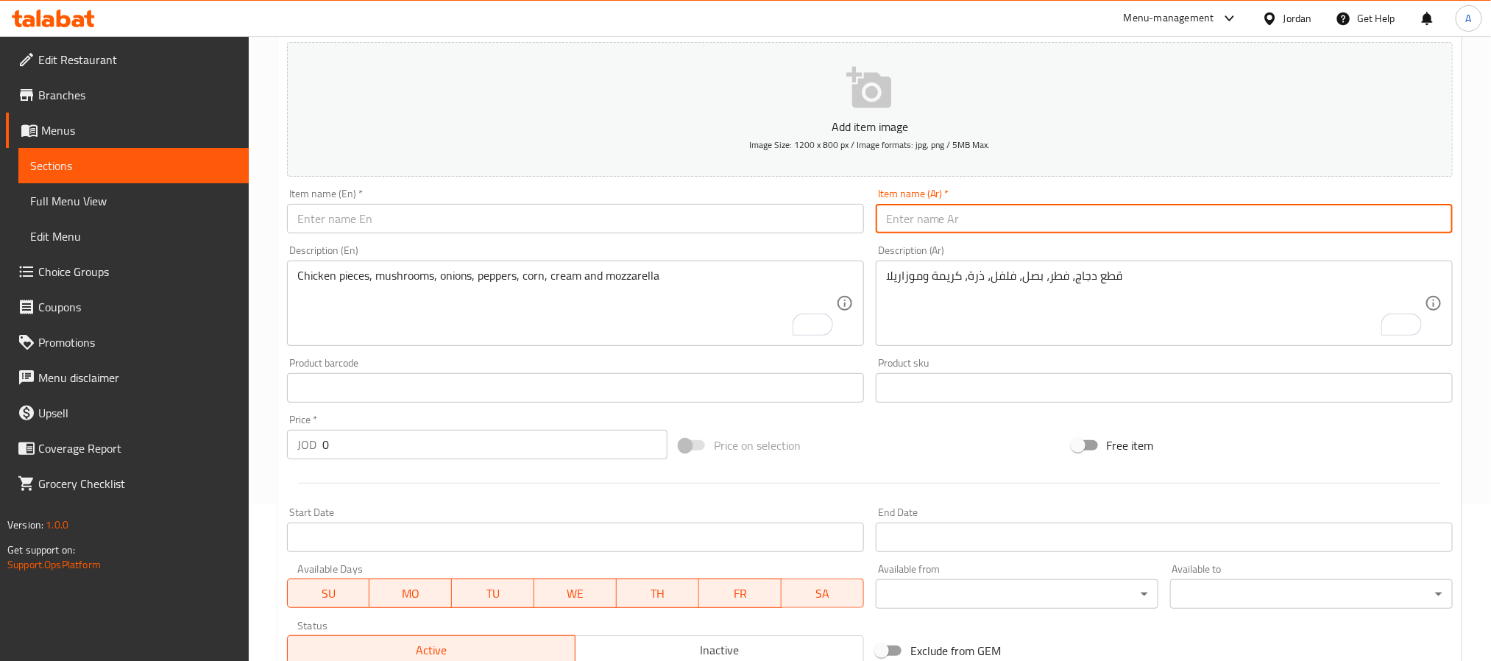
paste input "بطاطا مقلية"
type input "بطاطا مقلية"
click at [350, 222] on input "text" at bounding box center [575, 218] width 577 height 29
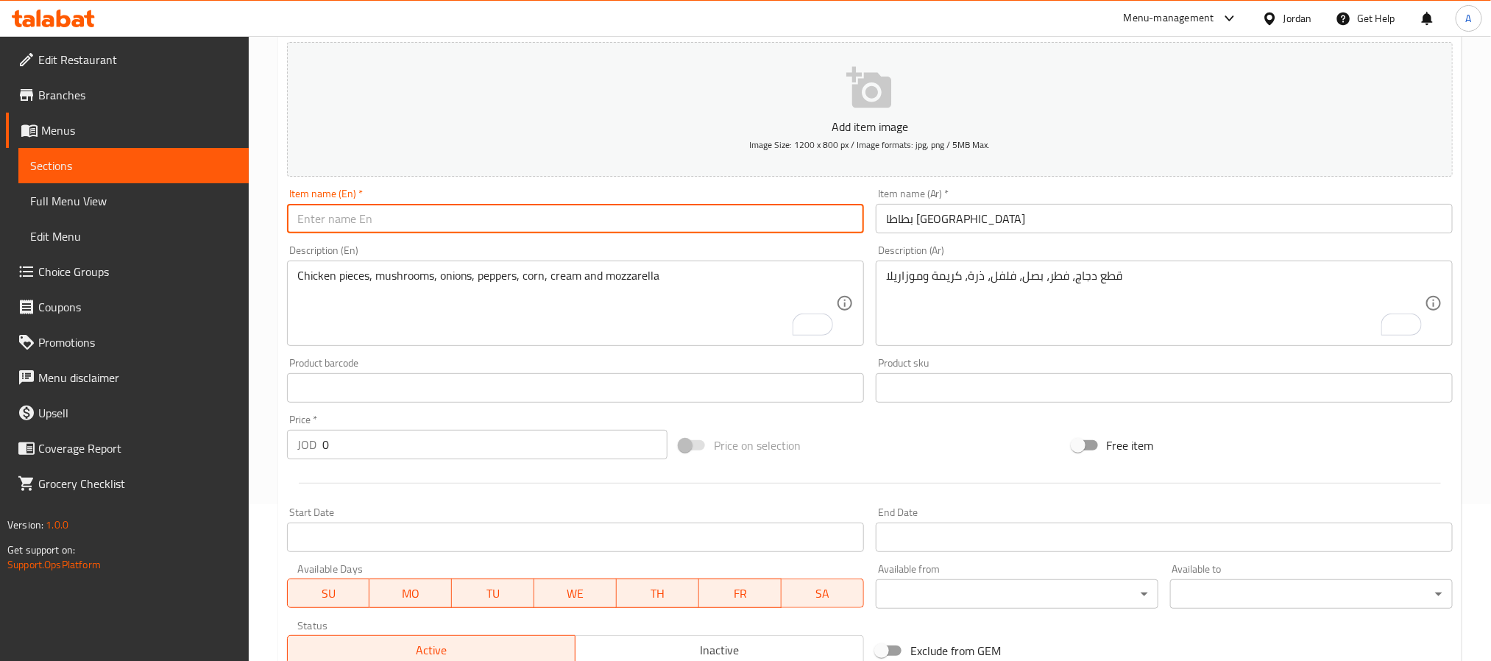
paste input "French Fries"
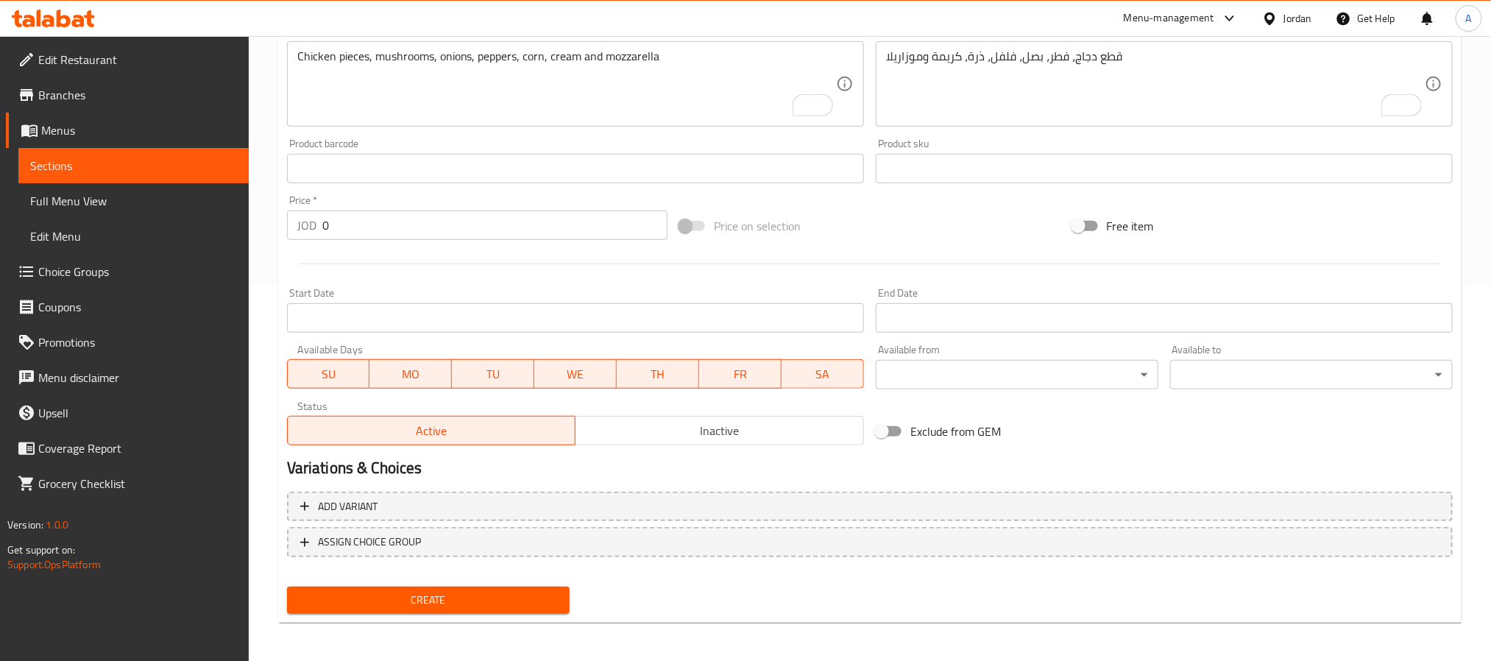
scroll to position [378, 0]
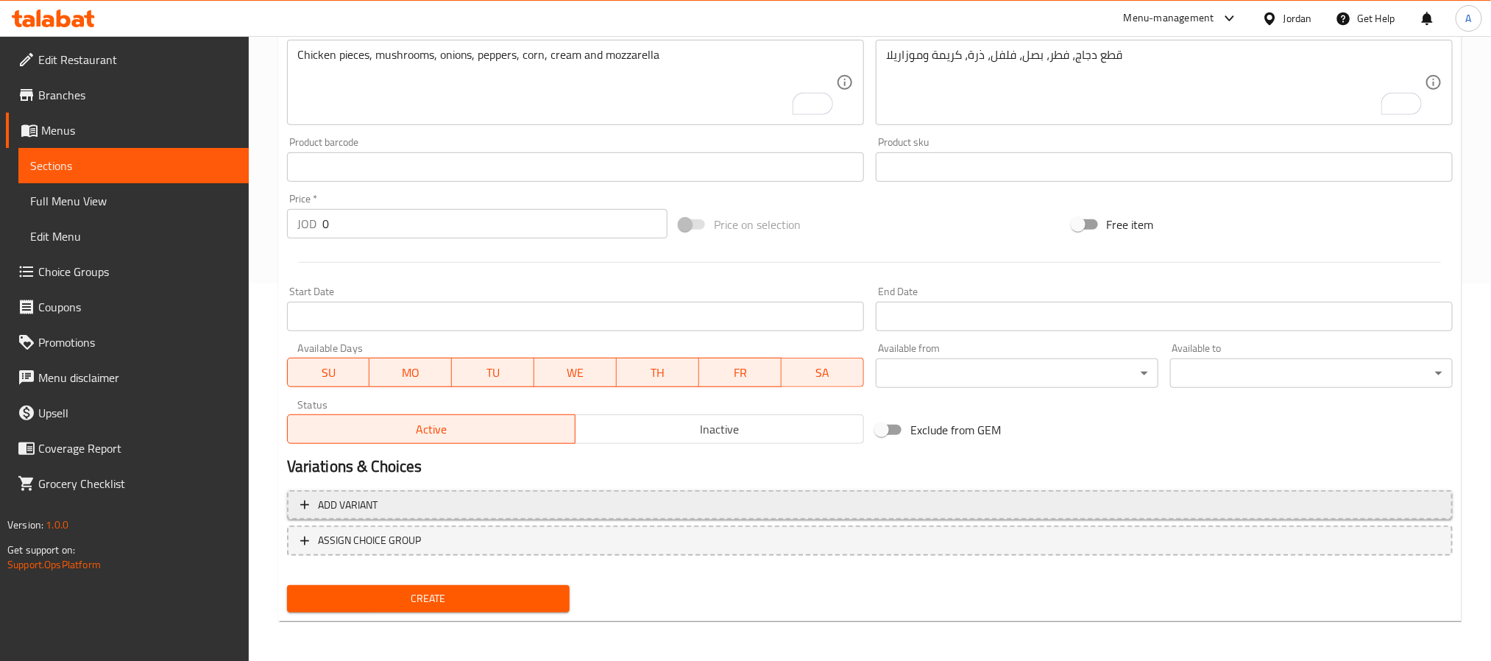
type input "French Fries"
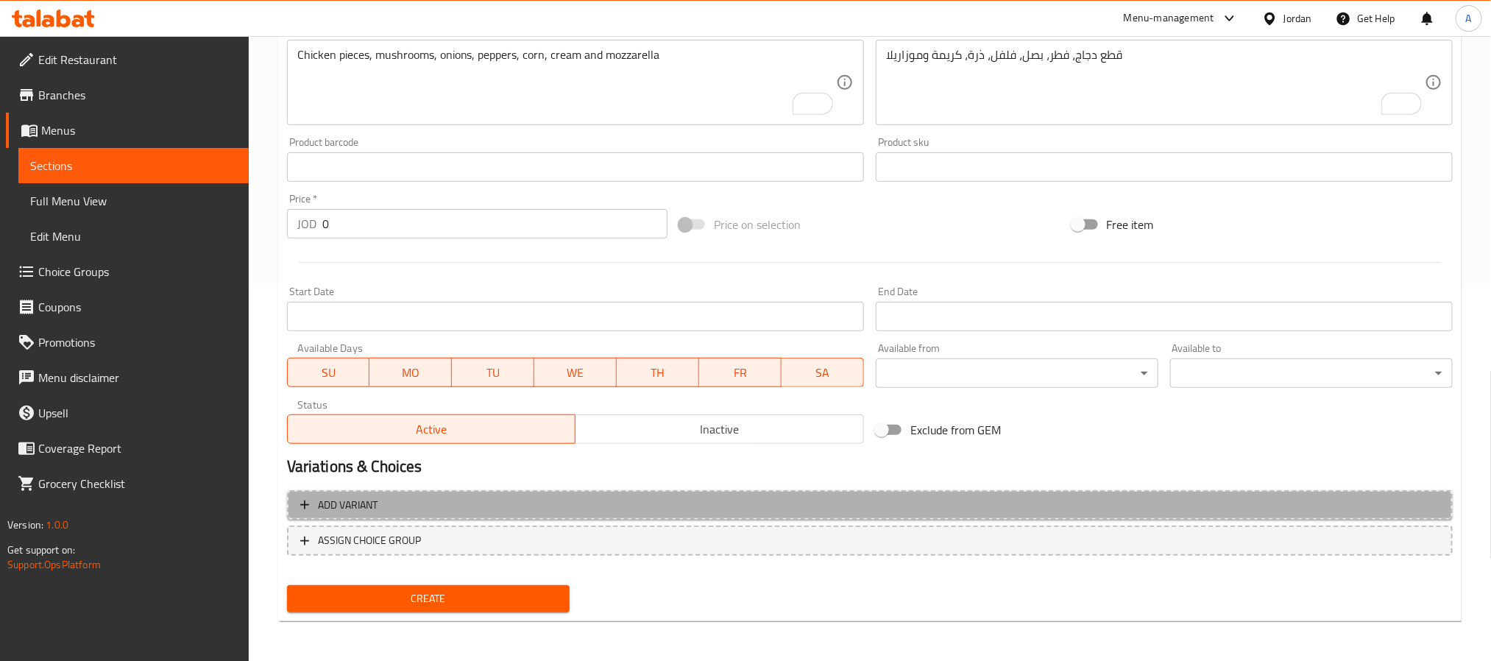
click at [576, 496] on span "Add variant" at bounding box center [870, 505] width 1140 height 18
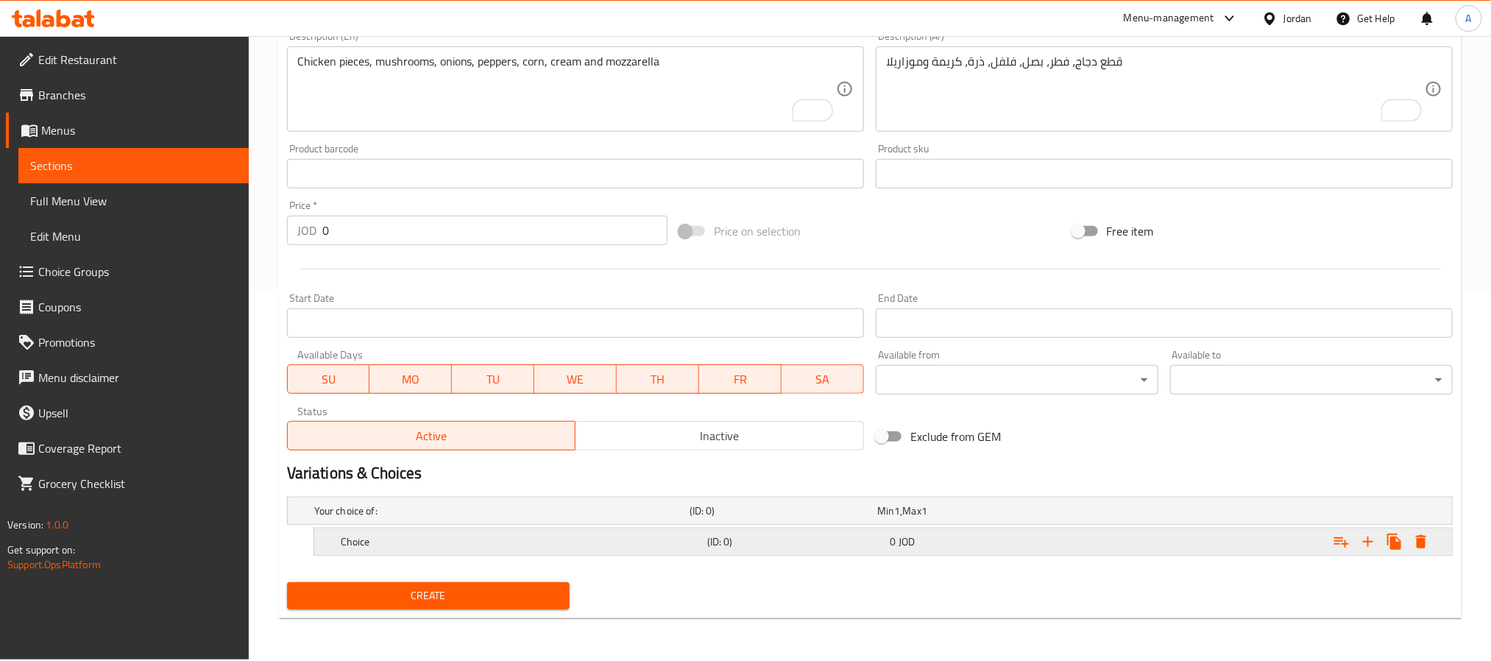
click at [1363, 548] on icon "Expand" at bounding box center [1369, 542] width 18 height 18
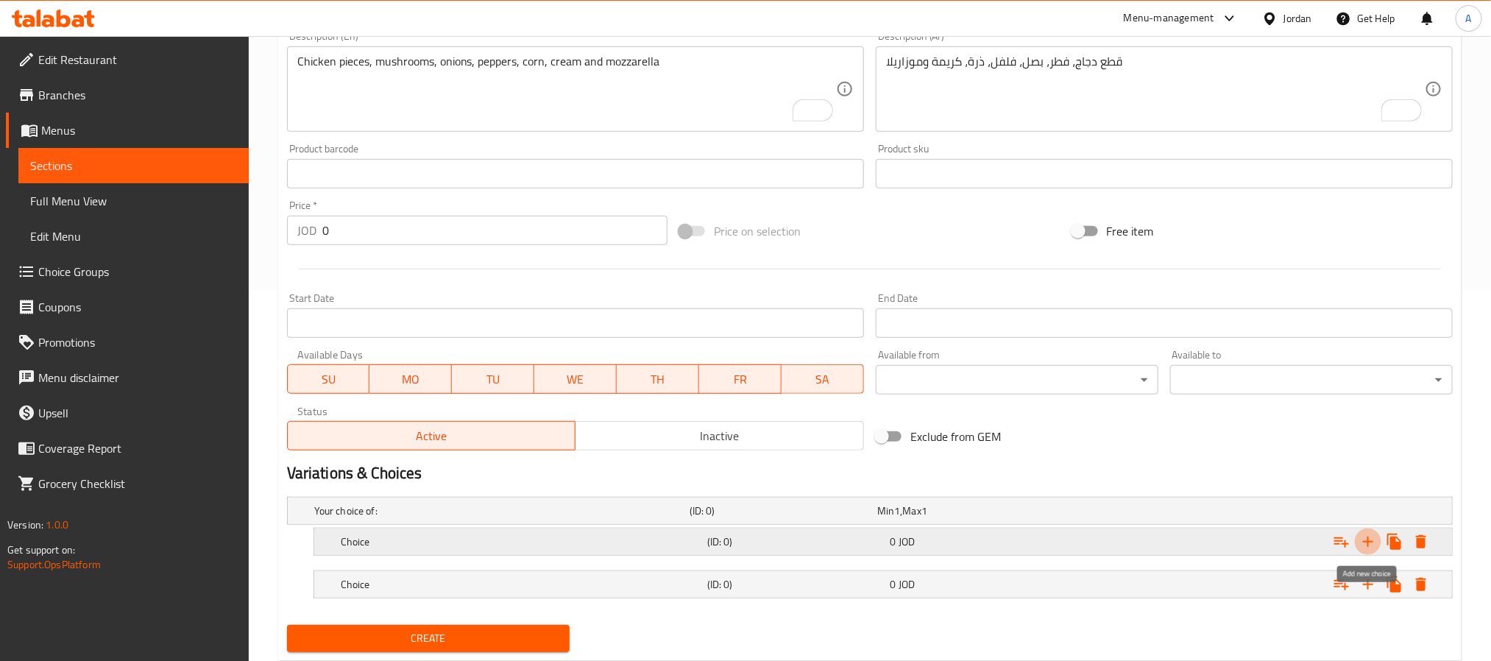
click at [1363, 548] on icon "Expand" at bounding box center [1369, 542] width 18 height 18
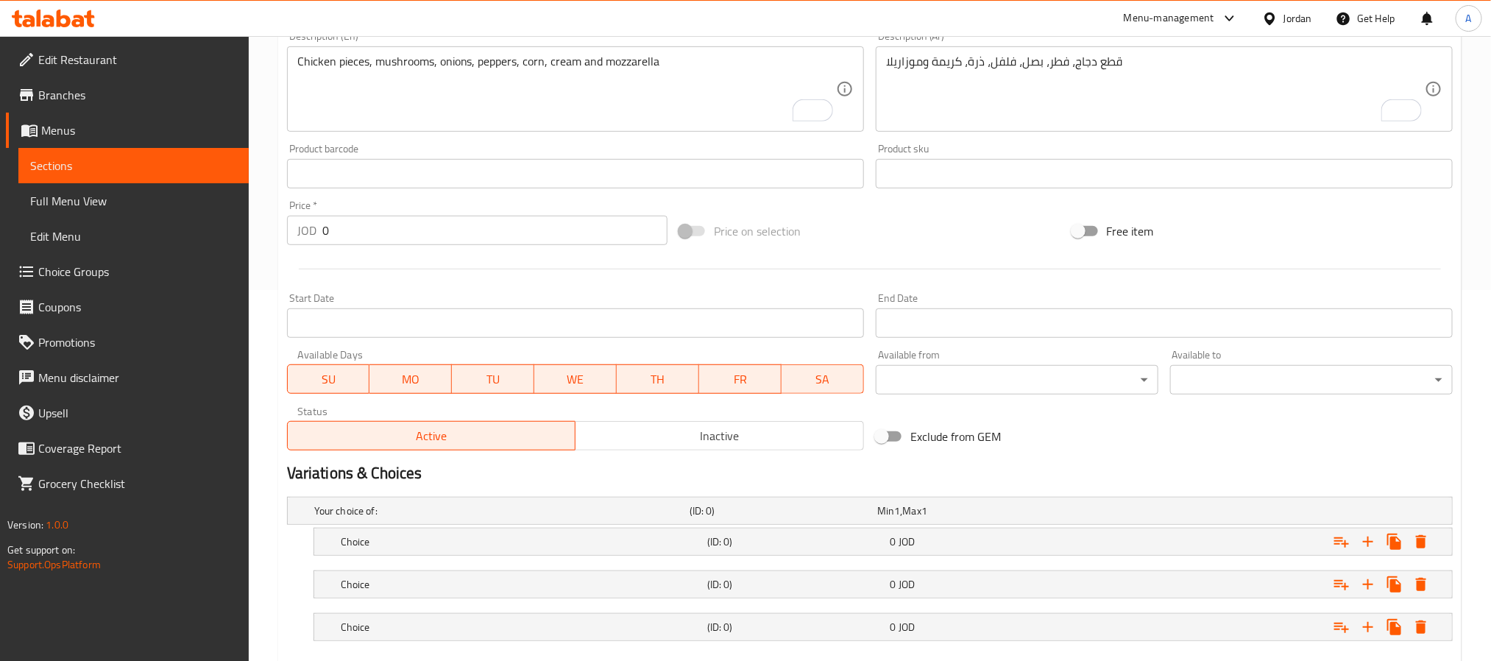
scroll to position [457, 0]
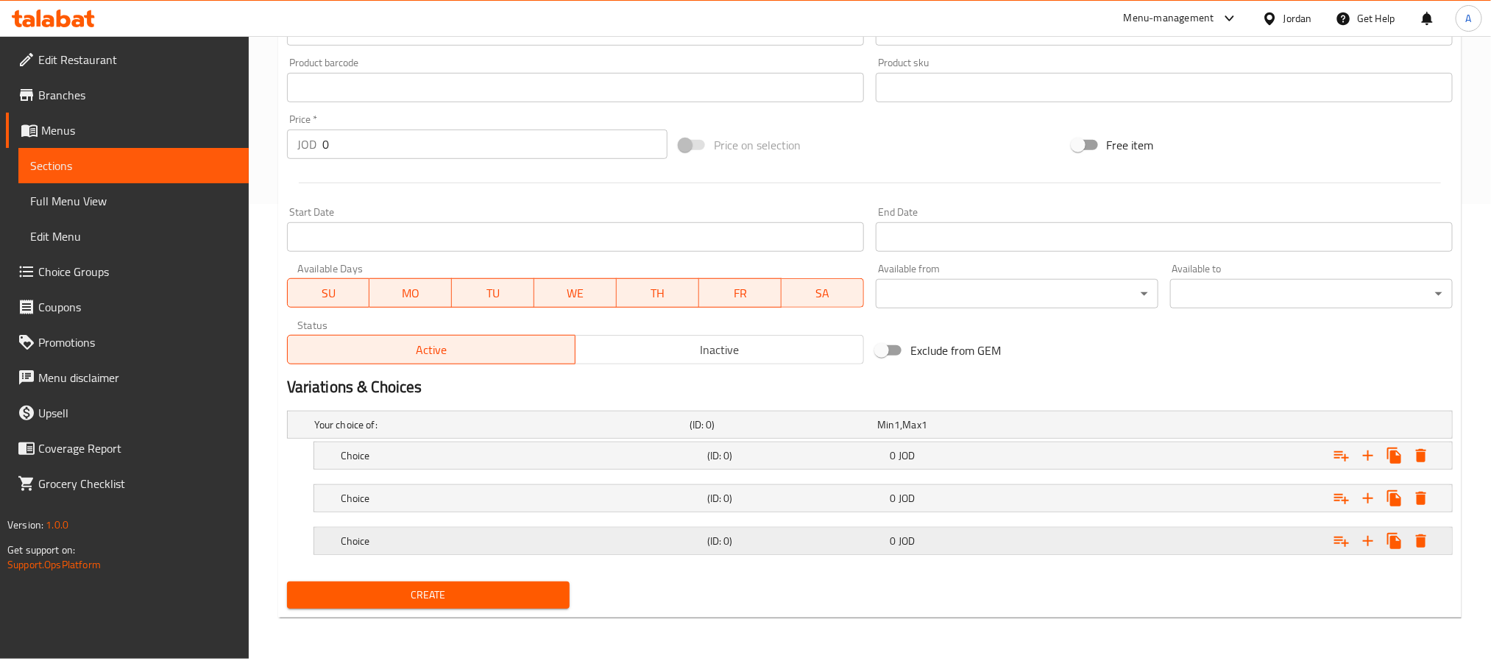
click at [774, 548] on h5 "(ID: 0)" at bounding box center [795, 541] width 177 height 15
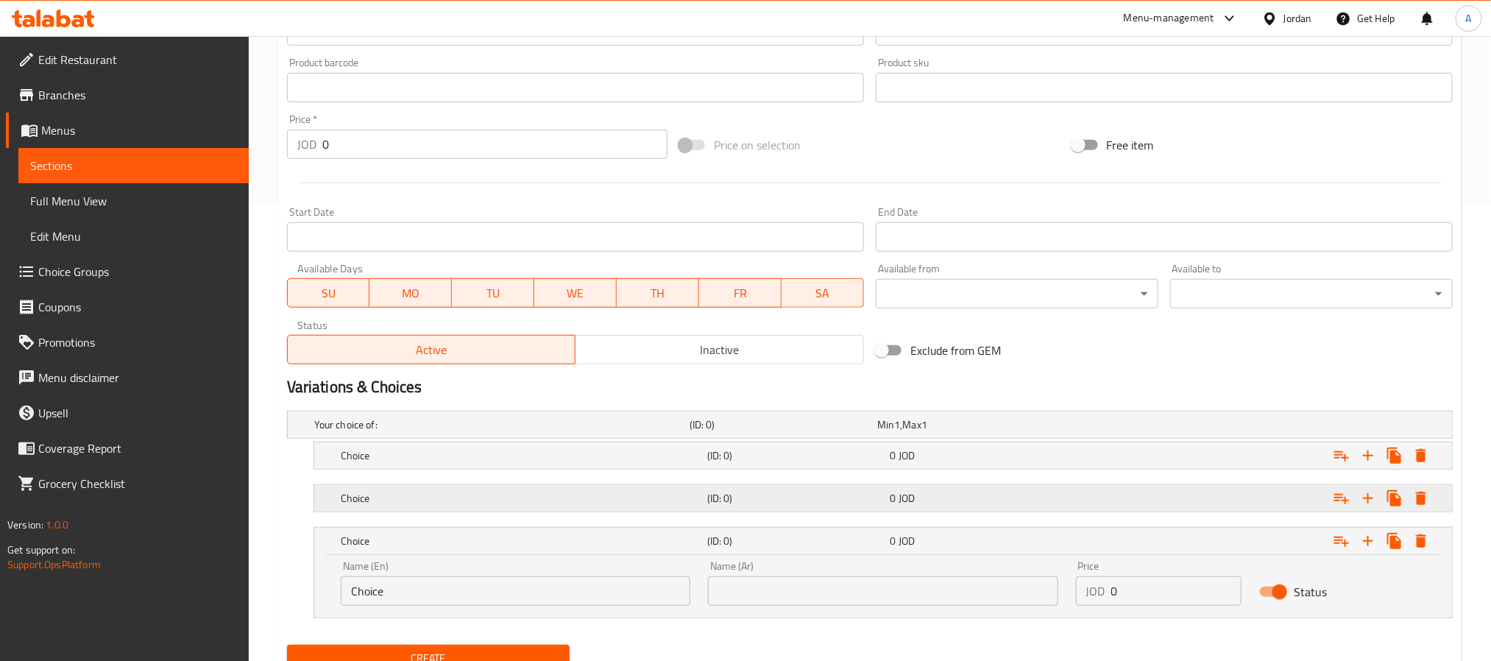
click at [793, 504] on h5 "(ID: 0)" at bounding box center [795, 498] width 177 height 15
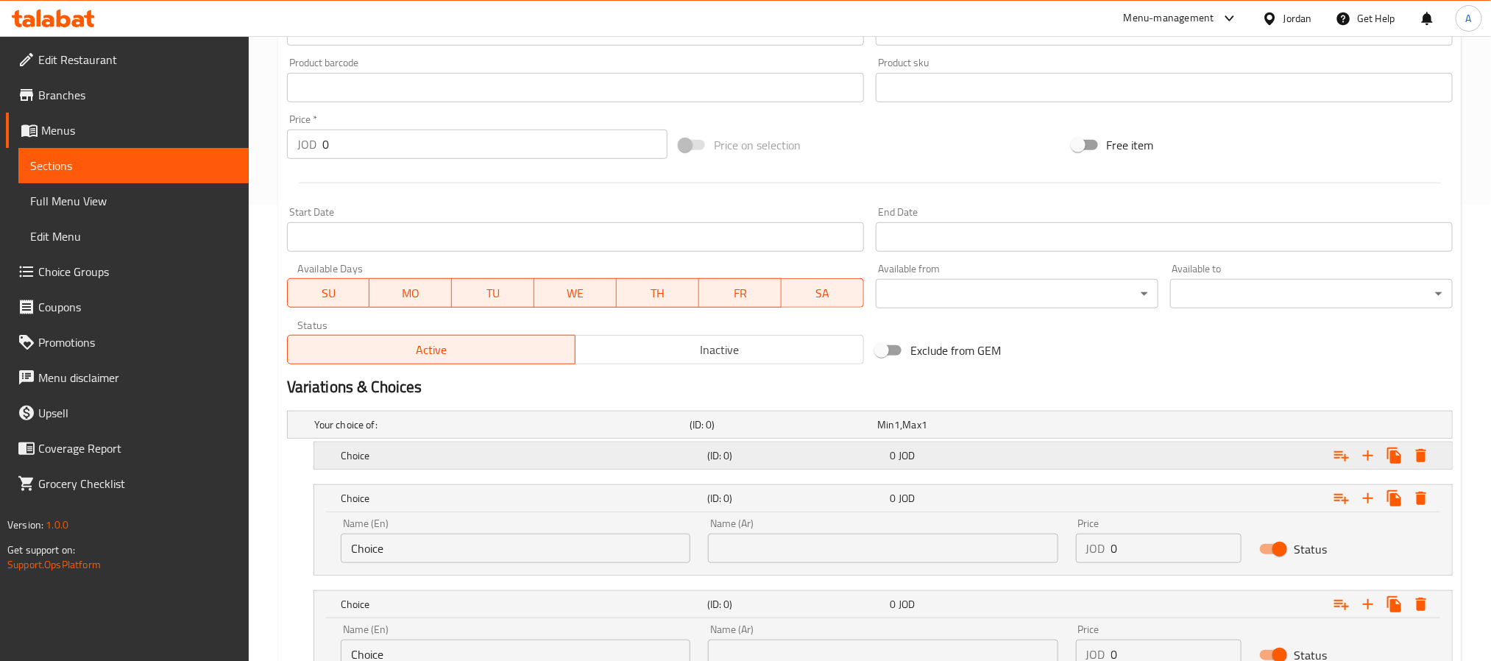
click at [791, 468] on div "Choice (ID: 0) 0 JOD" at bounding box center [888, 455] width 1100 height 32
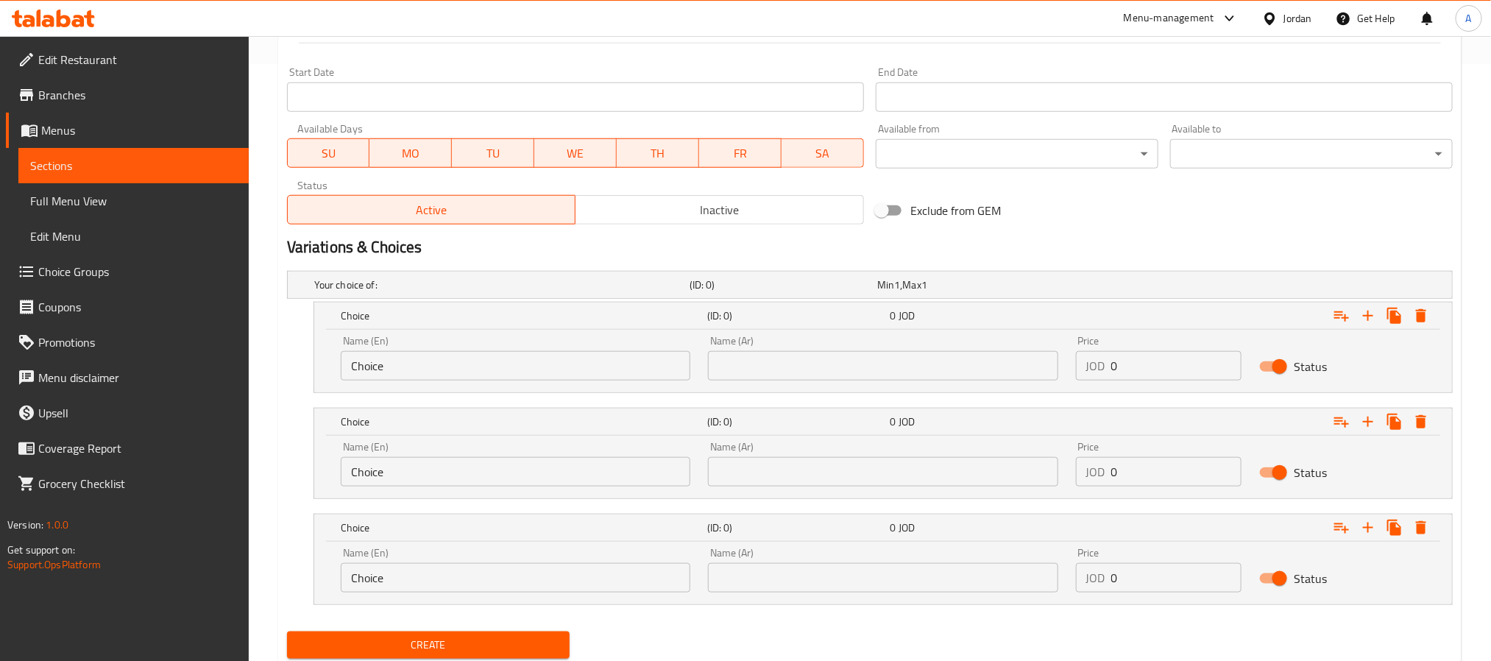
scroll to position [647, 0]
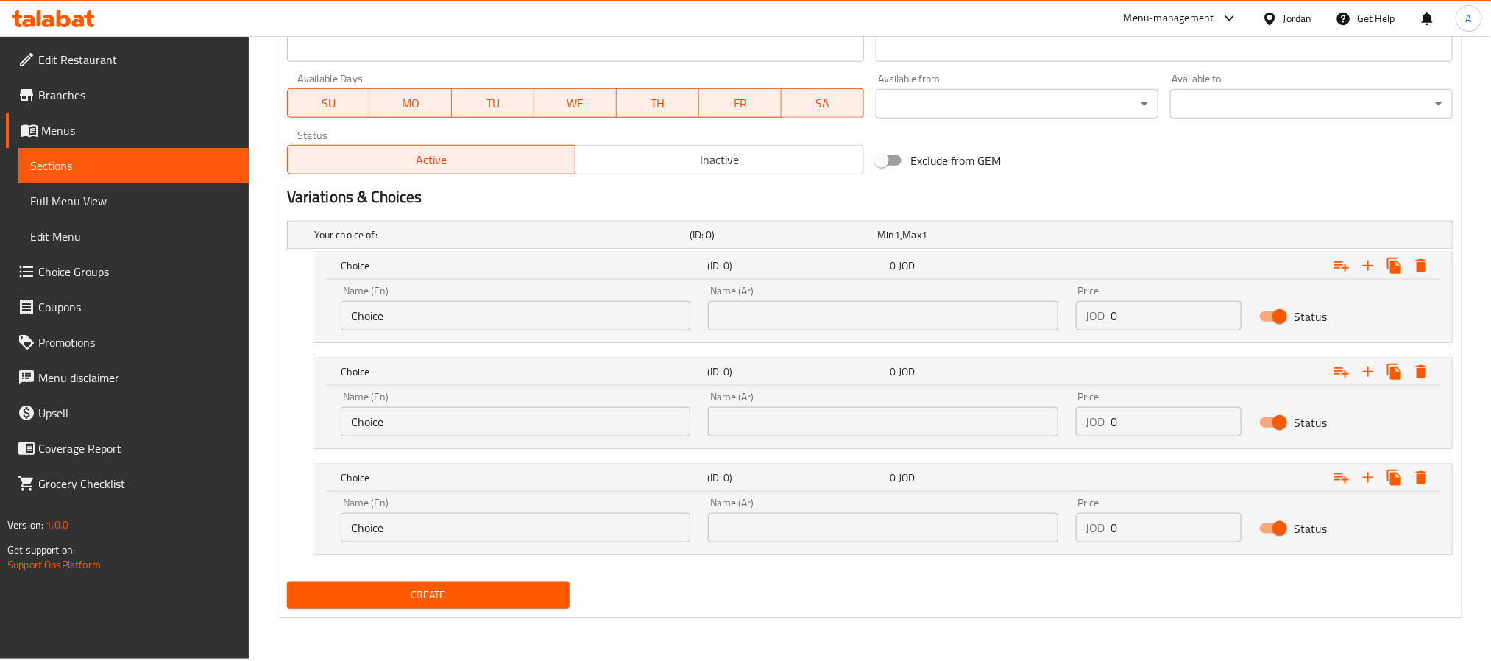
click at [769, 325] on input "text" at bounding box center [883, 315] width 350 height 29
type input "صغير"
click at [827, 429] on input "text" at bounding box center [883, 421] width 350 height 29
type input "كبير"
click at [882, 504] on div "Name (Ar) Name (Ar)" at bounding box center [883, 520] width 350 height 45
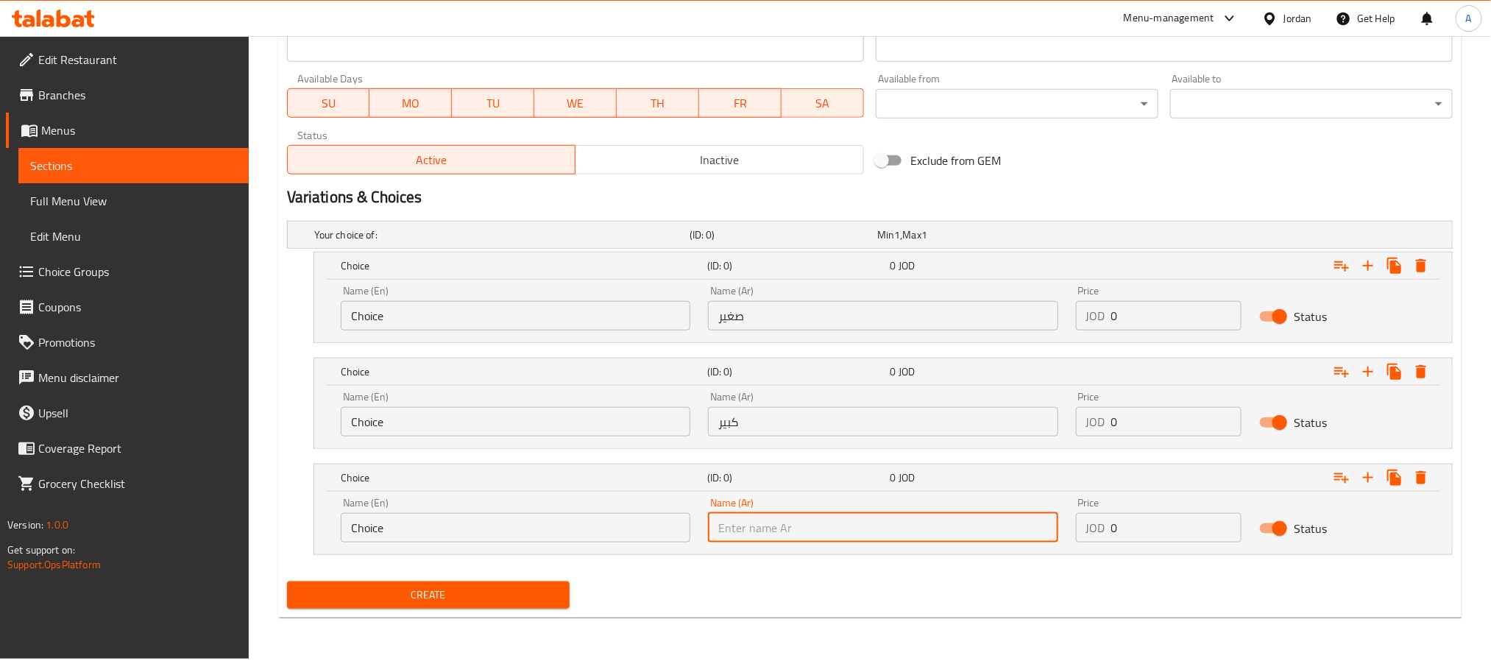
click at [866, 523] on input "text" at bounding box center [883, 527] width 350 height 29
paste input "حجم أكبر"
type input "حجم أكبر"
click at [371, 534] on input "Choice" at bounding box center [516, 527] width 350 height 29
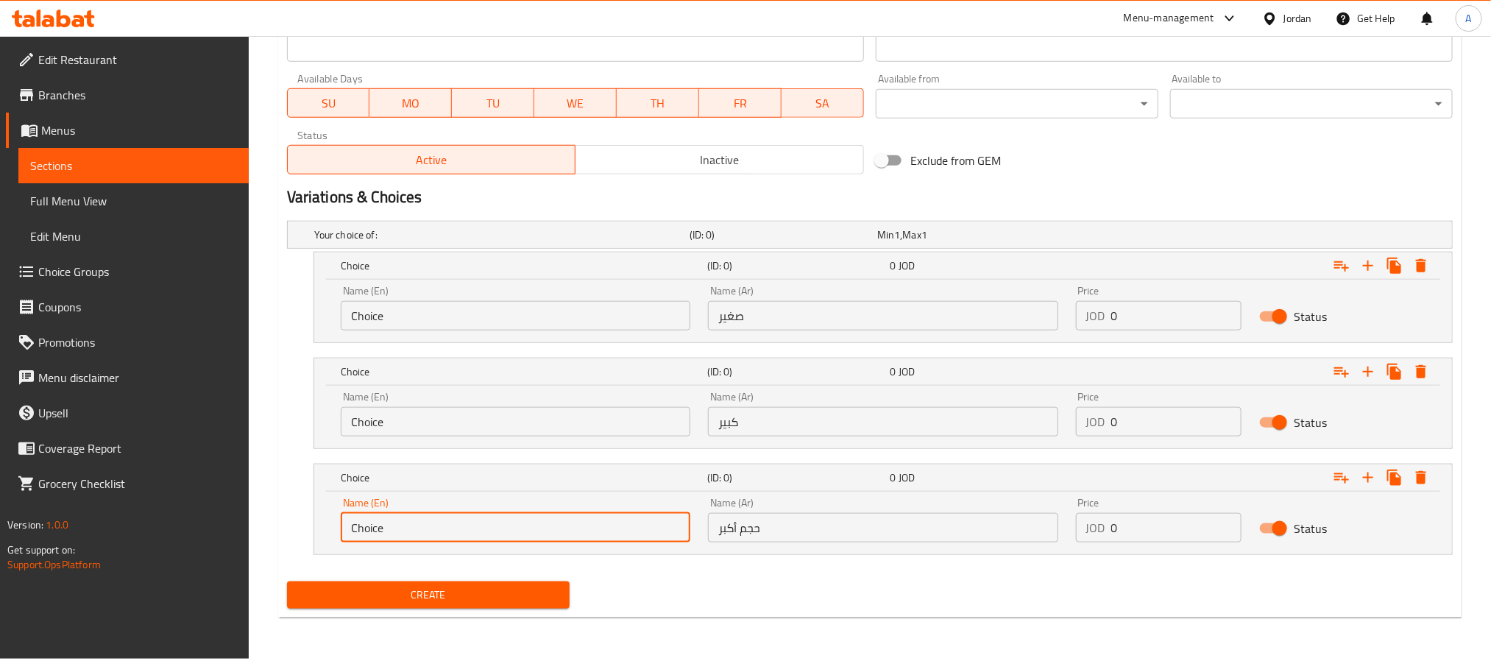
click at [371, 534] on input "Choice" at bounding box center [516, 527] width 350 height 29
paste input "XL"
type input "XL"
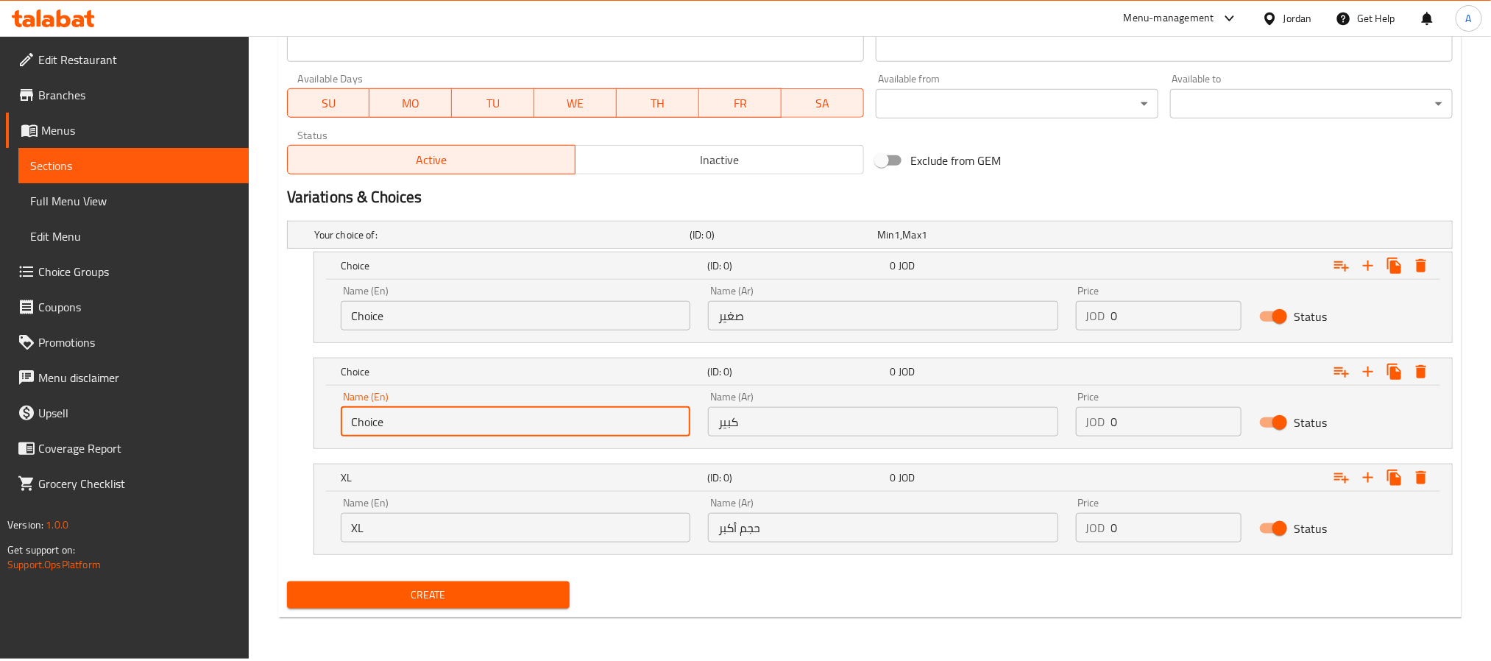
click at [473, 418] on input "Choice" at bounding box center [516, 421] width 350 height 29
paste input "Larg"
type input "Large"
click at [429, 312] on input "Choice" at bounding box center [516, 315] width 350 height 29
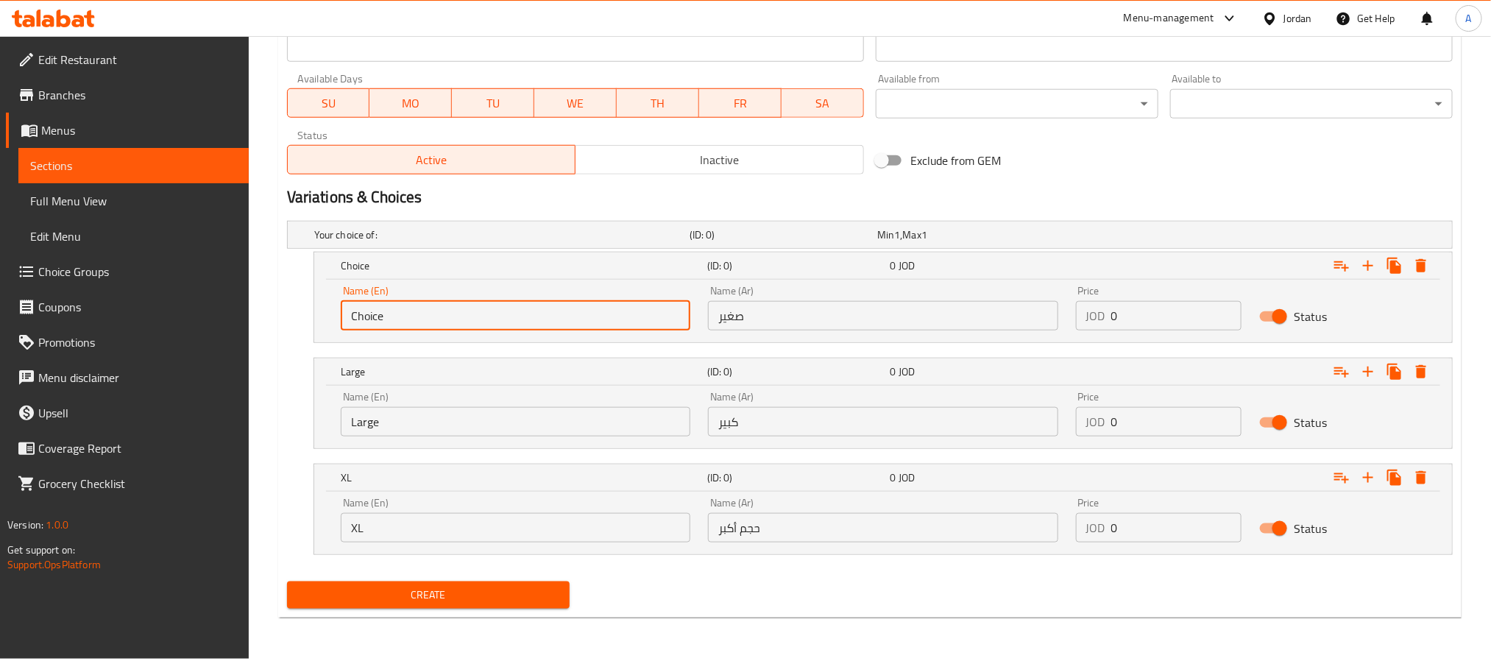
click at [429, 312] on input "Choice" at bounding box center [516, 315] width 350 height 29
paste input "Small"
type input "Small"
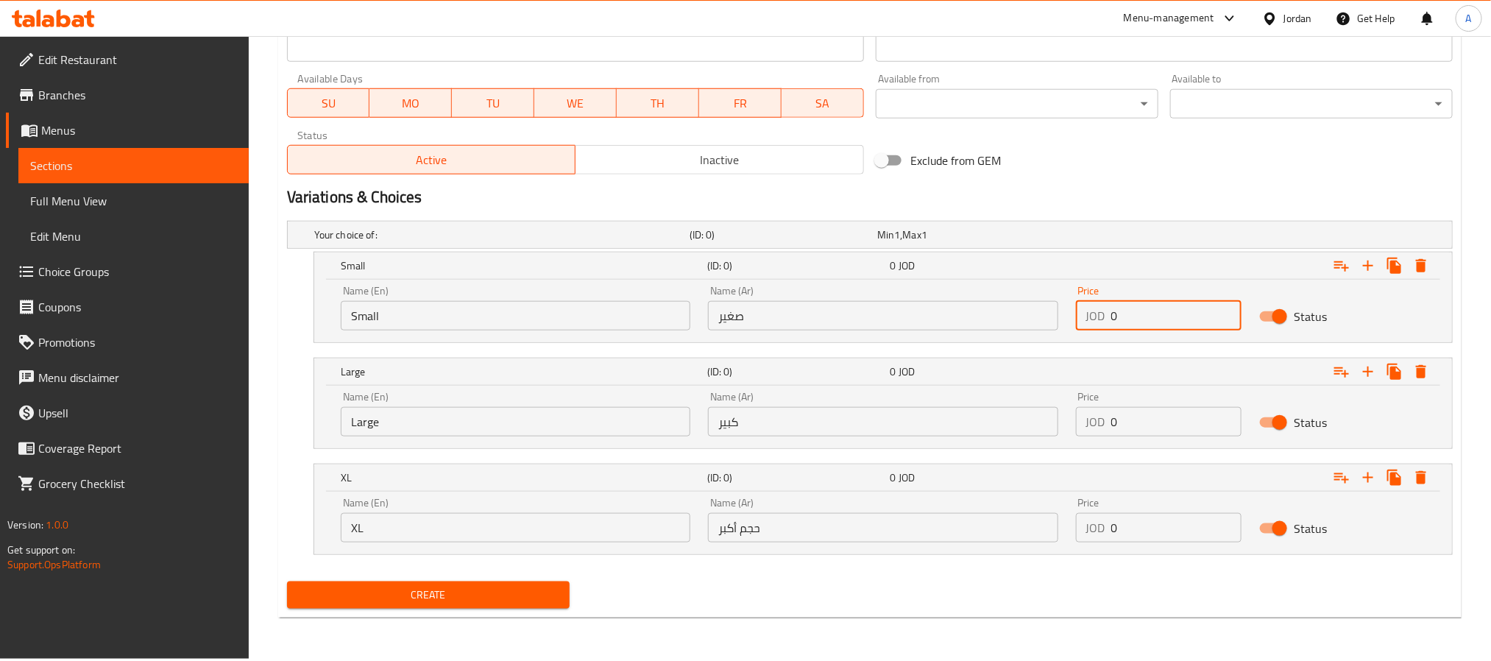
drag, startPoint x: 1135, startPoint y: 334, endPoint x: 1067, endPoint y: 332, distance: 67.8
click at [1067, 332] on div "Price JOD 0 Price" at bounding box center [1159, 308] width 184 height 63
paste input "1.0"
type input "1.00"
drag, startPoint x: 1123, startPoint y: 434, endPoint x: 1082, endPoint y: 438, distance: 40.7
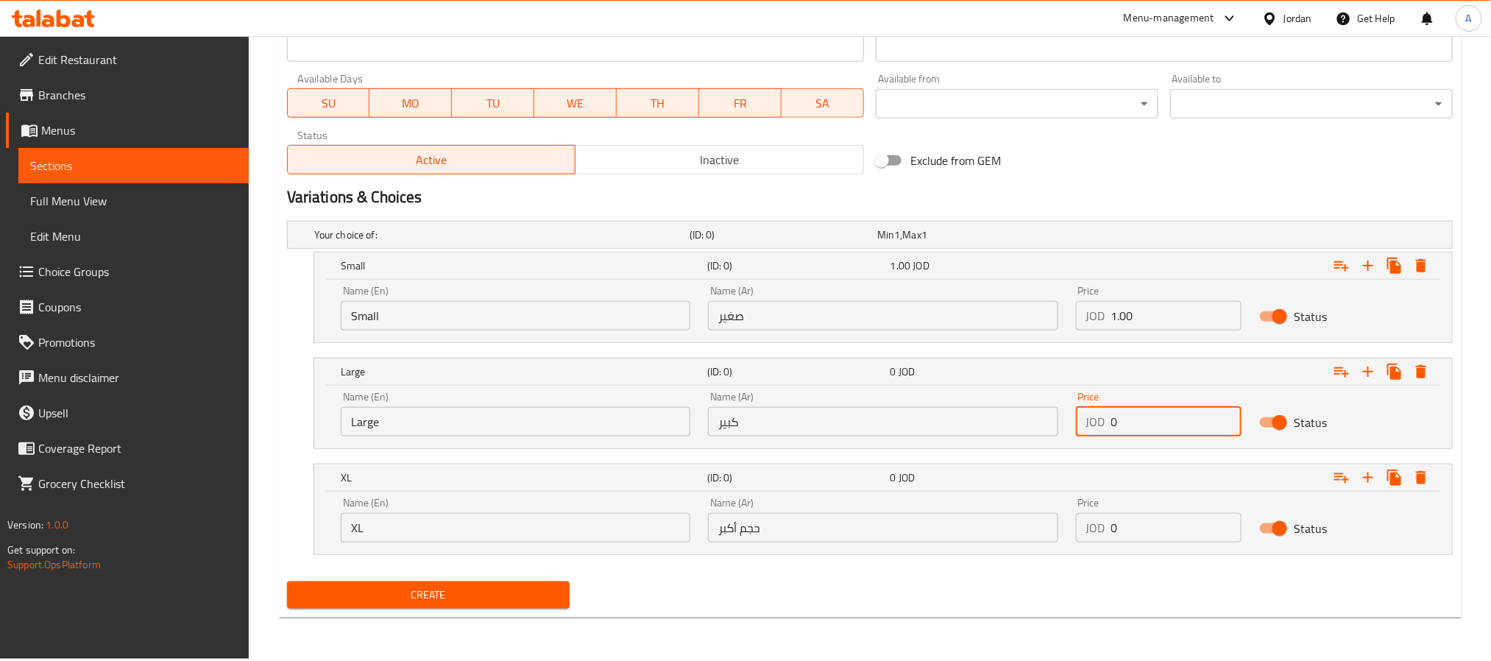
click at [1082, 438] on div "Price JOD 0 Price" at bounding box center [1159, 414] width 184 height 63
paste input "1.35"
type input "1.35"
drag, startPoint x: 1149, startPoint y: 521, endPoint x: 1104, endPoint y: 541, distance: 49.1
click at [1104, 541] on div "JOD 0 Price" at bounding box center [1159, 527] width 166 height 29
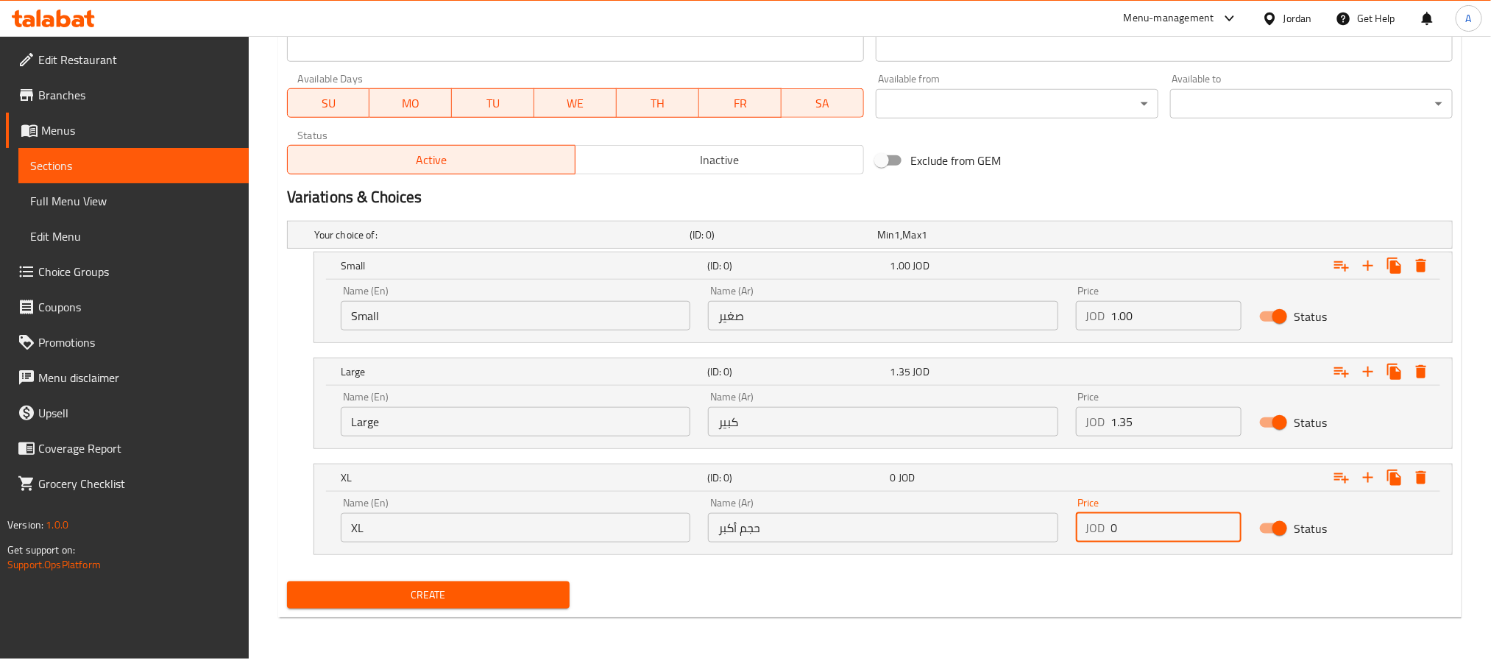
paste input "2.0"
type input "2.00"
click at [1109, 581] on div "Create" at bounding box center [870, 595] width 1178 height 39
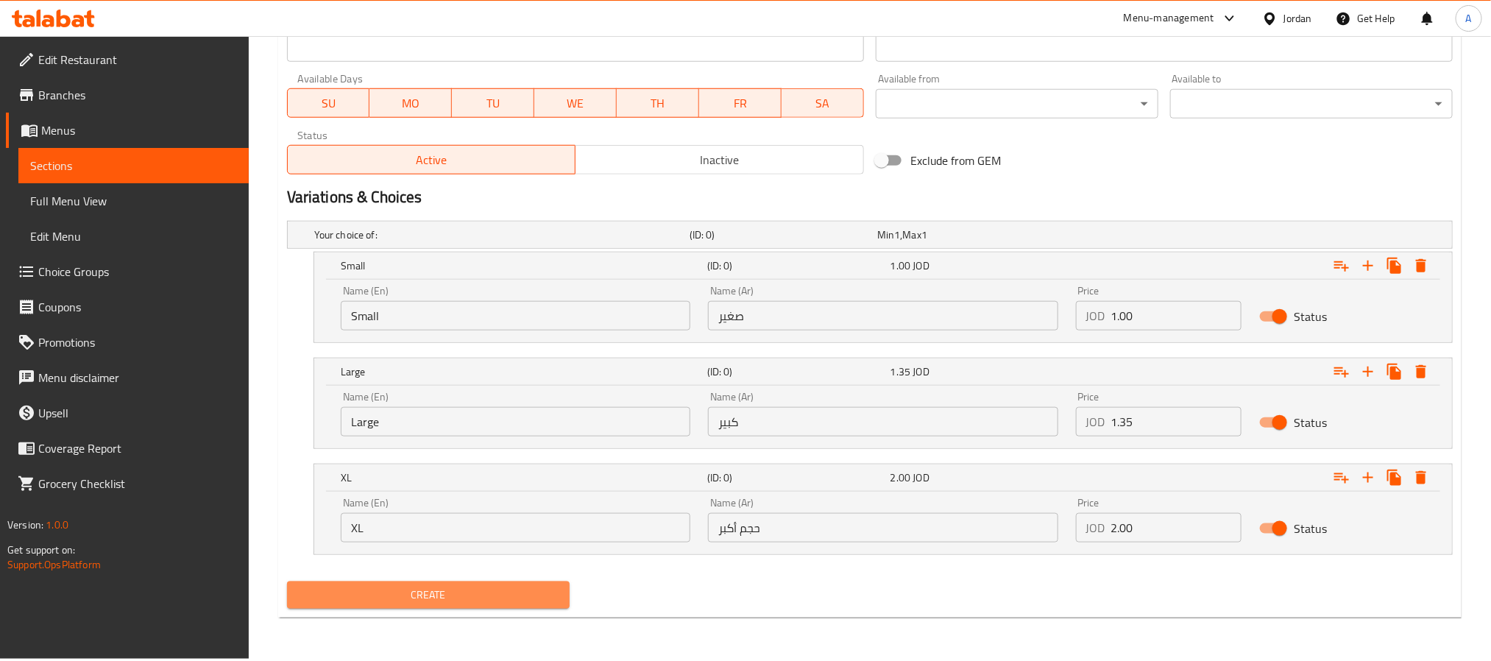
click at [542, 590] on span "Create" at bounding box center [428, 595] width 259 height 18
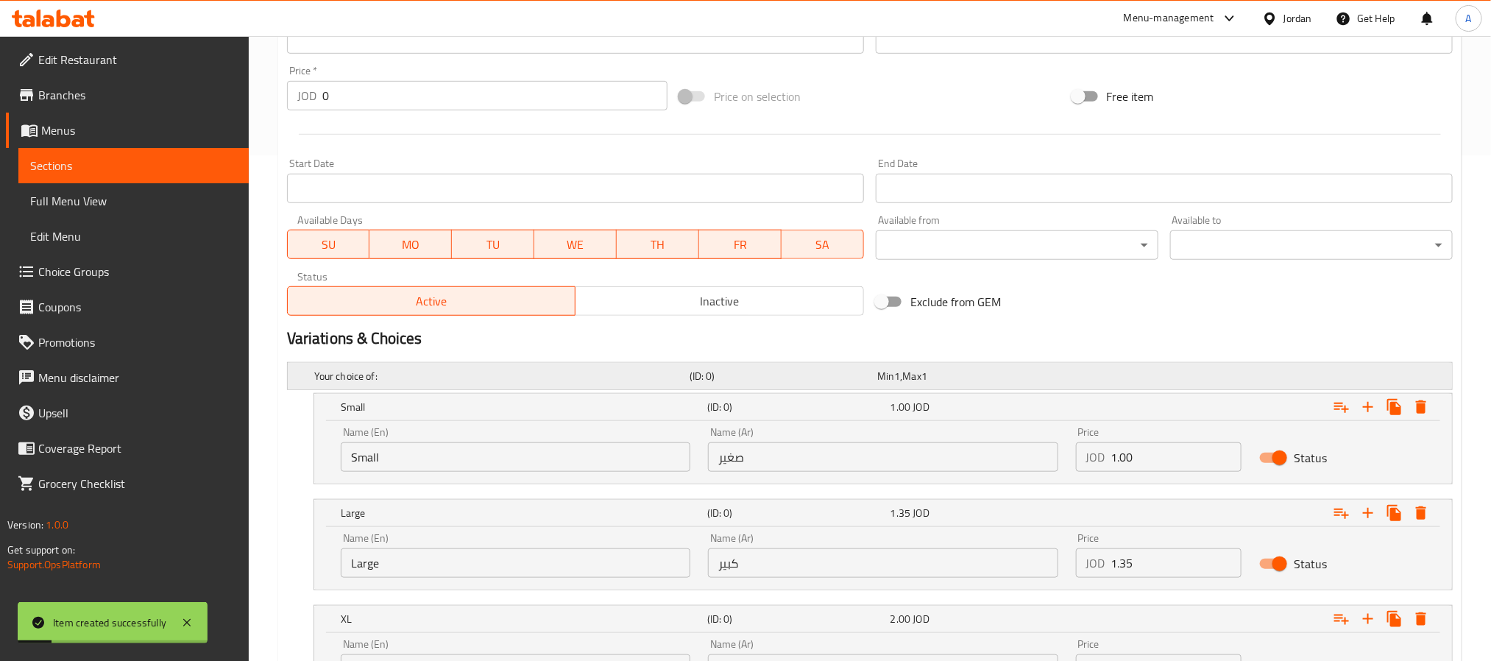
scroll to position [316, 0]
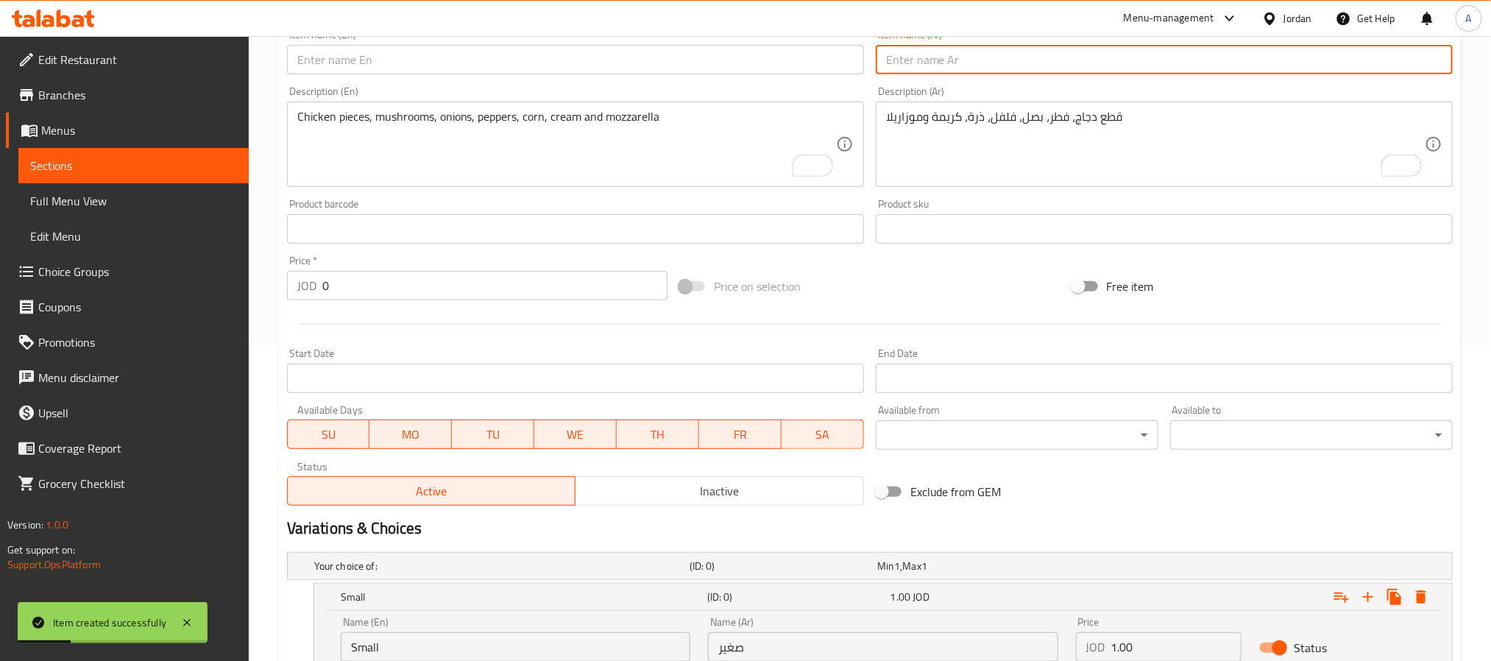
click at [996, 60] on input "text" at bounding box center [1164, 59] width 577 height 29
paste input "بطاطا شيبس"
type input "بطاطا شيبس"
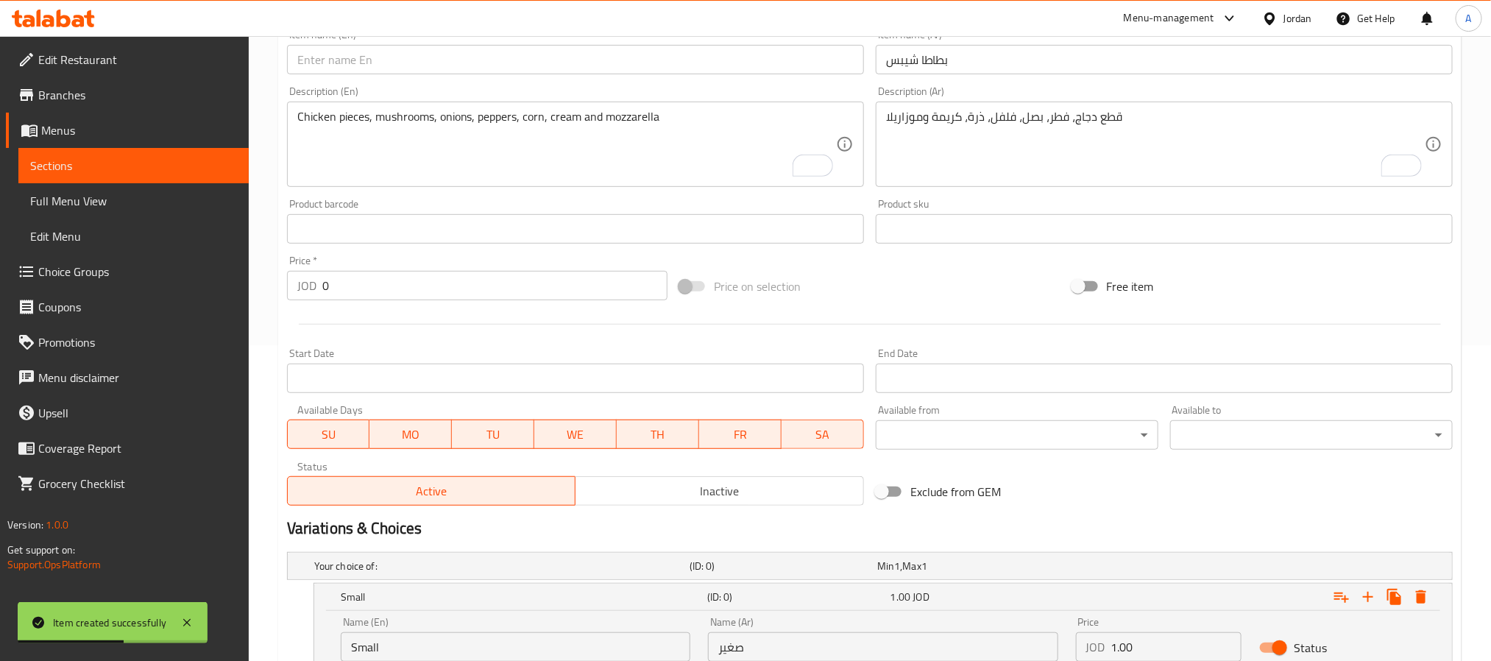
click at [442, 76] on div "Item name (En)   * Item name (En) *" at bounding box center [575, 52] width 589 height 57
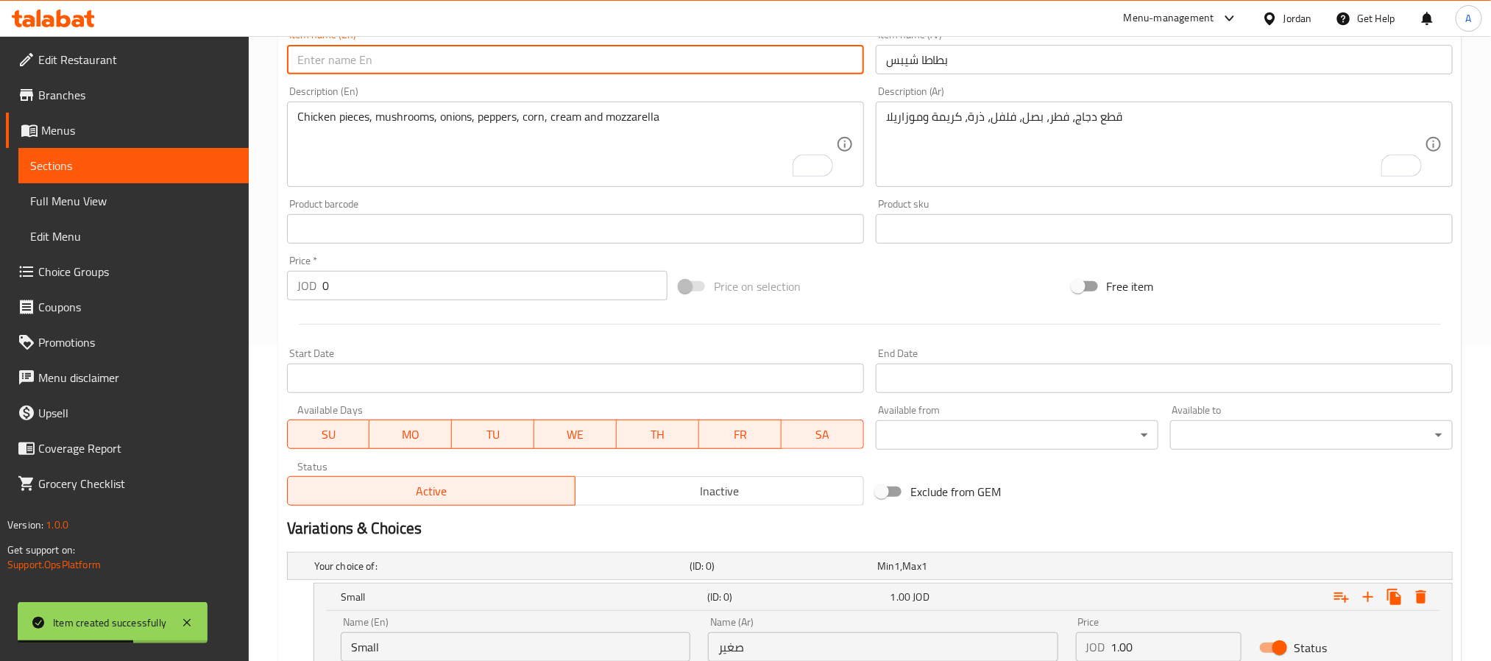
click at [447, 69] on input "text" at bounding box center [575, 59] width 577 height 29
paste input "Potato Chips"
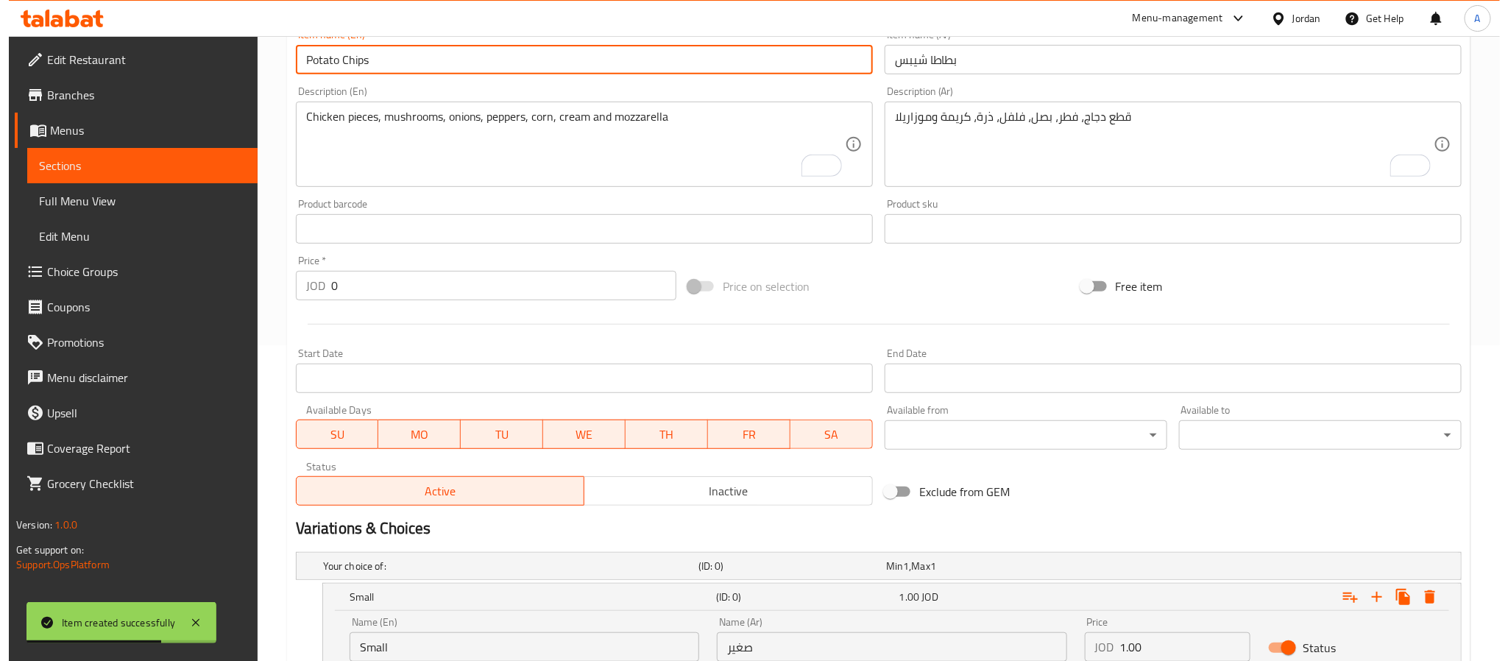
scroll to position [426, 0]
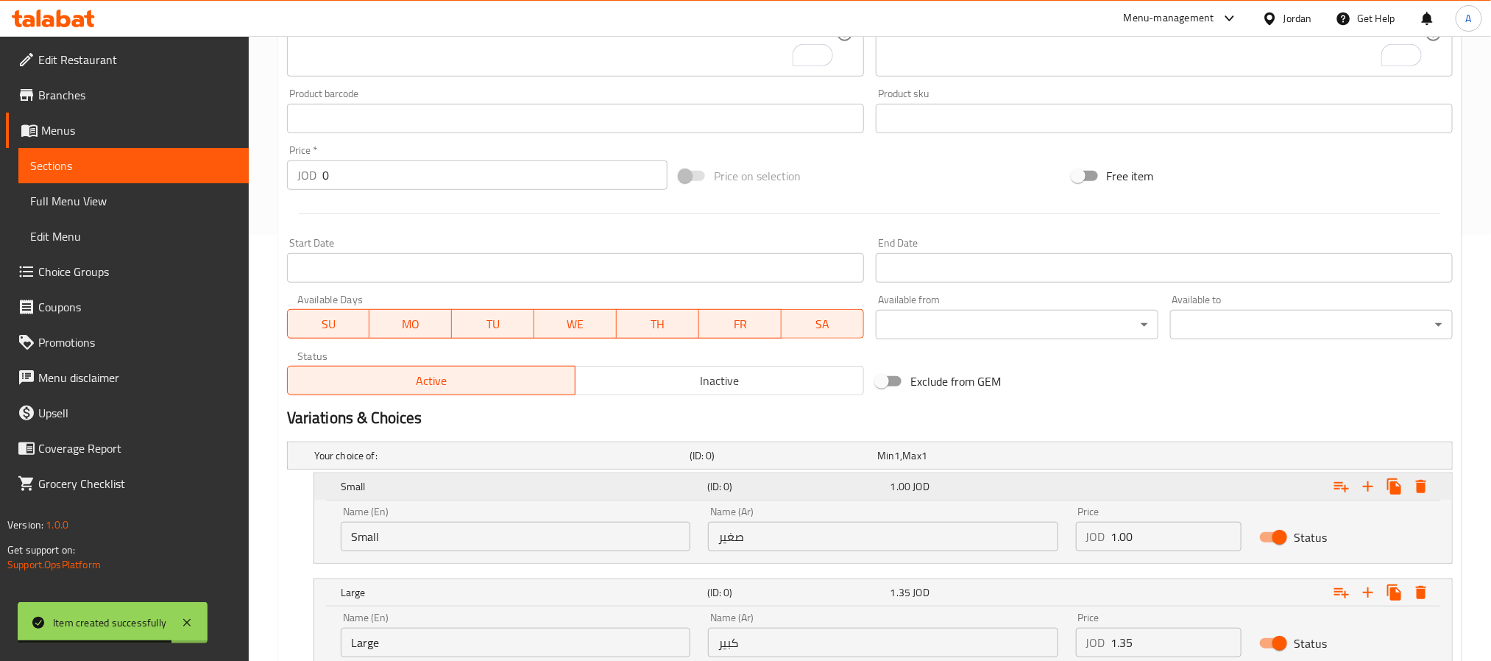
type input "Potato Chips"
click at [1416, 484] on icon "Expand" at bounding box center [1422, 487] width 18 height 18
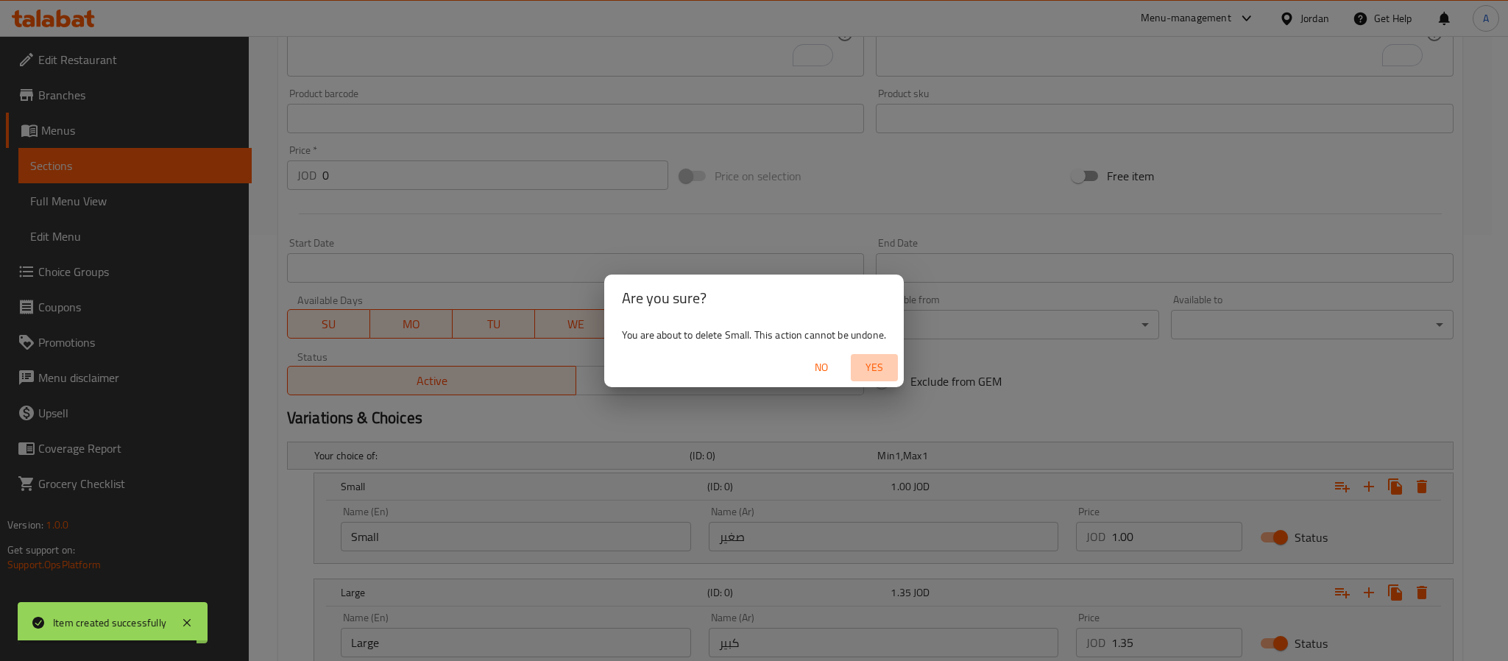
click at [871, 354] on button "Yes" at bounding box center [874, 367] width 47 height 27
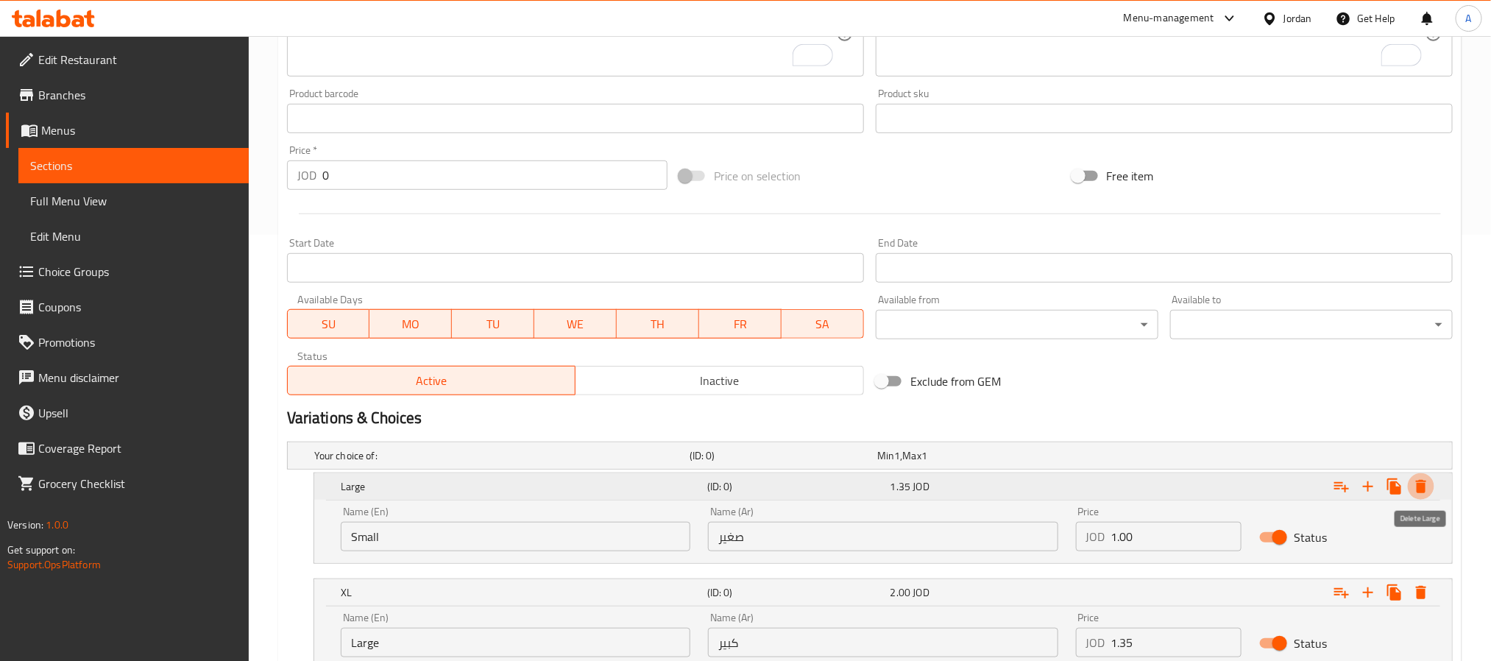
click at [1416, 492] on icon "Expand" at bounding box center [1422, 487] width 18 height 18
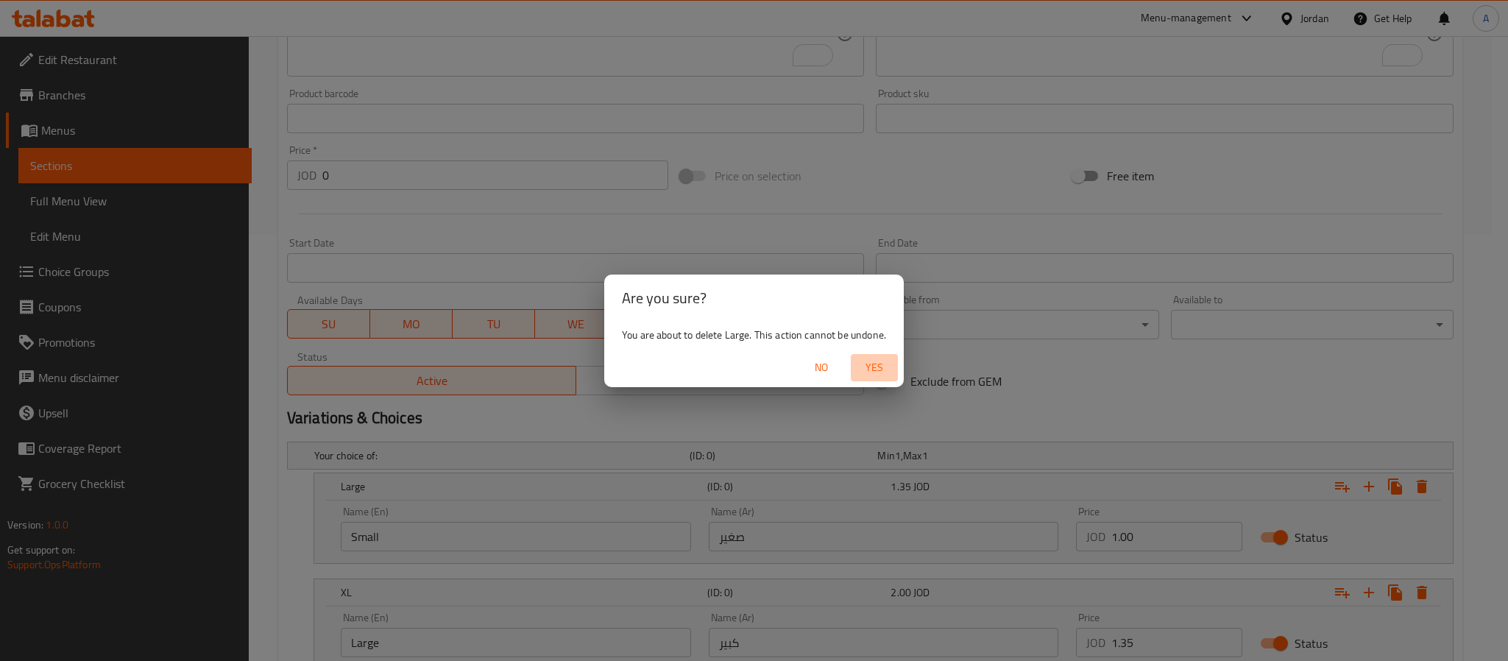
click at [875, 363] on span "Yes" at bounding box center [874, 368] width 35 height 18
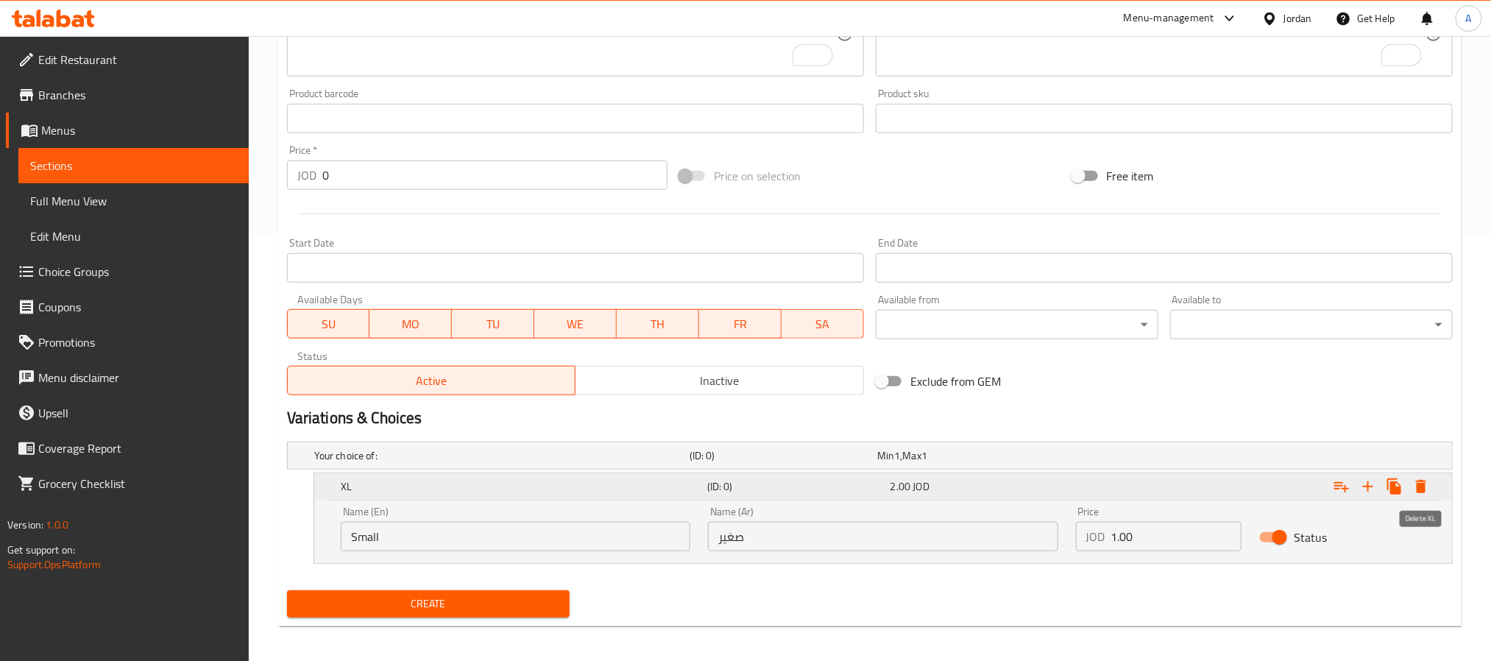
click at [1421, 490] on icon "Expand" at bounding box center [1421, 486] width 10 height 13
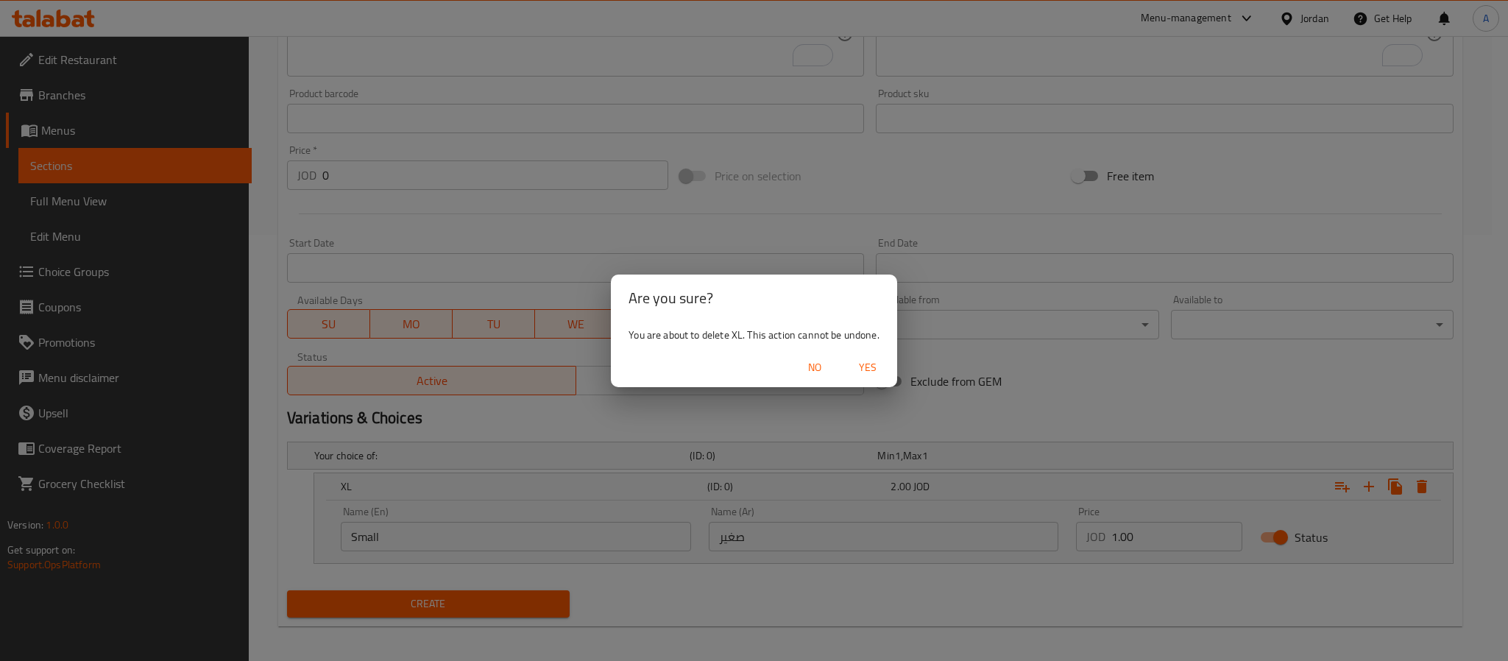
click at [879, 361] on span "Yes" at bounding box center [867, 368] width 35 height 18
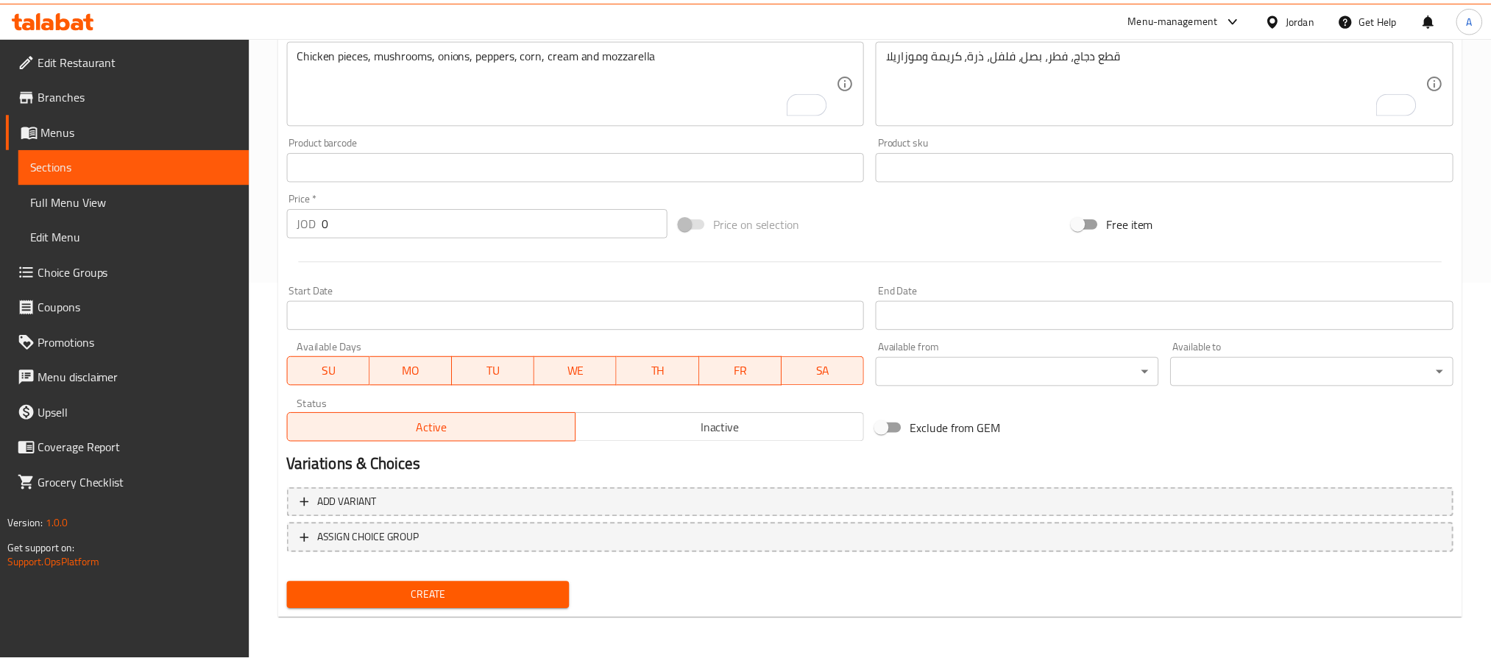
scroll to position [378, 0]
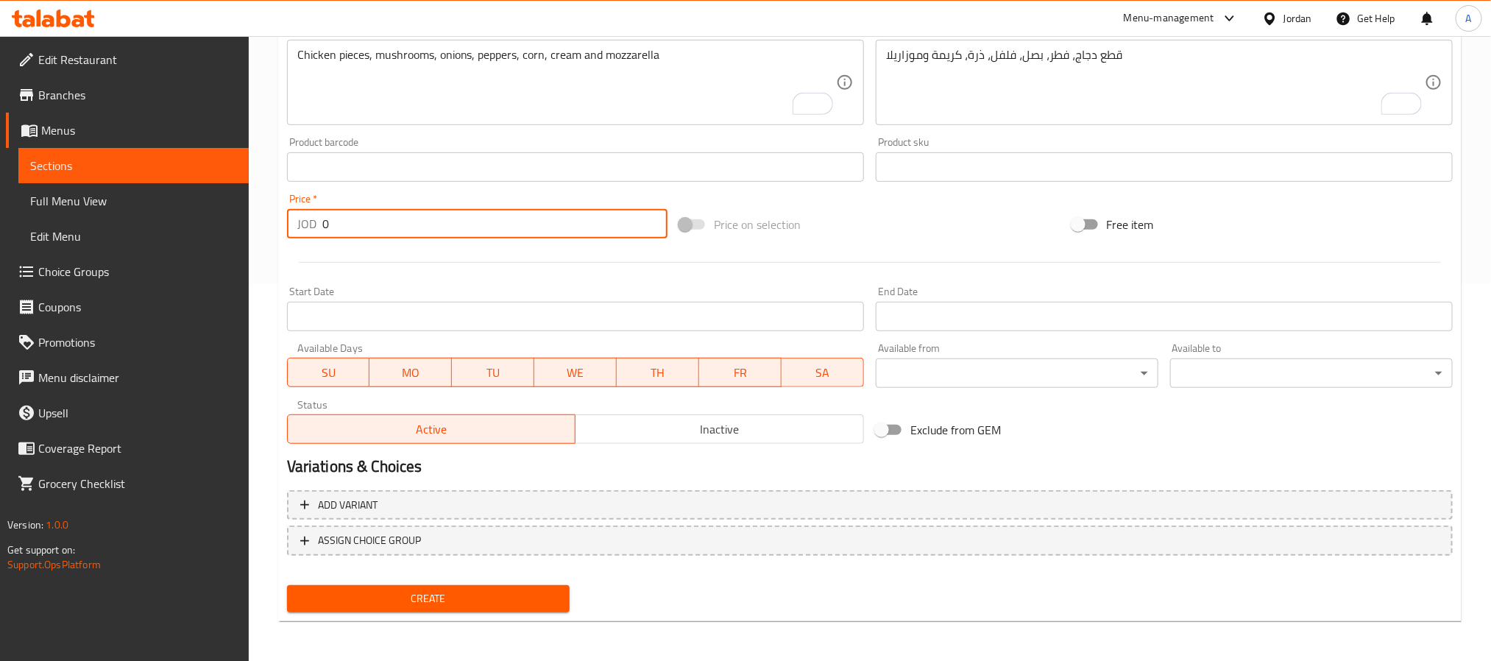
drag, startPoint x: 351, startPoint y: 225, endPoint x: 318, endPoint y: 239, distance: 35.7
click at [318, 239] on div "JOD 0 Price *" at bounding box center [477, 223] width 381 height 29
paste input "2.0"
type input "2.00"
click at [409, 604] on span "Create" at bounding box center [428, 599] width 259 height 18
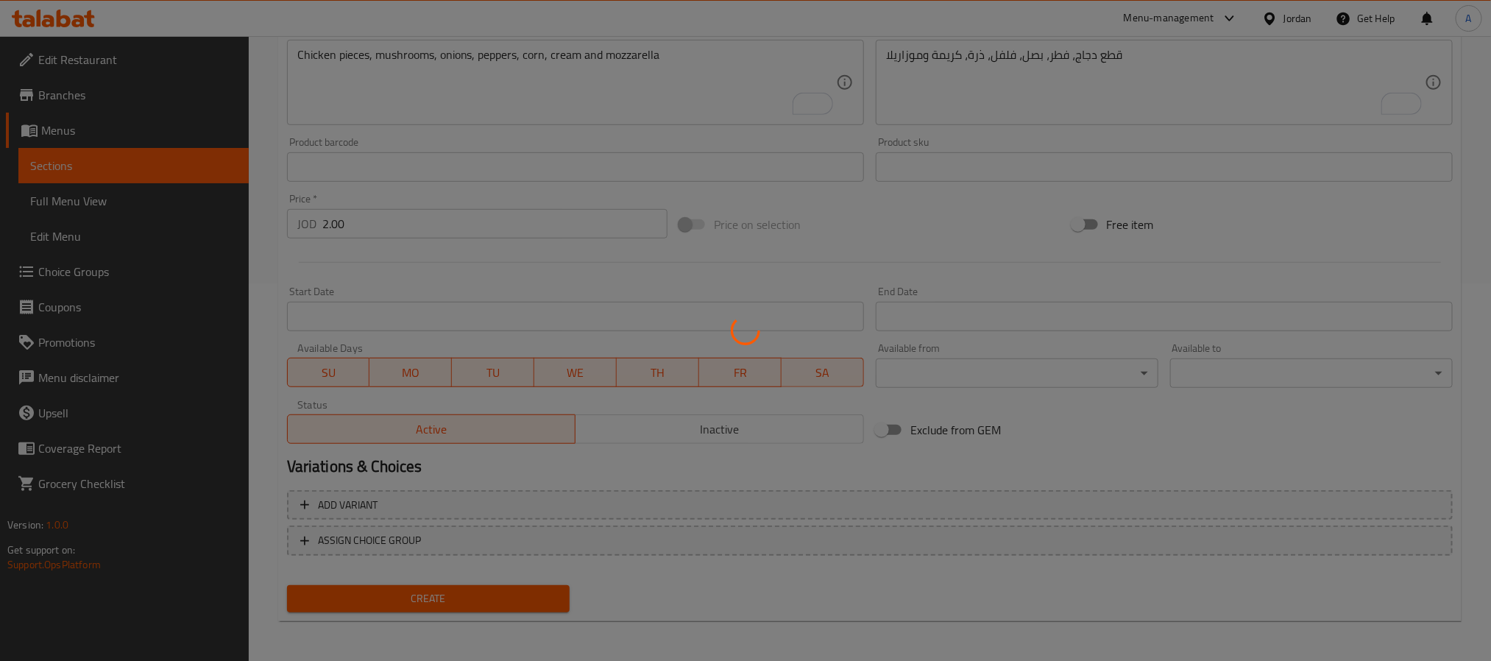
type input "0"
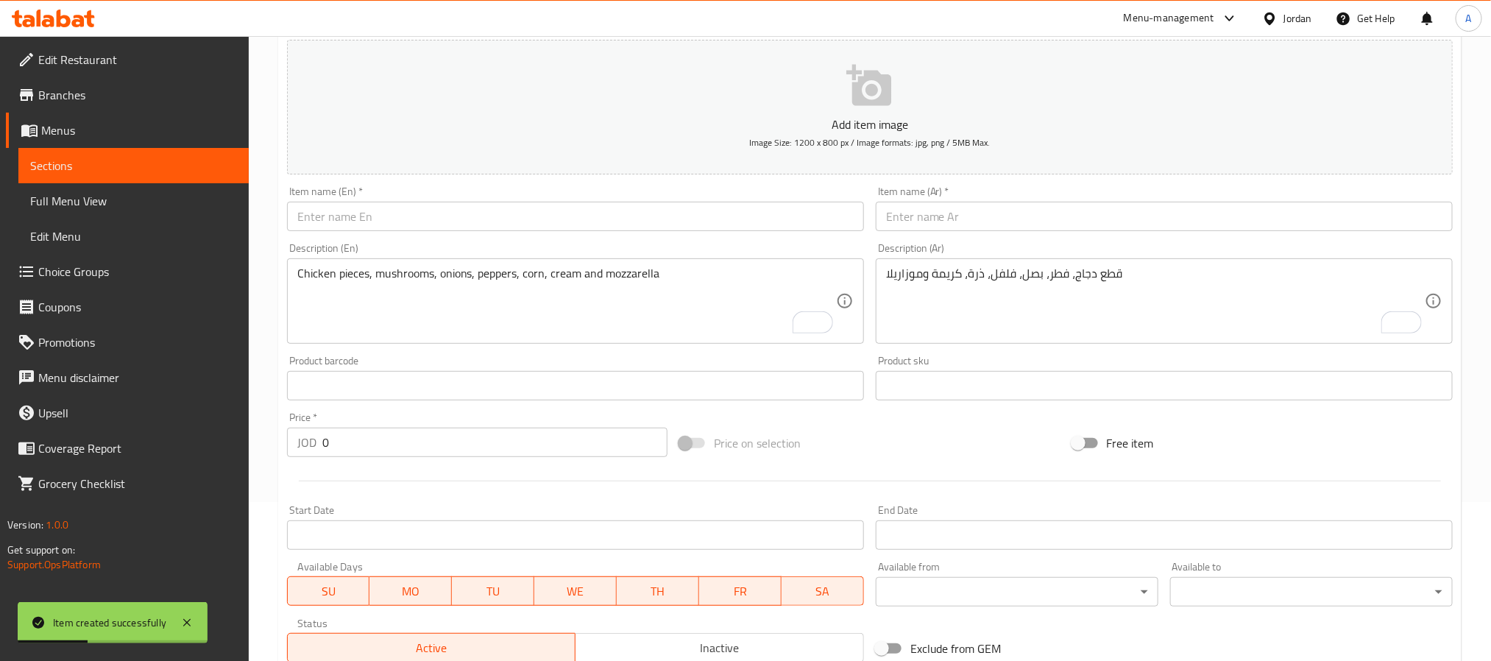
scroll to position [157, 0]
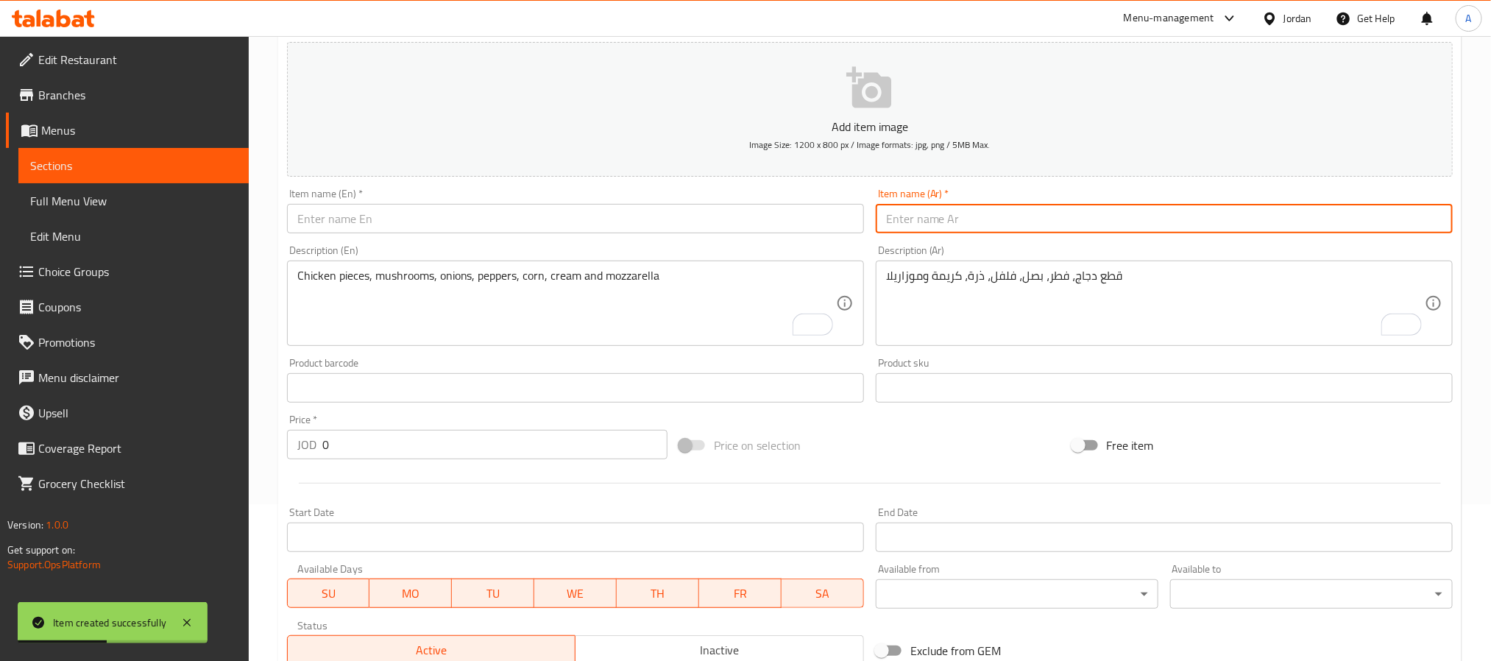
click at [1071, 211] on input "text" at bounding box center [1164, 218] width 577 height 29
paste input "بطاطا ودجز"
type input "بطاطا ودجز"
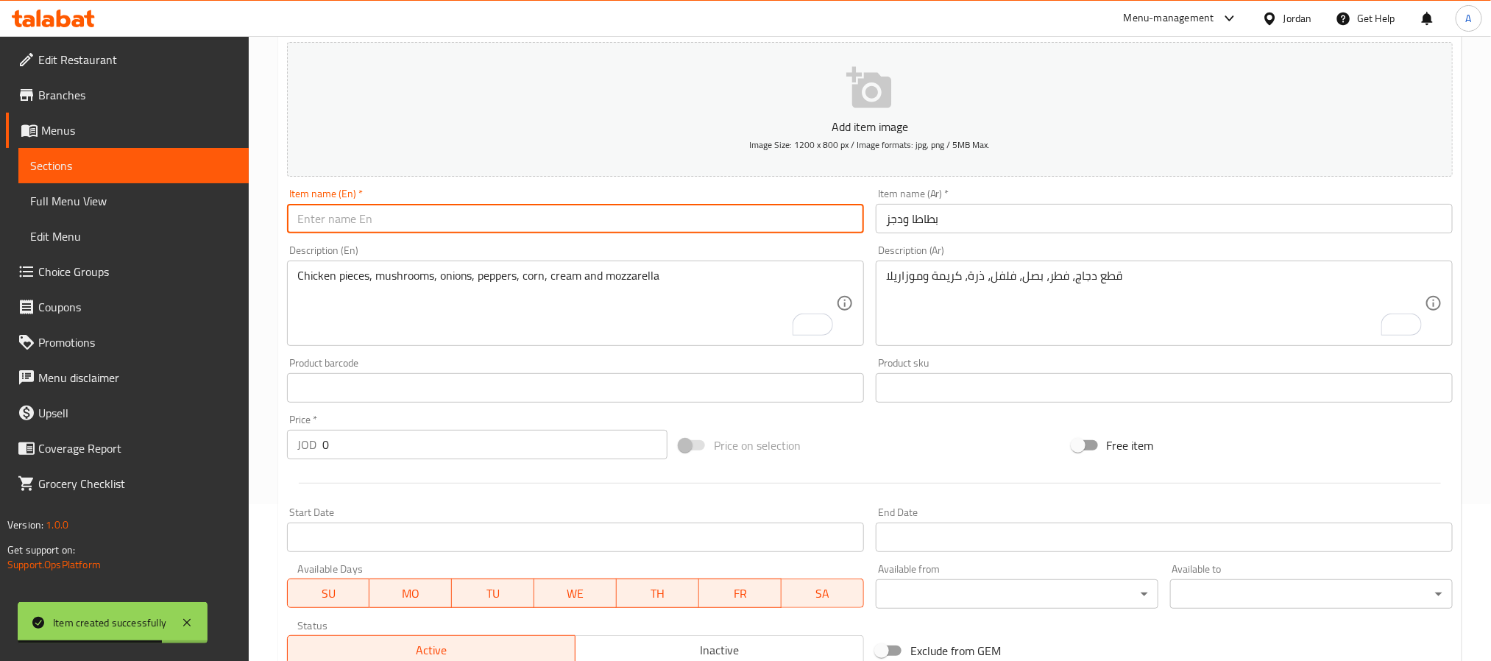
click at [392, 232] on input "text" at bounding box center [575, 218] width 577 height 29
paste input "Potato Wedges"
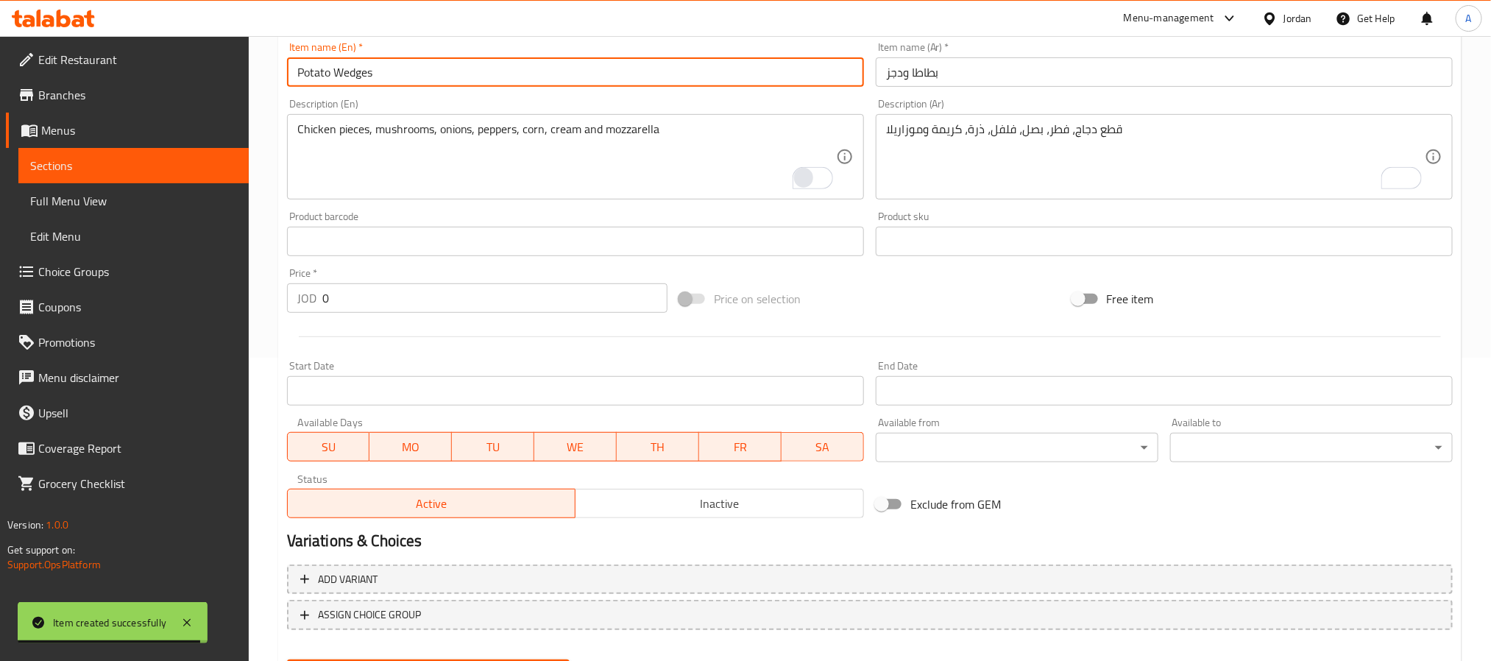
scroll to position [378, 0]
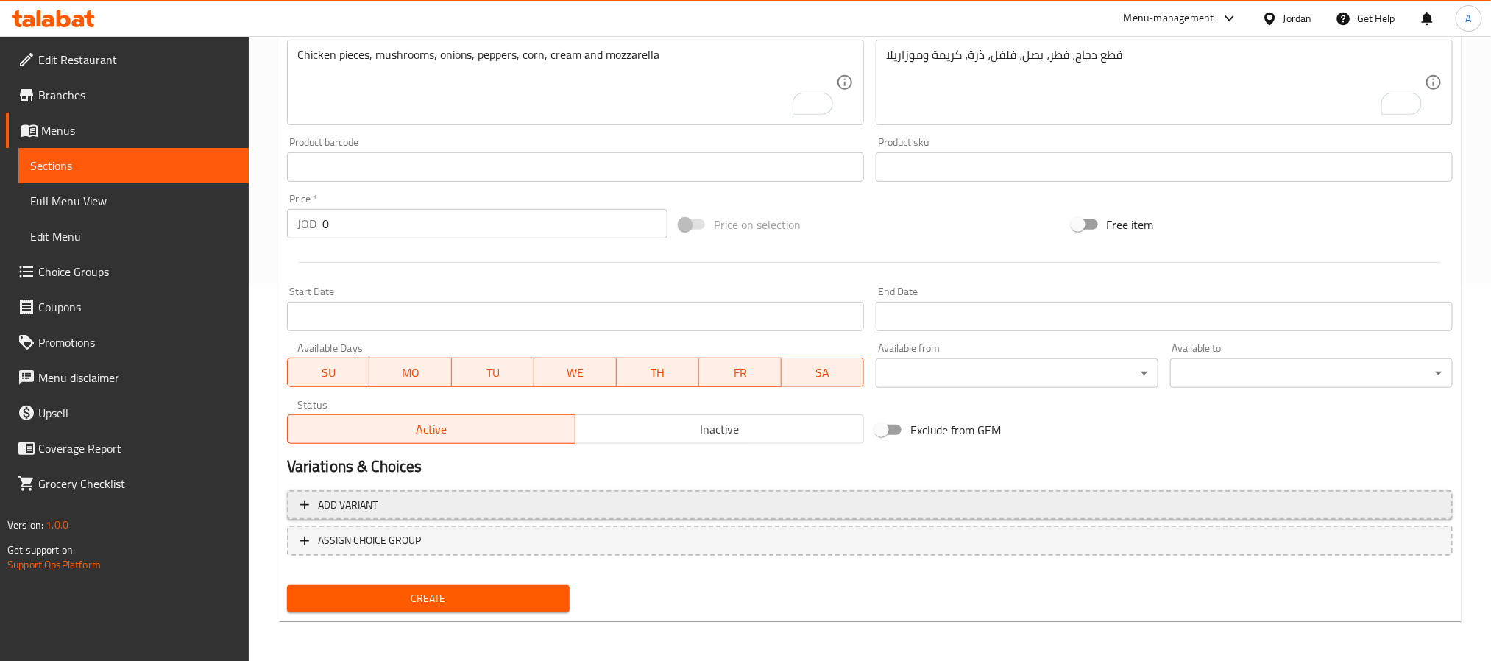
type input "Potato Wedges"
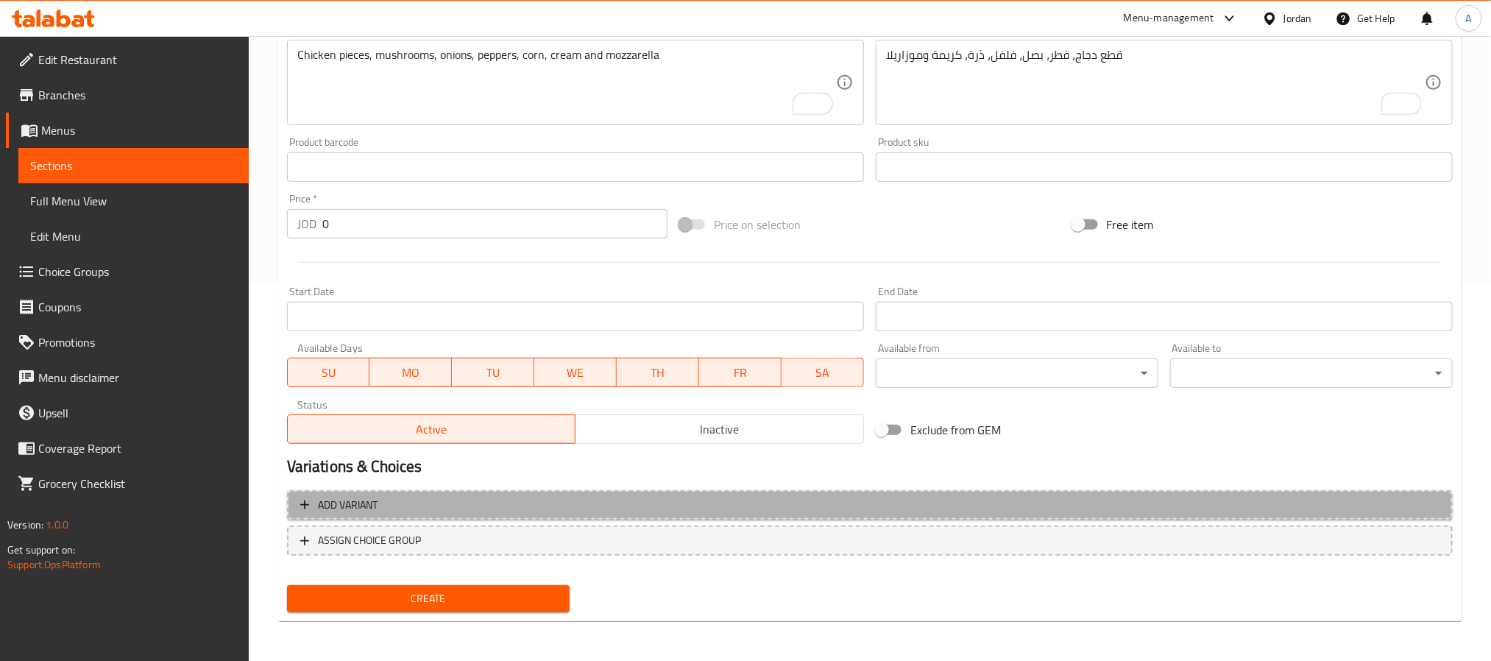
click at [583, 499] on span "Add variant" at bounding box center [870, 505] width 1140 height 18
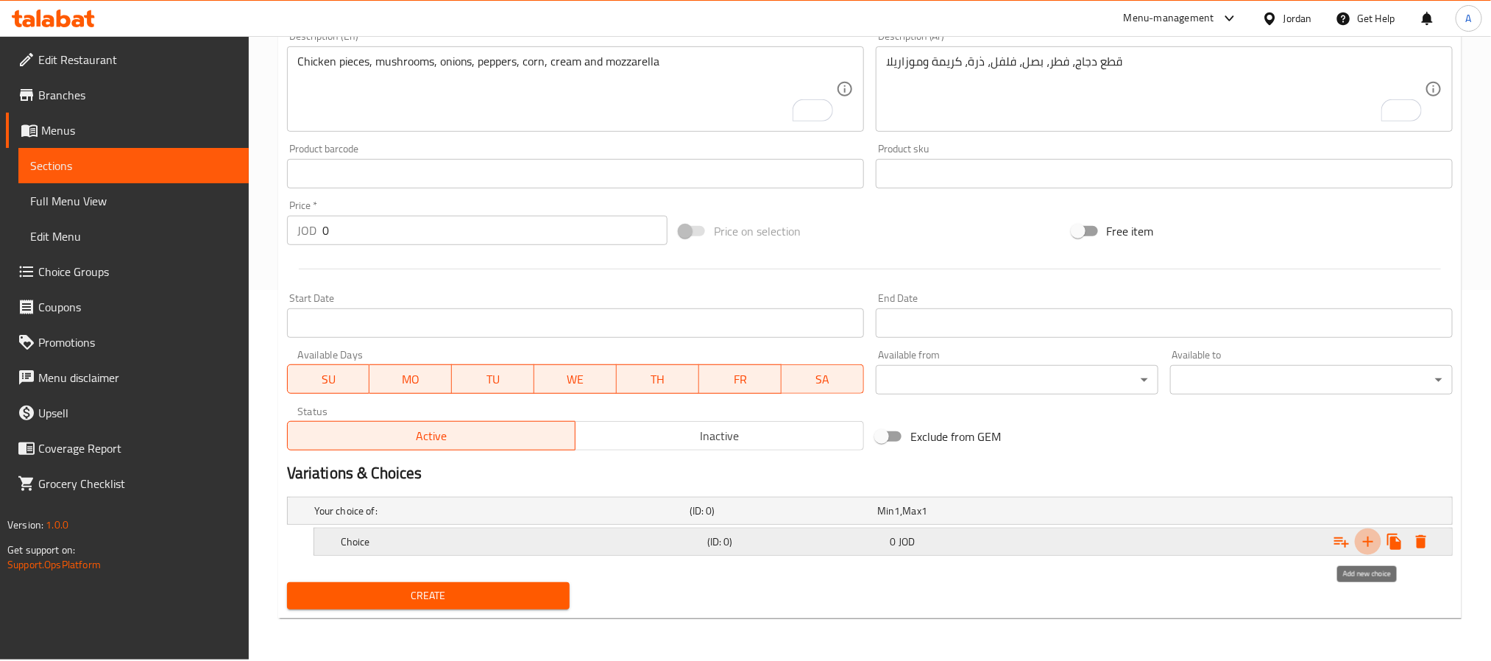
click at [1368, 541] on icon "Expand" at bounding box center [1368, 542] width 10 height 10
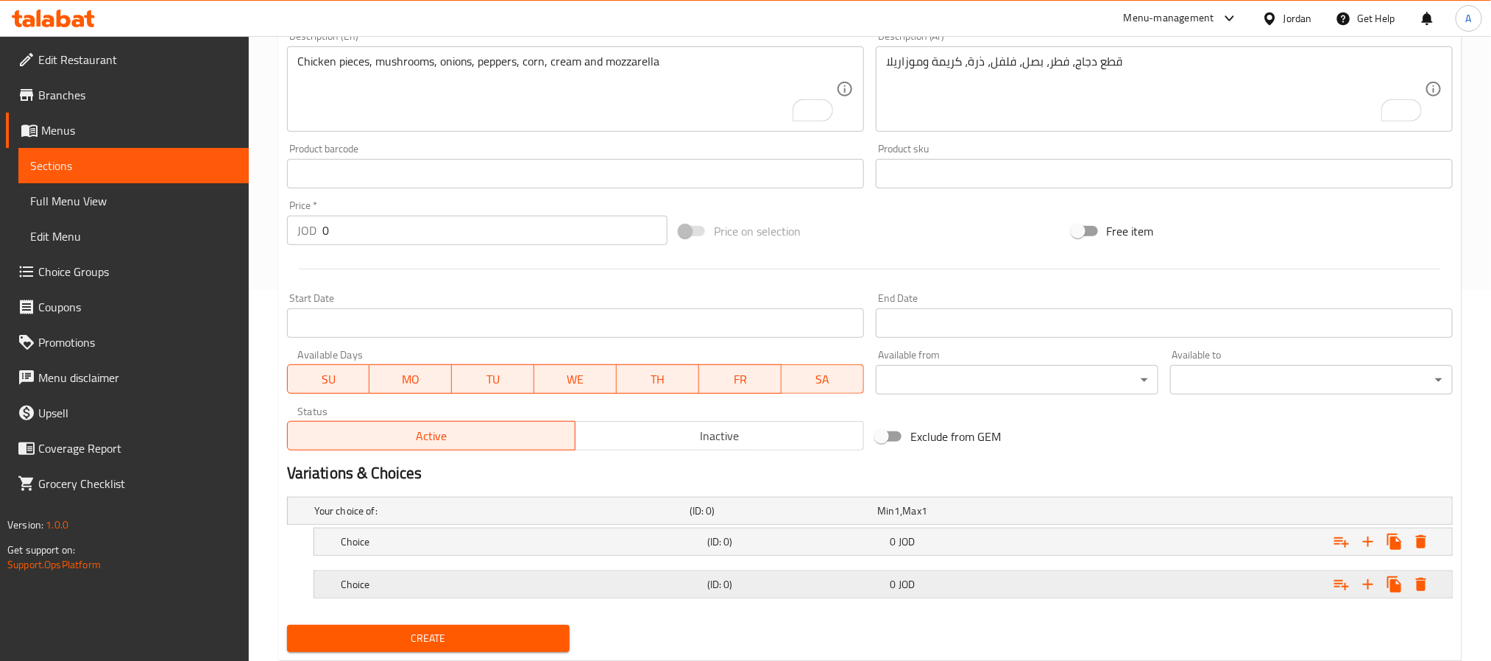
click at [939, 581] on div "0 JOD" at bounding box center [979, 584] width 177 height 15
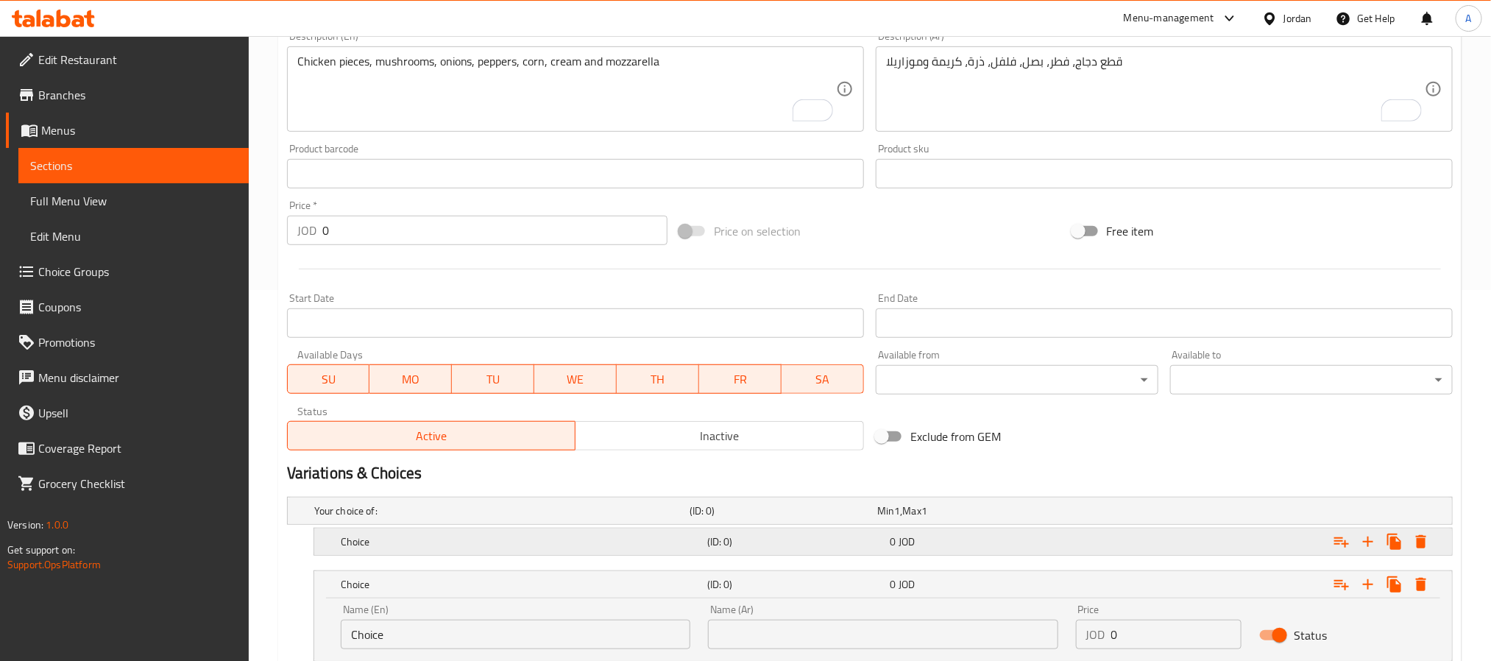
click at [913, 539] on span "JOD" at bounding box center [907, 541] width 16 height 19
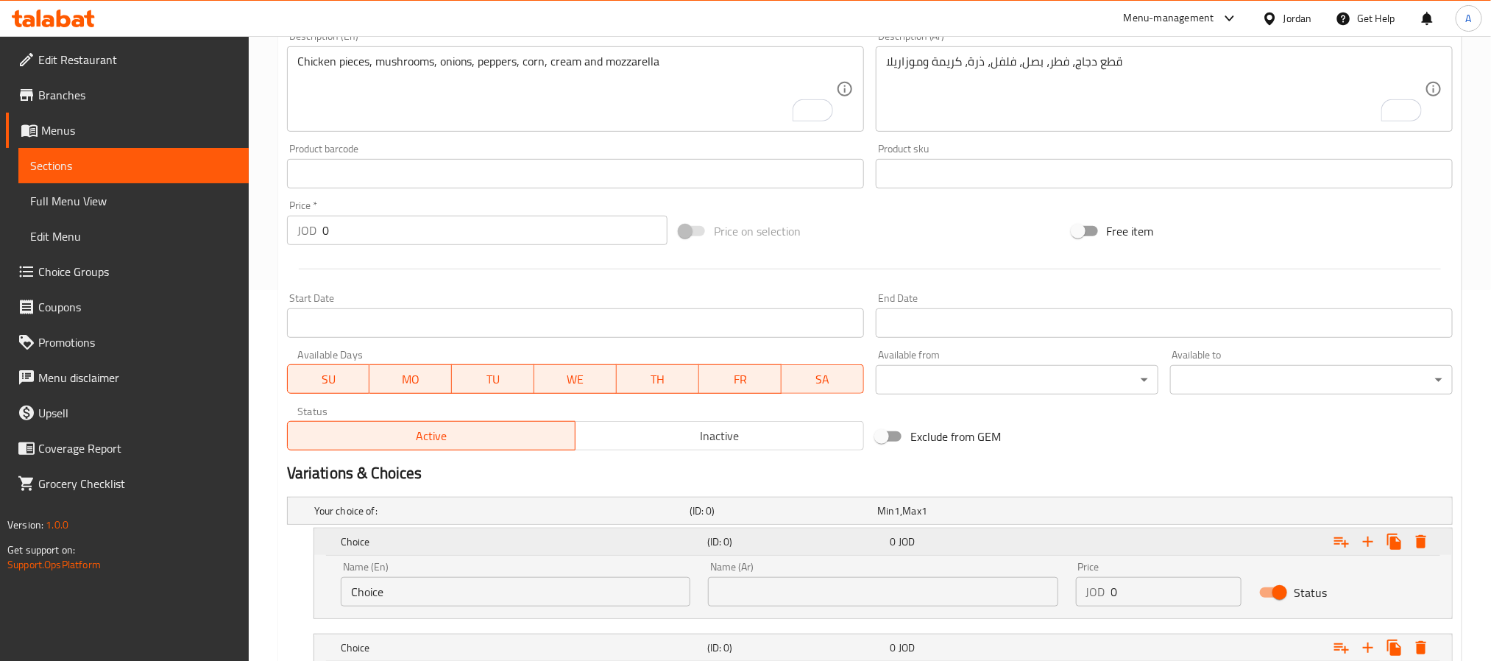
scroll to position [540, 0]
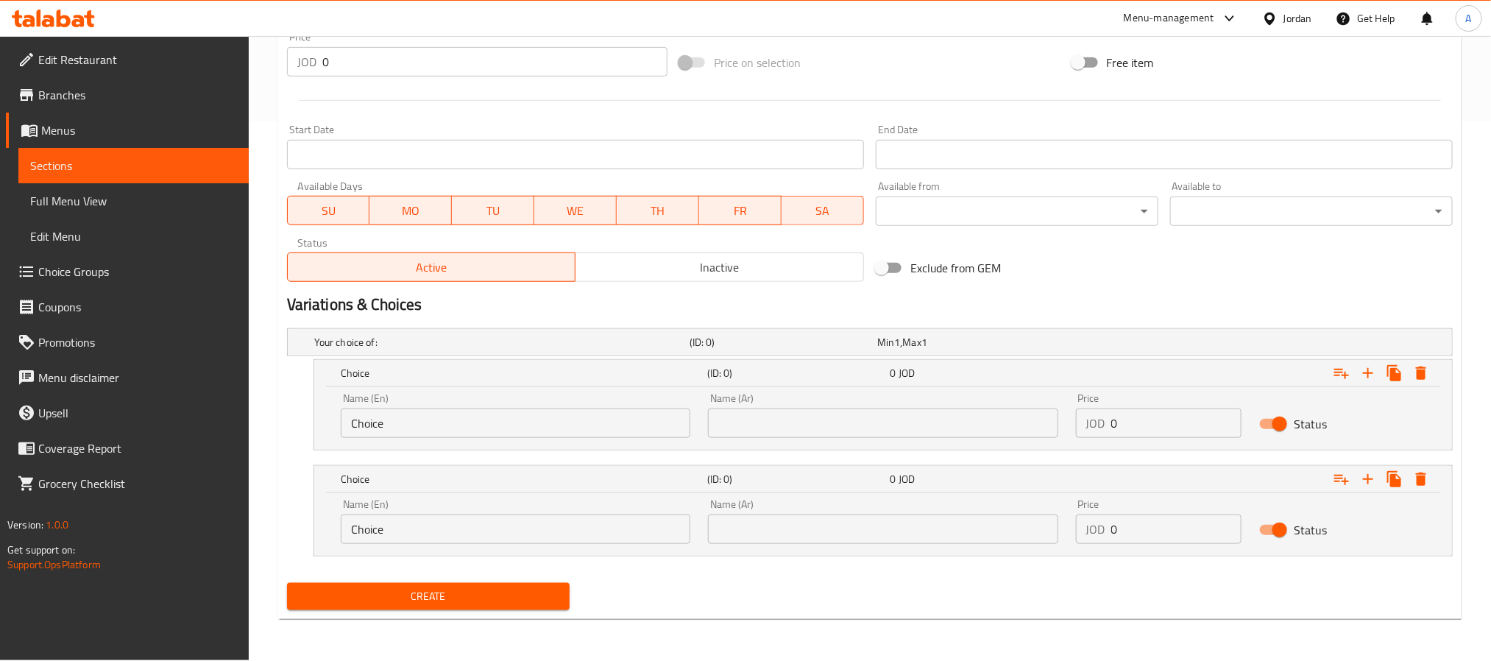
click at [844, 413] on input "text" at bounding box center [883, 423] width 350 height 29
type input "صغير"
click at [797, 534] on input "text" at bounding box center [883, 529] width 350 height 29
type input "كبير"
click at [404, 411] on input "Choice" at bounding box center [516, 423] width 350 height 29
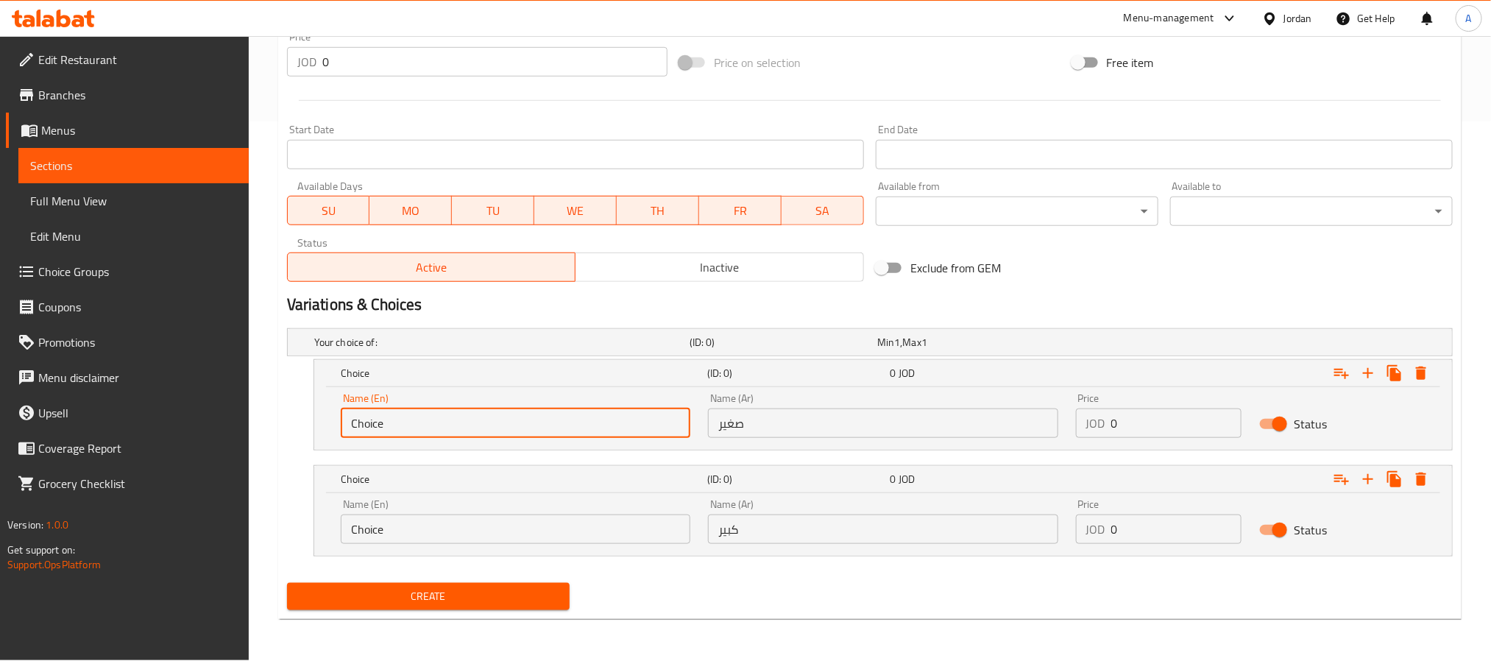
click at [404, 411] on input "Choice" at bounding box center [516, 423] width 350 height 29
paste input "Small"
type input "Small"
click at [524, 509] on div "Name (En) Choice Name (En)" at bounding box center [516, 521] width 350 height 45
click at [512, 517] on input "Choice" at bounding box center [516, 529] width 350 height 29
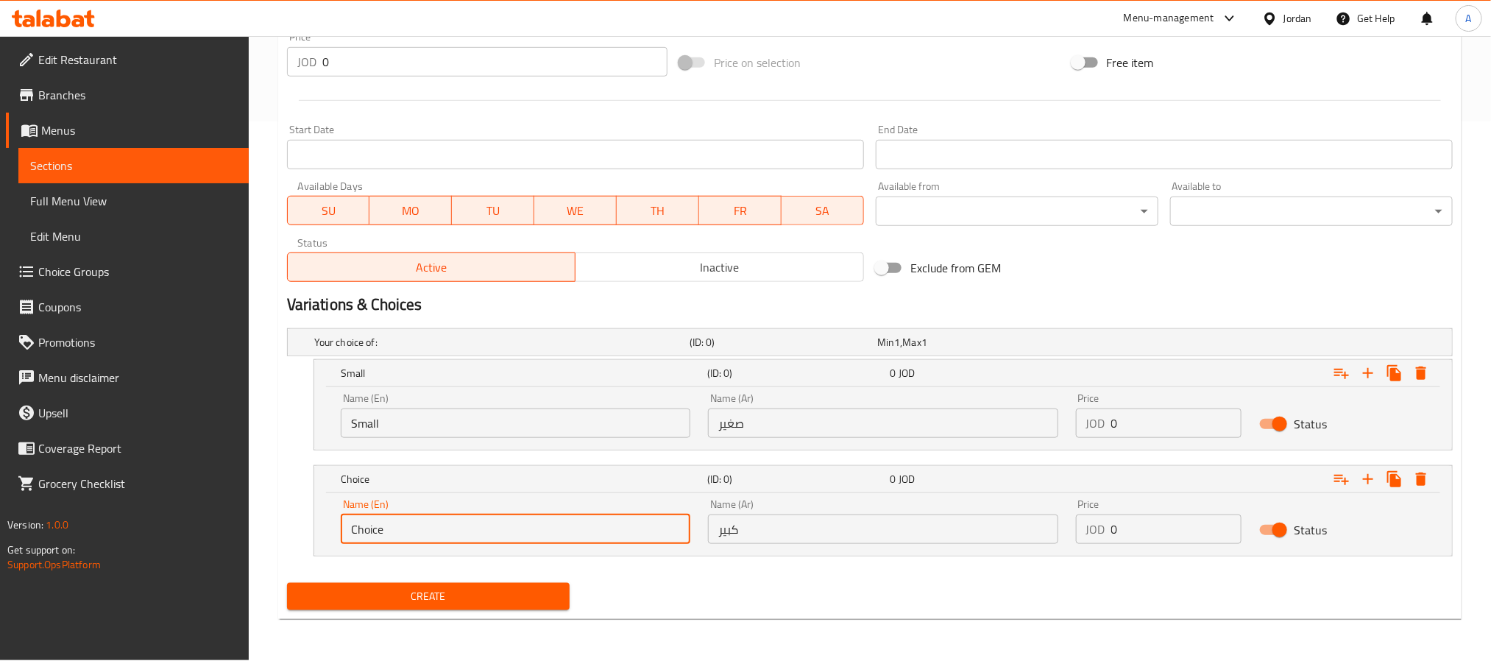
click at [512, 517] on input "Choice" at bounding box center [516, 529] width 350 height 29
paste input "Larg"
type input "Large"
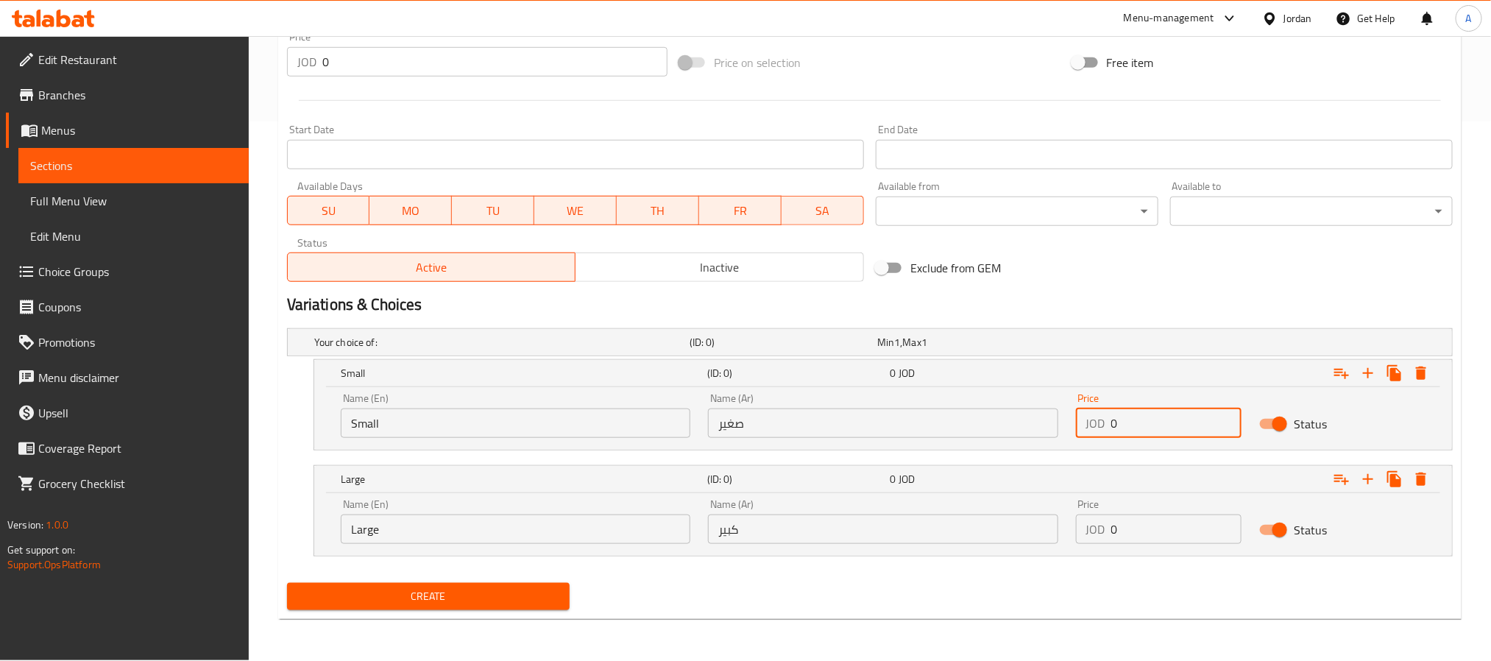
drag, startPoint x: 1118, startPoint y: 423, endPoint x: 1085, endPoint y: 437, distance: 36.3
click at [1085, 437] on div "JOD 0 Price" at bounding box center [1159, 423] width 166 height 29
paste input "2.0"
type input "2.00"
drag, startPoint x: 1111, startPoint y: 535, endPoint x: 1093, endPoint y: 541, distance: 18.6
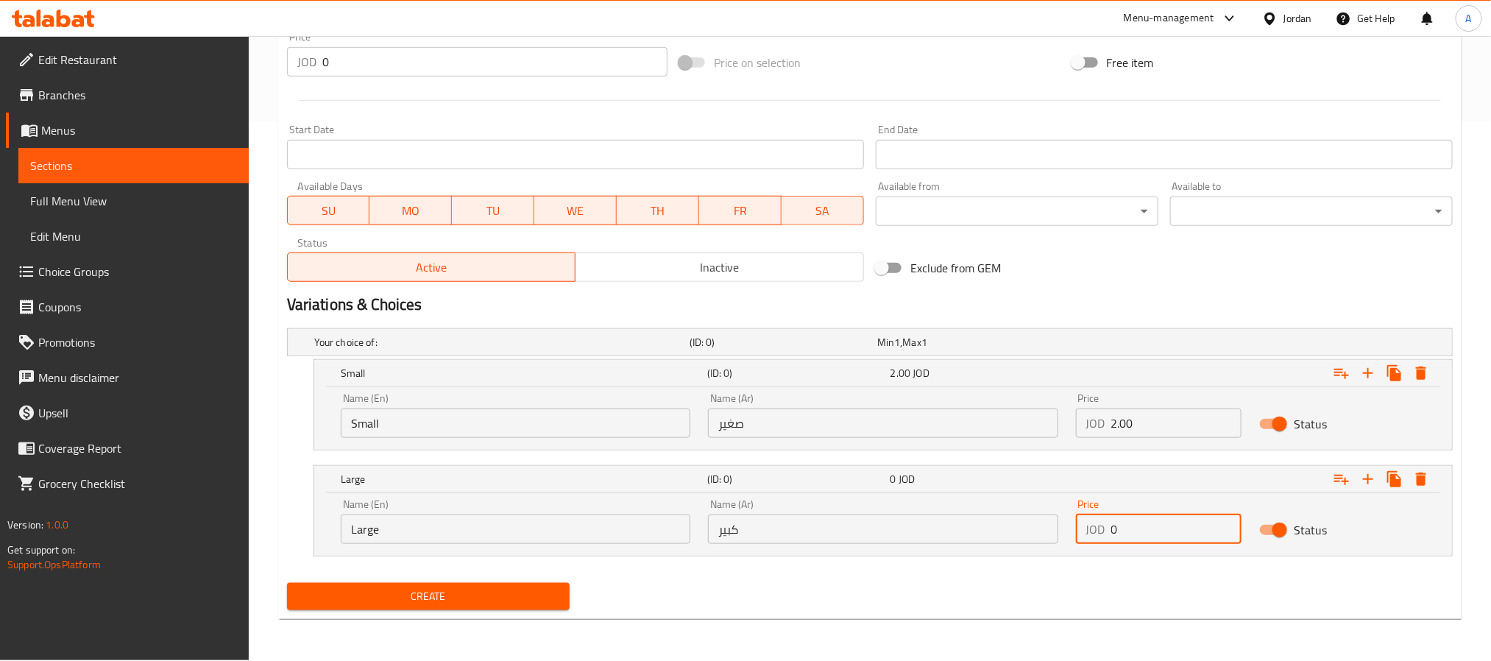
click at [1093, 541] on div "JOD 0 Price" at bounding box center [1159, 529] width 166 height 29
paste input "3.0"
type input "3.00"
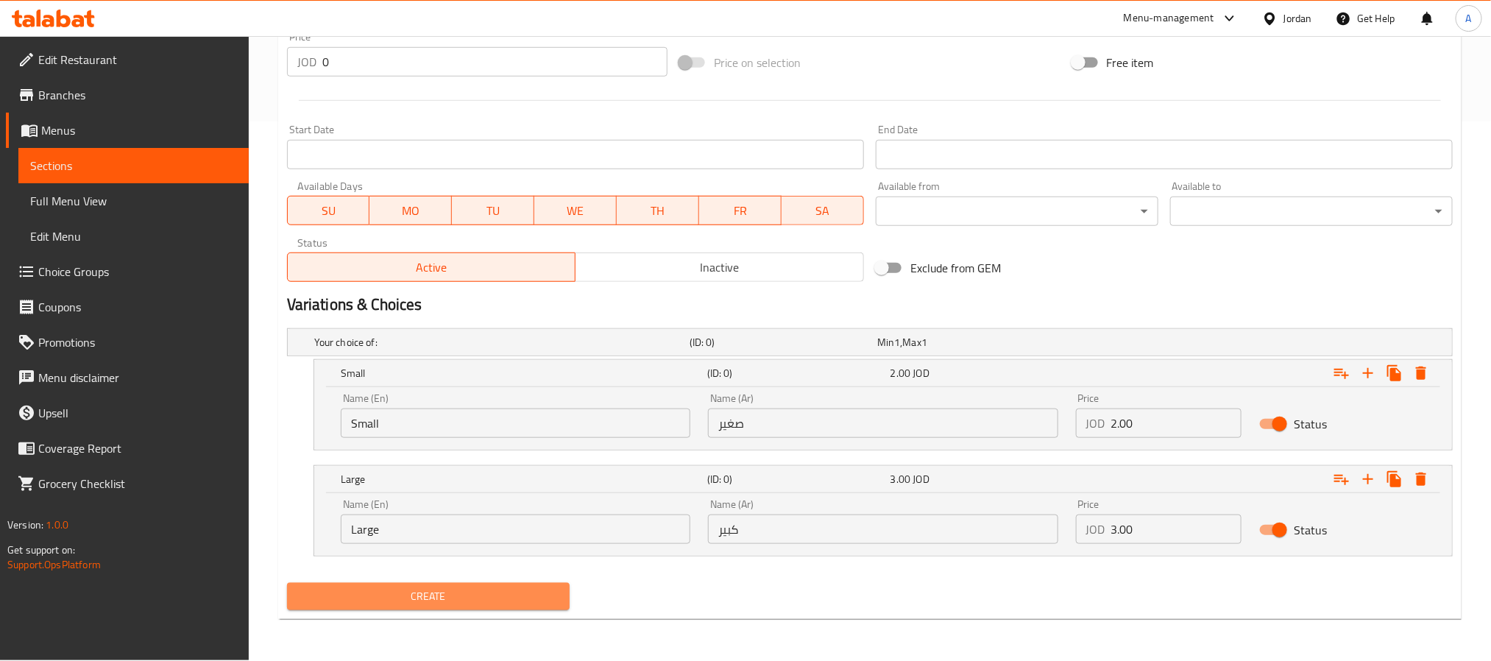
click at [534, 592] on span "Create" at bounding box center [428, 596] width 259 height 18
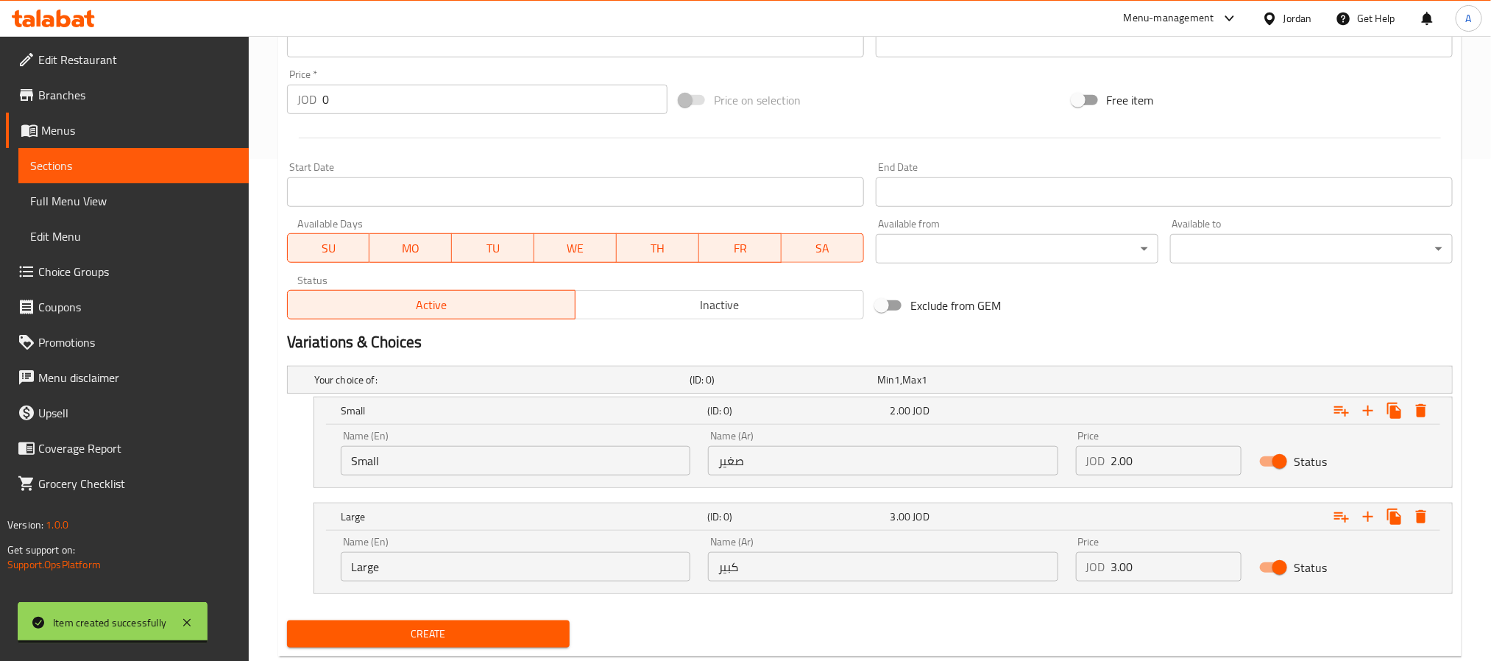
scroll to position [208, 0]
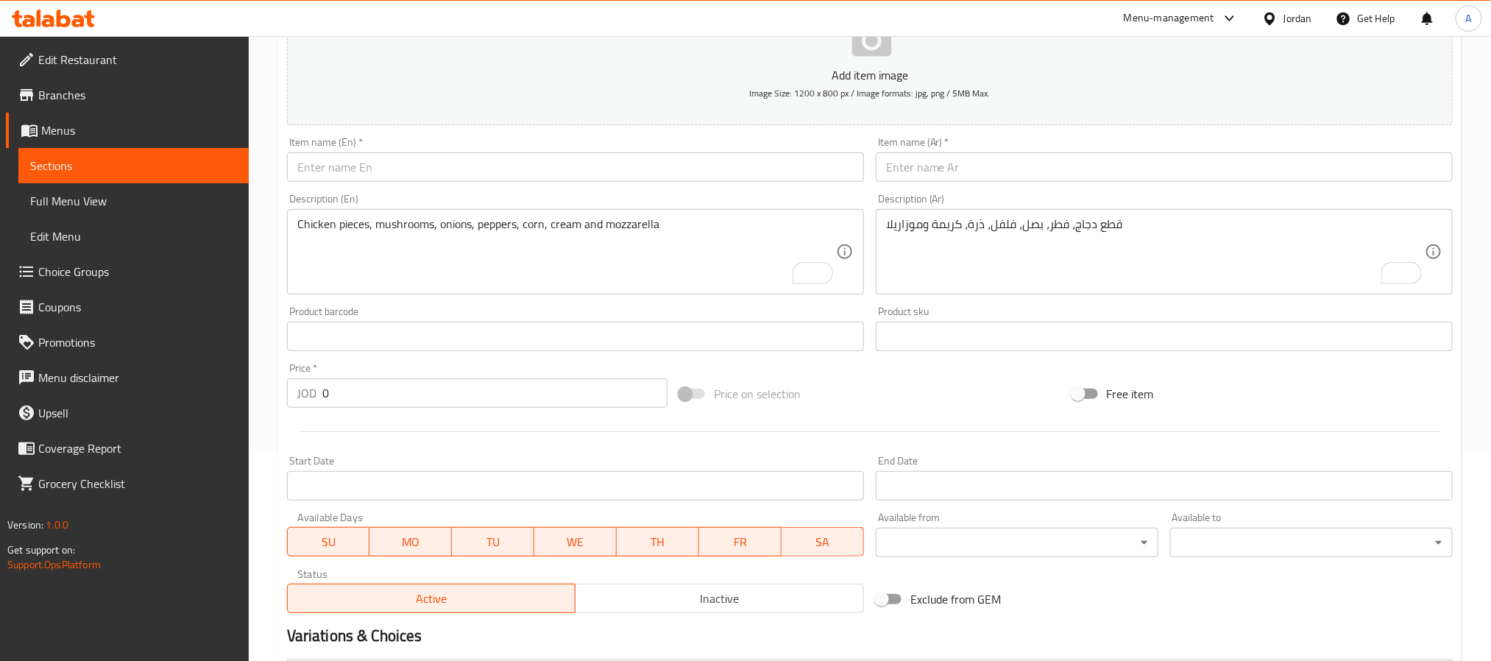
click at [983, 164] on input "text" at bounding box center [1164, 166] width 577 height 29
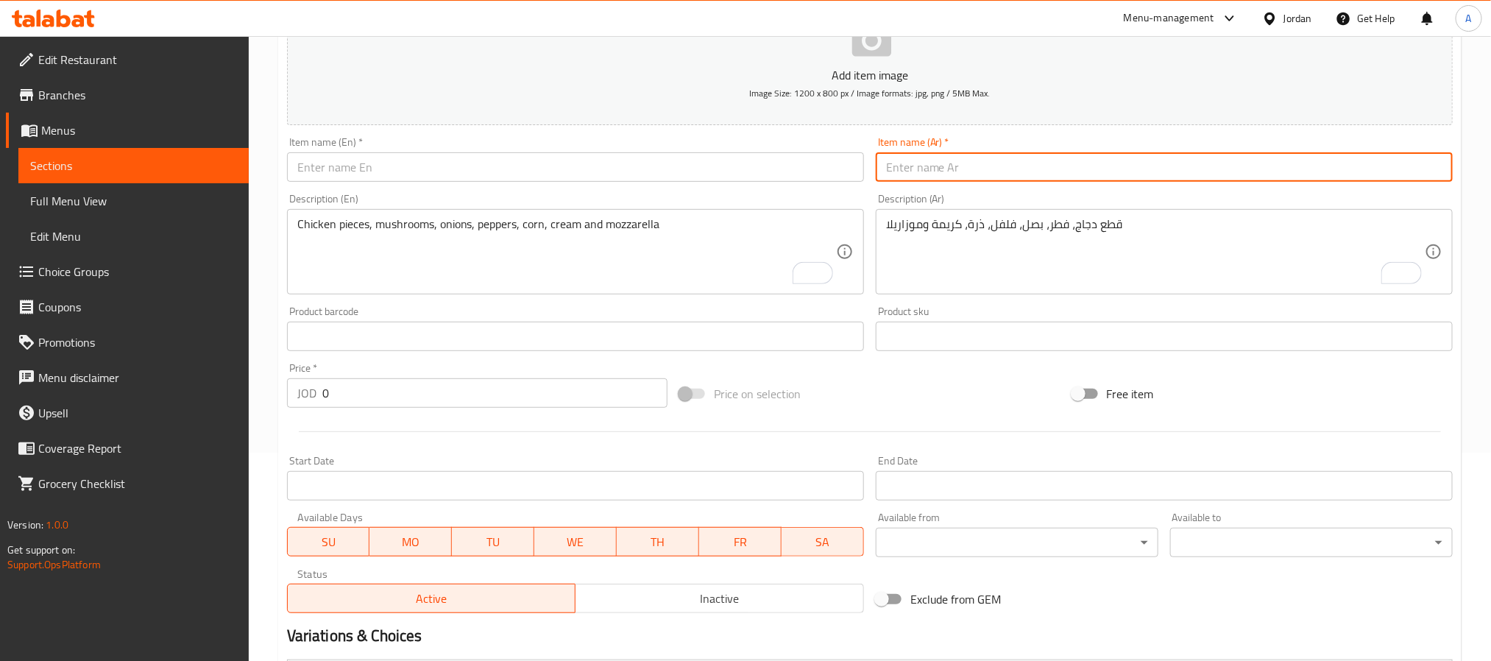
paste input "بطاطا كيرلي"
type input "بطاطا كيرلي"
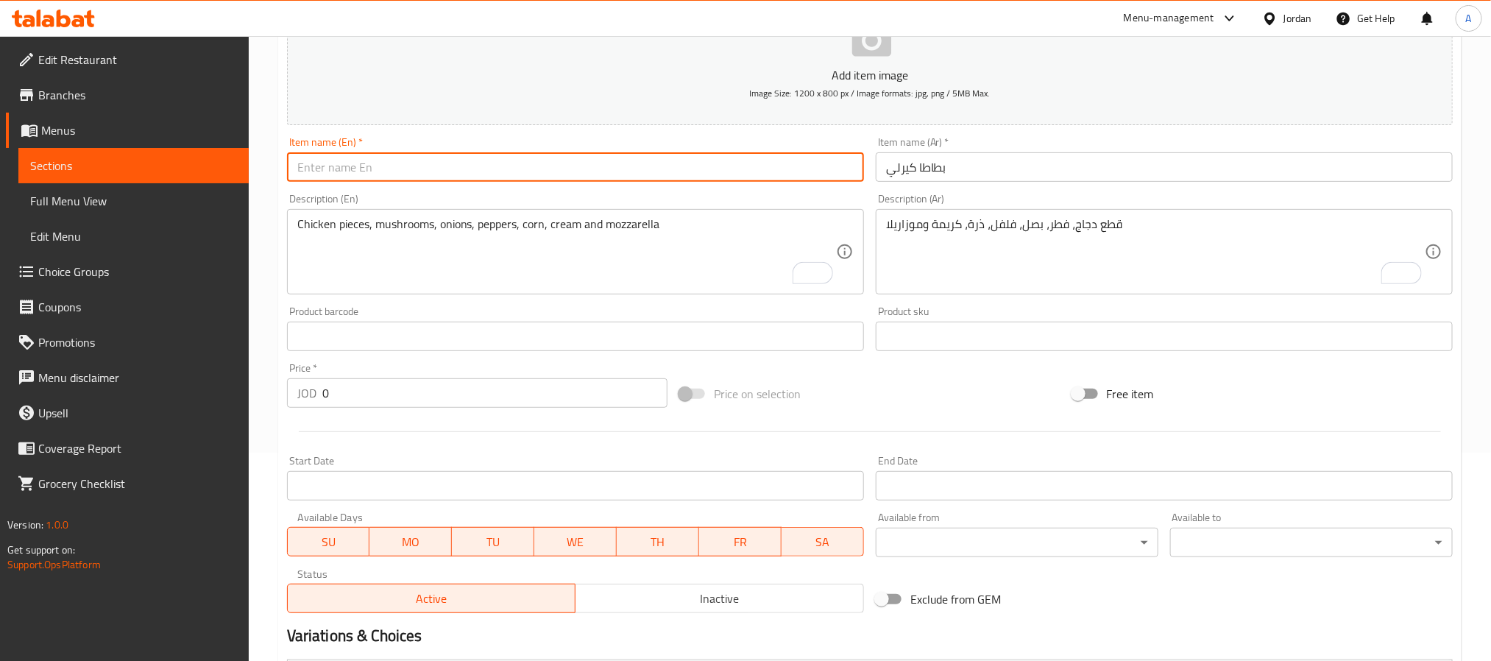
click at [400, 158] on input "text" at bounding box center [575, 166] width 577 height 29
paste input "Curly Potatoes"
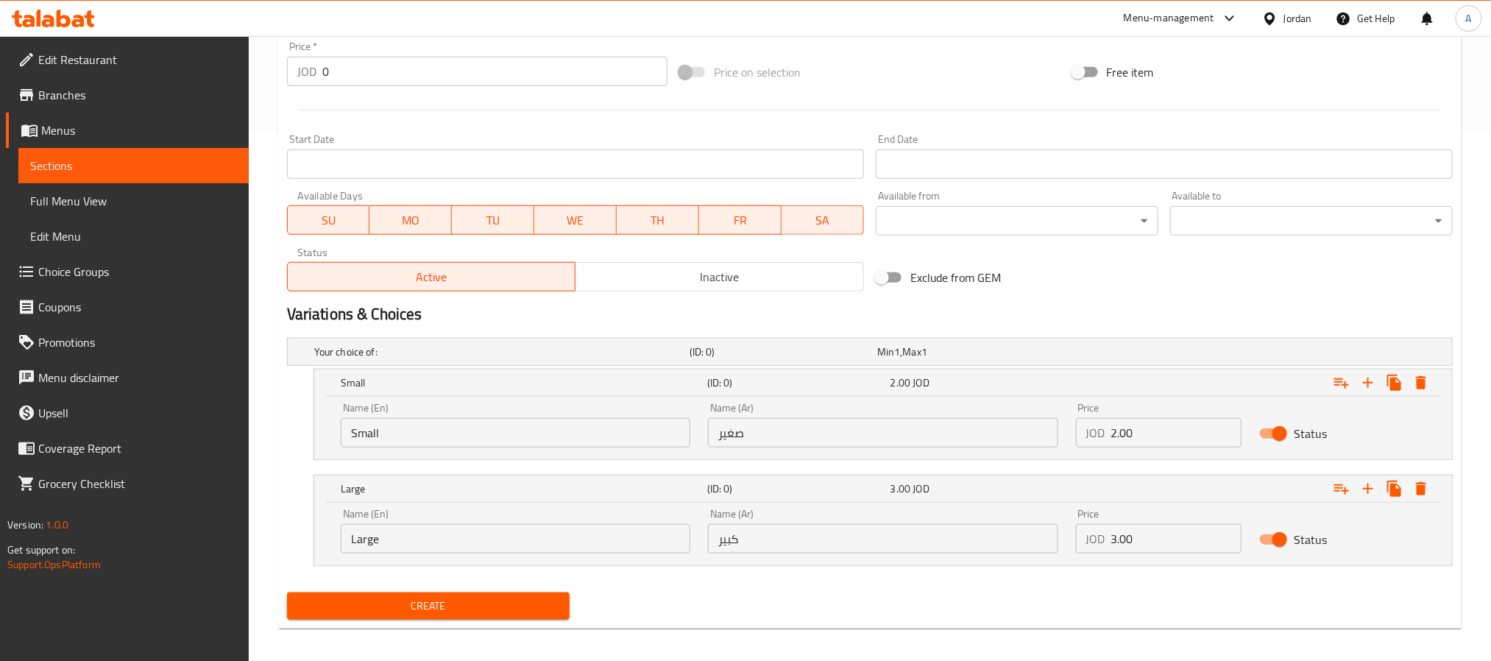
scroll to position [540, 0]
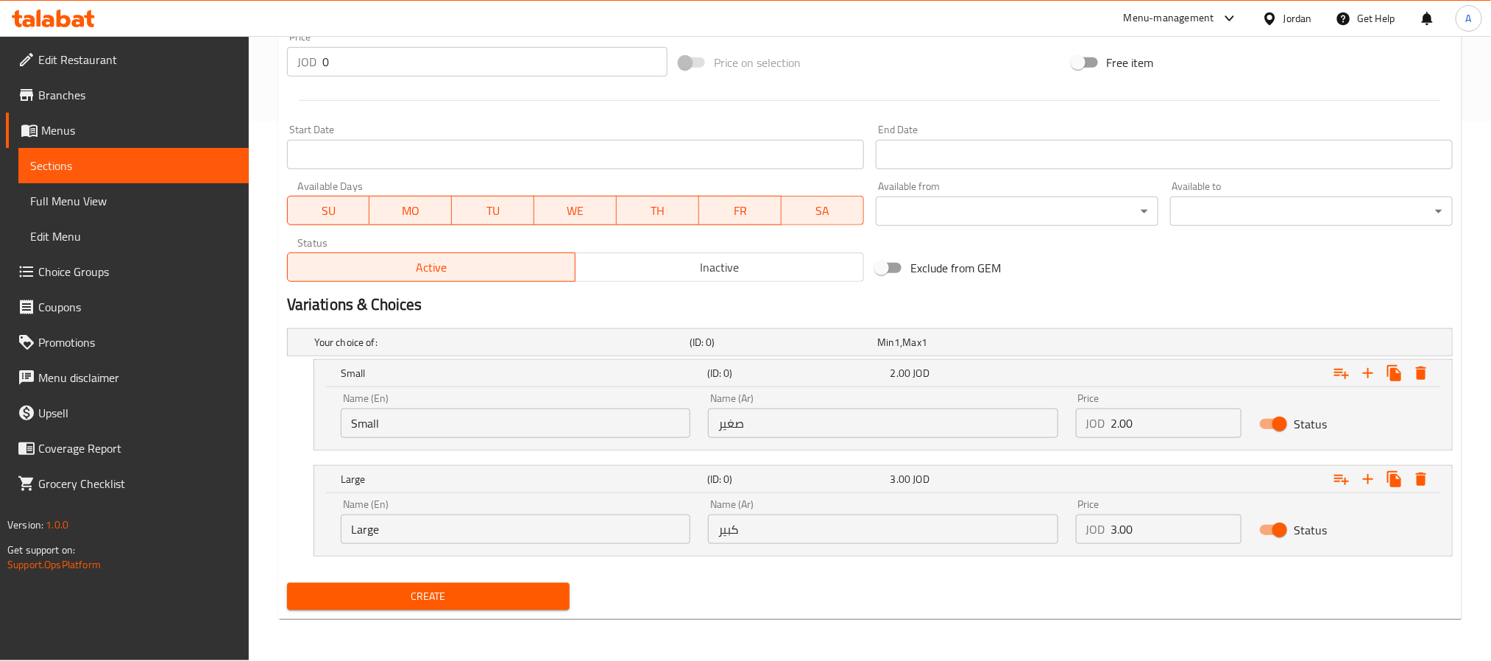
type input "Curly Potatoes"
drag, startPoint x: 1127, startPoint y: 429, endPoint x: 1098, endPoint y: 440, distance: 31.4
click at [1098, 440] on div "Price JOD 2.00 Price" at bounding box center [1159, 415] width 184 height 63
paste input "2.25"
type input "2.25"
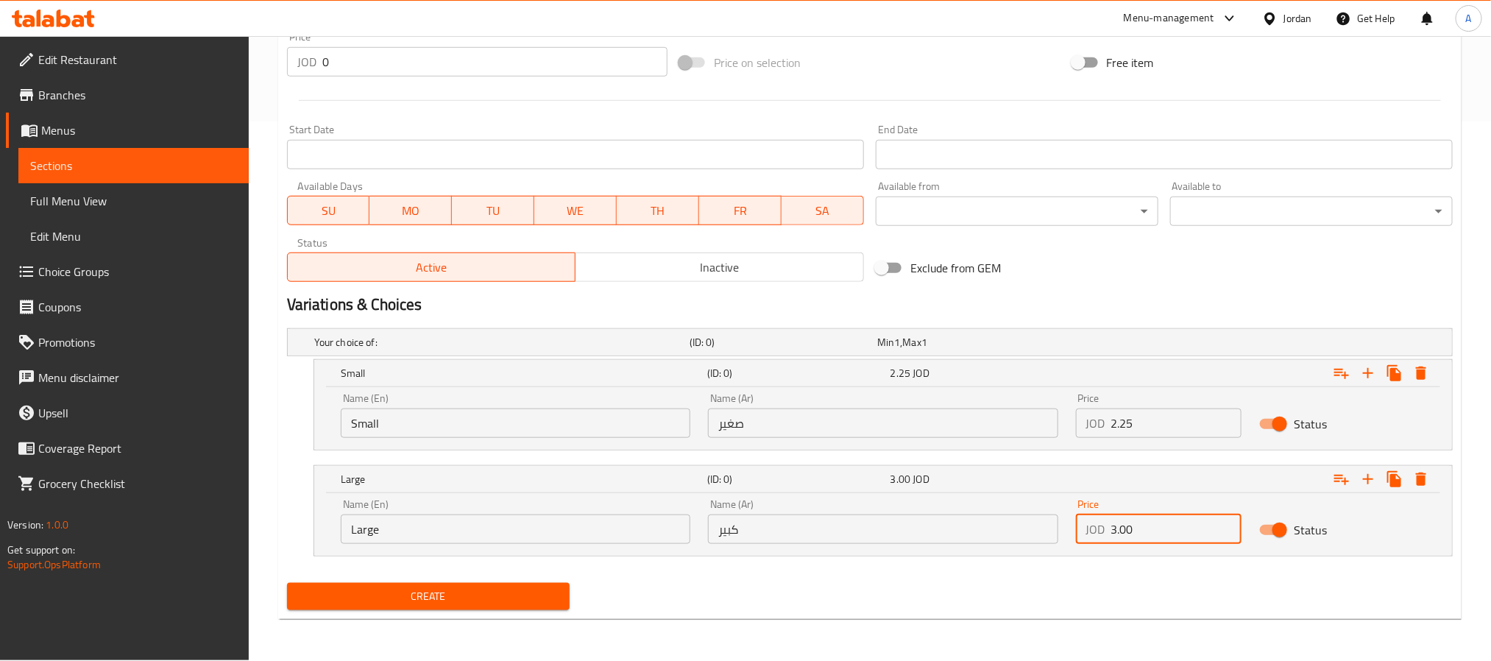
drag, startPoint x: 1116, startPoint y: 531, endPoint x: 1078, endPoint y: 546, distance: 41.0
click at [1078, 546] on div "Price JOD 3.00 Price" at bounding box center [1159, 521] width 184 height 63
paste input "3.0"
type input "3.00"
click at [402, 597] on span "Create" at bounding box center [428, 596] width 259 height 18
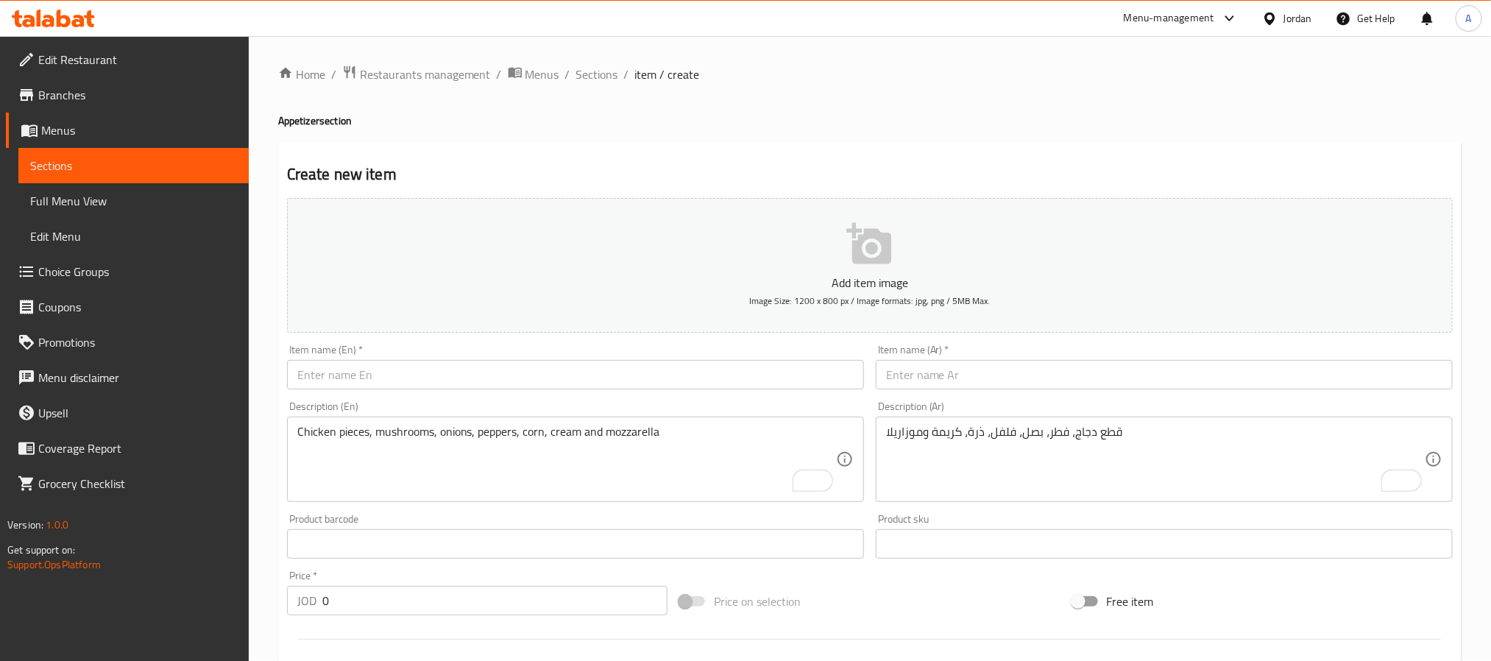
scroll to position [0, 0]
click at [603, 71] on span "Sections" at bounding box center [597, 75] width 42 height 18
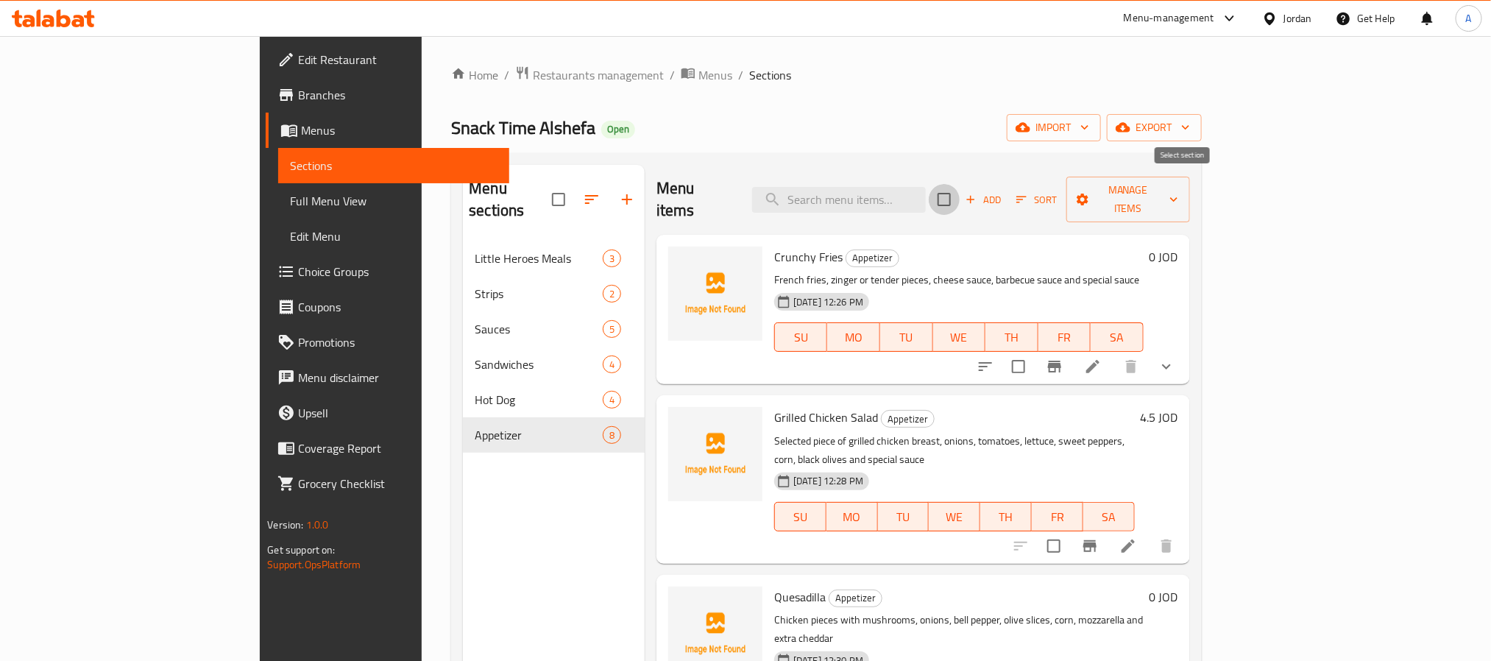
click at [960, 188] on input "checkbox" at bounding box center [944, 199] width 31 height 31
checkbox input "true"
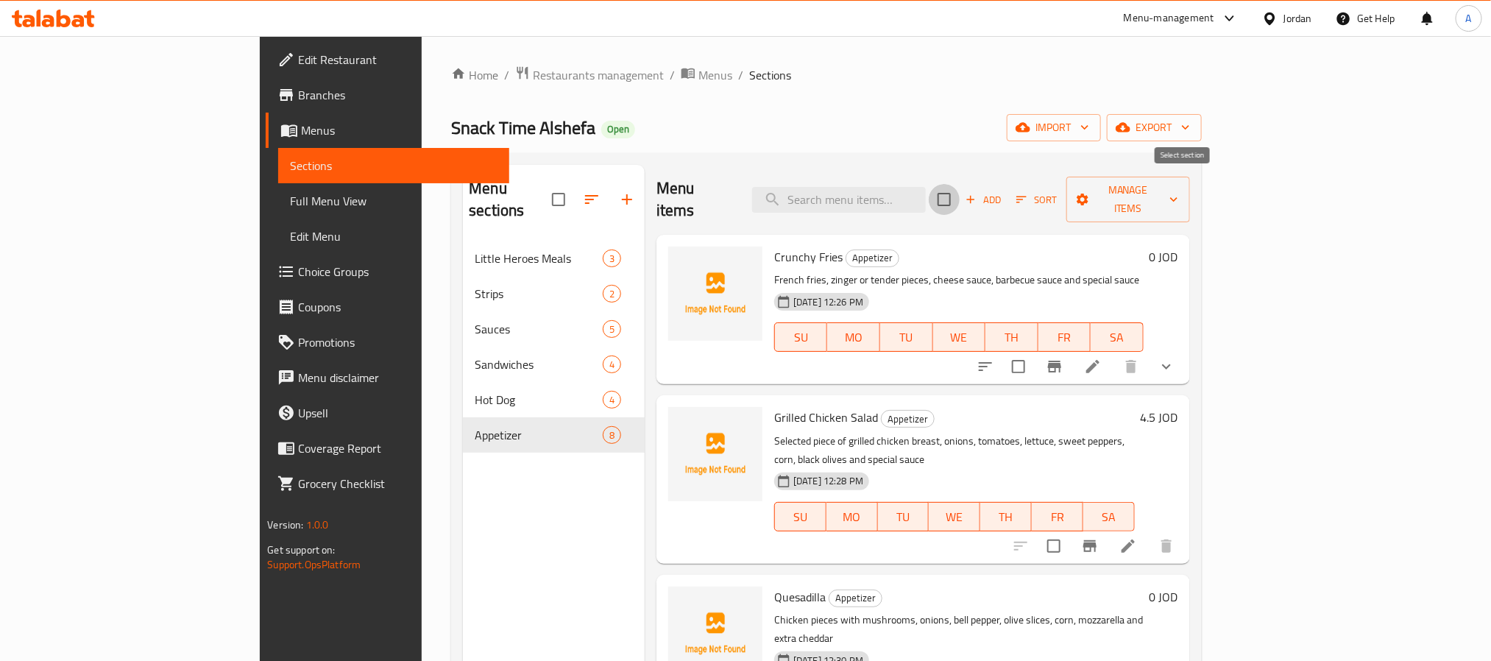
checkbox input "true"
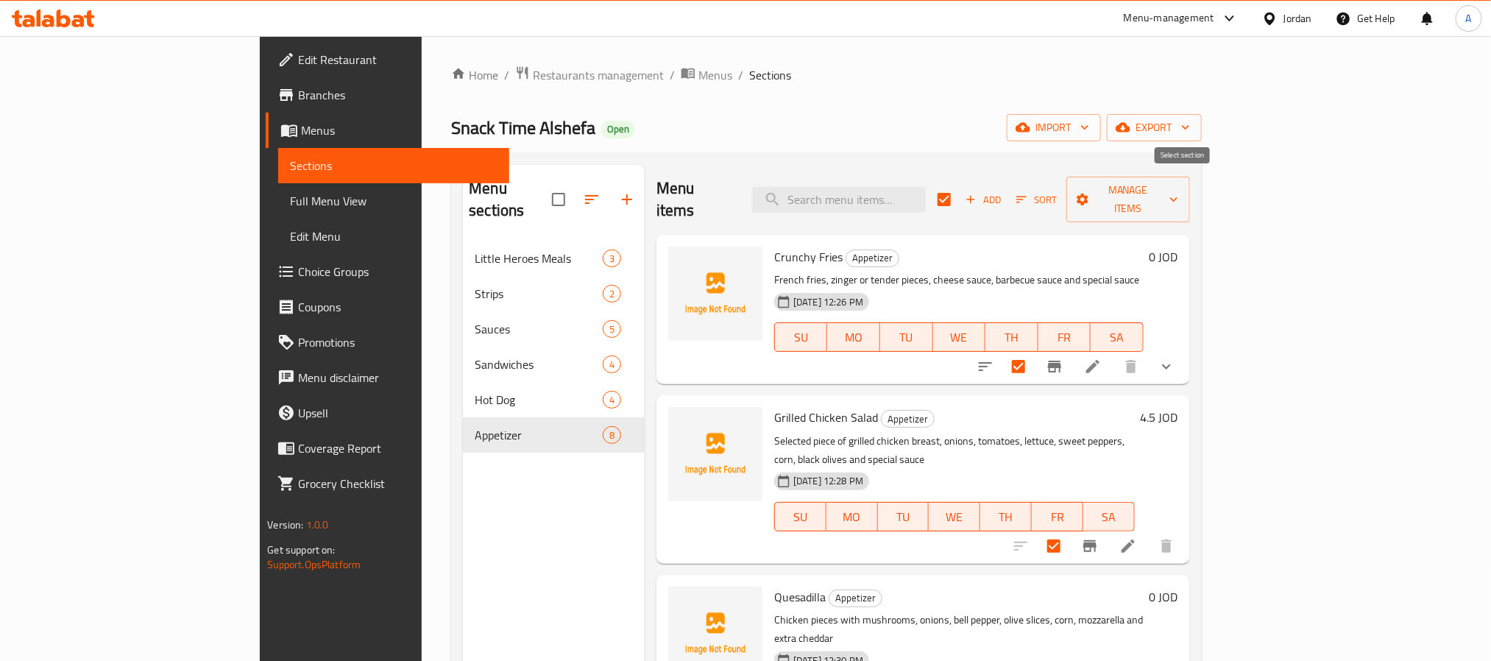
click at [960, 197] on input "checkbox" at bounding box center [944, 199] width 31 height 31
checkbox input "false"
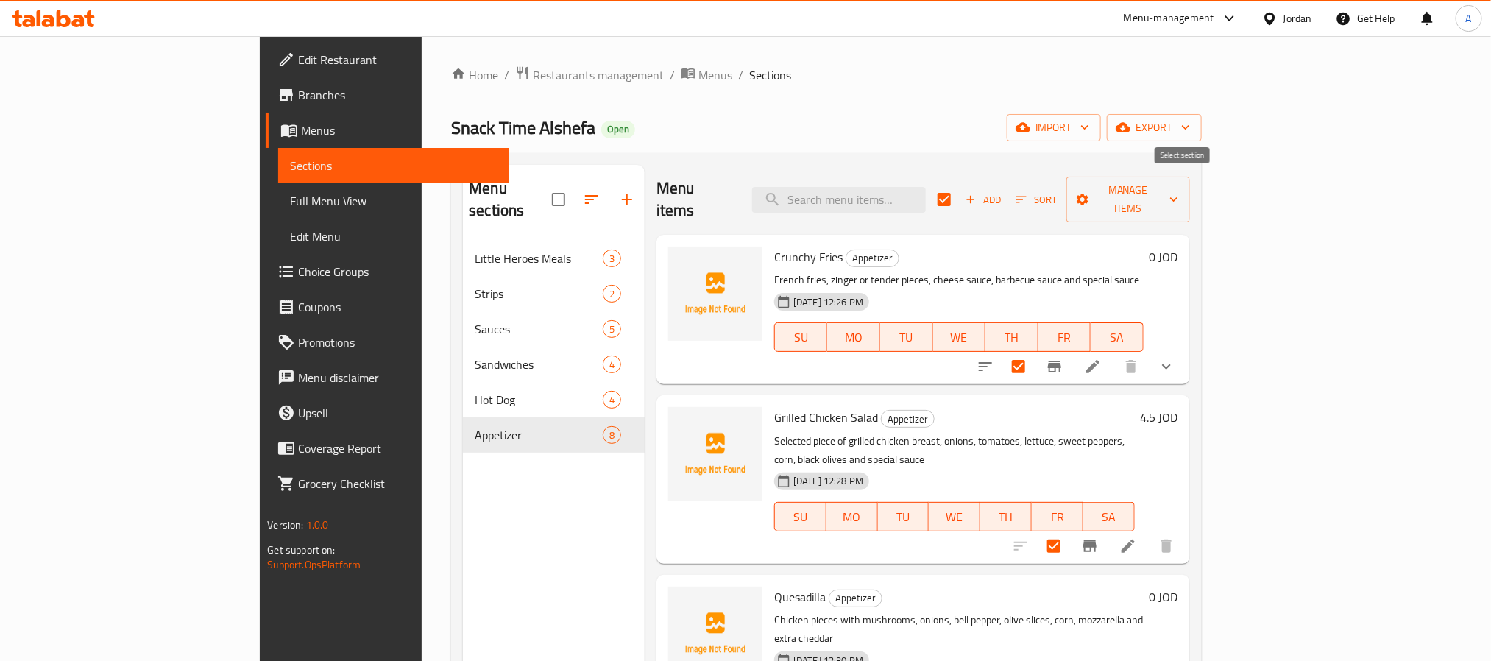
checkbox input "false"
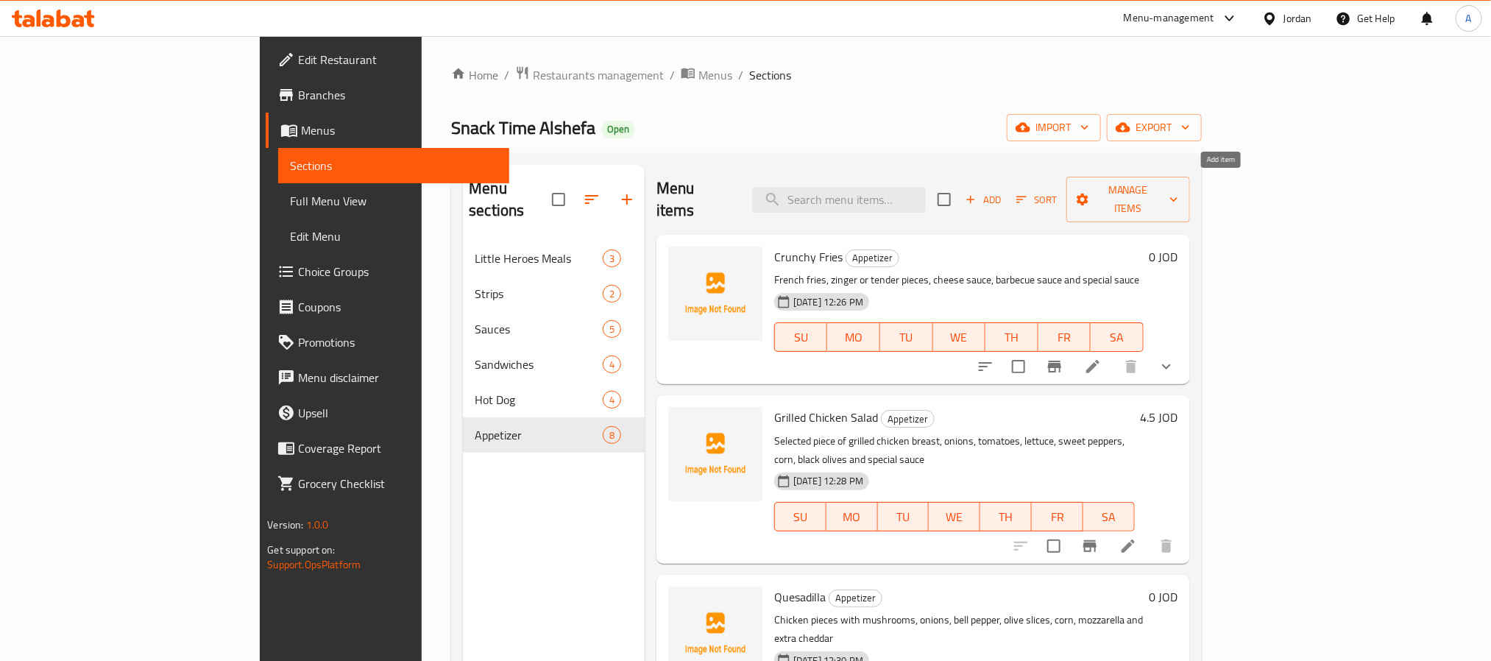
click at [975, 196] on icon "button" at bounding box center [971, 200] width 8 height 8
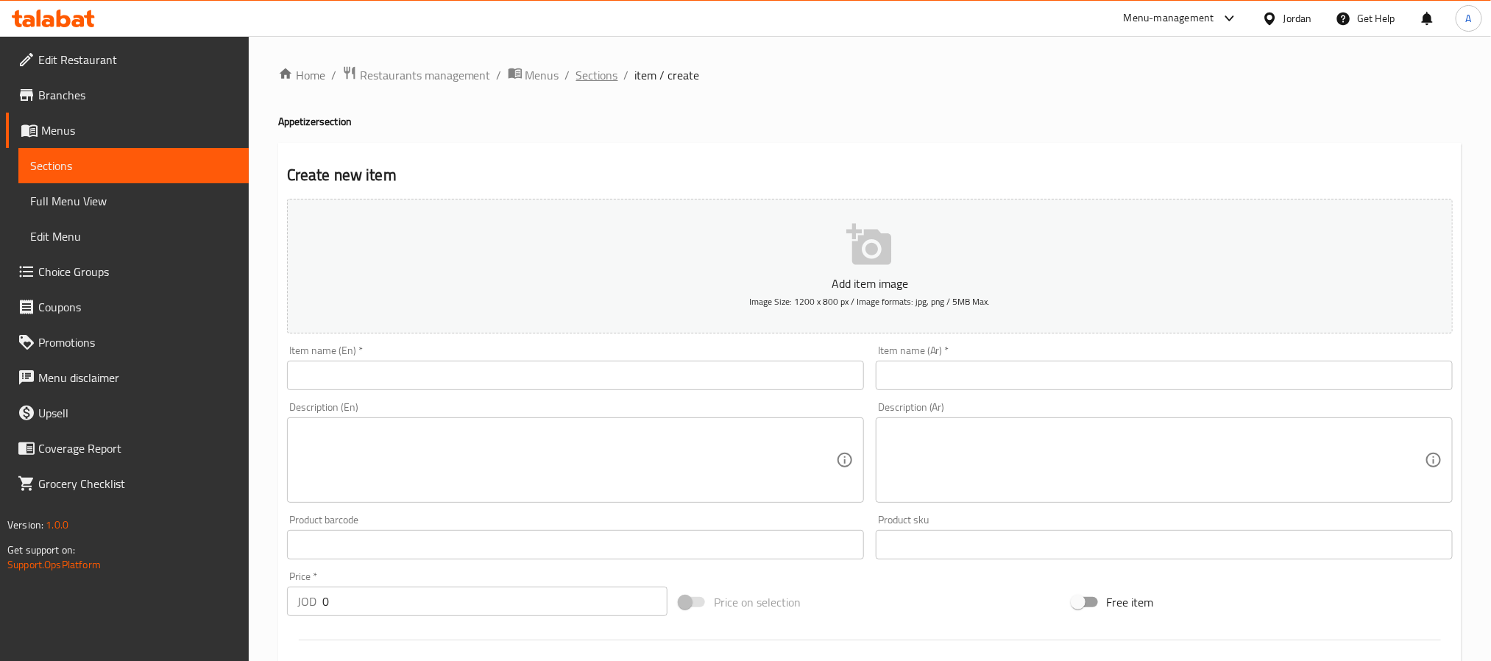
click at [601, 80] on span "Sections" at bounding box center [597, 75] width 42 height 18
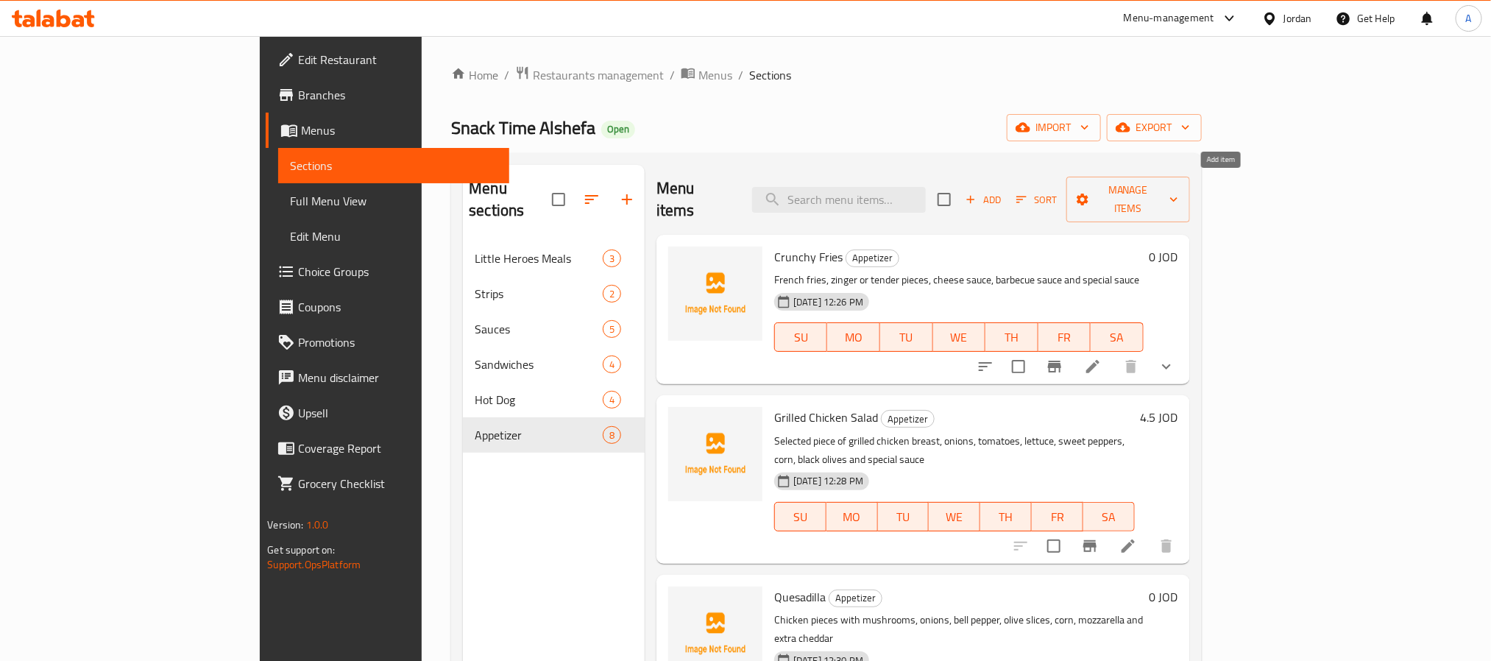
click at [1003, 191] on span "Add" at bounding box center [984, 199] width 40 height 17
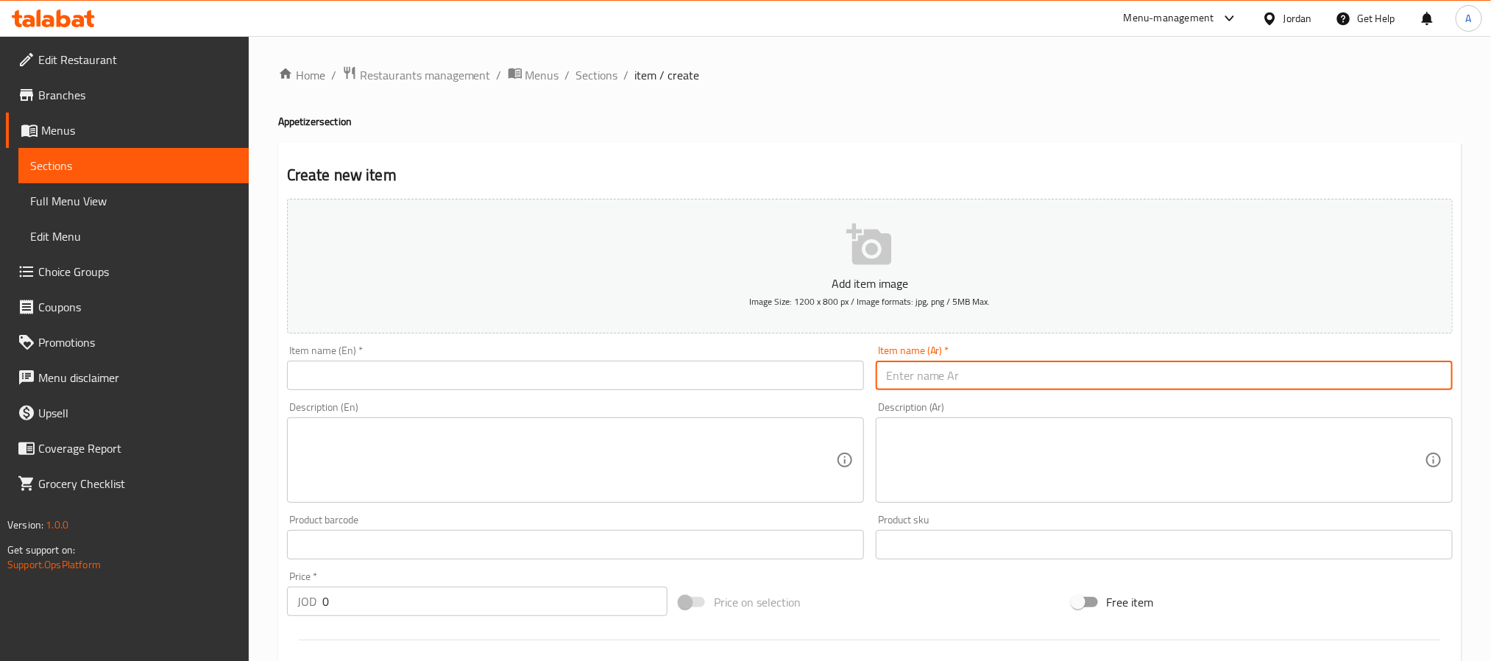
click at [950, 372] on input "text" at bounding box center [1164, 375] width 577 height 29
paste input "حلقات بصل"
type input "حلقات بصل"
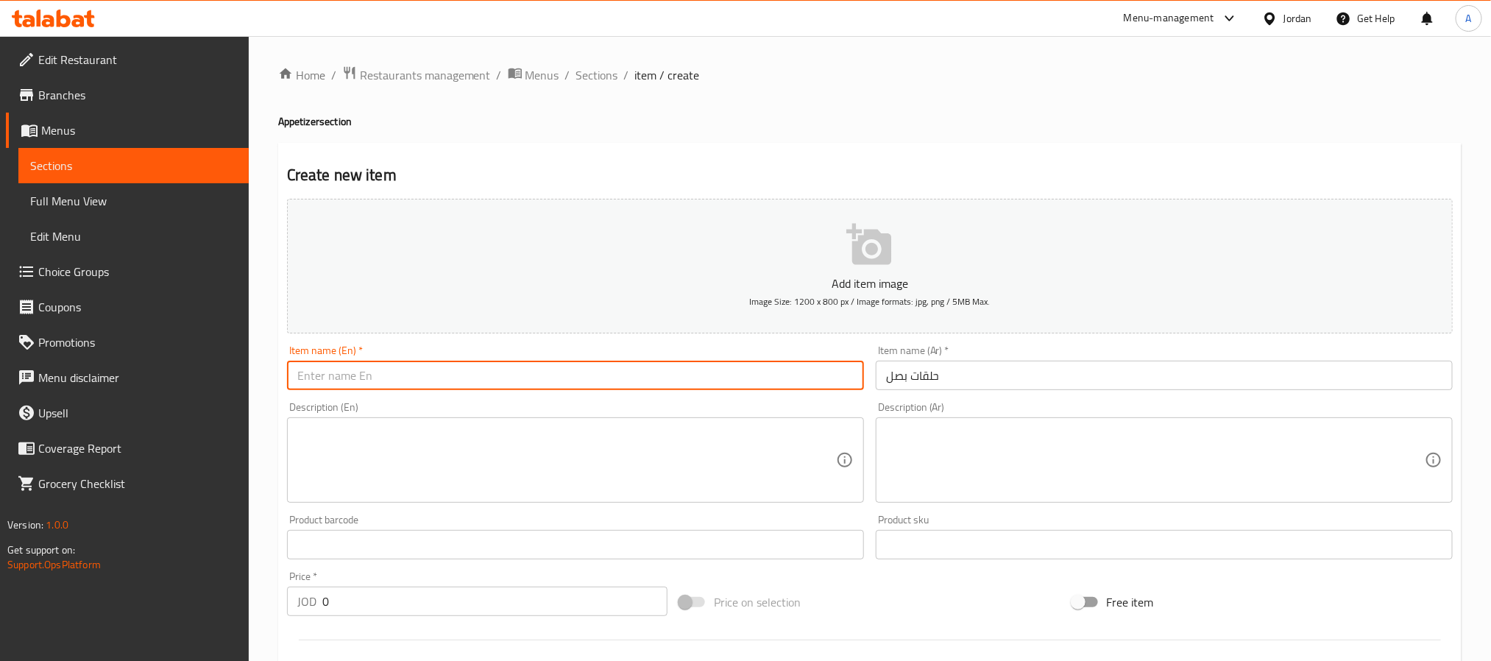
click at [453, 367] on input "text" at bounding box center [575, 375] width 577 height 29
paste input "Onion Rings"
type input "Onion Rings"
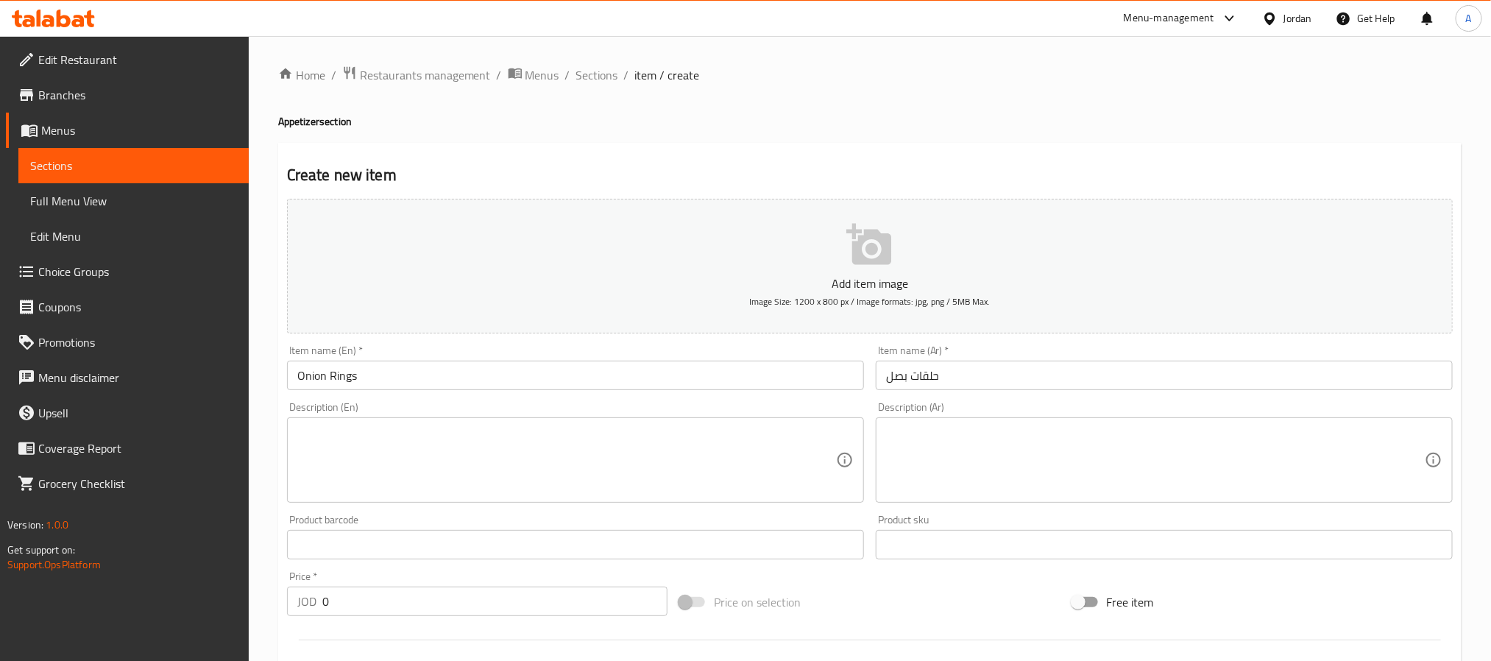
paste textarea "5 قطع"
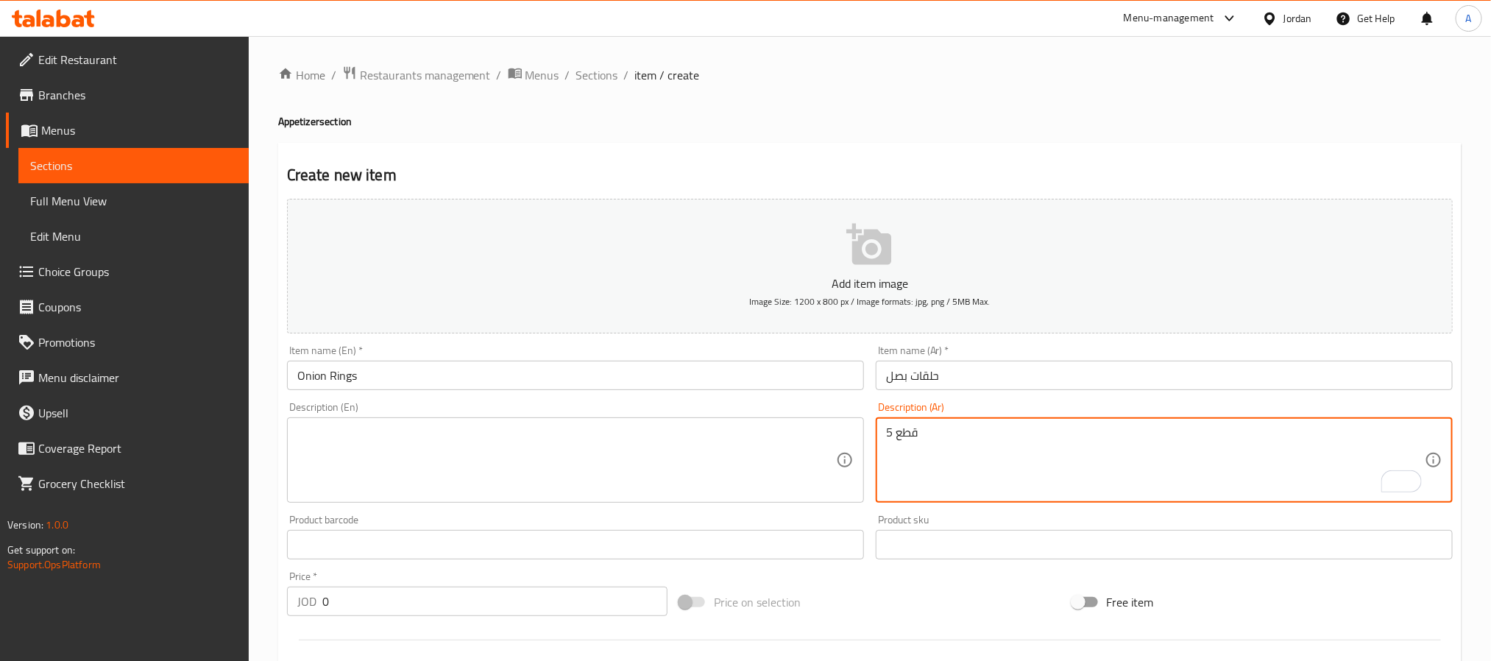
type textarea "5 قطع"
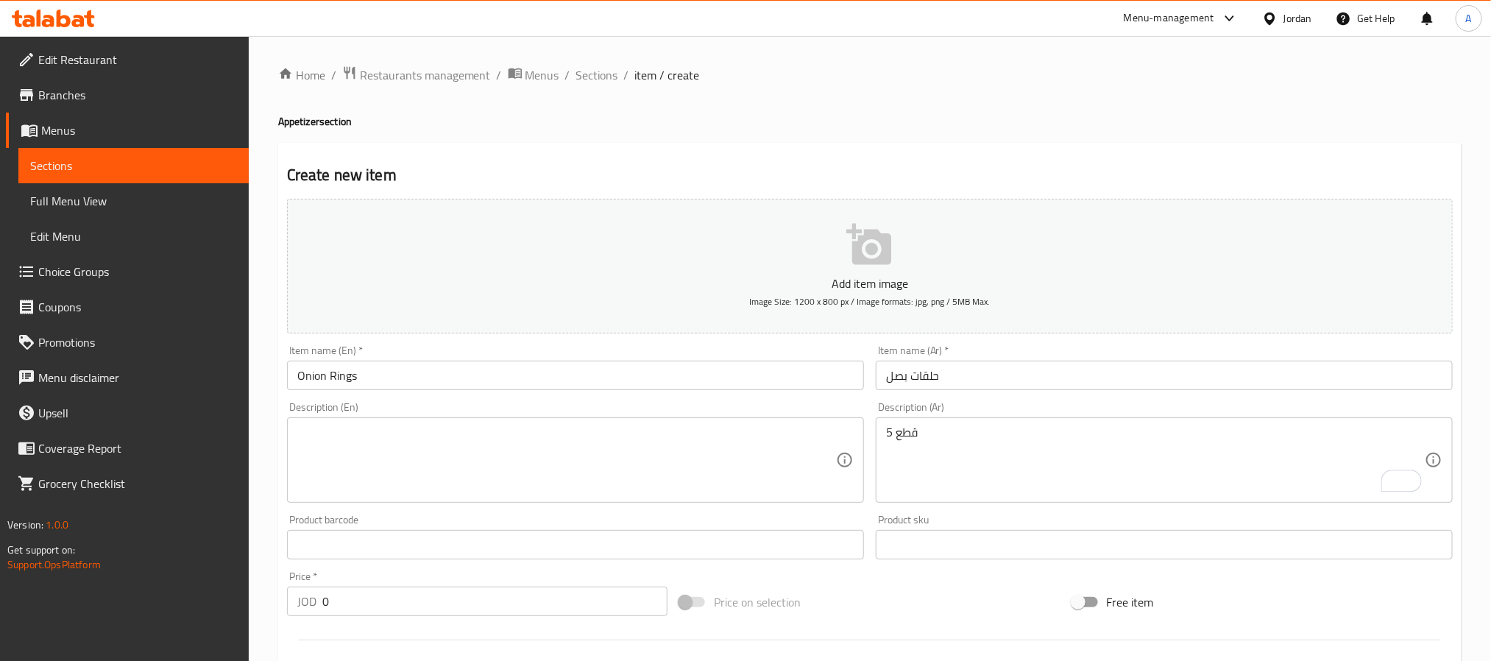
click at [462, 497] on div "Description (En)" at bounding box center [575, 459] width 577 height 85
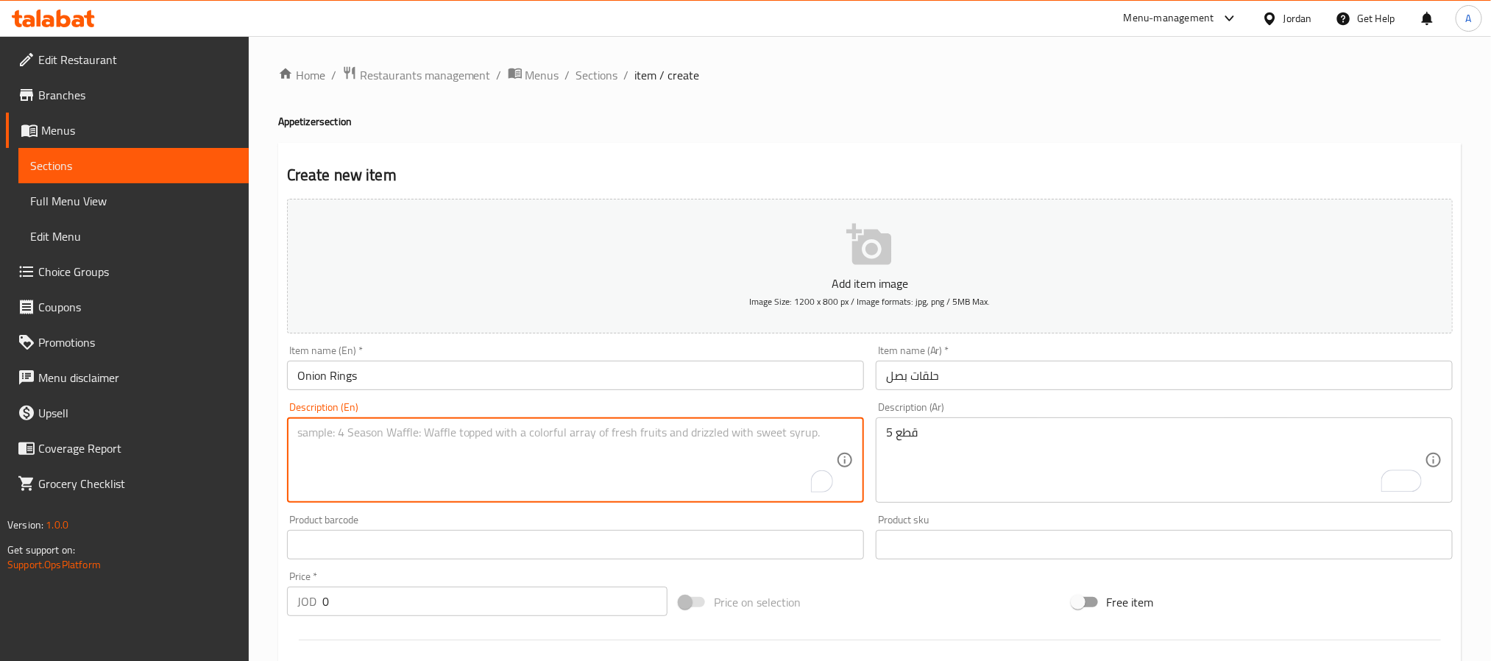
paste textarea "5 pieces"
type textarea "5 pieces"
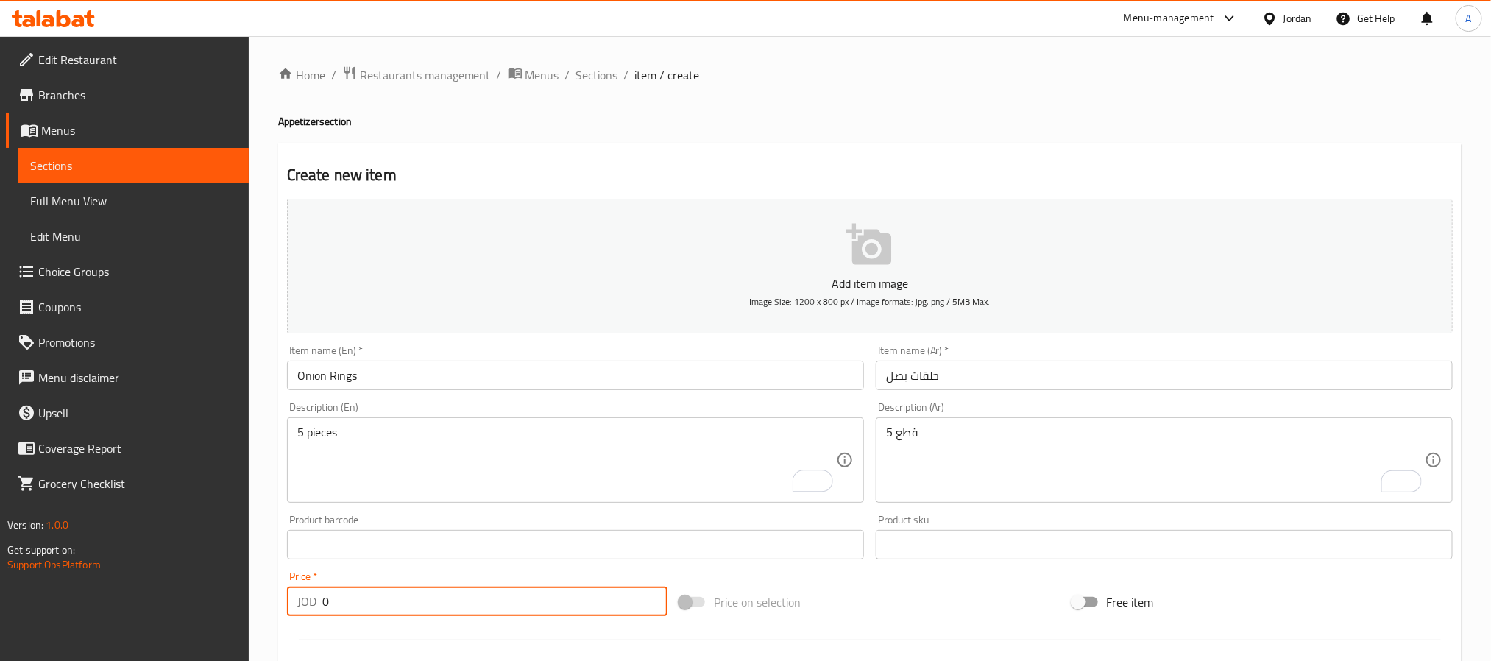
paste input "1.5"
drag, startPoint x: 386, startPoint y: 594, endPoint x: 320, endPoint y: 590, distance: 66.4
click at [320, 590] on div "JOD 1.50 Price *" at bounding box center [477, 601] width 381 height 29
type input "1.50"
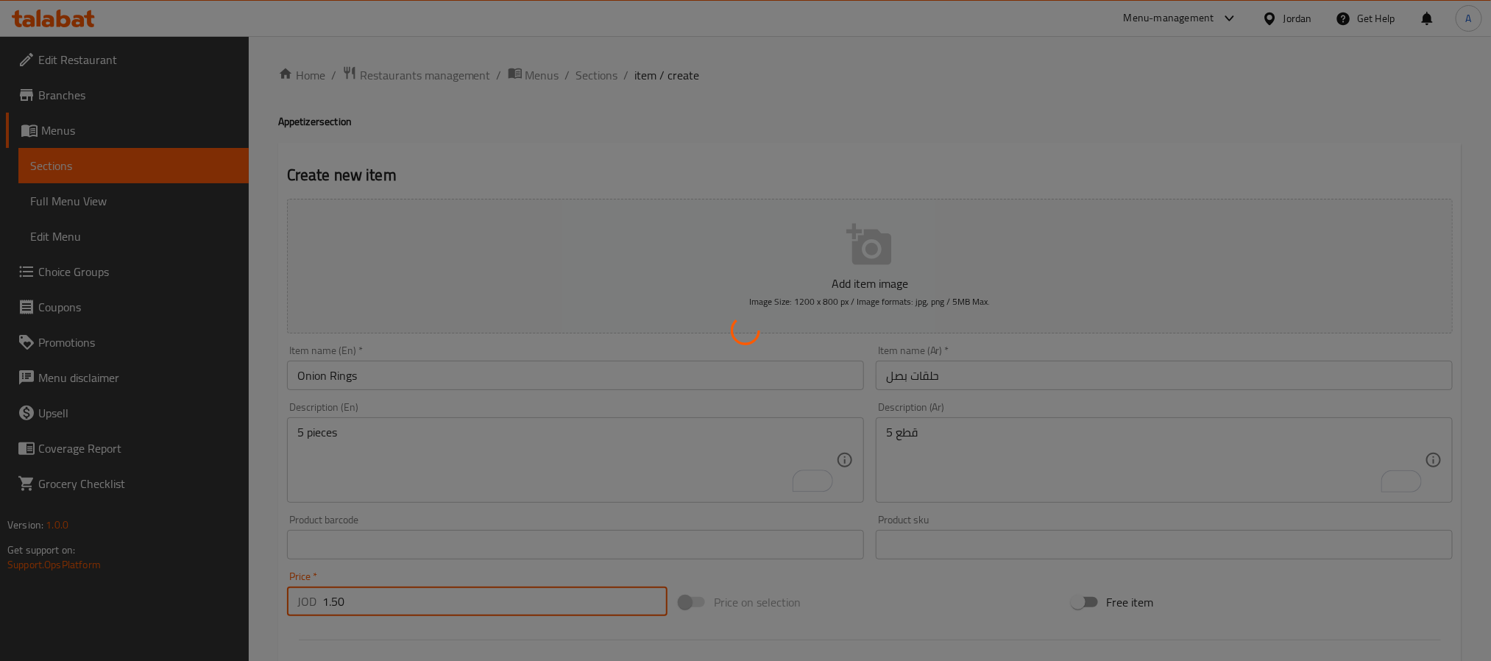
type input "0"
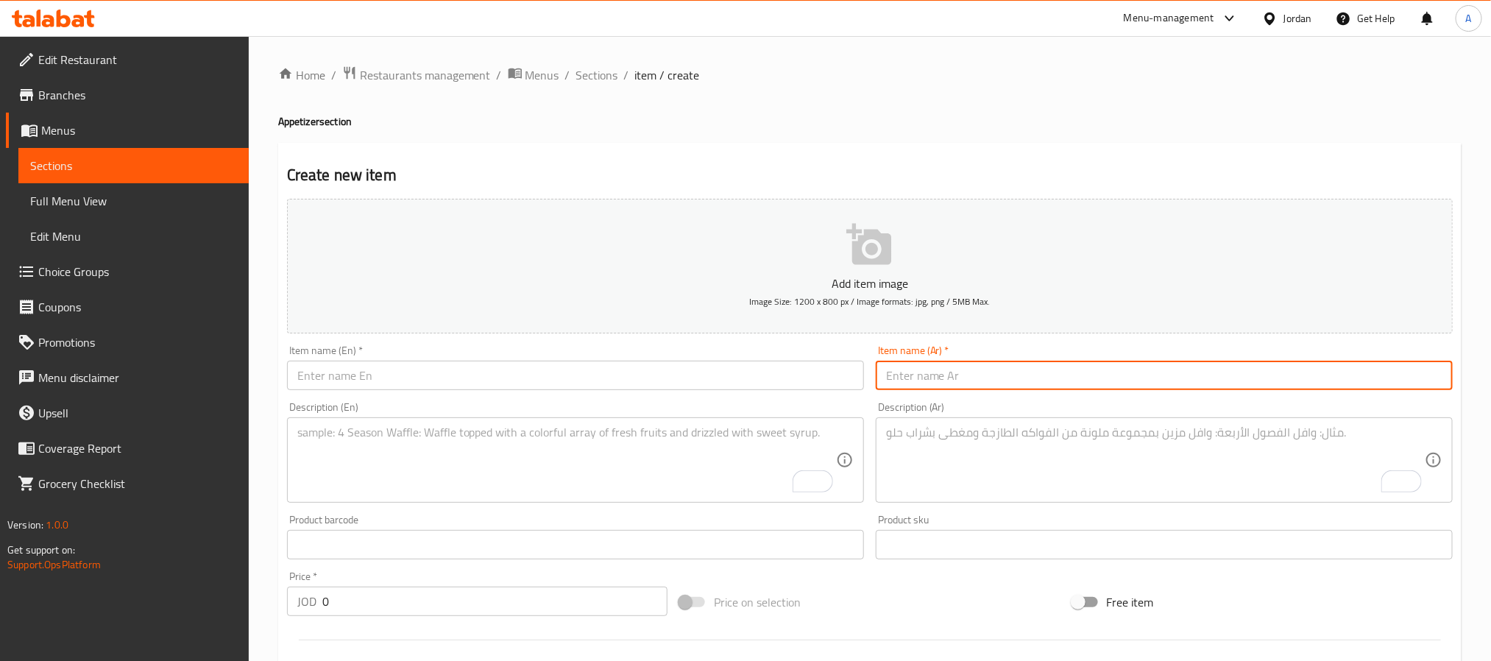
click at [992, 375] on input "text" at bounding box center [1164, 375] width 577 height 29
paste input "أصابع موزاريلا"
type input "أصابع موزاريلا"
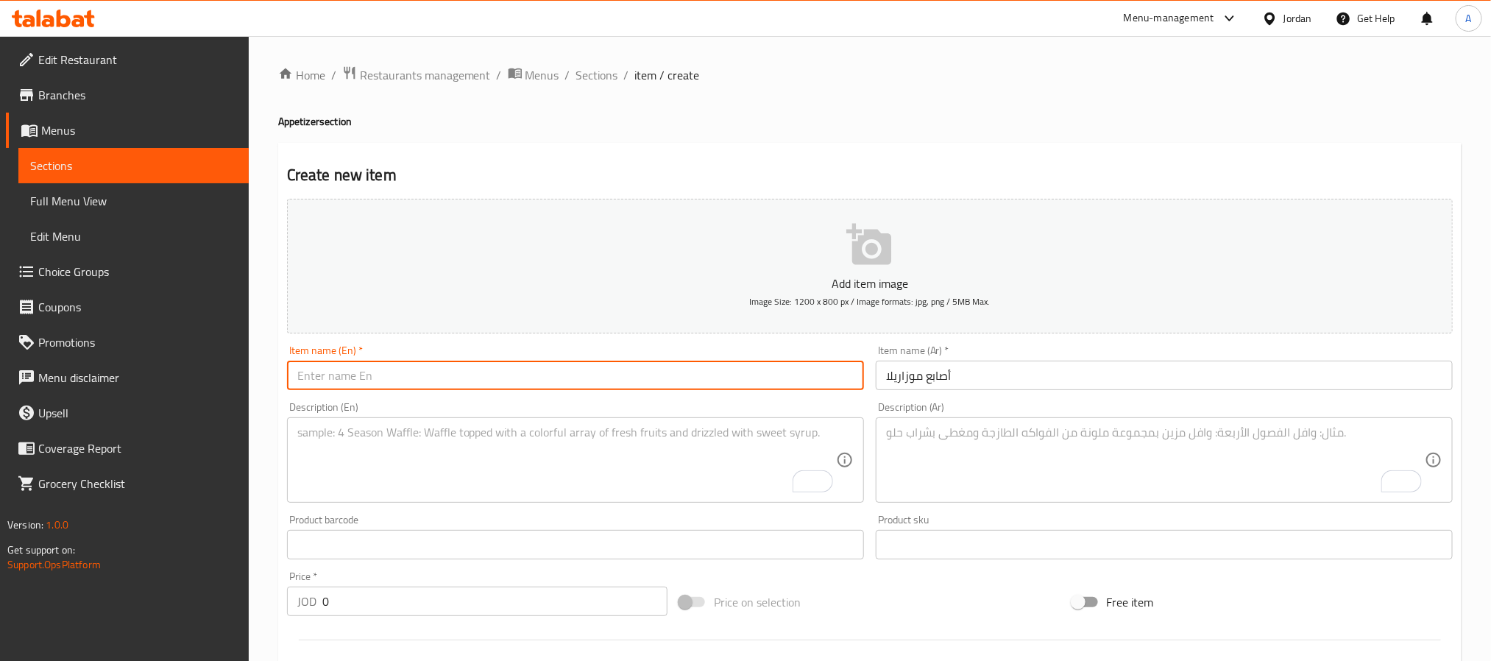
click at [469, 374] on input "text" at bounding box center [575, 375] width 577 height 29
paste input "Mozzarella Sticks"
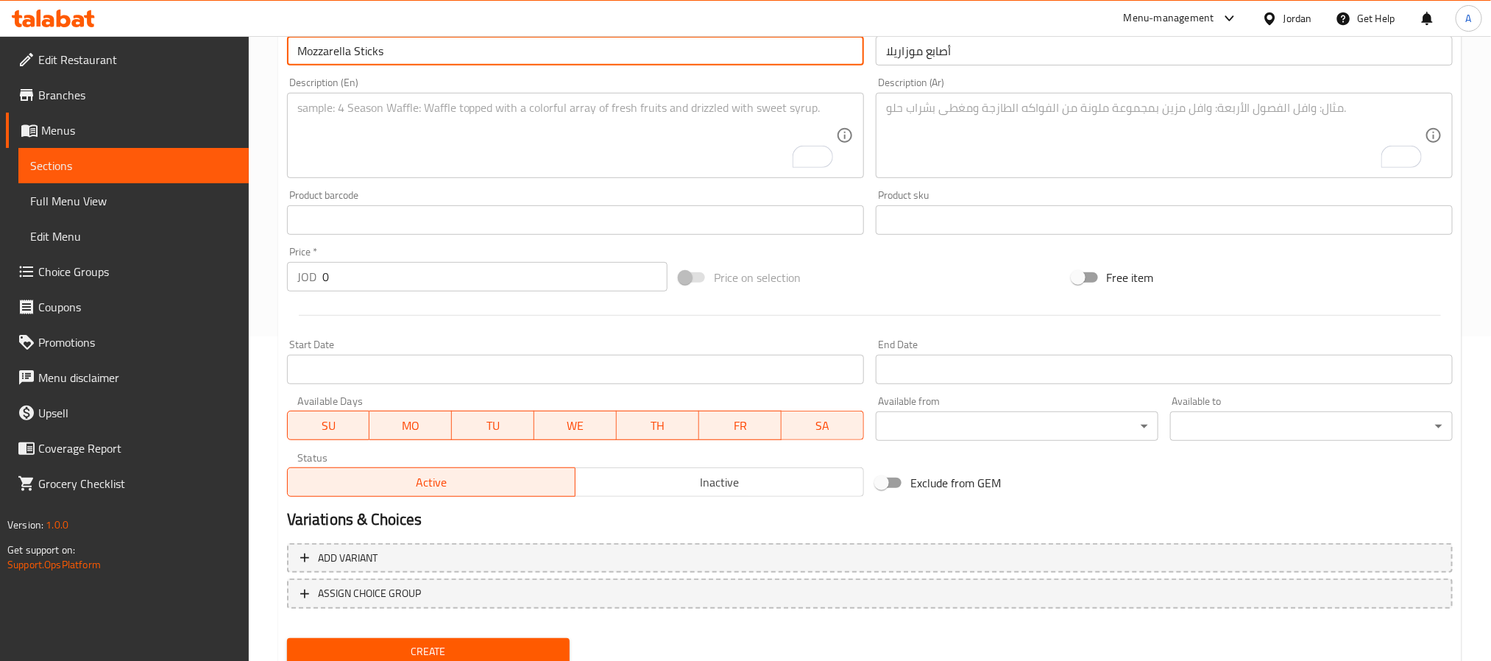
scroll to position [378, 0]
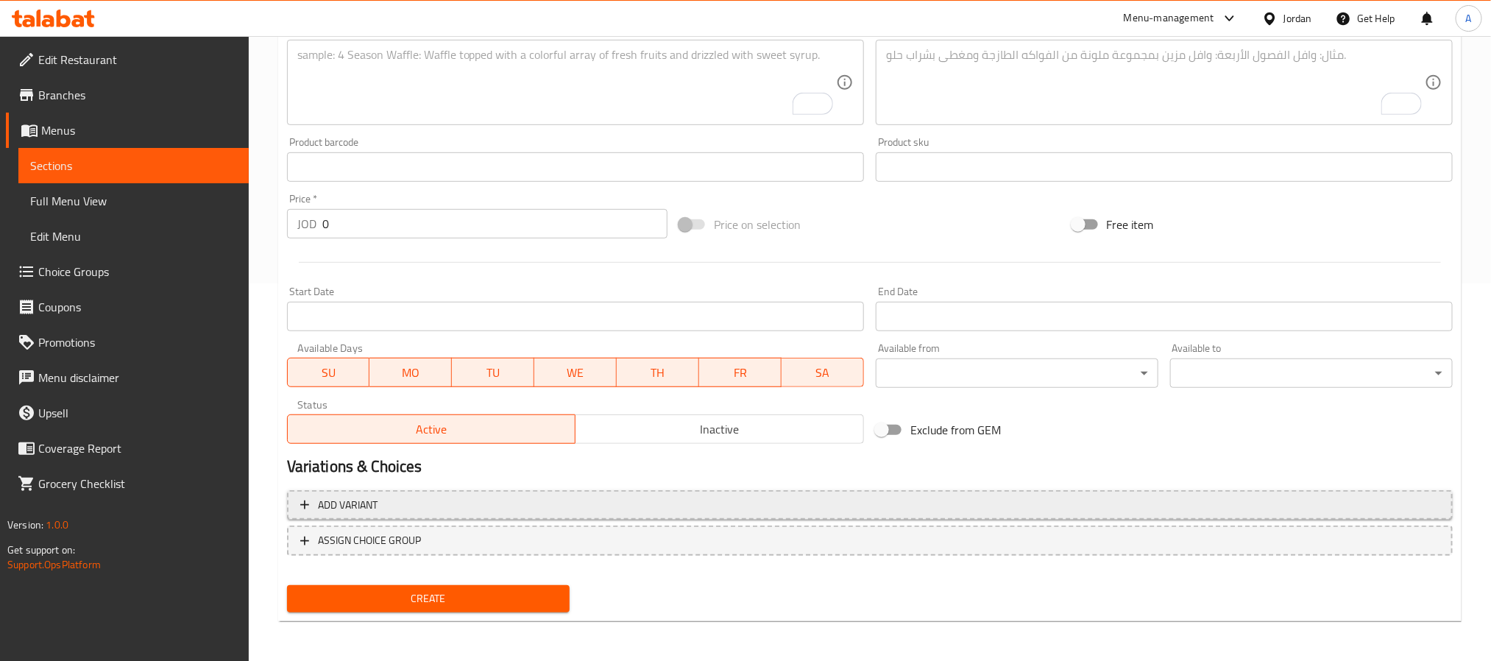
type input "Mozzarella Sticks"
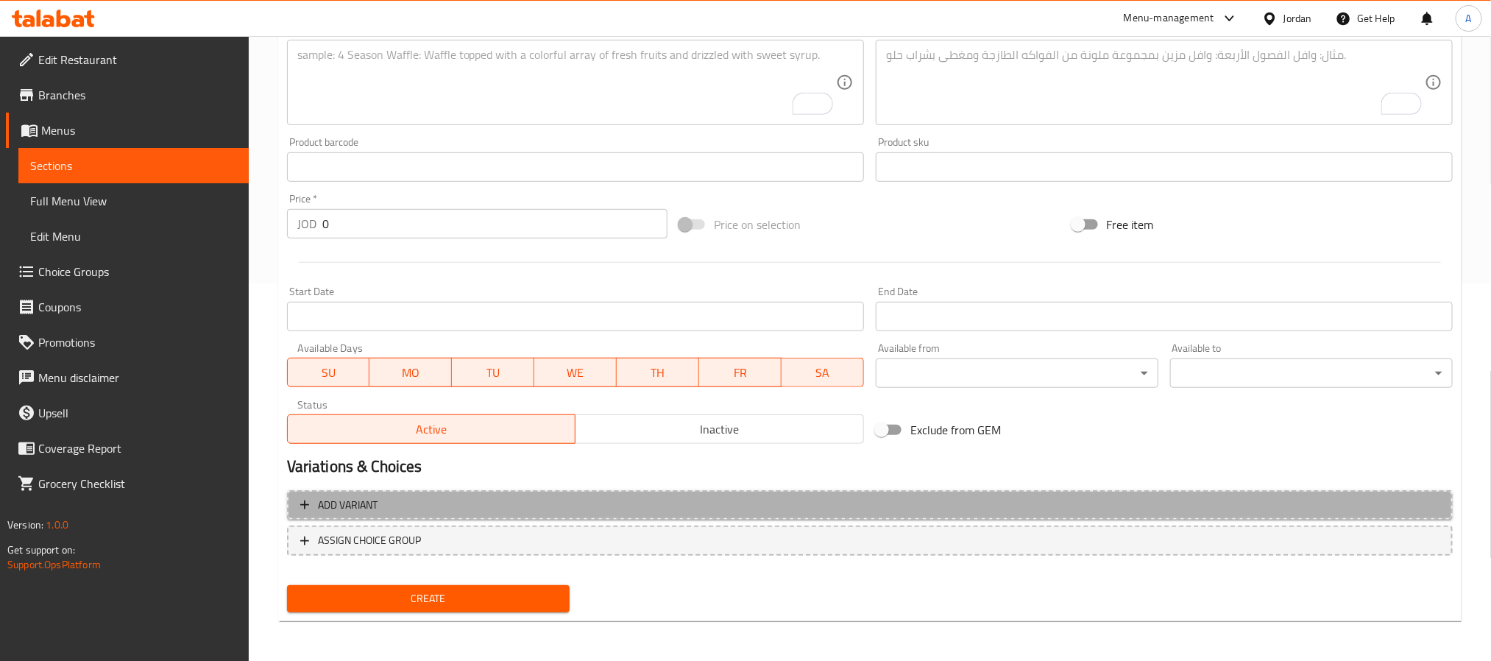
click at [884, 498] on span "Add variant" at bounding box center [870, 505] width 1140 height 18
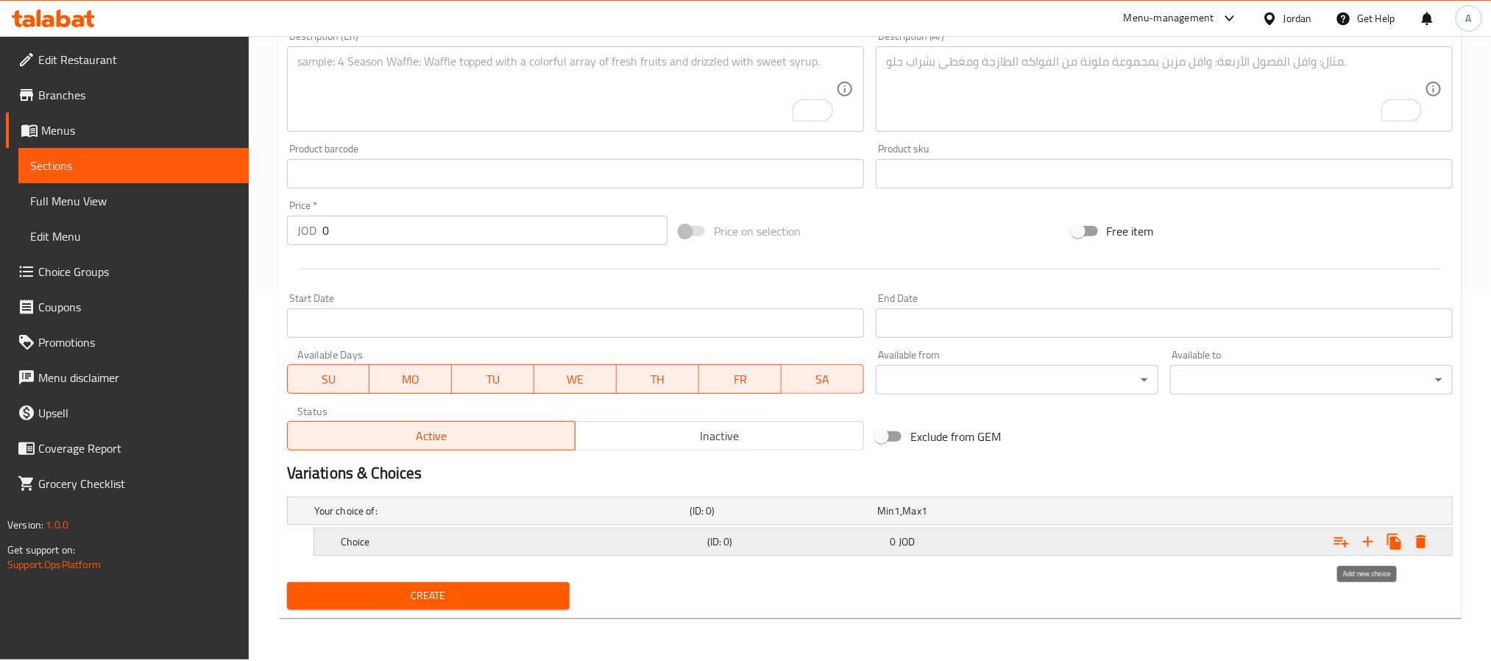
click at [1370, 546] on icon "Expand" at bounding box center [1369, 542] width 18 height 18
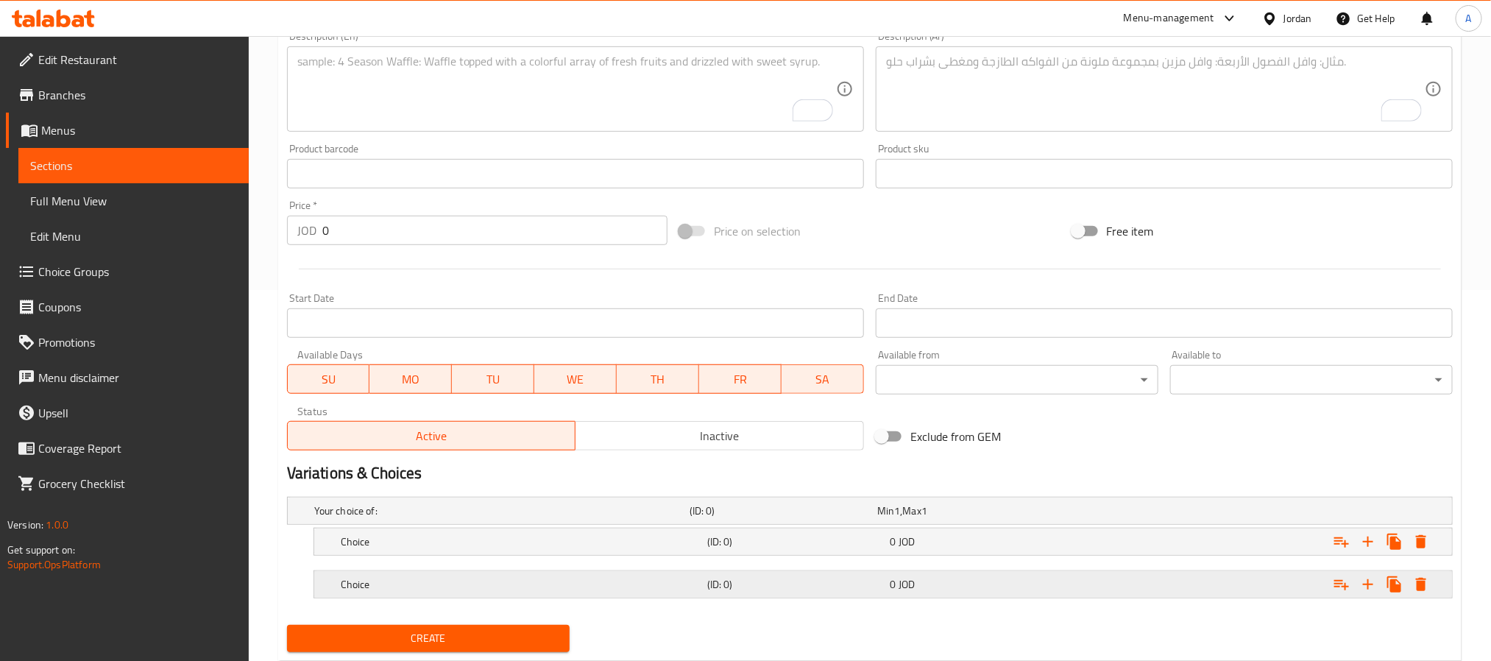
click at [1200, 585] on div "Expand" at bounding box center [1254, 584] width 367 height 32
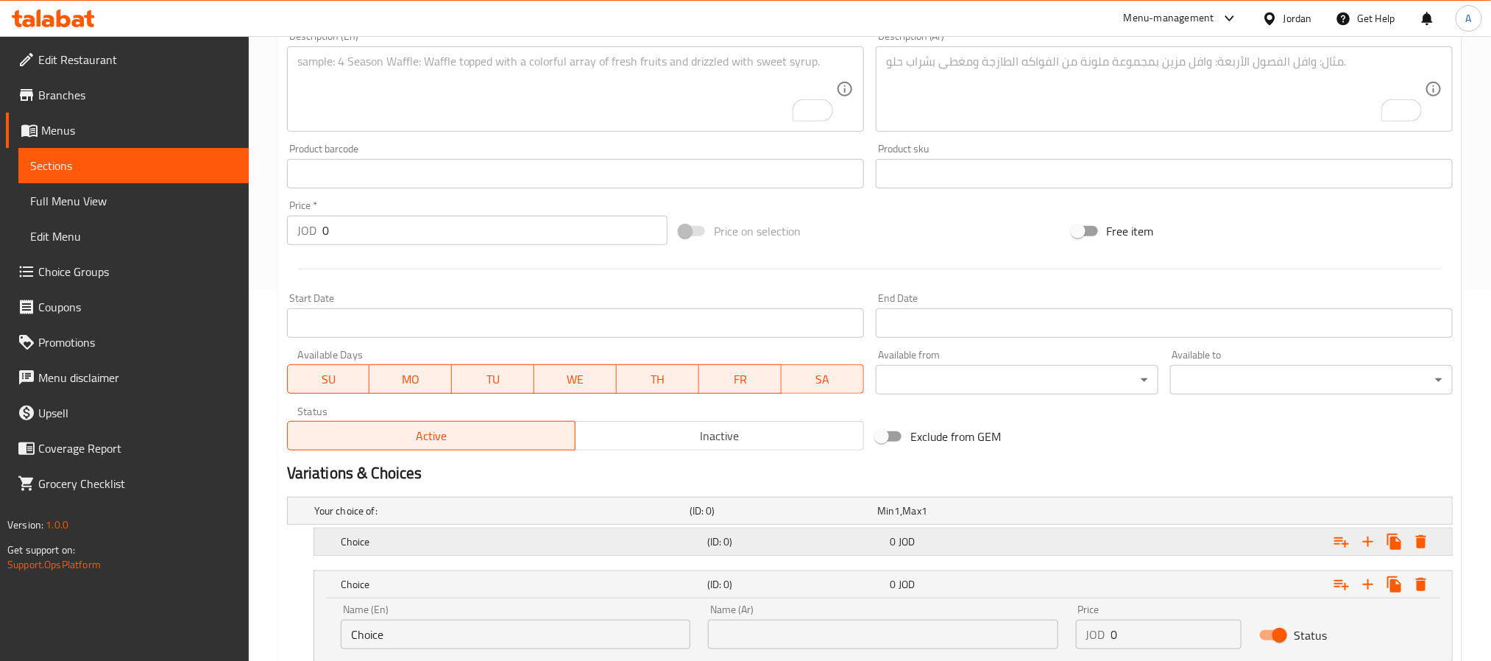
click at [1146, 548] on div "Expand" at bounding box center [1254, 542] width 367 height 32
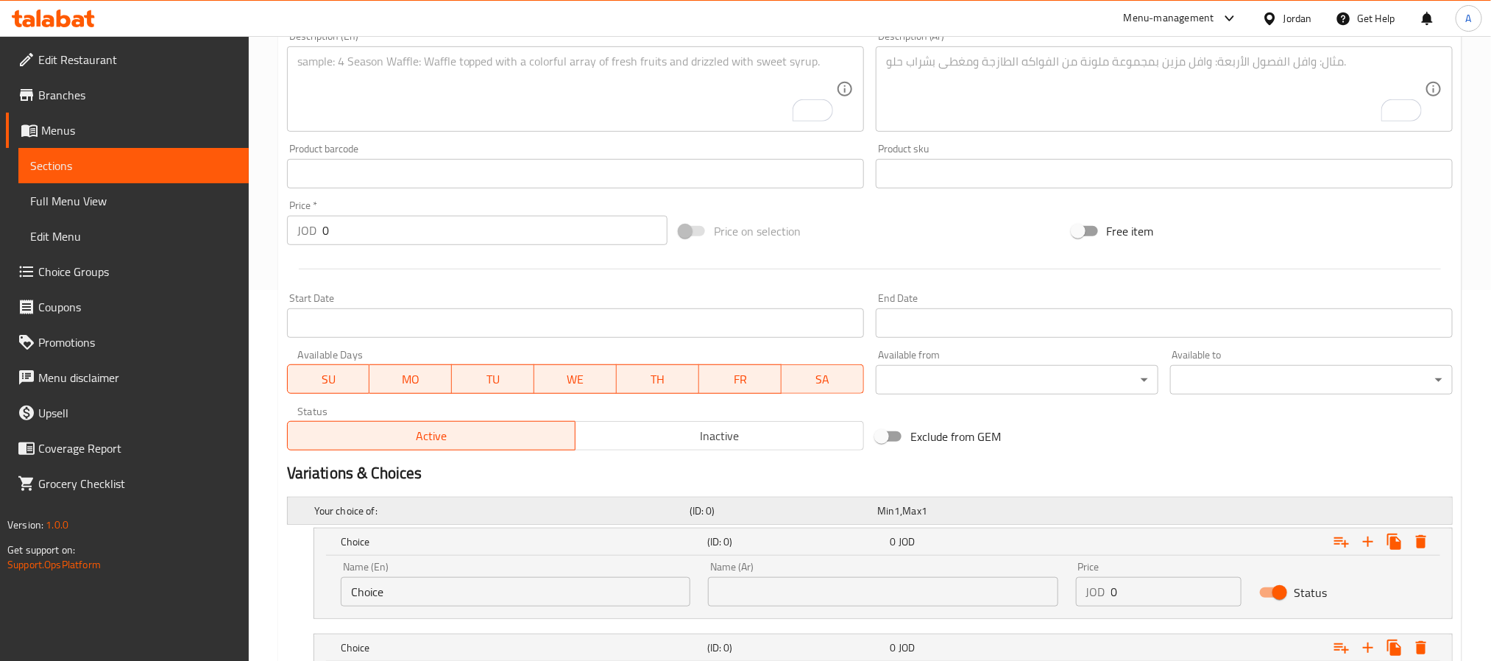
scroll to position [540, 0]
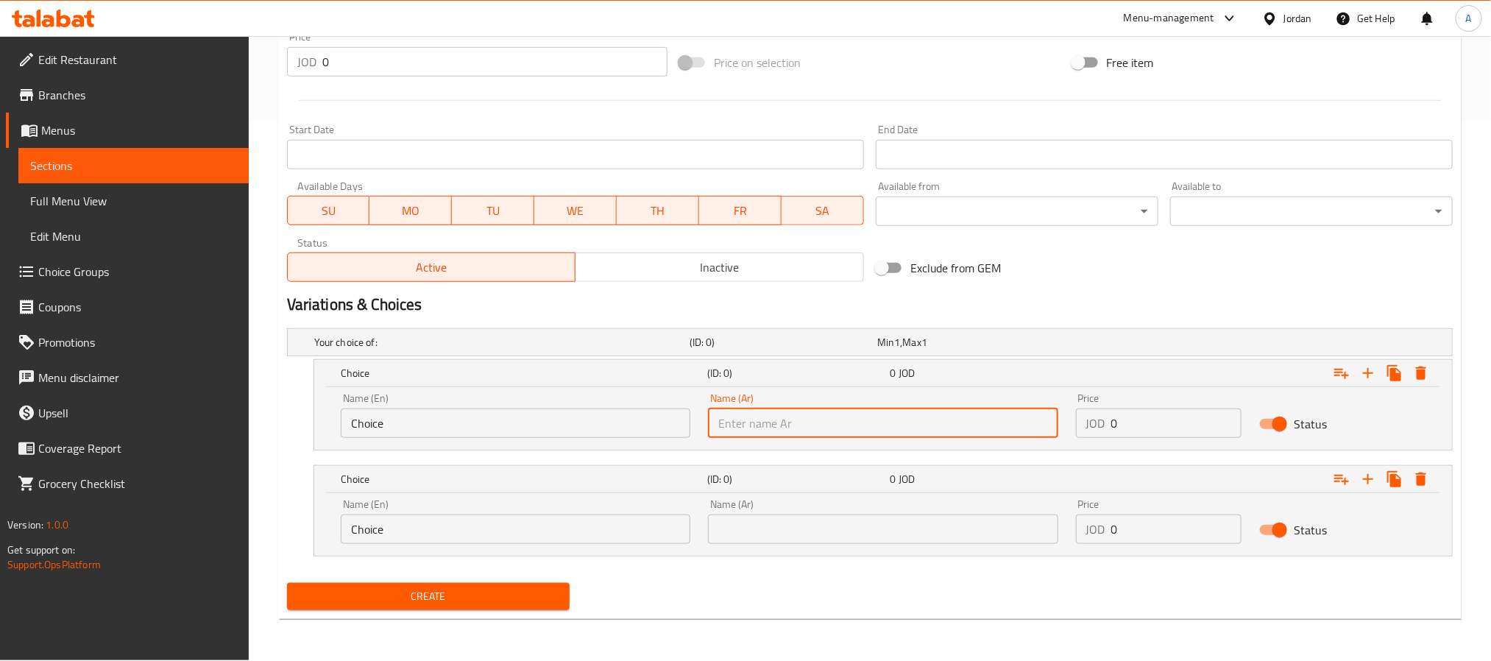
click at [869, 420] on input "text" at bounding box center [883, 423] width 350 height 29
paste input "3 قطع"
type input "3 قطع"
click at [934, 530] on input "text" at bounding box center [883, 529] width 350 height 29
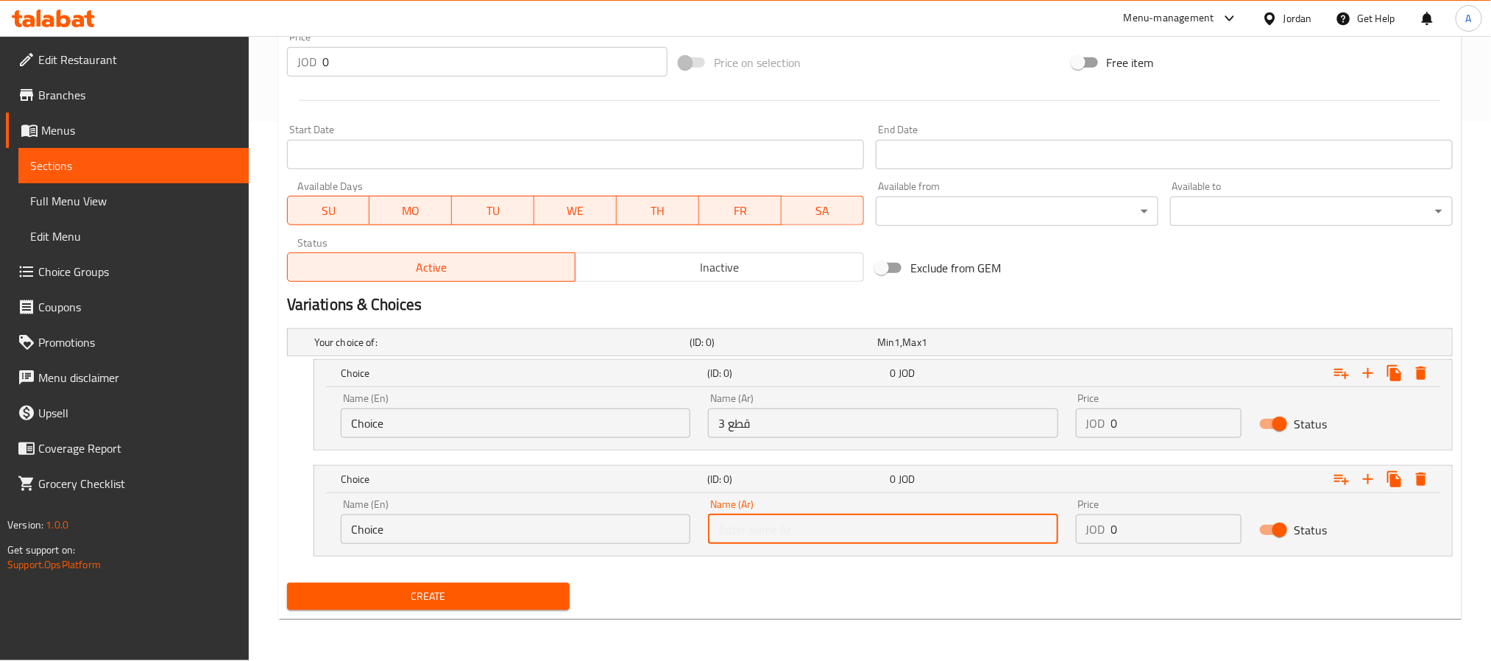
paste input "5 قطع"
type input "5 قطع"
click at [540, 422] on input "Choice" at bounding box center [516, 423] width 350 height 29
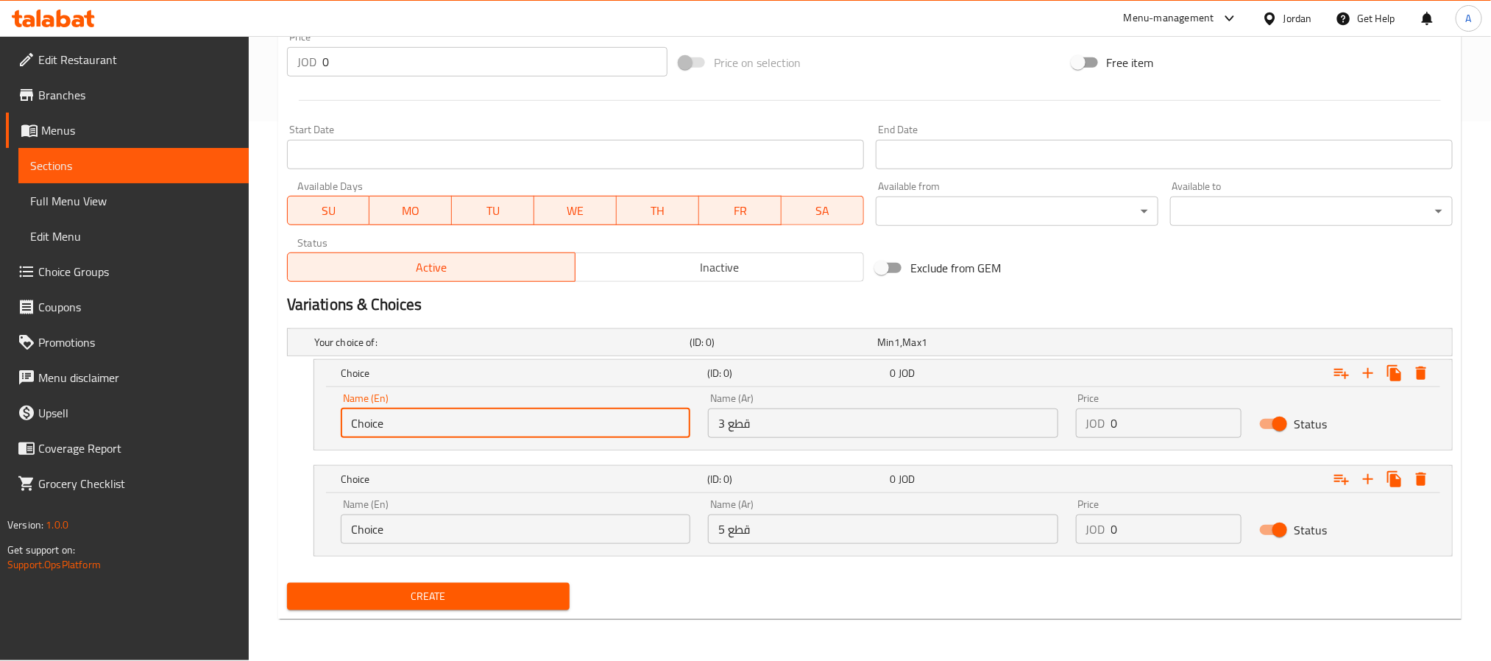
click at [540, 422] on input "Choice" at bounding box center [516, 423] width 350 height 29
type input "3 Pcs"
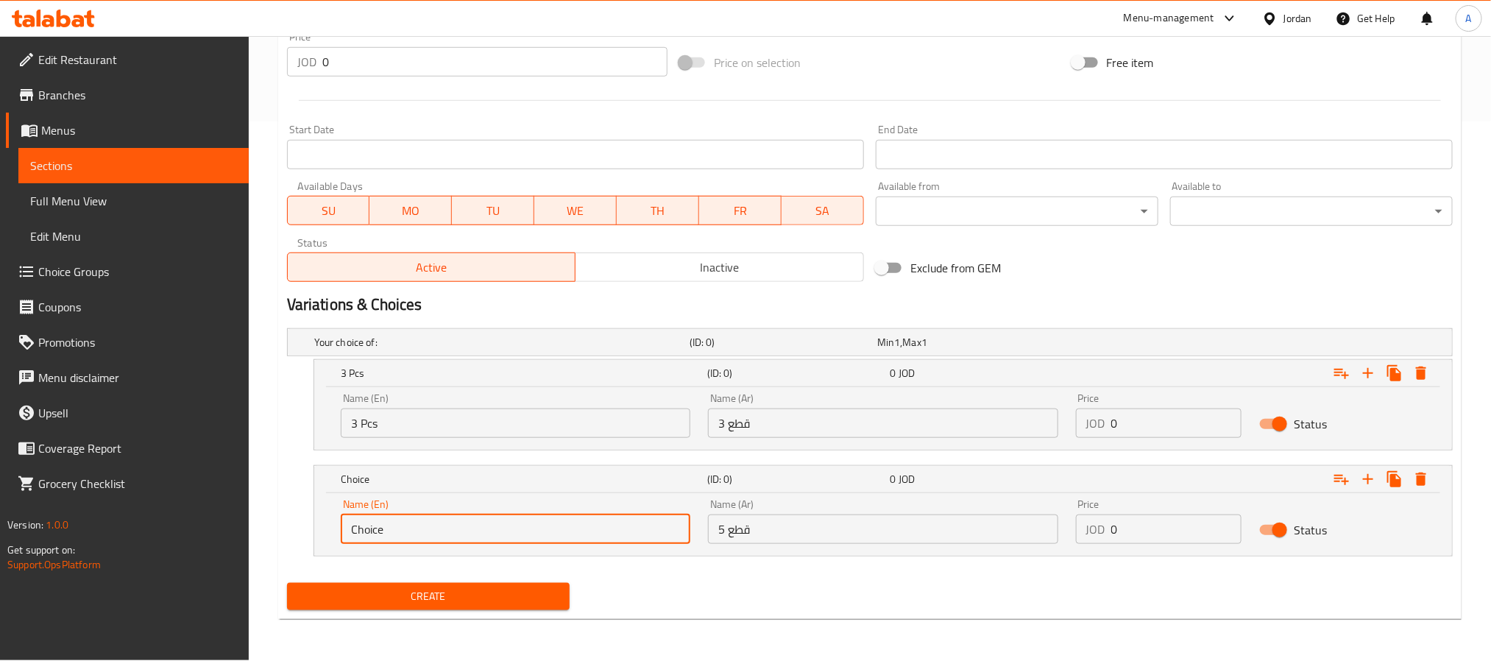
click at [490, 534] on input "Choice" at bounding box center [516, 529] width 350 height 29
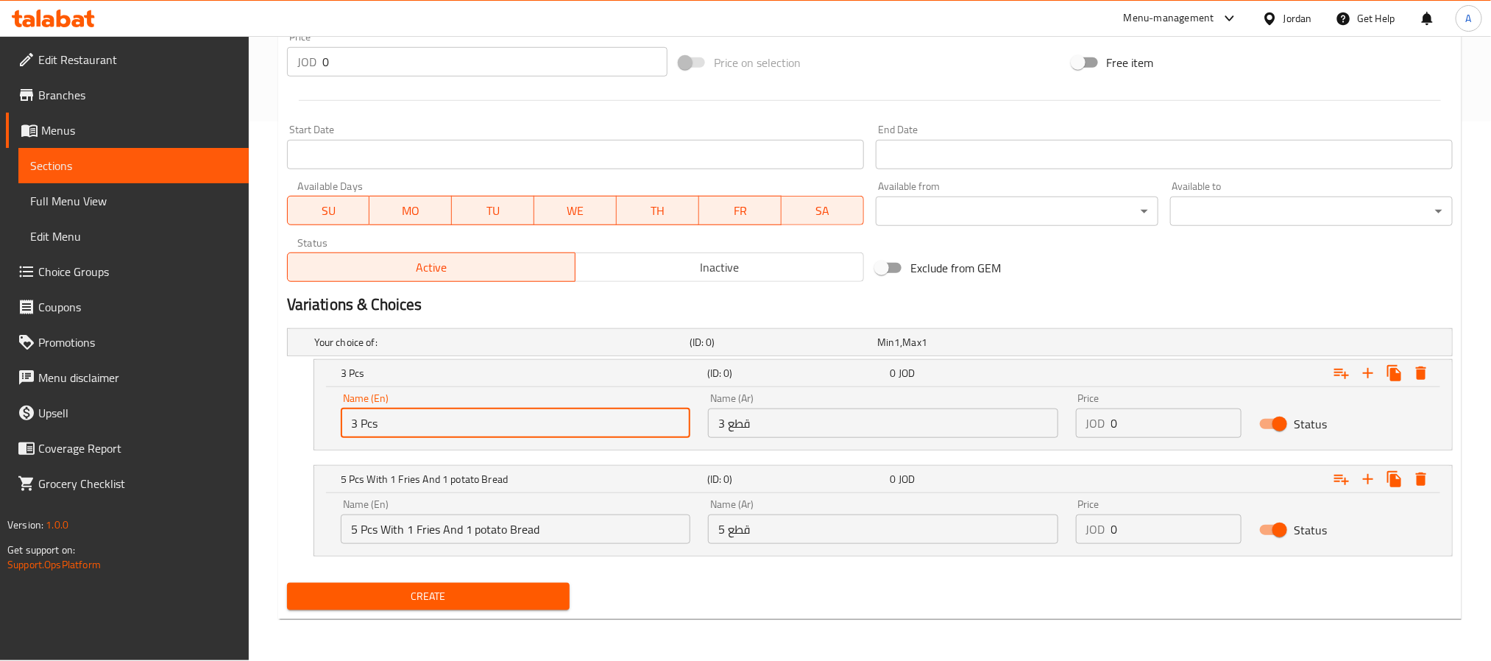
click at [363, 422] on input "3 Pcs" at bounding box center [516, 423] width 350 height 29
click at [369, 526] on input "5 Pcs With 1 Fries And 1 potato Bread" at bounding box center [516, 529] width 350 height 29
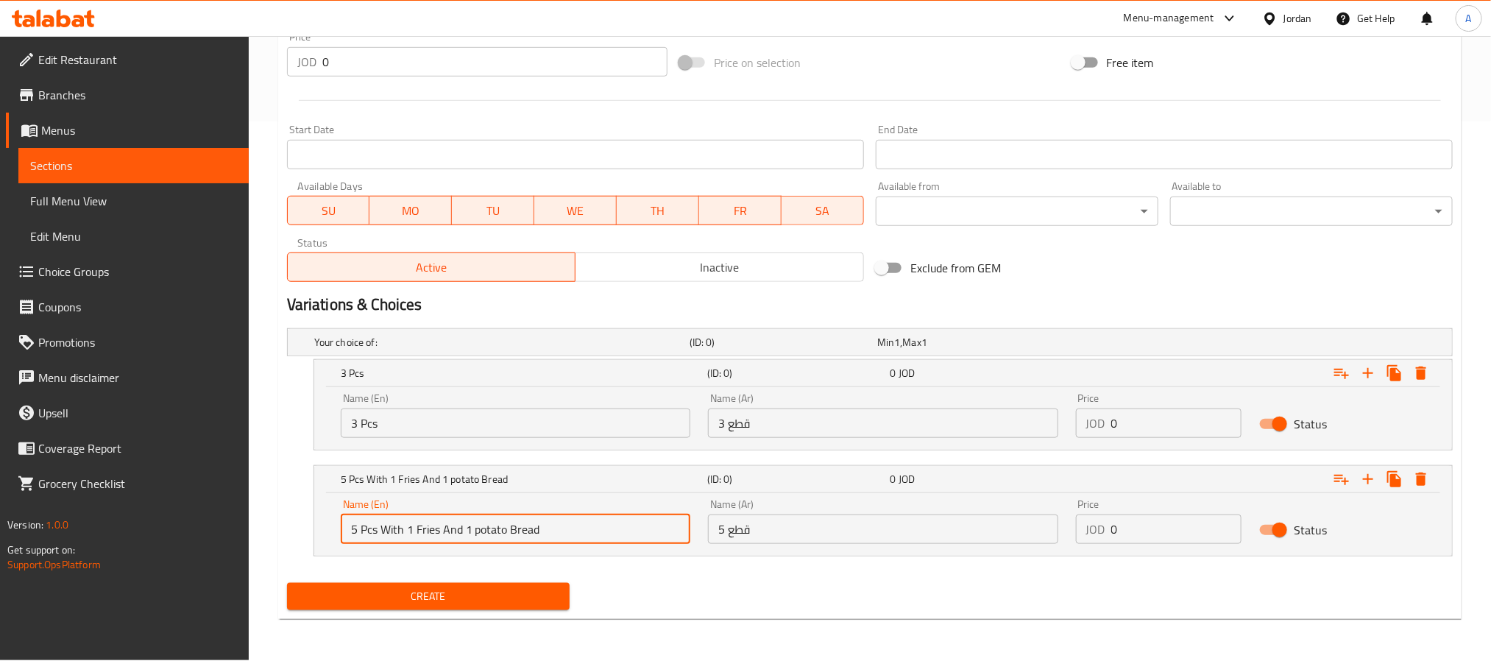
drag, startPoint x: 369, startPoint y: 526, endPoint x: 541, endPoint y: 540, distance: 172.8
click at [541, 540] on input "5 Pcs With 1 Fries And 1 potato Bread" at bounding box center [516, 529] width 350 height 29
paste input "Pcs"
type input "5 Pcs"
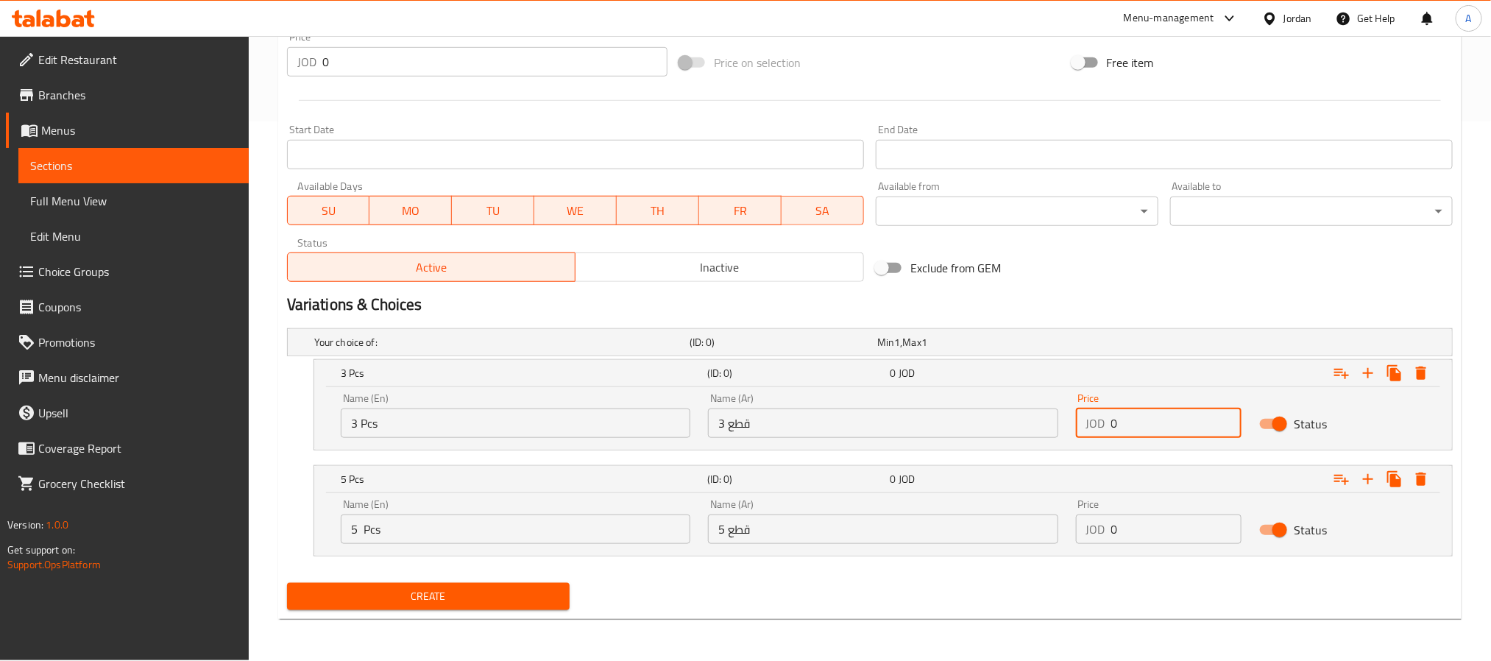
drag, startPoint x: 1135, startPoint y: 425, endPoint x: 1087, endPoint y: 424, distance: 47.9
click at [1087, 424] on div "JOD 0 Price" at bounding box center [1159, 423] width 166 height 29
paste input "2.0"
type input "2.00"
drag, startPoint x: 1114, startPoint y: 533, endPoint x: 1129, endPoint y: 531, distance: 14.9
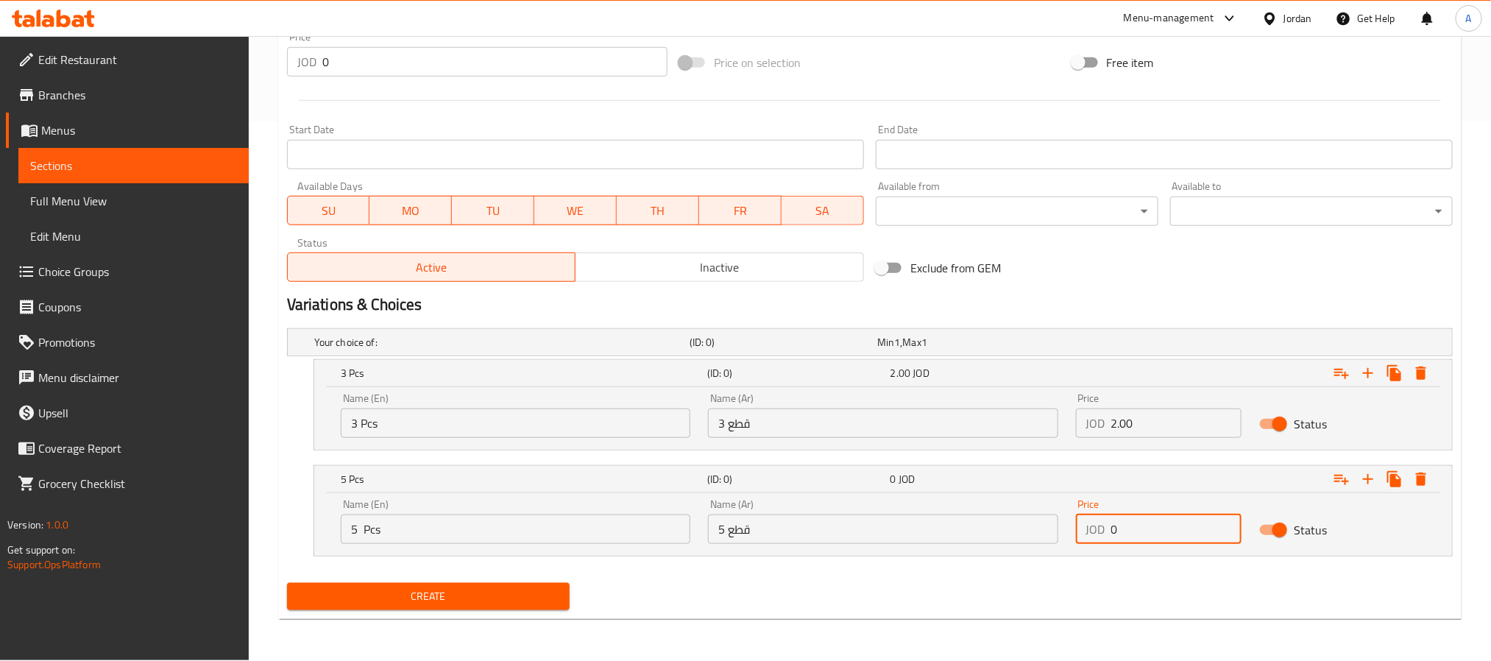
click at [1129, 531] on input "0" at bounding box center [1177, 529] width 131 height 29
paste input "3.0"
type input "3.00"
click at [287, 583] on button "Create" at bounding box center [428, 596] width 283 height 27
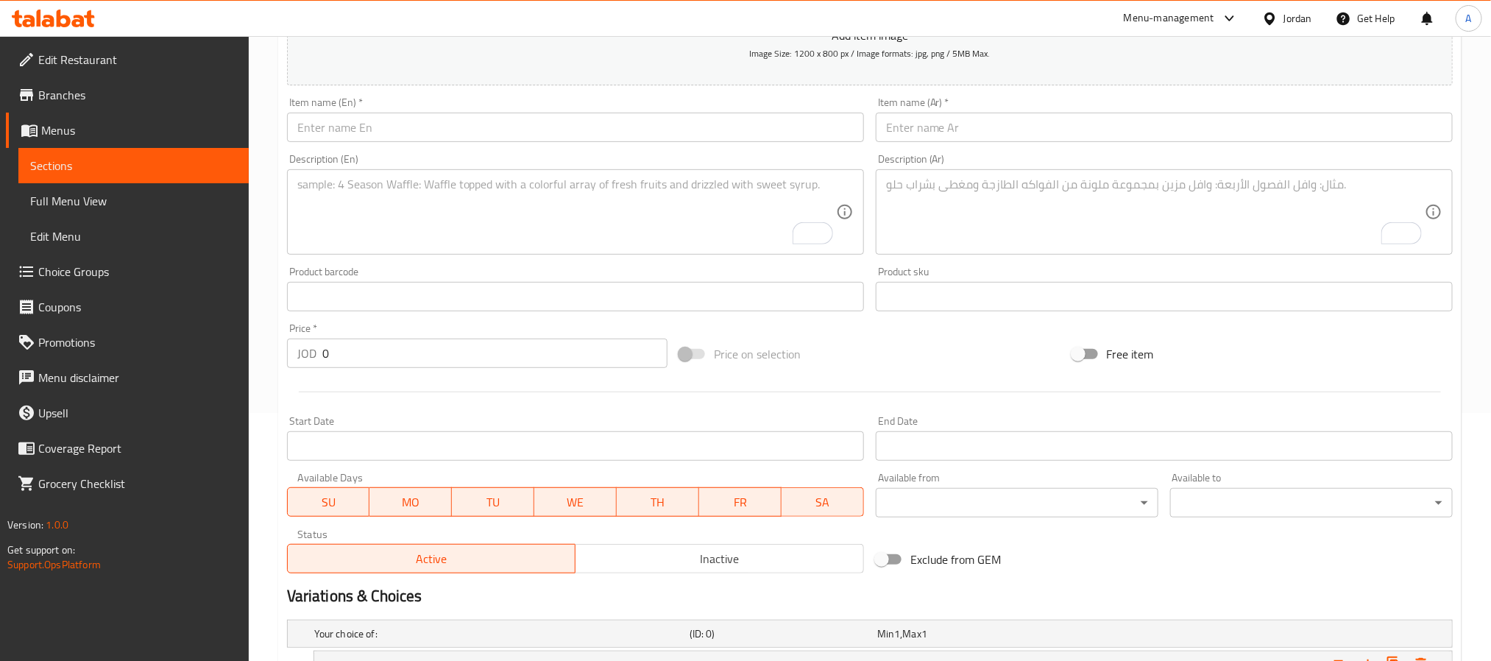
scroll to position [208, 0]
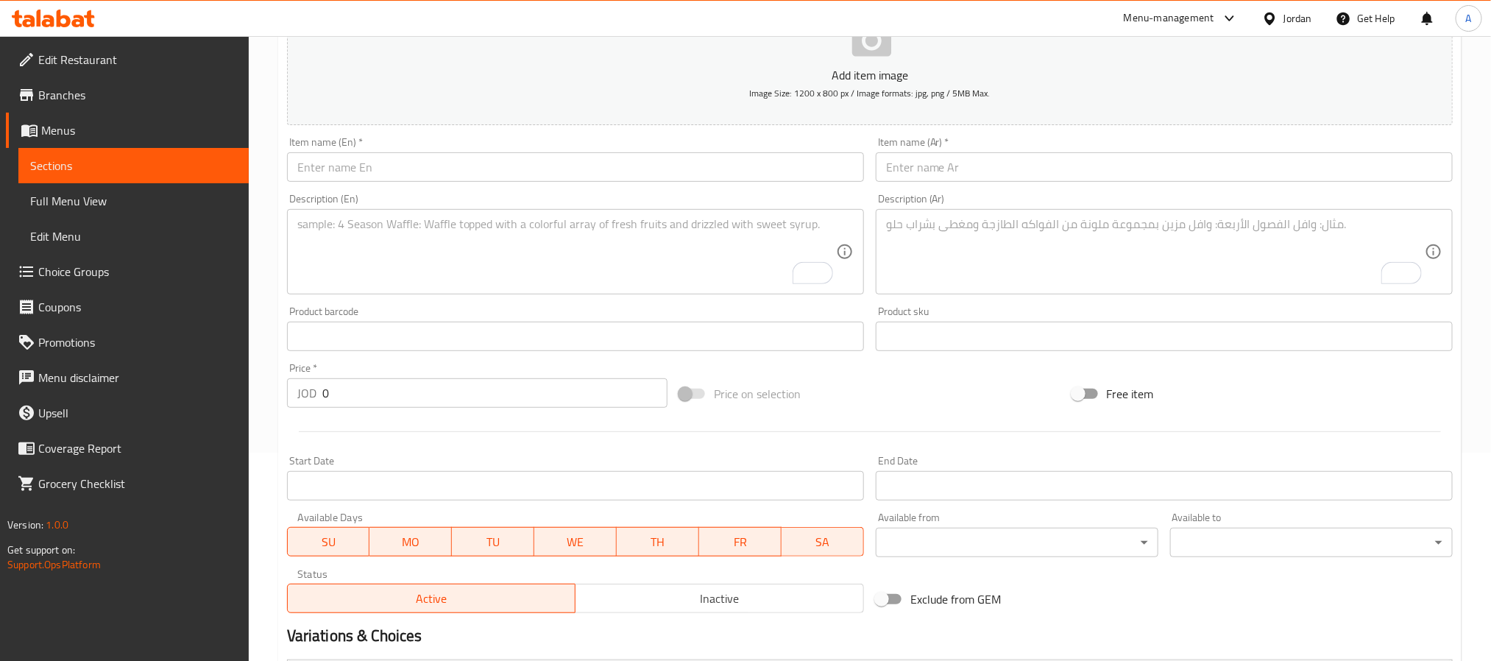
click at [967, 174] on input "text" at bounding box center [1164, 166] width 577 height 29
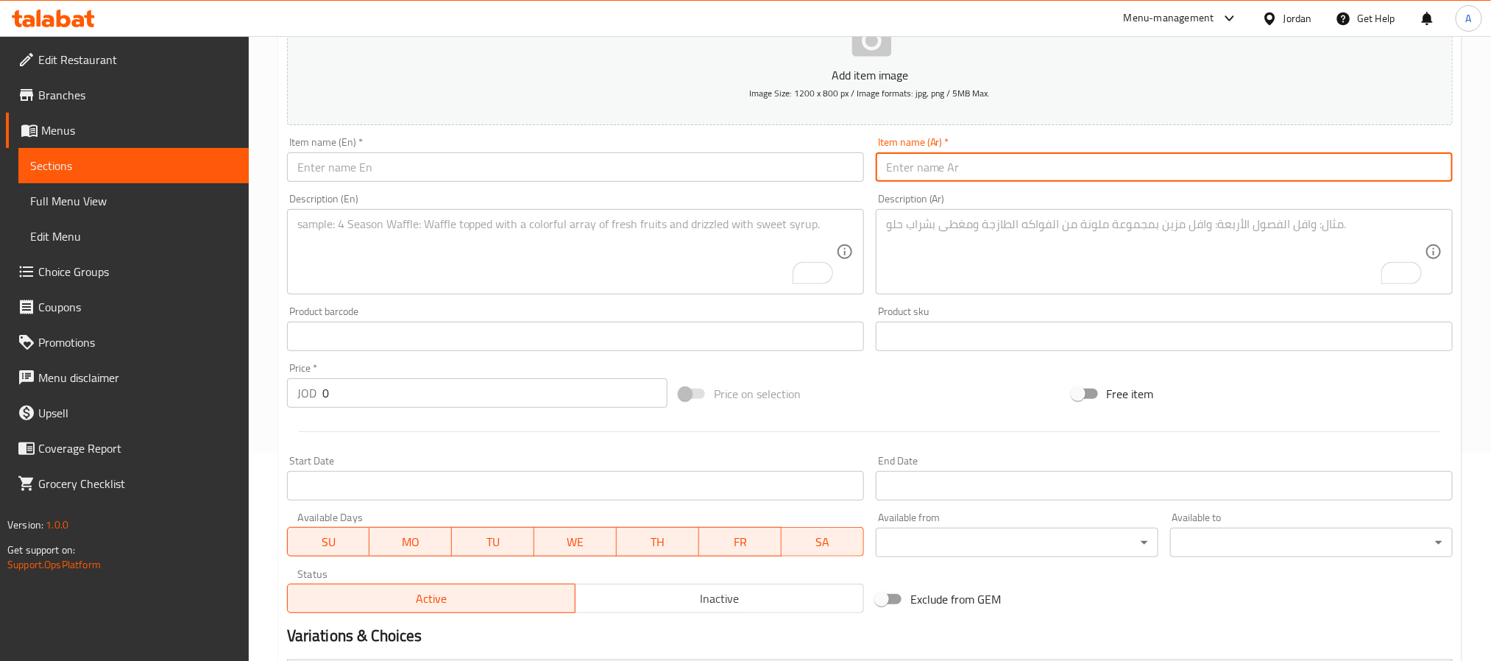
paste input "كرات شدر وفلفل حار"
type input "كرات شدر وفلفل حار"
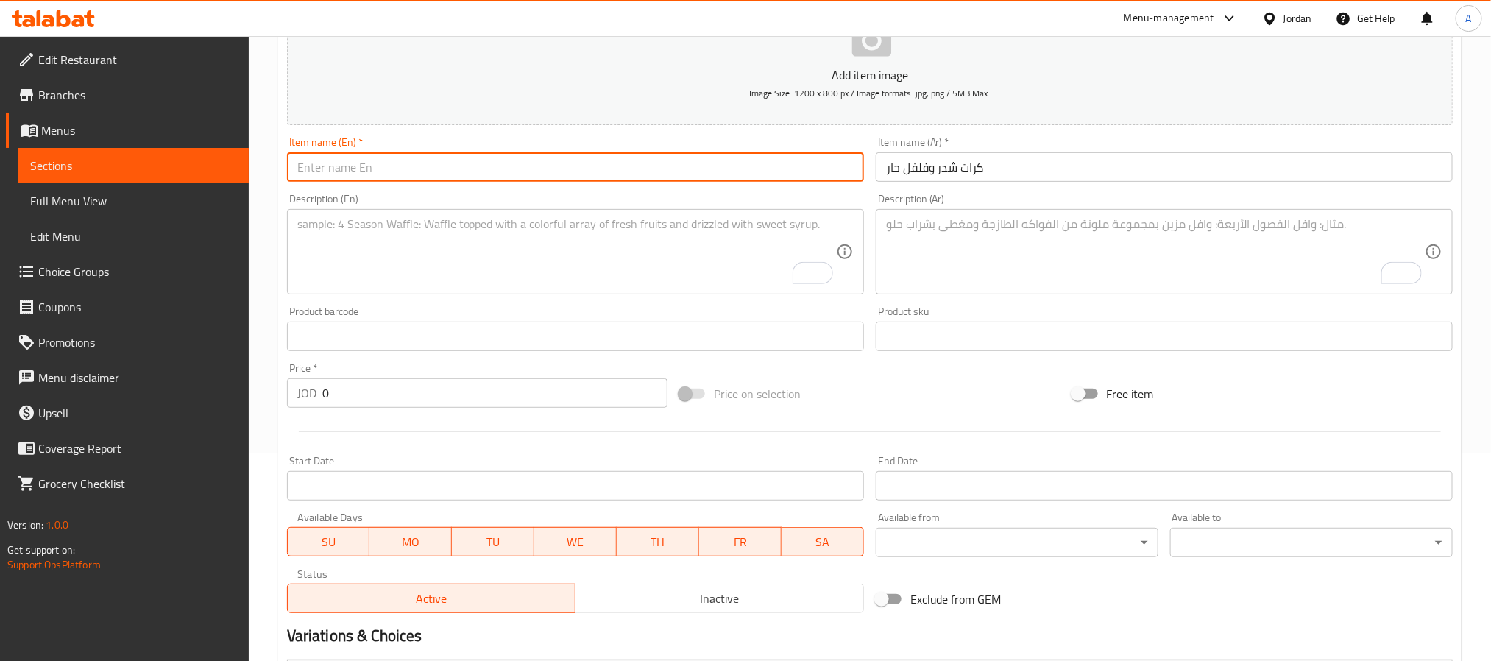
click at [392, 182] on input "text" at bounding box center [575, 166] width 577 height 29
paste input "Cheddar And Chili Balls"
type input "Cheddar And Chili Balls"
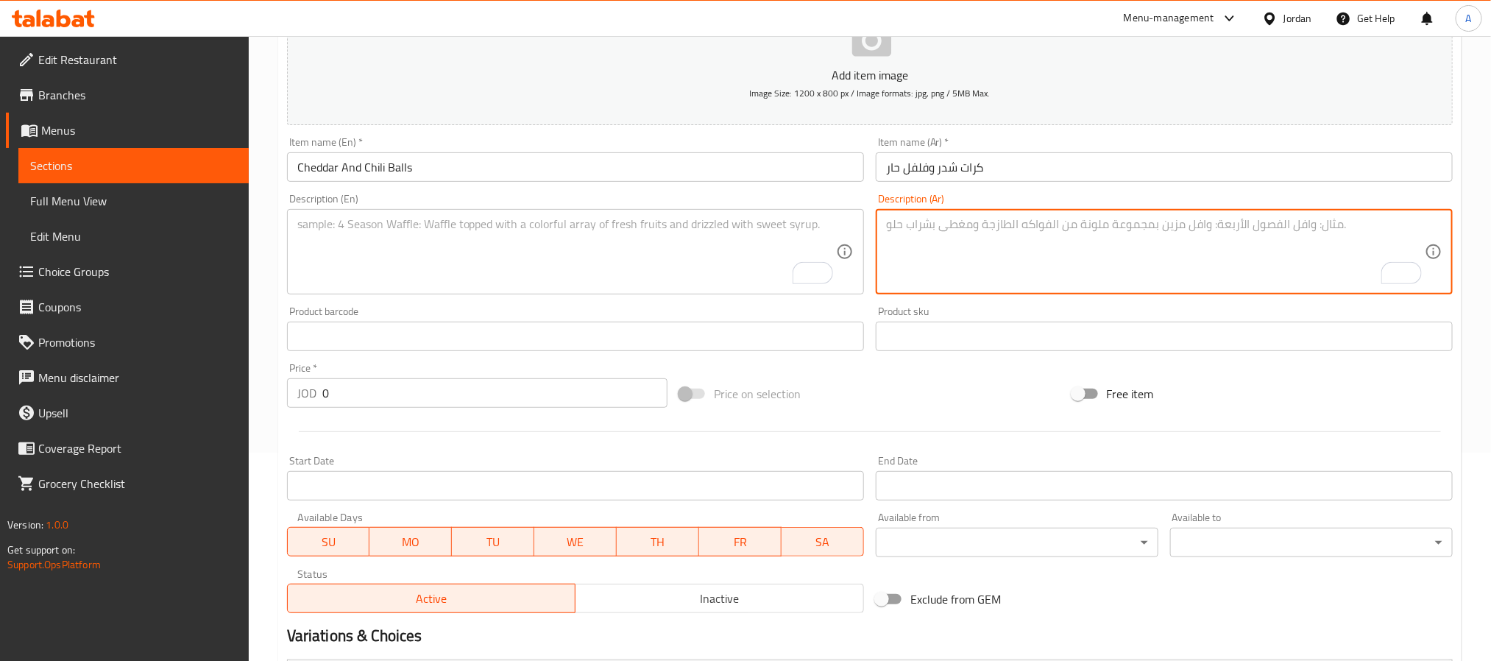
click at [1310, 250] on textarea "To enrich screen reader interactions, please activate Accessibility in Grammarl…" at bounding box center [1155, 252] width 539 height 70
paste textarea "5 قطع"
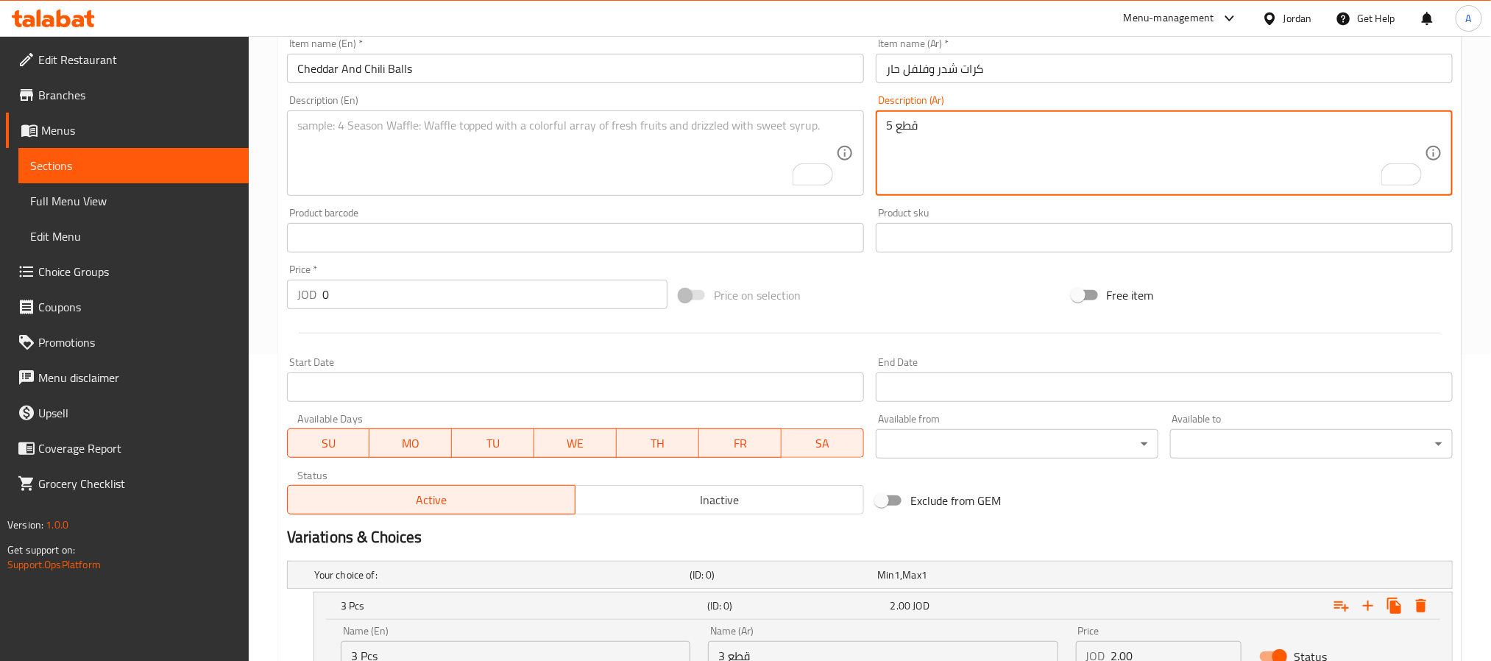
scroll to position [540, 0]
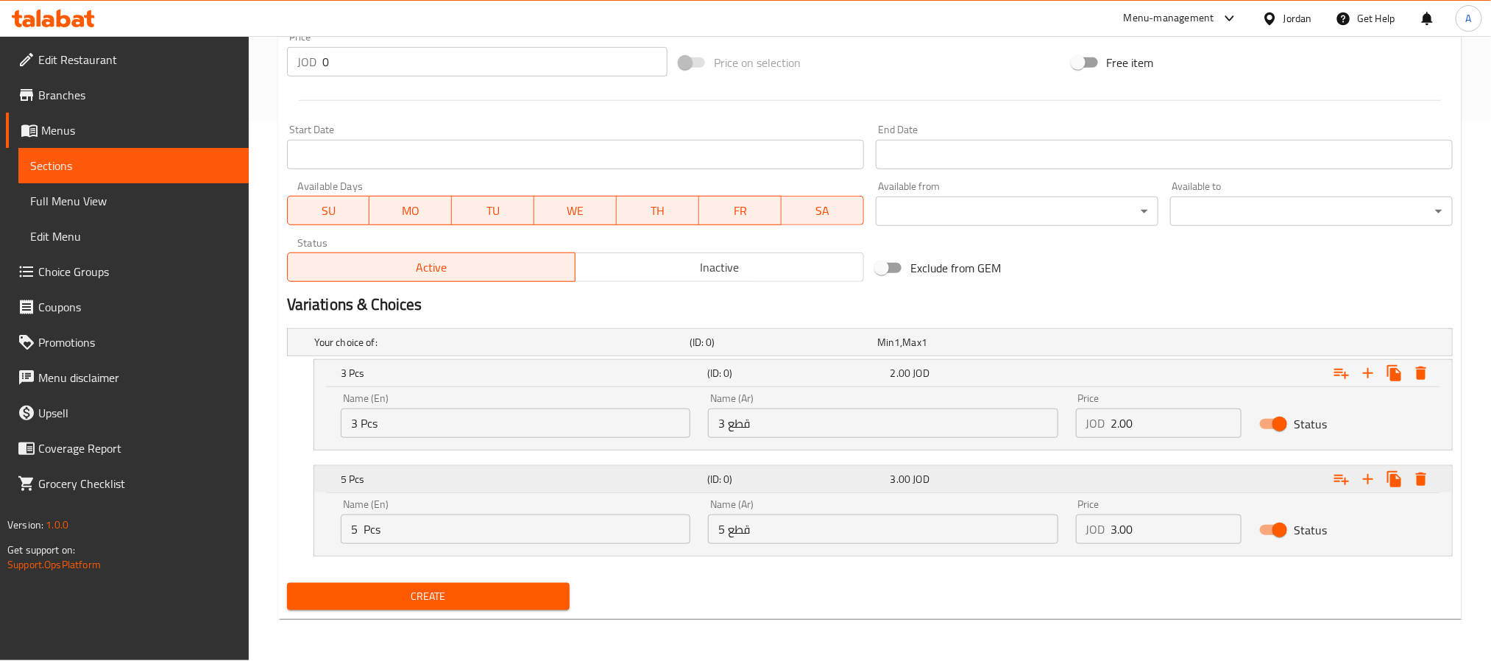
type textarea "5 قطع"
click at [477, 478] on h5 "5 Pcs" at bounding box center [521, 479] width 361 height 15
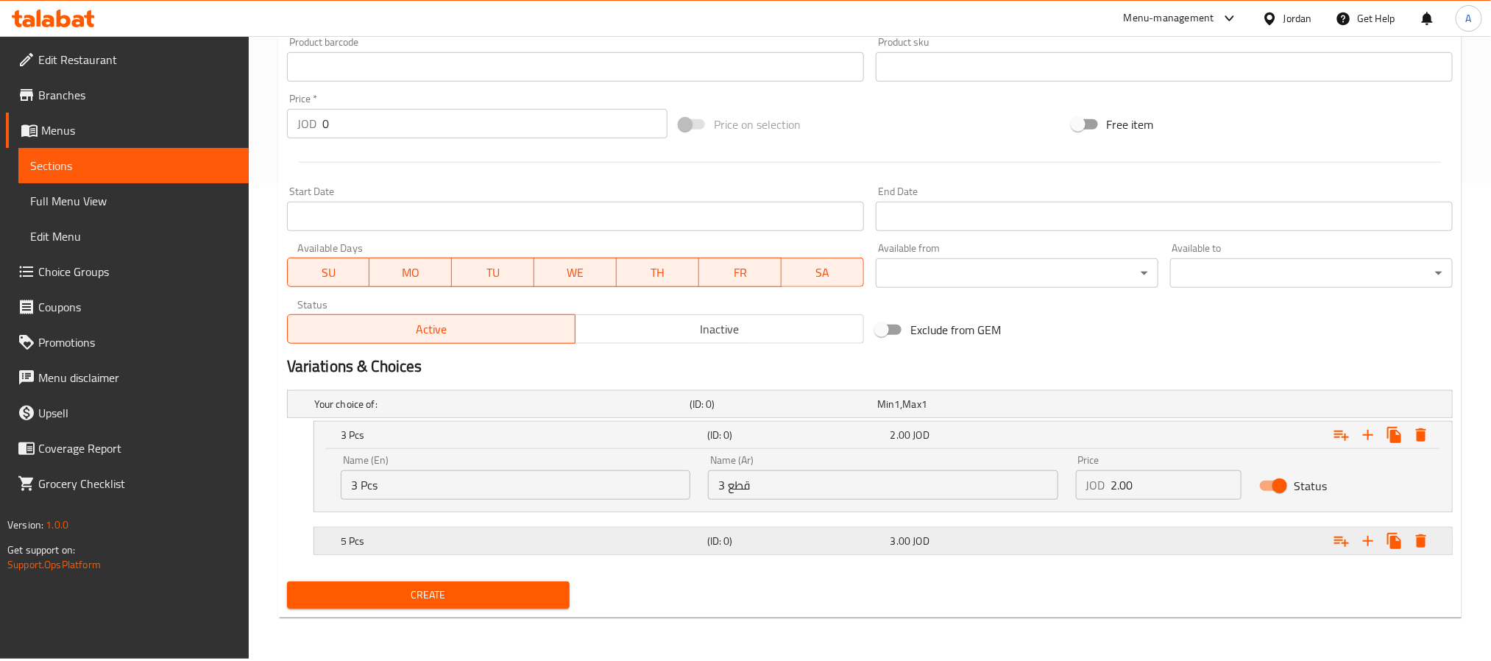
scroll to position [477, 0]
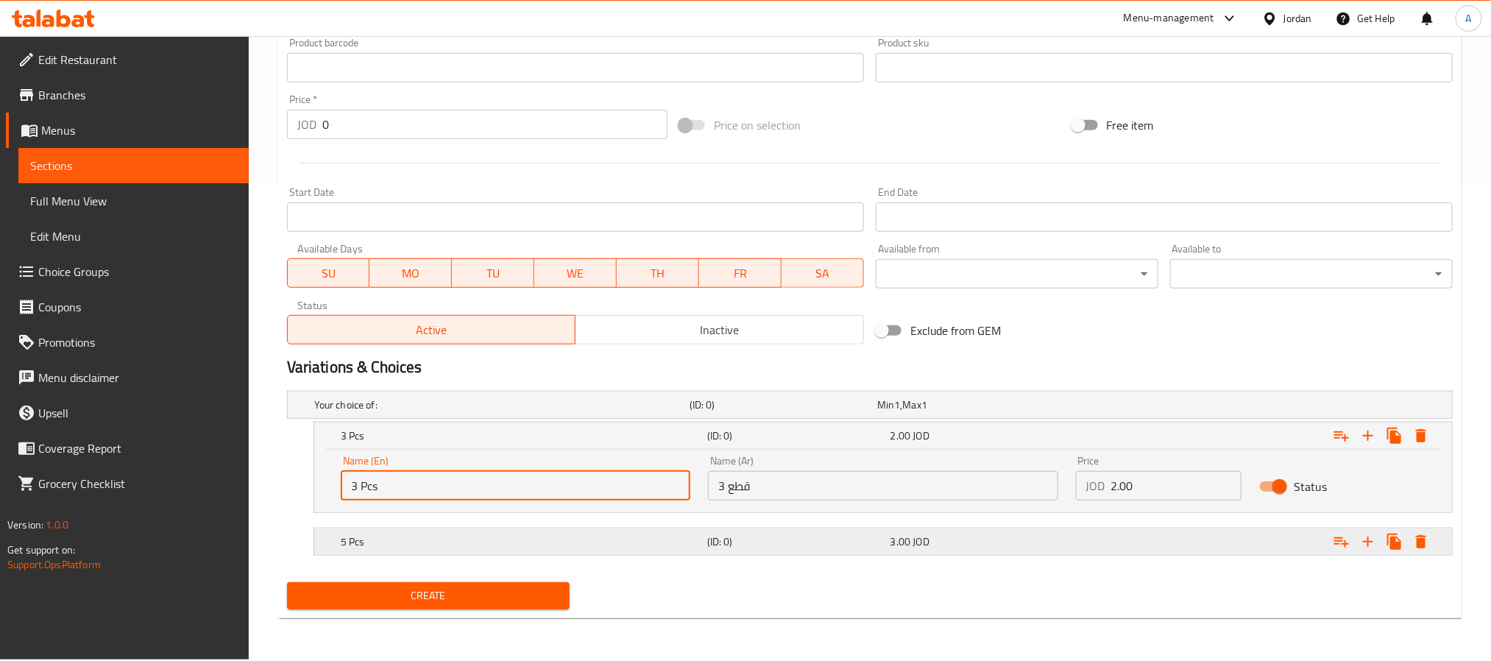
click at [477, 478] on input "3 Pcs" at bounding box center [516, 485] width 350 height 29
click at [451, 531] on div "5 Pcs (ID: 0) 3.00 JOD" at bounding box center [888, 542] width 1100 height 32
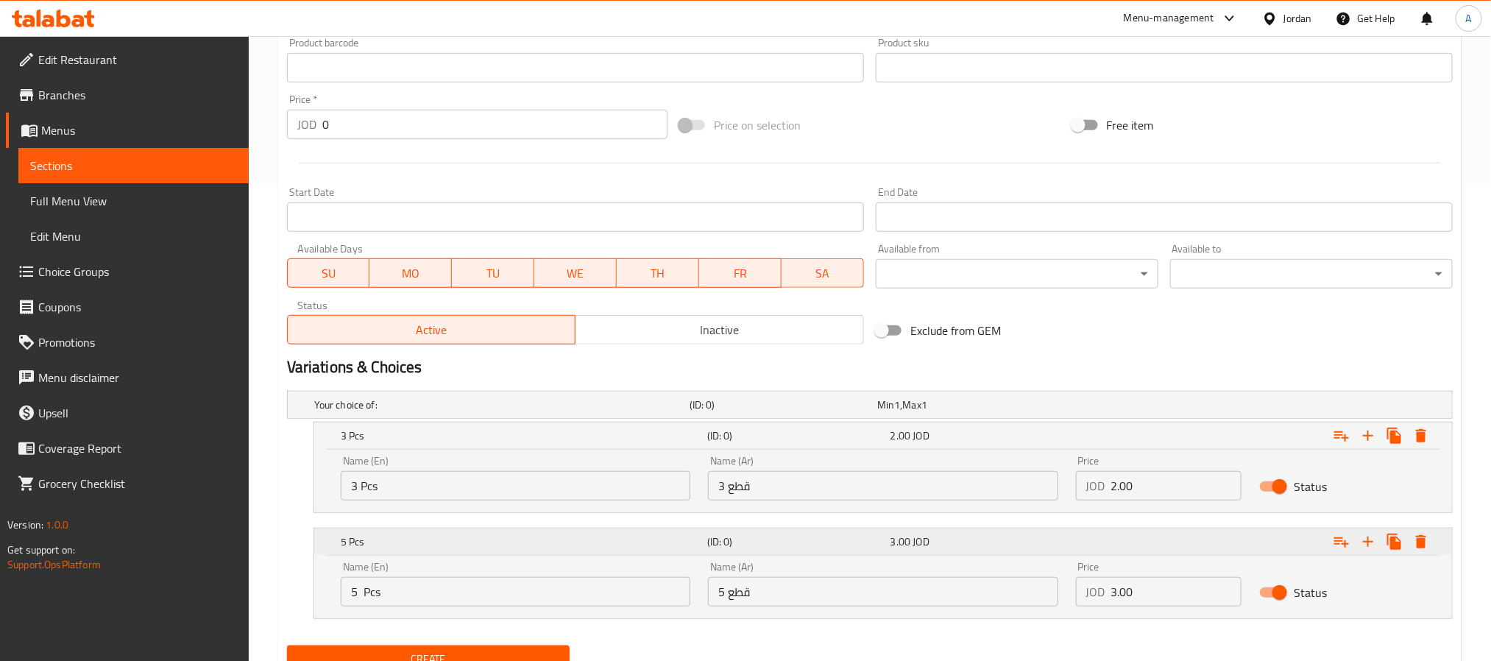
drag, startPoint x: 383, startPoint y: 551, endPoint x: 328, endPoint y: 551, distance: 55.2
click at [328, 551] on div "5 Pcs (ID: 0) 3.00 JOD" at bounding box center [883, 542] width 1138 height 27
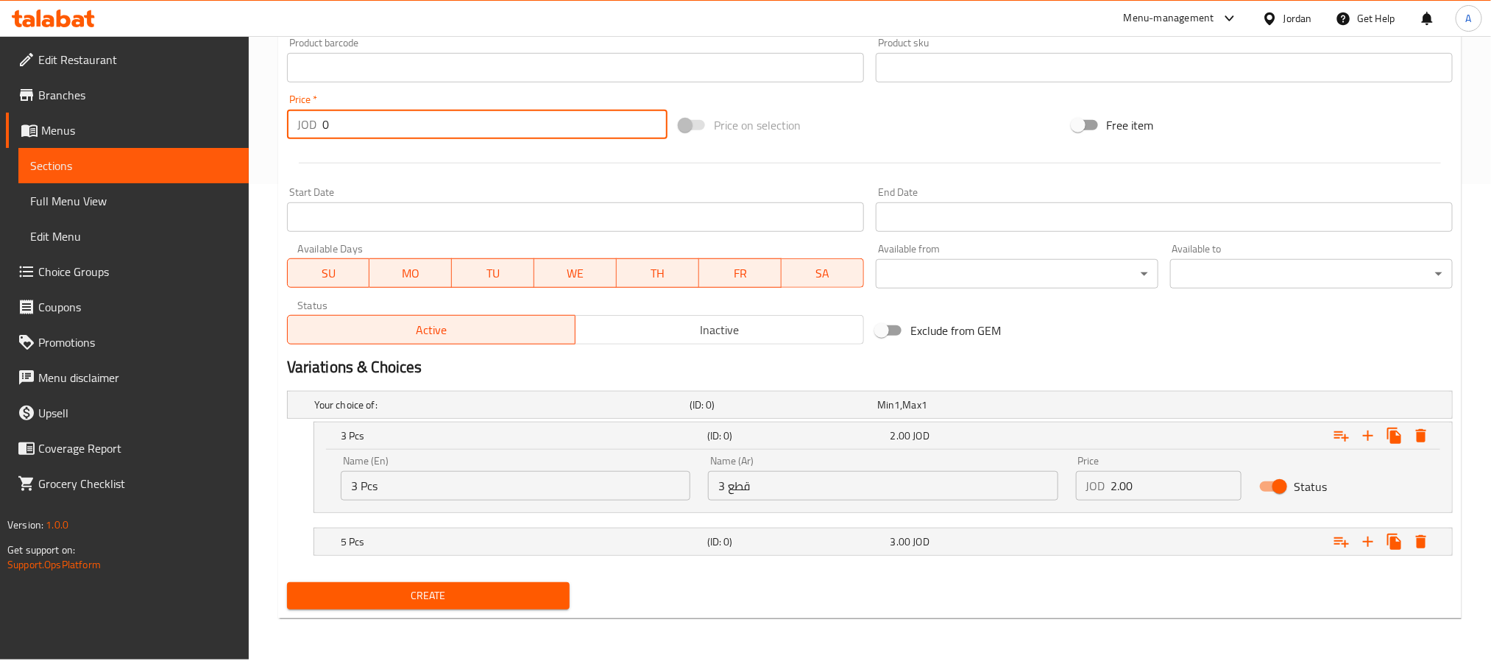
drag, startPoint x: 365, startPoint y: 128, endPoint x: 270, endPoint y: 124, distance: 95.1
click at [270, 124] on div "Home / Restaurants management / Menus / Sections / item / create Appetizer sect…" at bounding box center [870, 109] width 1243 height 1101
paste input "2.0"
type input "2.00"
click at [1429, 438] on icon "Expand" at bounding box center [1422, 436] width 18 height 18
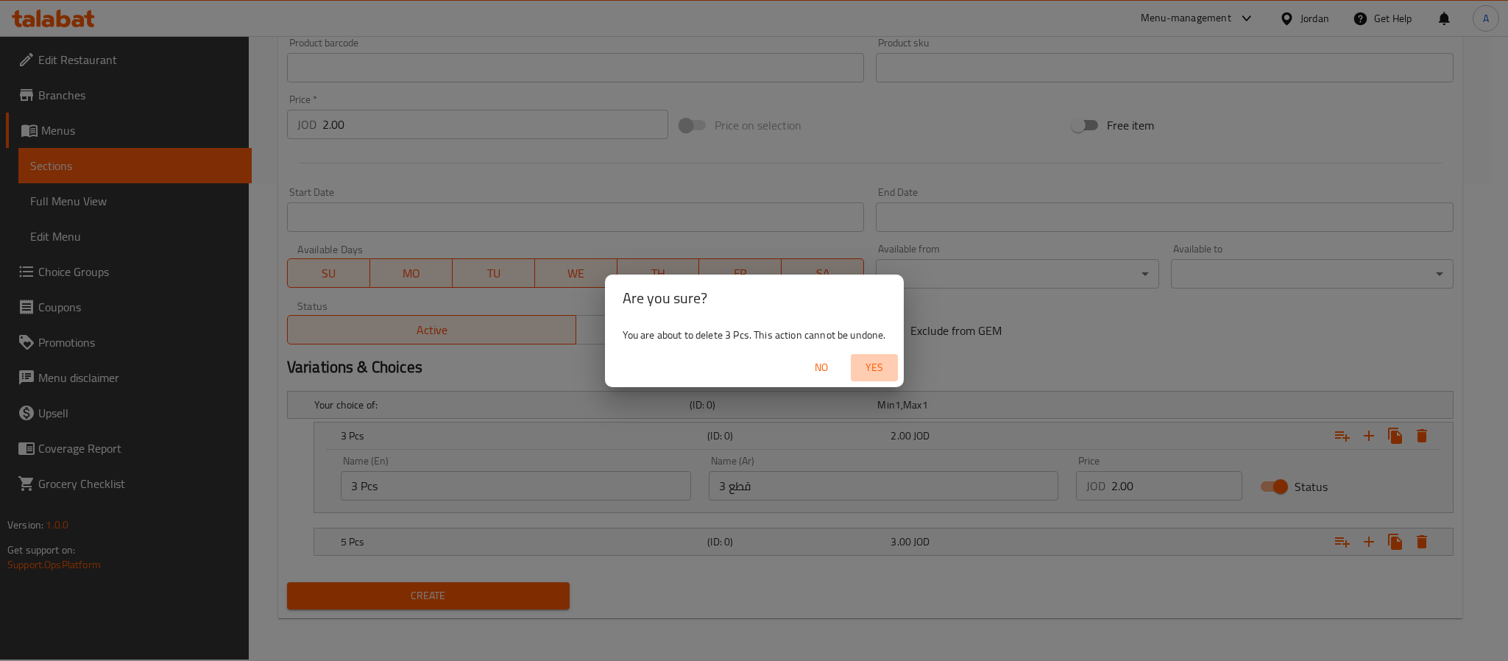
click at [862, 370] on span "Yes" at bounding box center [874, 368] width 35 height 18
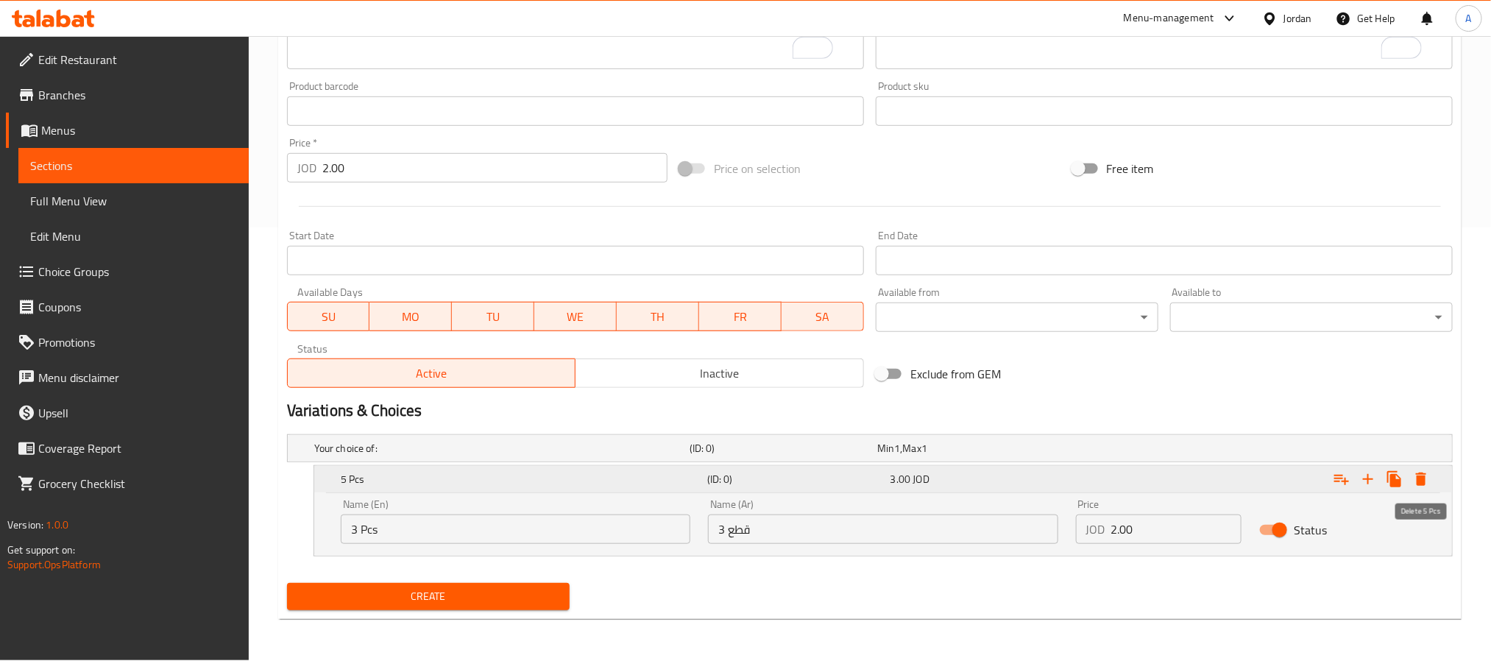
click at [1419, 478] on icon "Expand" at bounding box center [1421, 479] width 10 height 13
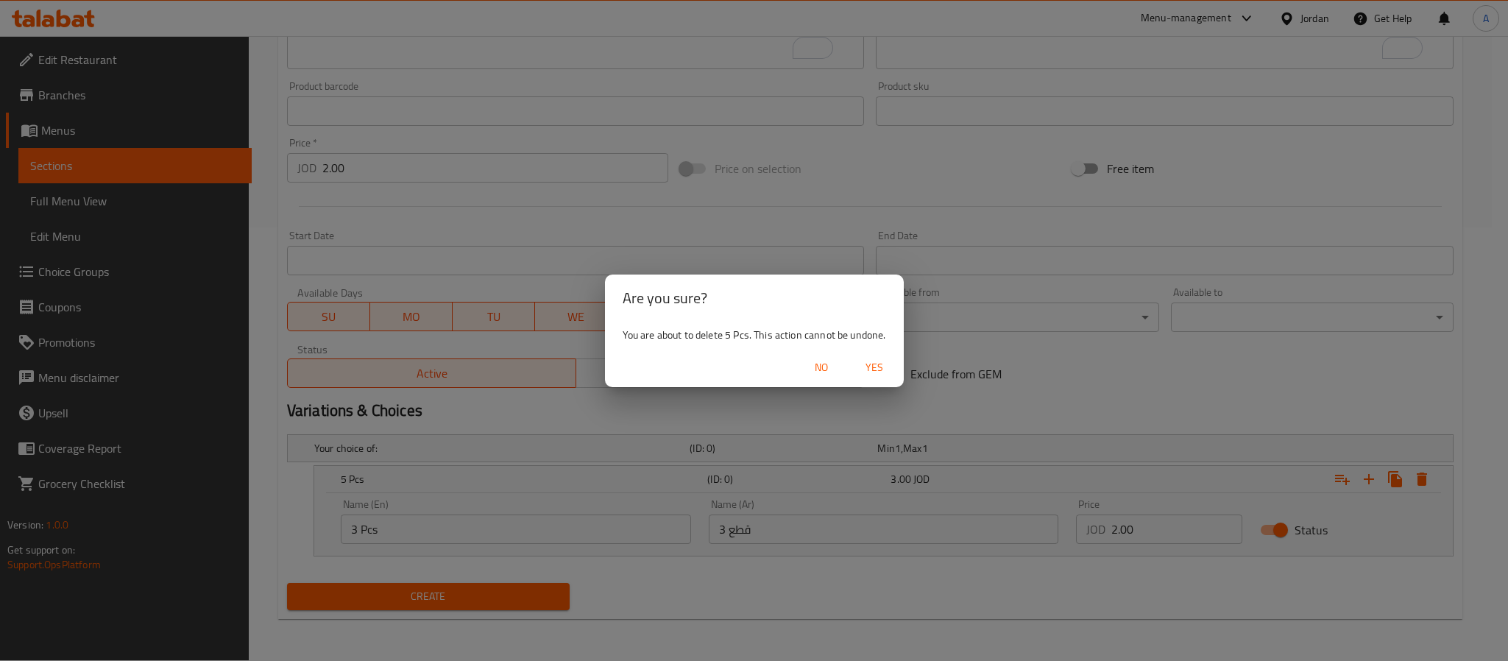
click at [864, 373] on span "Yes" at bounding box center [874, 368] width 35 height 18
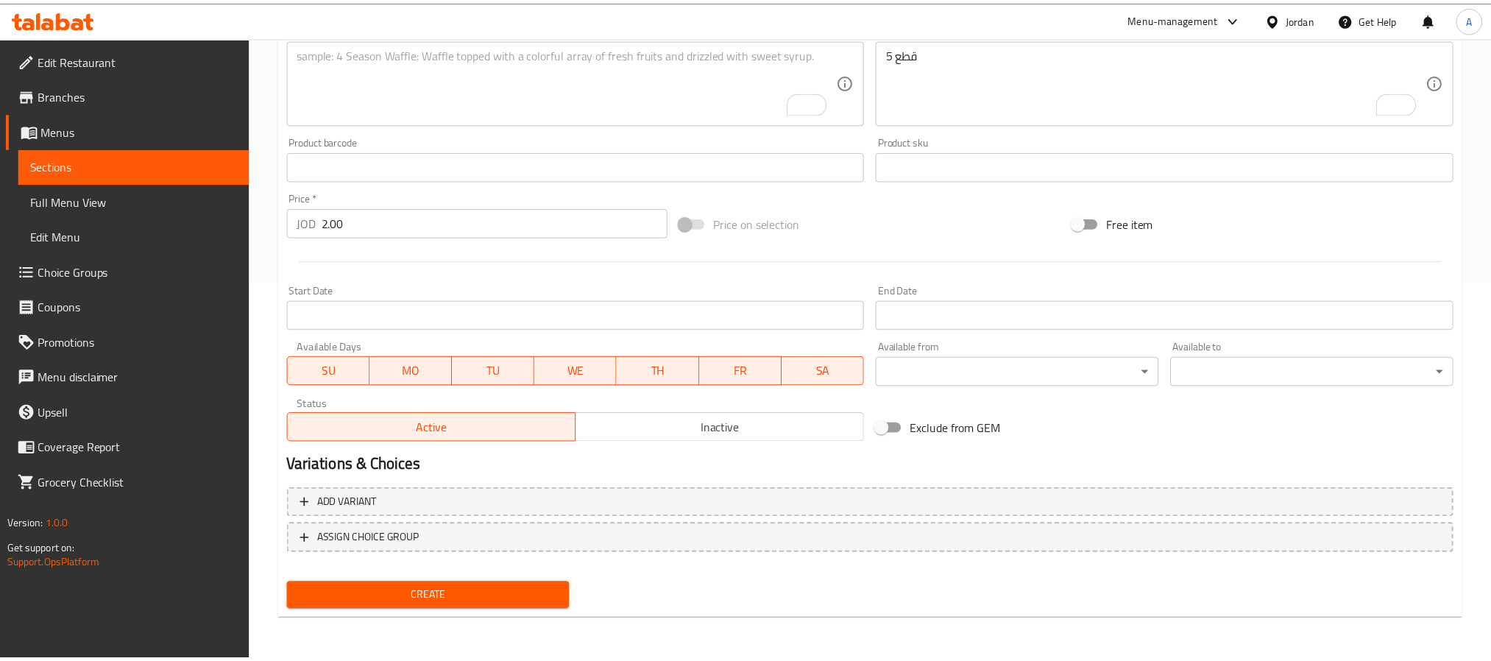
scroll to position [378, 0]
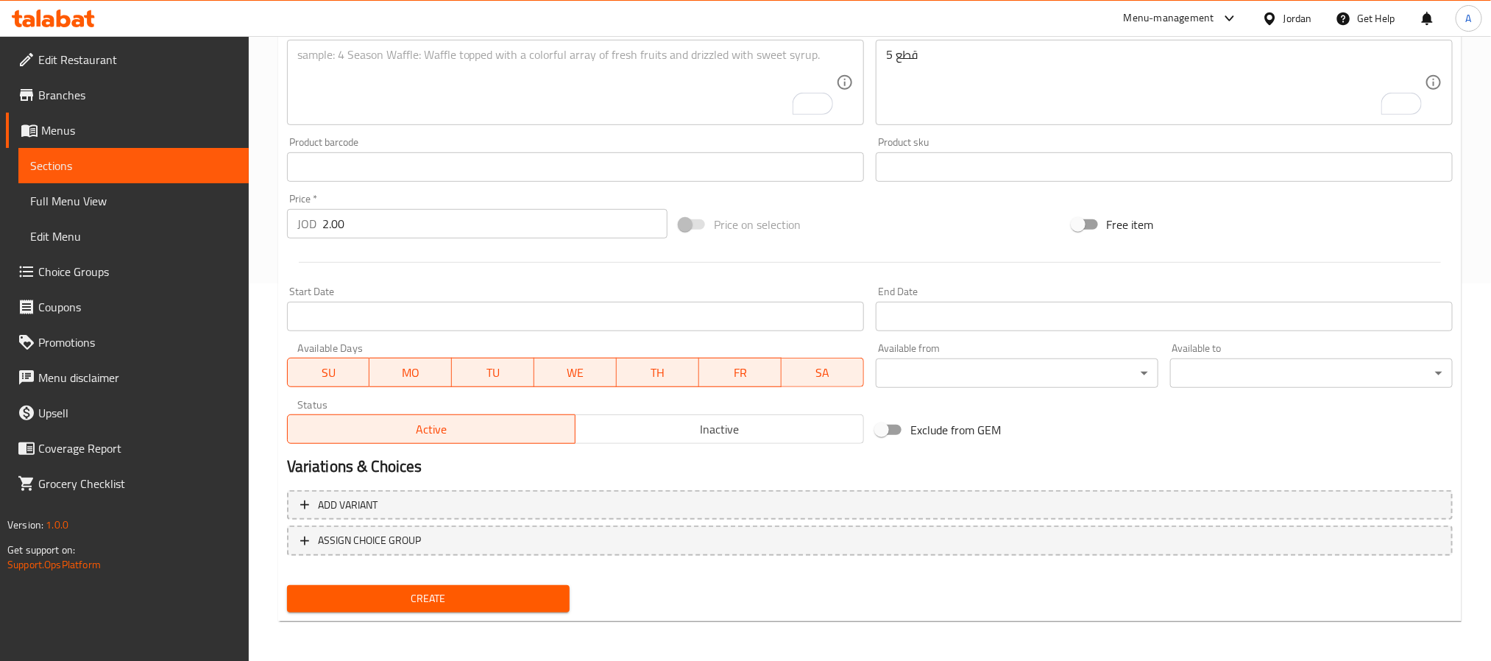
click at [518, 594] on span "Create" at bounding box center [428, 599] width 259 height 18
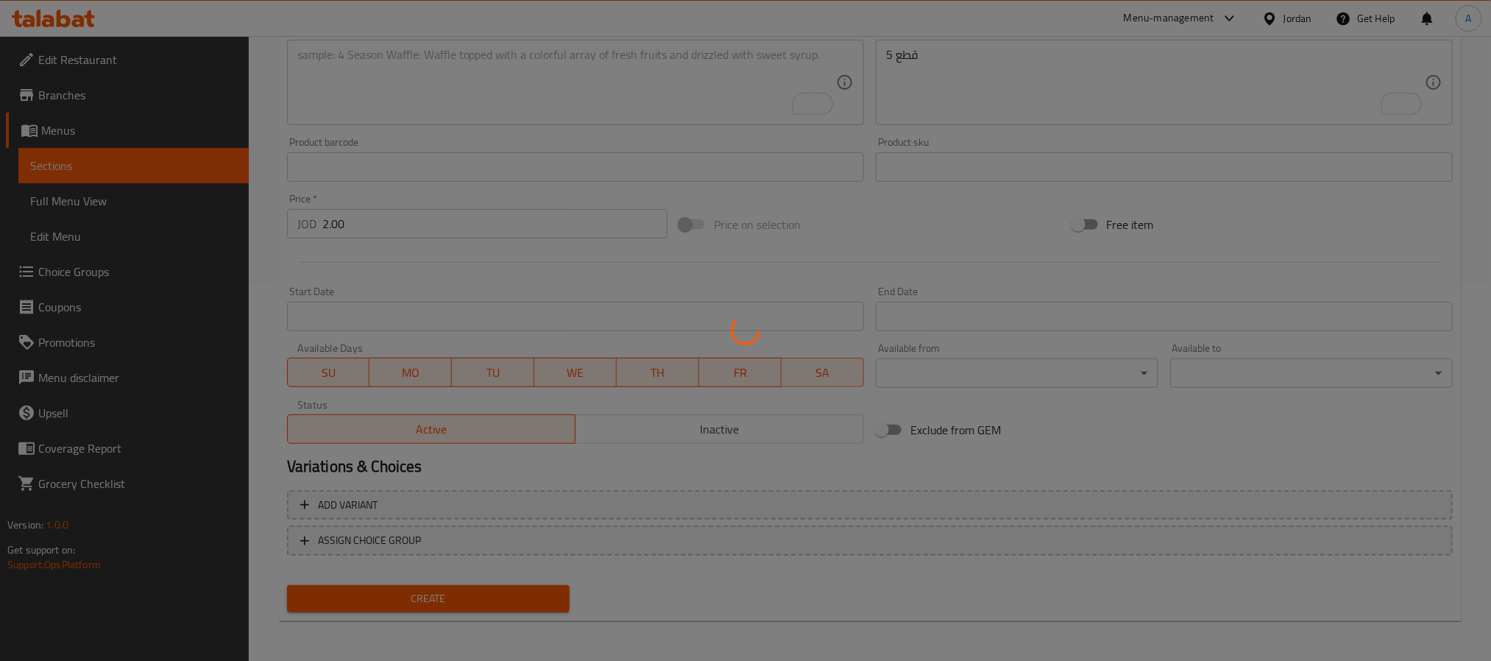
type input "0"
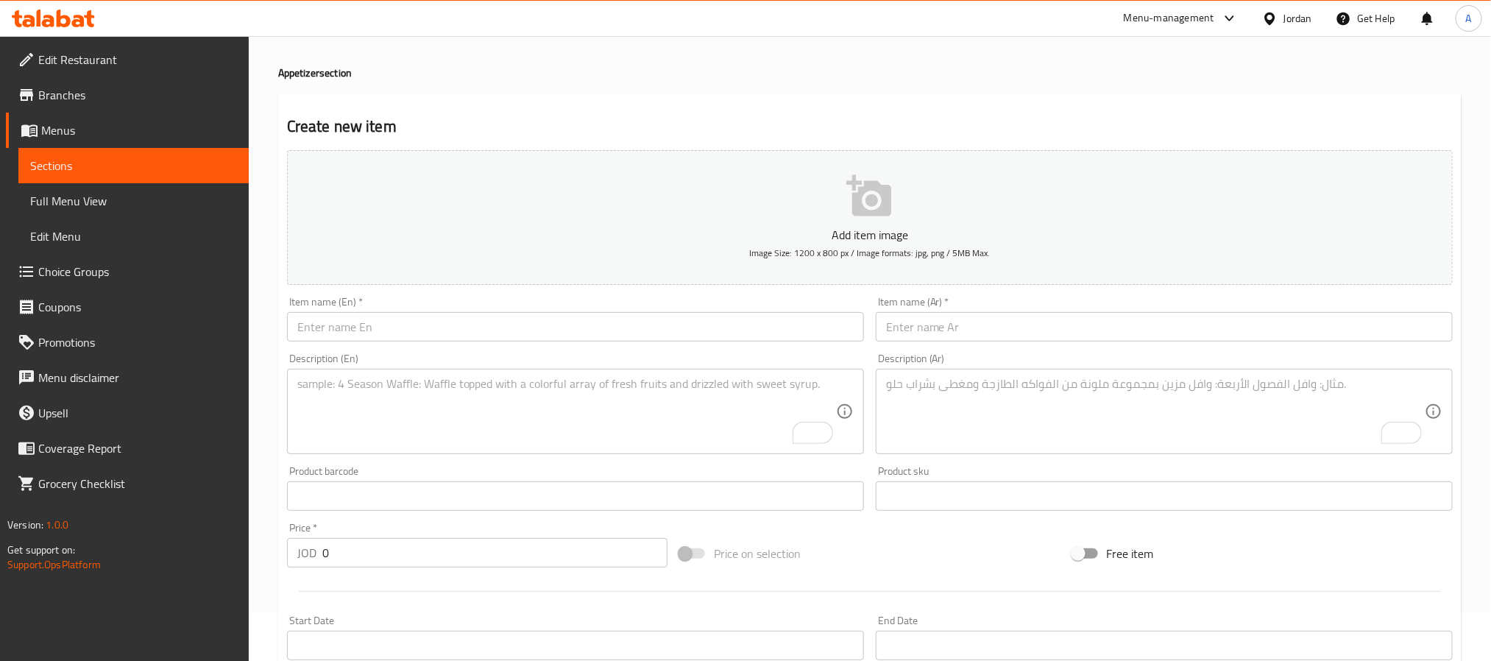
scroll to position [46, 0]
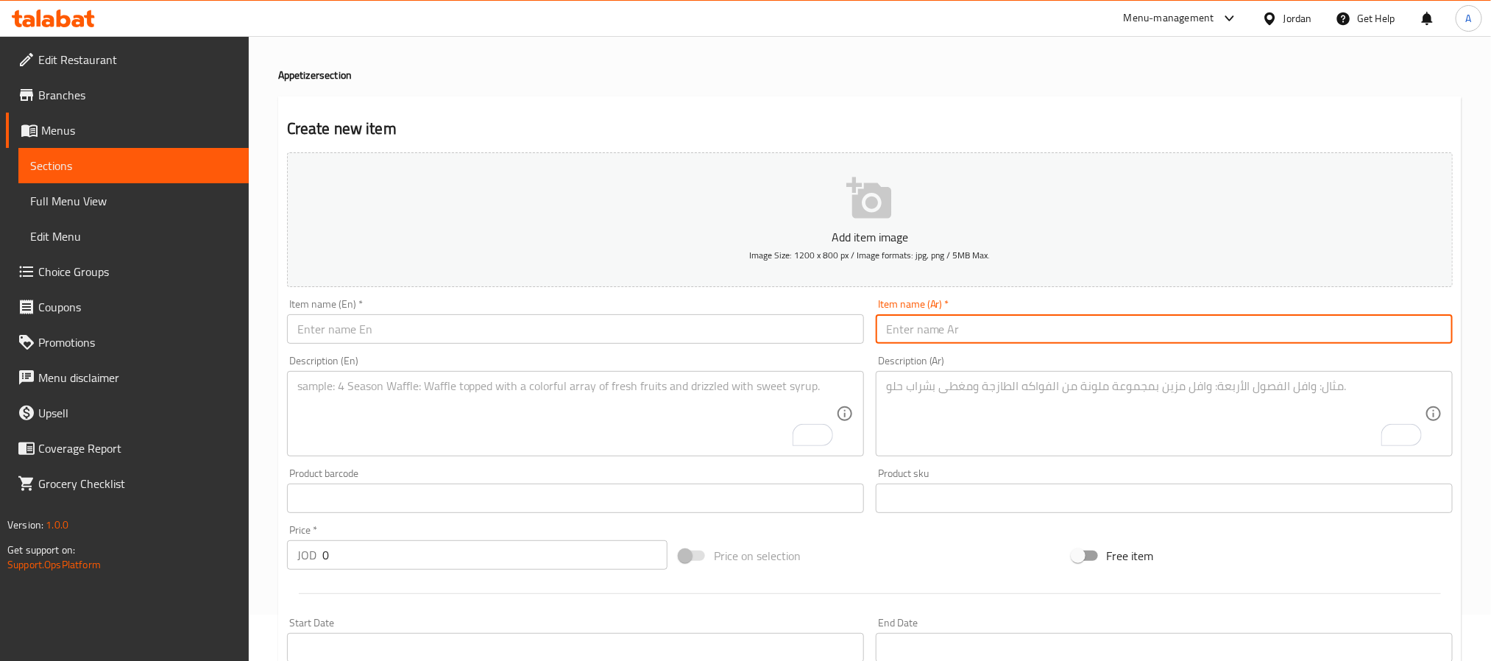
click at [992, 340] on input "text" at bounding box center [1164, 328] width 577 height 29
paste input "نجت"
type input "نجت"
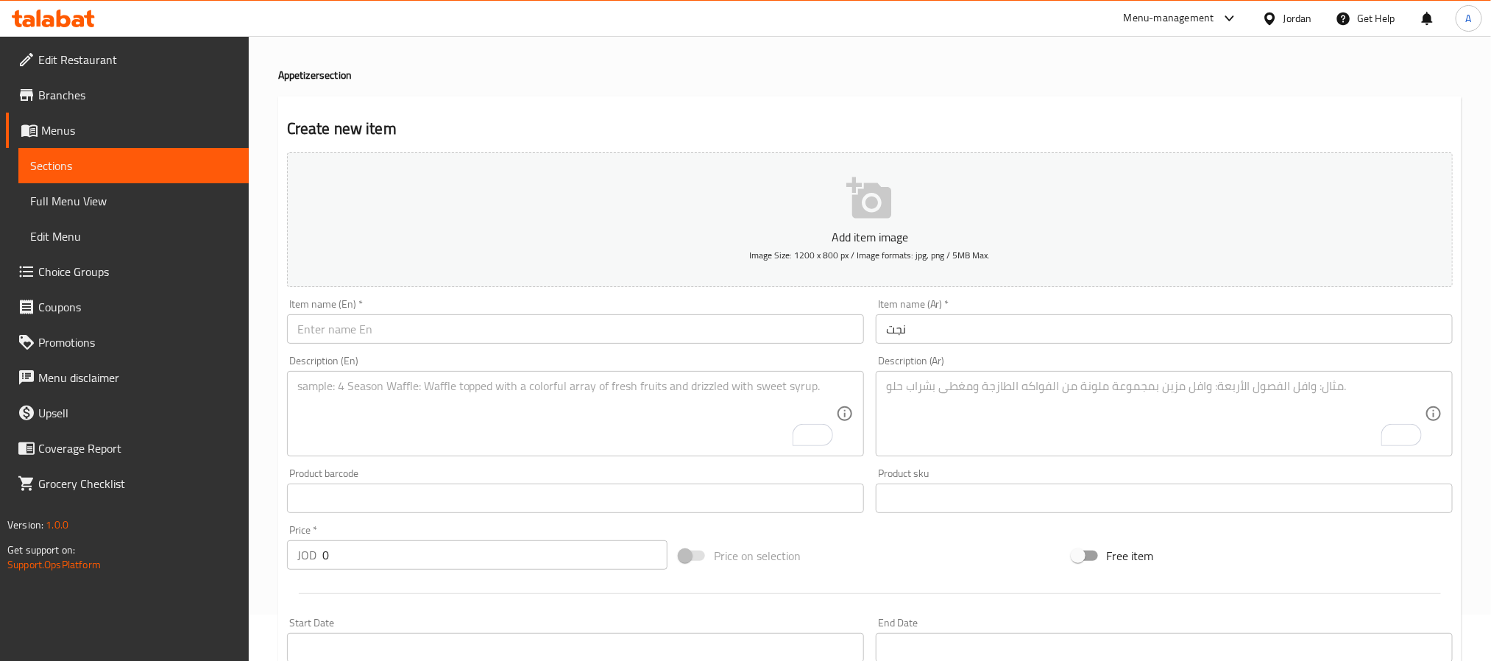
click at [599, 328] on input "text" at bounding box center [575, 328] width 577 height 29
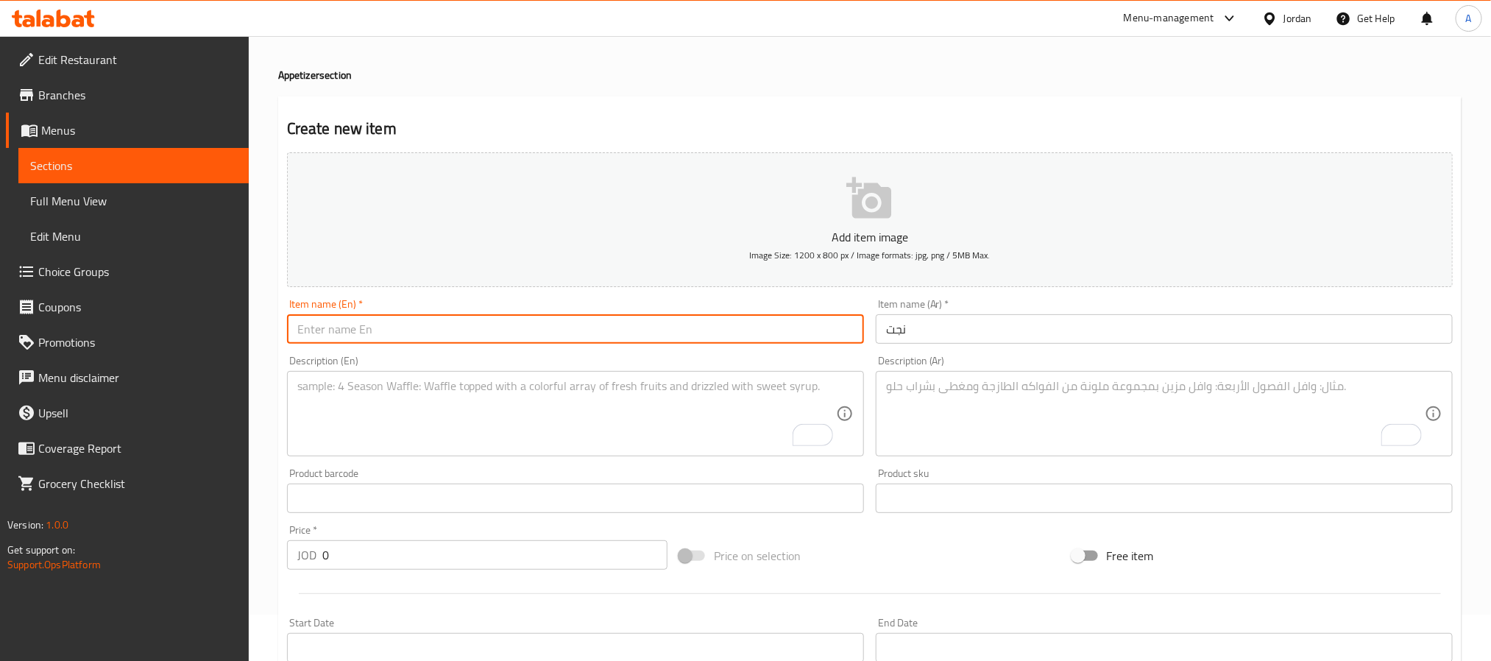
paste input "Nuggets"
type input "Nuggets"
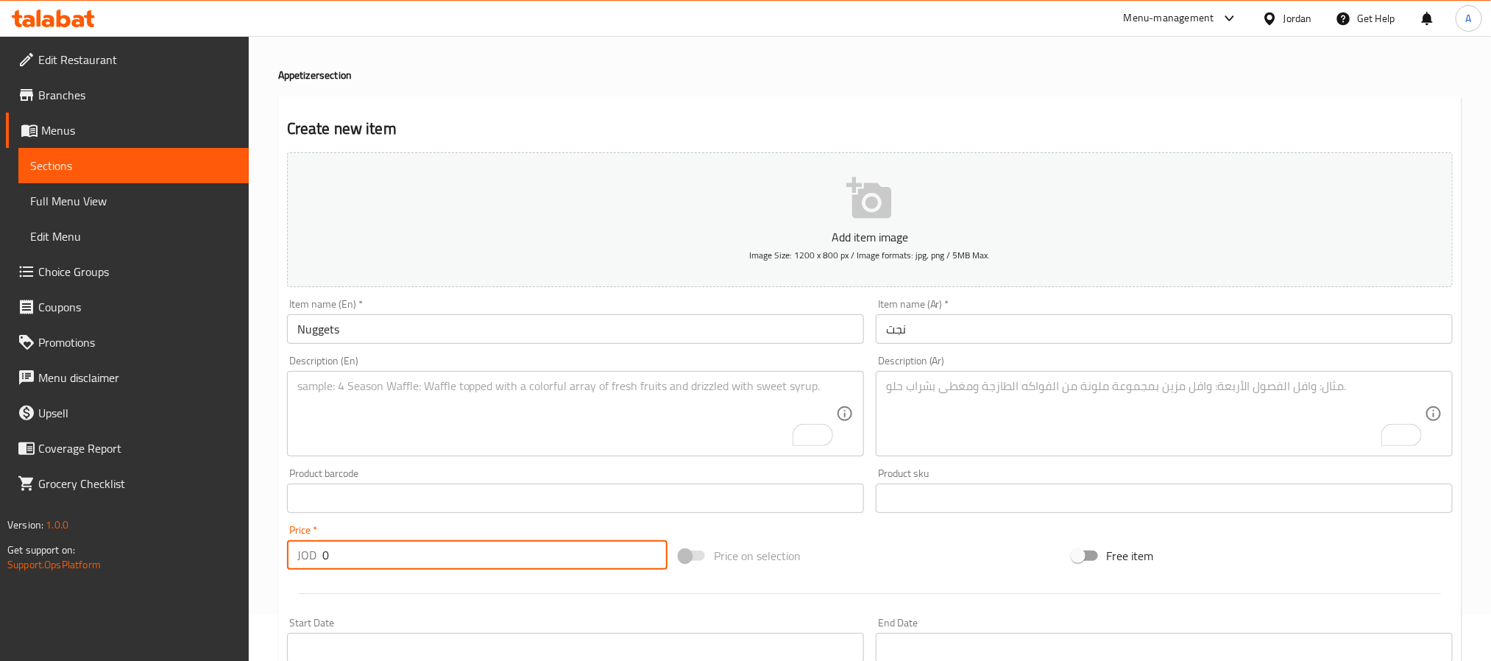
paste input "1.75"
drag, startPoint x: 347, startPoint y: 553, endPoint x: 298, endPoint y: 543, distance: 49.5
click at [298, 543] on div "JOD 1.75 Price *" at bounding box center [477, 554] width 381 height 29
type input "1.75"
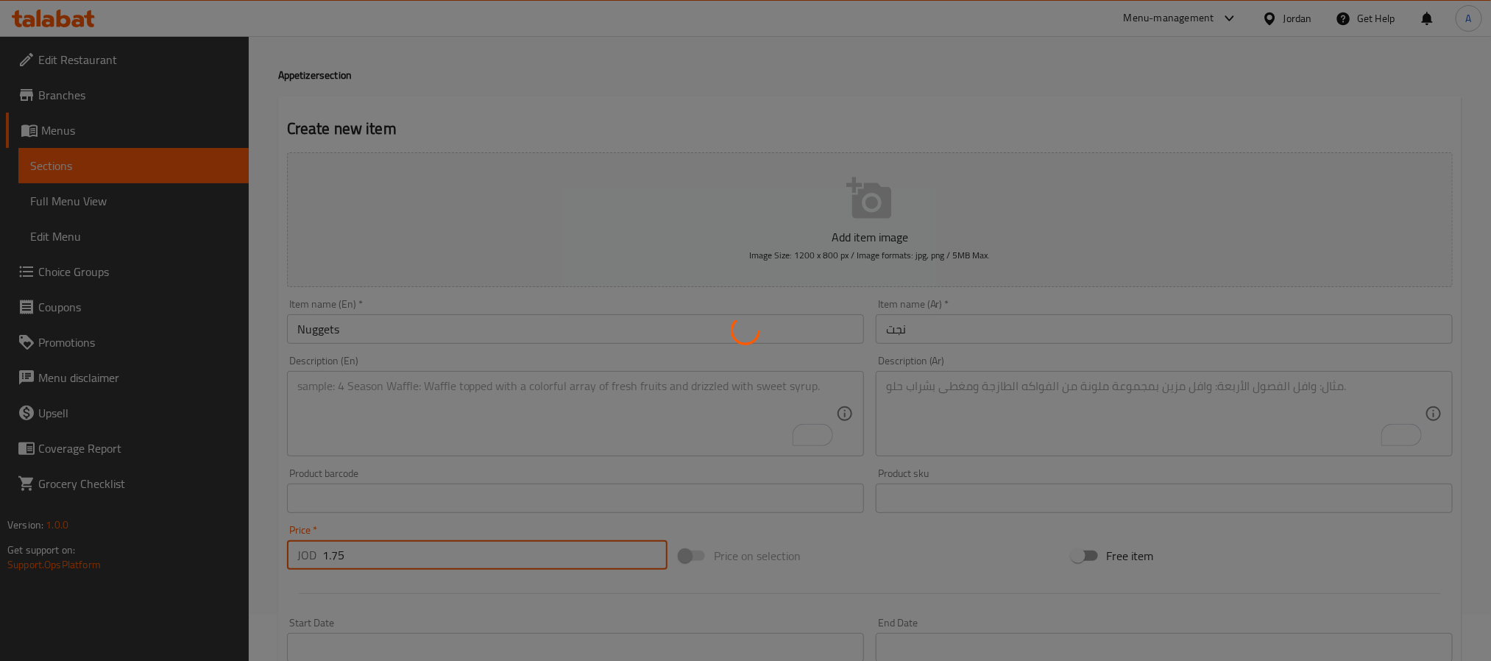
type input "0"
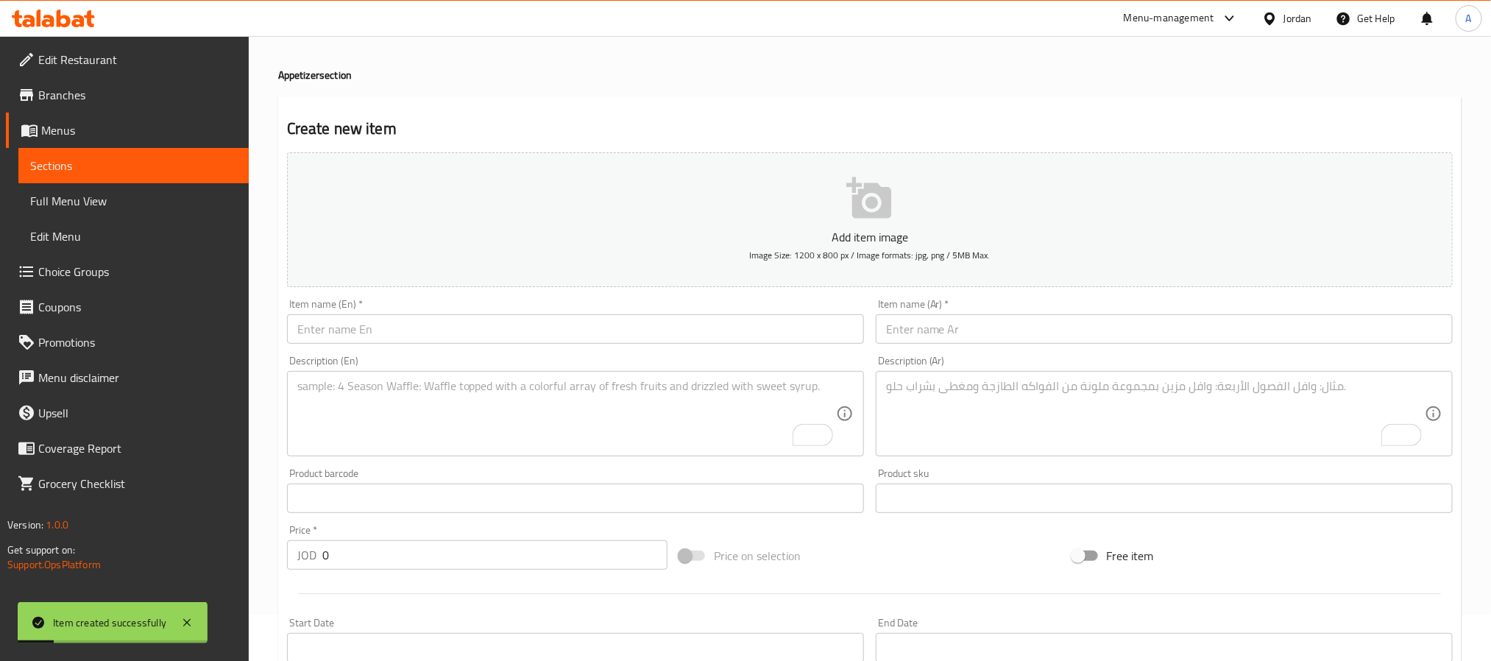
drag, startPoint x: 1087, startPoint y: 364, endPoint x: 1078, endPoint y: 328, distance: 37.9
click at [1087, 364] on div "Description (Ar) Description (Ar)" at bounding box center [1164, 406] width 577 height 101
paste input "[PERSON_NAME]"
click at [1076, 323] on input "text" at bounding box center [1164, 328] width 577 height 29
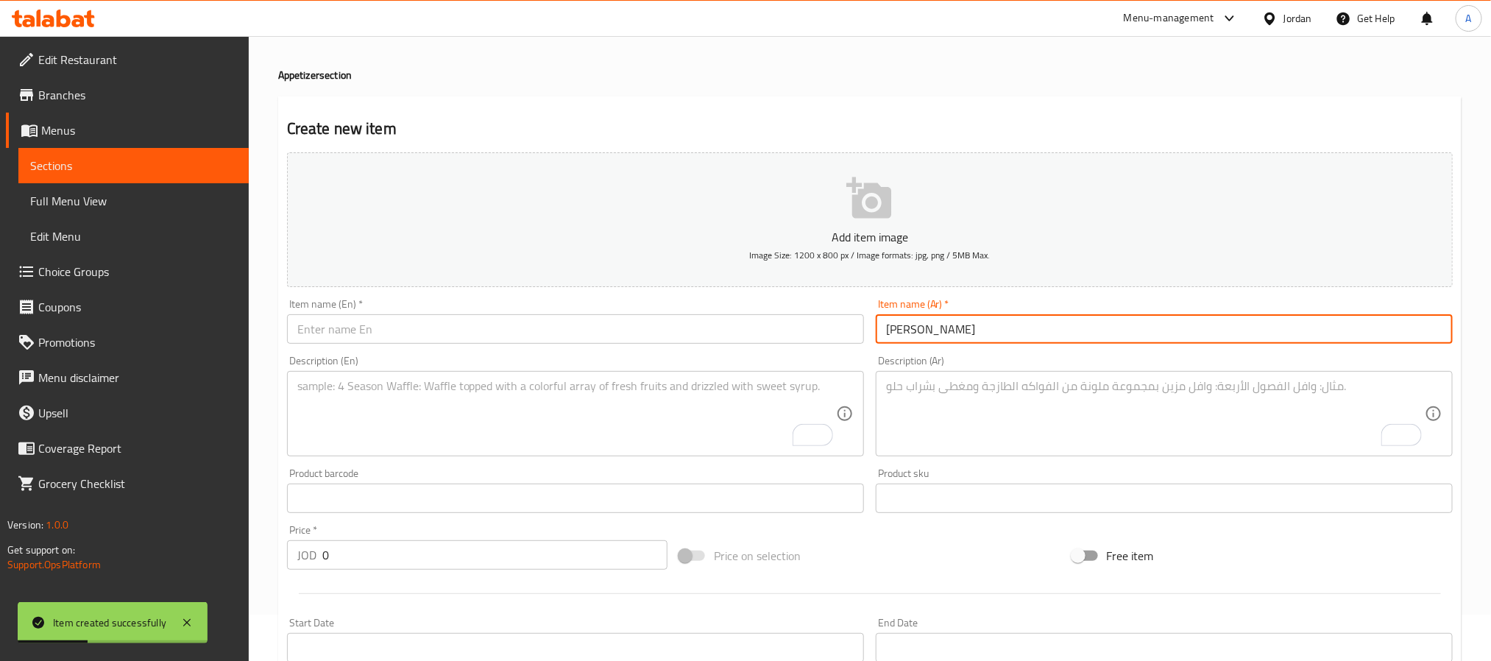
type input "[PERSON_NAME]"
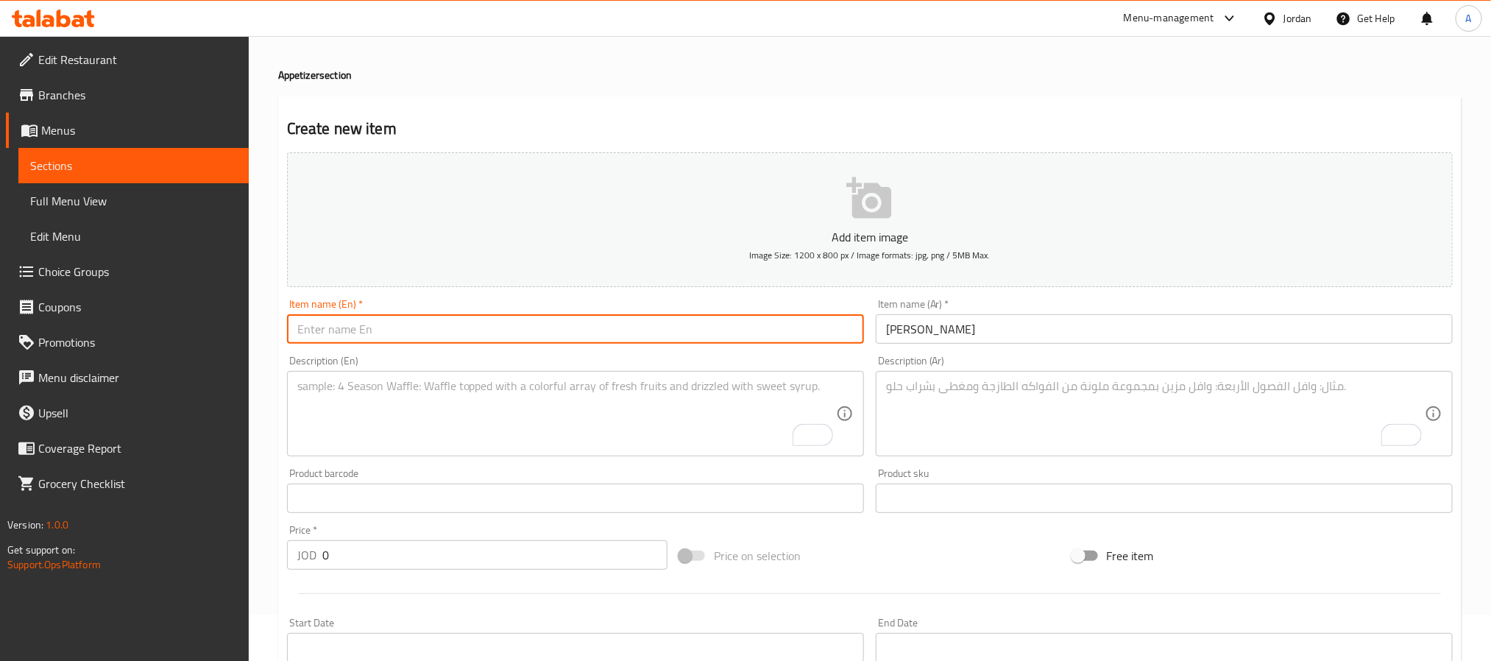
click at [409, 327] on input "text" at bounding box center [575, 328] width 577 height 29
paste input "Popcorn"
type input "Popcorn"
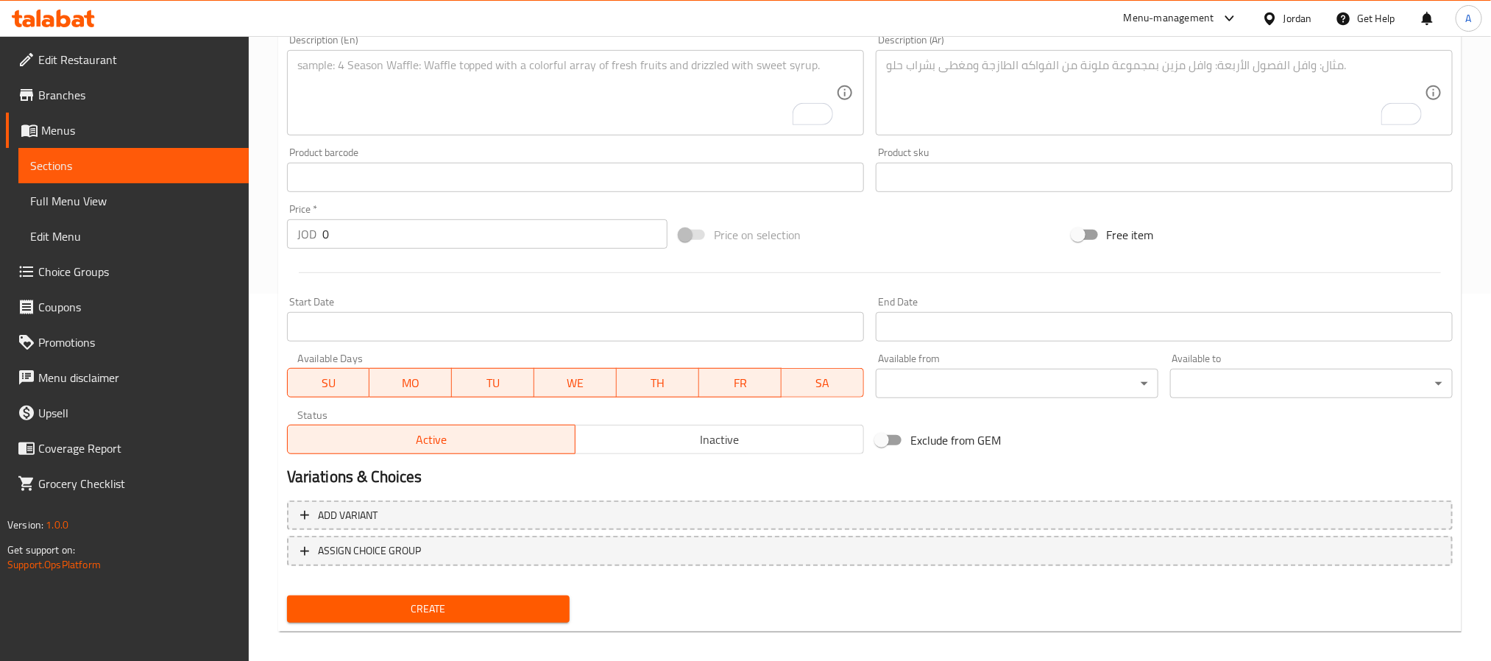
scroll to position [378, 0]
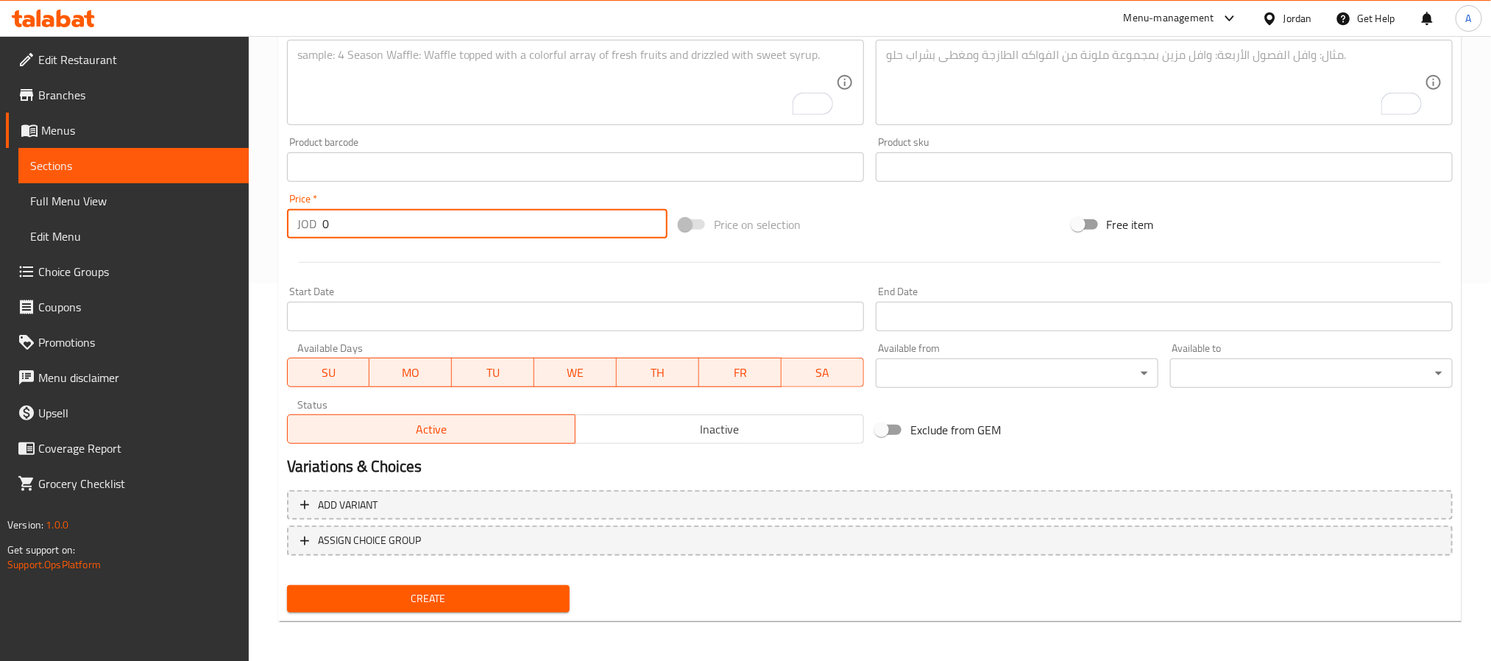
drag, startPoint x: 362, startPoint y: 219, endPoint x: 318, endPoint y: 230, distance: 45.4
click at [318, 230] on div "JOD 0 Price *" at bounding box center [477, 223] width 381 height 29
paste input "1.75"
type input "1.75"
click at [287, 585] on button "Create" at bounding box center [428, 598] width 283 height 27
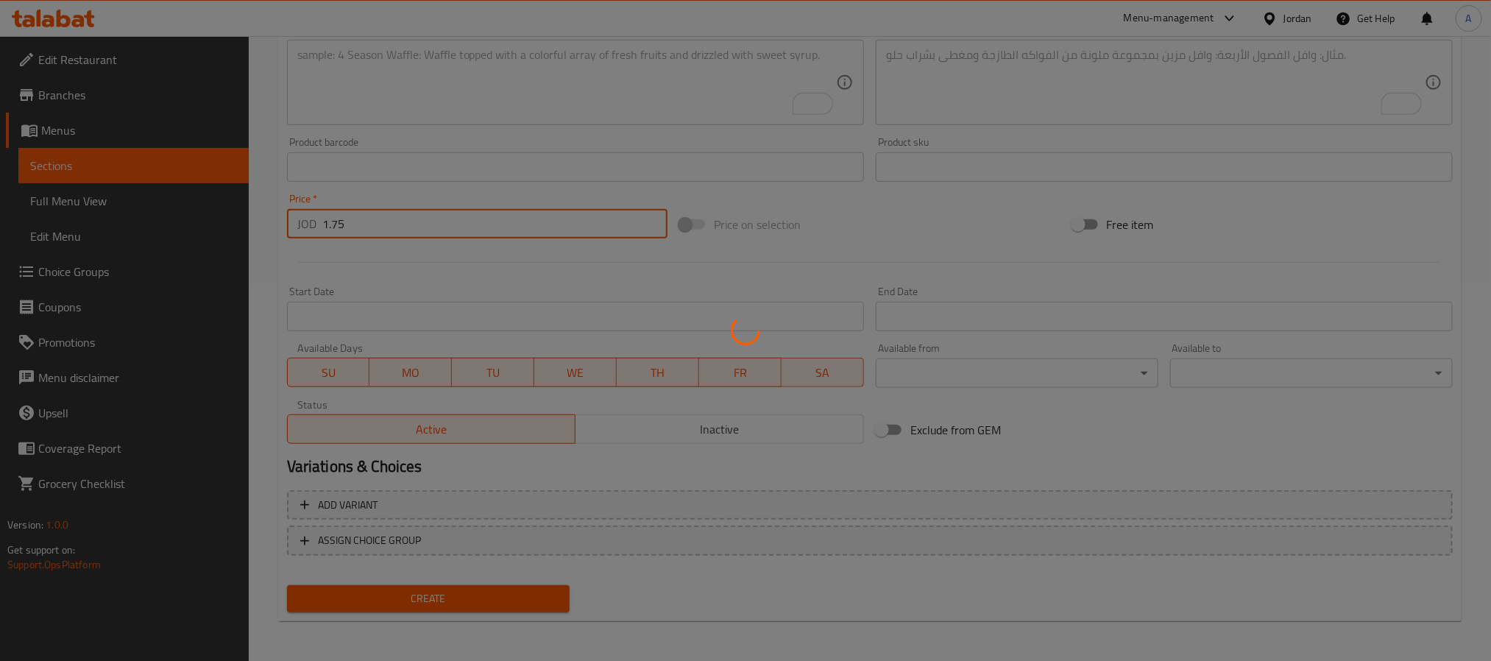
type input "0"
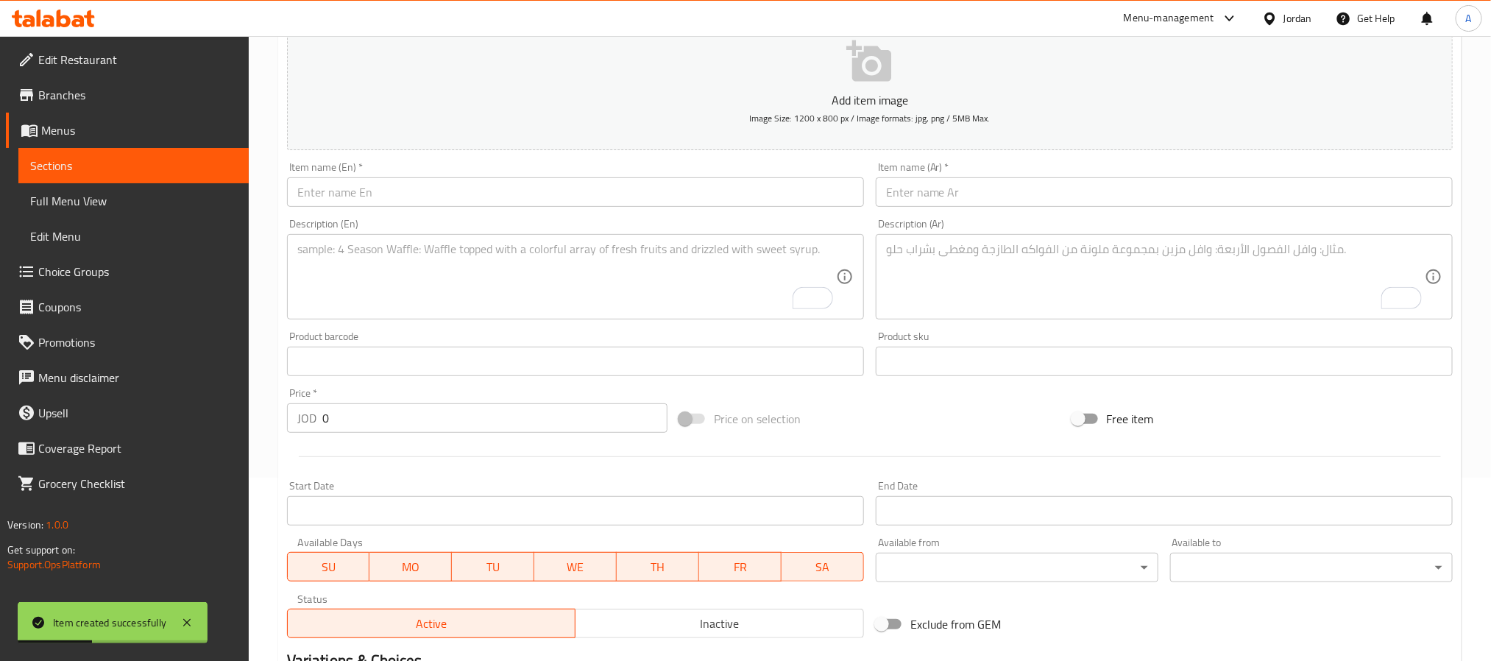
scroll to position [157, 0]
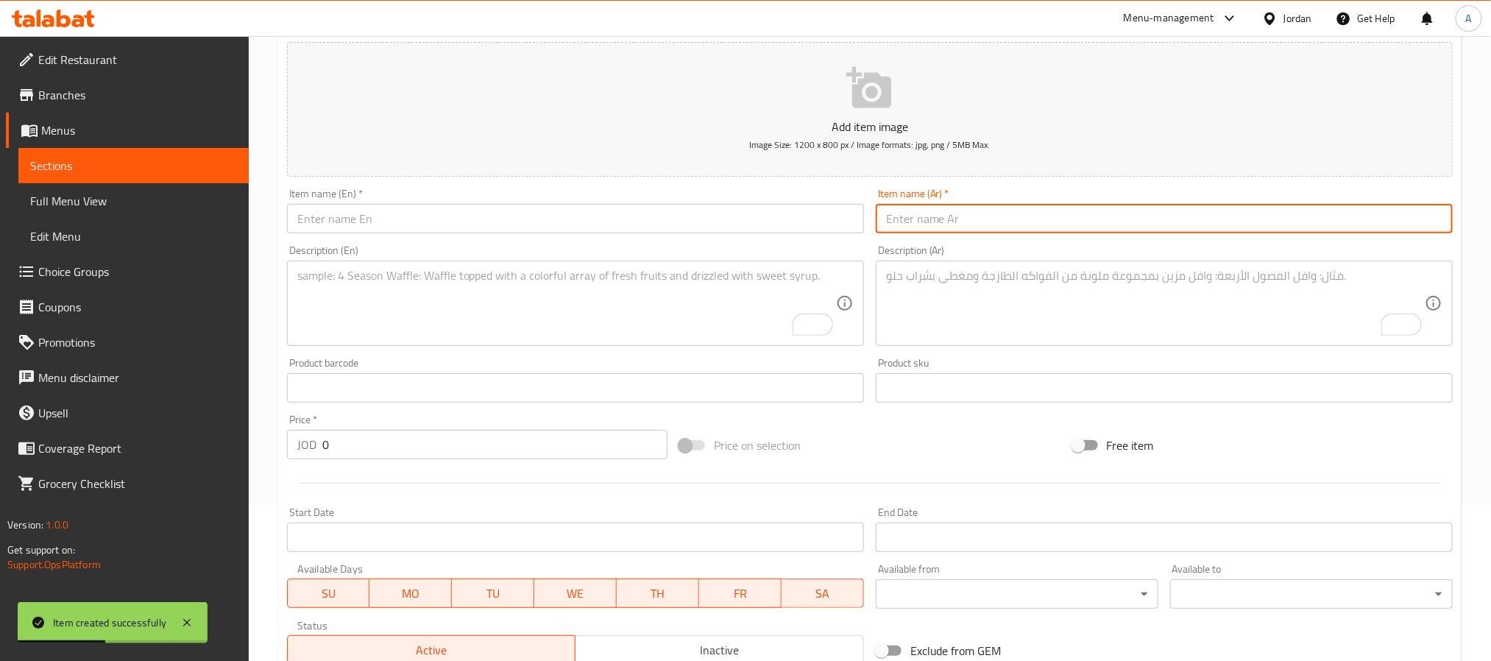
click at [1025, 219] on input "text" at bounding box center [1164, 218] width 577 height 29
paste input "مكس بطاطا مقلية"
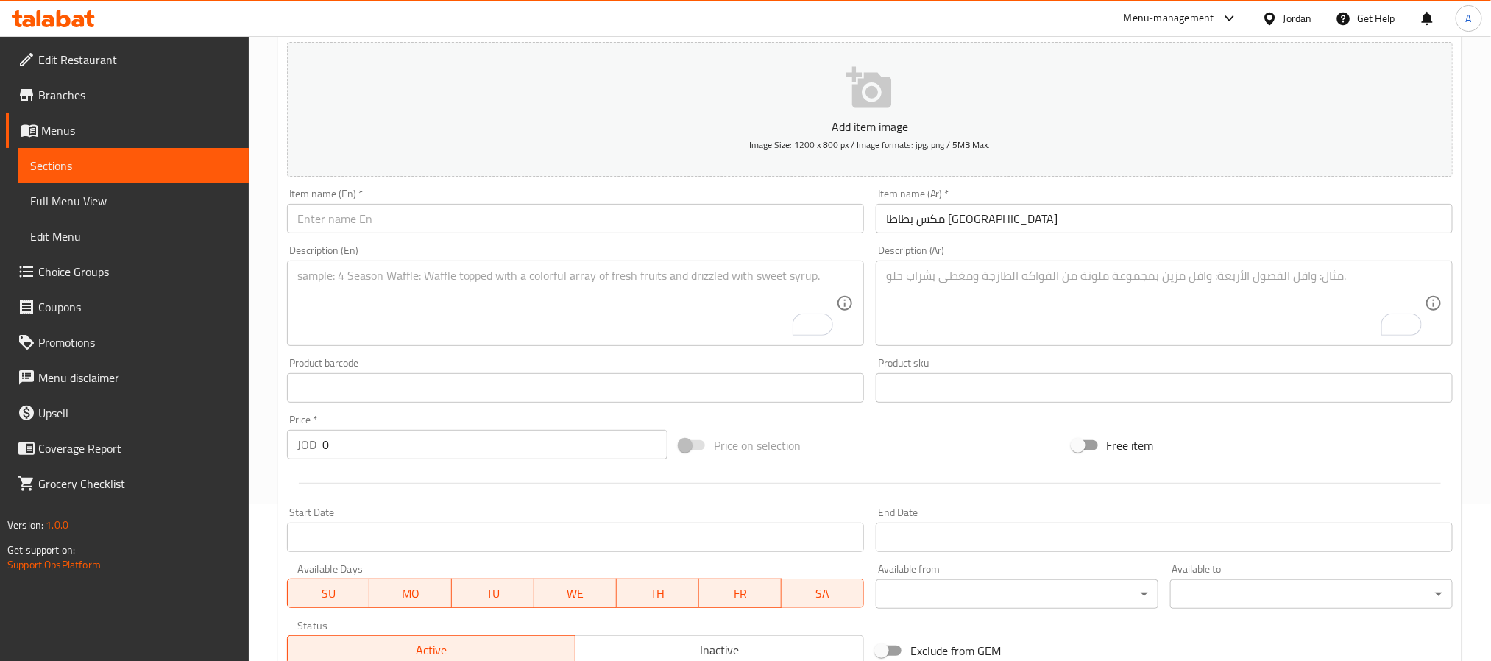
click at [1065, 233] on input "مكس بطاطا مقلية" at bounding box center [1164, 218] width 577 height 29
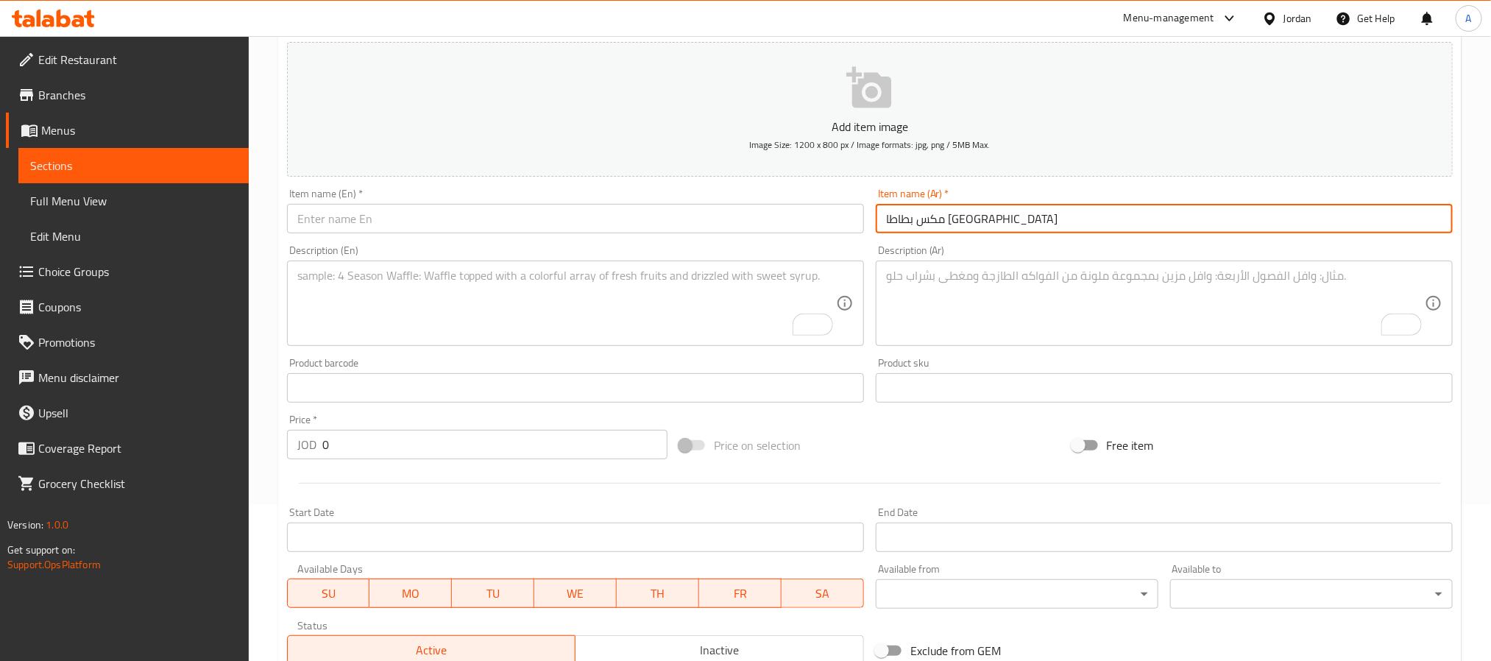
paste input "حجم أكبر"
click at [1065, 233] on input "مكس بطاطا مقلية حجم أكبر" at bounding box center [1164, 218] width 577 height 29
type input "مكس بطاطا مقلية حجم أكبر"
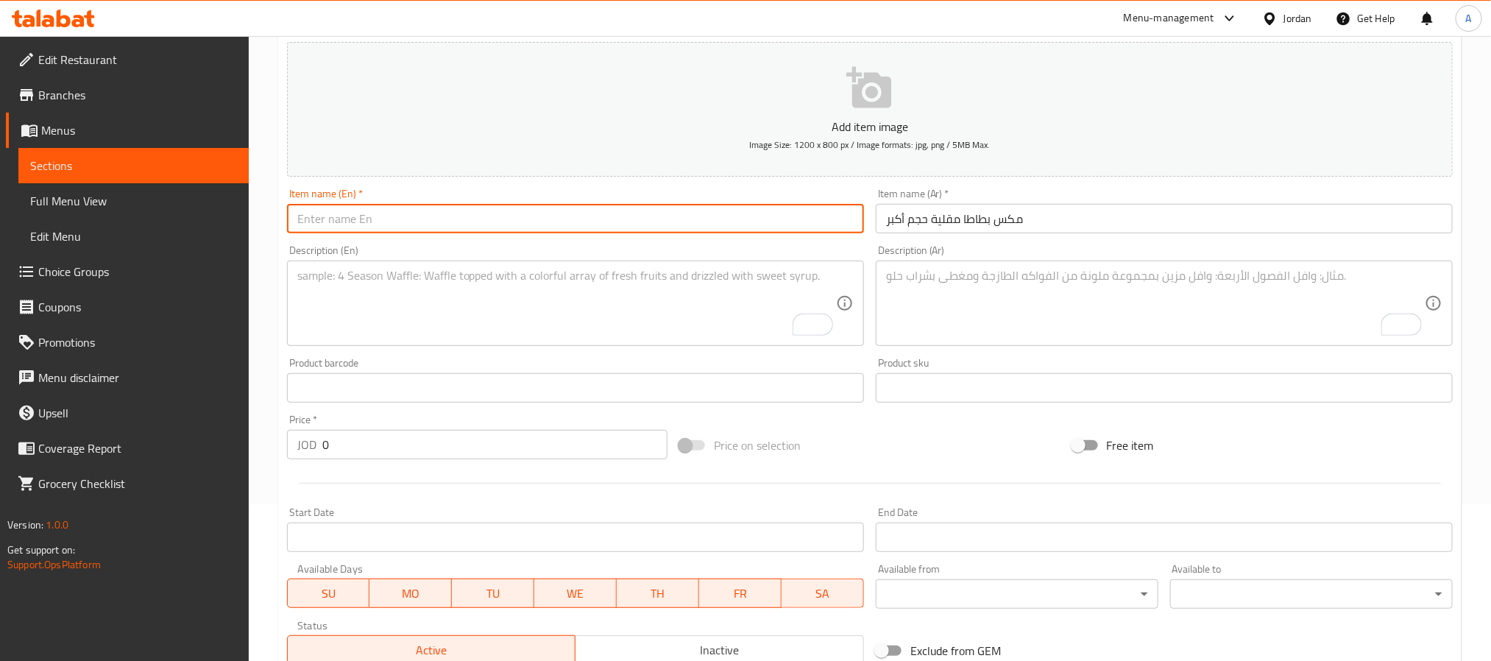
click at [396, 228] on input "text" at bounding box center [575, 218] width 577 height 29
paste input "Larger size French fries"
click at [345, 219] on input "Larger size French fries" at bounding box center [575, 218] width 577 height 29
drag, startPoint x: 345, startPoint y: 219, endPoint x: 407, endPoint y: 219, distance: 62.6
click at [407, 219] on input "Larger size French fries" at bounding box center [575, 218] width 577 height 29
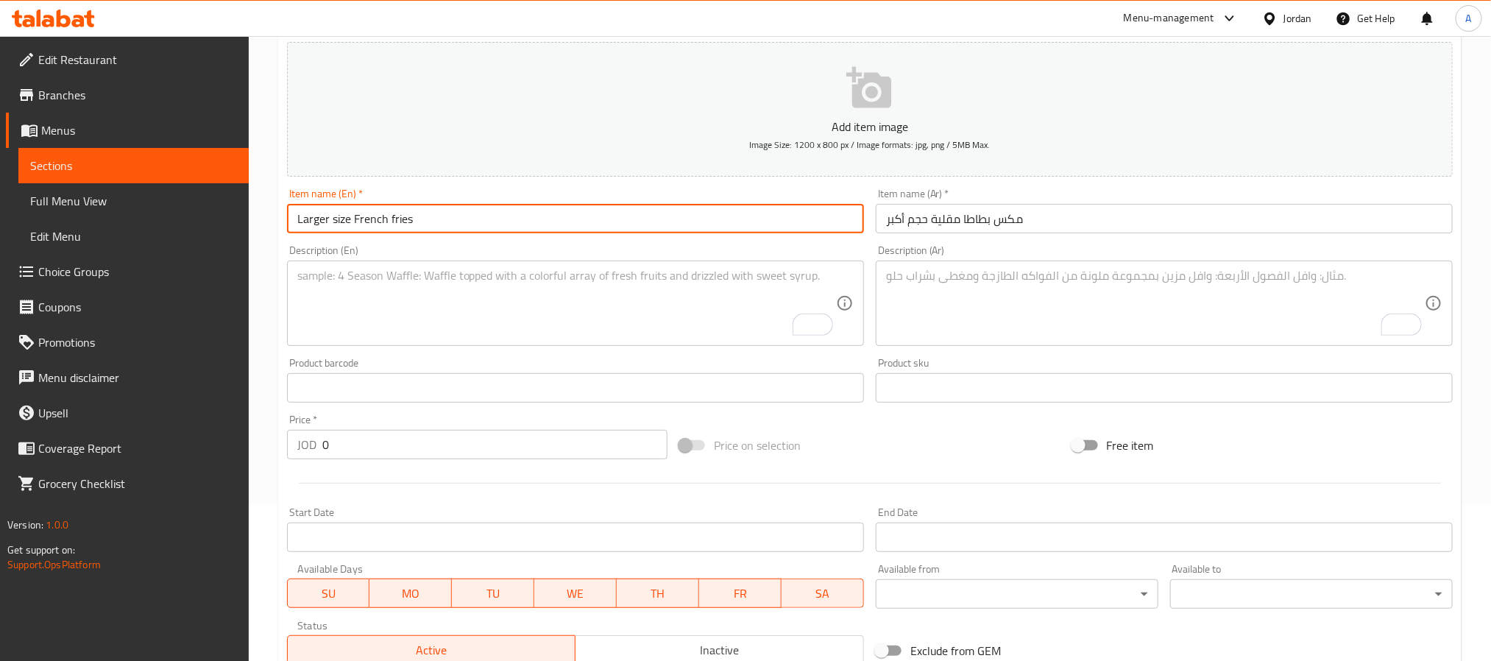
paste input "Mixed French F"
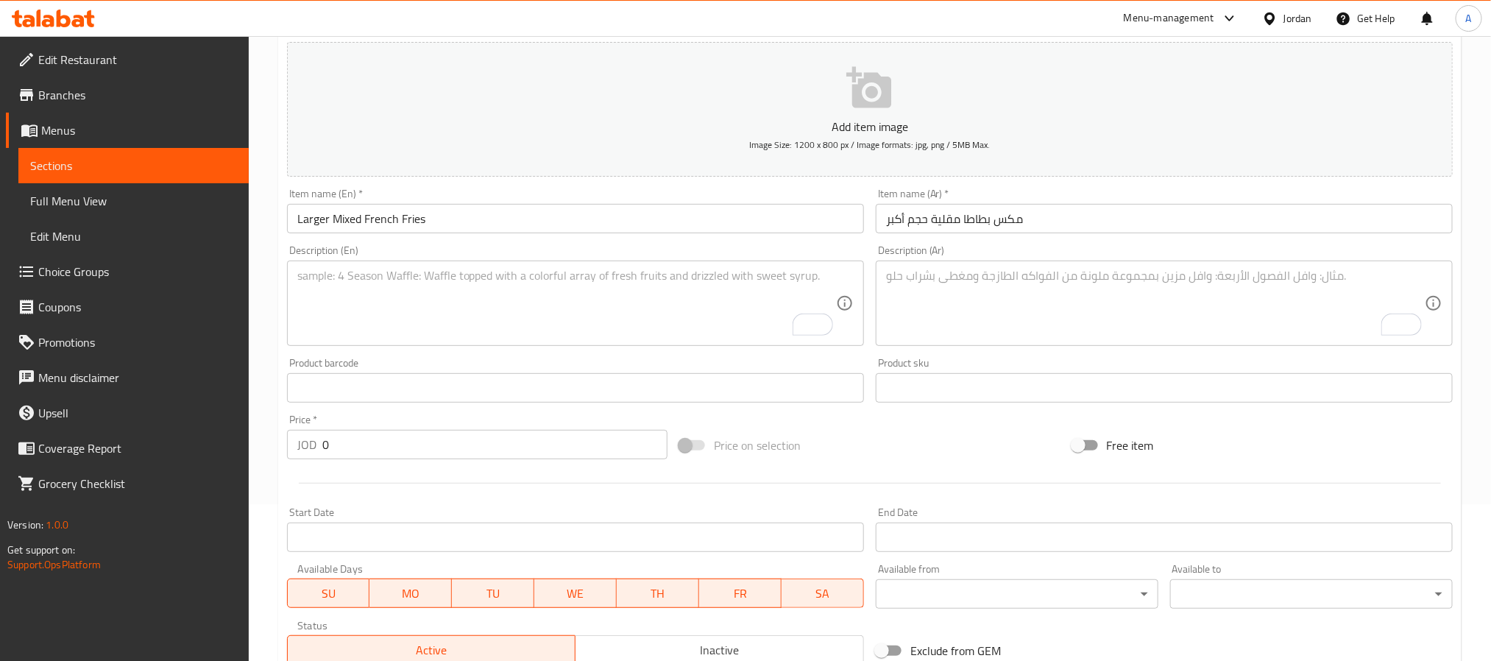
click at [308, 225] on input "Larger Mixed French Fries" at bounding box center [575, 218] width 577 height 29
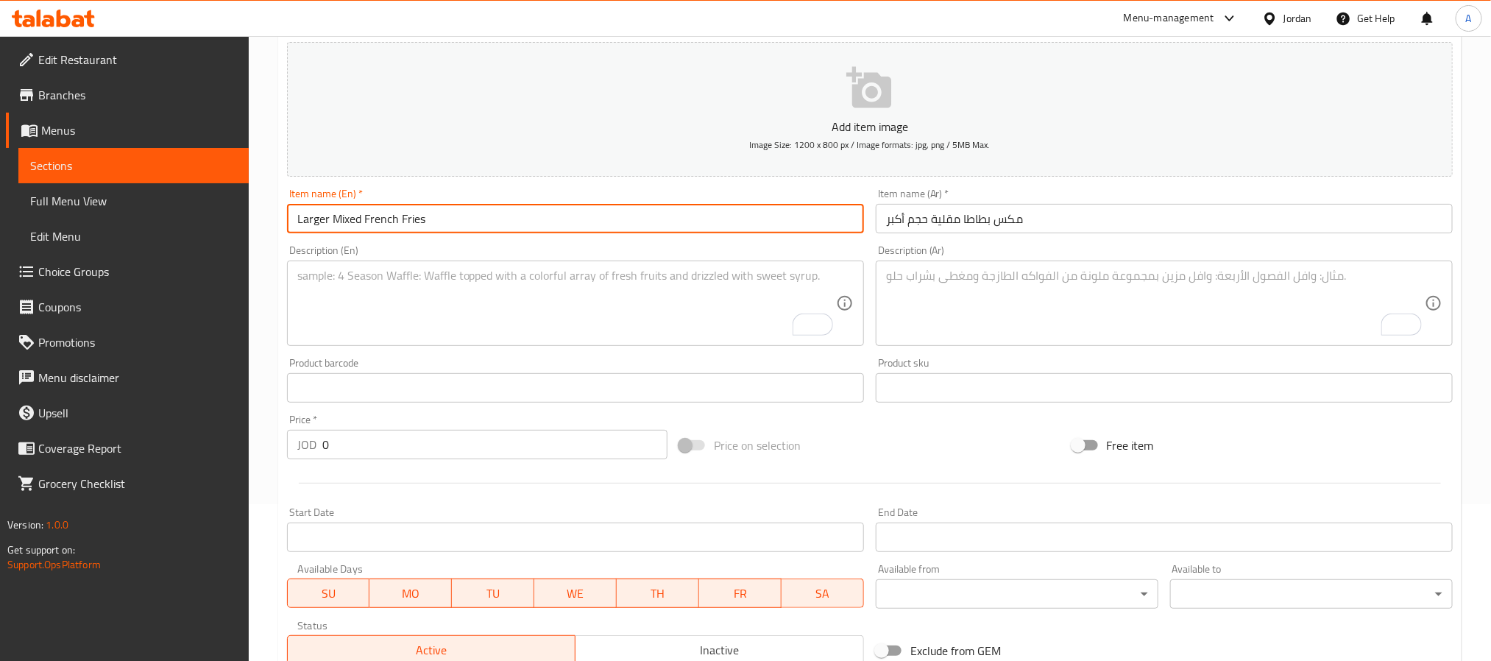
click at [308, 225] on input "Larger Mixed French Fries" at bounding box center [575, 218] width 577 height 29
paste input "XL"
type input "XL Mixed French Fries"
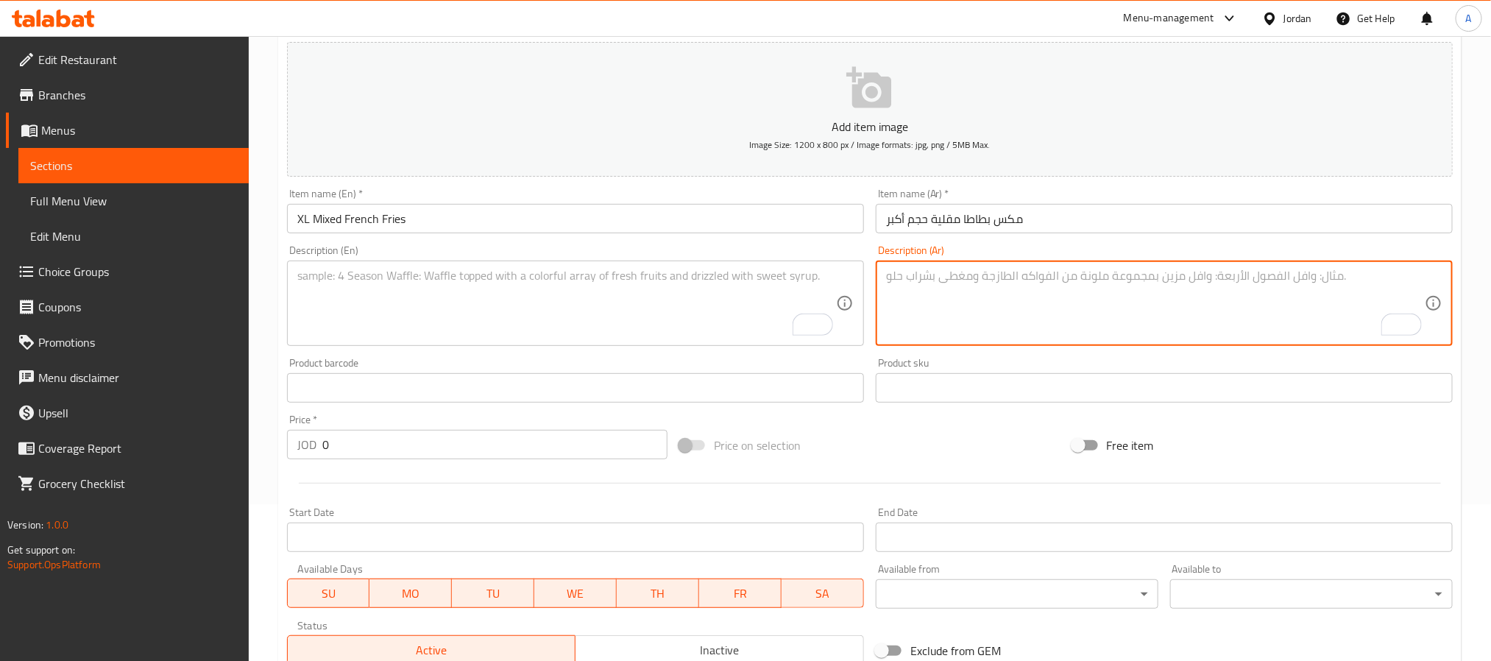
click at [1313, 317] on textarea "To enrich screen reader interactions, please activate Accessibility in Grammarl…" at bounding box center [1155, 304] width 539 height 70
paste textarea "بطاطا أصابع، بطاطا ودجز و بطاطا كيرلي"
type textarea "بطاطا أصابع، بطاطا ودجز و بطاطا كيرلي"
click at [431, 327] on textarea "To enrich screen reader interactions, please activate Accessibility in Grammarl…" at bounding box center [566, 304] width 539 height 70
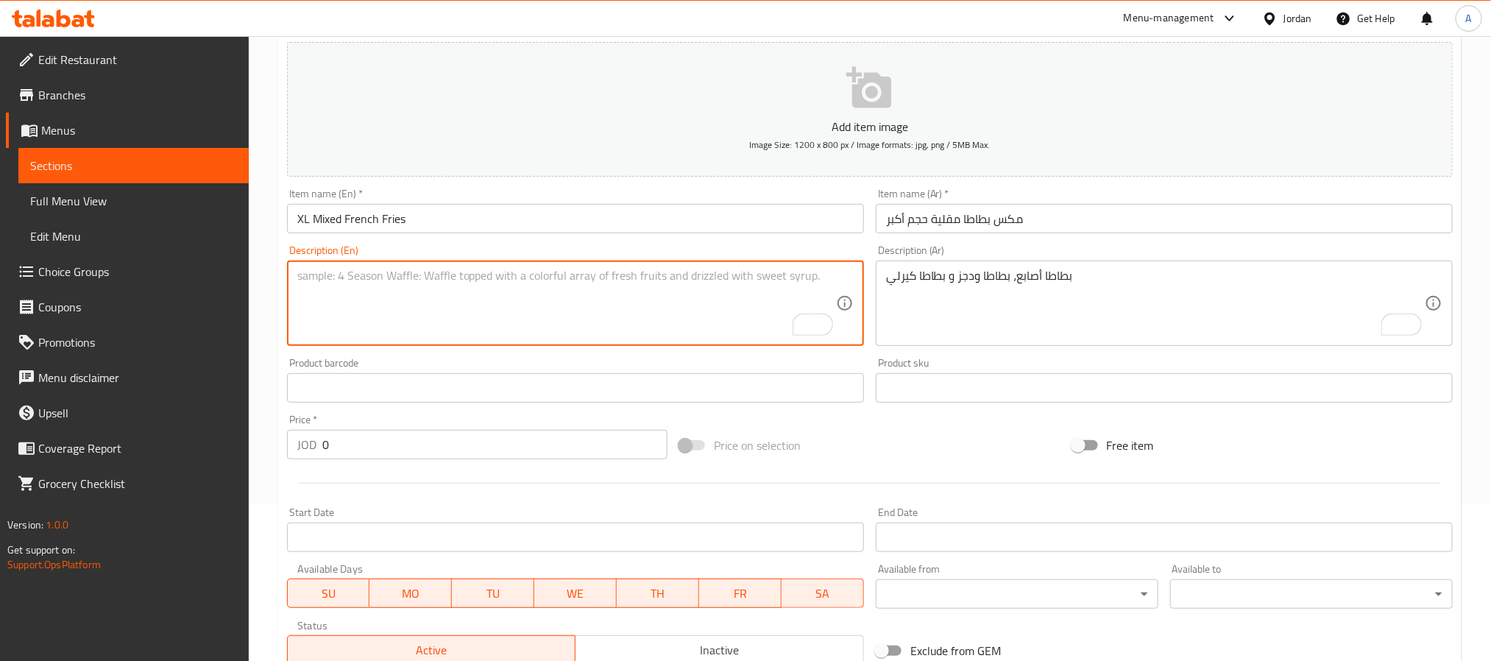
paste textarea "Potato fingers, potato wedges and curly fries"
type textarea "Potato fingers, potato wedges and curly fries"
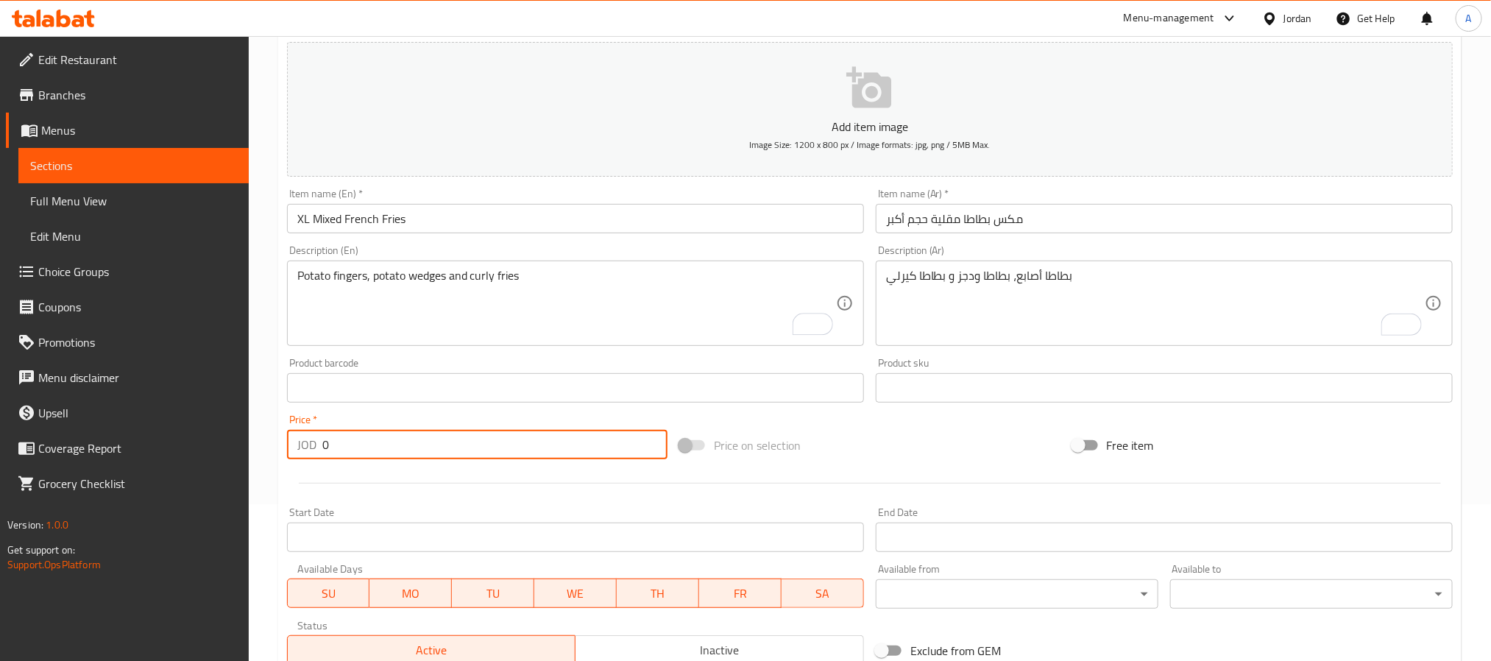
drag, startPoint x: 352, startPoint y: 439, endPoint x: 297, endPoint y: 445, distance: 55.5
click at [297, 445] on div "JOD 0 Price *" at bounding box center [477, 444] width 381 height 29
paste input "5.25"
type input "5.25"
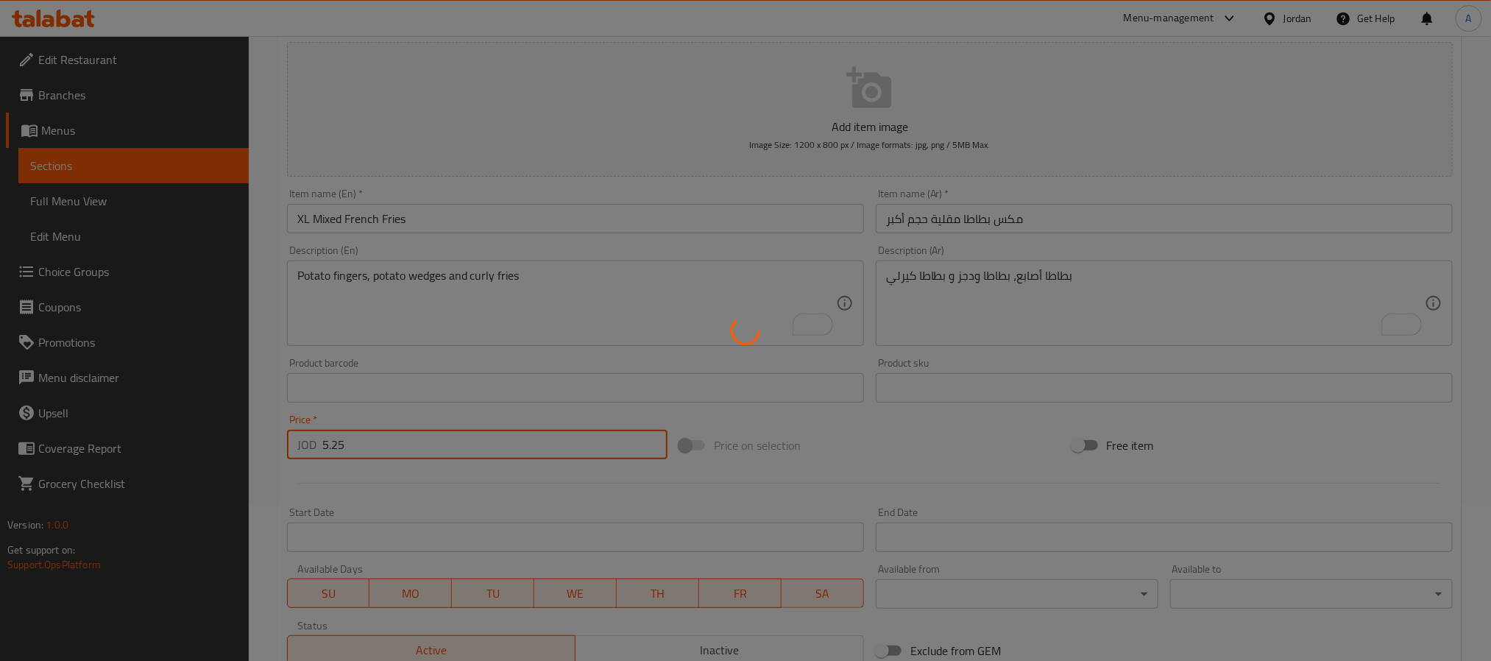
type input "0"
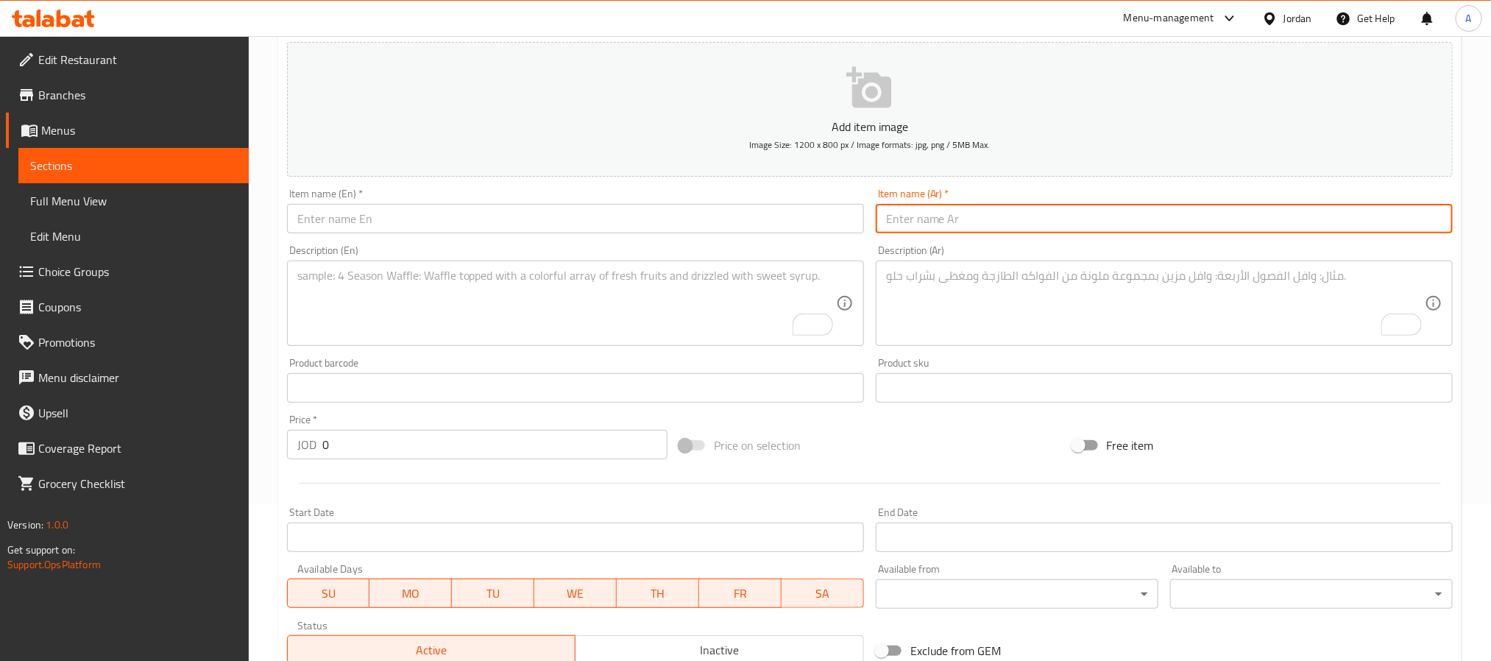
click at [1031, 221] on input "text" at bounding box center [1164, 218] width 577 height 29
paste input "مكس الطيبات"
type input "مكس الطيبات"
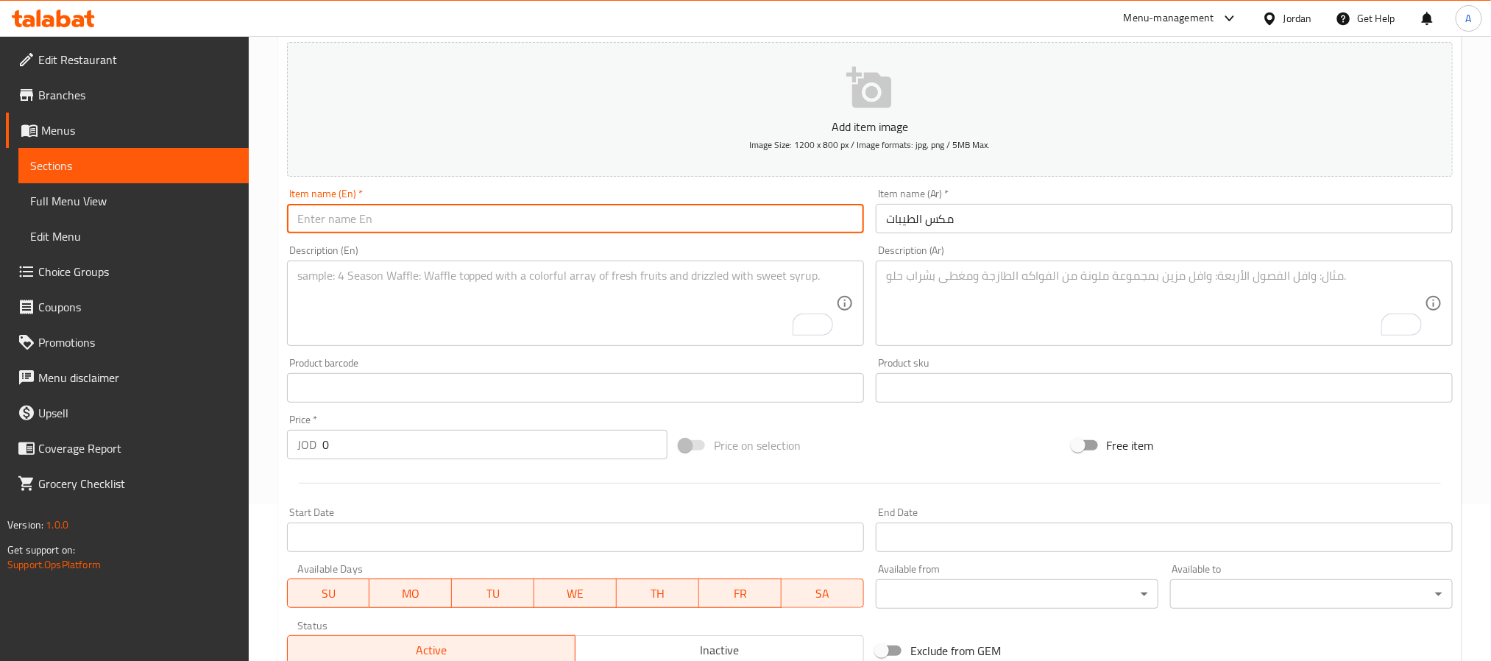
click at [413, 221] on input "text" at bounding box center [575, 218] width 577 height 29
type input "Mix Eltaybat"
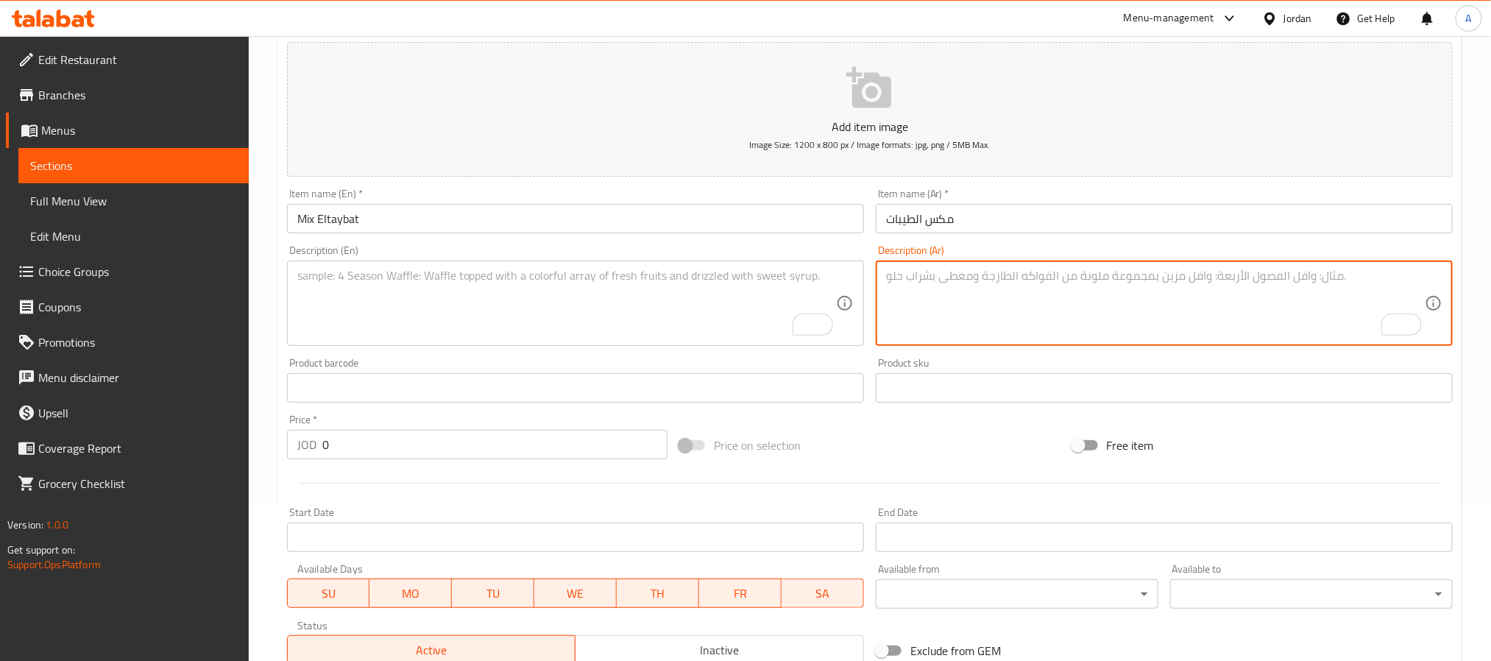
click at [1087, 336] on textarea "To enrich screen reader interactions, please activate Accessibility in Grammarl…" at bounding box center [1155, 304] width 539 height 70
paste textarea "أصابع موزاريلا - كرات شدر وفلفل حار - نجت أو بوب كورن"
drag, startPoint x: 1076, startPoint y: 279, endPoint x: 1087, endPoint y: 279, distance: 11.0
click at [1087, 279] on textarea "أصابع موزاريلا - كرات شدر وفلفل حار - نجت أو بوب كورن" at bounding box center [1155, 304] width 539 height 70
drag, startPoint x: 1020, startPoint y: 277, endPoint x: 1030, endPoint y: 277, distance: 9.6
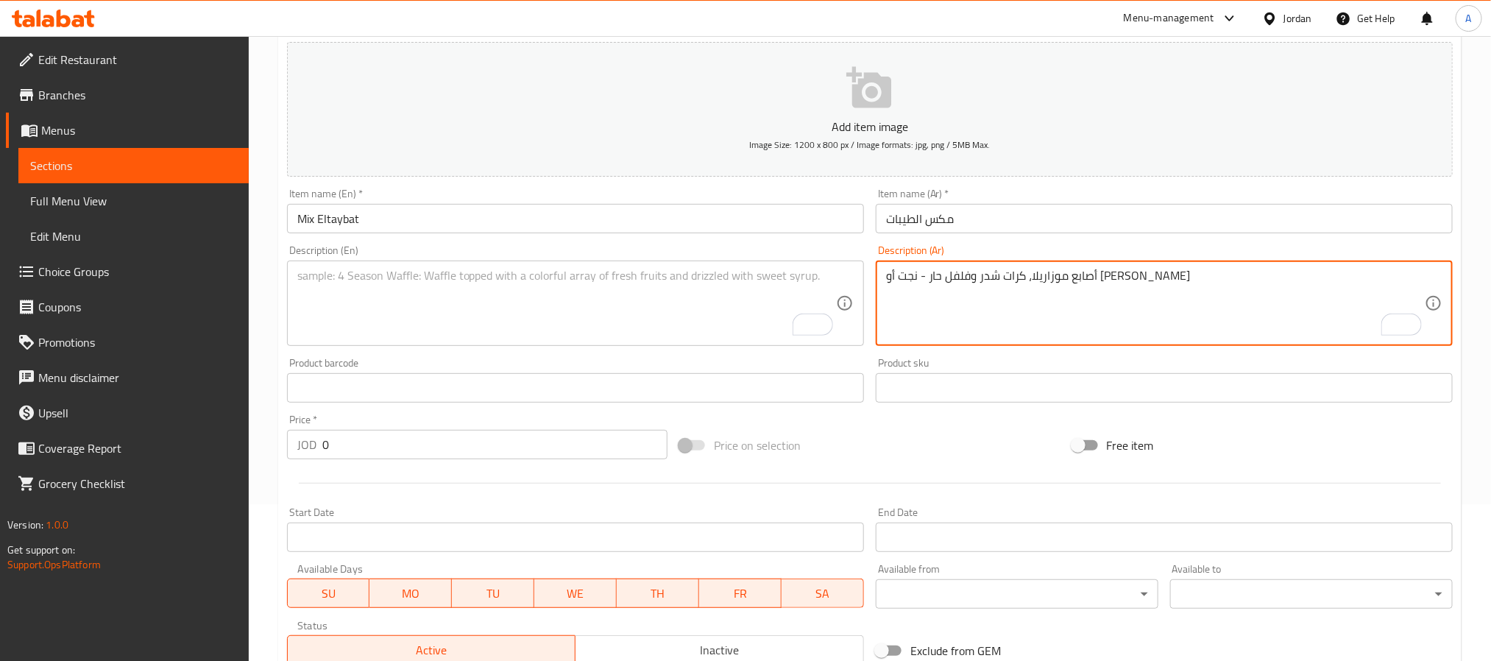
click at [1030, 277] on textarea "أصابع موزاريلا، كرات شدر وفلفل حار - نجت أو بوب كورن" at bounding box center [1155, 304] width 539 height 70
drag, startPoint x: 968, startPoint y: 277, endPoint x: 977, endPoint y: 277, distance: 8.8
click at [977, 277] on textarea "أصابع موزاريلا، كرات شدر، فلفل حار - نجت أو بوب كورن" at bounding box center [1155, 304] width 539 height 70
click at [1011, 278] on textarea "أصابع موزاريلا، كرات شدر، فلفل حار ونجت أو بوب كورن" at bounding box center [1155, 304] width 539 height 70
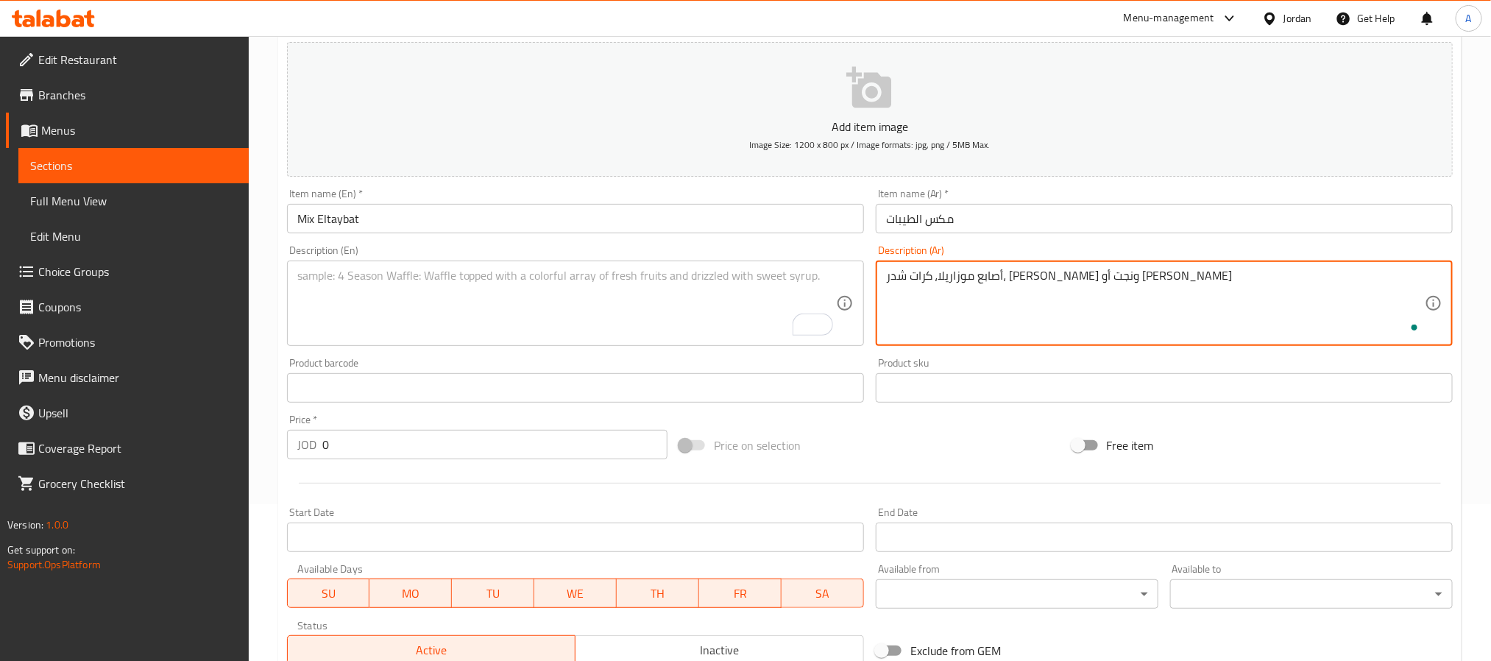
click at [1011, 278] on textarea "أصابع موزاريلا، كرات شدر، فلفل حار ونجت أو بوب كورن" at bounding box center [1155, 304] width 539 height 70
type textarea "أصابع موزاريلا، كرات شدر، فلفل حار ونجت أو بوب كورن"
click at [455, 343] on div "Description (En)" at bounding box center [575, 303] width 577 height 85
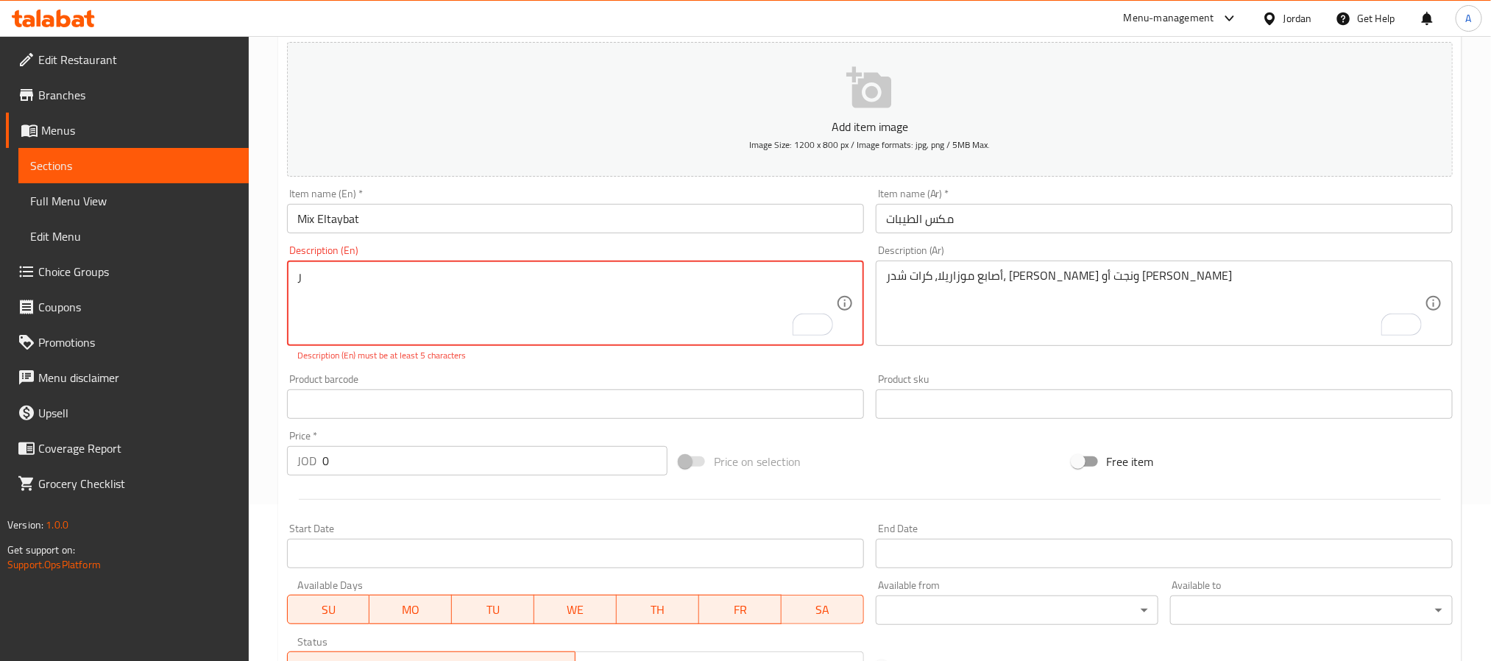
type textarea "ر"
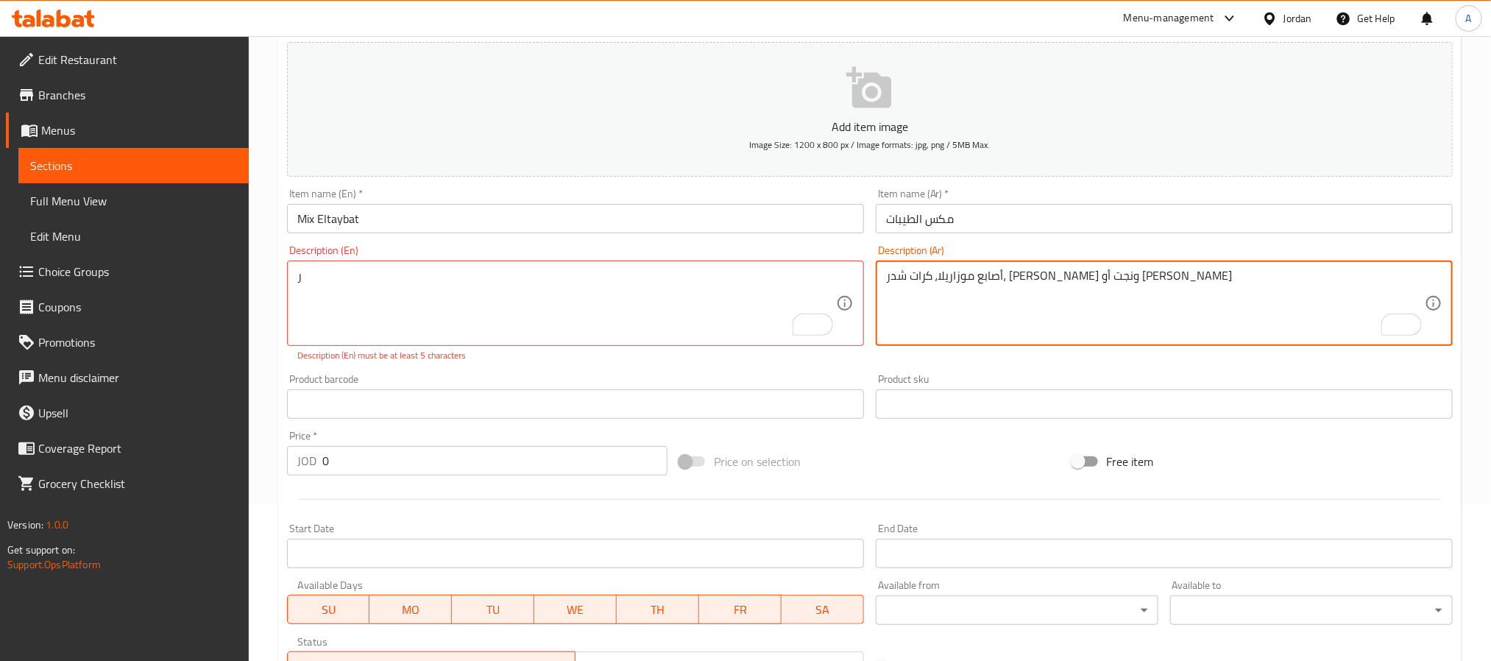
drag, startPoint x: 947, startPoint y: 277, endPoint x: 967, endPoint y: 272, distance: 20.4
paste textarea "جتس"
type textarea "أصابع موزاريلا، كرات شدر، [PERSON_NAME] وناجتس أو [PERSON_NAME]"
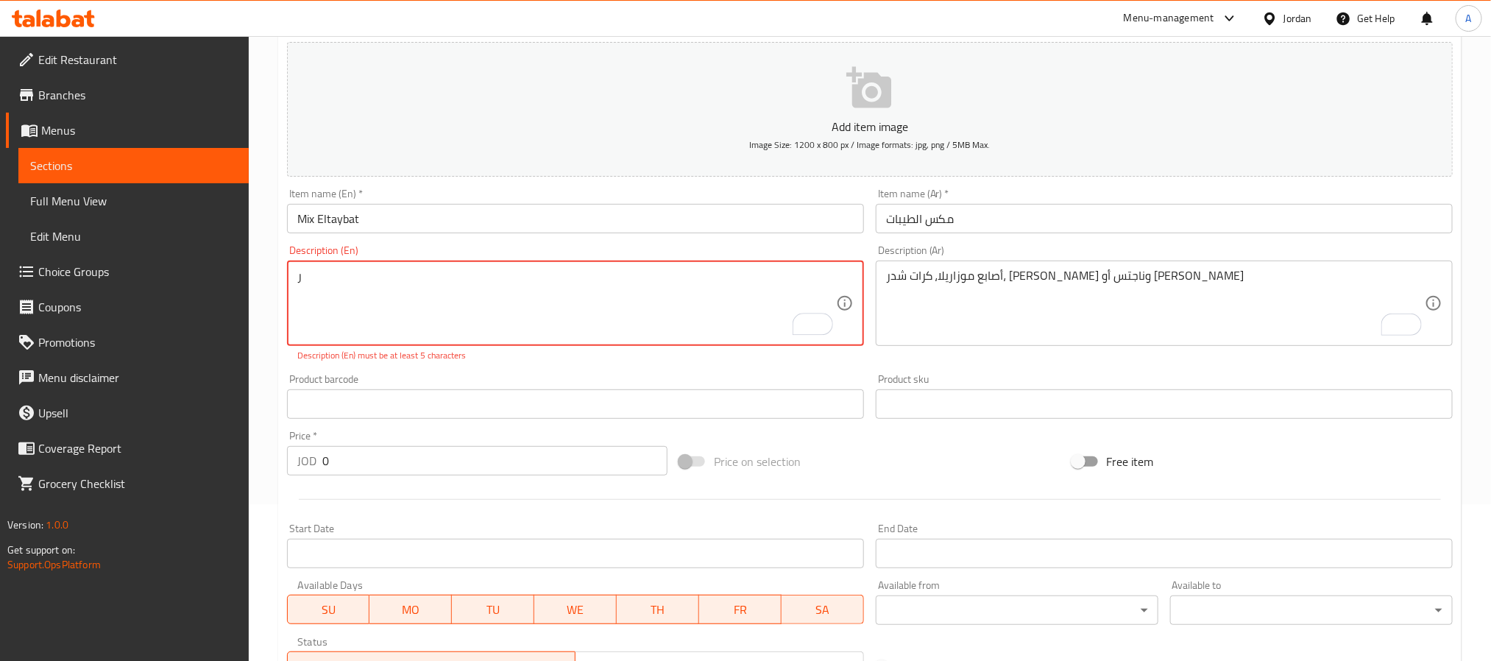
click at [521, 298] on textarea "ر" at bounding box center [566, 304] width 539 height 70
paste textarea "Mozzarella sticks, cheddar balls, hot peppers, nuggets or popcorn"
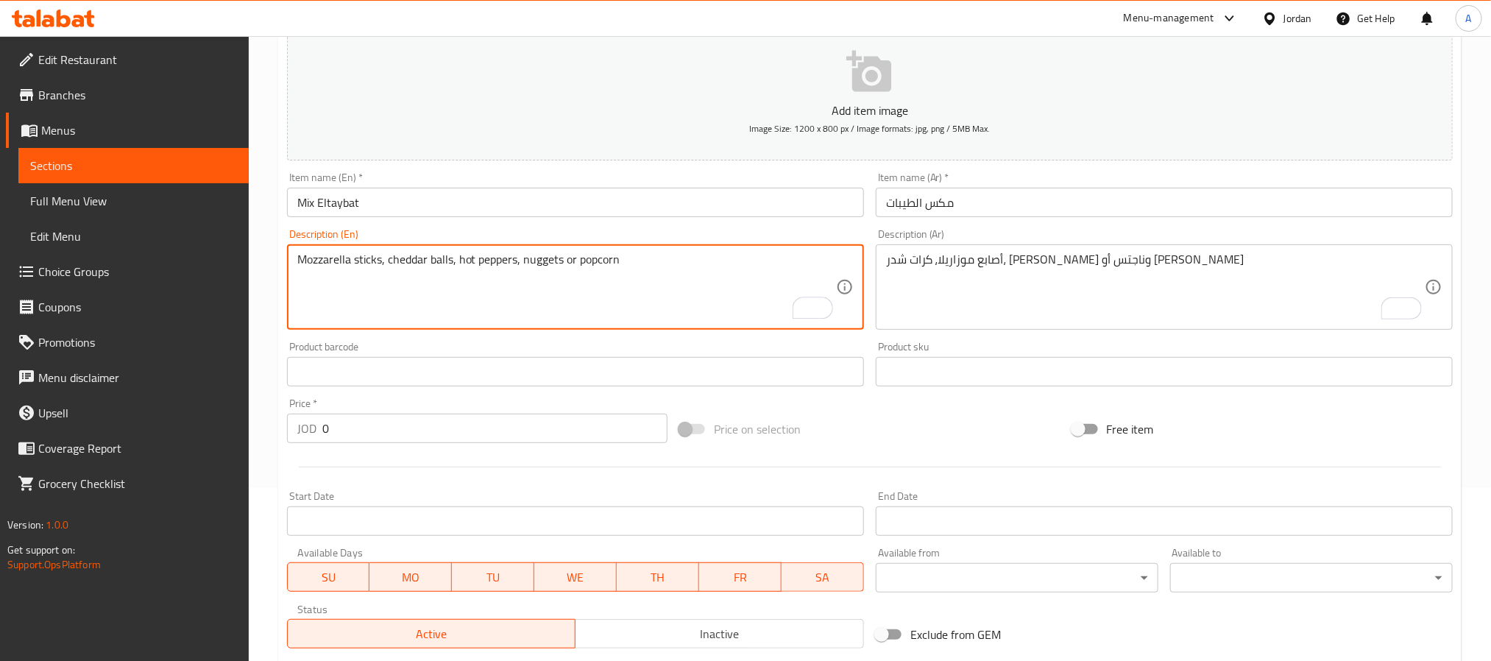
scroll to position [378, 0]
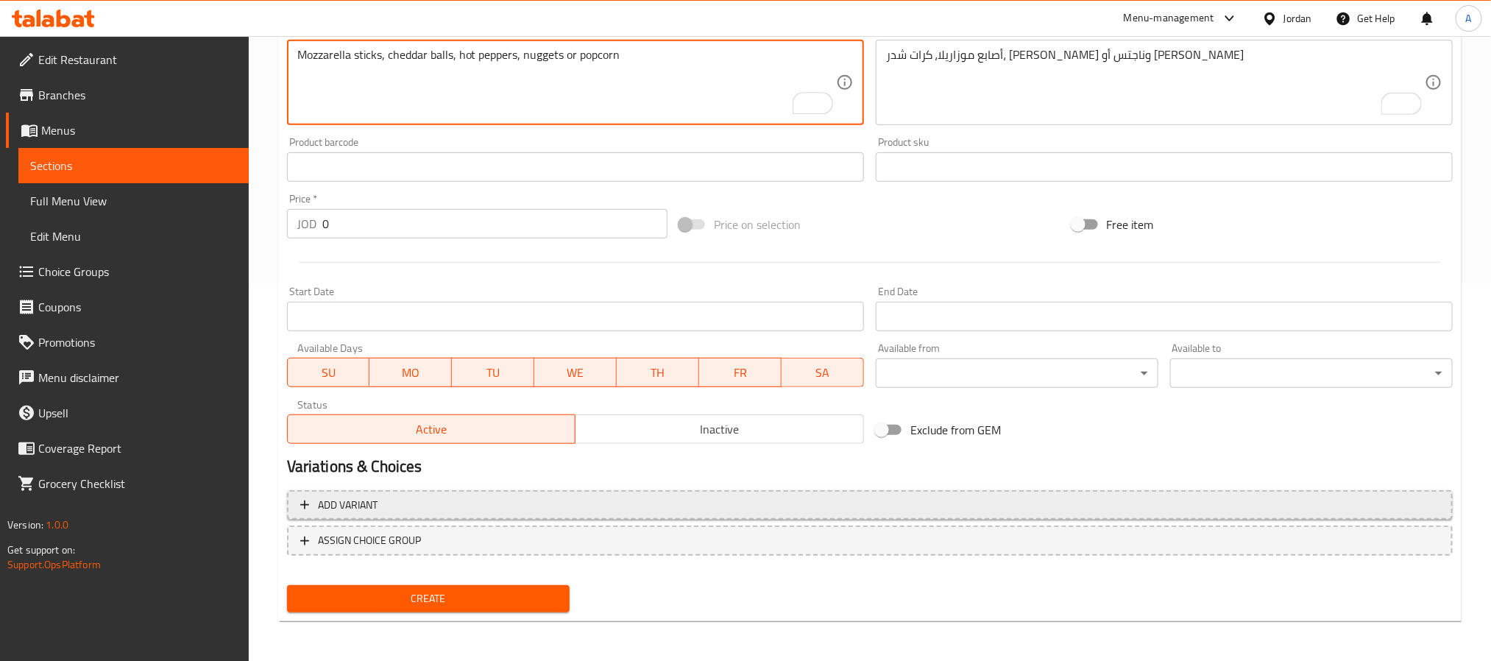
type textarea "Mozzarella sticks, cheddar balls, hot peppers, nuggets or popcorn"
click at [700, 502] on span "Add variant" at bounding box center [870, 505] width 1140 height 18
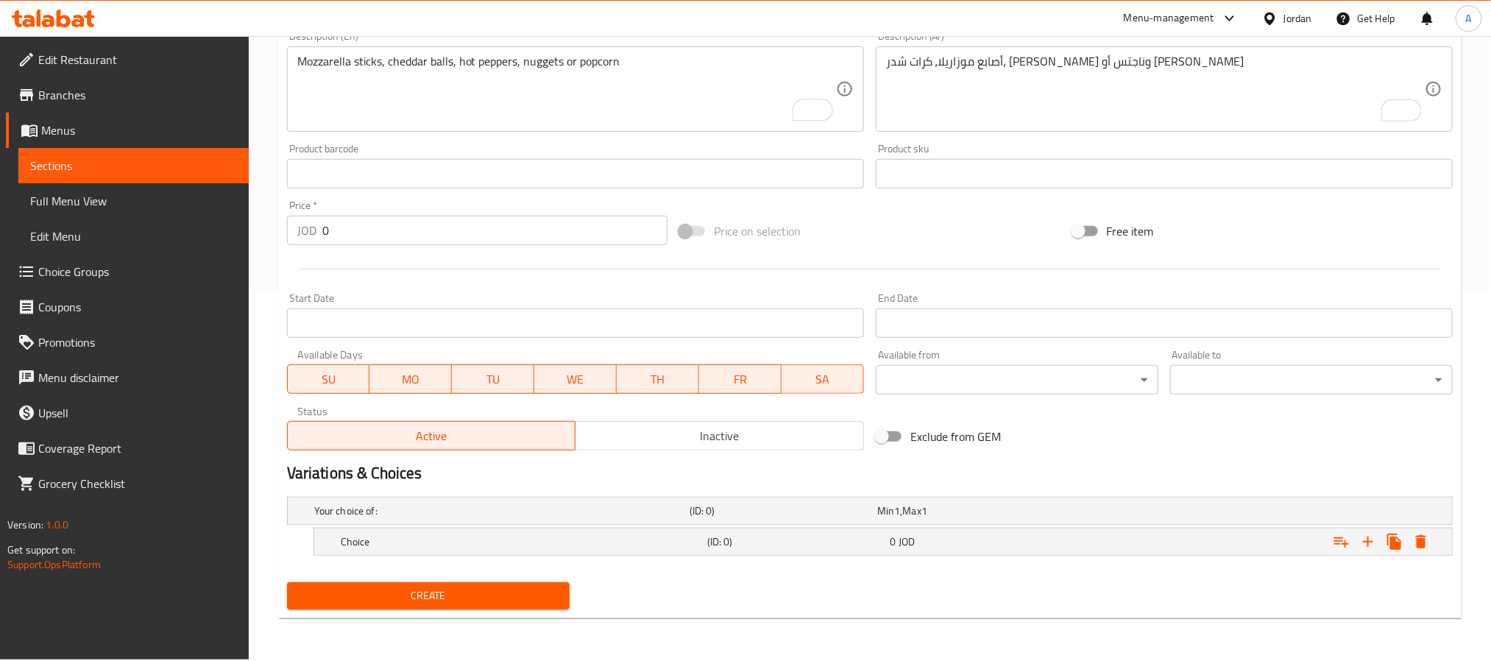
scroll to position [371, 0]
click at [1371, 544] on icon "Expand" at bounding box center [1369, 542] width 18 height 18
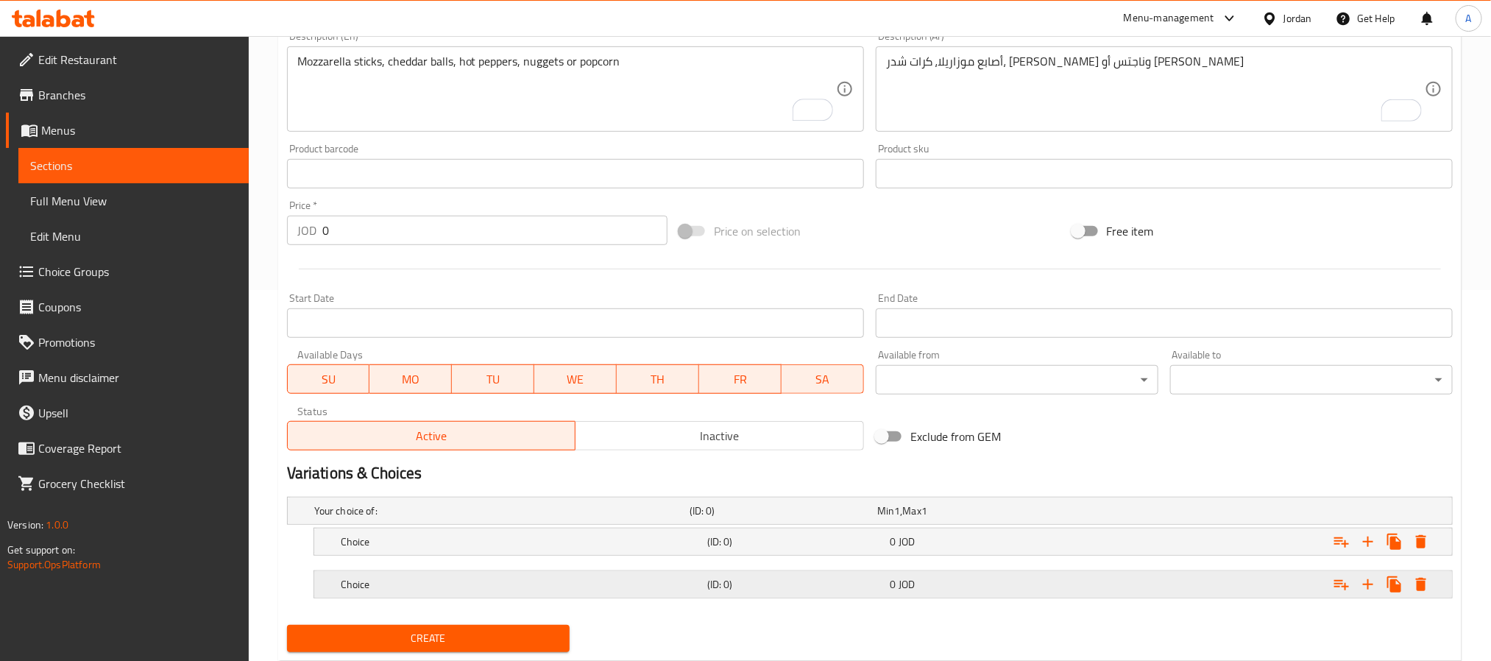
click at [1193, 593] on div "Expand" at bounding box center [1254, 584] width 367 height 32
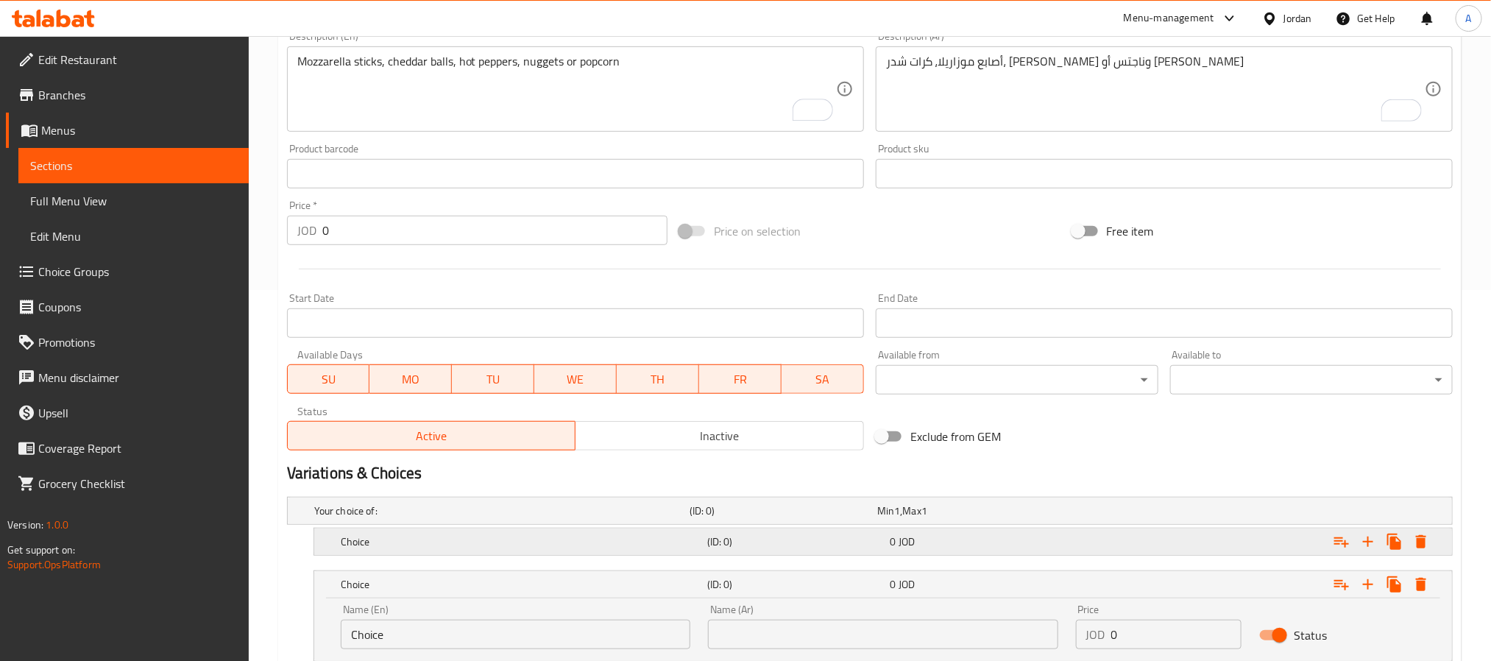
click at [1136, 548] on div "Expand" at bounding box center [1254, 542] width 367 height 32
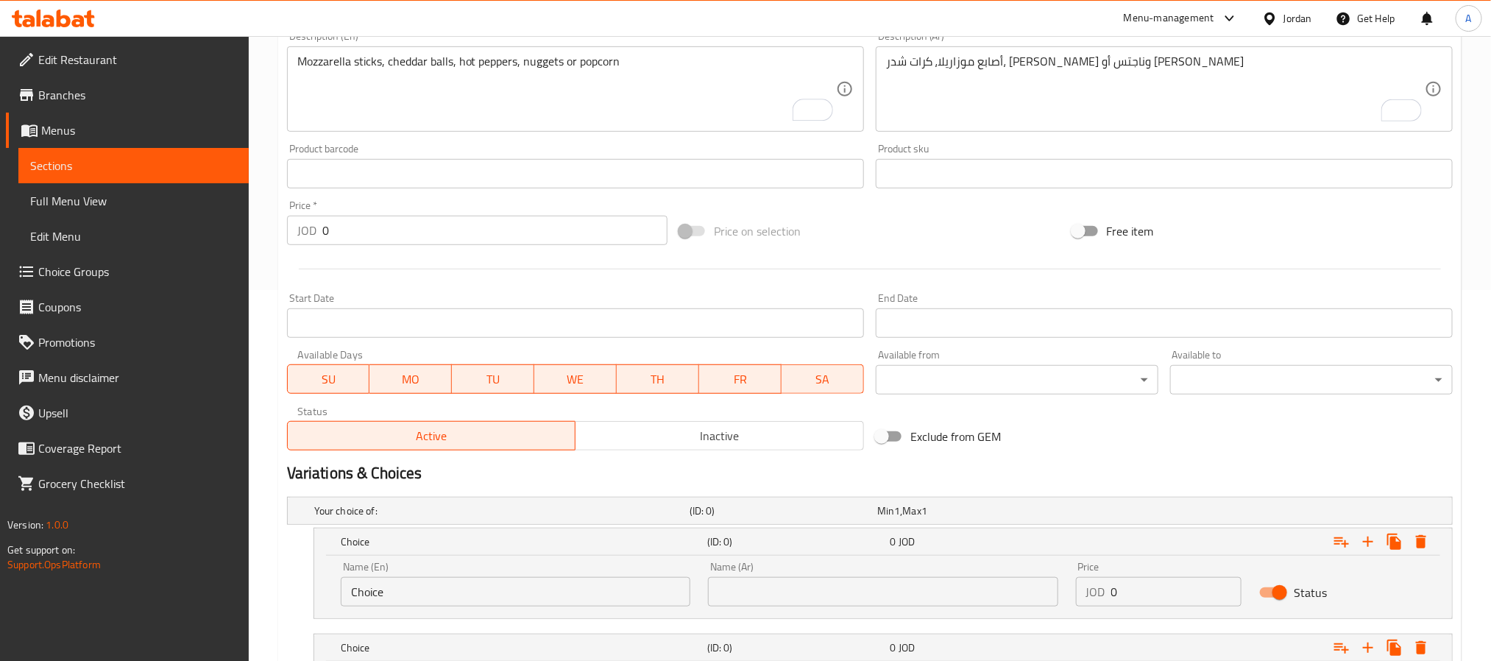
scroll to position [261, 0]
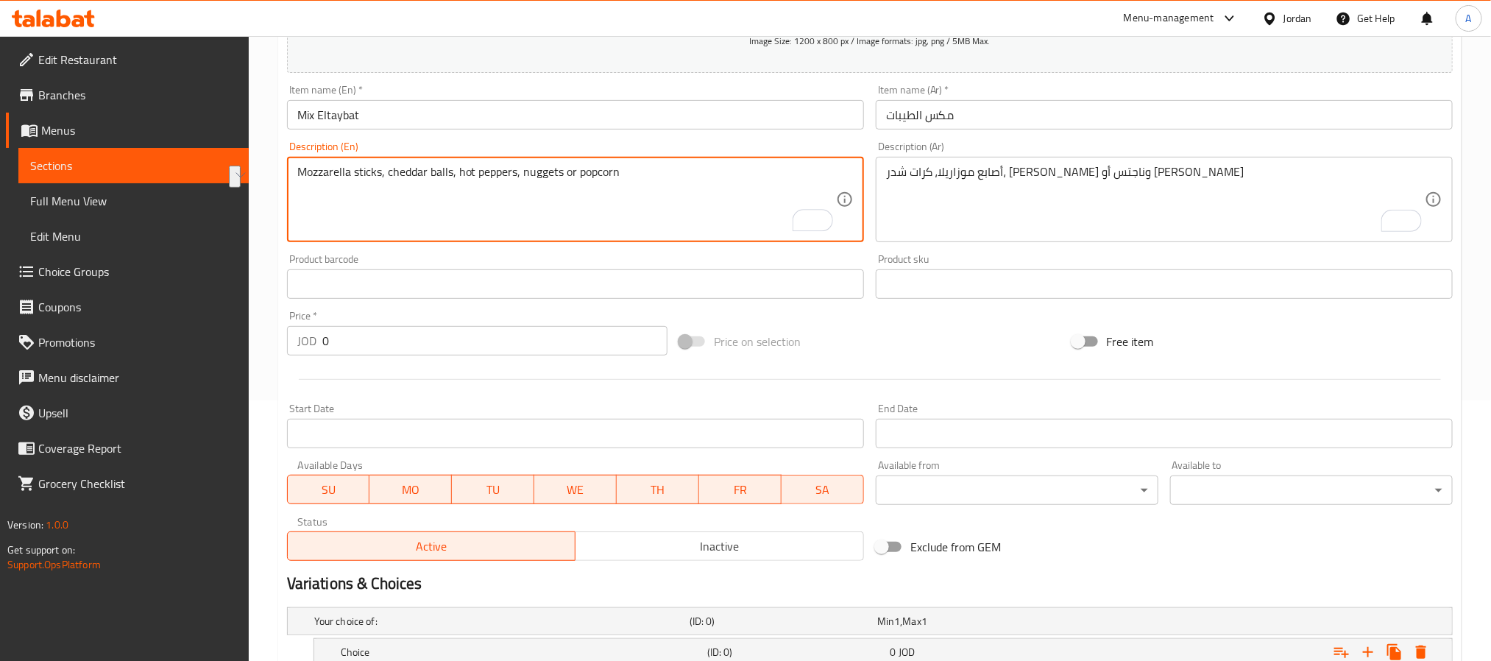
drag, startPoint x: 541, startPoint y: 175, endPoint x: 608, endPoint y: 179, distance: 67.1
click at [608, 179] on textarea "Mozzarella sticks, cheddar balls, hot peppers, nuggets or popcorn" at bounding box center [566, 200] width 539 height 70
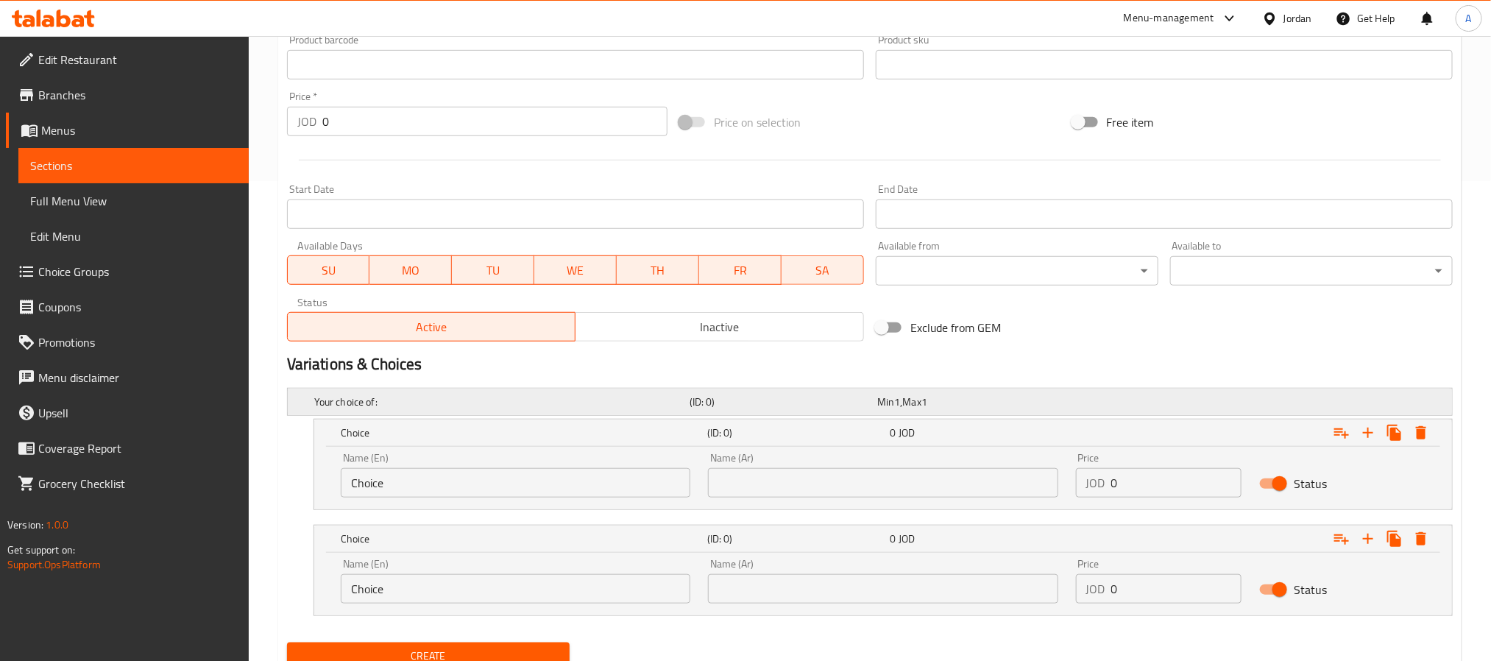
scroll to position [481, 0]
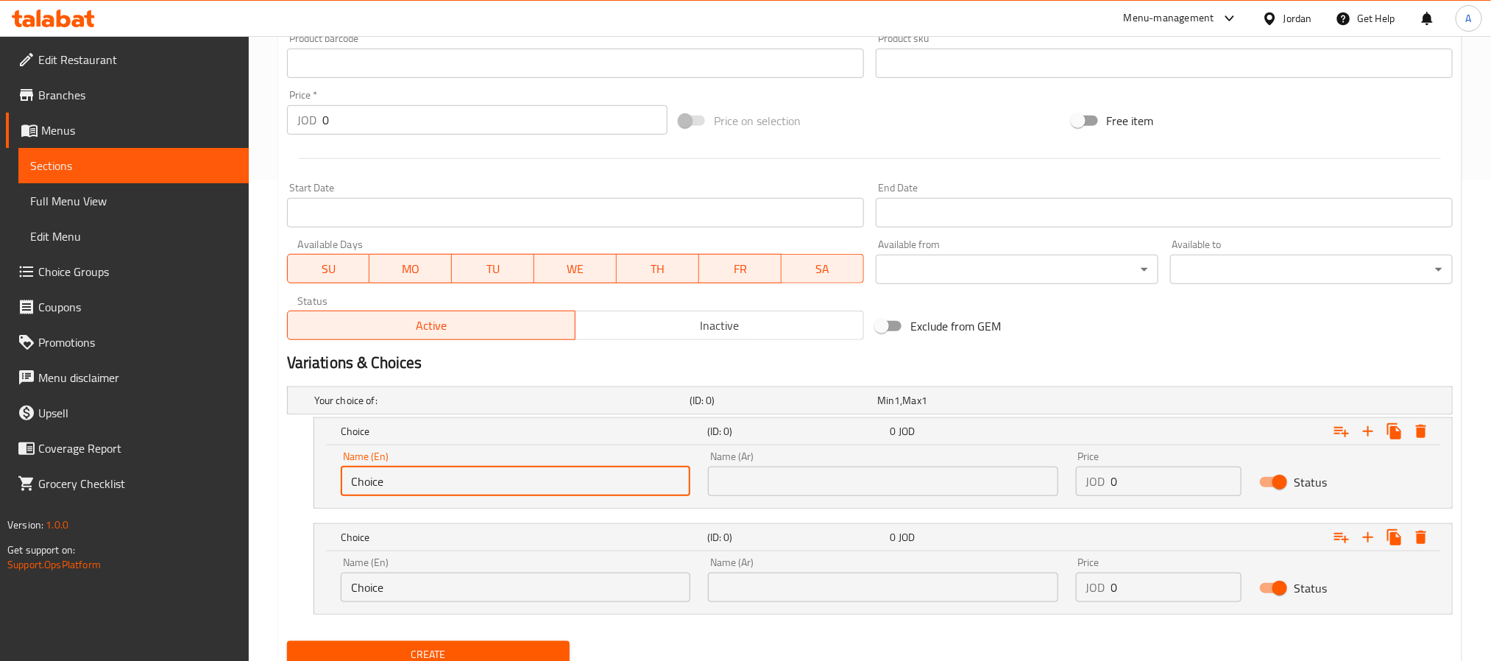
click at [518, 482] on input "Choice" at bounding box center [516, 481] width 350 height 29
paste input "Nuggets Or Popcorn"
click at [429, 475] on input "Nuggets Or Popcorn" at bounding box center [516, 481] width 350 height 29
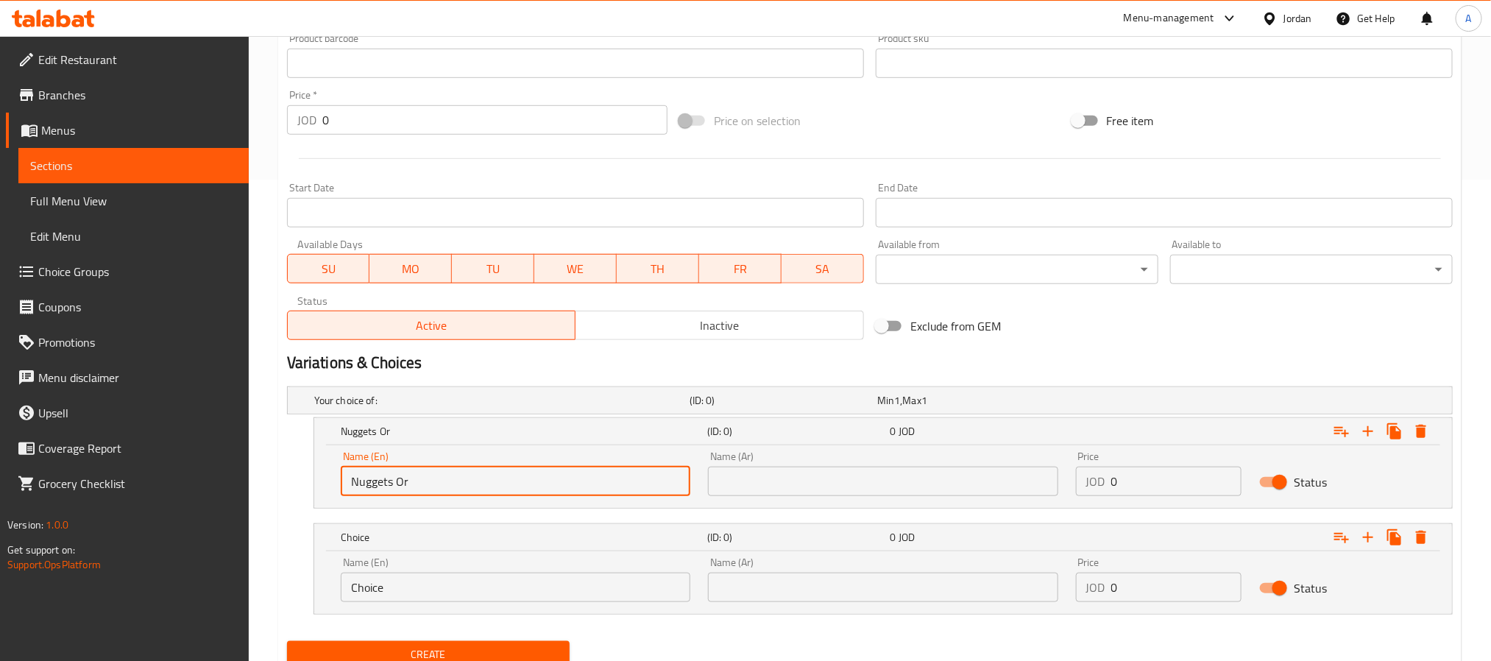
type input "Nuggets Or"
click at [407, 590] on input "Choice" at bounding box center [516, 587] width 350 height 29
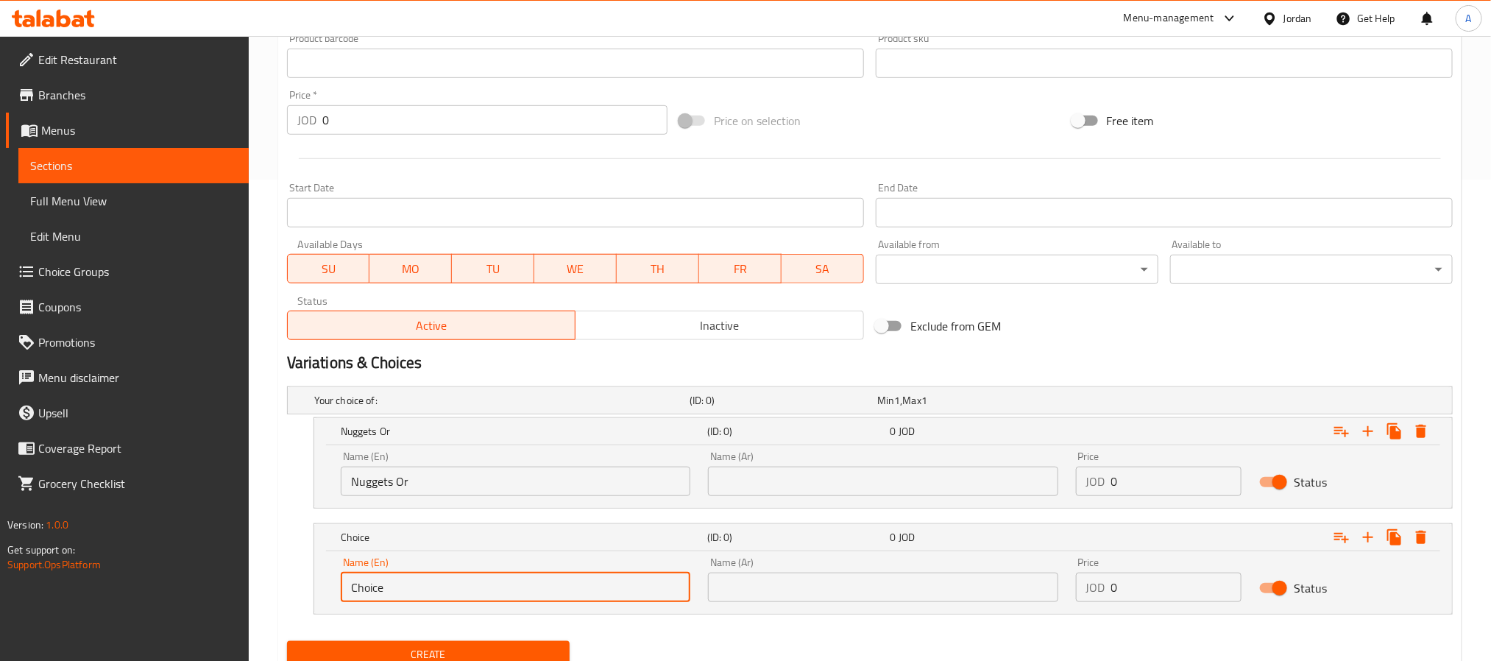
click at [407, 590] on input "Choice" at bounding box center [516, 587] width 350 height 29
paste input "Popcorn"
type input "Popcorn"
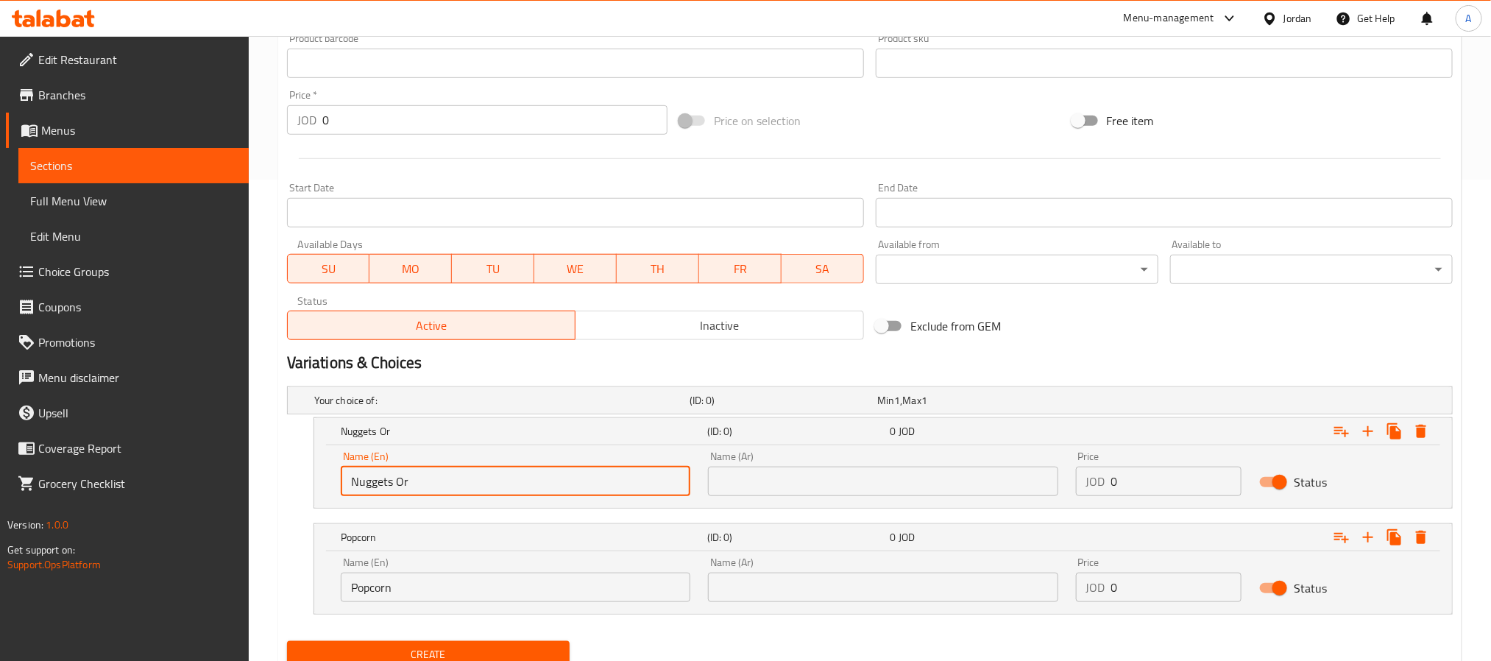
drag, startPoint x: 427, startPoint y: 480, endPoint x: 394, endPoint y: 491, distance: 34.9
click at [394, 491] on input "Nuggets Or" at bounding box center [516, 481] width 350 height 29
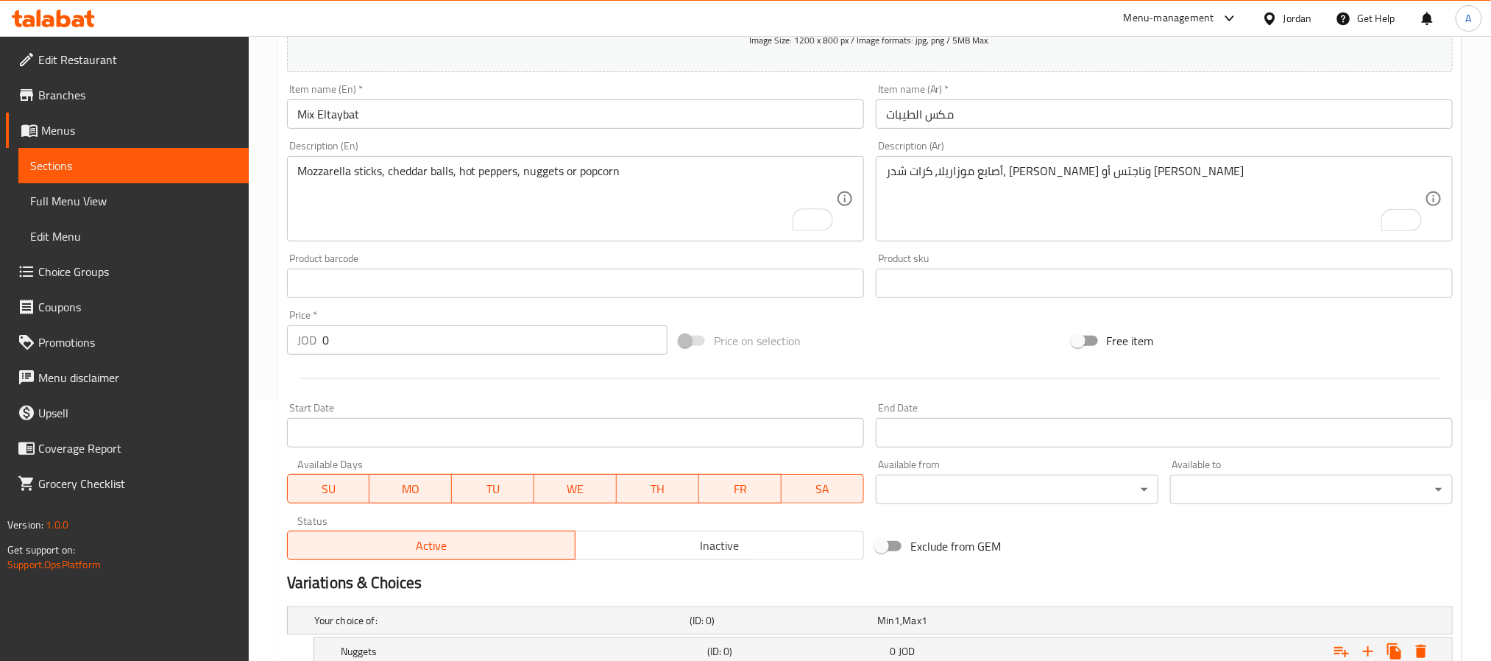
scroll to position [261, 0]
type input "Nuggets"
drag, startPoint x: 884, startPoint y: 179, endPoint x: 922, endPoint y: 177, distance: 37.6
click at [922, 177] on div "أصابع موزاريلا، كرات شدر، فلفل حار وناجتس أو بوب كورن Description (Ar)" at bounding box center [1164, 199] width 577 height 85
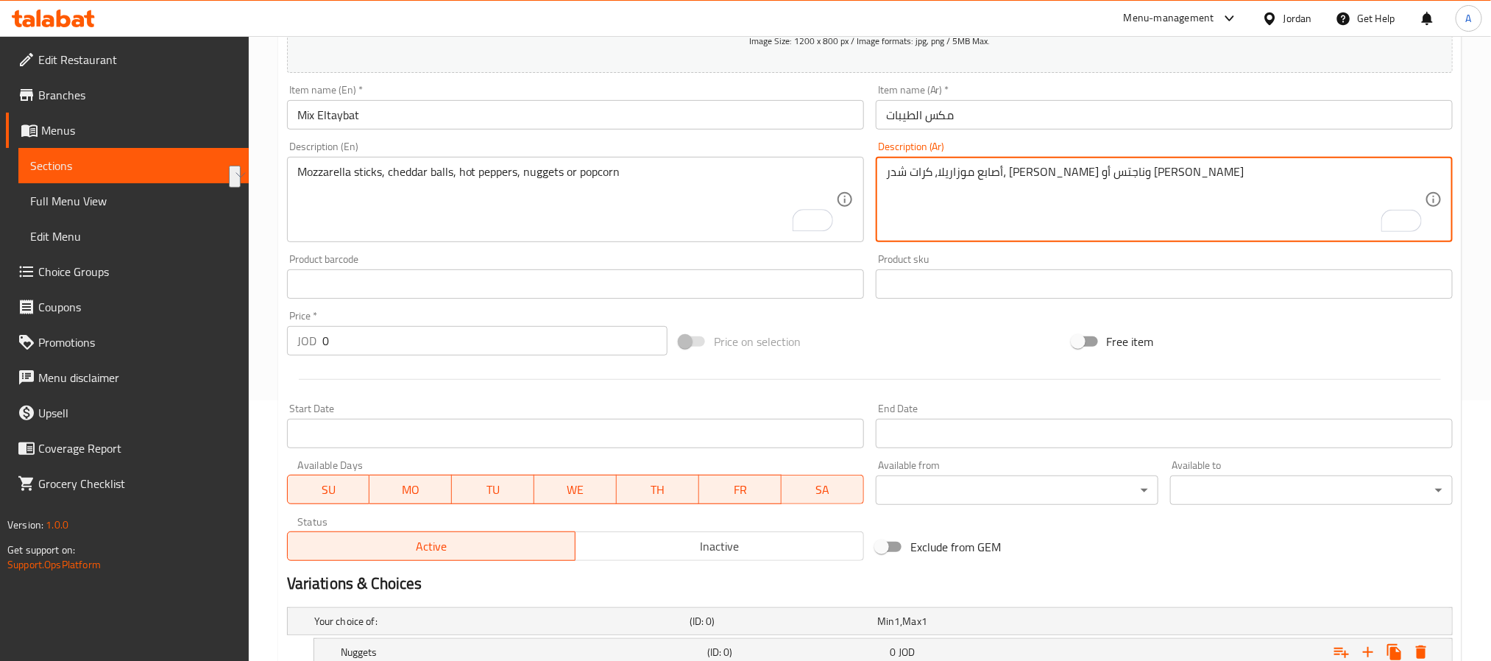
drag, startPoint x: 979, startPoint y: 171, endPoint x: 883, endPoint y: 177, distance: 95.9
click at [883, 177] on div "أصابع موزاريلا، كرات شدر، فلفل حار وناجتس أو بوب كورن Description (Ar)" at bounding box center [1164, 199] width 577 height 85
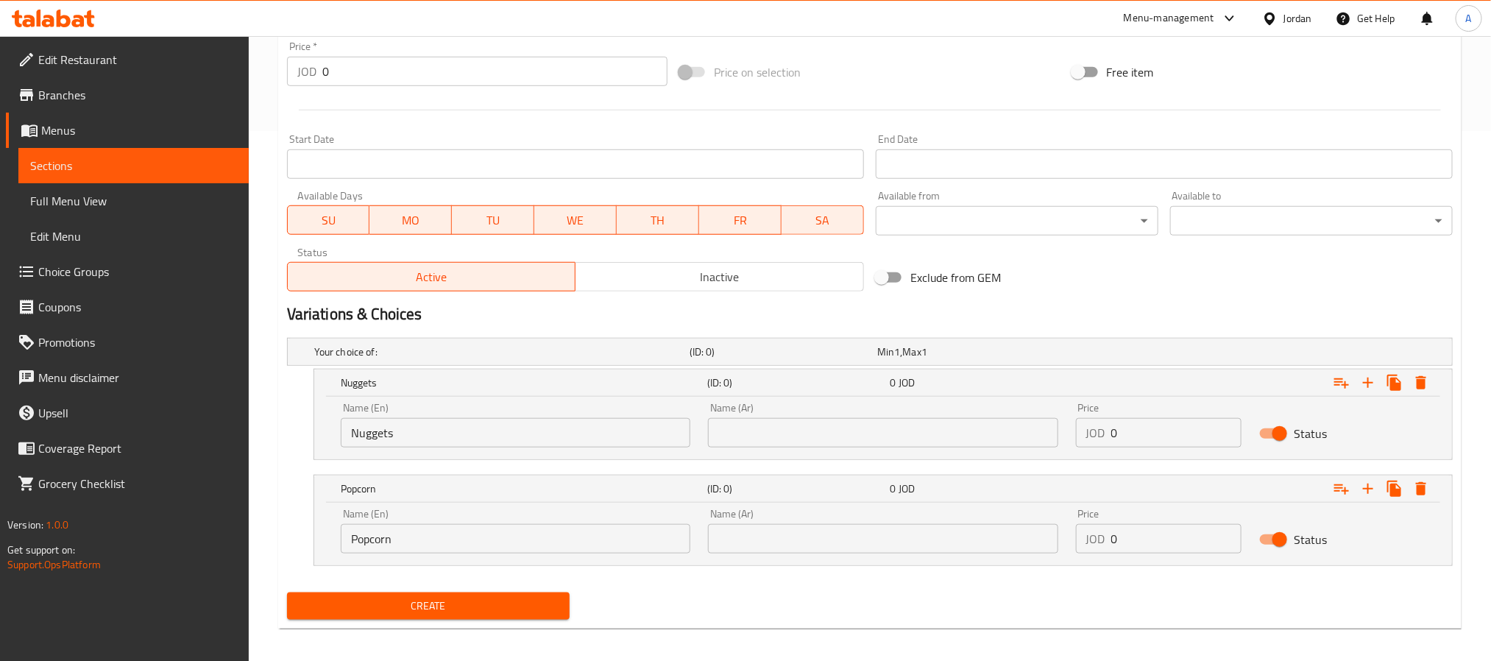
scroll to position [540, 0]
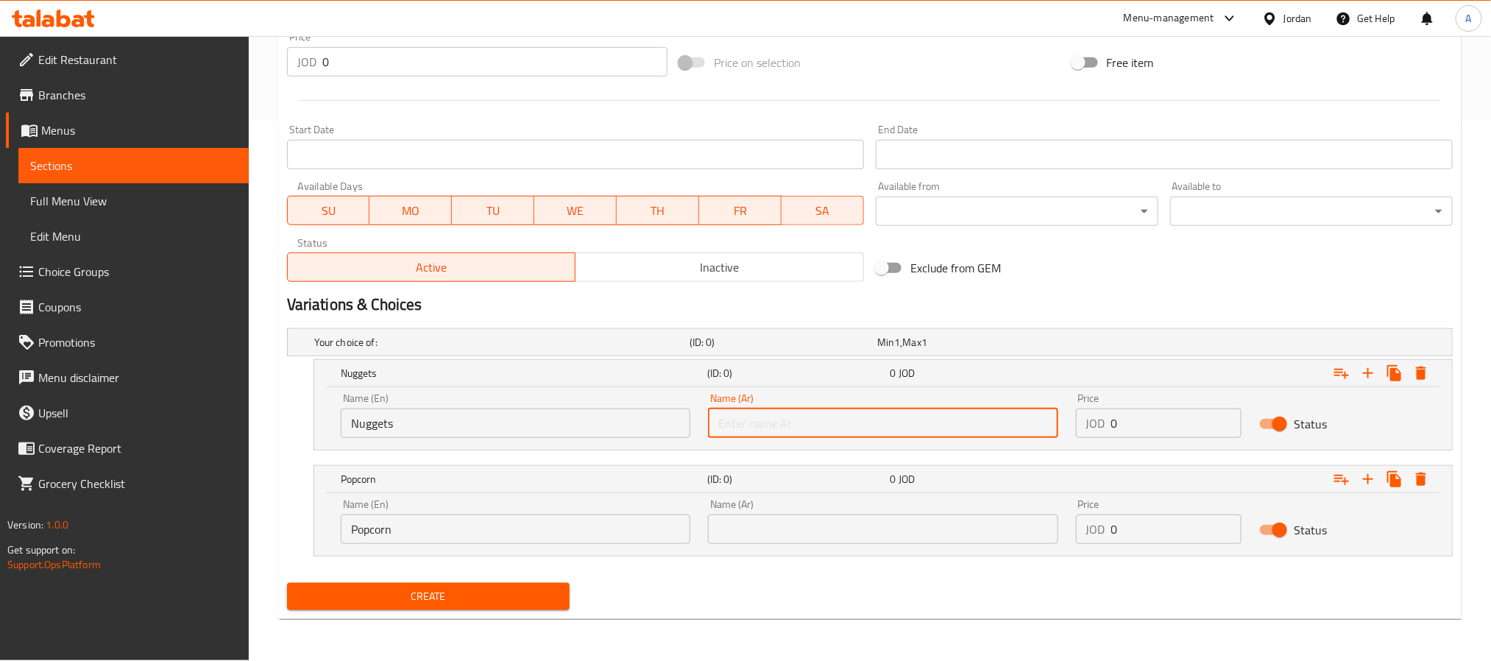
click at [824, 420] on input "text" at bounding box center [883, 423] width 350 height 29
paste input "ناجتس أو بوب كورن"
click at [727, 431] on input "ناجتس أو بوب كورن" at bounding box center [883, 423] width 350 height 29
drag, startPoint x: 727, startPoint y: 431, endPoint x: 756, endPoint y: 431, distance: 28.7
click at [756, 431] on input "ناجتس أو بوب كورن" at bounding box center [883, 423] width 350 height 29
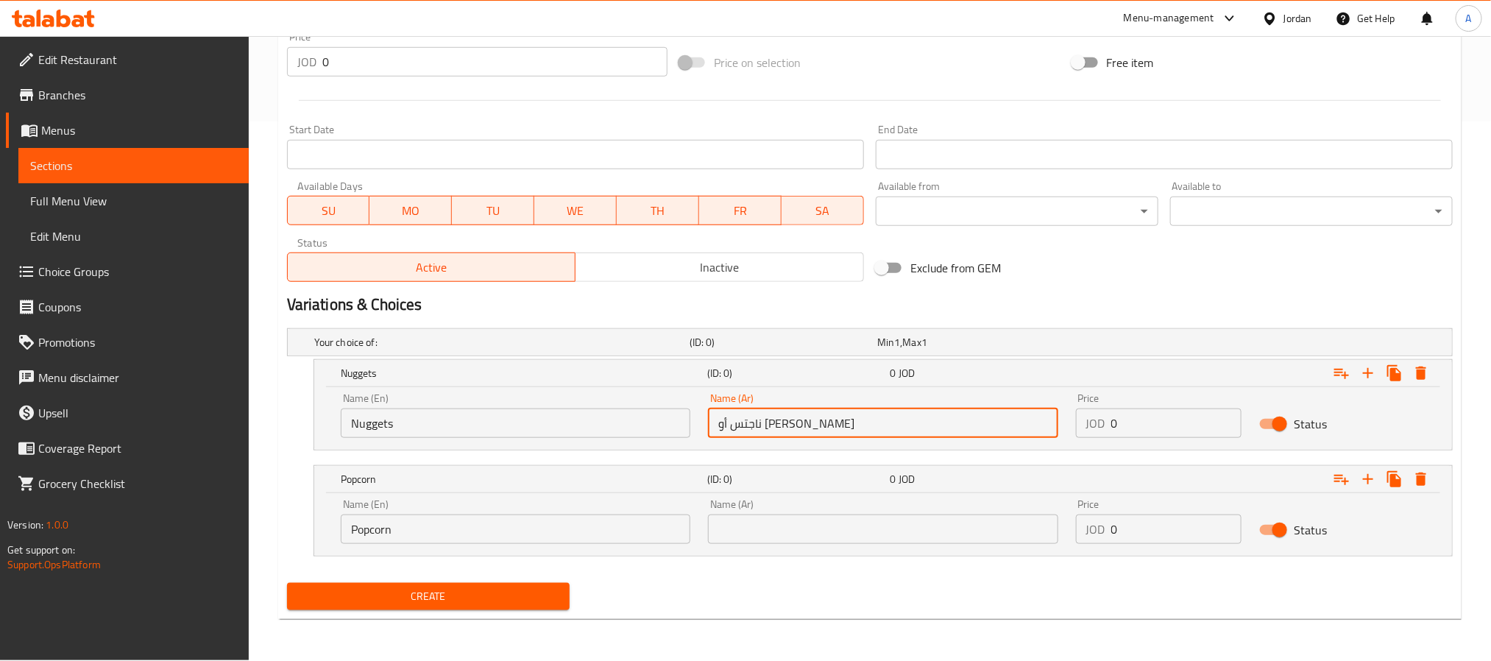
click at [758, 431] on input "ناجتس أو بوب كورن" at bounding box center [883, 423] width 350 height 29
drag, startPoint x: 758, startPoint y: 431, endPoint x: 718, endPoint y: 428, distance: 40.5
click at [718, 428] on input "ناجتس أو بوب كورن" at bounding box center [883, 423] width 350 height 29
type input "ناجتس أو"
click at [769, 534] on input "text" at bounding box center [883, 529] width 350 height 29
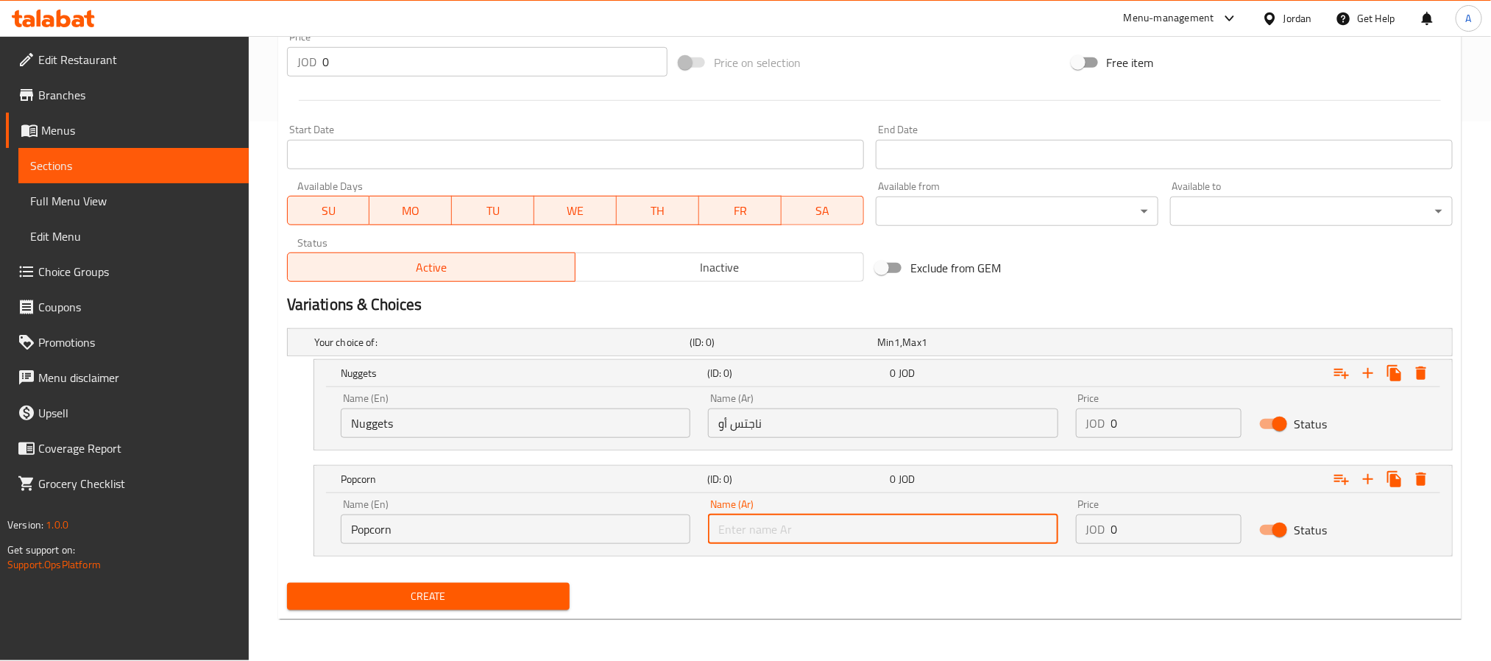
paste input "[PERSON_NAME]"
type input "[PERSON_NAME]"
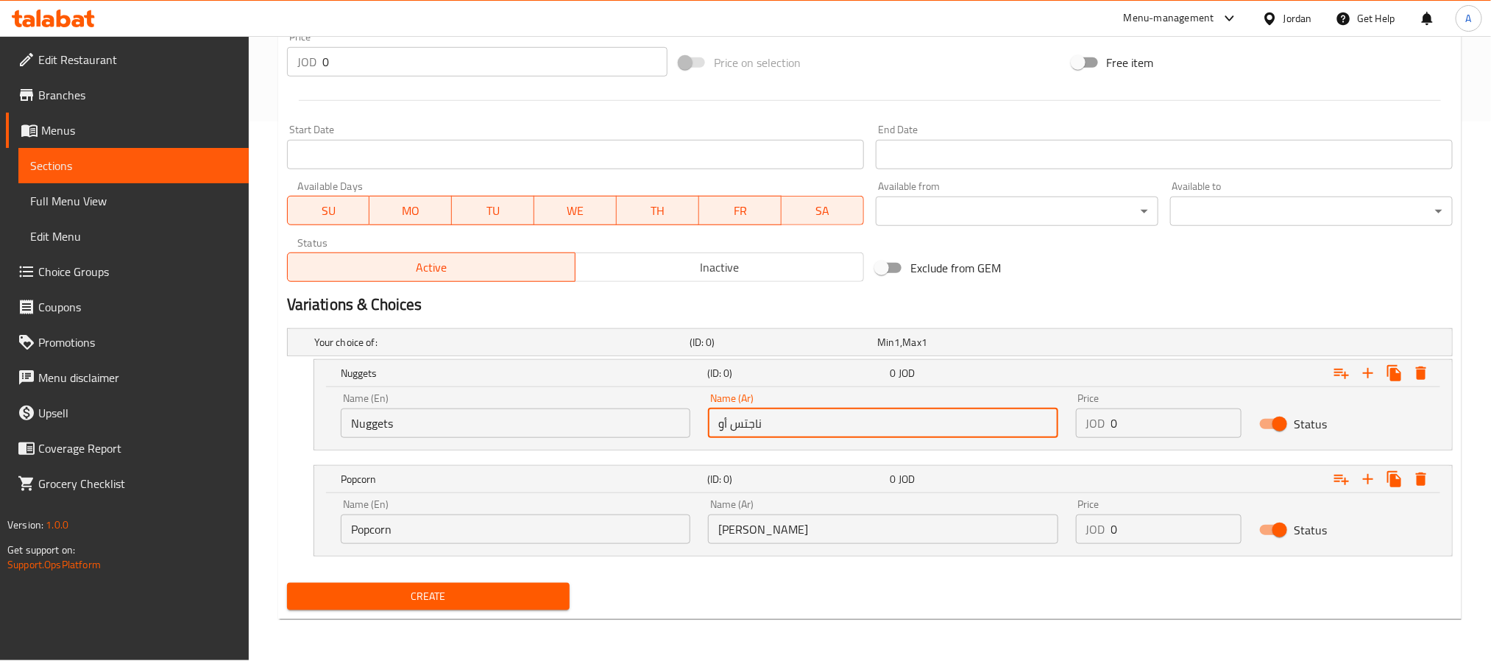
drag, startPoint x: 732, startPoint y: 431, endPoint x: 698, endPoint y: 429, distance: 33.9
click at [698, 429] on div "Name (En) Nuggets Name (En) Name (Ar) ناجتس أو Name (Ar) Price JOD 0 Price Stat…" at bounding box center [883, 415] width 1103 height 63
type input "ناجتس"
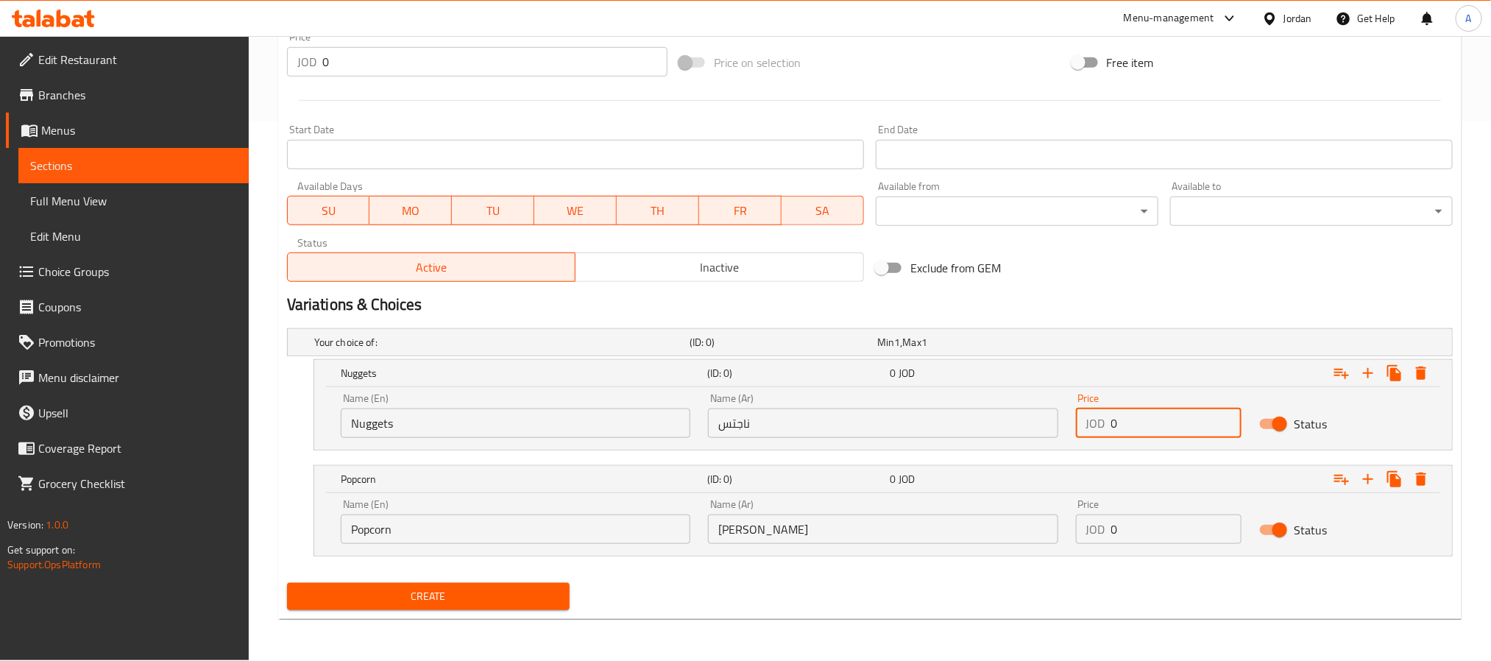
drag, startPoint x: 1137, startPoint y: 407, endPoint x: 1122, endPoint y: 417, distance: 18.6
click at [1122, 417] on div "Price JOD 0 Price" at bounding box center [1159, 415] width 166 height 45
drag, startPoint x: 1129, startPoint y: 423, endPoint x: 1093, endPoint y: 435, distance: 37.5
click at [1093, 435] on div "JOD 0 Price" at bounding box center [1159, 423] width 166 height 29
paste input "5.25"
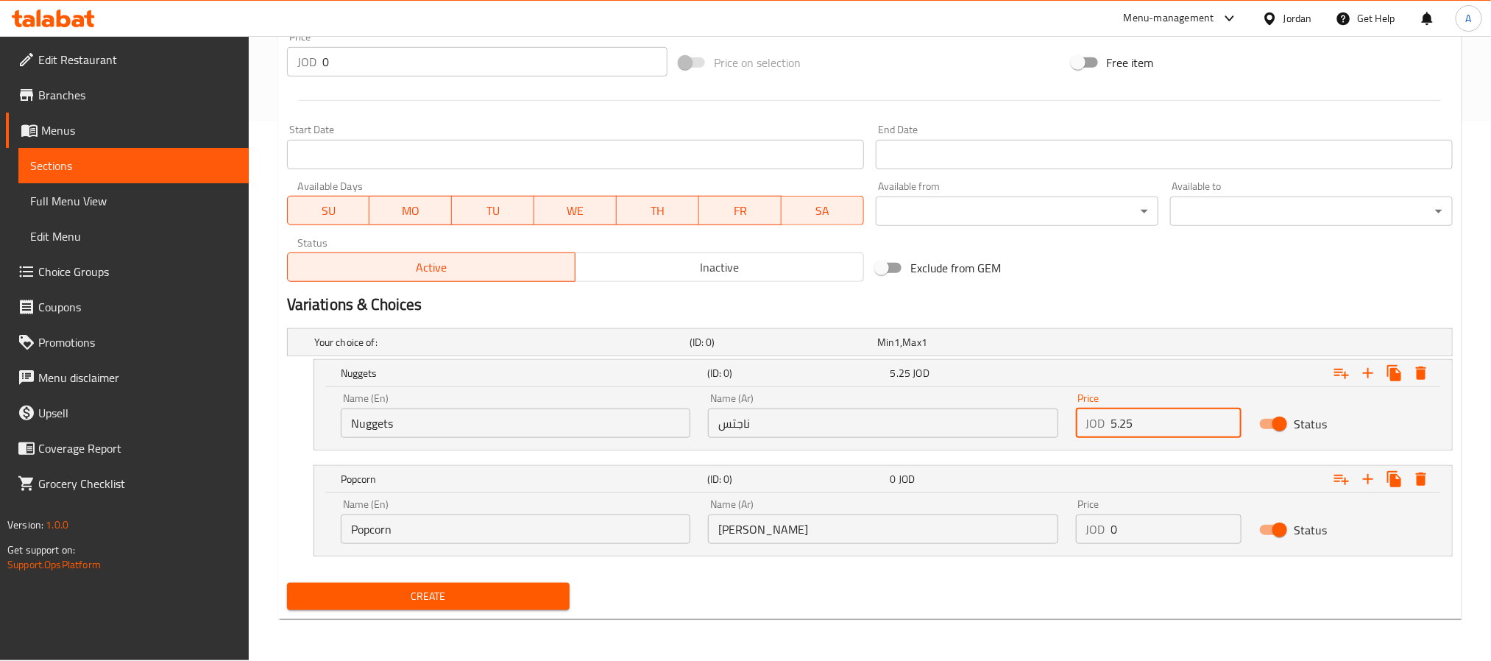
type input "5.25"
drag, startPoint x: 1162, startPoint y: 537, endPoint x: 1076, endPoint y: 542, distance: 86.2
click at [1076, 542] on div "JOD 0 Price" at bounding box center [1159, 529] width 166 height 29
paste input "5.25"
type input "5.25"
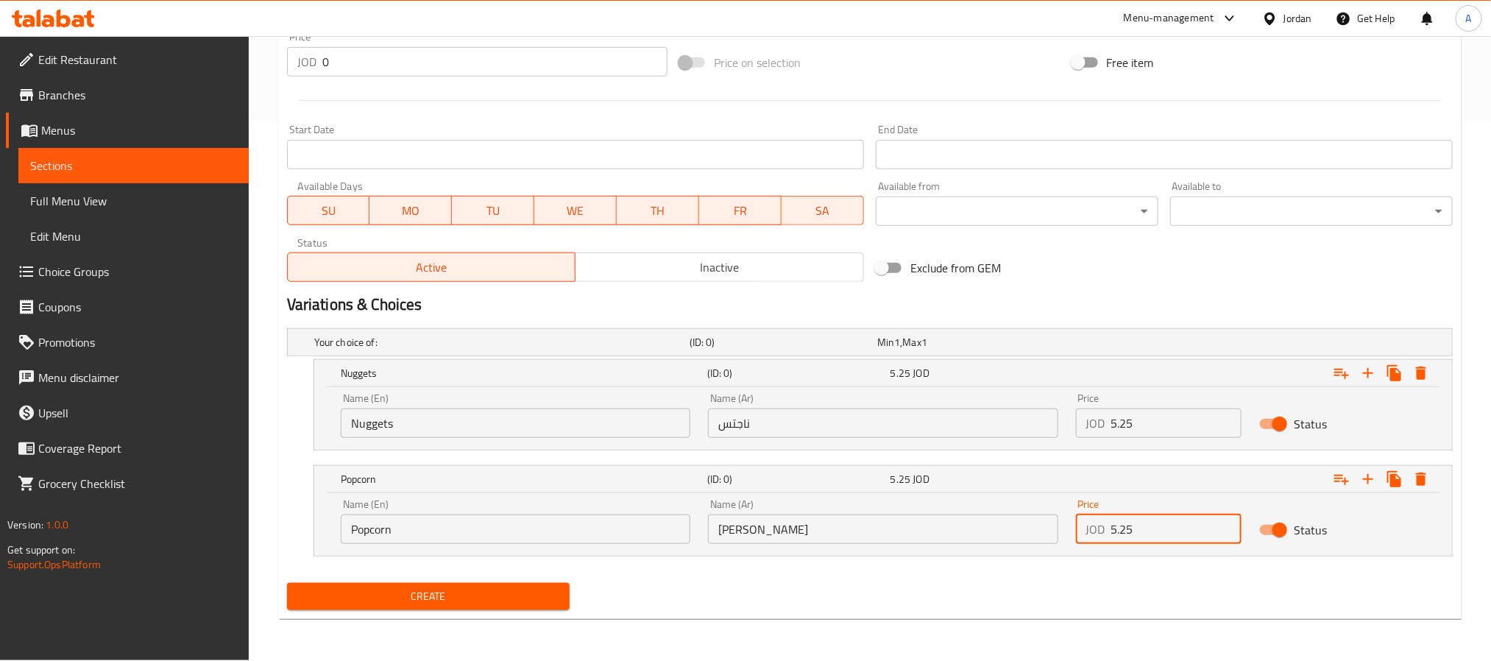
click at [287, 583] on button "Create" at bounding box center [428, 596] width 283 height 27
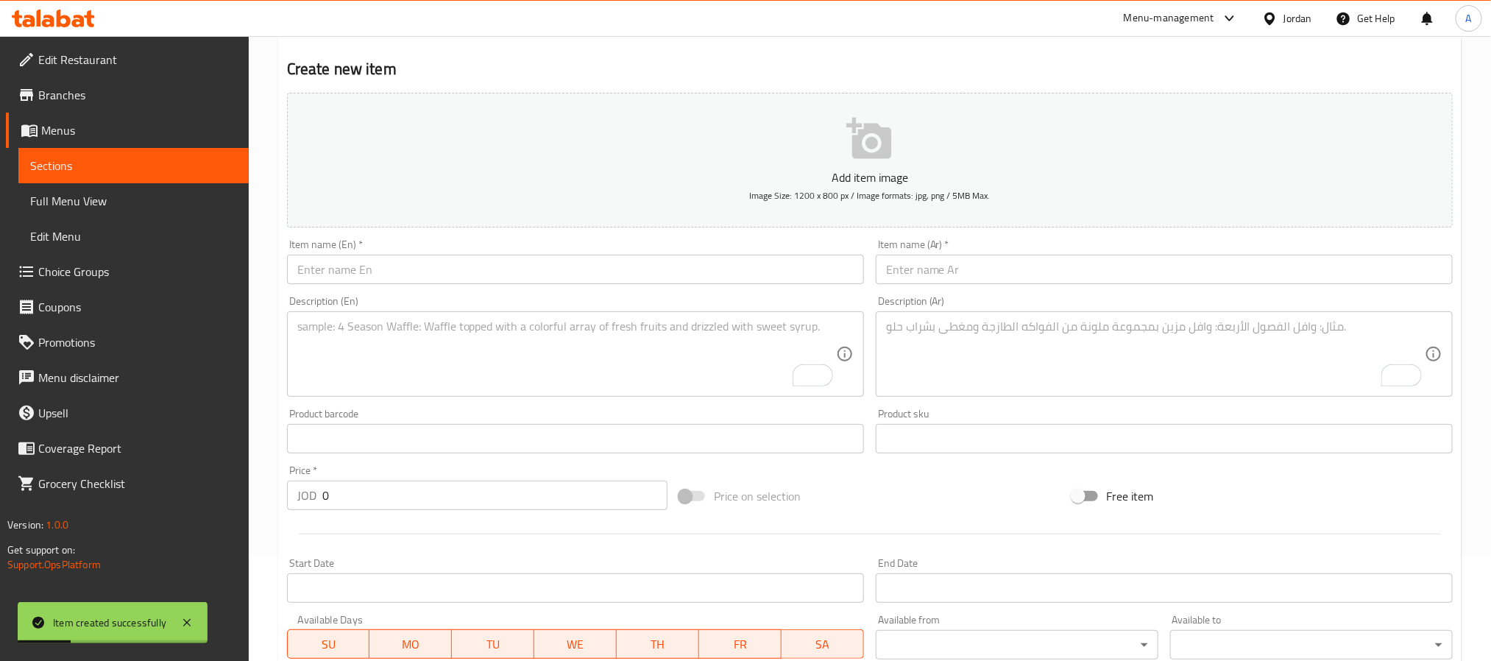
scroll to position [0, 0]
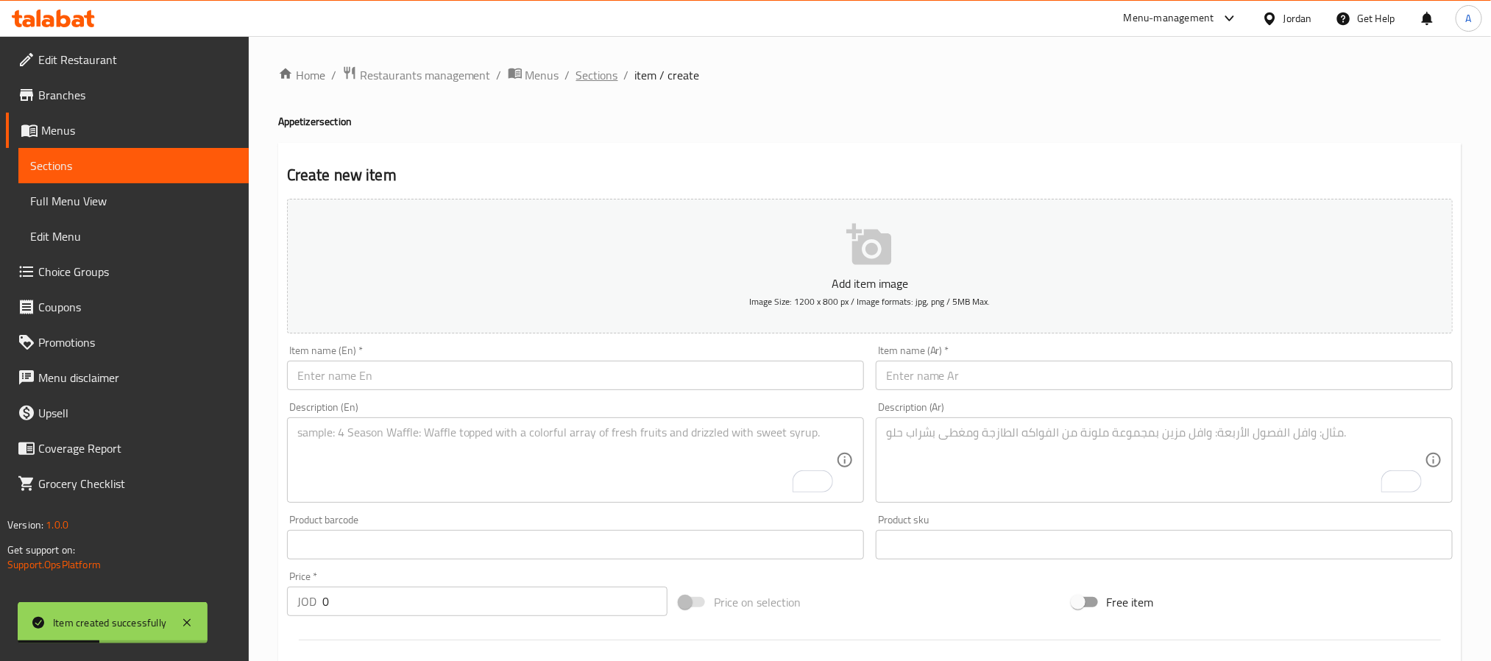
click at [579, 71] on span "Sections" at bounding box center [597, 75] width 42 height 18
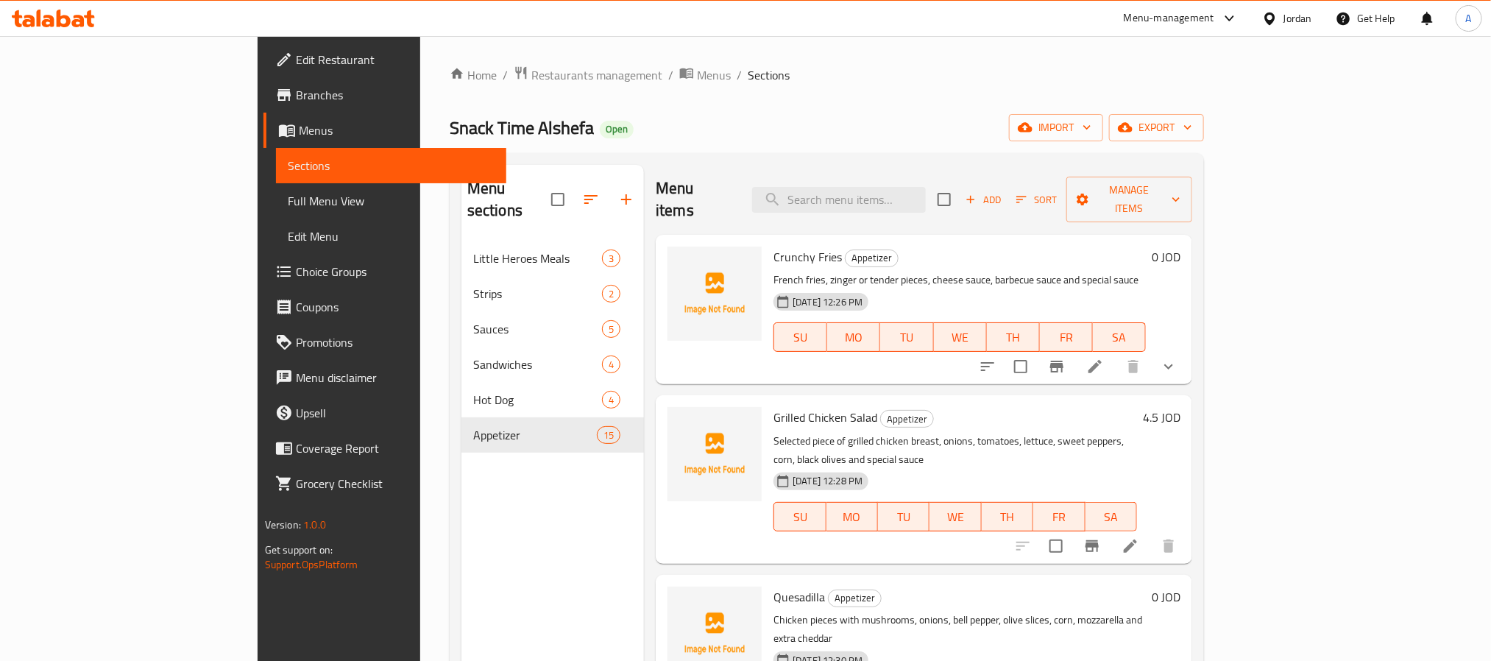
click at [296, 279] on span "Choice Groups" at bounding box center [395, 272] width 199 height 18
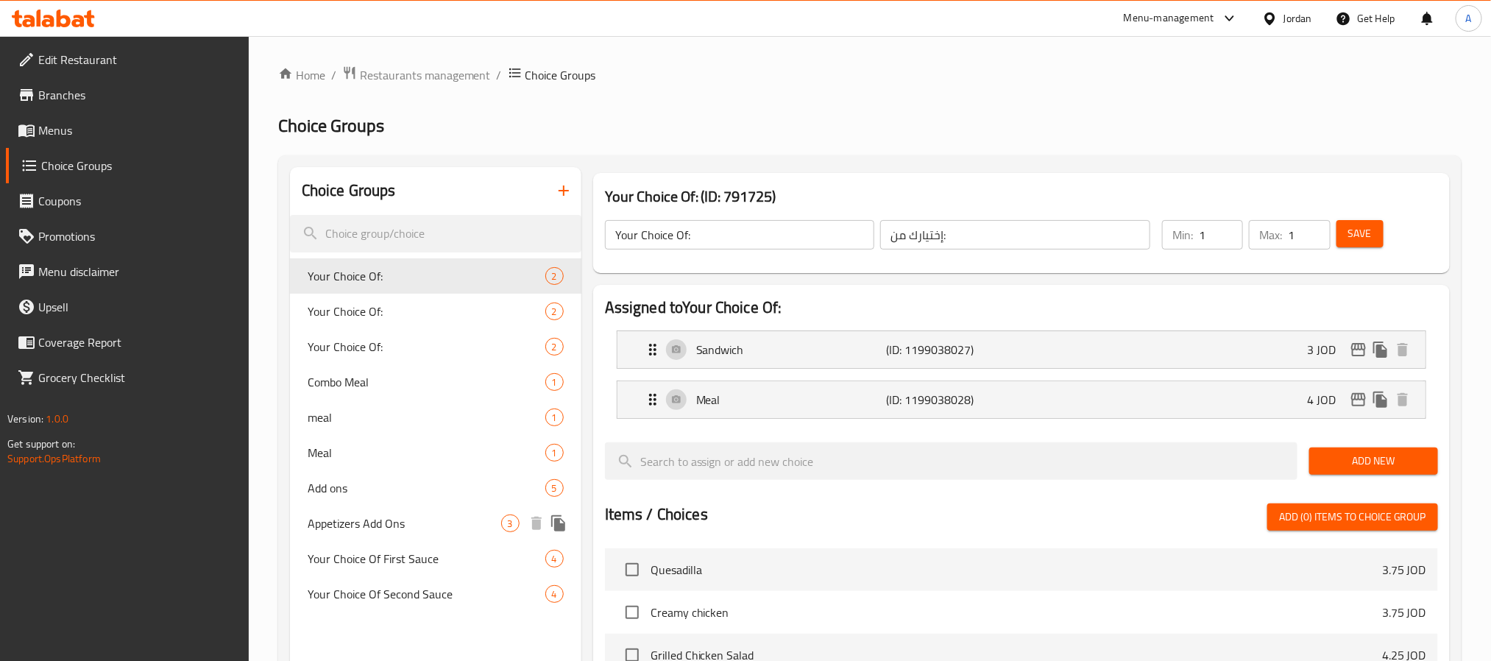
click at [364, 519] on span "Appetizers Add Ons" at bounding box center [405, 524] width 194 height 18
type input "Appetizers Add Ons"
type input "اضافات"
type input "0"
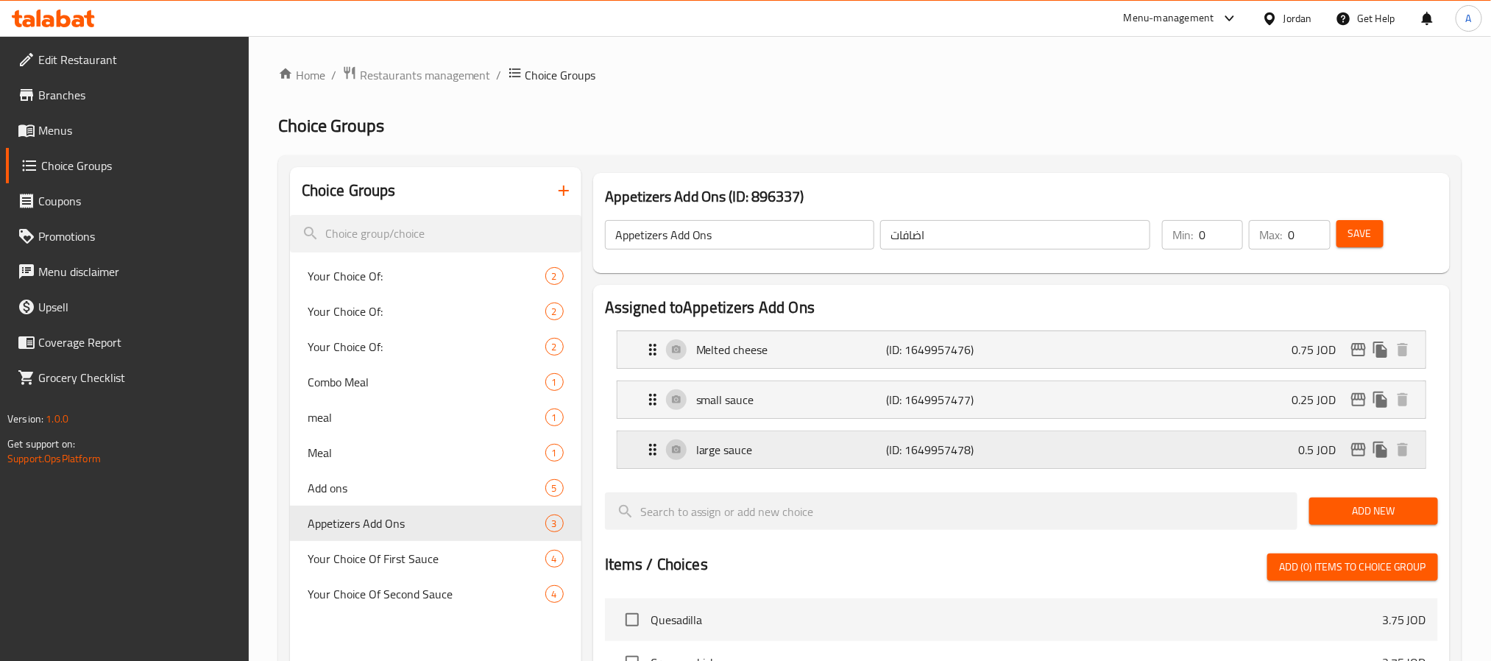
click at [787, 457] on p "large sauce" at bounding box center [791, 450] width 190 height 18
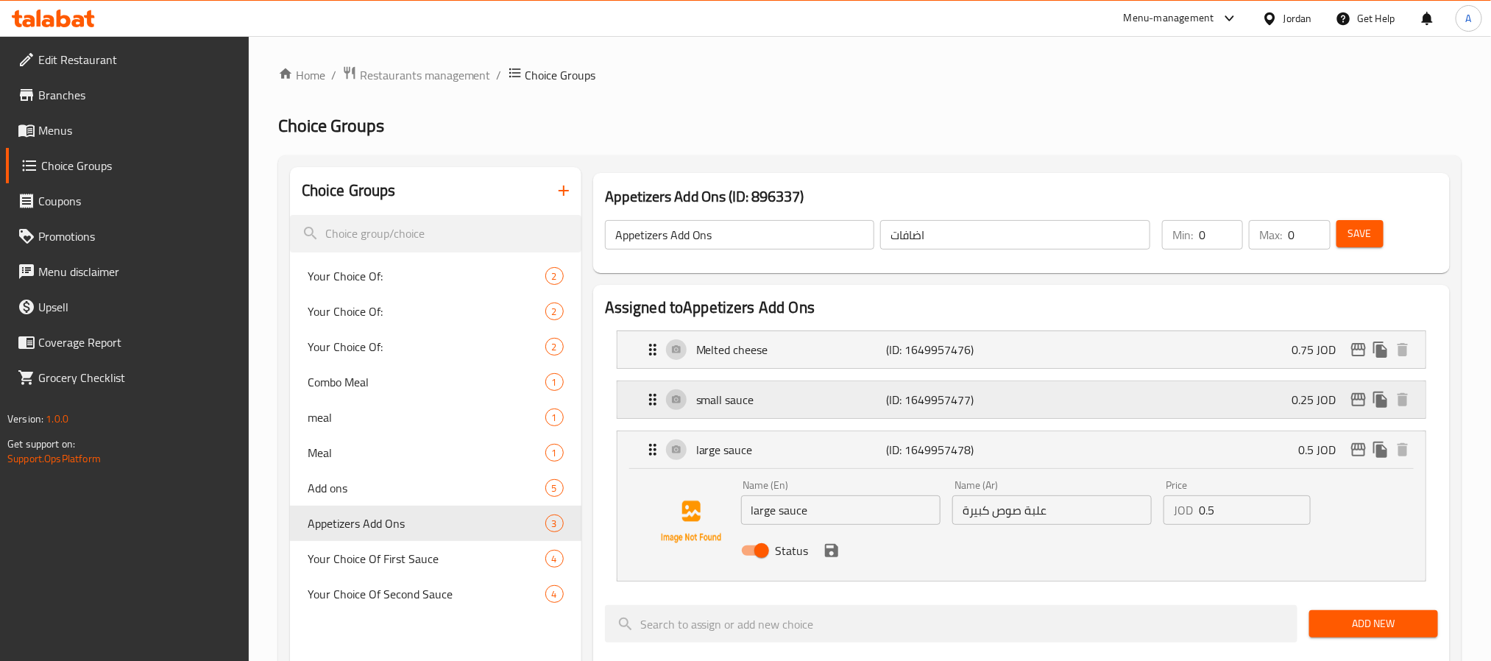
click at [780, 407] on p "small sauce" at bounding box center [791, 400] width 190 height 18
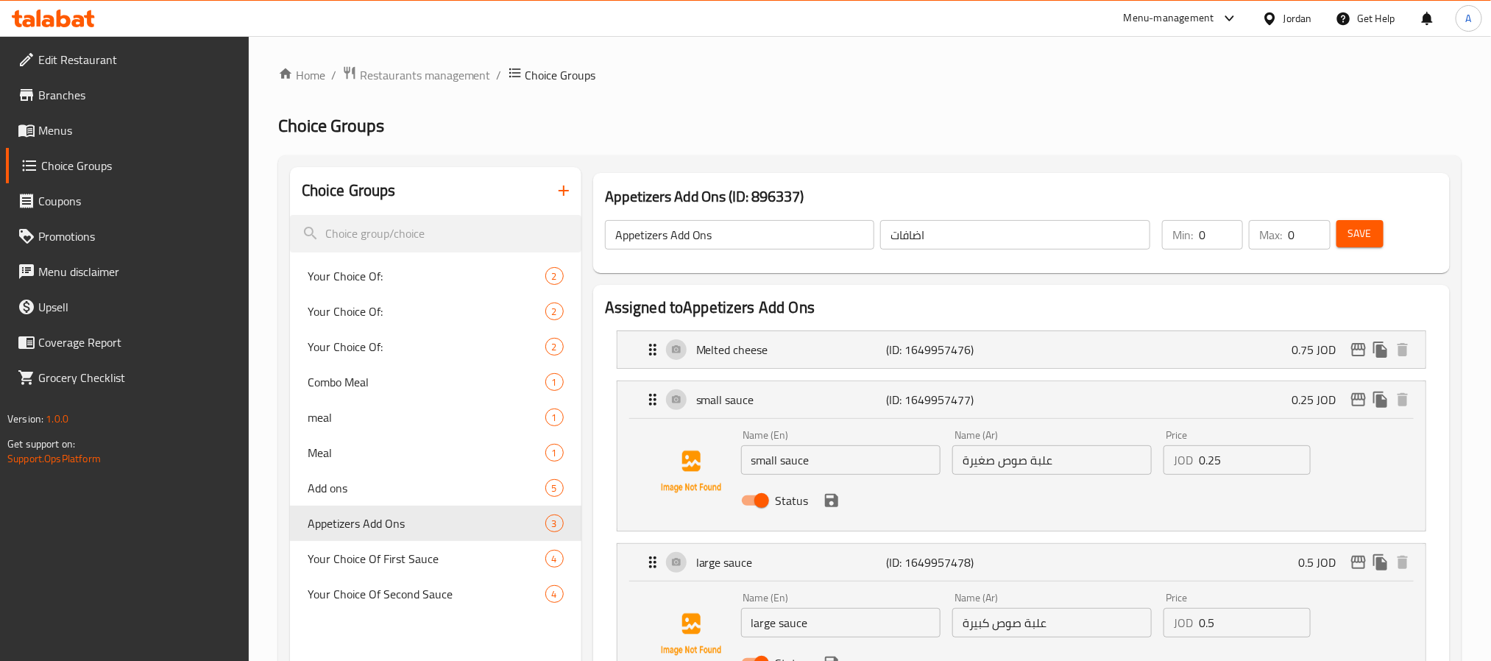
click at [780, 370] on li "Melted cheese (ID: 1649957476) 0.75 JOD Name (En) Melted cheese Name (En) Name …" at bounding box center [1021, 350] width 833 height 50
click at [784, 356] on p "Melted cheese" at bounding box center [791, 350] width 190 height 18
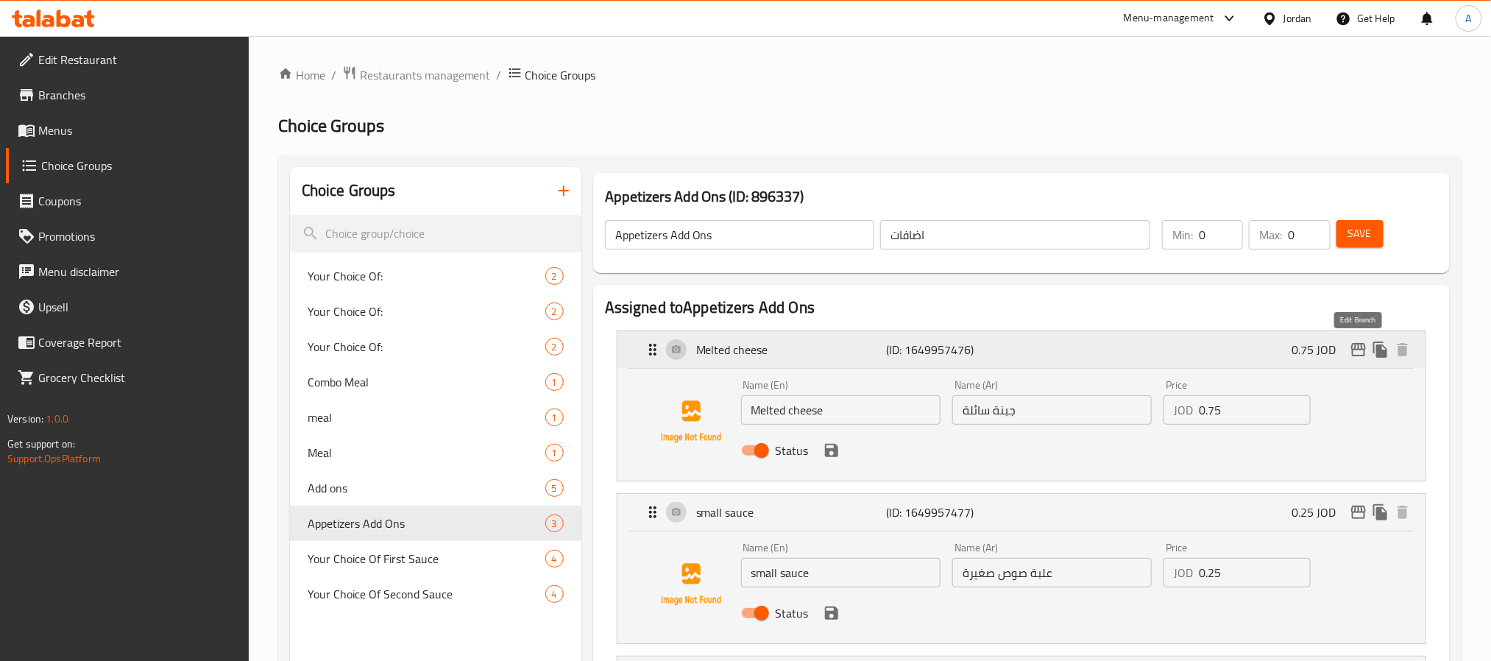
click at [1356, 342] on icon "edit" at bounding box center [1359, 350] width 18 height 18
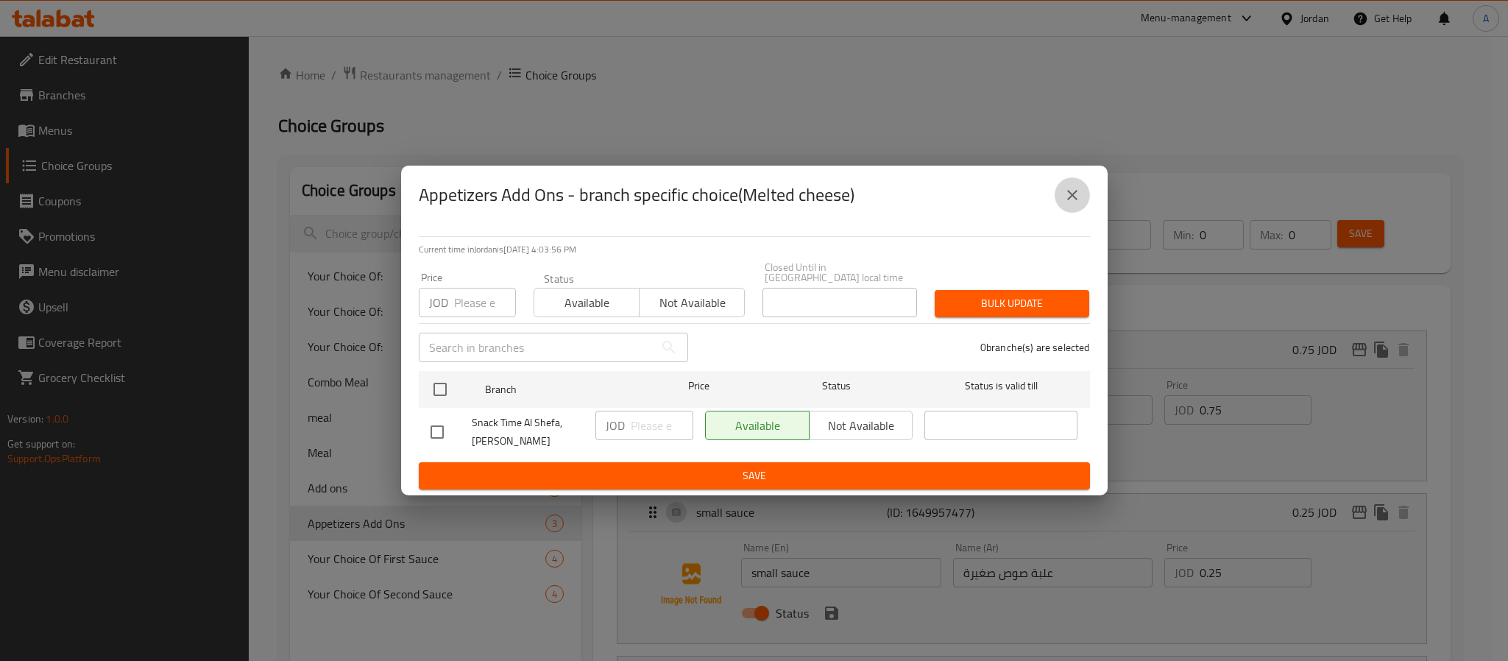
click at [1074, 213] on button "close" at bounding box center [1072, 194] width 35 height 35
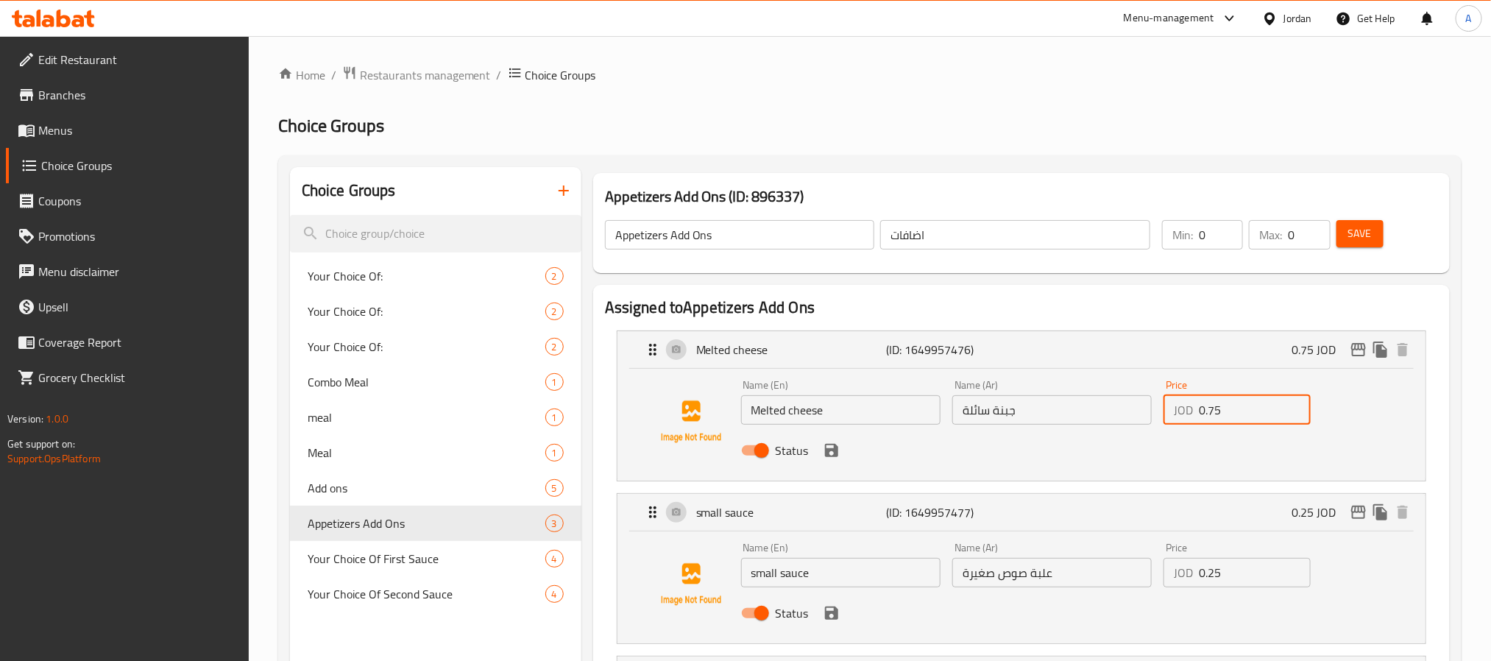
drag, startPoint x: 1230, startPoint y: 411, endPoint x: 1209, endPoint y: 405, distance: 22.1
click at [1209, 405] on input "0.75" at bounding box center [1254, 409] width 111 height 29
click at [837, 451] on icon "save" at bounding box center [831, 450] width 13 height 13
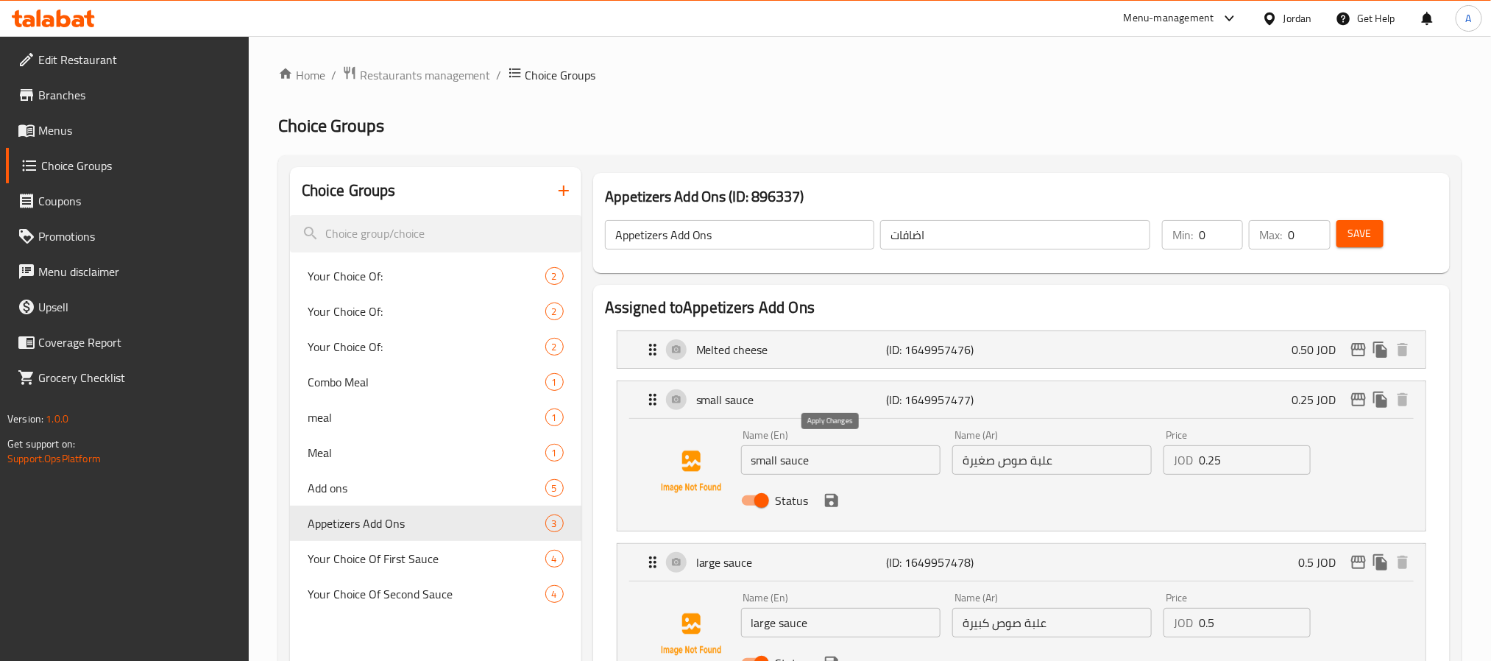
type input "0.50"
drag, startPoint x: 1241, startPoint y: 464, endPoint x: 1209, endPoint y: 464, distance: 32.4
click at [1209, 464] on input "0.25" at bounding box center [1254, 459] width 111 height 29
click at [833, 504] on icon "save" at bounding box center [832, 501] width 18 height 18
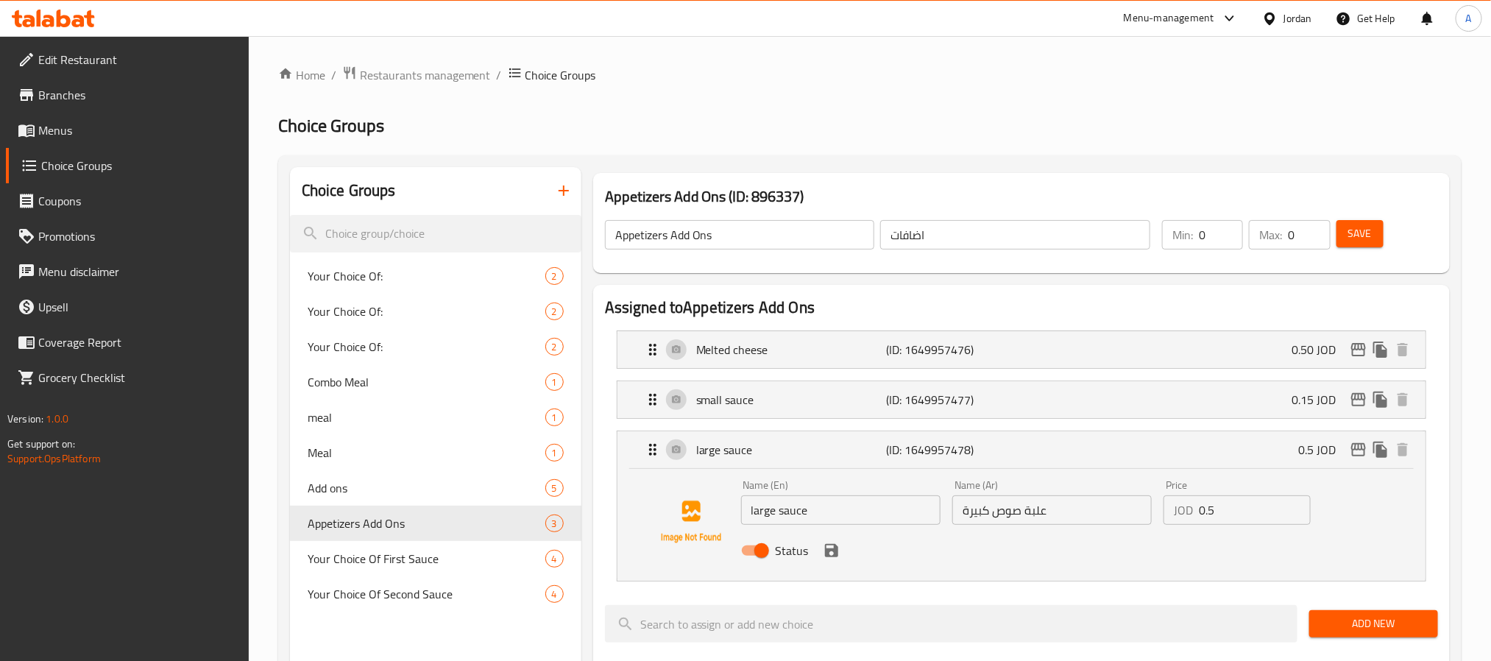
type input "0.15"
drag, startPoint x: 1235, startPoint y: 517, endPoint x: 1211, endPoint y: 513, distance: 23.8
click at [1211, 513] on input "0.5" at bounding box center [1254, 509] width 111 height 29
click at [837, 551] on icon "save" at bounding box center [831, 550] width 13 height 13
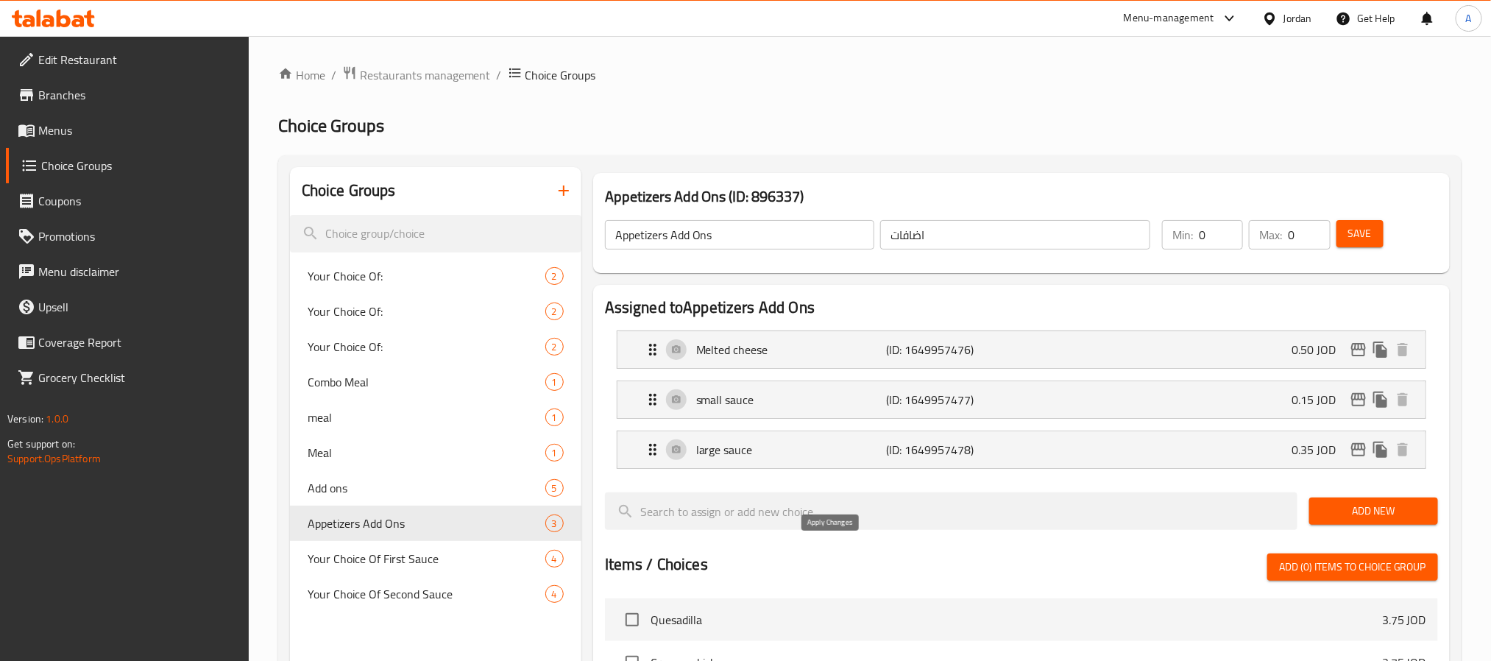
type input "0.35"
click at [1366, 235] on span "Save" at bounding box center [1361, 234] width 24 height 18
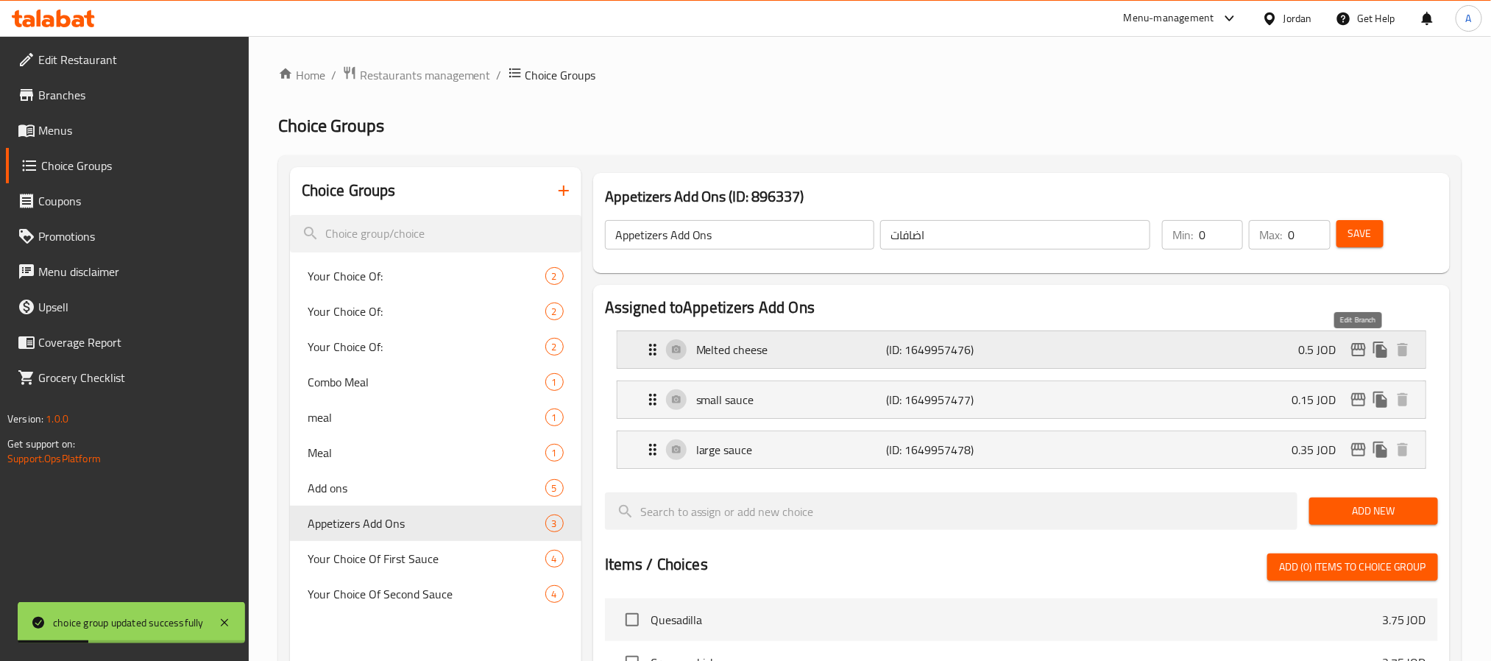
click at [1354, 352] on icon "edit" at bounding box center [1359, 349] width 15 height 13
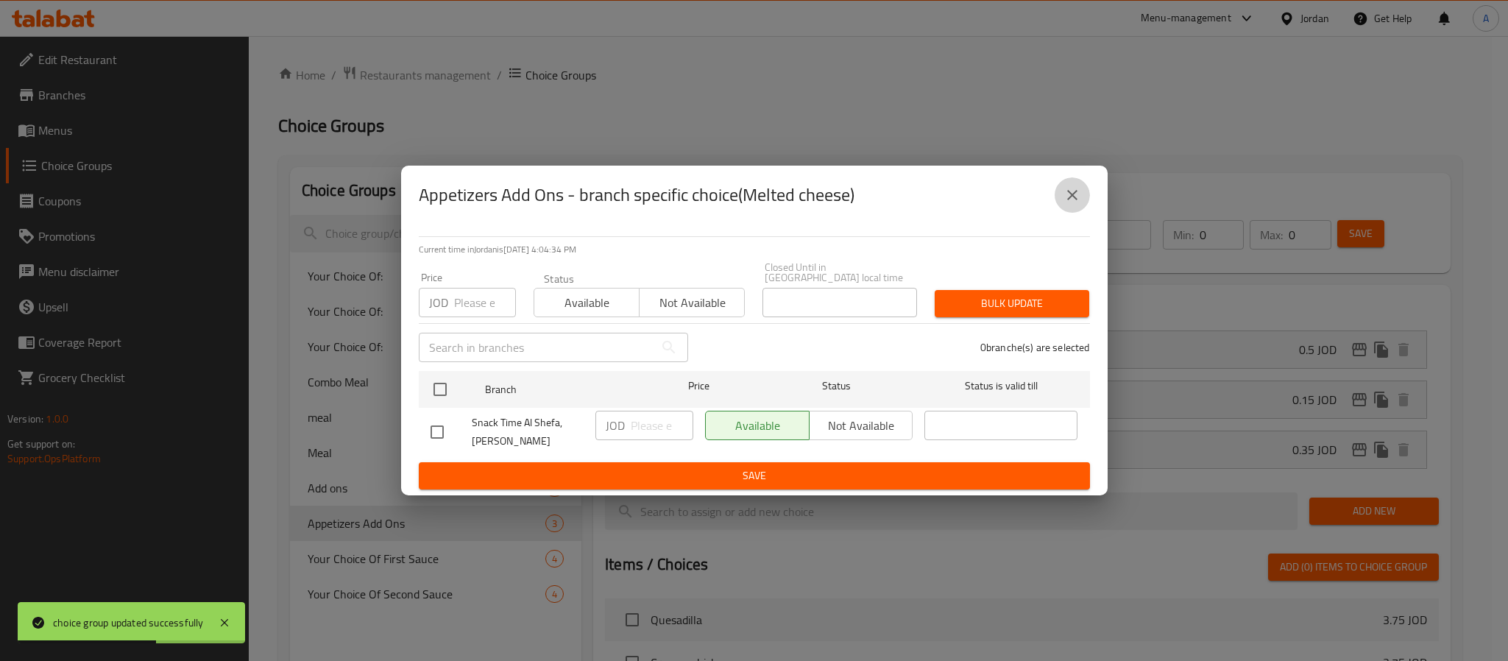
click at [1078, 203] on icon "close" at bounding box center [1073, 195] width 18 height 18
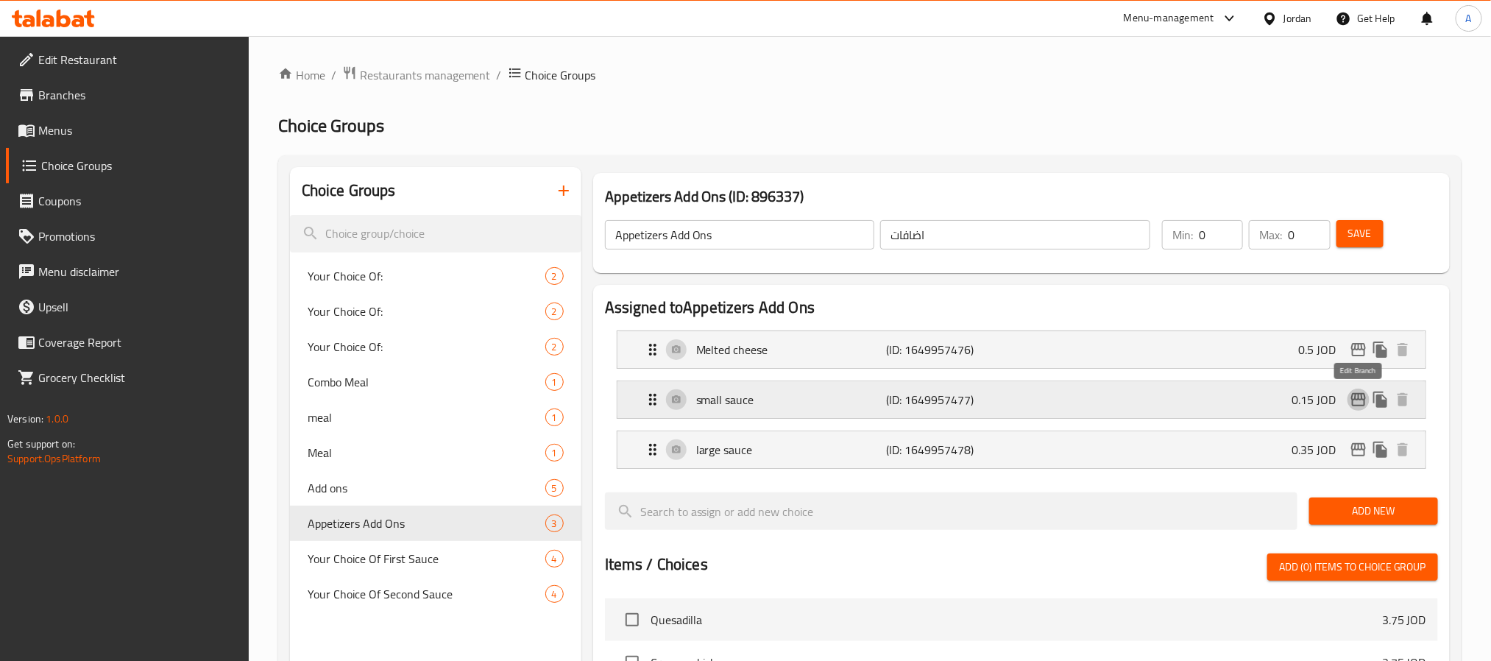
click at [1356, 398] on icon "edit" at bounding box center [1359, 399] width 15 height 13
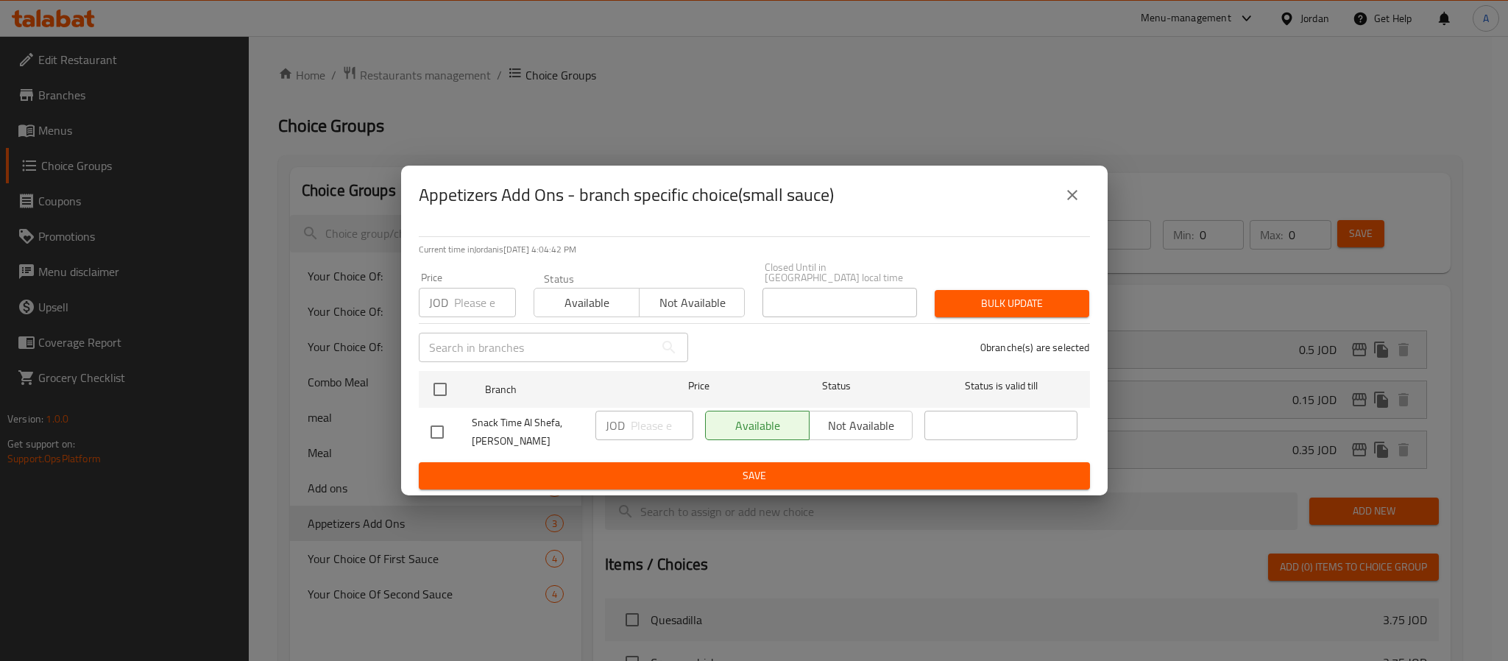
click at [1072, 193] on icon "close" at bounding box center [1073, 195] width 18 height 18
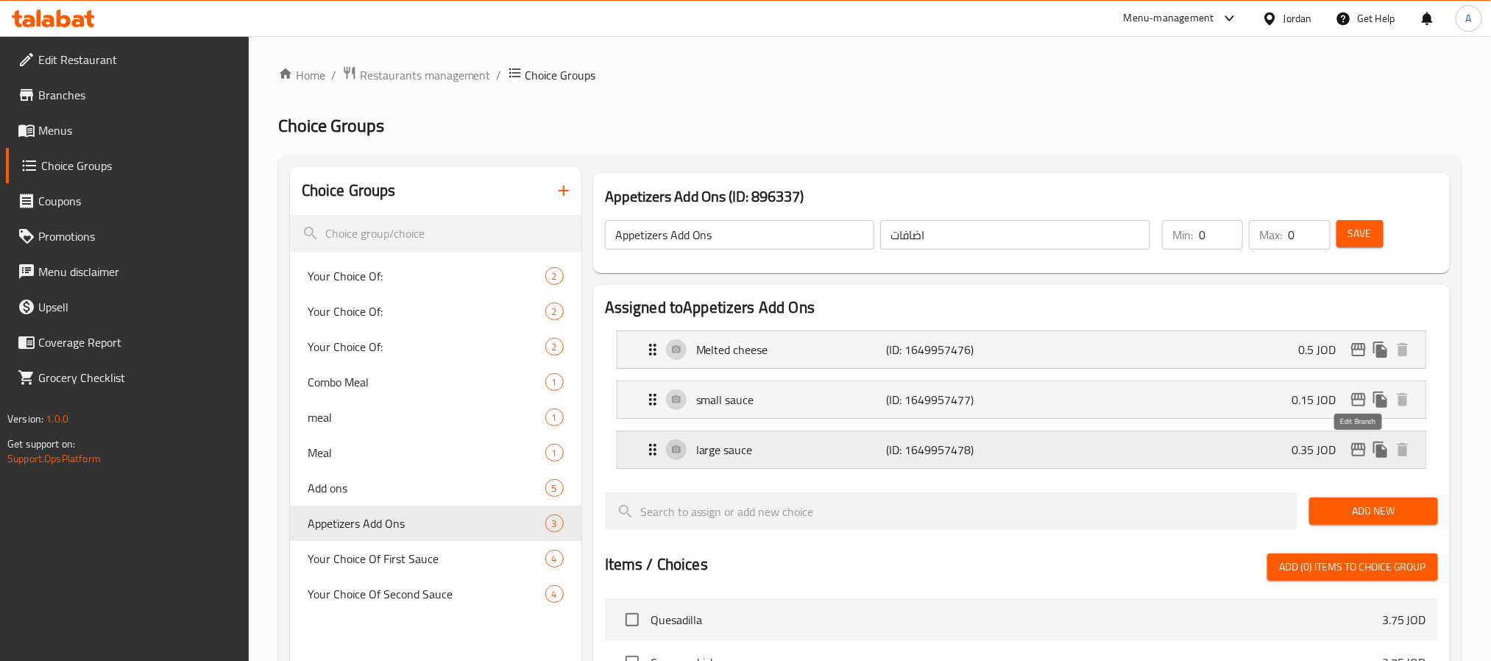
click at [1356, 446] on icon "edit" at bounding box center [1359, 449] width 15 height 13
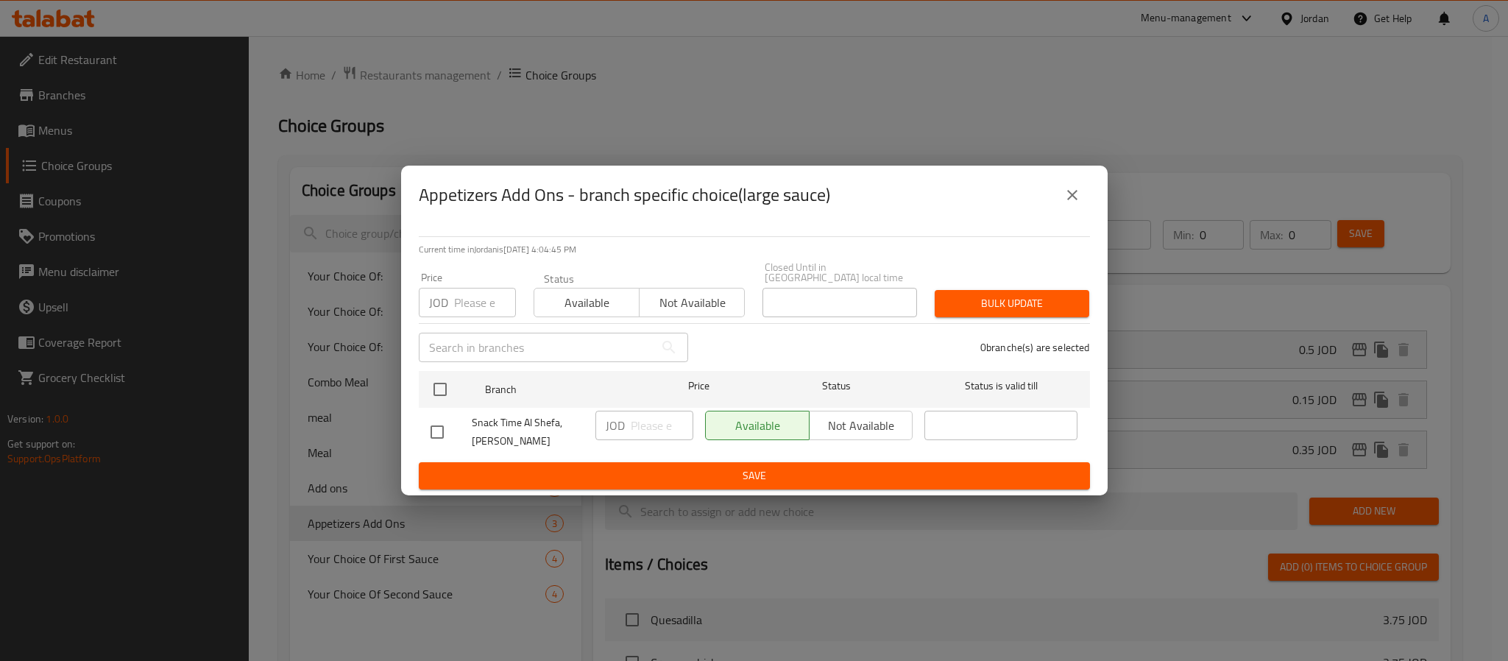
click at [1076, 195] on icon "close" at bounding box center [1073, 195] width 18 height 18
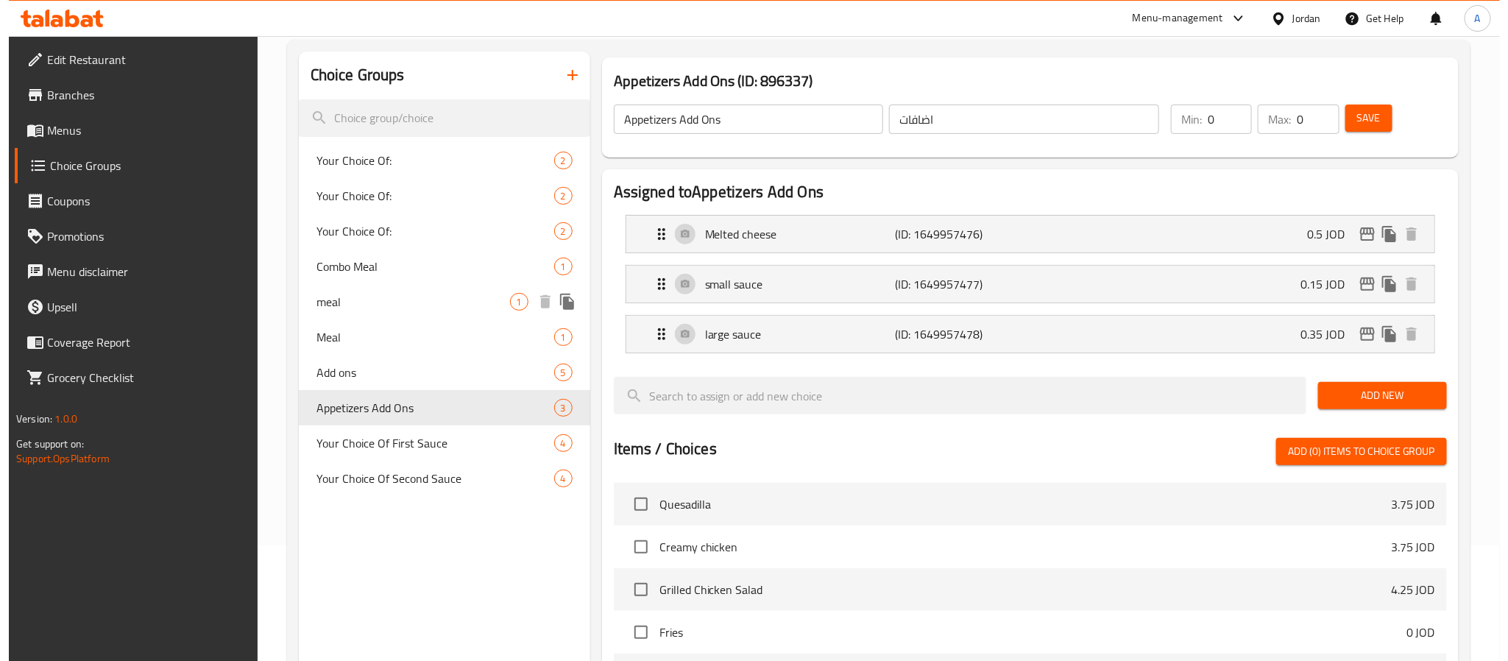
scroll to position [491, 0]
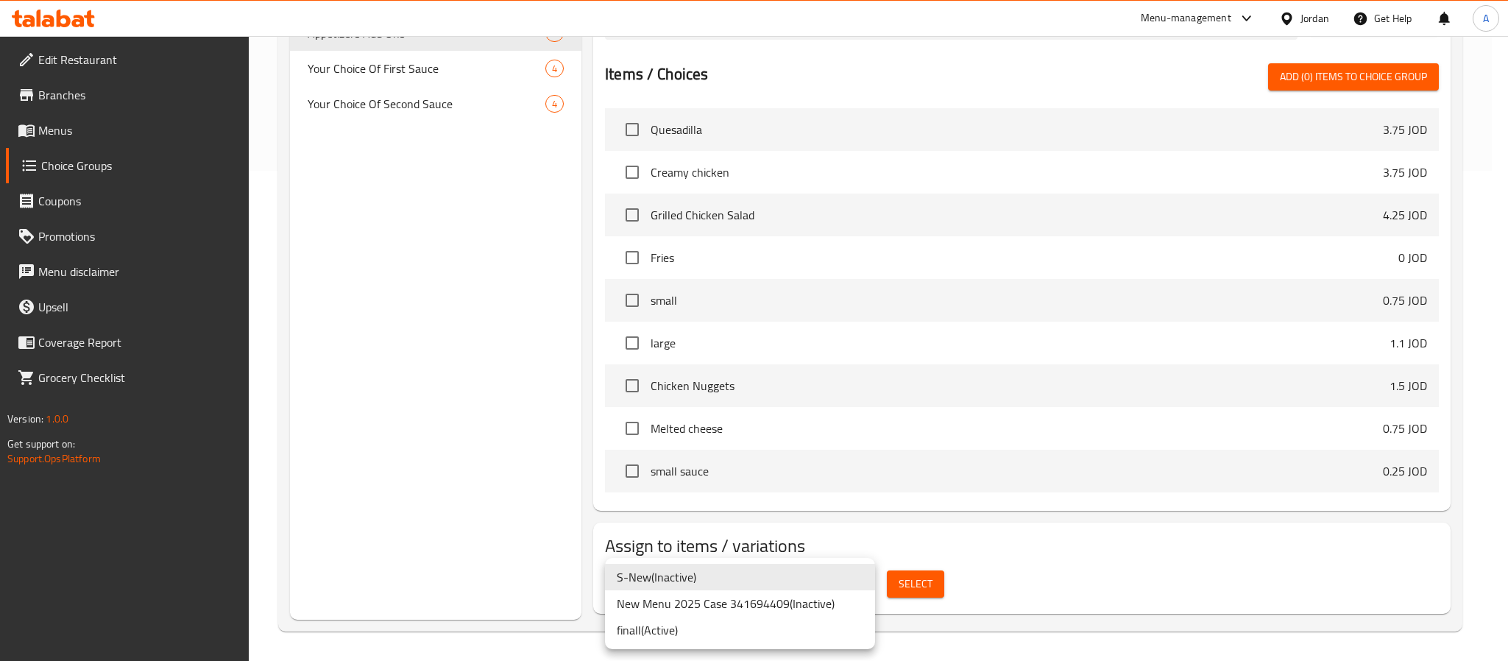
click at [667, 607] on li "New Menu 2025 Case 341694409 ( Inactive )" at bounding box center [740, 603] width 270 height 27
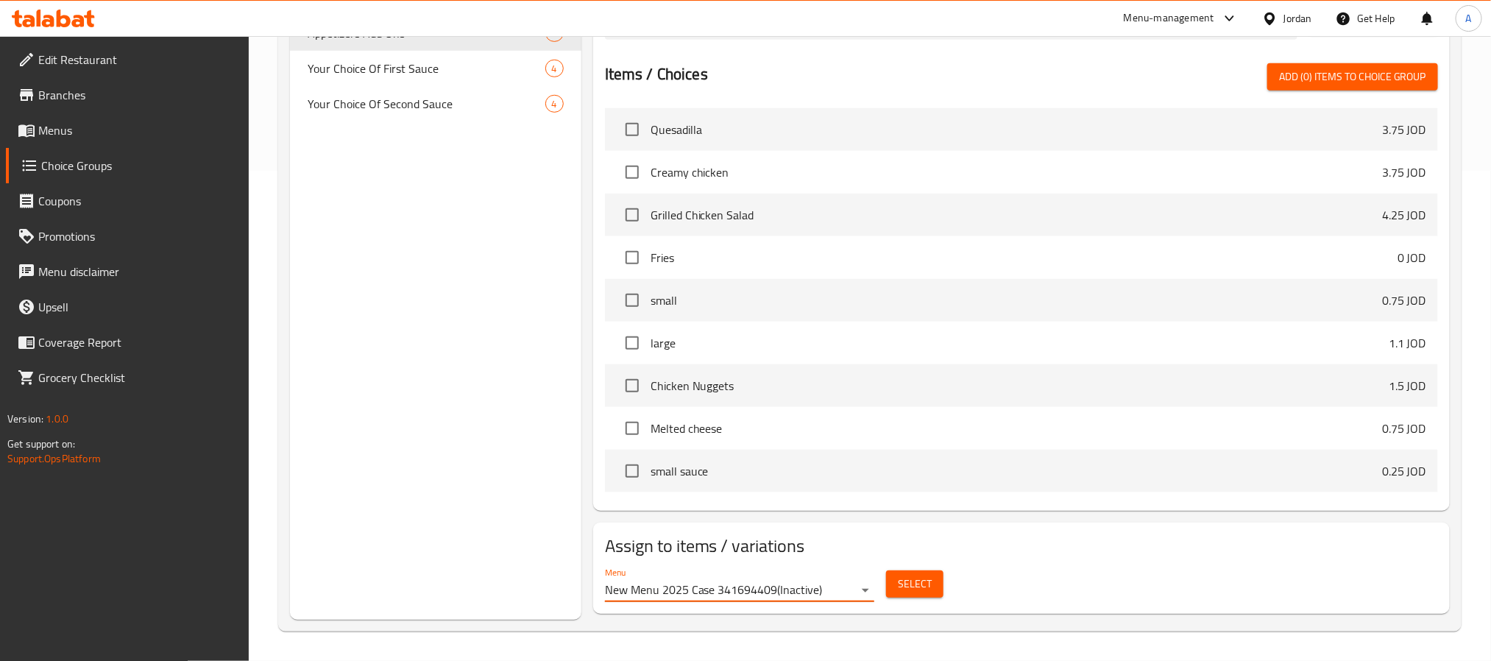
click at [919, 583] on span "Select" at bounding box center [915, 584] width 34 height 18
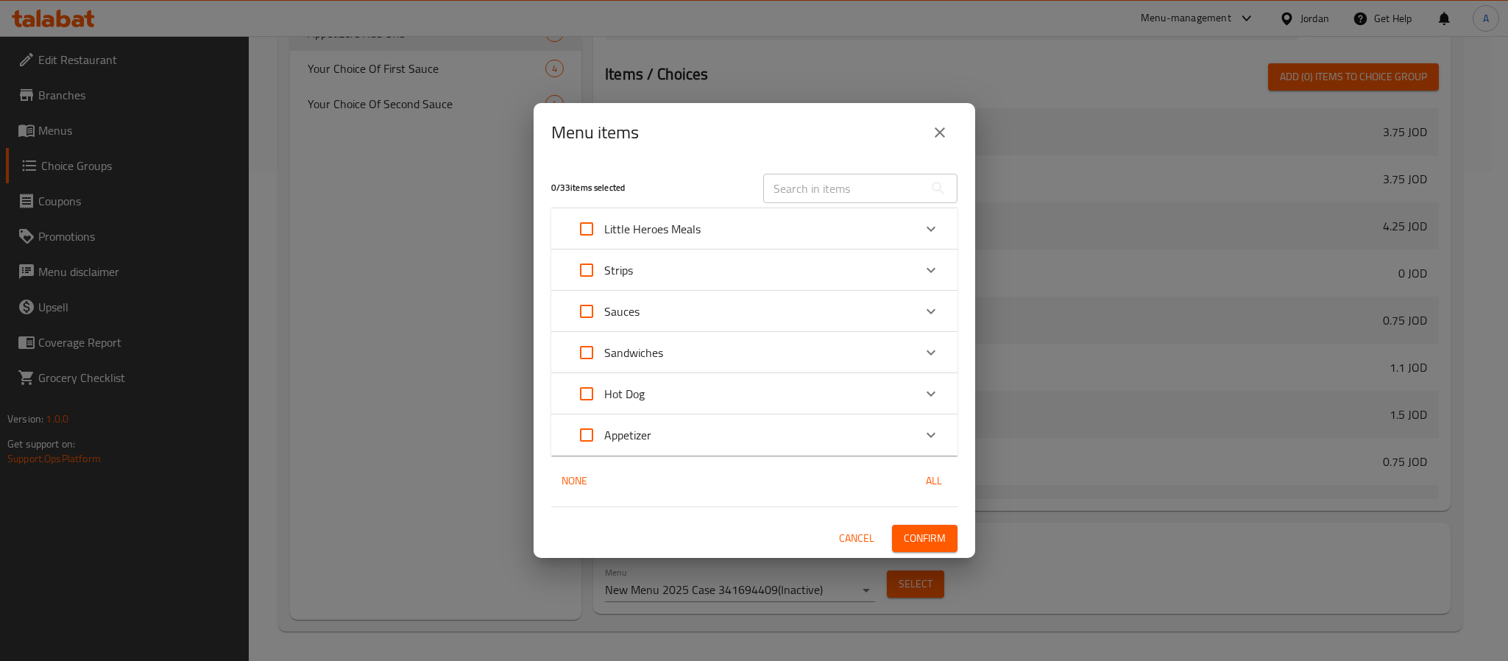
click at [663, 446] on div "Appetizer" at bounding box center [741, 434] width 345 height 35
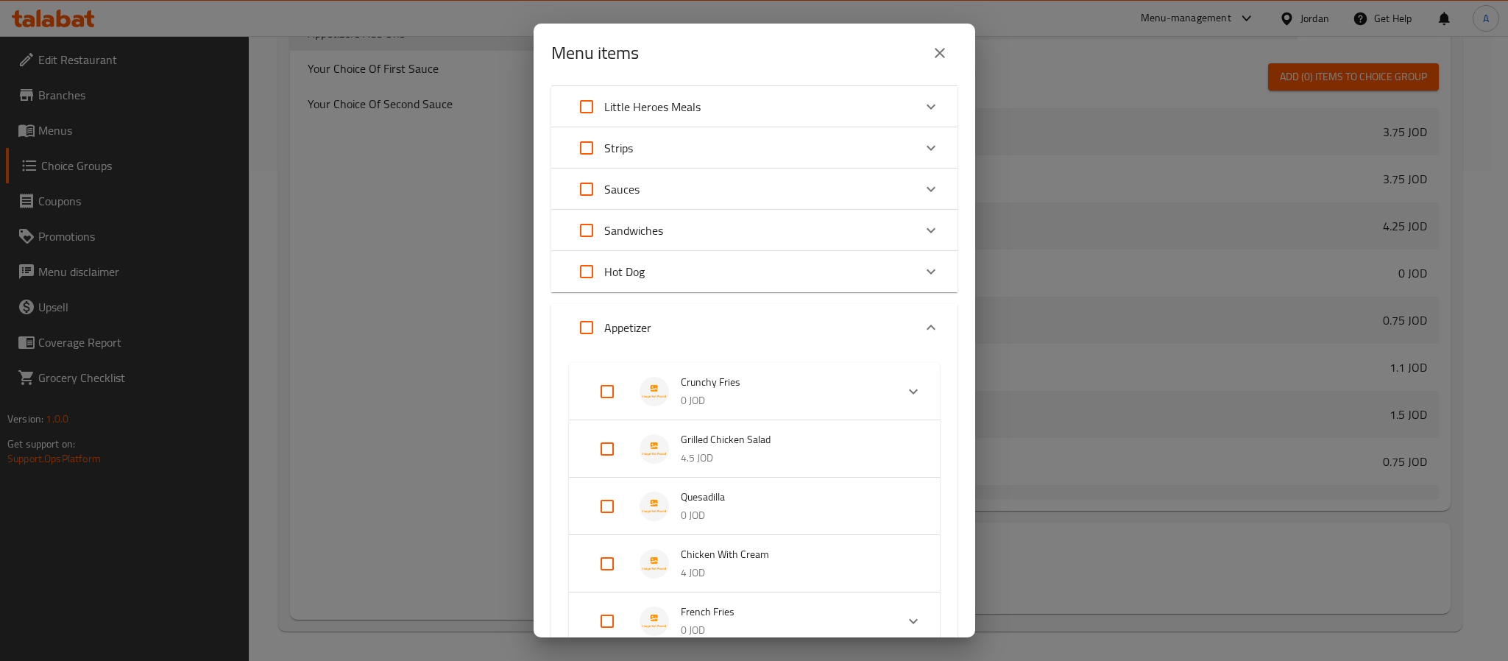
scroll to position [0, 0]
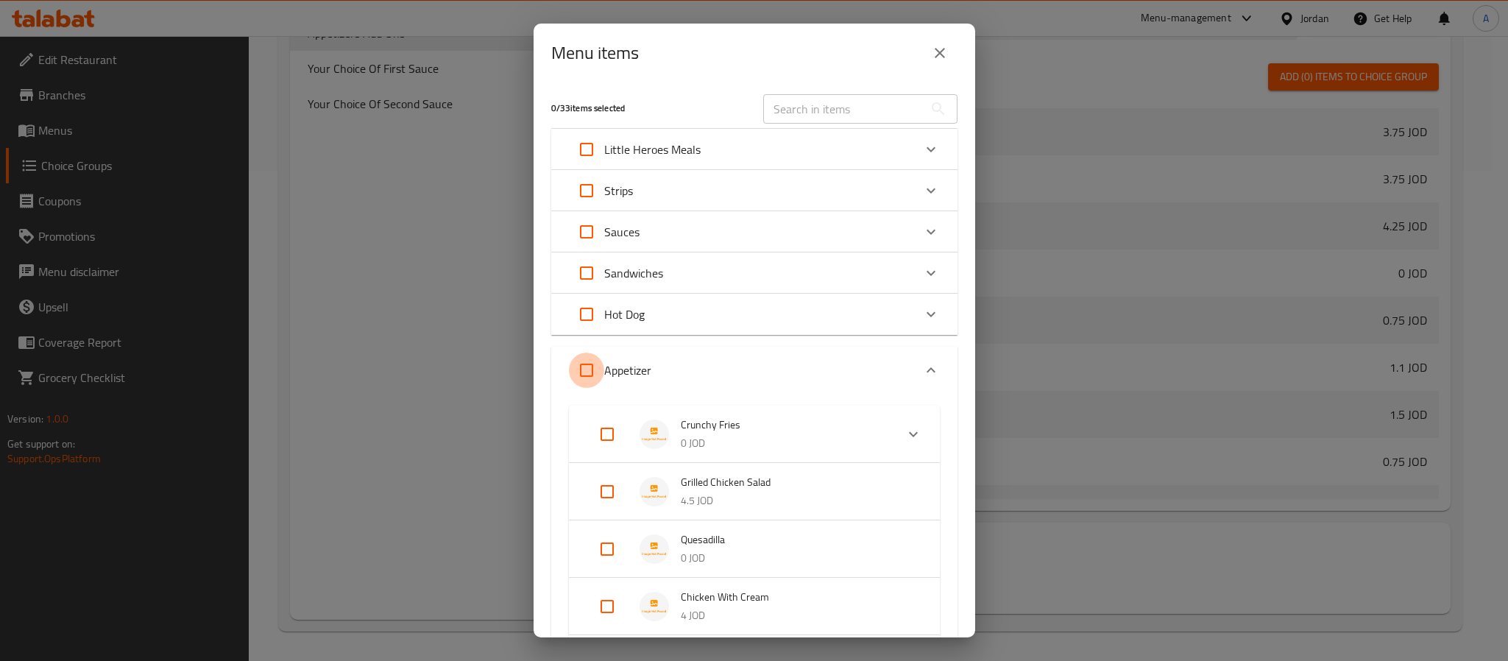
click at [584, 367] on input "Expand" at bounding box center [586, 370] width 35 height 35
checkbox input "true"
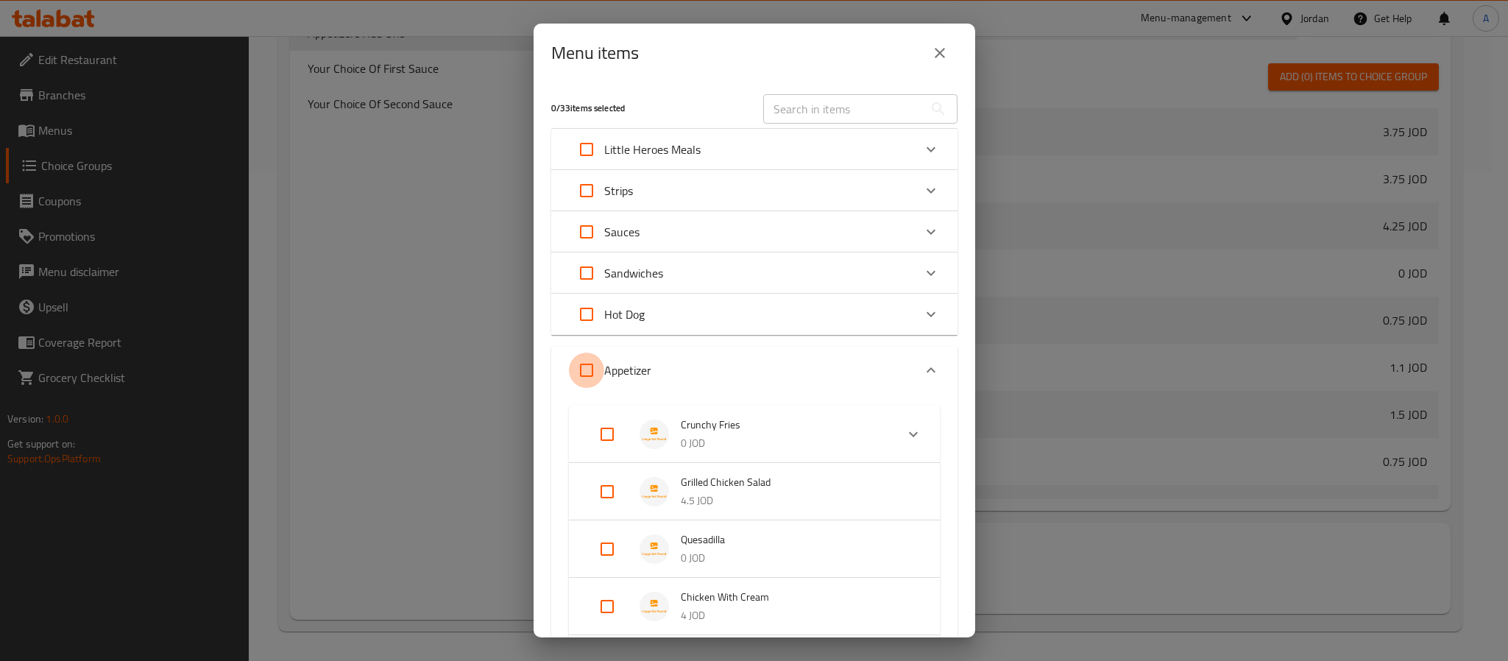
checkbox input "true"
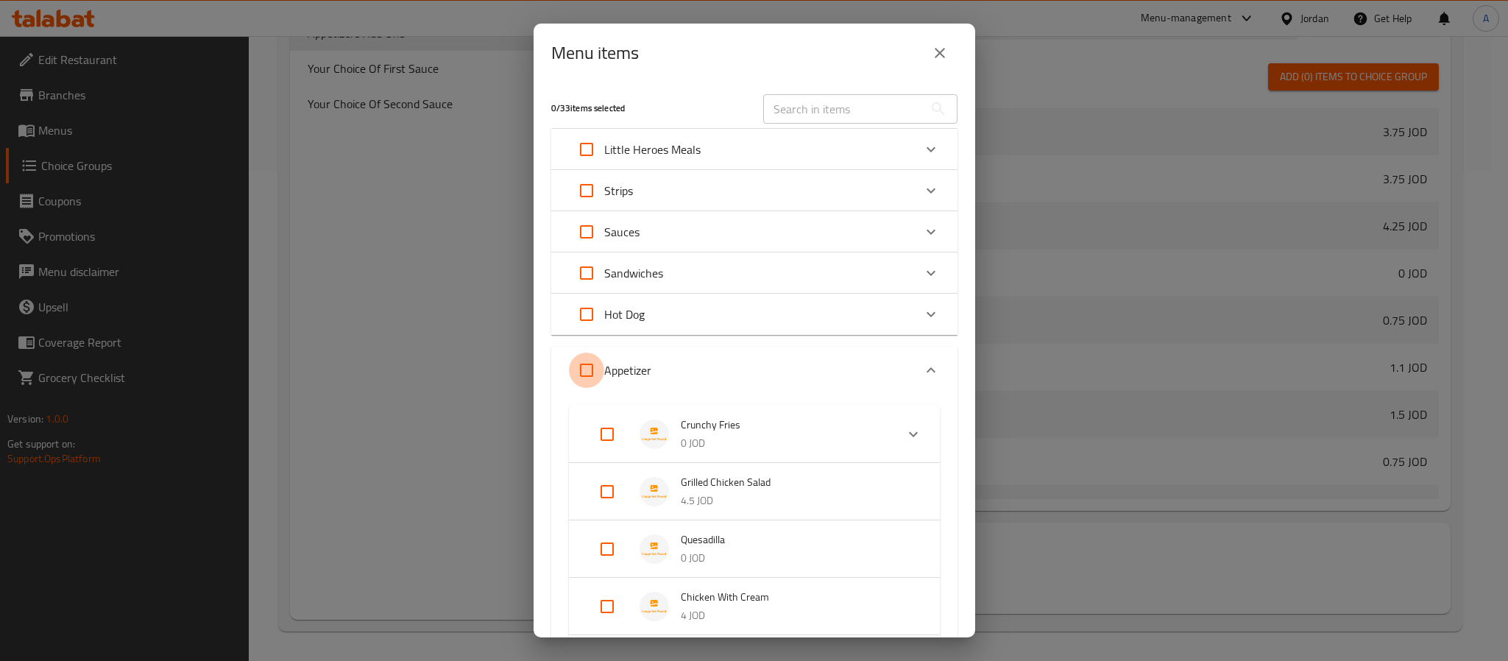
checkbox input "true"
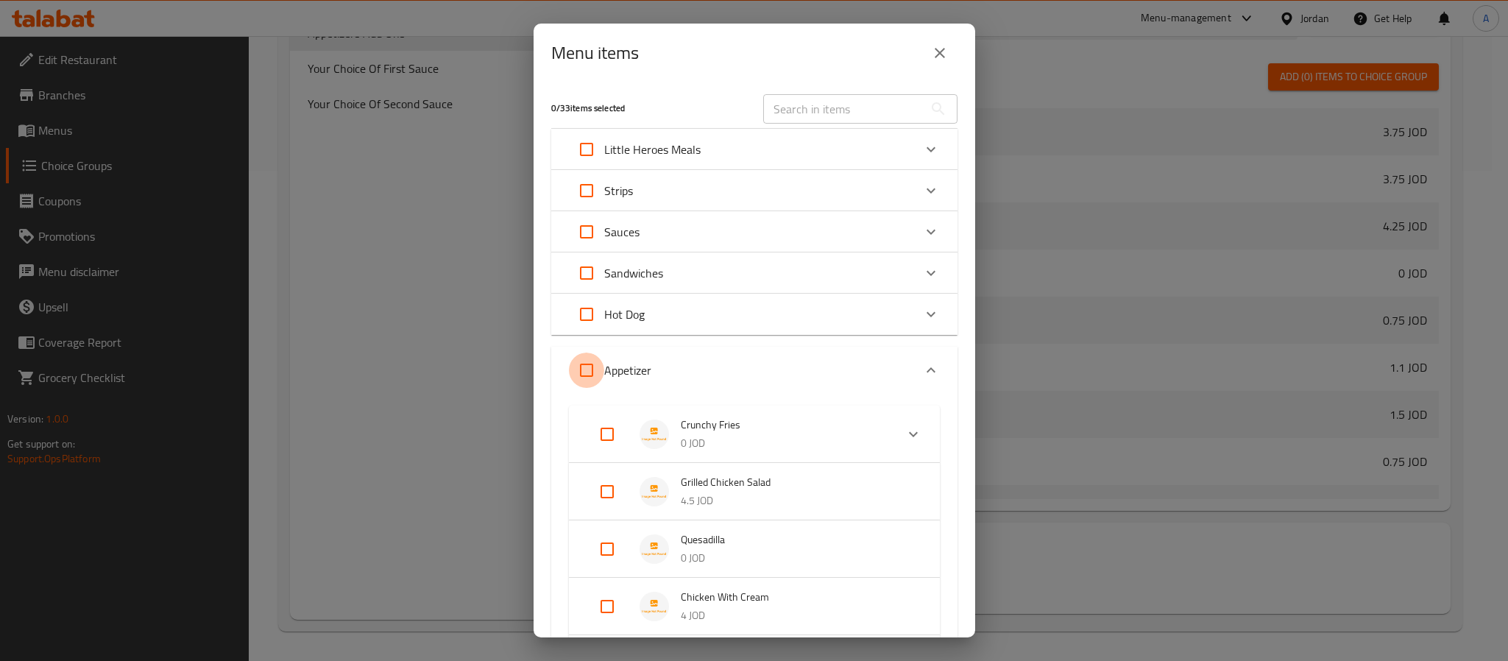
checkbox input "true"
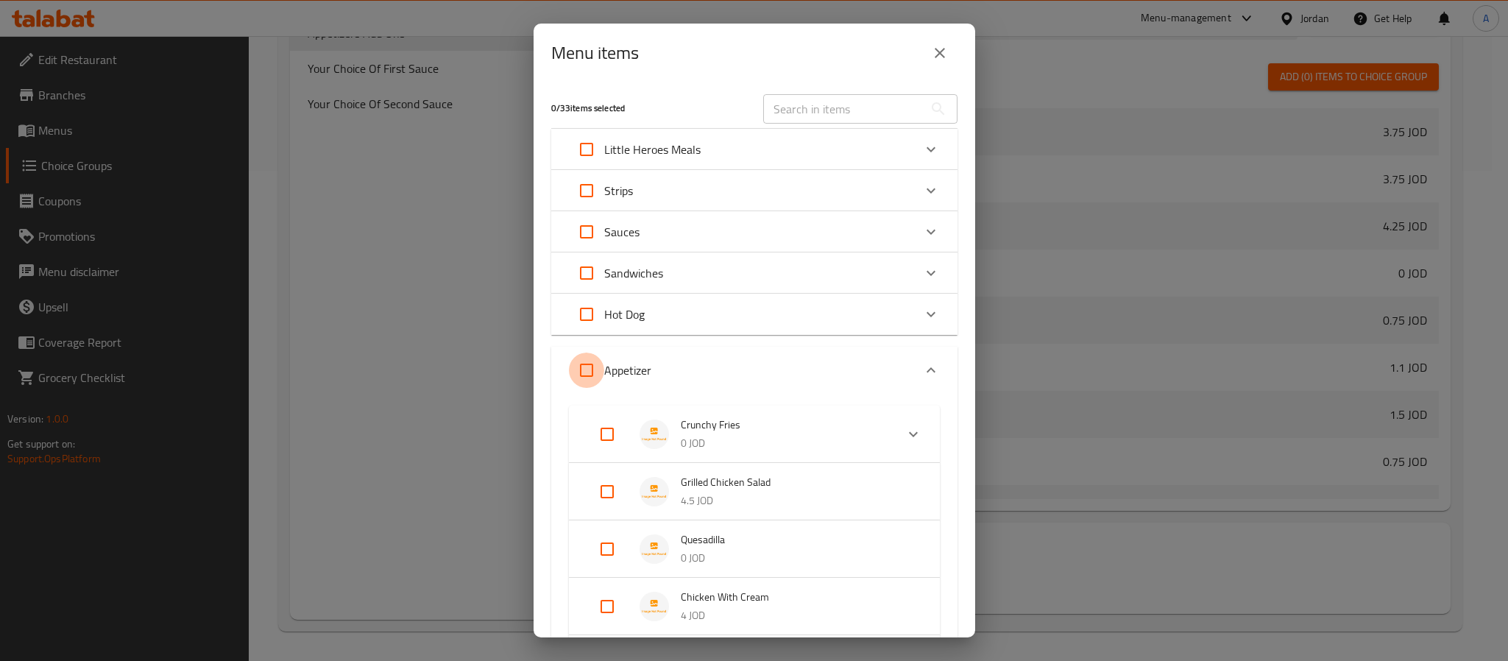
checkbox input "true"
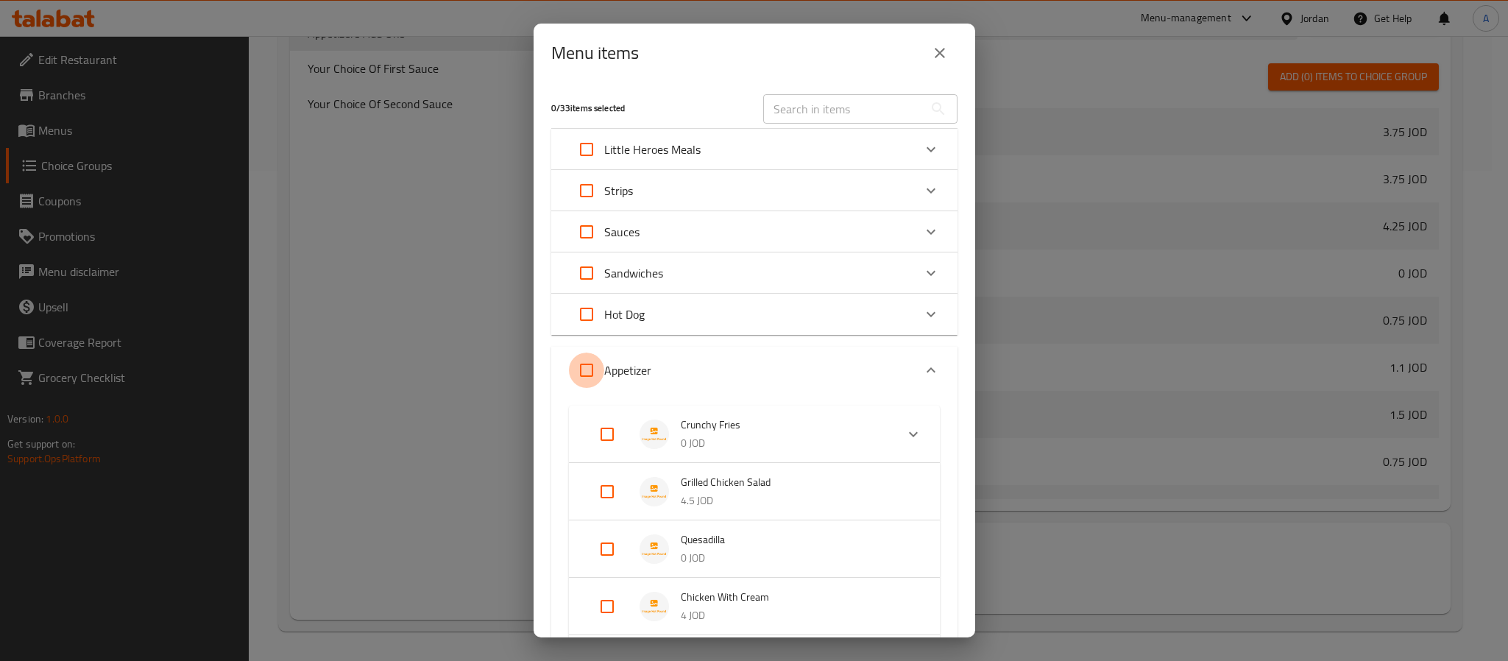
checkbox input "true"
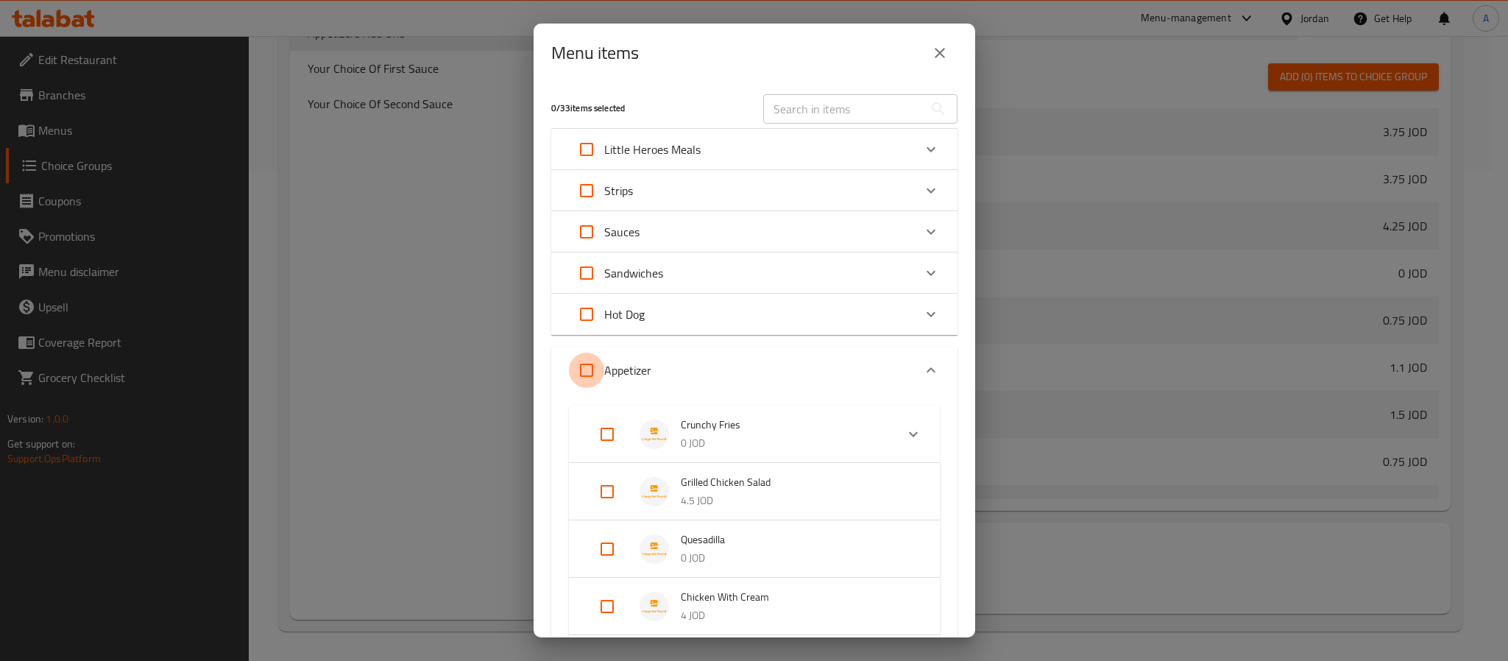
checkbox input "true"
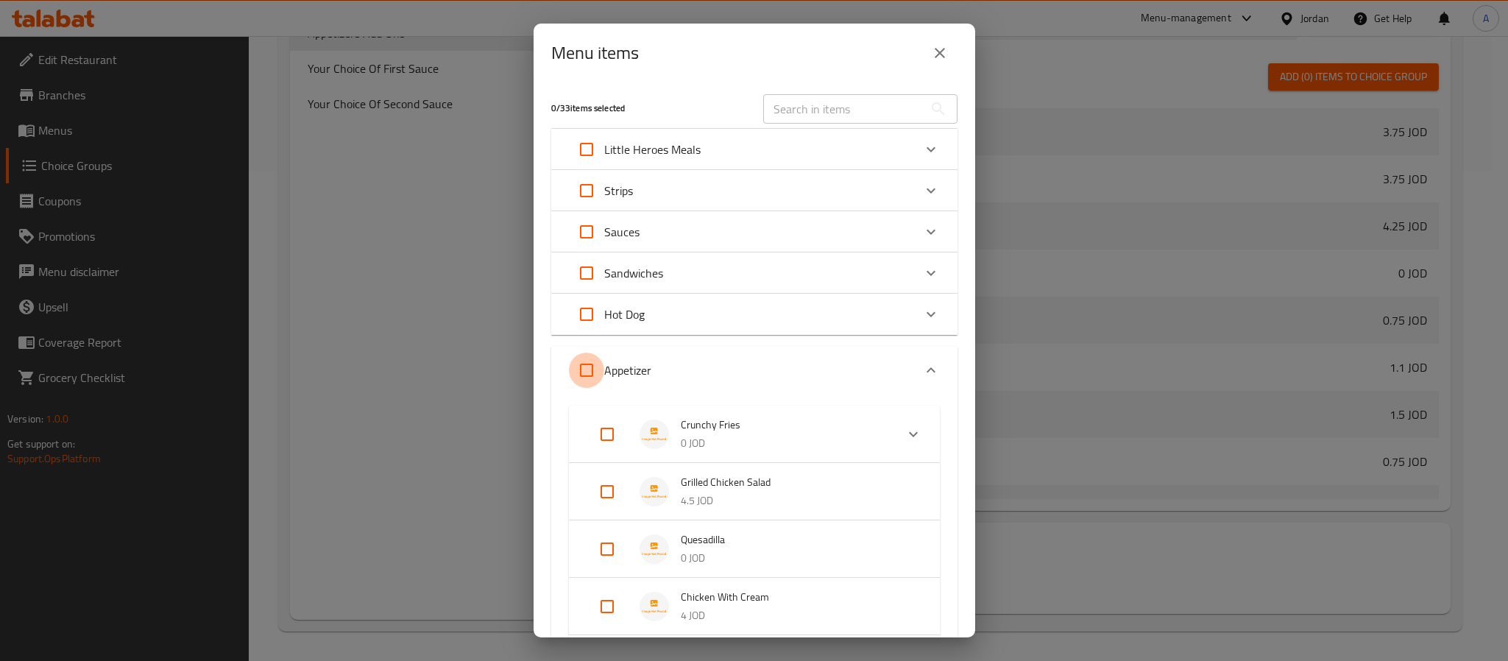
checkbox input "true"
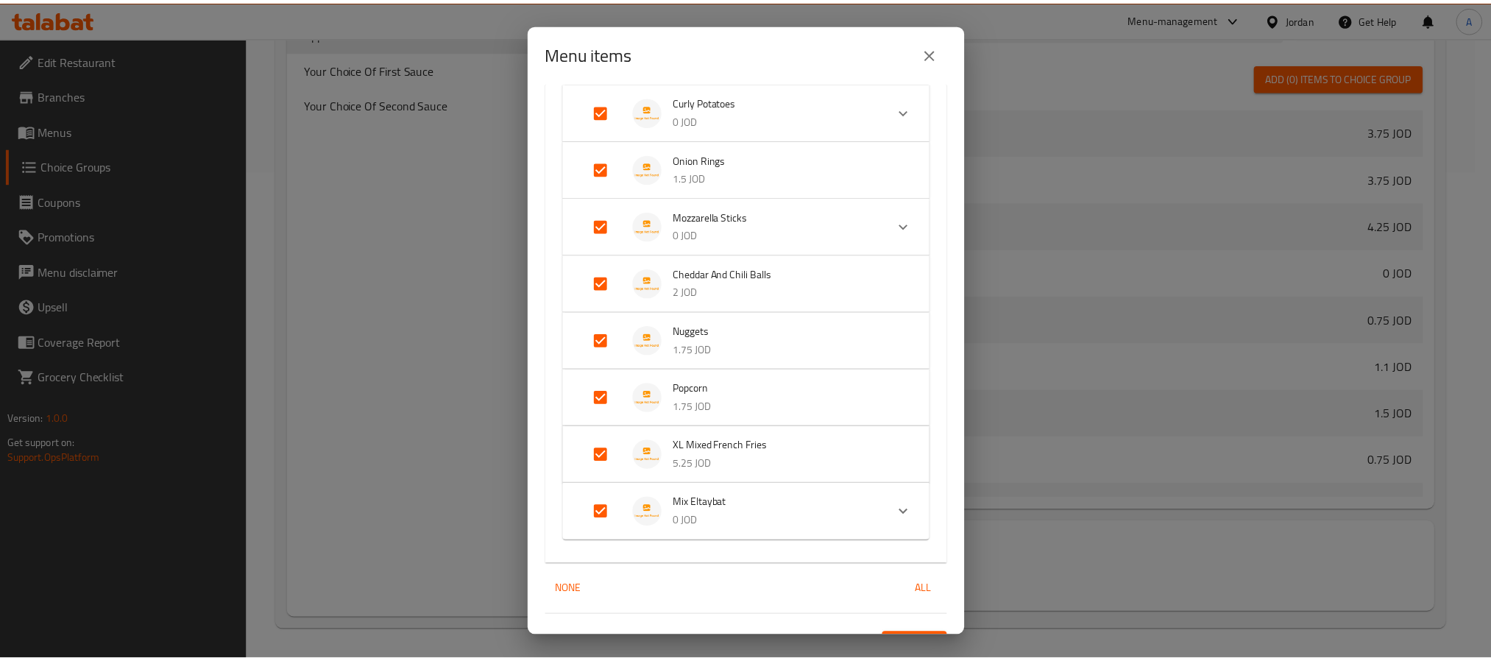
scroll to position [753, 0]
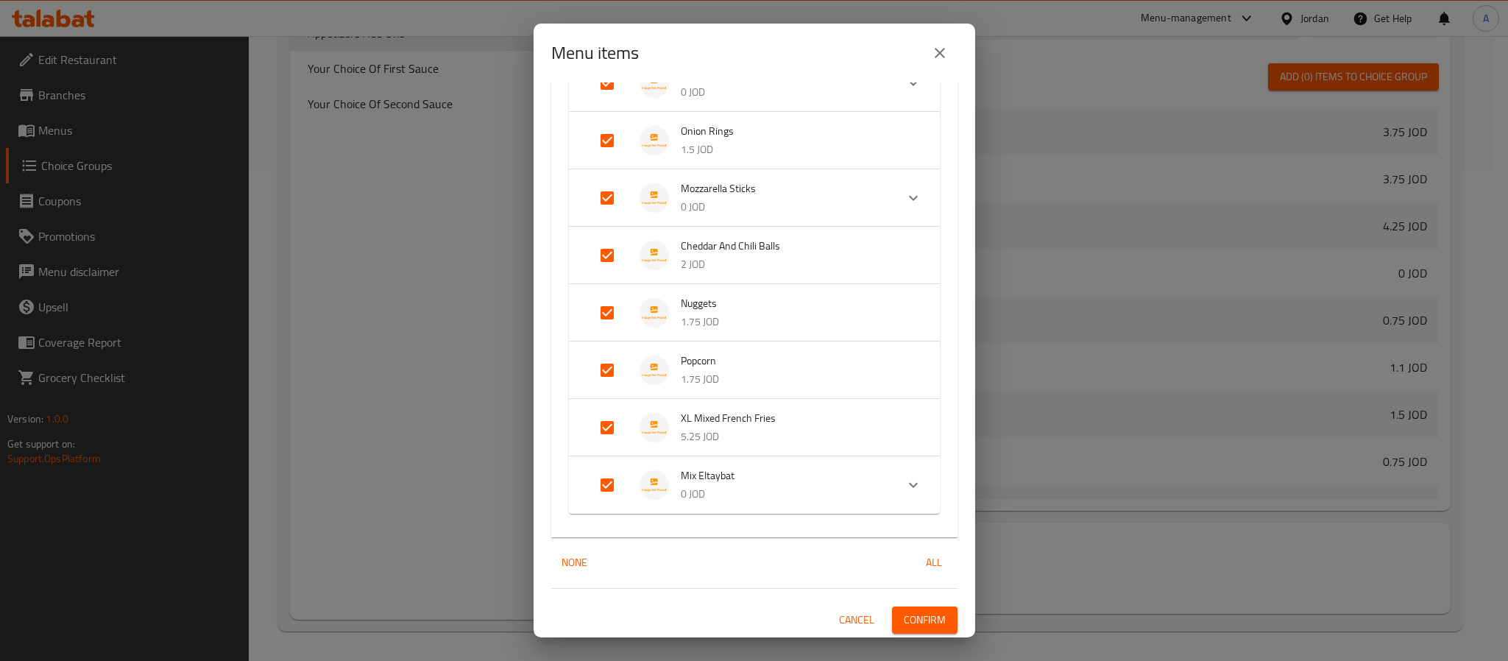
click at [923, 623] on span "Confirm" at bounding box center [925, 620] width 42 height 18
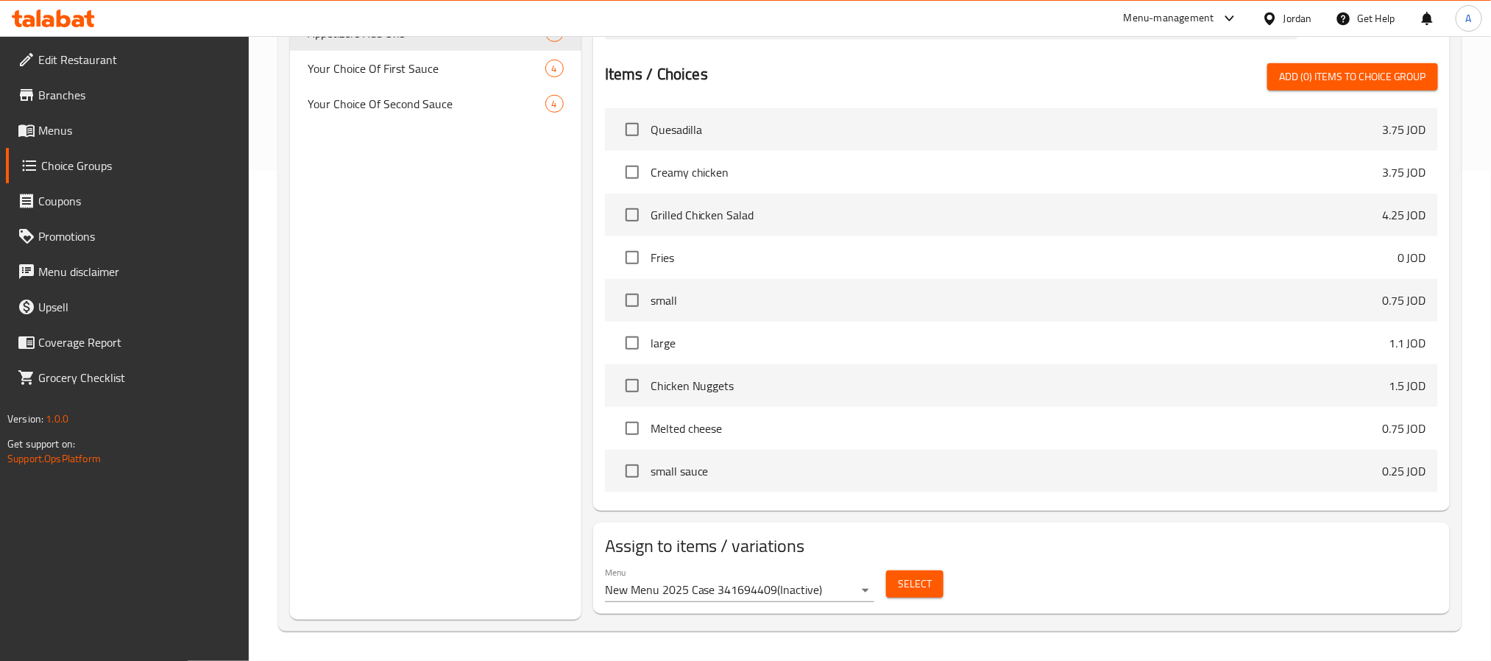
click at [58, 133] on span "Menus" at bounding box center [137, 130] width 199 height 18
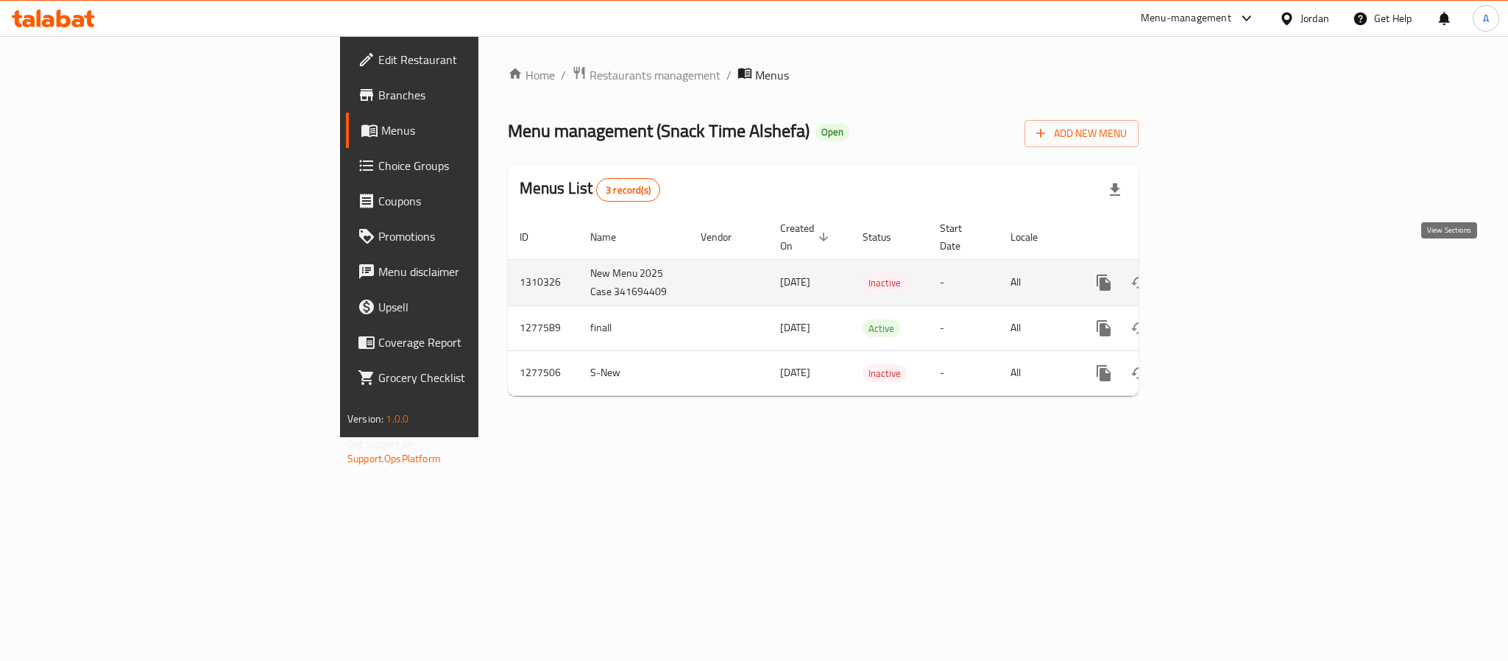
click at [1219, 274] on icon "enhanced table" at bounding box center [1210, 283] width 18 height 18
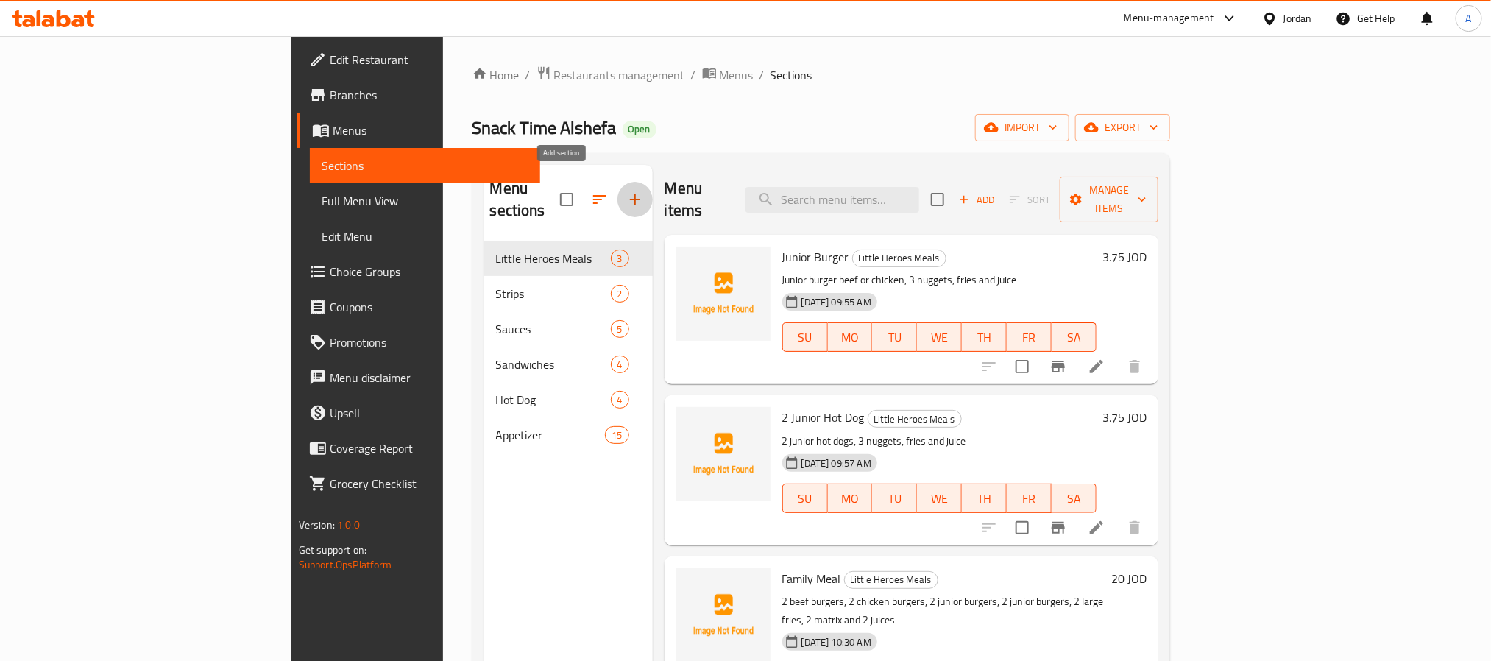
click at [618, 186] on button "button" at bounding box center [635, 199] width 35 height 35
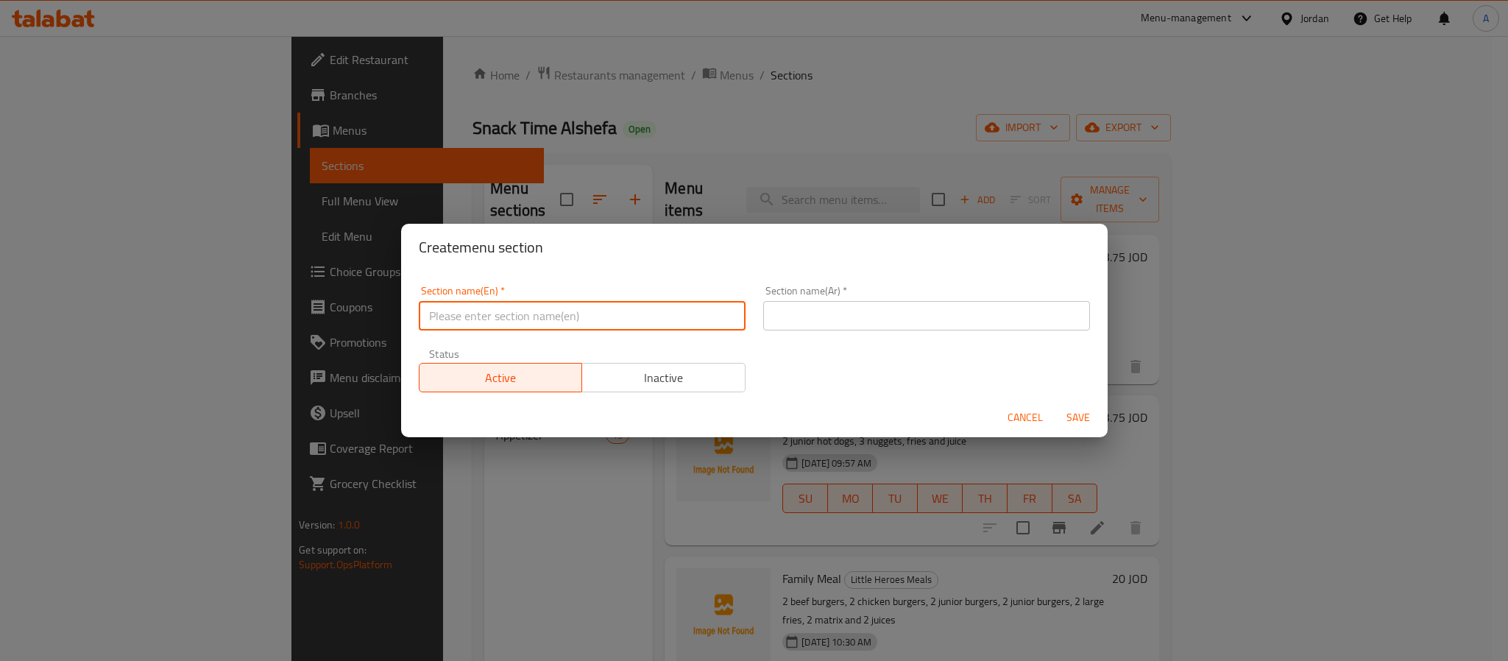
click at [523, 308] on input "text" at bounding box center [582, 315] width 327 height 29
click at [523, 308] on input "ر" at bounding box center [582, 315] width 327 height 29
paste input "Shawarma"
type input "Shawarma"
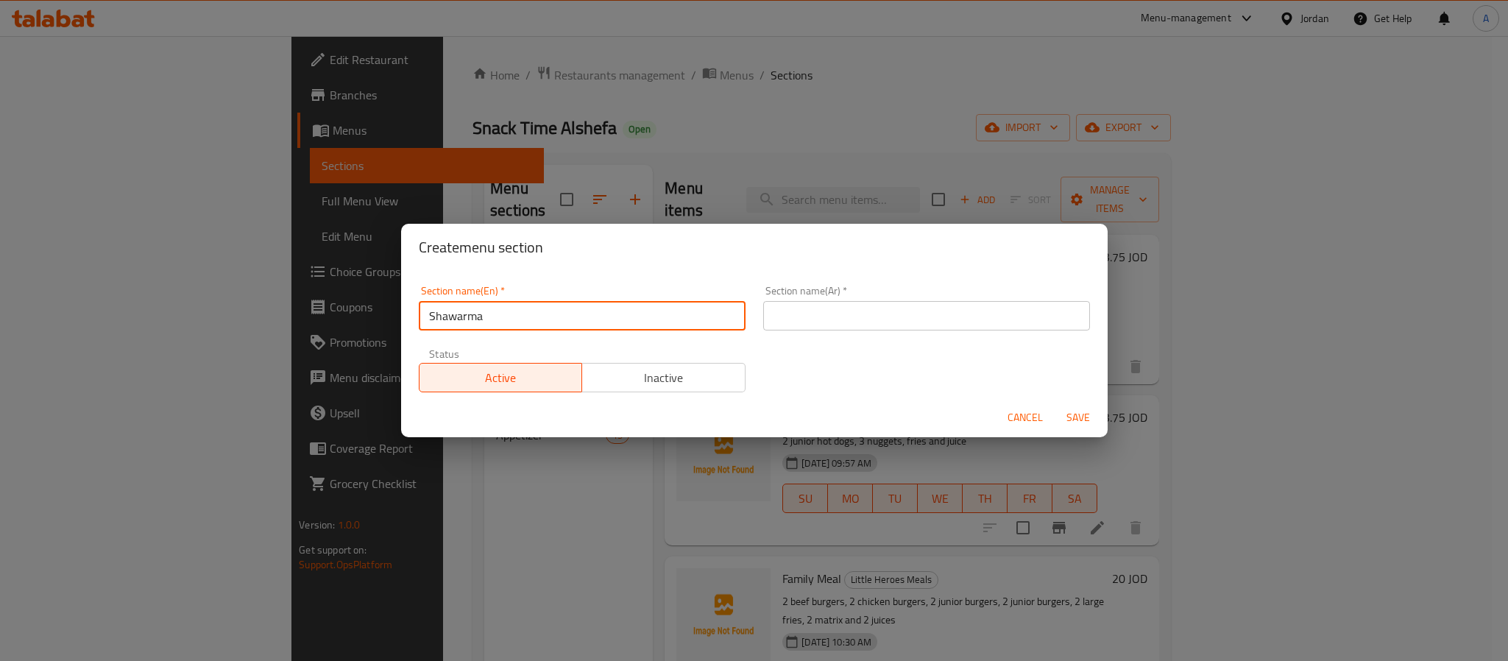
click at [946, 311] on input "text" at bounding box center [926, 315] width 327 height 29
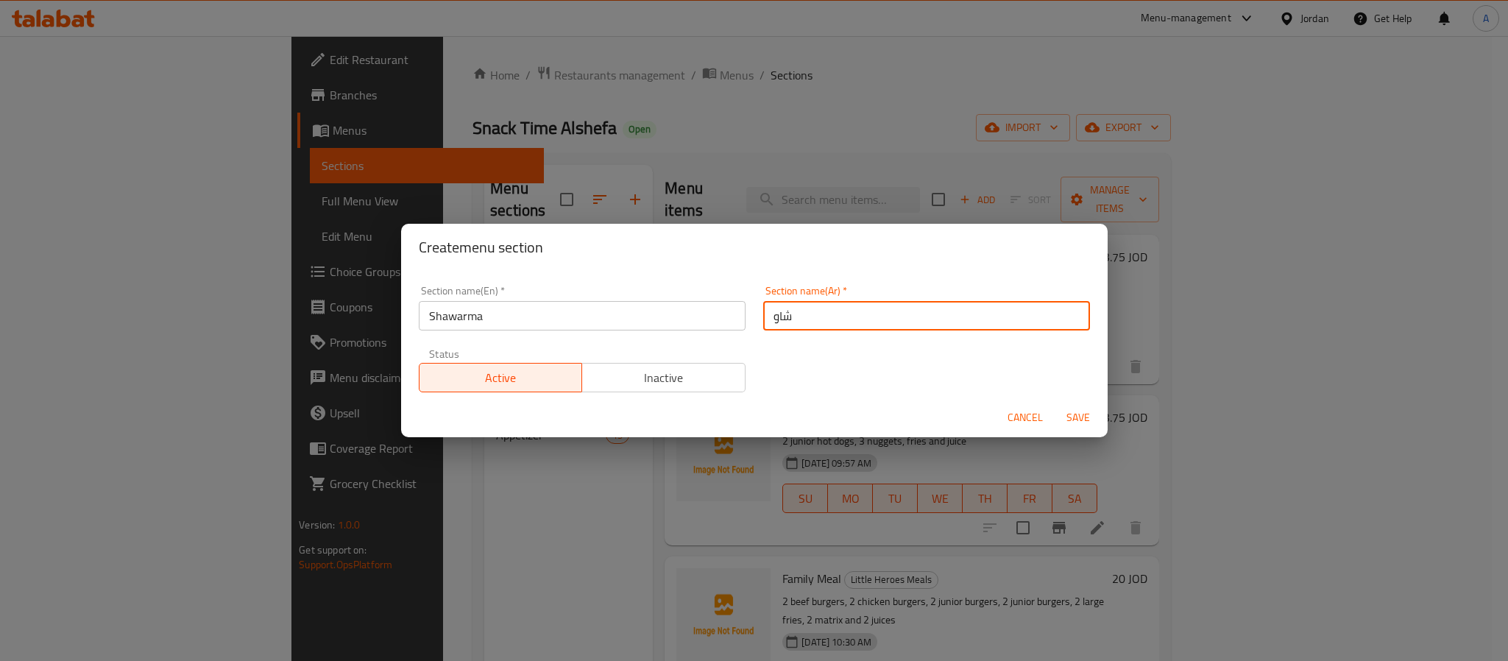
type input "شاورما"
click at [1069, 414] on span "Save" at bounding box center [1078, 418] width 35 height 18
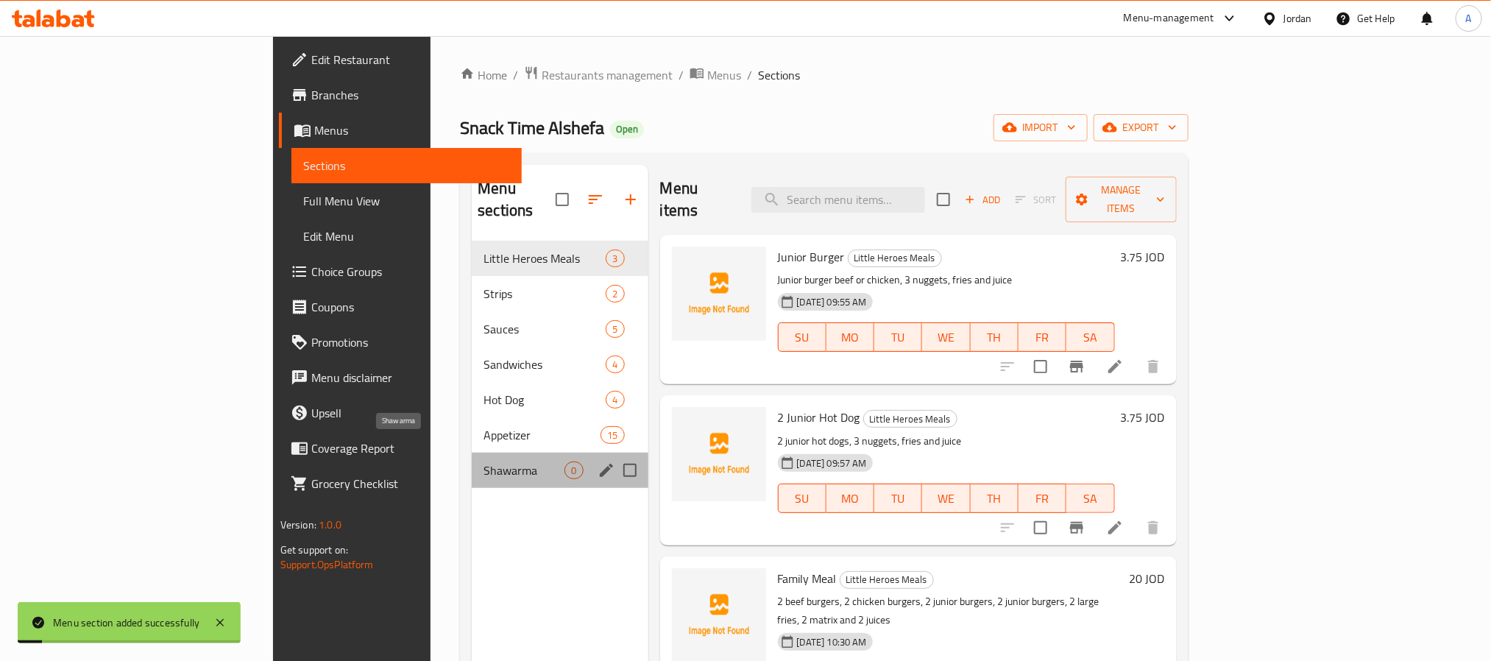
click at [484, 462] on span "Shawarma" at bounding box center [524, 471] width 81 height 18
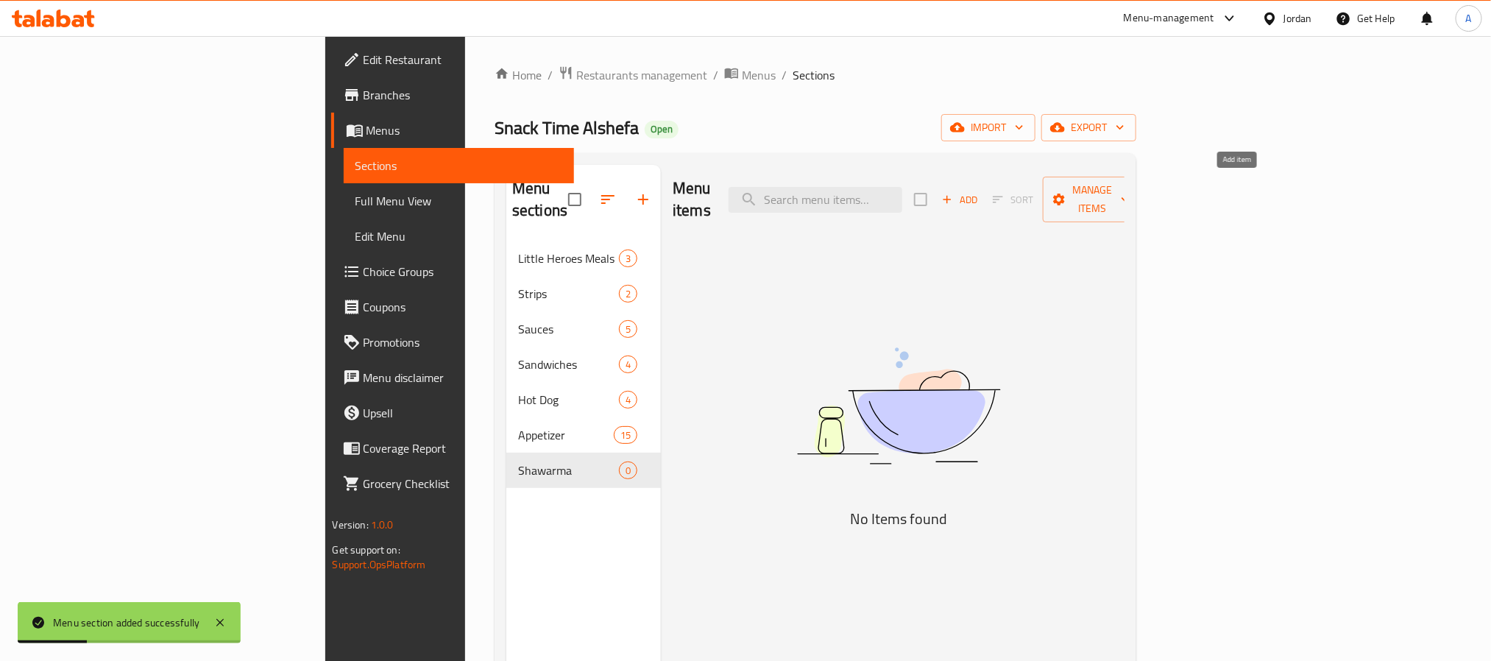
click at [954, 194] on icon "button" at bounding box center [947, 199] width 13 height 13
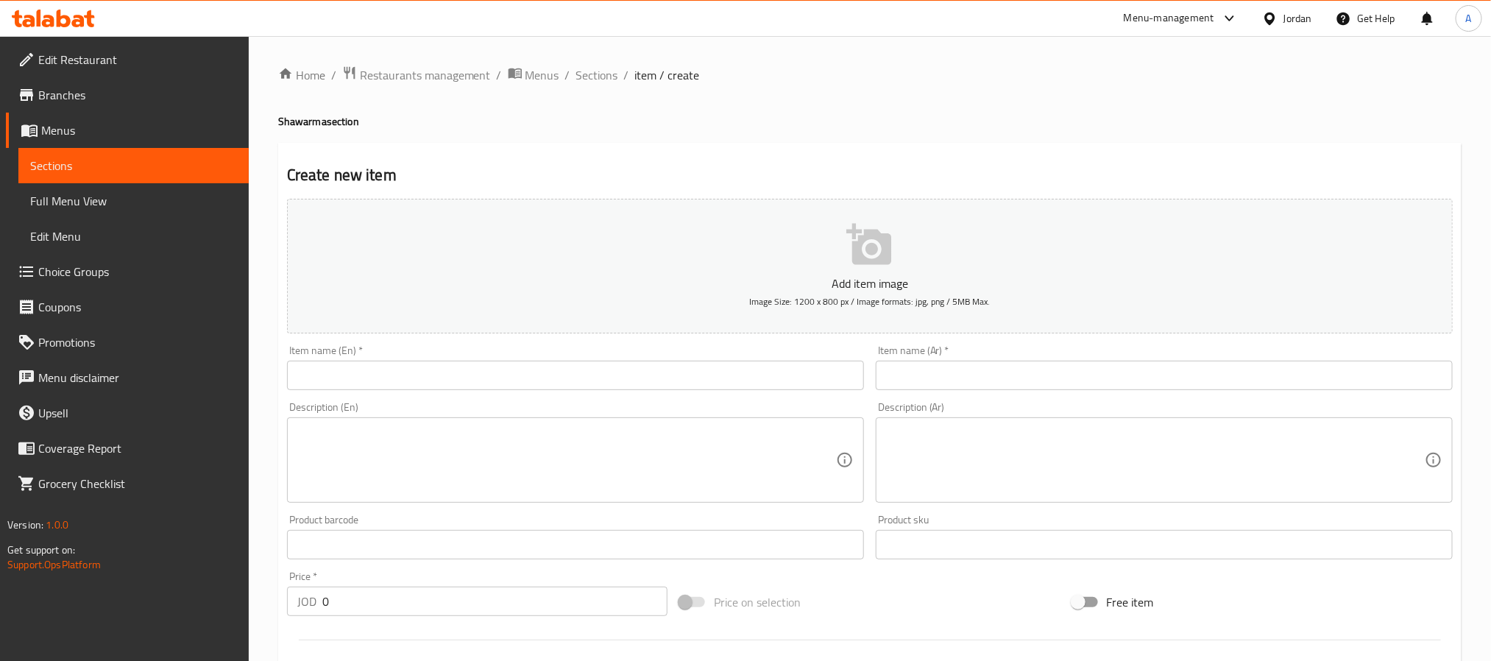
click at [1010, 380] on input "text" at bounding box center [1164, 375] width 577 height 29
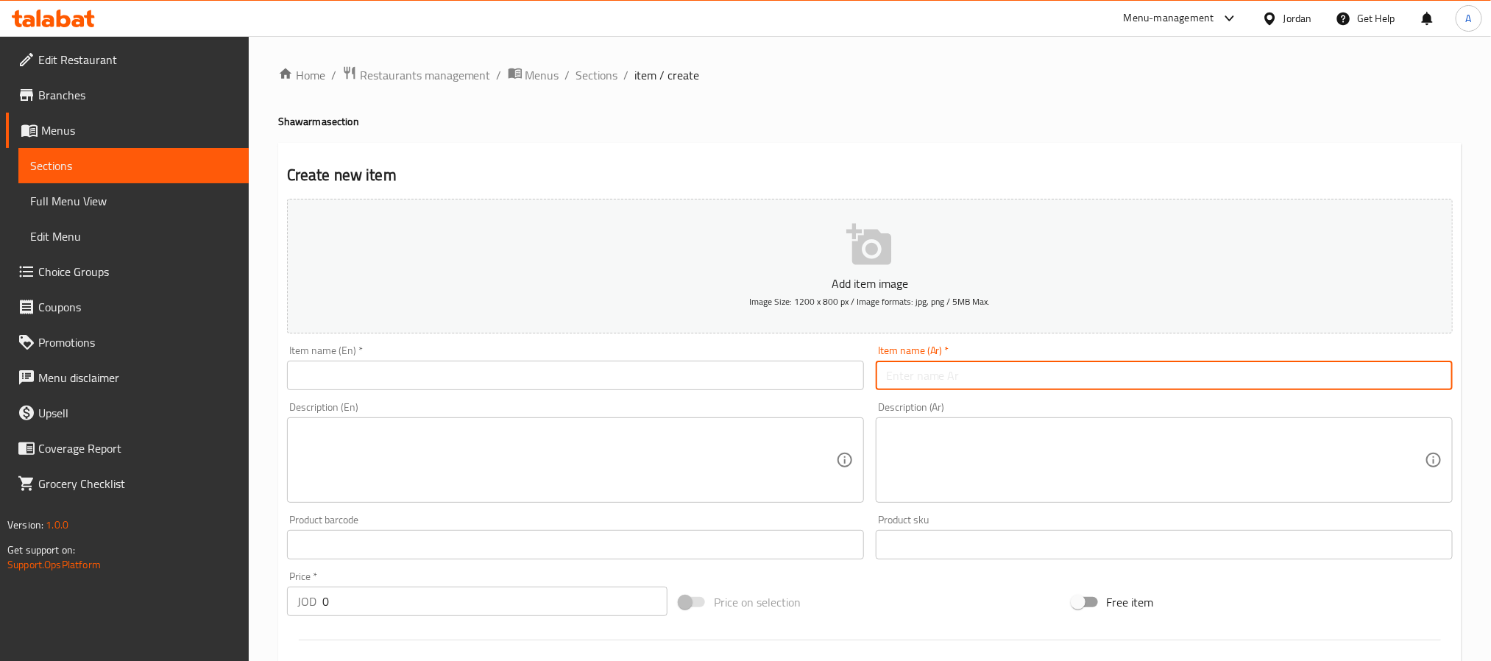
paste input "جامبو"
type input "جامبو"
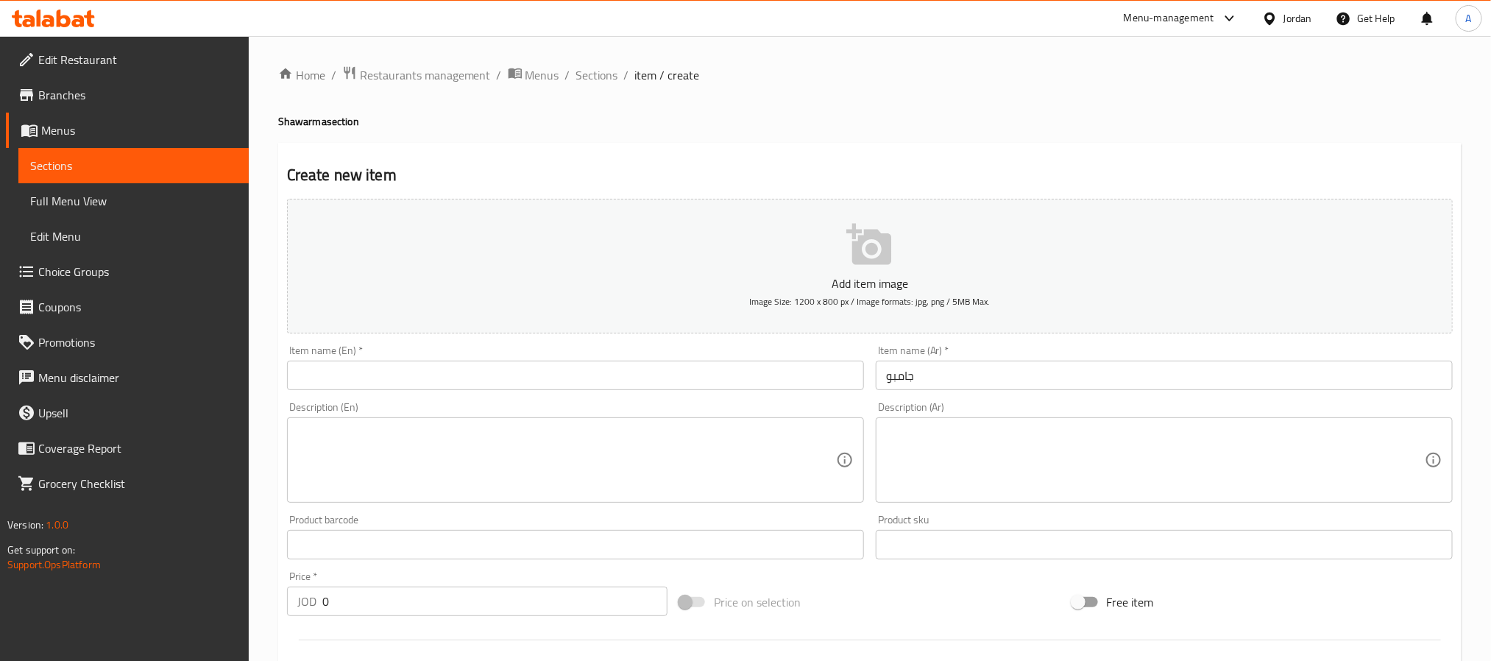
click at [439, 358] on div "Item name (En)   * Item name (En) *" at bounding box center [575, 367] width 577 height 45
click at [440, 371] on input "text" at bounding box center [575, 375] width 577 height 29
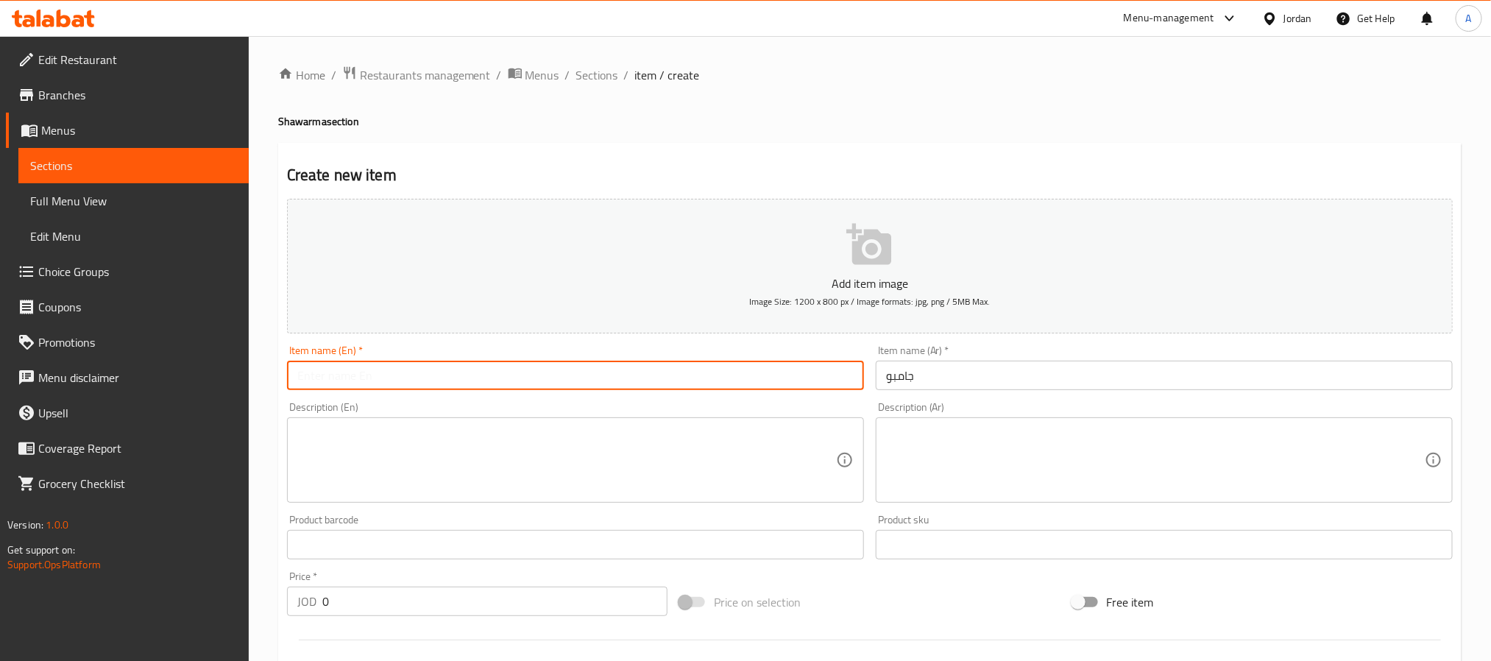
paste input "Jumbo"
type input "Jumbo"
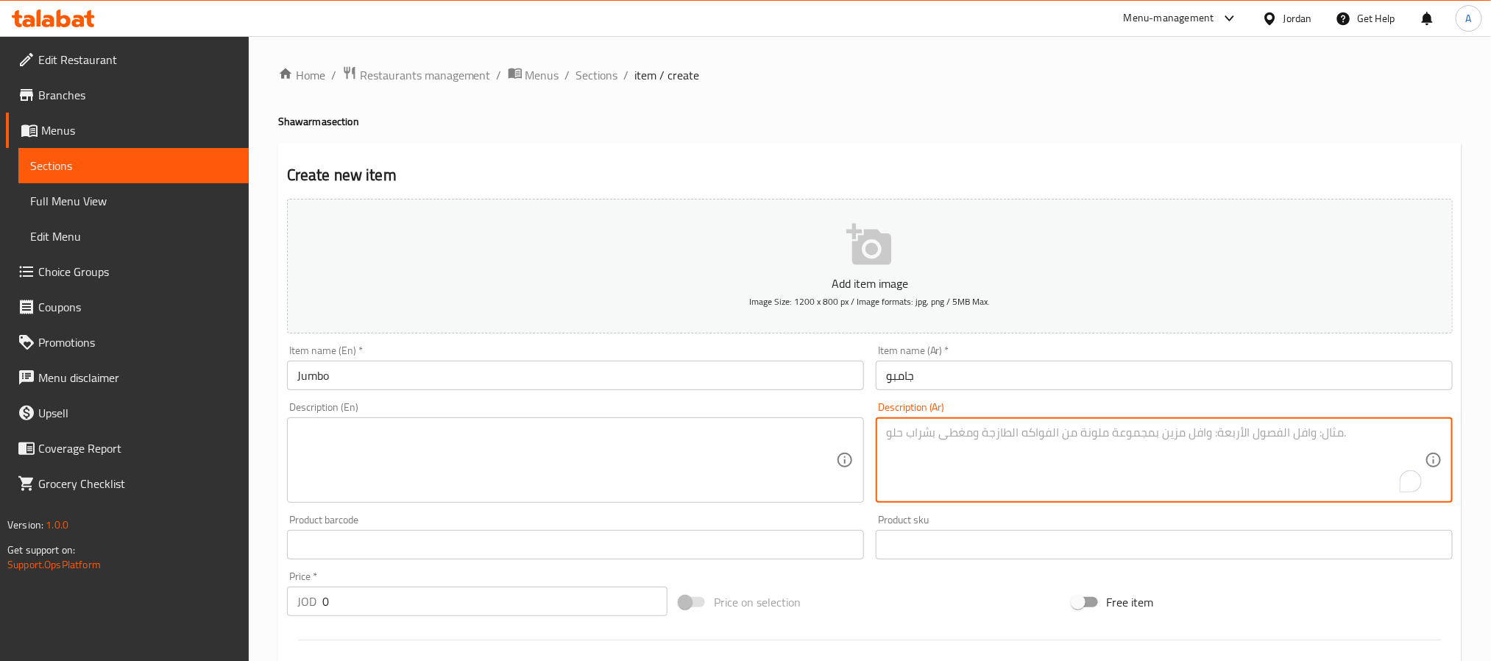
click at [1051, 447] on textarea "To enrich screen reader interactions, please activate Accessibility in Grammarl…" at bounding box center [1155, 461] width 539 height 70
paste textarea "140 غم قطع دجاج شاورما، مثومة ومخلل عربي في خبز تورتيلا"
type textarea "140 غم قطع دجاج شاورما، مثومة ومخلل عربي في خبز تورتيلا"
click at [398, 460] on textarea at bounding box center [566, 461] width 539 height 70
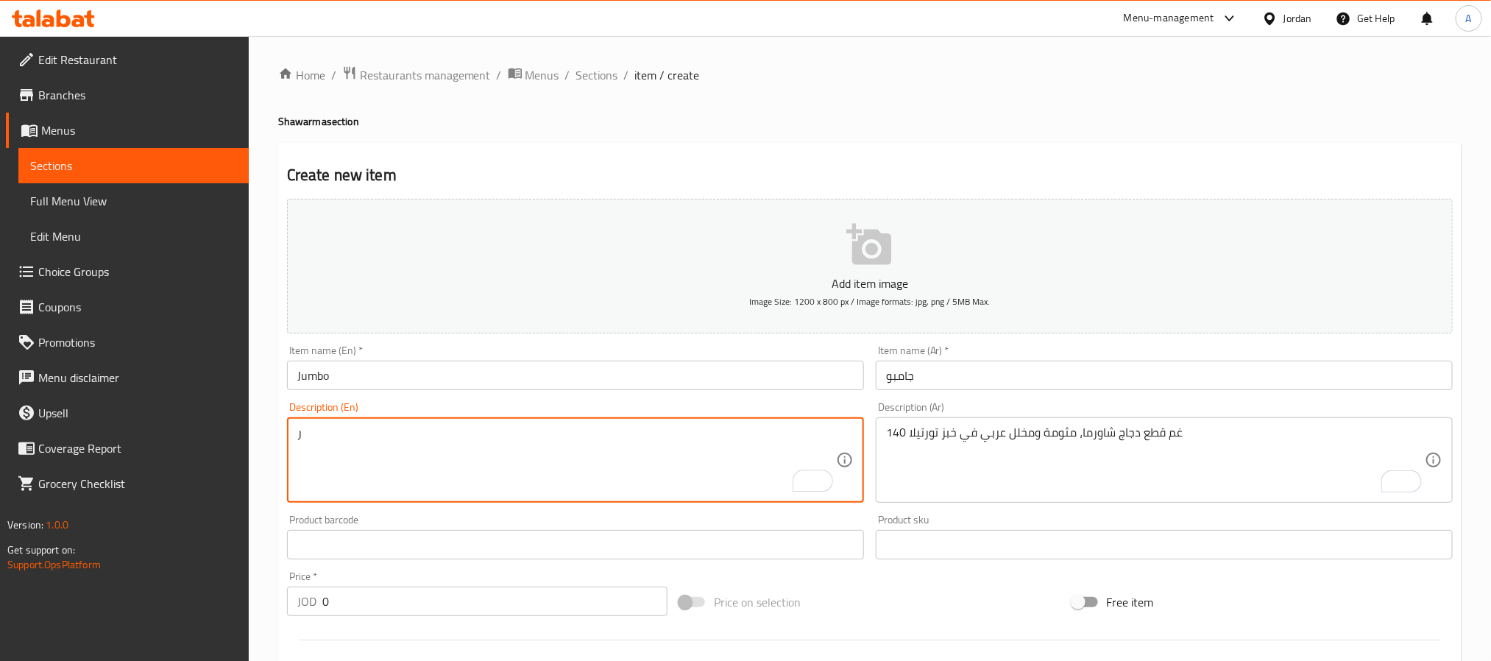
click at [515, 459] on textarea "ر" at bounding box center [566, 461] width 539 height 70
paste textarea "140g shawarma chicken pieces, garlic sauce and Arabic pickles in tortilla bread"
type textarea "140g shawarma chicken pieces, garlic sauce and Arabic pickles in tortilla bread"
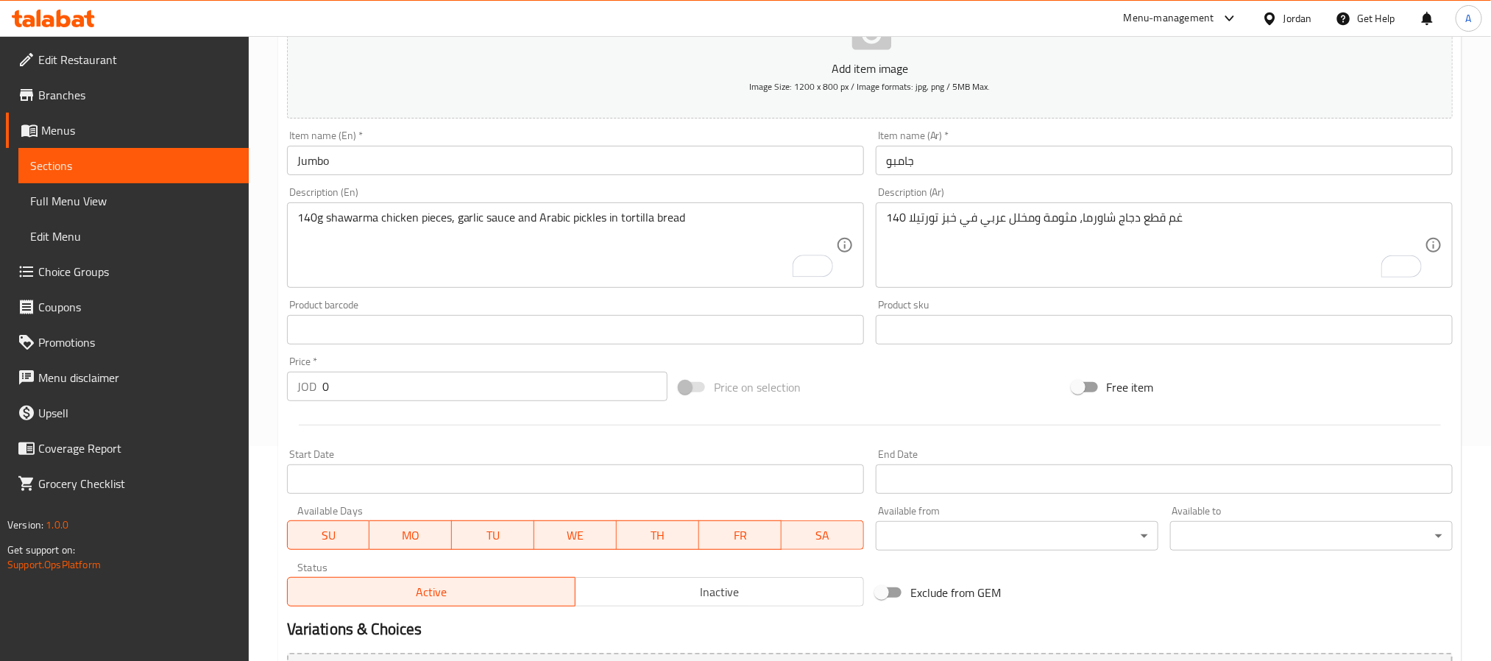
scroll to position [221, 0]
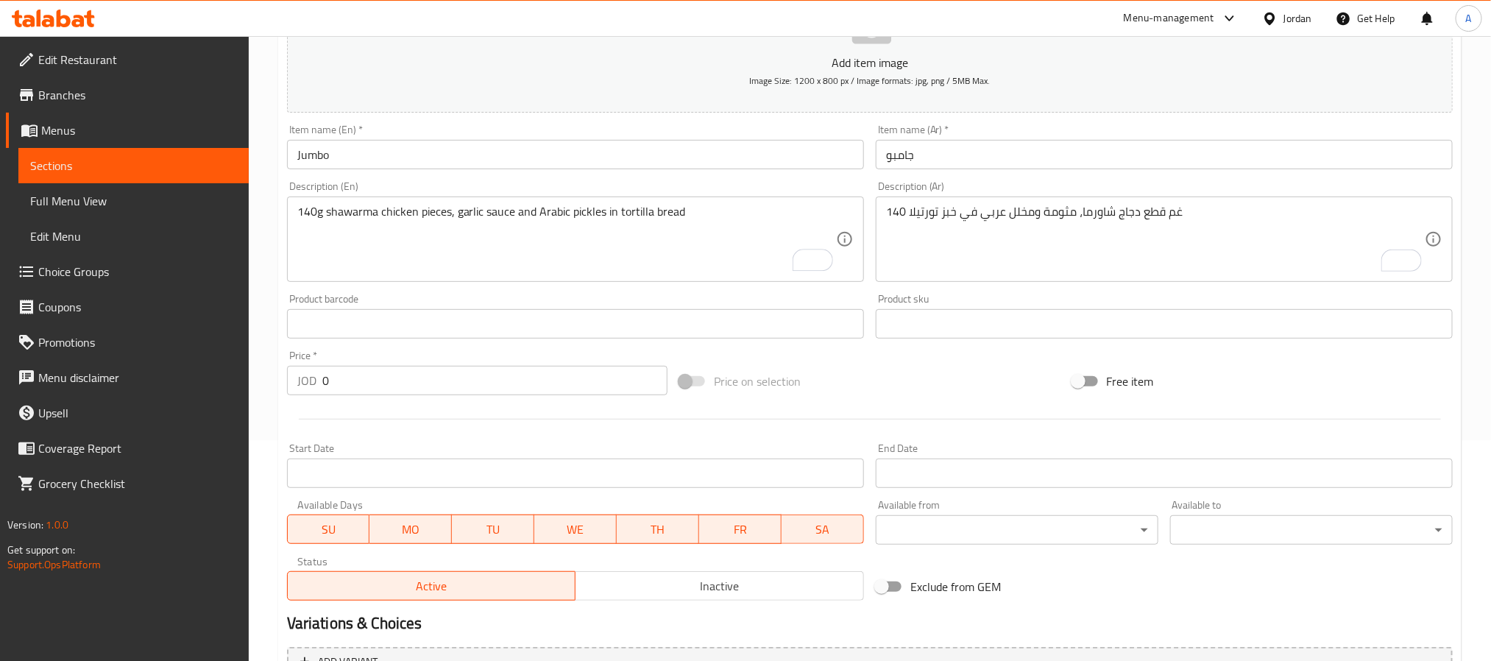
drag, startPoint x: 356, startPoint y: 400, endPoint x: 350, endPoint y: 394, distance: 8.9
click at [352, 395] on div "Price   * JOD 0 Price *" at bounding box center [477, 373] width 392 height 57
drag, startPoint x: 350, startPoint y: 393, endPoint x: 318, endPoint y: 391, distance: 31.7
click at [318, 391] on div "JOD 0 Price *" at bounding box center [477, 380] width 381 height 29
paste input "2.5"
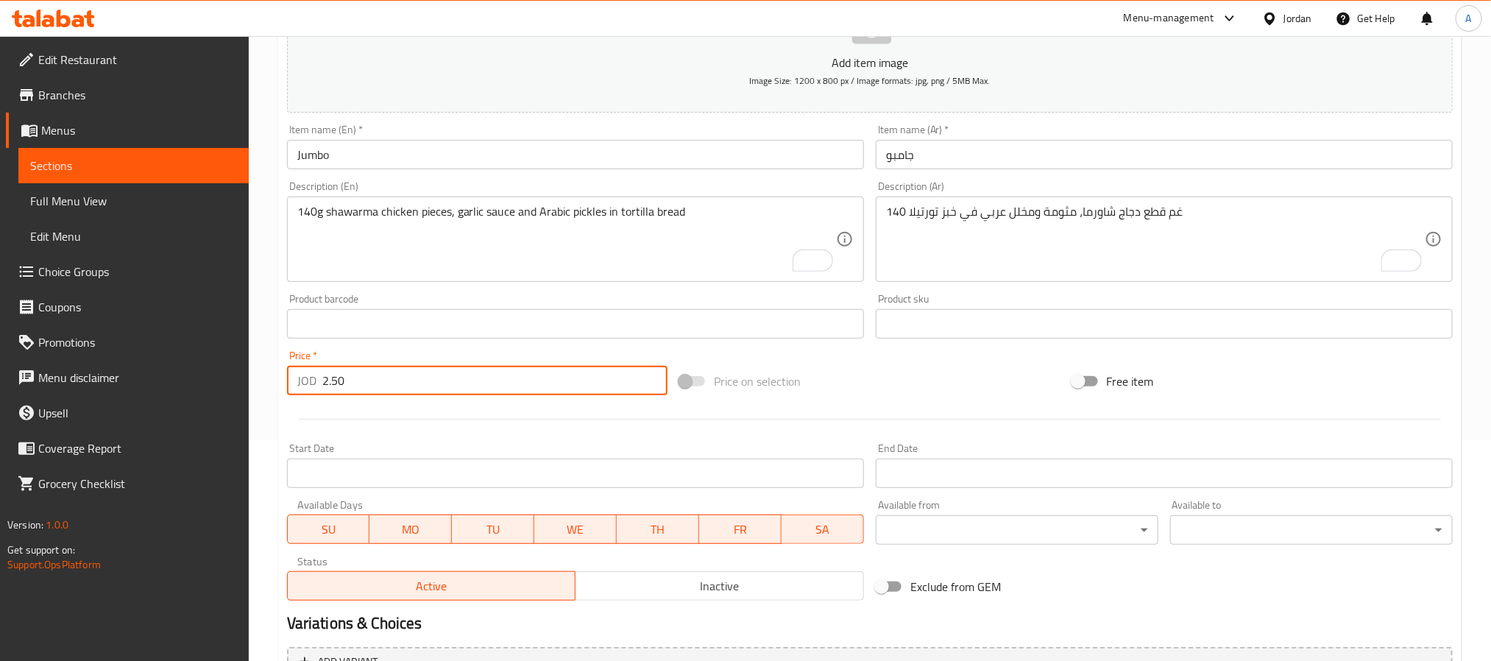
type input "2.50"
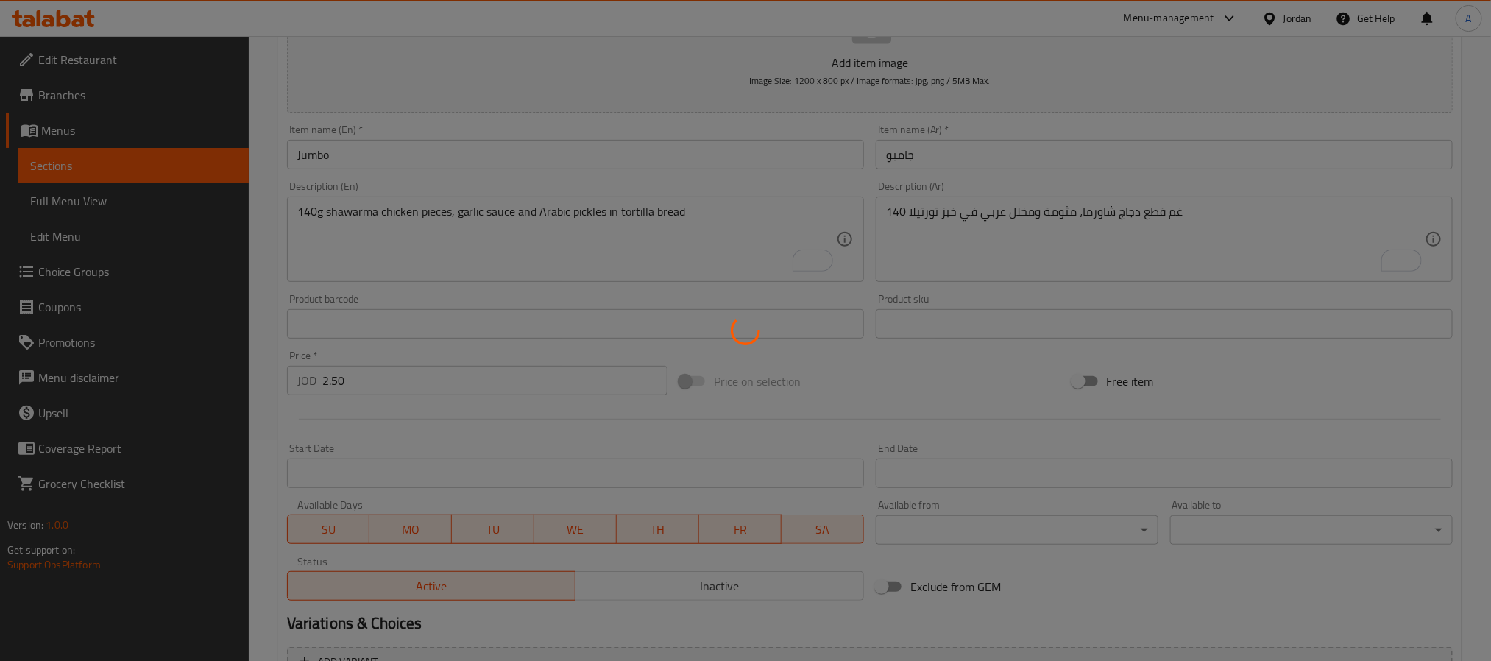
type input "0"
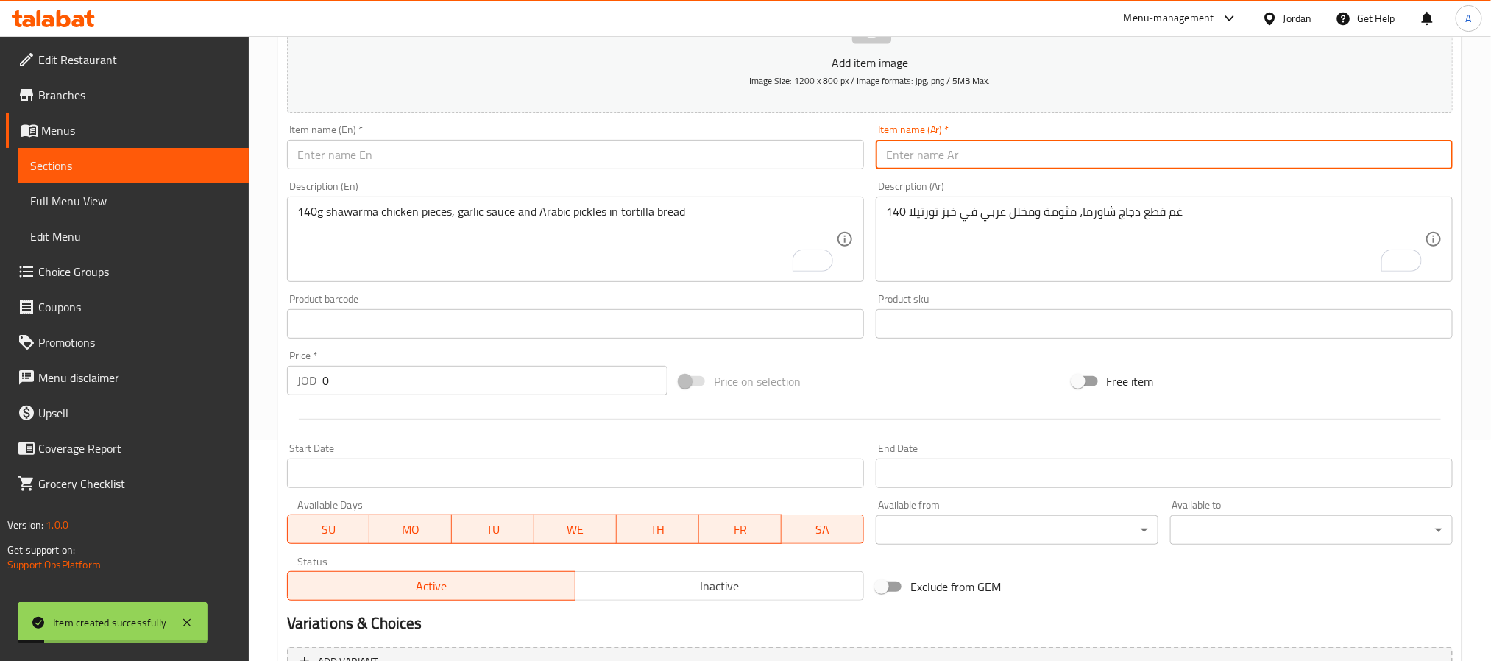
click at [1034, 151] on input "text" at bounding box center [1164, 154] width 577 height 29
paste input "سناك تايم"
type input "سناك تايم"
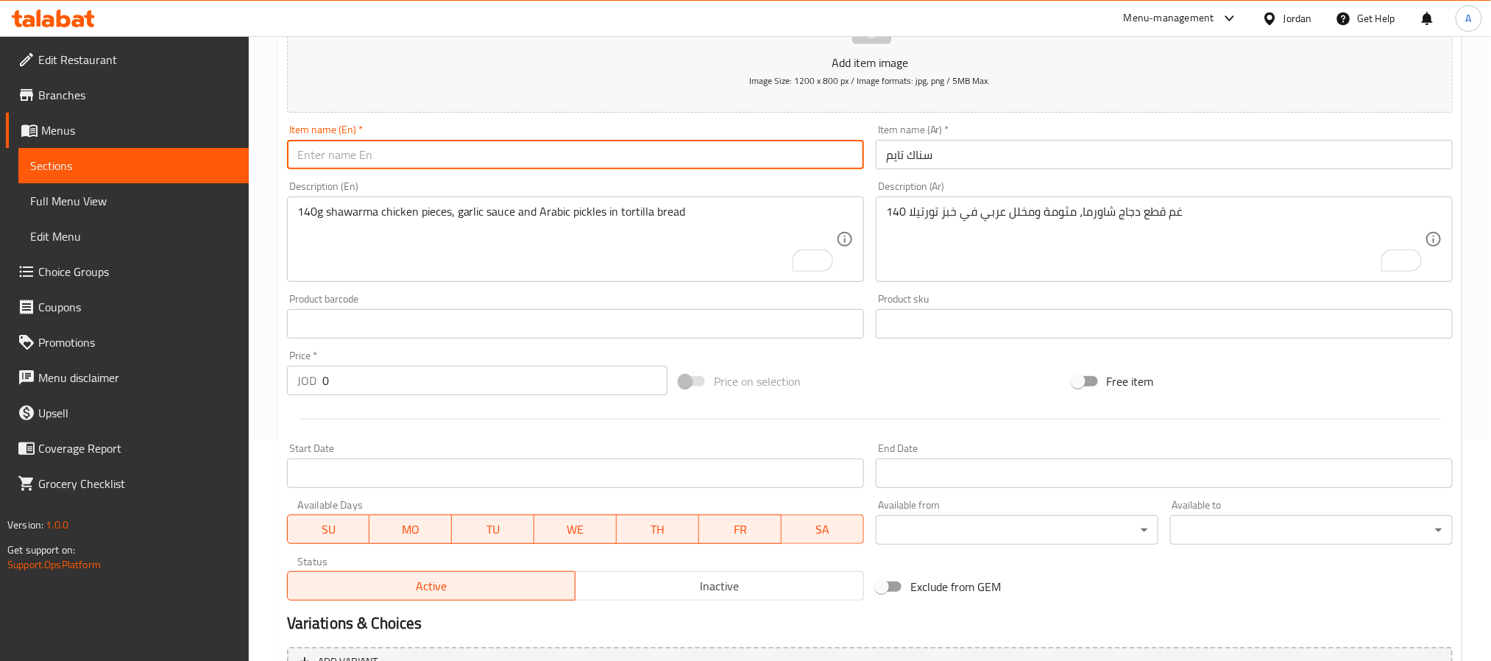
click at [626, 151] on input "text" at bounding box center [575, 154] width 577 height 29
paste input "Snack Time"
type input "Snack Time"
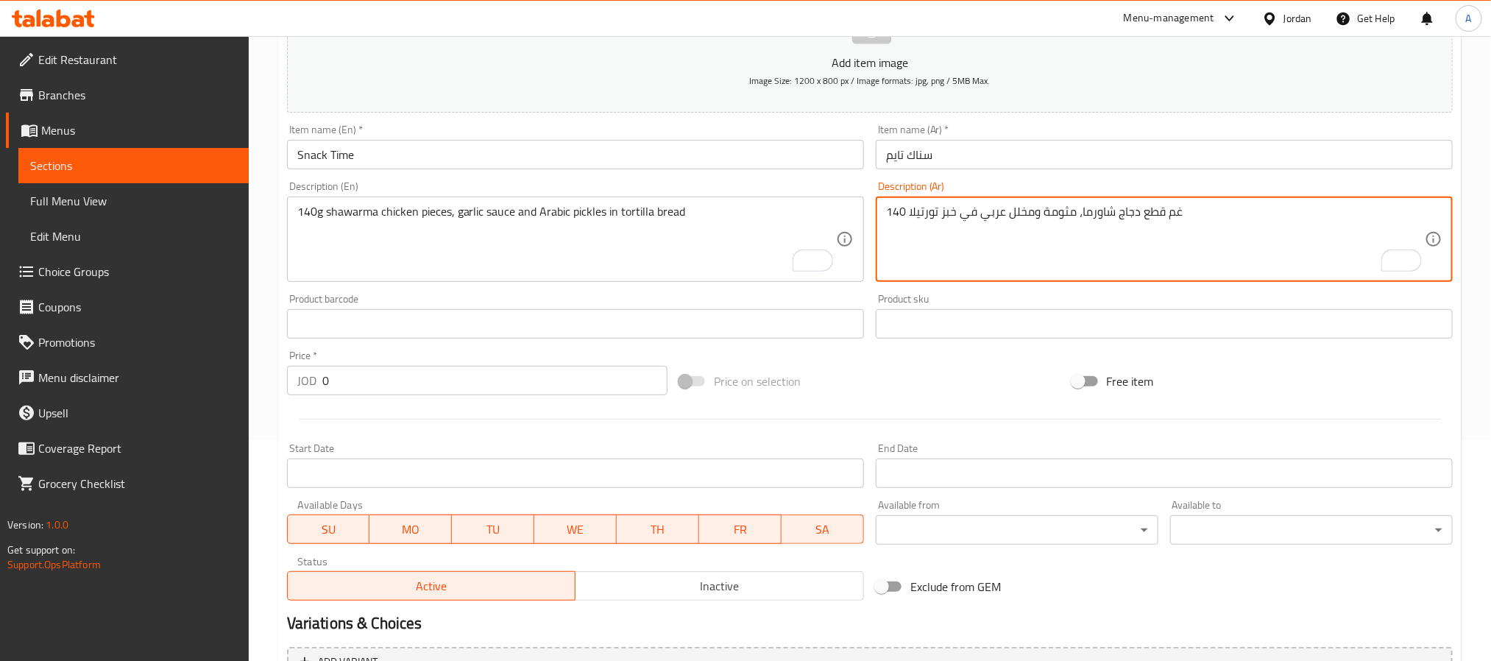
click at [1299, 239] on textarea "140 غم قطع دجاج شاورما، مثومة ومخلل عربي في خبز تورتيلا" at bounding box center [1155, 240] width 539 height 70
paste textarea "قطع دجاج شاورما، مثومة، مخلل و بطاطا في خبز فرنسي"
type textarea "قطع دجاج شاورما، مثومة، مخلل و بطاطا في خبز فرنسي"
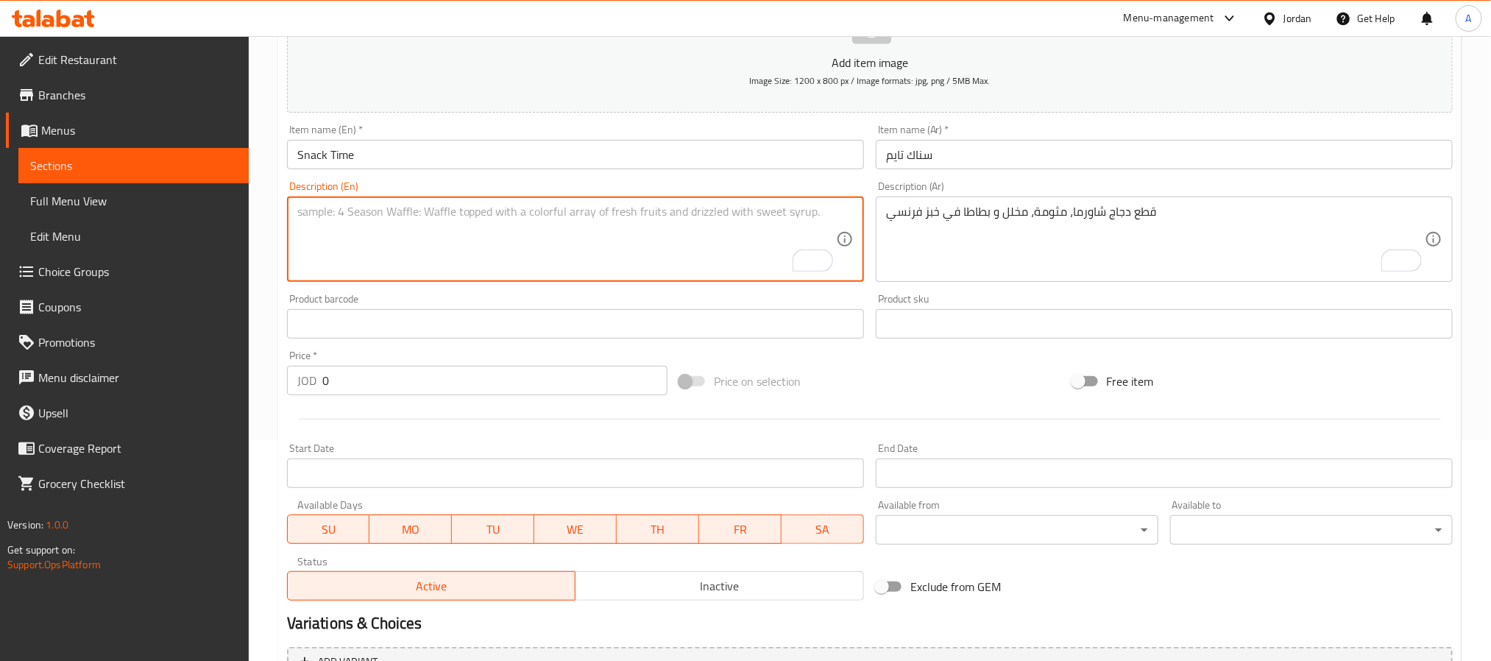
click at [445, 272] on textarea "To enrich screen reader interactions, please activate Accessibility in Grammarl…" at bounding box center [566, 240] width 539 height 70
paste textarea "Shawarma chicken pieces, garlic sauce, pickles and potatoes in French bread"
type textarea "Shawarma chicken pieces, garlic sauce, pickles and potatoes in French bread"
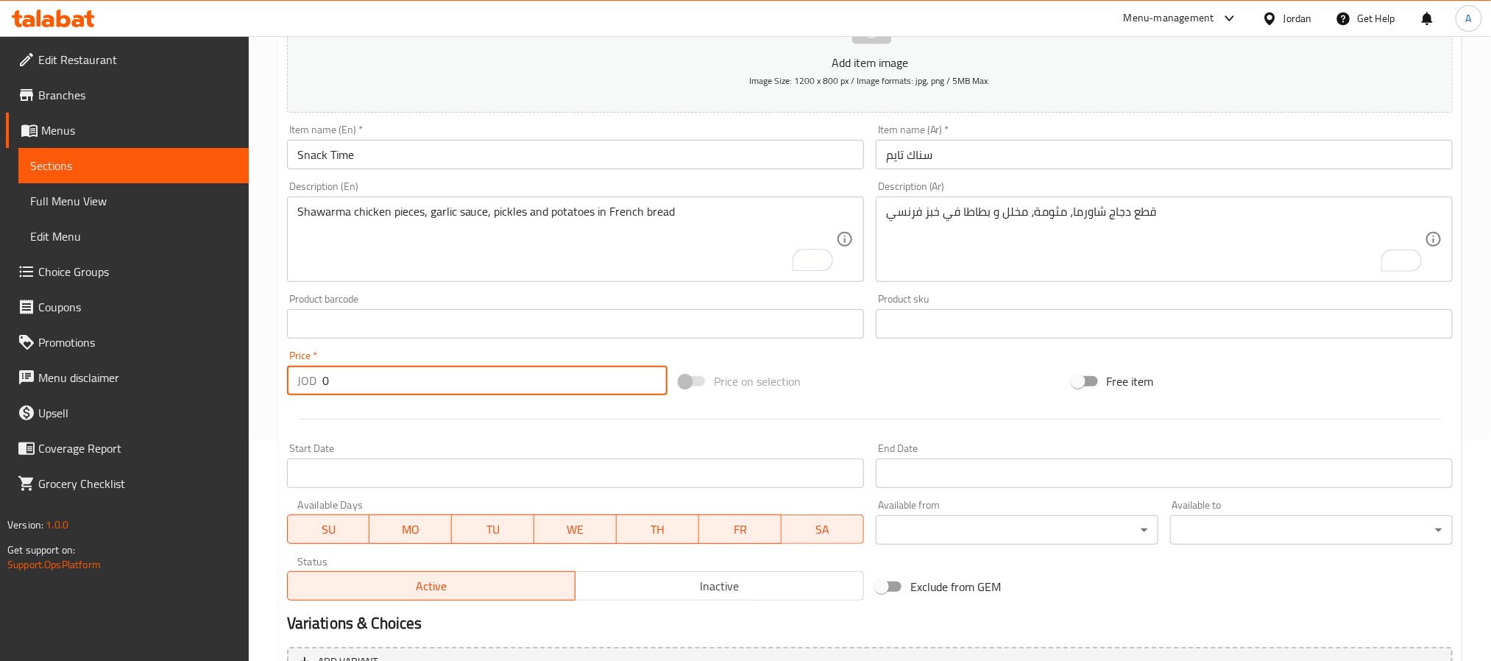
drag, startPoint x: 367, startPoint y: 371, endPoint x: 301, endPoint y: 376, distance: 66.5
click at [301, 376] on div "JOD 0 Price *" at bounding box center [477, 380] width 381 height 29
paste input "3.0"
type input "3.00"
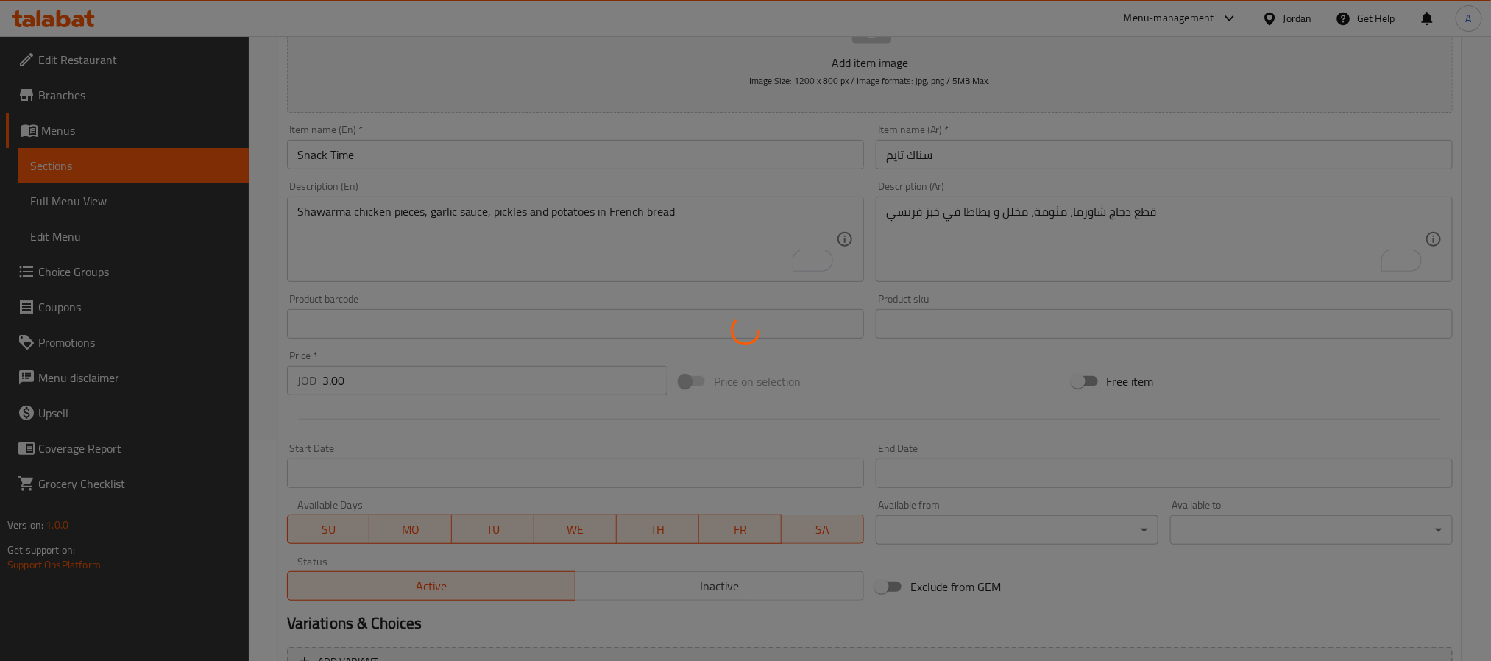
type input "0"
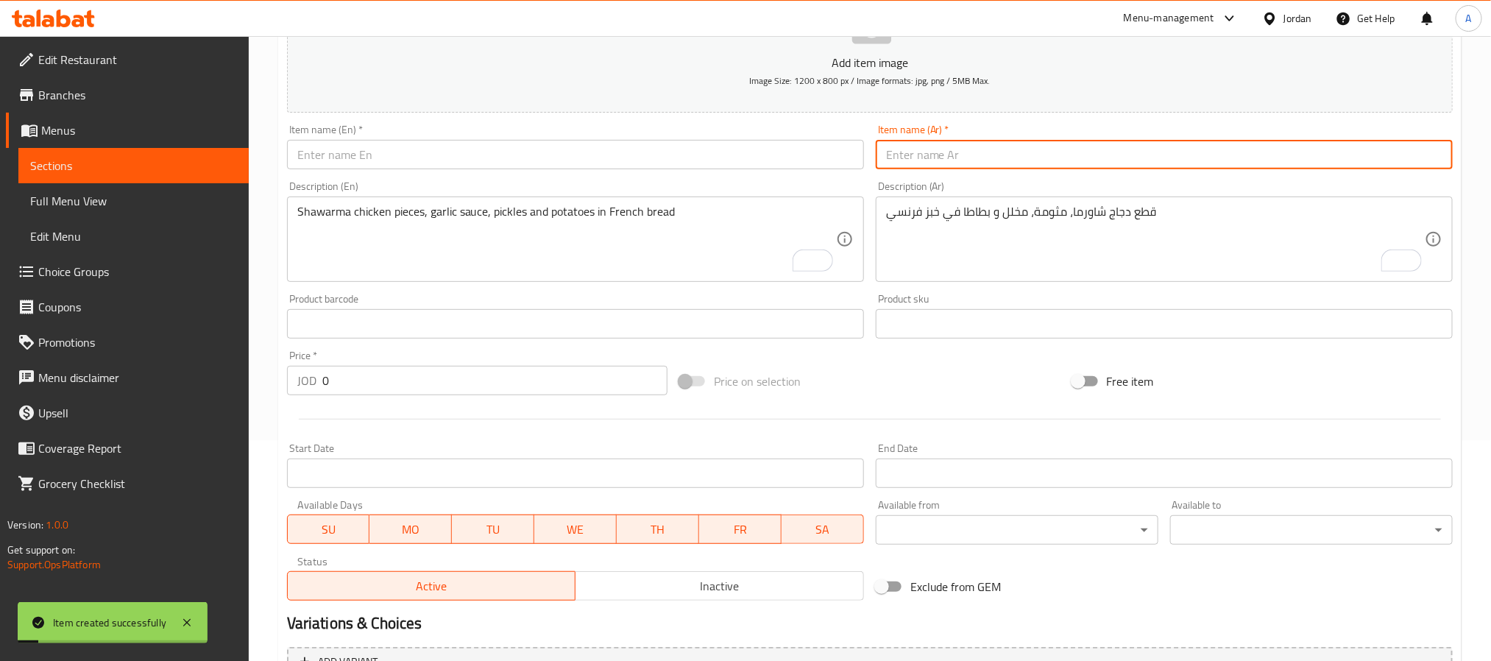
paste input "ألفريدو"
click at [922, 157] on input "text" at bounding box center [1164, 154] width 577 height 29
type input "ألفريدو"
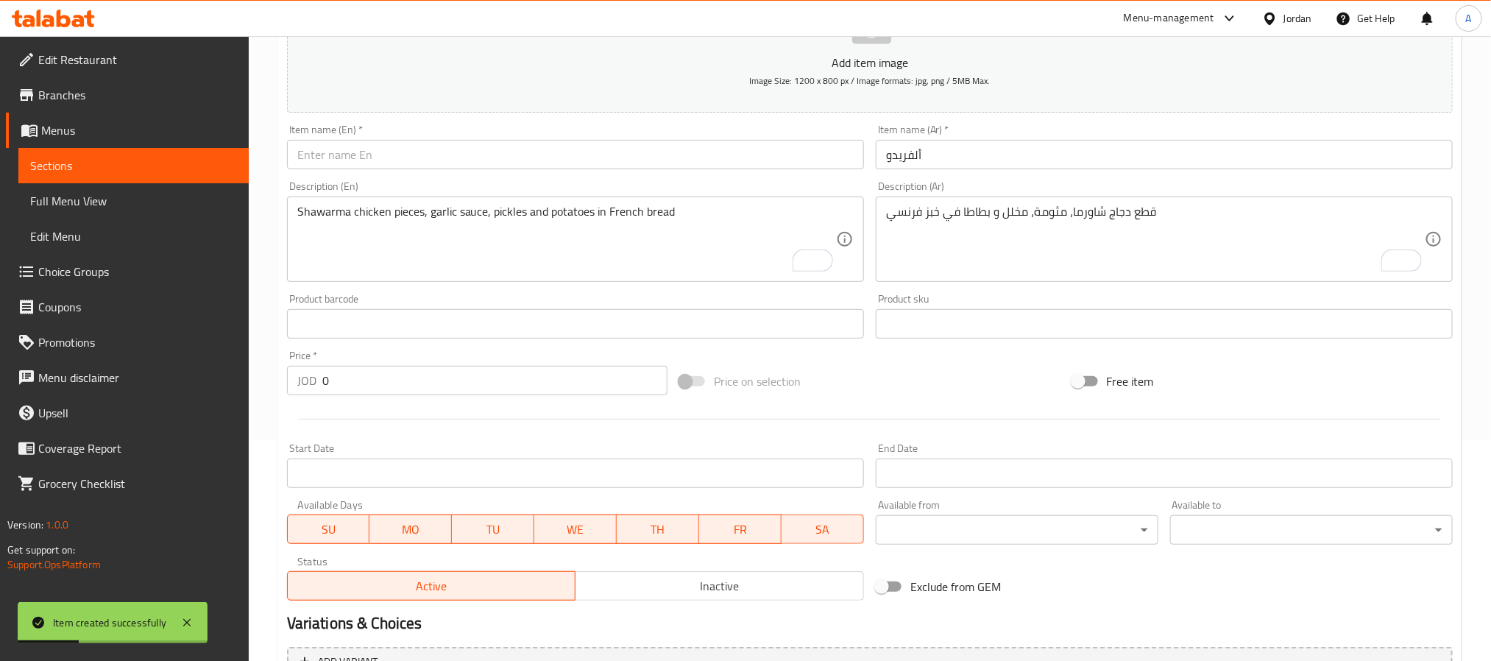
click at [349, 174] on div "Item name (En)   * Item name (En) *" at bounding box center [575, 147] width 589 height 57
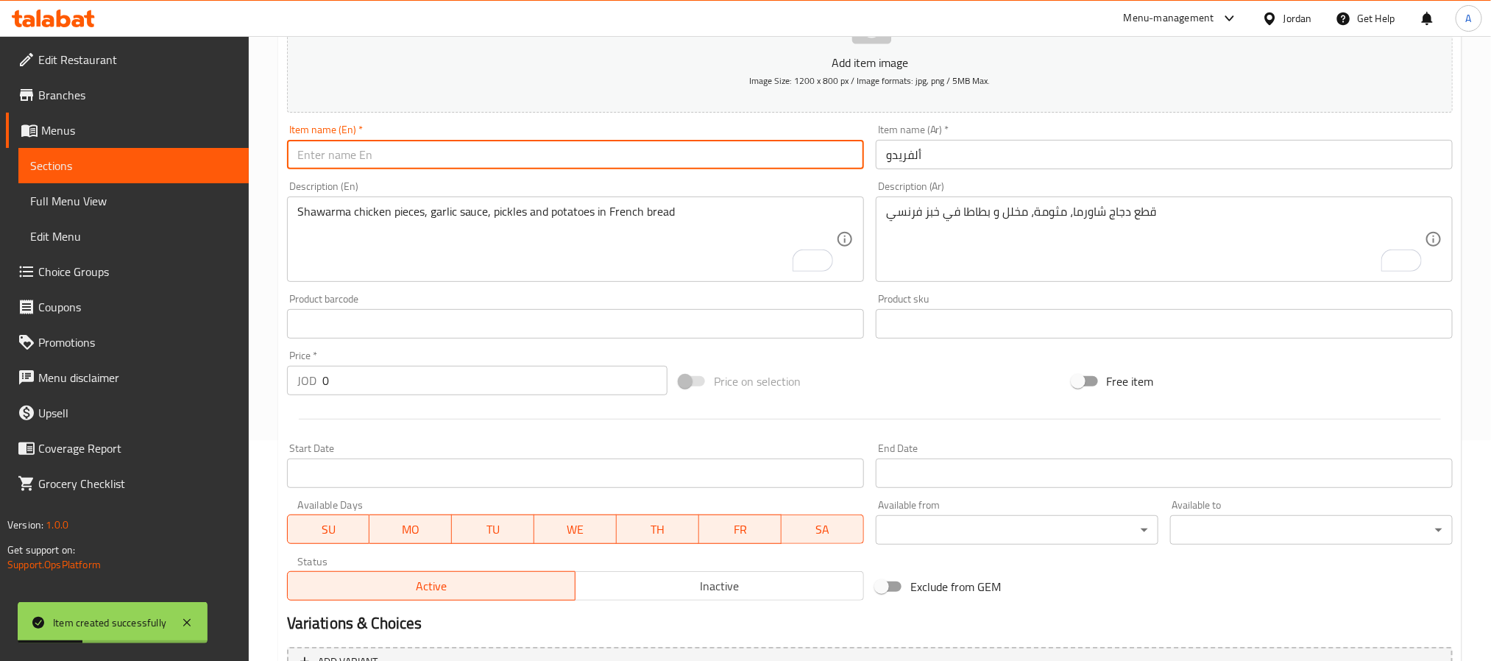
click at [353, 163] on input "text" at bounding box center [575, 154] width 577 height 29
paste input "[PERSON_NAME]"
type input "[PERSON_NAME]"
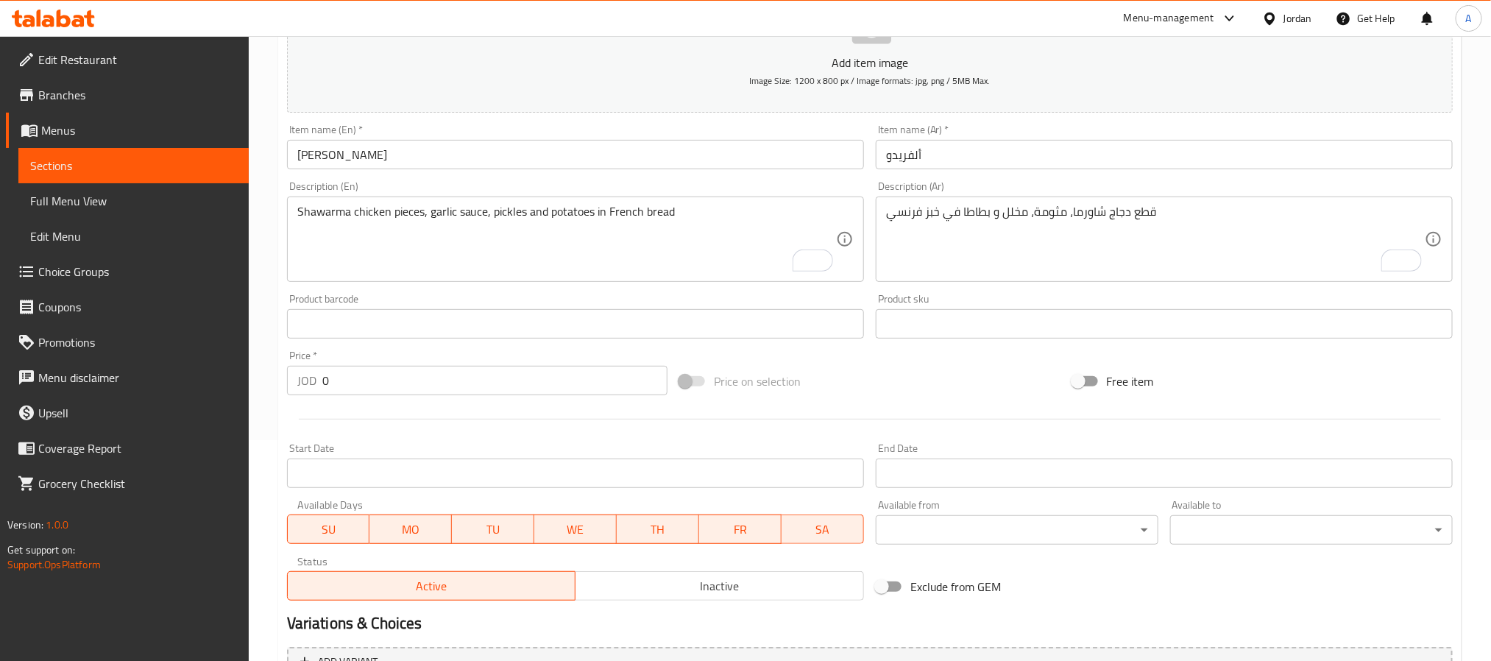
click at [1111, 203] on div "قطع دجاج شاورما، مثومة، مخلل و بطاطا في خبز فرنسي Description (Ar)" at bounding box center [1164, 239] width 577 height 85
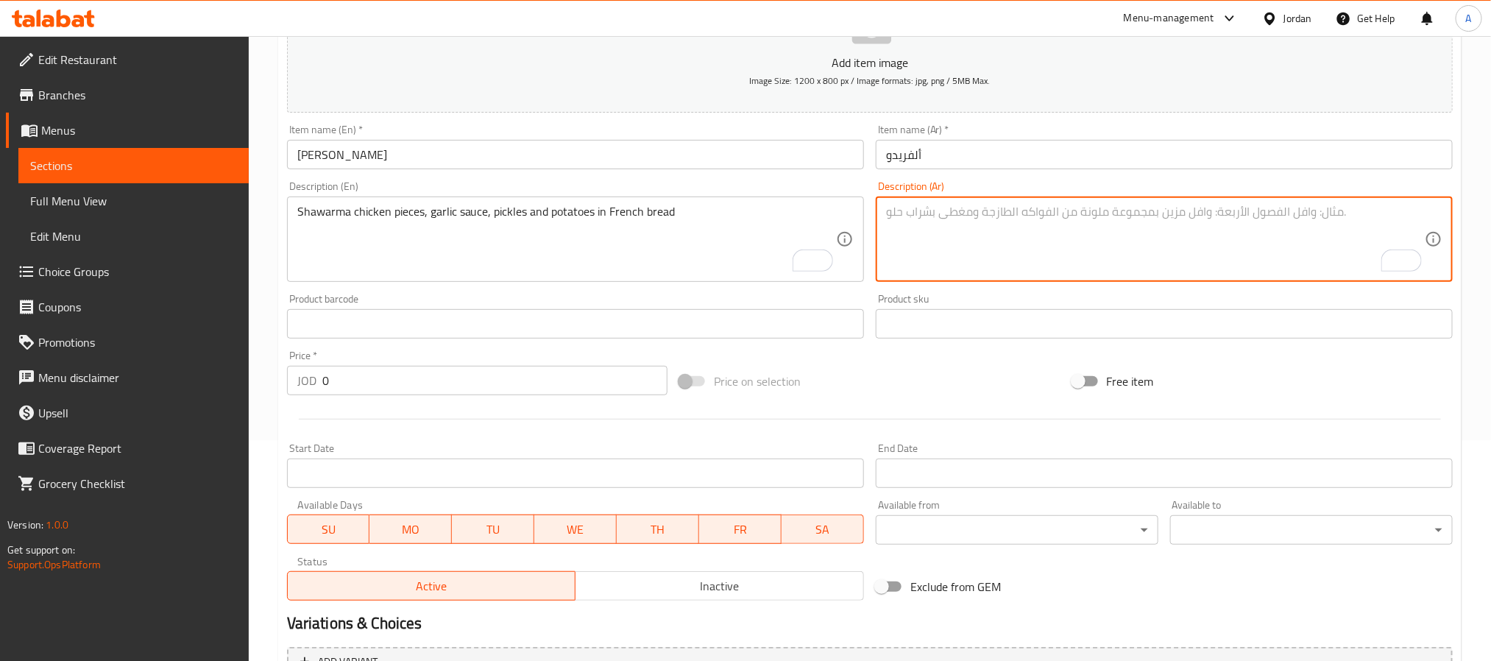
paste textarea "قطع دجاج شاورما تطبخ مع كريمة وفطر وجبنة موزاريلا في خبز فرنسي"
drag, startPoint x: 1053, startPoint y: 213, endPoint x: 1065, endPoint y: 214, distance: 11.1
click at [1065, 214] on textarea "قطع دجاج شاورما تطبخ مع كريمة وفطر وجبنة موزاريلا في خبز فرنسي" at bounding box center [1155, 240] width 539 height 70
click at [989, 215] on textarea "قطع دجاج شاورما تطبخ مع كريمة، فطر وجبنة موزاريلا في خبز فرنسي" at bounding box center [1155, 240] width 539 height 70
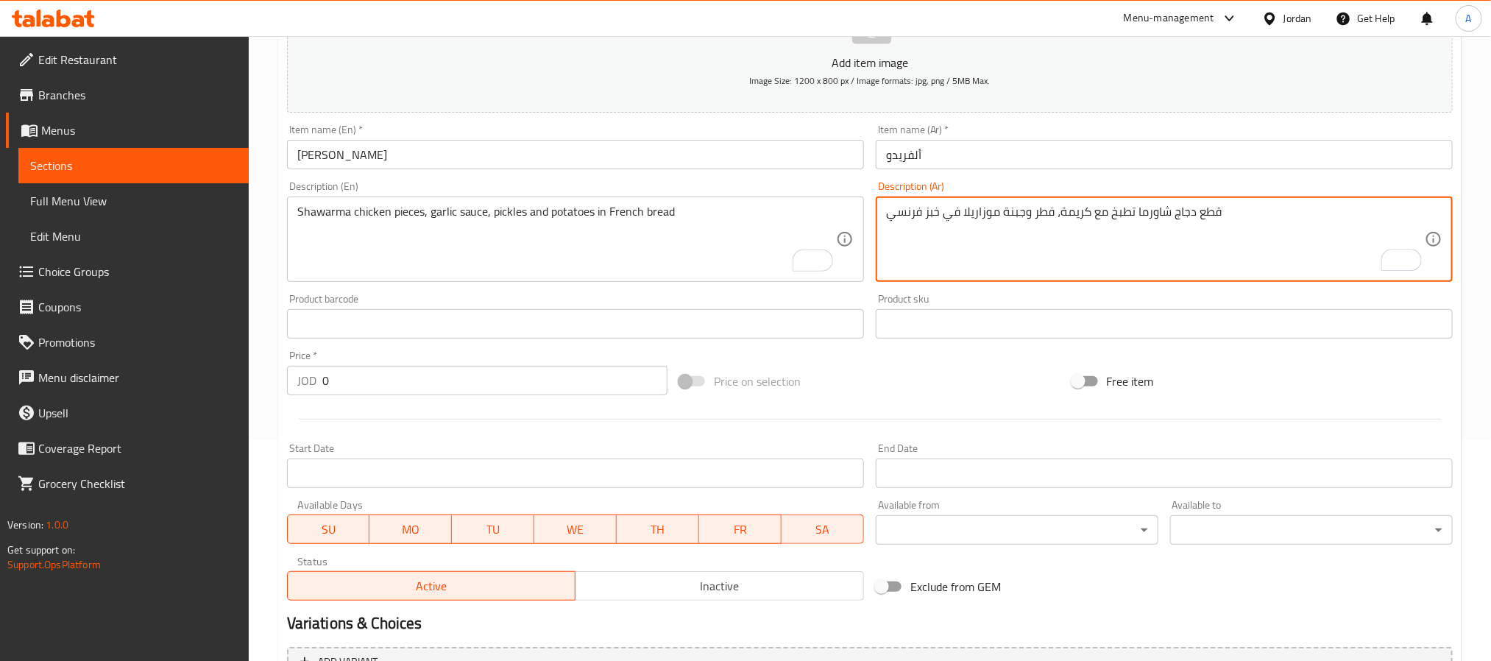
click at [989, 215] on textarea "قطع دجاج شاورما تطبخ مع كريمة، فطر وجبنة موزاريلا في خبز فرنسي" at bounding box center [1155, 240] width 539 height 70
type textarea "قطع دجاج شاورما تطبخ مع كريمة، فطر وجبنة موزاريلا في خبز فرنسي"
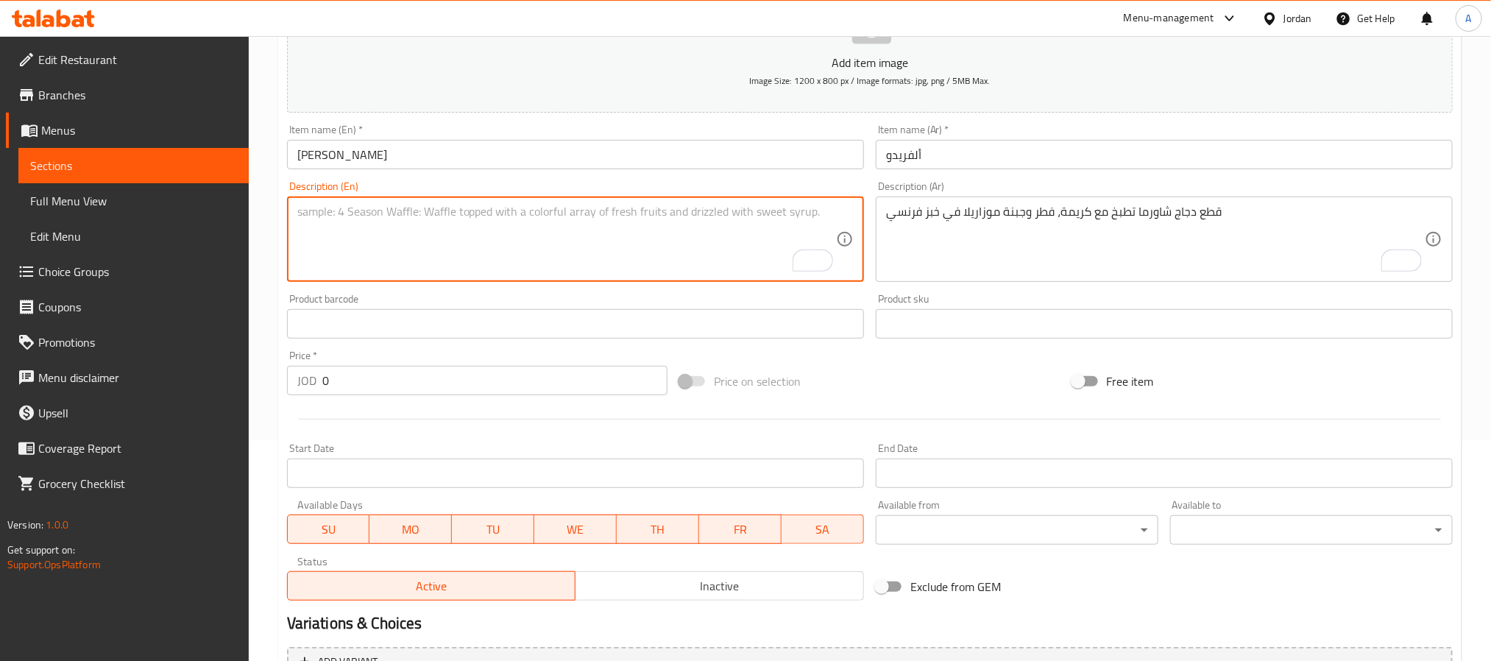
click at [400, 248] on textarea "To enrich screen reader interactions, please activate Accessibility in Grammarl…" at bounding box center [566, 240] width 539 height 70
paste textarea "Shawarma chicken pieces cooked with cream, mushrooms and mozzarella cheese in F…"
type textarea "Shawarma chicken pieces cooked with cream, mushrooms and mozzarella cheese in F…"
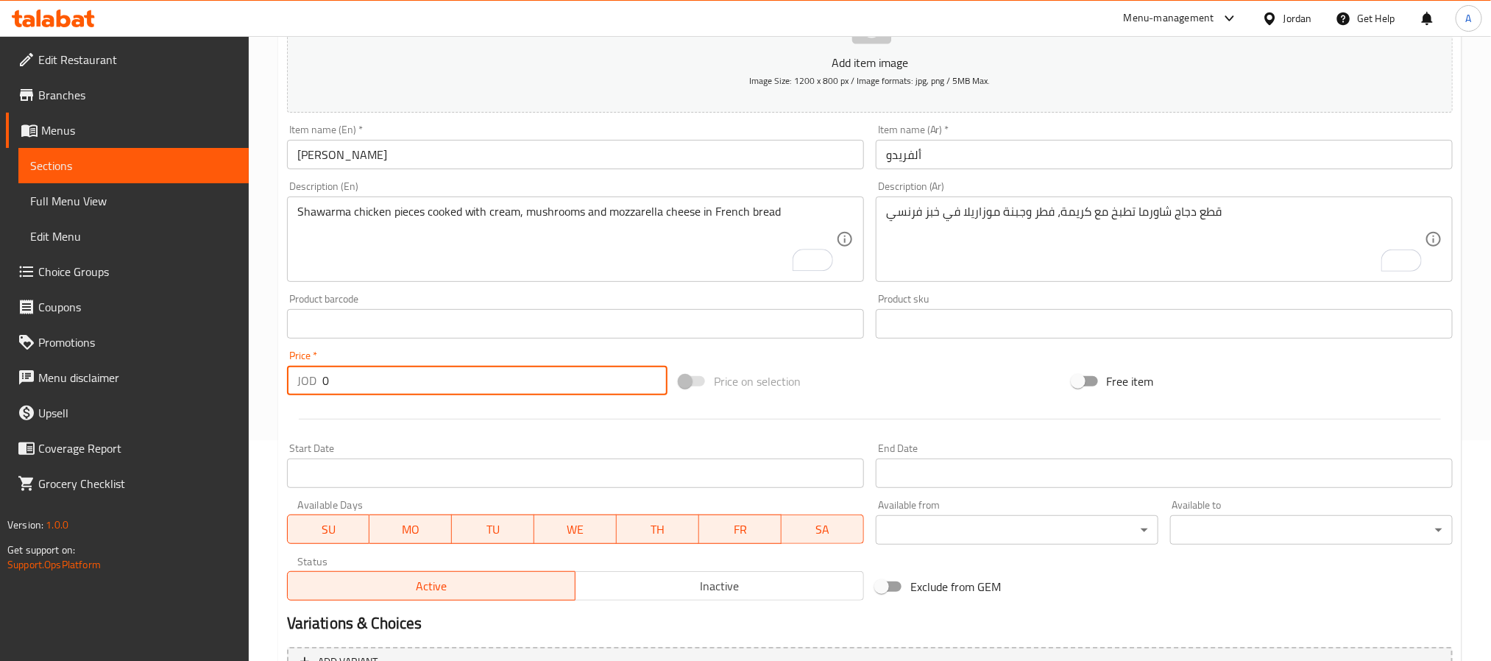
drag, startPoint x: 369, startPoint y: 378, endPoint x: 250, endPoint y: 385, distance: 118.7
click at [250, 385] on div "Home / Restaurants management / Menus / Sections / item / create Shawarma secti…" at bounding box center [870, 317] width 1243 height 1004
paste input "3.25"
type input "3.25"
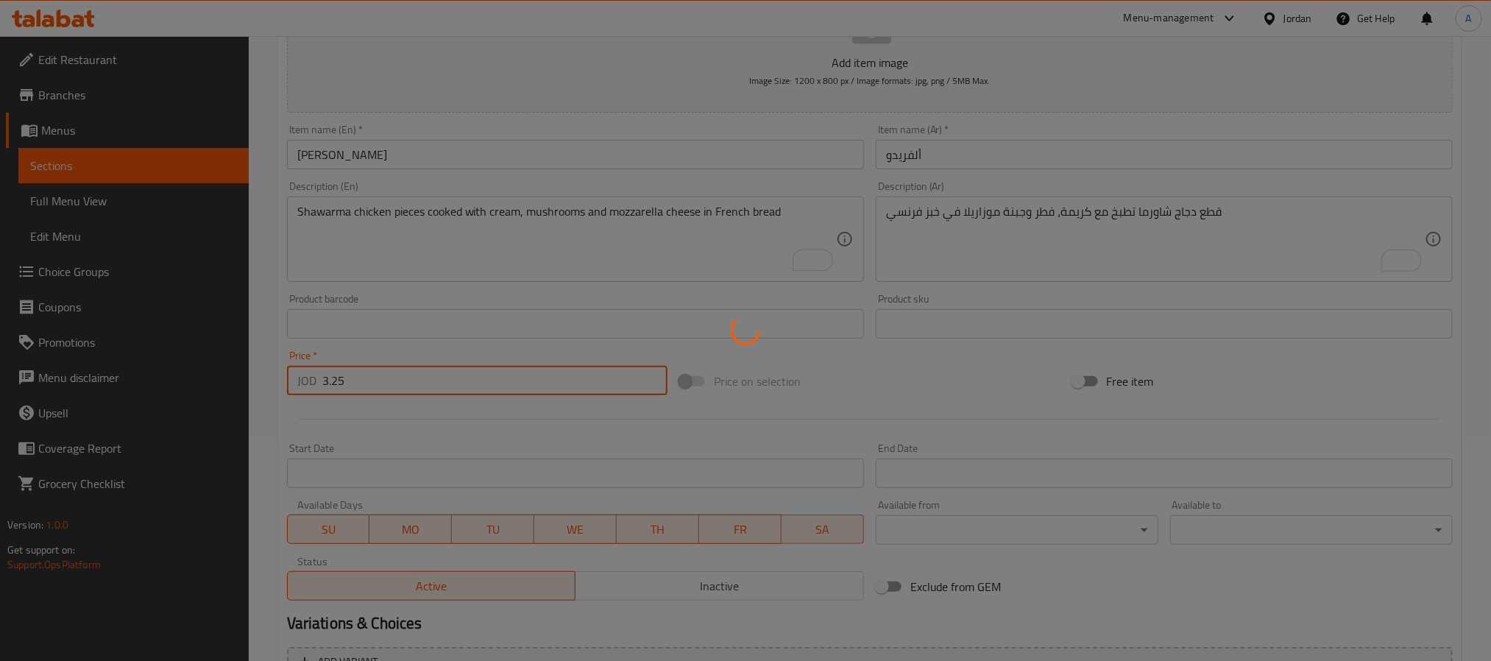
type input "0"
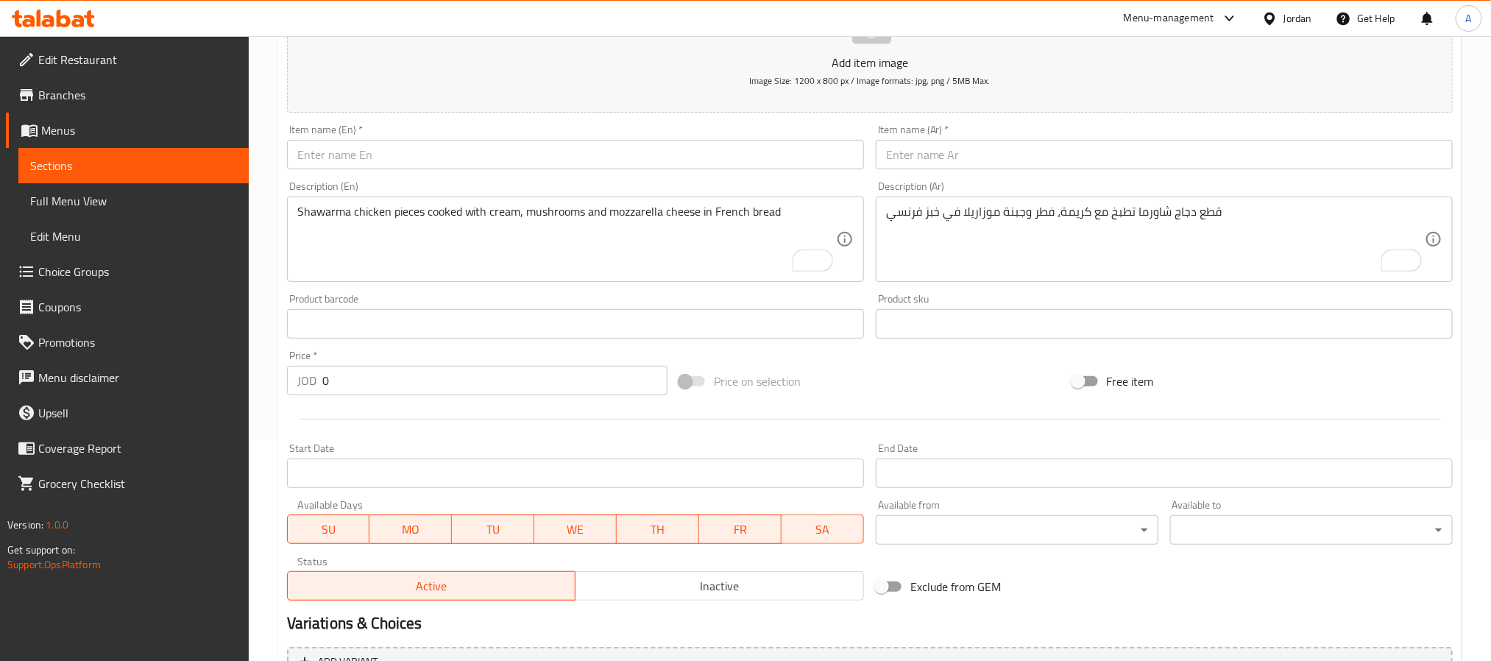
click at [1265, 152] on input "text" at bounding box center [1164, 154] width 577 height 29
paste input "خليجي"
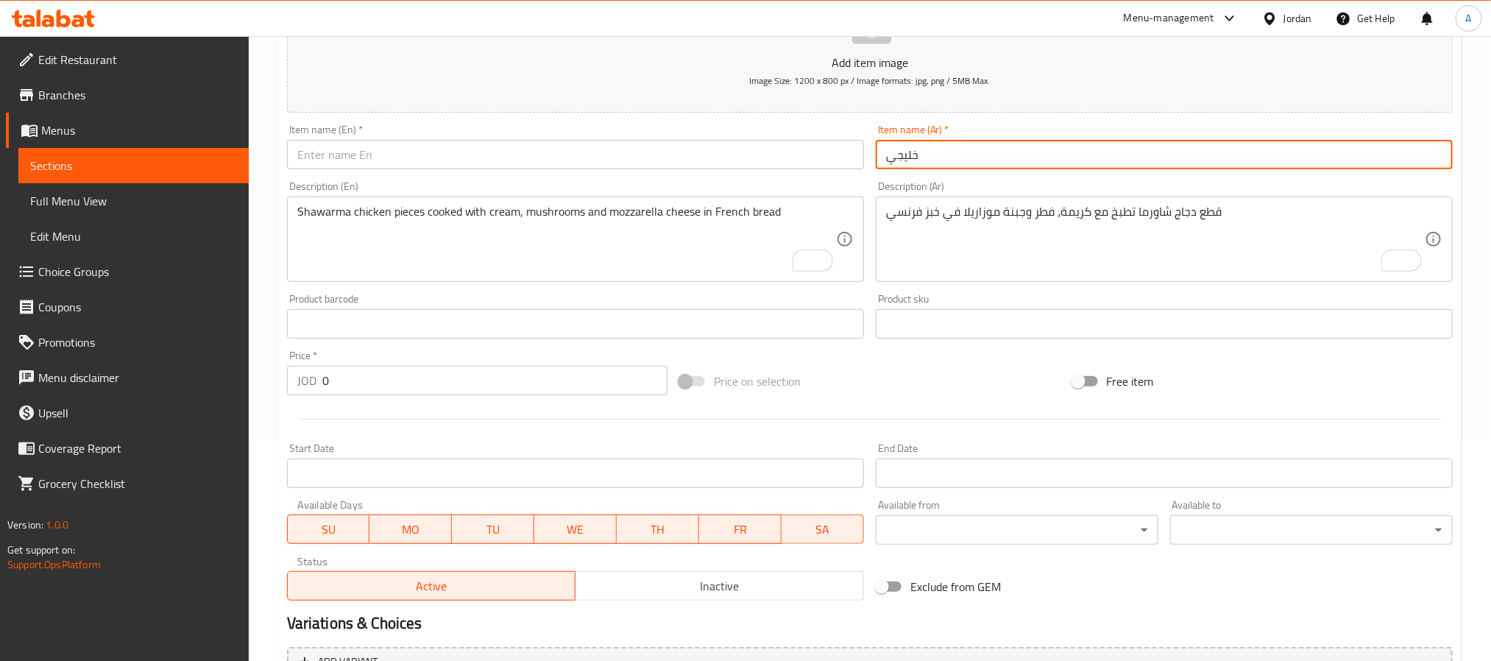
type input "خليجي"
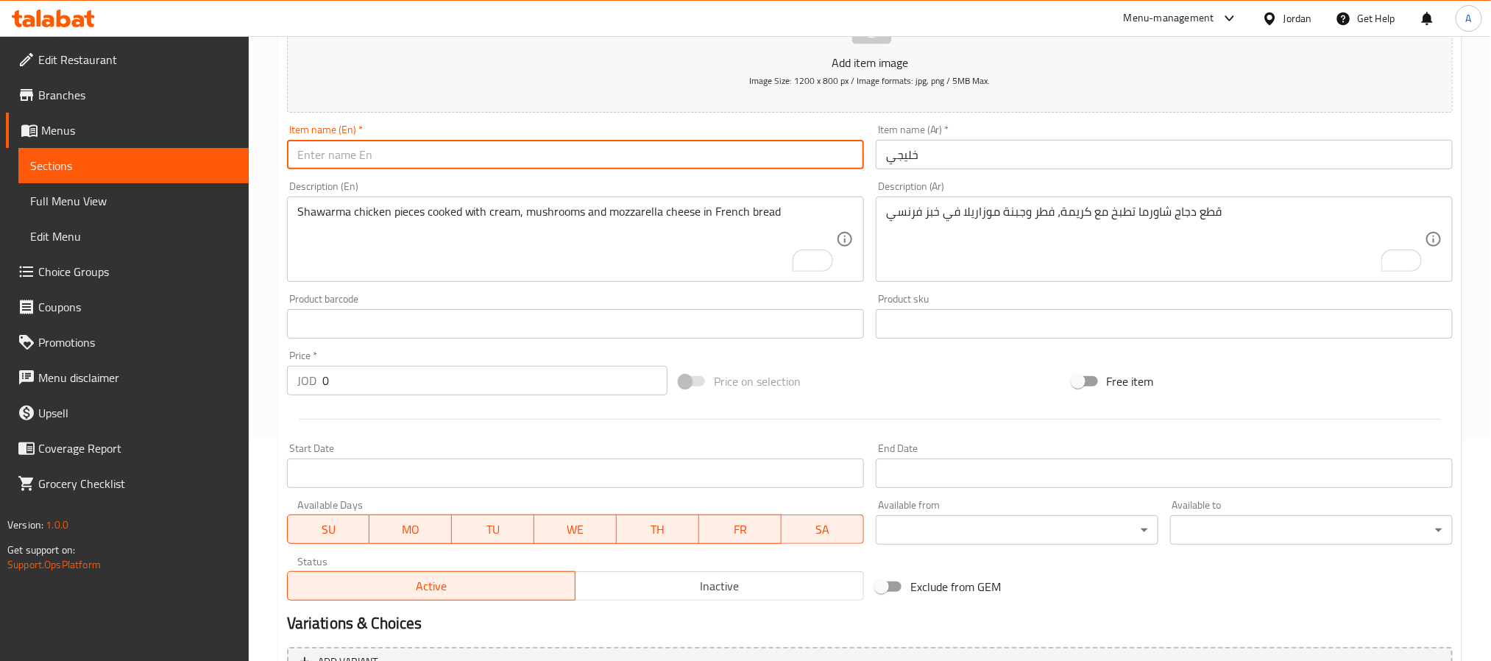
click at [471, 155] on input "text" at bounding box center [575, 154] width 577 height 29
type input "Khalegy"
drag, startPoint x: 900, startPoint y: 227, endPoint x: 910, endPoint y: 227, distance: 10.3
click at [910, 227] on textarea "To enrich screen reader interactions, please activate Accessibility in Grammarl…" at bounding box center [1155, 240] width 539 height 70
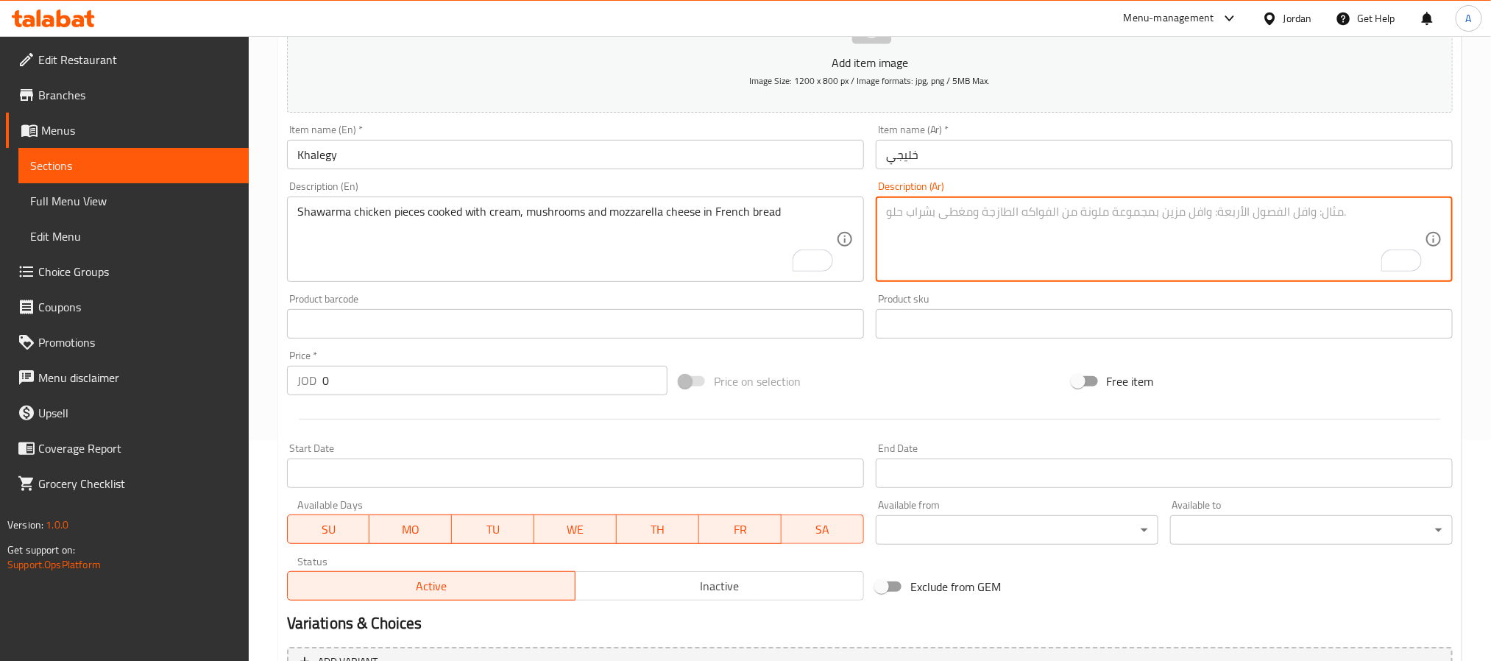
paste textarea "شاورما، مثومة، مخلل و بطاطا في خبز عربي أو تورتيلا"
type textarea "شاورما، مثومة، مخلل و بطاطا في خبز عربي أو تورتيلا"
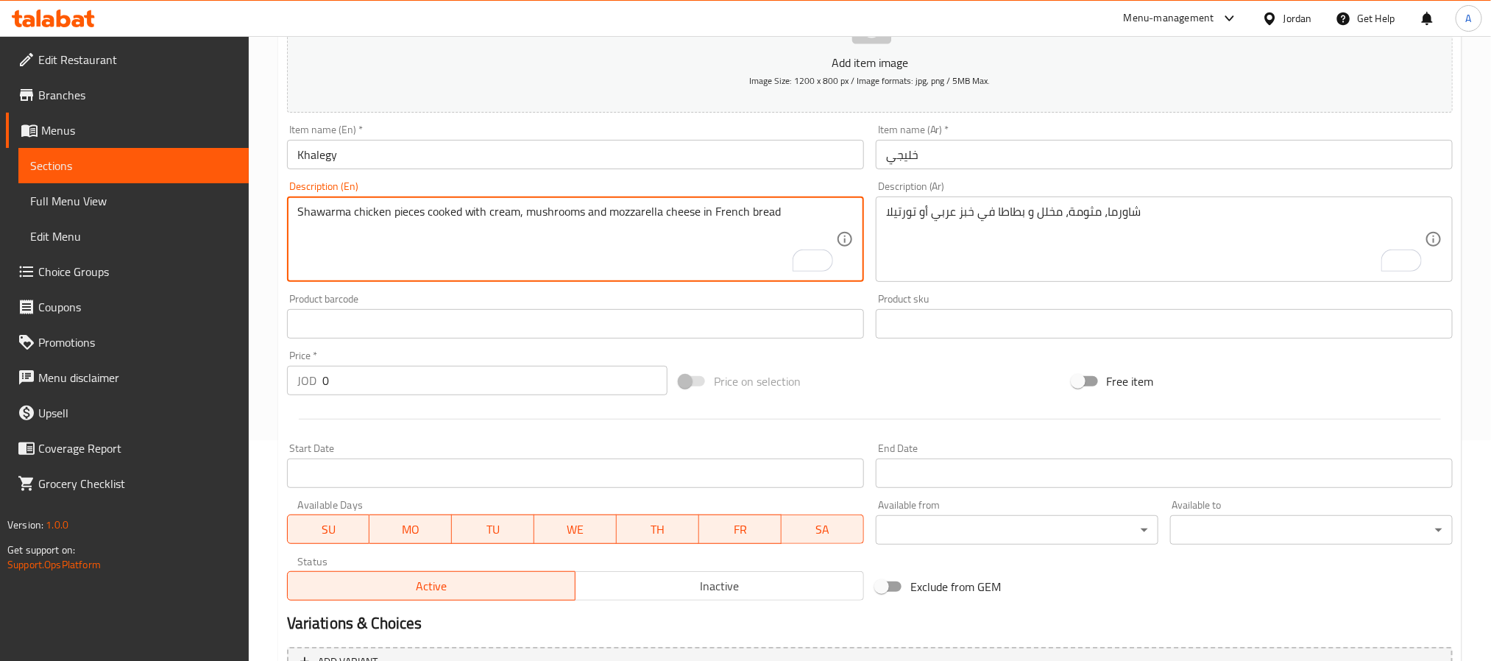
click at [418, 250] on textarea "Shawarma chicken pieces cooked with cream, mushrooms and mozzarella cheese in F…" at bounding box center [566, 240] width 539 height 70
paste textarea "Shawarma, garlic sauce, pickles and potatoes in Arabic bread or tortilla"
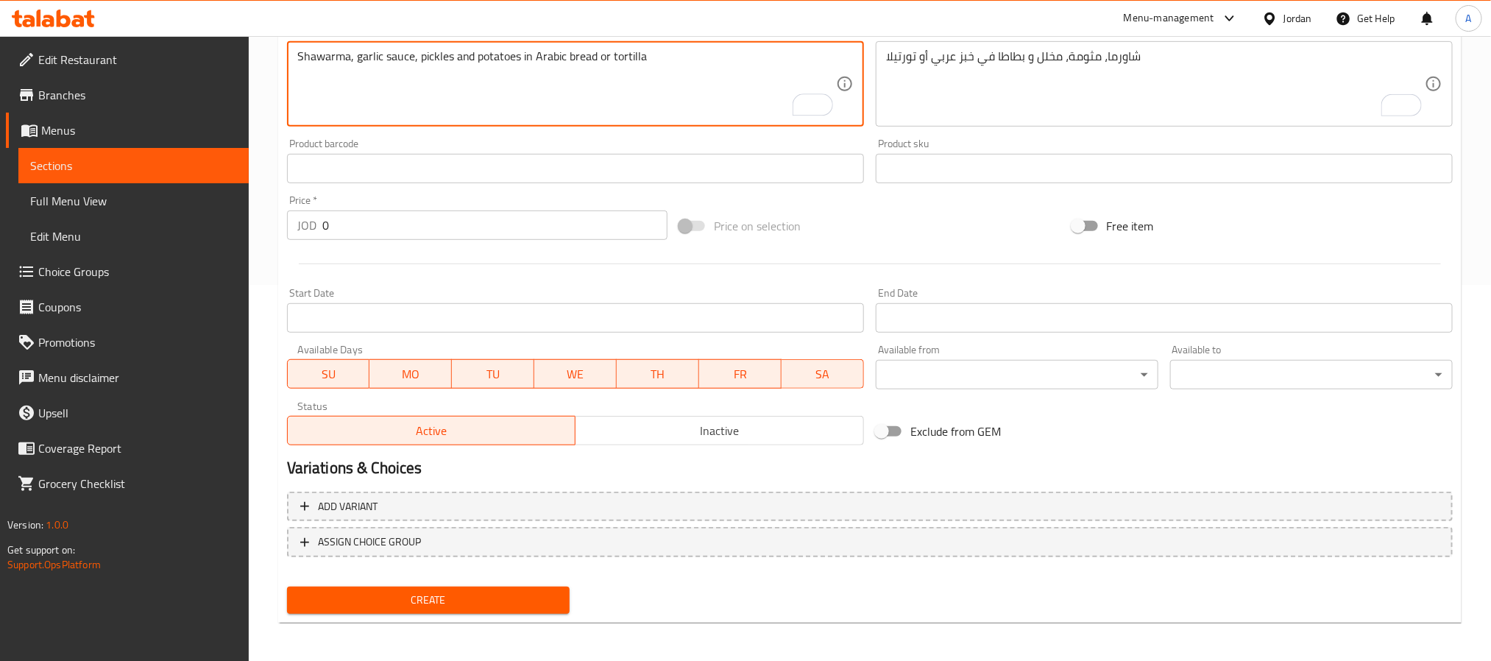
scroll to position [378, 0]
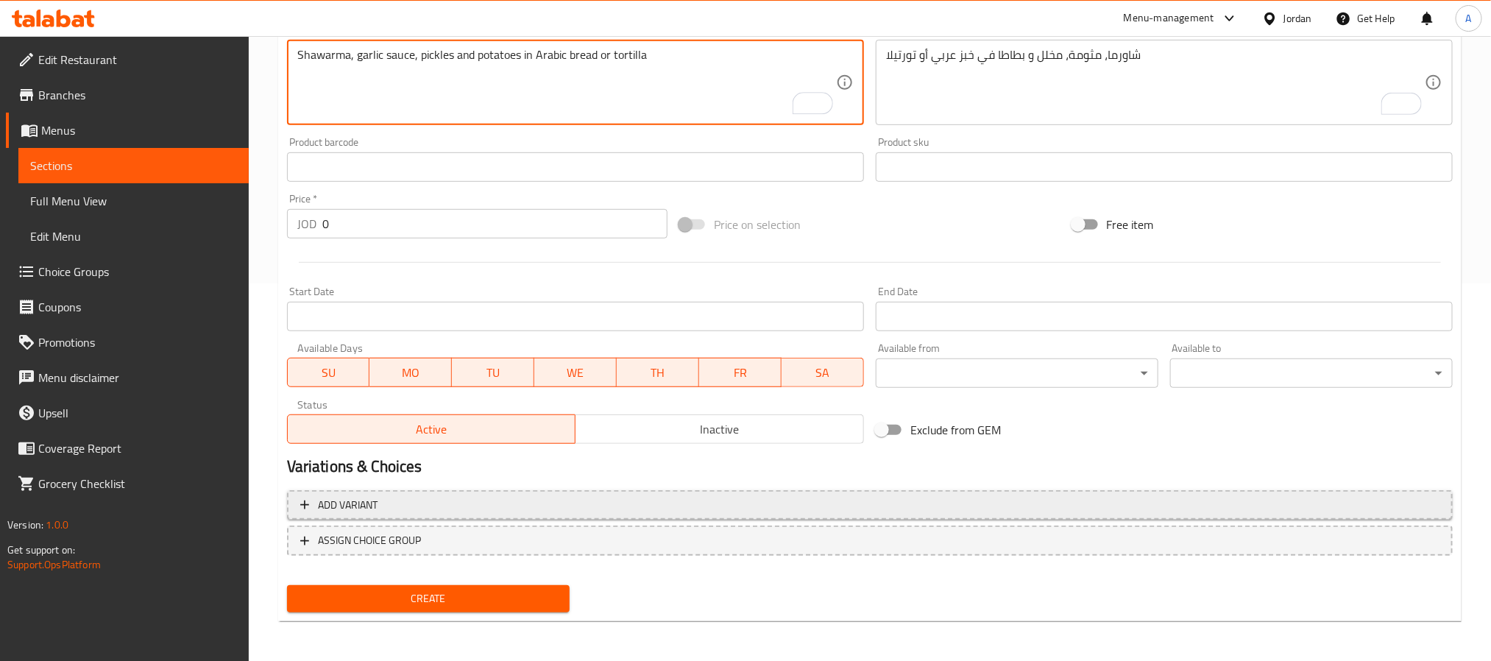
type textarea "Shawarma, garlic sauce, pickles and potatoes in Arabic bread or tortilla"
click at [682, 509] on span "Add variant" at bounding box center [870, 505] width 1140 height 18
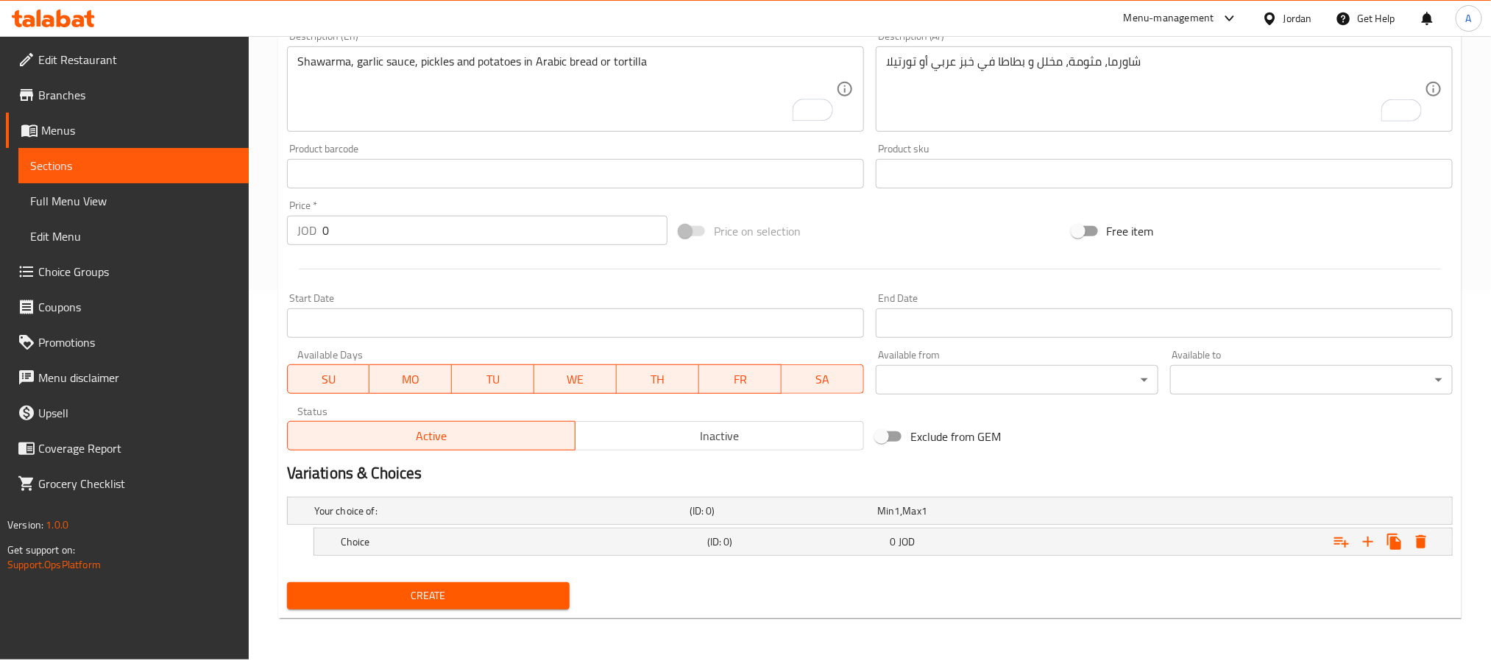
scroll to position [371, 0]
click at [1374, 552] on button "Expand" at bounding box center [1368, 542] width 27 height 27
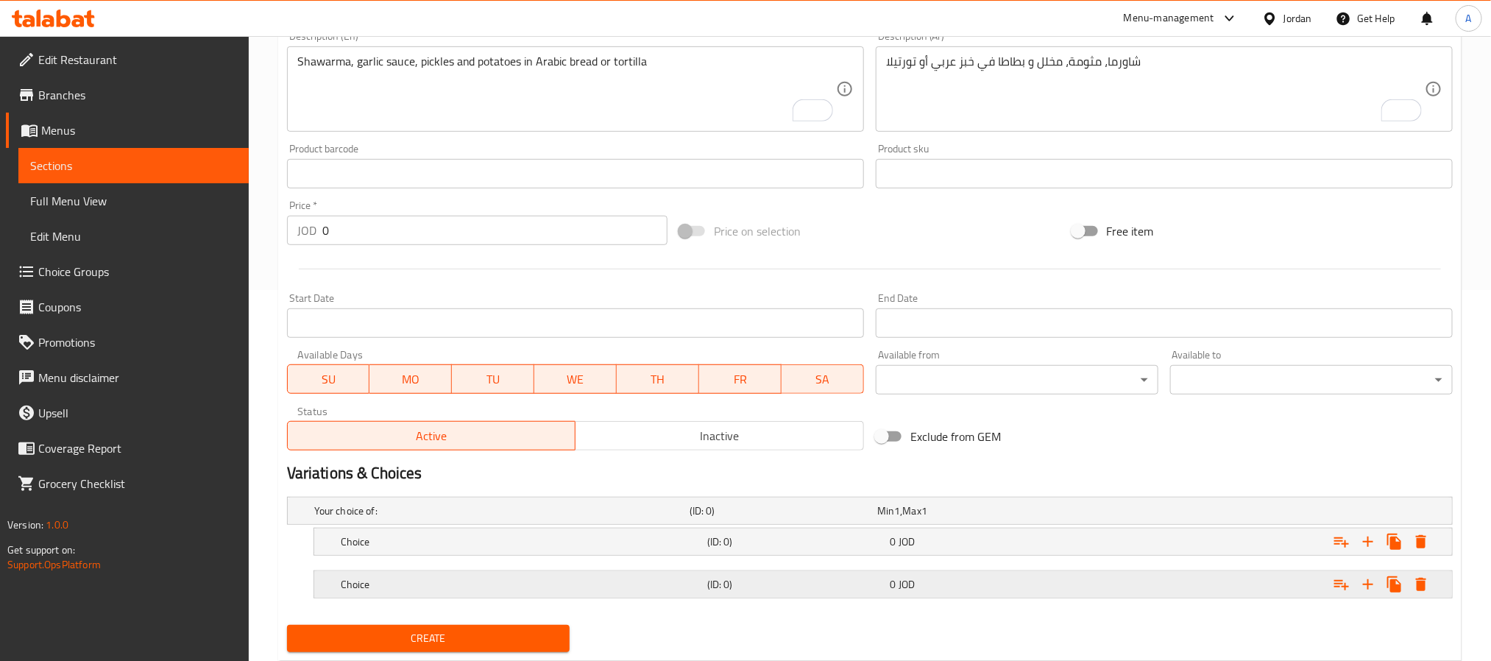
click at [716, 590] on h5 "(ID: 0)" at bounding box center [795, 584] width 177 height 15
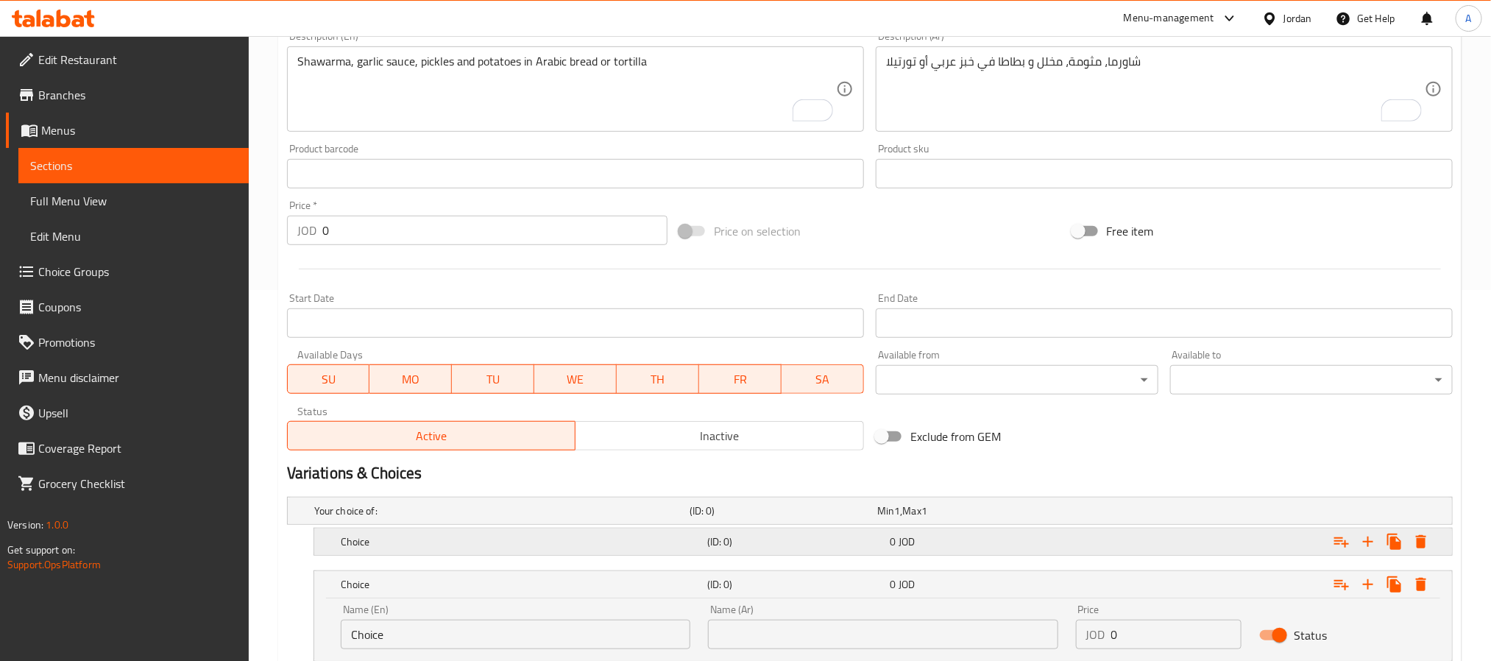
click at [716, 539] on h5 "(ID: 0)" at bounding box center [795, 541] width 177 height 15
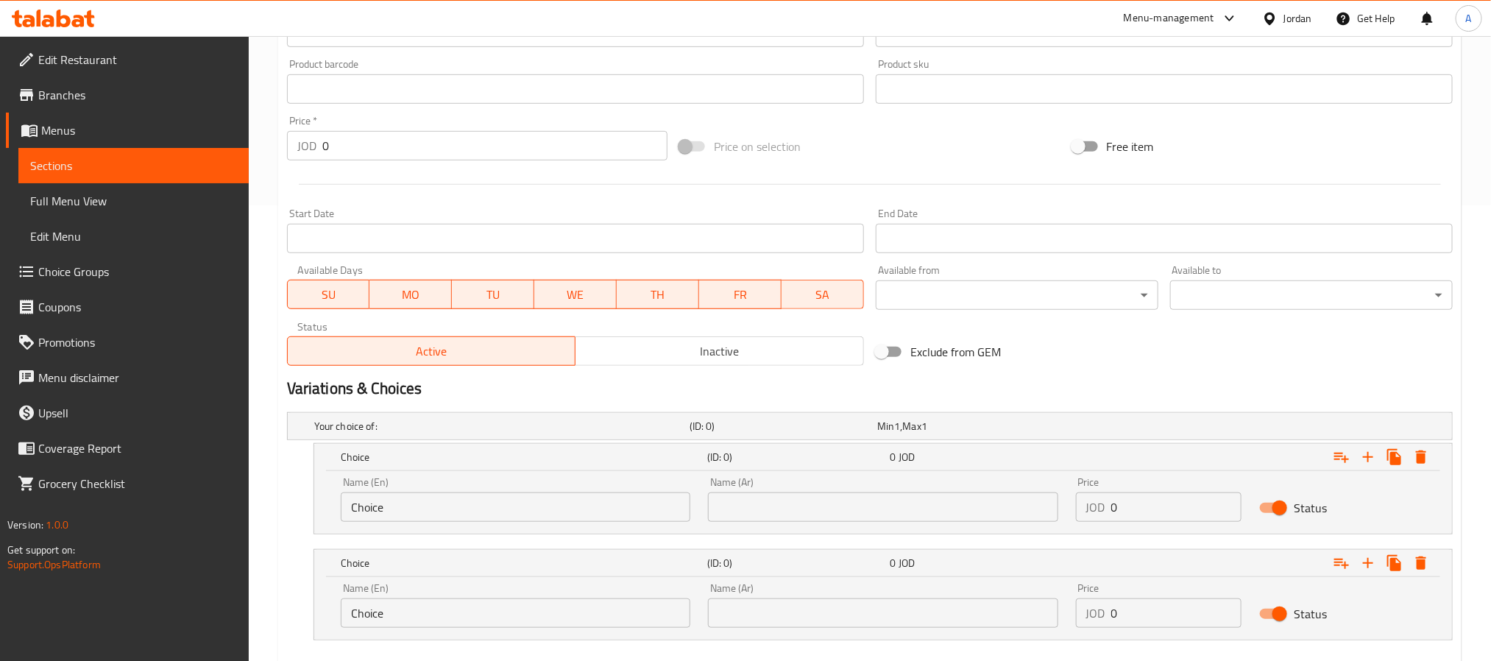
scroll to position [319, 0]
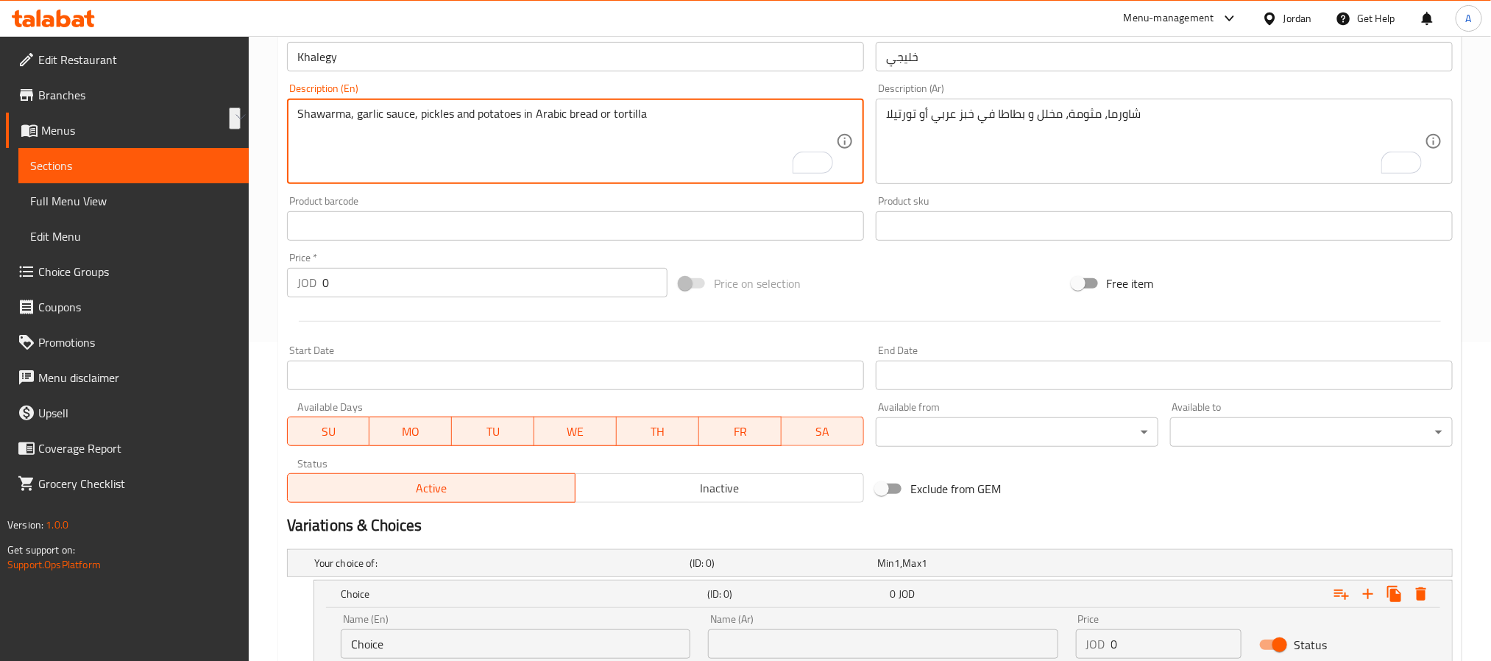
drag, startPoint x: 550, startPoint y: 116, endPoint x: 623, endPoint y: 116, distance: 72.9
click at [623, 116] on textarea "Shawarma, garlic sauce, pickles and potatoes in Arabic bread or tortilla" at bounding box center [566, 142] width 539 height 70
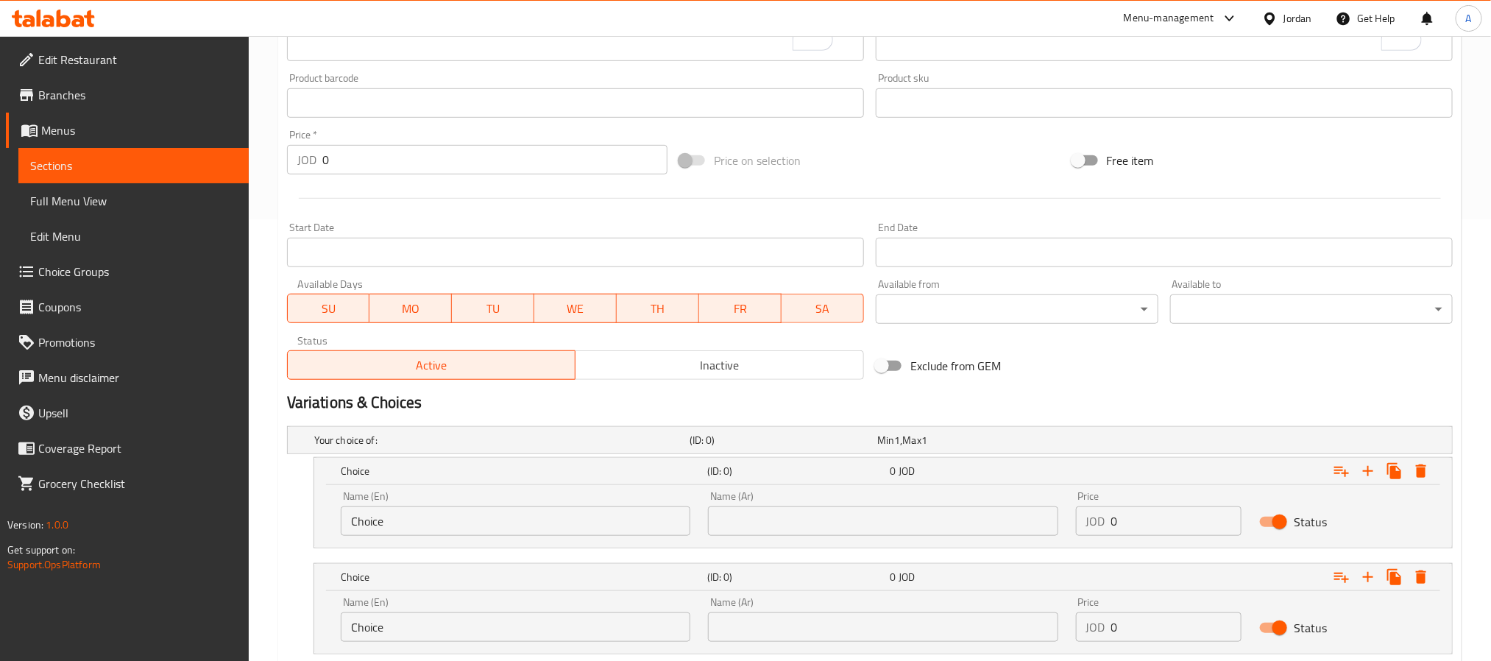
scroll to position [540, 0]
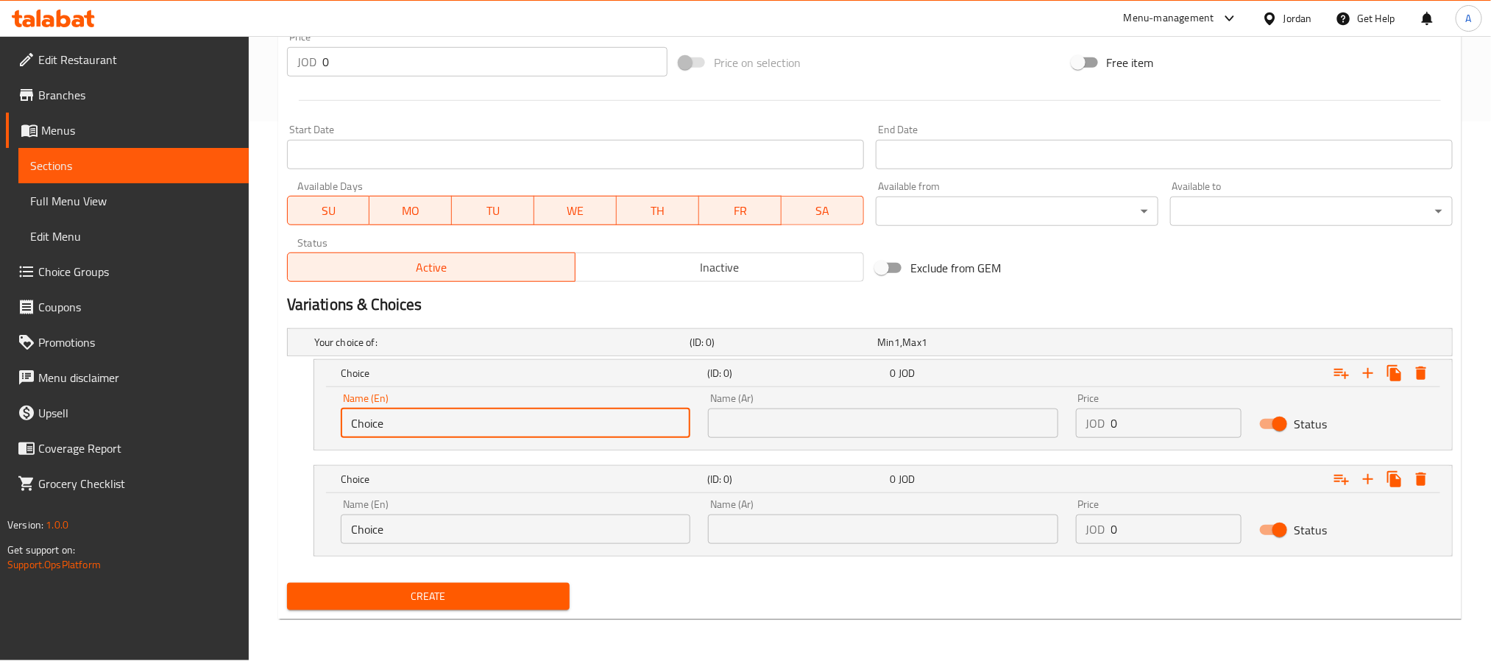
click at [417, 420] on input "Choice" at bounding box center [516, 423] width 350 height 29
paste input "Arabic Bread Or Tortilla"
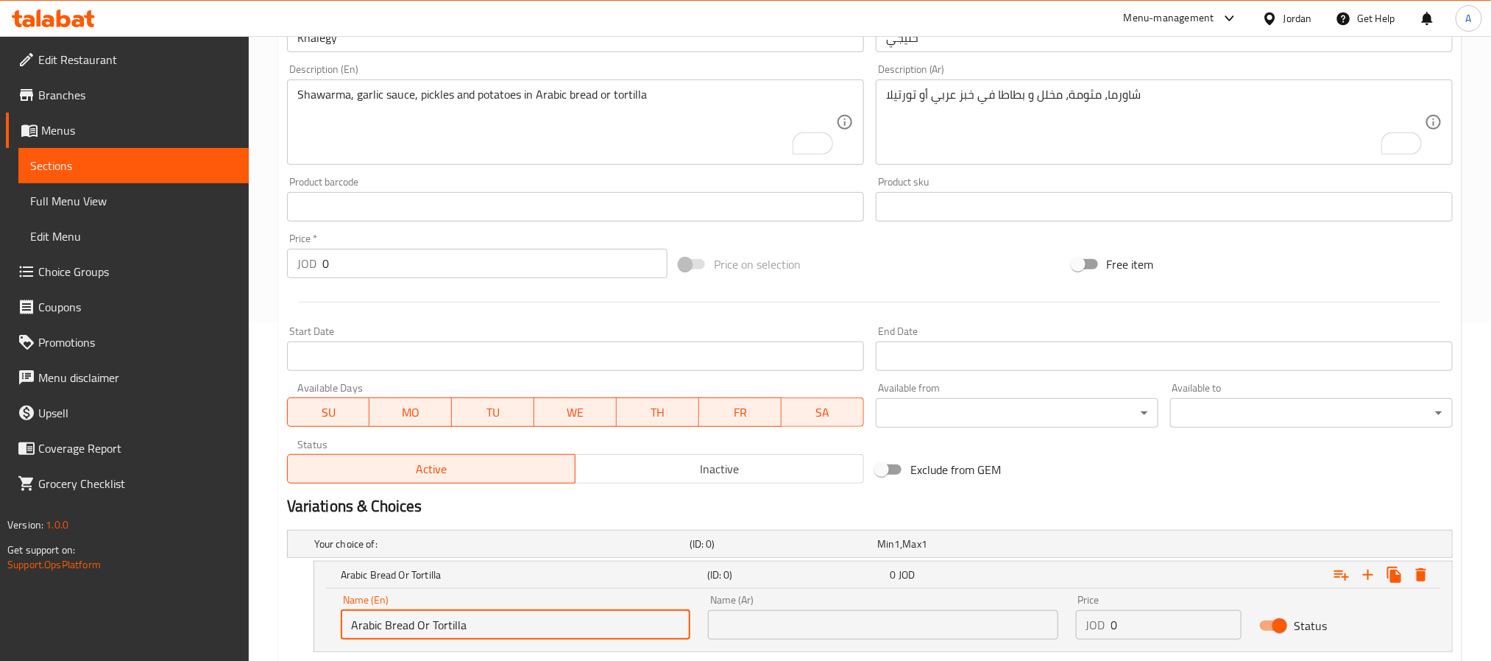
scroll to position [98, 0]
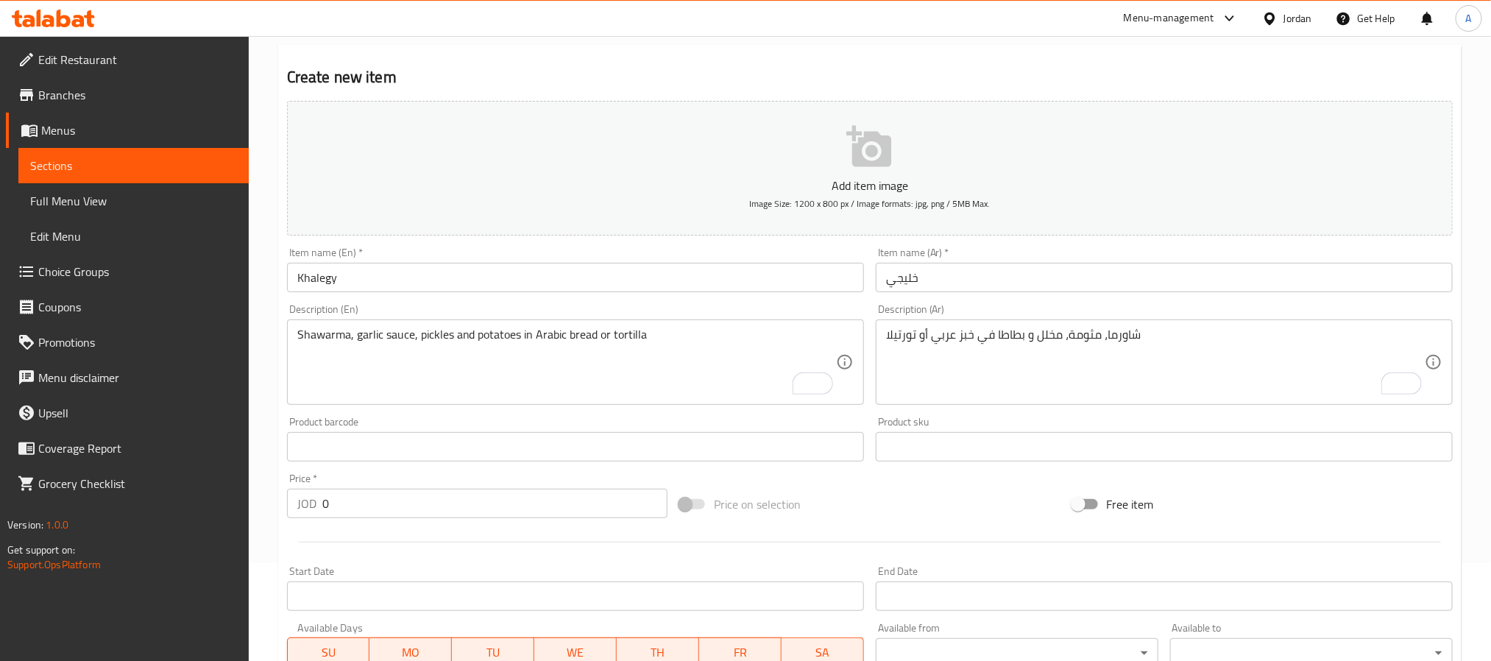
type input "Arabic Bread Or Tortilla"
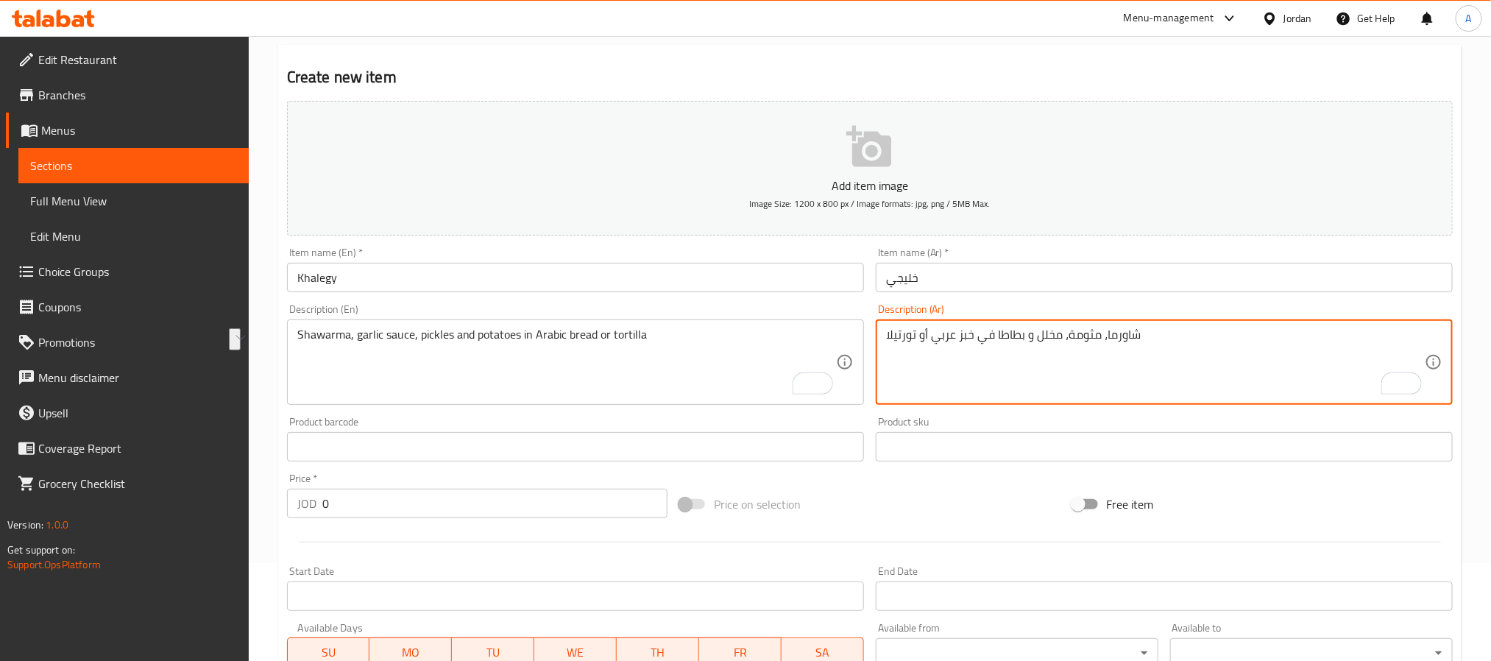
drag, startPoint x: 888, startPoint y: 347, endPoint x: 972, endPoint y: 342, distance: 84.8
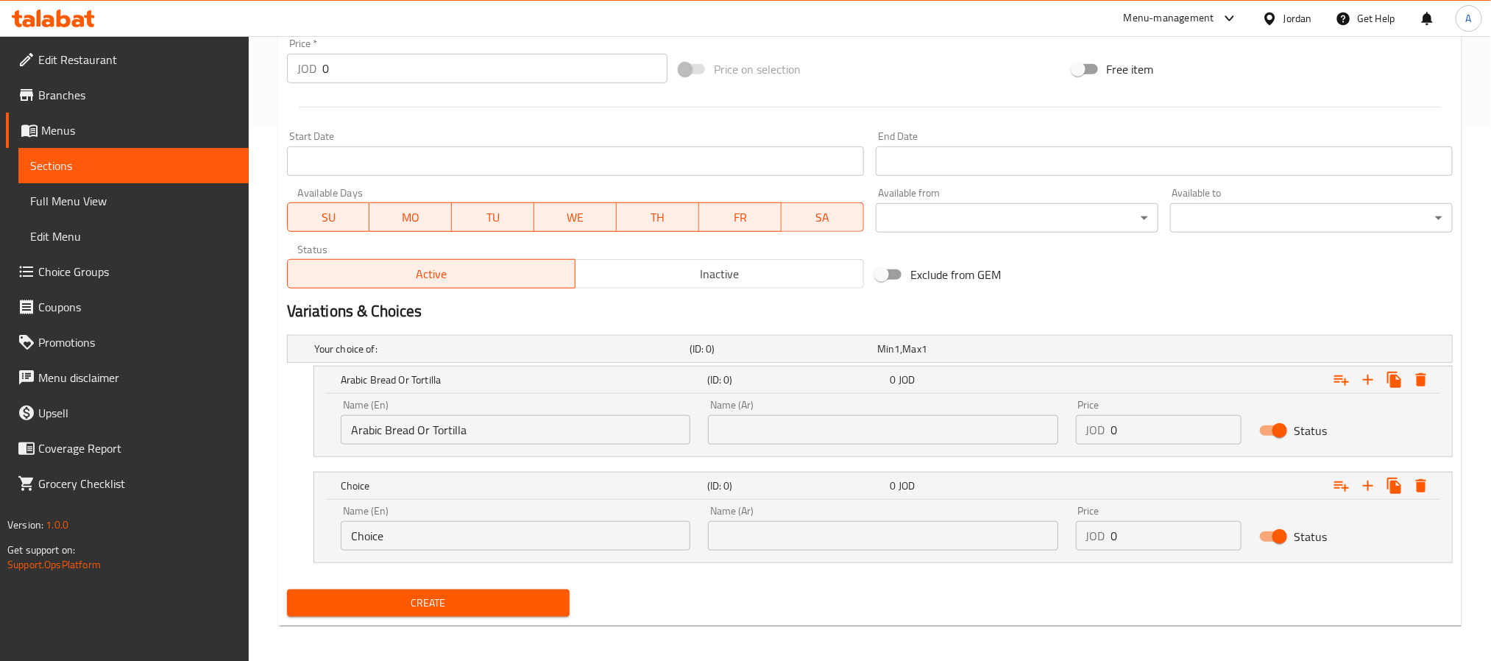
scroll to position [540, 0]
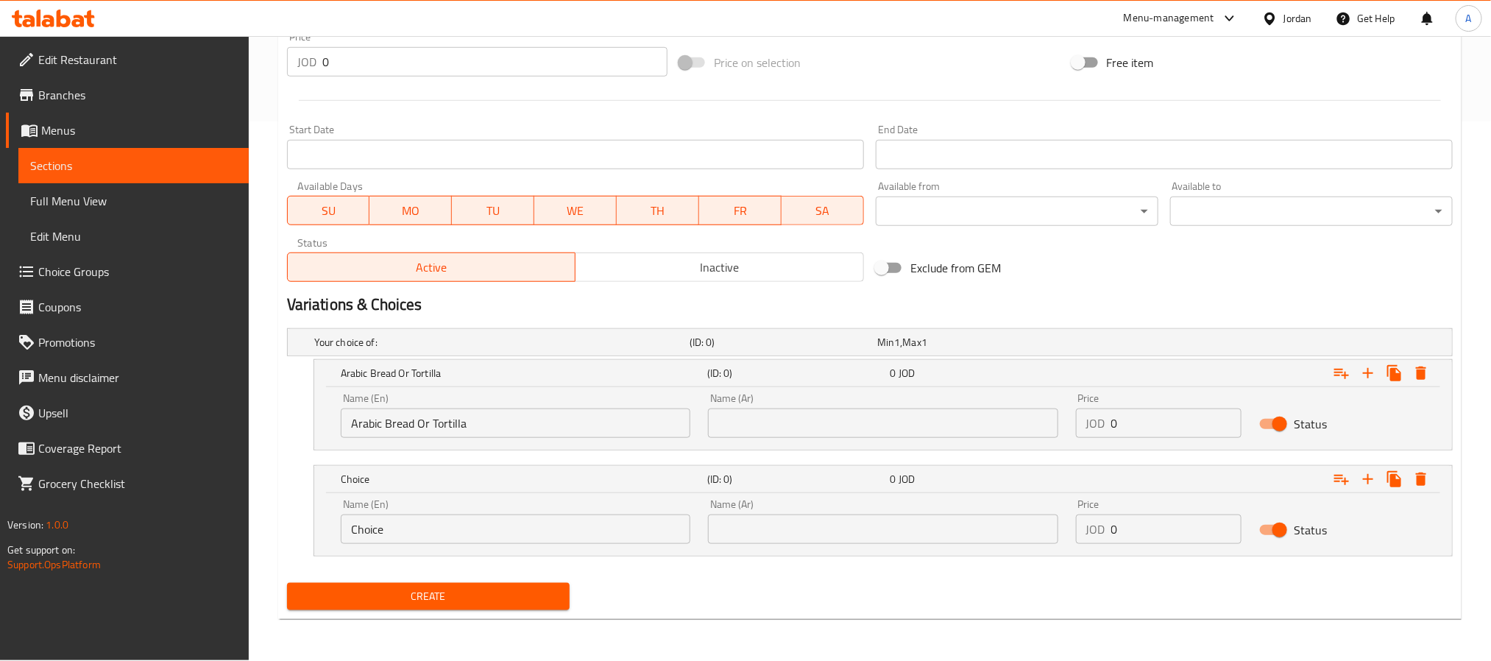
click at [773, 431] on input "text" at bounding box center [883, 423] width 350 height 29
paste input "خبز عربي أو تورتيلا"
click at [738, 420] on input "خبز عربي أو تورتيلا" at bounding box center [883, 423] width 350 height 29
type input "خبز عربي أو"
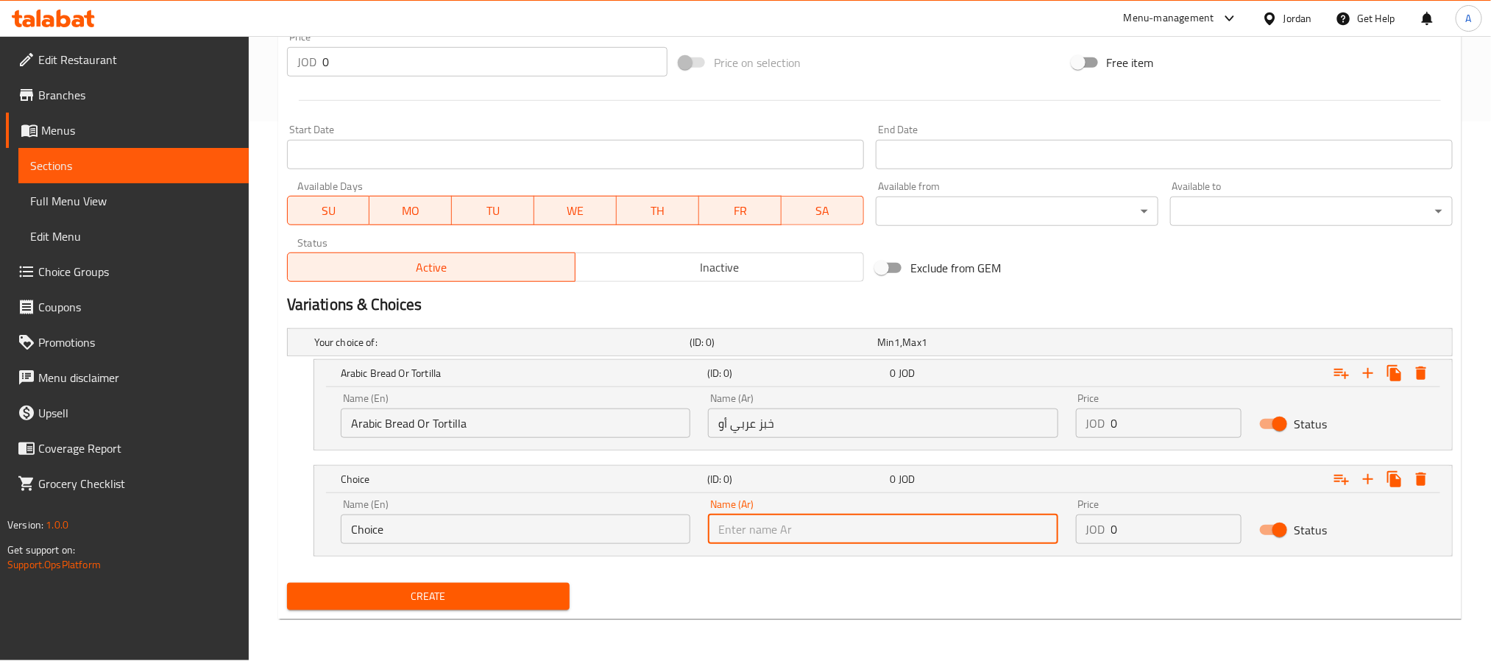
click at [763, 519] on input "text" at bounding box center [883, 529] width 350 height 29
paste input "تورتيلا"
type input "تورتيلا"
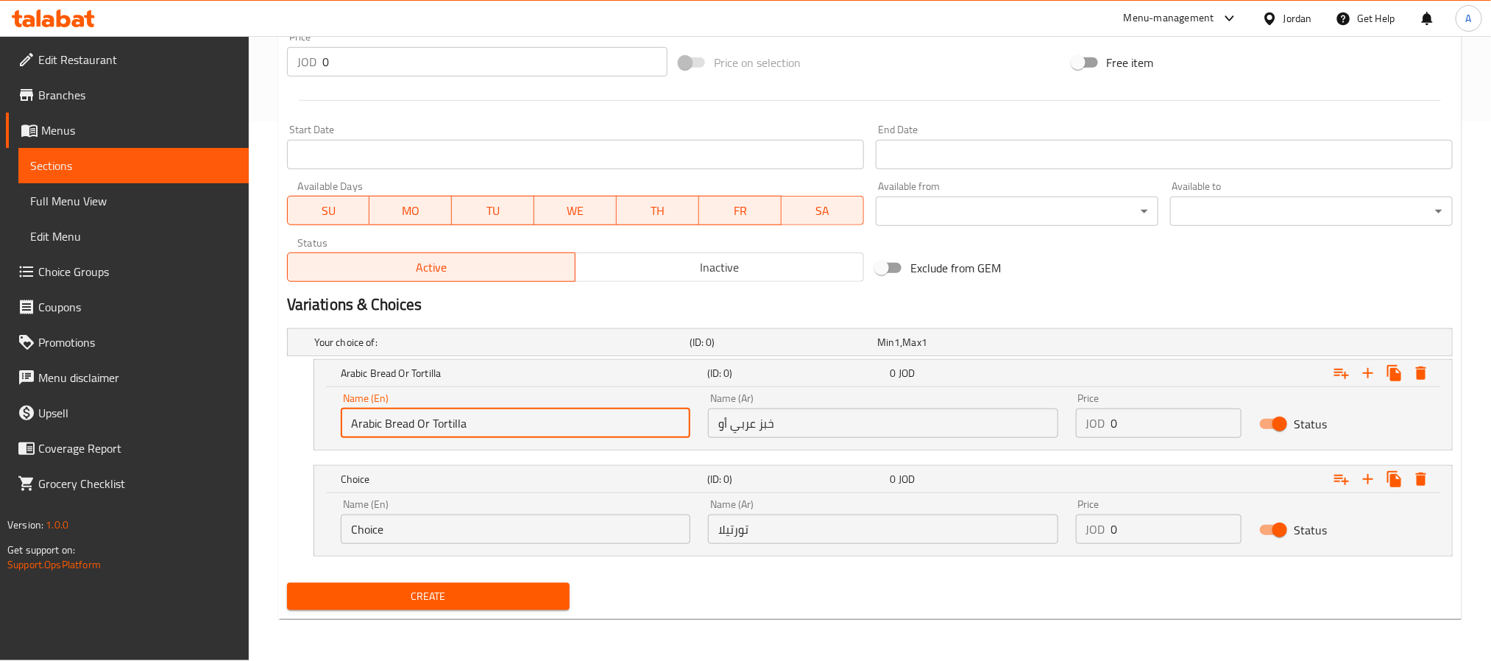
click at [449, 417] on input "Arabic Bread Or Tortilla" at bounding box center [516, 423] width 350 height 29
type input "Arabic Bread Or"
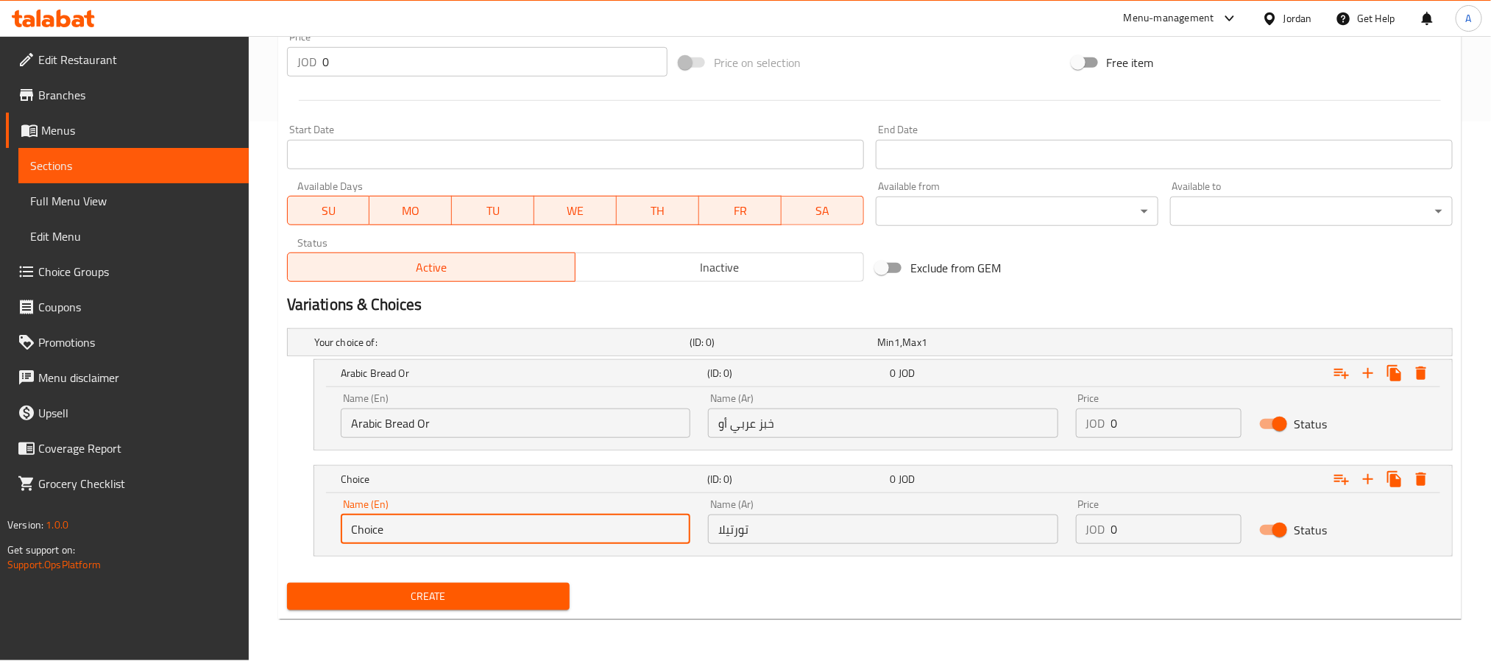
click at [429, 529] on input "Choice" at bounding box center [516, 529] width 350 height 29
paste input "Tortilla"
type input "Tortilla"
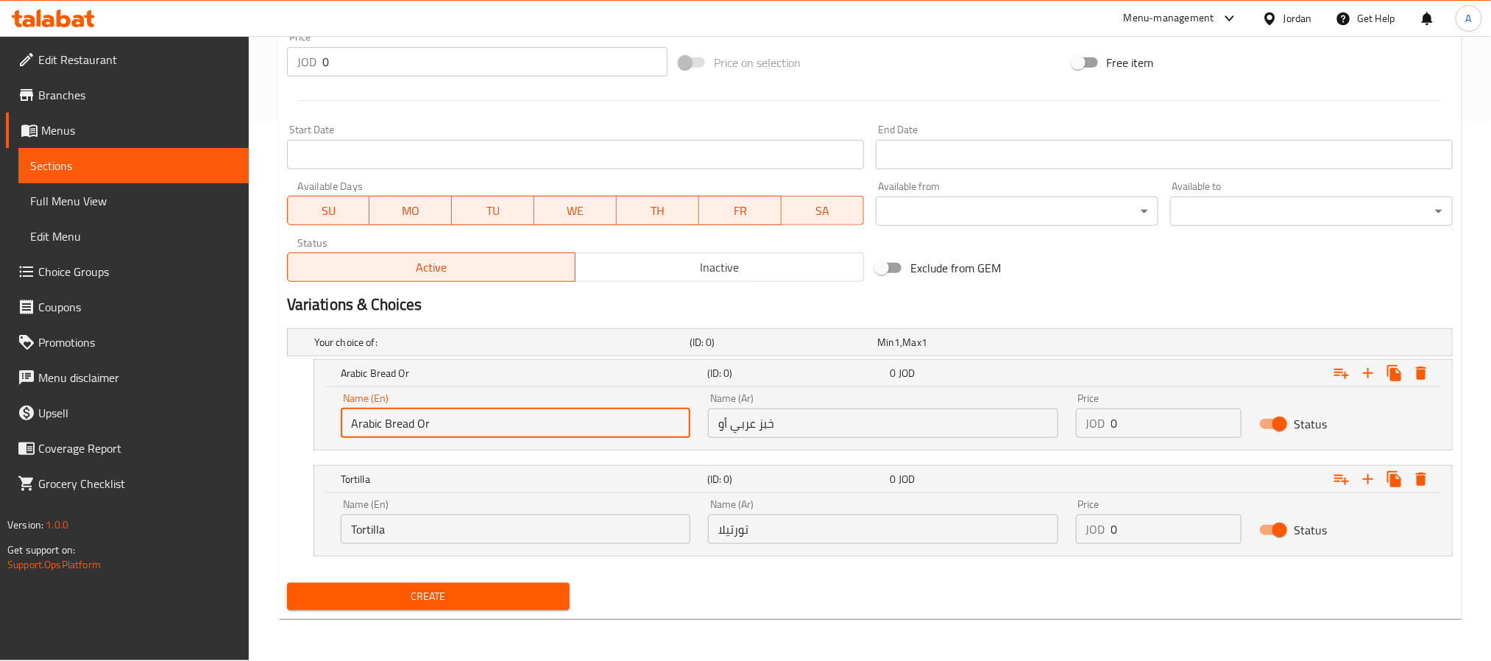
drag, startPoint x: 447, startPoint y: 428, endPoint x: 413, endPoint y: 431, distance: 34.0
click at [413, 431] on input "Arabic Bread Or" at bounding box center [516, 423] width 350 height 29
type input "Arabic Bread"
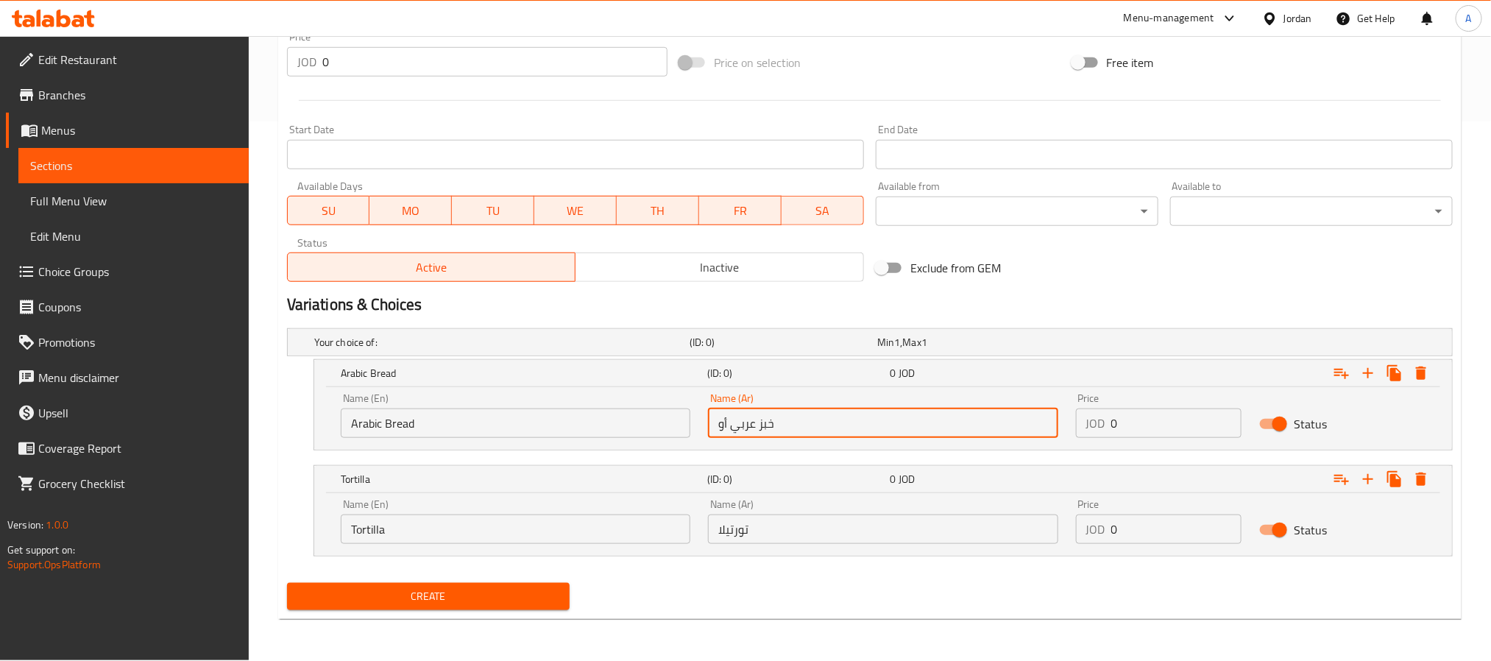
drag, startPoint x: 724, startPoint y: 433, endPoint x: 711, endPoint y: 433, distance: 13.3
click at [711, 433] on input "خبز عربي أو" at bounding box center [883, 423] width 350 height 29
click at [712, 431] on input "خبز عربي أو" at bounding box center [883, 423] width 350 height 29
drag, startPoint x: 718, startPoint y: 428, endPoint x: 730, endPoint y: 425, distance: 12.3
click at [730, 425] on input "خبز عربي أو" at bounding box center [883, 423] width 350 height 29
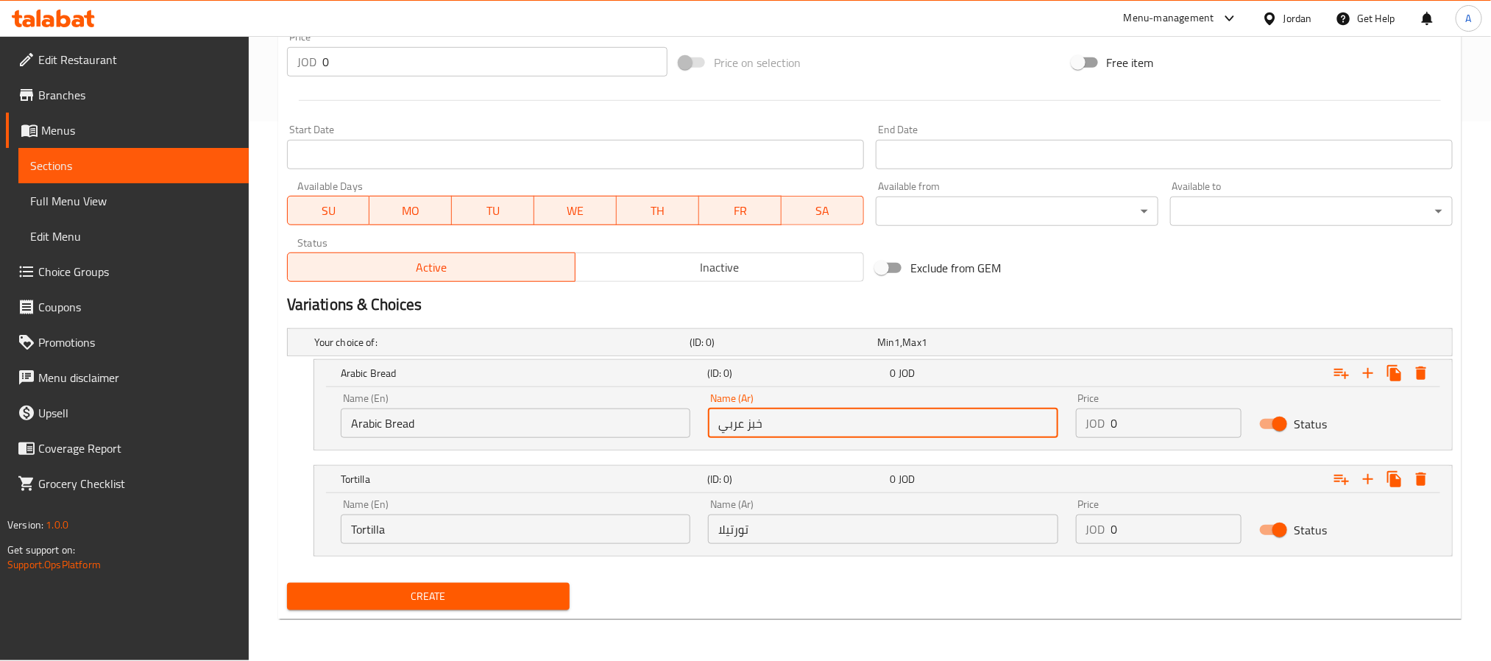
type input "خبز عربي"
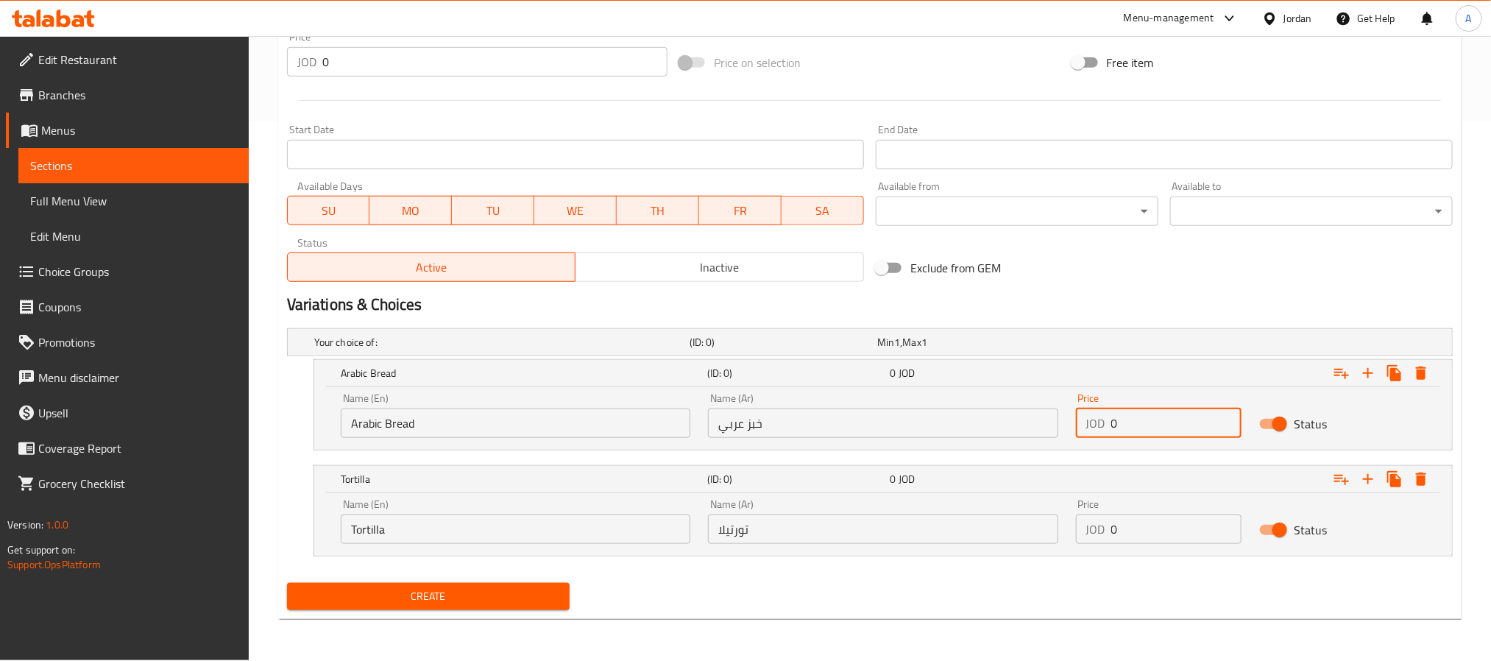
drag, startPoint x: 1157, startPoint y: 422, endPoint x: 1102, endPoint y: 420, distance: 55.3
click at [1102, 420] on div "JOD 0 Price" at bounding box center [1159, 423] width 166 height 29
paste input "1.5"
type input "1.50"
drag, startPoint x: 1155, startPoint y: 528, endPoint x: 1038, endPoint y: 532, distance: 117.1
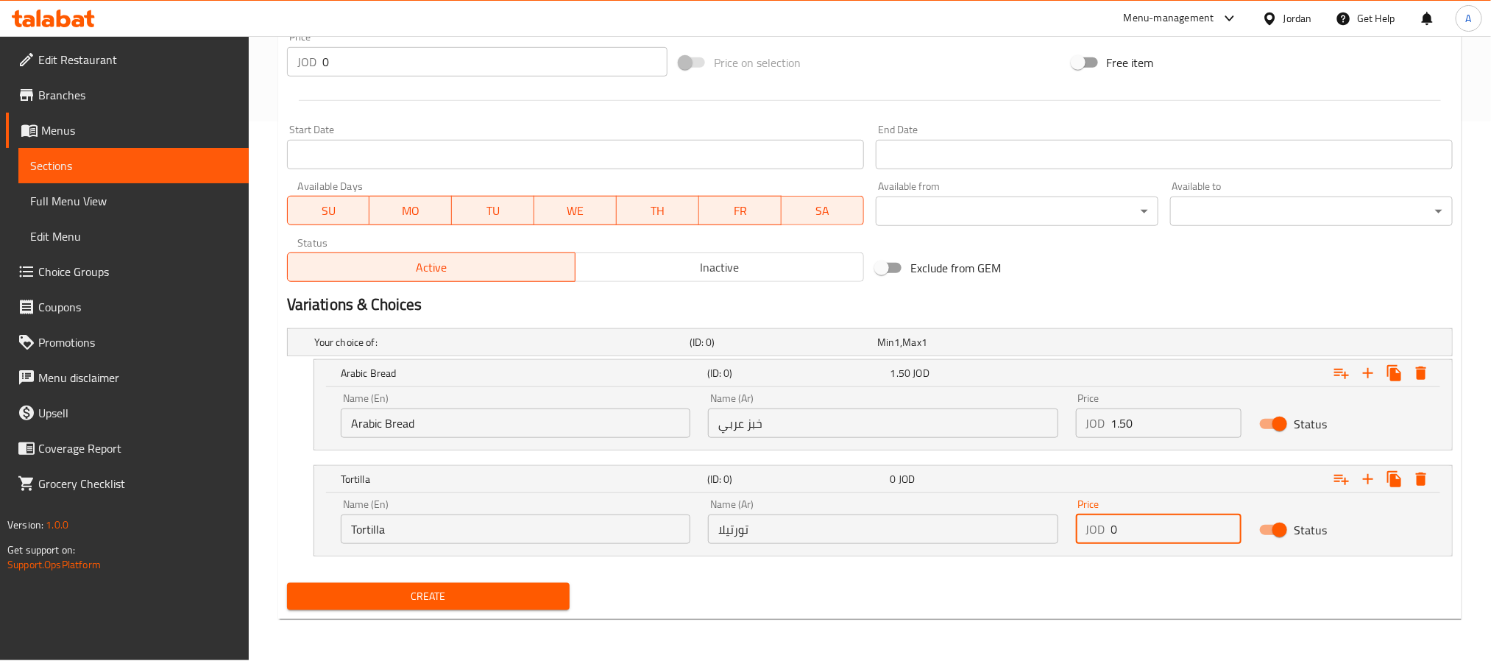
click at [1038, 532] on div "Name (En) Tortilla Name (En) Name (Ar) تورتيلا Name (Ar) Price JOD 0 Price Stat…" at bounding box center [883, 521] width 1103 height 63
paste input "1.5"
type input "1.50"
click at [287, 583] on button "Create" at bounding box center [428, 596] width 283 height 27
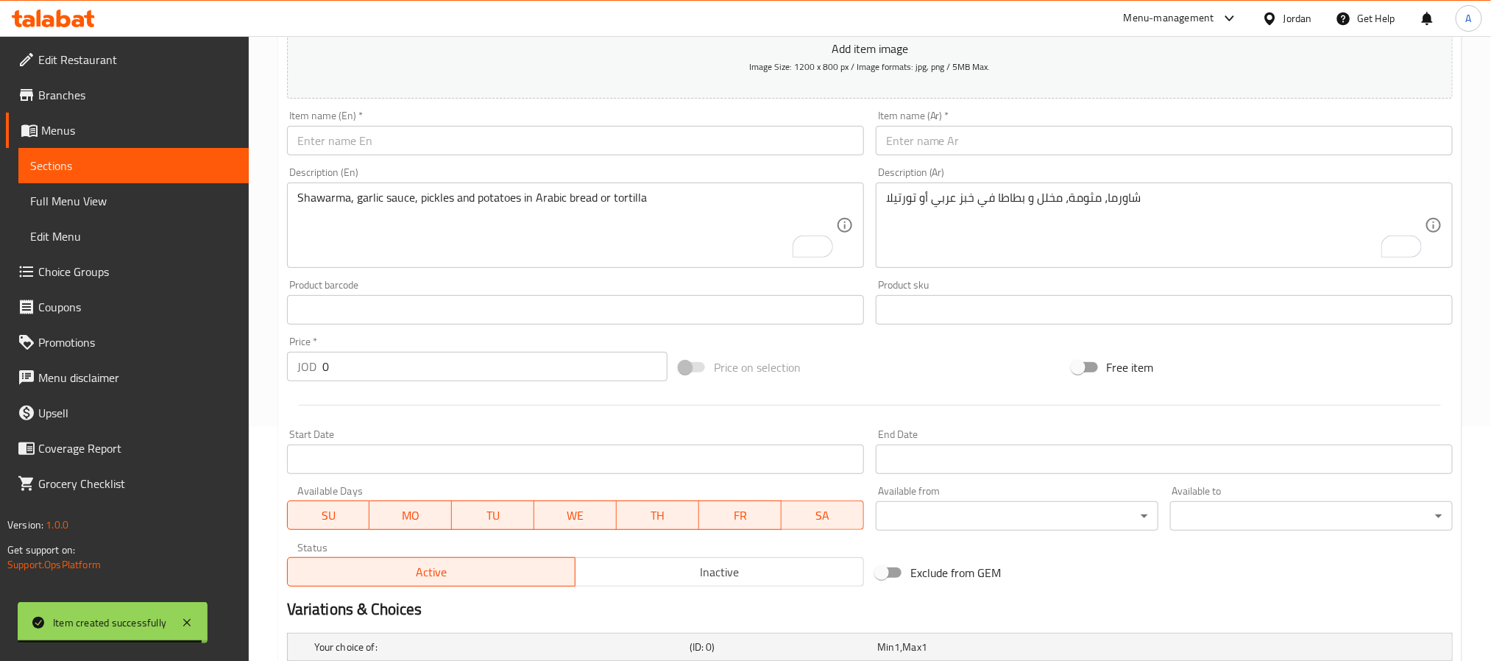
scroll to position [208, 0]
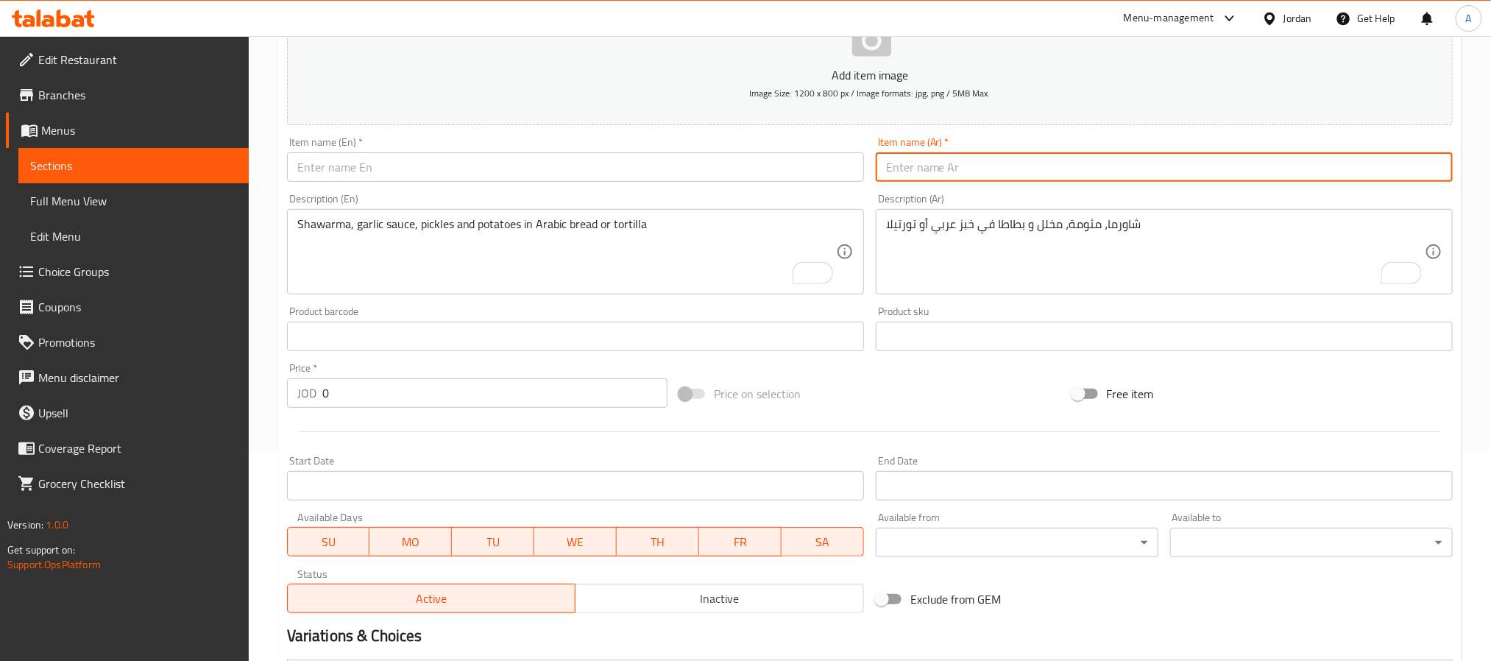
click at [952, 163] on input "text" at bounding box center [1164, 166] width 577 height 29
paste input "[DEMOGRAPHIC_DATA]"
type input "[DEMOGRAPHIC_DATA]"
click at [387, 135] on div "Item name (En)   * Item name (En) *" at bounding box center [575, 159] width 589 height 57
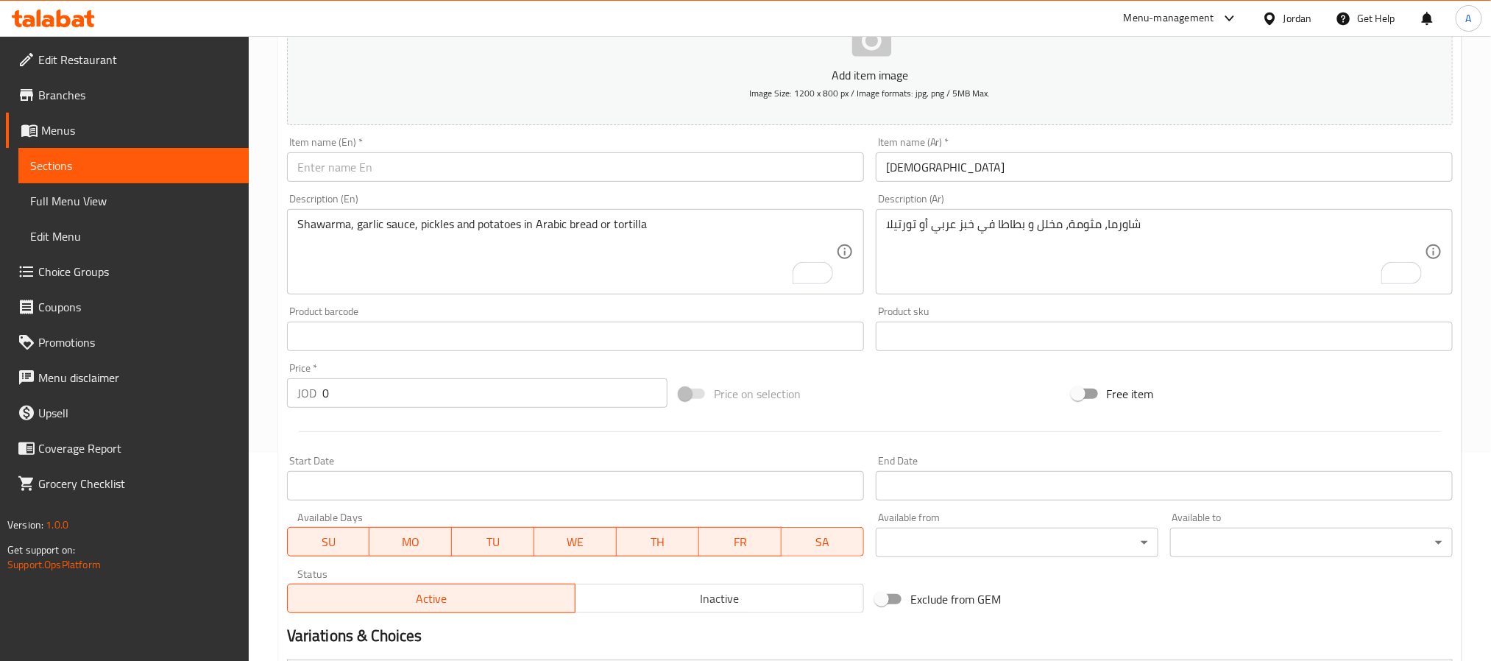
click at [384, 149] on div "Item name (En)   * Item name (En) *" at bounding box center [575, 159] width 577 height 45
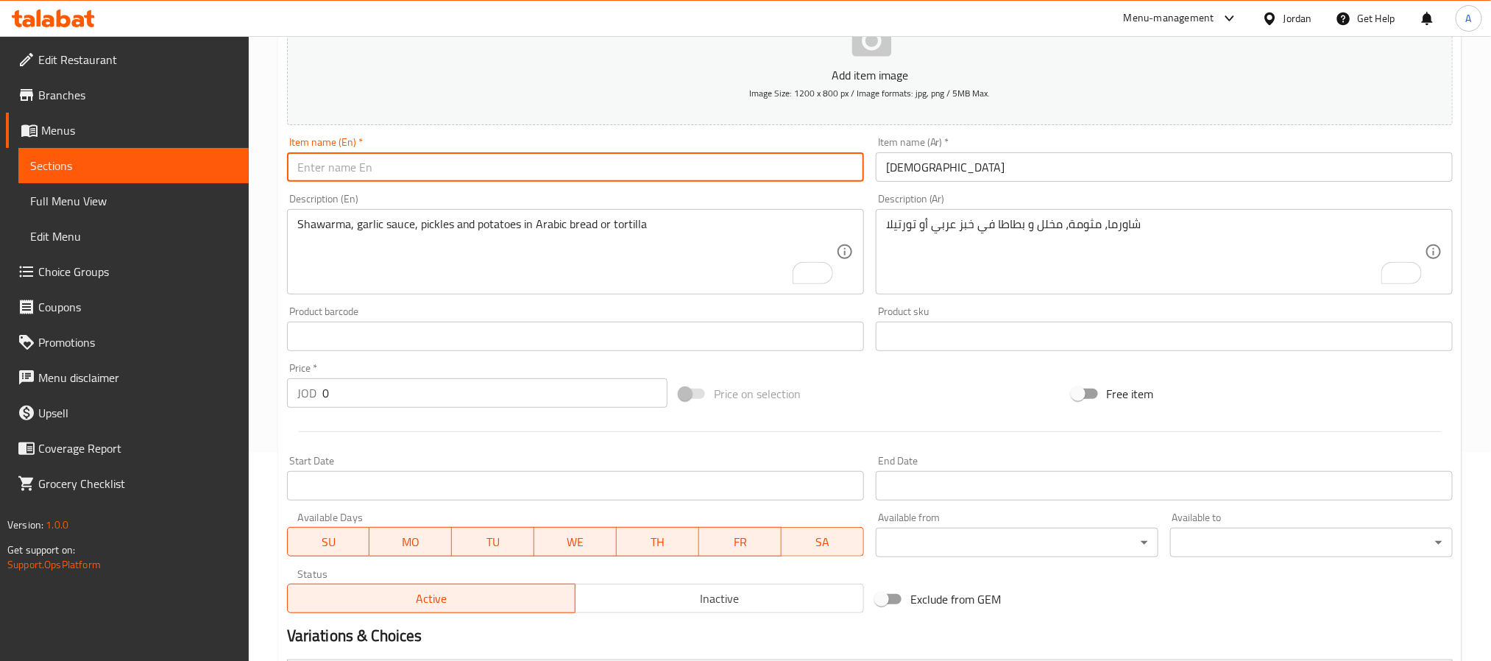
click at [375, 159] on input "text" at bounding box center [575, 166] width 577 height 29
paste input "[DEMOGRAPHIC_DATA]"
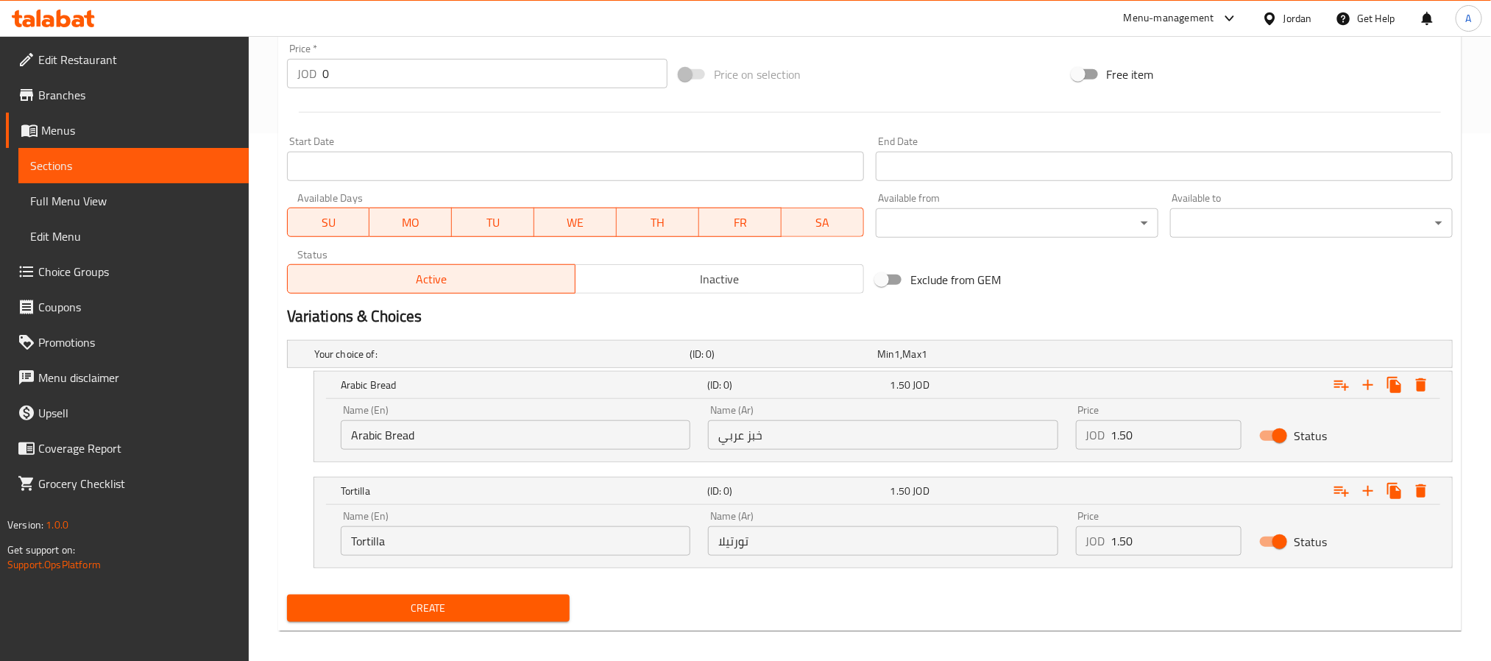
scroll to position [540, 0]
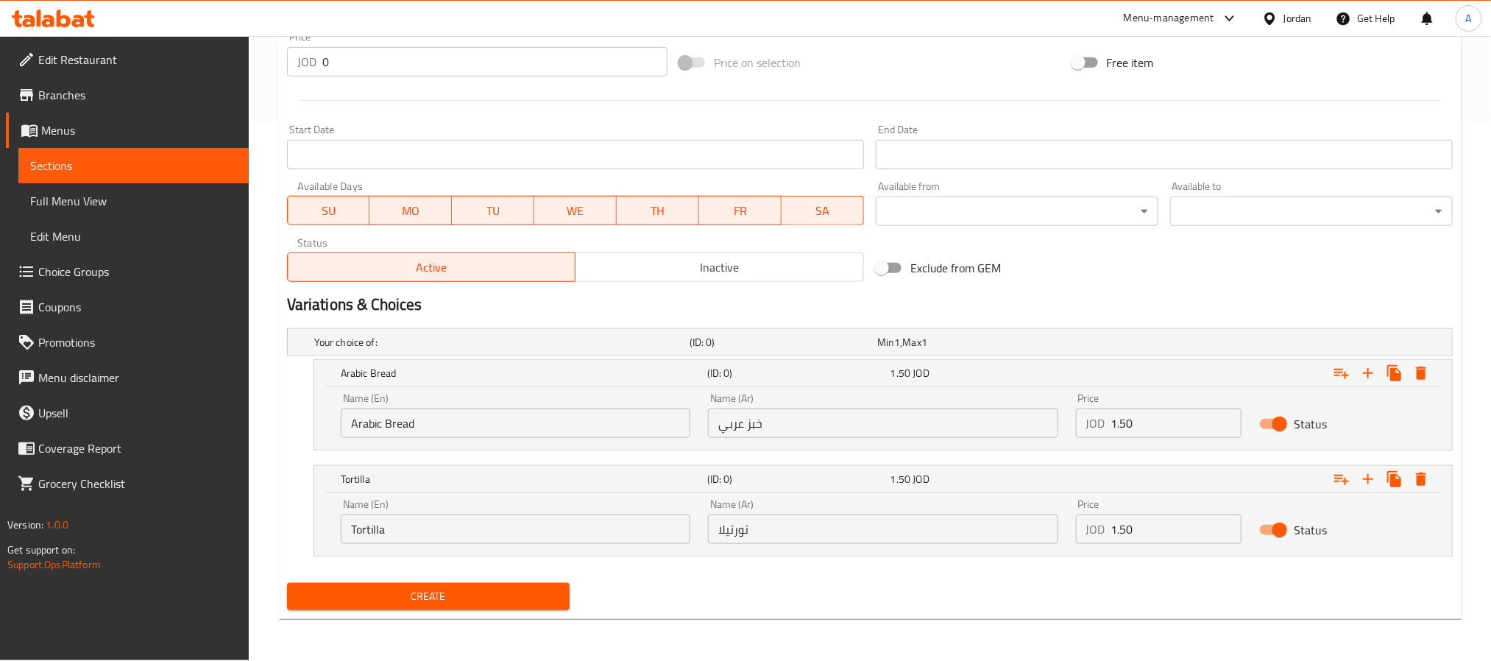
type input "[DEMOGRAPHIC_DATA]"
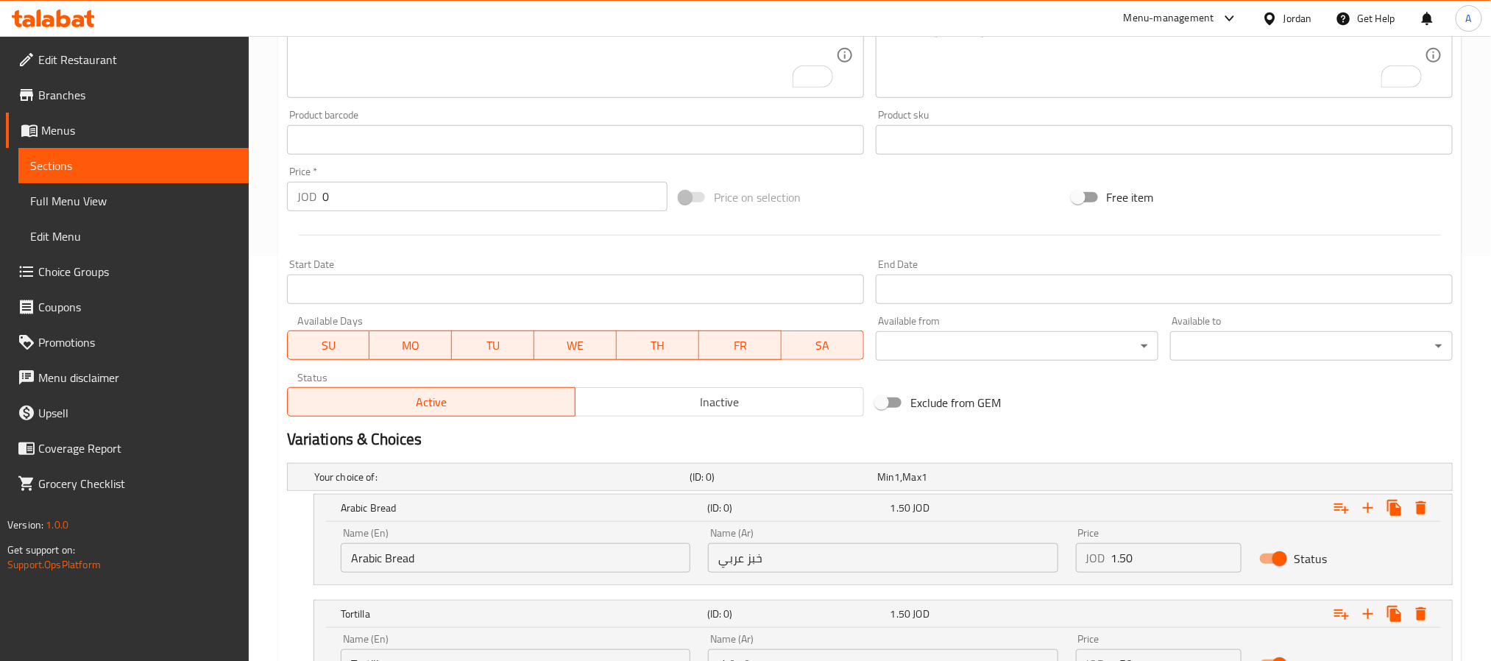
scroll to position [208, 0]
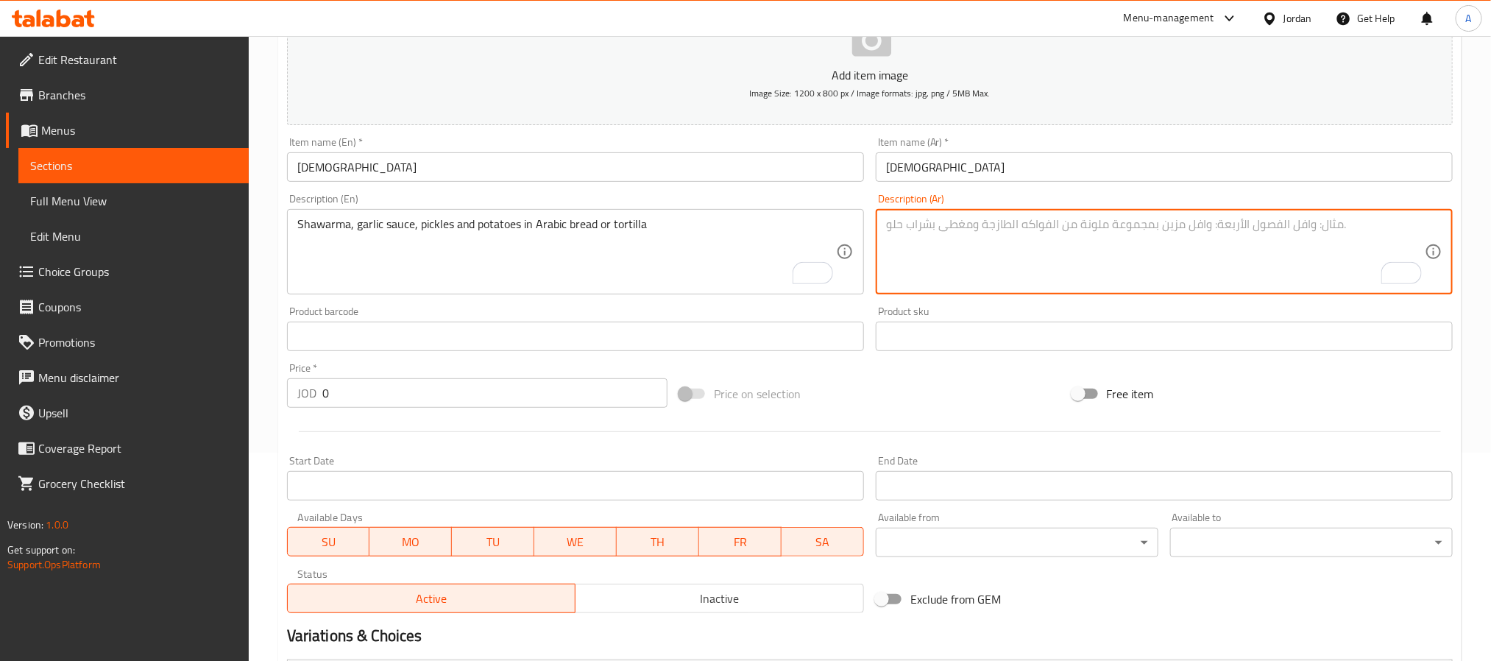
click at [1093, 253] on textarea "To enrich screen reader interactions, please activate Accessibility in Grammarl…" at bounding box center [1155, 252] width 539 height 70
paste textarea "شاورما، مثومة، مخلل و جبنة شدر في خبز عربي أو تورتيلا"
type textarea "شاورما، مثومة، مخلل و جبنة شدر في خبز عربي أو تورتيلا"
click at [380, 258] on textarea "To enrich screen reader interactions, please activate Accessibility in Grammarl…" at bounding box center [566, 252] width 539 height 70
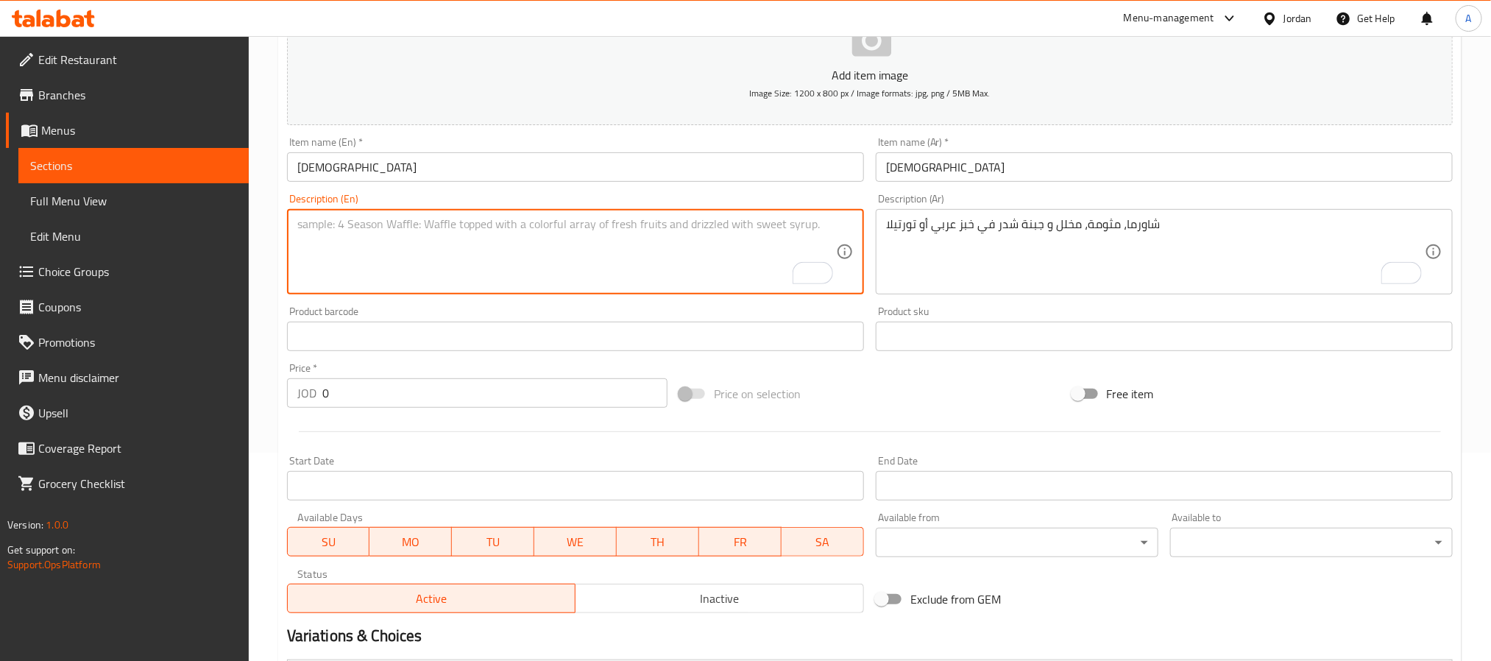
paste textarea "Shawarma, garlic sauce, pickles and cheddar cheese in Arabic bread or tortilla"
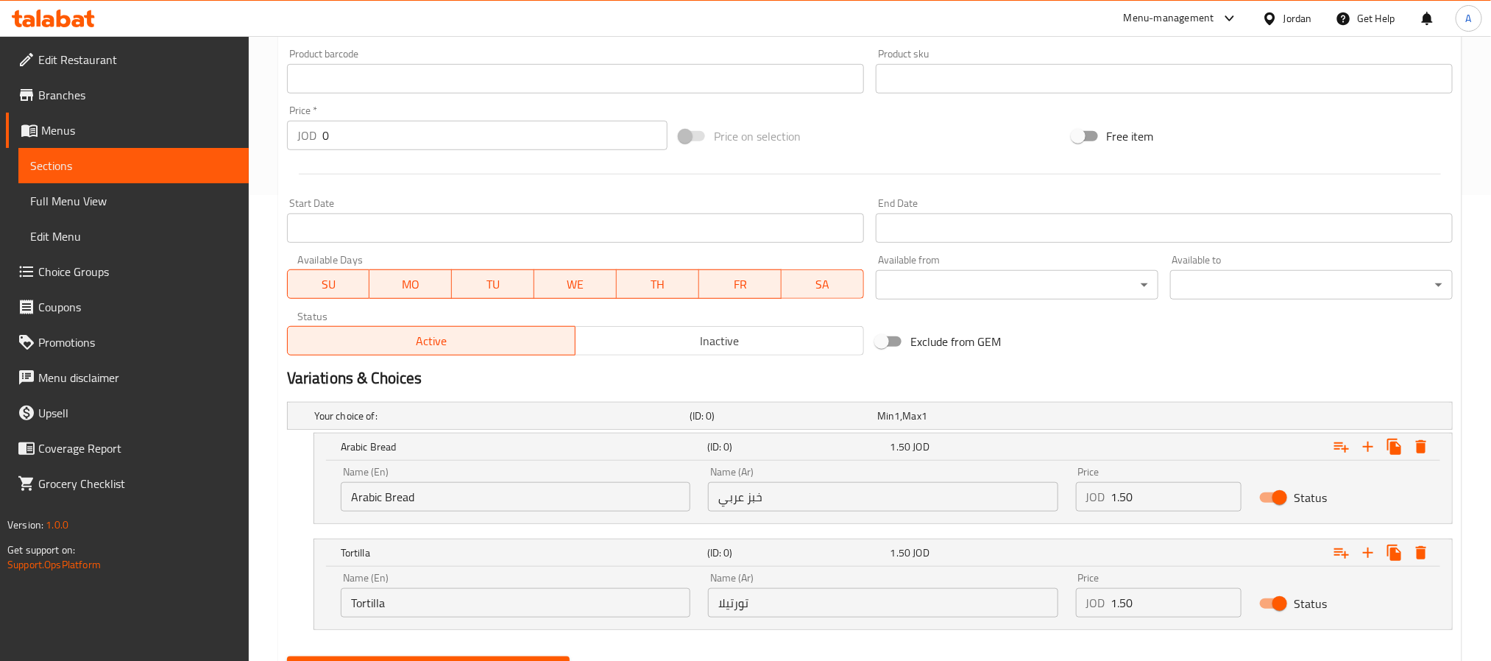
scroll to position [540, 0]
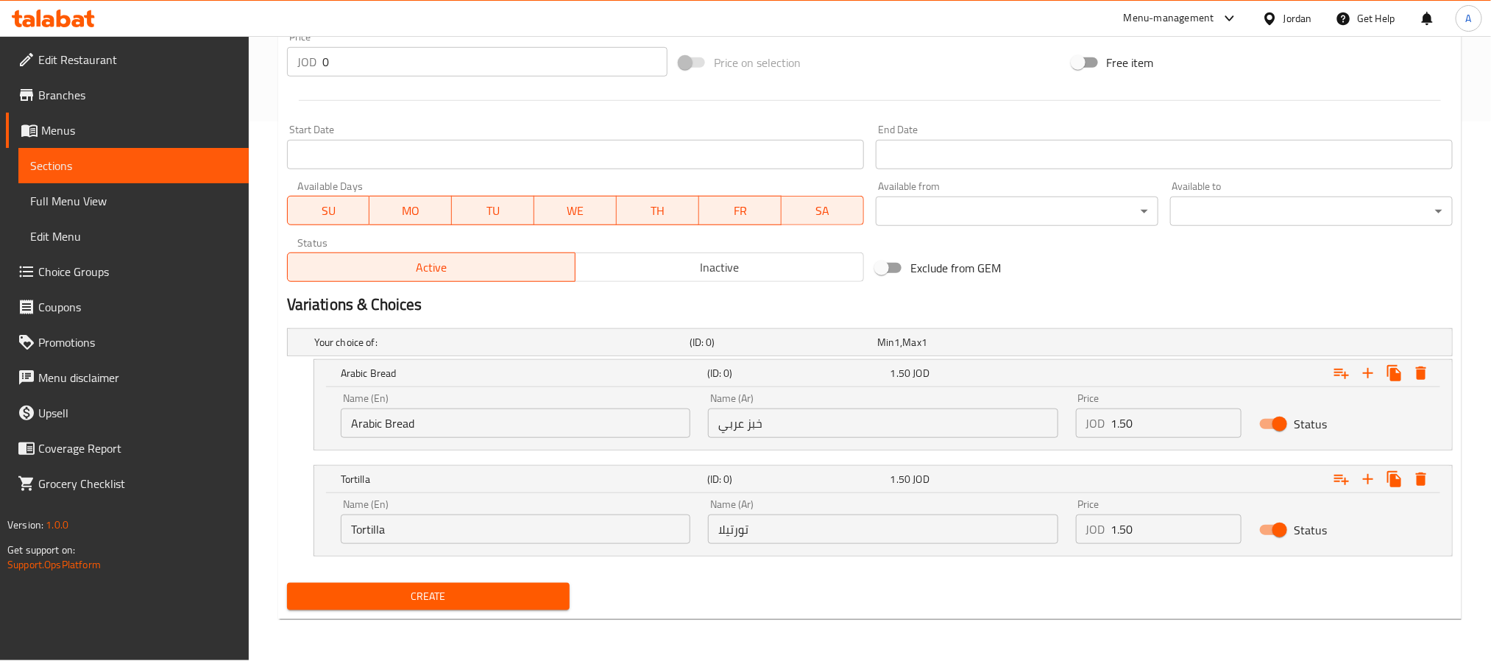
type textarea "Shawarma, garlic sauce, pickles and cheddar cheese in Arabic bread or tortilla"
click at [442, 592] on span "Create" at bounding box center [428, 596] width 259 height 18
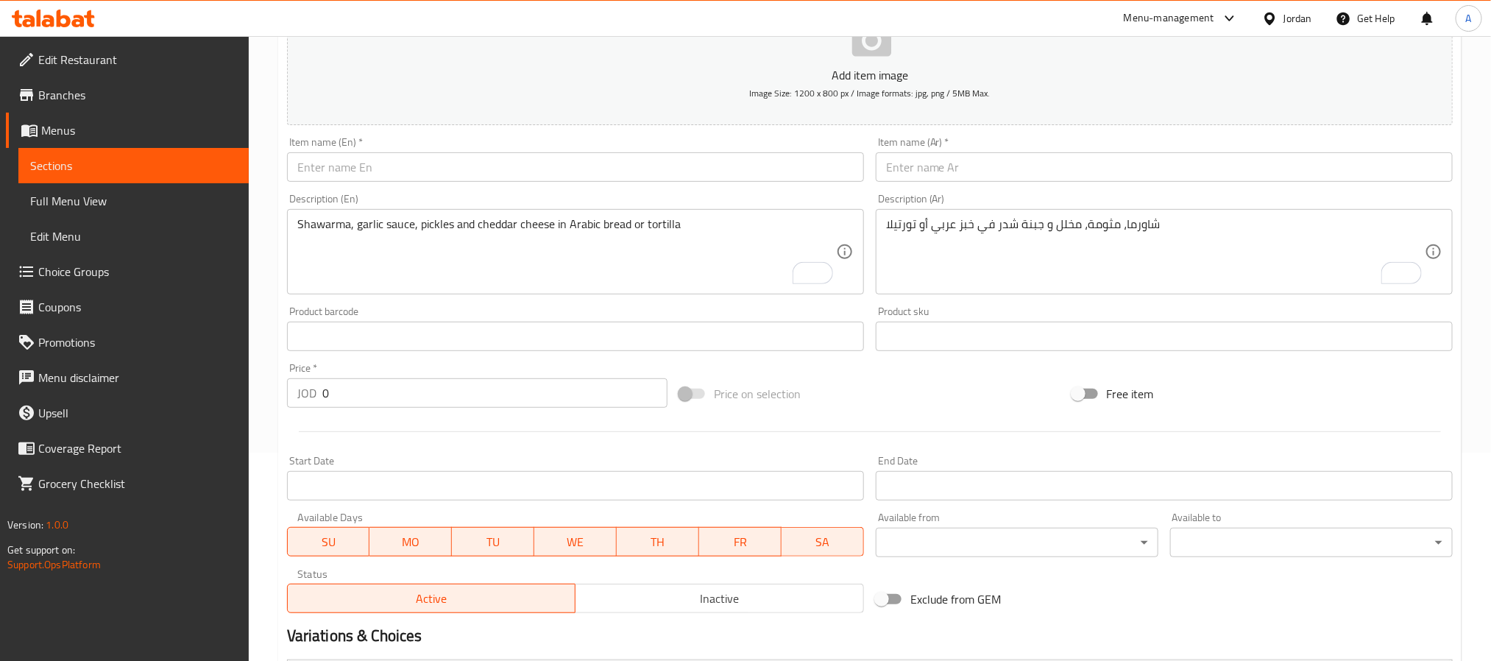
scroll to position [0, 0]
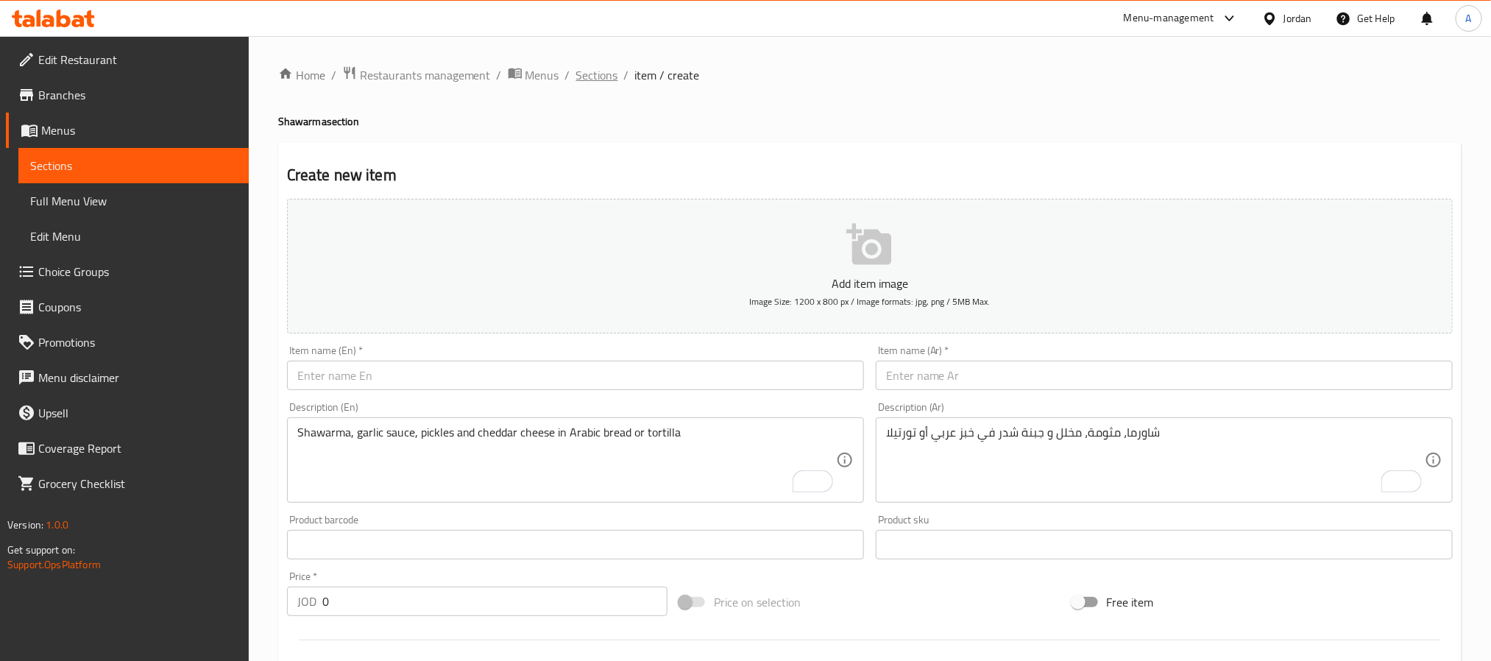
click at [599, 69] on span "Sections" at bounding box center [597, 75] width 42 height 18
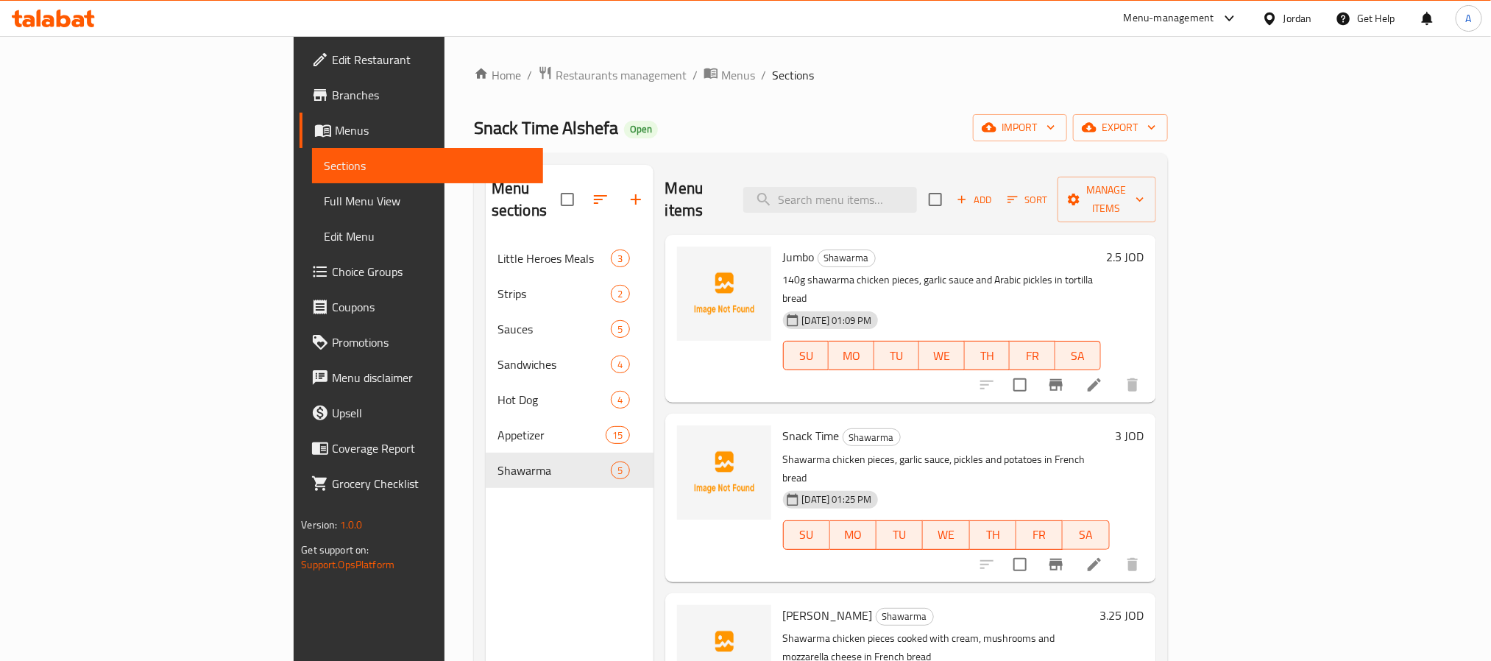
click at [627, 195] on icon "button" at bounding box center [636, 200] width 18 height 18
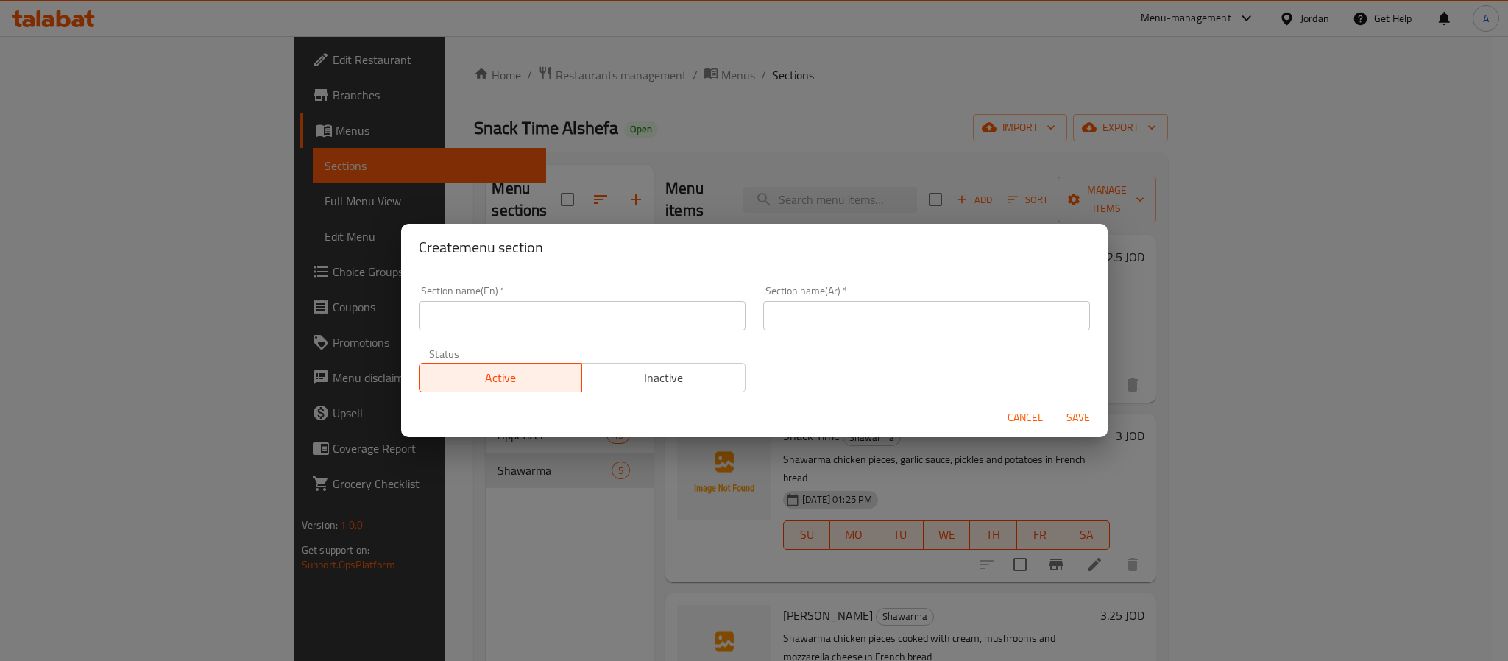
click at [820, 311] on input "text" at bounding box center [926, 315] width 327 height 29
paste input "وجبات الشاورما"
type input "وجبات الشاورما"
click at [489, 314] on input "text" at bounding box center [582, 315] width 327 height 29
paste input "Shawarma Meals"
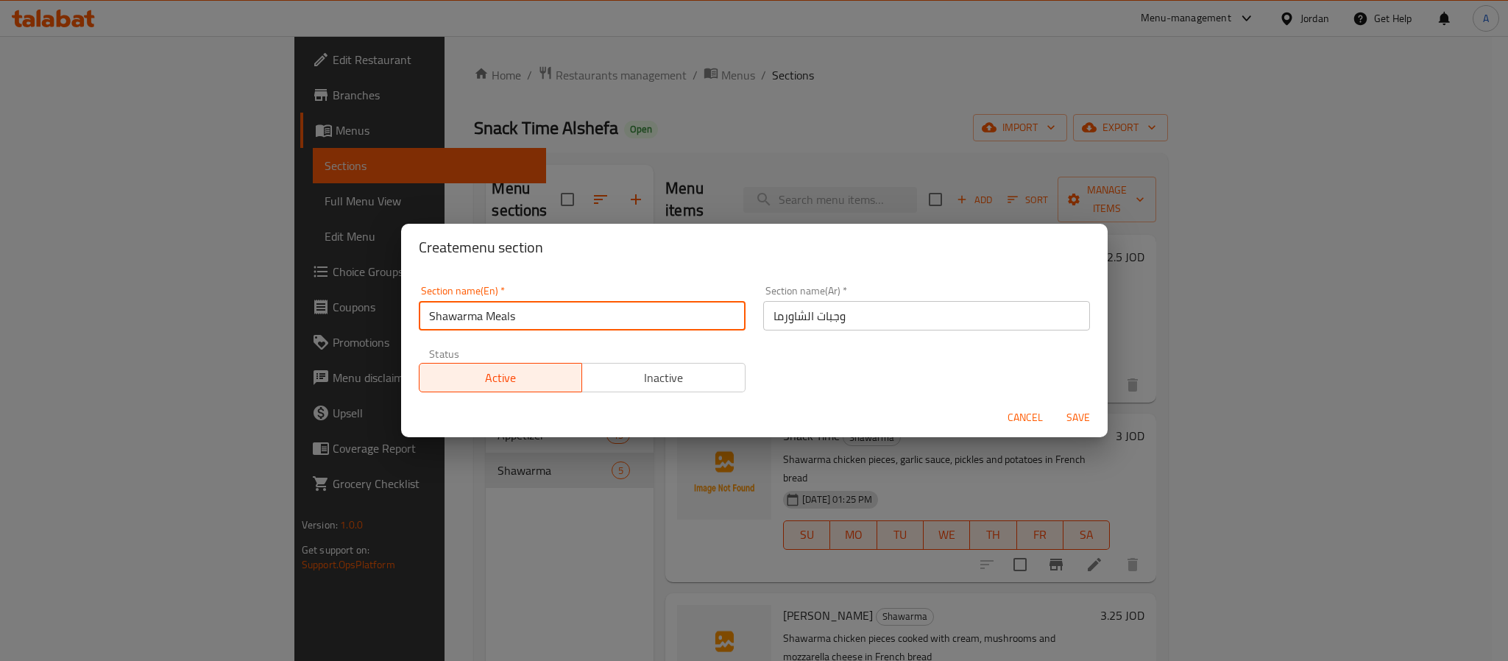
type input "Shawarma Meals"
click at [1090, 415] on span "Save" at bounding box center [1078, 418] width 35 height 18
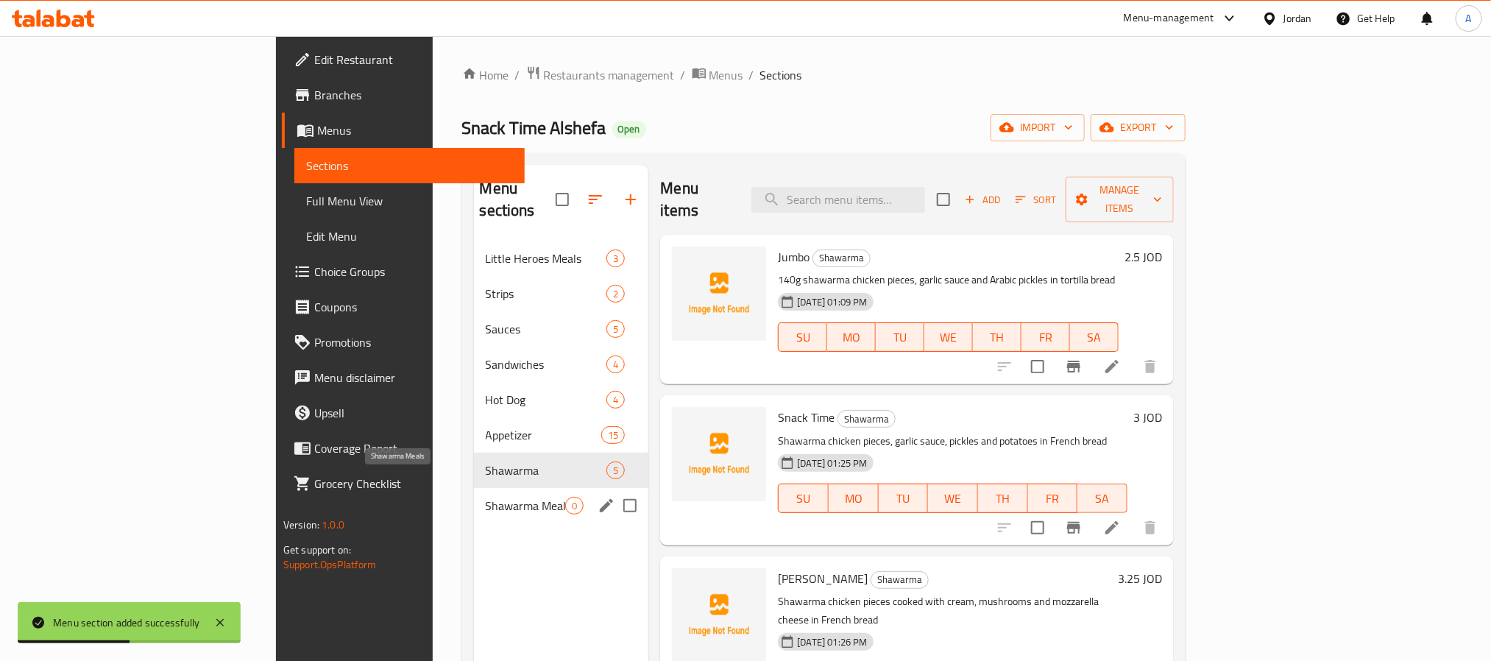
click at [486, 497] on span "Shawarma Meals" at bounding box center [526, 506] width 80 height 18
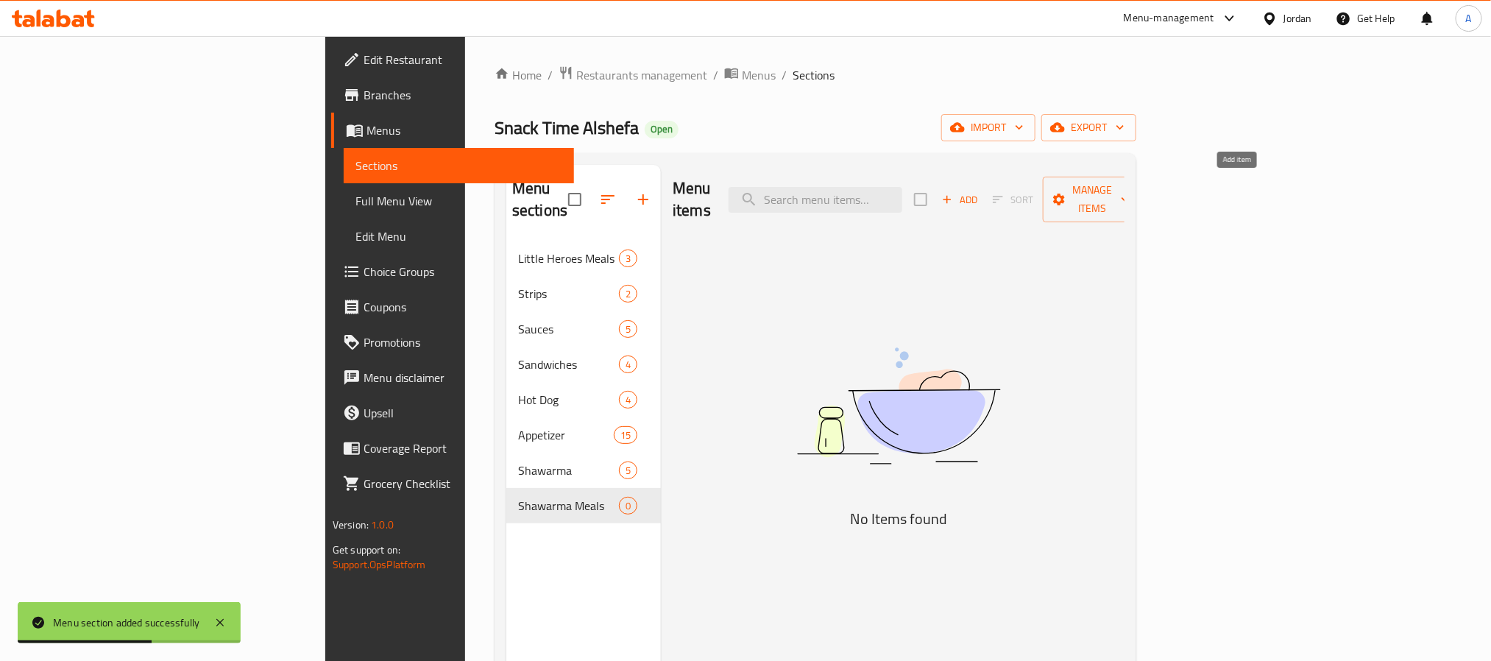
click at [984, 188] on button "Add" at bounding box center [959, 199] width 47 height 23
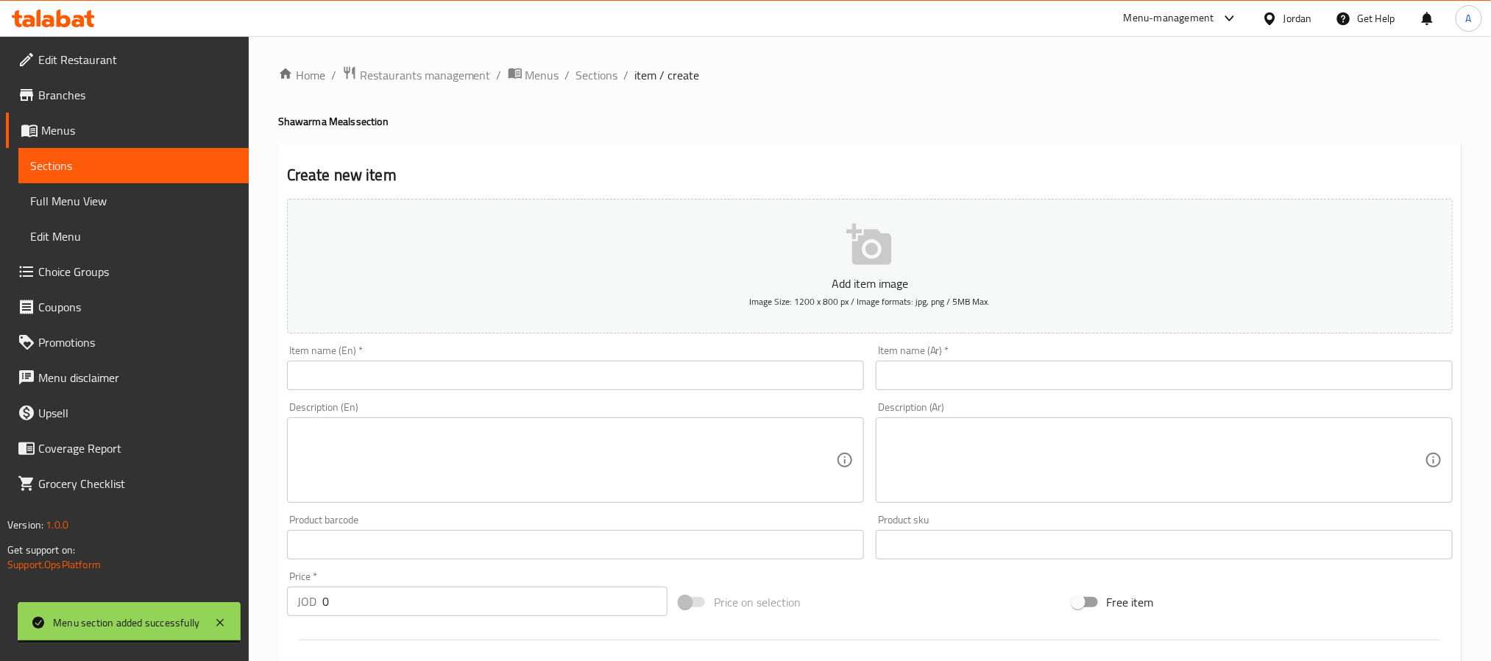
paste input "وجبة فردية"
click at [919, 389] on input "text" at bounding box center [1164, 375] width 577 height 29
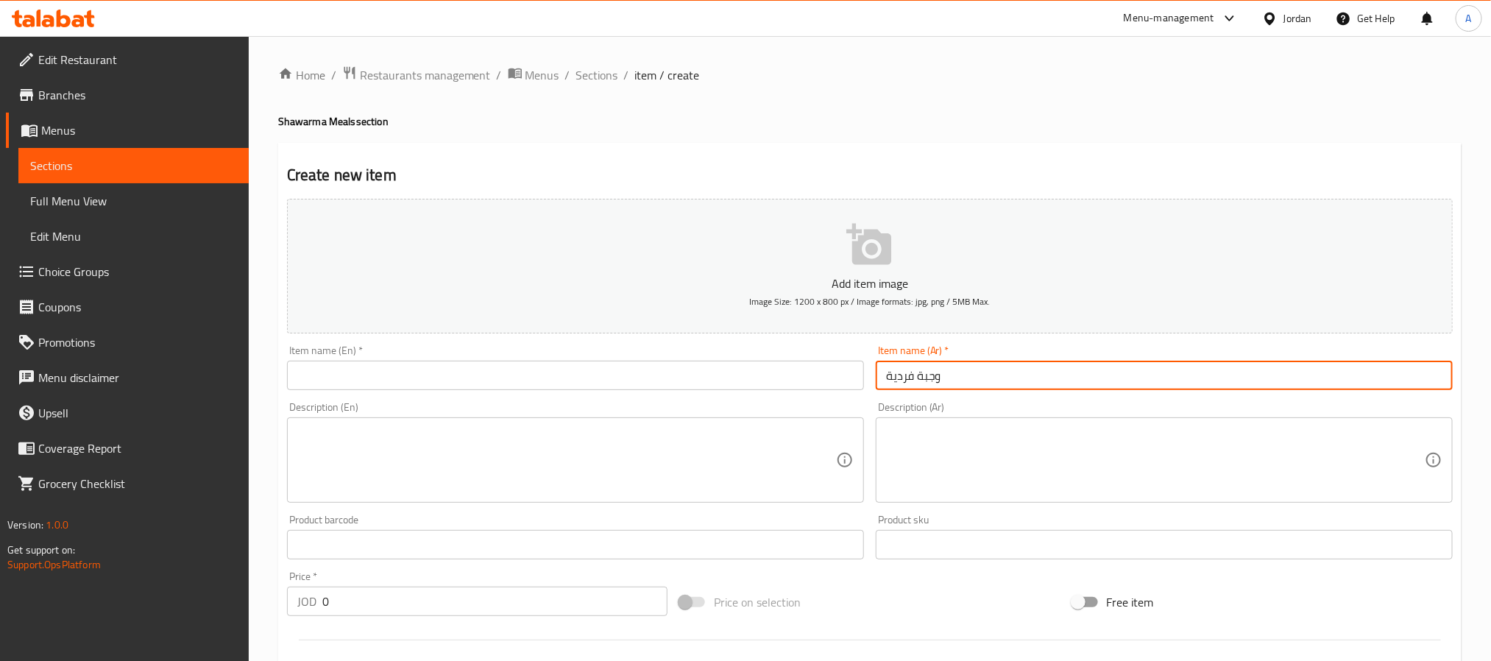
type input "وجبة فردية"
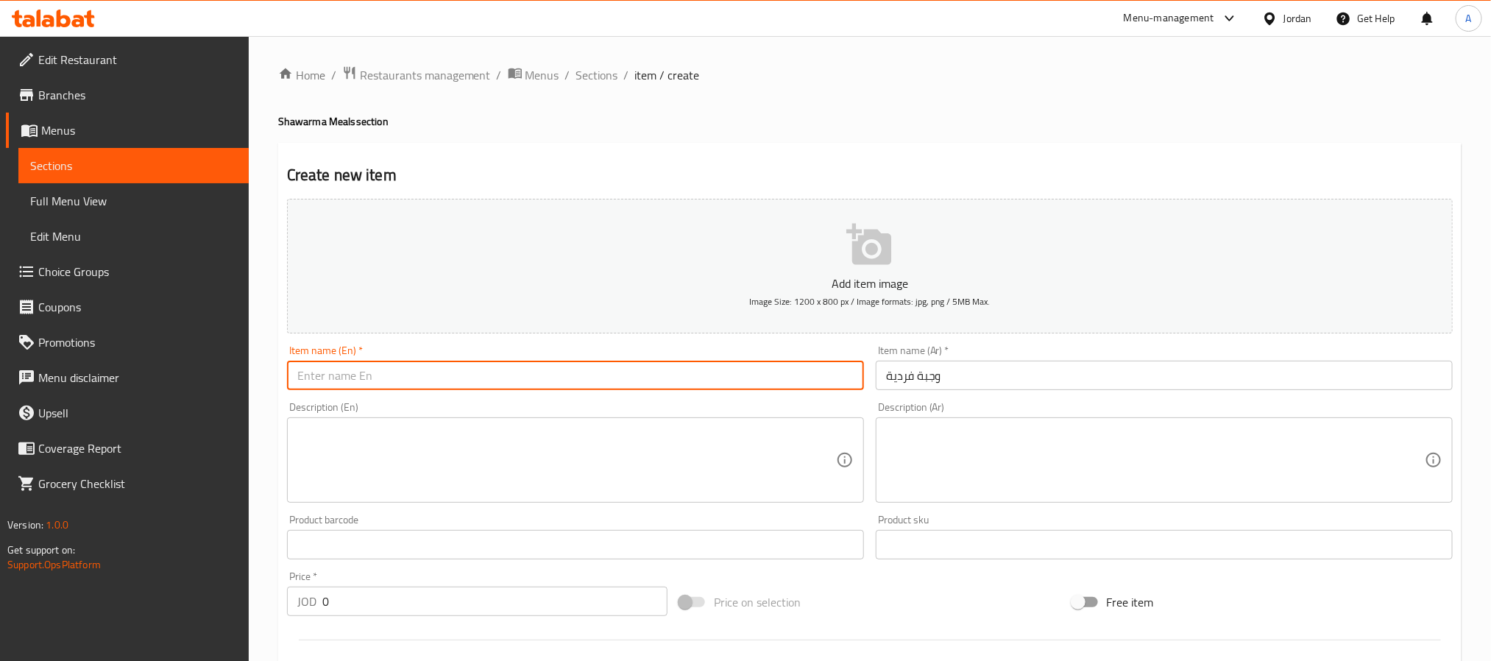
click at [473, 382] on input "text" at bounding box center [575, 375] width 577 height 29
paste input "Single Meal"
type input "Single Meal"
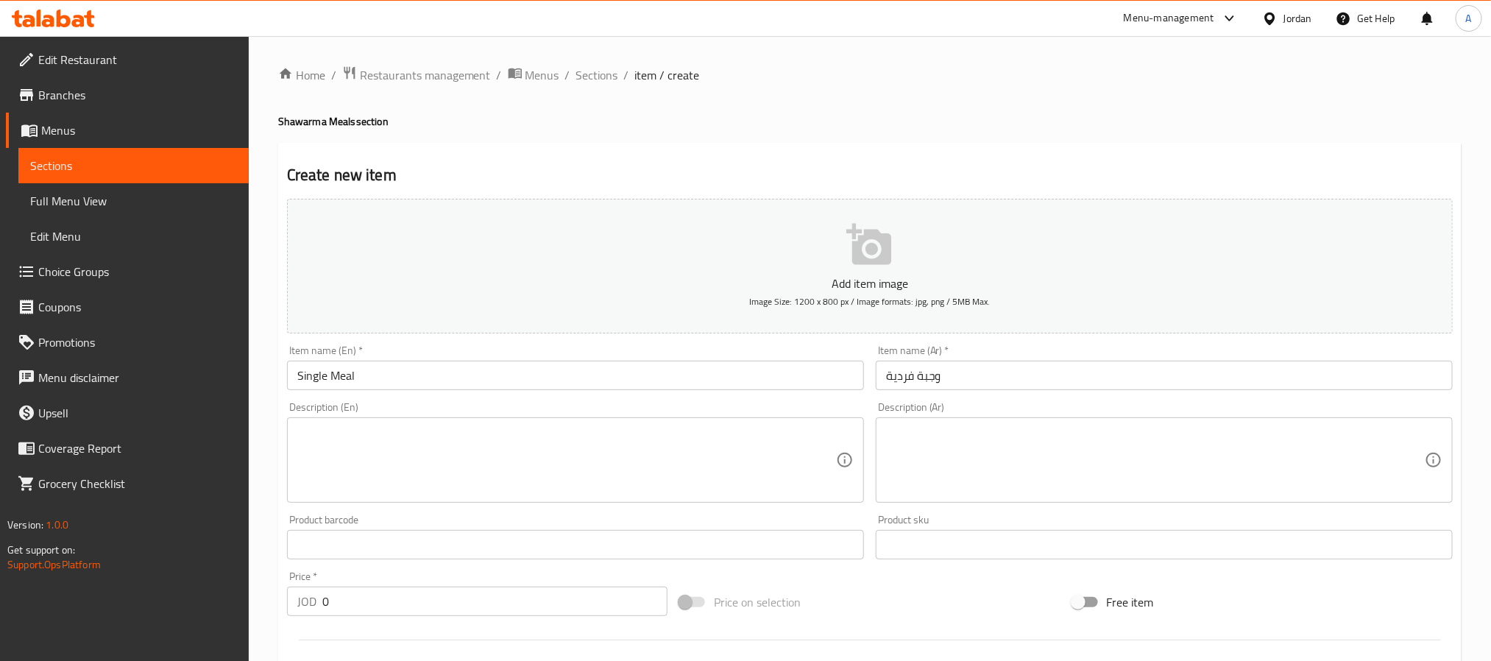
click at [1101, 445] on textarea at bounding box center [1155, 461] width 539 height 70
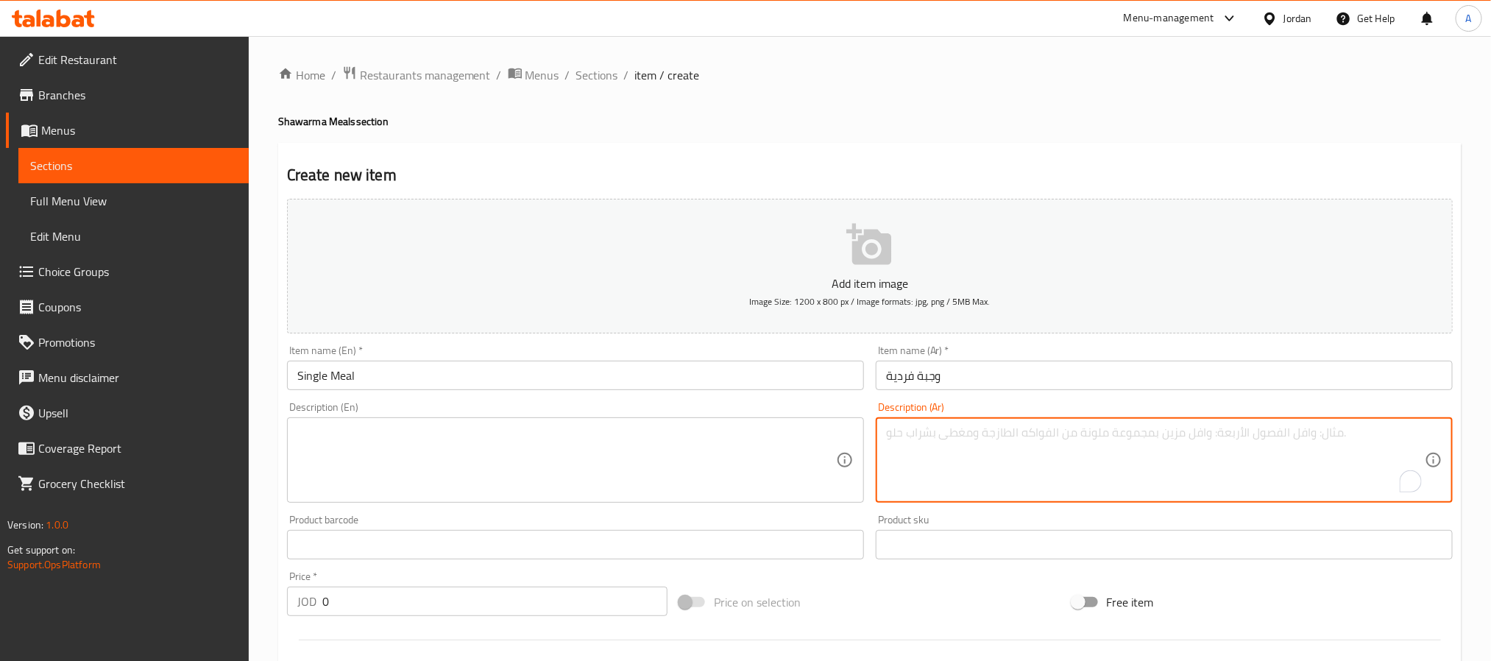
paste textarea "بطاطا، مخللات، مثومة ومشروب غازي"
type textarea "بطاطا، مخللات، مثومة ومشروب غازي"
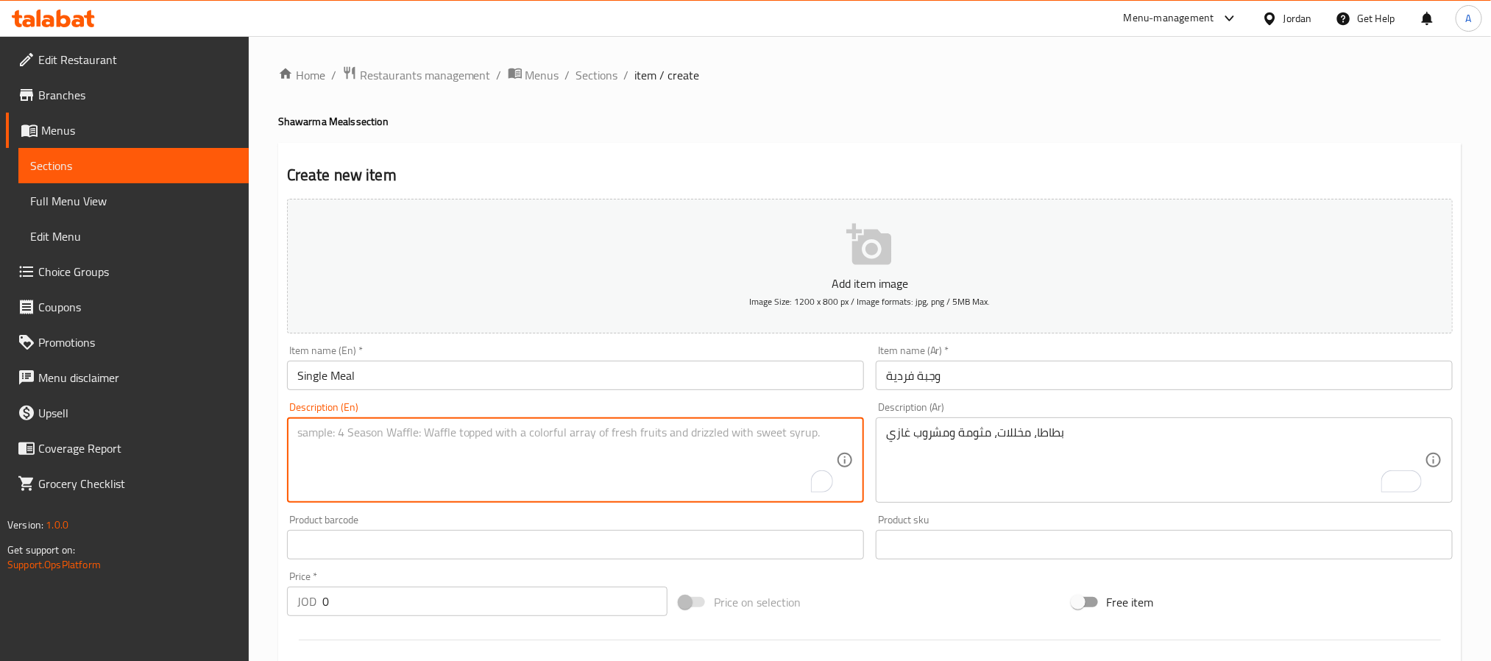
click at [469, 456] on textarea "To enrich screen reader interactions, please activate Accessibility in Grammarl…" at bounding box center [566, 461] width 539 height 70
paste textarea "Potatoes, pickles, garlic sauce and a soft drink"
type textarea "Potatoes, pickles, garlic sauce and a soft drink"
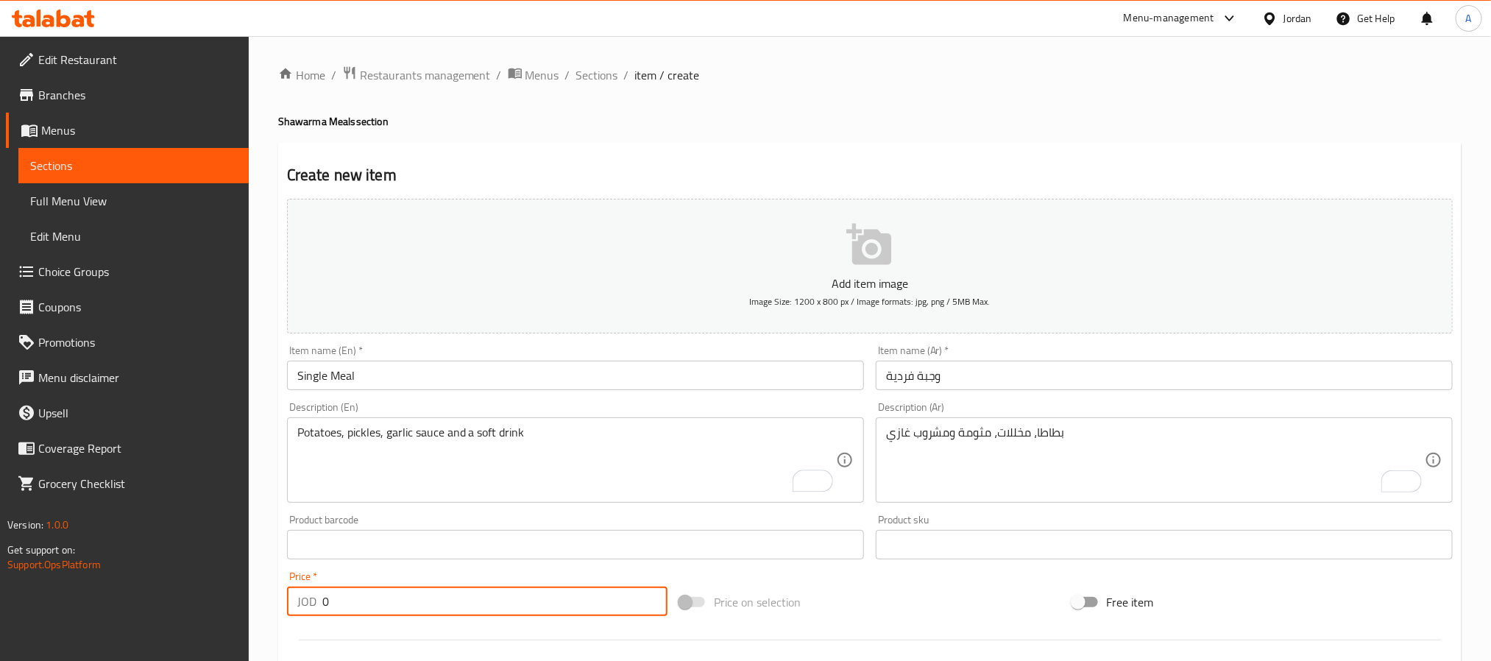
drag, startPoint x: 426, startPoint y: 616, endPoint x: 317, endPoint y: 606, distance: 110.2
click at [317, 606] on div "JOD 0 Price *" at bounding box center [477, 601] width 381 height 29
type input "3.75"
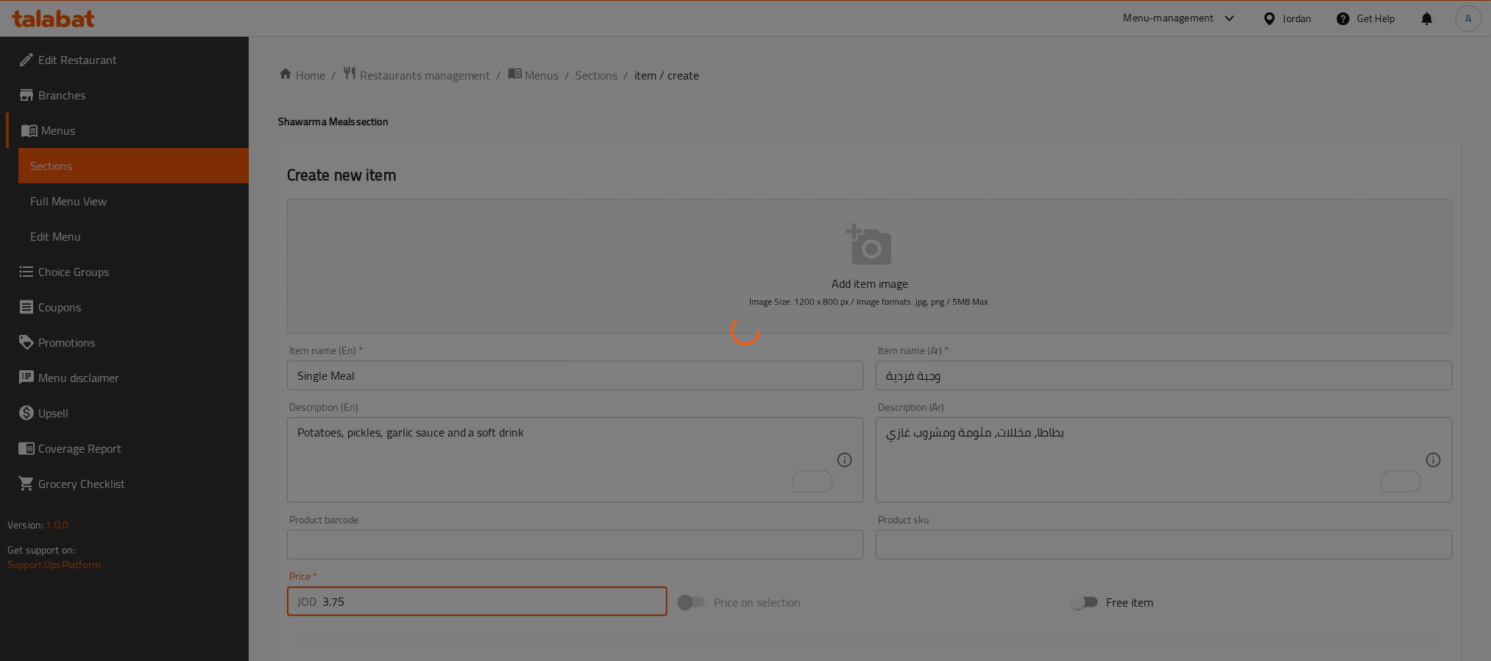
type input "0"
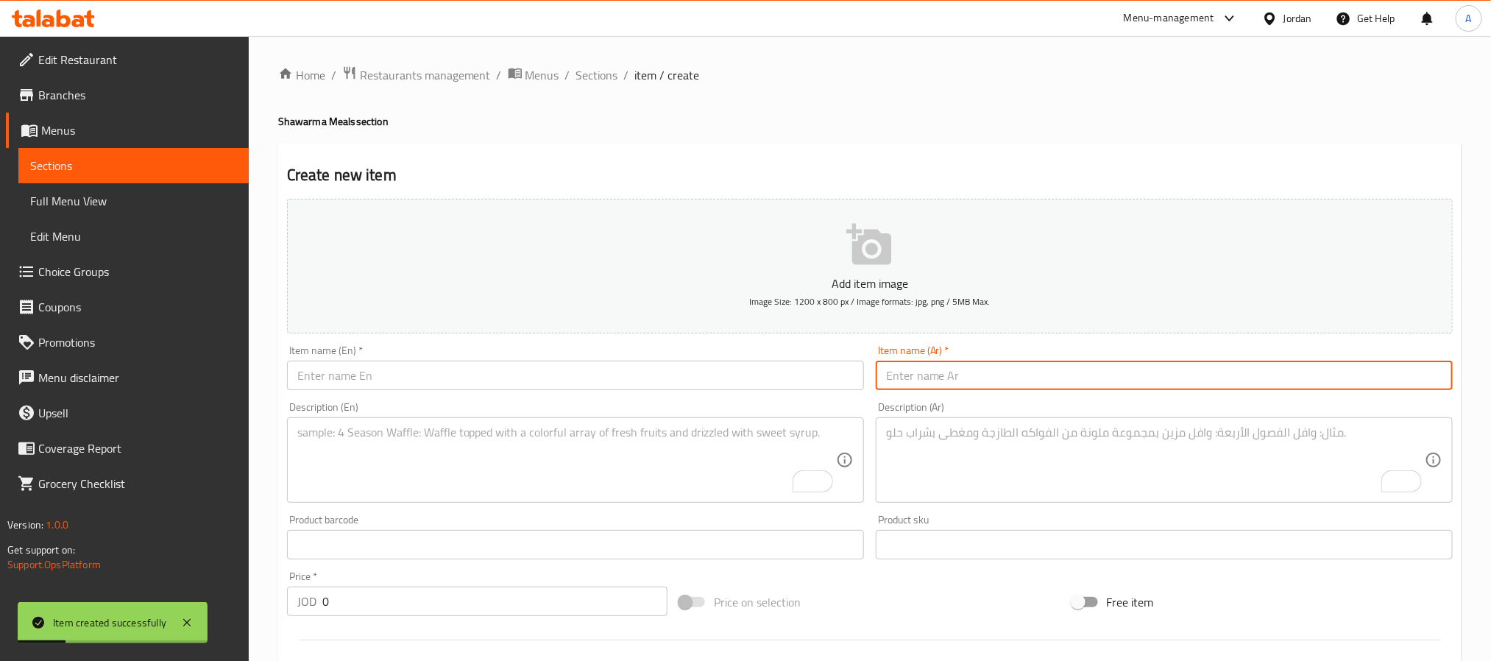
click at [1011, 383] on input "text" at bounding box center [1164, 375] width 577 height 29
paste input "وجبة سوبر"
type input "وجبة سوبر"
click at [420, 378] on input "text" at bounding box center [575, 375] width 577 height 29
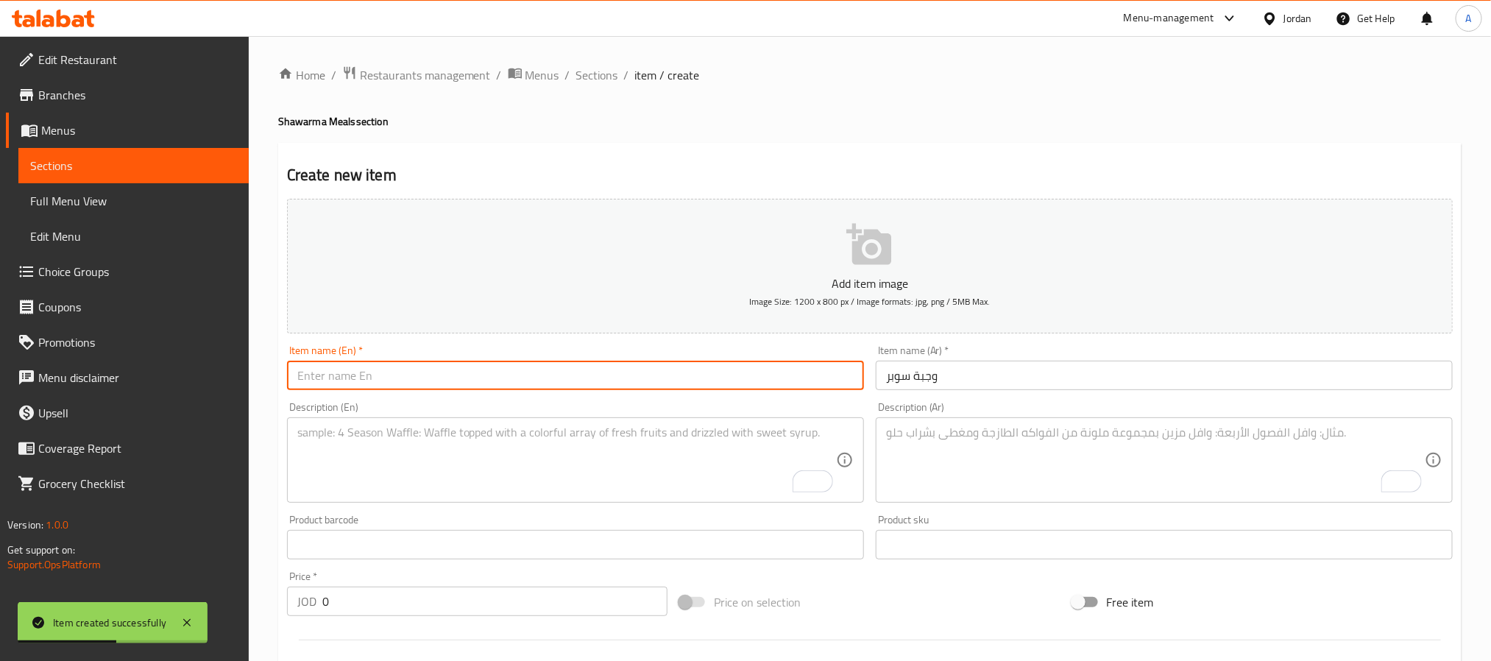
paste input "Super Meal"
type input "Super Meal"
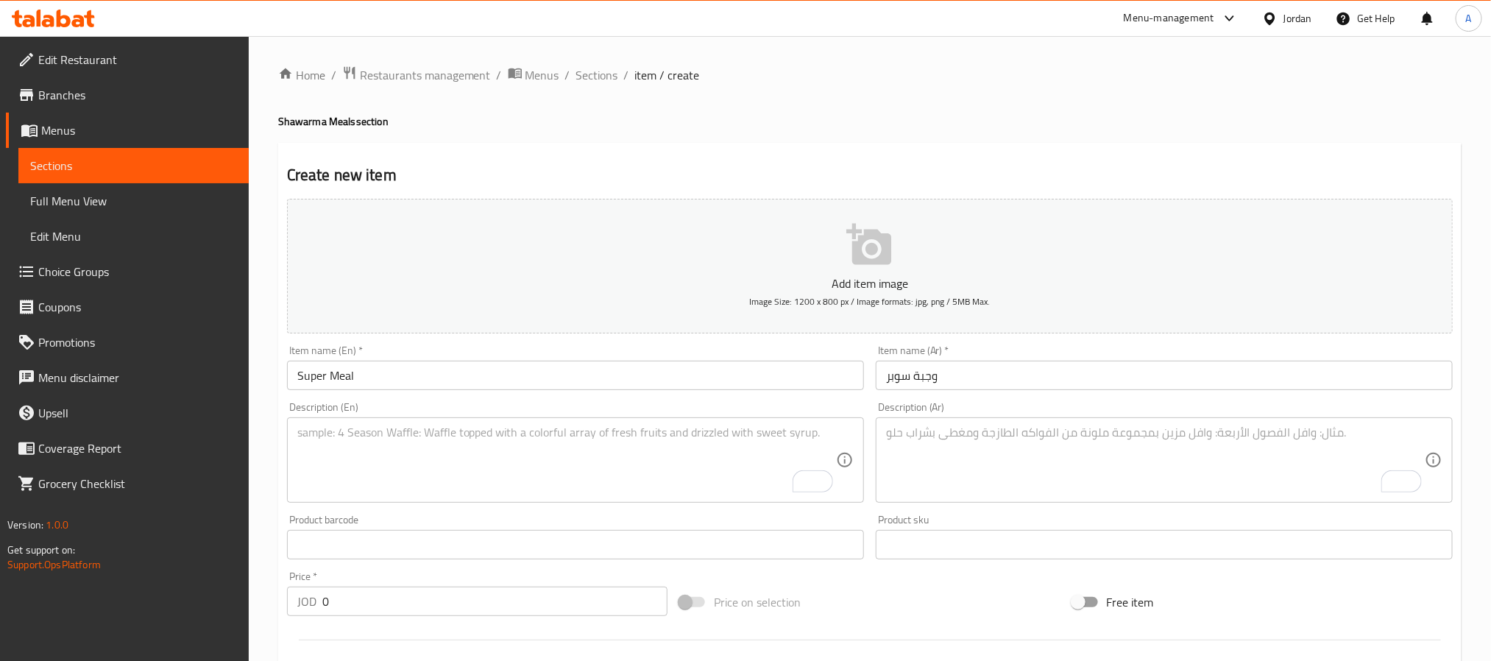
click at [1010, 426] on textarea "To enrich screen reader interactions, please activate Accessibility in Grammarl…" at bounding box center [1155, 461] width 539 height 70
paste textarea "بطاطا، مخللات، مثومة ومشروب غازي"
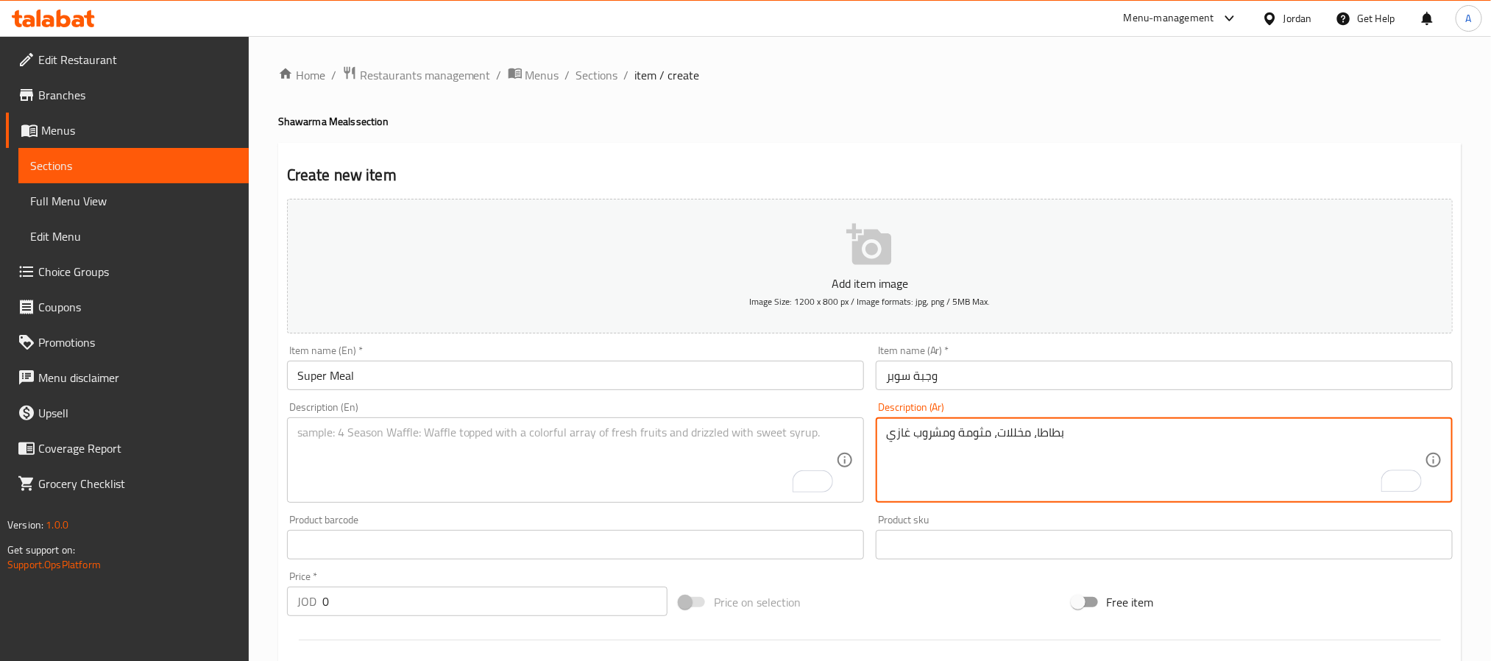
type textarea "بطاطا، مخللات، مثومة ومشروب غازي"
click at [329, 459] on textarea "To enrich screen reader interactions, please activate Accessibility in Grammarl…" at bounding box center [566, 461] width 539 height 70
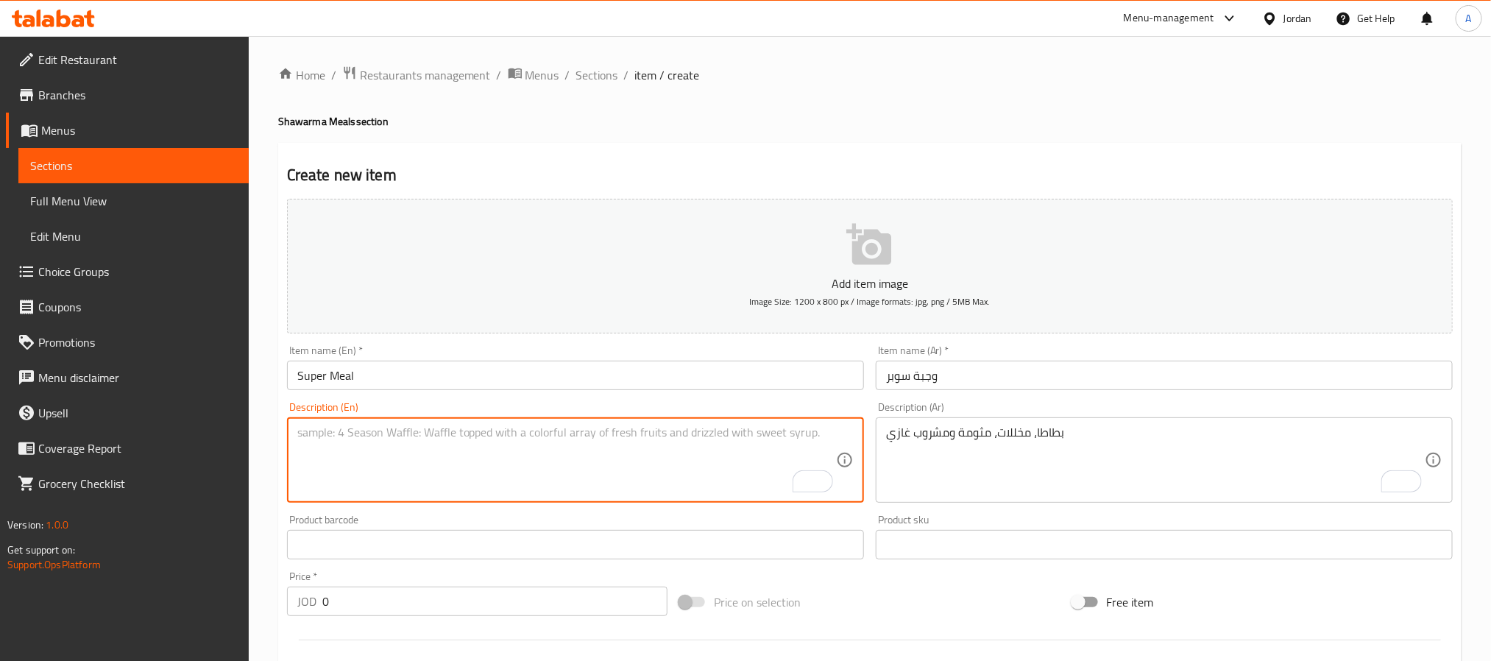
paste textarea "Potatoes, pickles, garlic sauce and a soft drink"
type textarea "Potatoes, pickles, garlic sauce and a soft drink"
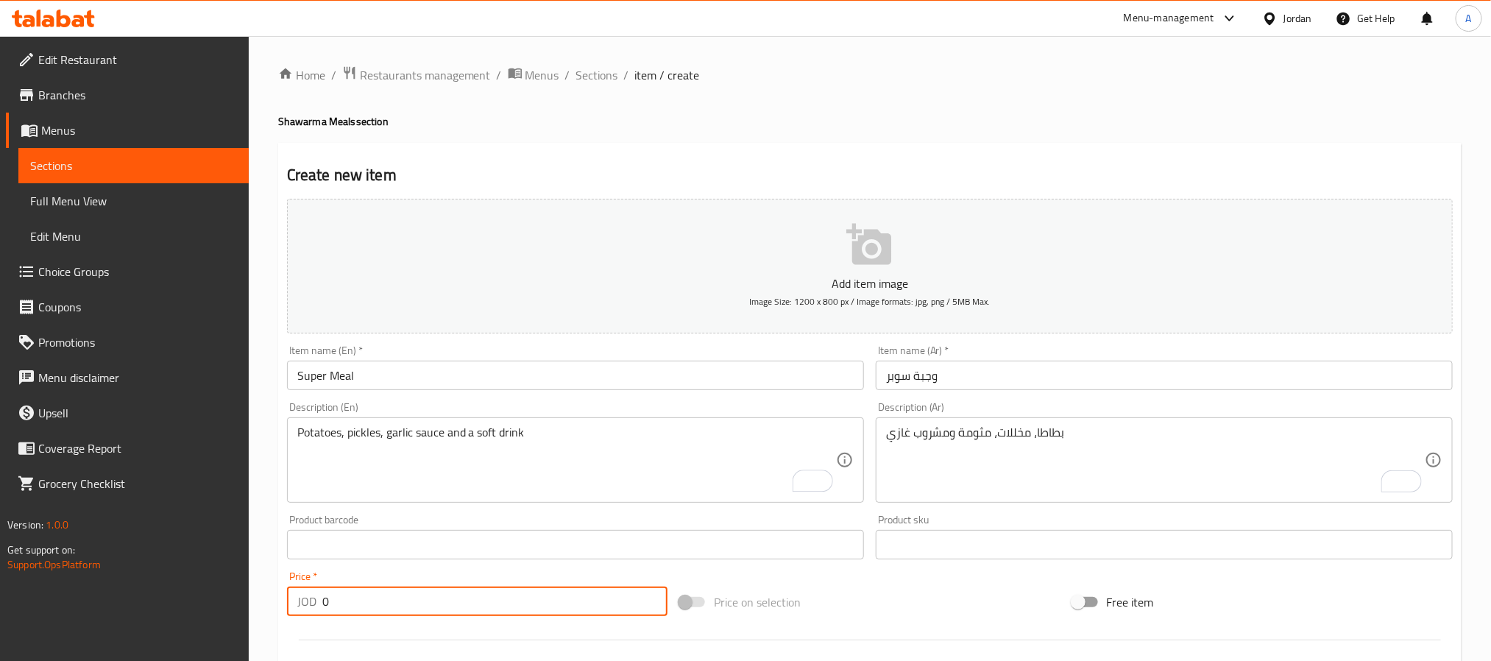
paste input "4.75"
drag, startPoint x: 349, startPoint y: 610, endPoint x: 297, endPoint y: 612, distance: 52.3
click at [297, 612] on div "JOD 4.75 Price *" at bounding box center [477, 601] width 381 height 29
type input "4.75"
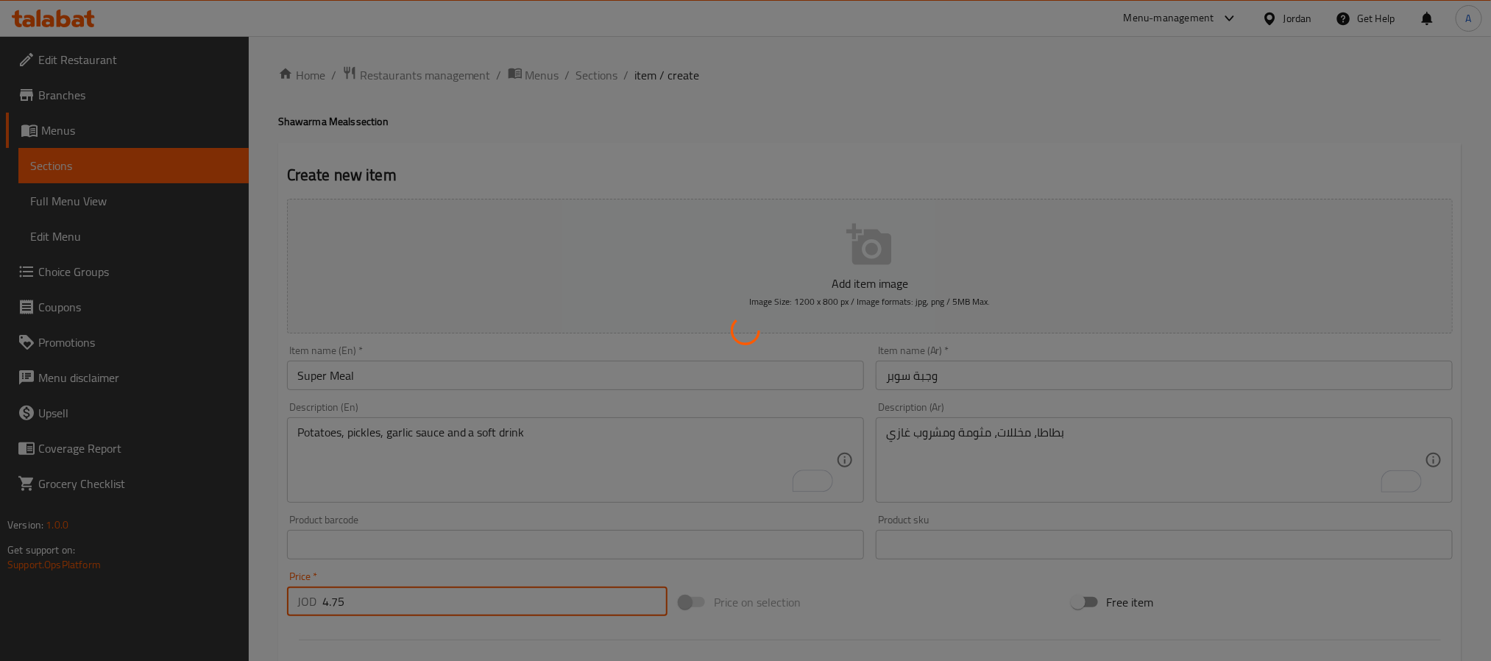
type input "0"
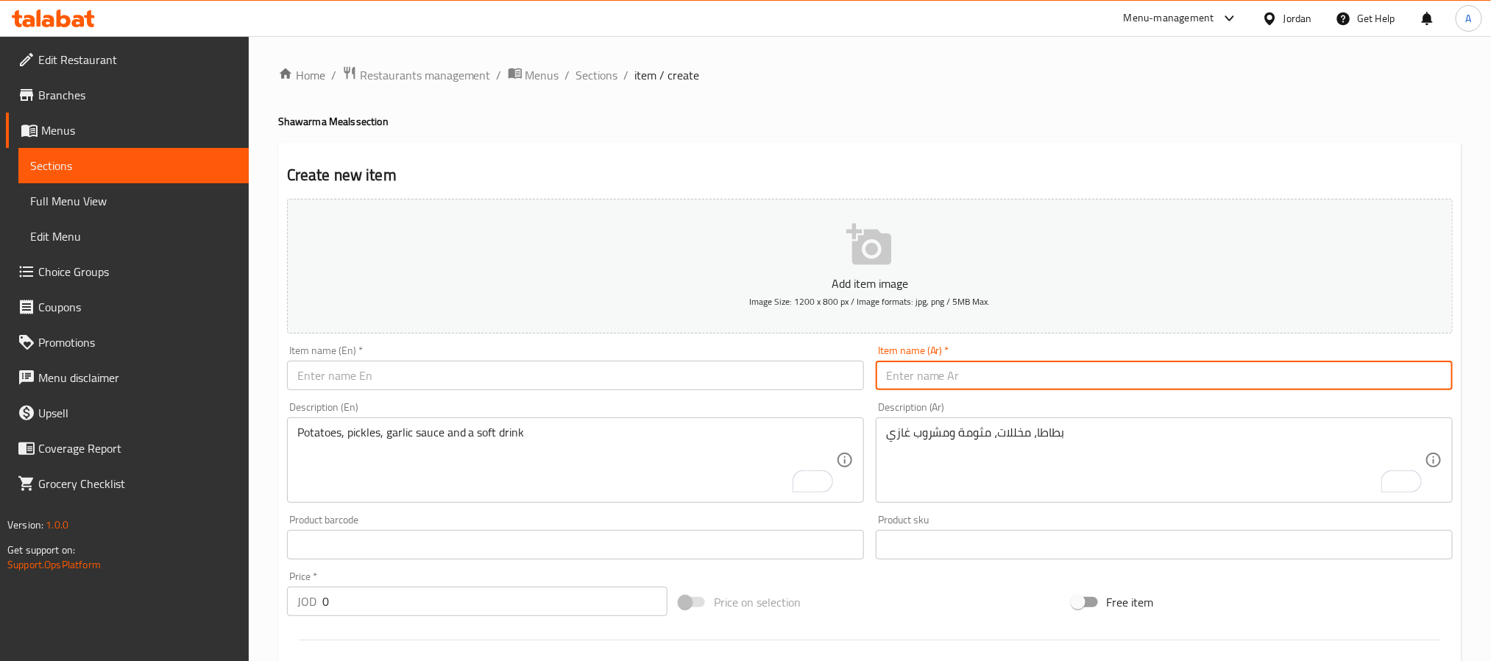
click at [1078, 385] on input "text" at bounding box center [1164, 375] width 577 height 29
paste input "وجبة دبل"
type input "وجبة دبل"
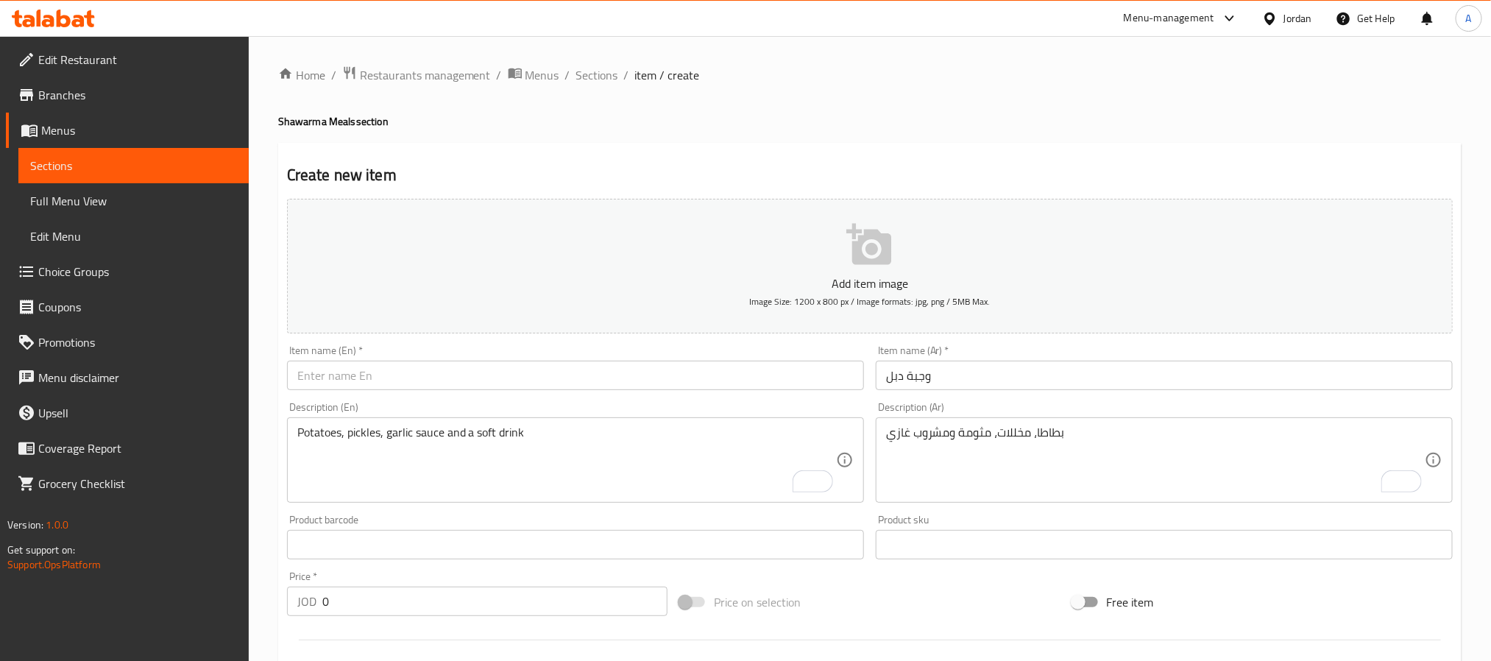
click at [415, 356] on div "Item name (En)   * Item name (En) *" at bounding box center [575, 367] width 577 height 45
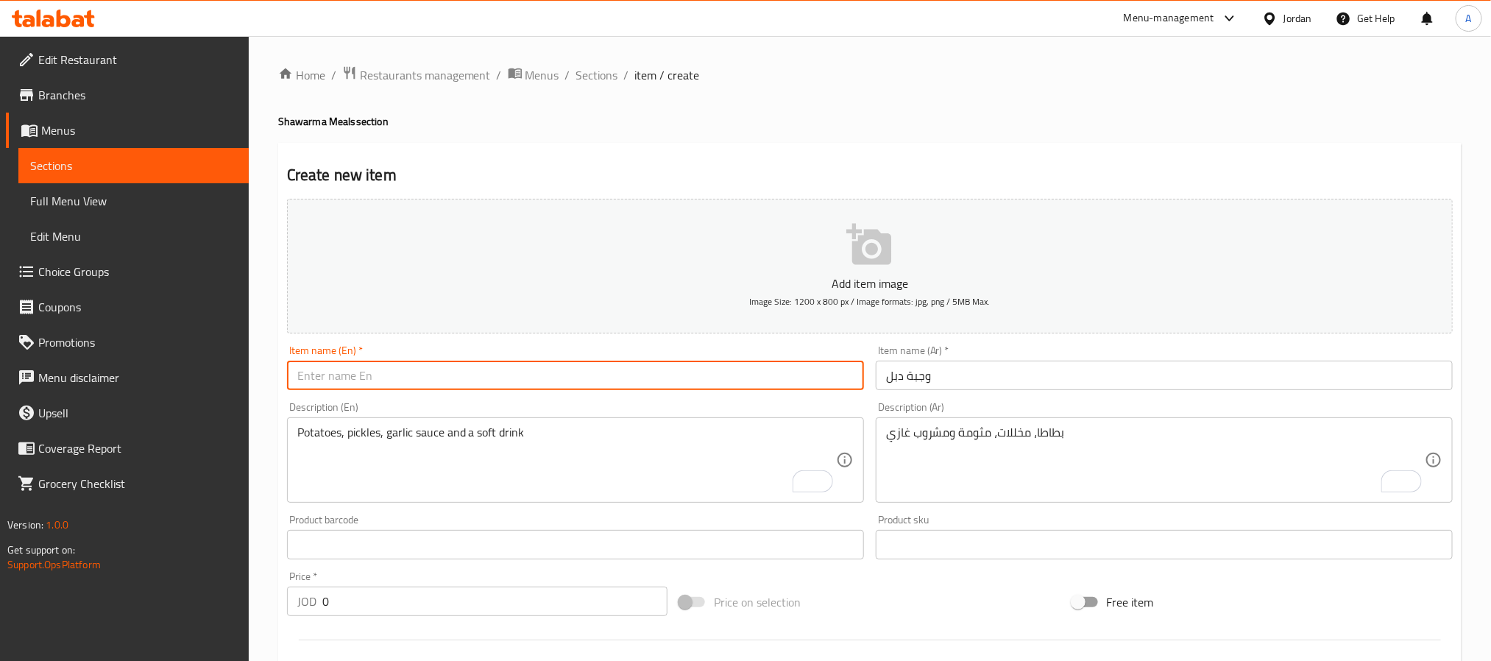
click at [414, 370] on input "text" at bounding box center [575, 375] width 577 height 29
paste input "Double Meal"
type input "Double Meal"
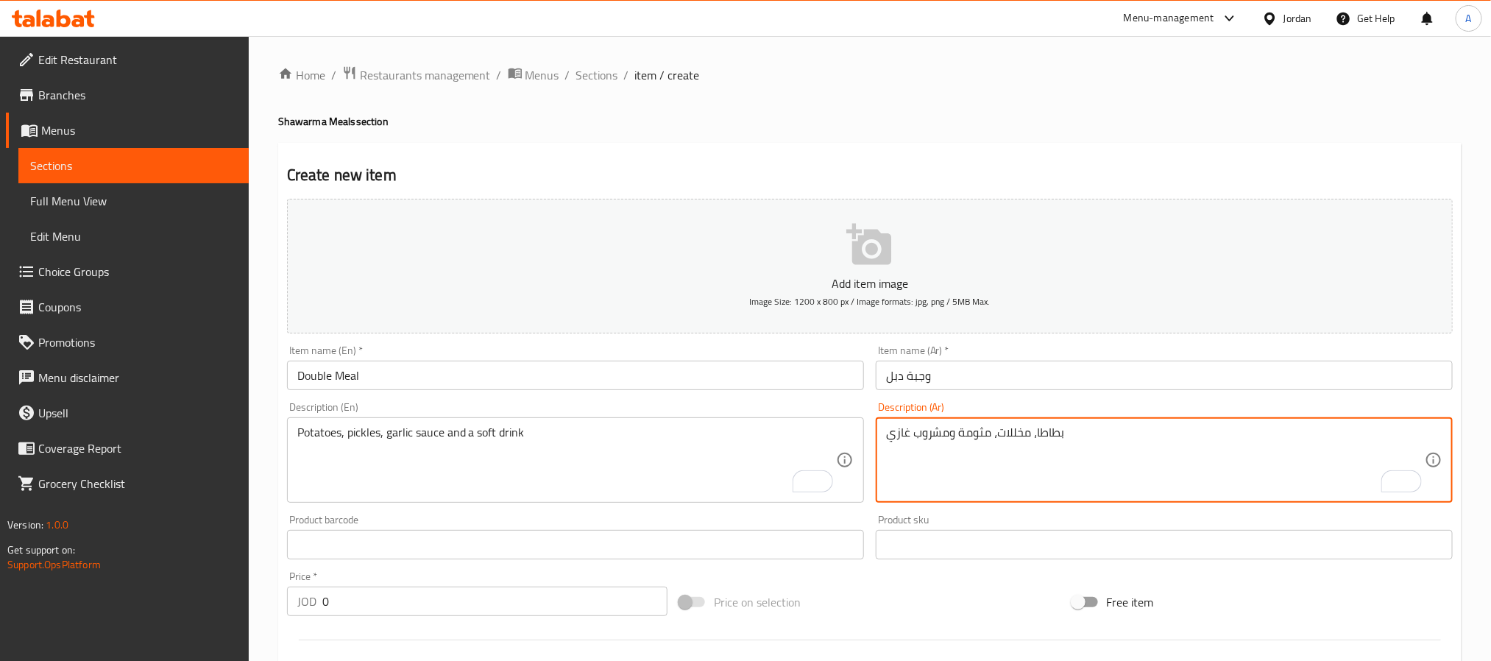
click at [1204, 473] on textarea "بطاطا، مخللات، مثومة ومشروب غازي" at bounding box center [1155, 461] width 539 height 70
paste textarea "بطاطا، مخللات، مثومة ومشروب غازي"
type textarea "بطاطا، مخللات، مثومة ومشروب غازي"
click at [453, 458] on textarea "To enrich screen reader interactions, please activate Accessibility in Grammarl…" at bounding box center [566, 461] width 539 height 70
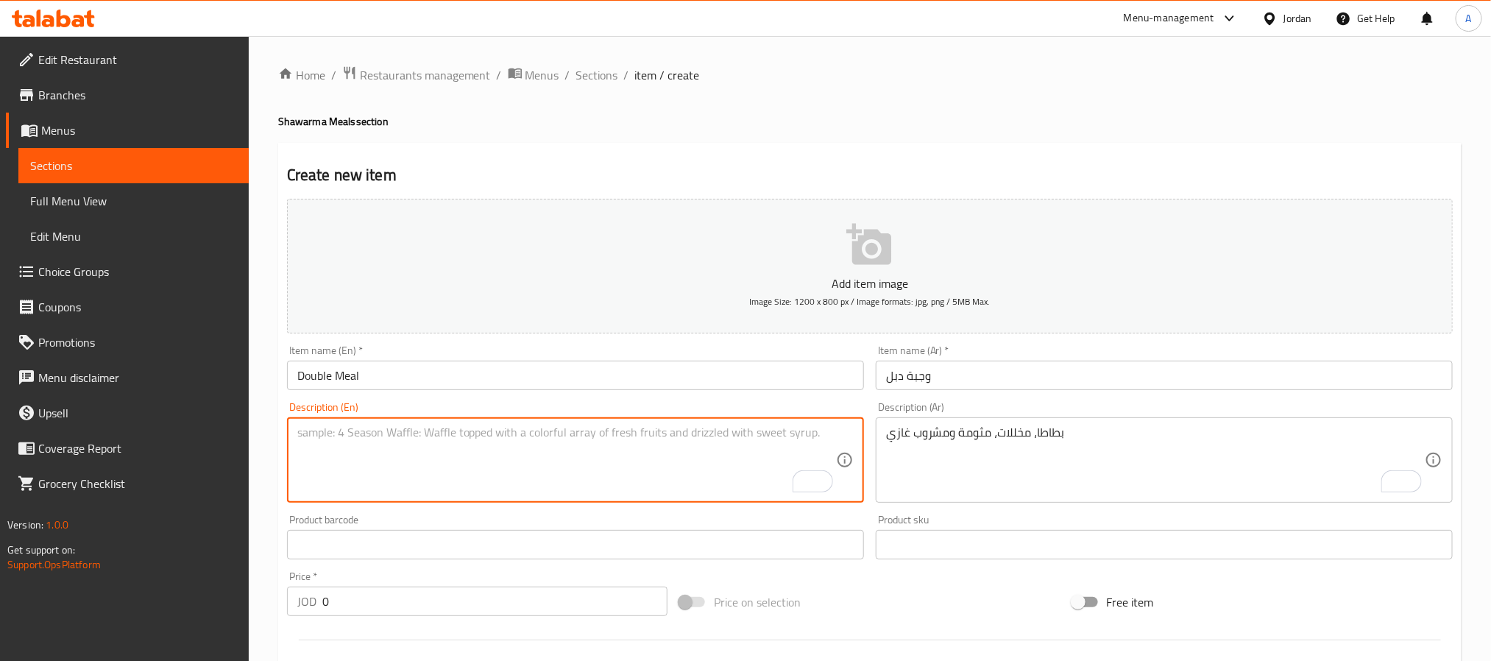
paste textarea "Potatoes, pickles, garlic sauce and a soft drink"
type textarea "Potatoes, pickles, garlic sauce and a soft drink"
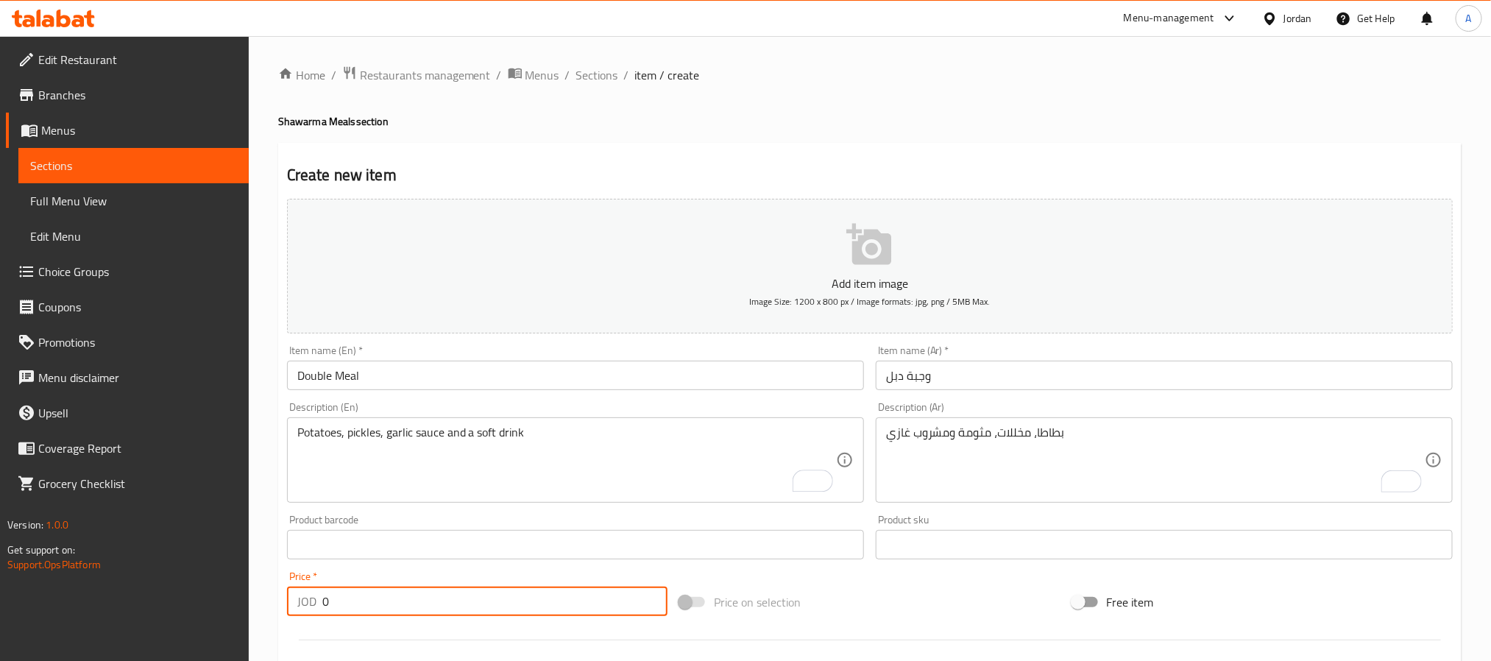
drag, startPoint x: 351, startPoint y: 601, endPoint x: 235, endPoint y: 594, distance: 116.5
click at [235, 594] on div "Edit Restaurant Branches Menus Sections Full Menu View Edit Menu Choice Groups …" at bounding box center [745, 538] width 1491 height 1004
paste input "6.0"
type input "6.00"
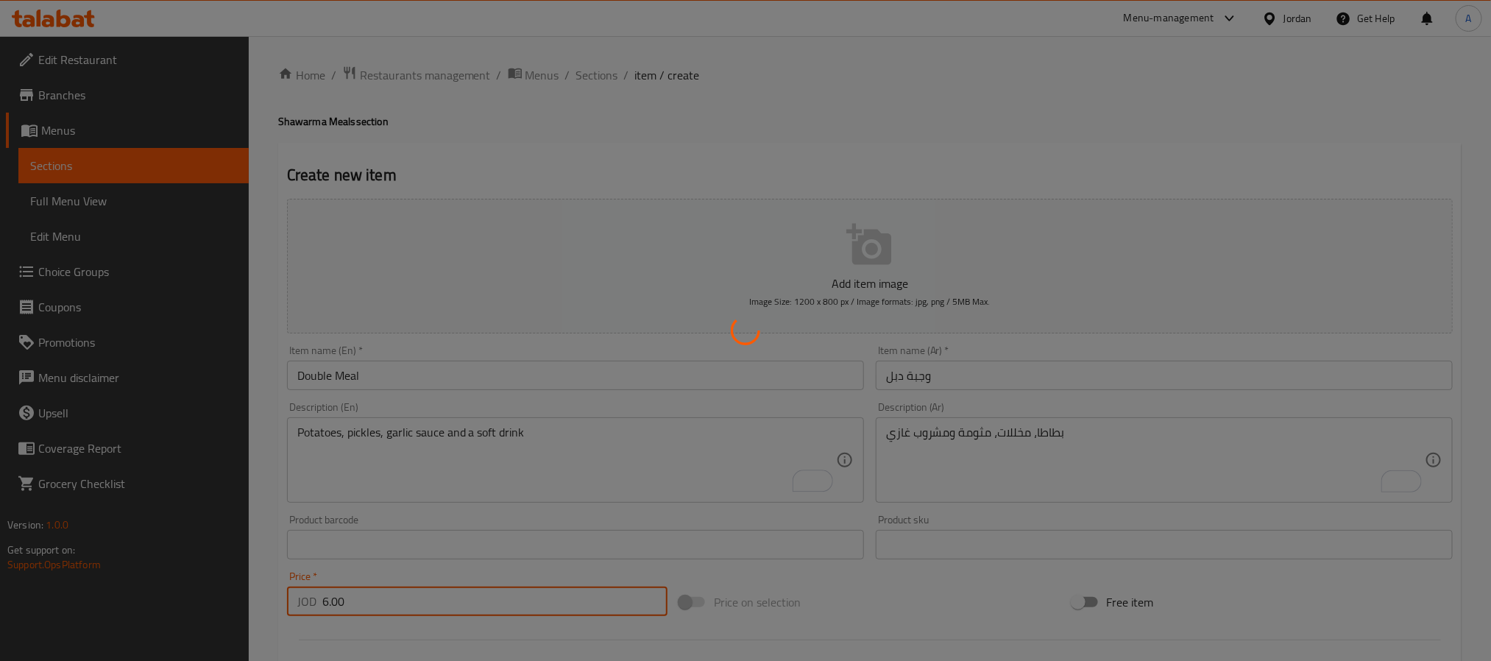
type input "0"
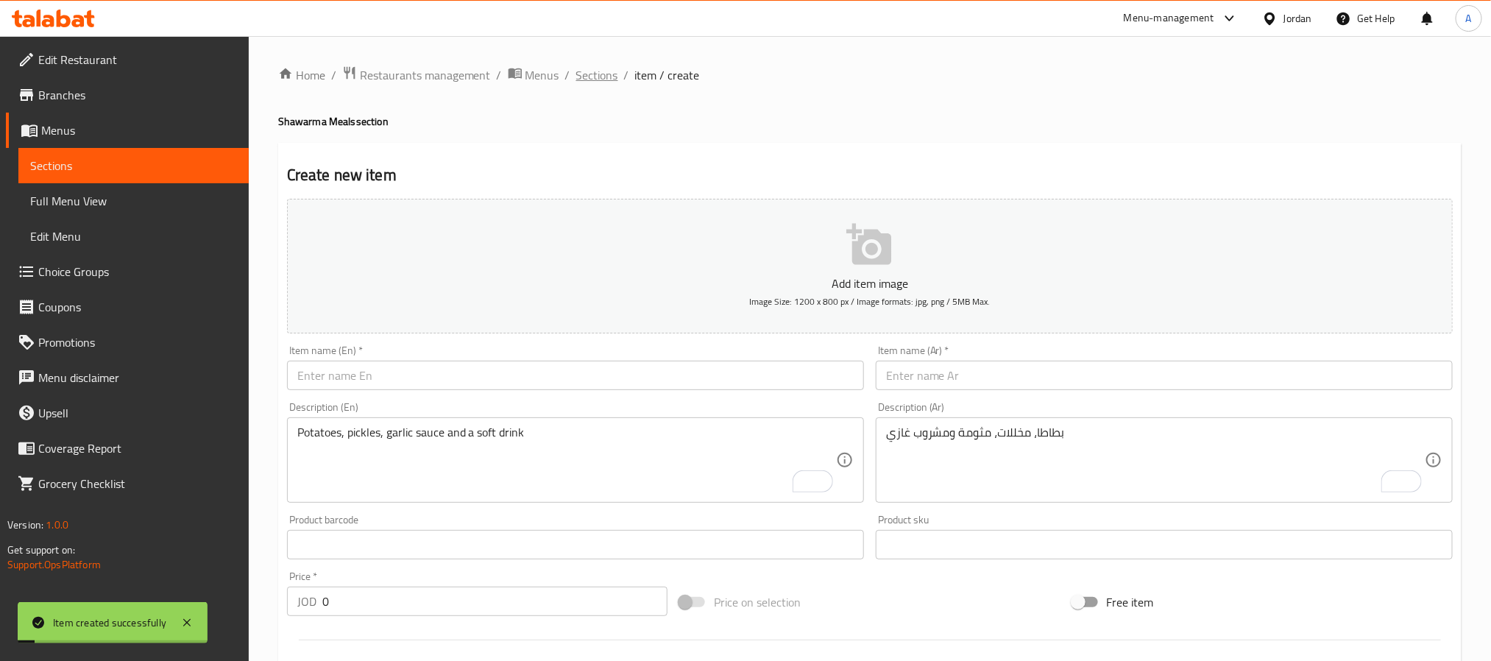
click at [597, 66] on span "Sections" at bounding box center [597, 75] width 42 height 18
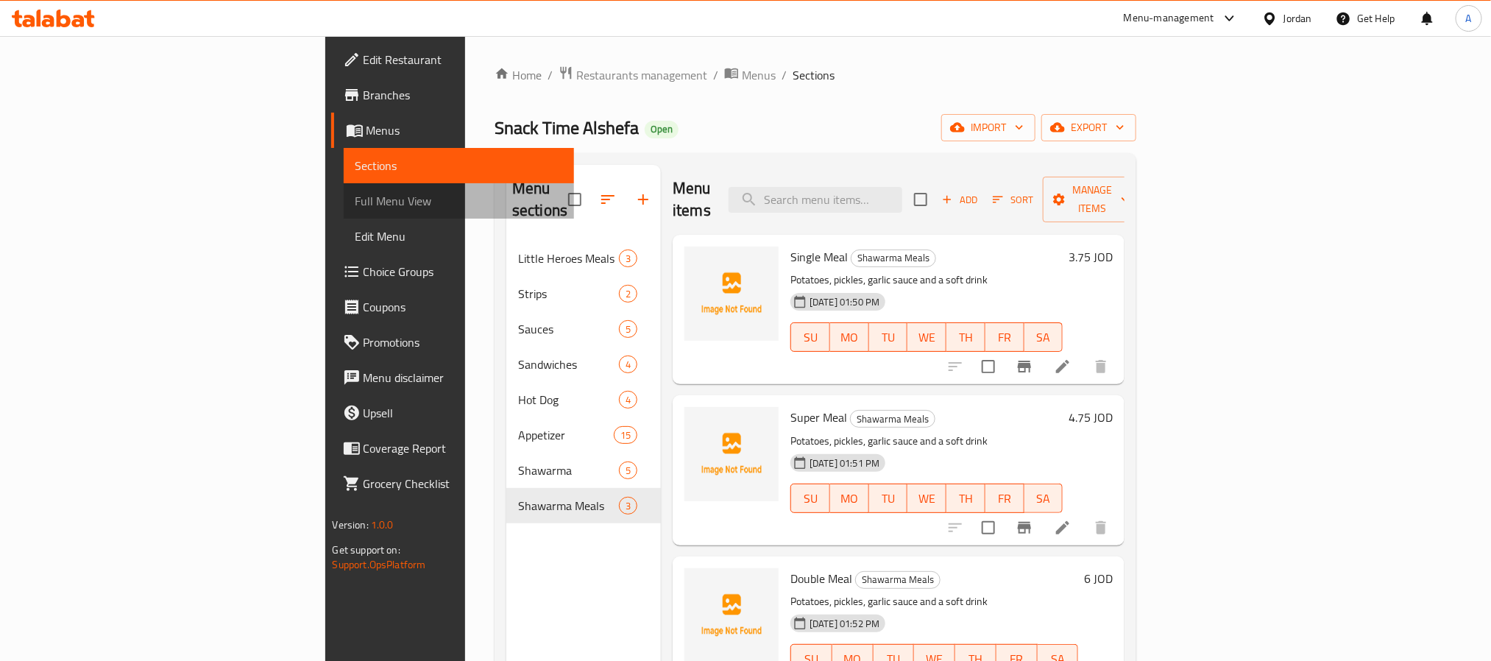
click at [356, 205] on span "Full Menu View" at bounding box center [459, 201] width 207 height 18
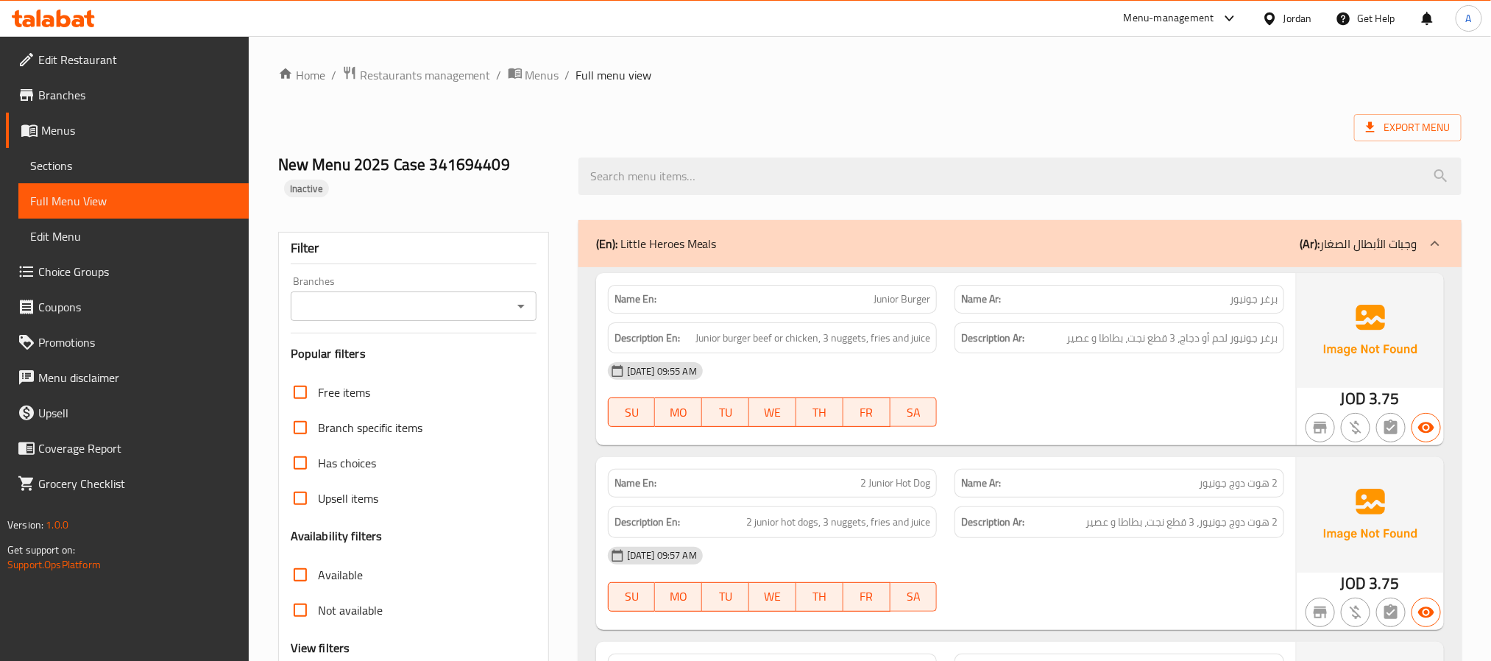
click at [451, 296] on input "Branches" at bounding box center [401, 306] width 213 height 21
click at [442, 350] on span "Snack Time Al Shefa, [PERSON_NAME]" at bounding box center [400, 348] width 197 height 18
type input "Snack Time Al Shefa, [PERSON_NAME]"
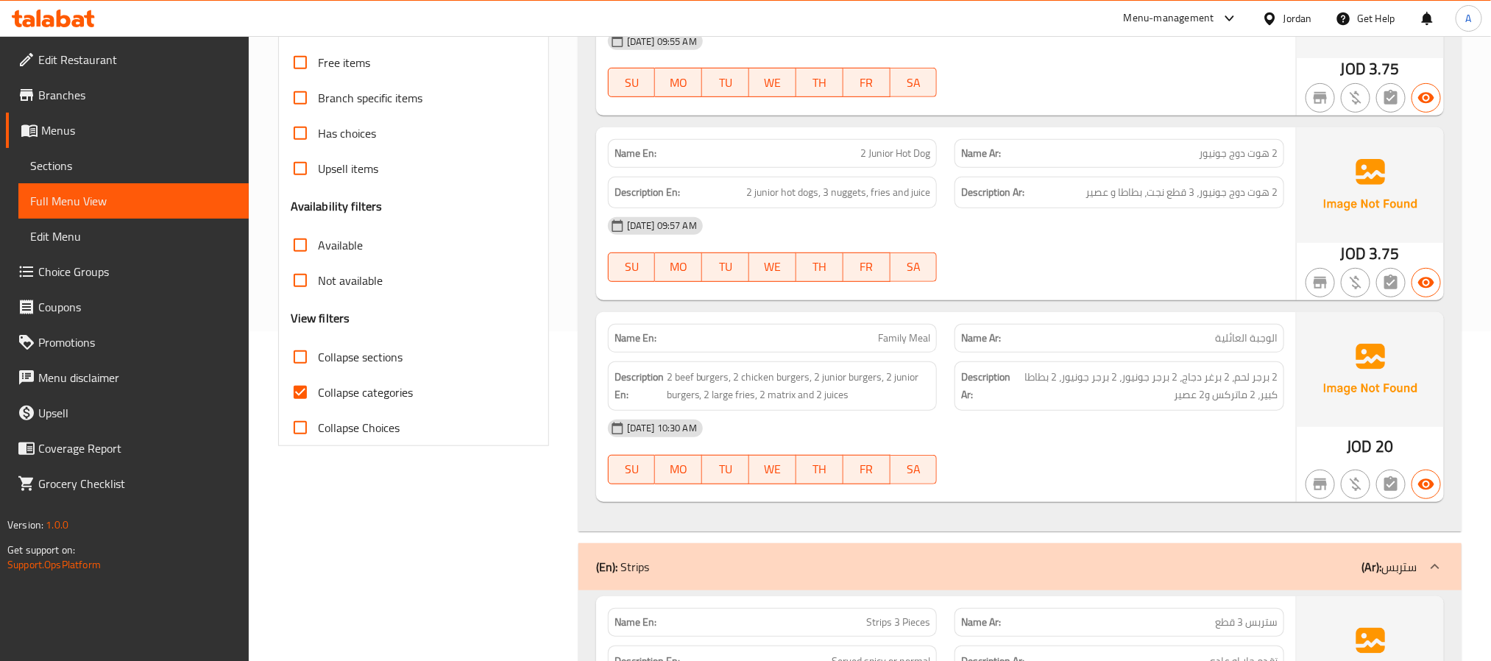
scroll to position [331, 0]
click at [307, 373] on input "Collapse categories" at bounding box center [300, 390] width 35 height 35
checkbox input "false"
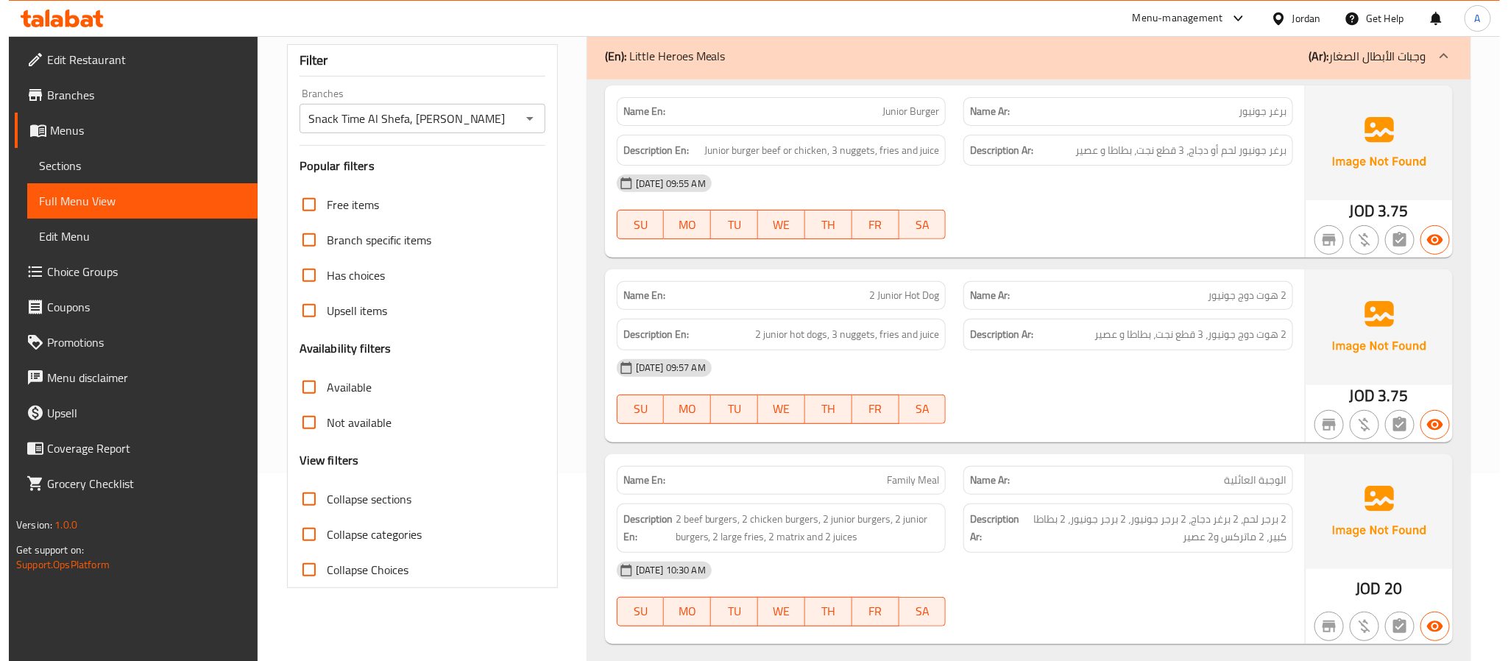
scroll to position [0, 0]
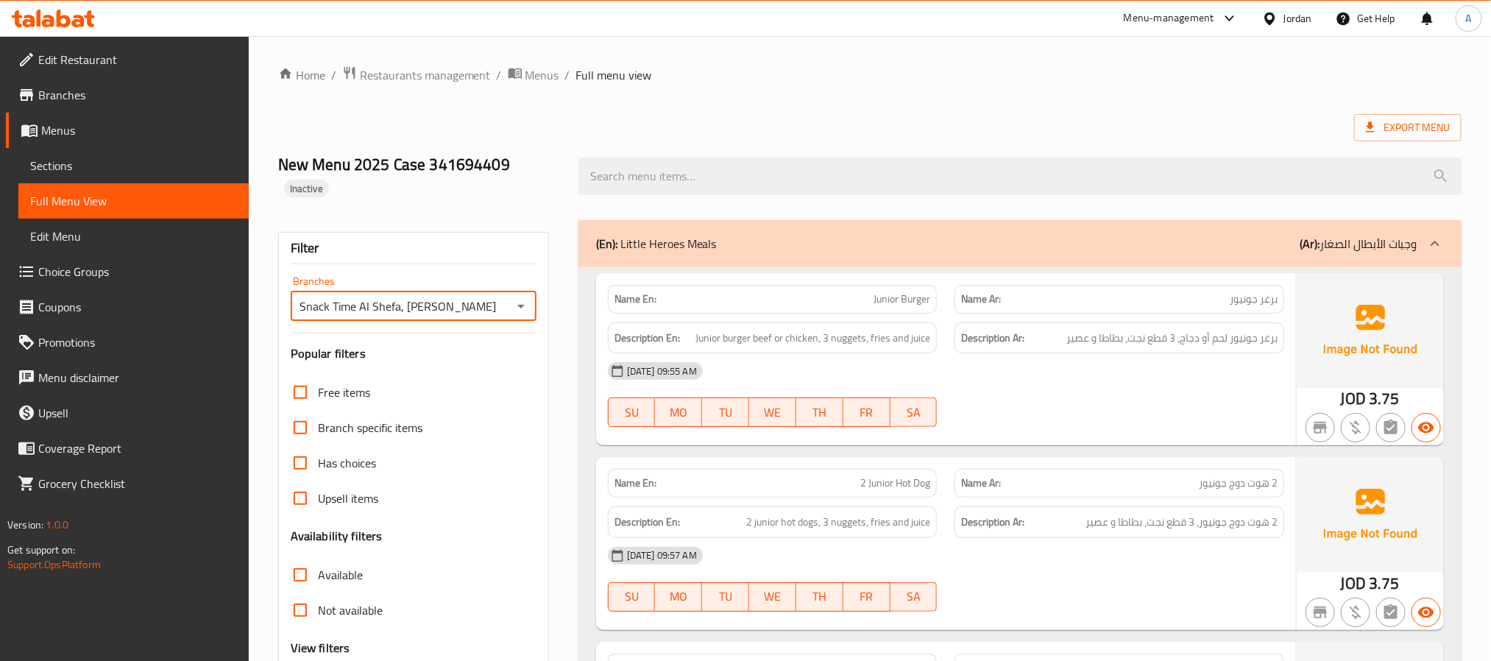
click at [451, 296] on input "Snack Time Al Shefa, [PERSON_NAME]" at bounding box center [401, 306] width 213 height 21
click at [495, 296] on input "Snack Time Al Shefa, [PERSON_NAME]" at bounding box center [401, 306] width 213 height 21
click at [502, 296] on input "Snack Time Al Shefa, [PERSON_NAME]" at bounding box center [401, 306] width 213 height 21
click at [518, 305] on icon "Open" at bounding box center [521, 307] width 7 height 4
click at [518, 297] on icon "Close" at bounding box center [521, 306] width 18 height 18
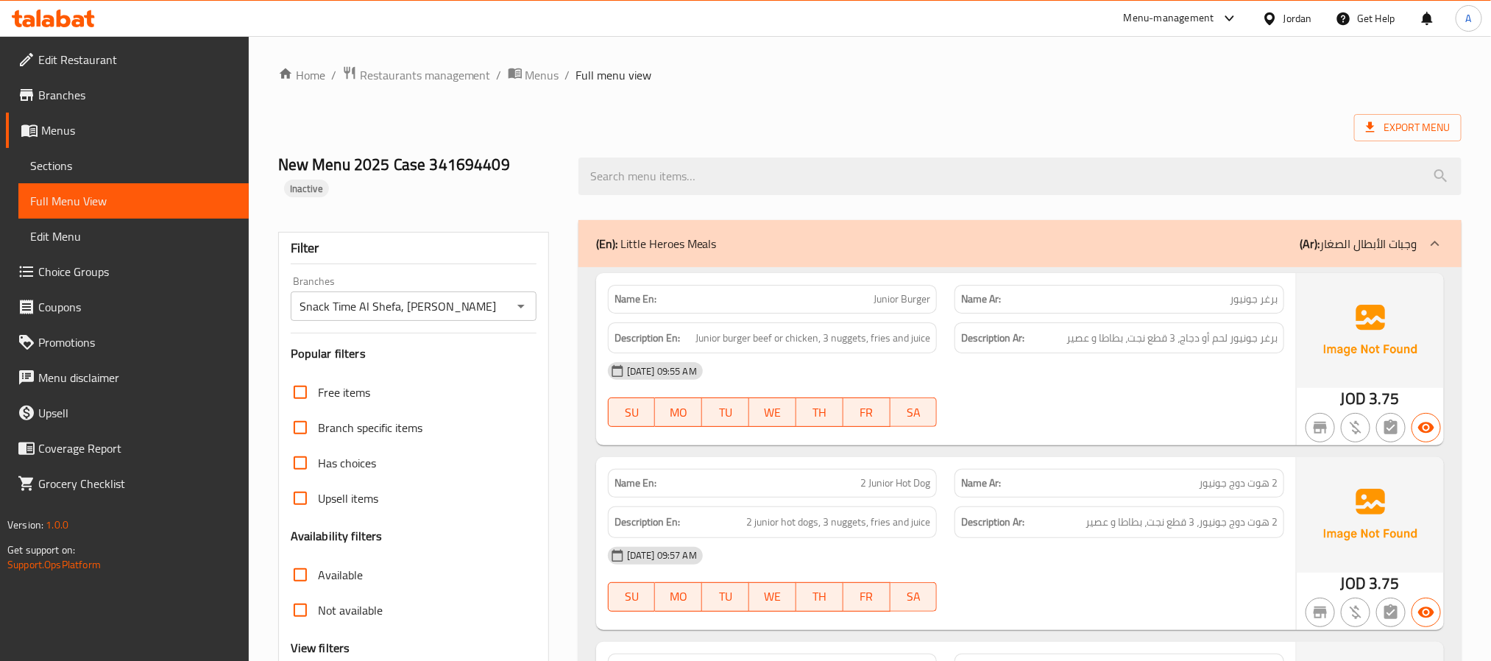
click at [1371, 119] on span "Export Menu" at bounding box center [1408, 128] width 84 height 18
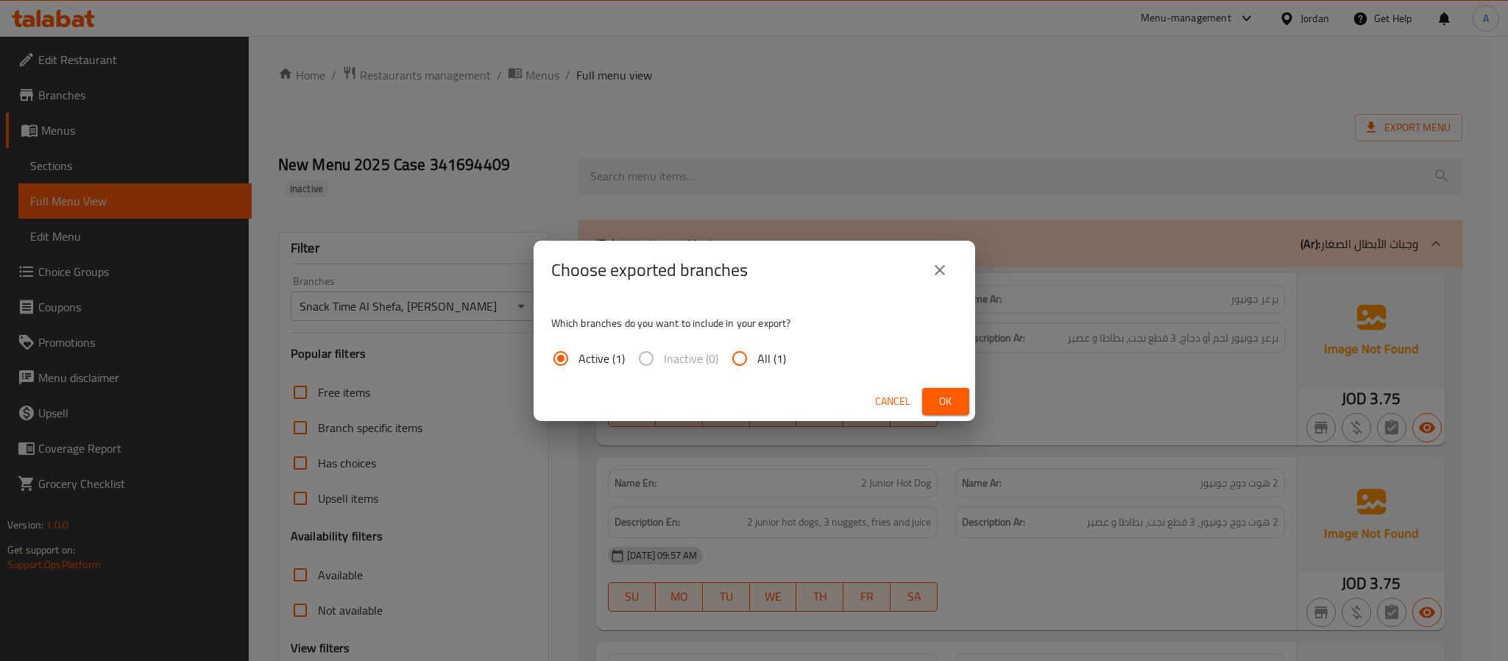
click at [756, 345] on label "All (1)" at bounding box center [754, 358] width 64 height 35
click at [756, 345] on input "All (1)" at bounding box center [739, 358] width 35 height 35
radio input "true"
click at [948, 402] on span "Ok" at bounding box center [946, 401] width 24 height 18
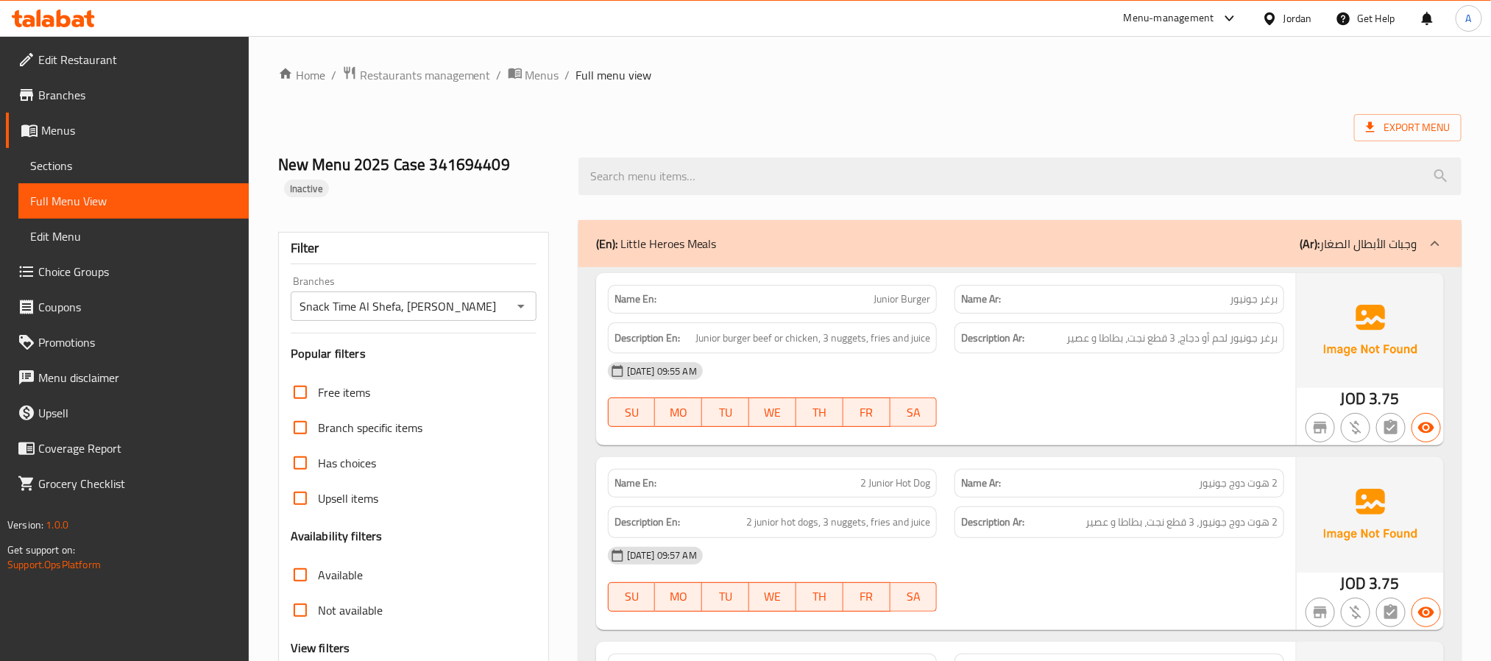
click at [871, 129] on div "Export Menu" at bounding box center [870, 127] width 1184 height 27
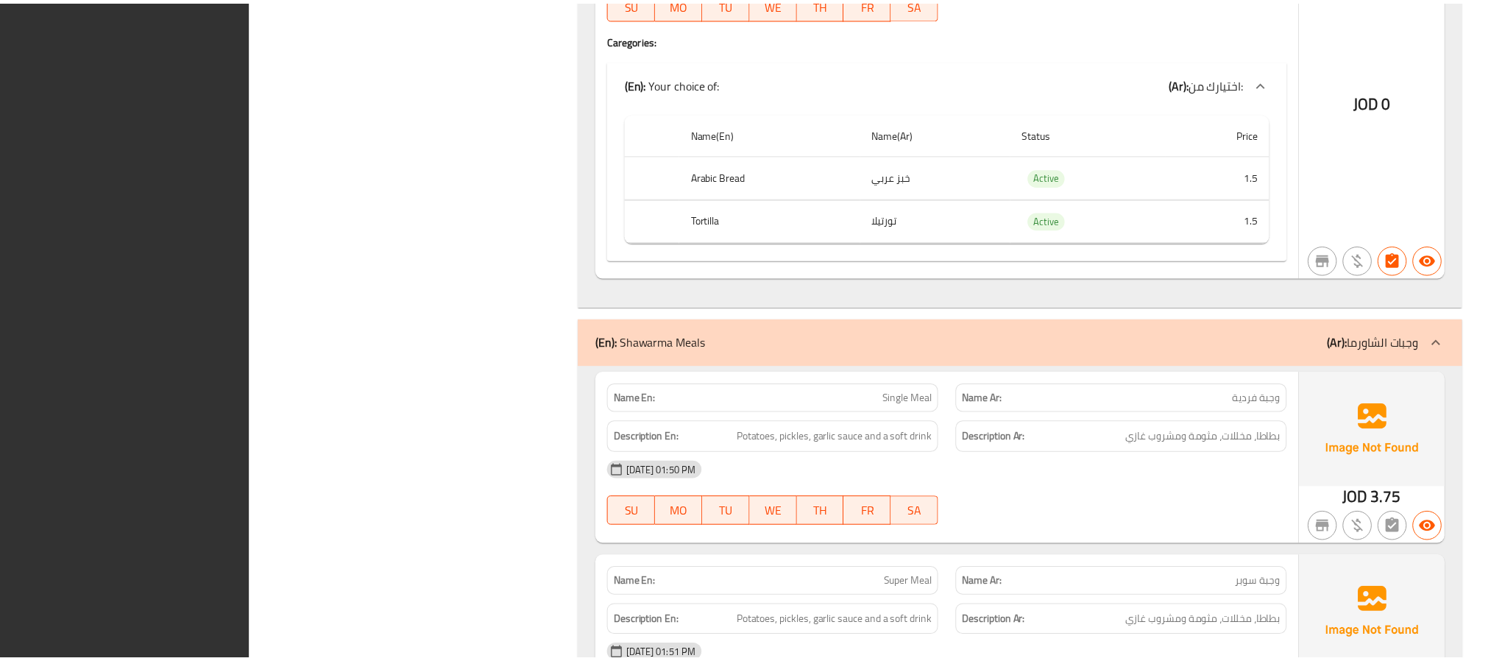
scroll to position [18819, 0]
